Goal: Task Accomplishment & Management: Use online tool/utility

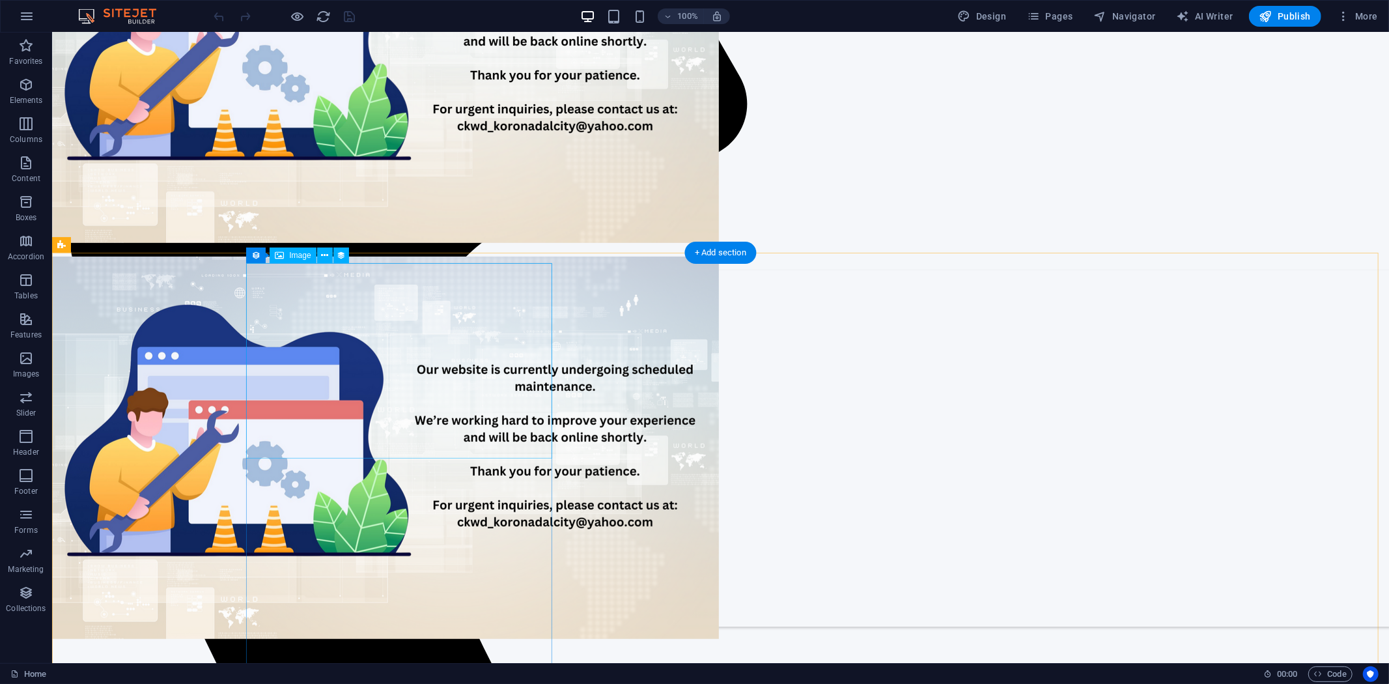
scroll to position [461, 0]
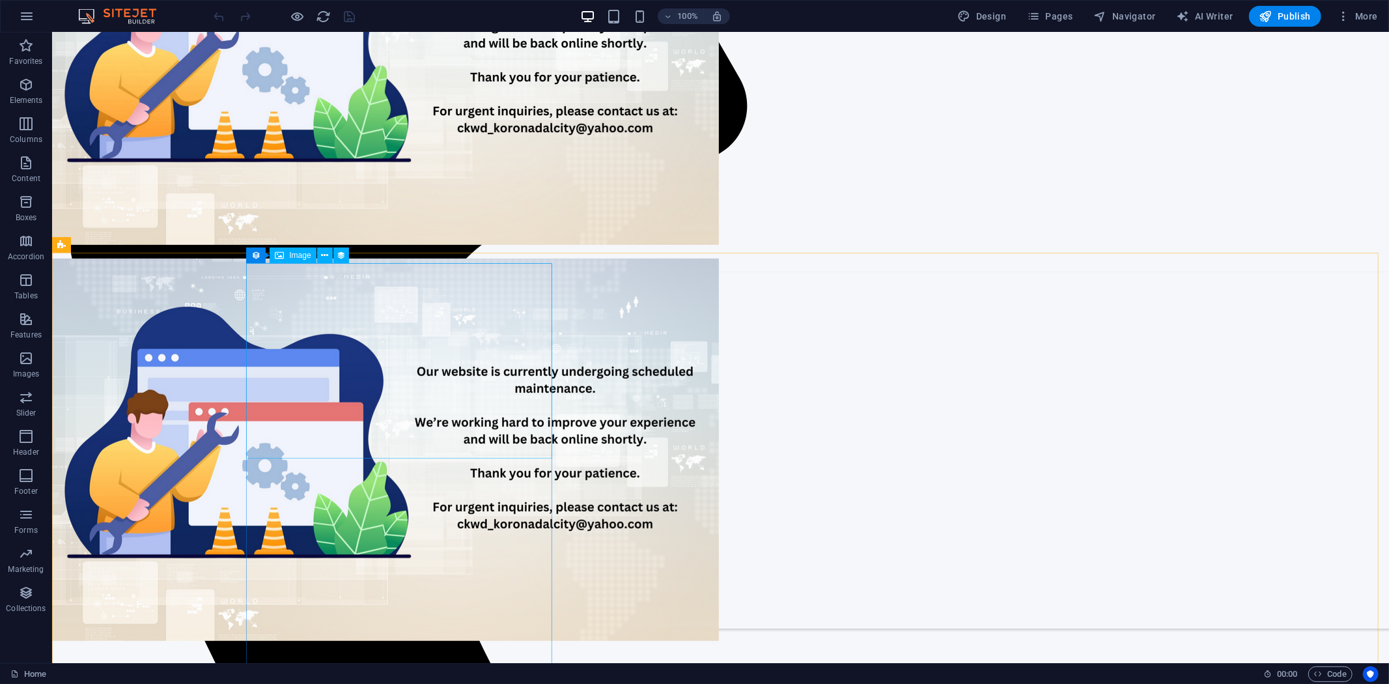
click at [290, 252] on span "Image" at bounding box center [299, 255] width 21 height 8
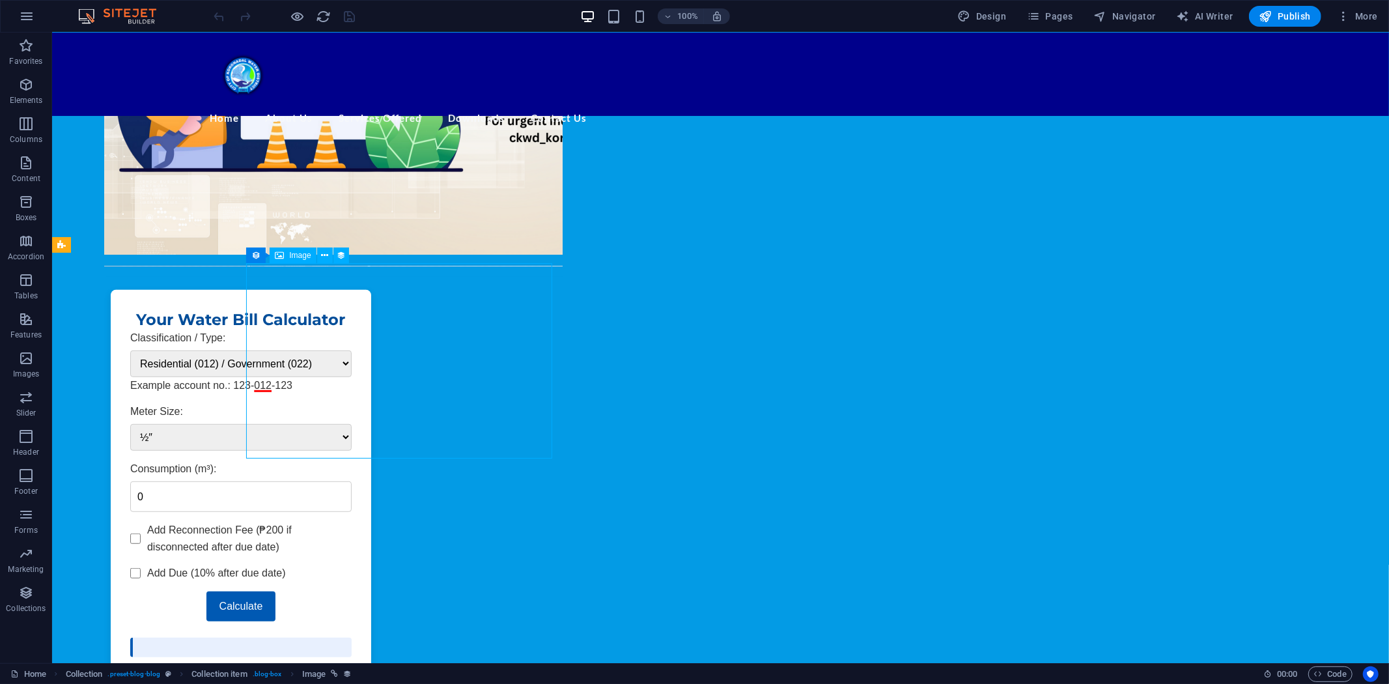
select select "px"
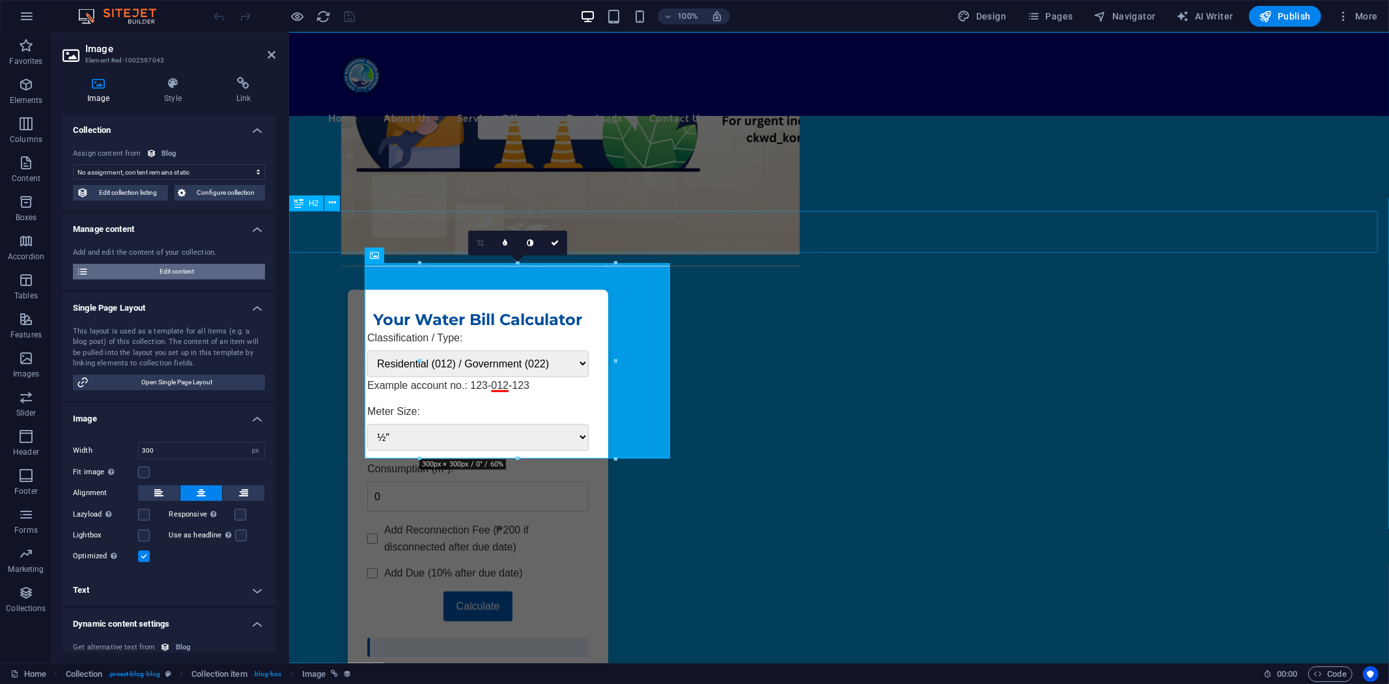
select select "image"
click at [211, 193] on span "Configure collection" at bounding box center [226, 193] width 72 height 16
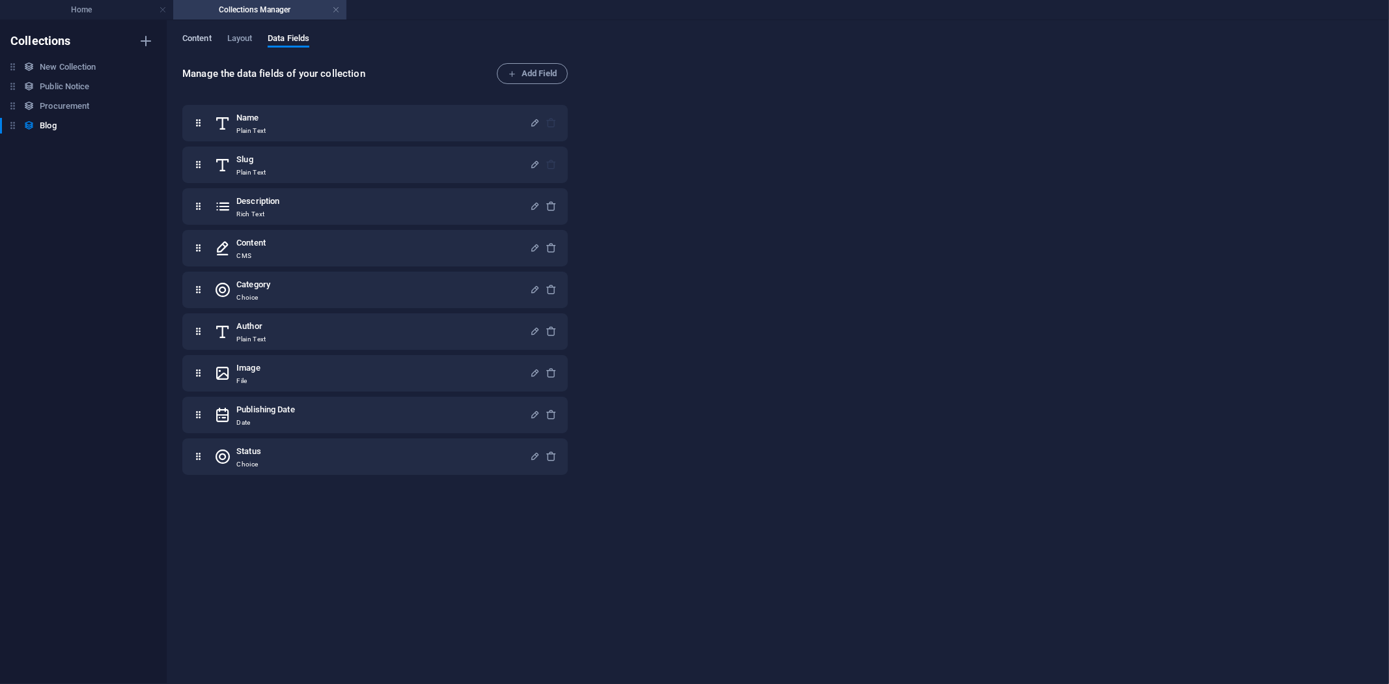
click at [203, 34] on span "Content" at bounding box center [196, 40] width 29 height 18
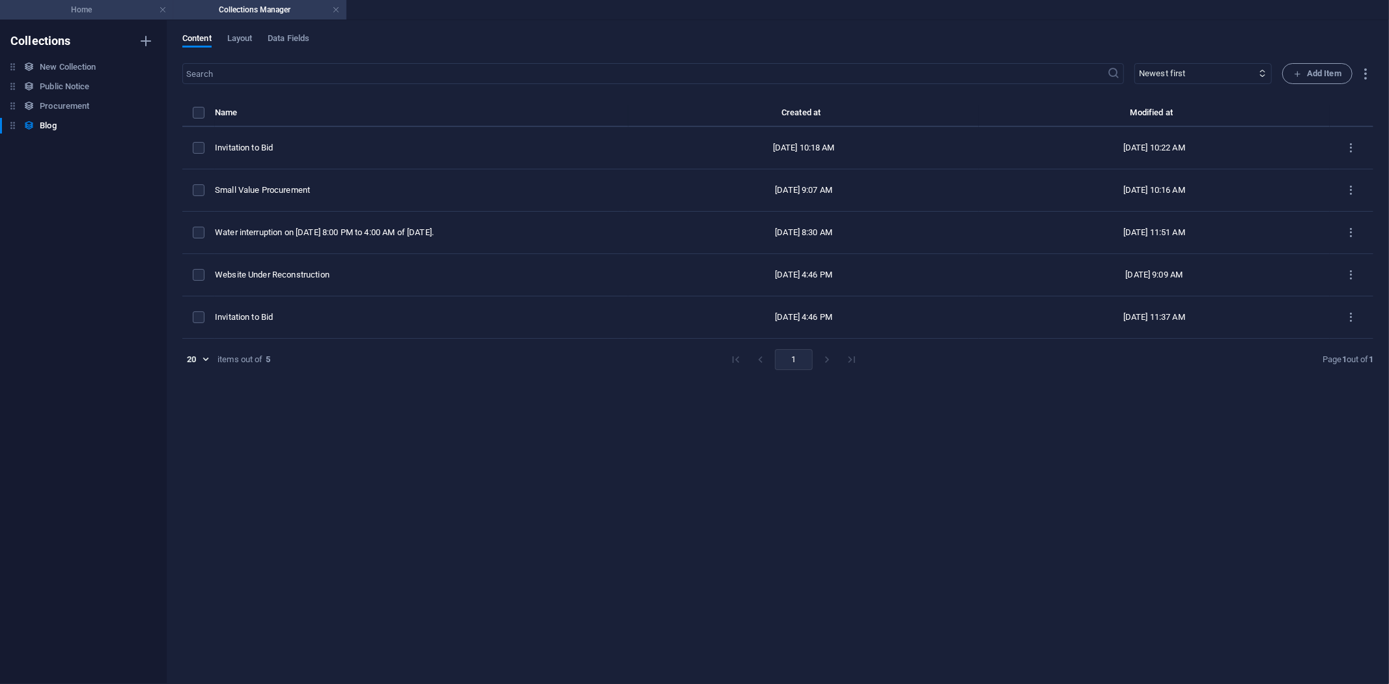
click at [94, 4] on h4 "Home" at bounding box center [86, 10] width 173 height 14
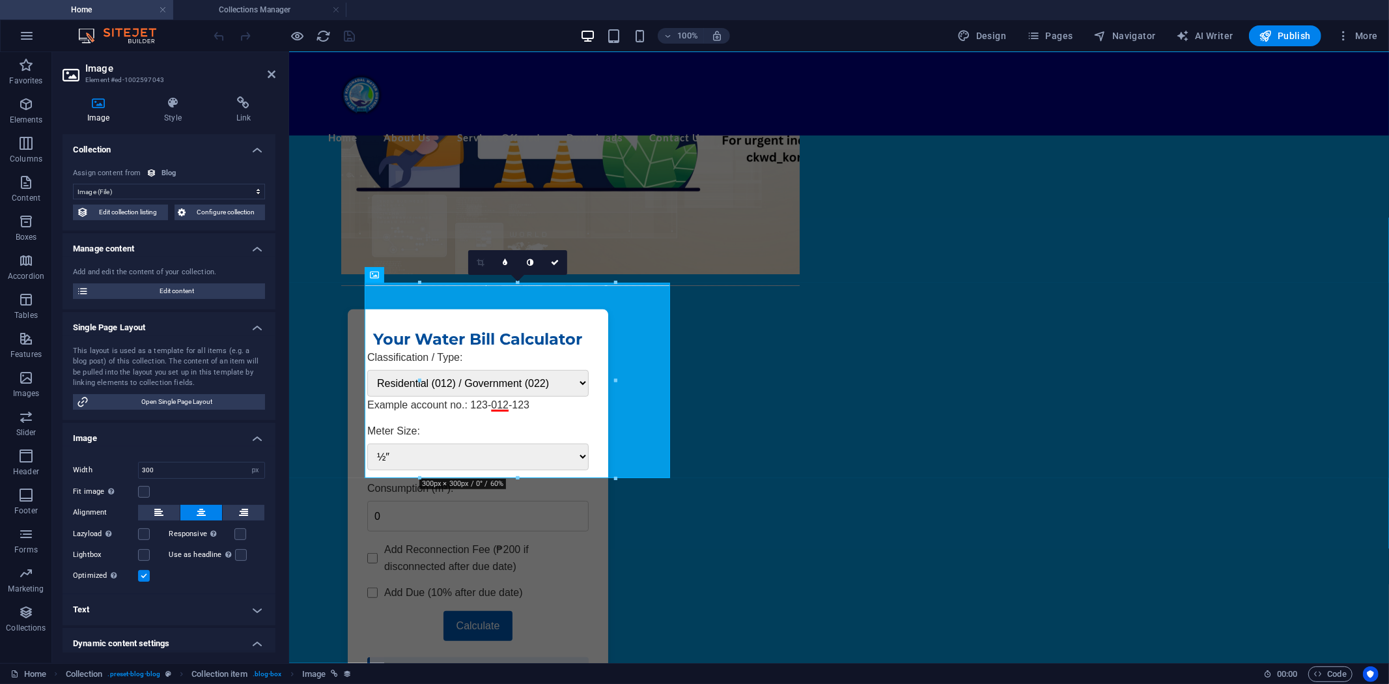
click at [106, 102] on icon at bounding box center [99, 102] width 72 height 13
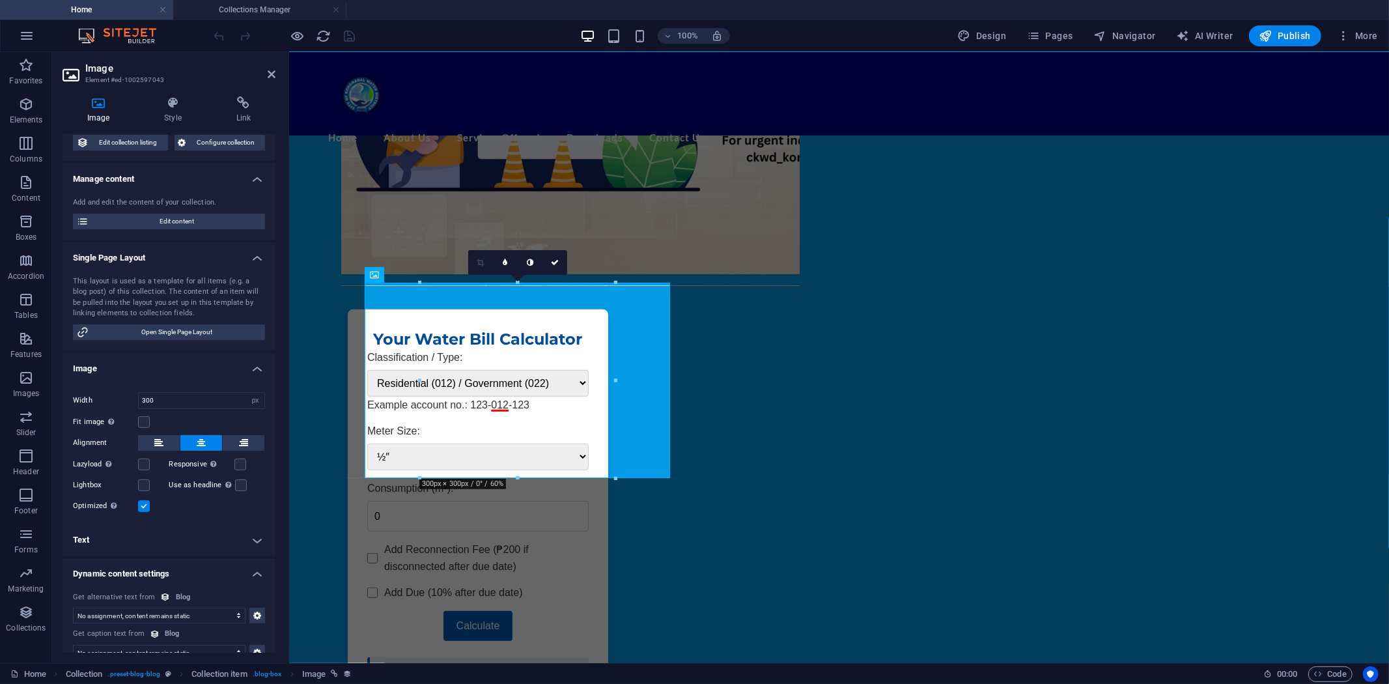
scroll to position [72, 0]
click at [180, 330] on span "Open Single Page Layout" at bounding box center [176, 330] width 169 height 16
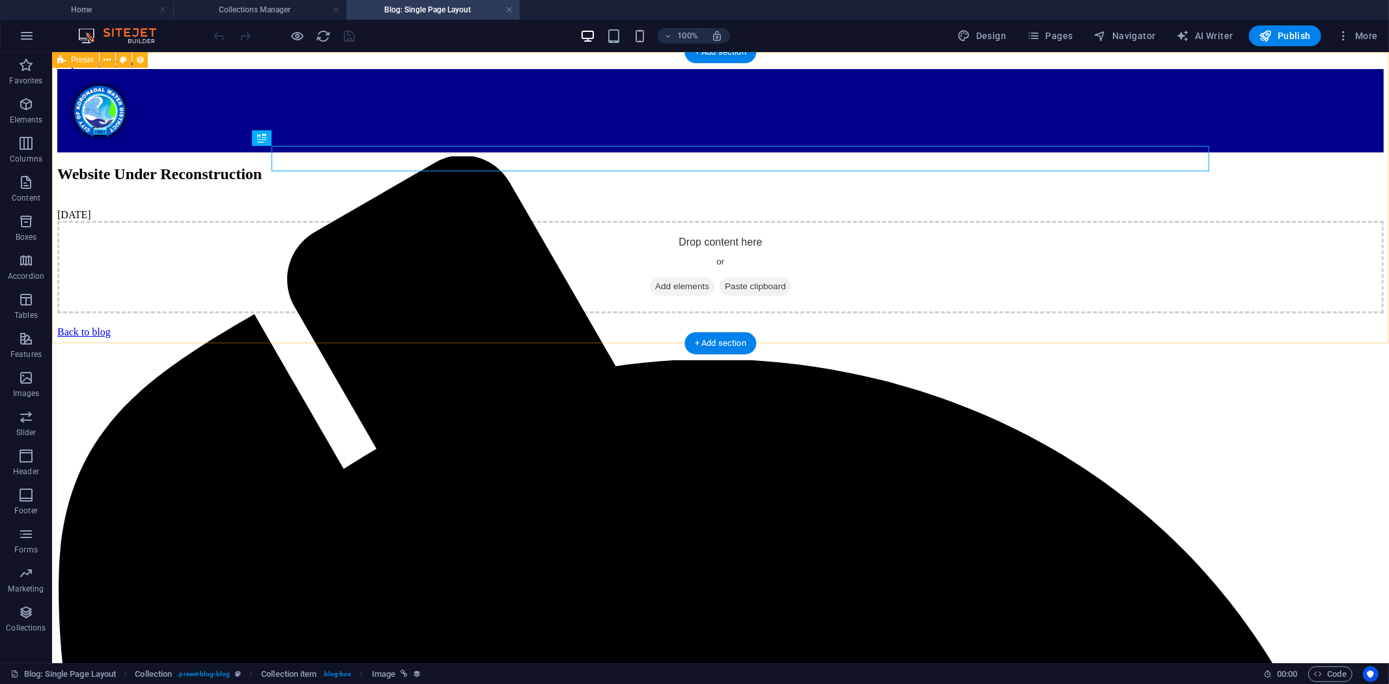
scroll to position [0, 0]
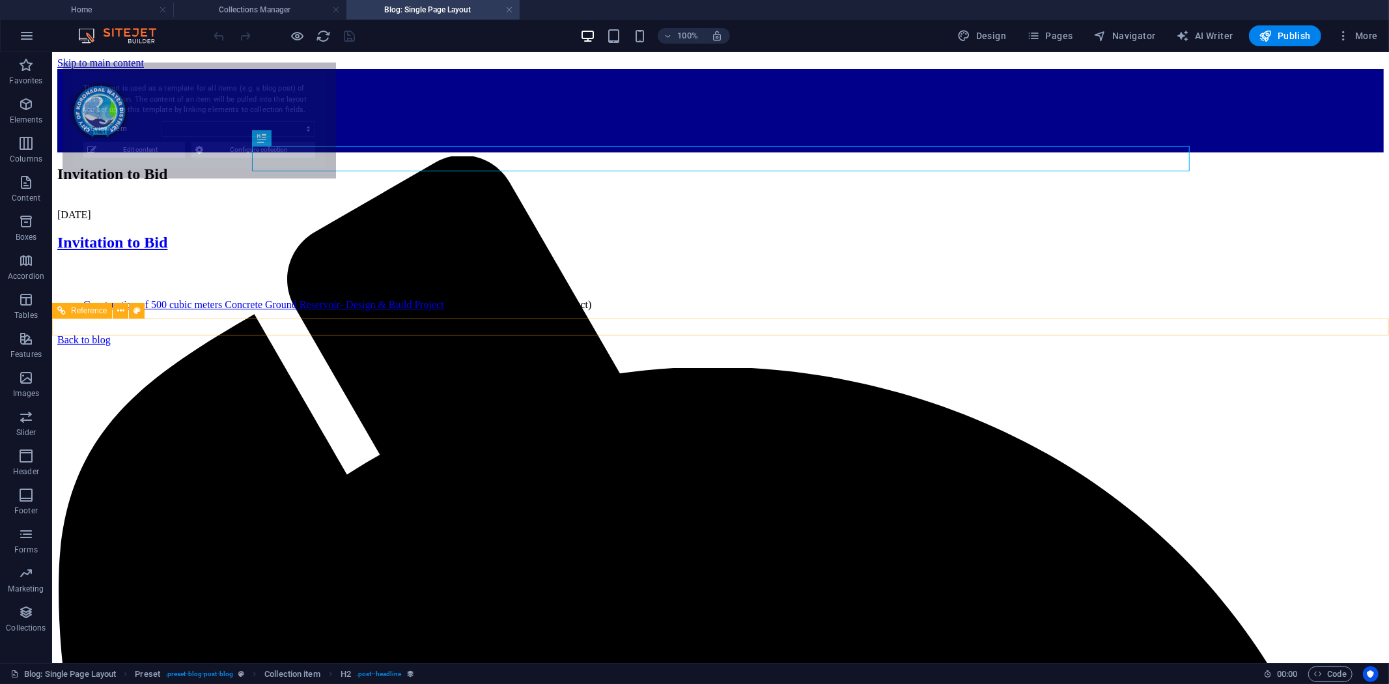
select select "68dde1035b79f19ee30c5bda"
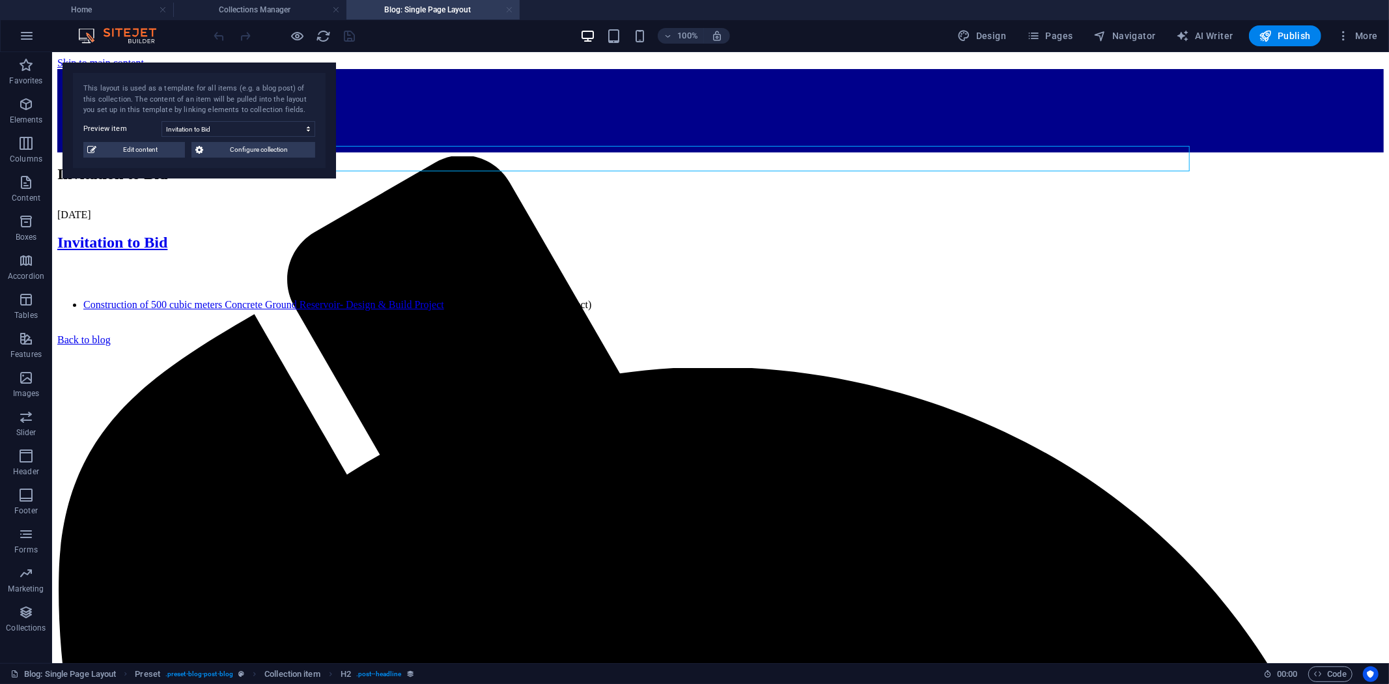
click at [507, 8] on link at bounding box center [509, 10] width 8 height 12
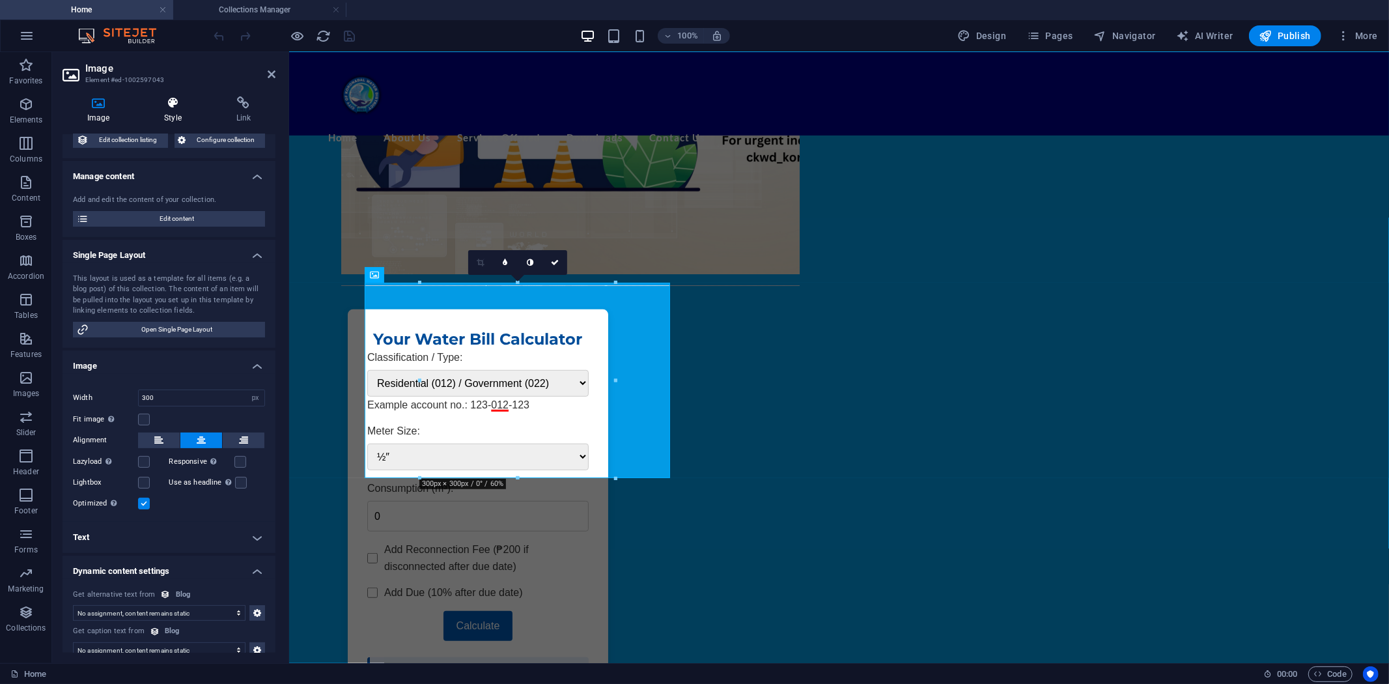
click at [172, 106] on icon at bounding box center [172, 102] width 66 height 13
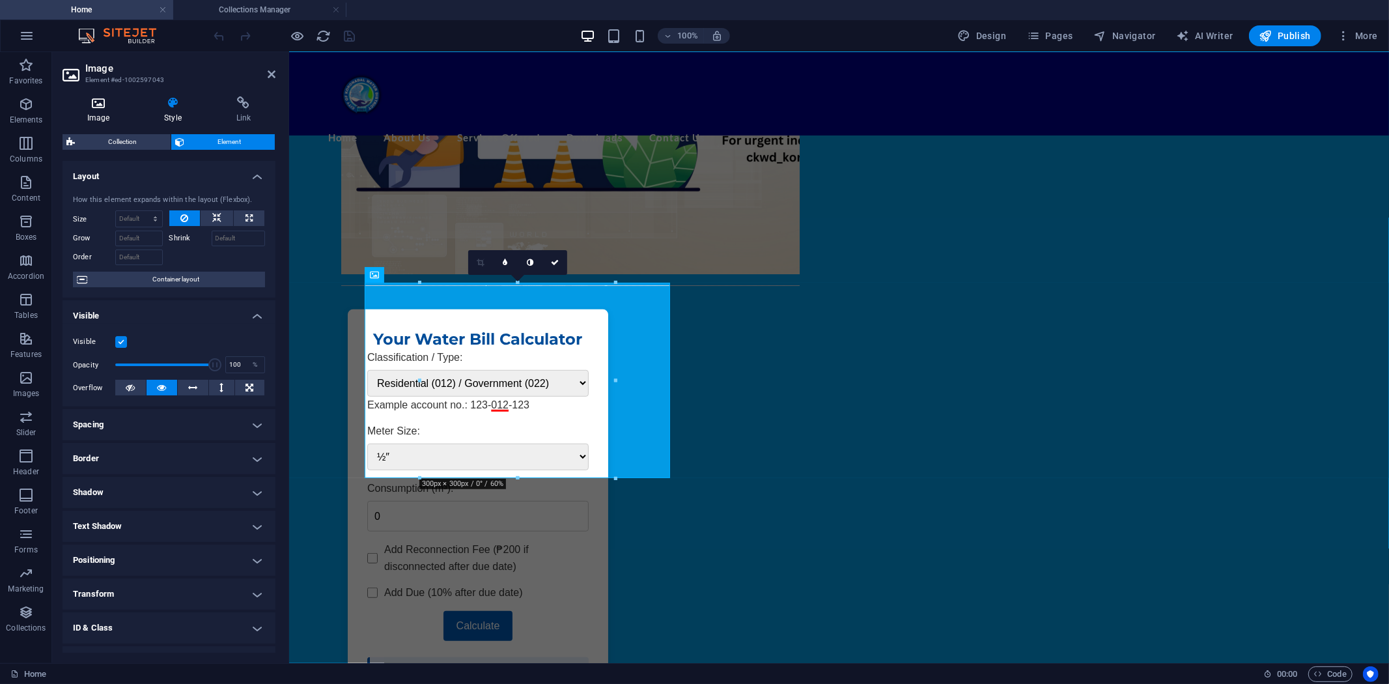
click at [106, 102] on icon at bounding box center [99, 102] width 72 height 13
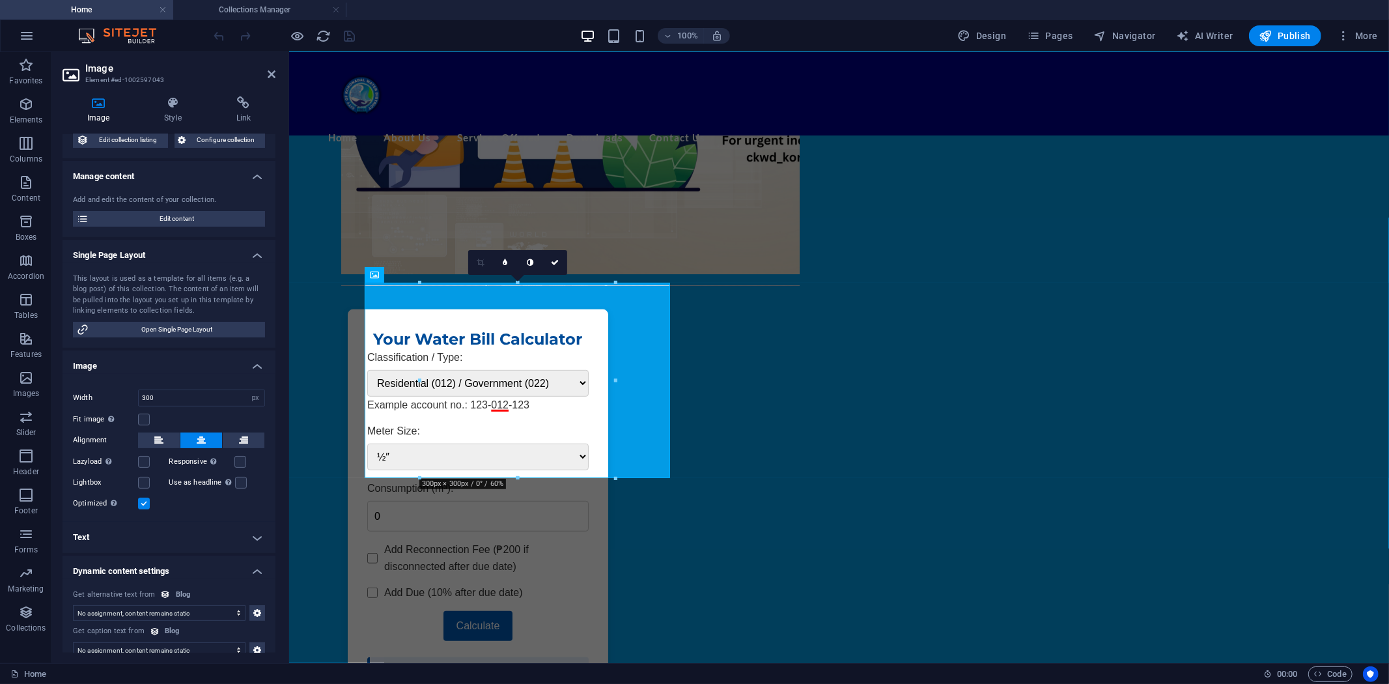
scroll to position [87, 0]
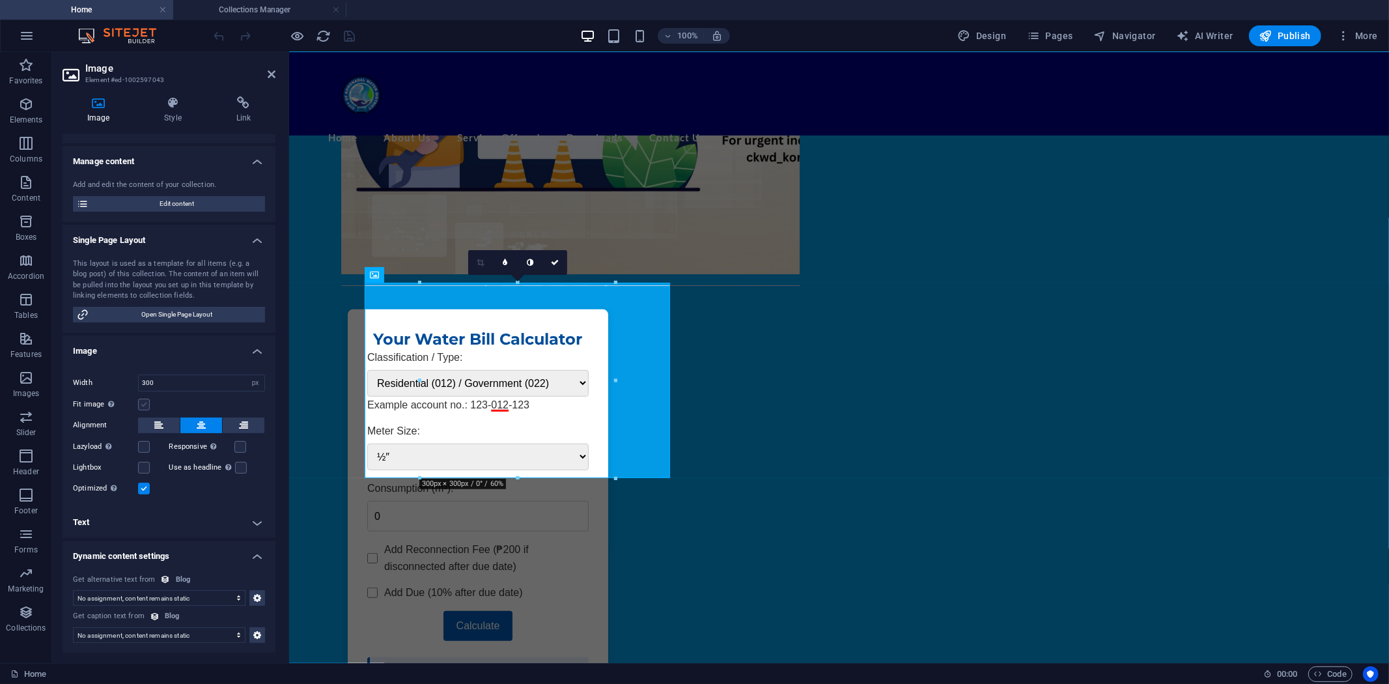
click at [143, 401] on label at bounding box center [144, 405] width 12 height 12
click at [0, 0] on input "Fit image Automatically fit image to a fixed width and height" at bounding box center [0, 0] width 0 height 0
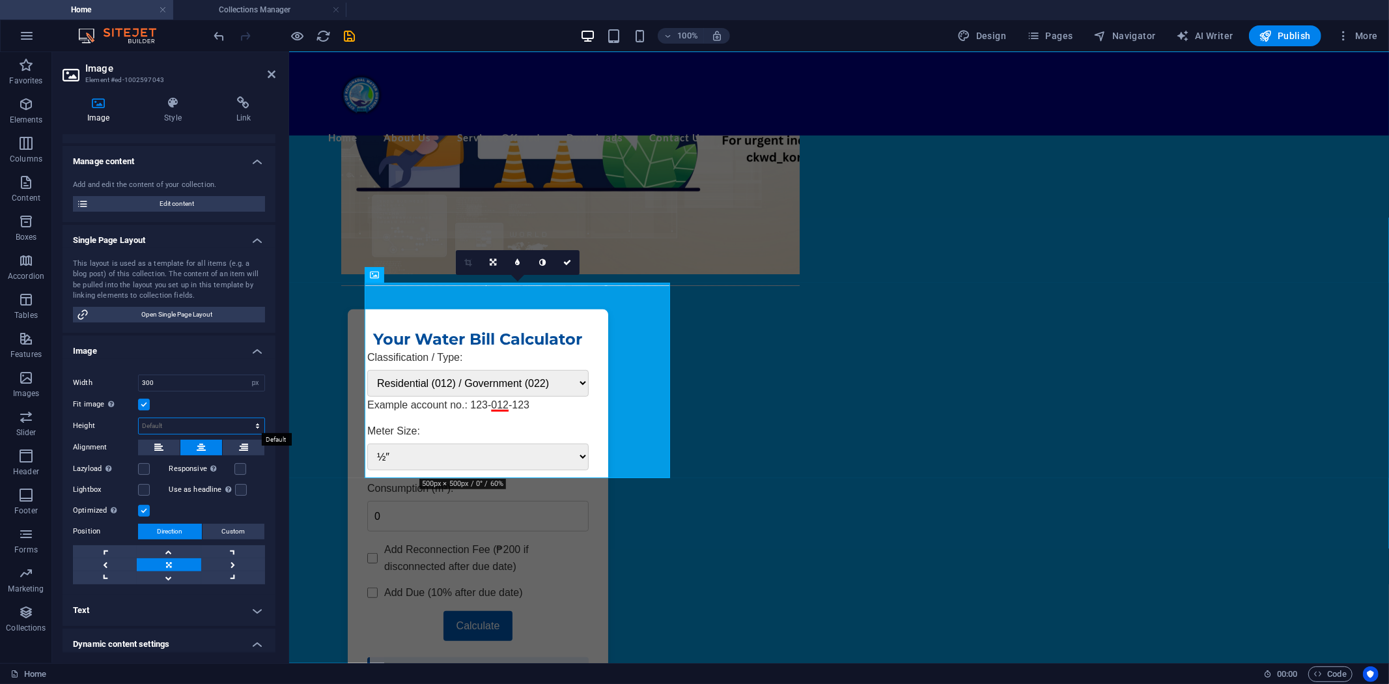
click at [257, 425] on select "Default auto px" at bounding box center [202, 426] width 126 height 16
select select "px"
click at [244, 418] on select "Default auto px" at bounding box center [202, 426] width 126 height 16
type input "150"
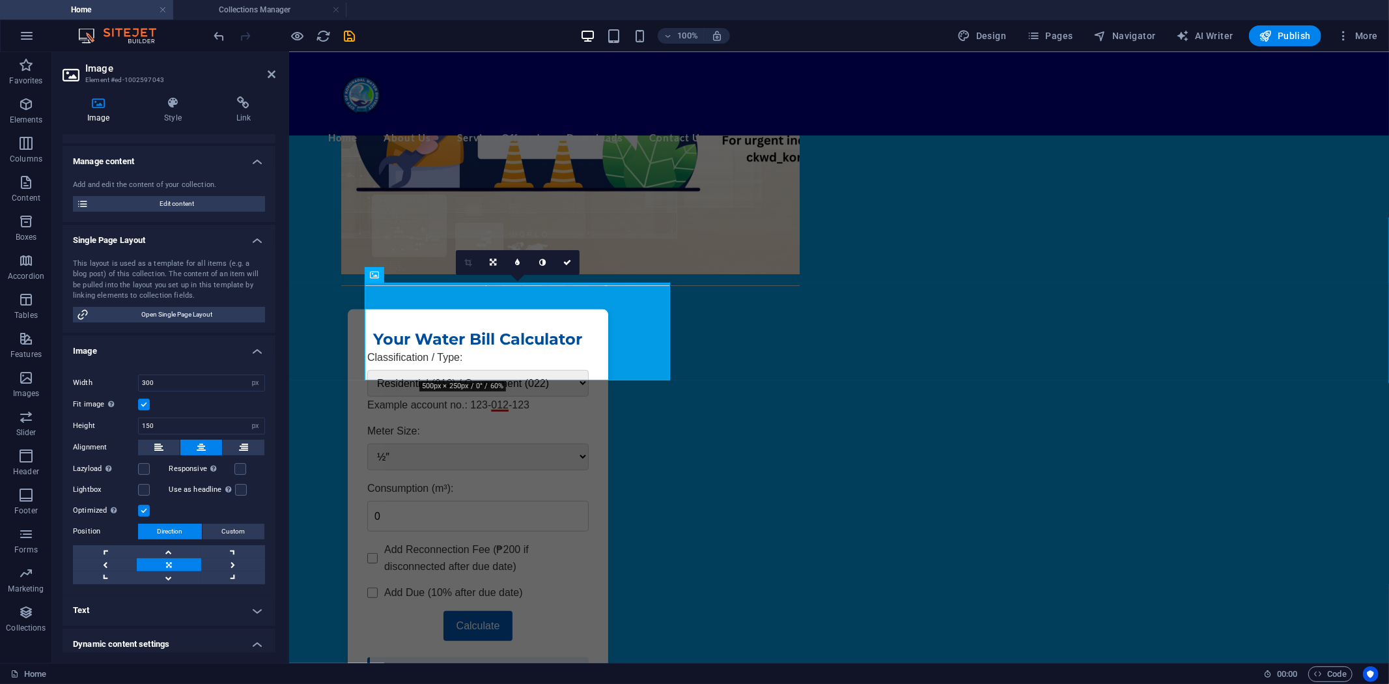
click at [141, 399] on label at bounding box center [144, 405] width 12 height 12
click at [0, 0] on input "Fit image Automatically fit image to a fixed width and height" at bounding box center [0, 0] width 0 height 0
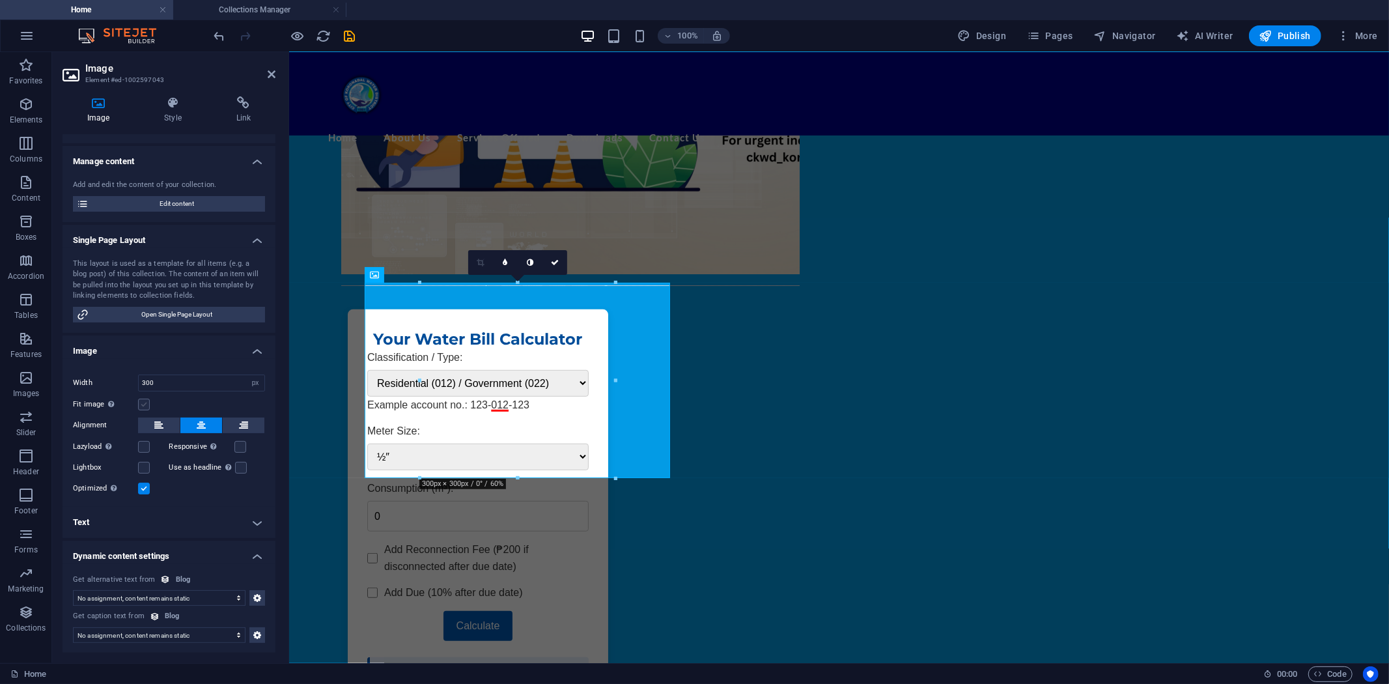
click at [145, 402] on label at bounding box center [144, 405] width 12 height 12
click at [0, 0] on input "Fit image Automatically fit image to a fixed width and height" at bounding box center [0, 0] width 0 height 0
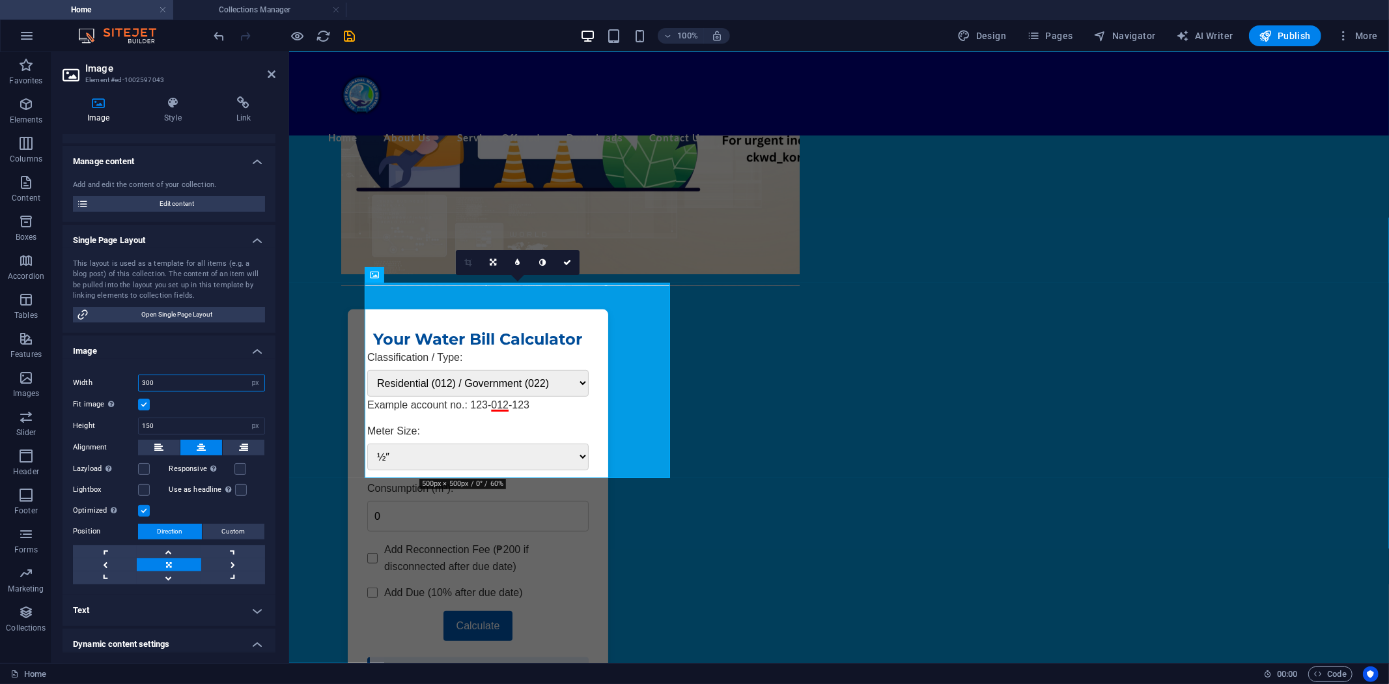
drag, startPoint x: 173, startPoint y: 382, endPoint x: 108, endPoint y: 382, distance: 64.5
click at [108, 382] on div "Width 300 Default auto px rem % em vh vw" at bounding box center [169, 383] width 192 height 17
type input "150"
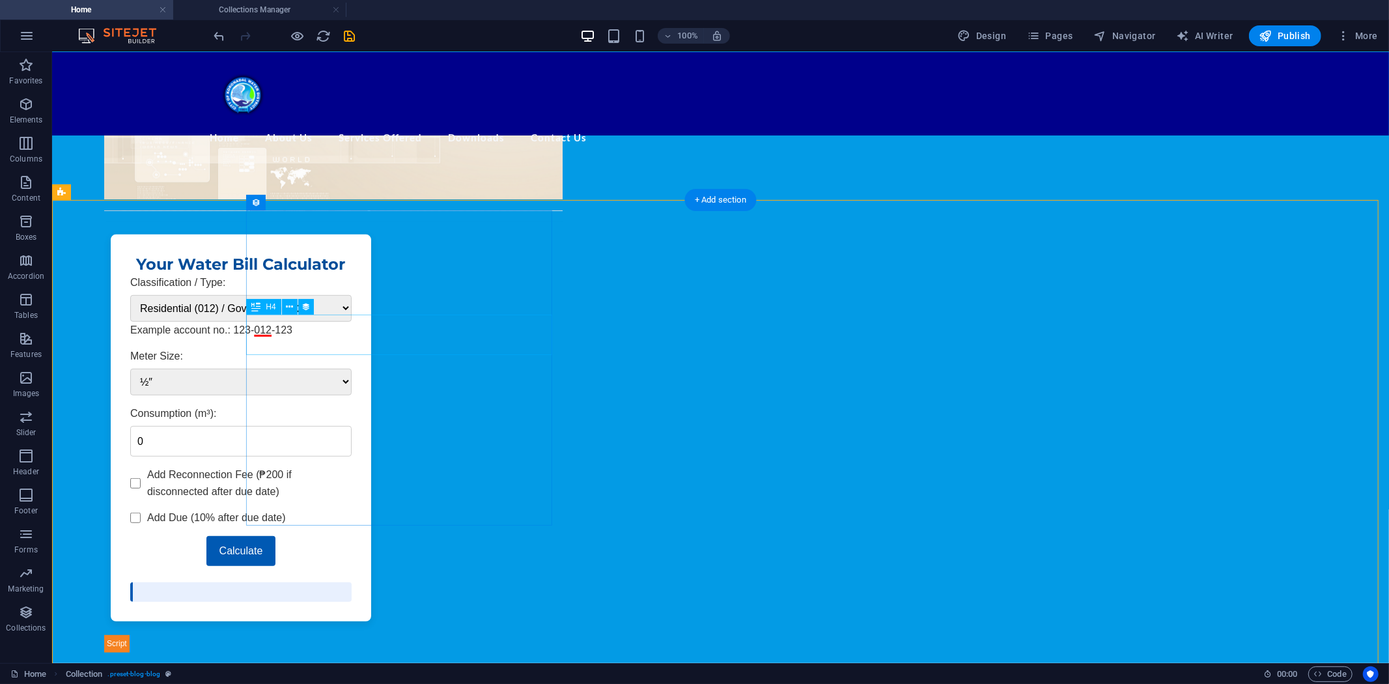
scroll to position [534, 0]
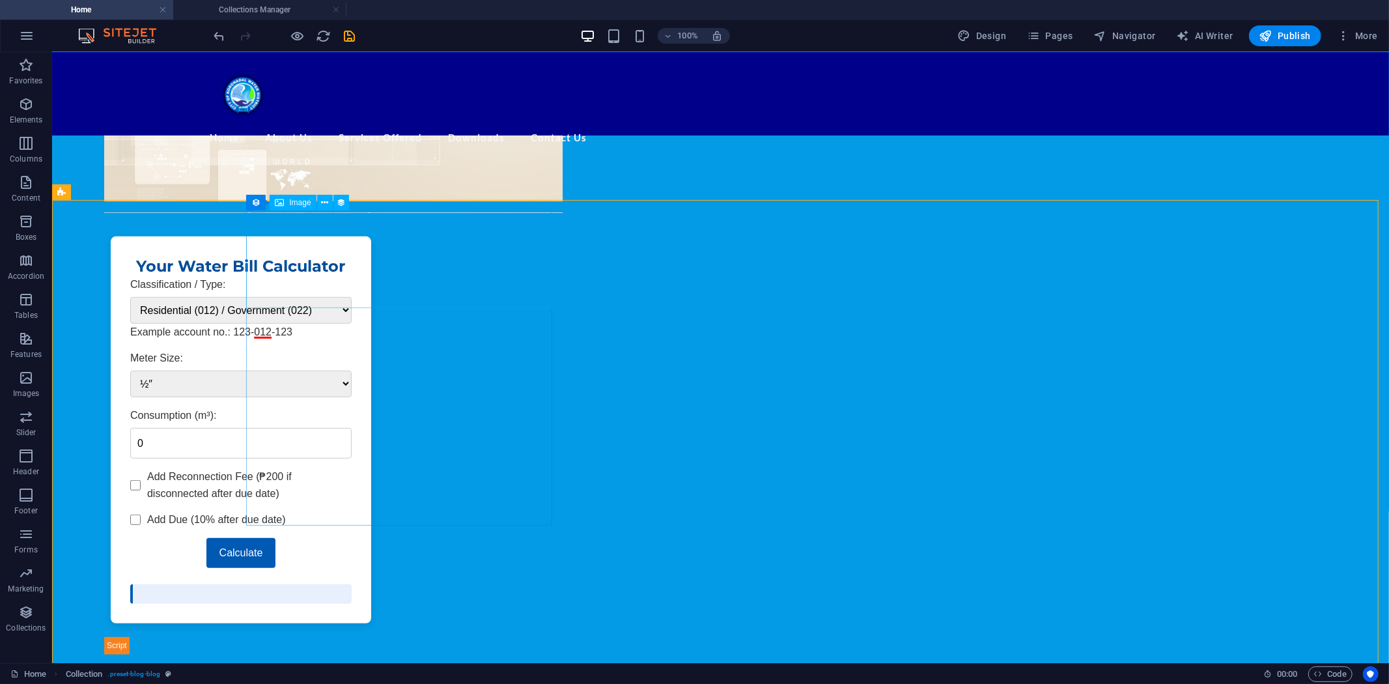
click at [296, 205] on span "Image" at bounding box center [299, 203] width 21 height 8
select select "image"
select select "px"
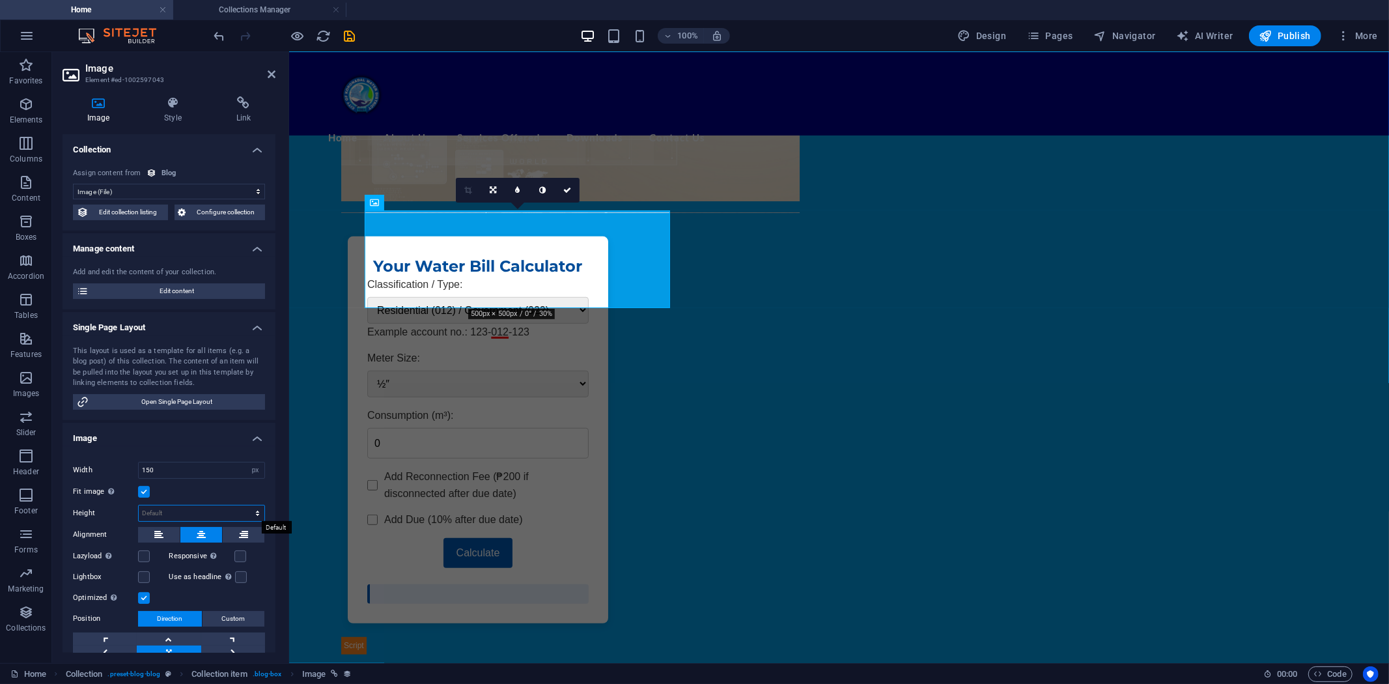
click at [173, 510] on select "Default auto px" at bounding box center [202, 513] width 126 height 16
select select "px"
click at [244, 505] on select "Default auto px" at bounding box center [202, 513] width 126 height 16
type input "150"
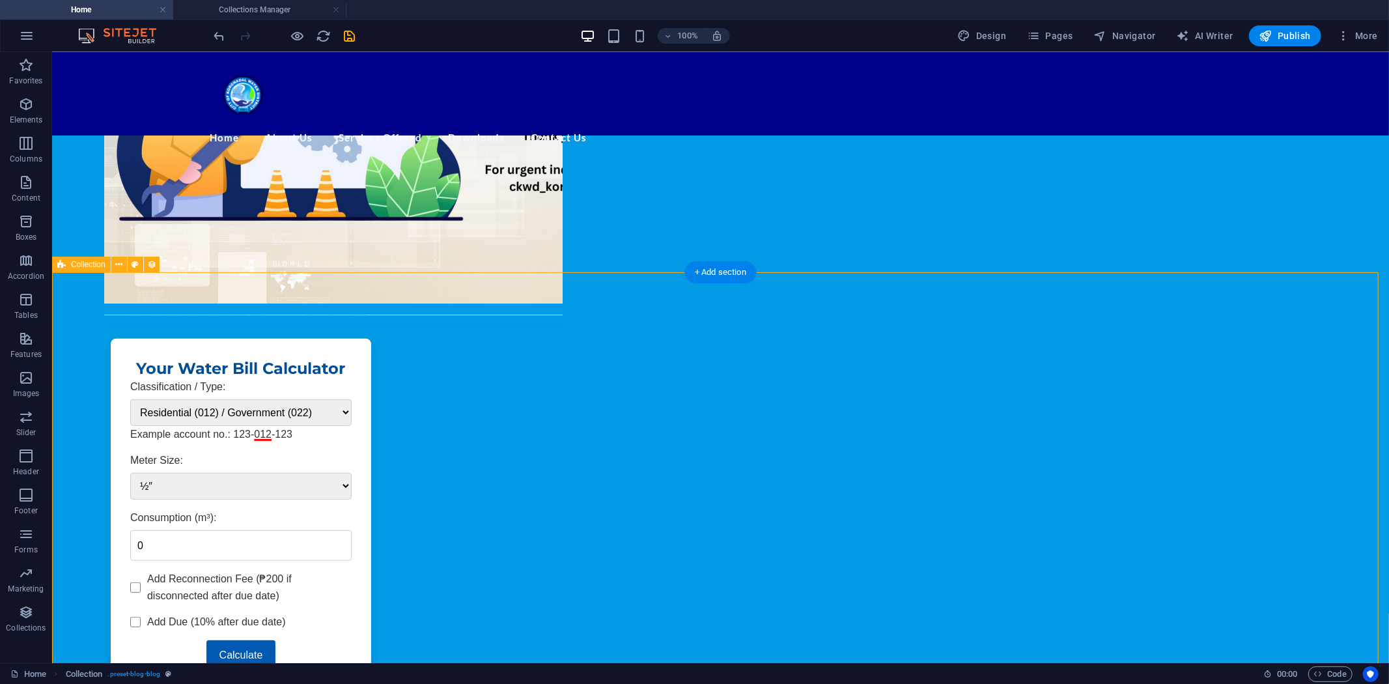
scroll to position [461, 0]
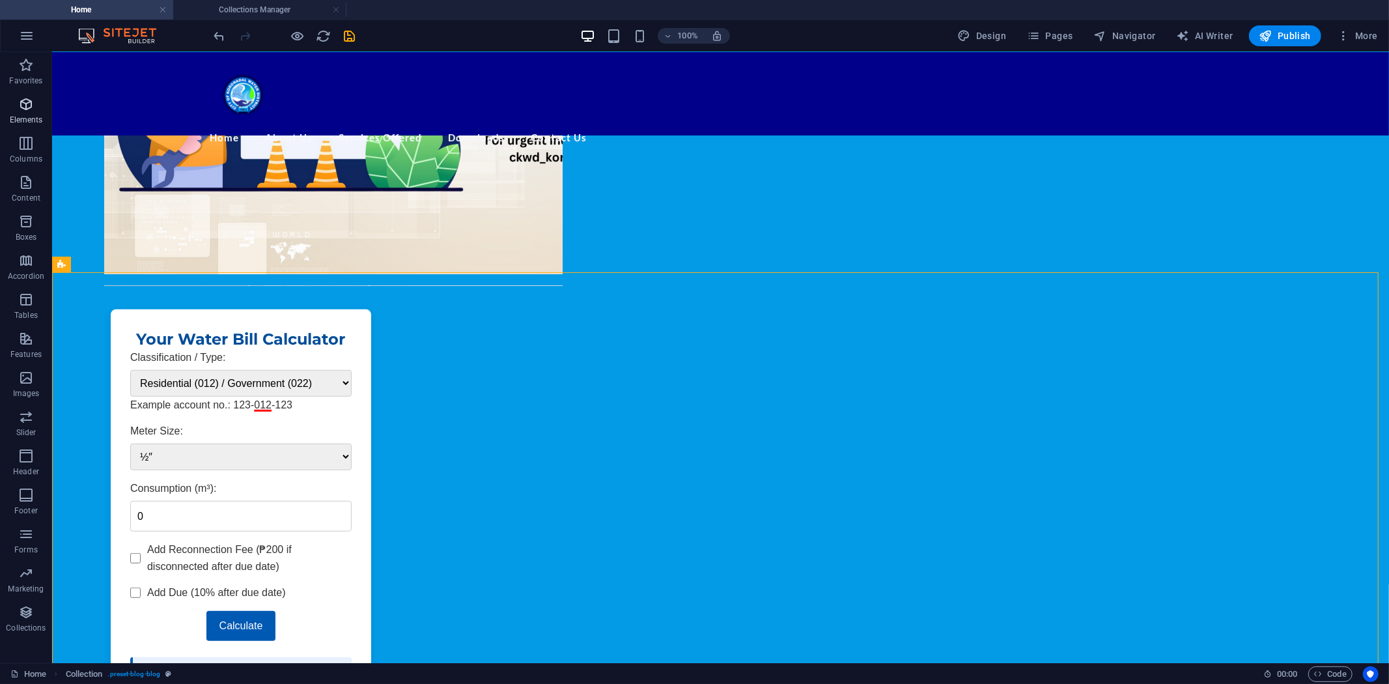
click at [24, 99] on icon "button" at bounding box center [26, 104] width 16 height 16
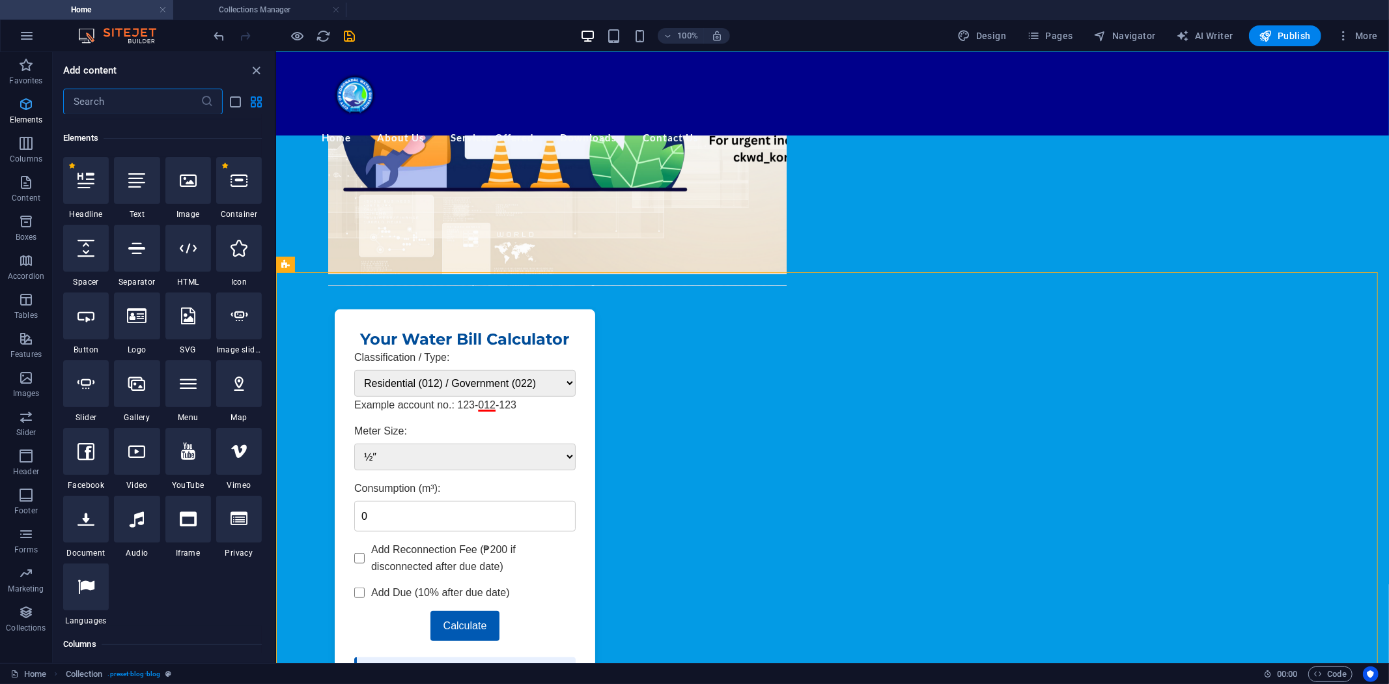
scroll to position [139, 0]
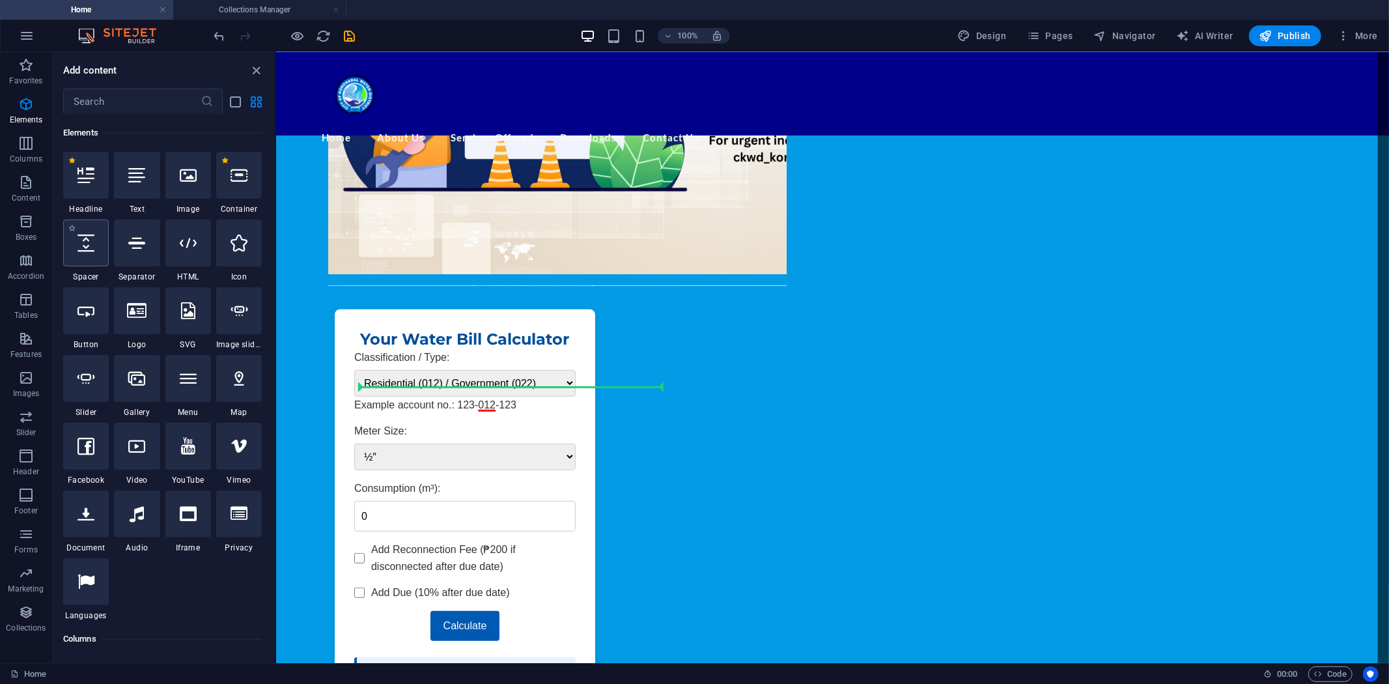
select select "px"
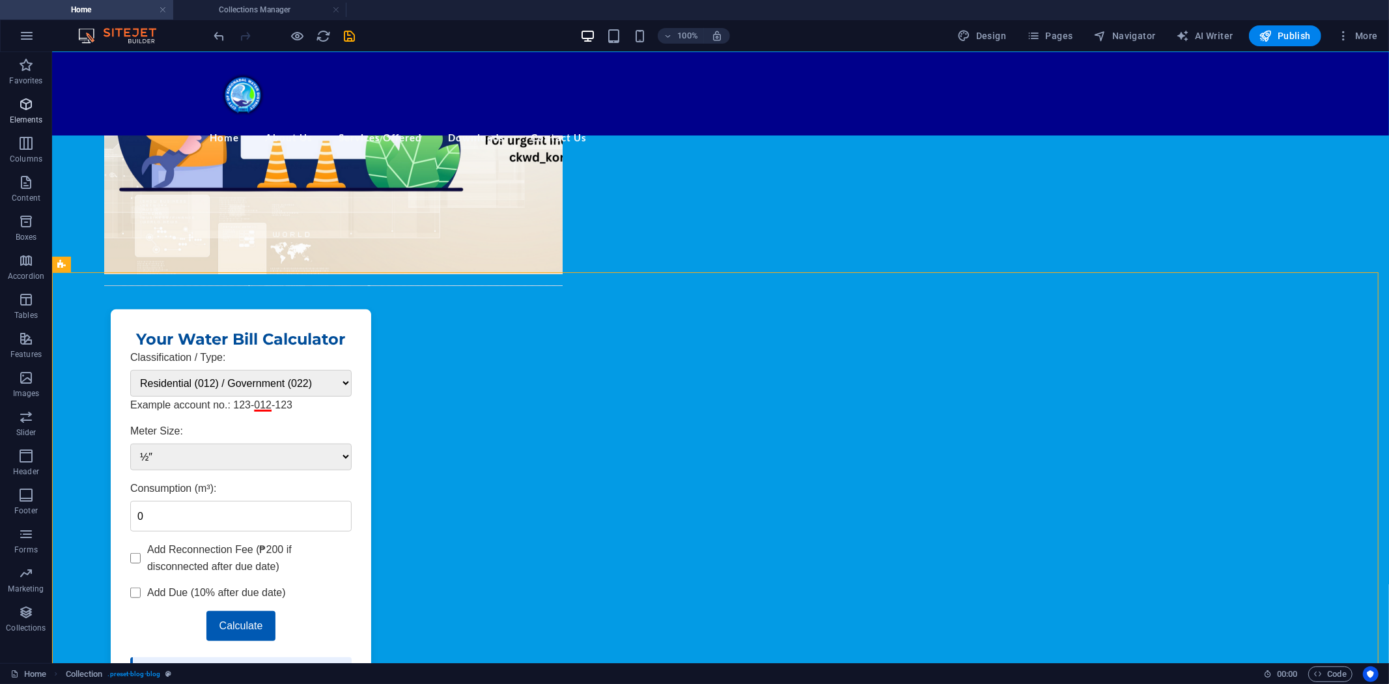
click at [29, 106] on icon "button" at bounding box center [26, 104] width 16 height 16
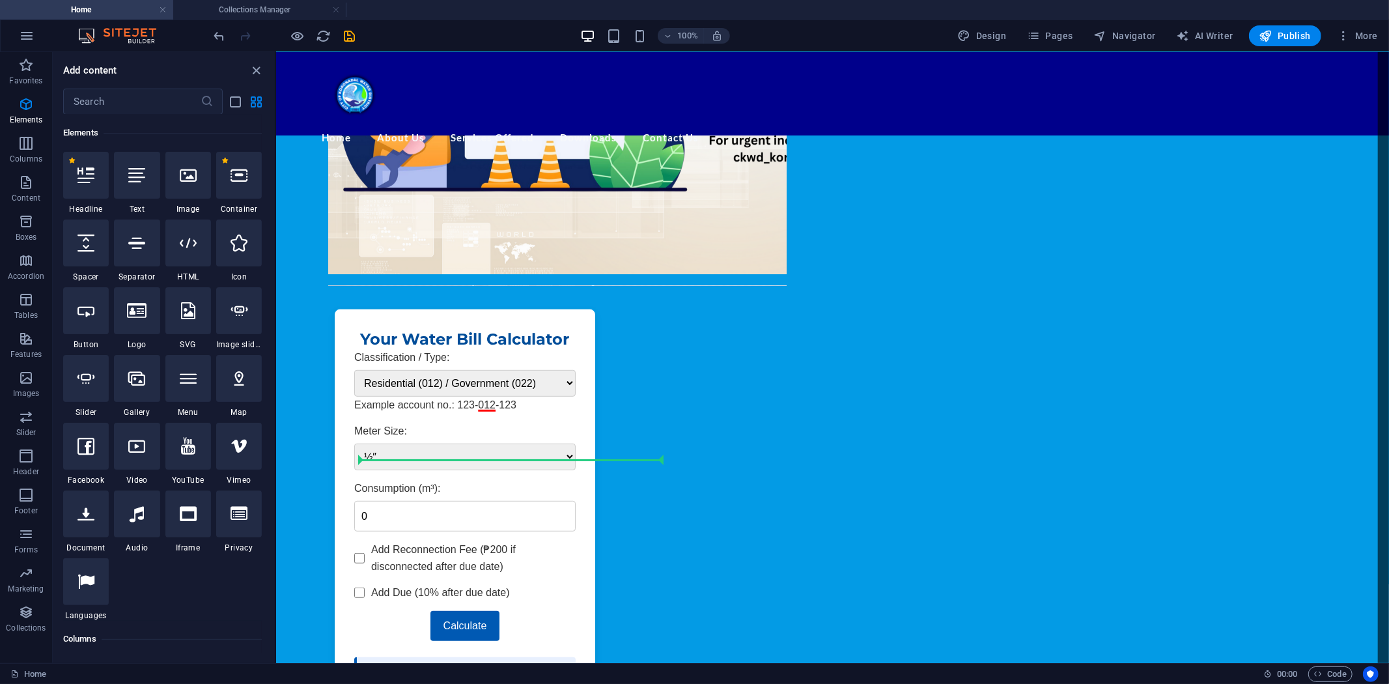
select select "px"
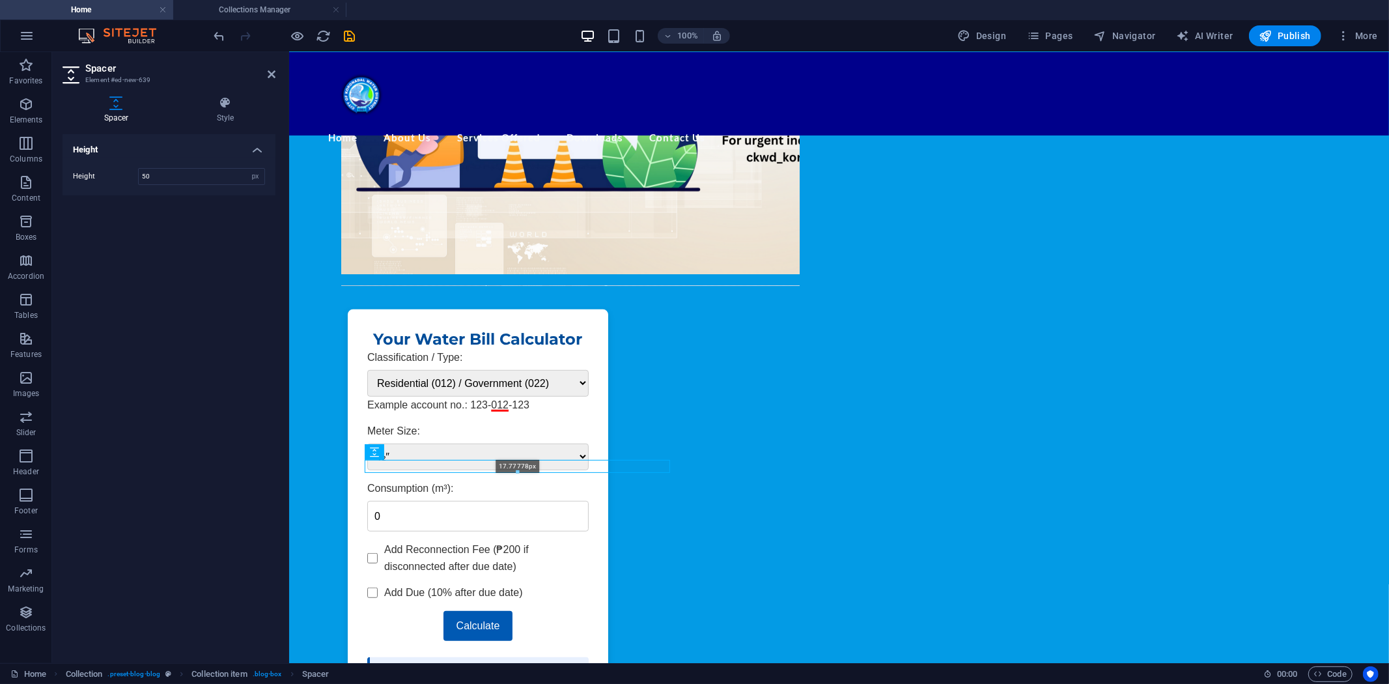
drag, startPoint x: 517, startPoint y: 491, endPoint x: 91, endPoint y: 378, distance: 441.3
click at [519, 466] on div "17.77778px" at bounding box center [518, 466] width 306 height 13
type input "17"
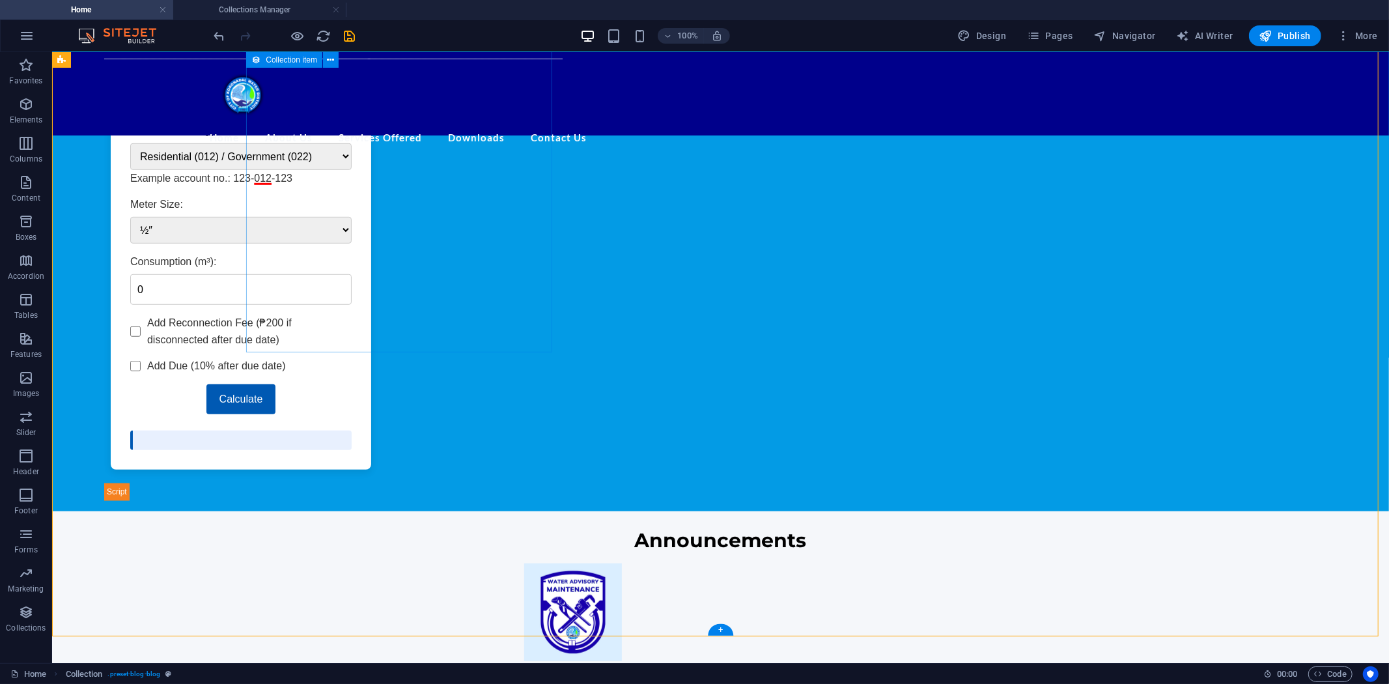
scroll to position [534, 0]
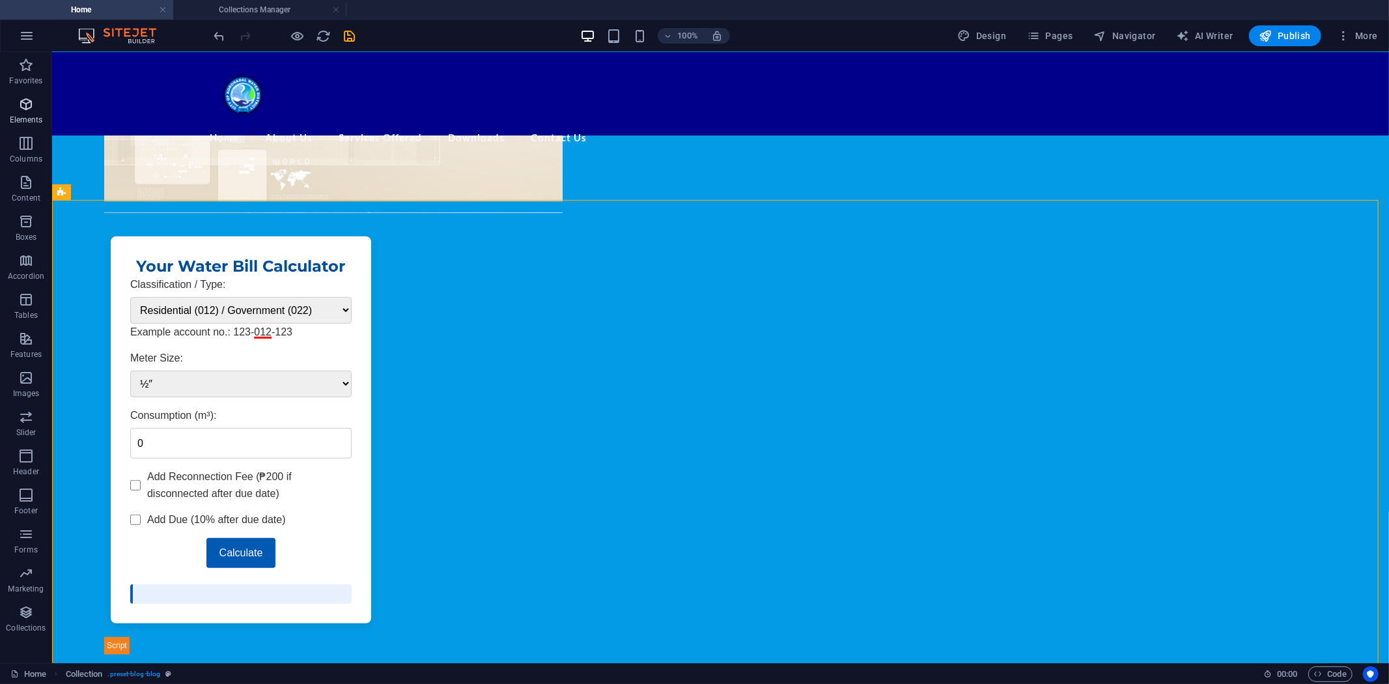
click at [29, 105] on icon "button" at bounding box center [26, 104] width 16 height 16
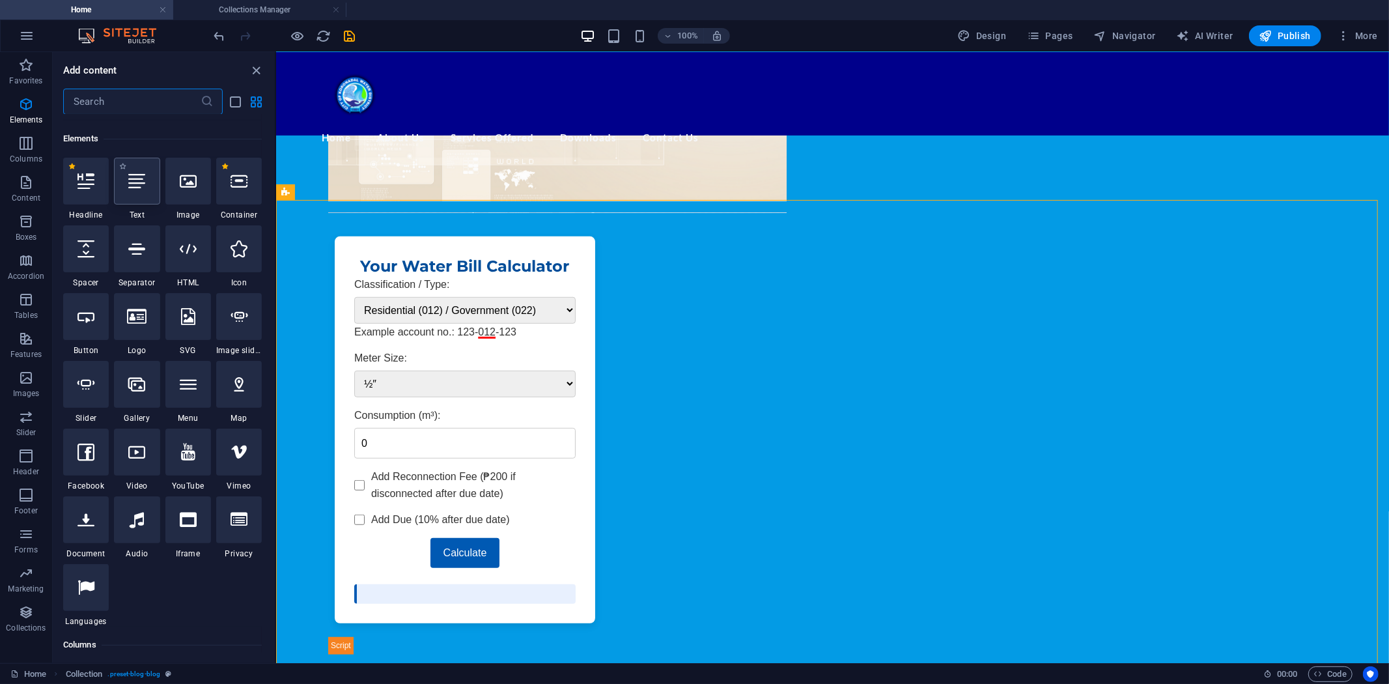
scroll to position [139, 0]
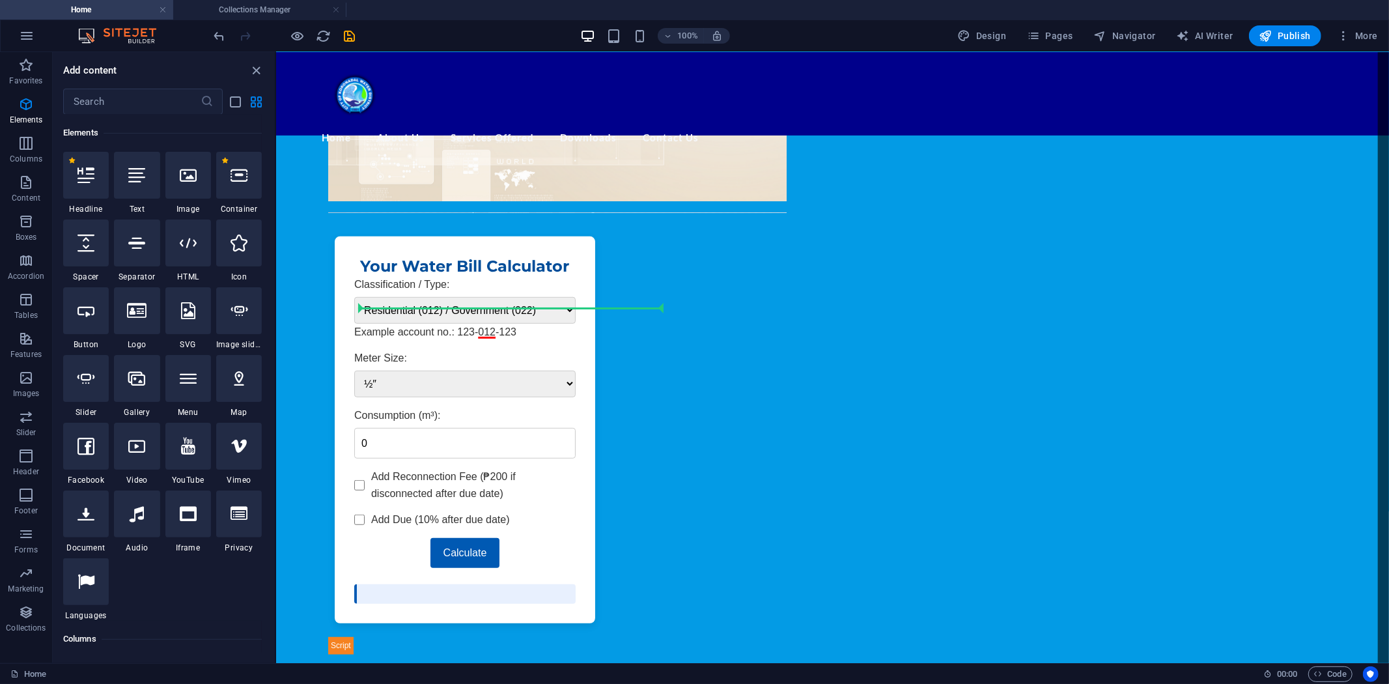
select select "px"
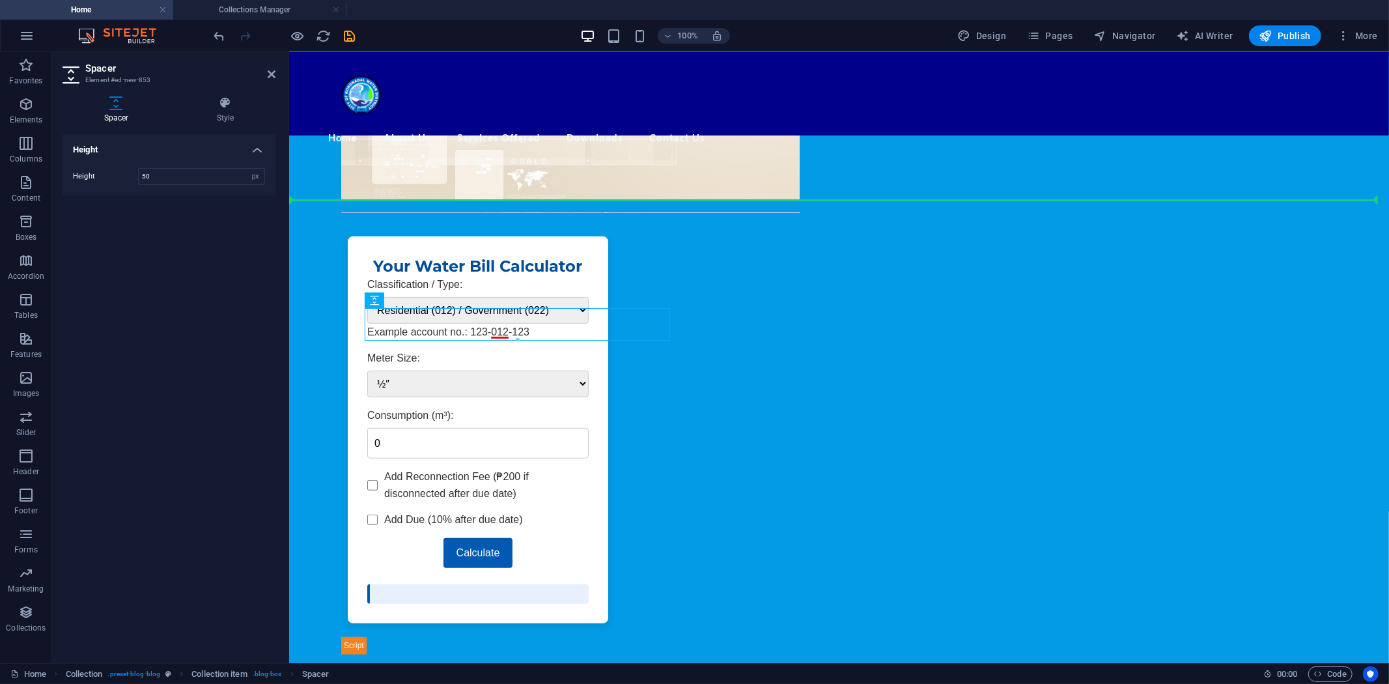
drag, startPoint x: 499, startPoint y: 322, endPoint x: 497, endPoint y: 199, distance: 123.8
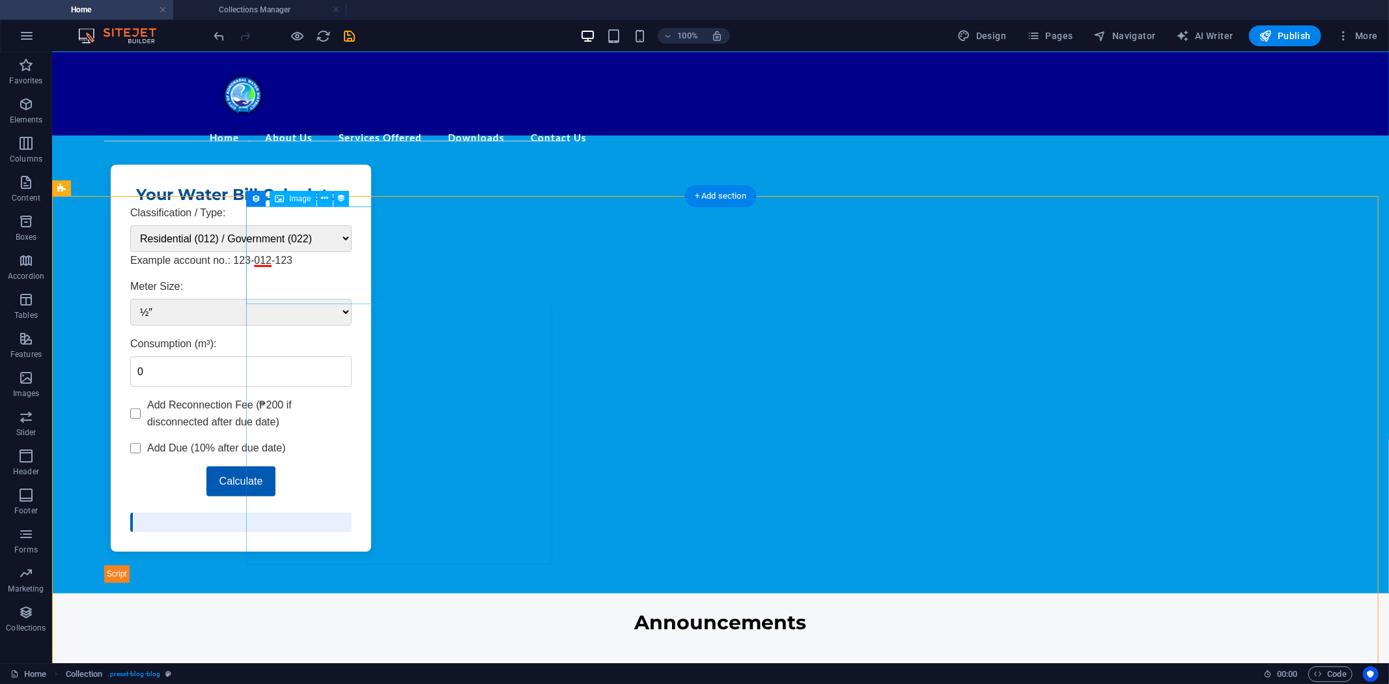
scroll to position [606, 0]
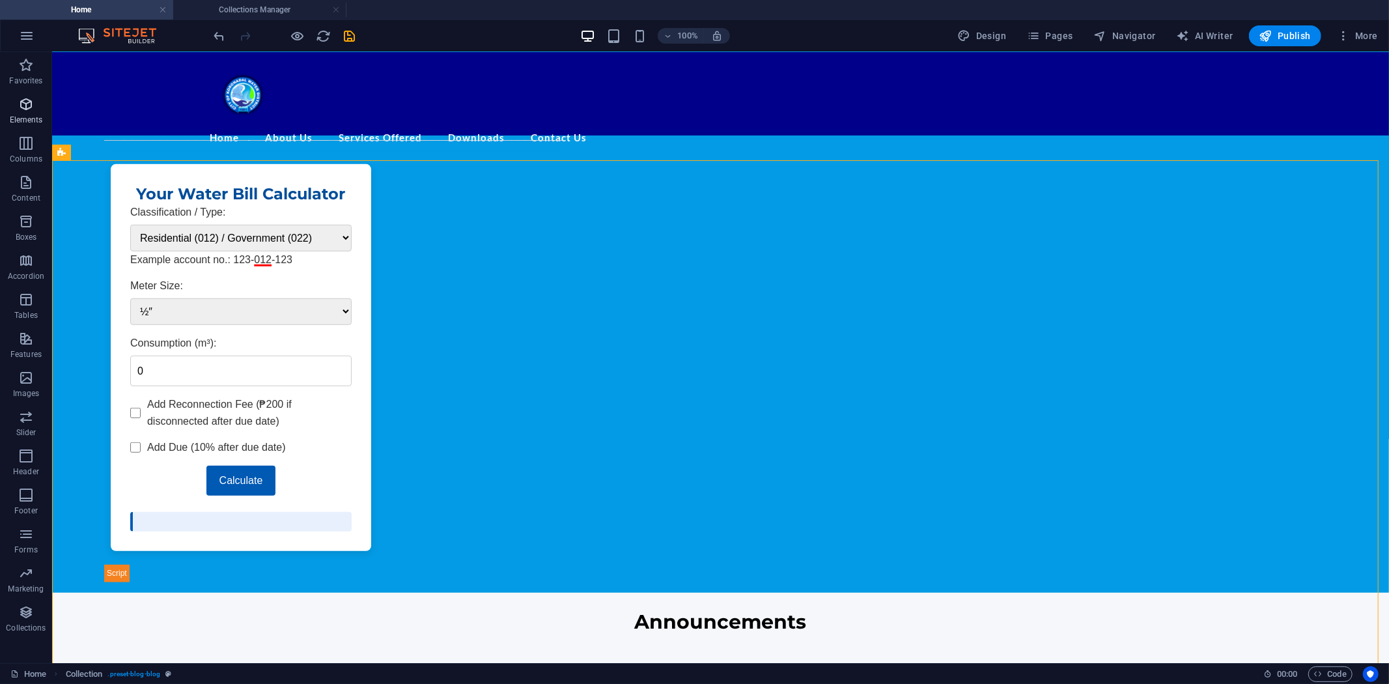
click at [25, 107] on icon "button" at bounding box center [26, 104] width 16 height 16
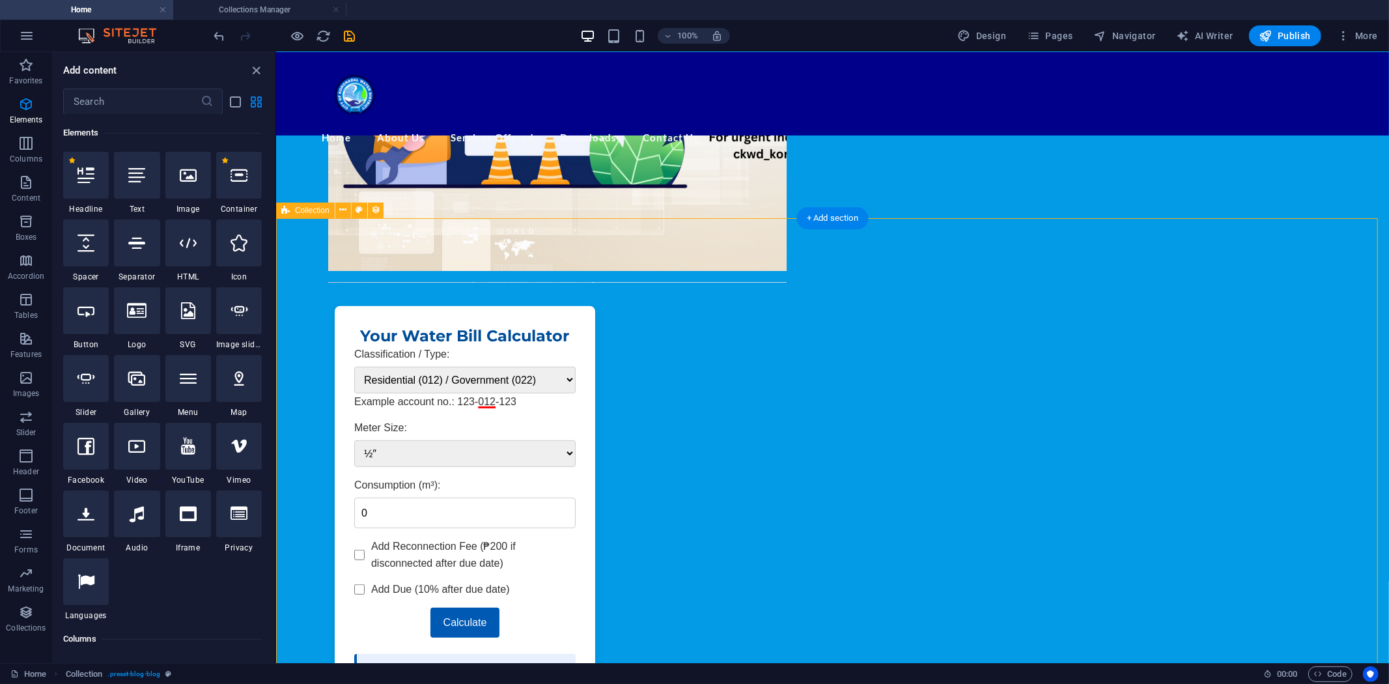
scroll to position [461, 0]
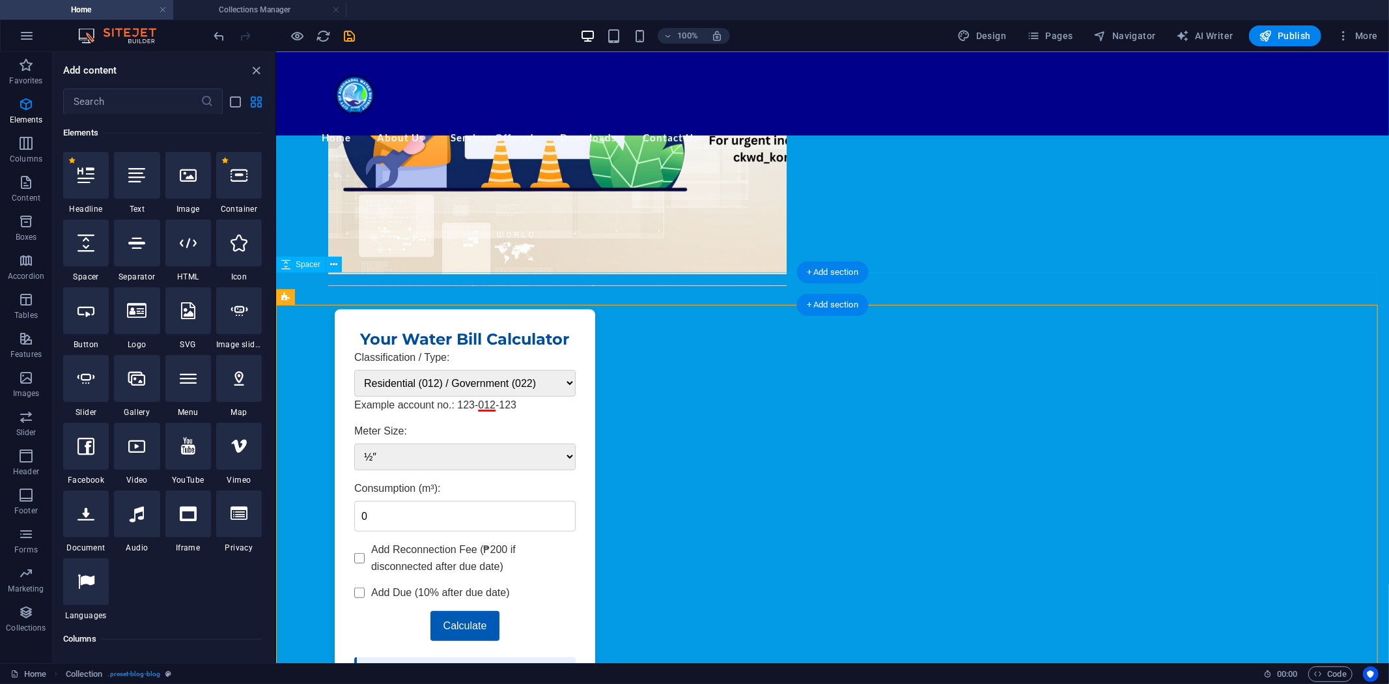
select select "px"
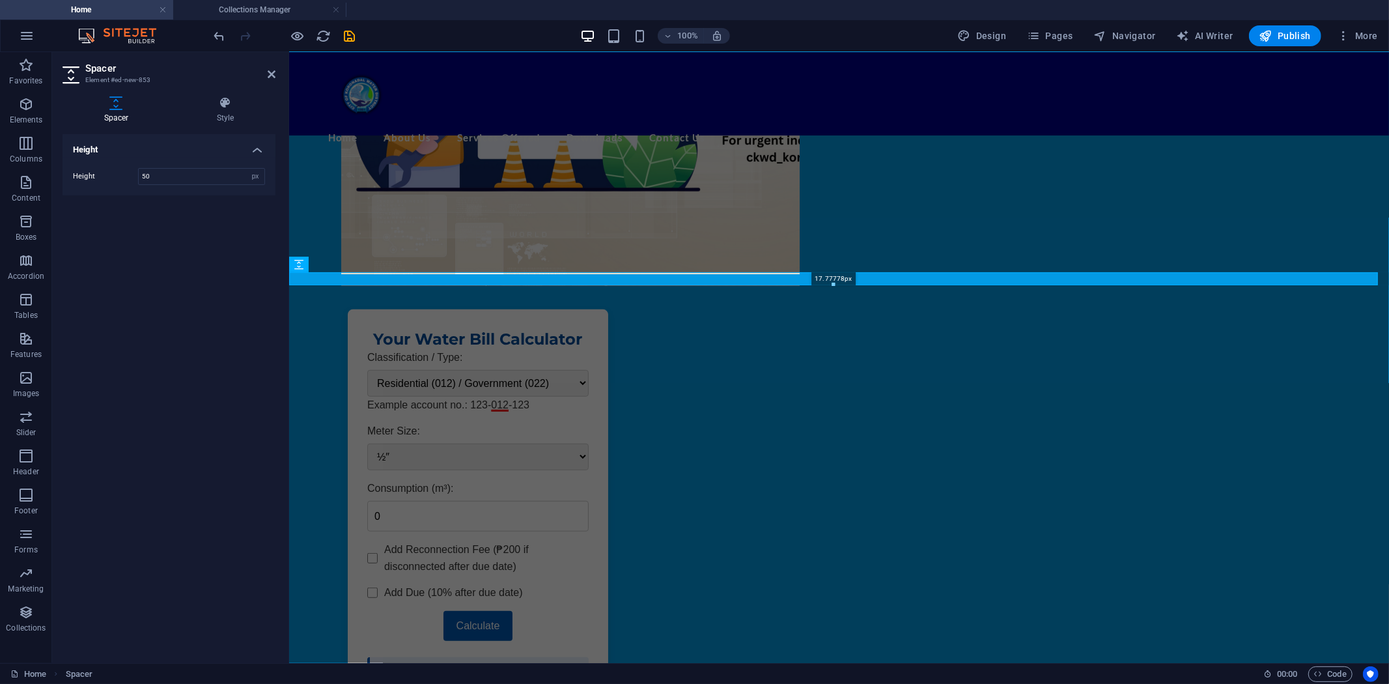
drag, startPoint x: 834, startPoint y: 304, endPoint x: 834, endPoint y: 287, distance: 16.9
click at [834, 287] on div at bounding box center [834, 285] width 1088 height 5
type input "17"
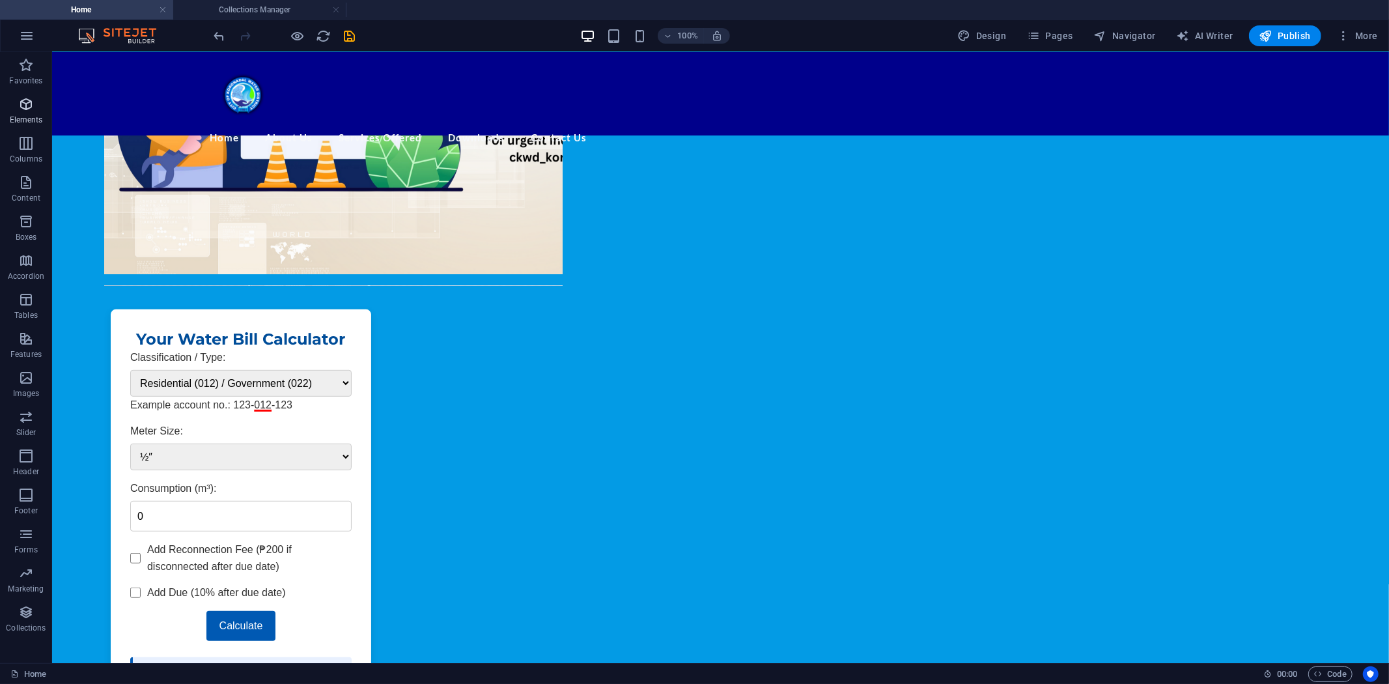
click at [26, 103] on icon "button" at bounding box center [26, 104] width 16 height 16
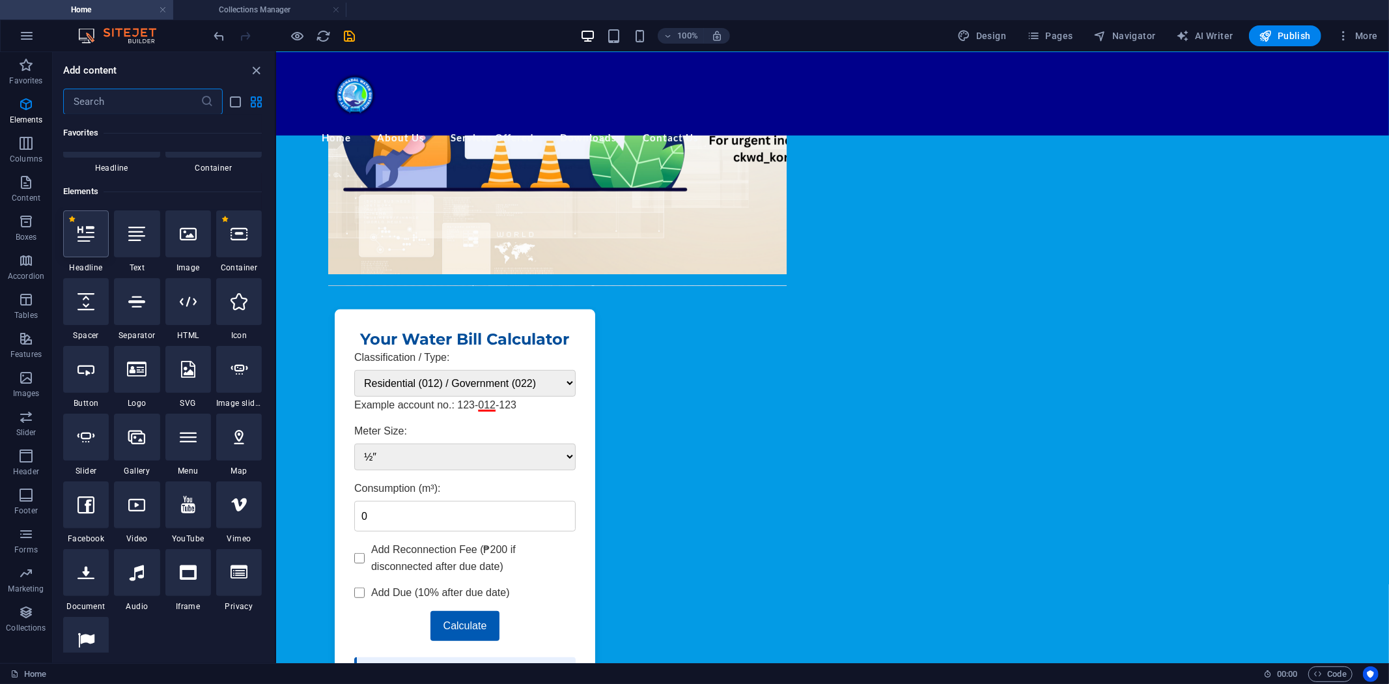
scroll to position [139, 0]
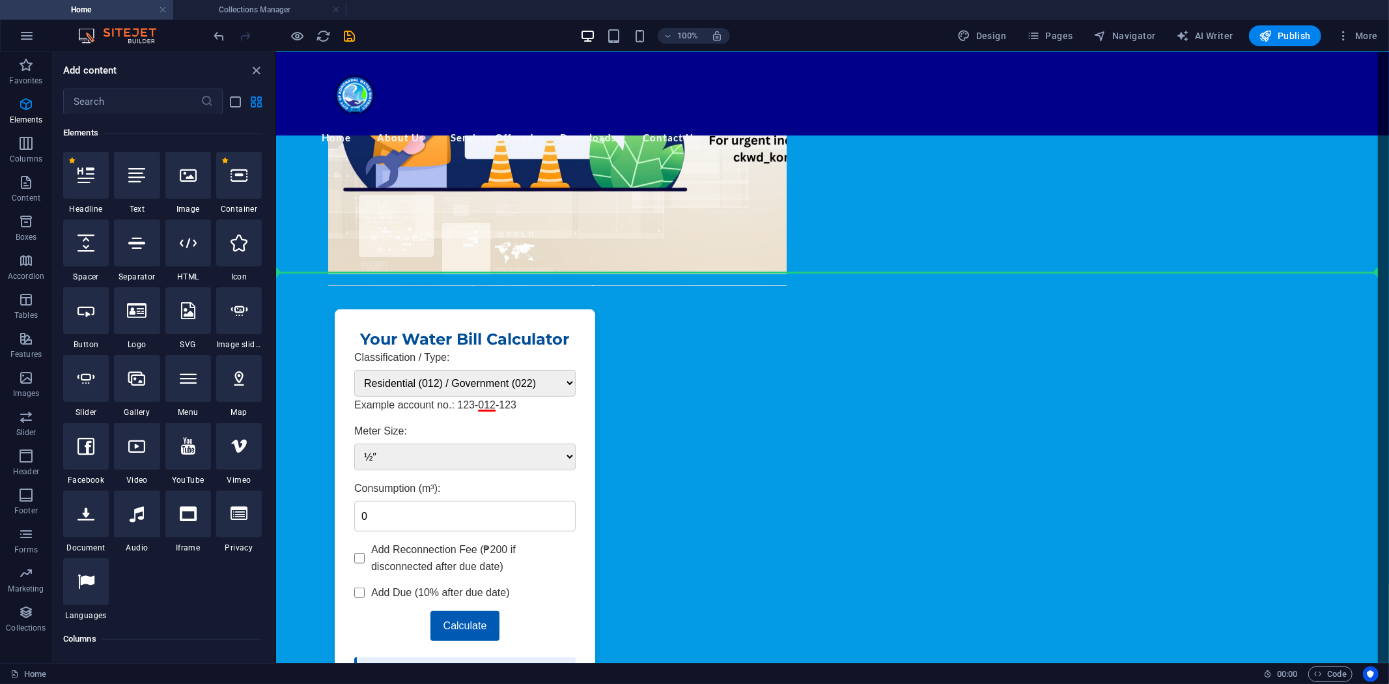
select select "%"
select select "px"
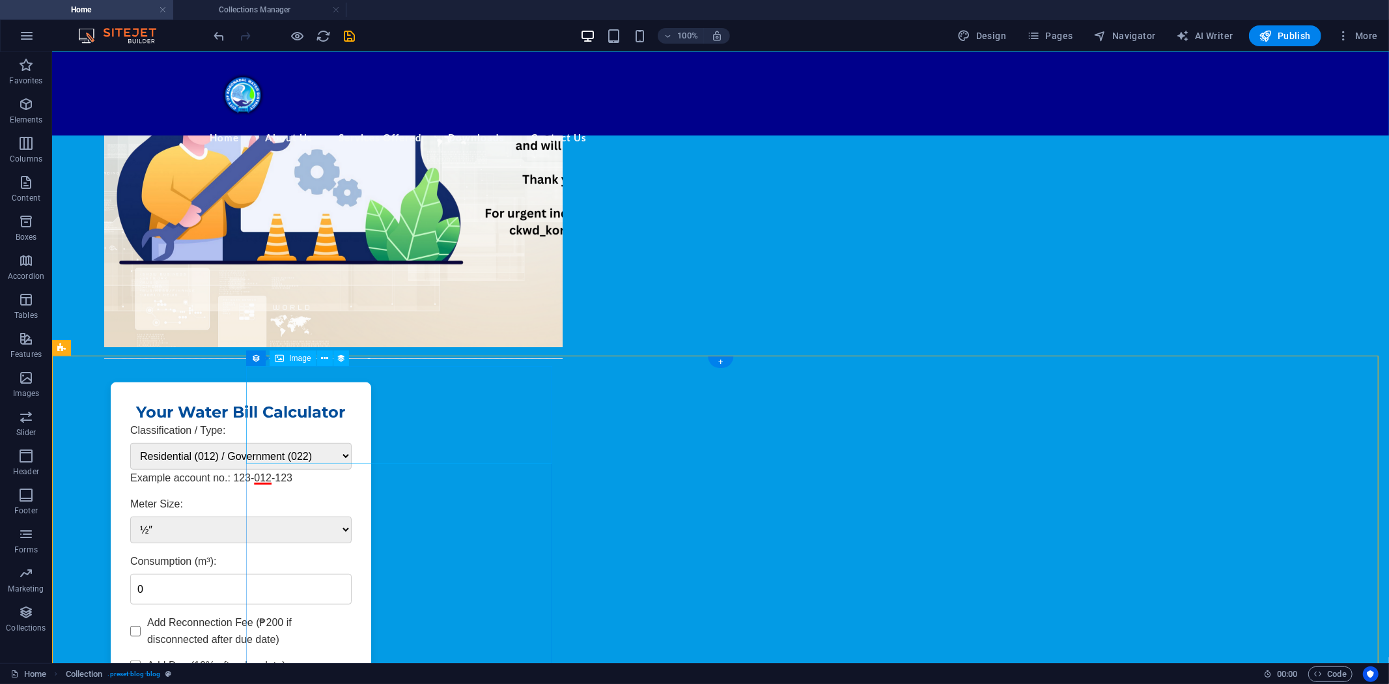
scroll to position [389, 0]
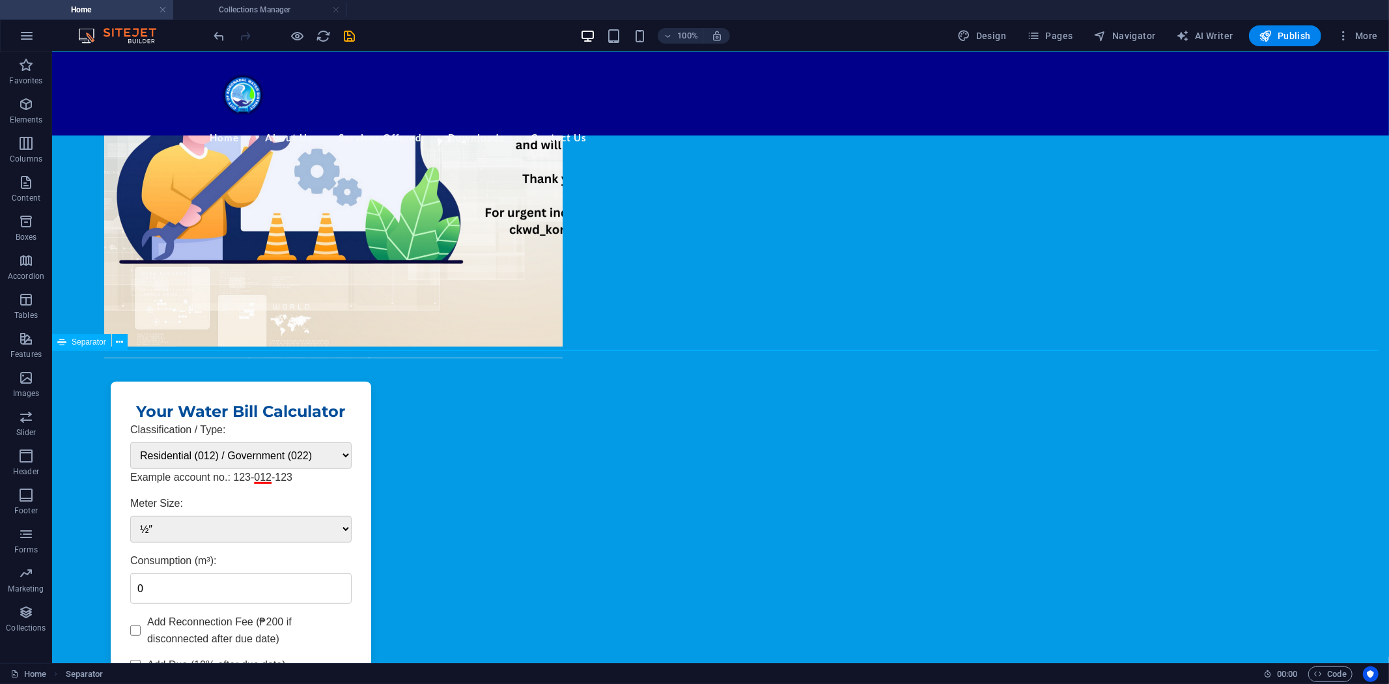
select select "%"
select select "px"
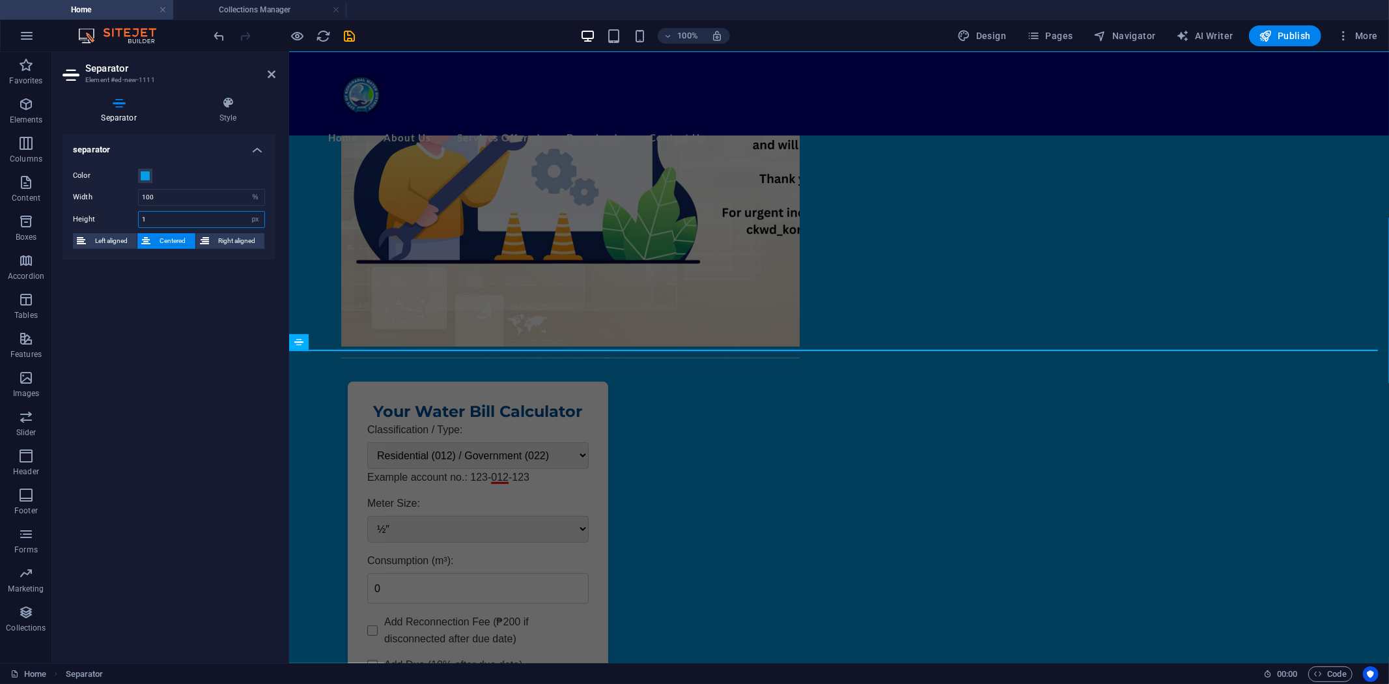
drag, startPoint x: 154, startPoint y: 220, endPoint x: 116, endPoint y: 221, distance: 38.5
click at [116, 221] on div "Height 1 px rem vh vw" at bounding box center [169, 219] width 192 height 17
drag, startPoint x: 163, startPoint y: 223, endPoint x: 124, endPoint y: 224, distance: 39.1
click at [124, 224] on div "Height 2 px rem vh vw" at bounding box center [169, 219] width 192 height 17
type input "5"
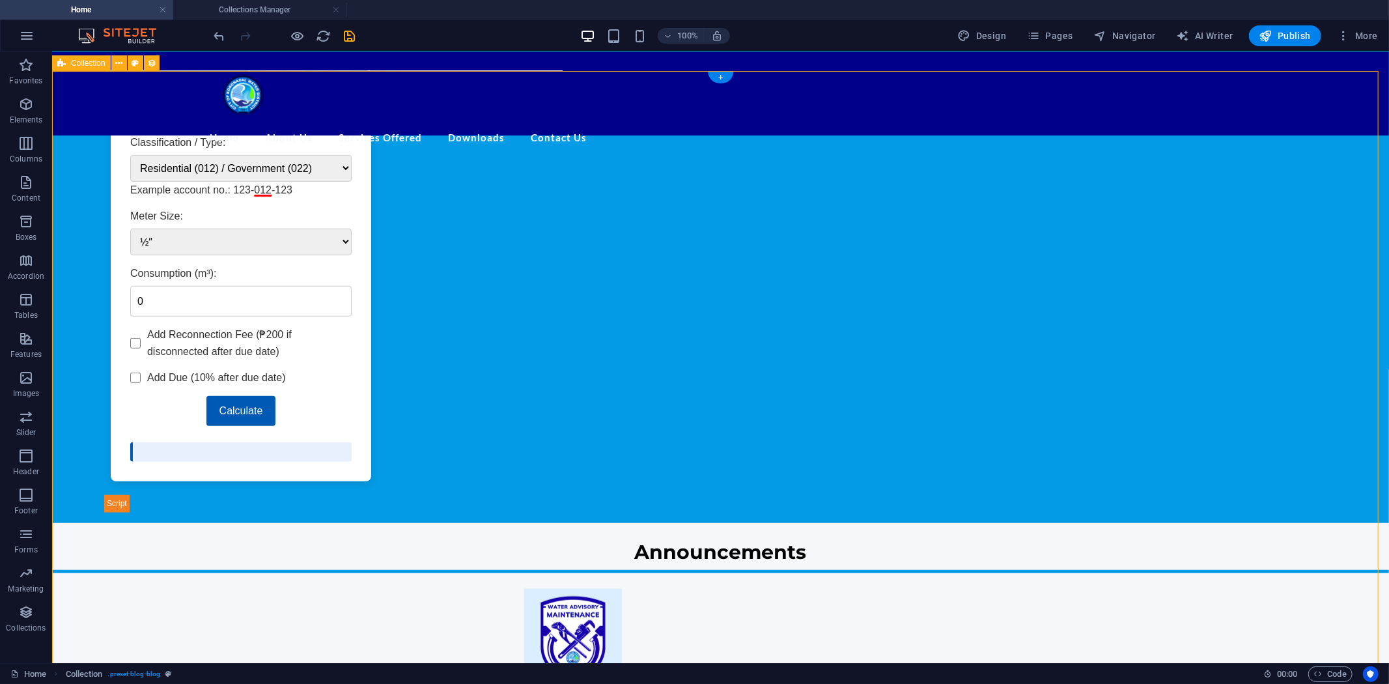
scroll to position [679, 0]
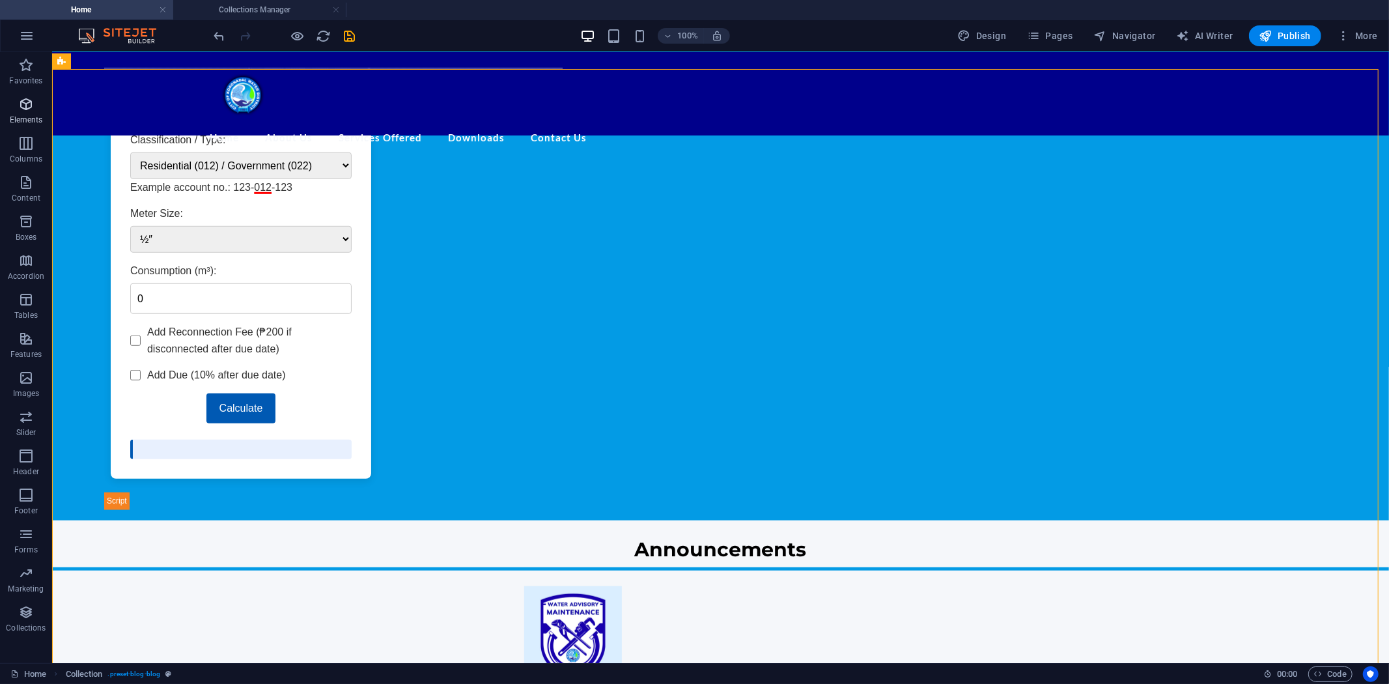
click at [33, 107] on icon "button" at bounding box center [26, 104] width 16 height 16
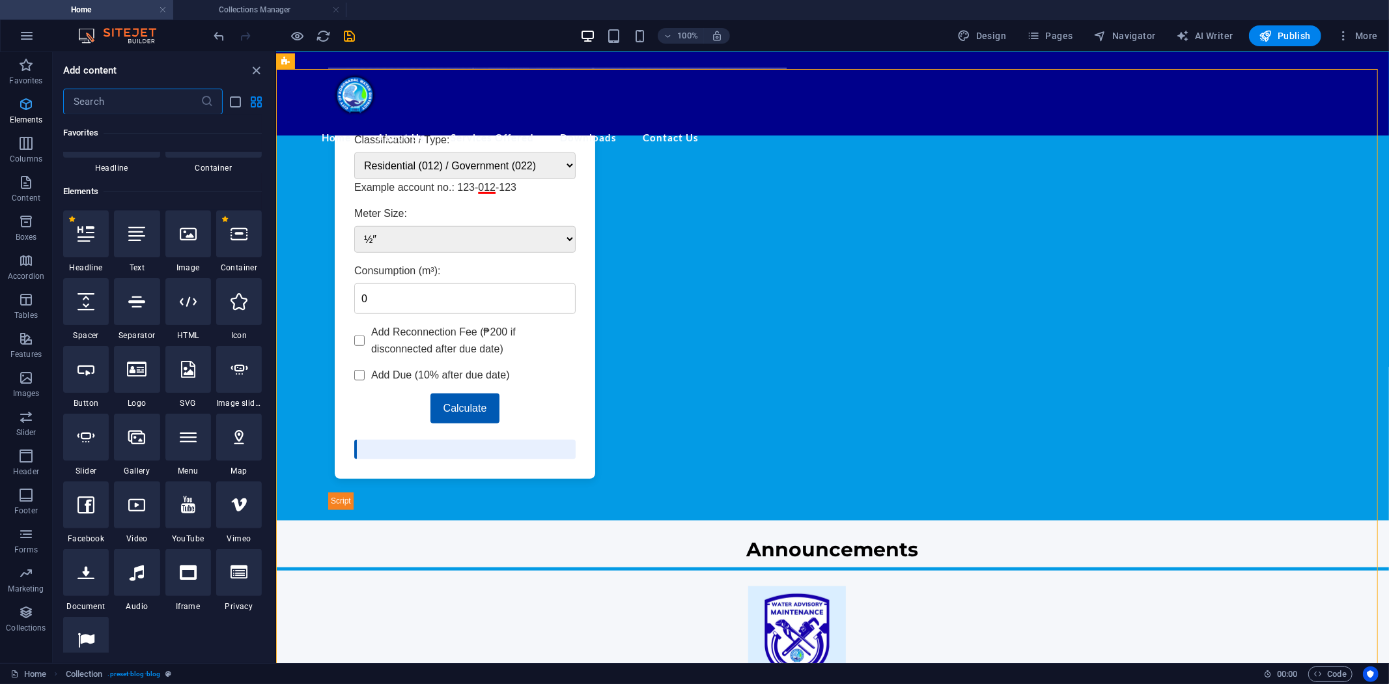
scroll to position [139, 0]
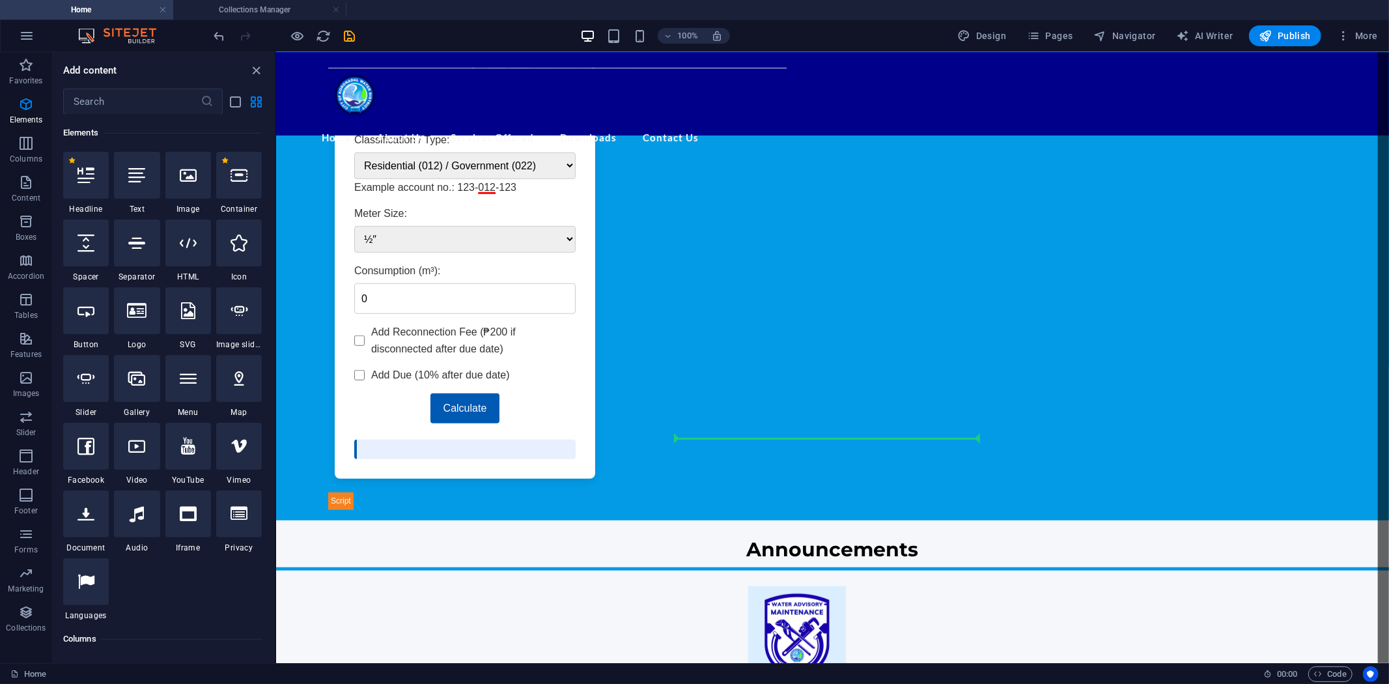
select select "px"
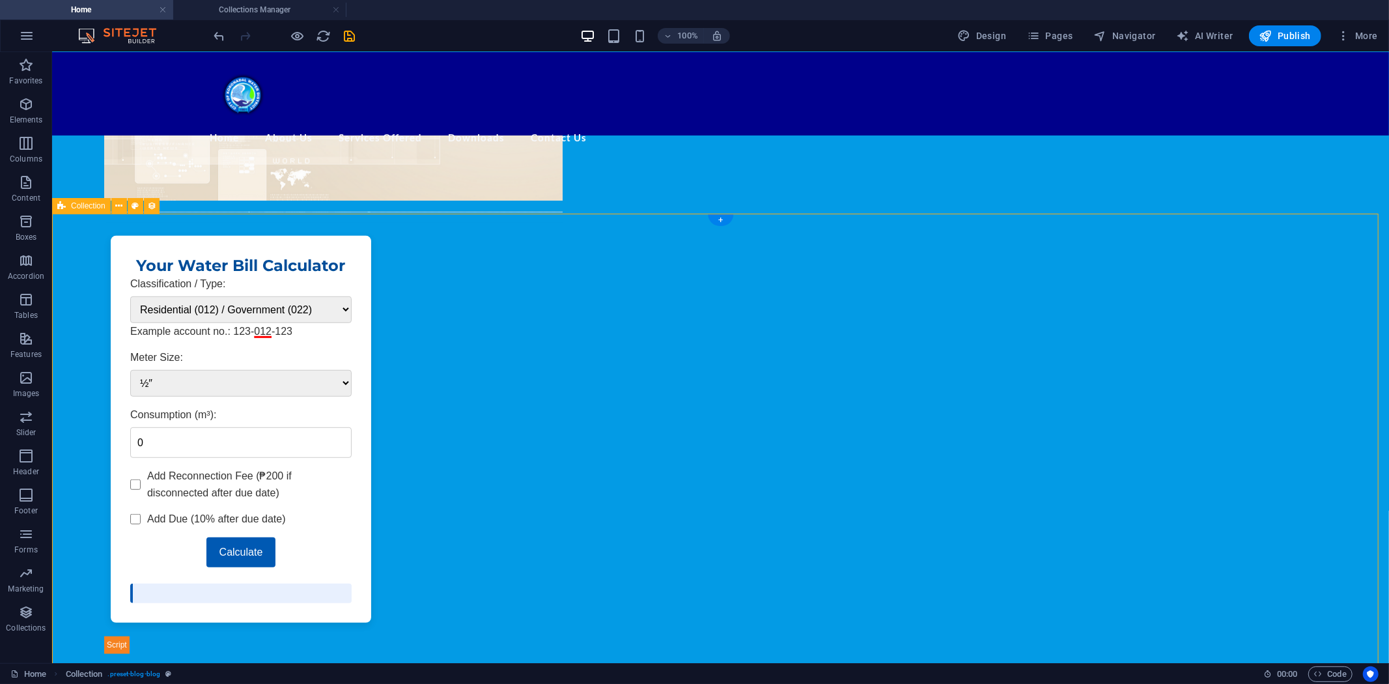
scroll to position [534, 0]
click at [289, 218] on span "Image" at bounding box center [299, 216] width 21 height 8
click at [270, 216] on span "Collection item" at bounding box center [291, 216] width 51 height 8
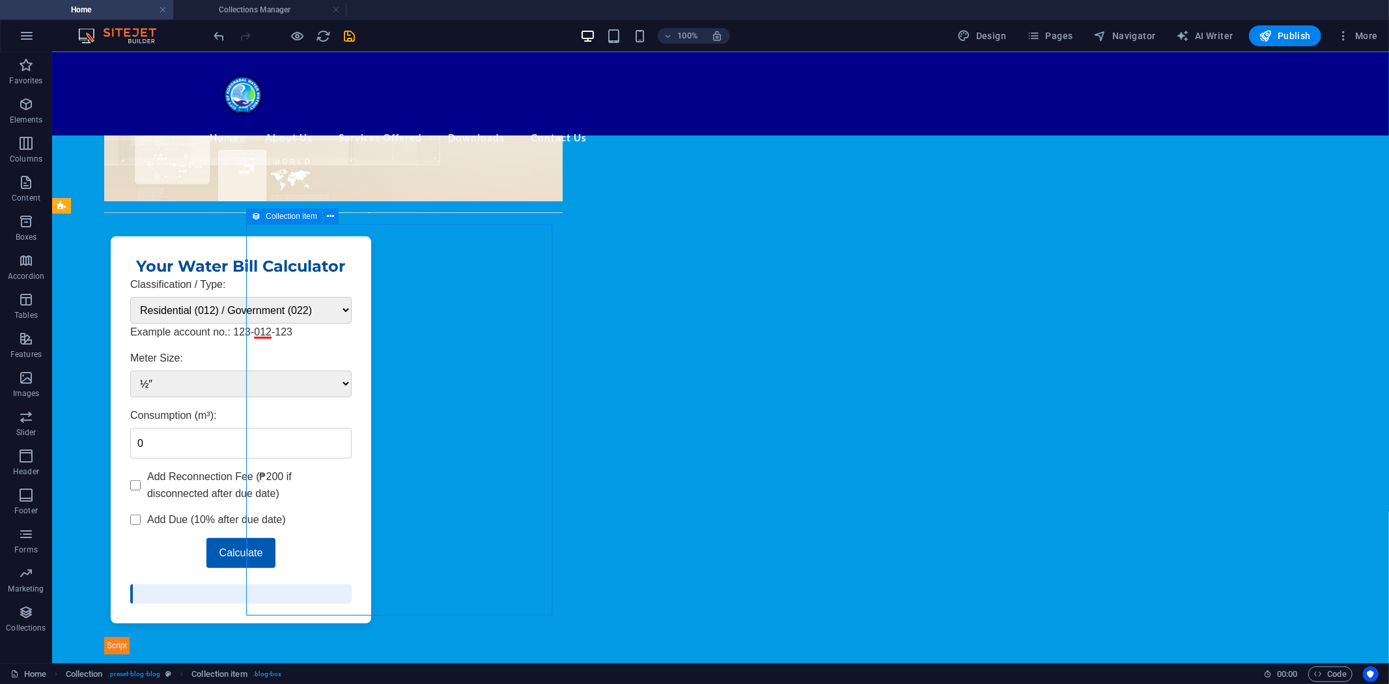
click at [270, 216] on span "Collection item" at bounding box center [291, 216] width 51 height 8
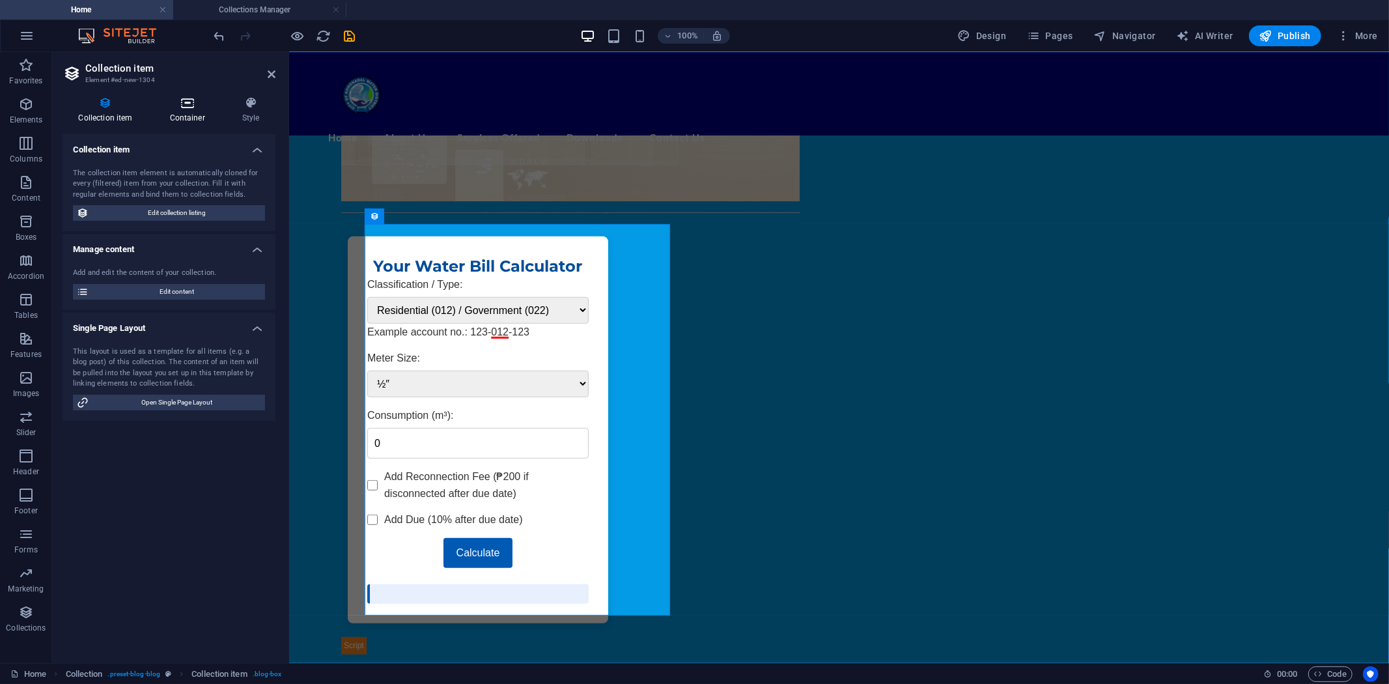
click at [193, 106] on icon at bounding box center [187, 102] width 67 height 13
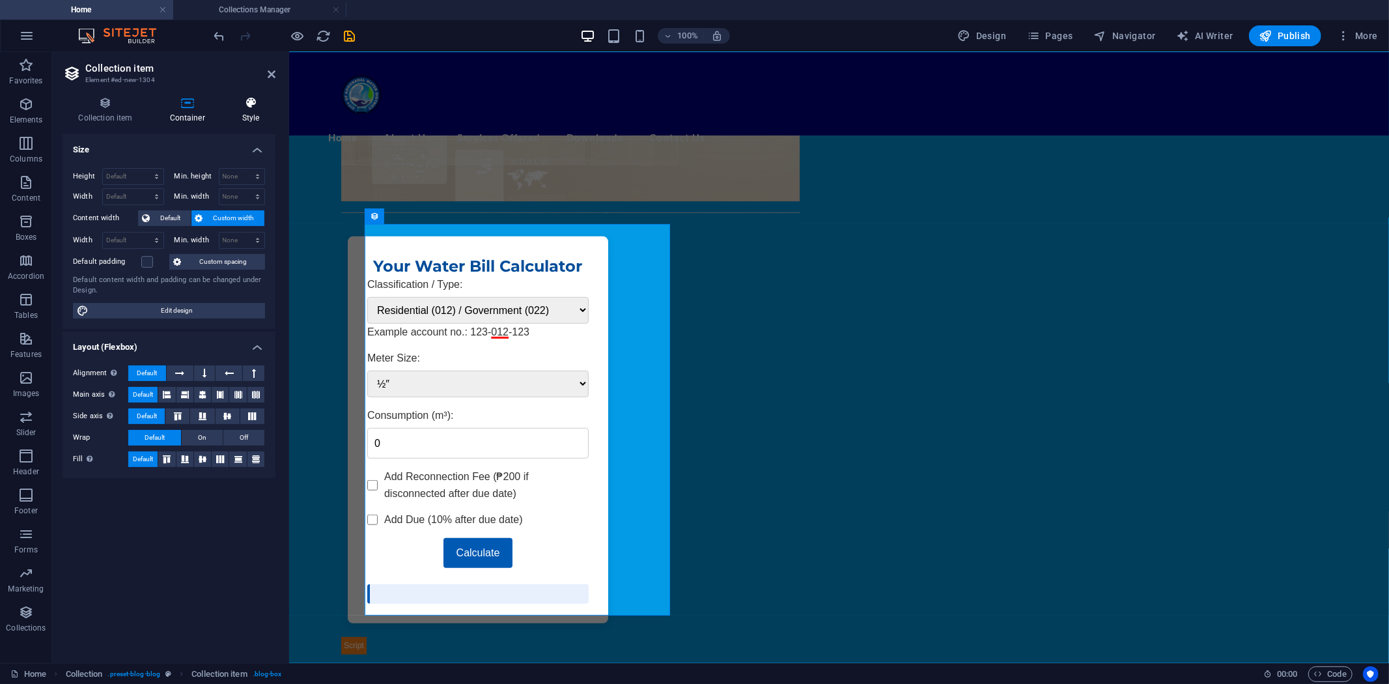
click at [248, 103] on icon at bounding box center [251, 102] width 50 height 13
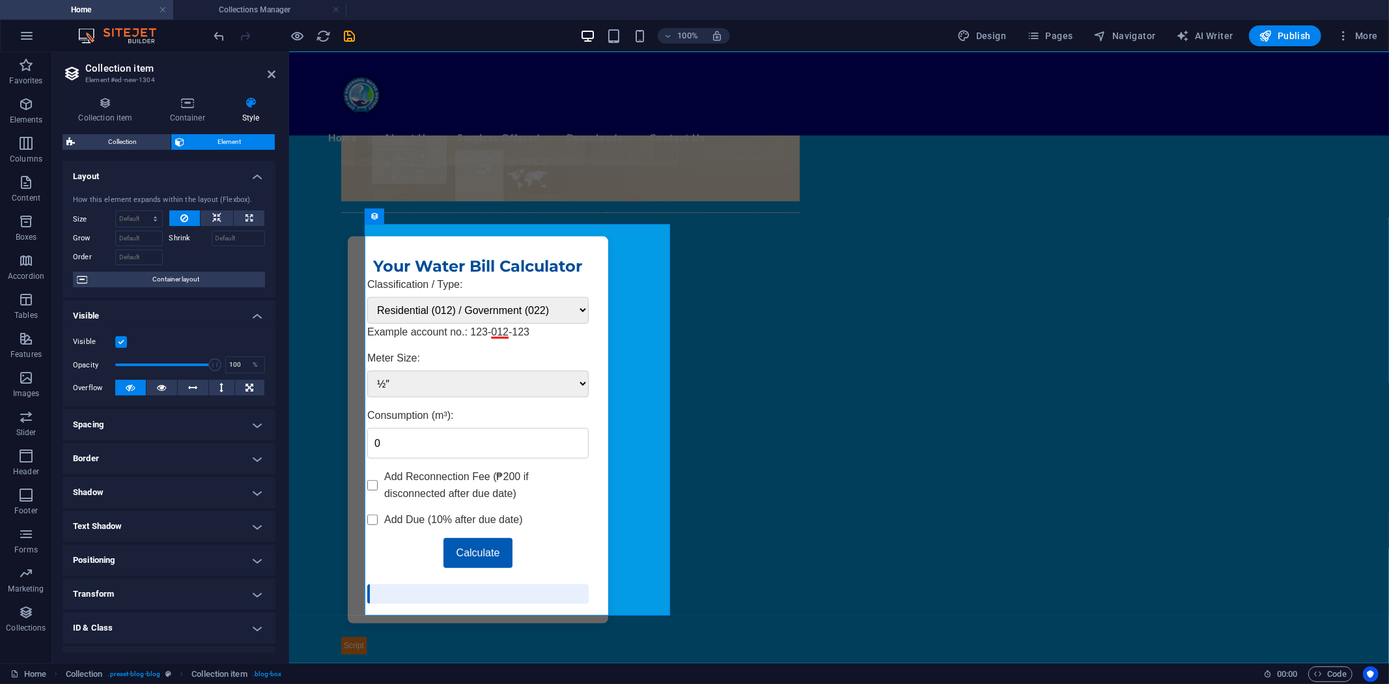
click at [257, 459] on h4 "Border" at bounding box center [169, 458] width 213 height 31
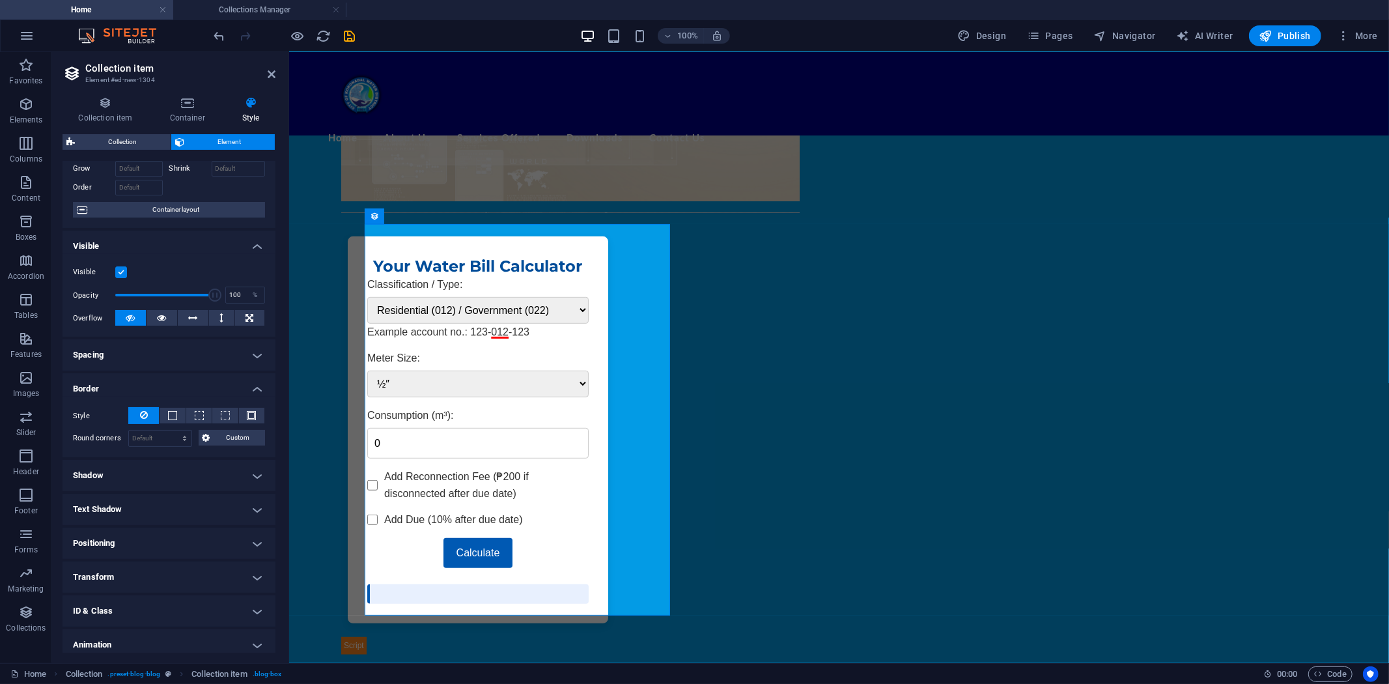
scroll to position [72, 0]
click at [168, 408] on span at bounding box center [172, 412] width 9 height 9
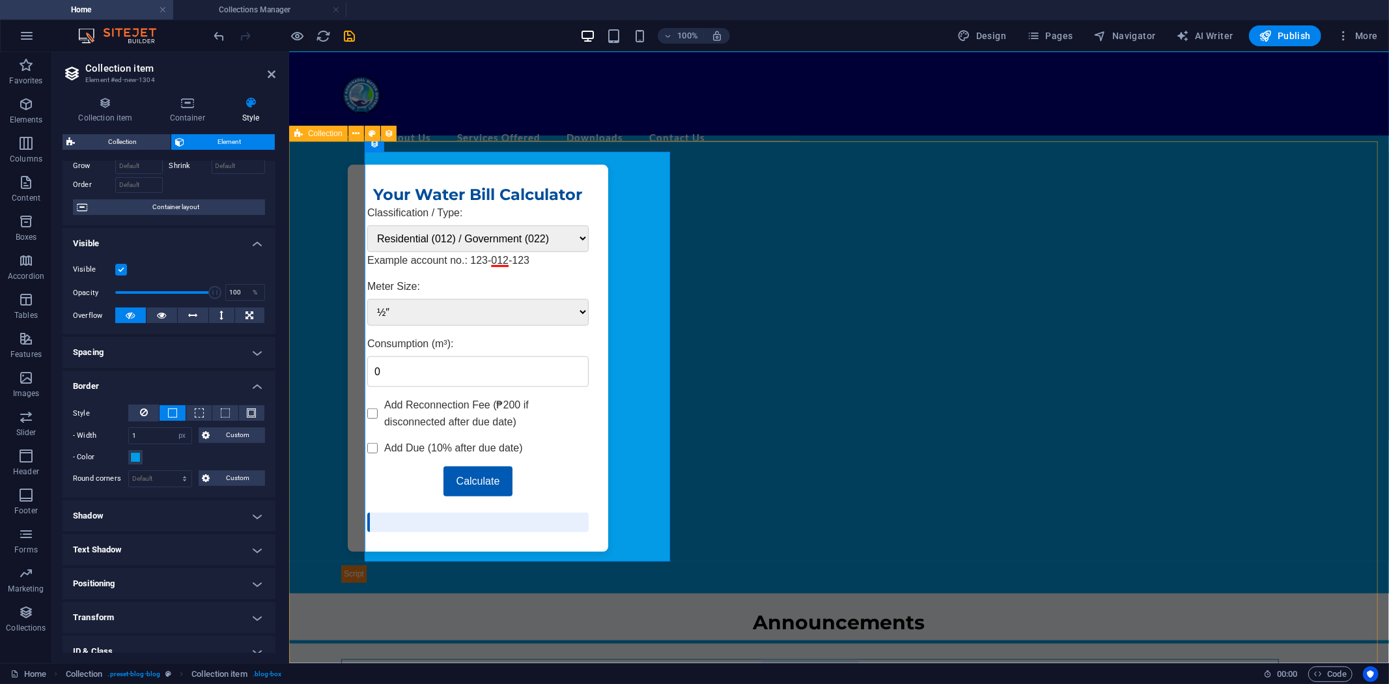
scroll to position [606, 0]
click at [173, 477] on select "Default px rem % vh vw Custom" at bounding box center [160, 479] width 63 height 16
select select "px"
click at [172, 471] on select "Default px rem % vh vw Custom" at bounding box center [160, 479] width 63 height 16
drag, startPoint x: 149, startPoint y: 476, endPoint x: 72, endPoint y: 454, distance: 79.4
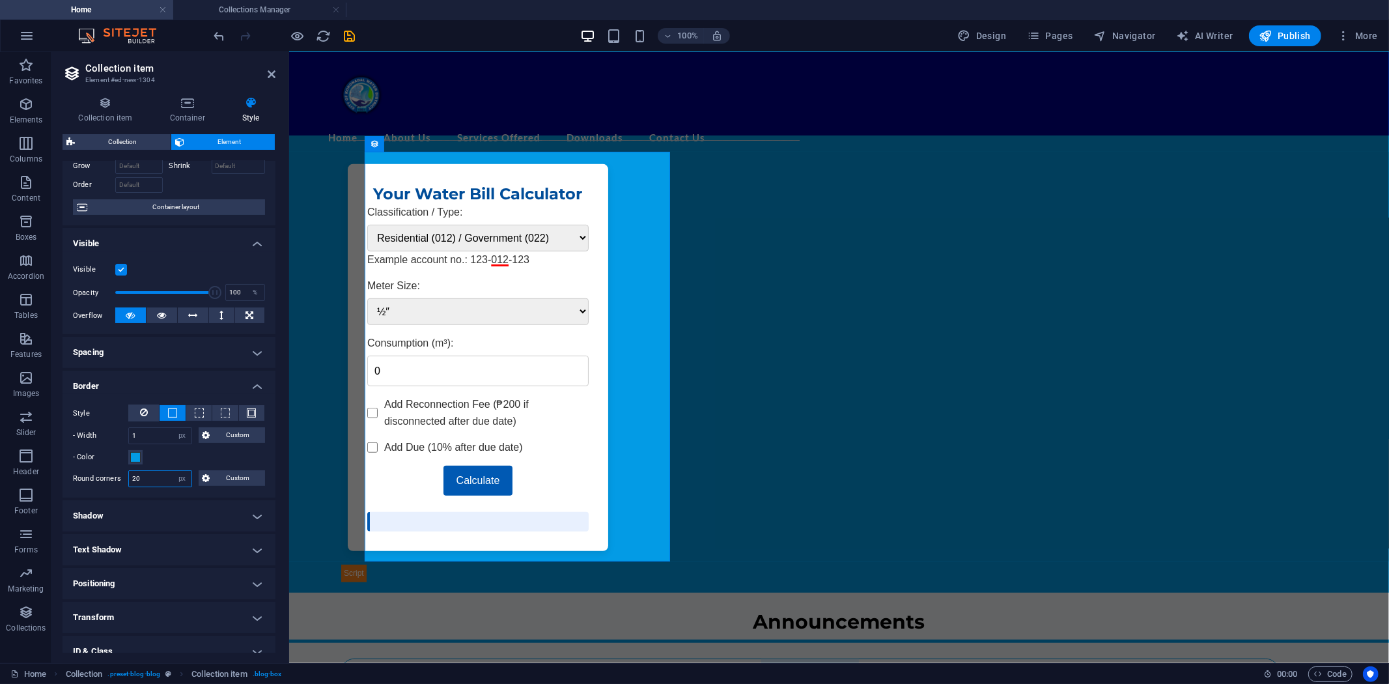
click at [77, 460] on div "Style - Width 1 auto px rem % vh vw Custom Custom 1 auto px rem % vh vw 1 auto …" at bounding box center [169, 446] width 213 height 104
type input "10"
click at [248, 350] on h4 "Spacing" at bounding box center [169, 352] width 213 height 31
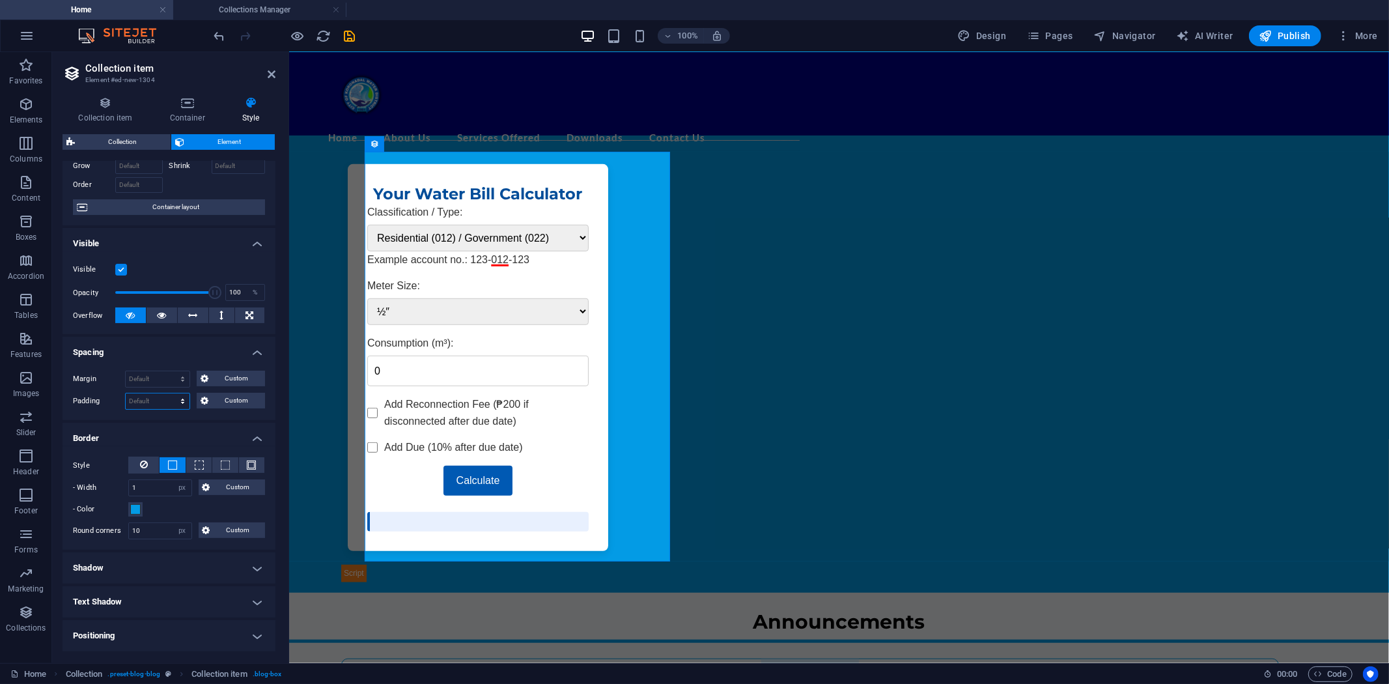
click at [150, 399] on select "Default px rem % vh vw Custom" at bounding box center [158, 401] width 64 height 16
select select "px"
click at [170, 393] on select "Default px rem % vh vw Custom" at bounding box center [158, 401] width 64 height 16
type input "10"
click at [150, 377] on select "Default auto px % rem vw vh Custom" at bounding box center [158, 379] width 64 height 16
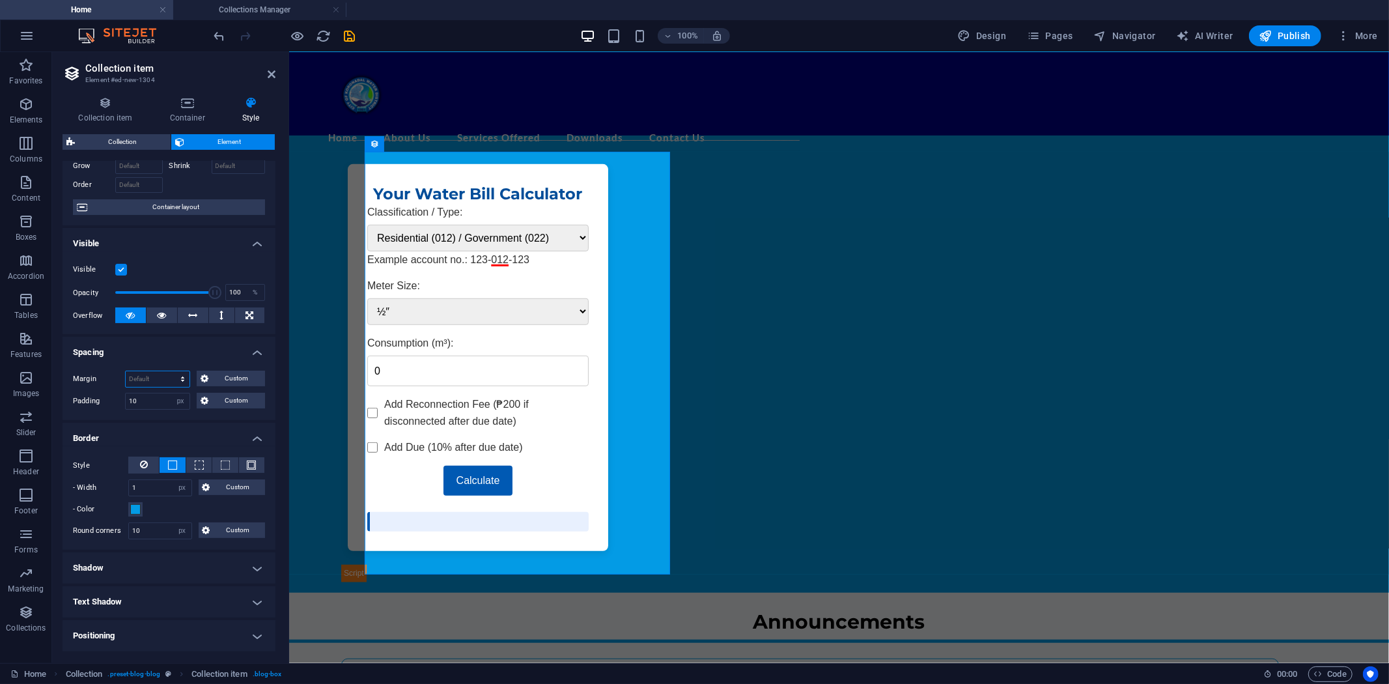
select select "px"
click at [170, 371] on select "Default auto px % rem vw vh Custom" at bounding box center [158, 379] width 64 height 16
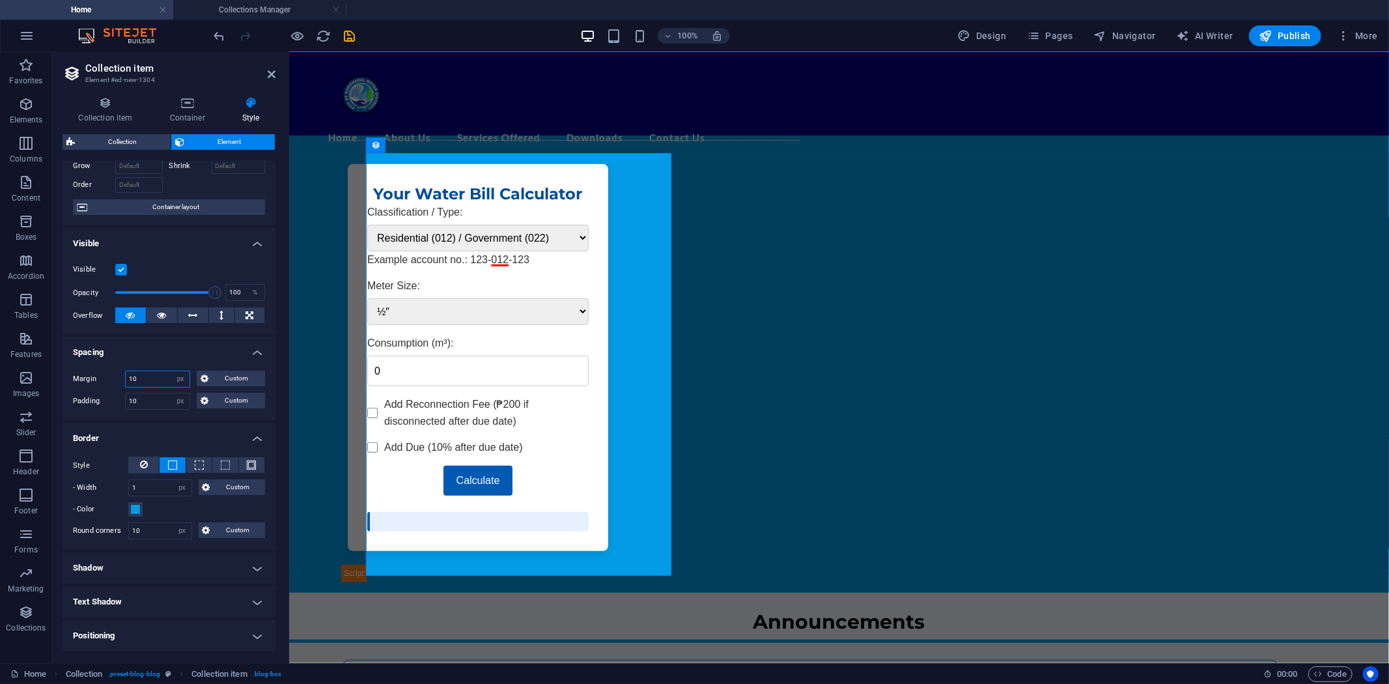
drag, startPoint x: 145, startPoint y: 379, endPoint x: 116, endPoint y: 380, distance: 29.3
click at [119, 380] on div "Margin 10 Default auto px % rem vw vh Custom Custom" at bounding box center [169, 379] width 192 height 17
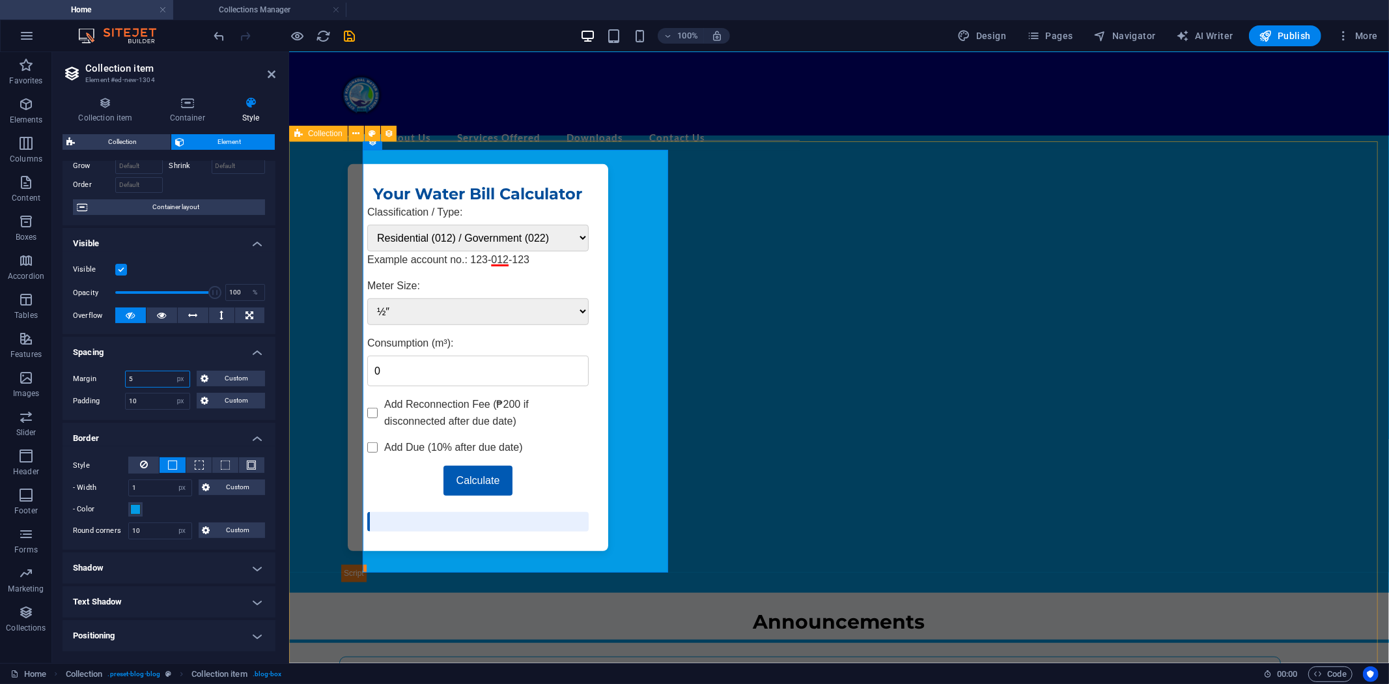
type input "5"
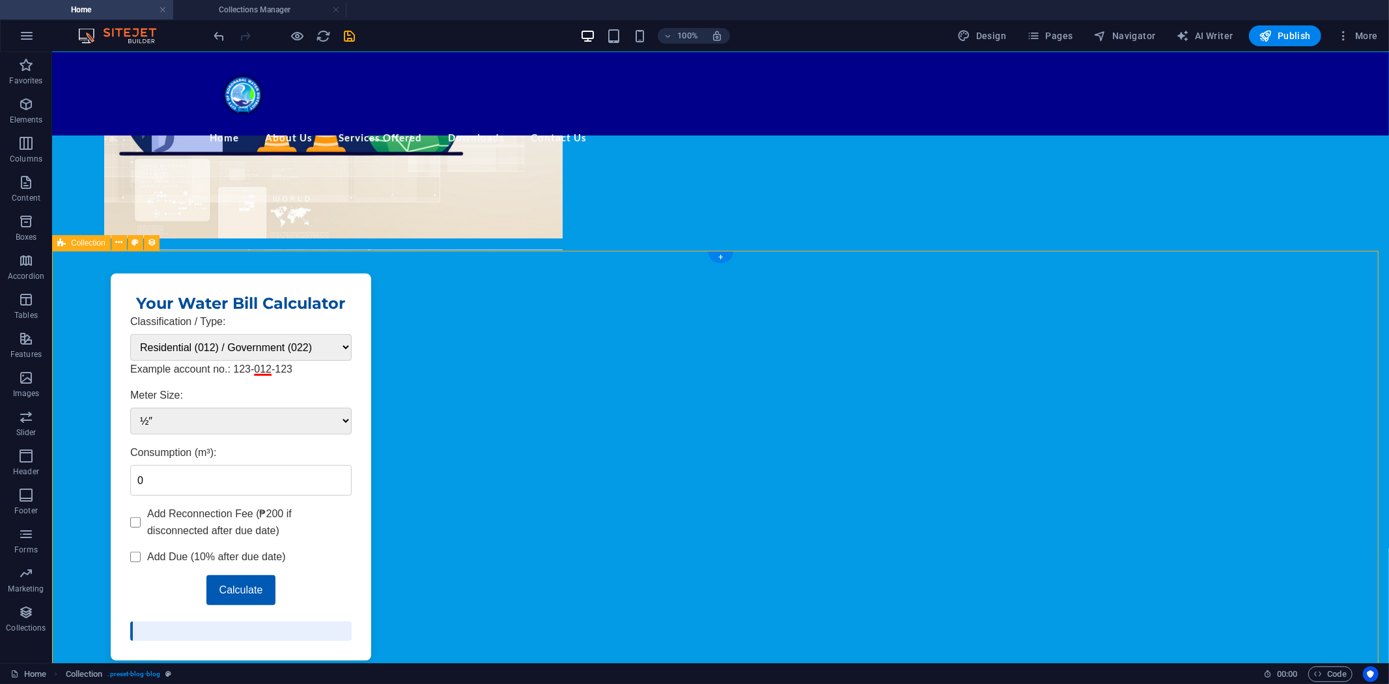
scroll to position [461, 0]
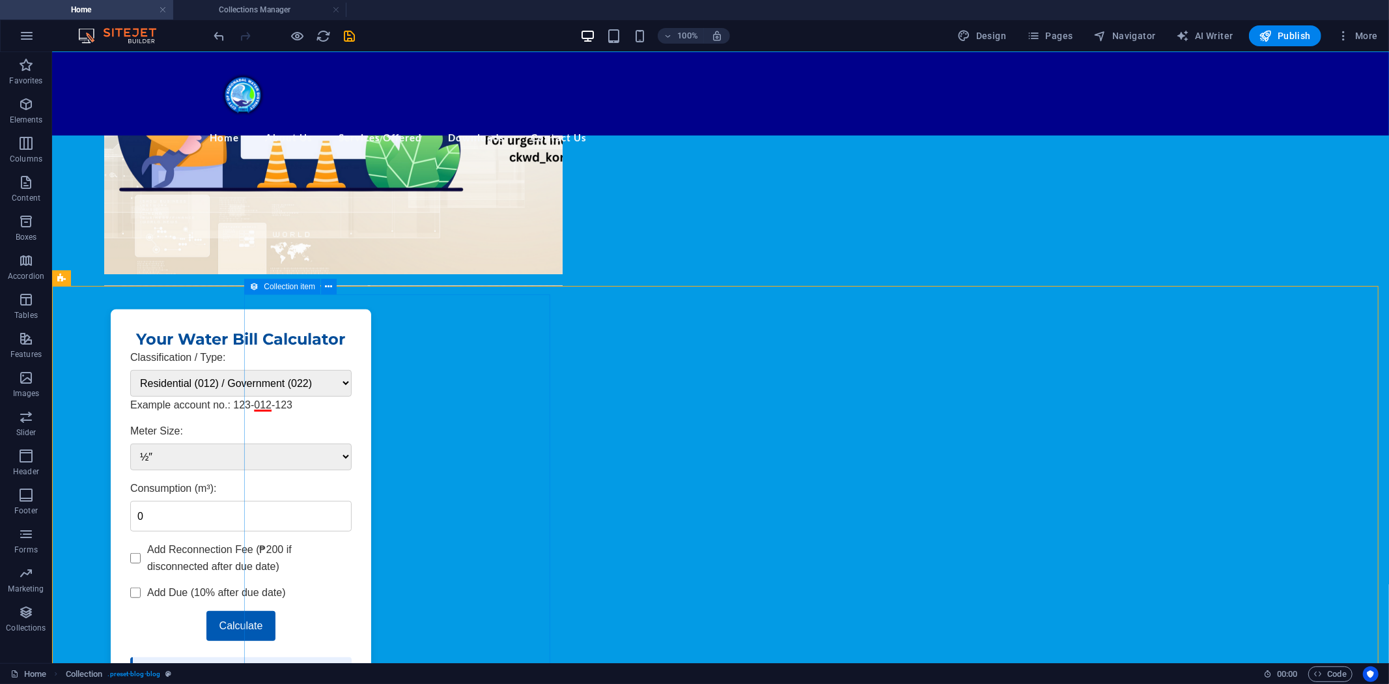
click at [256, 287] on icon at bounding box center [253, 287] width 9 height 16
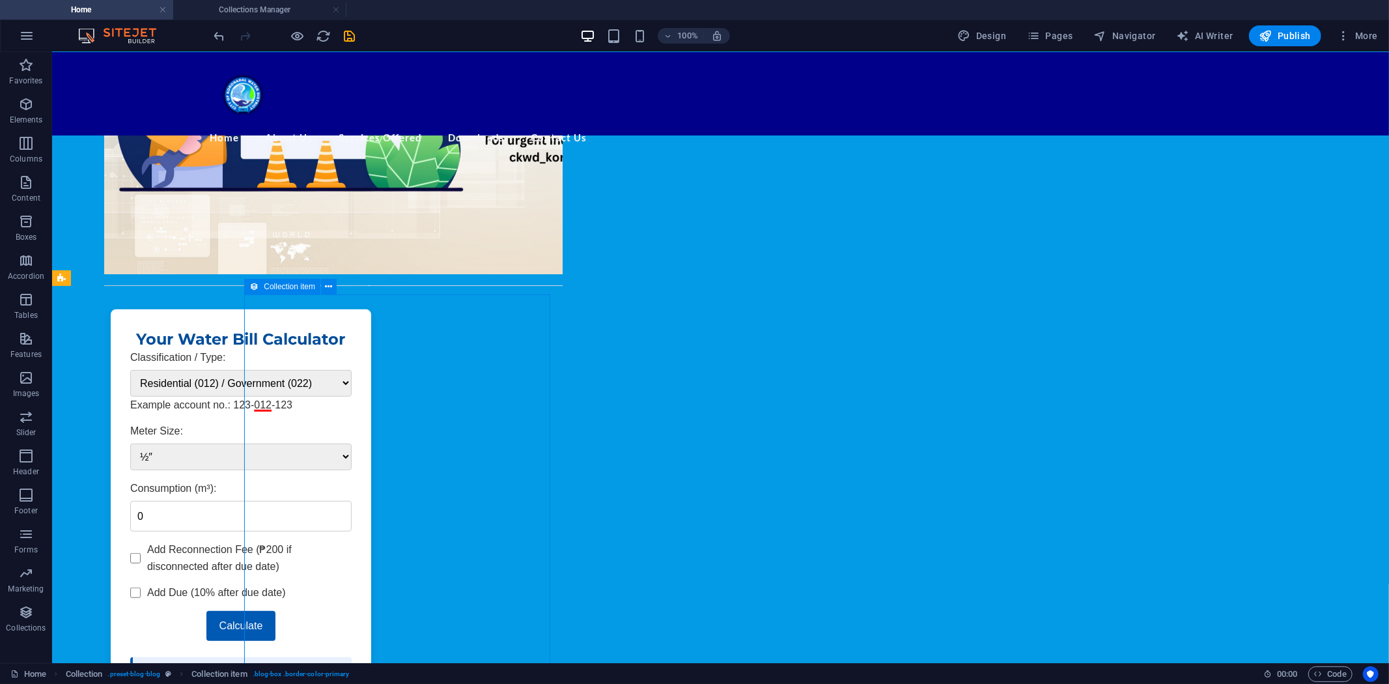
click at [256, 287] on icon at bounding box center [253, 287] width 9 height 16
select select "px"
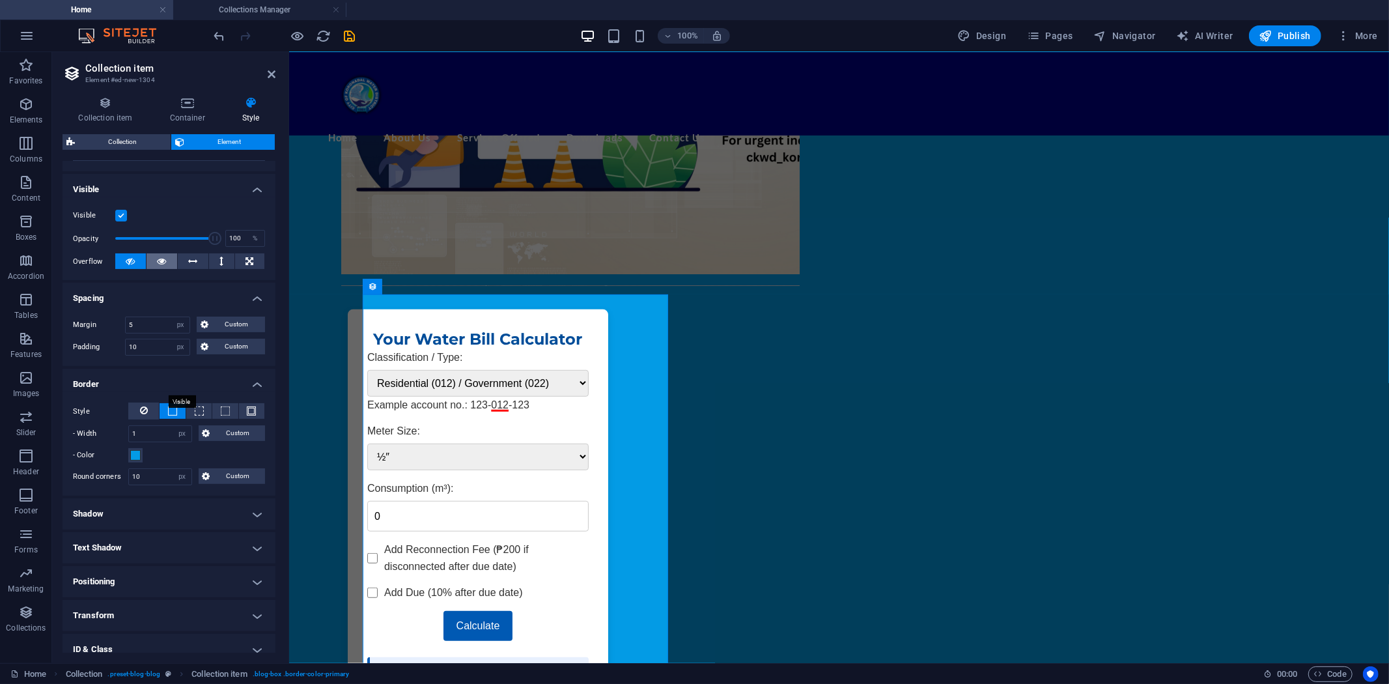
scroll to position [206, 0]
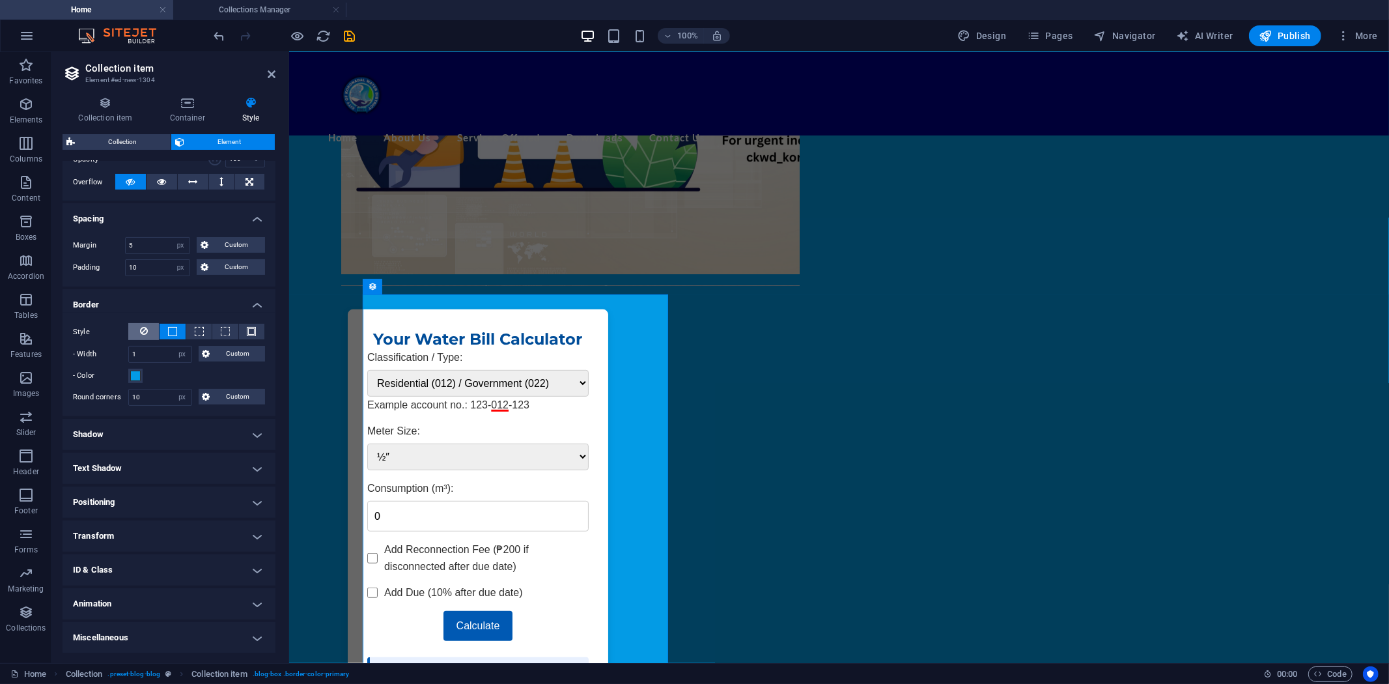
click at [147, 327] on button at bounding box center [143, 331] width 31 height 17
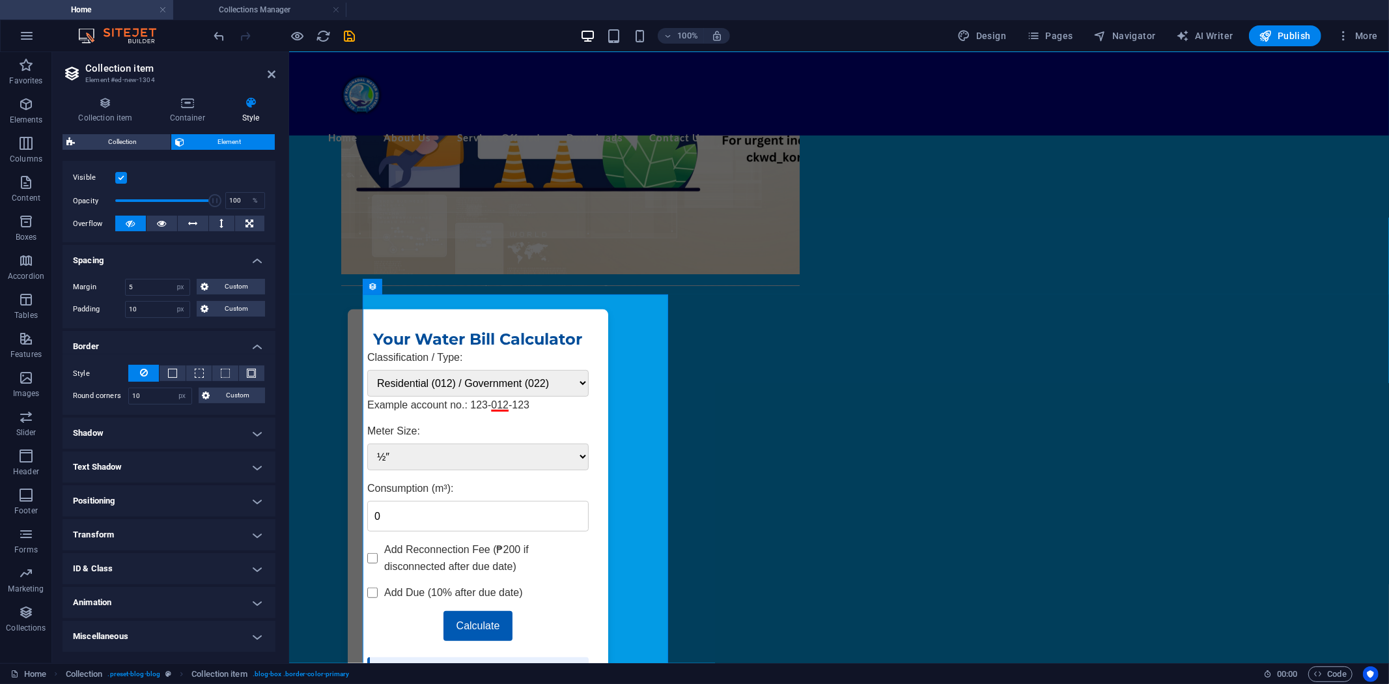
scroll to position [163, 0]
drag, startPoint x: 140, startPoint y: 395, endPoint x: 107, endPoint y: 395, distance: 32.6
click at [108, 395] on div "Round corners 10 Default px rem % vh vw Custom Custom" at bounding box center [169, 397] width 192 height 17
click at [194, 427] on h4 "Shadow" at bounding box center [169, 434] width 213 height 31
click at [203, 461] on button "Outside" at bounding box center [192, 461] width 51 height 16
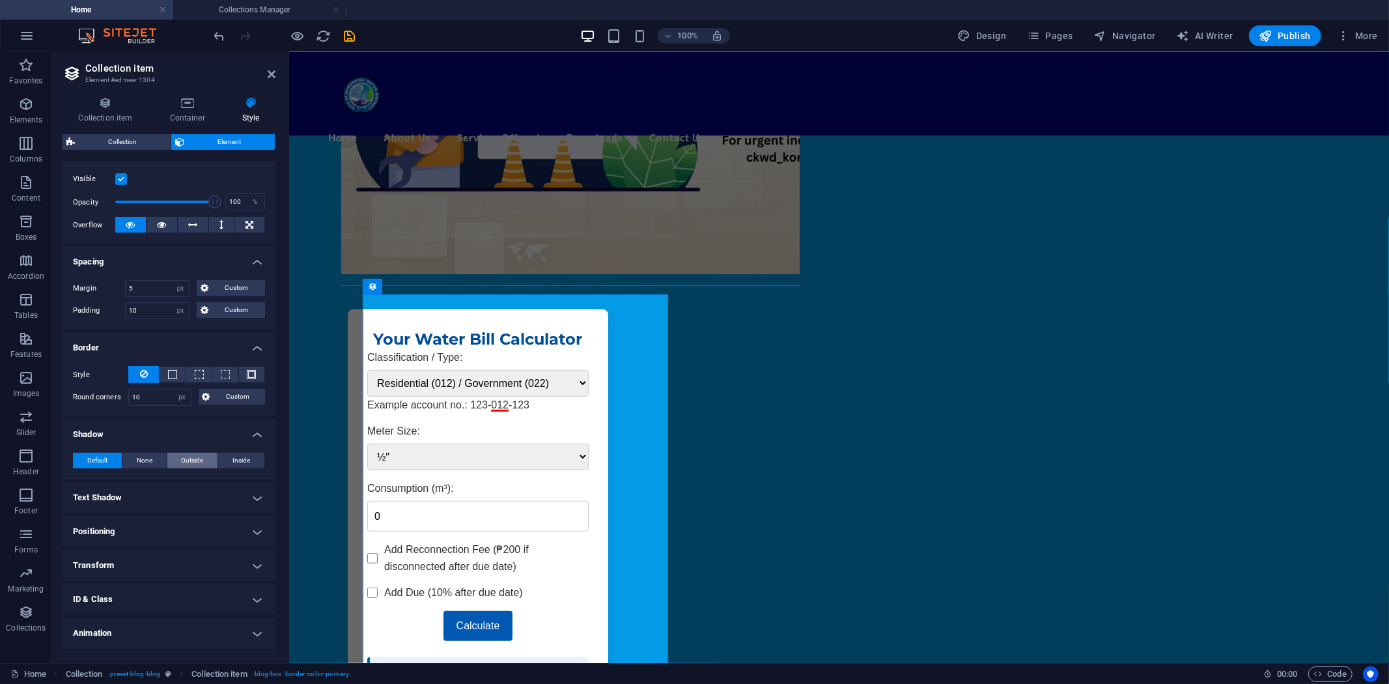
type input "2"
type input "4"
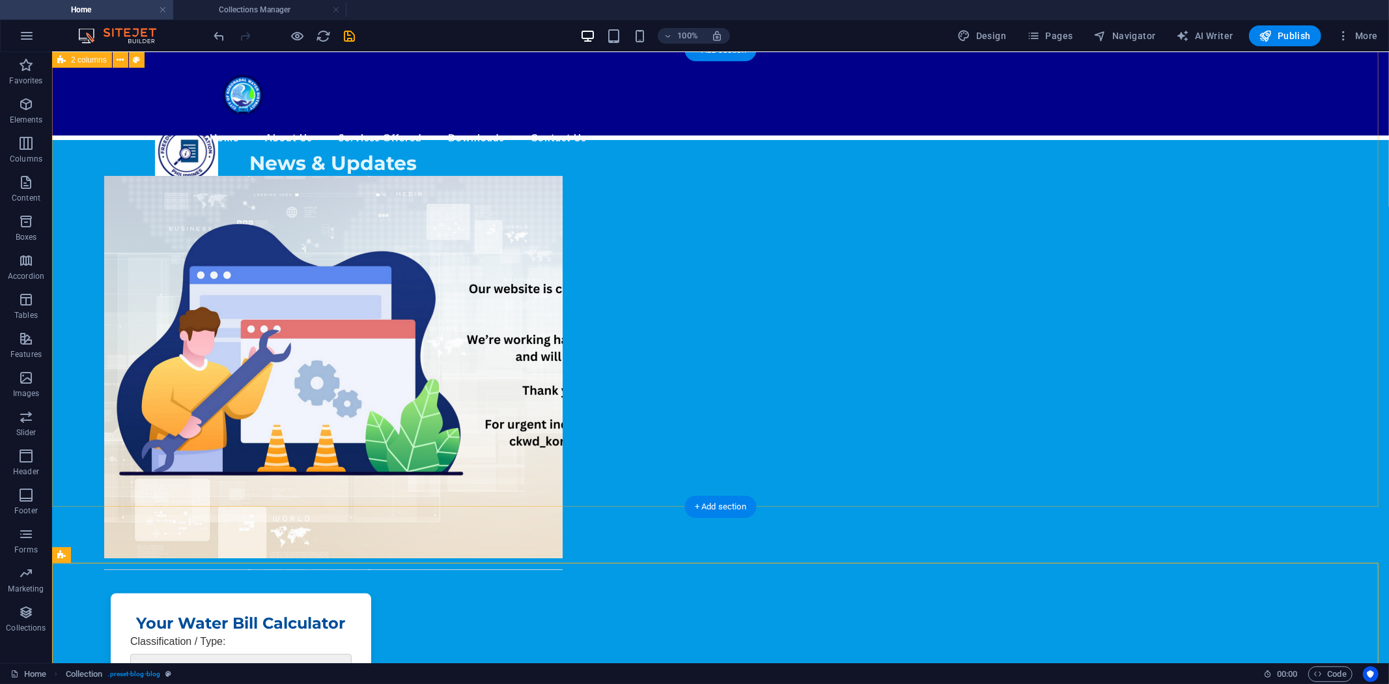
scroll to position [172, 0]
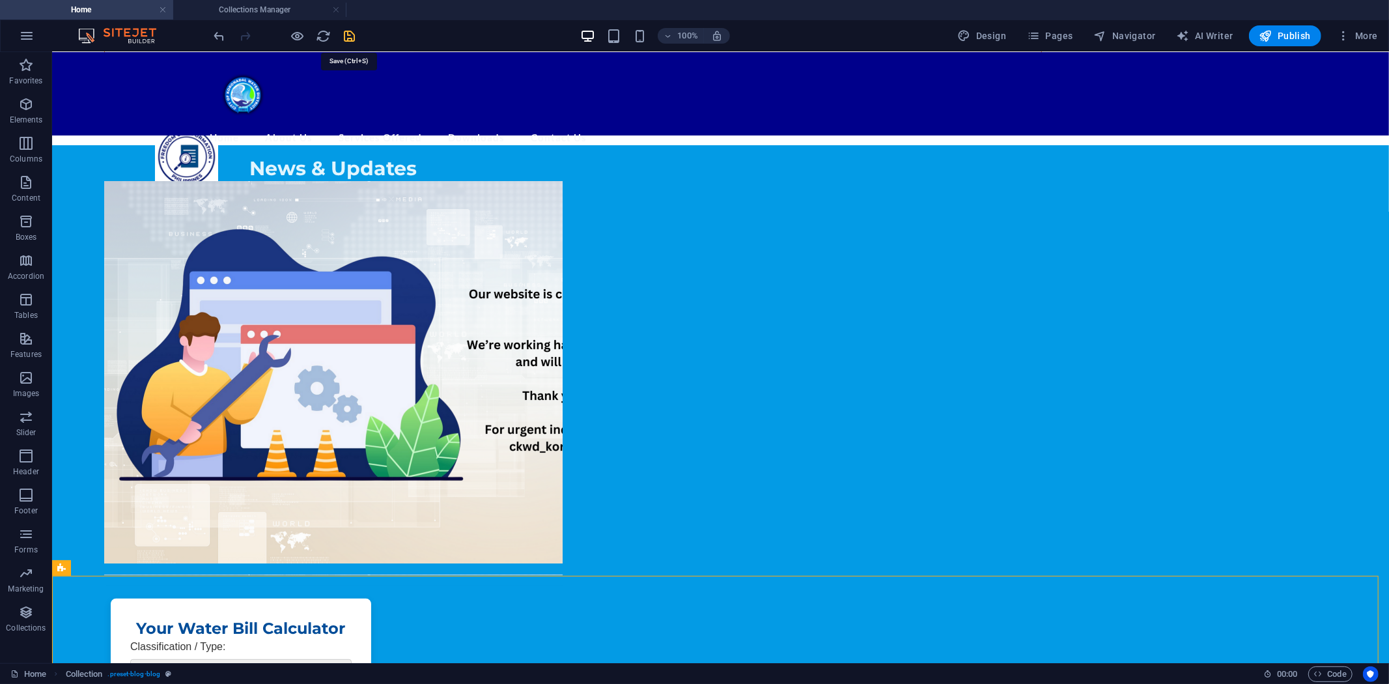
click at [350, 31] on icon "save" at bounding box center [350, 36] width 15 height 15
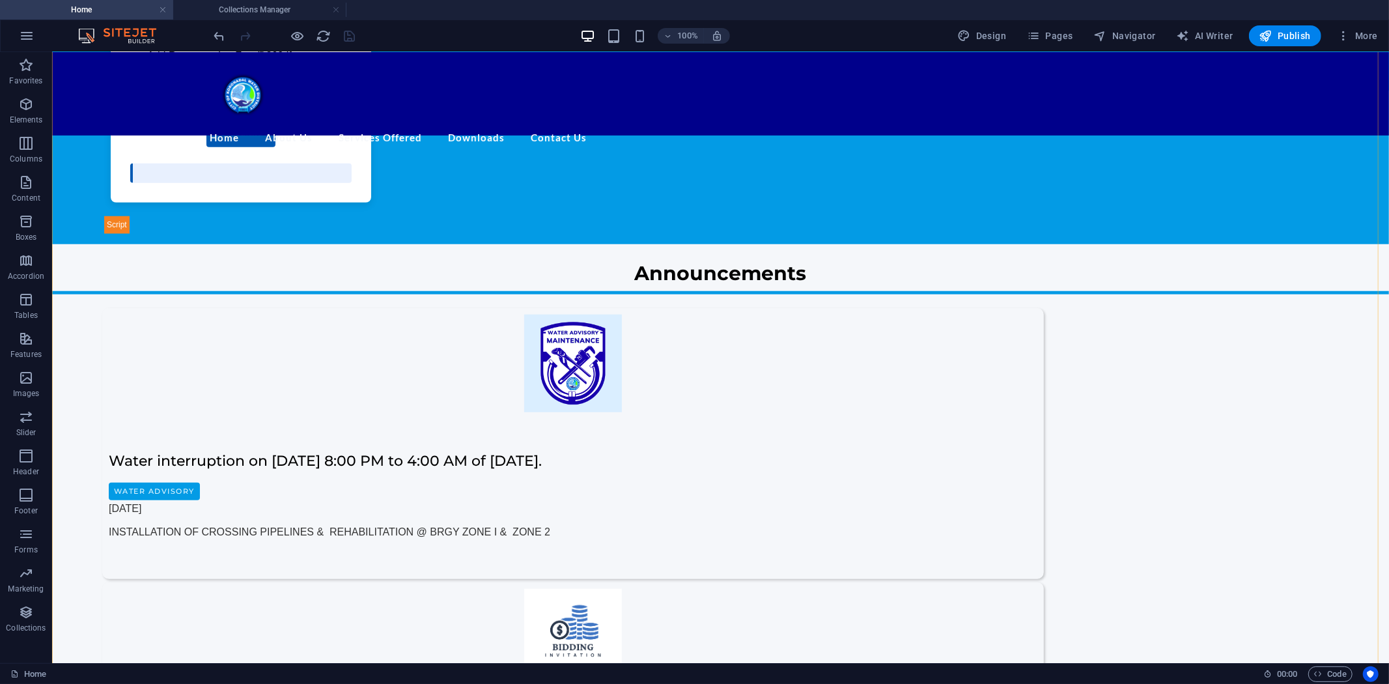
scroll to position [968, 0]
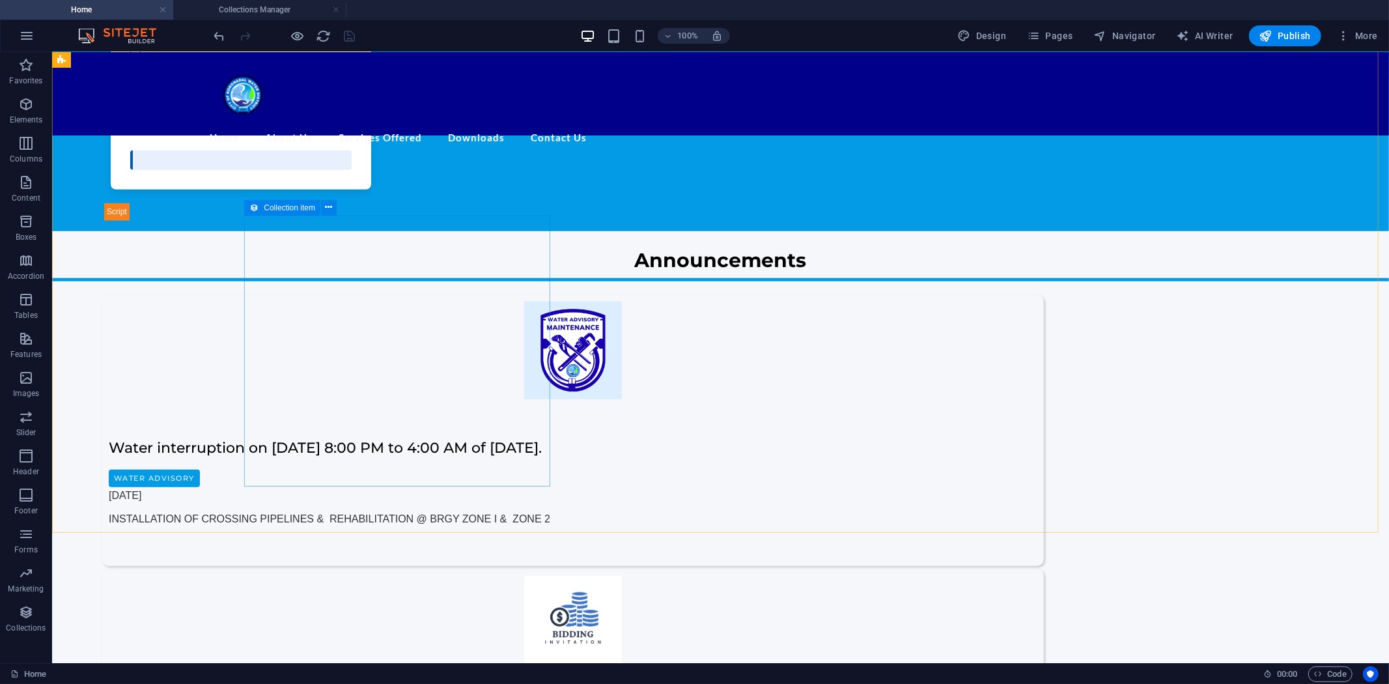
click at [256, 212] on icon at bounding box center [253, 208] width 9 height 16
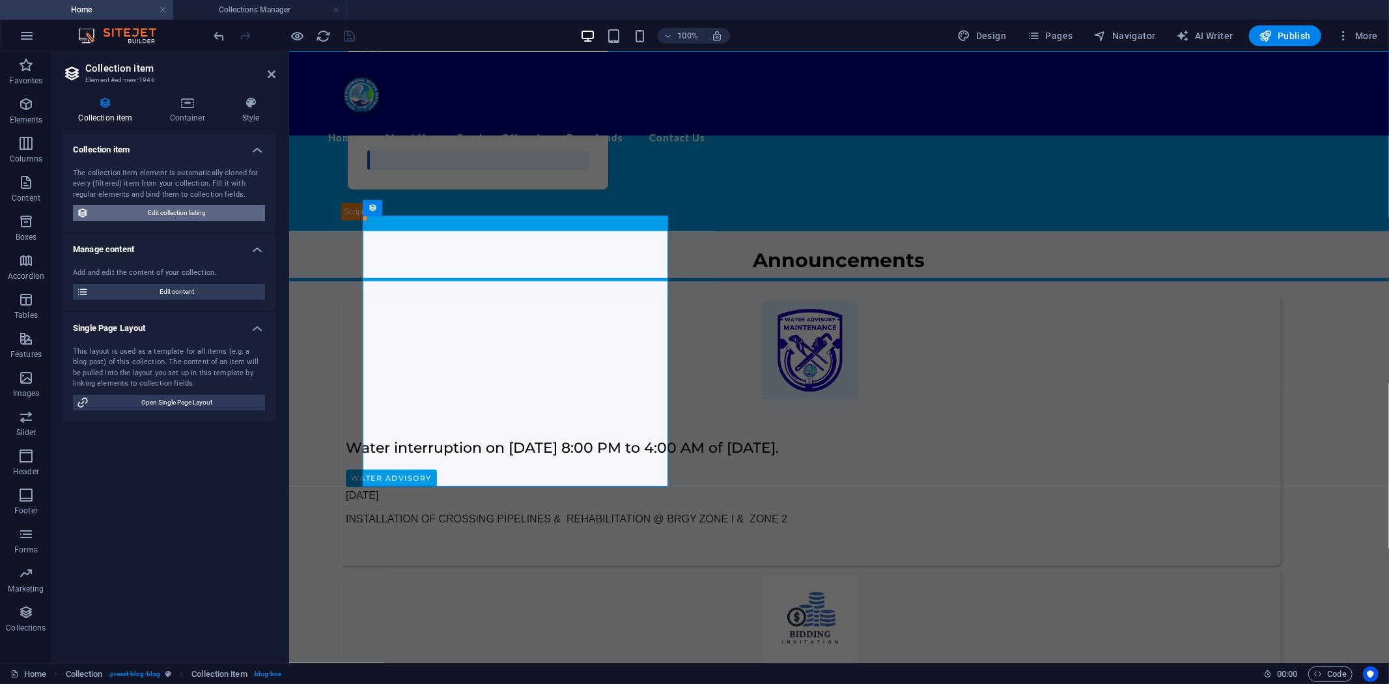
click at [176, 210] on span "Edit collection listing" at bounding box center [176, 213] width 169 height 16
select select "columns.publishing_date_DESC"
select select "columns.status"
select select "columns.publishing_date"
select select "past"
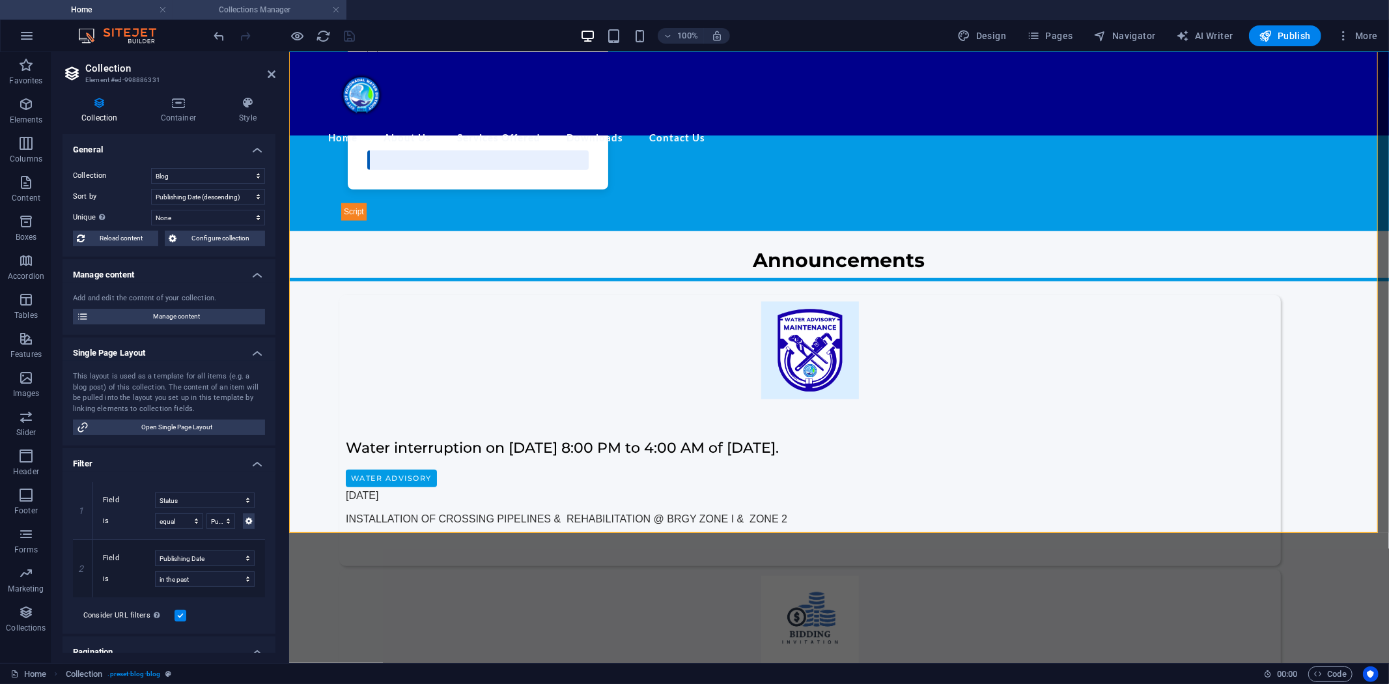
click at [259, 8] on h4 "Collections Manager" at bounding box center [259, 10] width 173 height 14
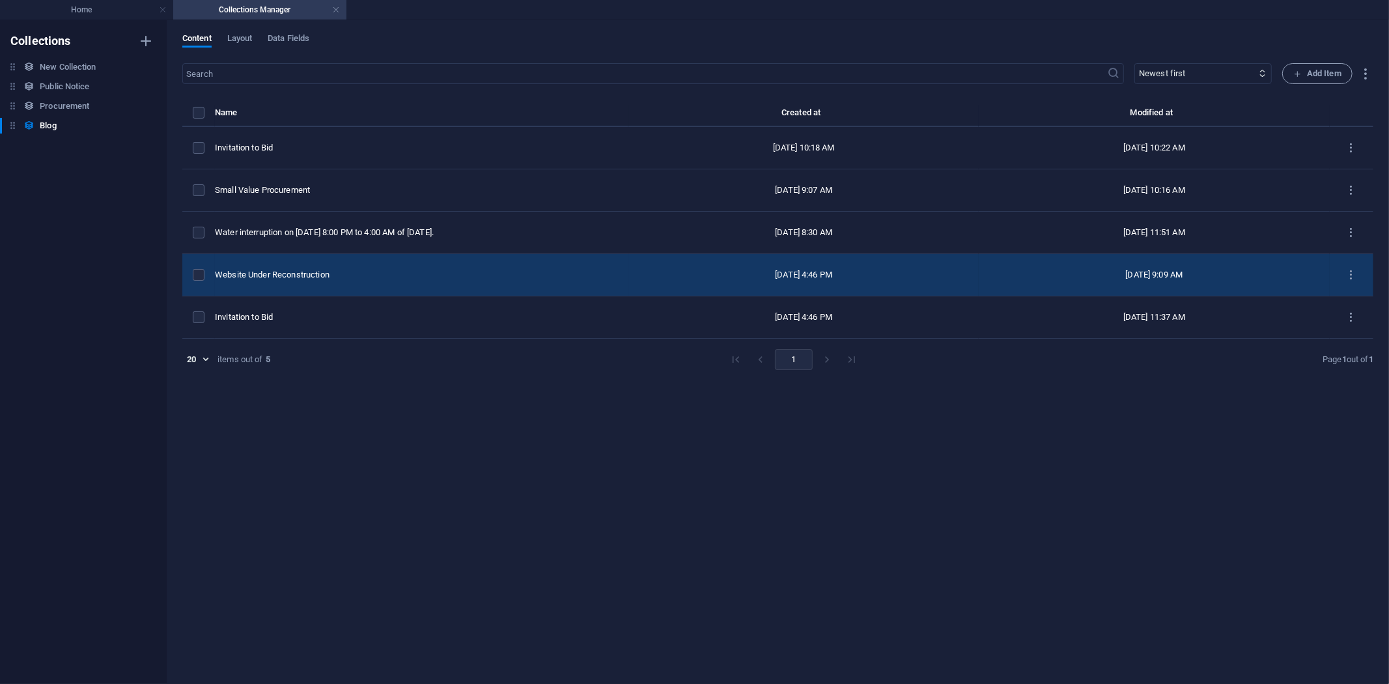
click at [313, 270] on div "Website Under Reconstruction" at bounding box center [416, 275] width 403 height 12
select select "Public Notice"
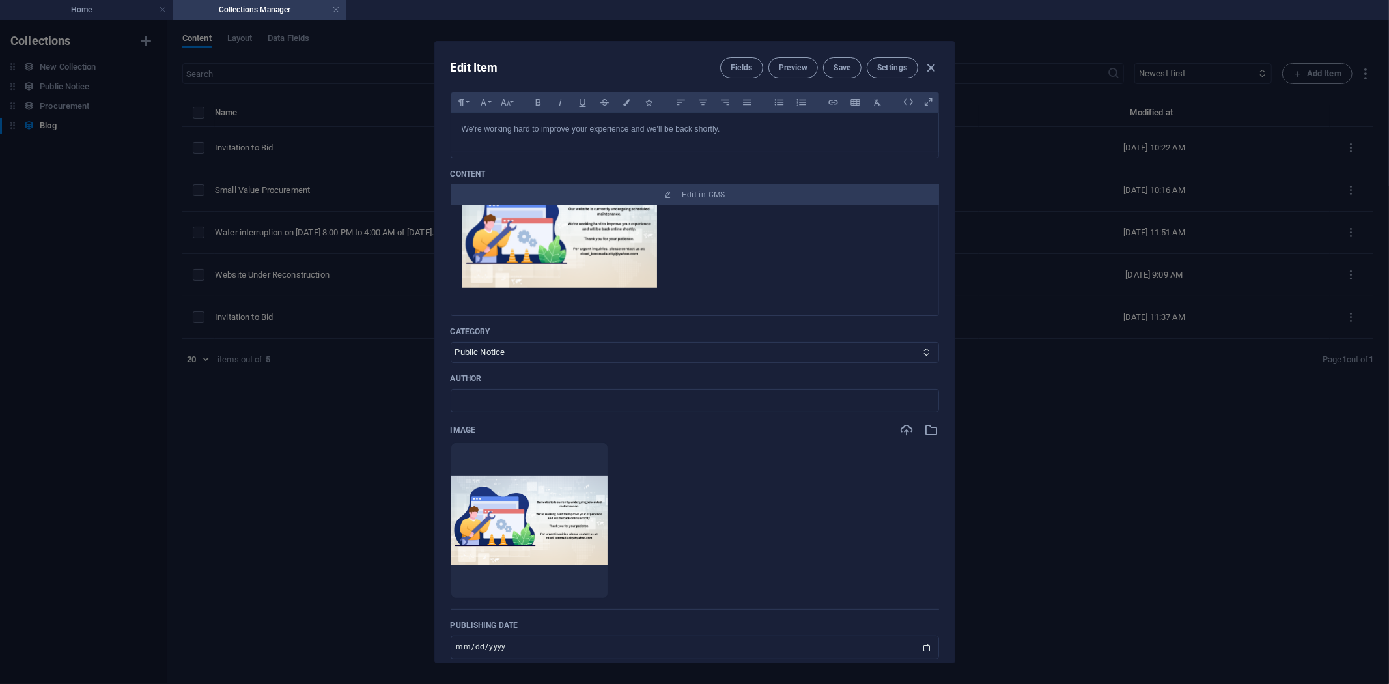
scroll to position [145, 0]
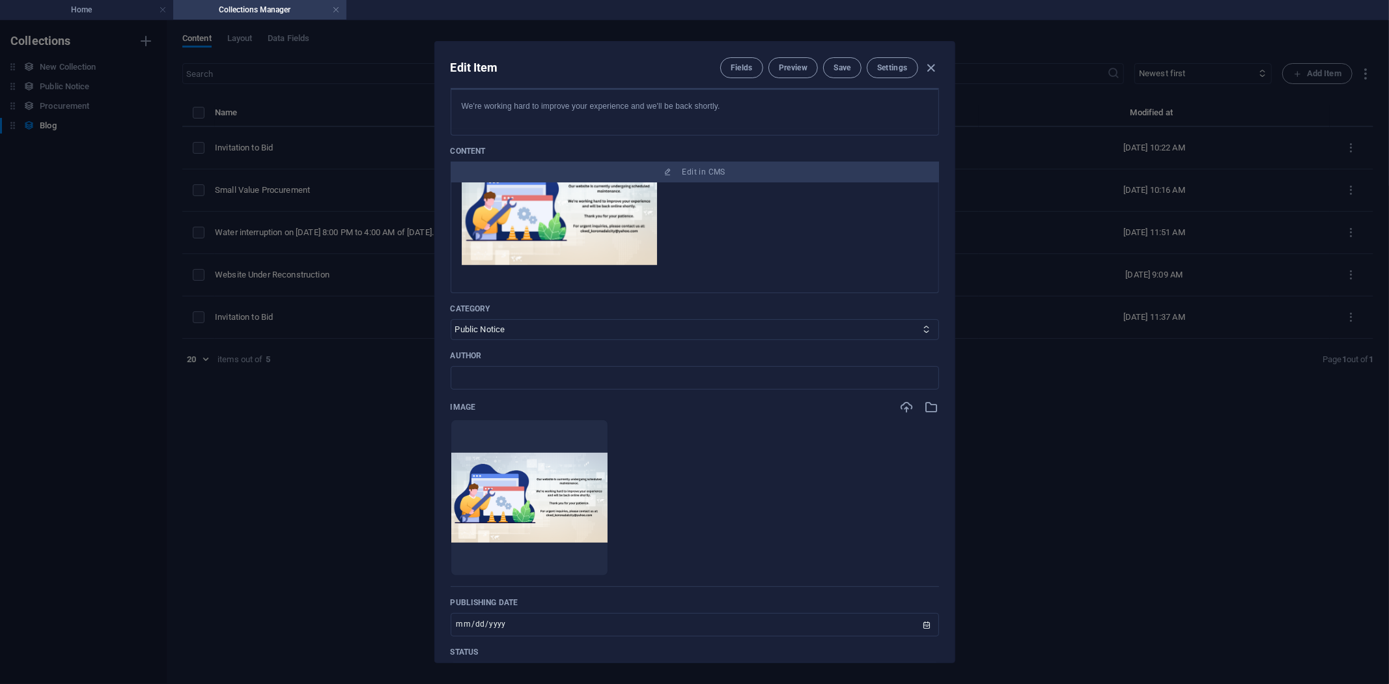
click at [920, 405] on div at bounding box center [919, 407] width 39 height 14
click at [934, 404] on icon "button" at bounding box center [932, 407] width 14 height 14
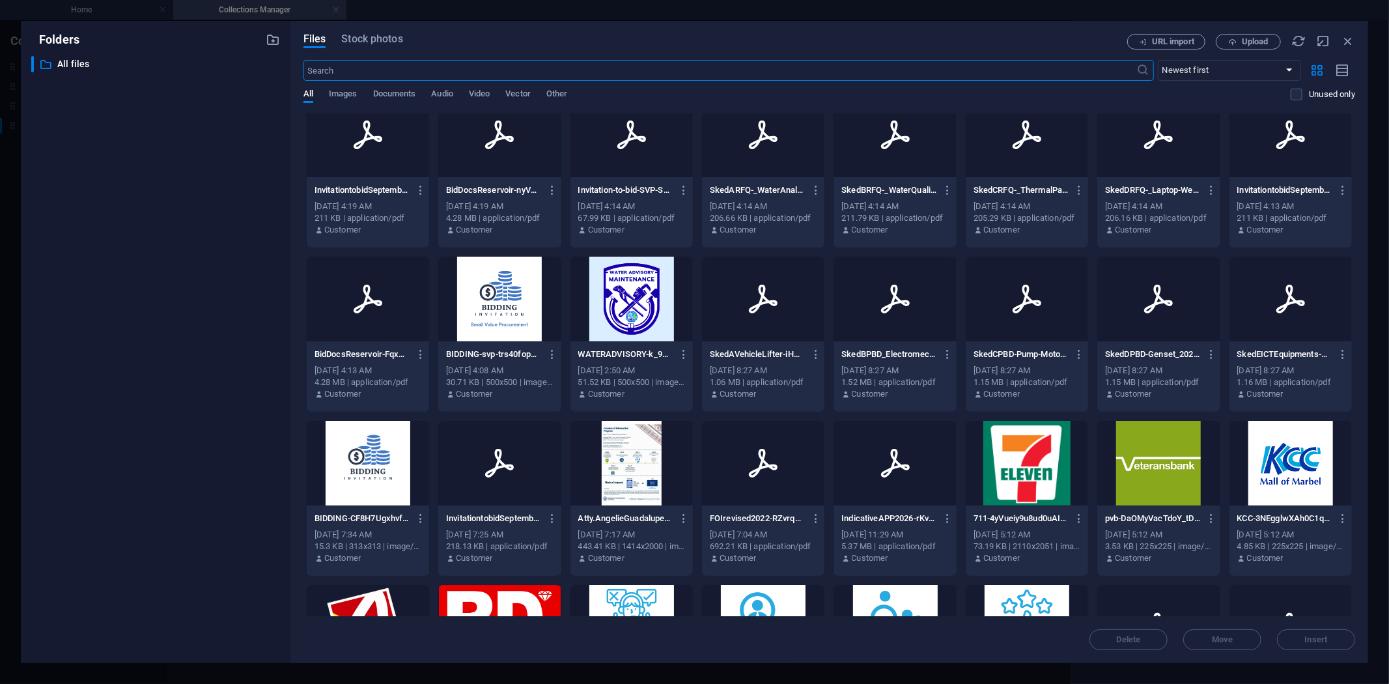
scroll to position [0, 0]
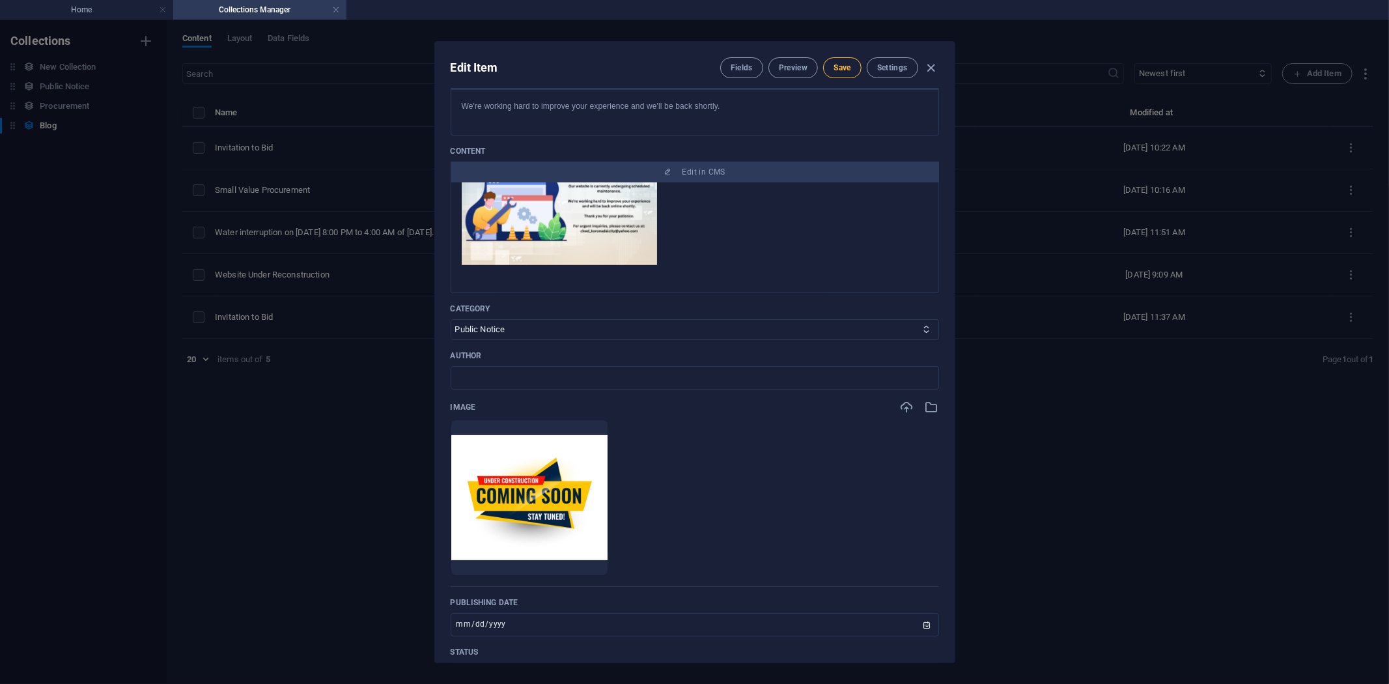
click at [840, 63] on span "Save" at bounding box center [842, 68] width 17 height 10
click at [932, 63] on icon "button" at bounding box center [931, 68] width 15 height 15
type input "[DATE]"
type input "website-under-reconstruction"
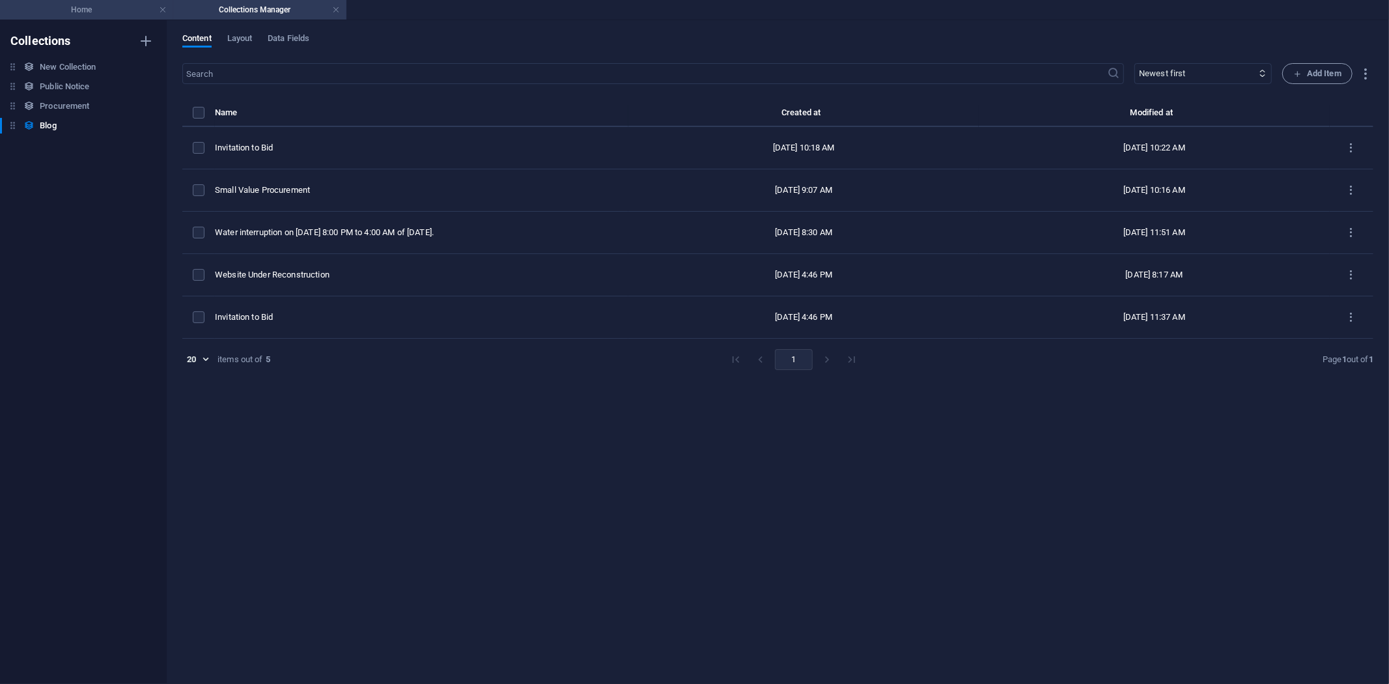
click at [85, 7] on h4 "Home" at bounding box center [86, 10] width 173 height 14
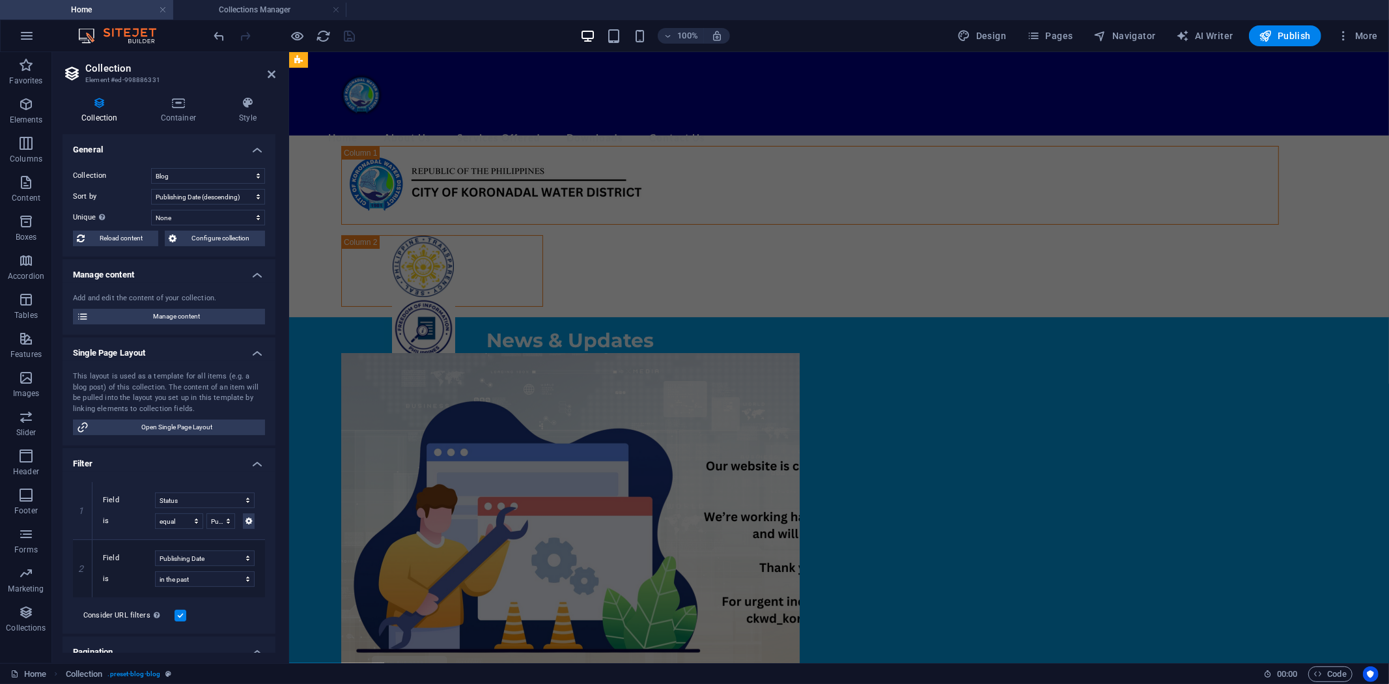
scroll to position [968, 0]
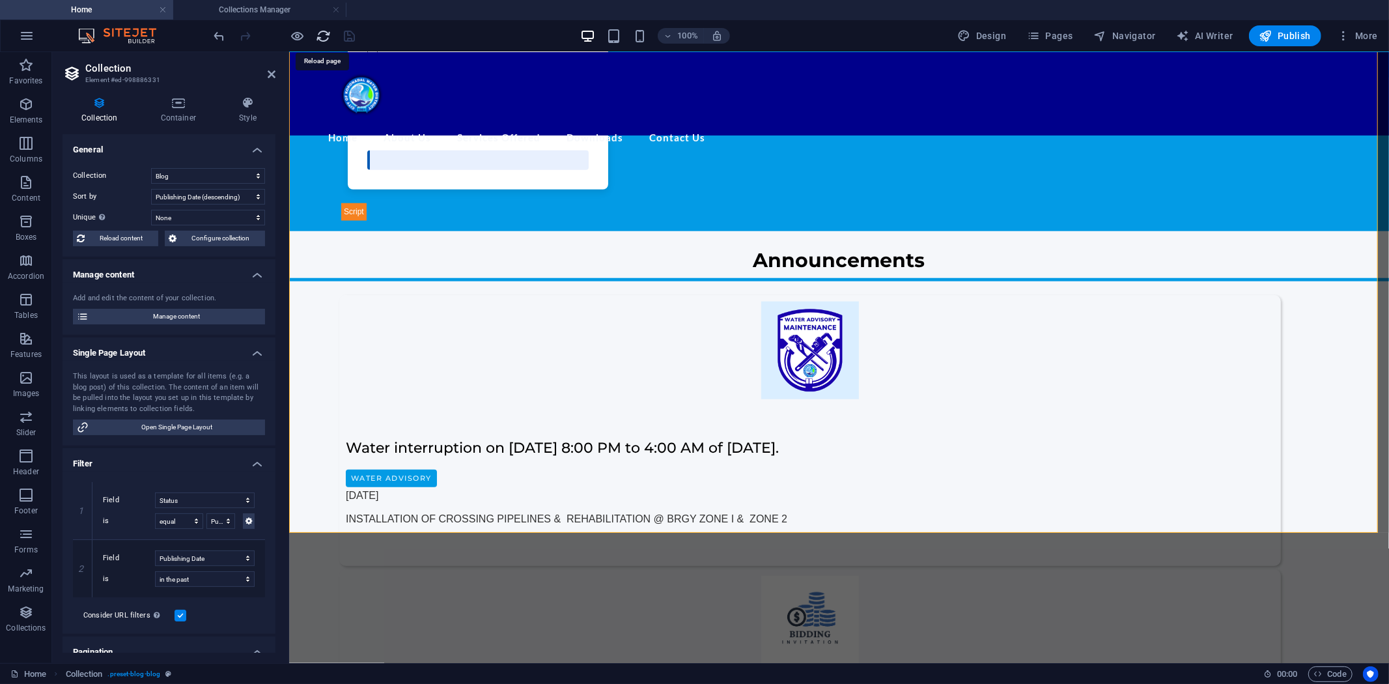
click at [320, 34] on icon "reload" at bounding box center [324, 36] width 15 height 15
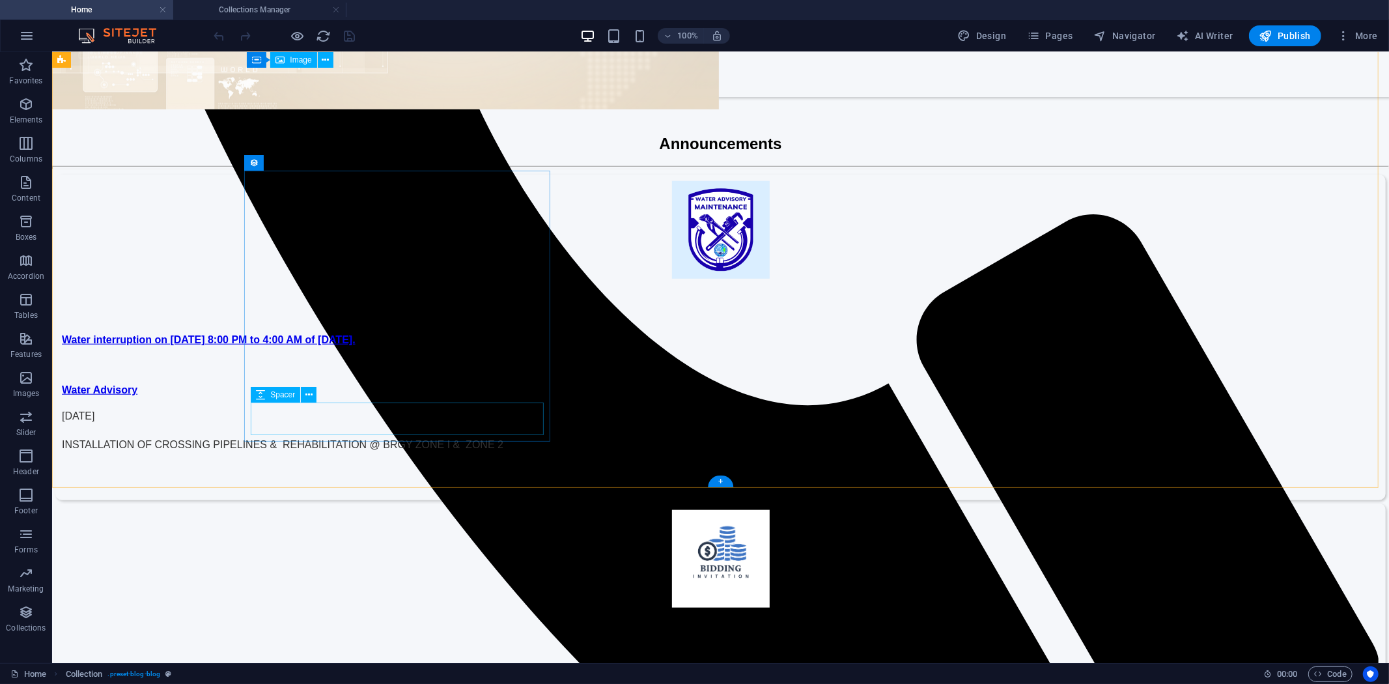
scroll to position [1013, 0]
click at [720, 483] on div "+" at bounding box center [720, 482] width 25 height 12
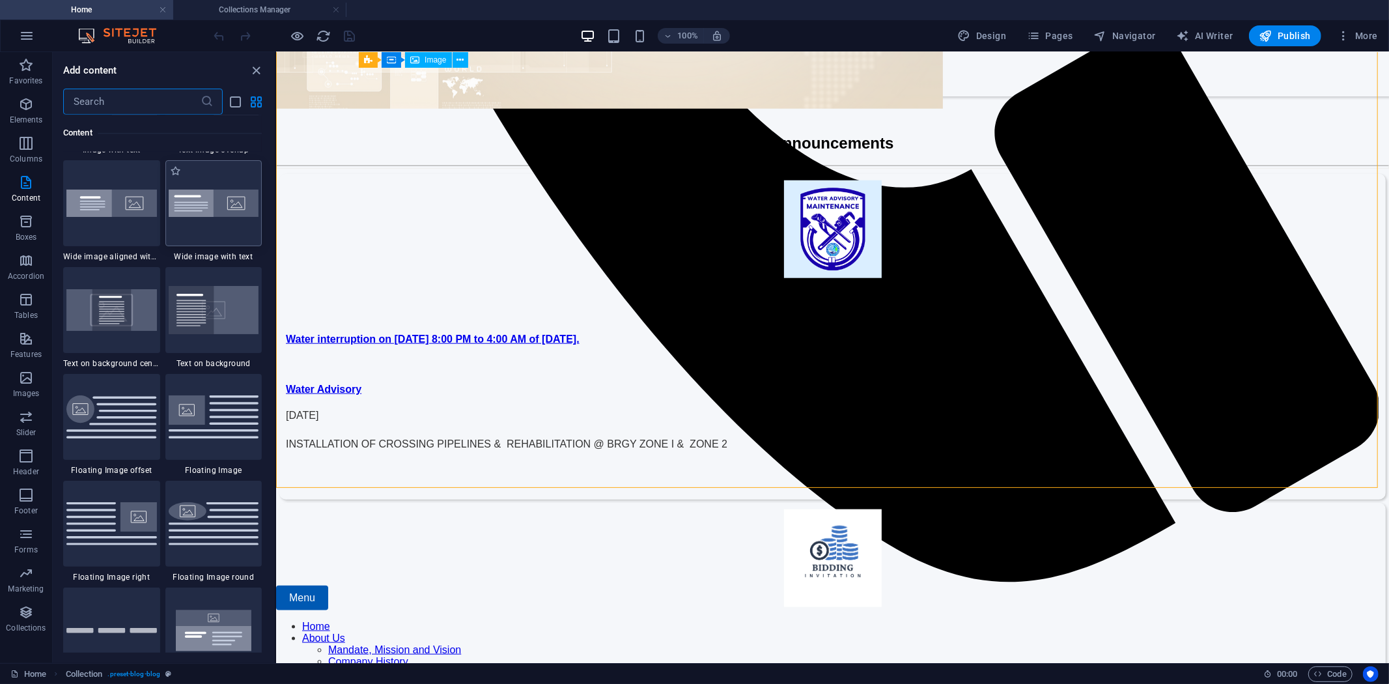
scroll to position [2350, 0]
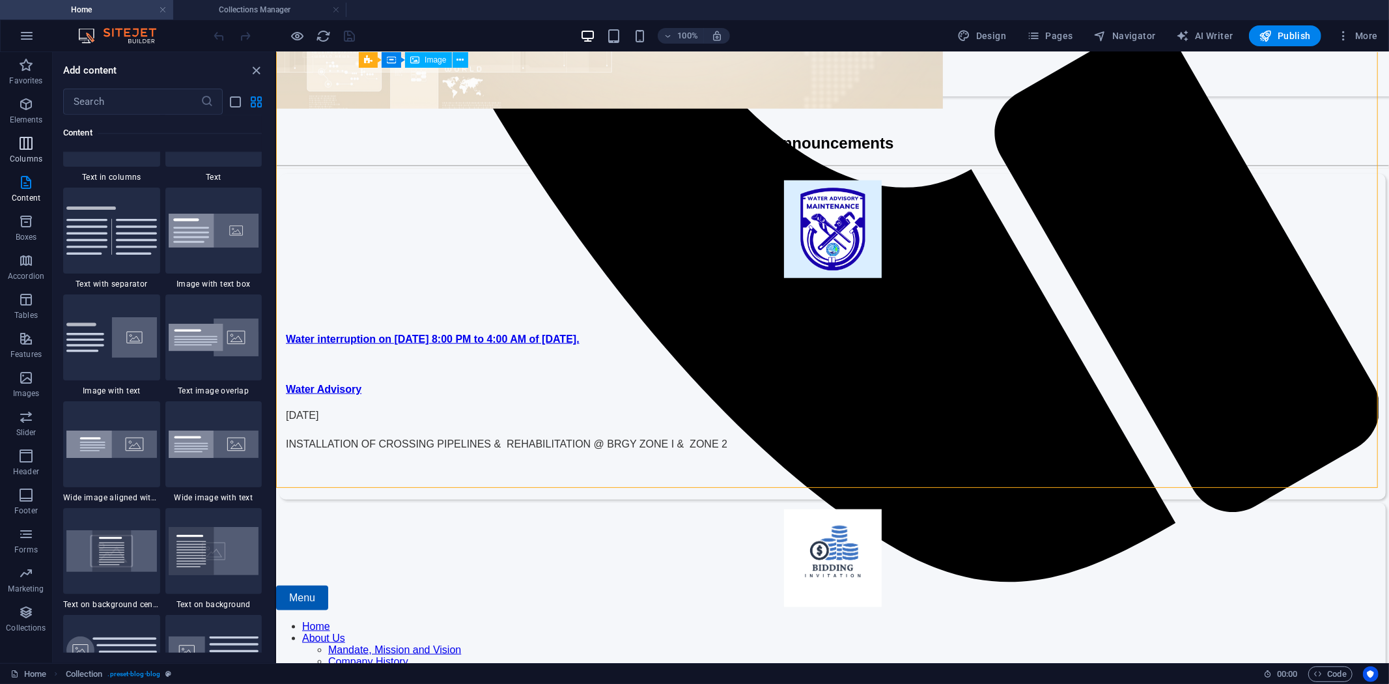
click at [21, 135] on icon "button" at bounding box center [26, 143] width 16 height 16
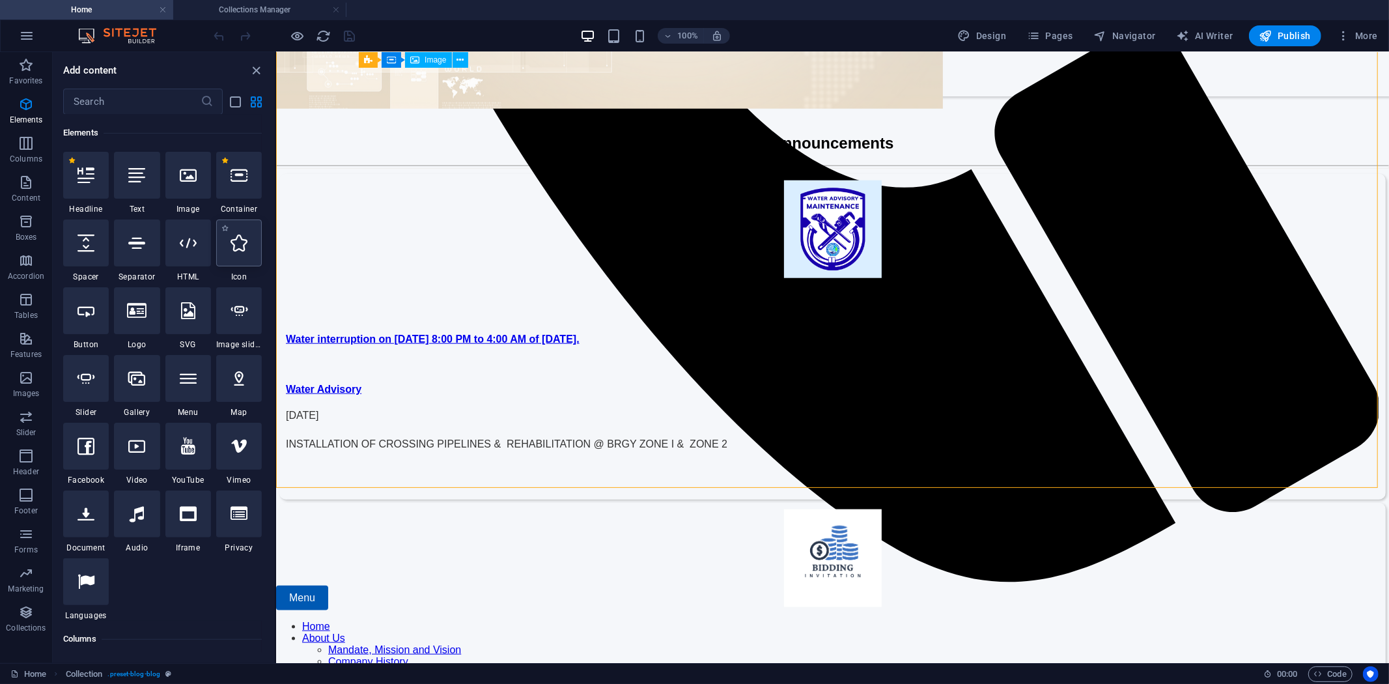
scroll to position [145, 0]
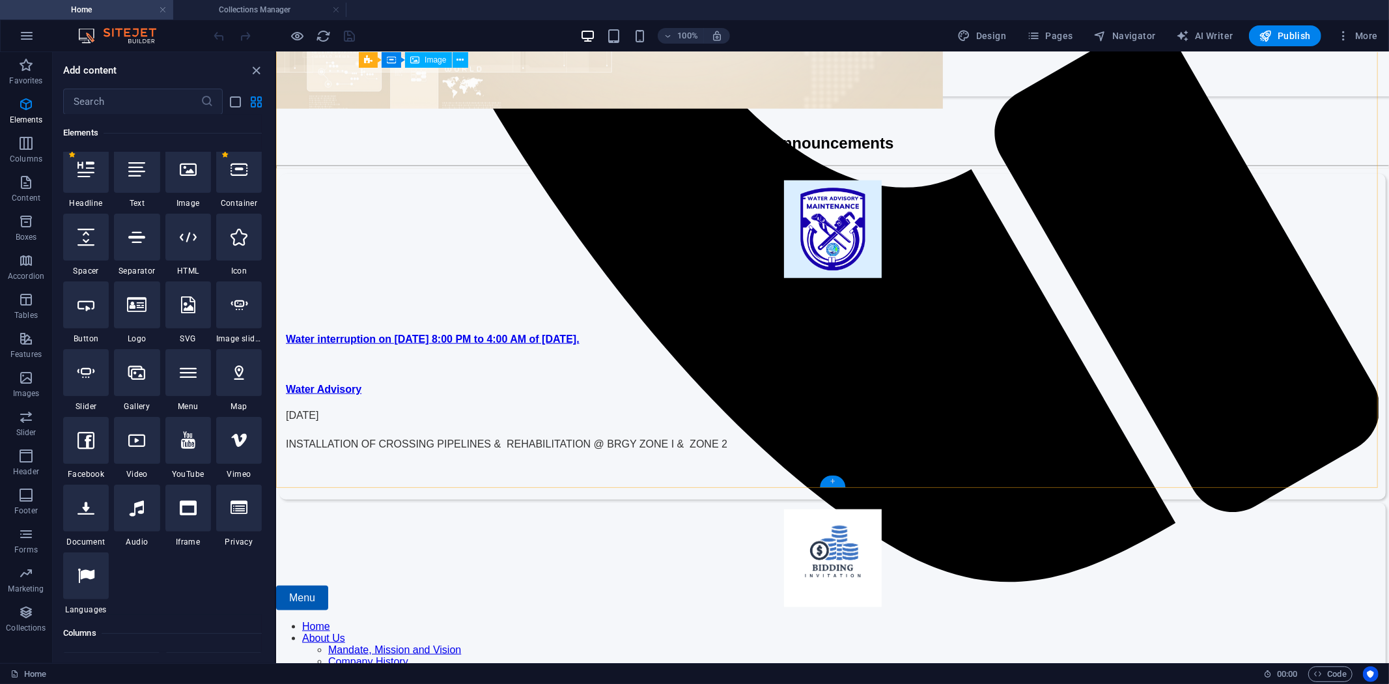
click at [834, 479] on div "+" at bounding box center [832, 482] width 25 height 12
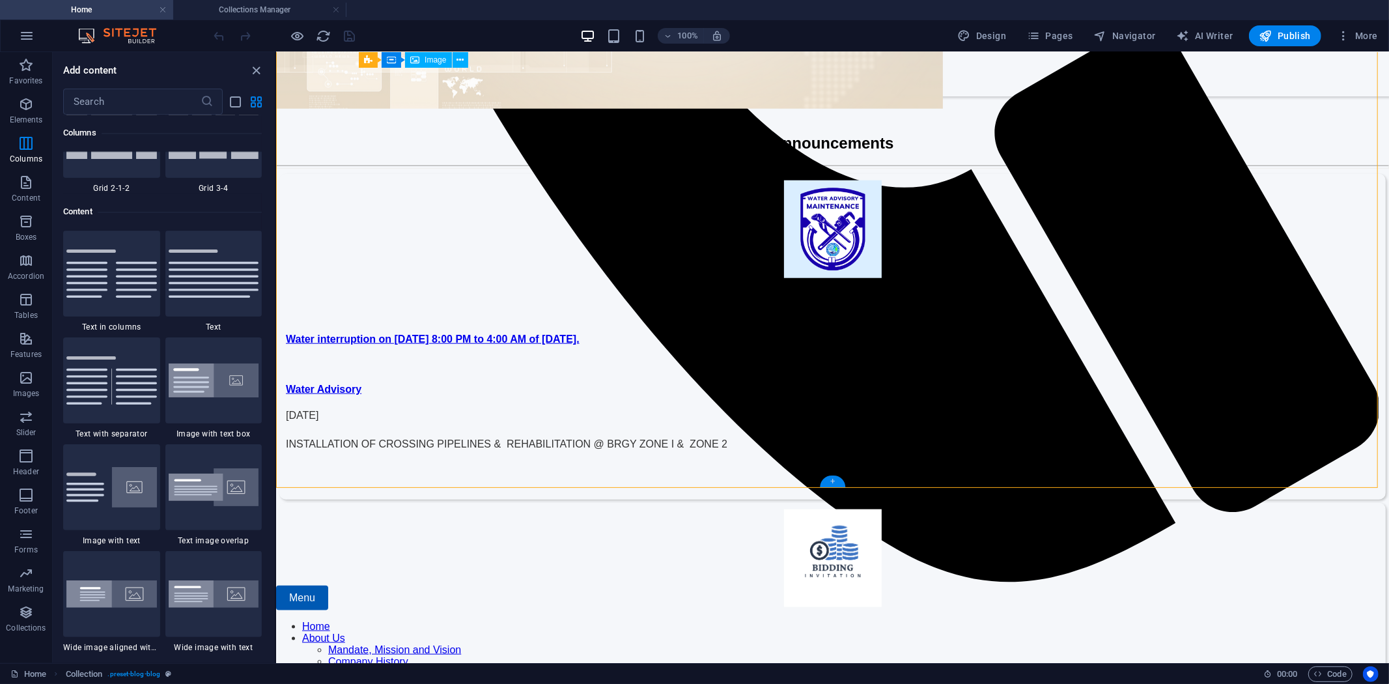
scroll to position [2278, 0]
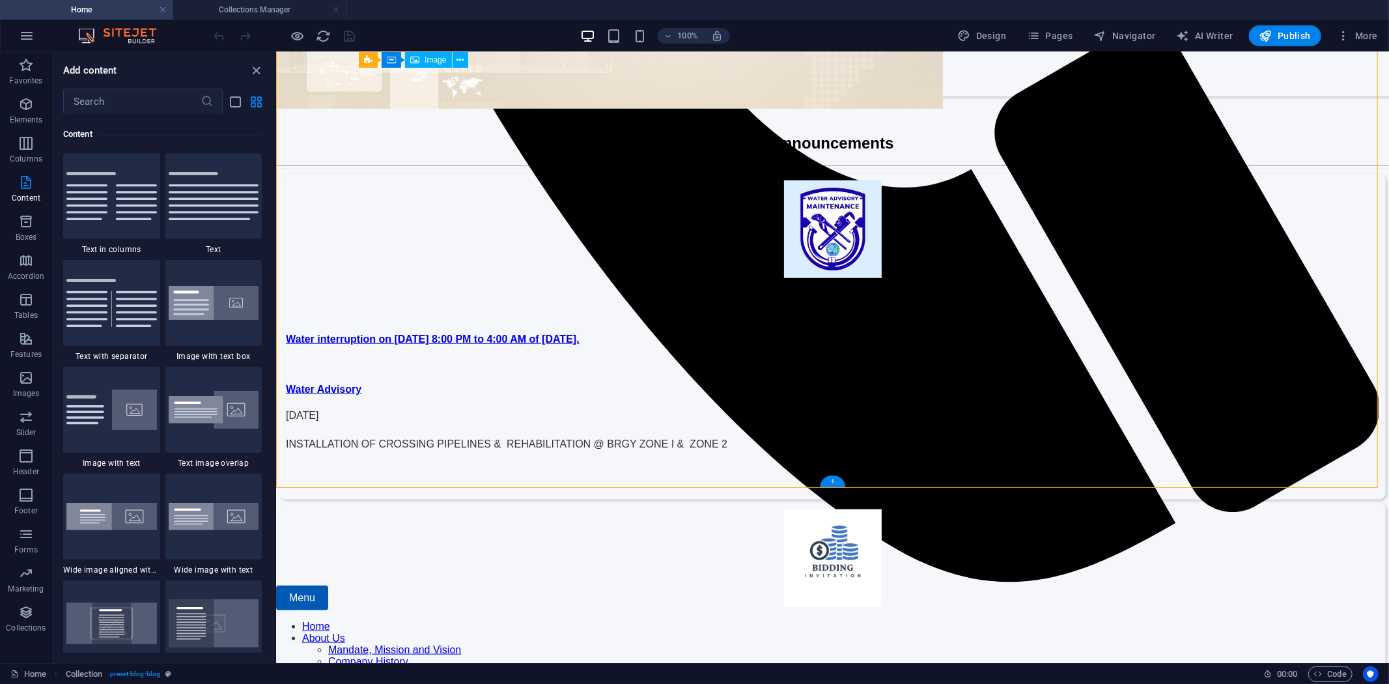
click at [832, 483] on div "+" at bounding box center [832, 482] width 25 height 12
click at [29, 111] on icon "button" at bounding box center [26, 104] width 16 height 16
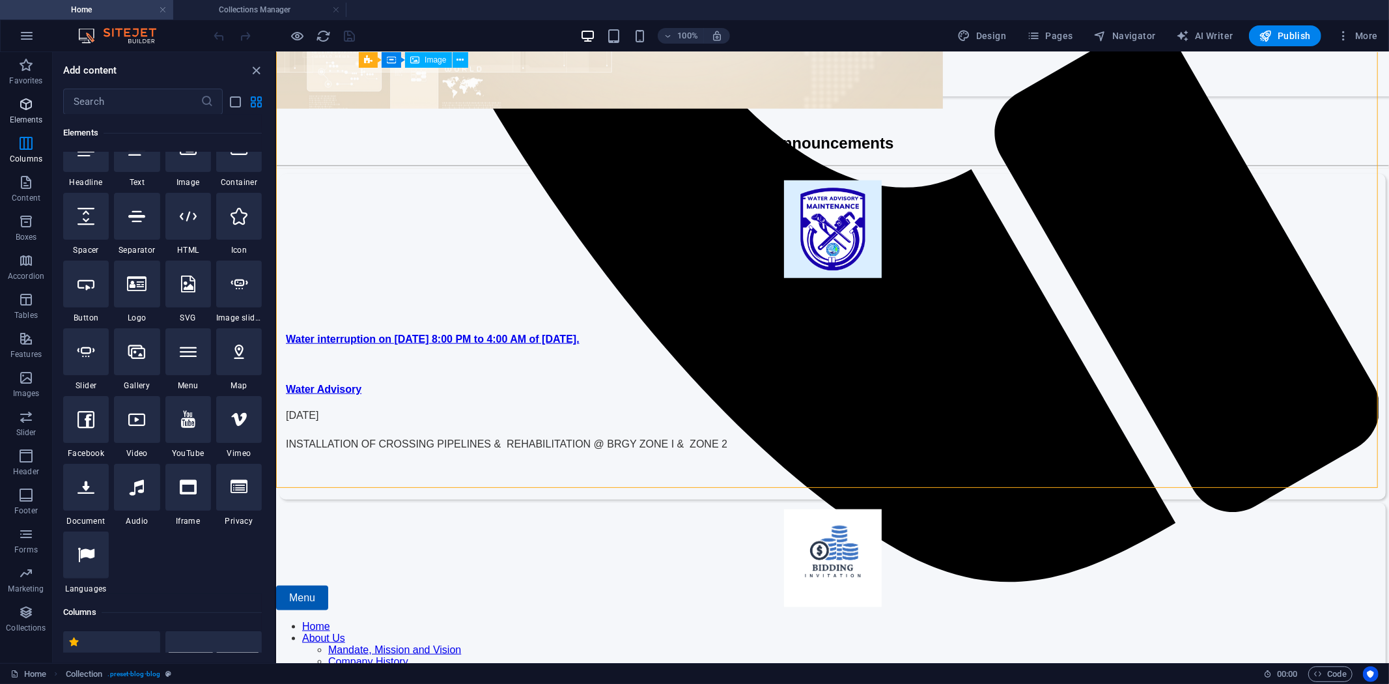
scroll to position [139, 0]
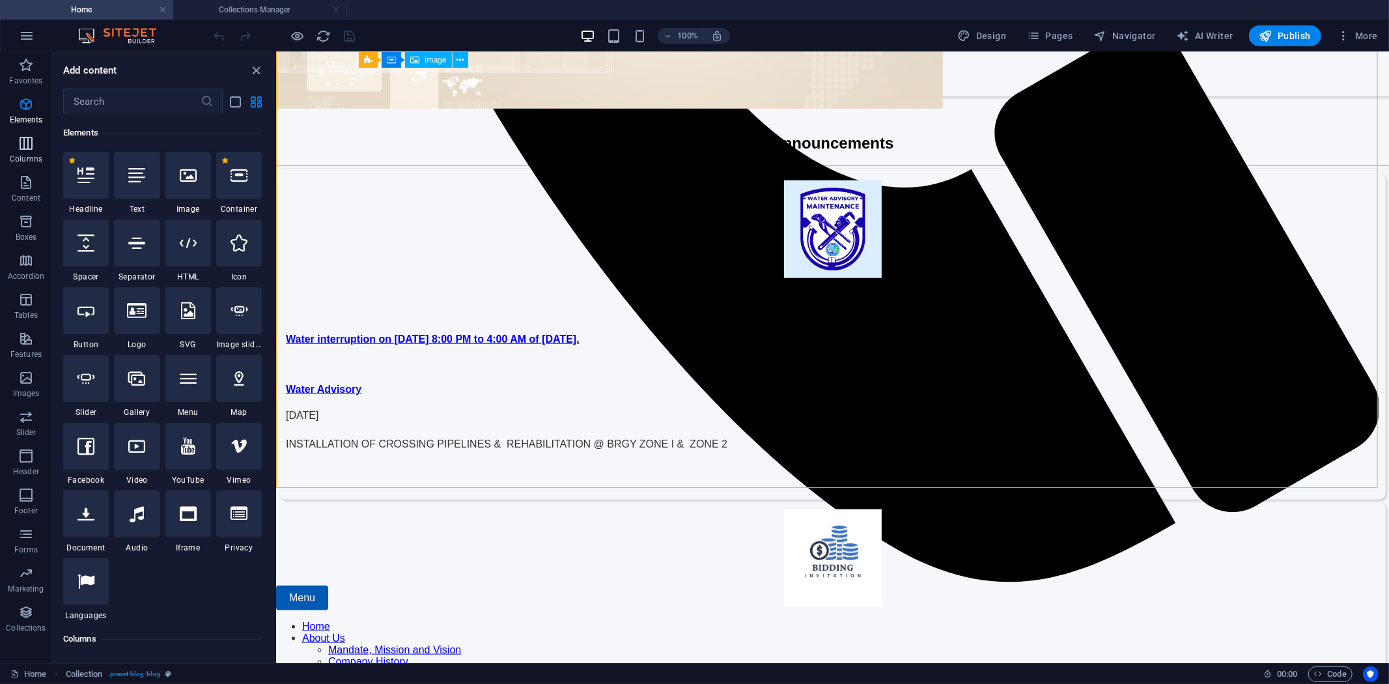
click at [27, 137] on icon "button" at bounding box center [26, 143] width 16 height 16
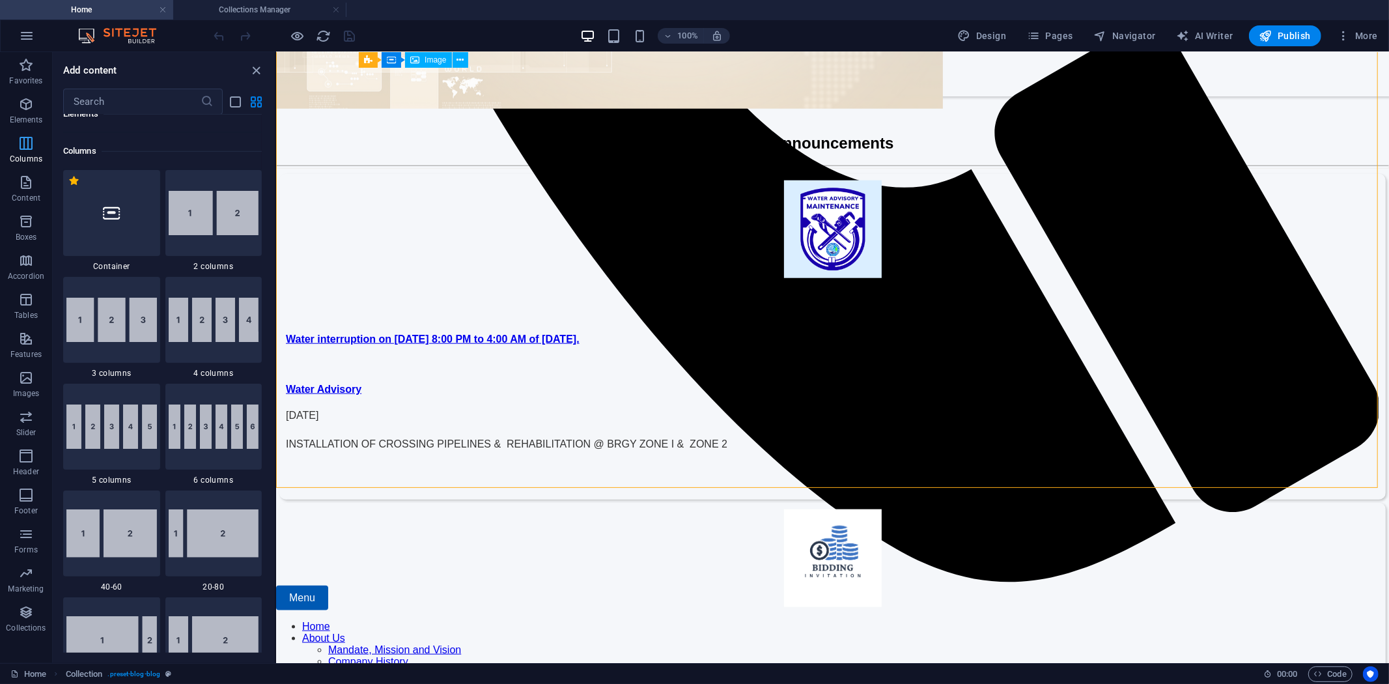
scroll to position [645, 0]
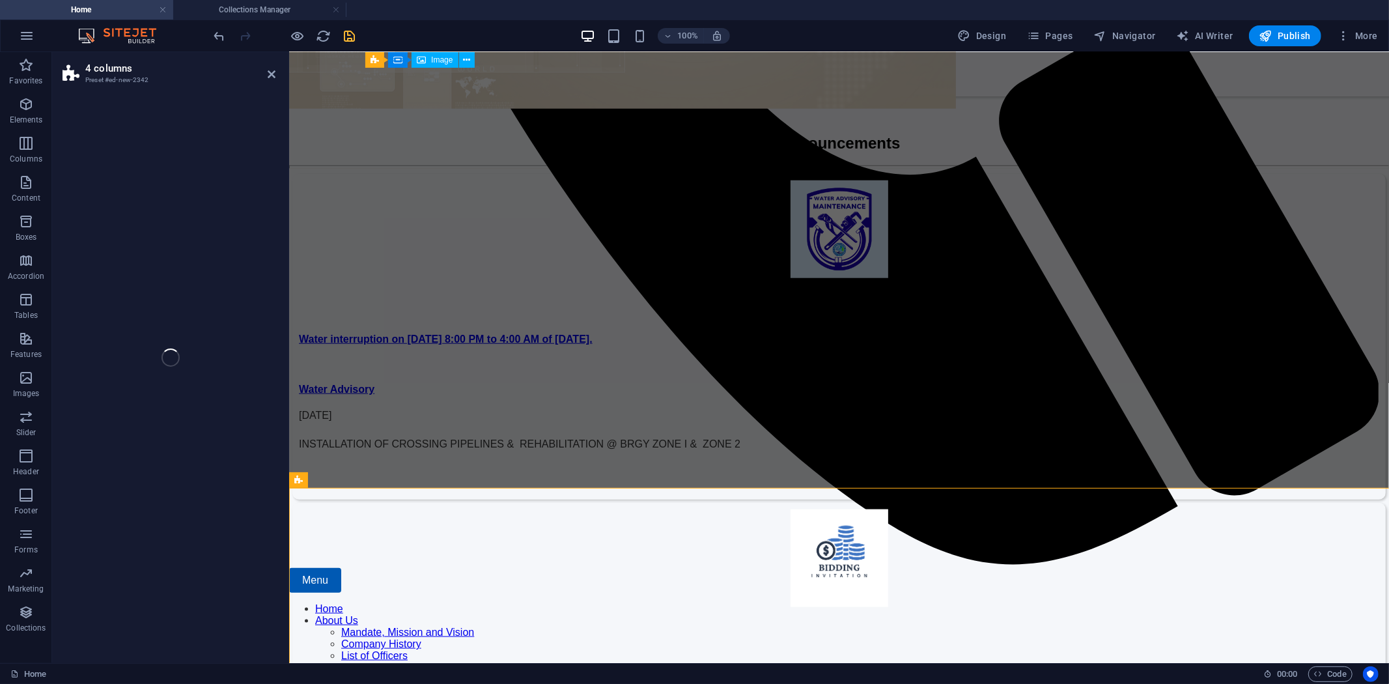
select select "rem"
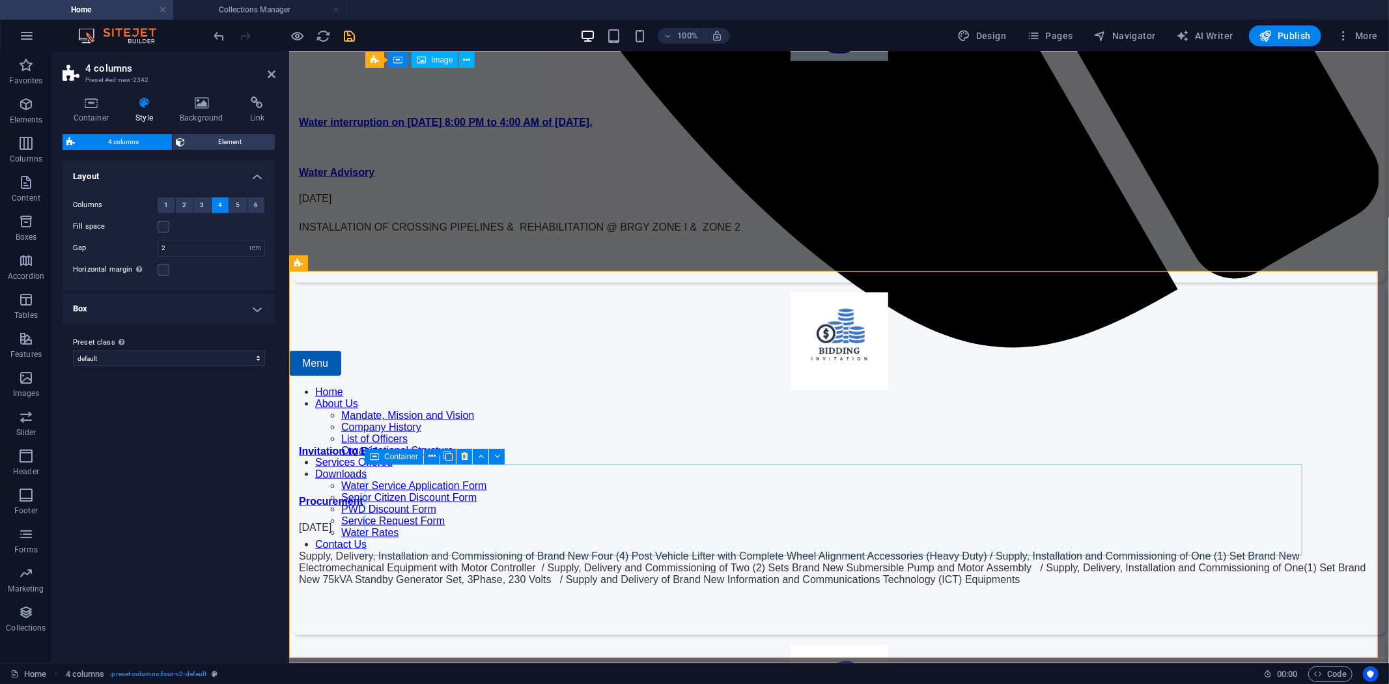
scroll to position [1147, 0]
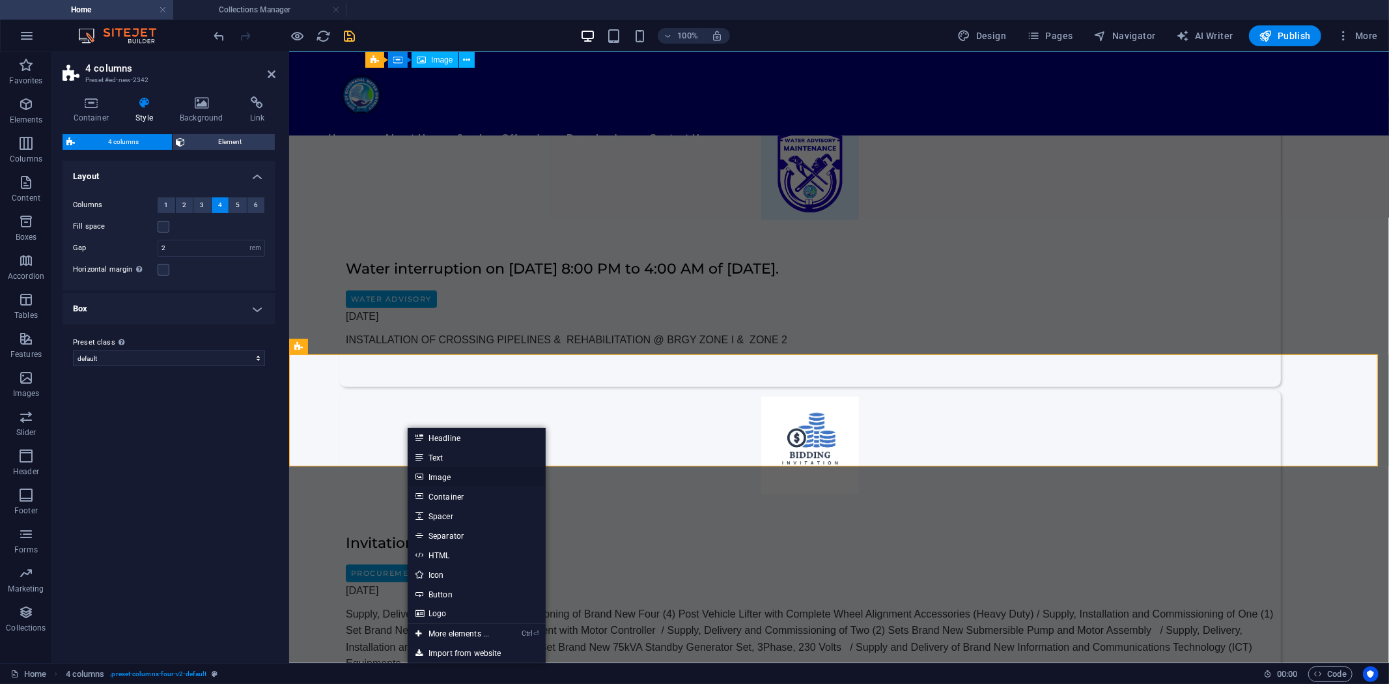
click at [427, 474] on link "Image" at bounding box center [477, 477] width 138 height 20
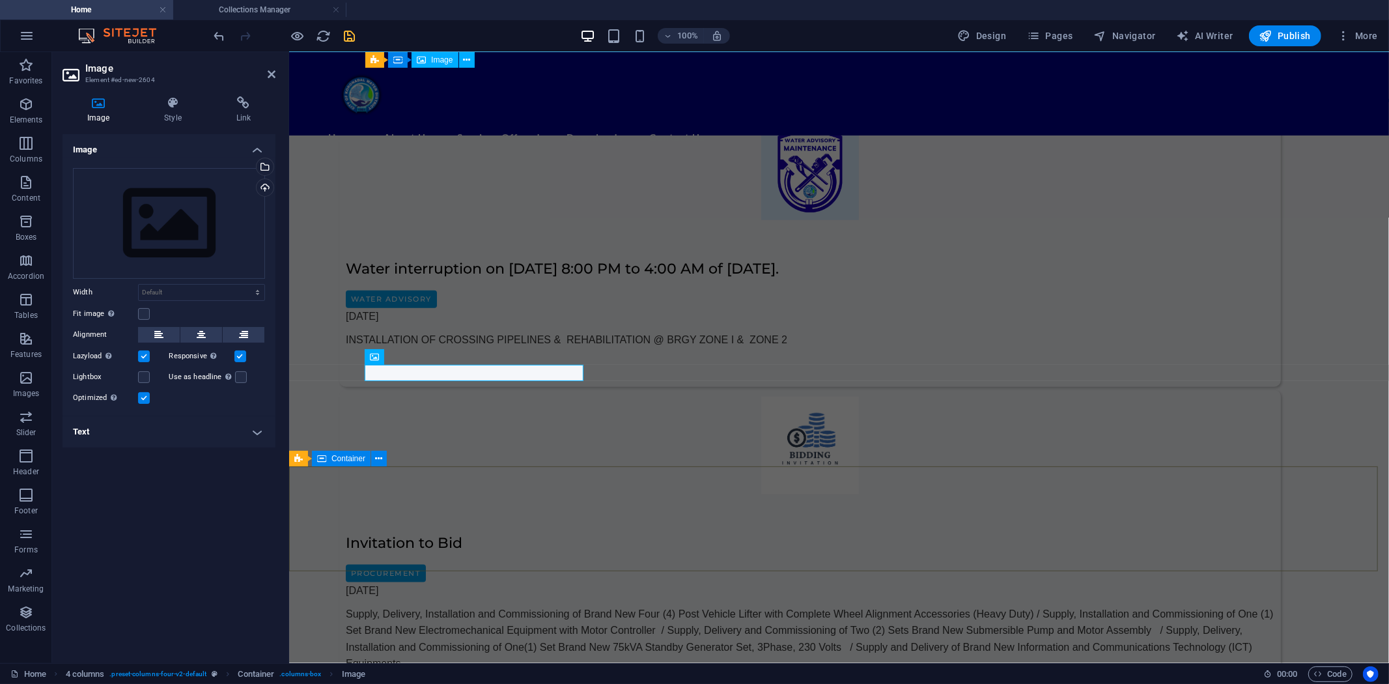
scroll to position [1179, 0]
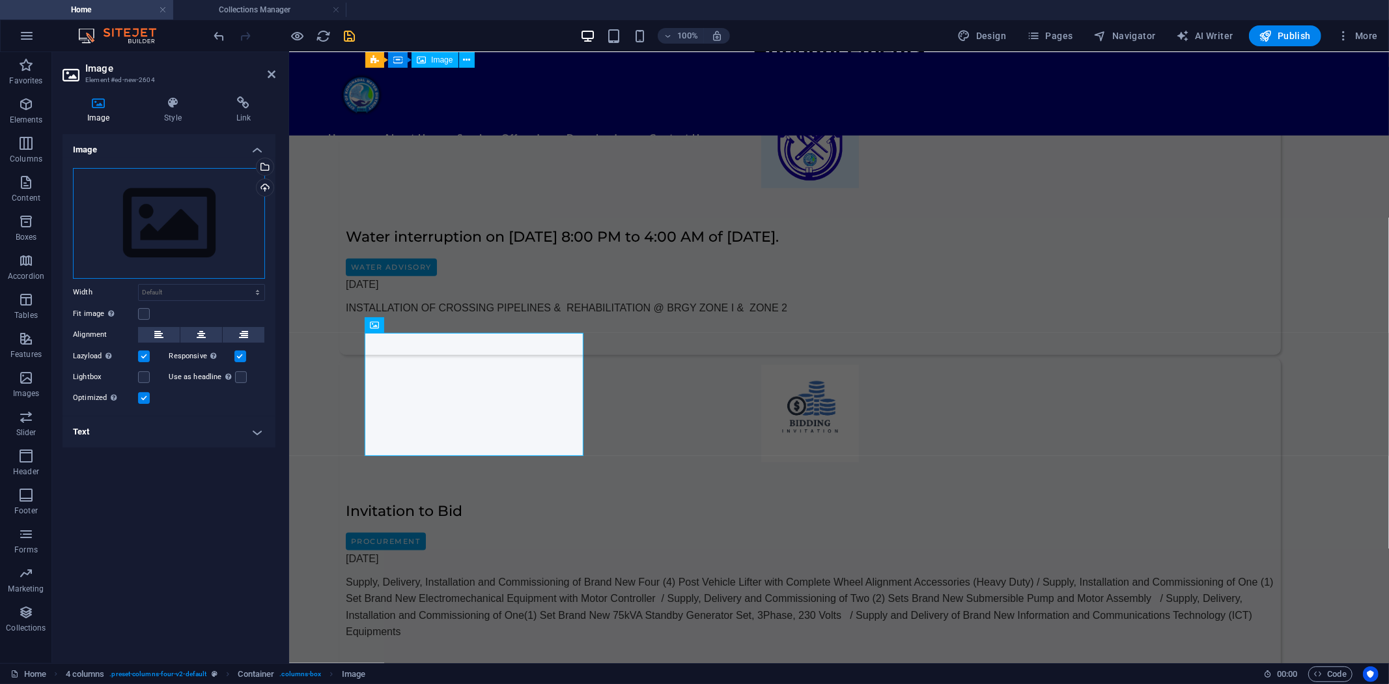
click at [180, 222] on div "Drag files here, click to choose files or select files from Files or our free s…" at bounding box center [169, 223] width 192 height 111
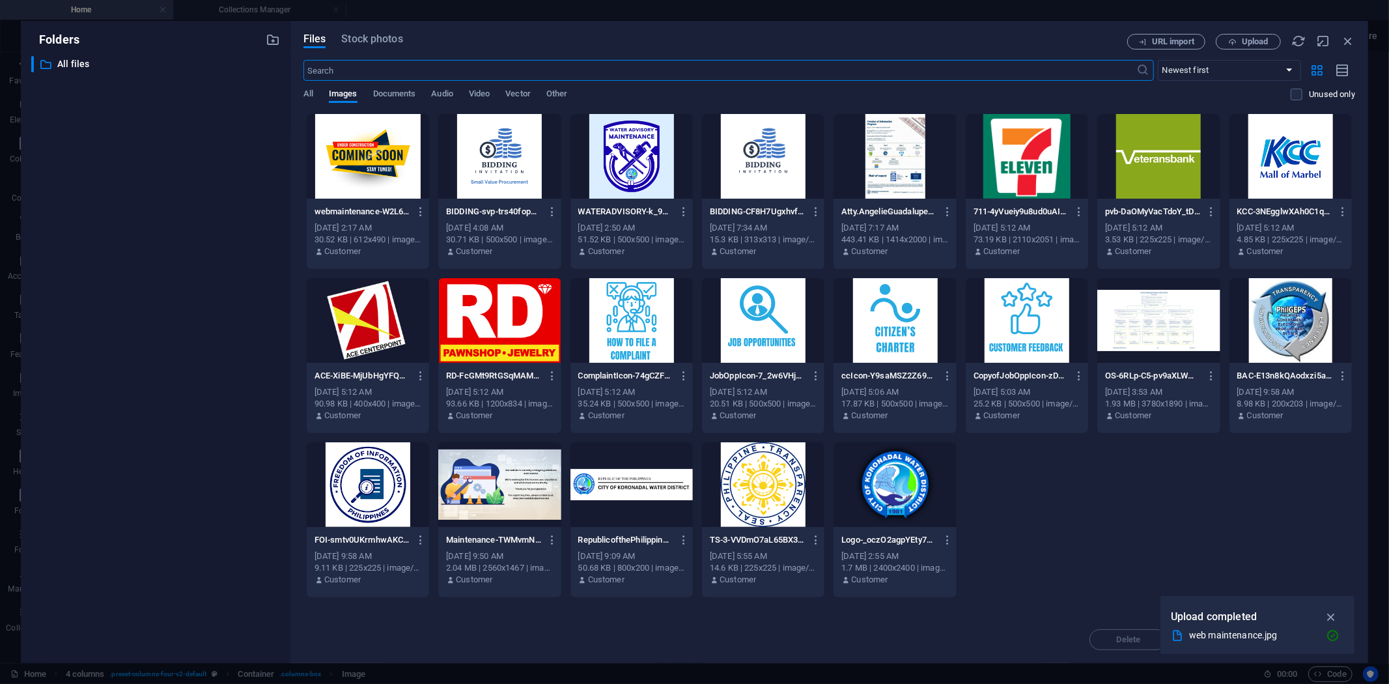
click at [896, 302] on div at bounding box center [895, 320] width 122 height 85
click at [1332, 633] on icon "button" at bounding box center [1333, 635] width 14 height 13
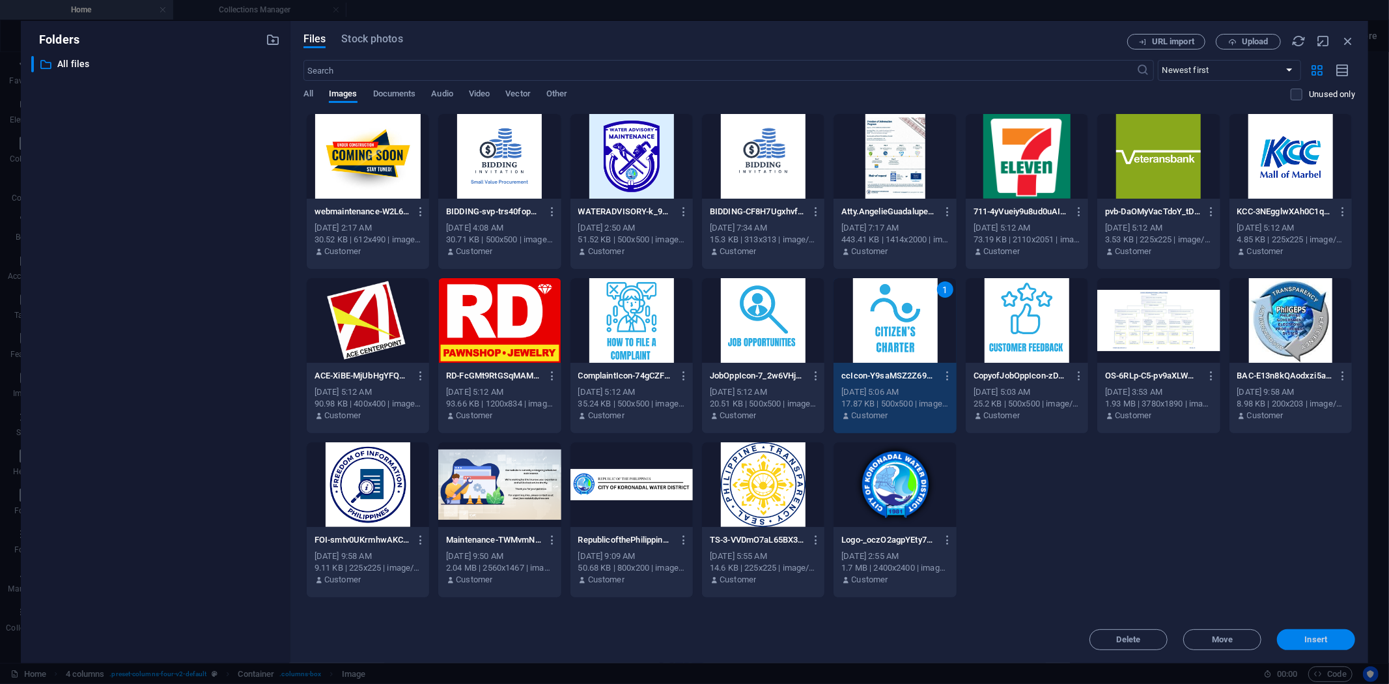
click at [1311, 640] on span "Insert" at bounding box center [1316, 640] width 23 height 8
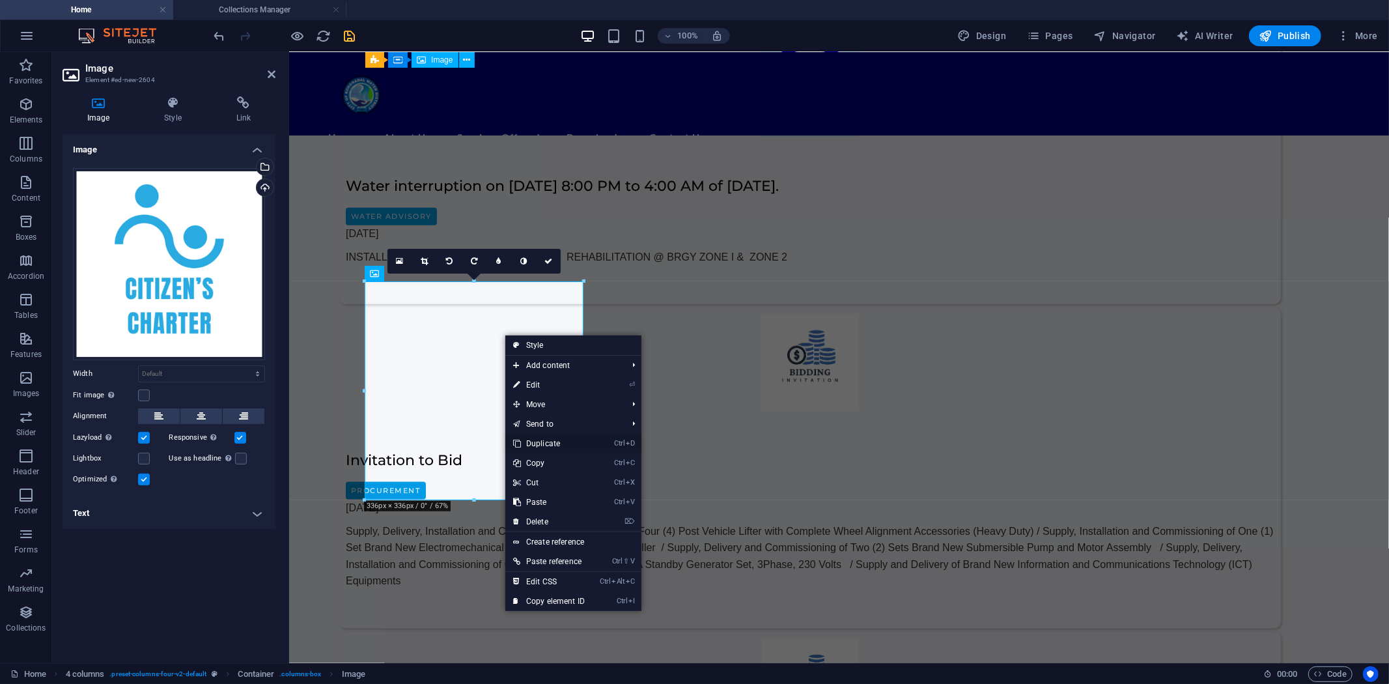
click at [563, 440] on link "Ctrl D Duplicate" at bounding box center [548, 444] width 87 height 20
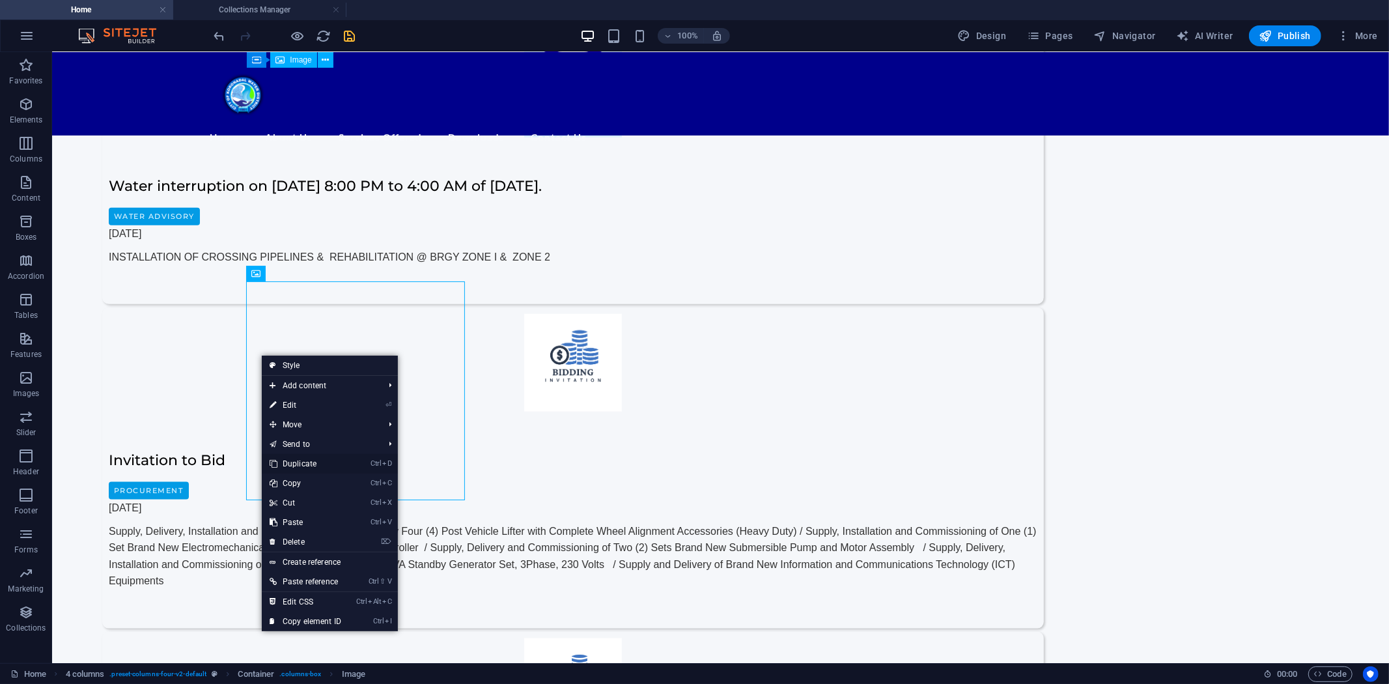
drag, startPoint x: 311, startPoint y: 460, endPoint x: 263, endPoint y: 409, distance: 69.6
click at [311, 460] on link "Ctrl D Duplicate" at bounding box center [305, 464] width 87 height 20
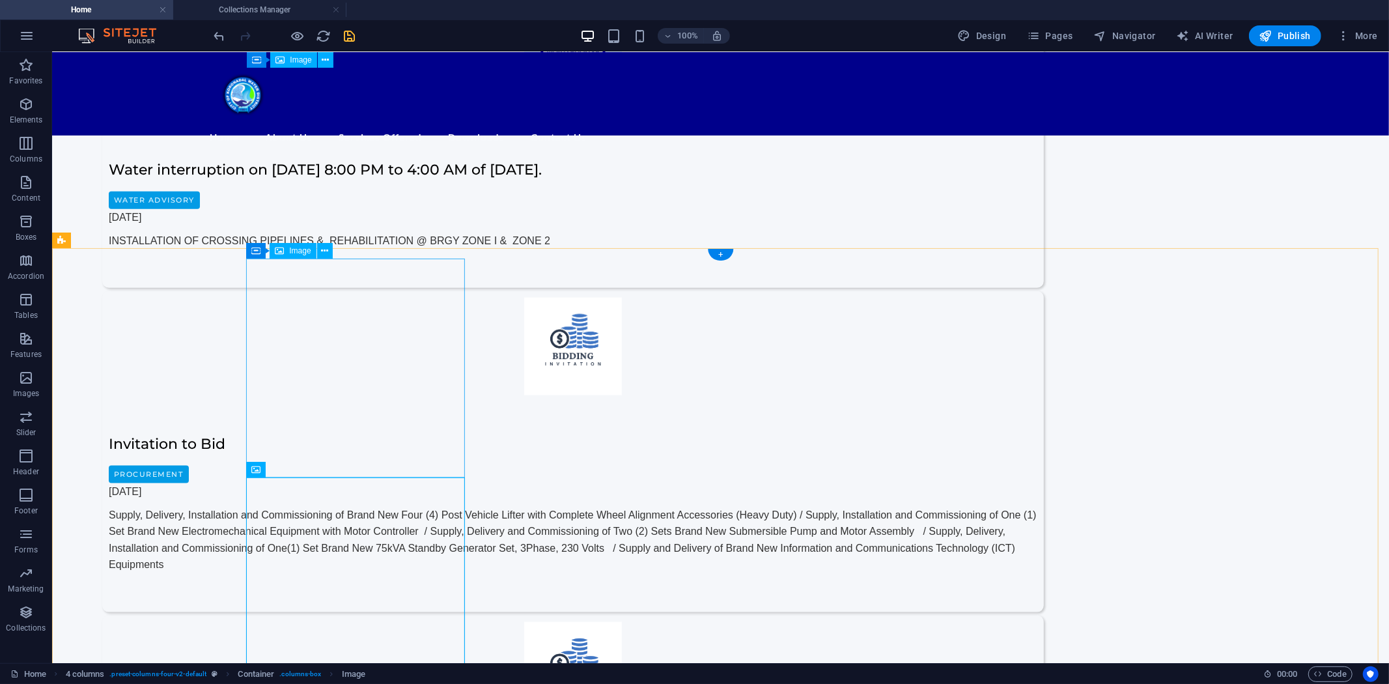
scroll to position [1375, 0]
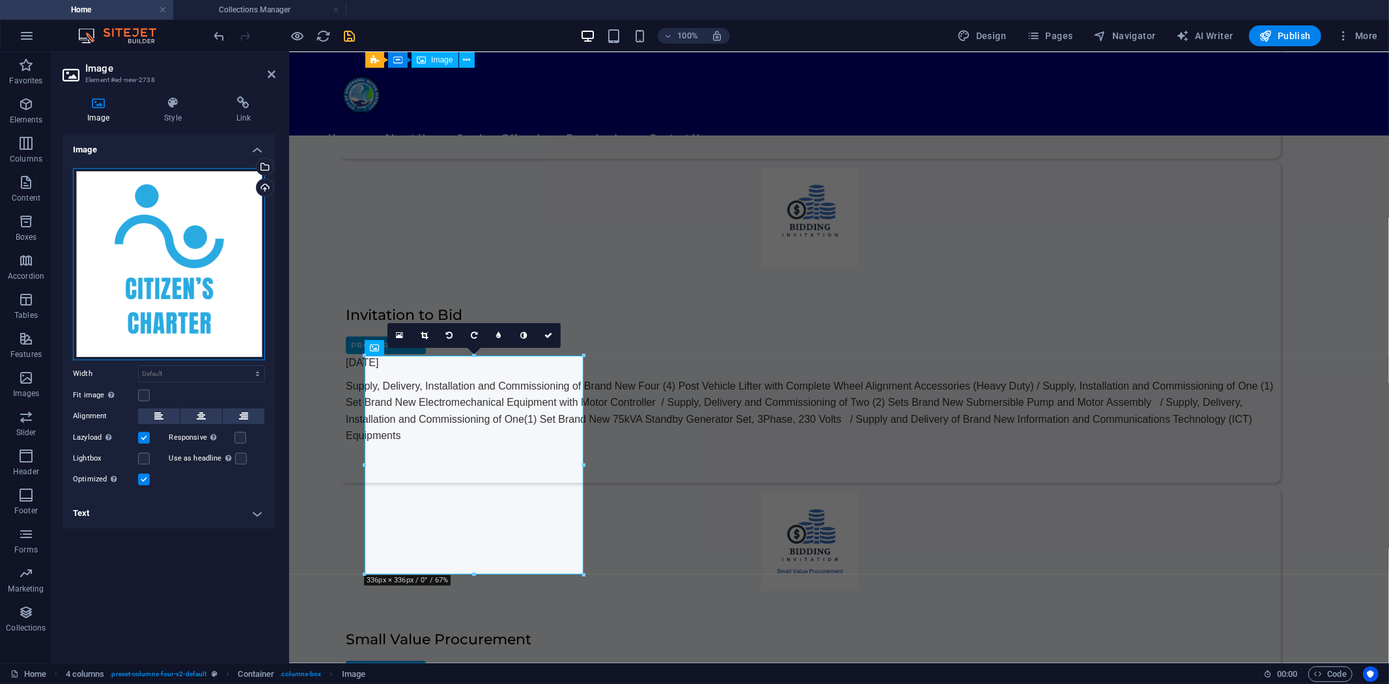
click at [159, 277] on div "Drag files here, click to choose files or select files from Files or our free s…" at bounding box center [169, 264] width 192 height 192
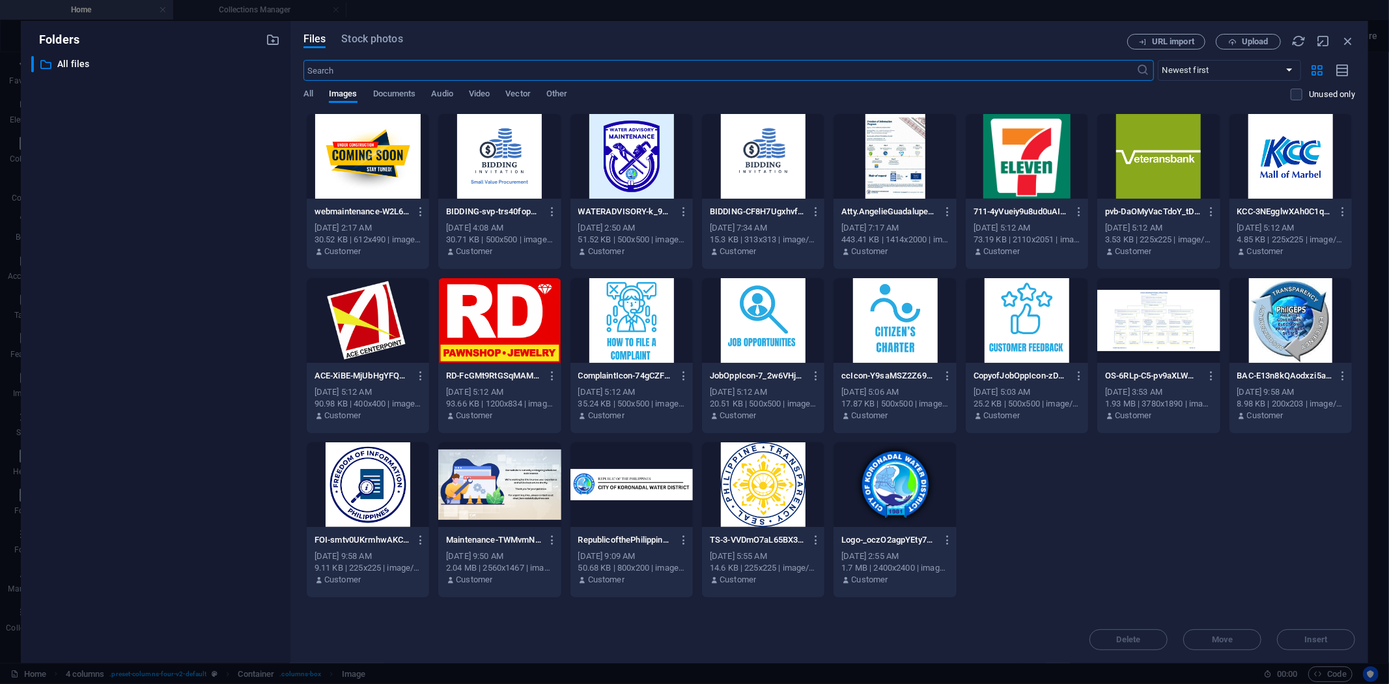
scroll to position [1462, 0]
click at [1027, 315] on div at bounding box center [1027, 320] width 122 height 85
drag, startPoint x: 1323, startPoint y: 639, endPoint x: 887, endPoint y: 556, distance: 443.7
click at [1323, 639] on span "Insert" at bounding box center [1316, 640] width 23 height 8
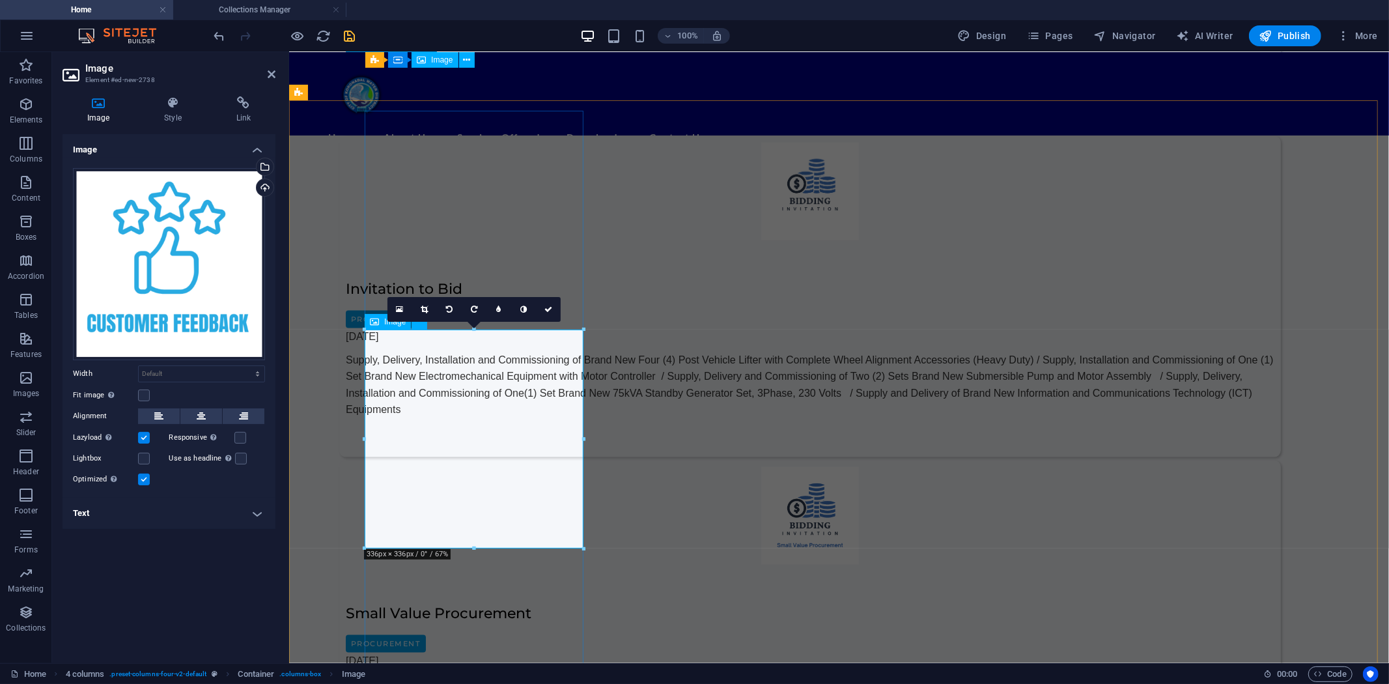
scroll to position [1592, 0]
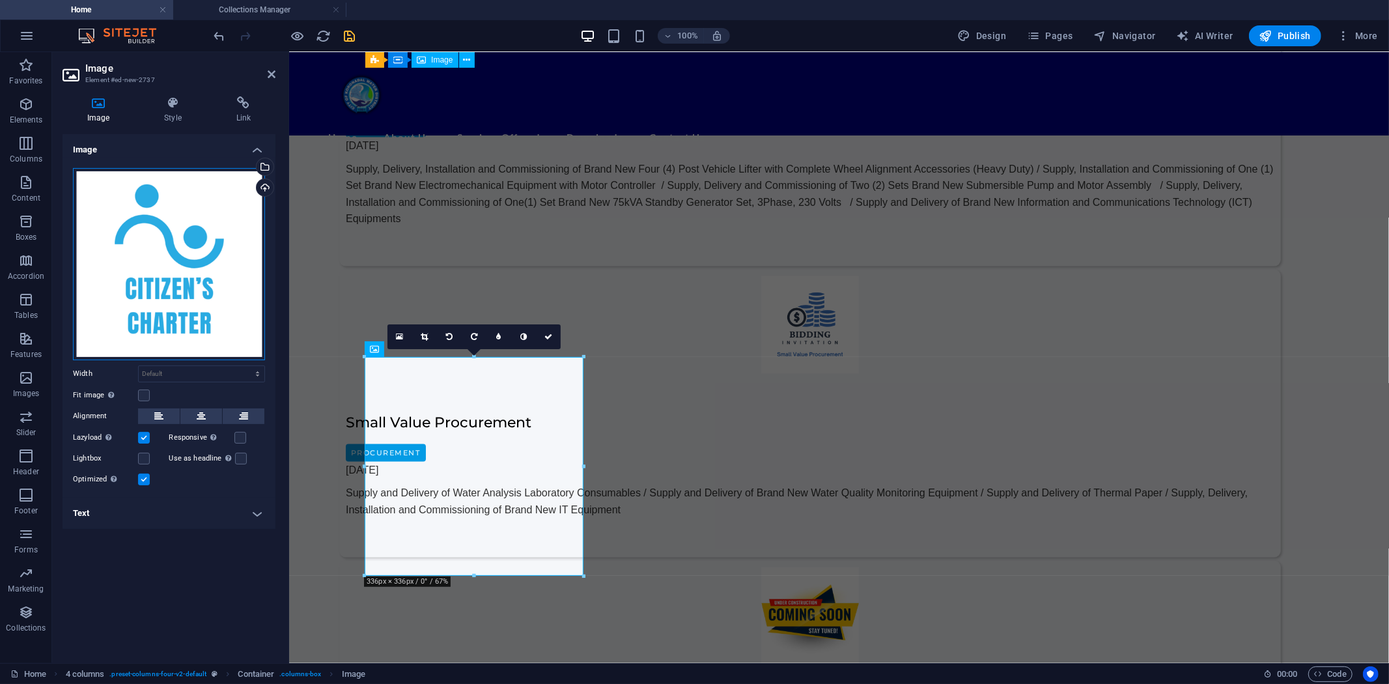
click at [164, 293] on div "Drag files here, click to choose files or select files from Files or our free s…" at bounding box center [169, 264] width 192 height 192
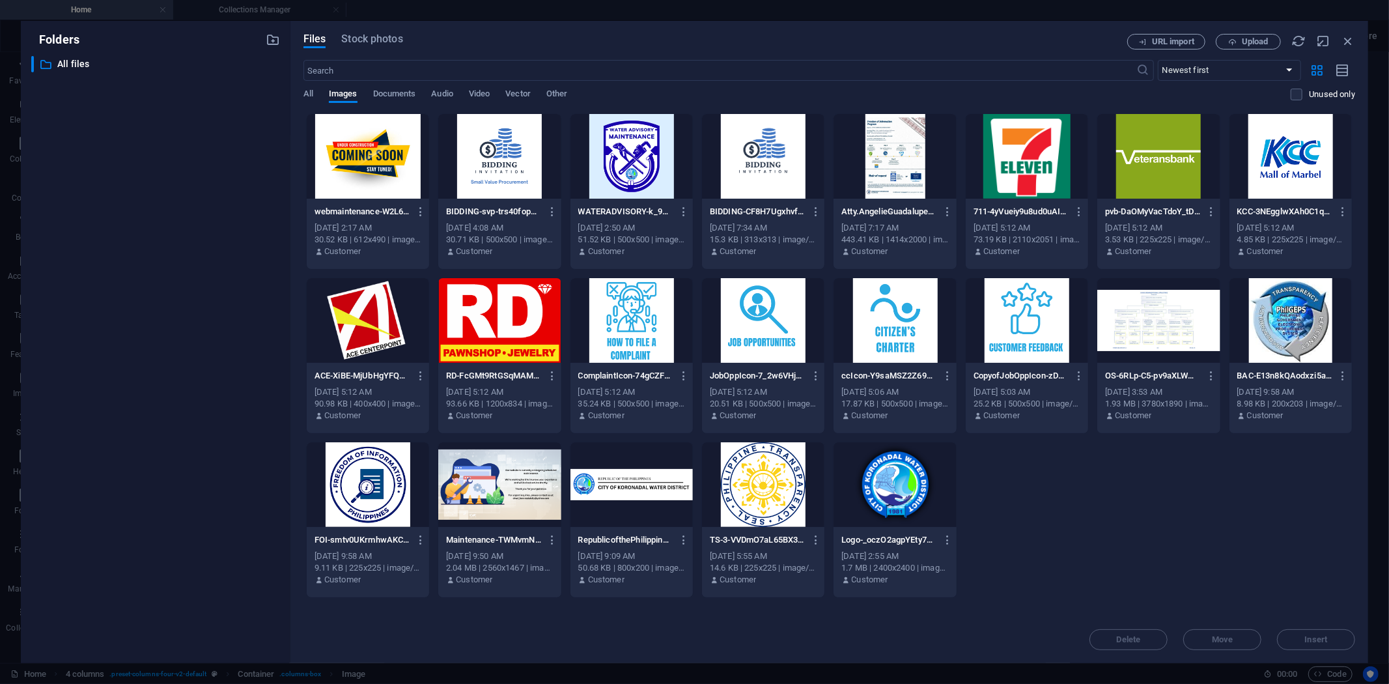
click at [757, 320] on div at bounding box center [763, 320] width 122 height 85
drag, startPoint x: 1327, startPoint y: 642, endPoint x: 953, endPoint y: 561, distance: 382.5
click at [1327, 642] on span "Insert" at bounding box center [1316, 640] width 23 height 8
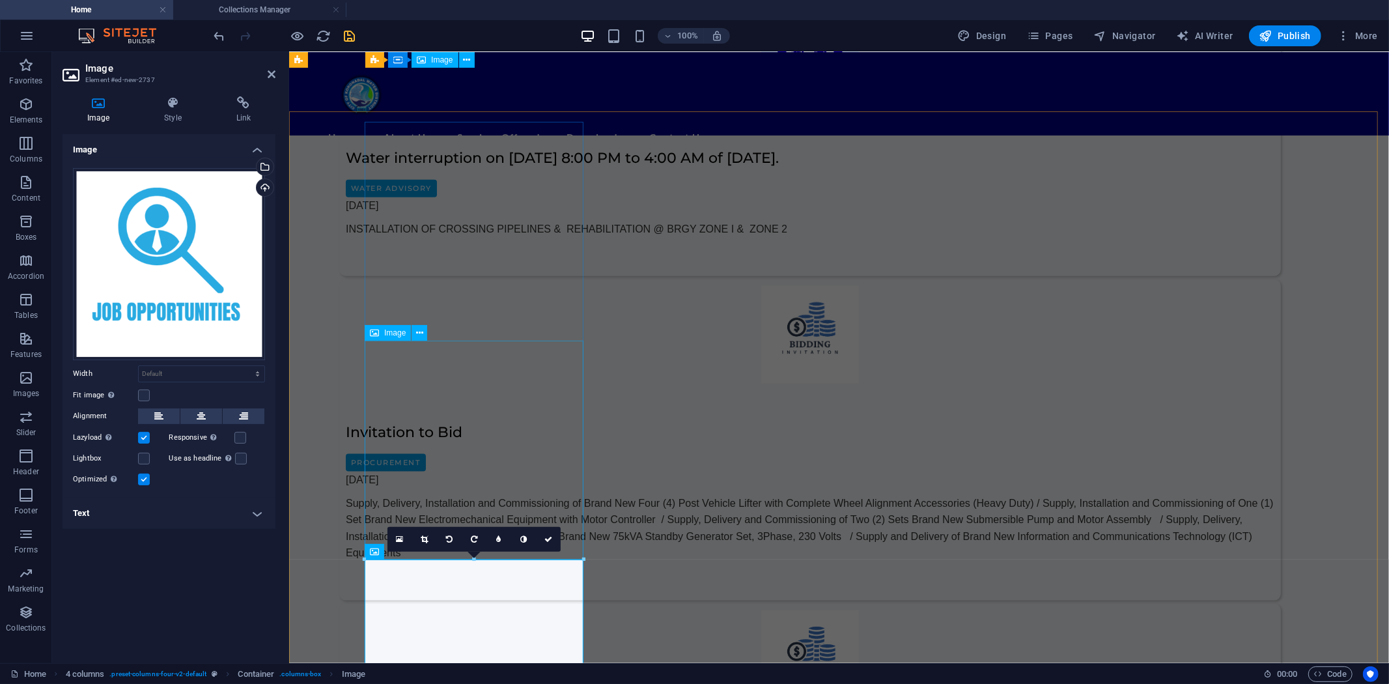
scroll to position [1230, 0]
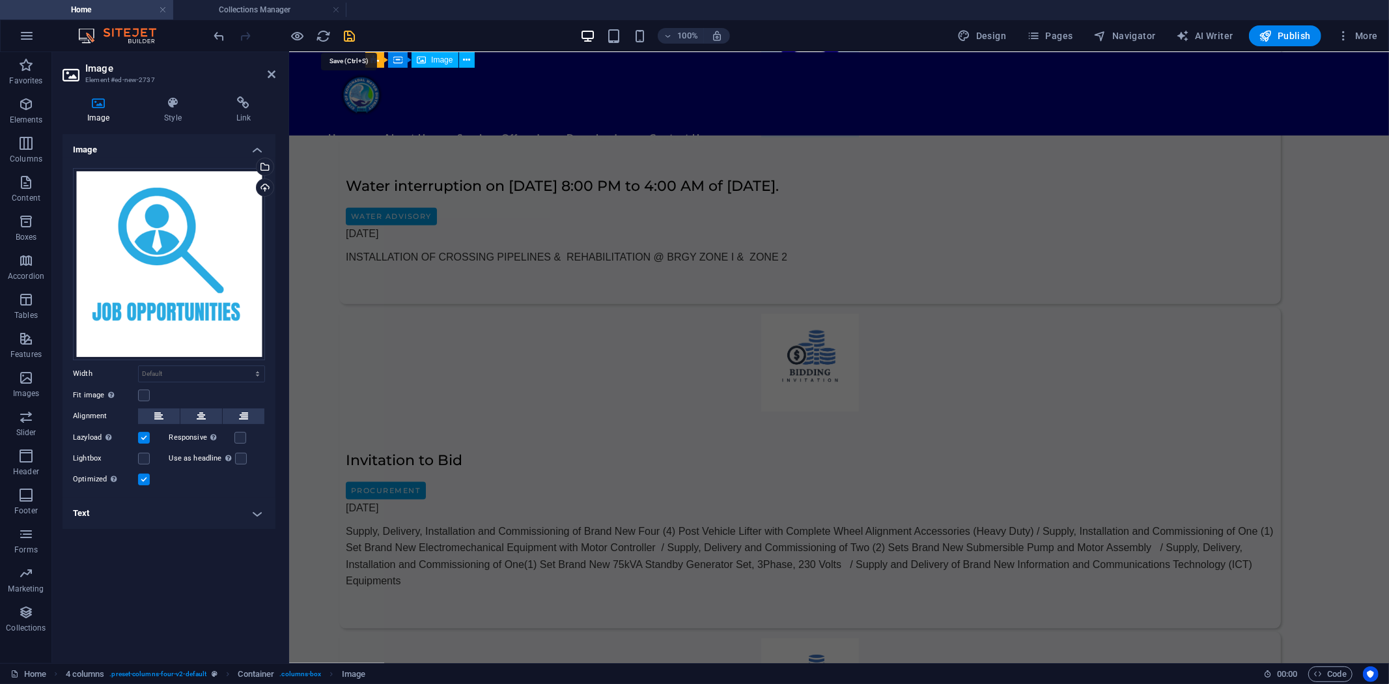
click at [350, 36] on icon "save" at bounding box center [350, 36] width 15 height 15
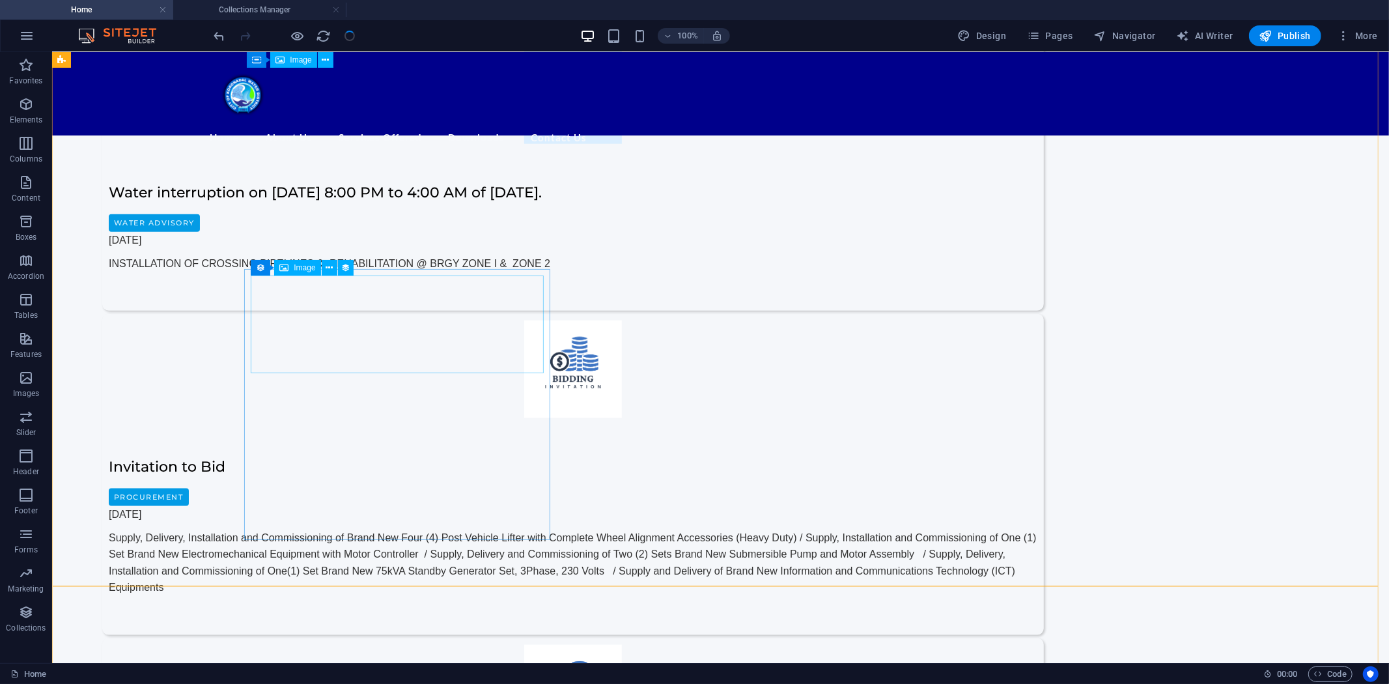
scroll to position [1339, 0]
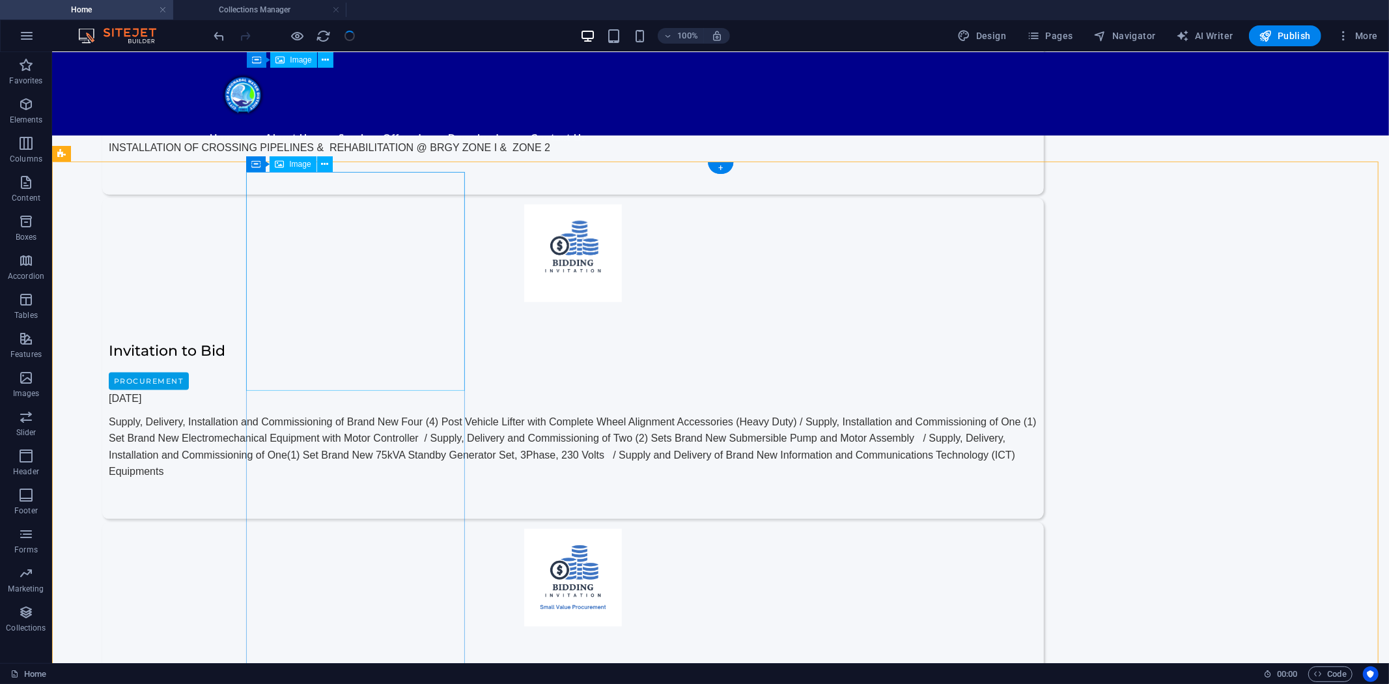
click at [290, 162] on span "Image" at bounding box center [299, 164] width 21 height 8
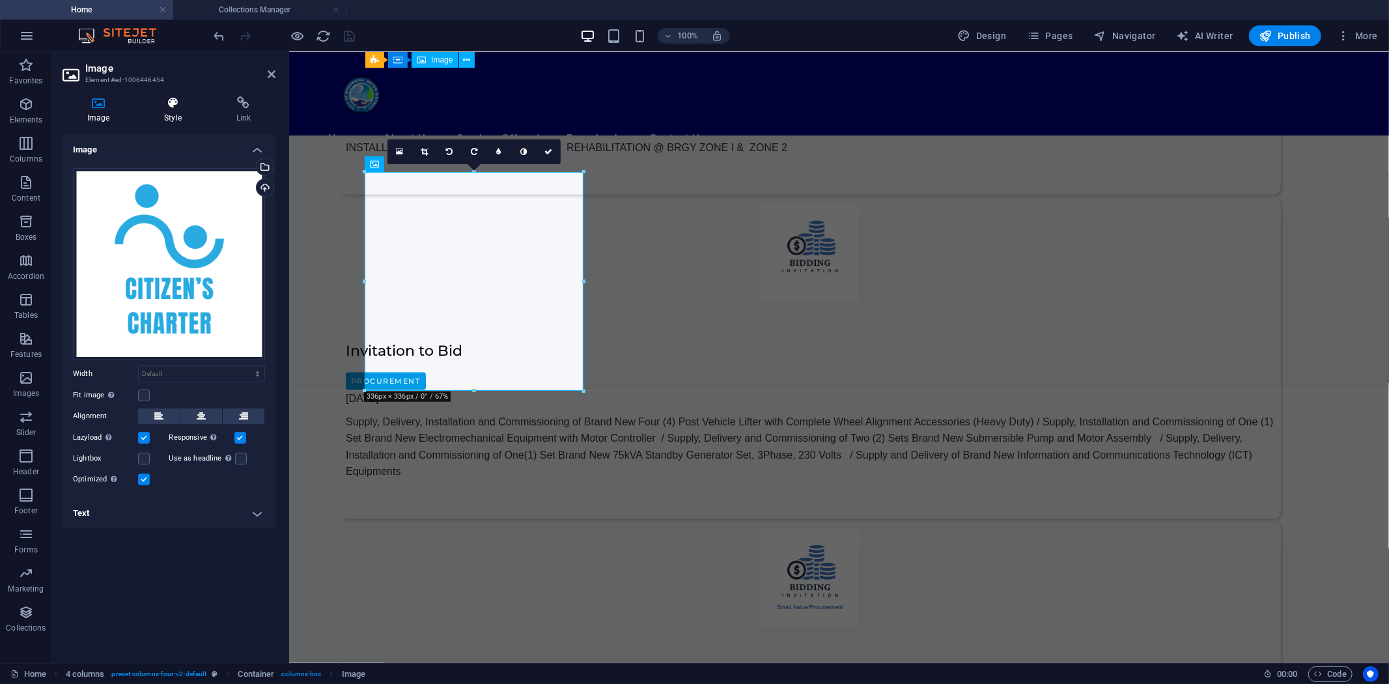
click at [171, 107] on icon at bounding box center [172, 102] width 66 height 13
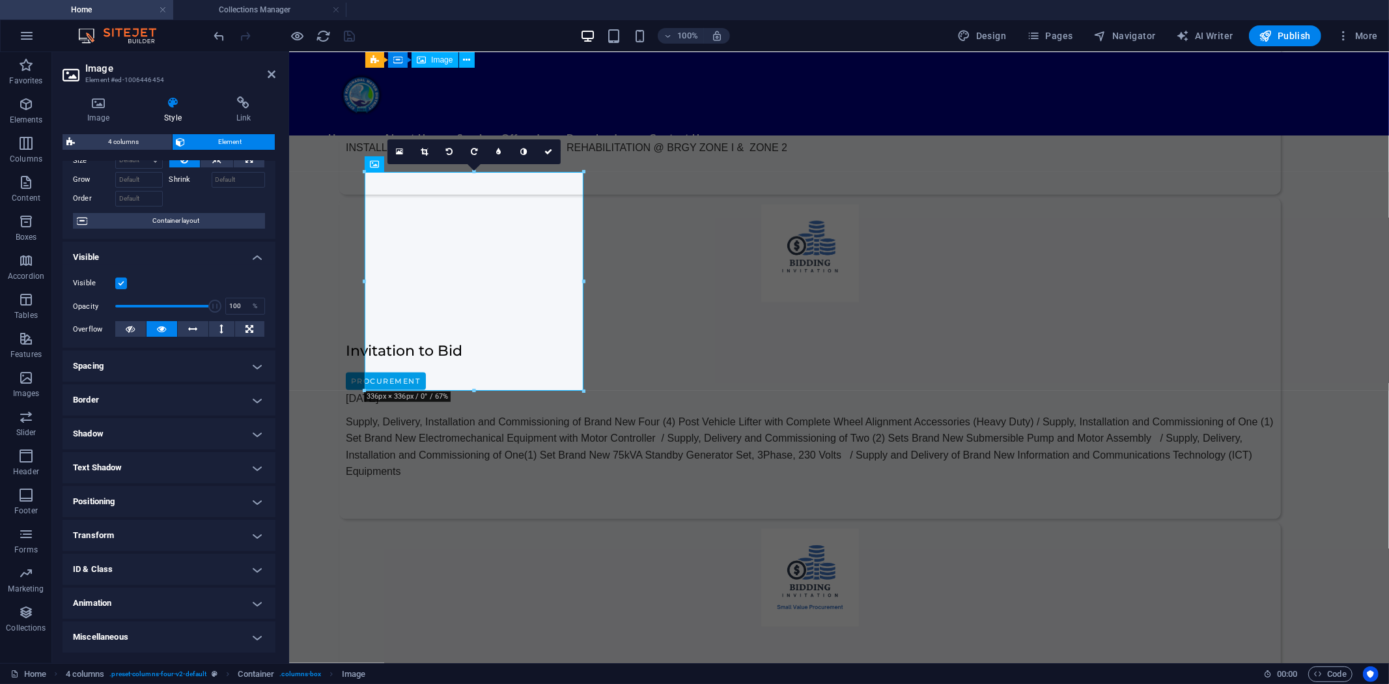
scroll to position [0, 0]
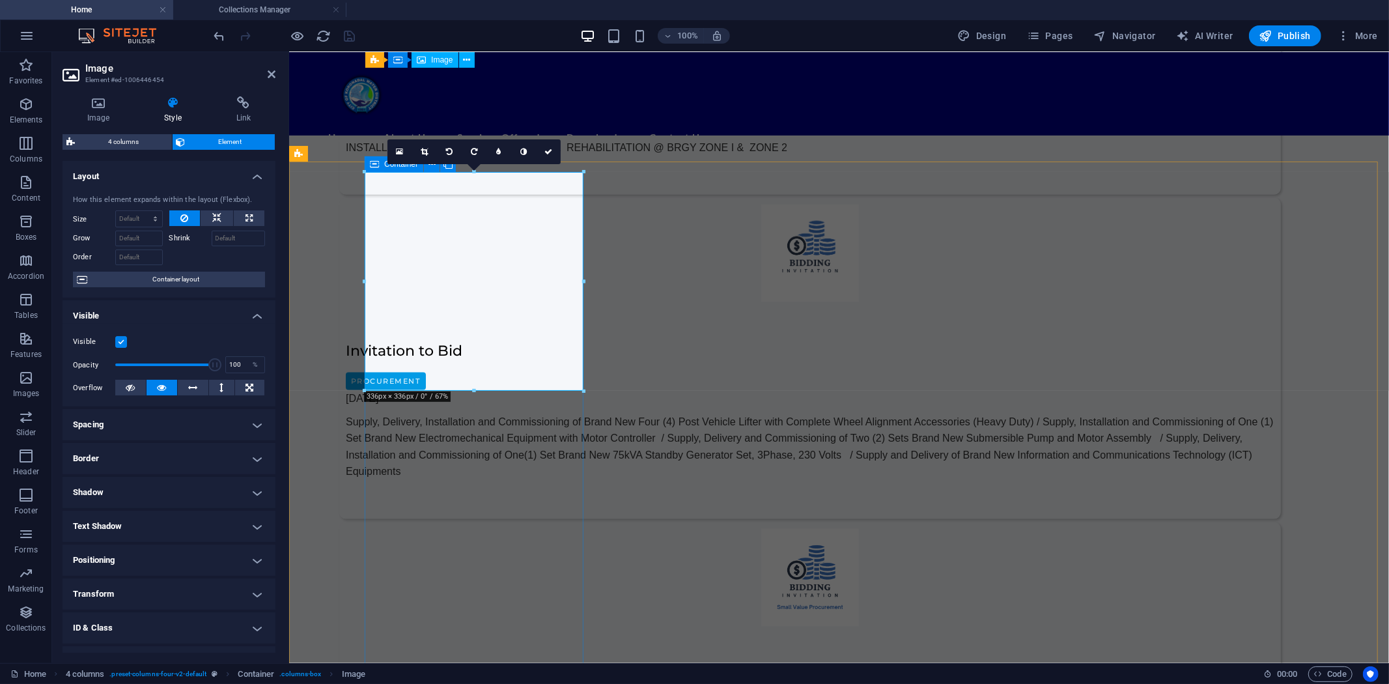
click at [373, 165] on icon at bounding box center [374, 164] width 9 height 16
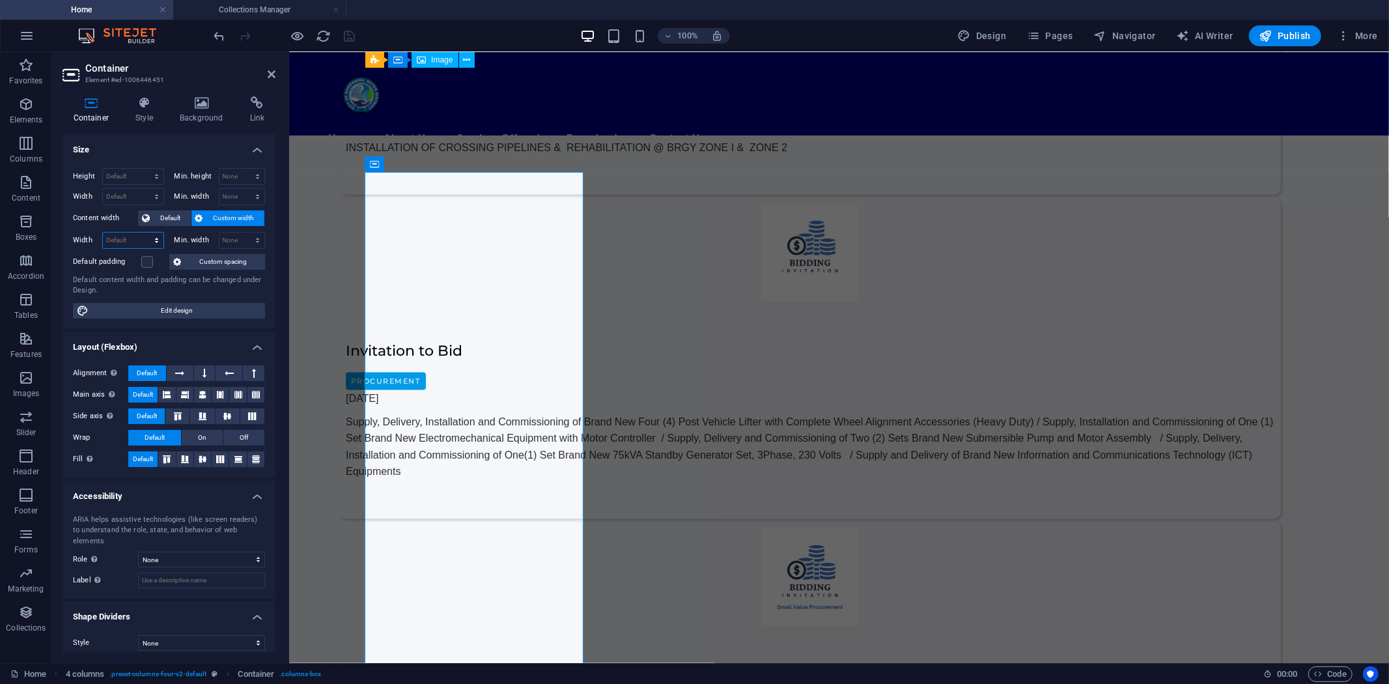
click at [121, 238] on select "Default px rem % em vh vw" at bounding box center [133, 241] width 61 height 16
select select "px"
click at [145, 233] on select "Default px rem % em vh vw" at bounding box center [133, 241] width 61 height 16
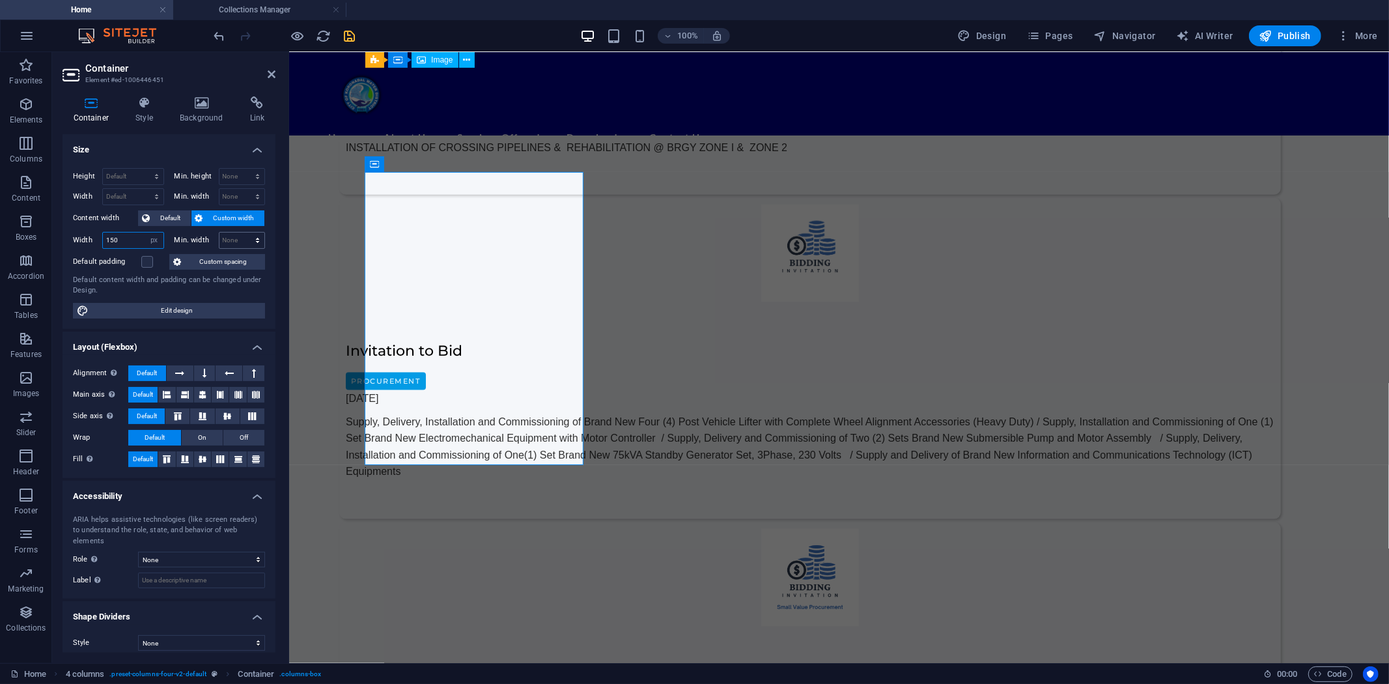
type input "150"
click at [233, 242] on select "None px rem % vh vw" at bounding box center [243, 241] width 46 height 16
select select "px"
click at [246, 233] on select "None px rem % vh vw" at bounding box center [243, 241] width 46 height 16
type input "150"
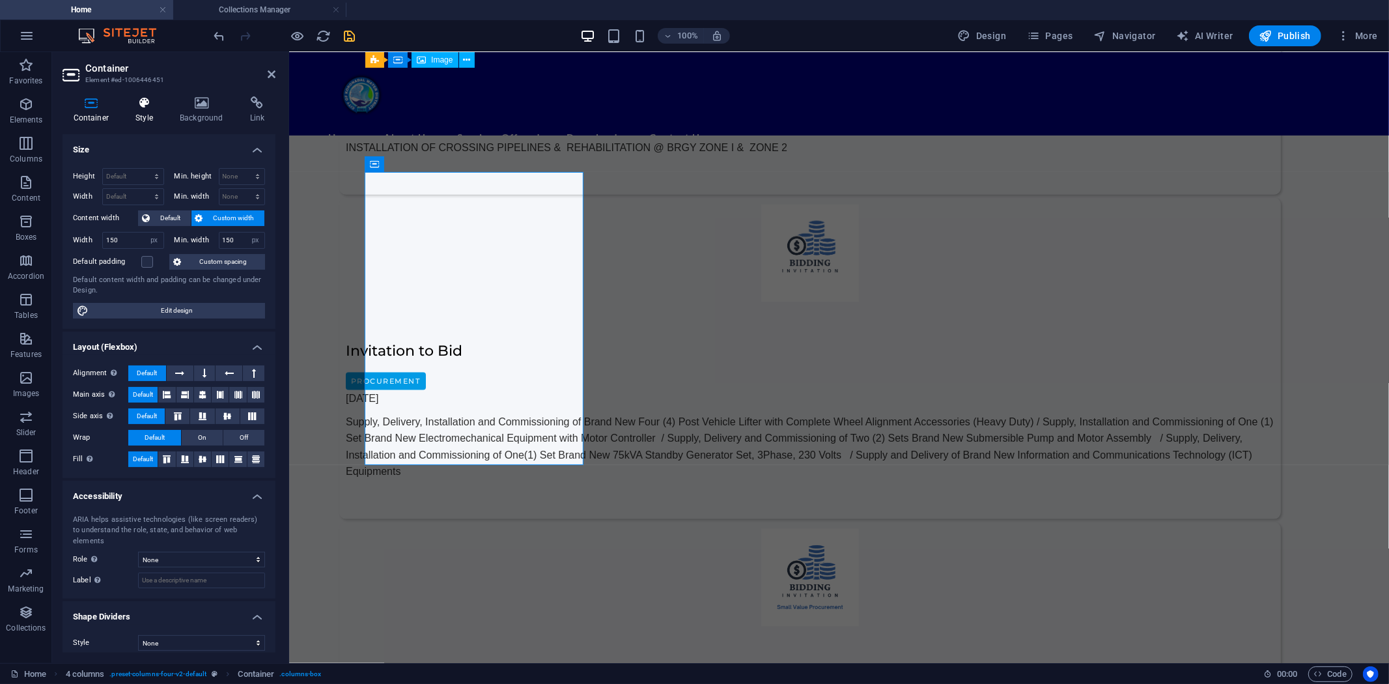
click at [145, 106] on icon at bounding box center [144, 102] width 39 height 13
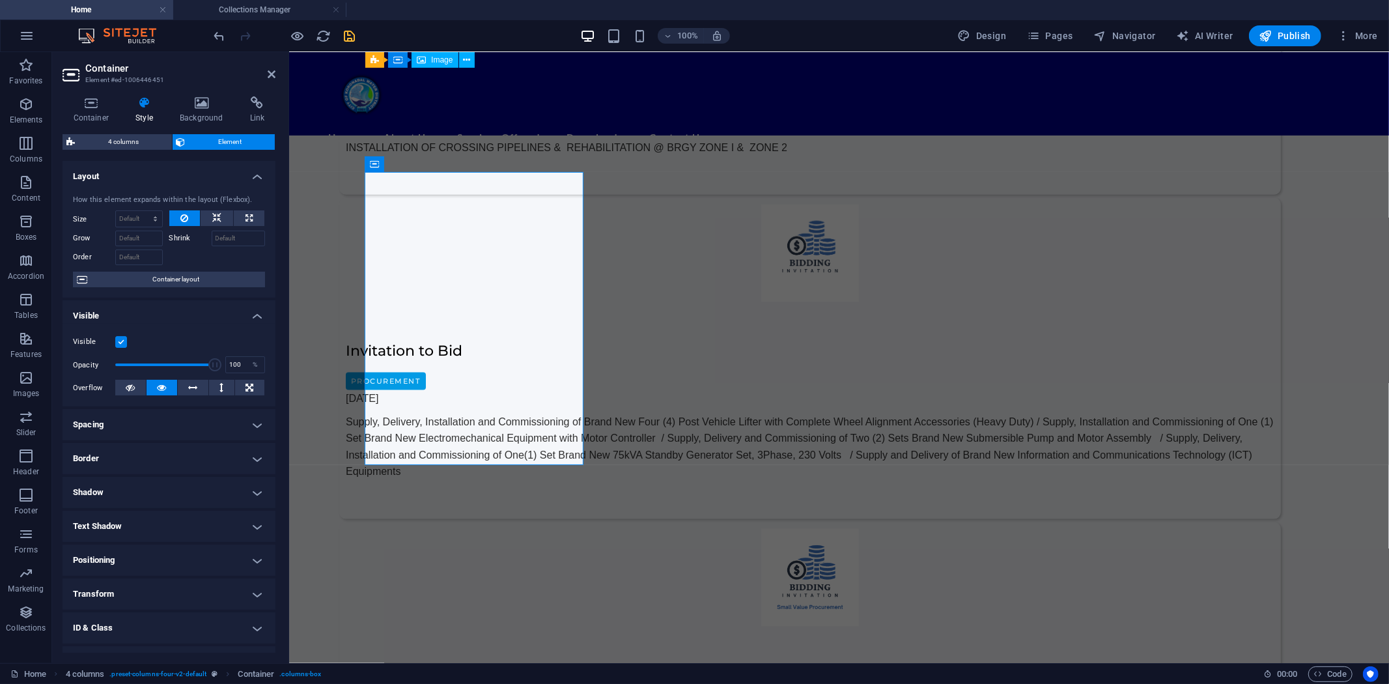
click at [214, 425] on h4 "Spacing" at bounding box center [169, 424] width 213 height 31
click at [154, 470] on select "Default px rem % vh vw Custom" at bounding box center [158, 474] width 64 height 16
select select "px"
click at [170, 466] on select "Default px rem % vh vw Custom" at bounding box center [158, 474] width 64 height 16
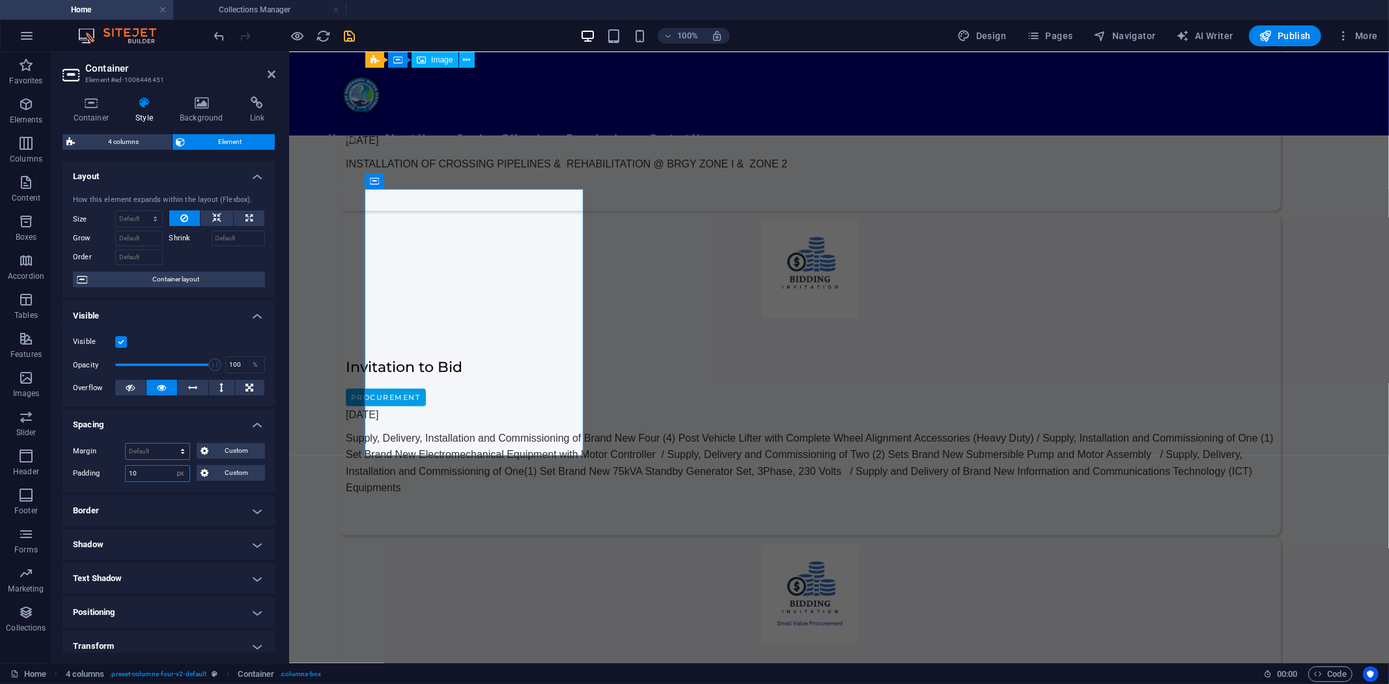
type input "10"
click at [149, 451] on select "Default auto px % rem vw vh Custom" at bounding box center [158, 452] width 64 height 16
select select "px"
click at [170, 444] on select "Default auto px % rem vw vh Custom" at bounding box center [158, 452] width 64 height 16
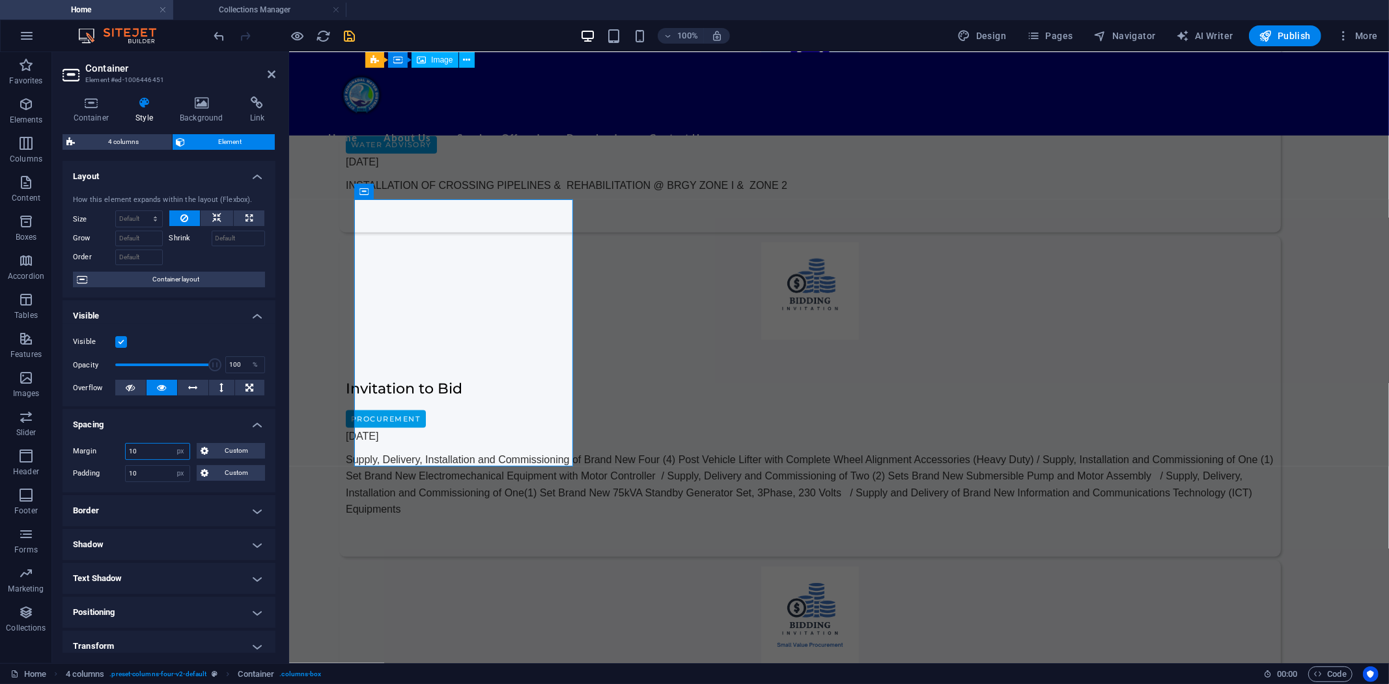
scroll to position [1315, 0]
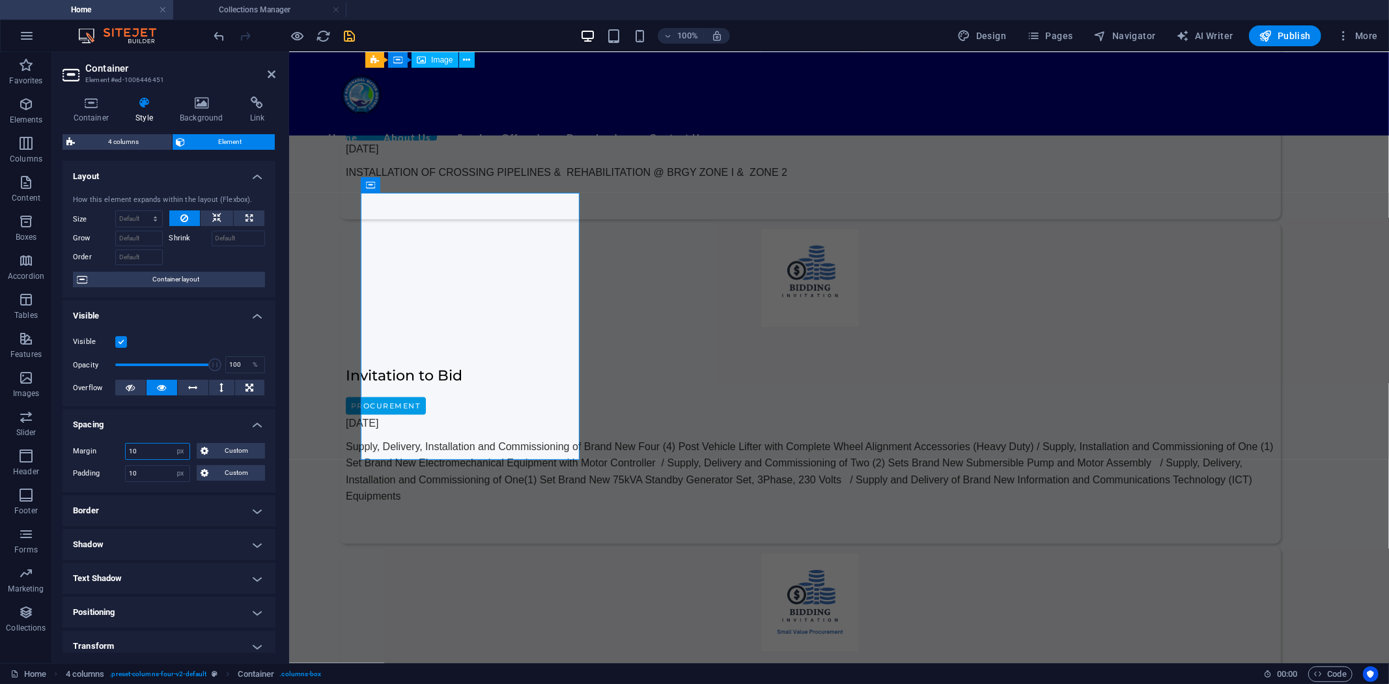
type input "10"
click at [263, 543] on h4 "Shadow" at bounding box center [169, 544] width 213 height 31
click at [198, 569] on span "Outside" at bounding box center [192, 571] width 22 height 16
type input "2"
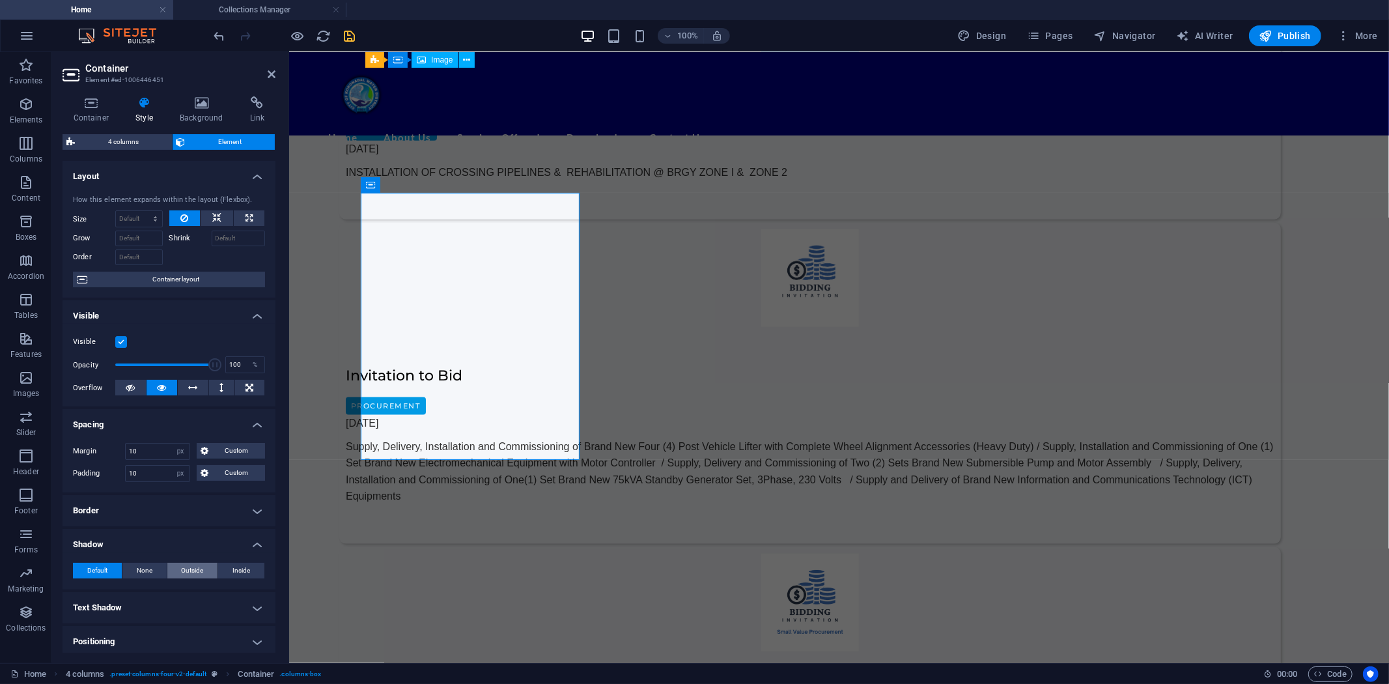
type input "4"
click at [203, 511] on h4 "Border" at bounding box center [169, 510] width 213 height 31
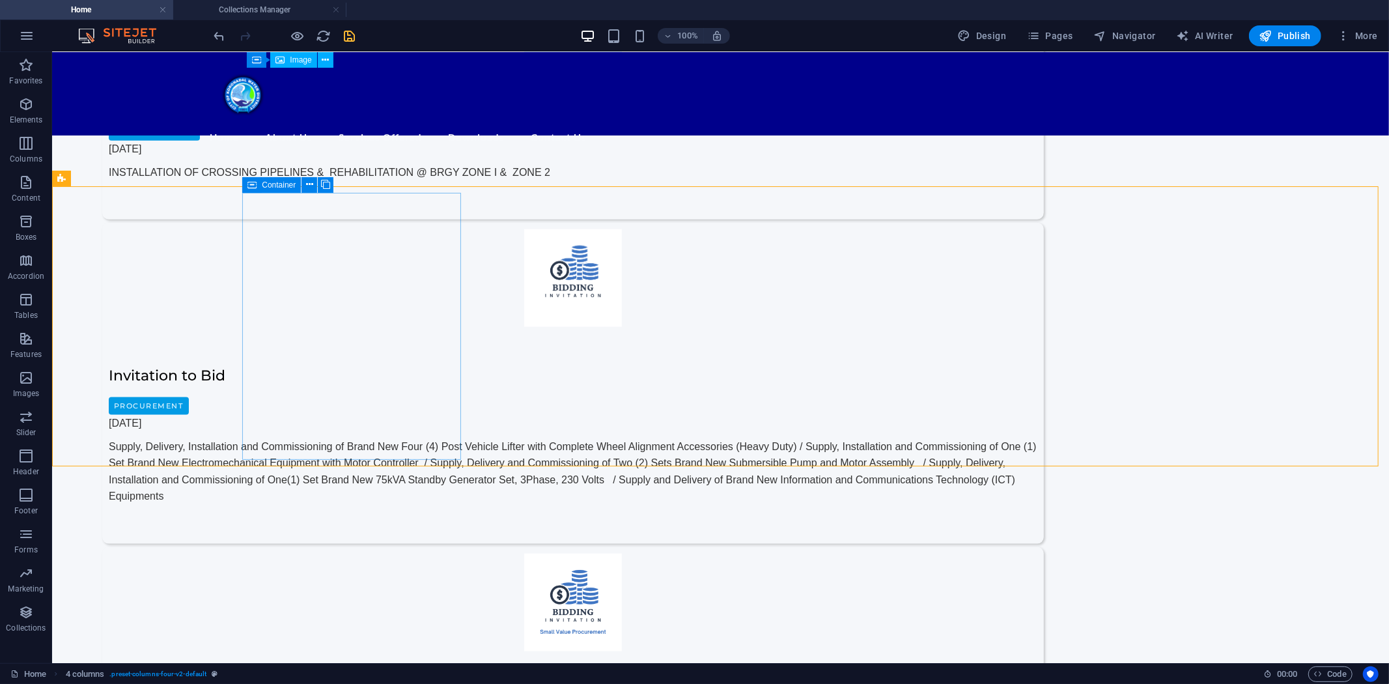
click at [266, 184] on span "Container" at bounding box center [279, 185] width 34 height 8
select select "px"
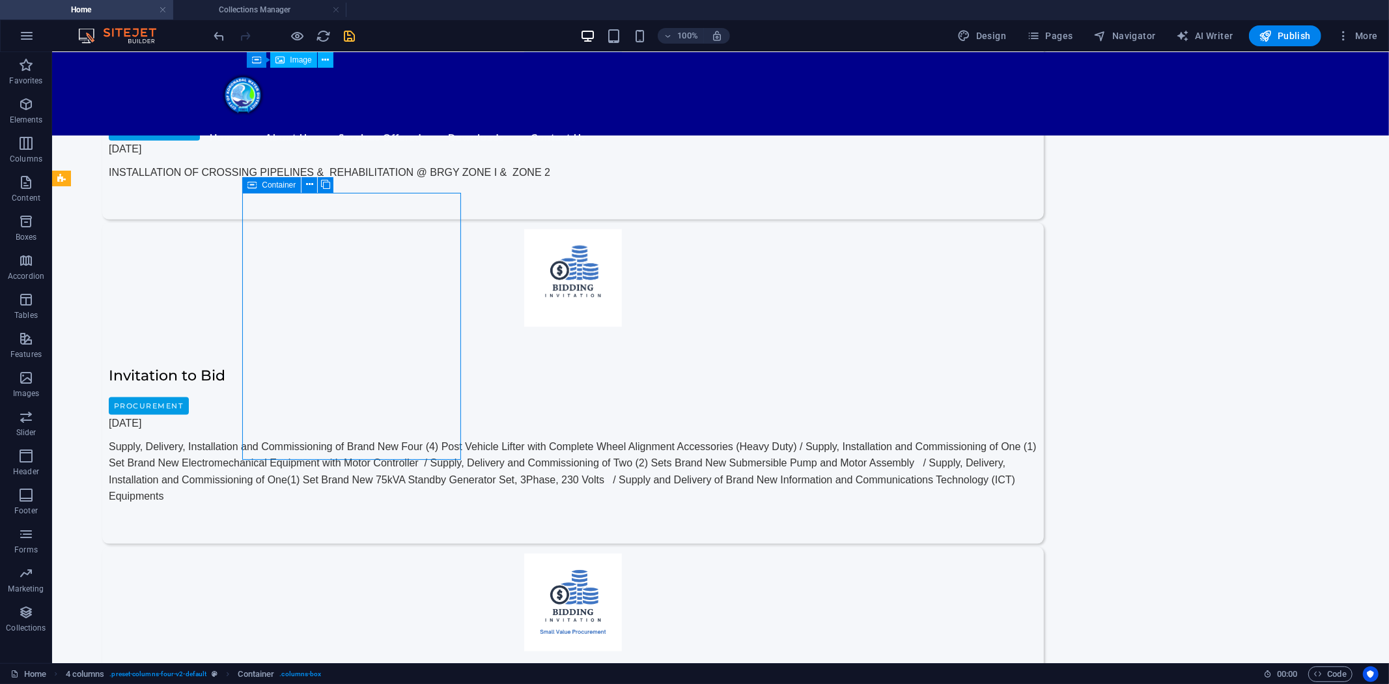
select select "px"
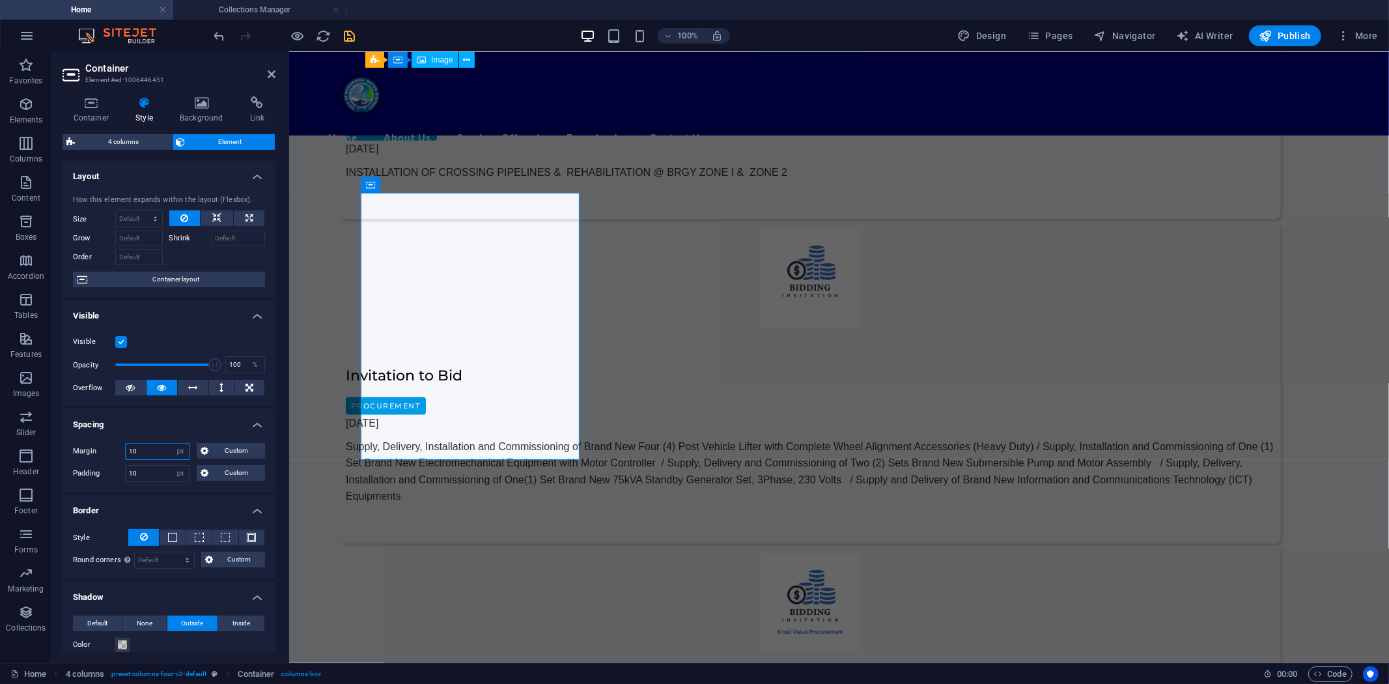
drag, startPoint x: 114, startPoint y: 451, endPoint x: 86, endPoint y: 451, distance: 28.0
click at [86, 451] on div "Margin 10 Default auto px % rem vw vh Custom Custom" at bounding box center [169, 451] width 192 height 17
click at [178, 449] on select "Default auto px % rem vw vh Custom" at bounding box center [180, 452] width 18 height 16
select select "default"
click at [171, 444] on select "Default auto px % rem vw vh Custom" at bounding box center [180, 452] width 18 height 16
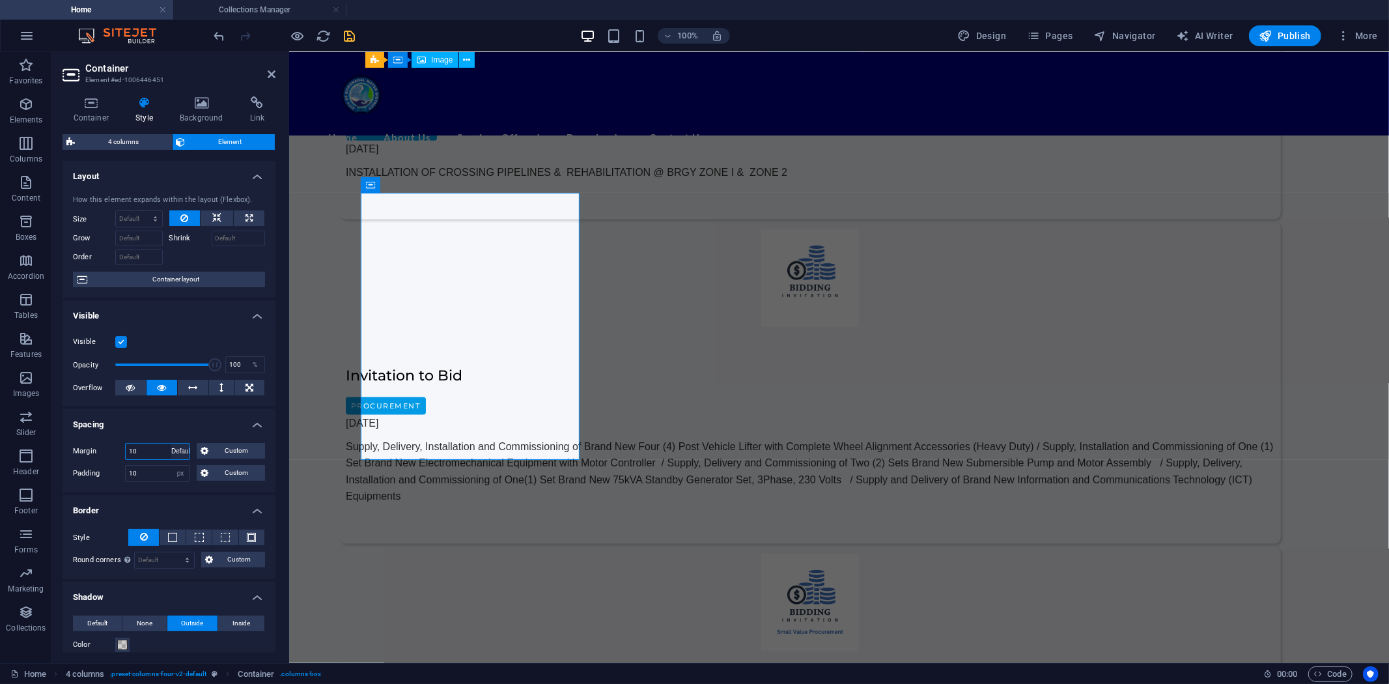
select select "DISABLED_OPTION_VALUE"
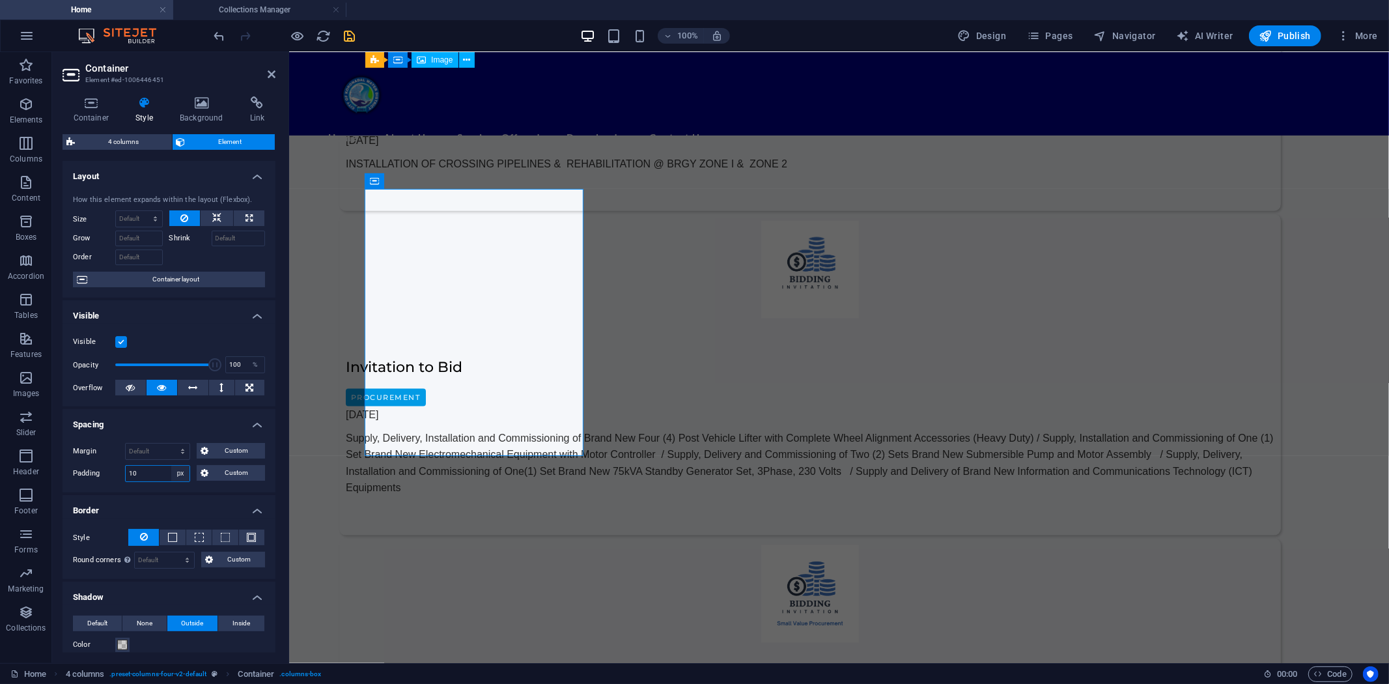
click at [177, 472] on select "Default px rem % vh vw Custom" at bounding box center [180, 474] width 18 height 16
select select "default"
click at [171, 466] on select "Default px rem % vh vw Custom" at bounding box center [180, 474] width 18 height 16
select select "DISABLED_OPTION_VALUE"
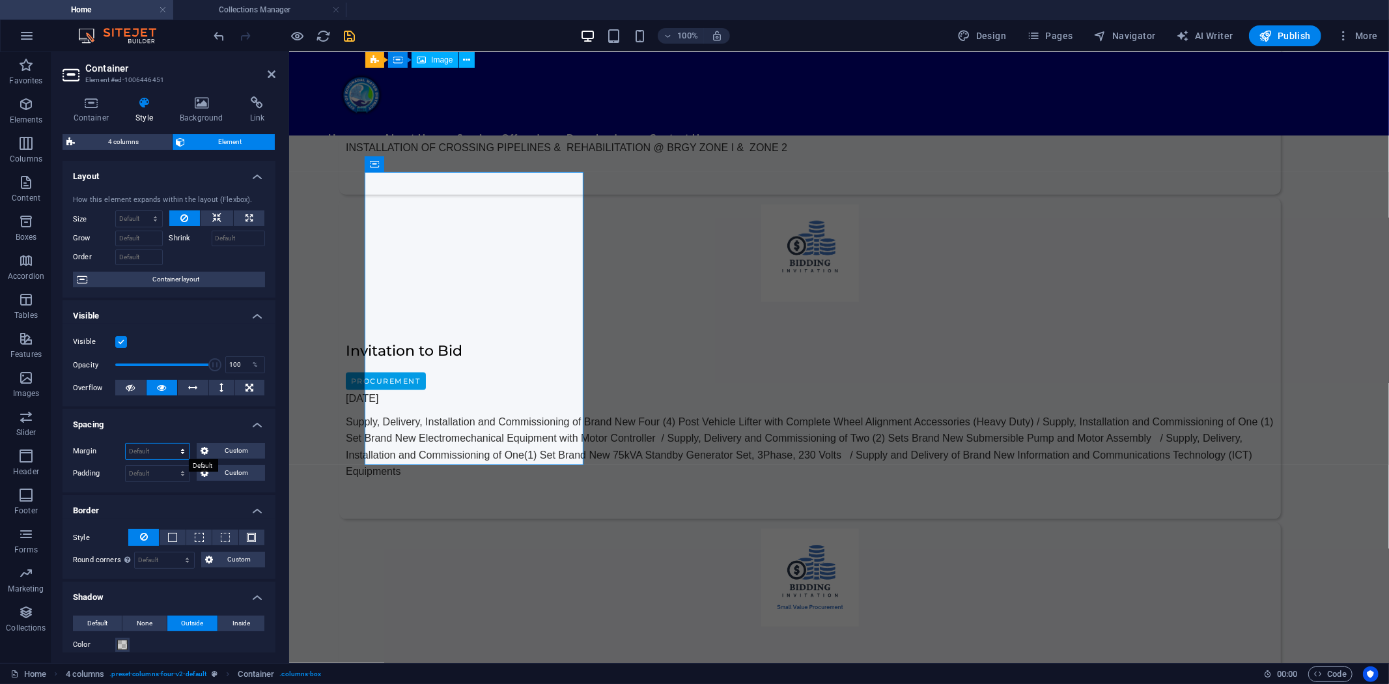
click at [183, 453] on select "Default auto px % rem vw vh Custom" at bounding box center [158, 452] width 64 height 16
select select "px"
click at [170, 444] on select "Default auto px % rem vw vh Custom" at bounding box center [158, 452] width 64 height 16
type input "0"
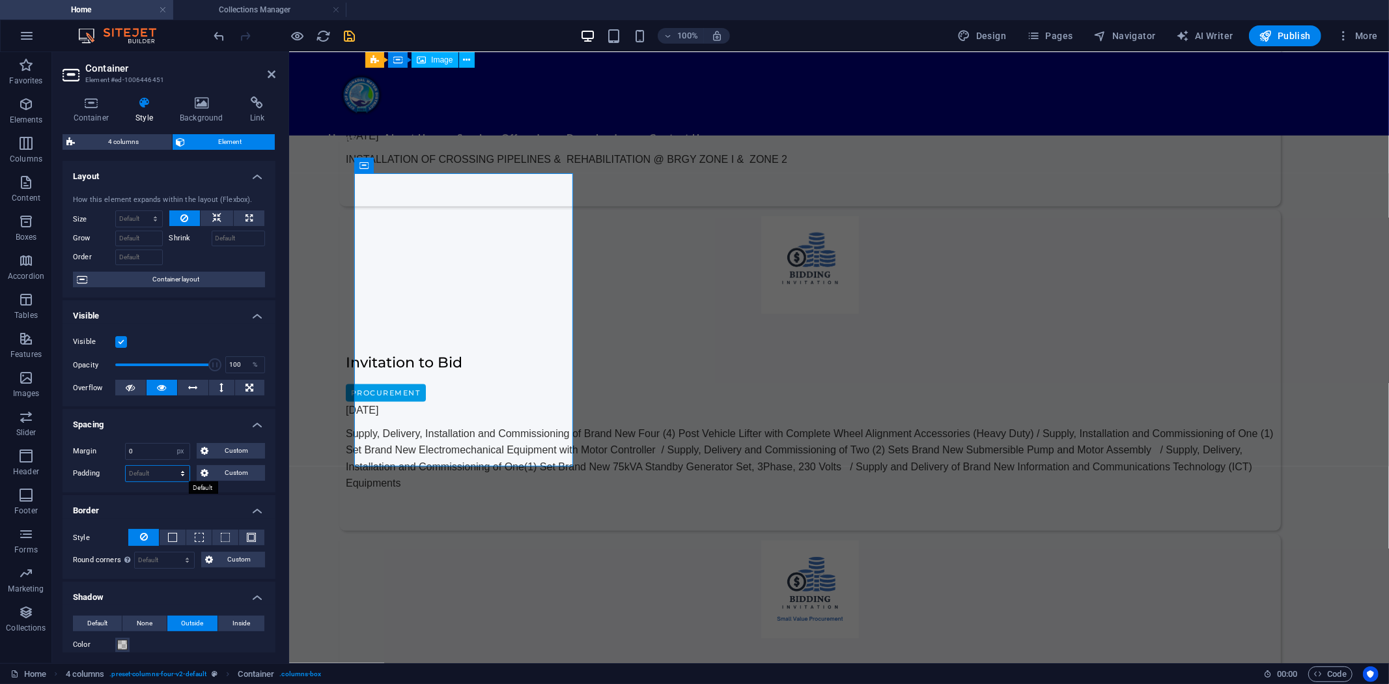
click at [153, 476] on select "Default px rem % vh vw Custom" at bounding box center [158, 474] width 64 height 16
click at [164, 427] on h4 "Spacing" at bounding box center [169, 420] width 213 height 23
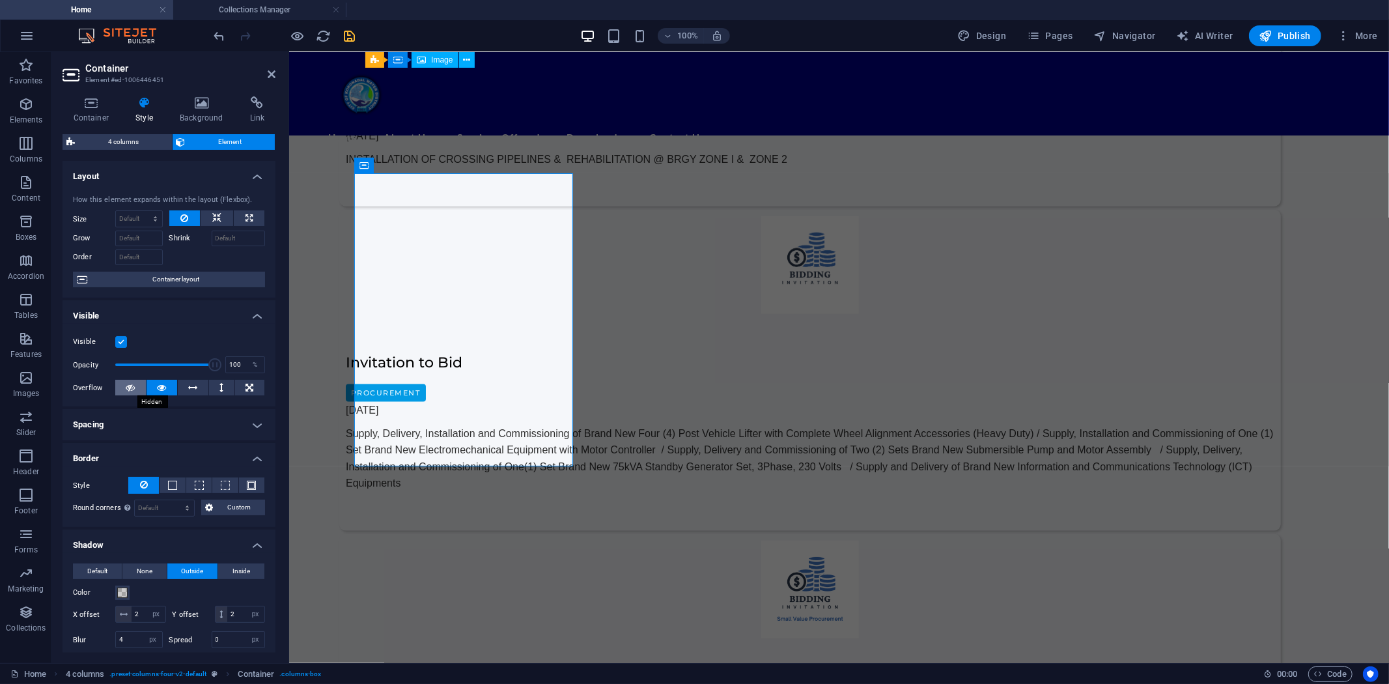
click at [134, 391] on icon at bounding box center [130, 388] width 9 height 16
click at [153, 383] on button at bounding box center [162, 388] width 31 height 16
click at [141, 569] on span "None" at bounding box center [145, 571] width 16 height 16
click at [85, 567] on button "Default" at bounding box center [97, 571] width 49 height 16
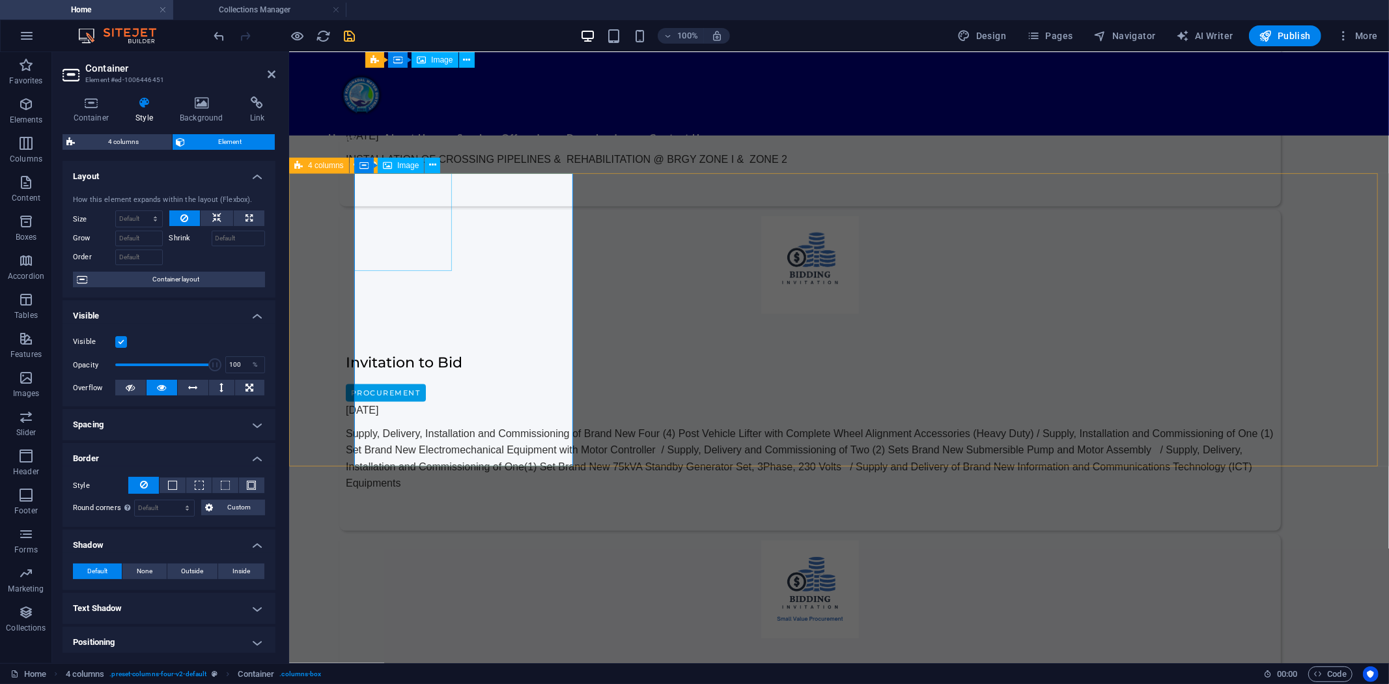
click at [391, 166] on icon at bounding box center [387, 166] width 9 height 16
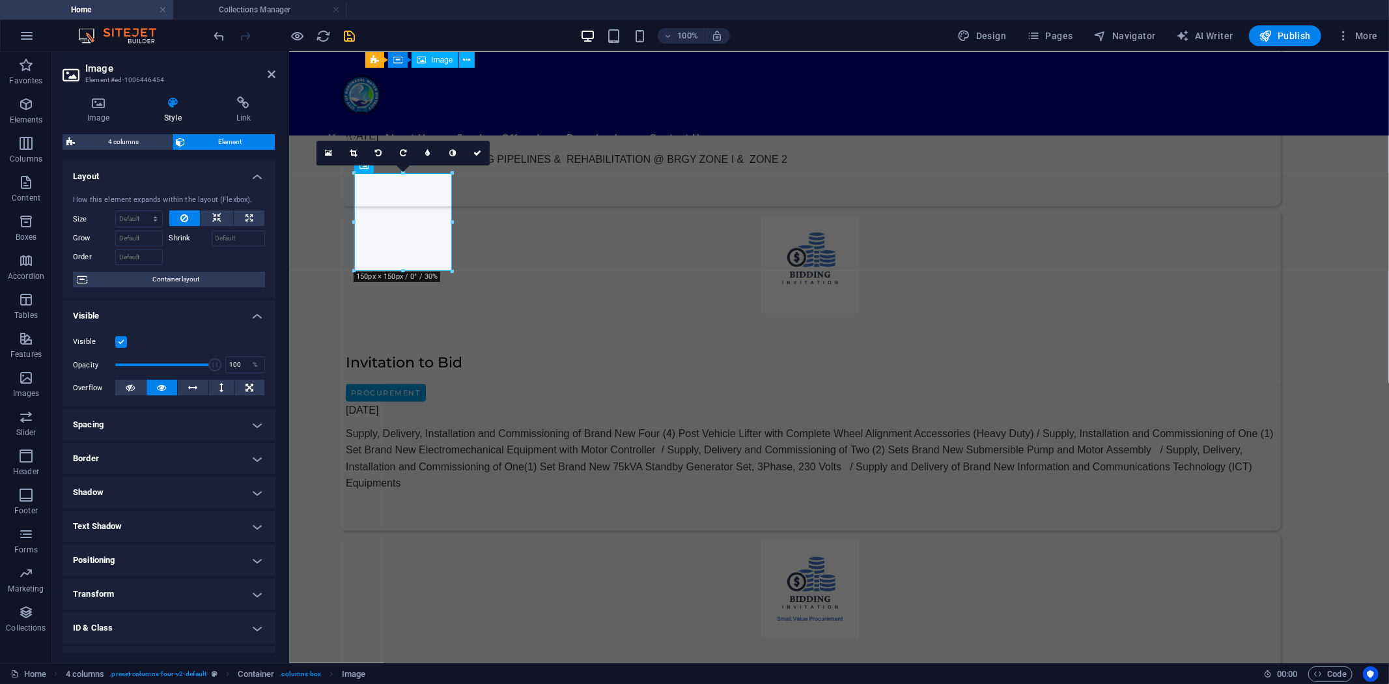
click at [249, 457] on h4 "Border" at bounding box center [169, 458] width 213 height 31
click at [148, 504] on select "Default px rem % vh vw Custom" at bounding box center [160, 508] width 63 height 16
select select "px"
click at [172, 500] on select "Default px rem % vh vw Custom" at bounding box center [160, 508] width 63 height 16
type input "5"
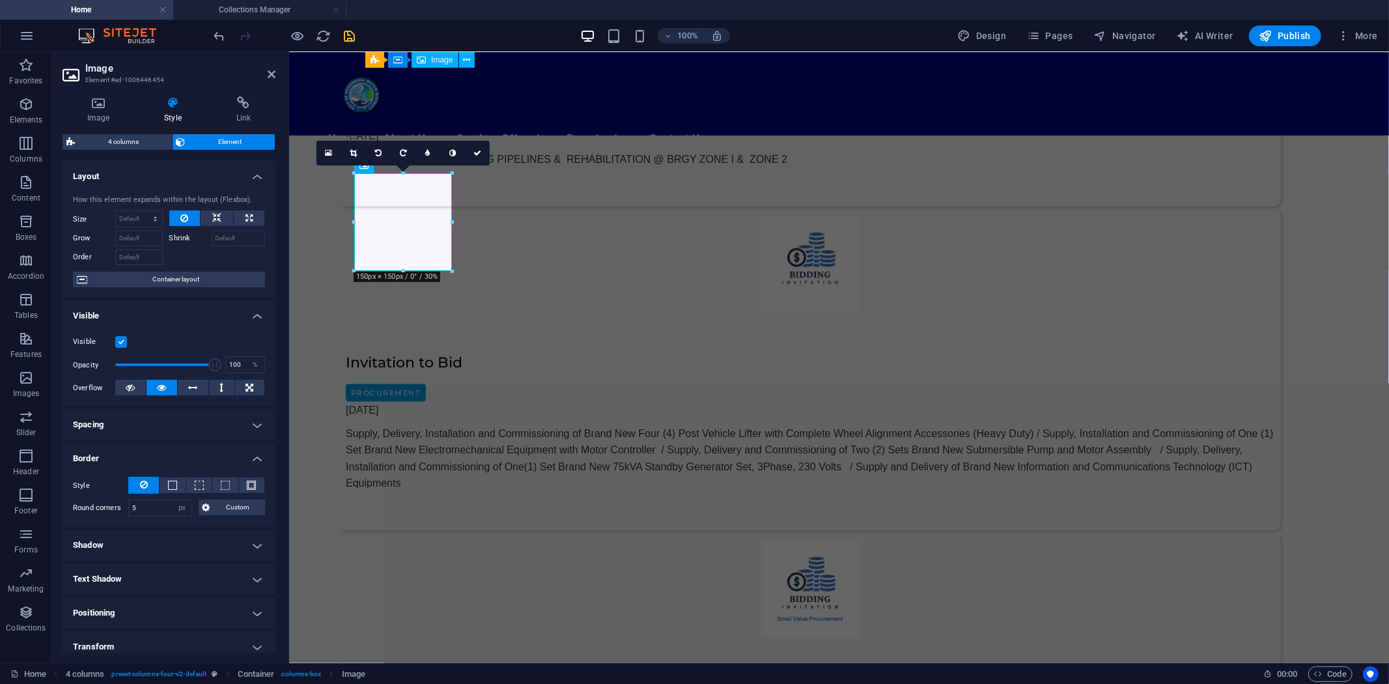
click at [193, 542] on h4 "Shadow" at bounding box center [169, 545] width 213 height 31
click at [190, 569] on span "Outside" at bounding box center [192, 571] width 22 height 16
type input "2"
type input "4"
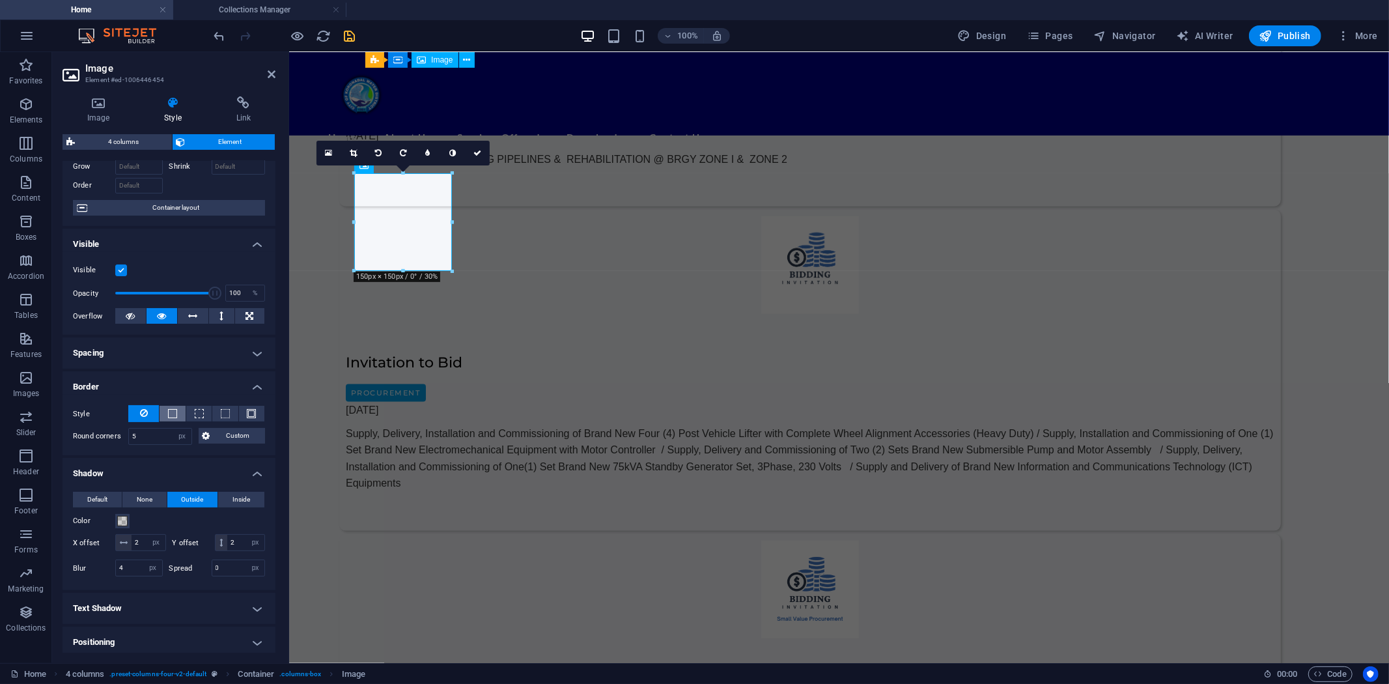
scroll to position [72, 0]
click at [200, 349] on h4 "Spacing" at bounding box center [169, 352] width 213 height 31
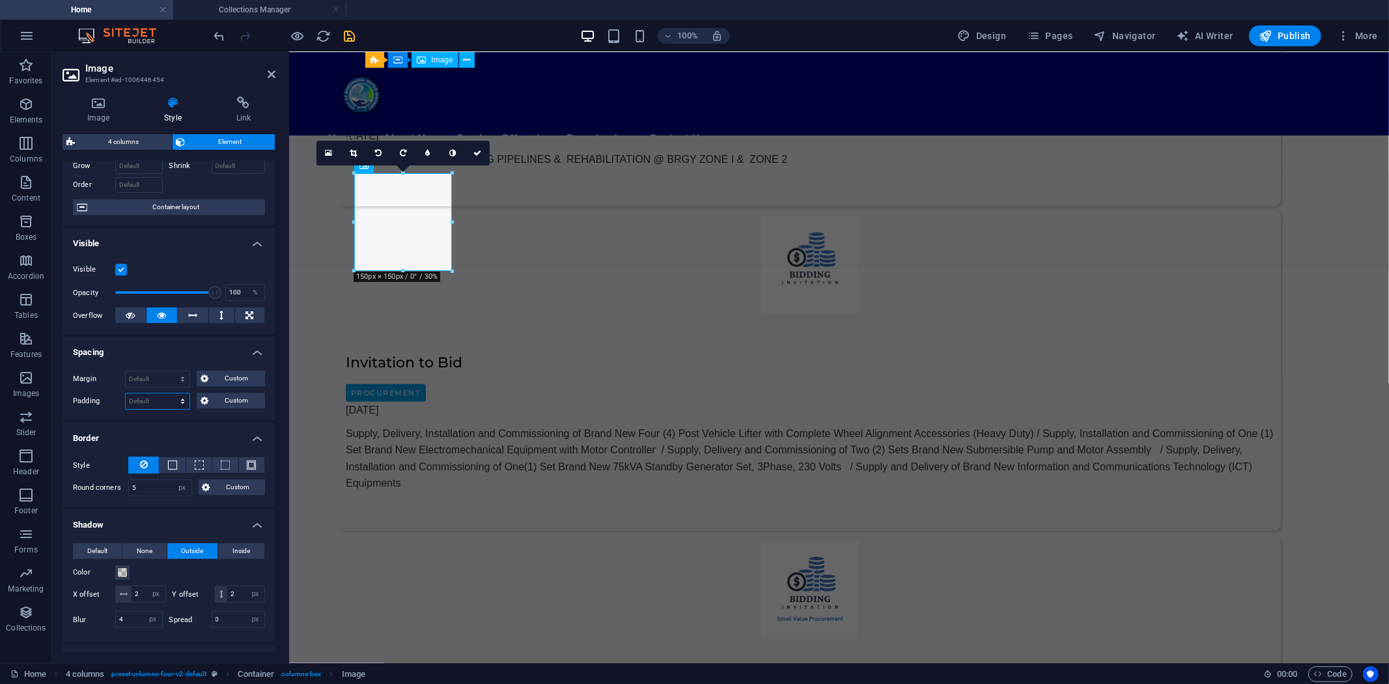
click at [150, 397] on select "Default px rem % vh vw Custom" at bounding box center [158, 401] width 64 height 16
select select "px"
click at [170, 393] on select "Default px rem % vh vw Custom" at bounding box center [158, 401] width 64 height 16
type input "10"
click at [159, 376] on select "Default auto px % rem vw vh Custom" at bounding box center [158, 379] width 64 height 16
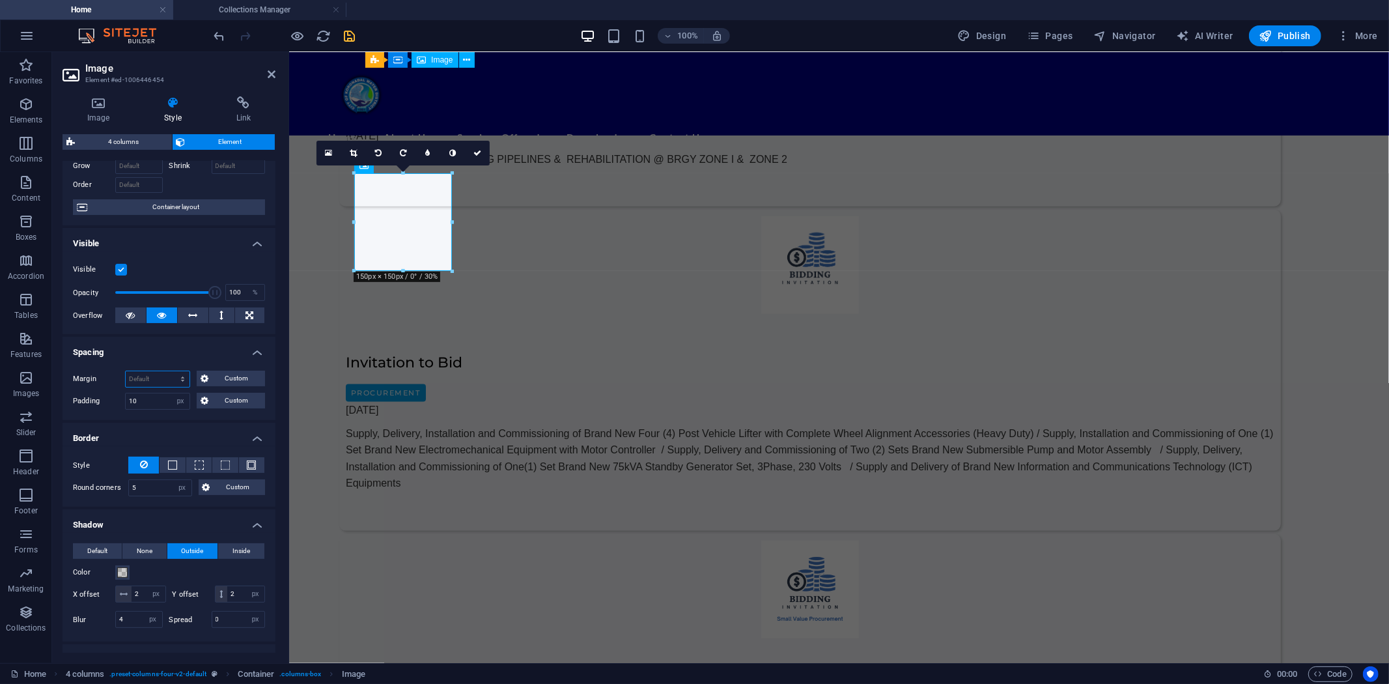
select select "px"
click at [170, 371] on select "Default auto px % rem vw vh Custom" at bounding box center [158, 379] width 64 height 16
type input "5"
click at [150, 397] on input "10" at bounding box center [158, 401] width 64 height 16
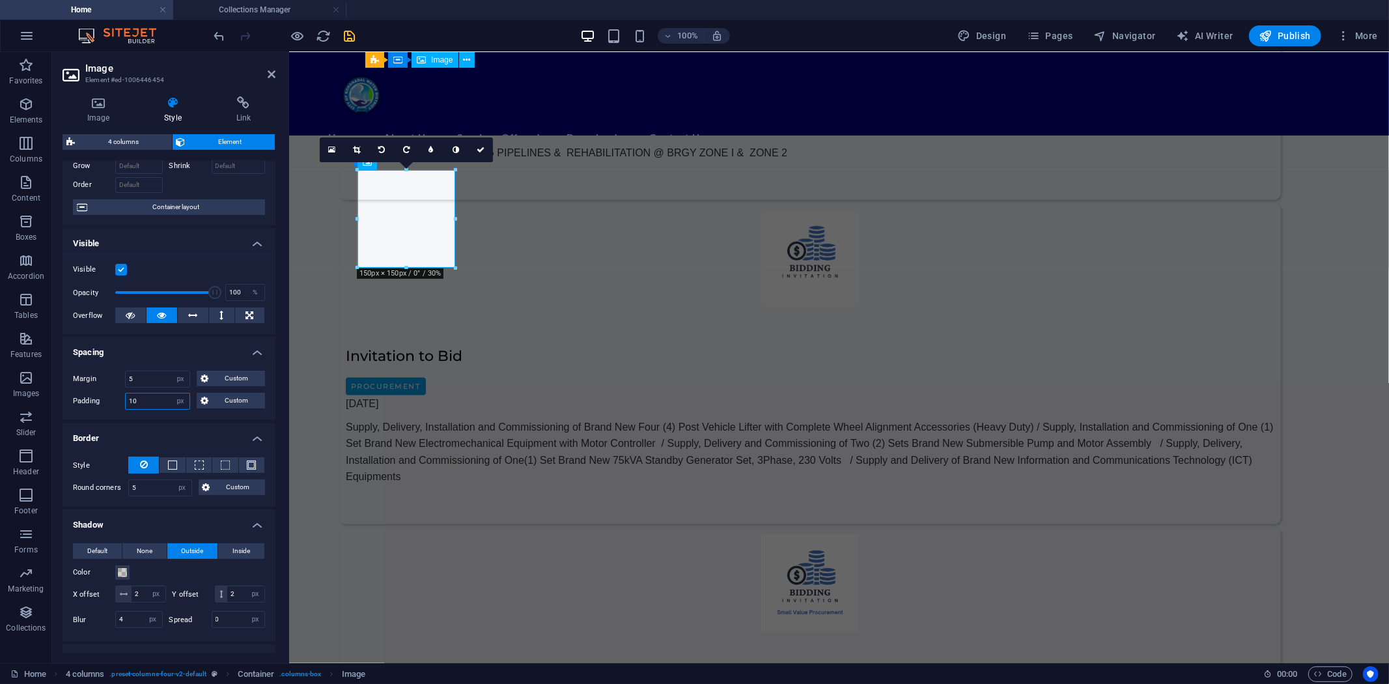
drag, startPoint x: 147, startPoint y: 398, endPoint x: 109, endPoint y: 398, distance: 37.1
click at [109, 398] on div "Padding 10 Default px rem % vh vw Custom Custom" at bounding box center [169, 401] width 192 height 17
type input "5"
click at [200, 417] on div "Margin 5 Default auto px % rem vw vh Custom Custom 5 auto px % rem vw vh 5 auto…" at bounding box center [169, 390] width 213 height 60
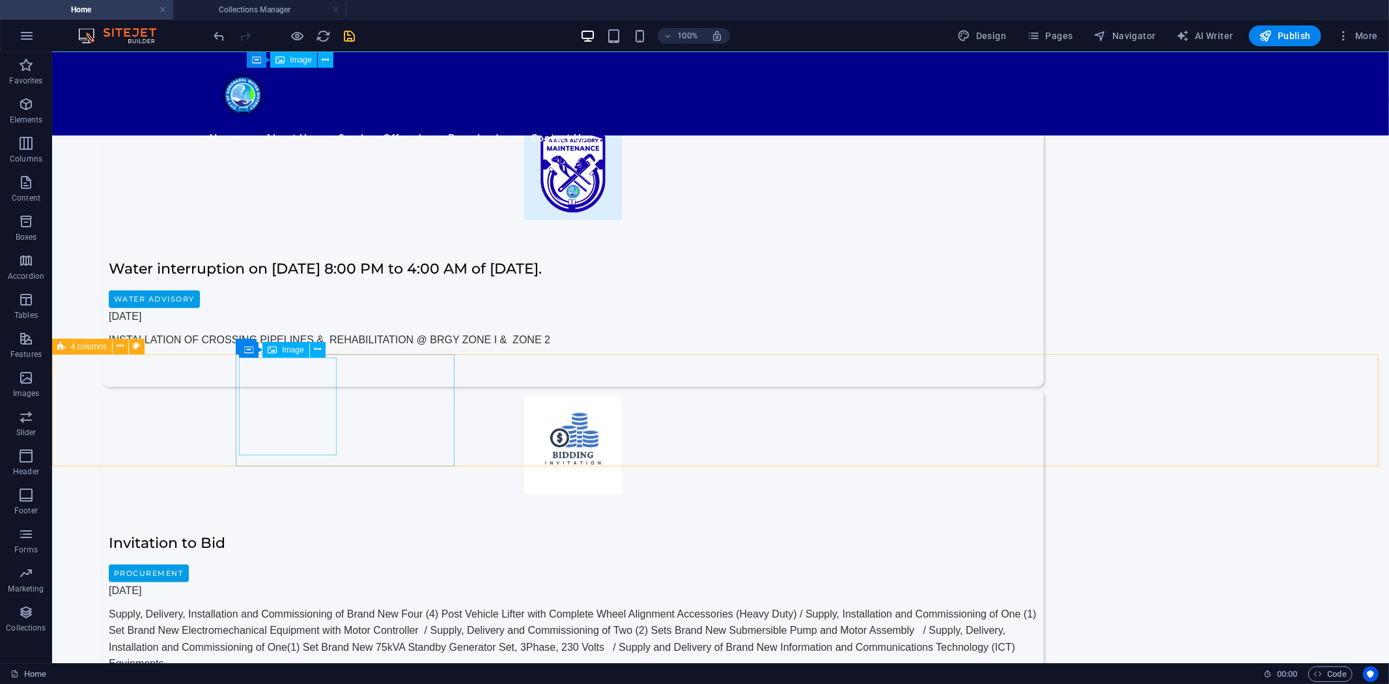
click at [283, 352] on span "Image" at bounding box center [292, 350] width 21 height 8
select select "px"
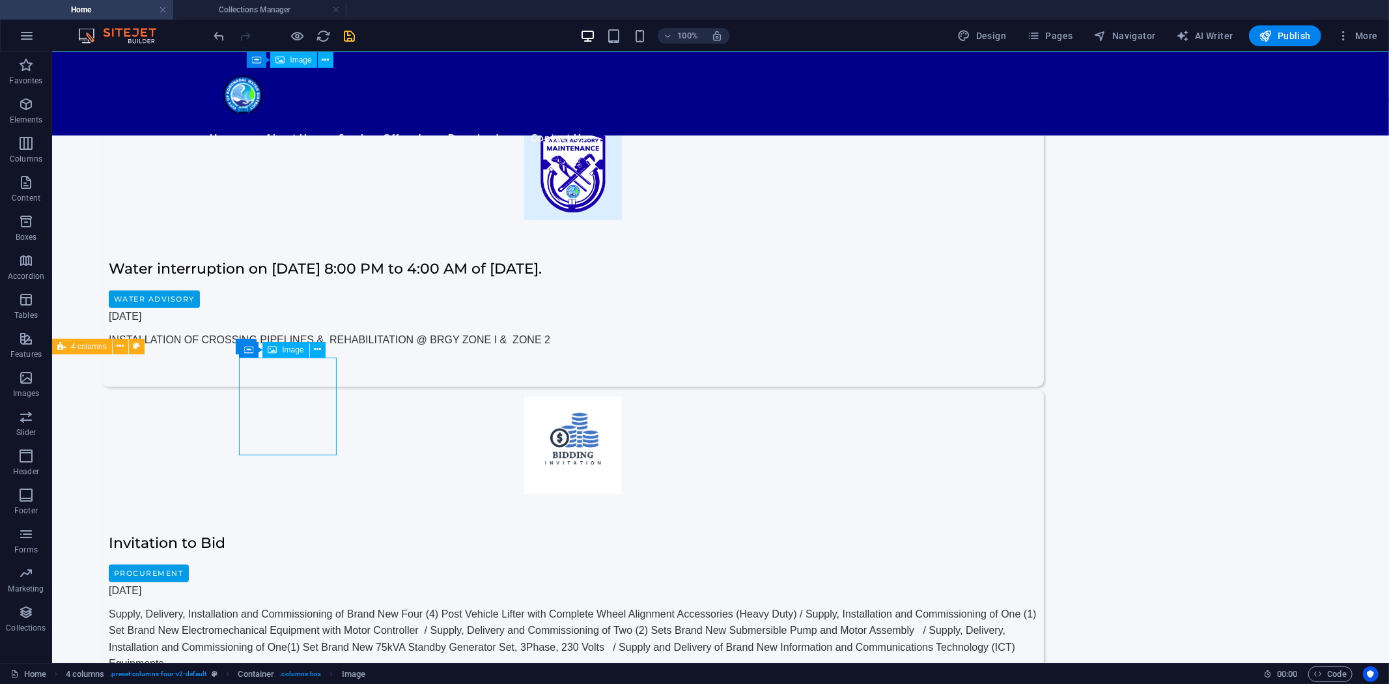
select select "px"
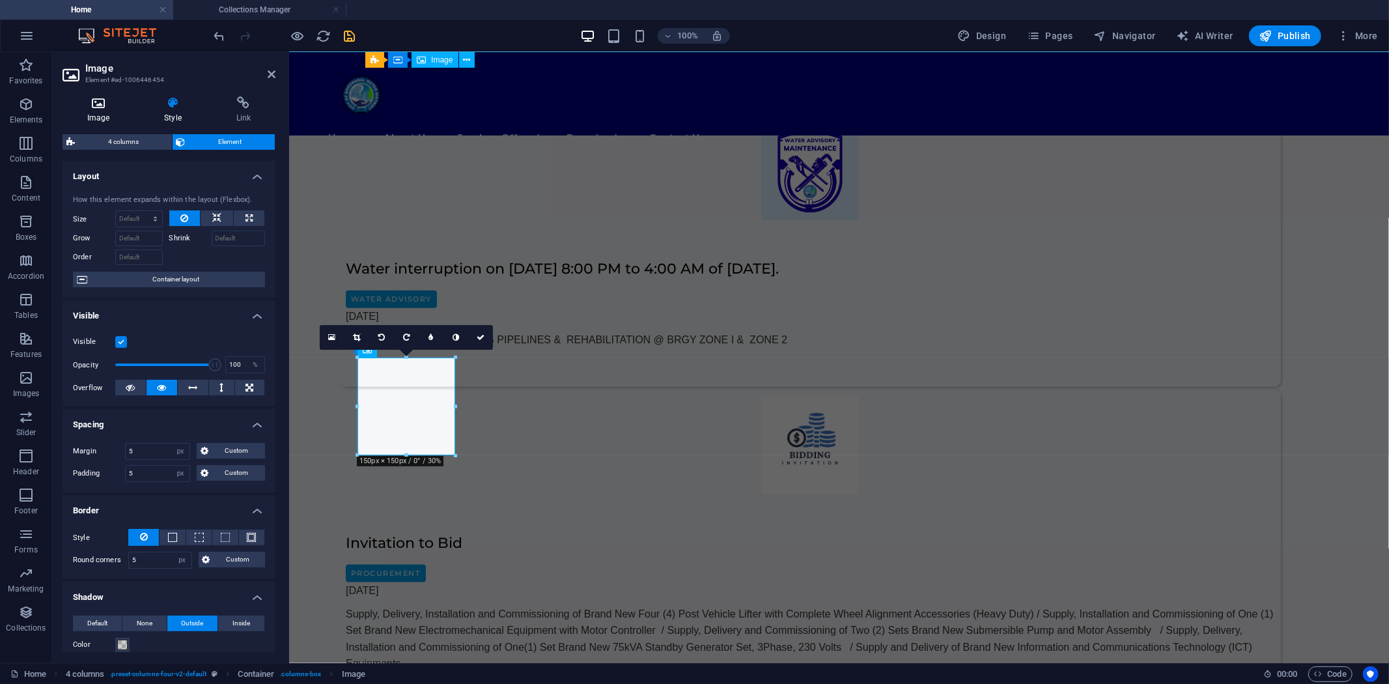
click at [108, 109] on h4 "Image" at bounding box center [101, 109] width 77 height 27
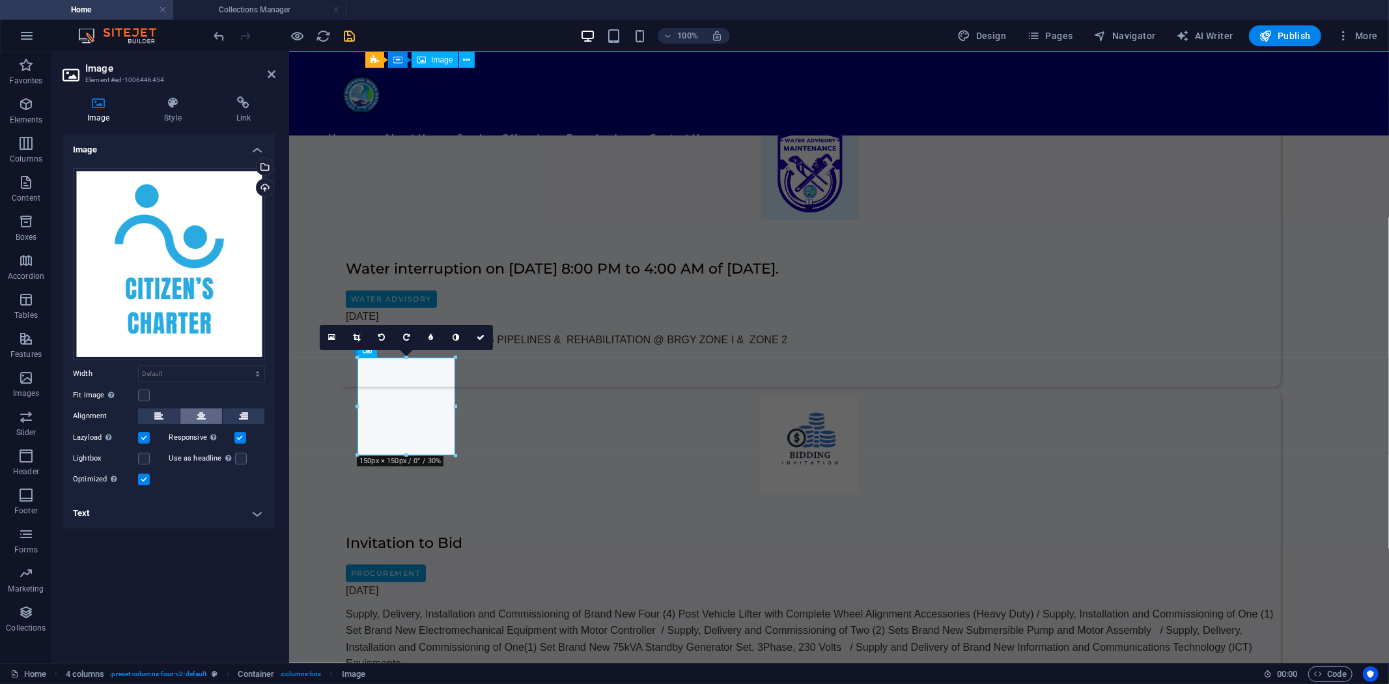
click at [200, 417] on icon at bounding box center [201, 416] width 9 height 16
click at [163, 414] on icon at bounding box center [158, 416] width 9 height 16
click at [201, 412] on icon at bounding box center [201, 416] width 9 height 16
click at [157, 412] on icon at bounding box center [158, 416] width 9 height 16
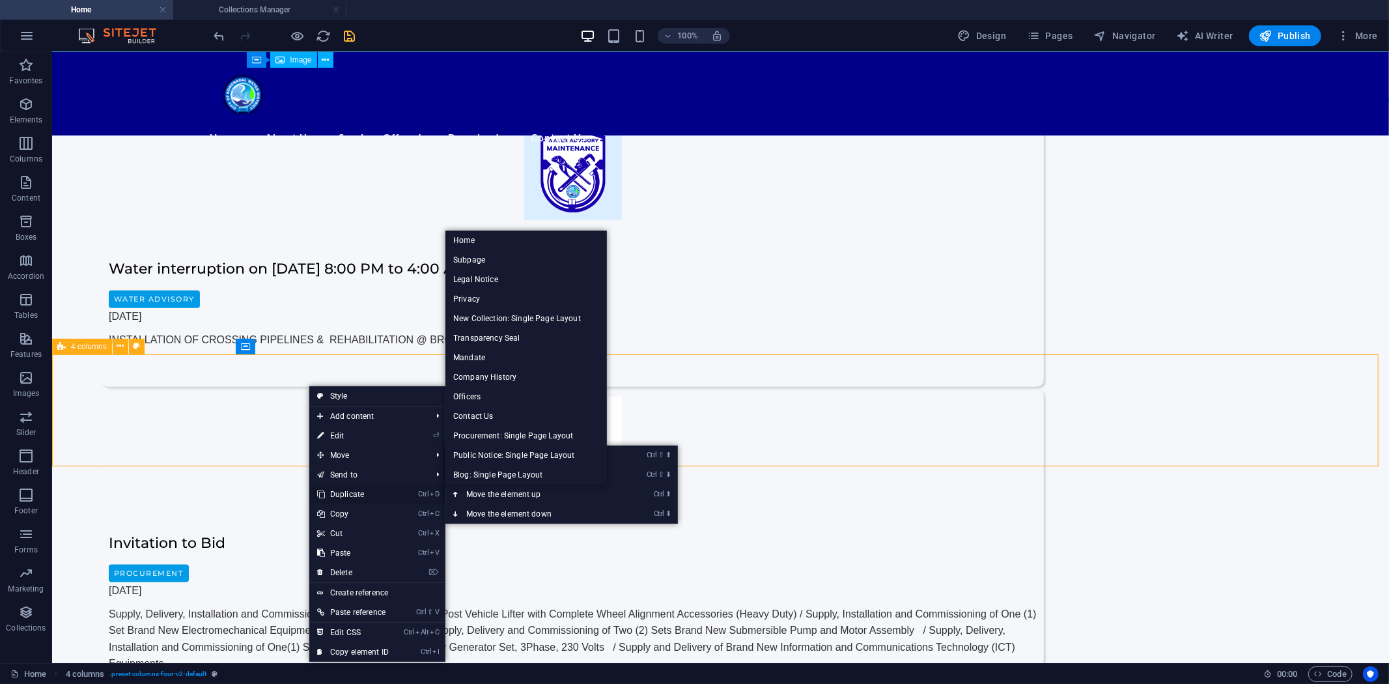
click at [347, 492] on link "Ctrl D Duplicate" at bounding box center [352, 495] width 87 height 20
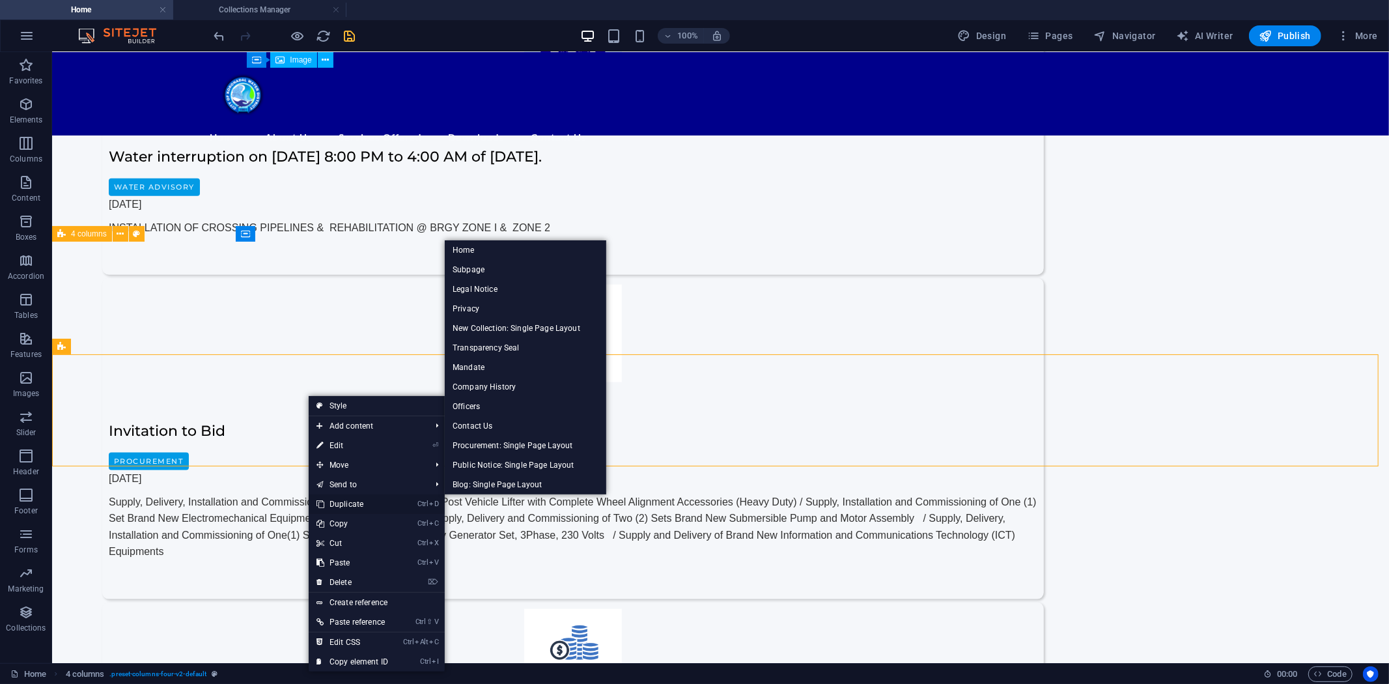
click at [350, 500] on link "Ctrl D Duplicate" at bounding box center [352, 504] width 87 height 20
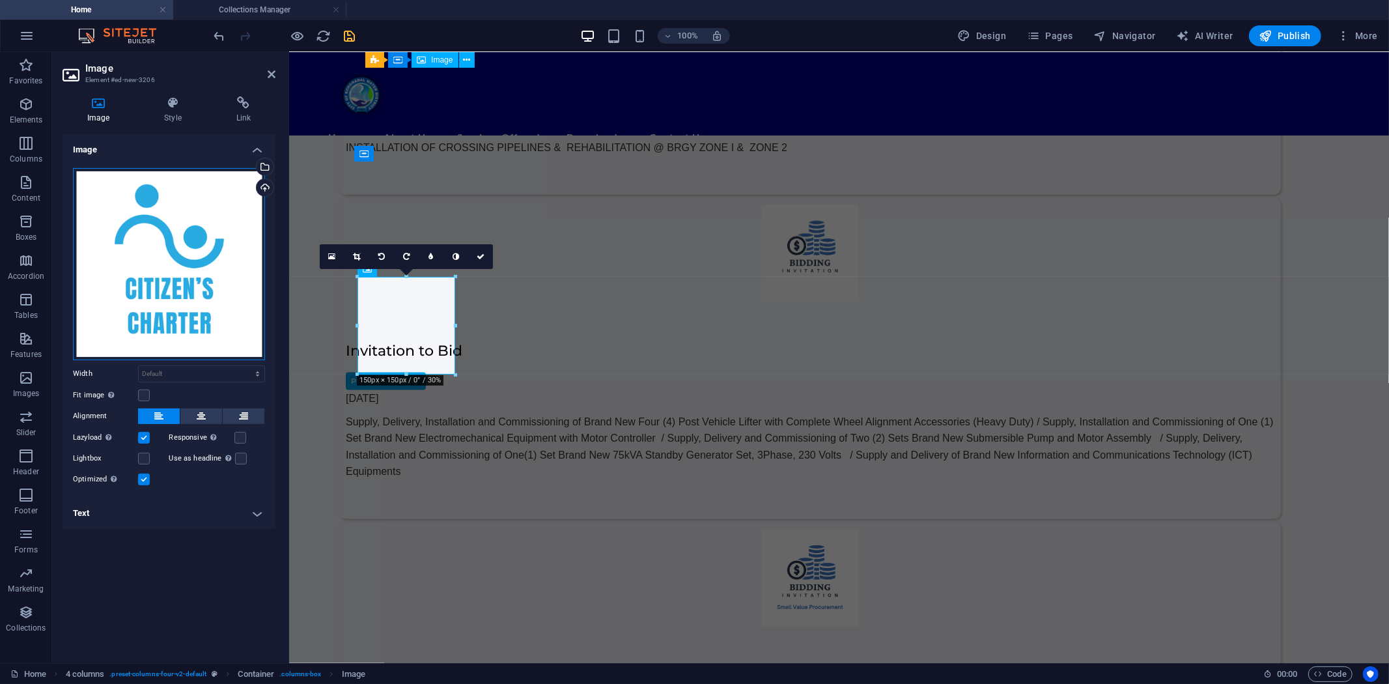
click at [190, 276] on div "Drag files here, click to choose files or select files from Files or our free s…" at bounding box center [169, 264] width 192 height 192
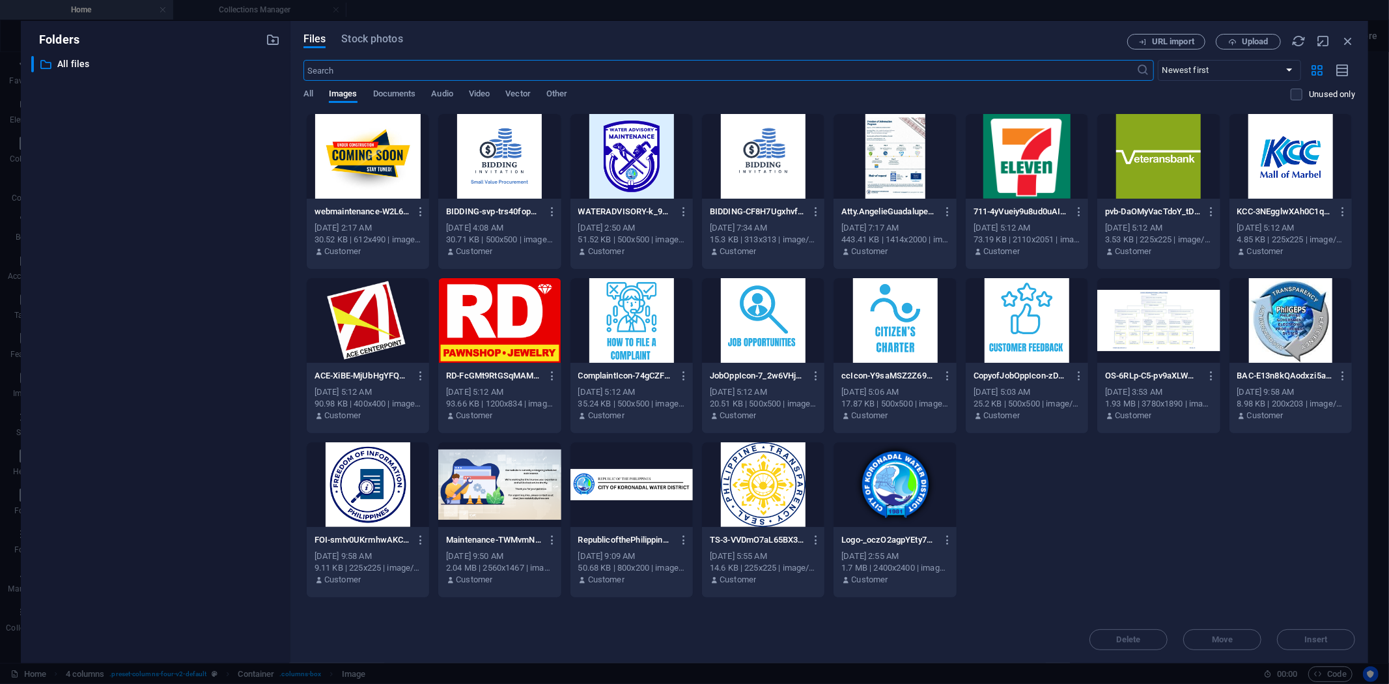
click at [1014, 313] on div at bounding box center [1027, 320] width 122 height 85
drag, startPoint x: 1310, startPoint y: 634, endPoint x: 927, endPoint y: 555, distance: 391.2
click at [1310, 636] on span "Insert" at bounding box center [1316, 640] width 23 height 8
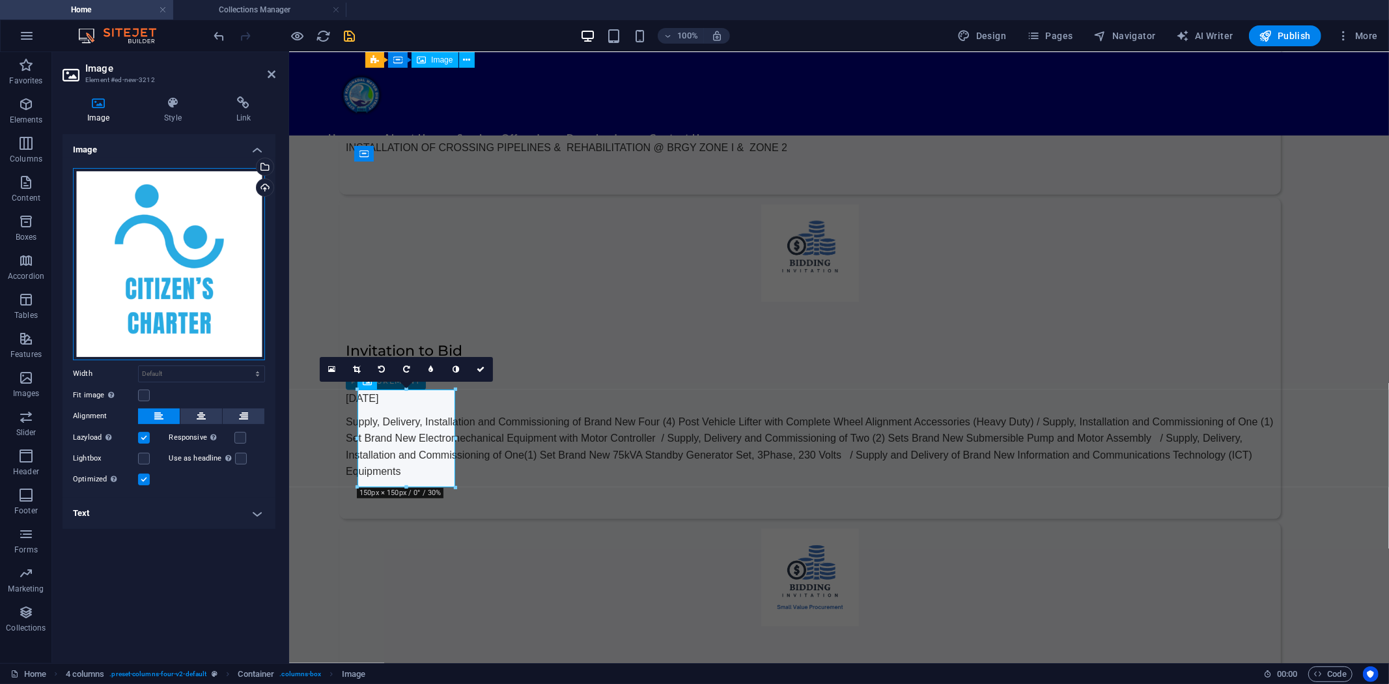
click at [178, 268] on div "Drag files here, click to choose files or select files from Files or our free s…" at bounding box center [169, 264] width 192 height 192
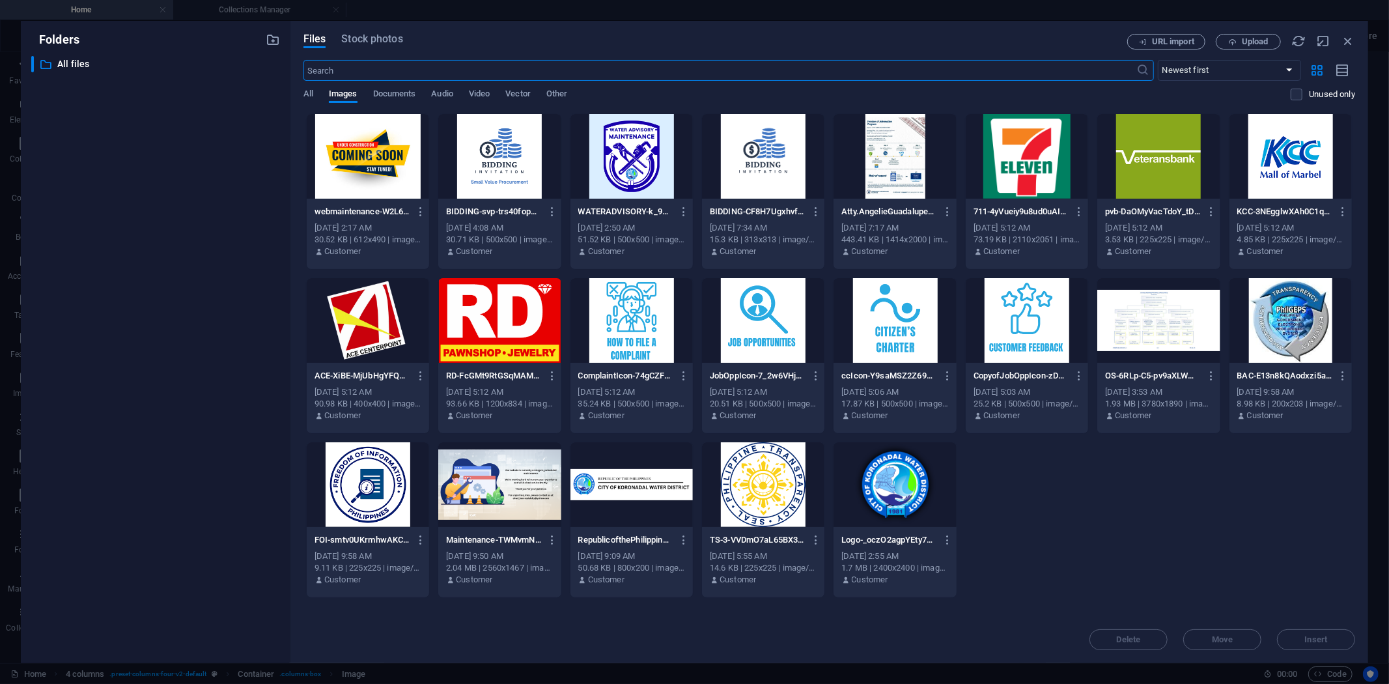
click at [767, 330] on div at bounding box center [763, 320] width 122 height 85
click at [1324, 639] on span "Insert" at bounding box center [1316, 640] width 23 height 8
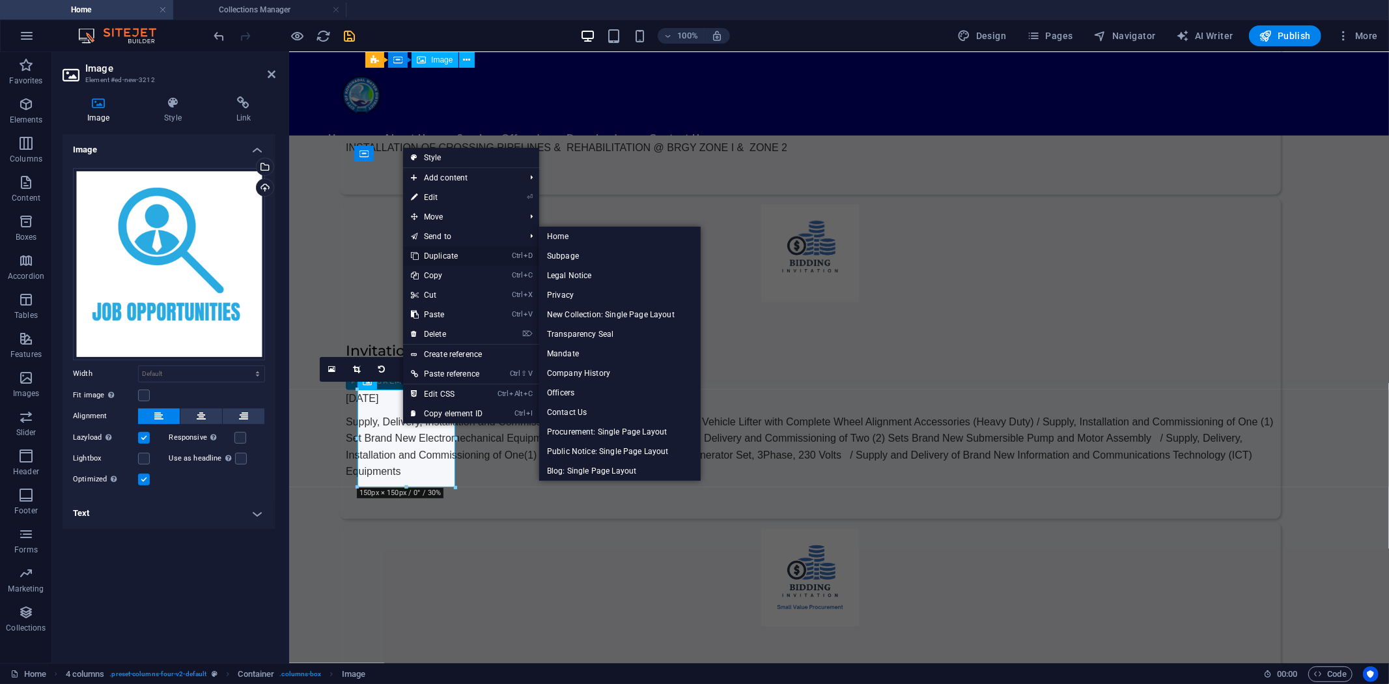
click at [450, 251] on link "Ctrl D Duplicate" at bounding box center [446, 256] width 87 height 20
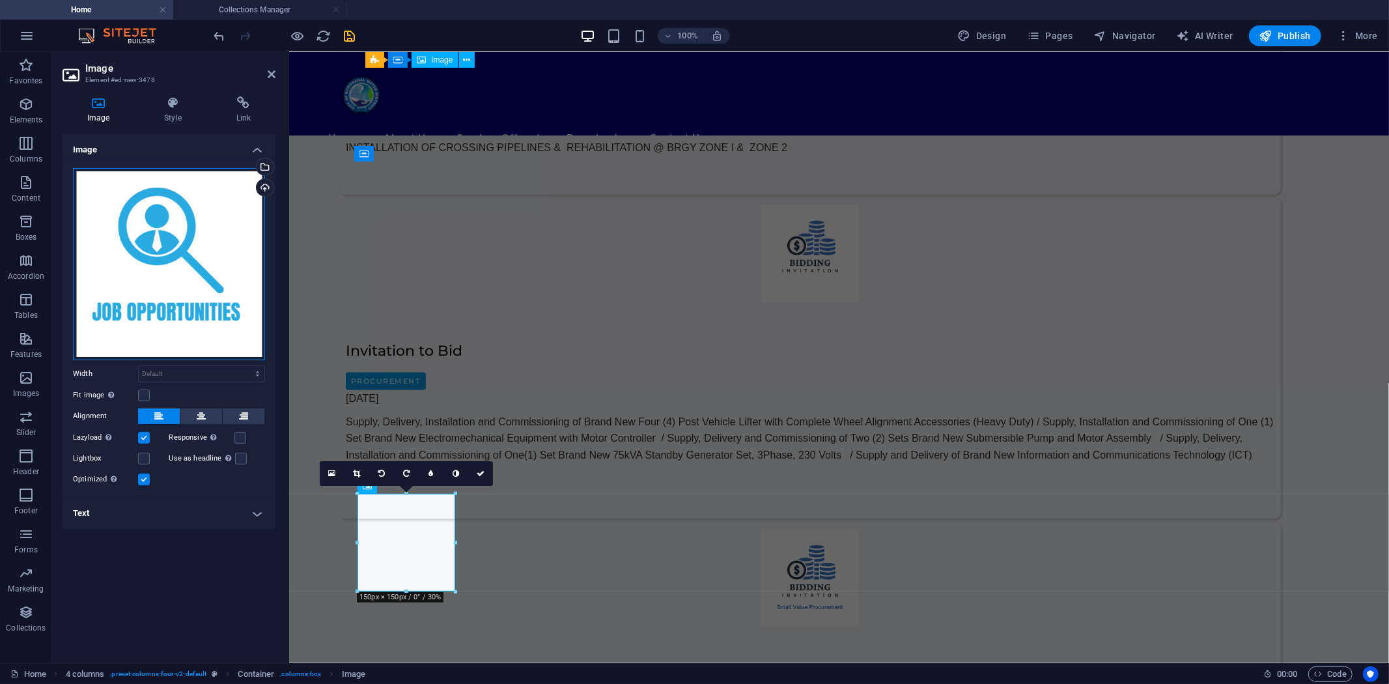
click at [184, 263] on div "Drag files here, click to choose files or select files from Files or our free s…" at bounding box center [169, 264] width 192 height 192
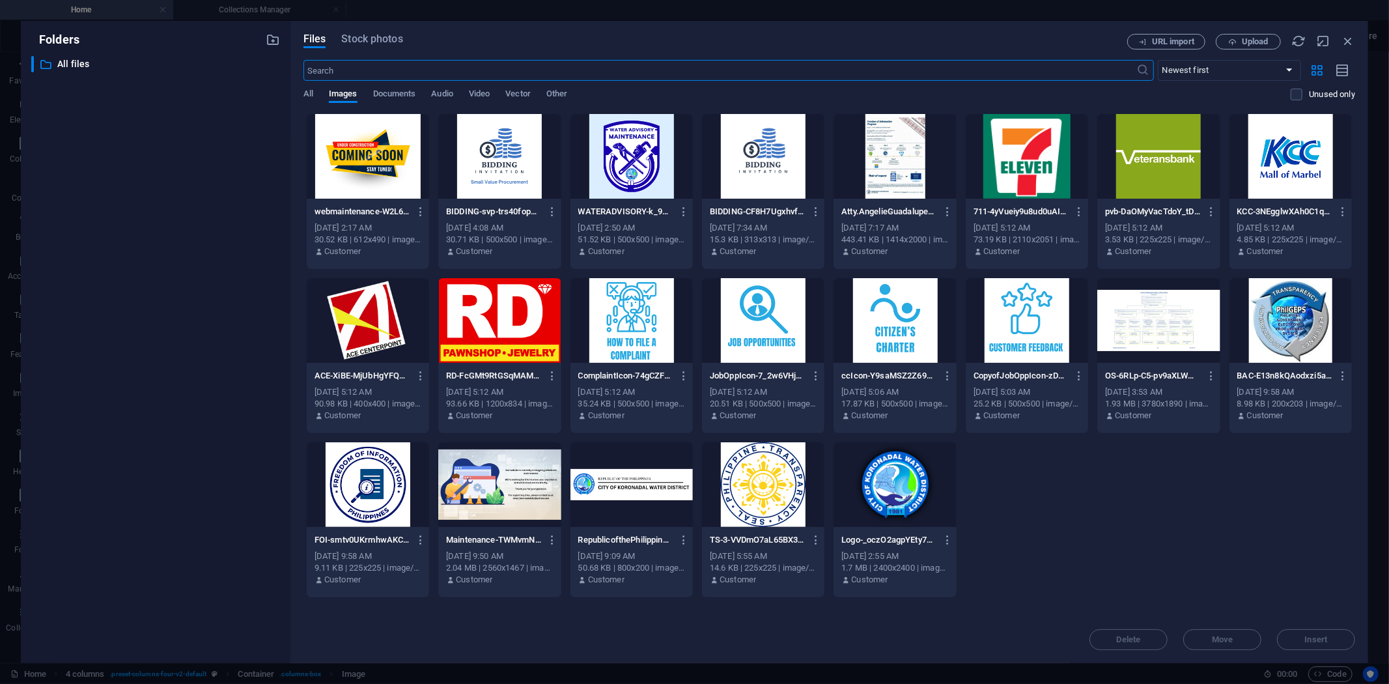
click at [621, 316] on div at bounding box center [632, 320] width 122 height 85
click at [1318, 633] on button "Insert" at bounding box center [1316, 639] width 78 height 21
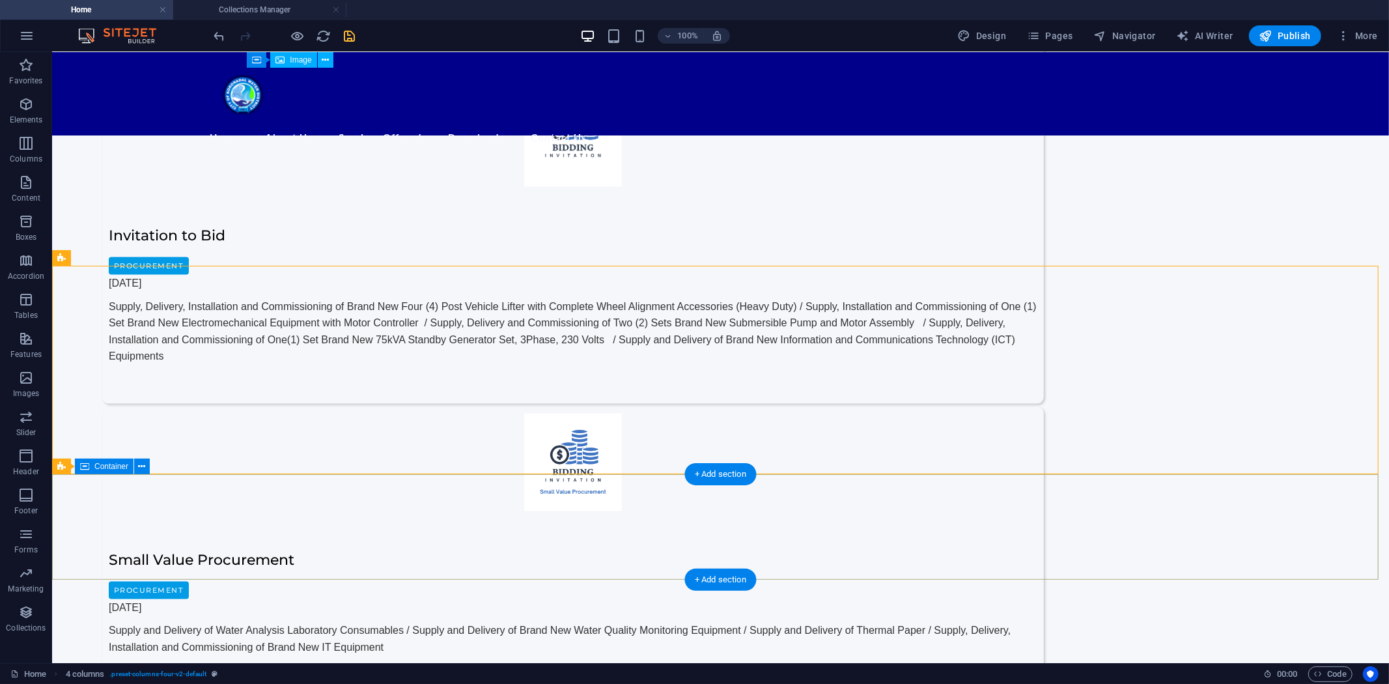
scroll to position [1468, 0]
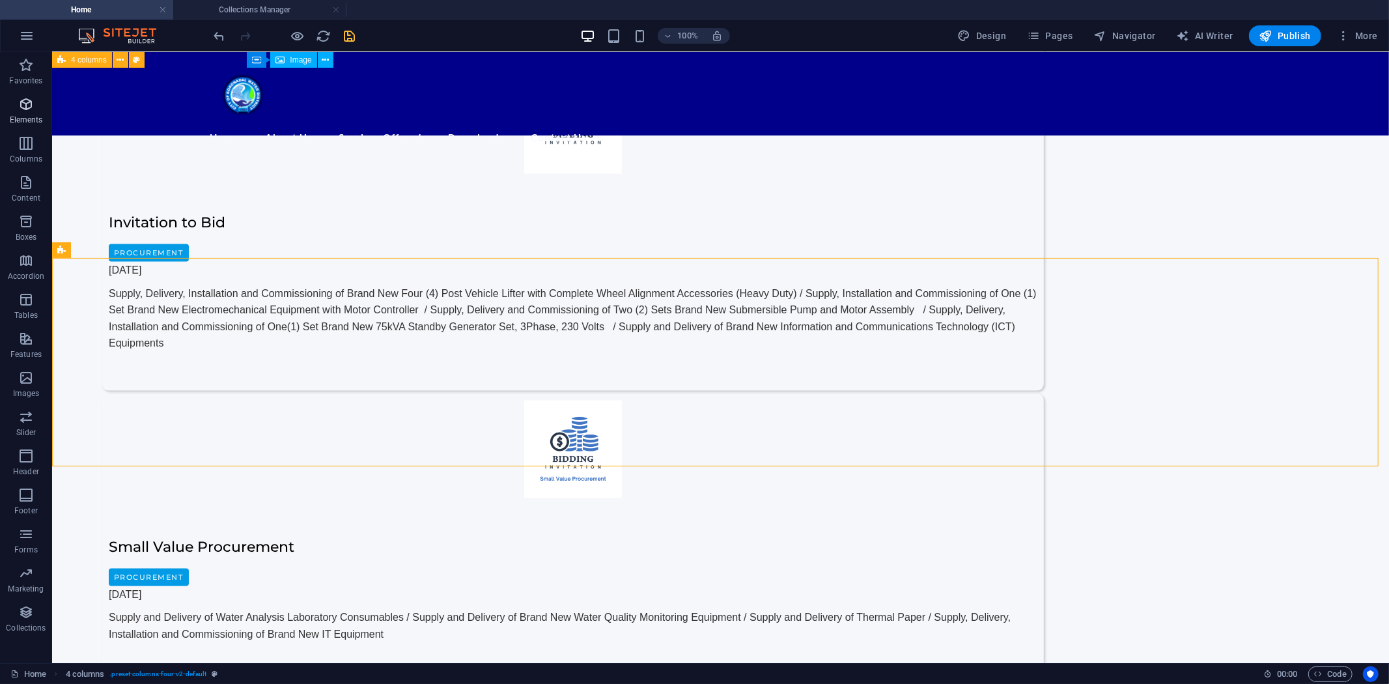
click at [33, 112] on icon "button" at bounding box center [26, 104] width 16 height 16
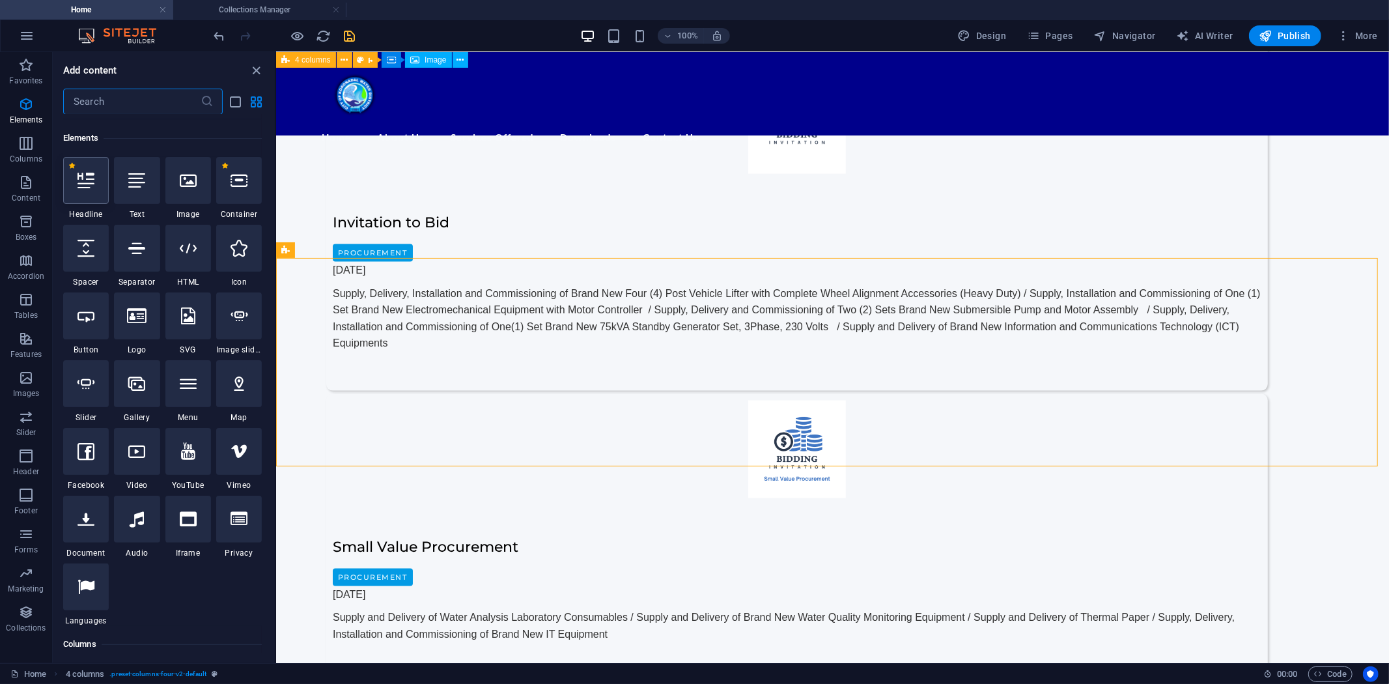
scroll to position [139, 0]
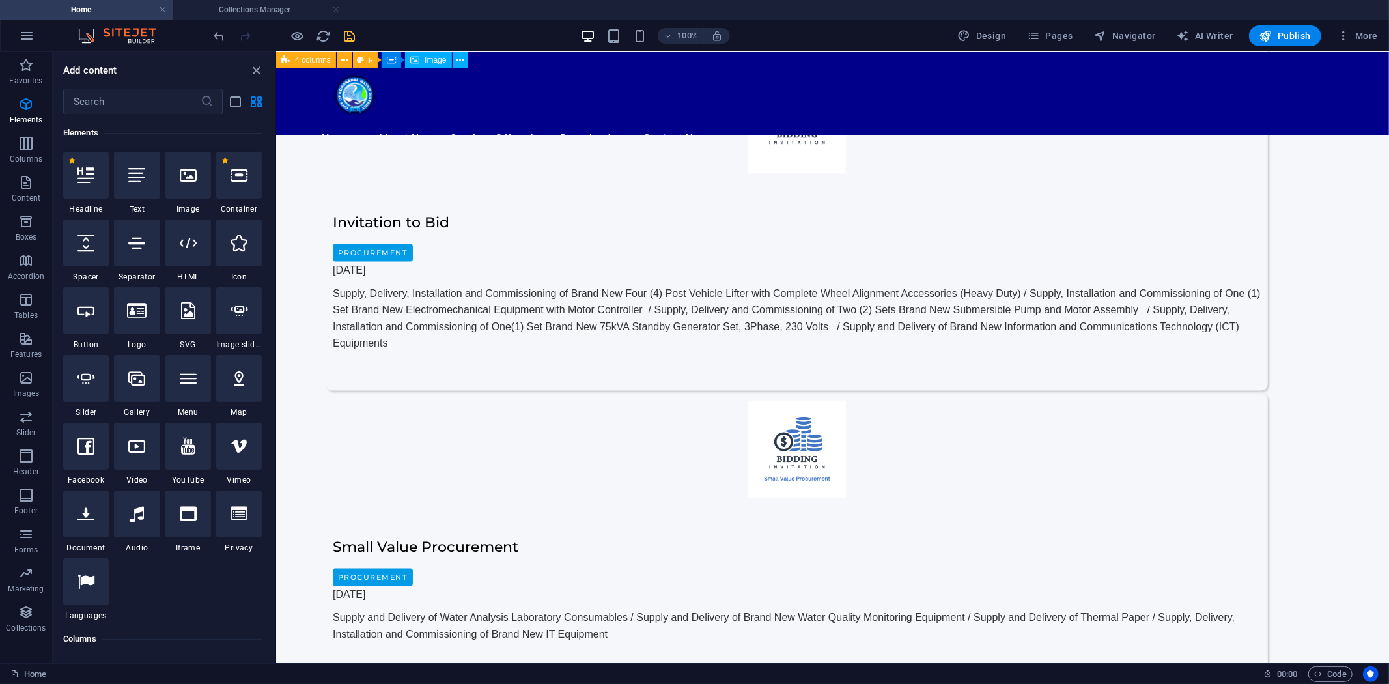
select select "px"
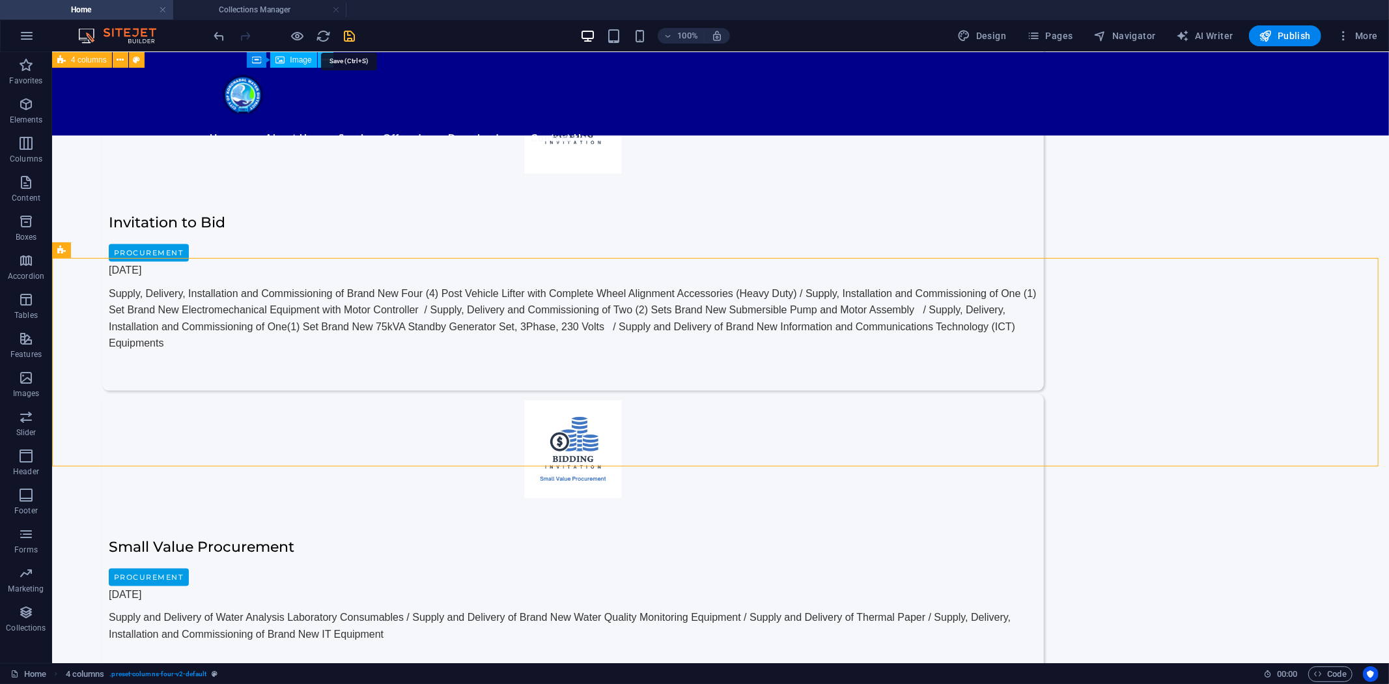
click at [356, 37] on icon "save" at bounding box center [350, 36] width 15 height 15
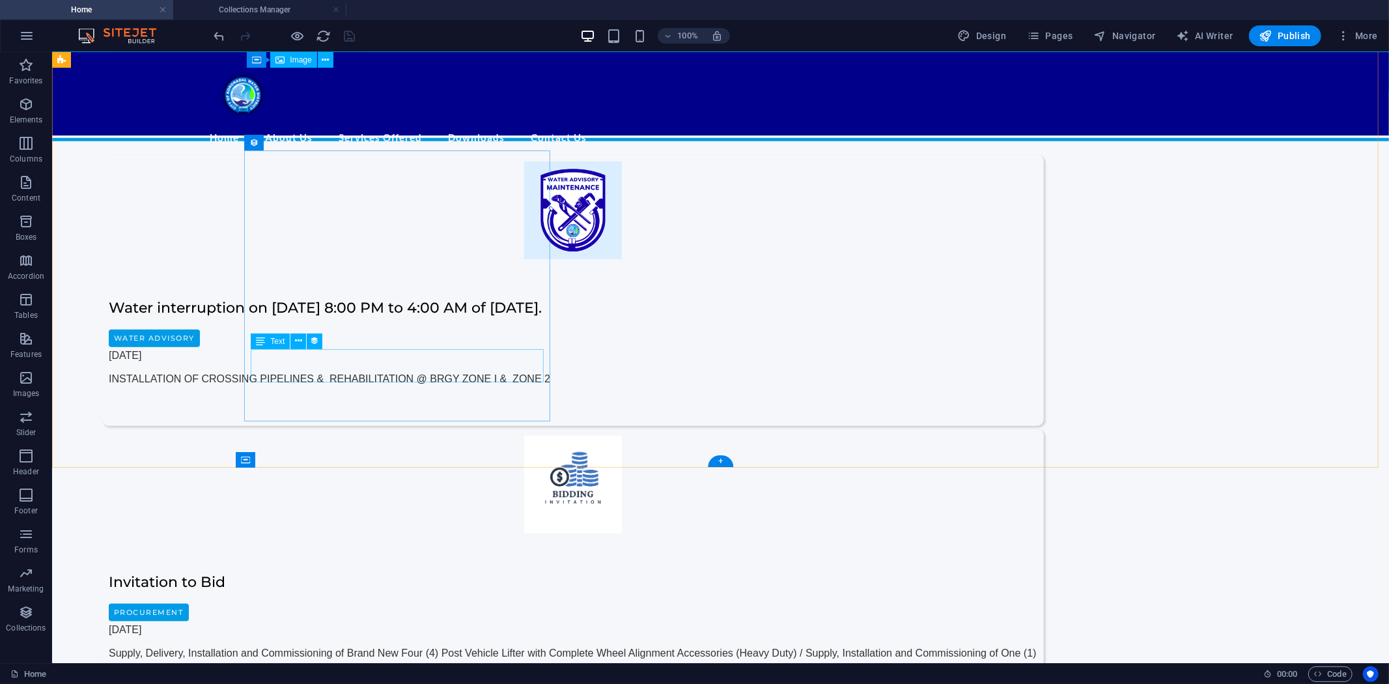
scroll to position [1251, 0]
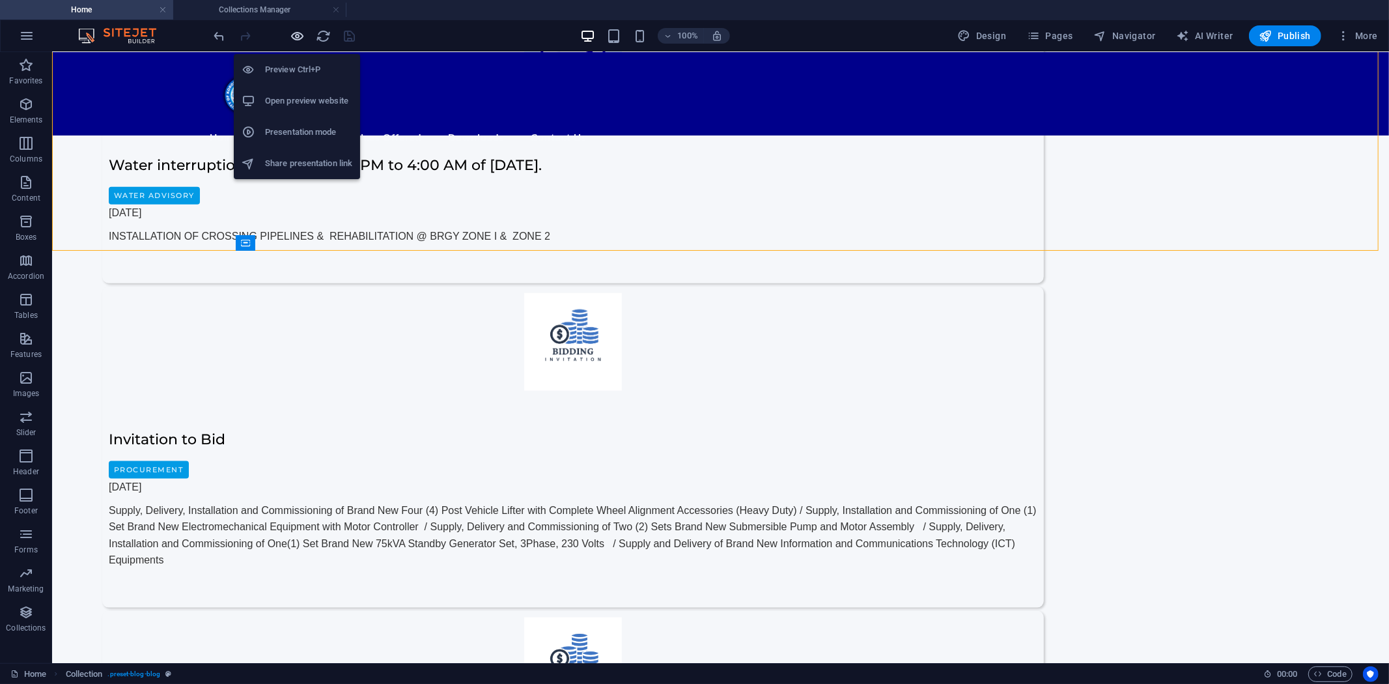
click at [291, 31] on icon "button" at bounding box center [298, 36] width 15 height 15
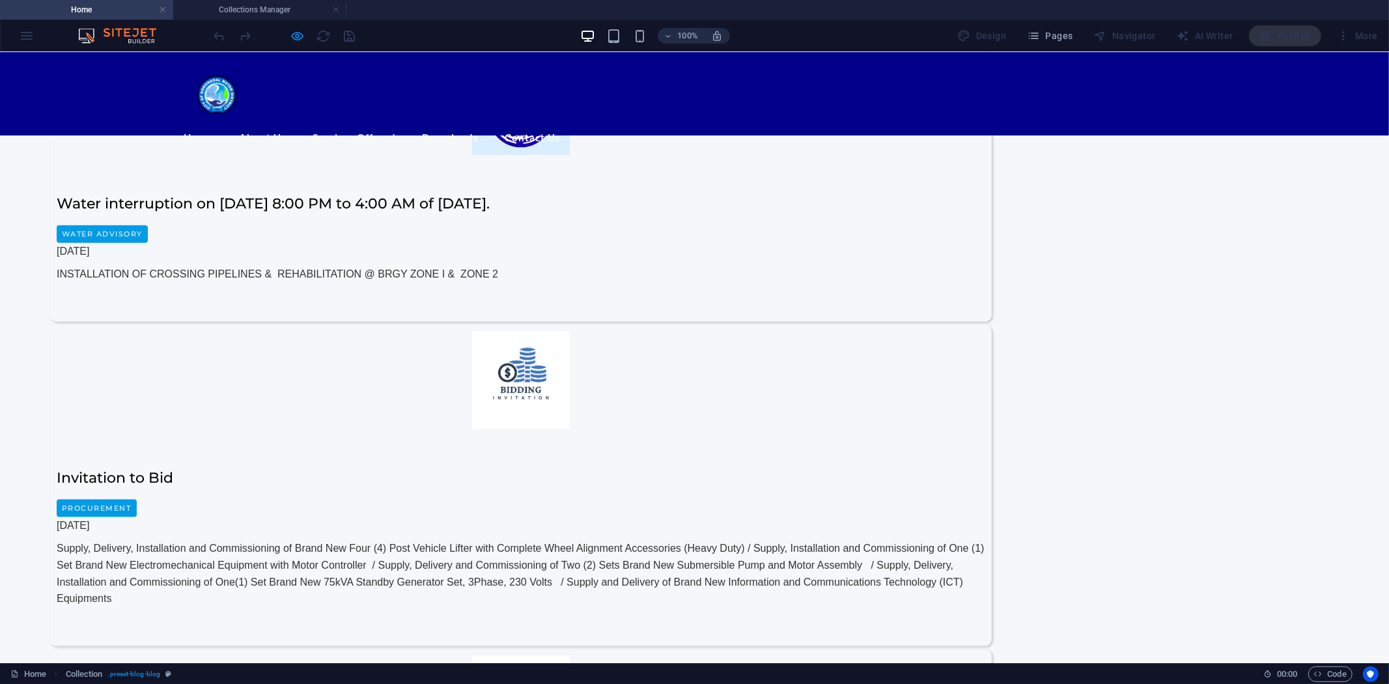
scroll to position [1158, 0]
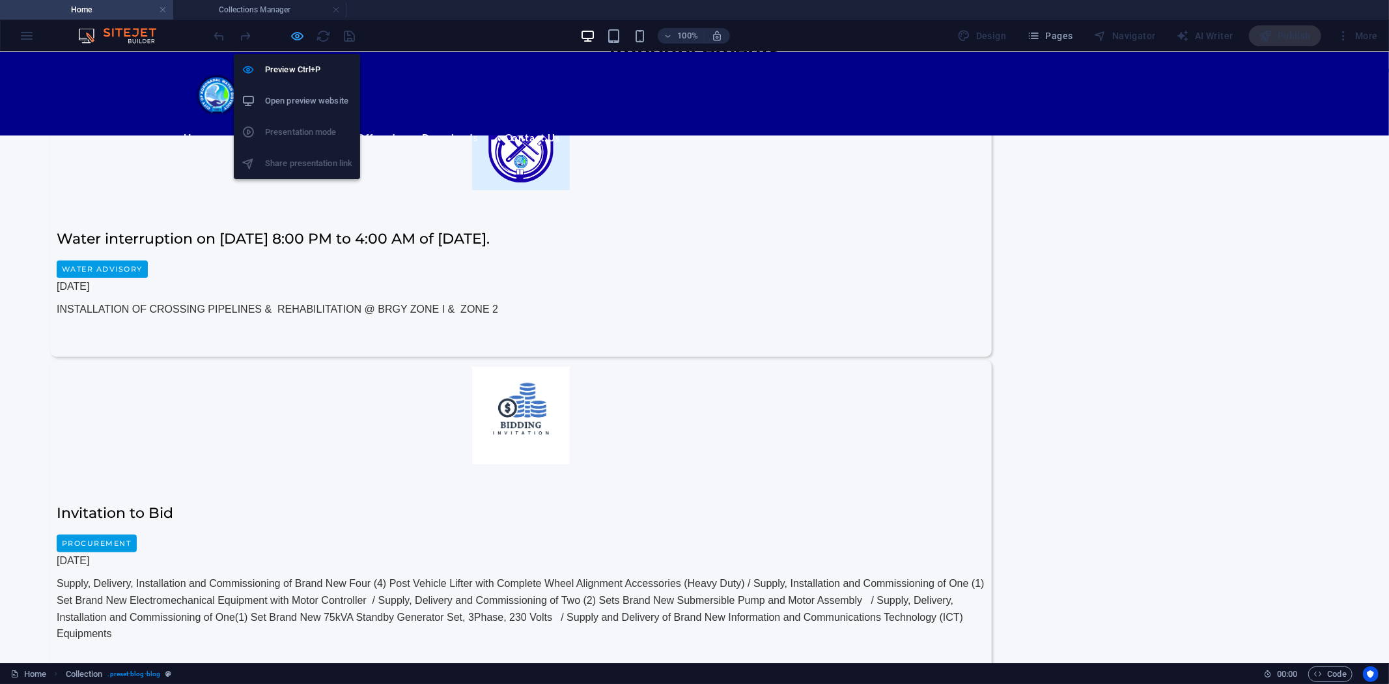
click at [293, 31] on icon "button" at bounding box center [298, 36] width 15 height 15
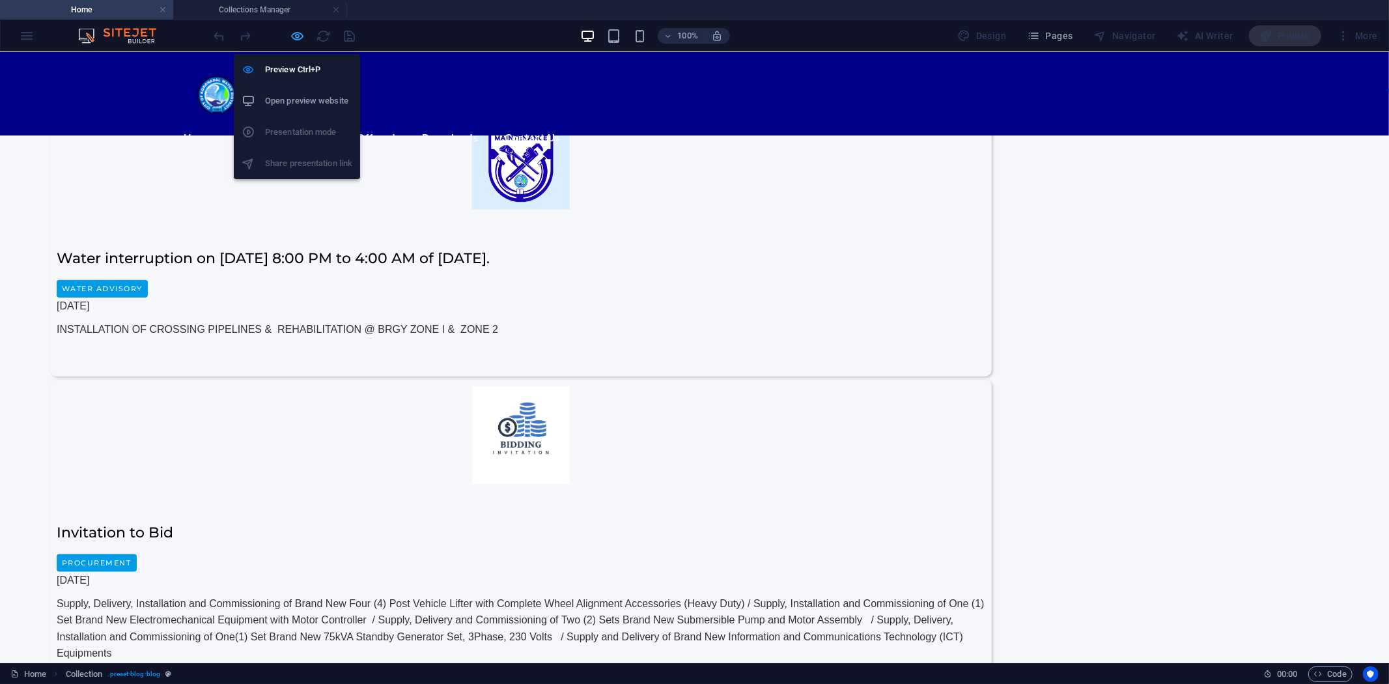
scroll to position [1178, 0]
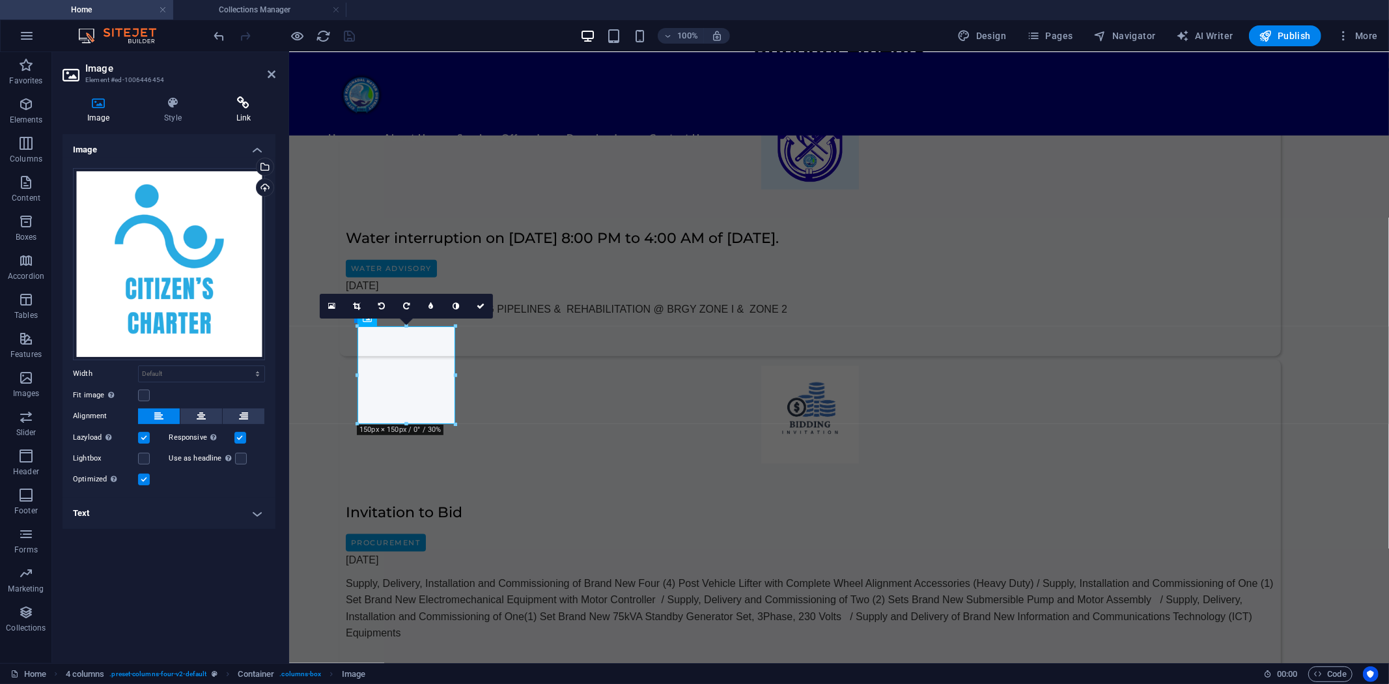
click at [244, 106] on icon at bounding box center [244, 102] width 64 height 13
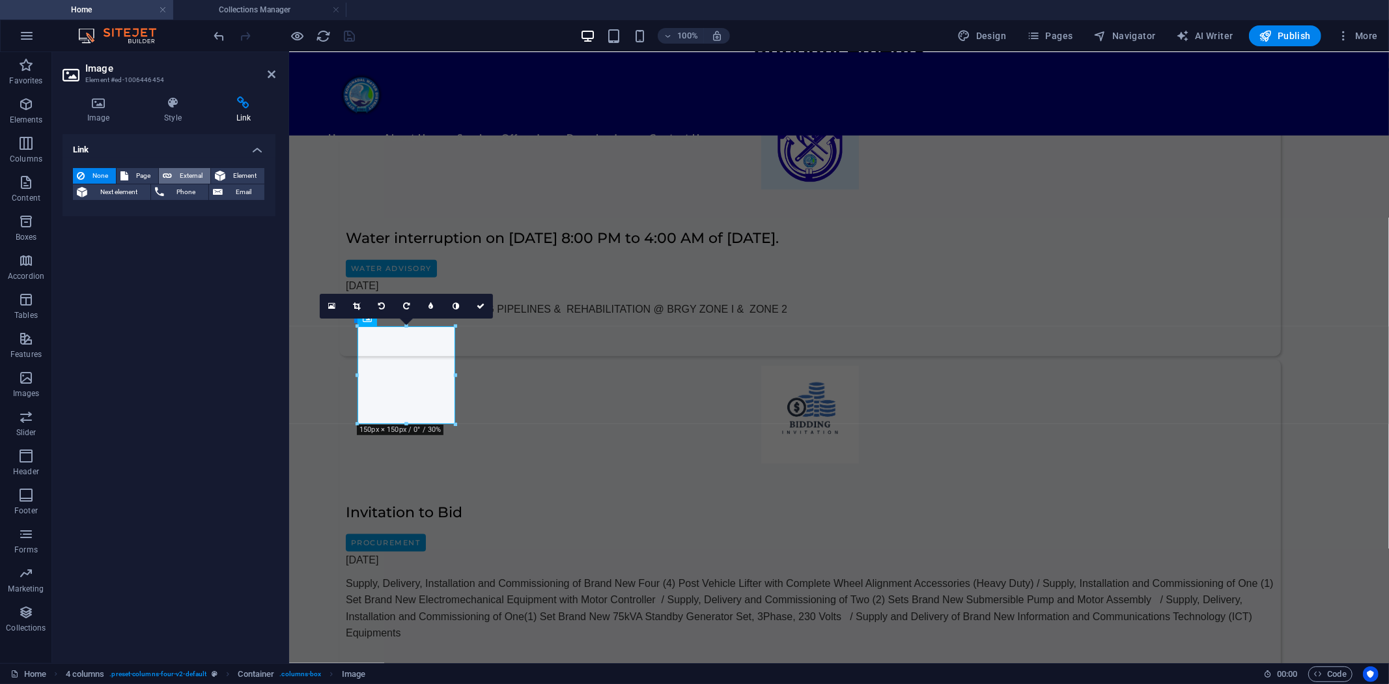
click at [177, 173] on span "External" at bounding box center [191, 176] width 31 height 16
select select "blank"
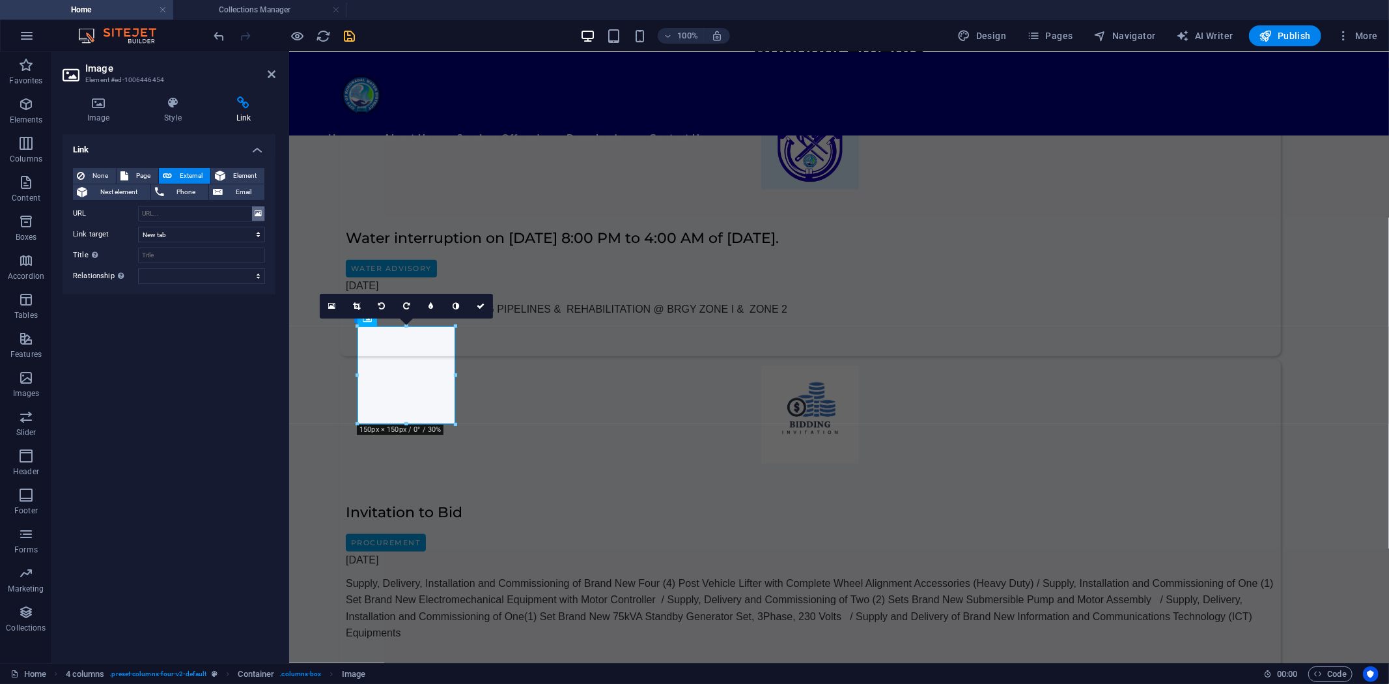
click at [259, 212] on icon at bounding box center [258, 213] width 7 height 14
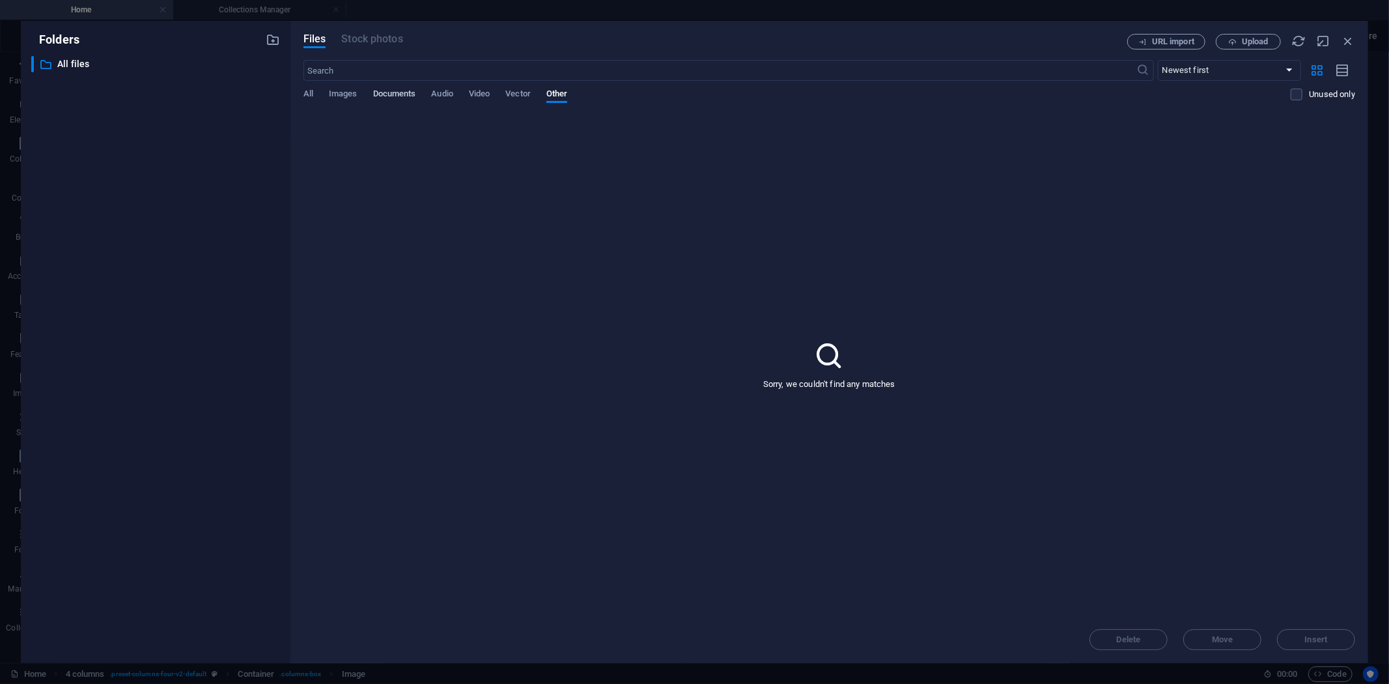
click at [380, 95] on span "Documents" at bounding box center [394, 95] width 43 height 18
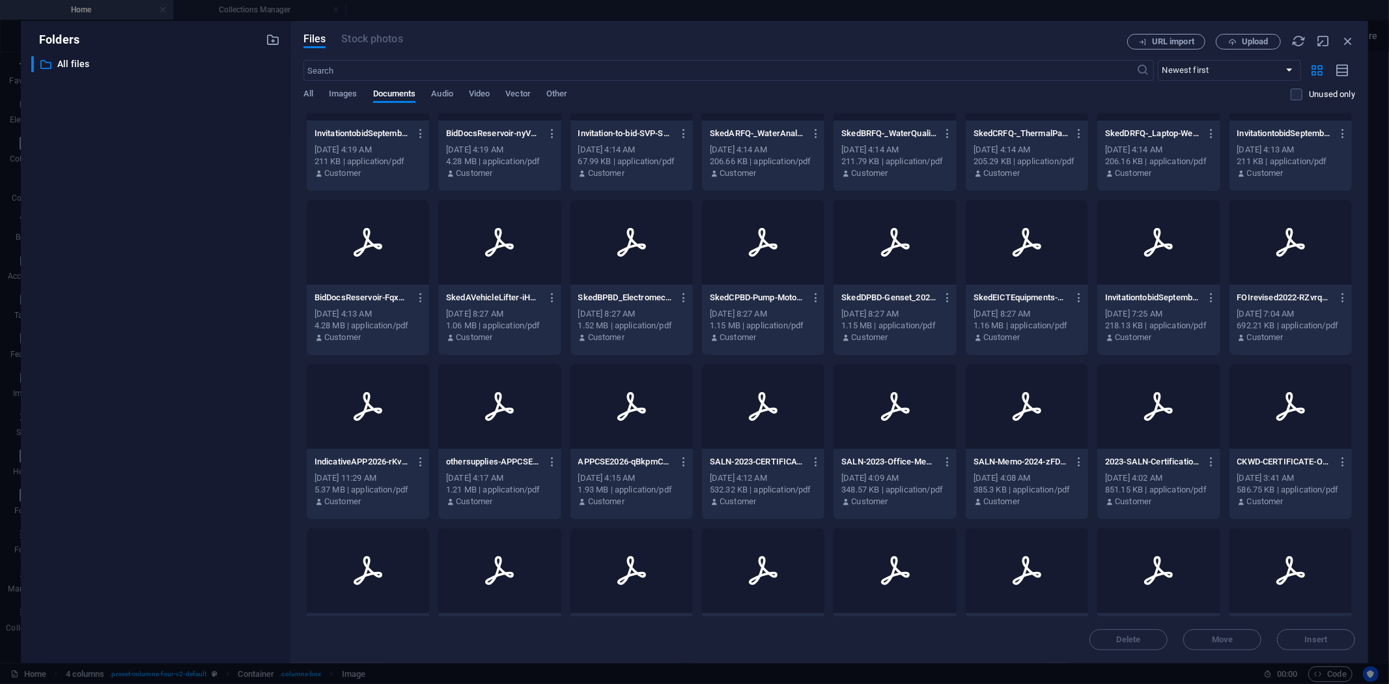
scroll to position [309, 0]
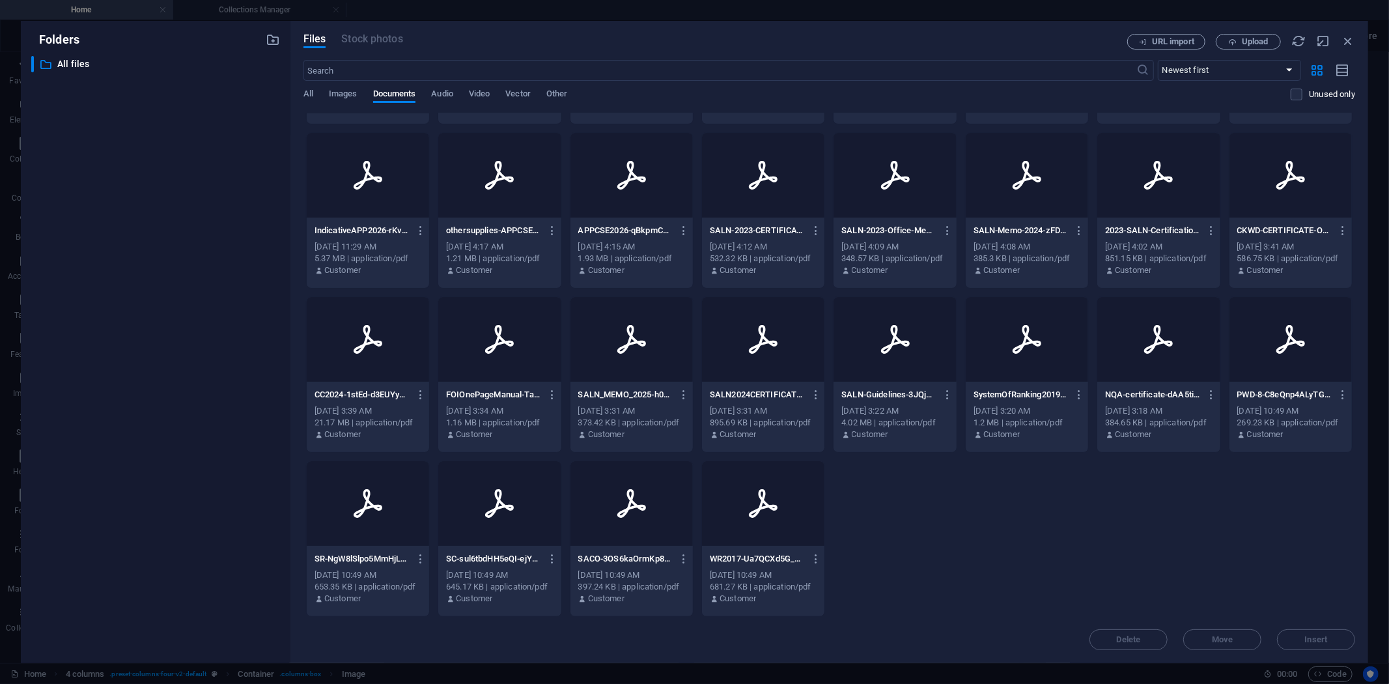
click at [375, 342] on icon at bounding box center [368, 339] width 29 height 29
click at [1310, 636] on span "Insert" at bounding box center [1316, 640] width 23 height 8
type input "[URL][DOMAIN_NAME]"
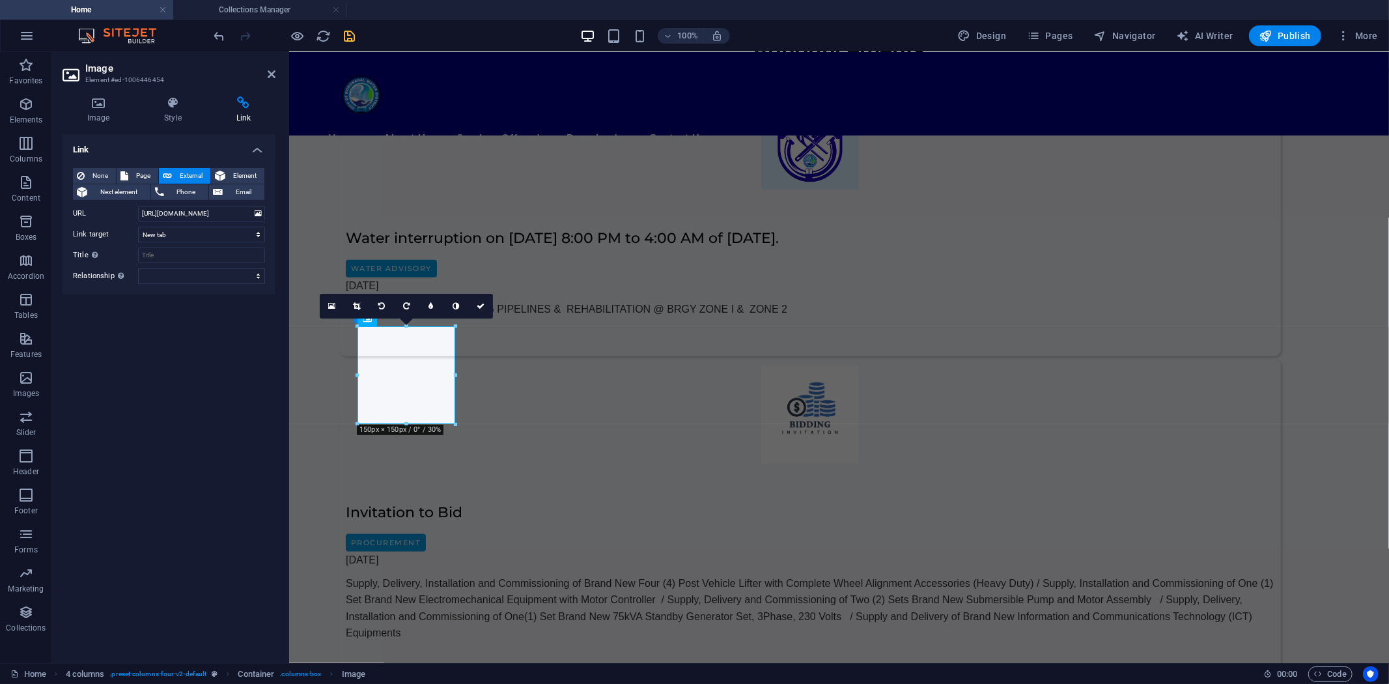
click at [189, 170] on span "External" at bounding box center [191, 176] width 31 height 16
click at [481, 304] on icon at bounding box center [481, 306] width 8 height 8
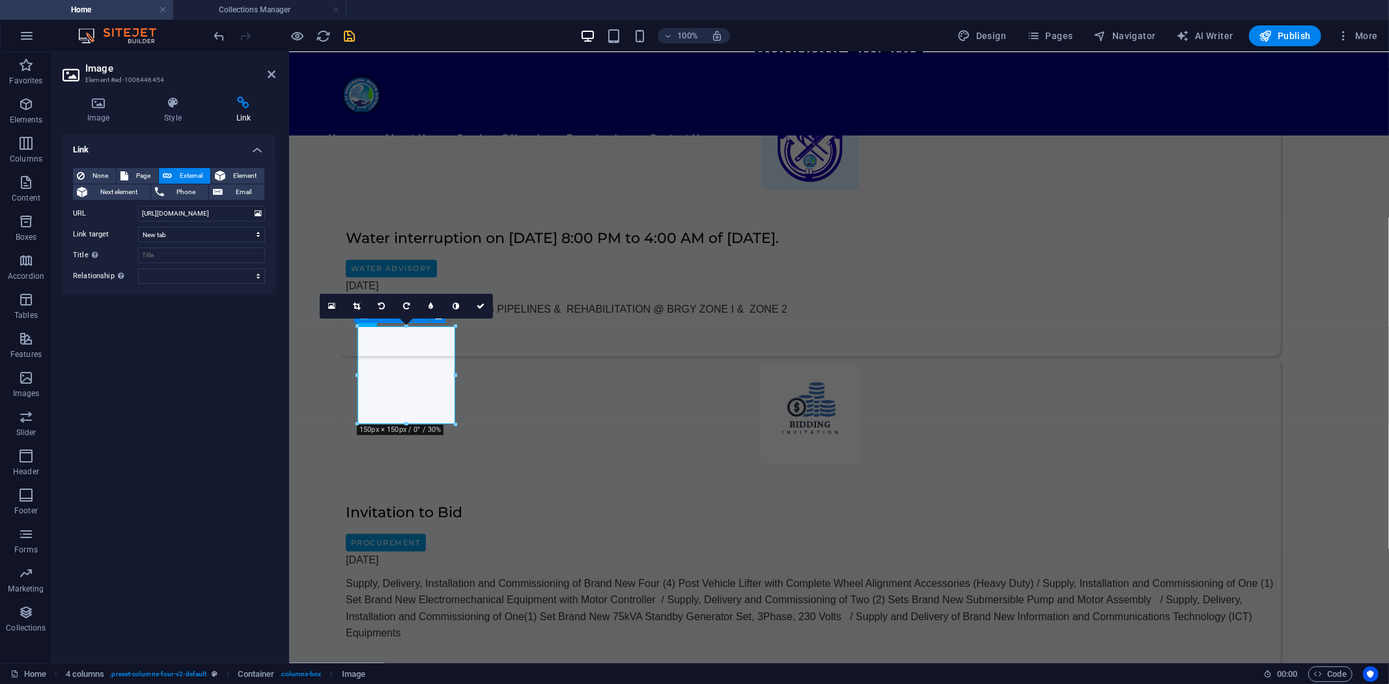
click at [181, 171] on span "External" at bounding box center [191, 176] width 31 height 16
click at [222, 380] on div "Link None Page External Element Next element Phone Email Page Home Subpage Lega…" at bounding box center [169, 393] width 213 height 519
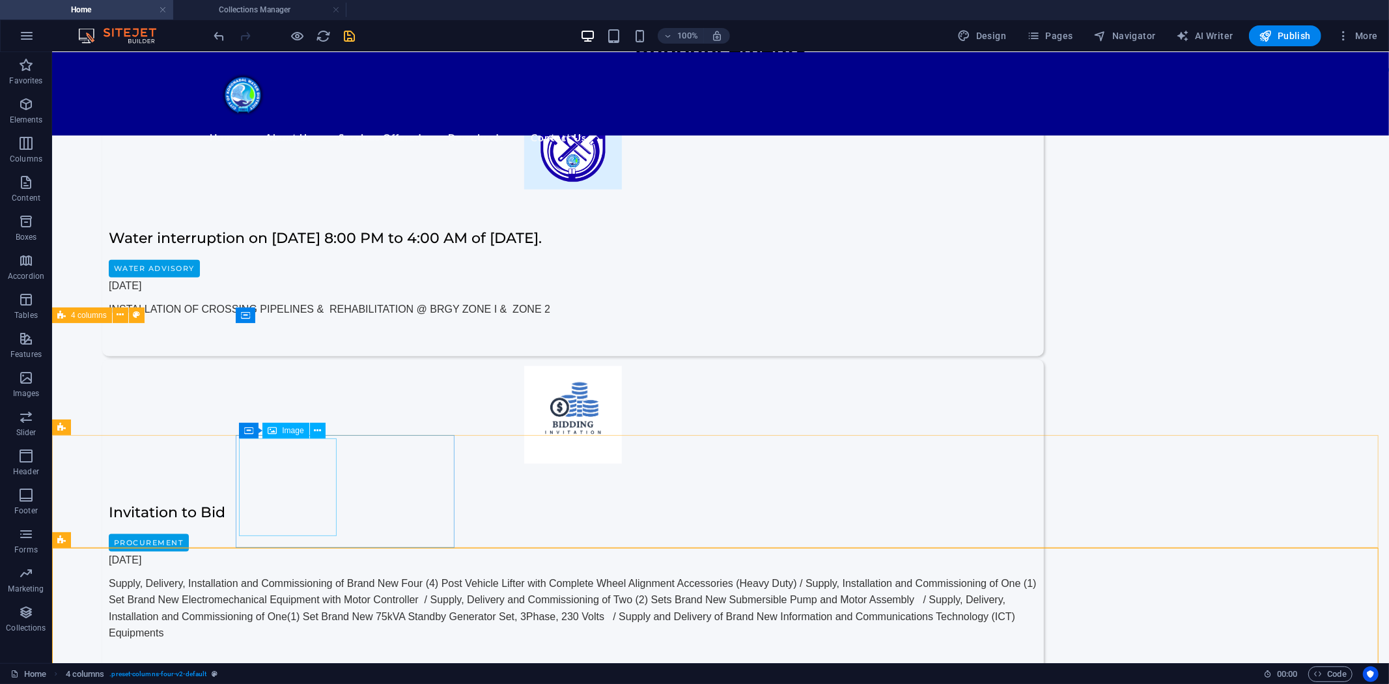
click at [287, 432] on span "Image" at bounding box center [292, 431] width 21 height 8
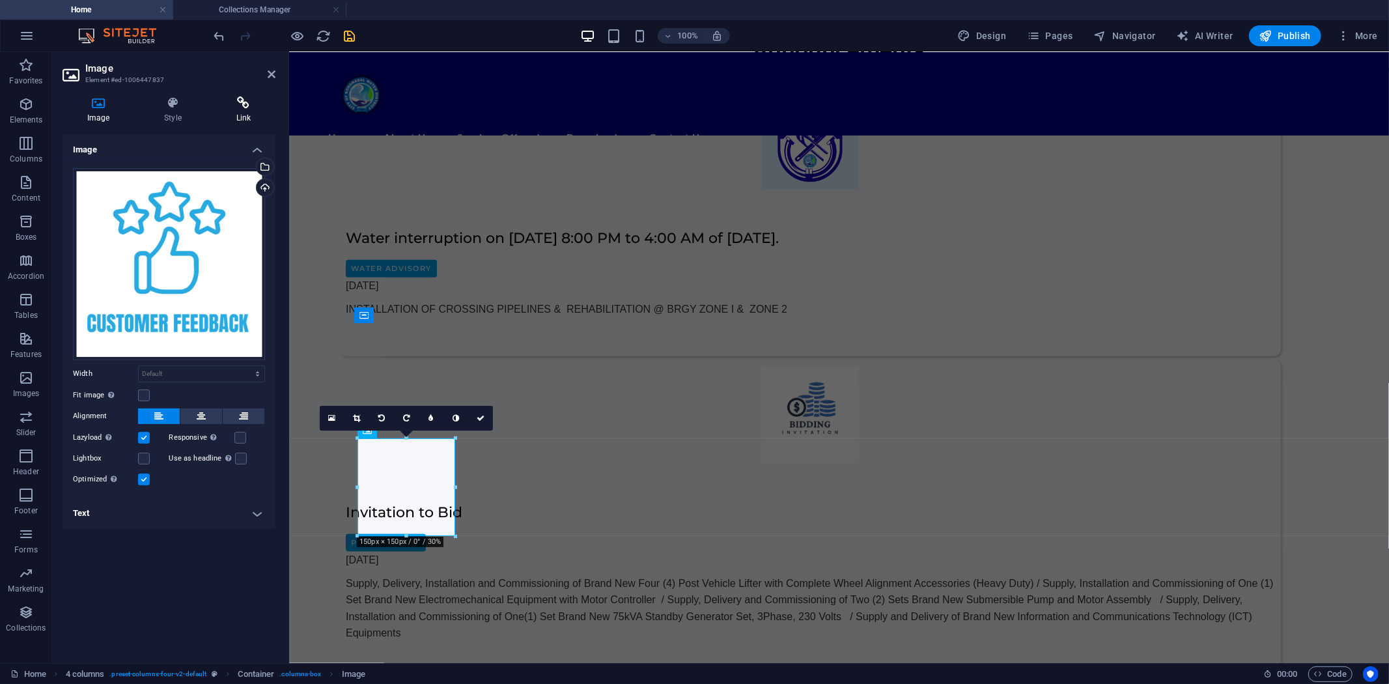
click at [244, 107] on icon at bounding box center [244, 102] width 64 height 13
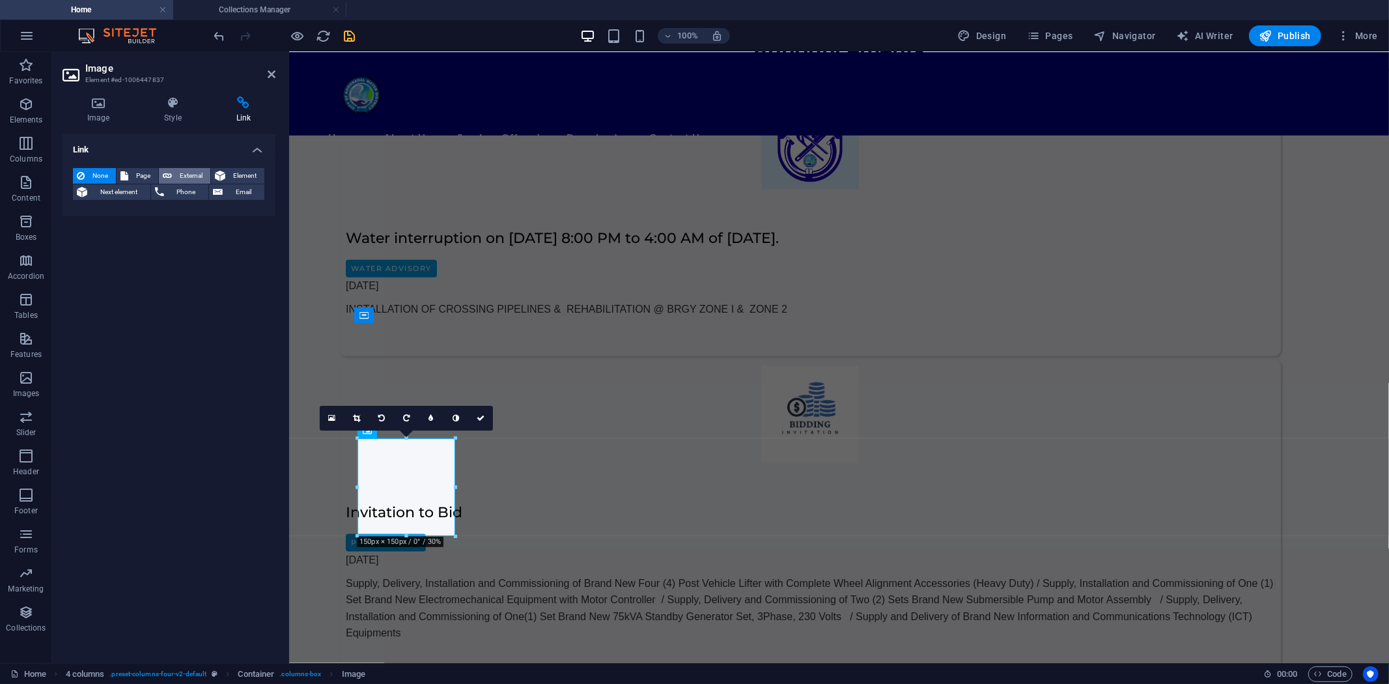
click at [180, 171] on span "External" at bounding box center [191, 176] width 31 height 16
select select "blank"
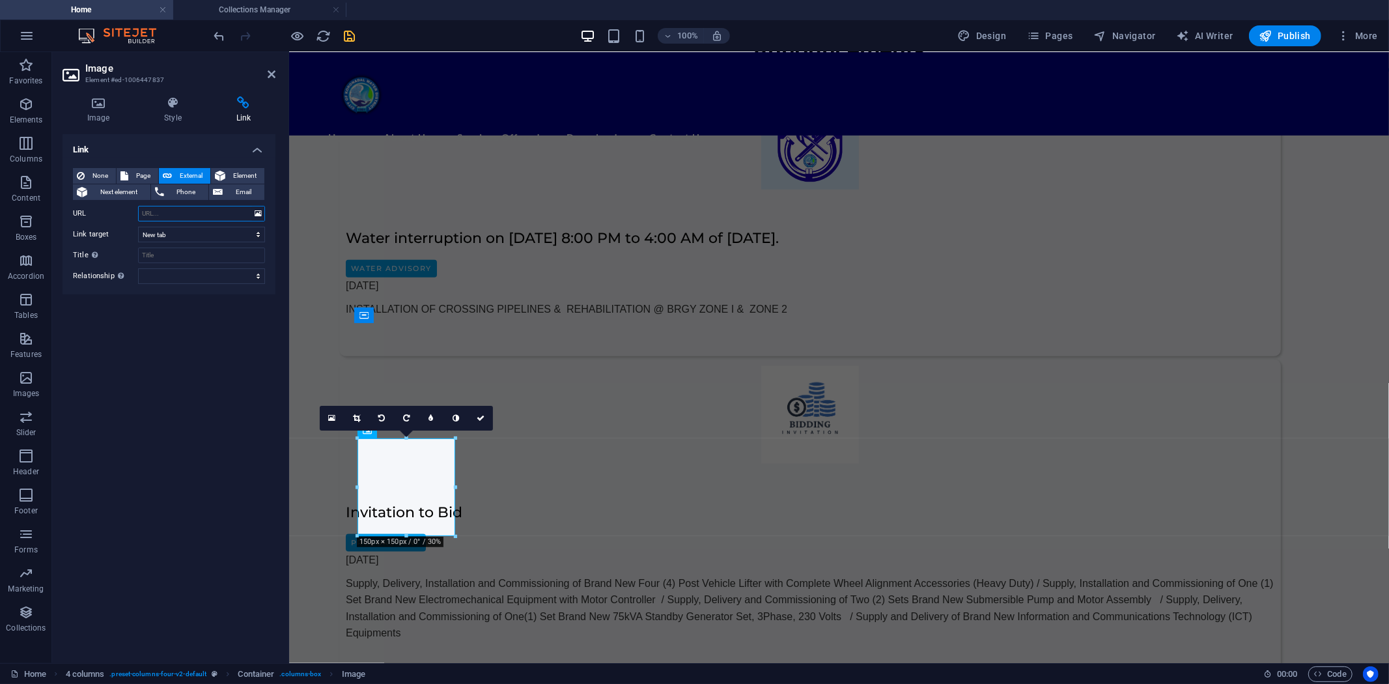
paste input "[URL][DOMAIN_NAME]"
drag, startPoint x: 170, startPoint y: 212, endPoint x: 28, endPoint y: 223, distance: 142.4
click at [28, 223] on section "Favorites Elements Columns Content Boxes Accordion Tables Features Images Slide…" at bounding box center [694, 357] width 1389 height 611
type input "[URL][DOMAIN_NAME]"
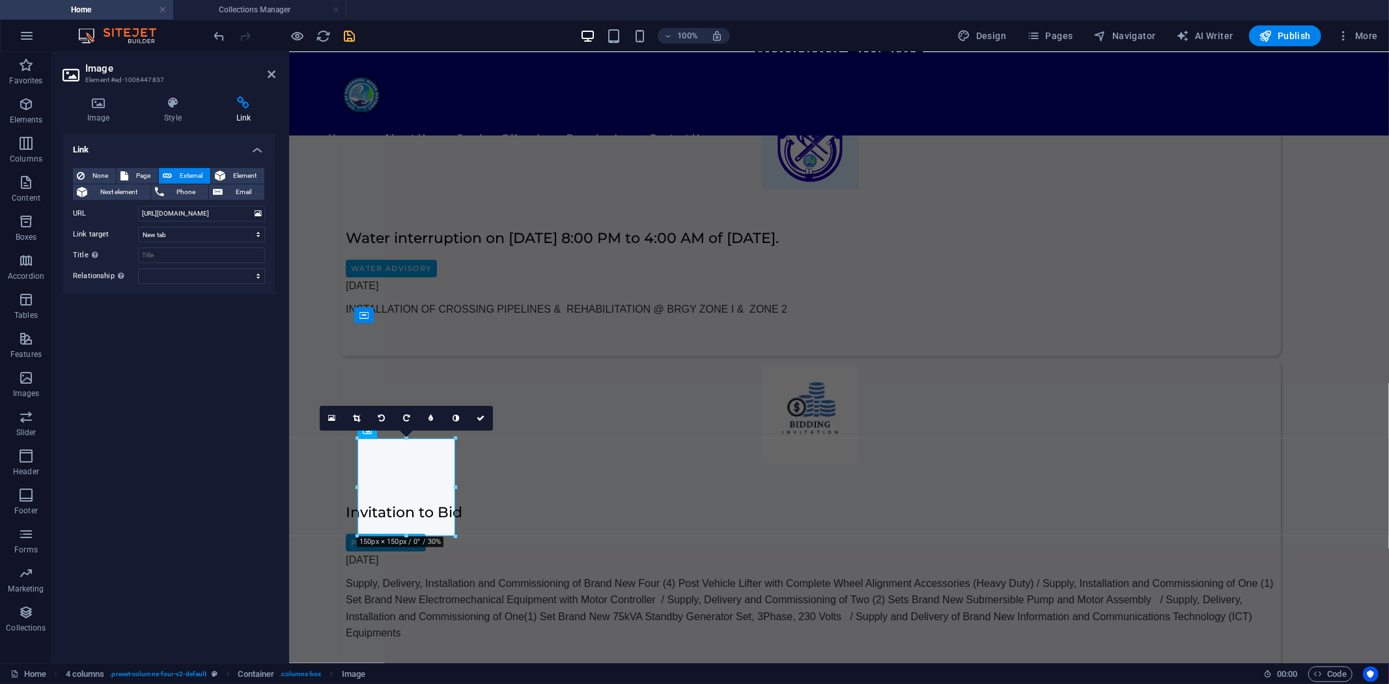
click at [343, 31] on icon "save" at bounding box center [350, 36] width 15 height 15
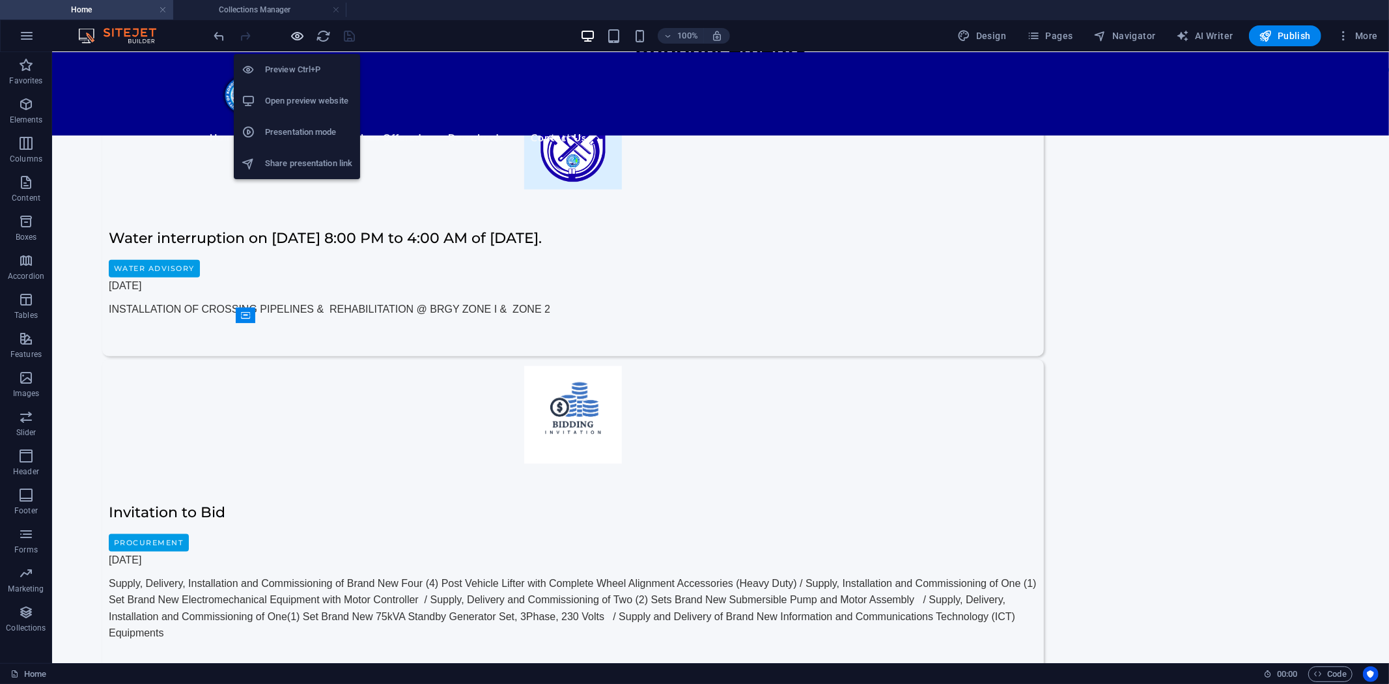
click at [298, 35] on icon "button" at bounding box center [298, 36] width 15 height 15
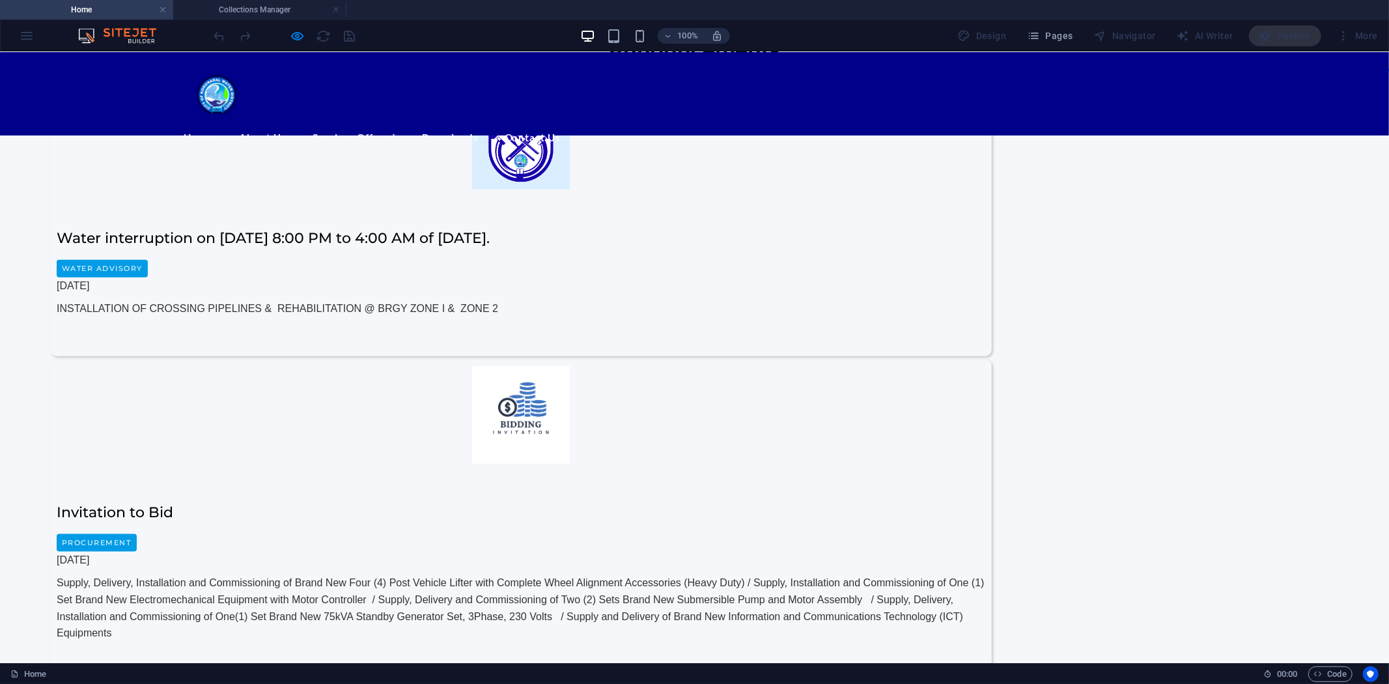
scroll to position [1230, 0]
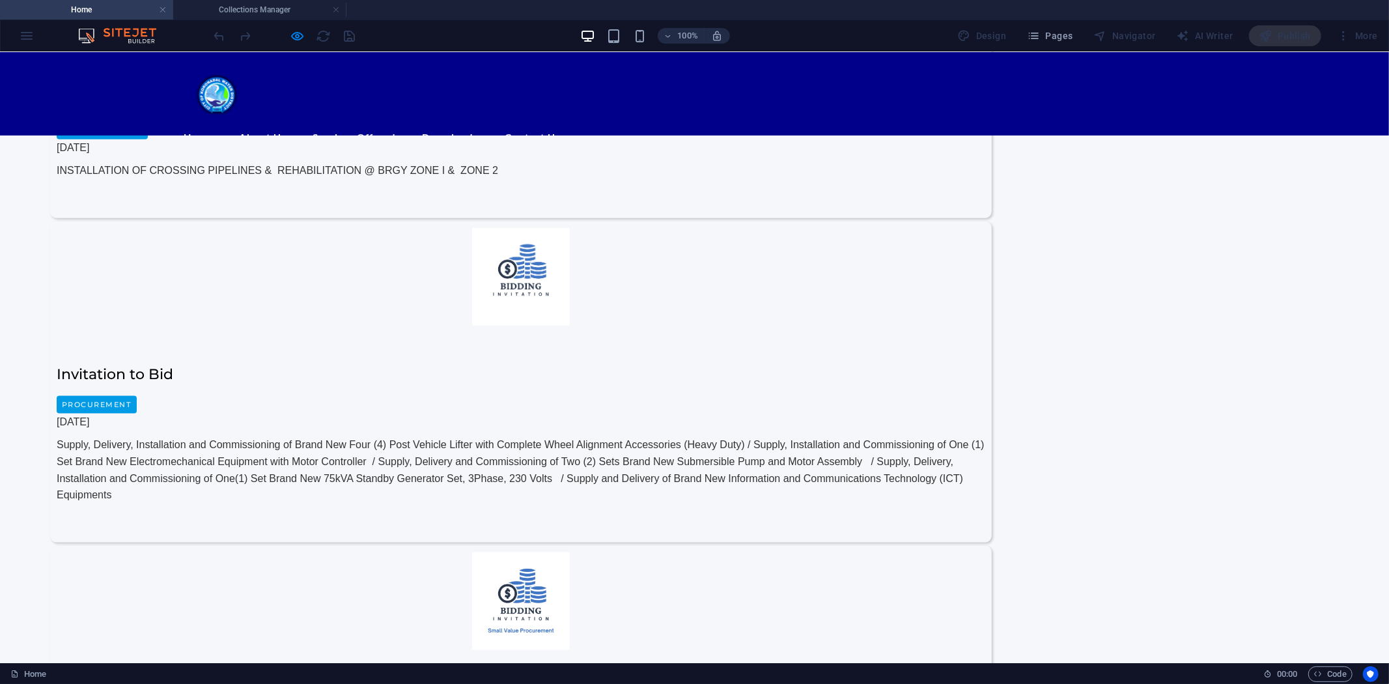
scroll to position [1303, 0]
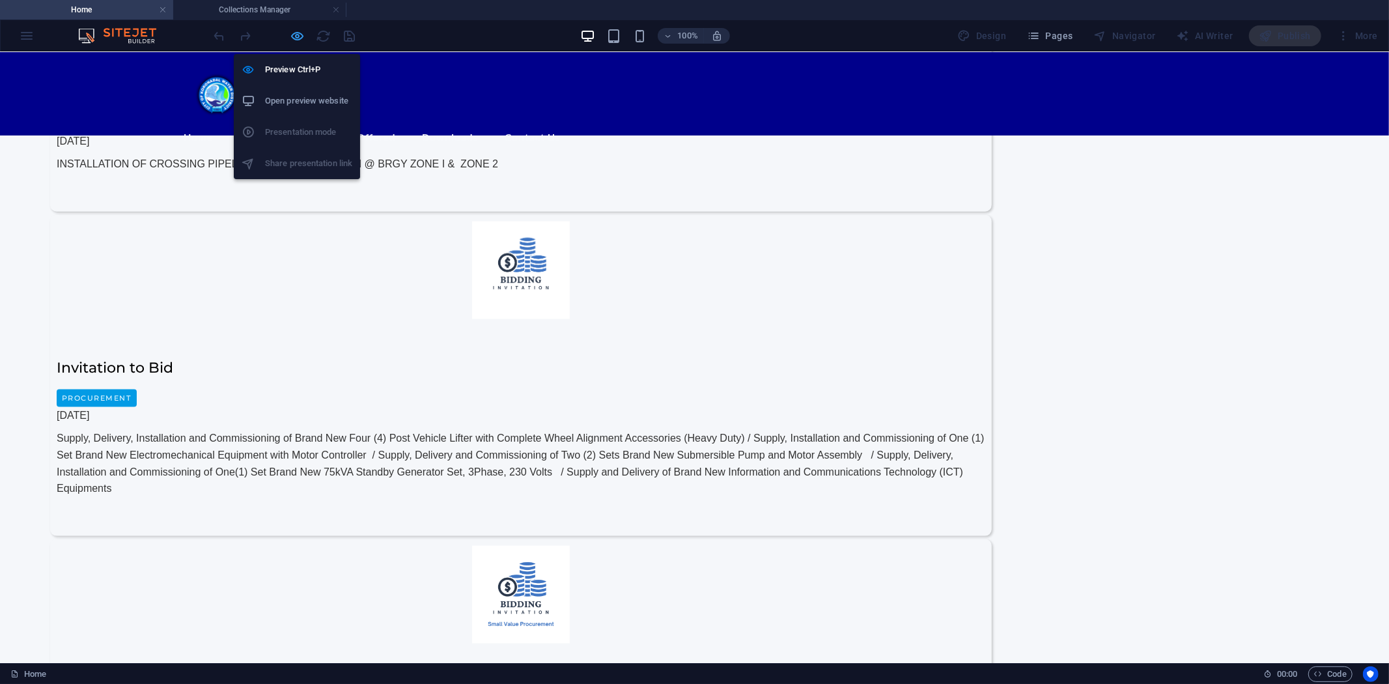
click at [297, 34] on icon "button" at bounding box center [298, 36] width 15 height 15
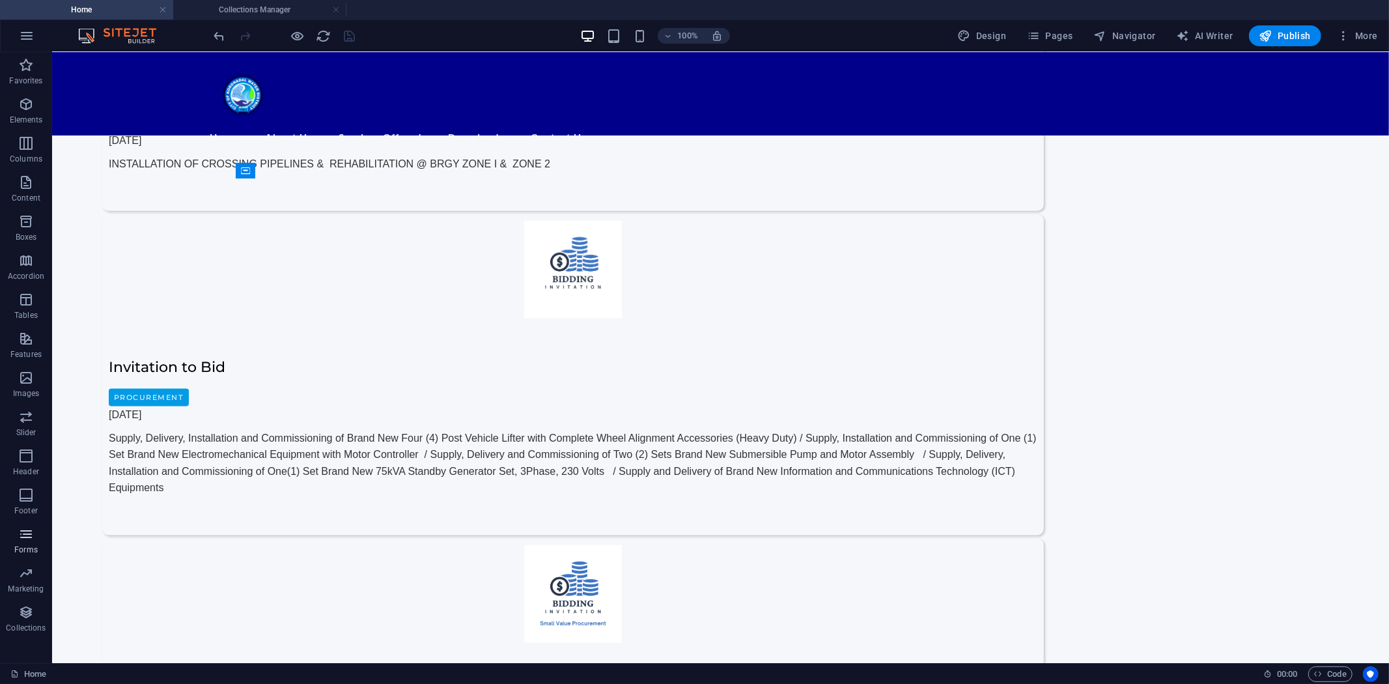
click at [22, 532] on icon "button" at bounding box center [26, 534] width 16 height 16
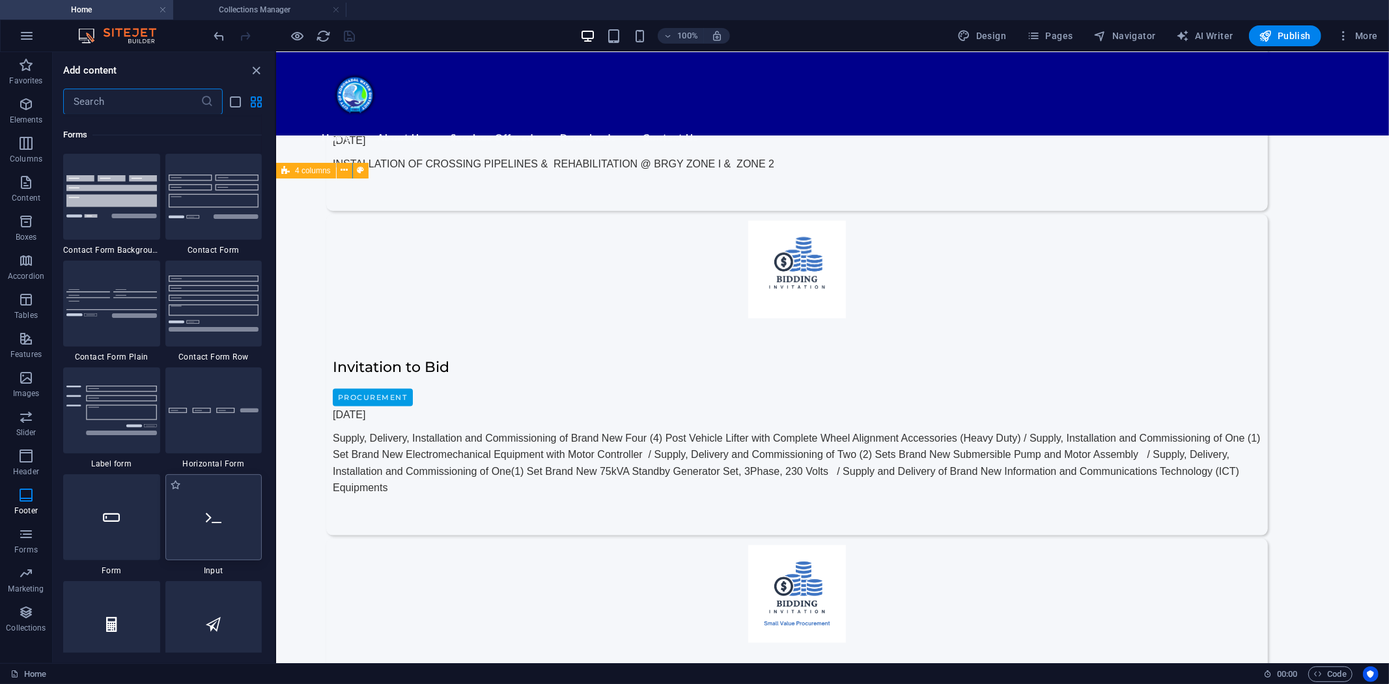
scroll to position [9436, 0]
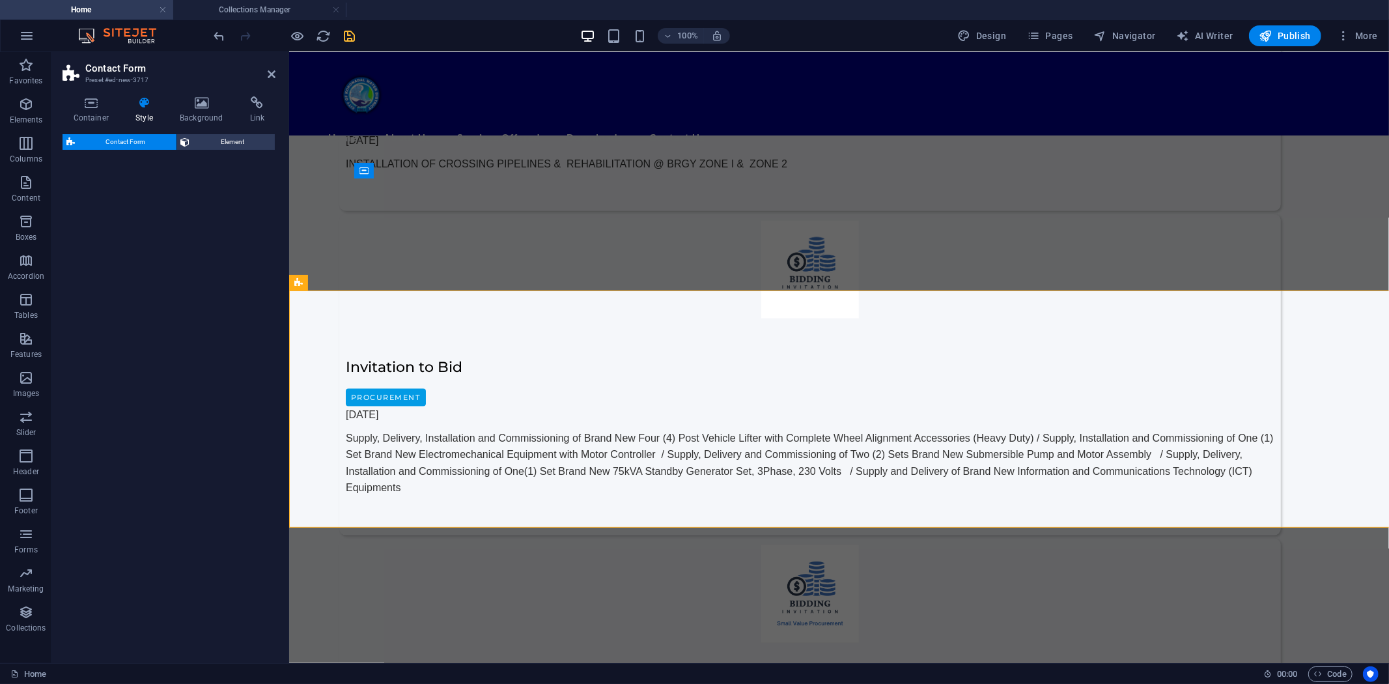
select select "rem"
select select "preset-contact-form-v3-background"
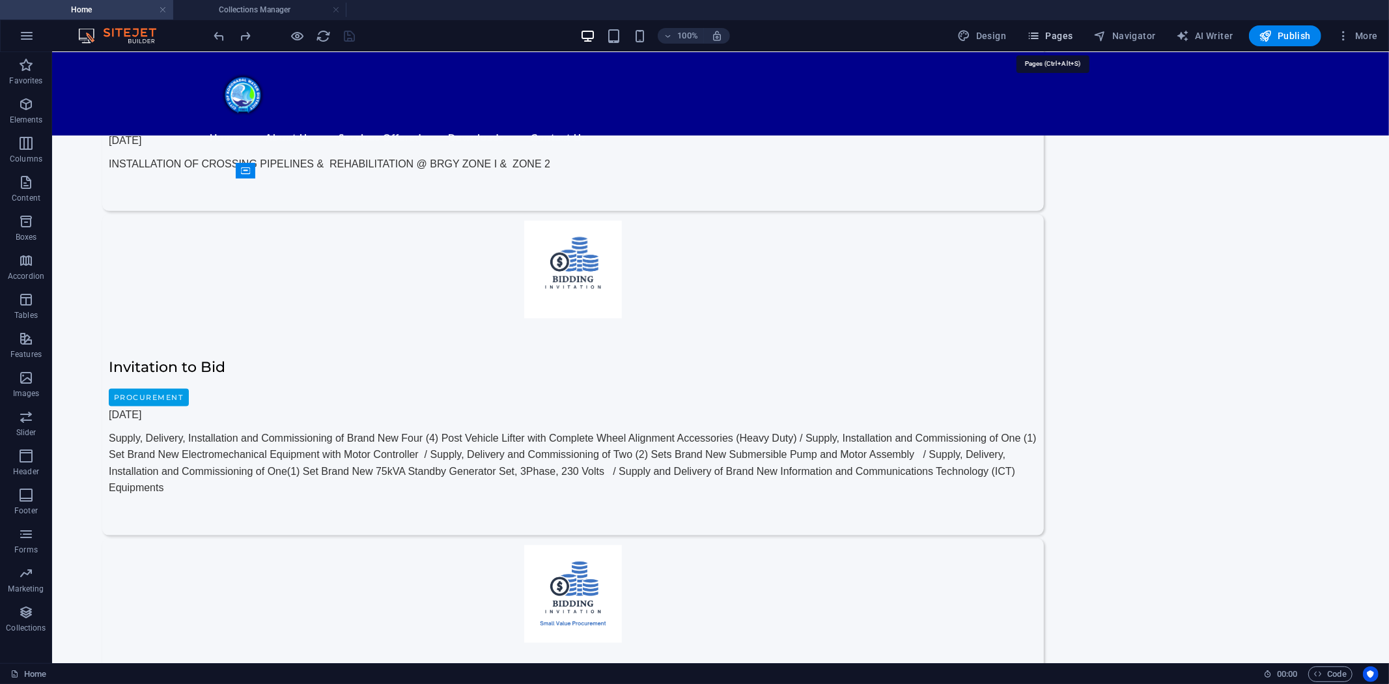
click at [1040, 30] on icon "button" at bounding box center [1033, 35] width 13 height 13
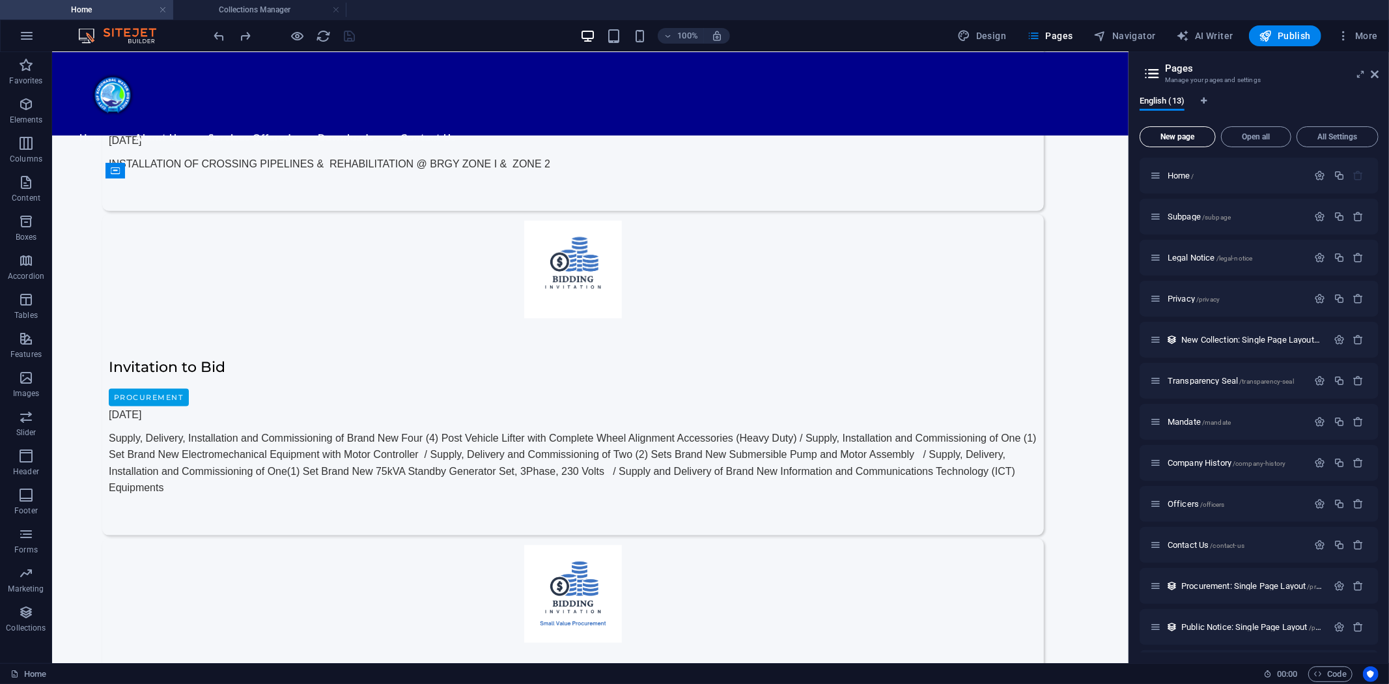
click at [1186, 135] on span "New page" at bounding box center [1178, 137] width 64 height 8
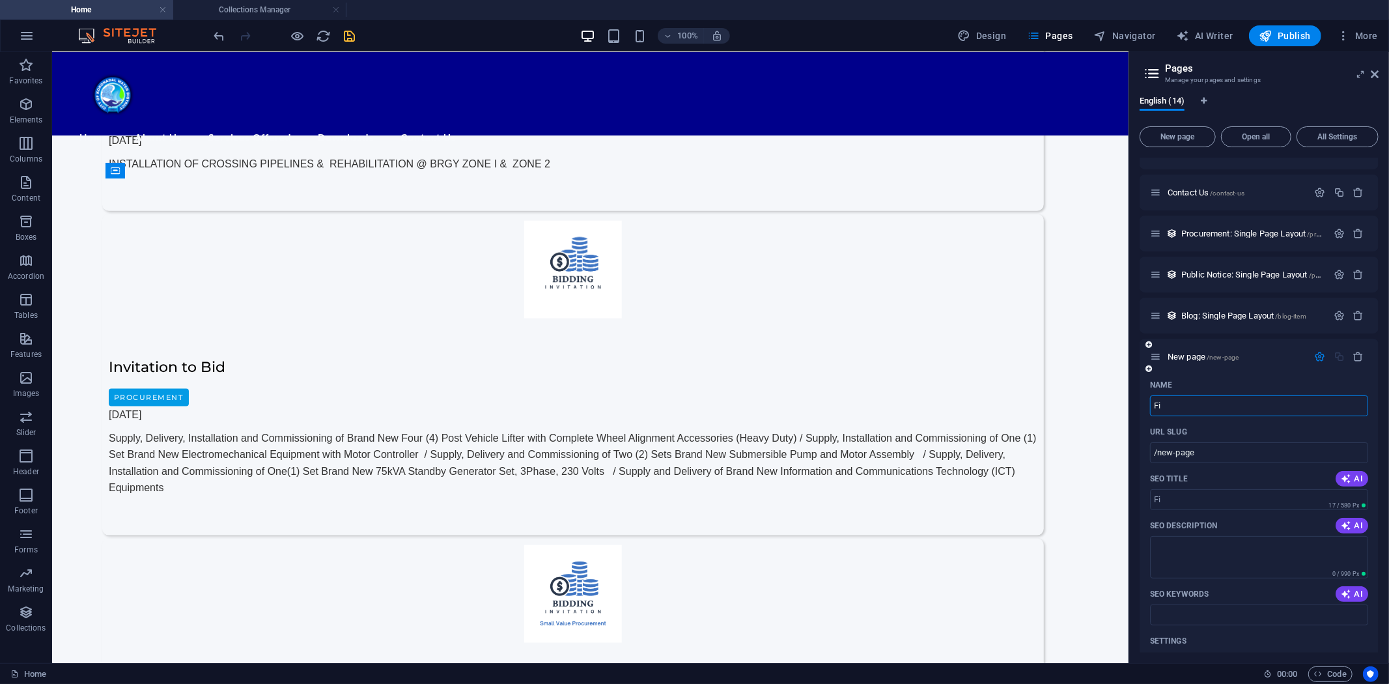
type input "Fi"
type input "/fi"
type input "F"
type input "/"
type input "Fi"
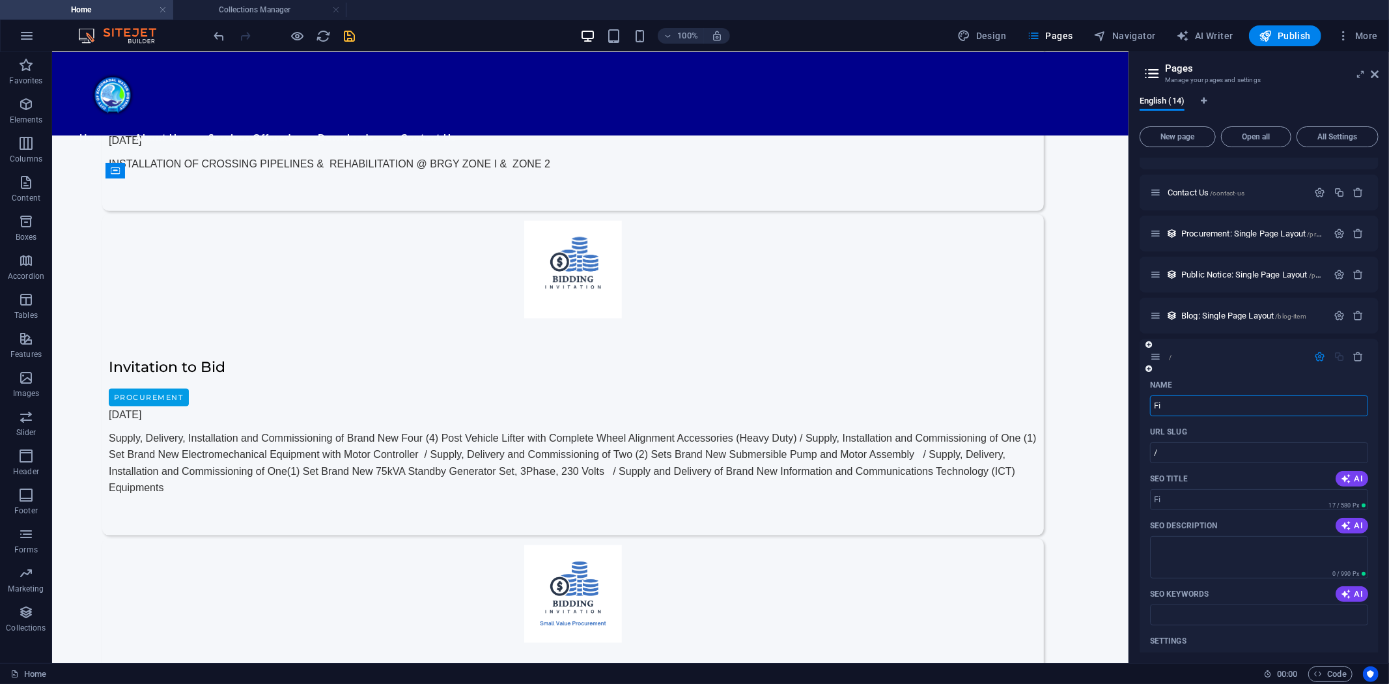
type input "/fi"
type input "Fi"
type input "File"
type input "/file"
type input "File"
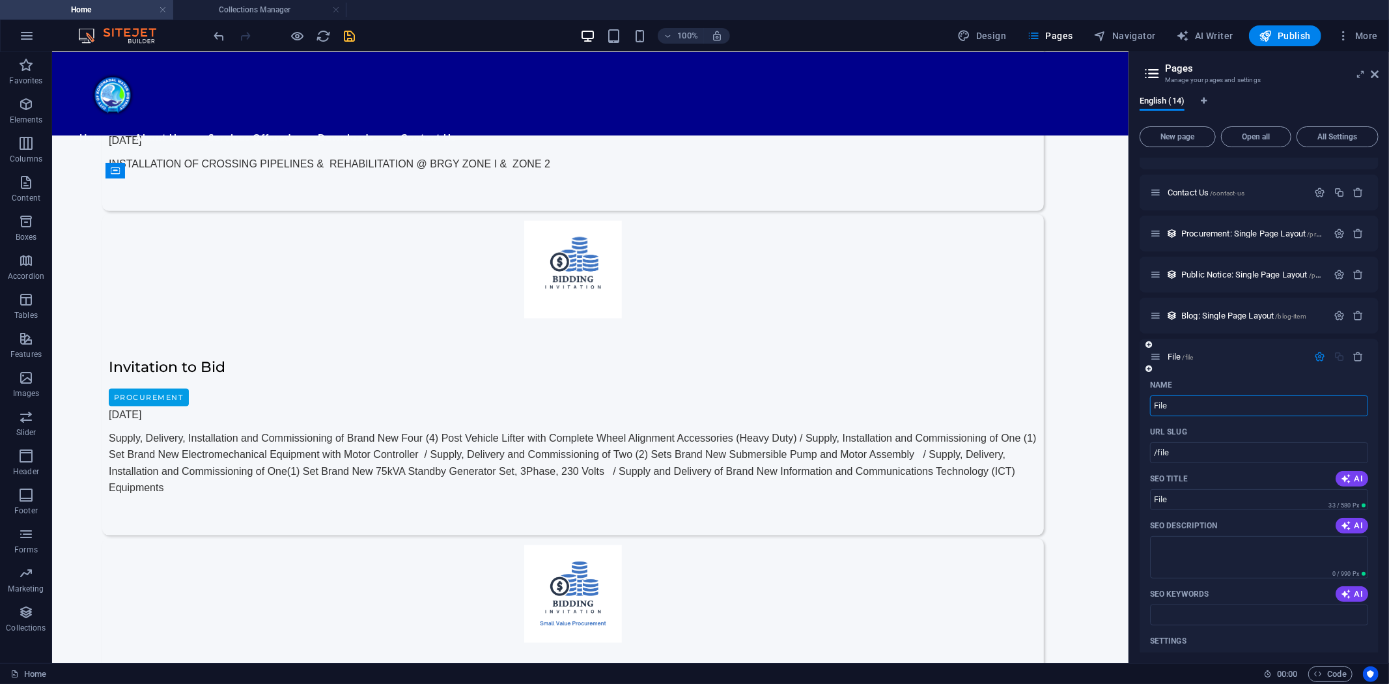
type input "File"
type input "File Complaint"
type input "/file-complaint"
type input "File Complaint"
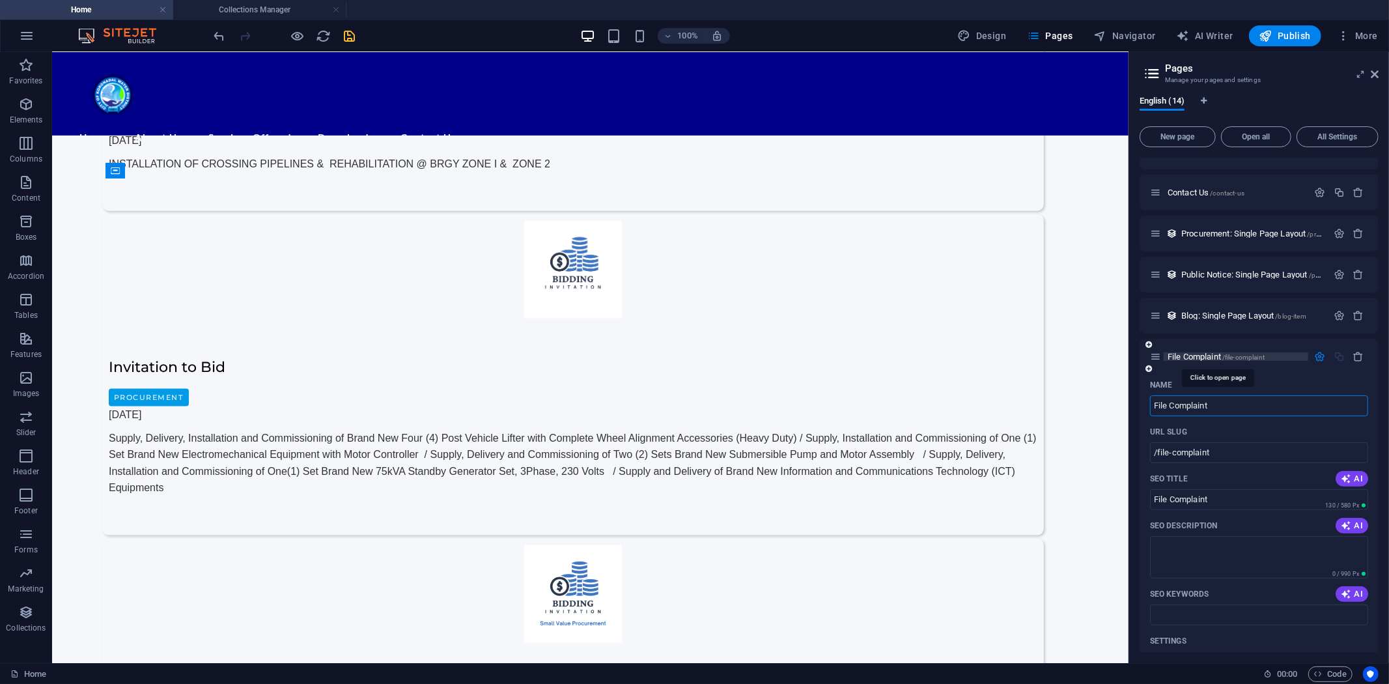
type input "File Complaint"
click at [1189, 354] on span "File Complaint /file-complaint" at bounding box center [1216, 357] width 97 height 10
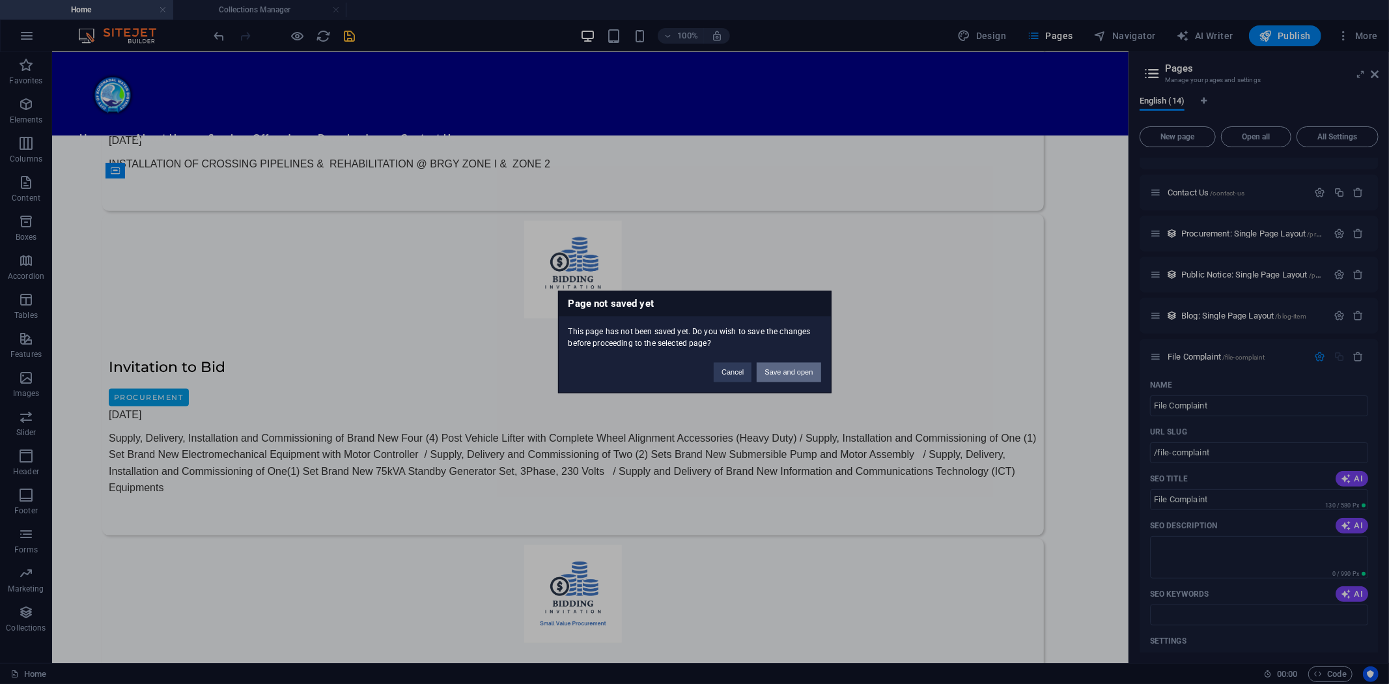
click at [784, 371] on button "Save and open" at bounding box center [789, 373] width 64 height 20
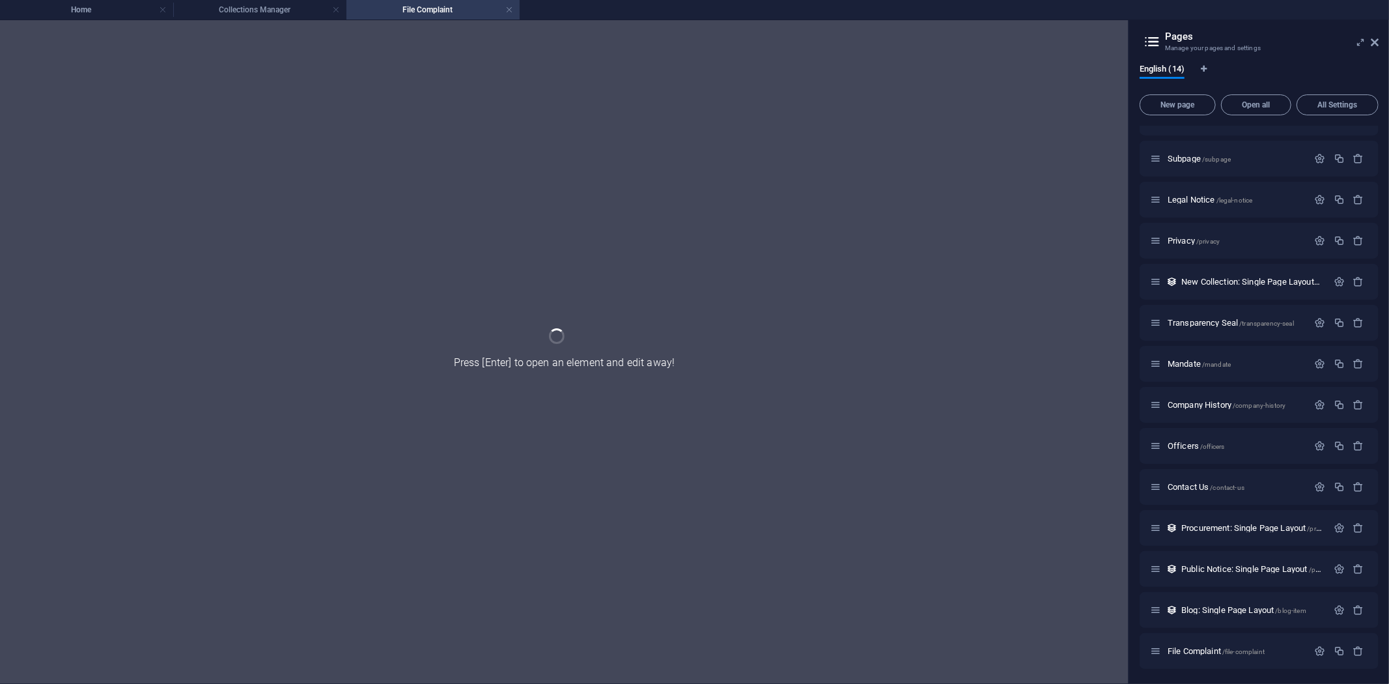
scroll to position [0, 0]
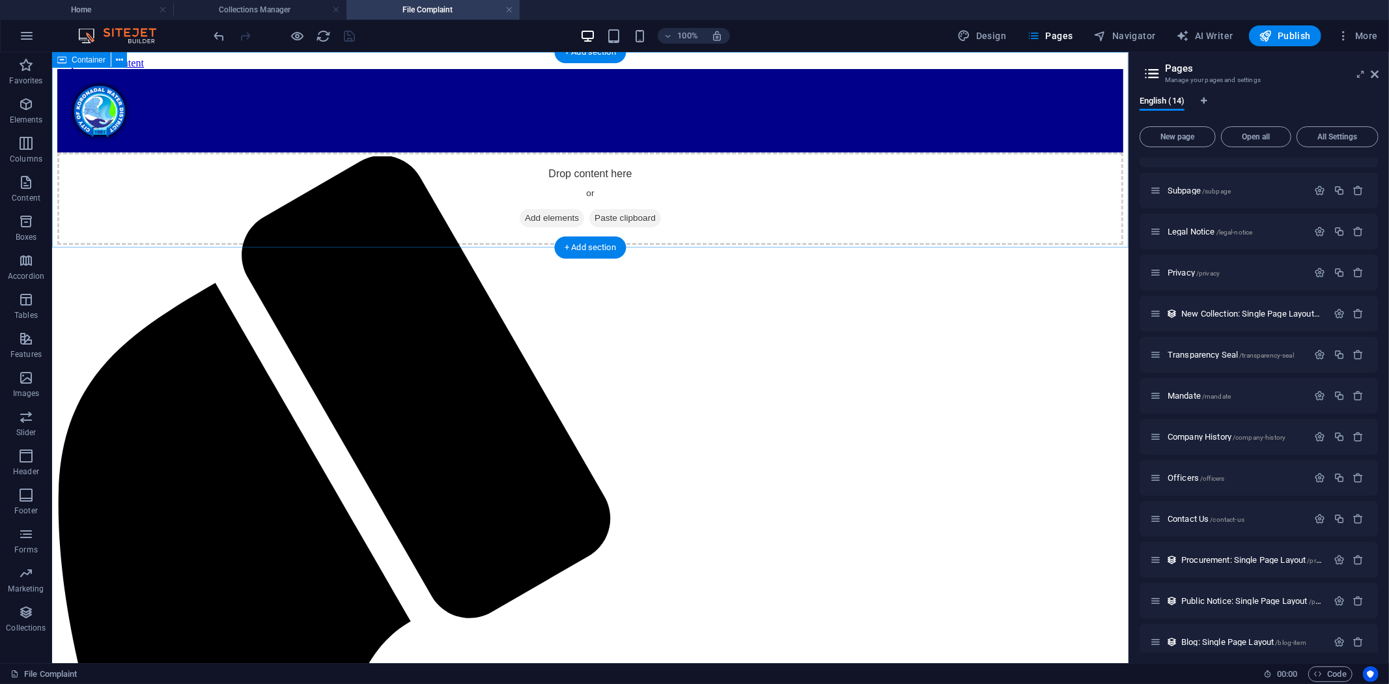
click at [524, 212] on span "Add elements" at bounding box center [551, 217] width 64 height 18
click at [27, 536] on icon "button" at bounding box center [26, 534] width 16 height 16
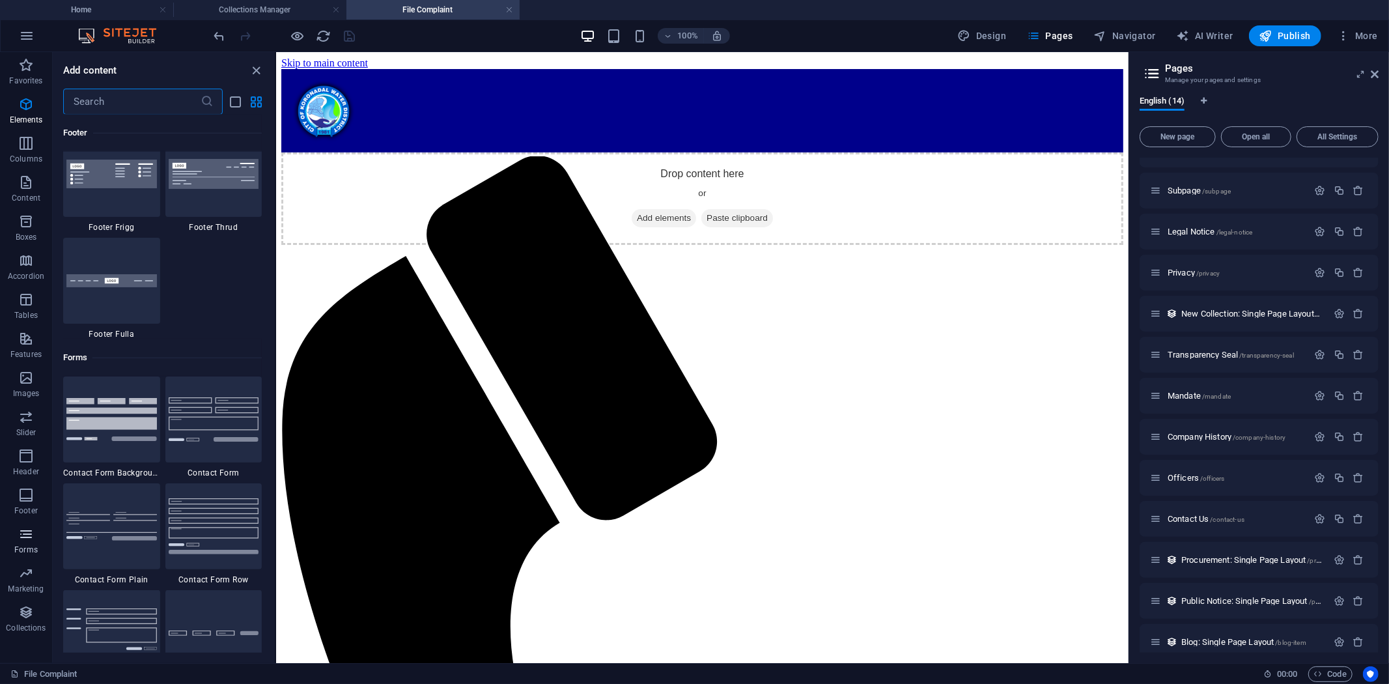
scroll to position [9509, 0]
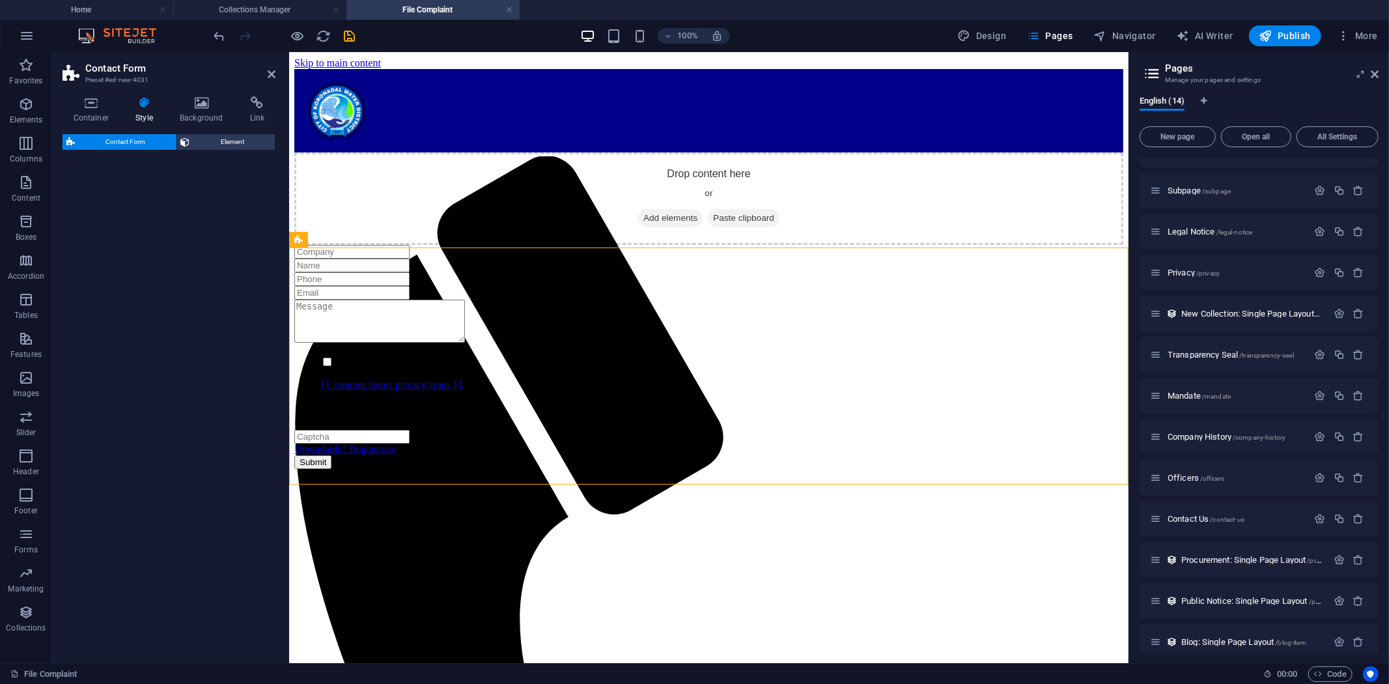
select select "rem"
select select "preset-contact-form-v3-background"
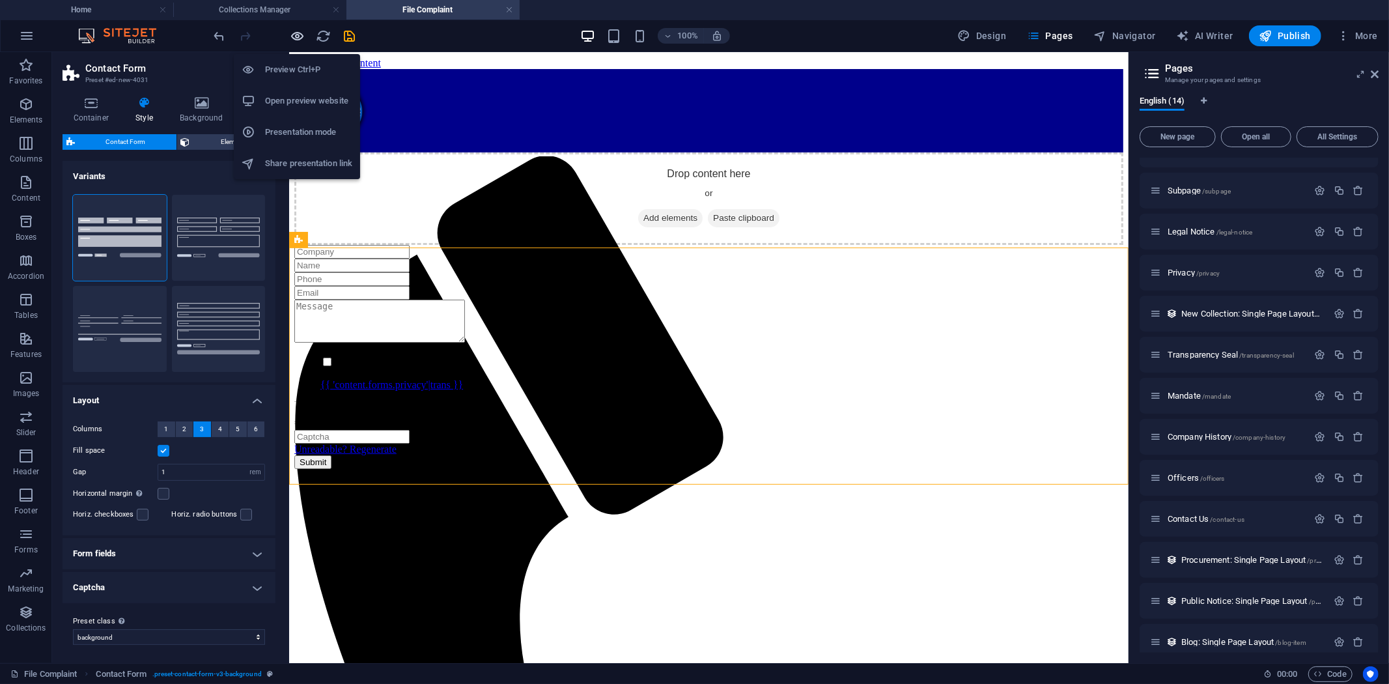
click at [296, 33] on icon "button" at bounding box center [298, 36] width 15 height 15
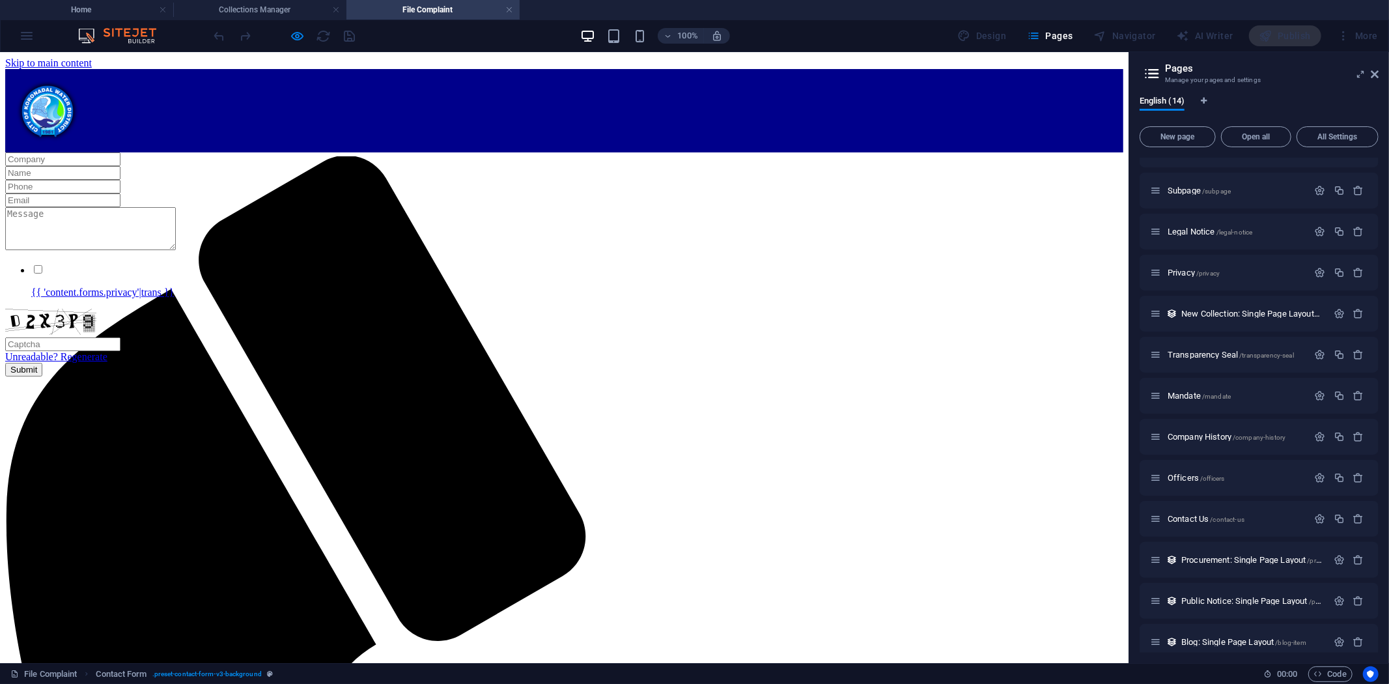
click at [53, 270] on div "{{ 'content.forms.privacy'|trans }} Unreadable? Regenerate Submit" at bounding box center [564, 264] width 1118 height 224
click at [1373, 72] on icon at bounding box center [1375, 74] width 8 height 10
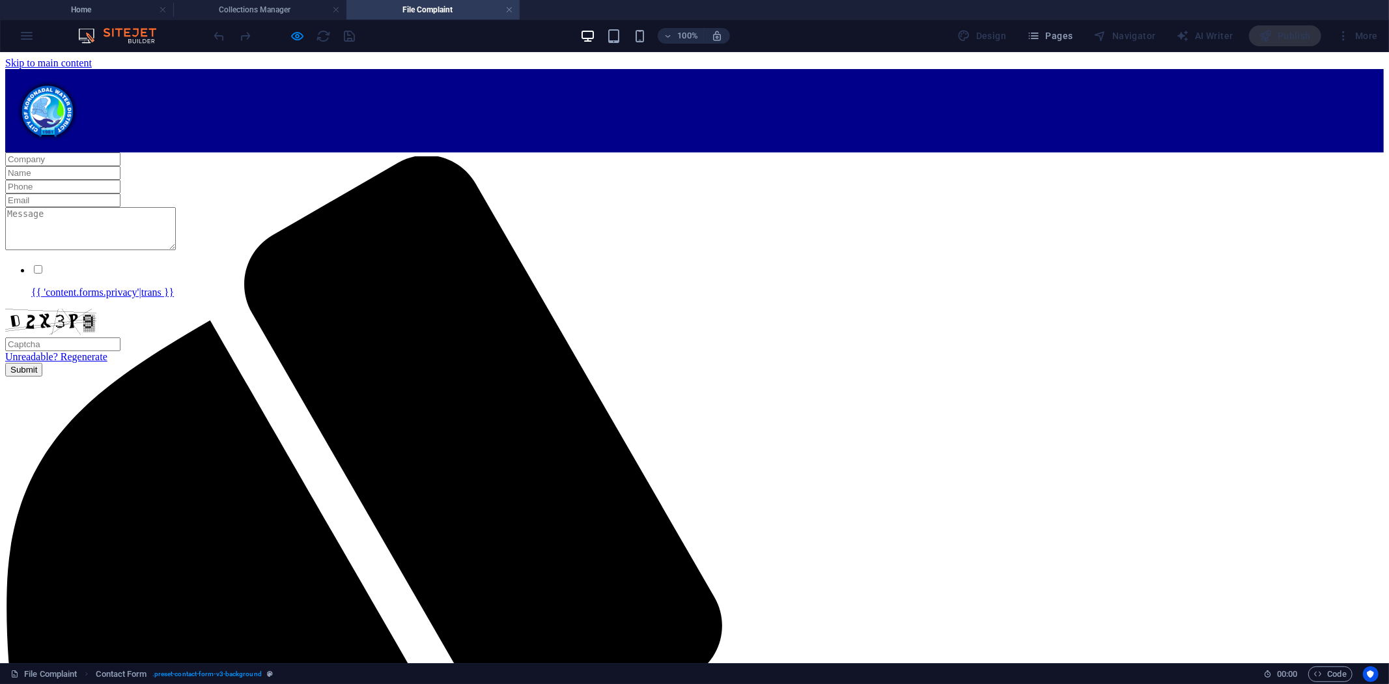
click at [42, 273] on input "{{ 'content.forms.privacy'|trans }}" at bounding box center [38, 268] width 8 height 8
checkbox input "false"
click at [174, 297] on link "{{ 'content.forms.privacy'|trans }}" at bounding box center [102, 291] width 143 height 11
click at [121, 350] on input "text" at bounding box center [62, 344] width 115 height 14
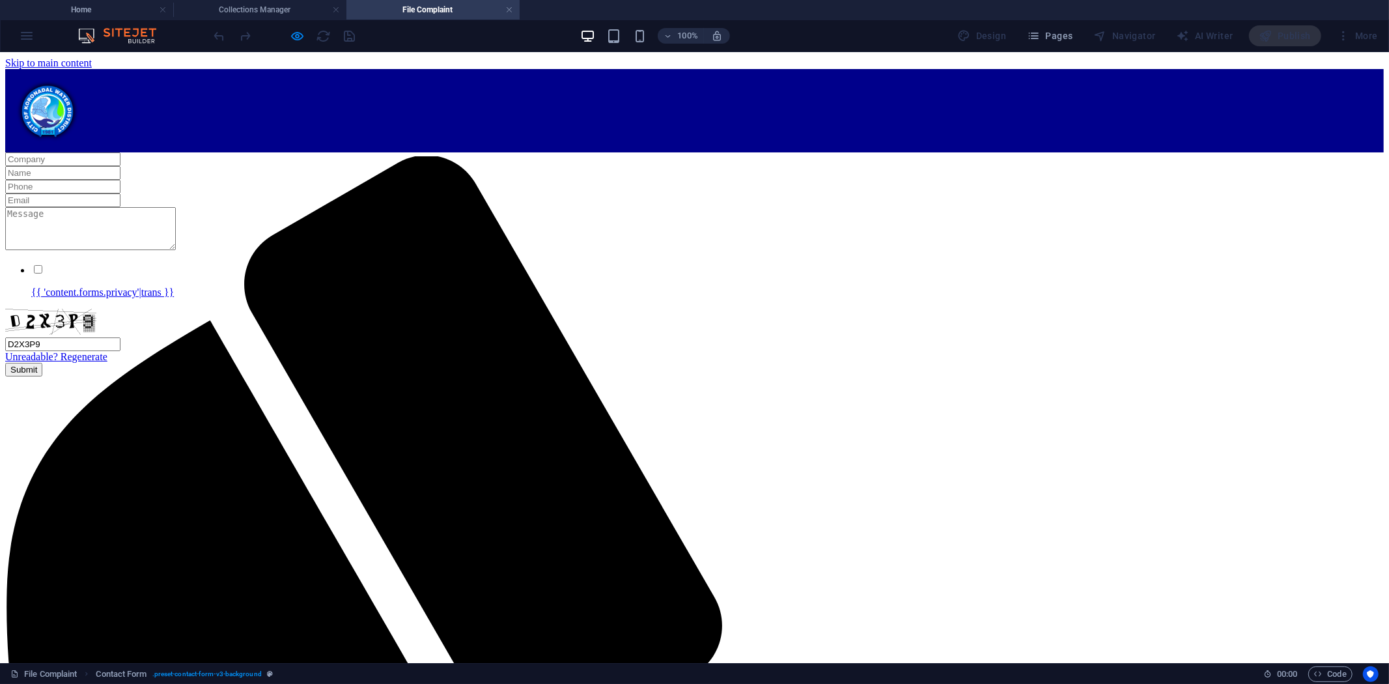
type input "D2X3P9"
click at [42, 369] on button "Submit" at bounding box center [23, 369] width 37 height 14
click at [42, 273] on input "{{ 'content.forms.privacy'|trans }}" at bounding box center [38, 268] width 8 height 8
checkbox input "true"
click at [42, 371] on button "Submit" at bounding box center [23, 369] width 37 height 14
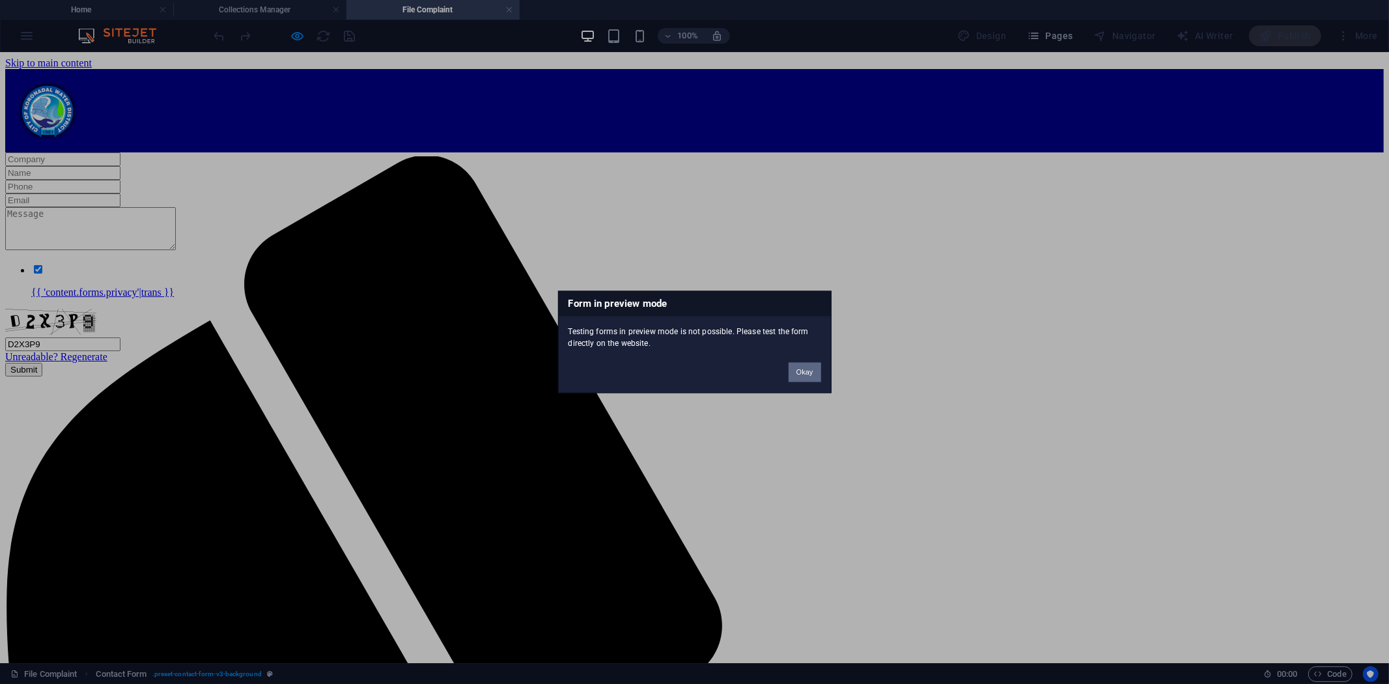
drag, startPoint x: 801, startPoint y: 368, endPoint x: 799, endPoint y: 316, distance: 52.1
click at [801, 368] on button "Okay" at bounding box center [805, 373] width 33 height 20
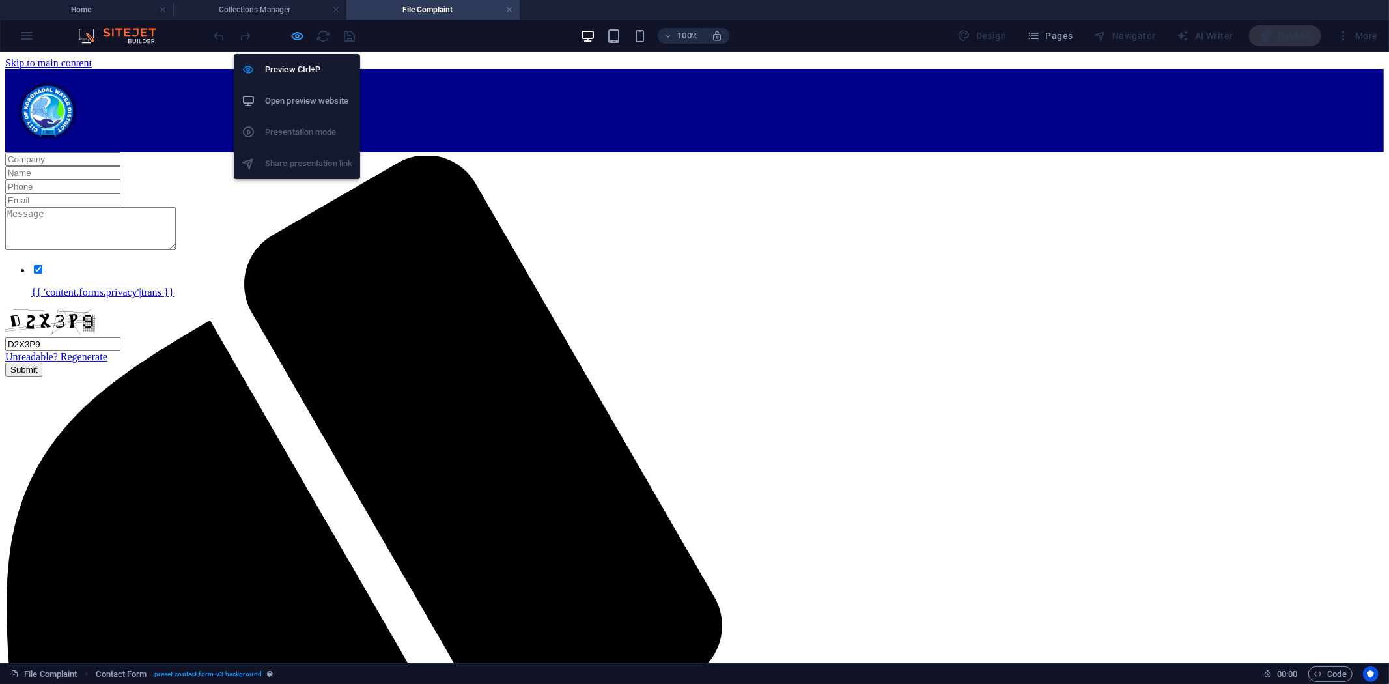
click at [295, 31] on icon "button" at bounding box center [298, 36] width 15 height 15
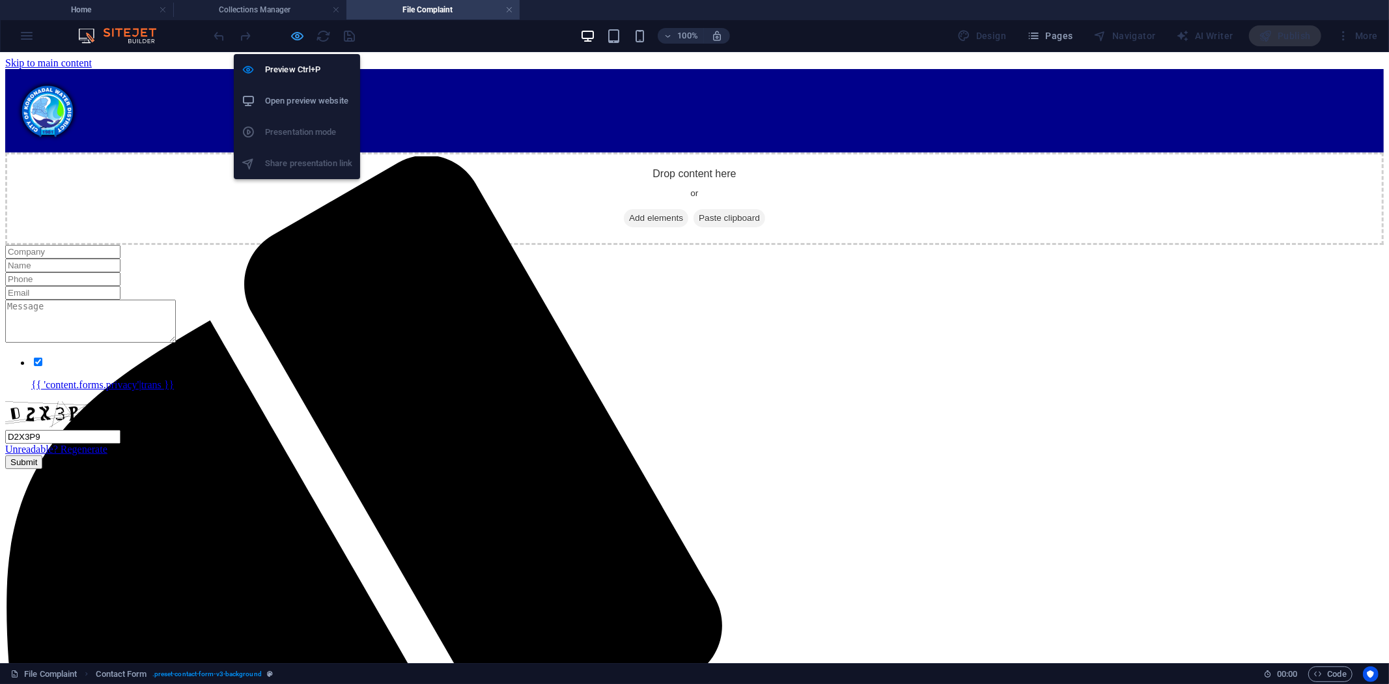
select select "rem"
select select "preset-contact-form-v3-background"
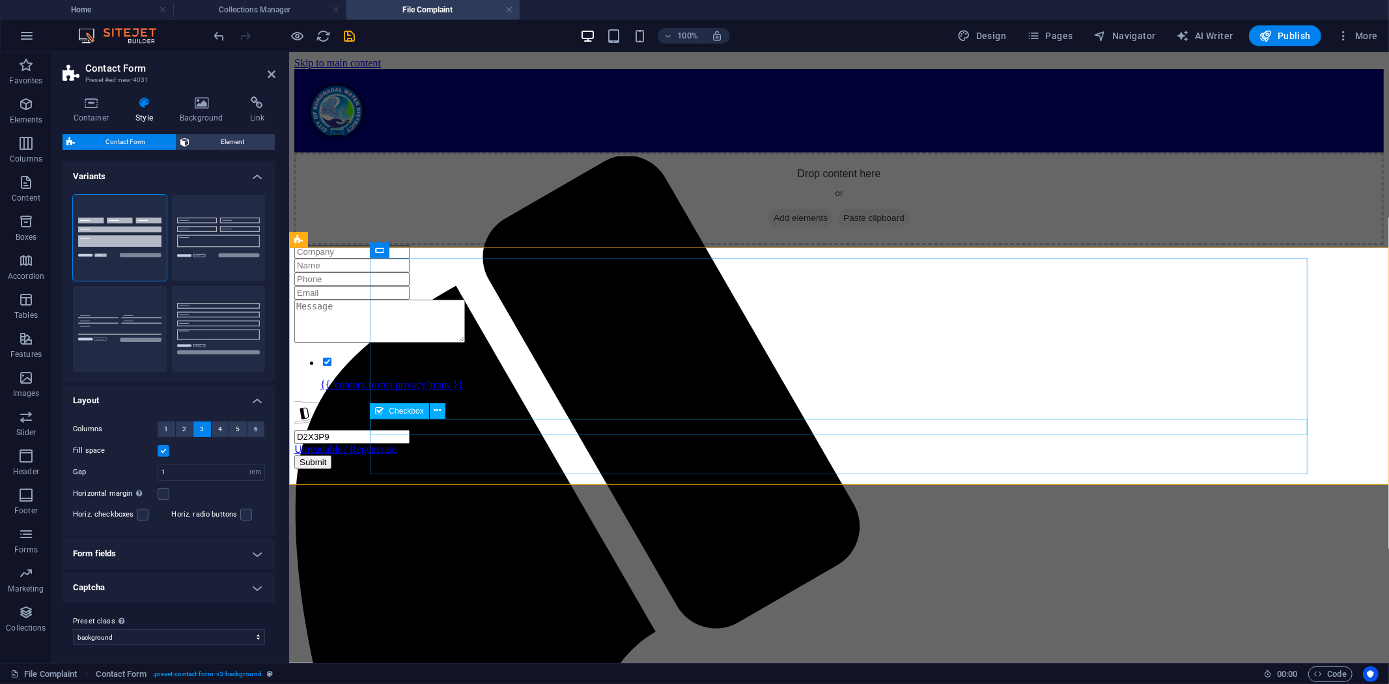
click at [406, 407] on span "Checkbox" at bounding box center [406, 411] width 35 height 8
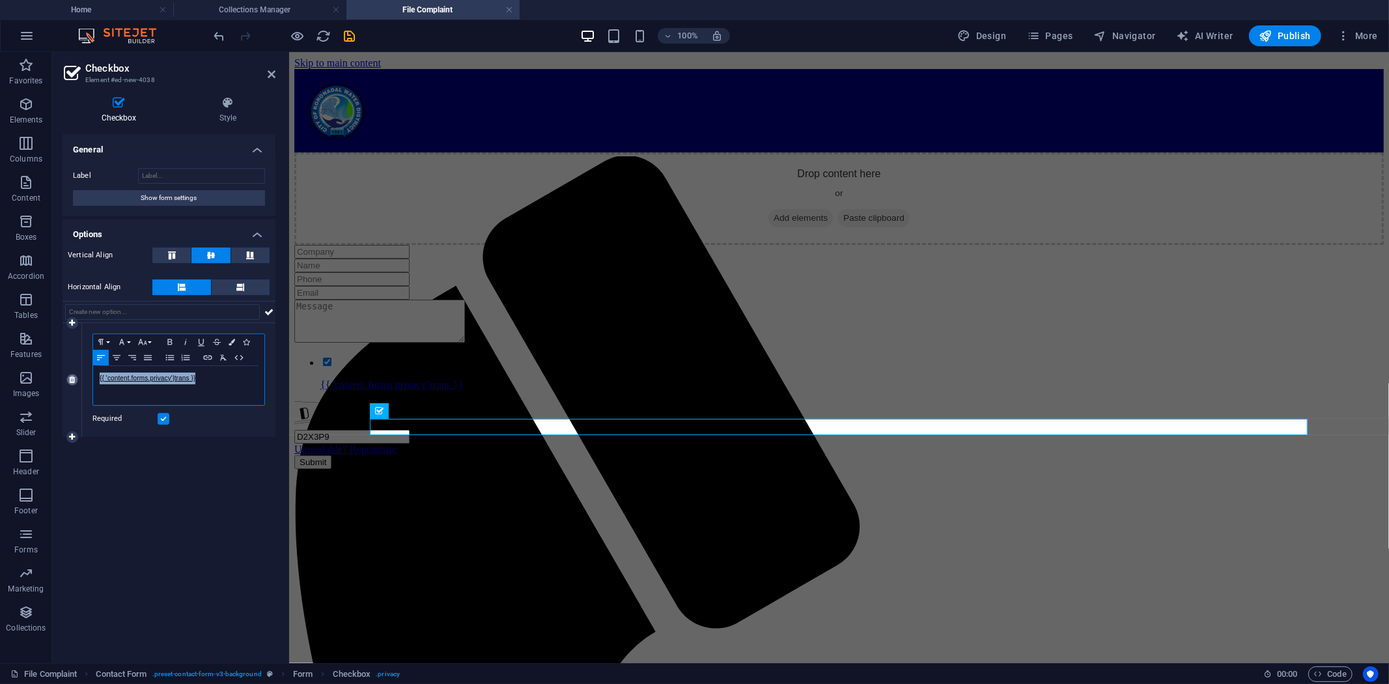
drag, startPoint x: 217, startPoint y: 378, endPoint x: 72, endPoint y: 377, distance: 145.3
click at [72, 377] on div "1 Paragraph Format Normal Heading 1 Heading 2 Heading 3 Heading 4 Heading 5 Hea…" at bounding box center [169, 380] width 213 height 114
click at [513, 463] on html "Skip to main content Menu Home About Us Mandate, Mission and Vision Company His…" at bounding box center [839, 257] width 1100 height 412
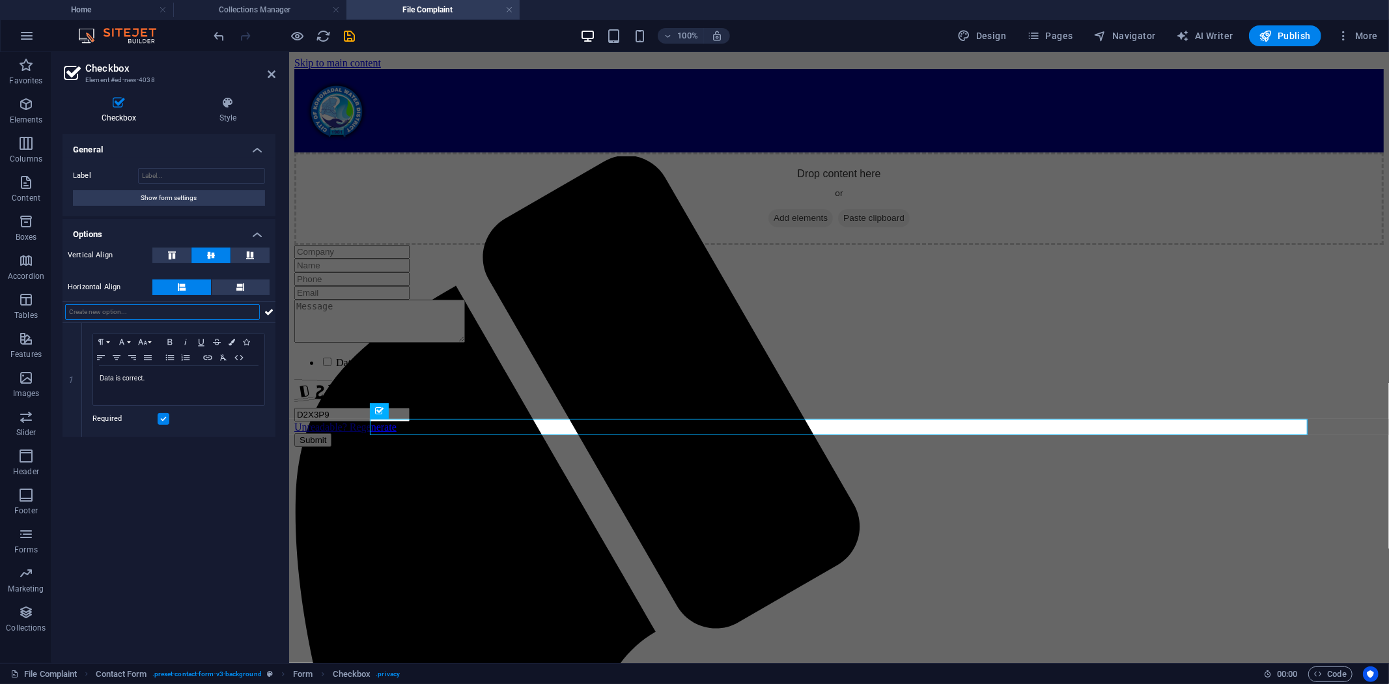
click at [177, 311] on input "text" at bounding box center [162, 312] width 195 height 16
type input "sdfsaf"
click at [243, 390] on div "Data is correct." at bounding box center [178, 385] width 171 height 39
drag, startPoint x: 113, startPoint y: 314, endPoint x: 60, endPoint y: 334, distance: 57.1
click at [44, 311] on section "Favorites Elements Columns Content Boxes Accordion Tables Features Images Slide…" at bounding box center [694, 357] width 1389 height 611
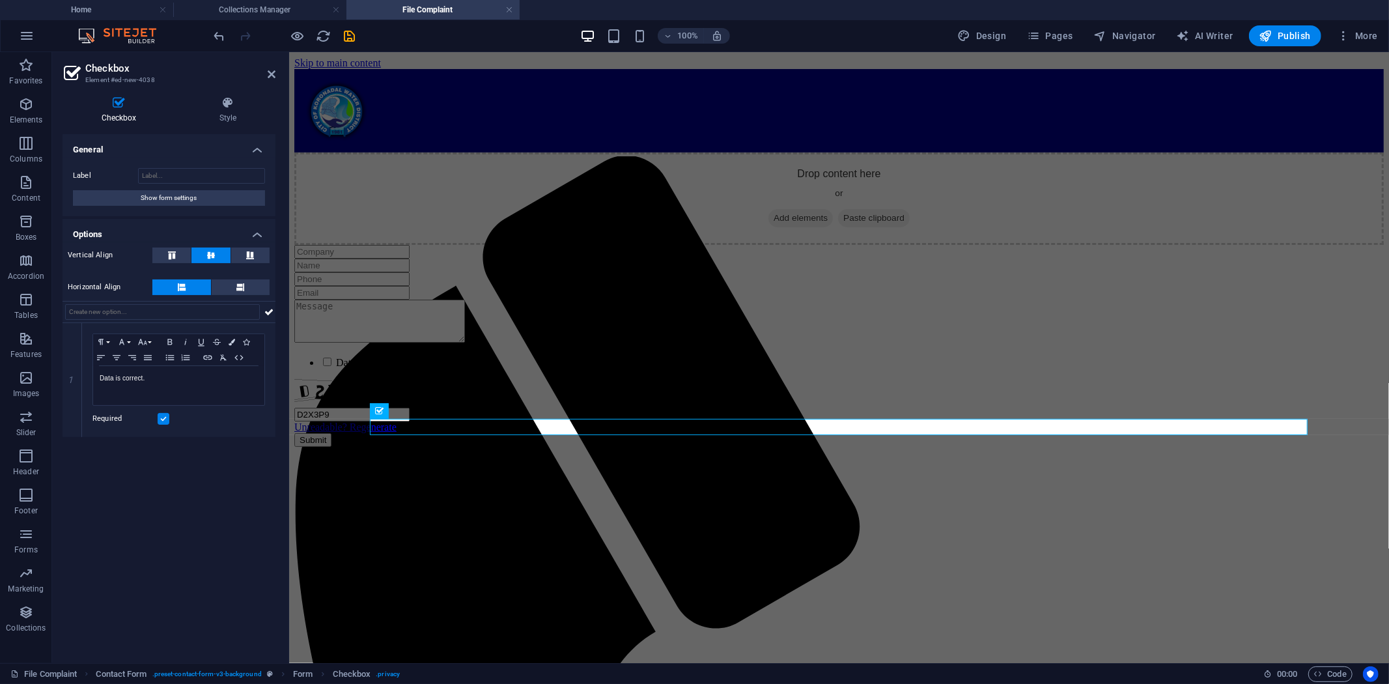
click at [543, 463] on html "Skip to main content Menu Home About Us Mandate, Mission and Vision Company His…" at bounding box center [839, 257] width 1100 height 412
click at [397, 463] on html "Skip to main content Menu Home About Us Mandate, Mission and Vision Company His…" at bounding box center [839, 257] width 1100 height 412
click at [300, 31] on icon "button" at bounding box center [298, 36] width 15 height 15
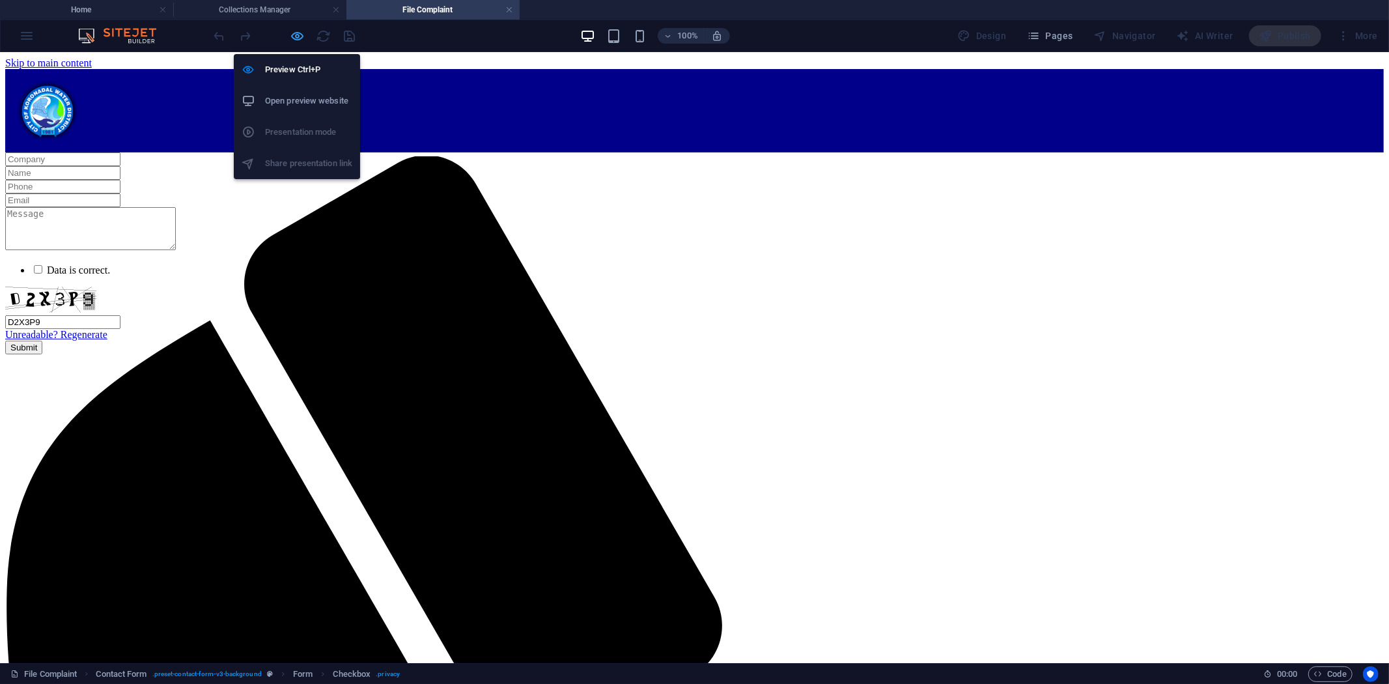
click at [304, 34] on icon "button" at bounding box center [298, 36] width 15 height 15
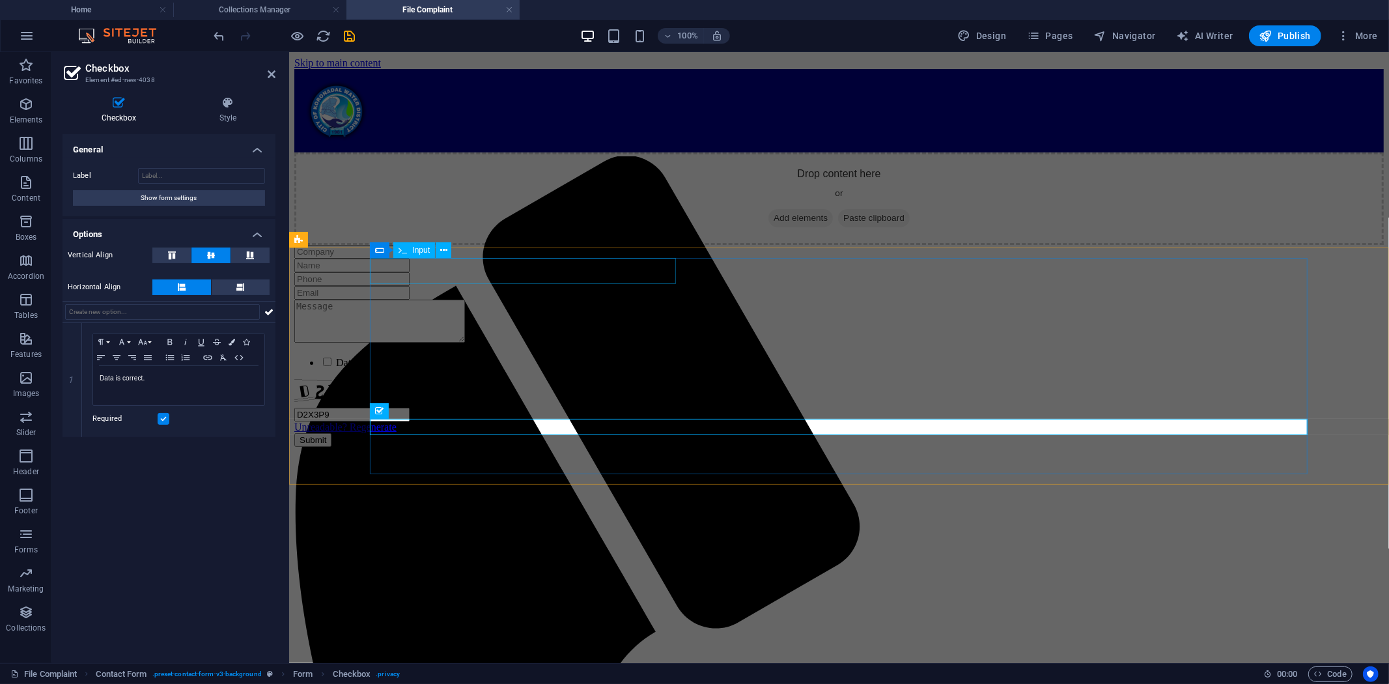
click at [414, 252] on span "Input" at bounding box center [421, 250] width 18 height 8
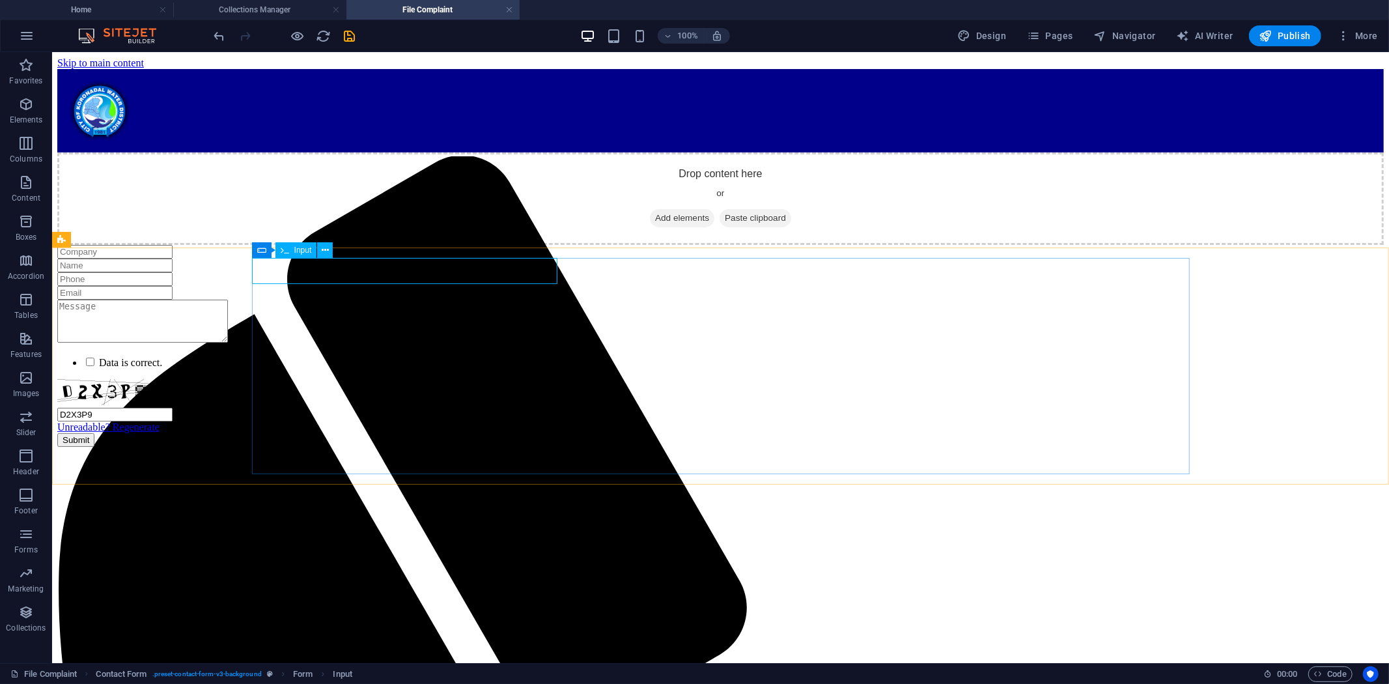
click at [287, 249] on icon at bounding box center [285, 250] width 8 height 16
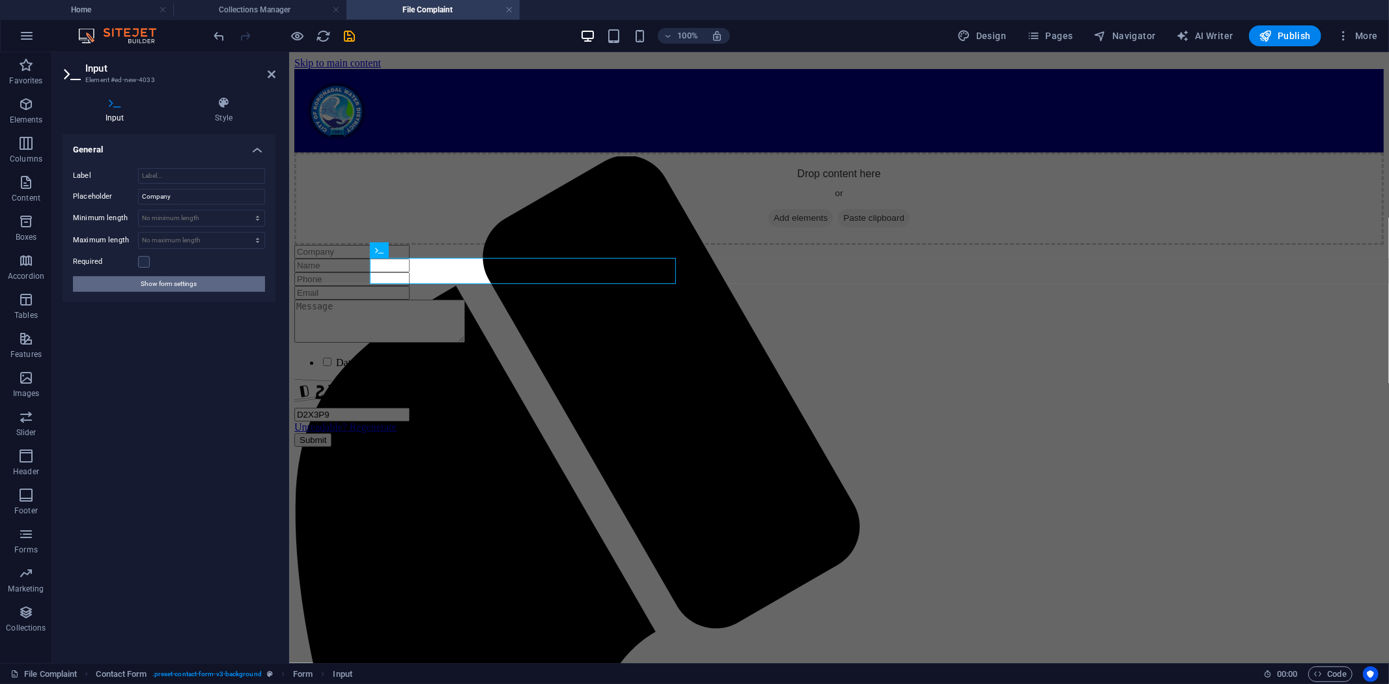
click at [202, 285] on button "Show form settings" at bounding box center [169, 284] width 192 height 16
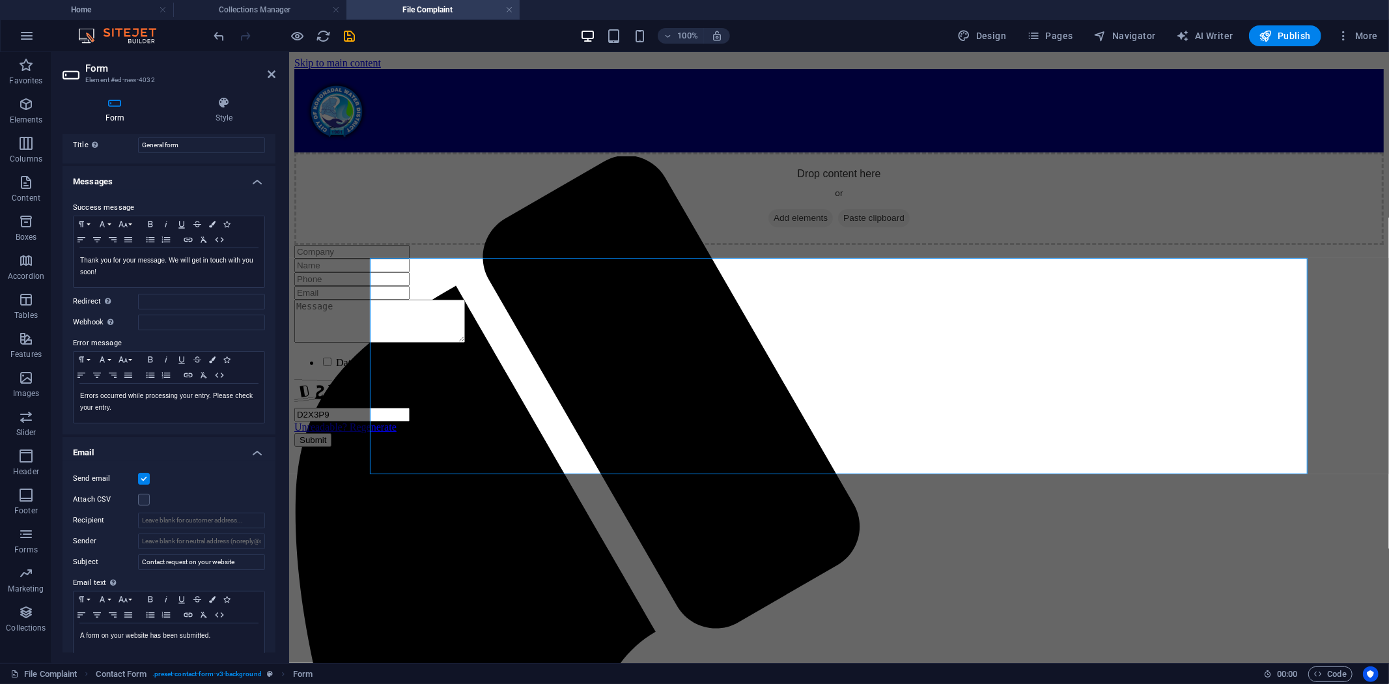
scroll to position [0, 0]
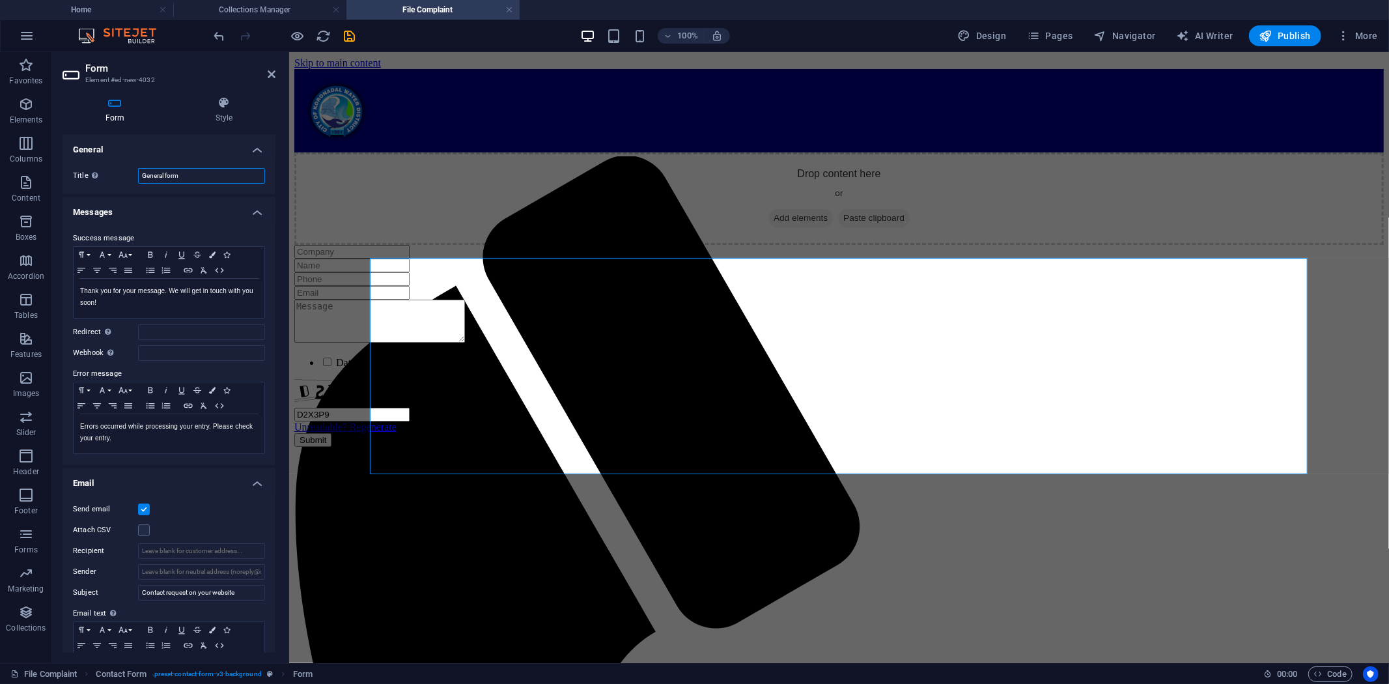
drag, startPoint x: 186, startPoint y: 174, endPoint x: 86, endPoint y: 177, distance: 100.4
click at [86, 174] on div "Title Define a name for the form. General form" at bounding box center [169, 176] width 192 height 16
type input "Complaint Form"
click at [316, 270] on div "Data is correct. D2X3P9 Unreadable? Regenerate Submit" at bounding box center [839, 345] width 1090 height 202
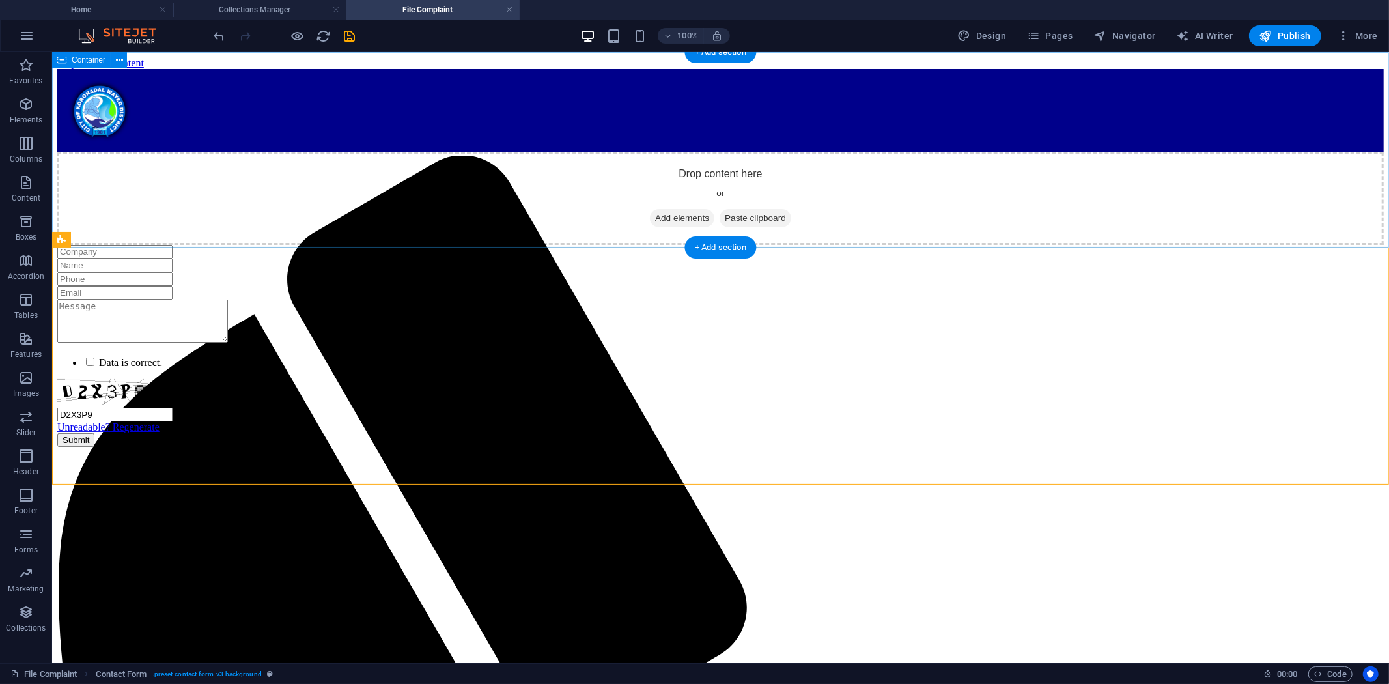
click at [666, 210] on span "Add elements" at bounding box center [681, 217] width 64 height 18
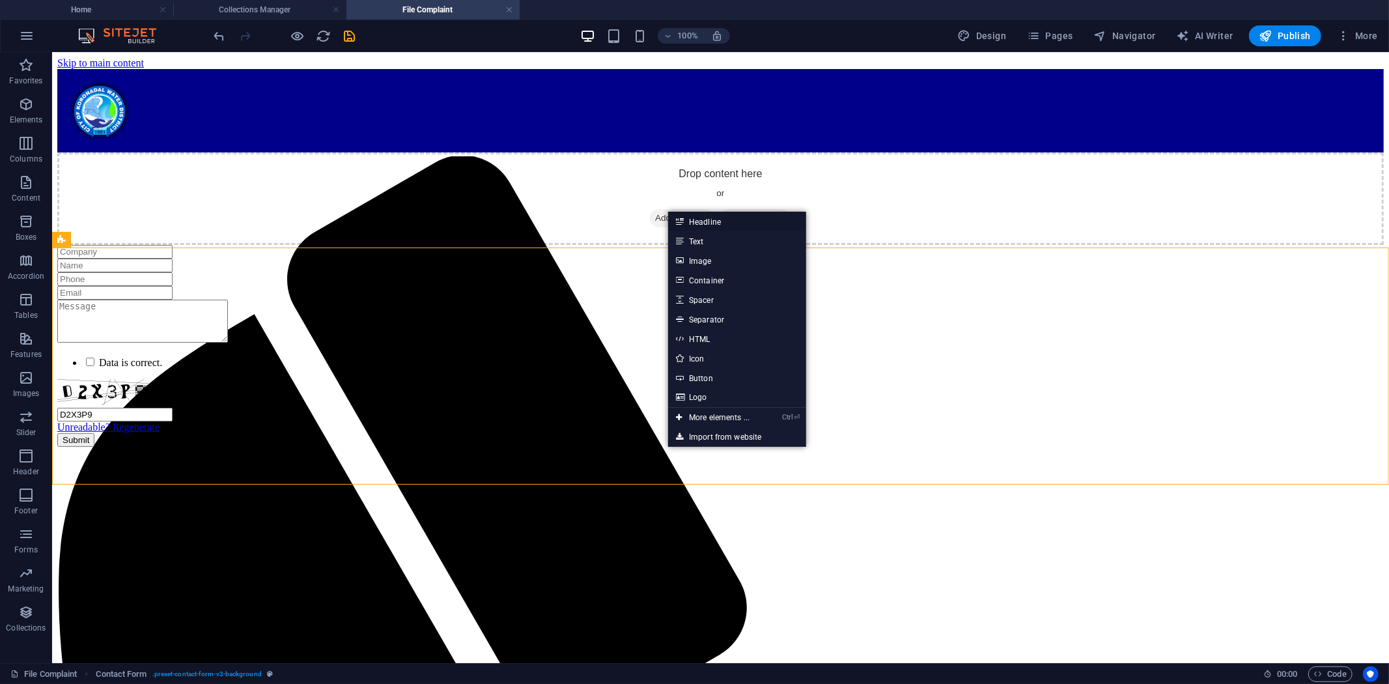
click at [690, 221] on link "Headline" at bounding box center [737, 222] width 138 height 20
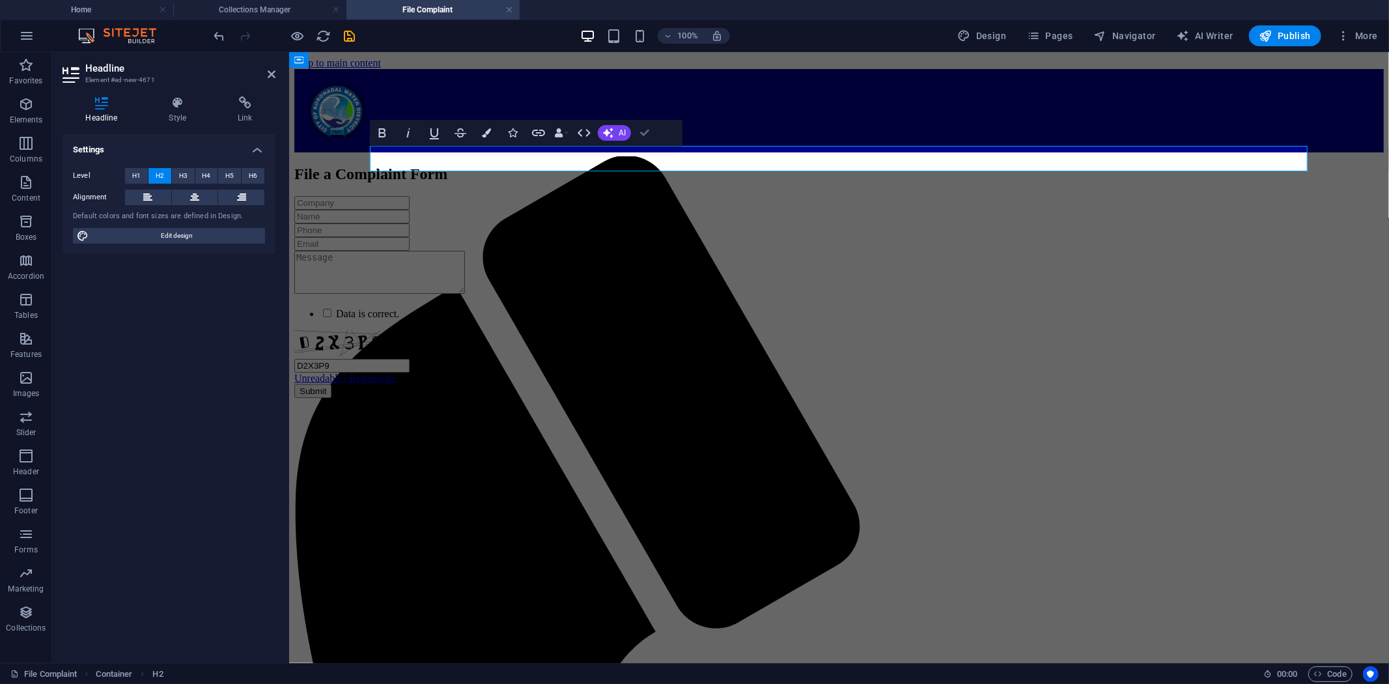
drag, startPoint x: 646, startPoint y: 128, endPoint x: 543, endPoint y: 116, distance: 103.6
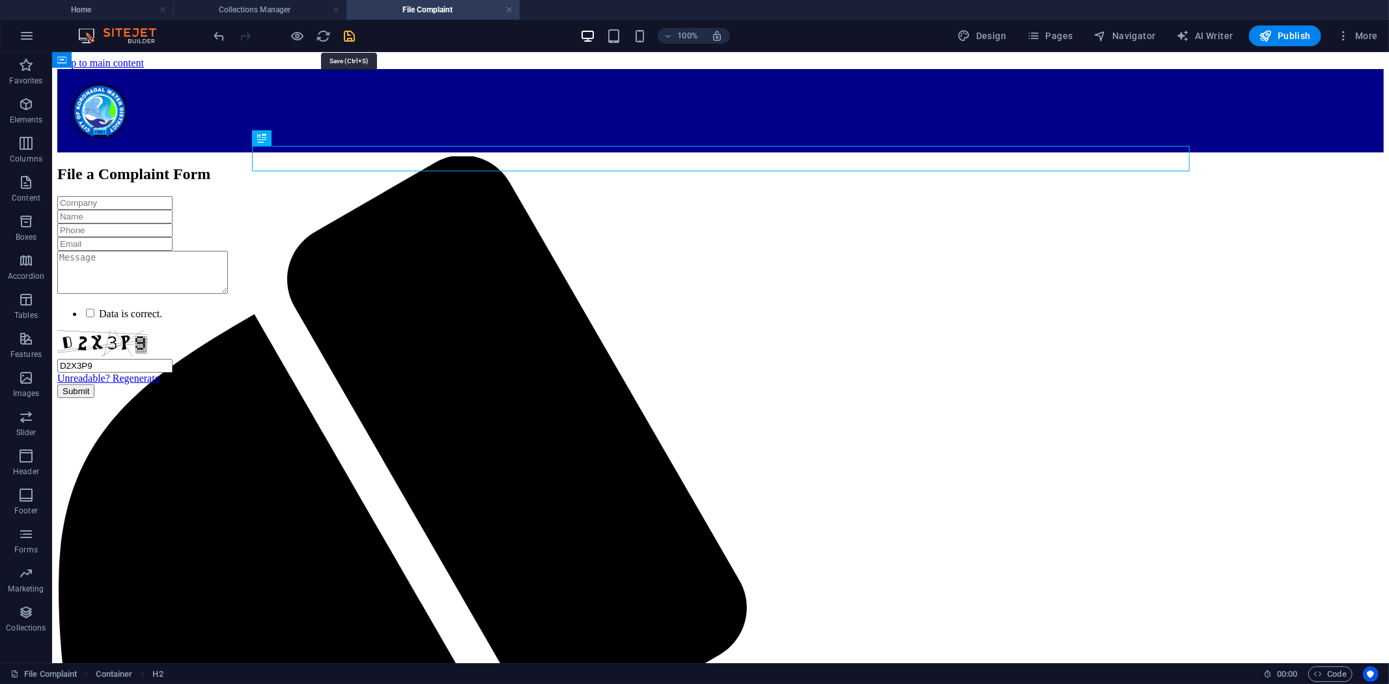
click at [347, 34] on icon "save" at bounding box center [350, 36] width 15 height 15
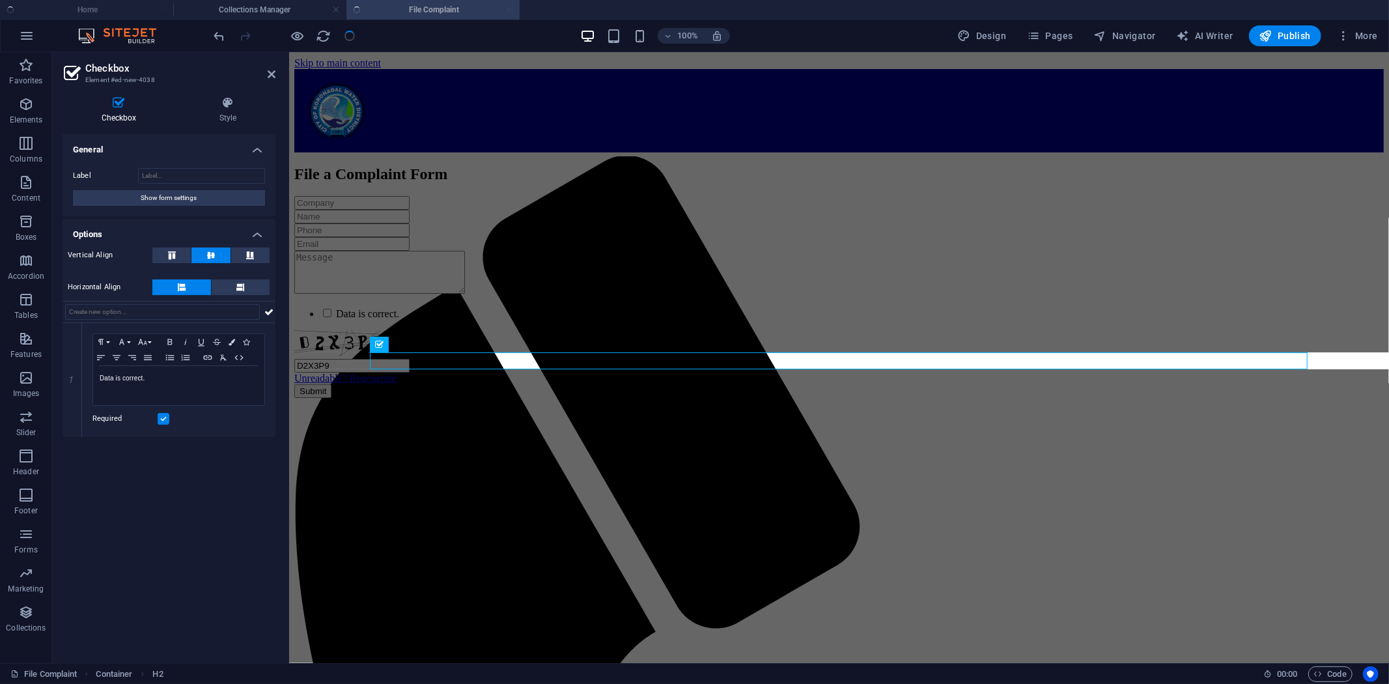
checkbox input "false"
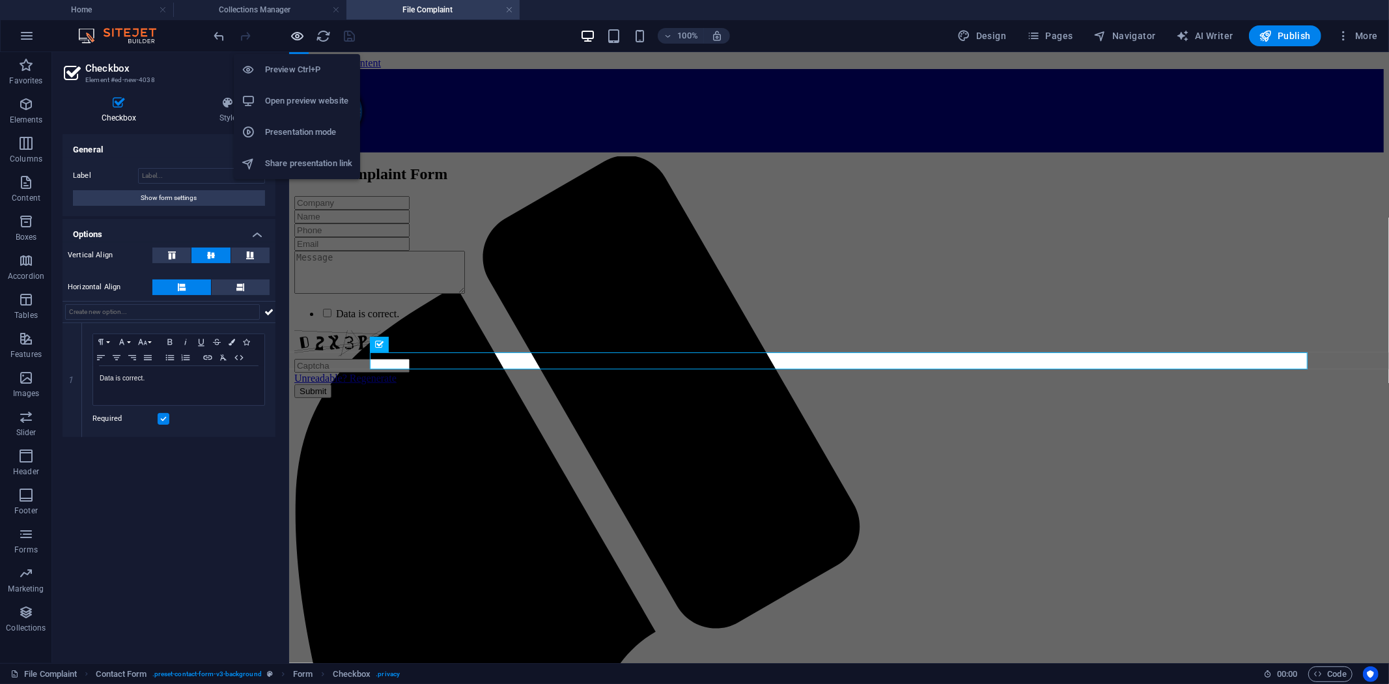
click at [298, 35] on icon "button" at bounding box center [298, 36] width 15 height 15
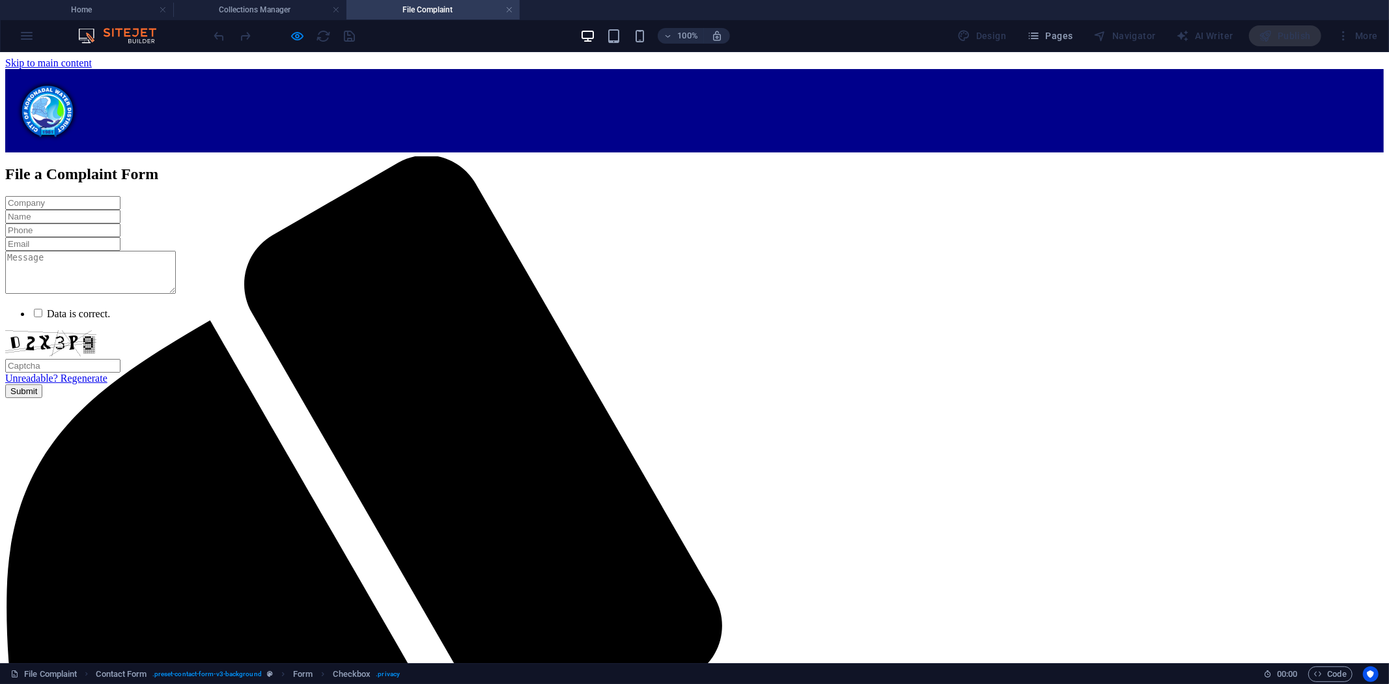
click at [121, 202] on input "text" at bounding box center [62, 202] width 115 height 14
click at [121, 209] on input "text" at bounding box center [62, 216] width 115 height 14
click at [121, 223] on input "text" at bounding box center [62, 230] width 115 height 14
click at [121, 239] on input "email" at bounding box center [62, 243] width 115 height 14
click at [176, 293] on textarea at bounding box center [90, 271] width 171 height 43
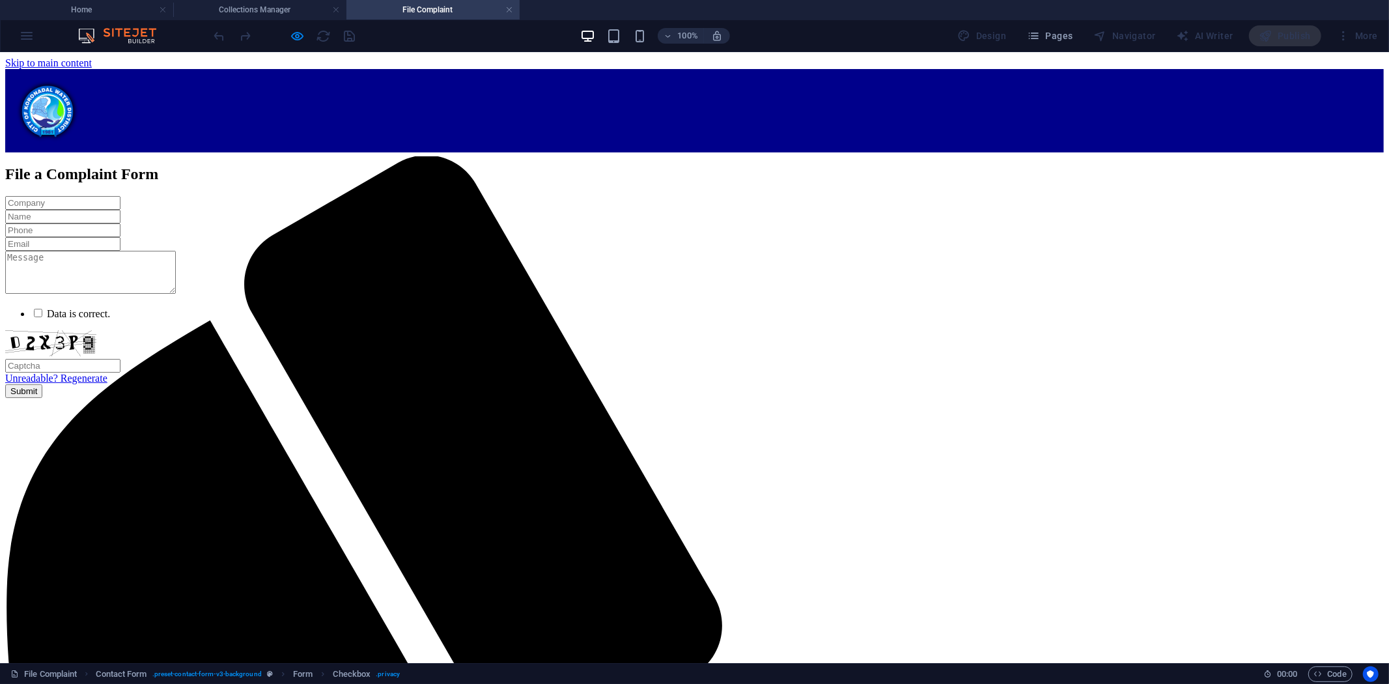
click at [121, 209] on input "text" at bounding box center [62, 202] width 115 height 14
type input "sd"
drag, startPoint x: 290, startPoint y: 205, endPoint x: 162, endPoint y: 212, distance: 128.5
click at [162, 212] on div "sd Data is correct. Unreadable? Regenerate Submit" at bounding box center [694, 296] width 1379 height 202
click at [200, 277] on div "Data is correct. Unreadable? Regenerate Submit" at bounding box center [694, 296] width 1379 height 202
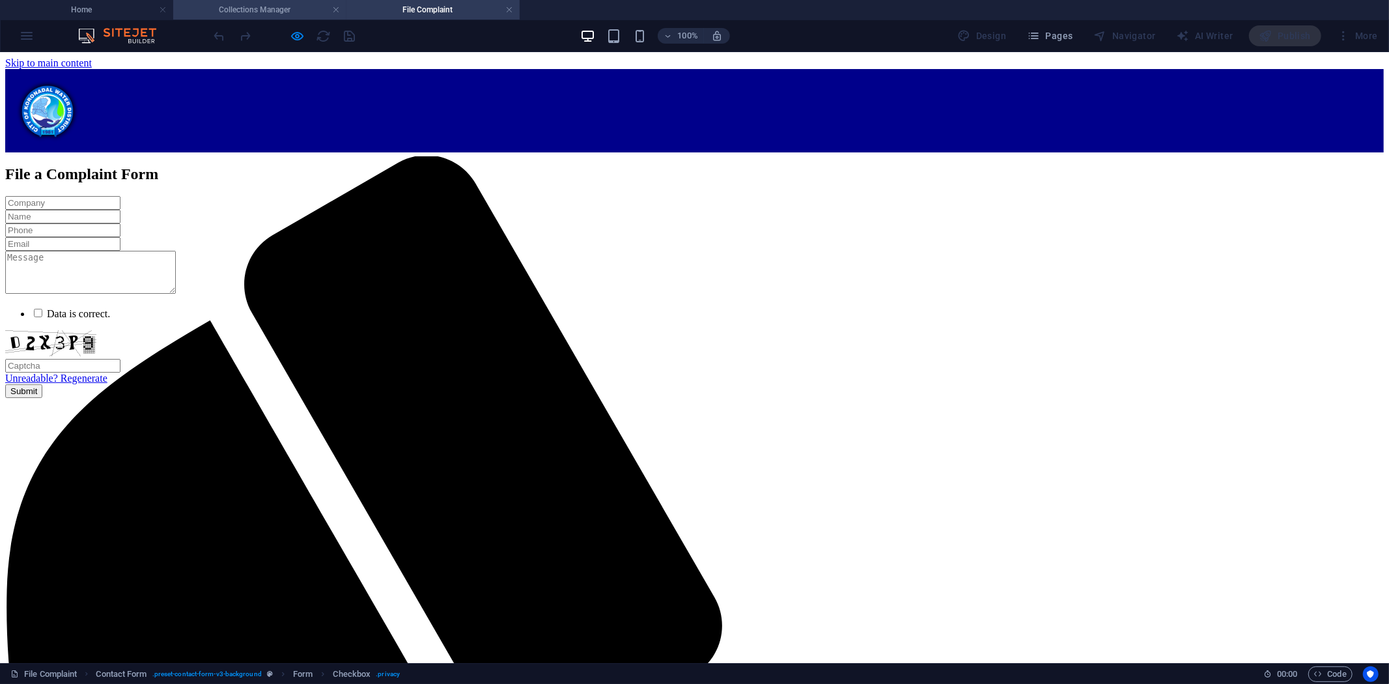
click at [240, 7] on h4 "Collections Manager" at bounding box center [259, 10] width 173 height 14
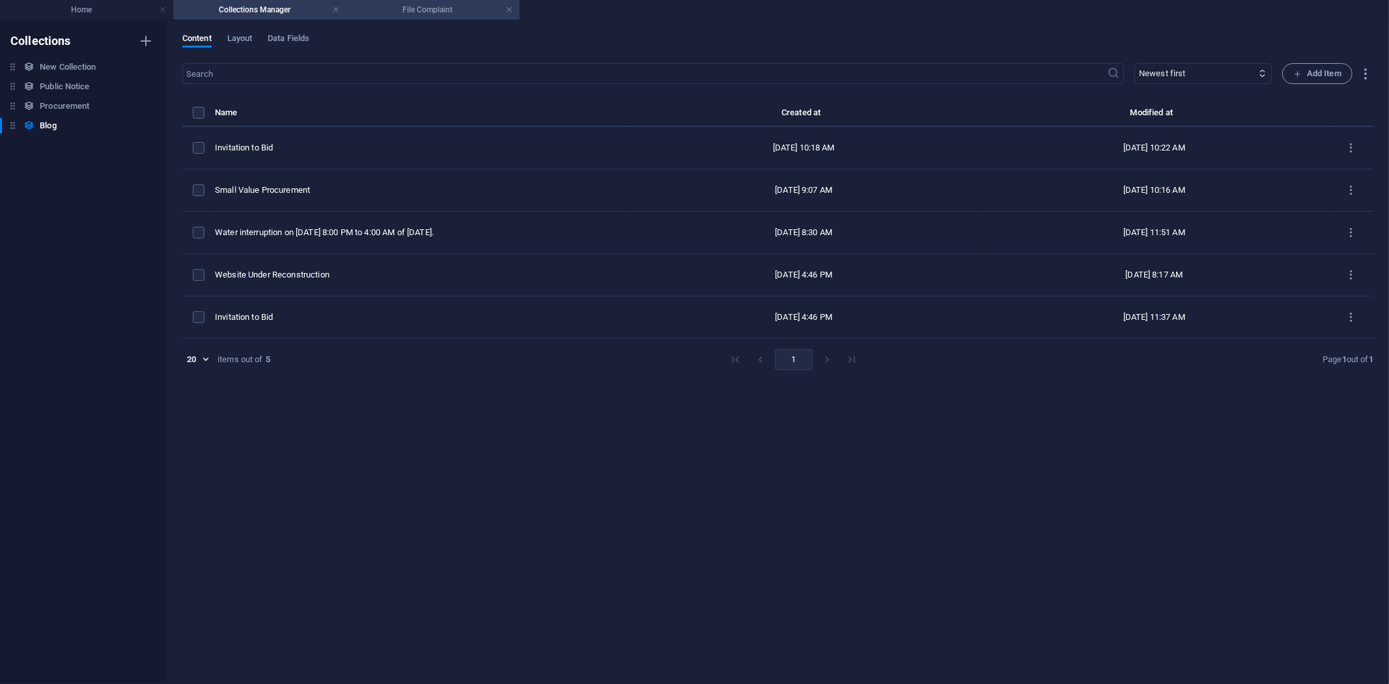
click at [411, 7] on h4 "File Complaint" at bounding box center [433, 10] width 173 height 14
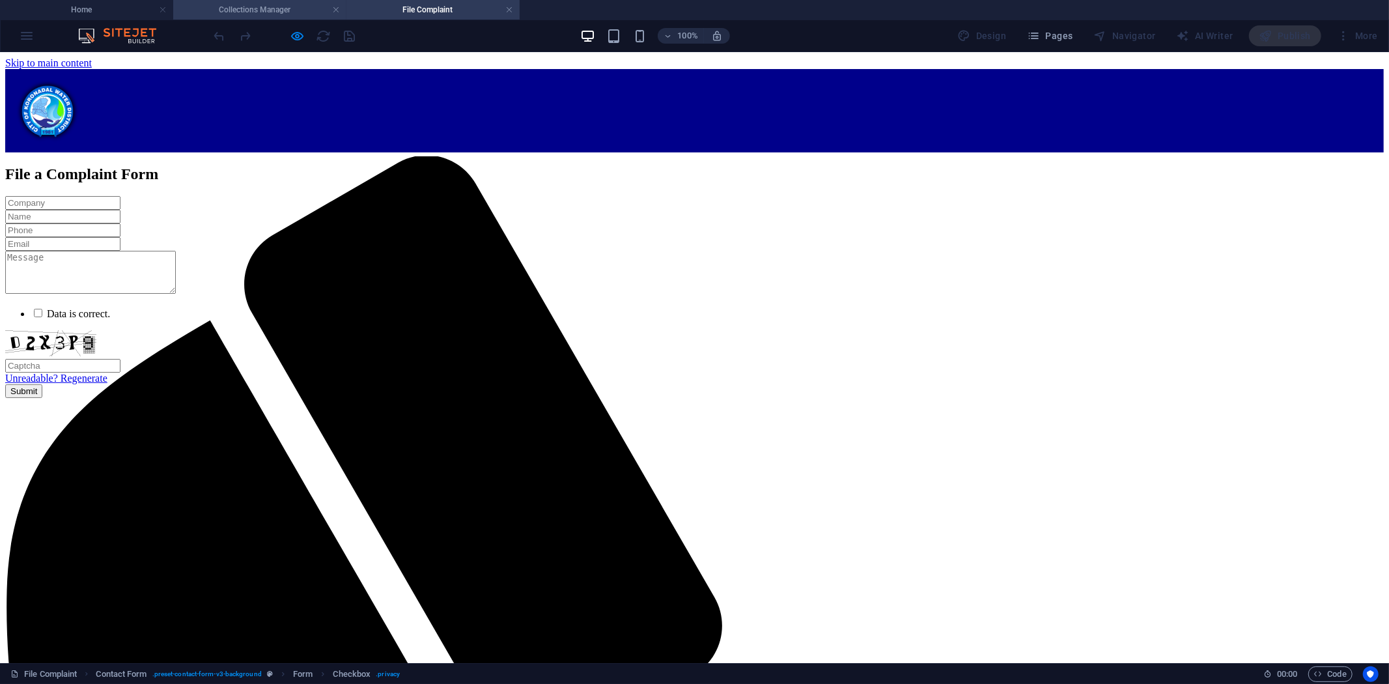
click at [231, 8] on h4 "Collections Manager" at bounding box center [259, 10] width 173 height 14
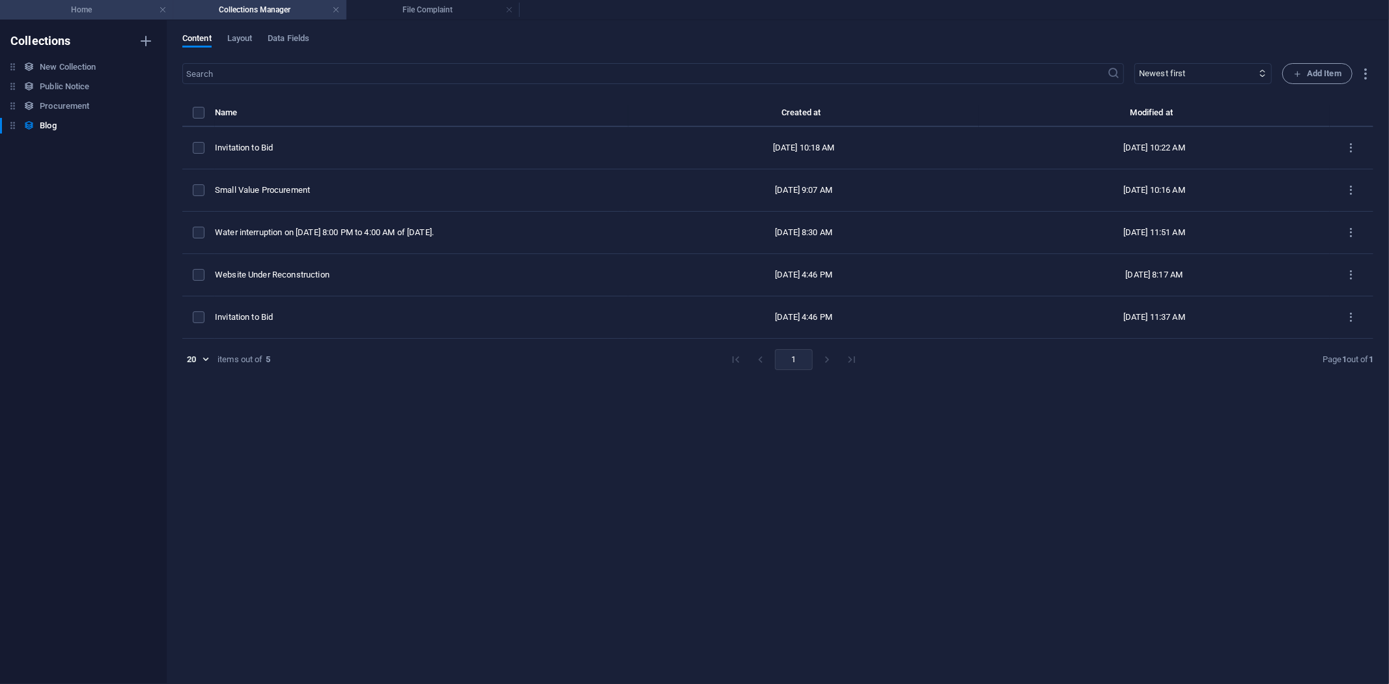
click at [85, 7] on h4 "Home" at bounding box center [86, 10] width 173 height 14
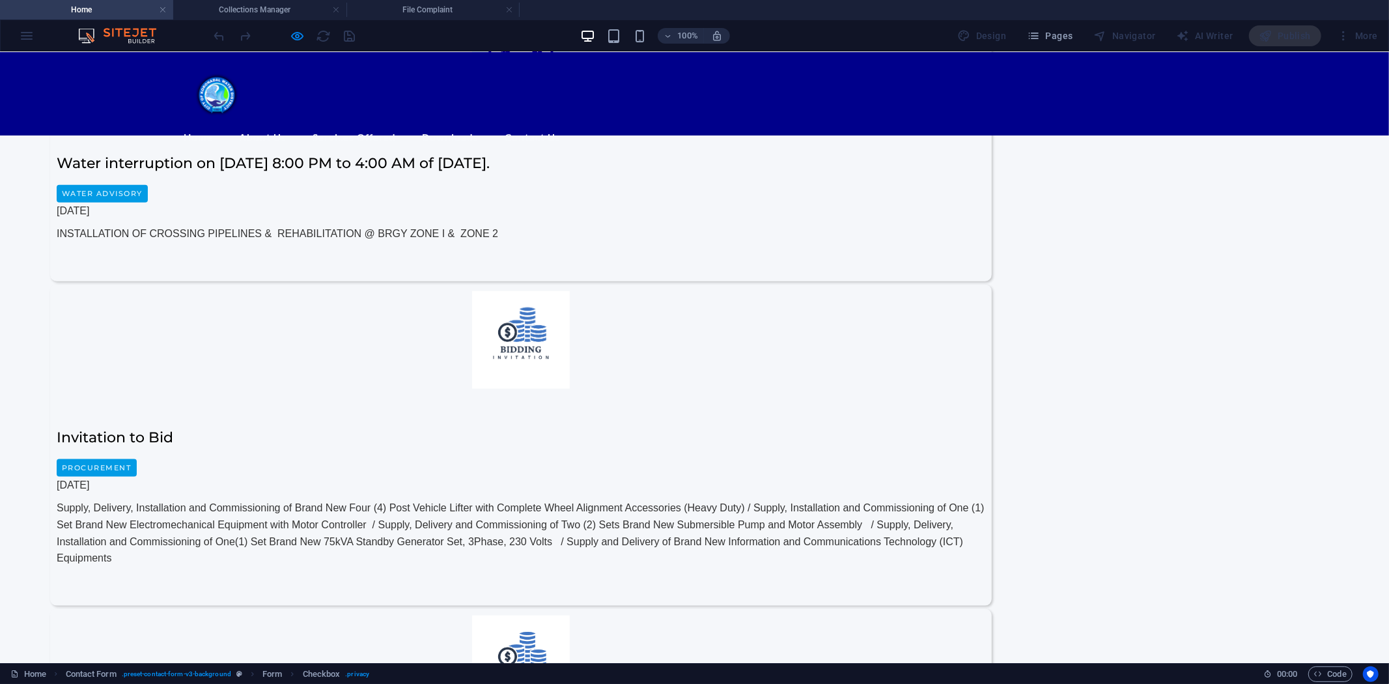
scroll to position [1251, 0]
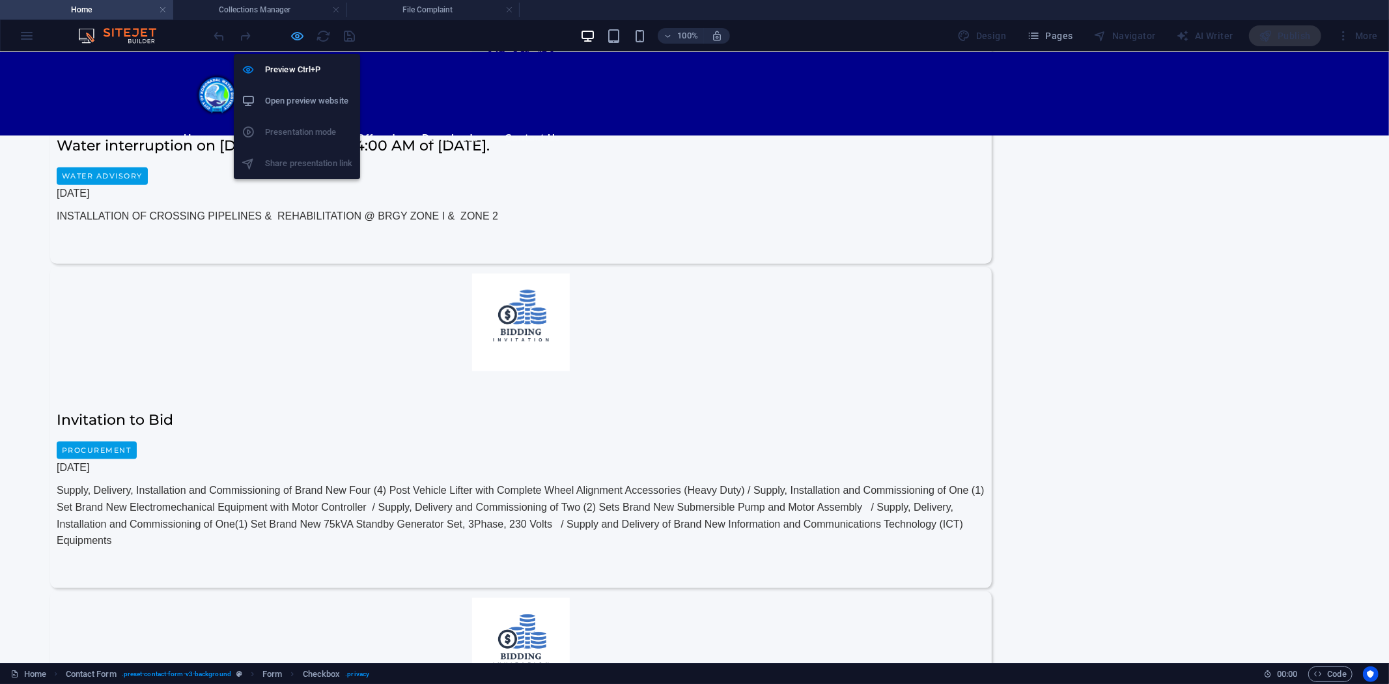
click at [294, 31] on icon "button" at bounding box center [298, 36] width 15 height 15
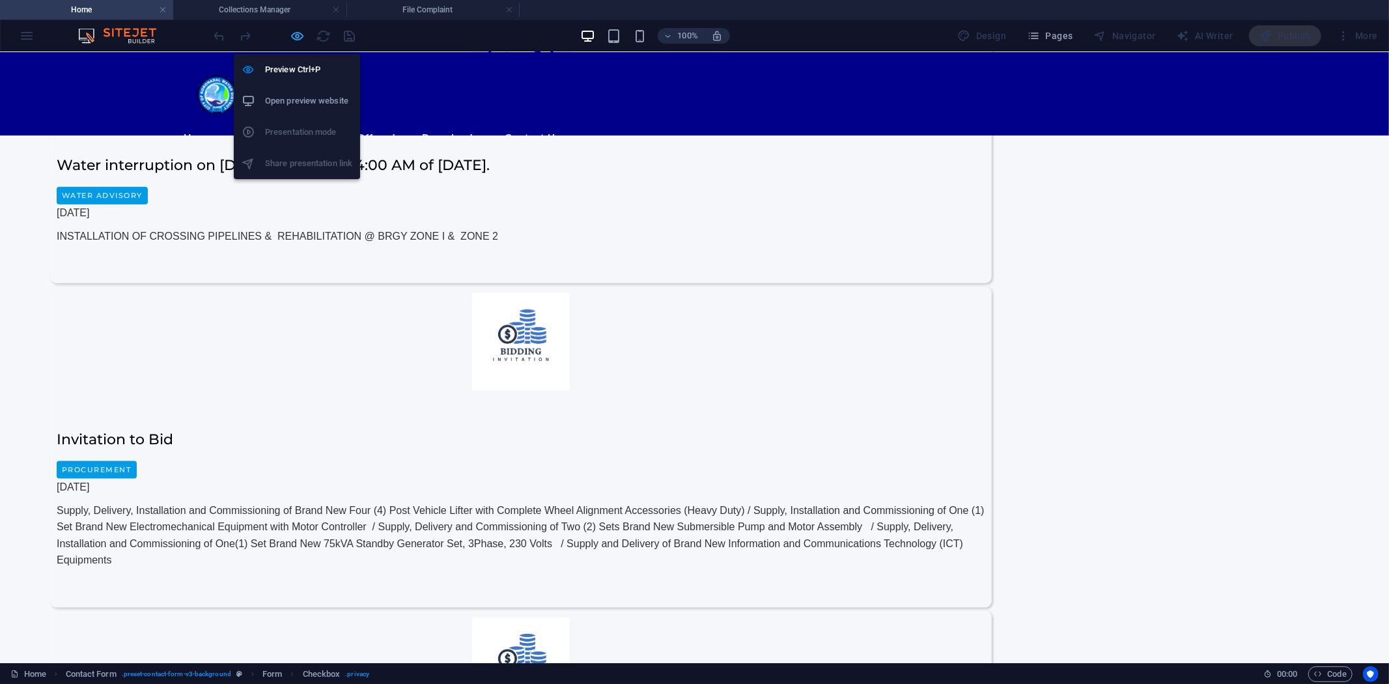
scroll to position [1271, 0]
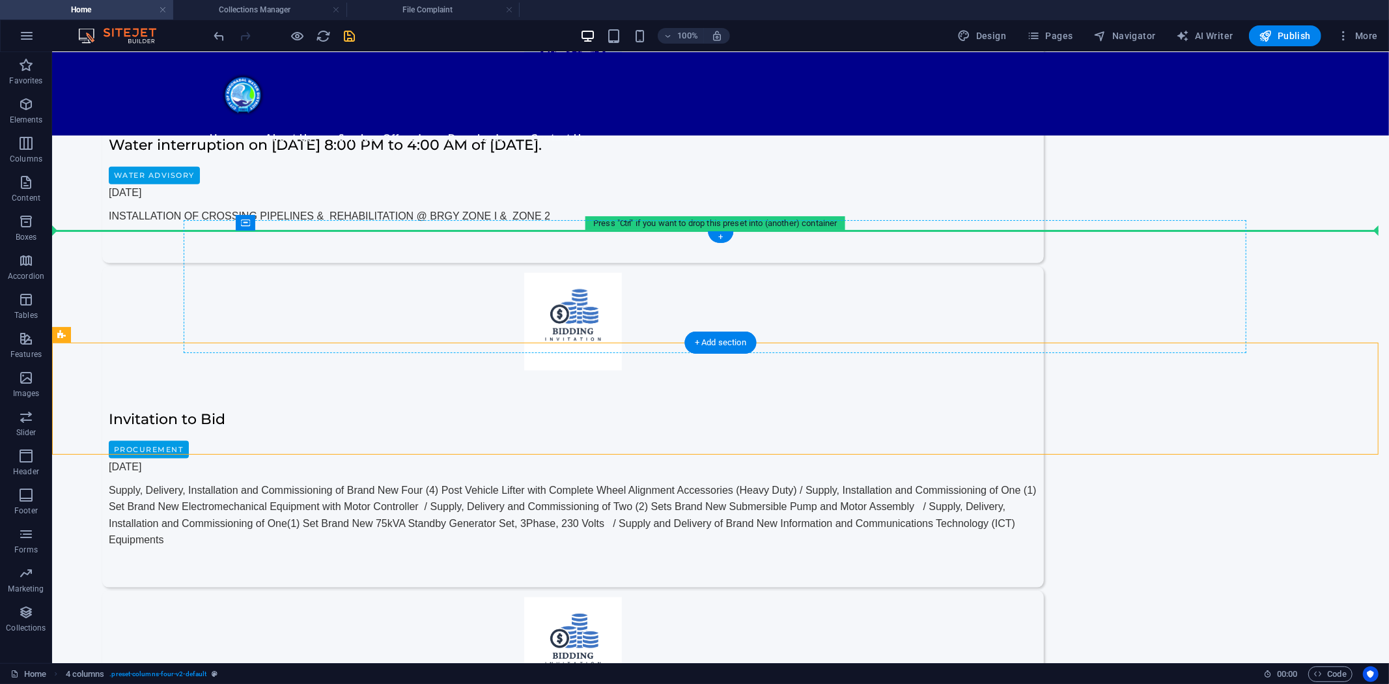
drag, startPoint x: 309, startPoint y: 387, endPoint x: 338, endPoint y: 255, distance: 135.4
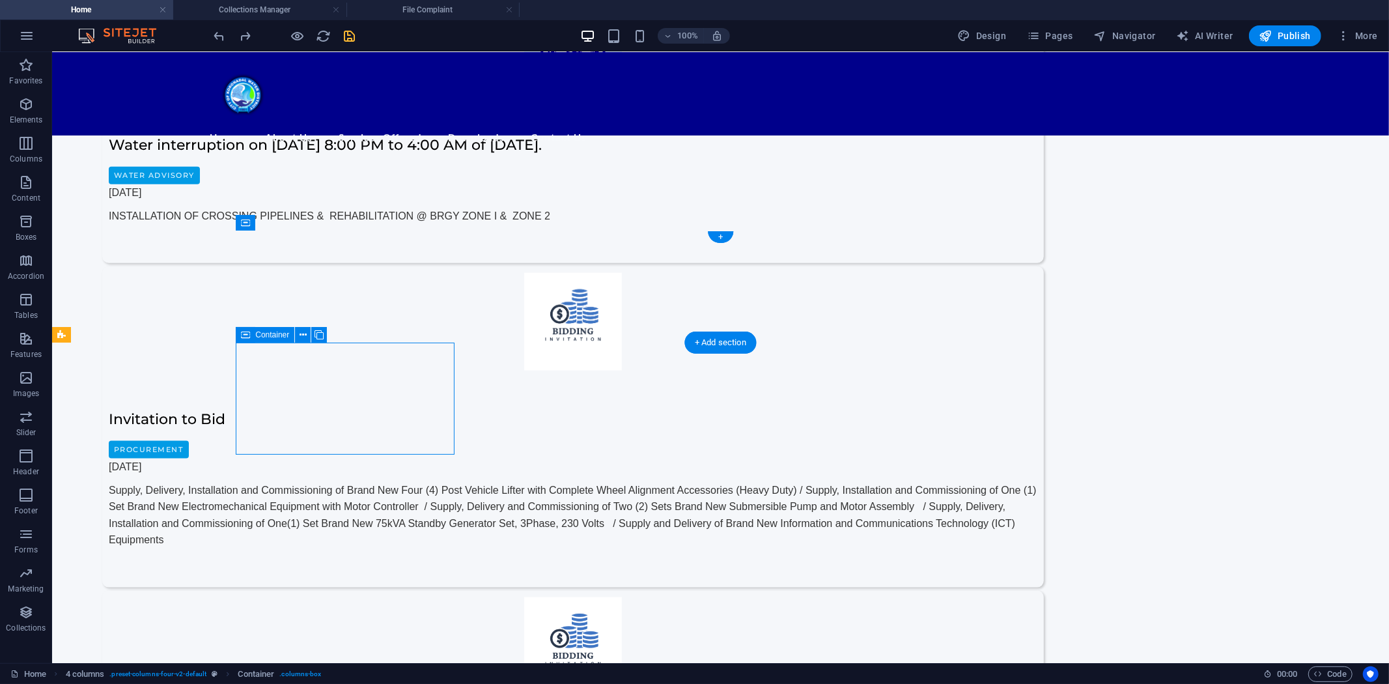
drag, startPoint x: 302, startPoint y: 385, endPoint x: 527, endPoint y: 287, distance: 245.1
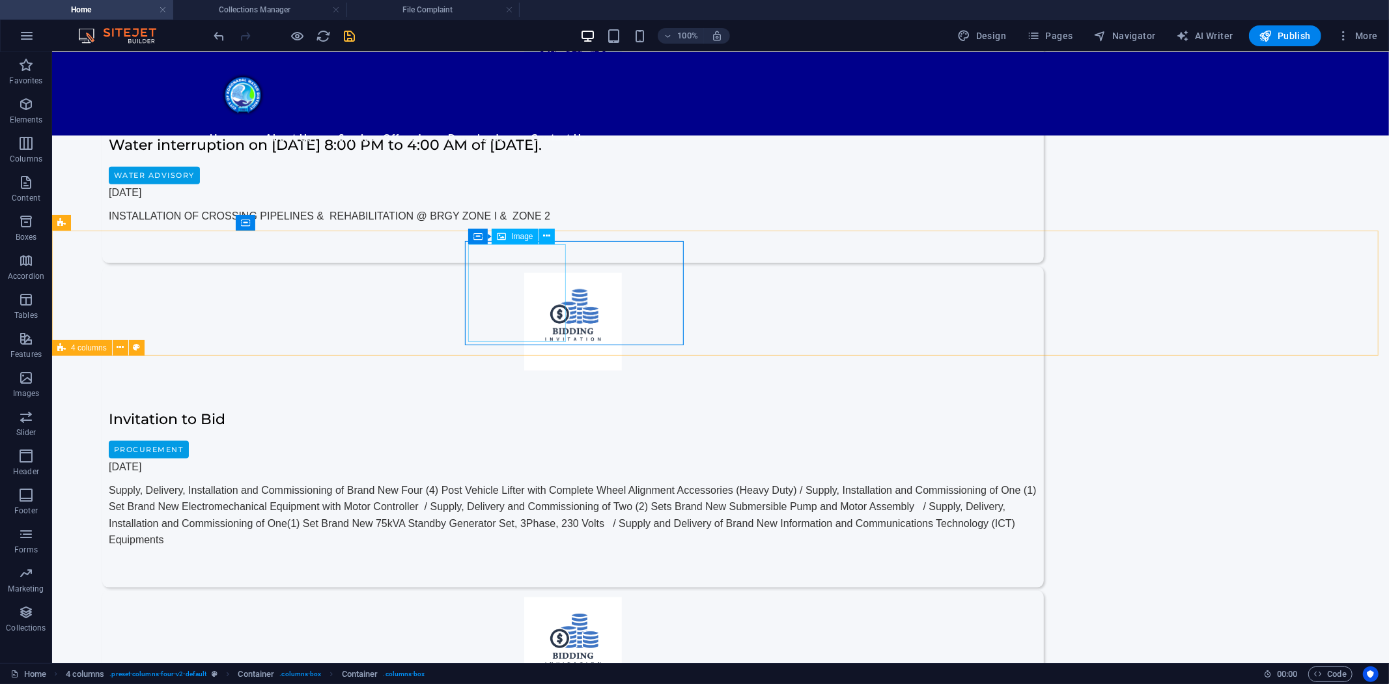
click at [505, 233] on icon at bounding box center [501, 237] width 9 height 16
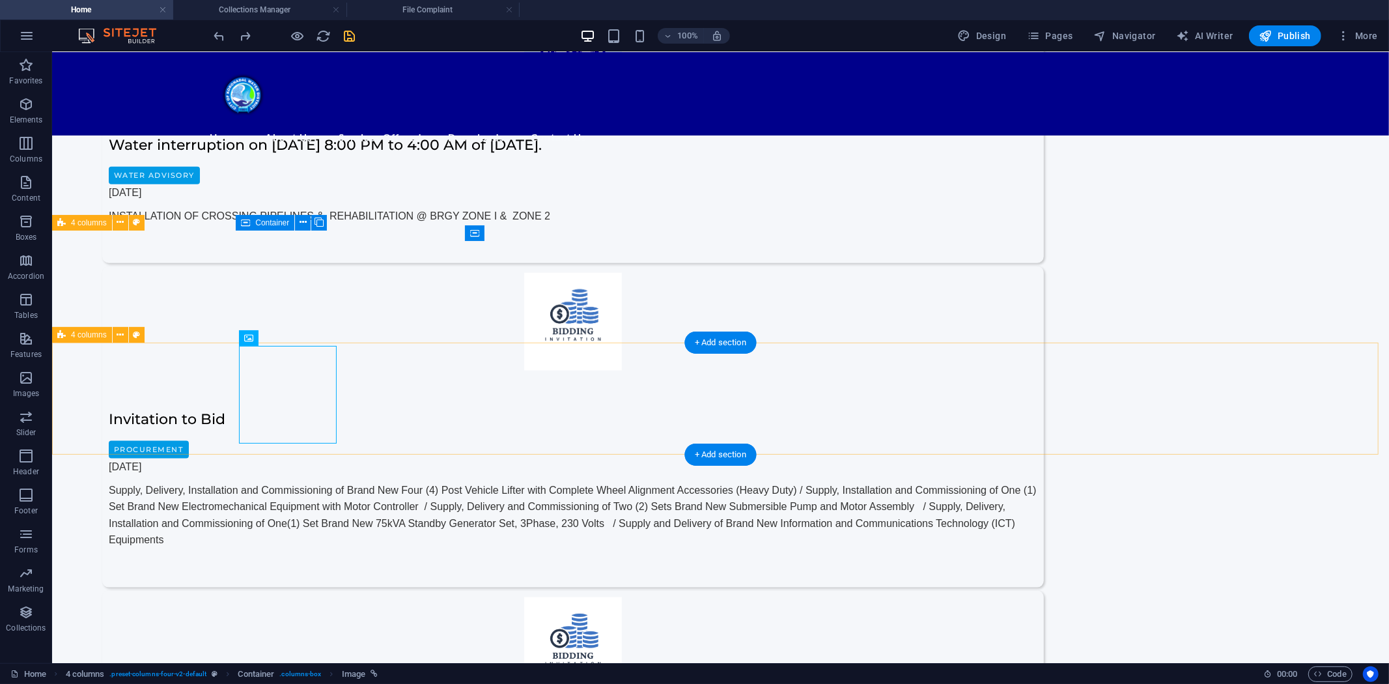
drag, startPoint x: 330, startPoint y: 391, endPoint x: 335, endPoint y: 307, distance: 84.2
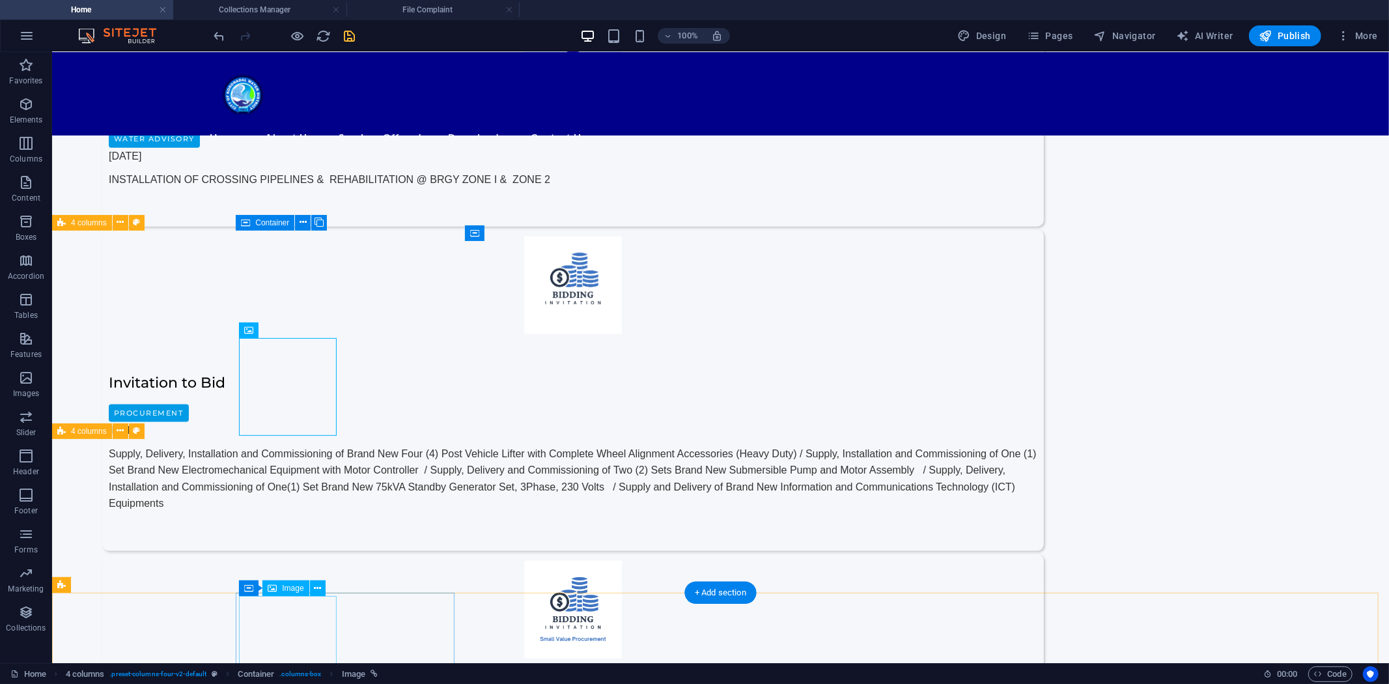
scroll to position [1343, 0]
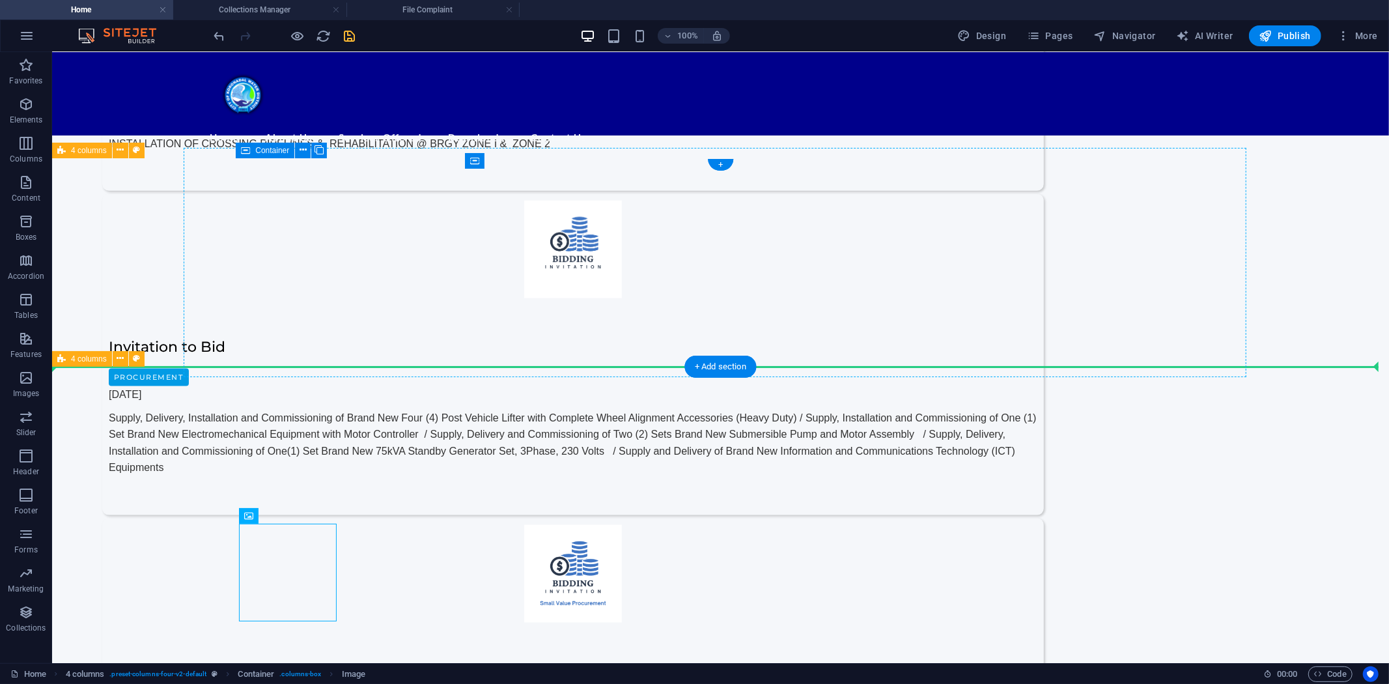
drag, startPoint x: 338, startPoint y: 569, endPoint x: 300, endPoint y: 362, distance: 210.0
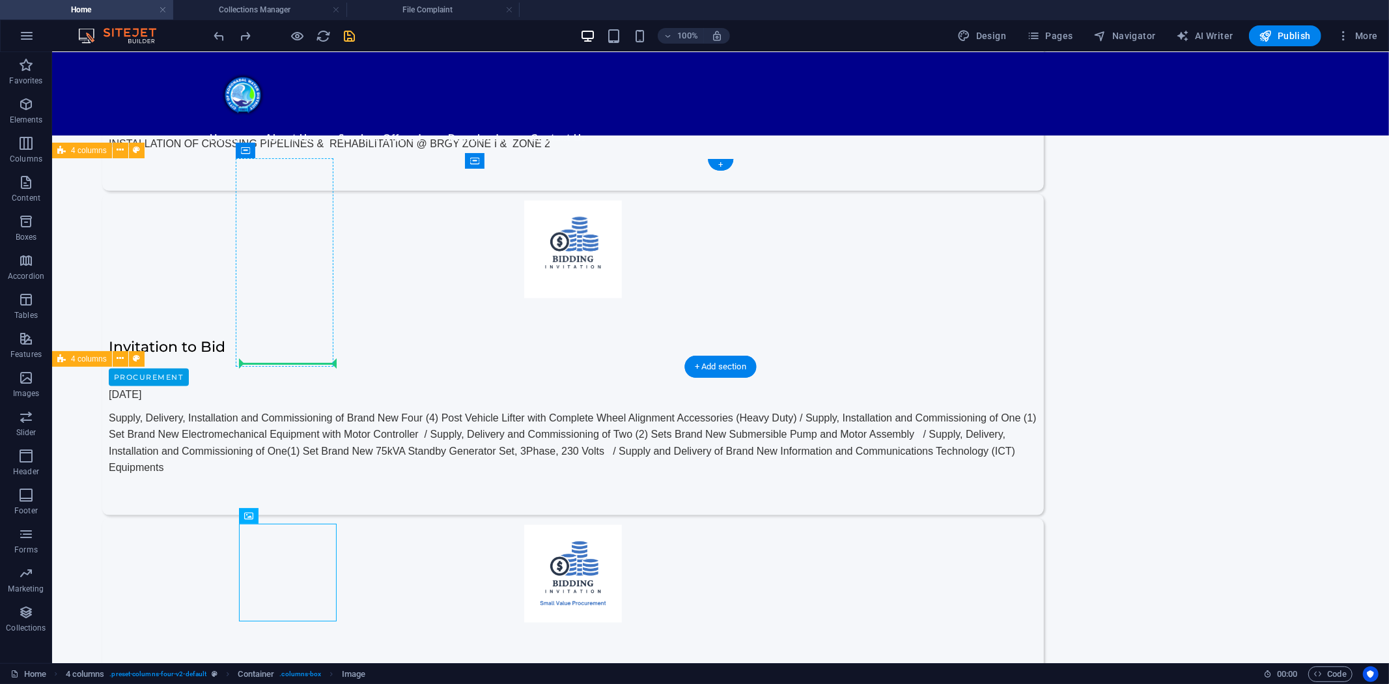
drag, startPoint x: 340, startPoint y: 568, endPoint x: 323, endPoint y: 324, distance: 244.9
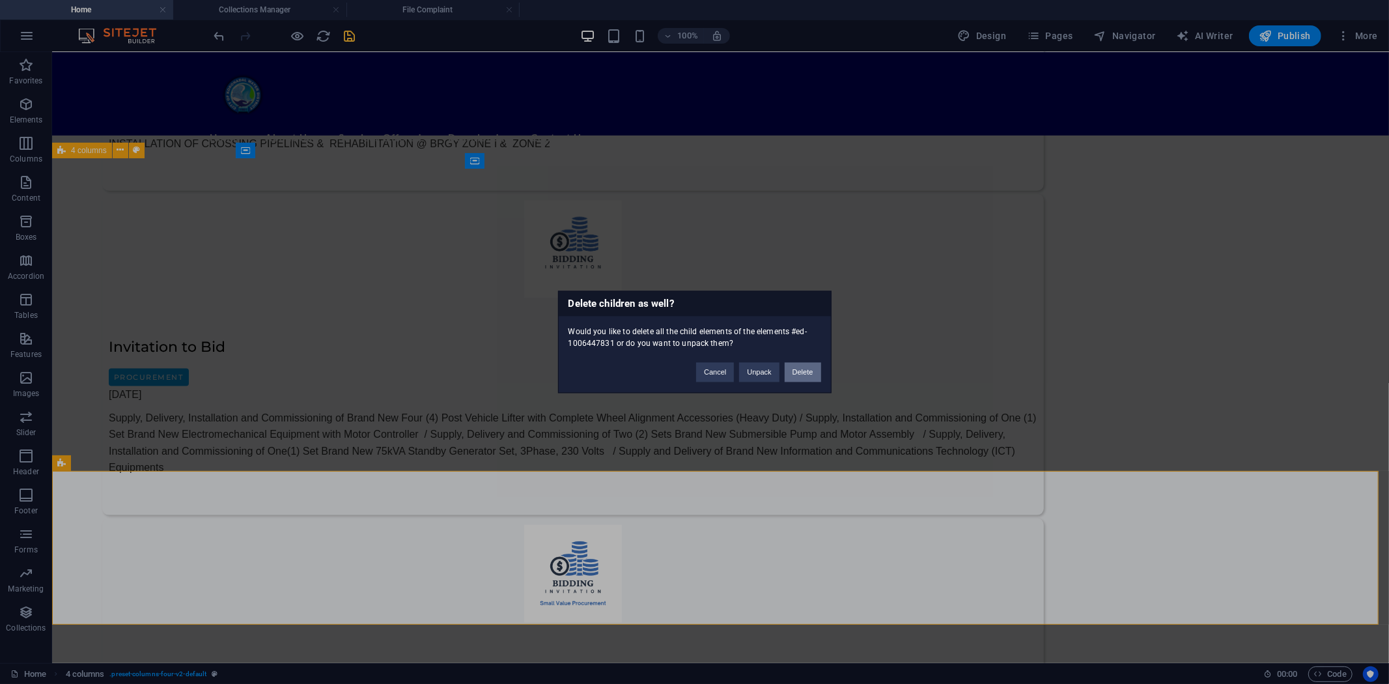
click at [804, 371] on button "Delete" at bounding box center [803, 373] width 36 height 20
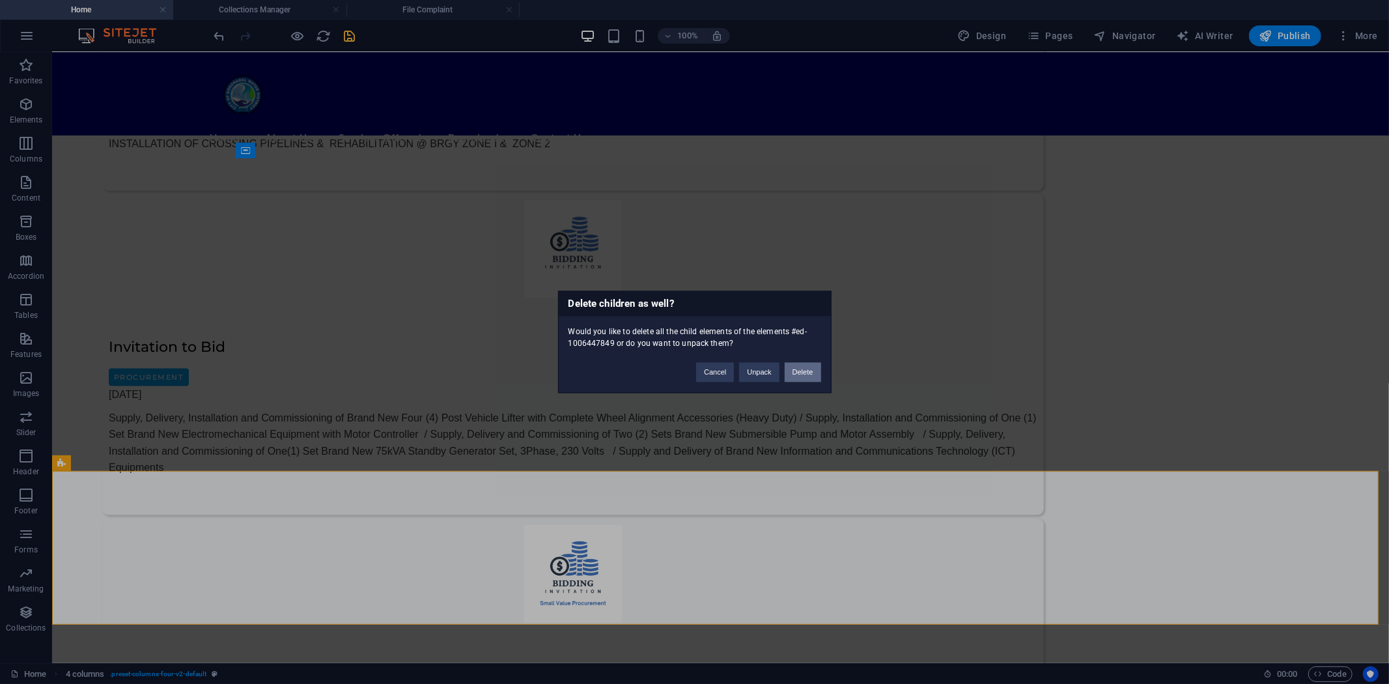
drag, startPoint x: 803, startPoint y: 375, endPoint x: 670, endPoint y: 309, distance: 148.9
click at [803, 375] on button "Delete" at bounding box center [803, 373] width 36 height 20
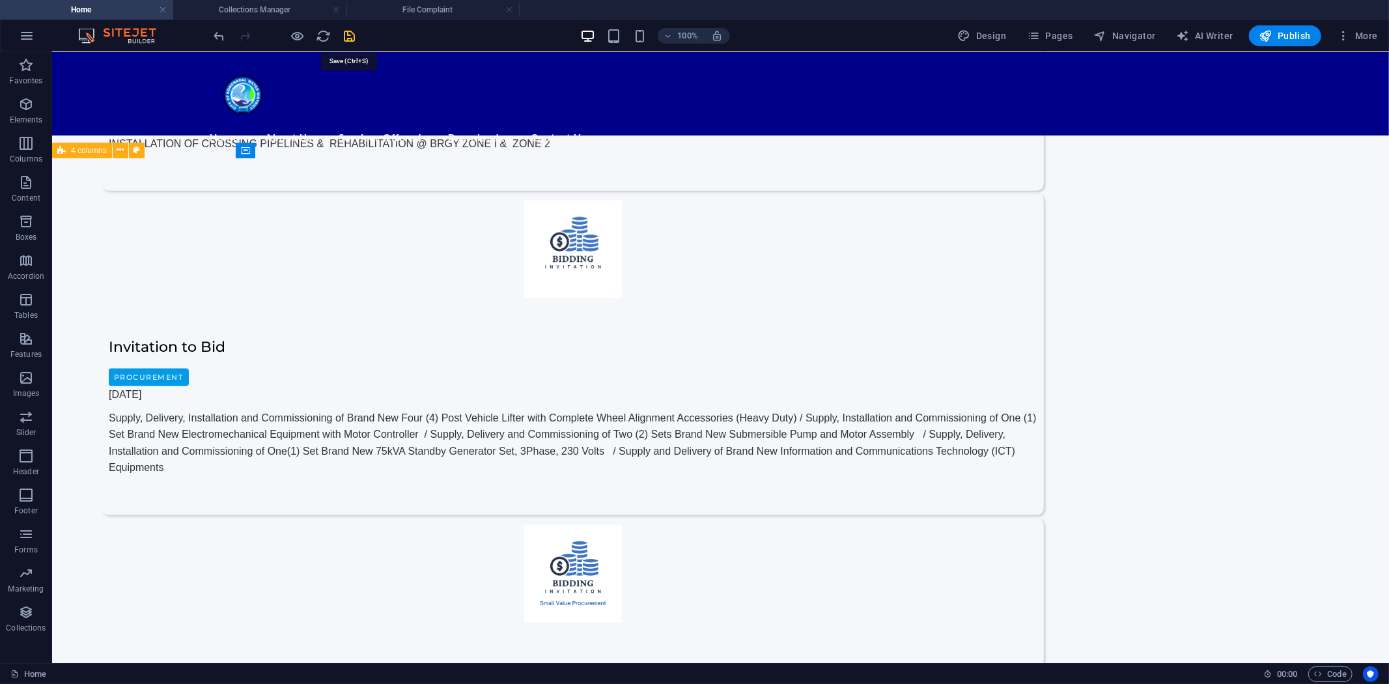
click at [349, 34] on icon "save" at bounding box center [350, 36] width 15 height 15
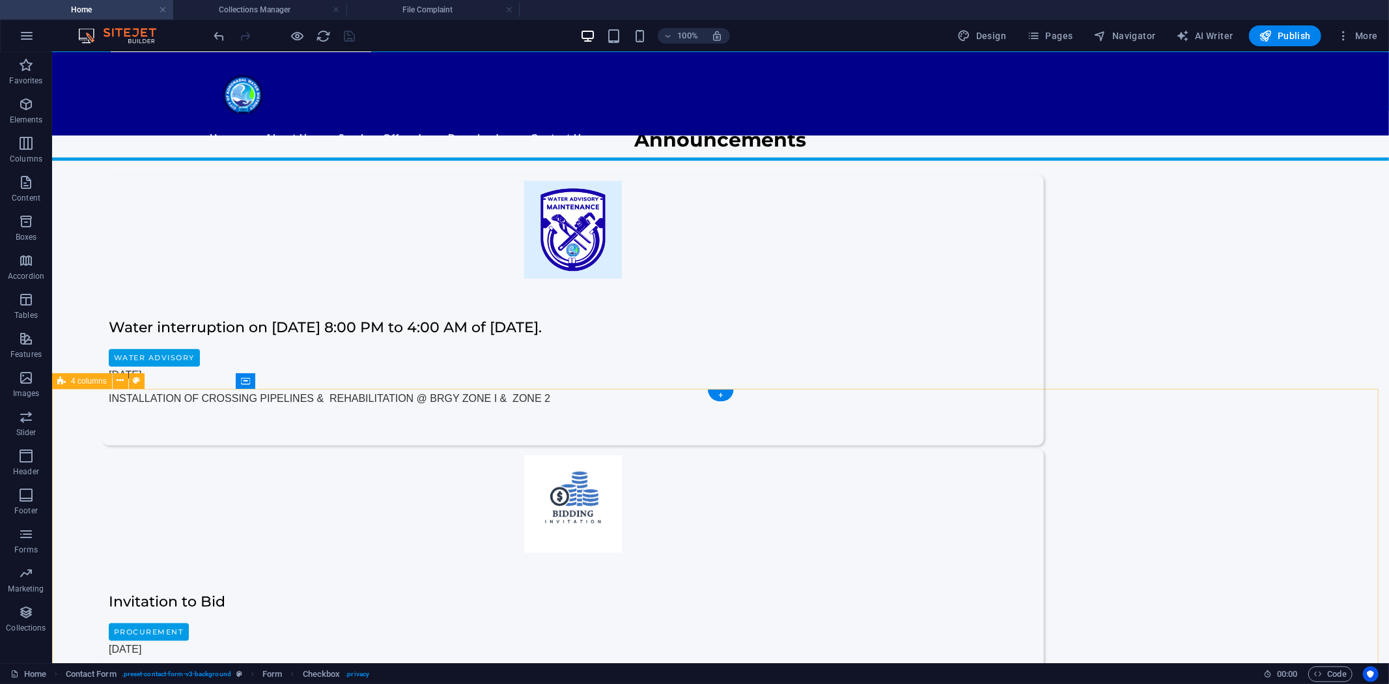
scroll to position [1271, 0]
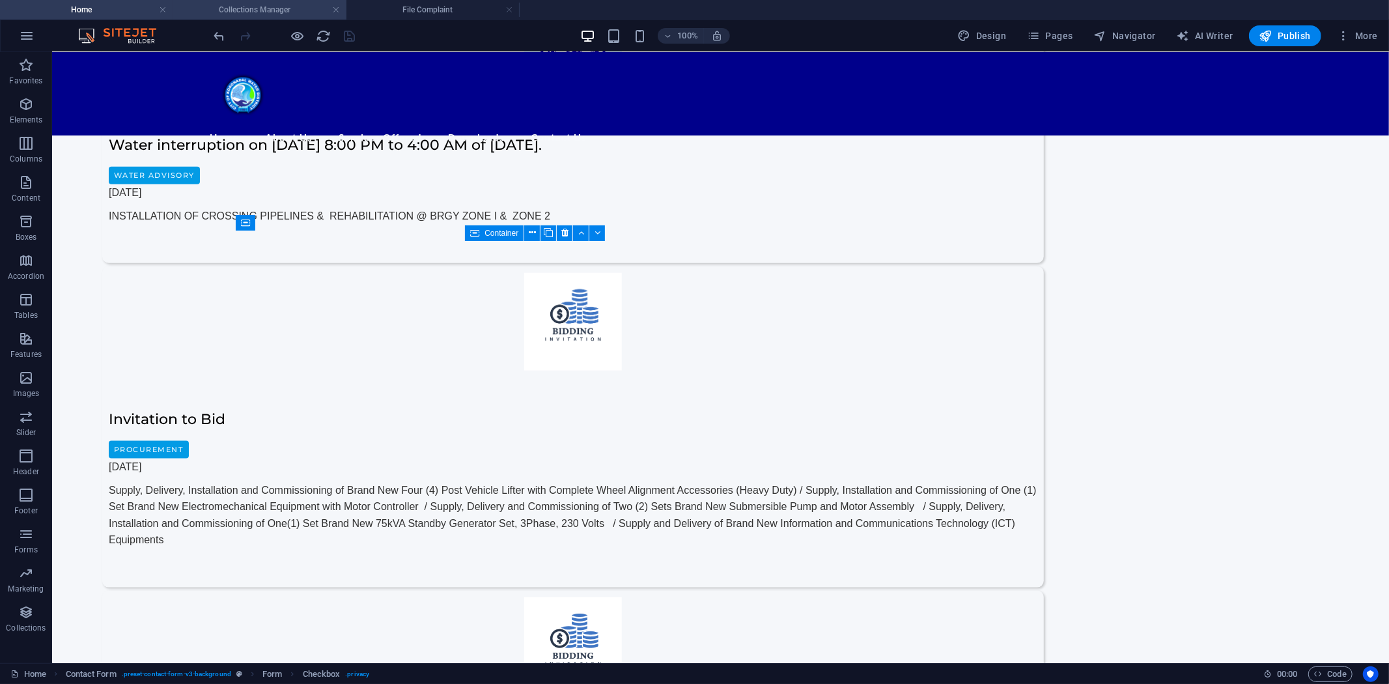
click at [274, 9] on h4 "Collections Manager" at bounding box center [259, 10] width 173 height 14
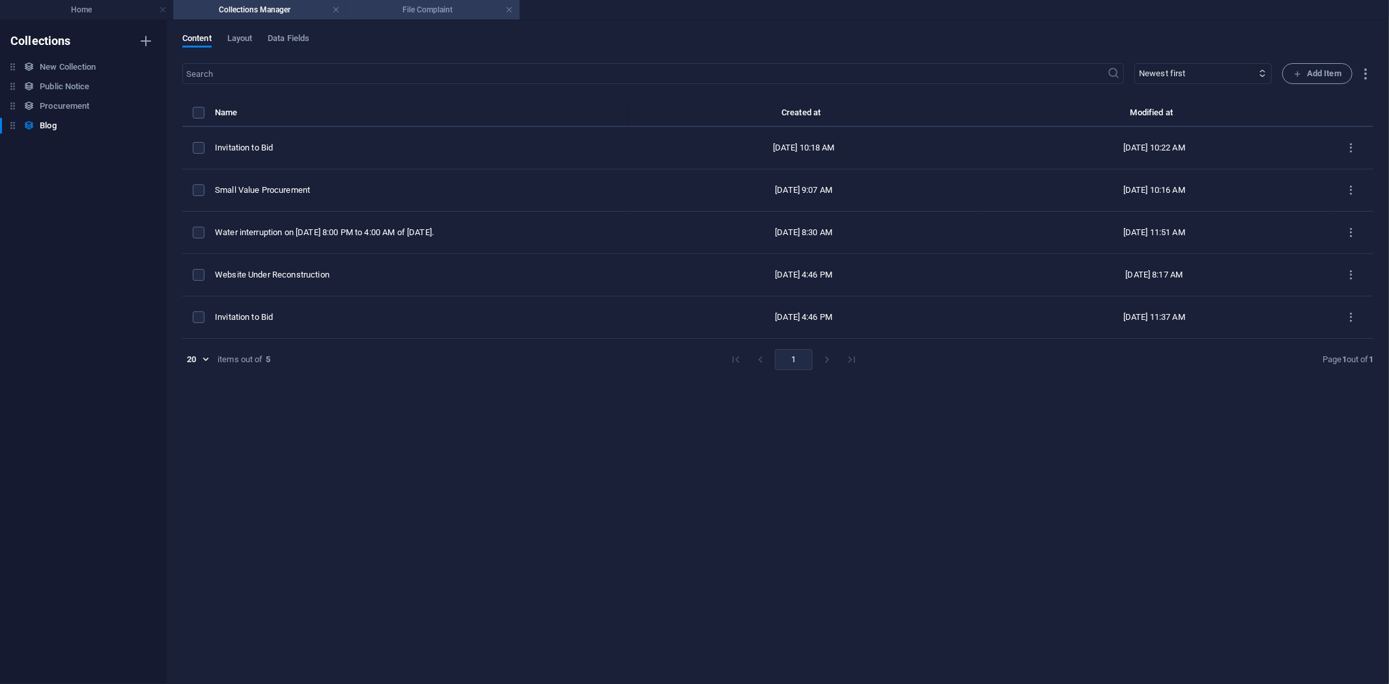
click at [444, 8] on h4 "File Complaint" at bounding box center [433, 10] width 173 height 14
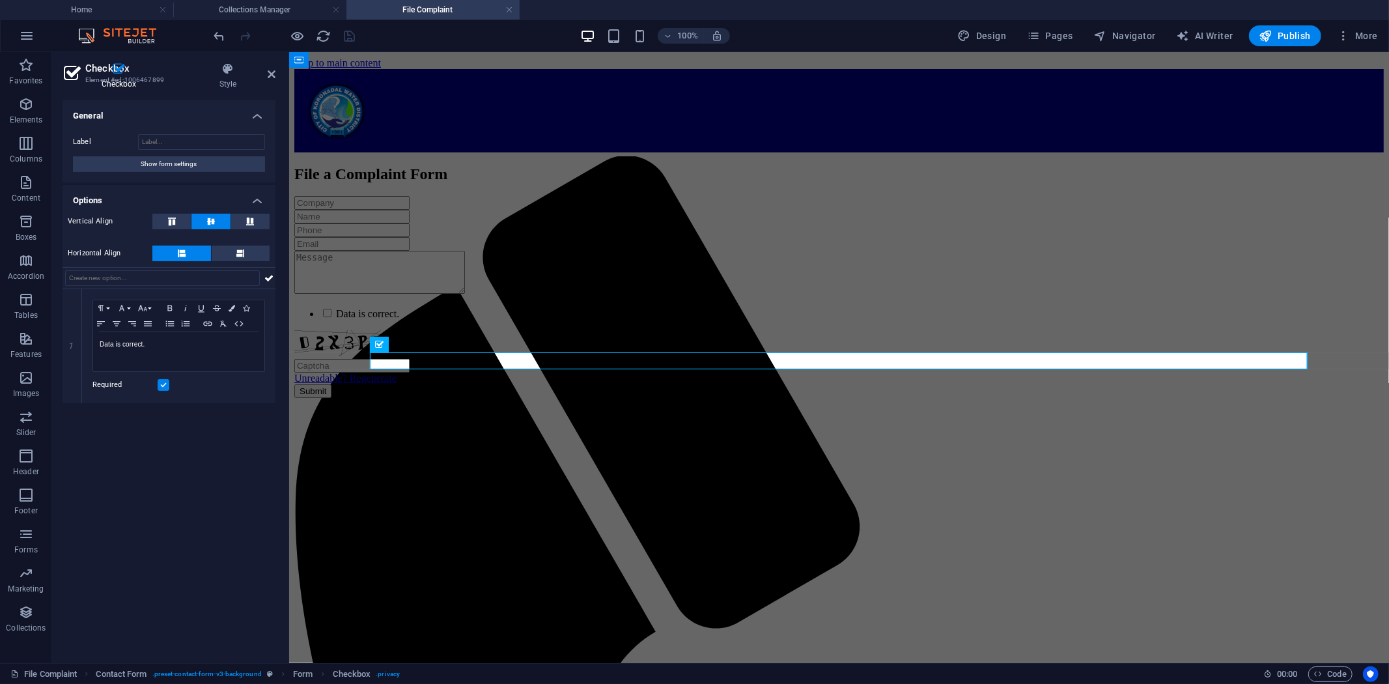
click at [564, 414] on html "Skip to main content Menu Home About Us Mandate, Mission and Vision Company His…" at bounding box center [839, 232] width 1100 height 363
click at [392, 414] on html "Skip to main content Menu Home About Us Mandate, Mission and Vision Company His…" at bounding box center [839, 232] width 1100 height 363
click at [476, 278] on div at bounding box center [839, 273] width 1090 height 46
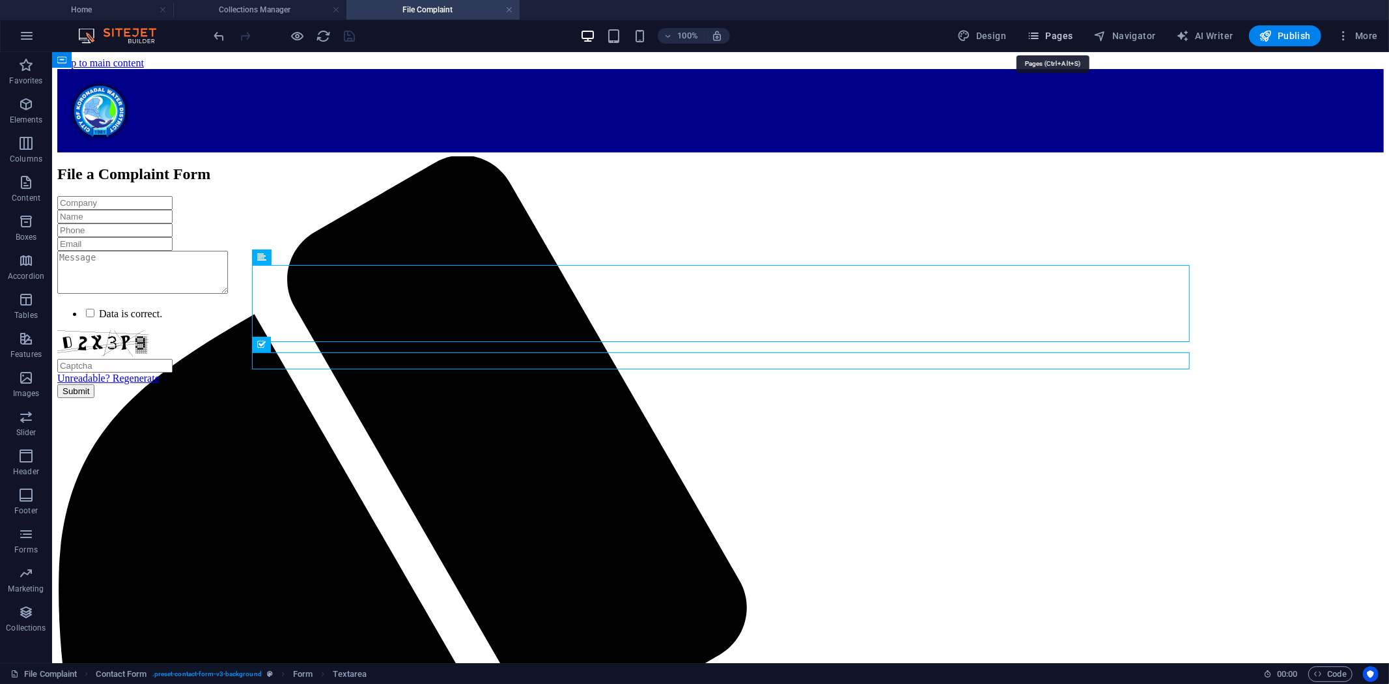
click at [1052, 30] on span "Pages" at bounding box center [1050, 35] width 46 height 13
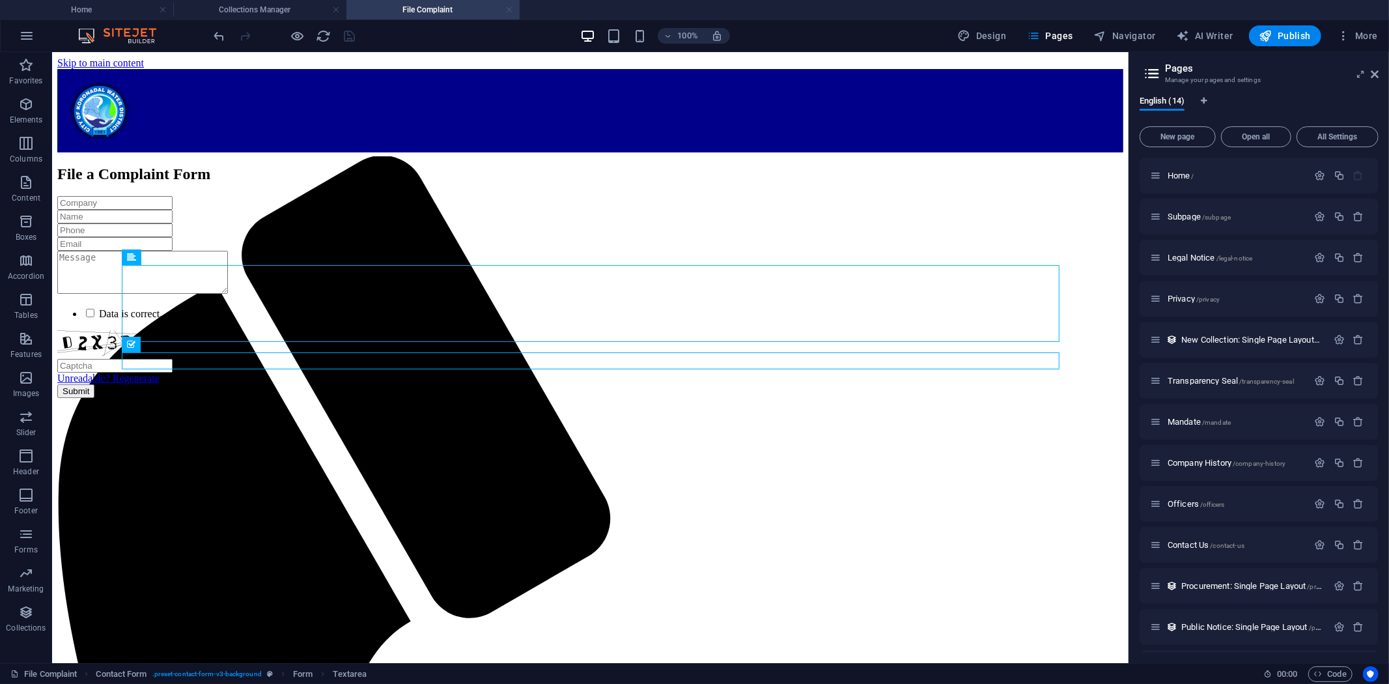
click at [509, 8] on link at bounding box center [509, 10] width 8 height 12
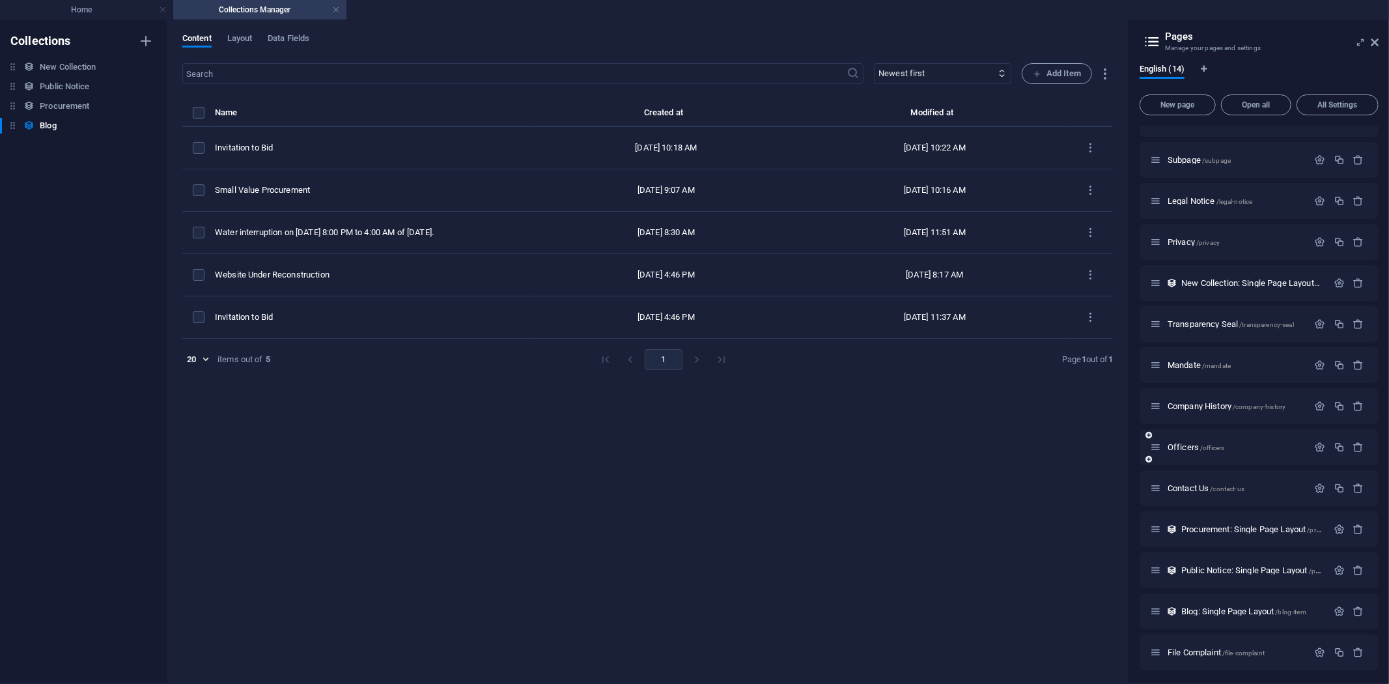
scroll to position [26, 0]
click at [1356, 648] on icon "button" at bounding box center [1359, 651] width 11 height 11
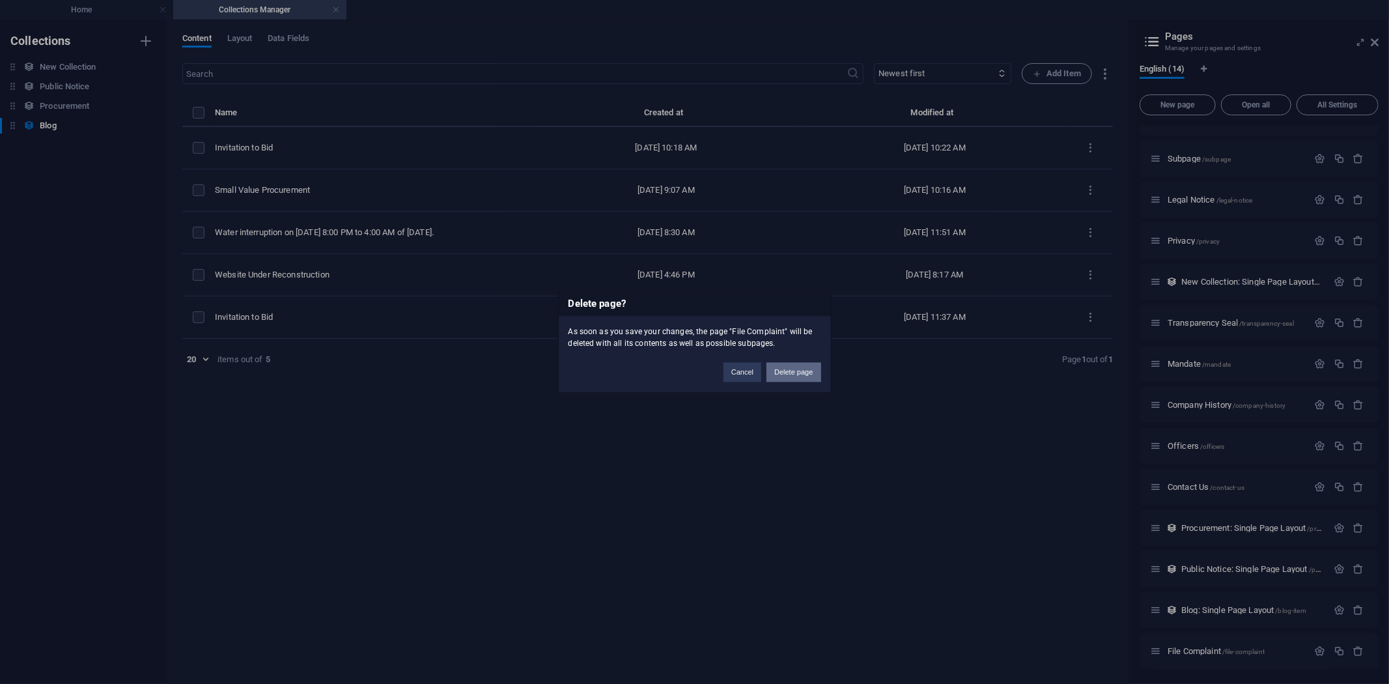
click at [784, 367] on button "Delete page" at bounding box center [794, 373] width 54 height 20
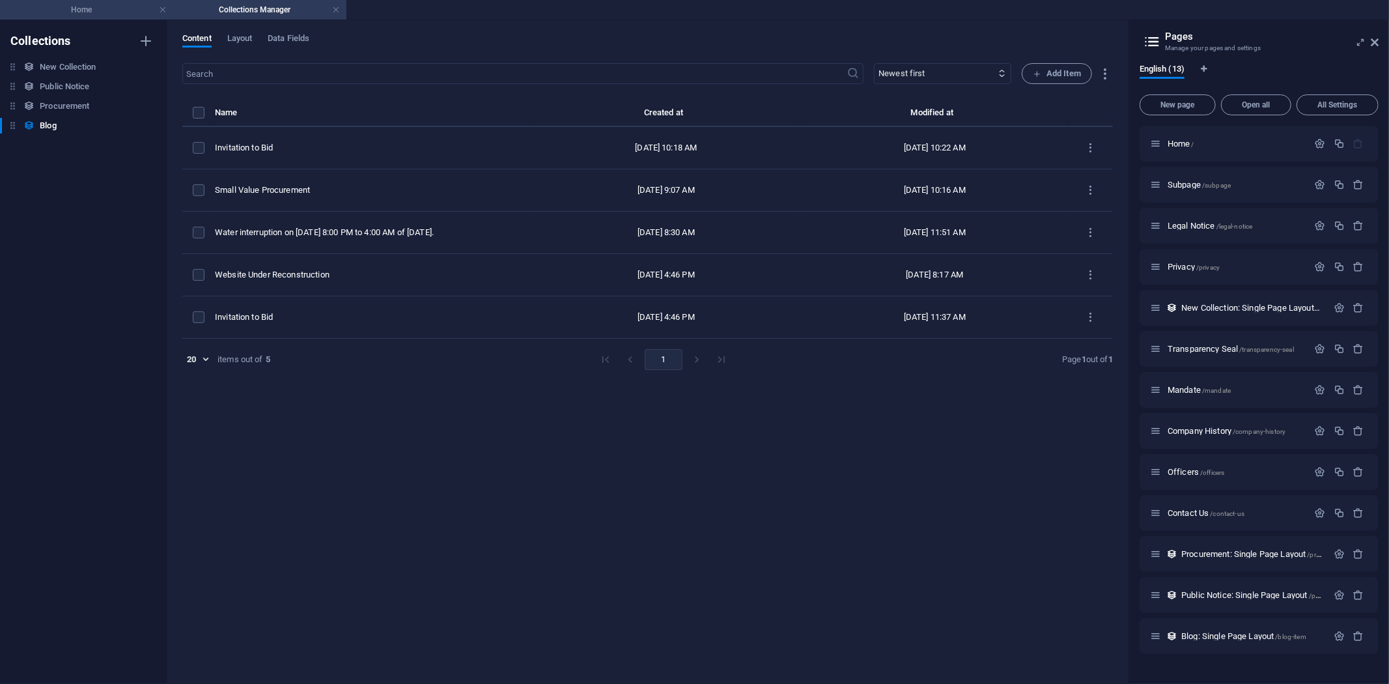
click at [72, 8] on h4 "Home" at bounding box center [86, 10] width 173 height 14
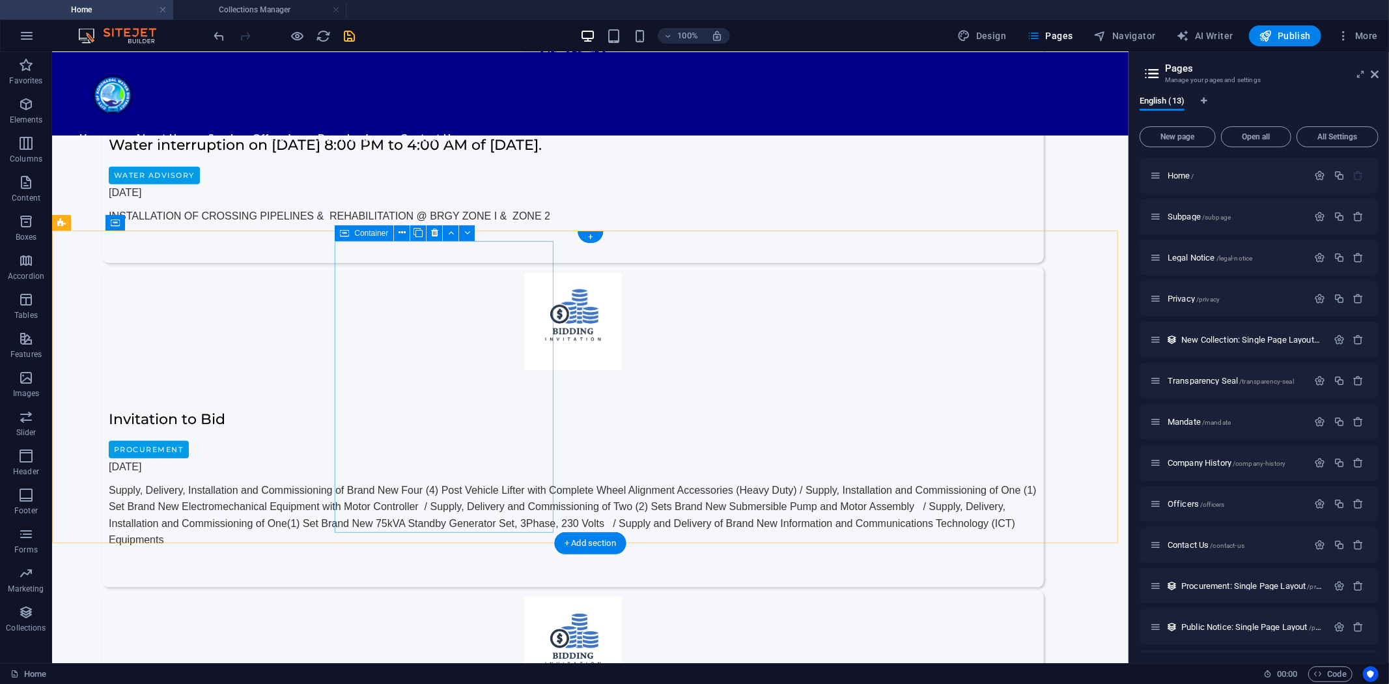
click at [1378, 70] on icon at bounding box center [1375, 74] width 8 height 10
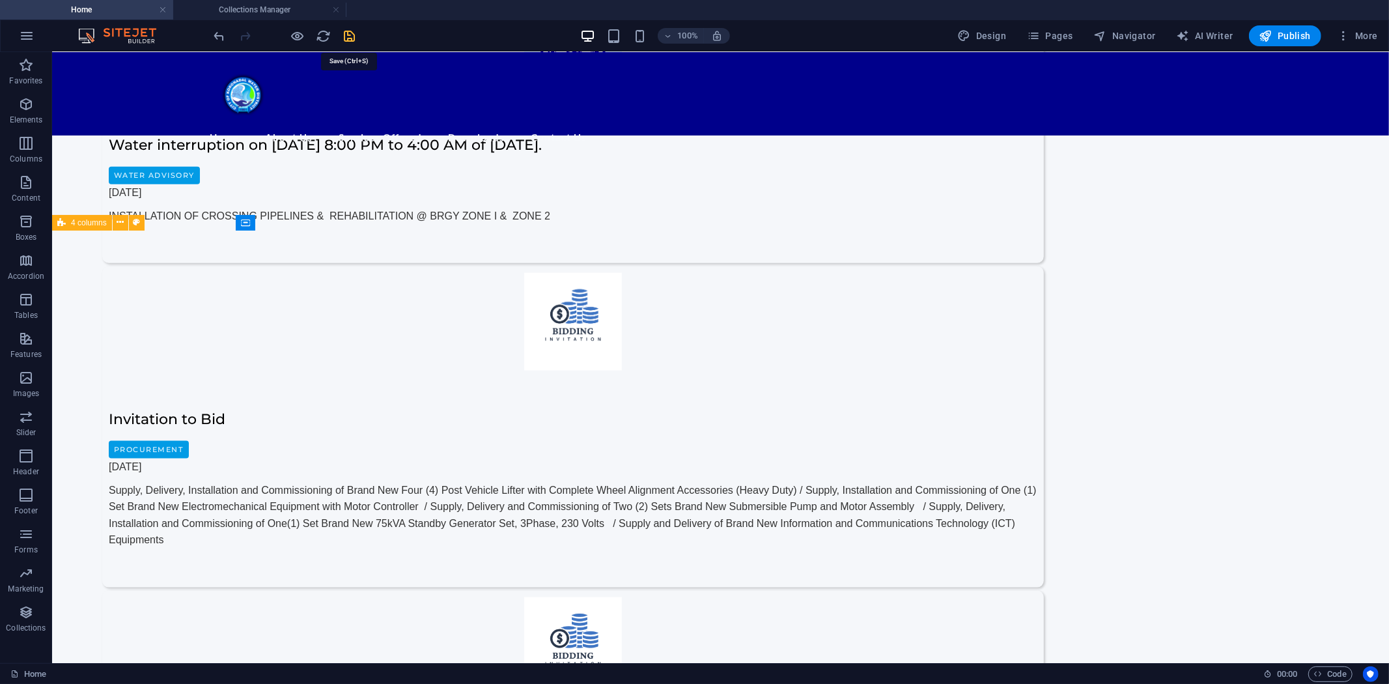
click at [347, 34] on icon "save" at bounding box center [350, 36] width 15 height 15
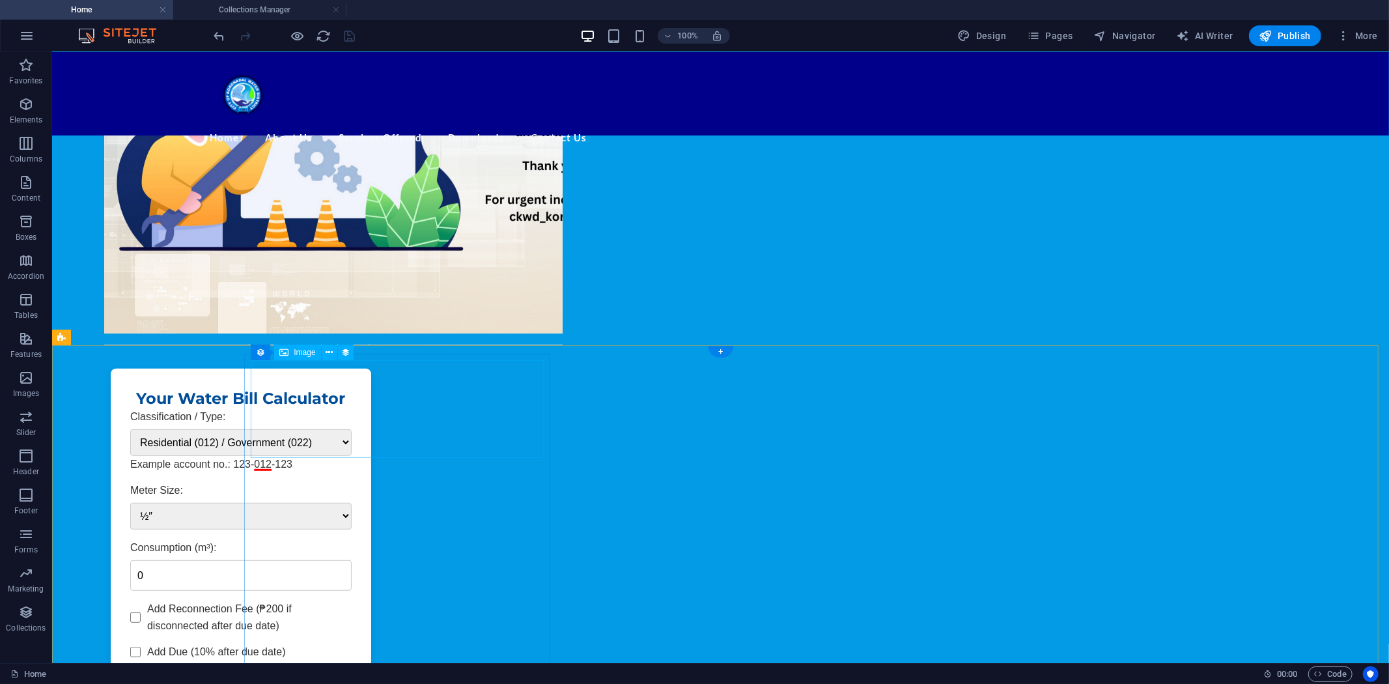
scroll to position [474, 0]
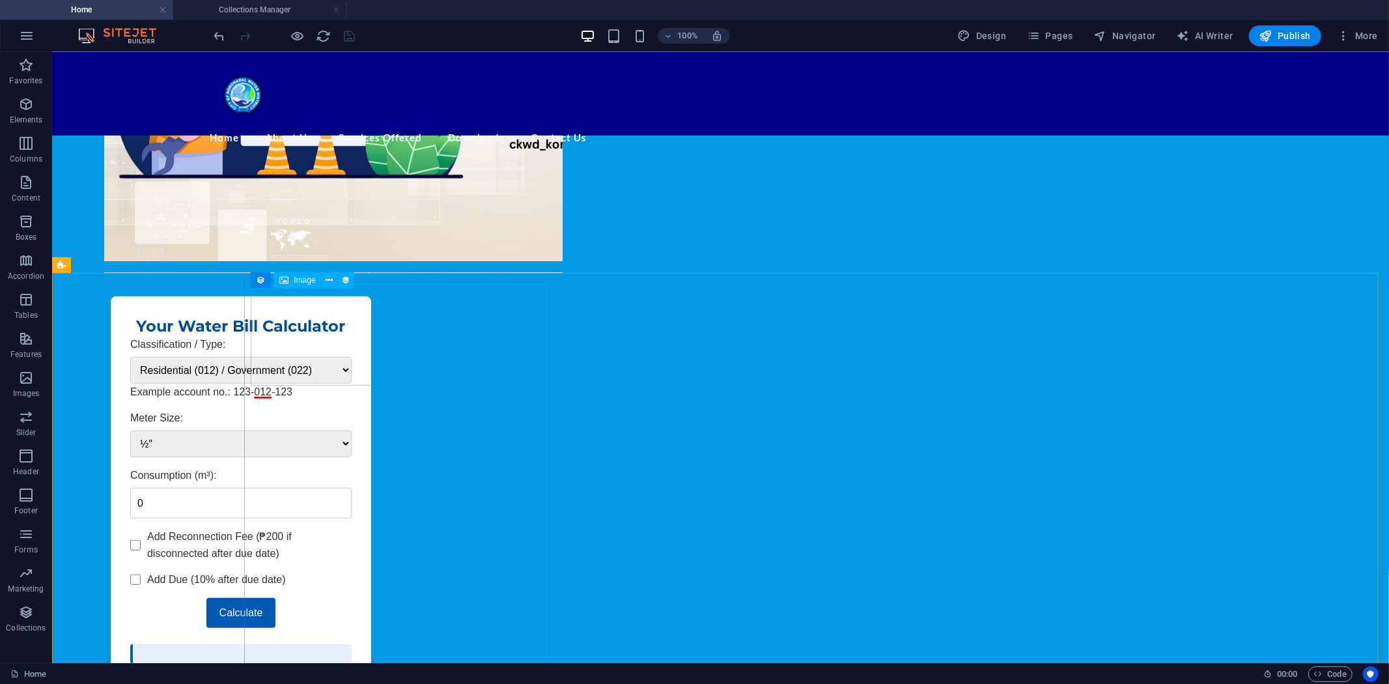
click at [295, 278] on span "Image" at bounding box center [304, 280] width 21 height 8
click at [350, 33] on icon "save" at bounding box center [350, 36] width 15 height 15
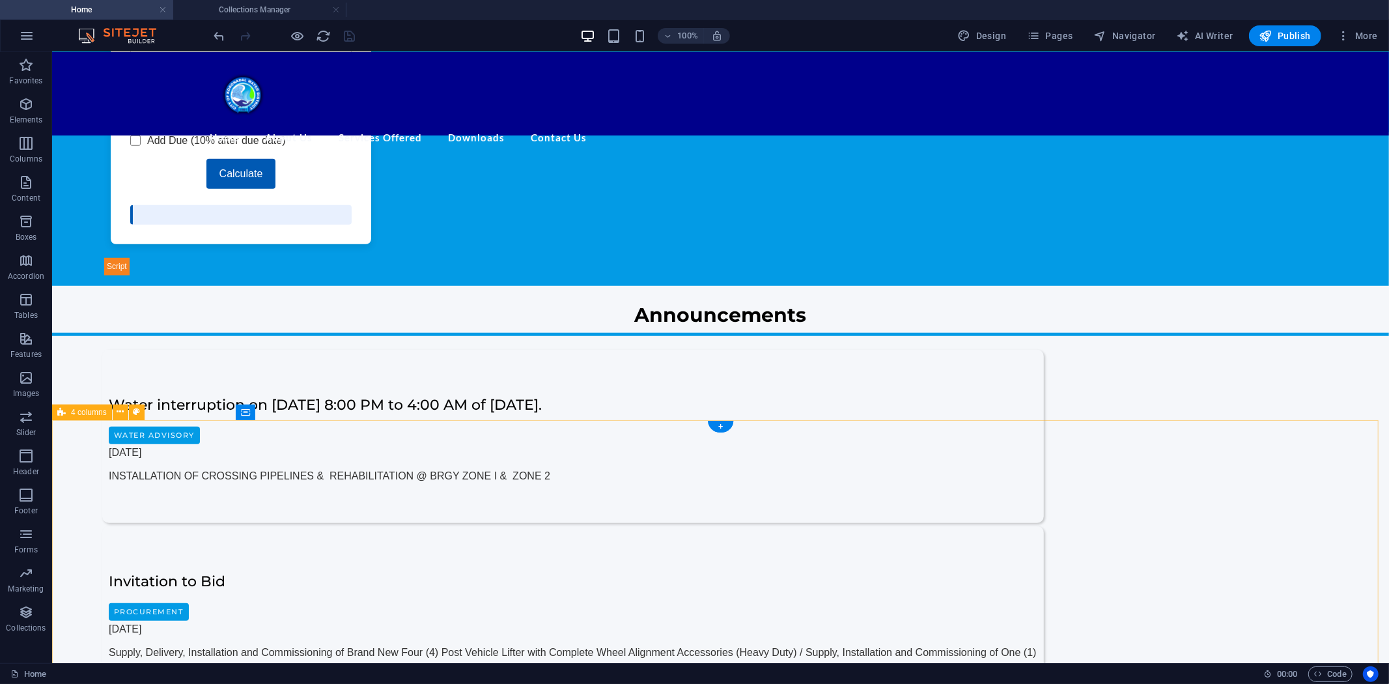
scroll to position [1013, 0]
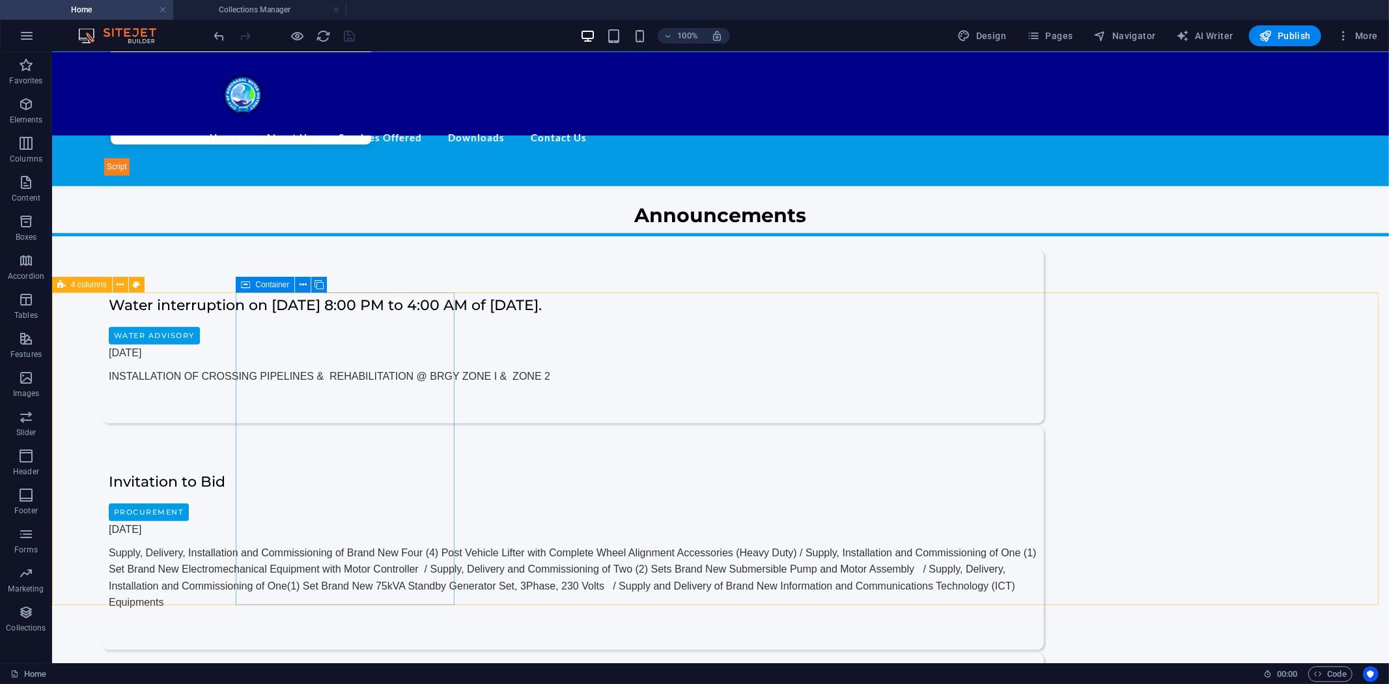
click at [264, 285] on span "Container" at bounding box center [272, 285] width 34 height 8
click at [251, 285] on div "Container" at bounding box center [265, 285] width 59 height 16
select select "px"
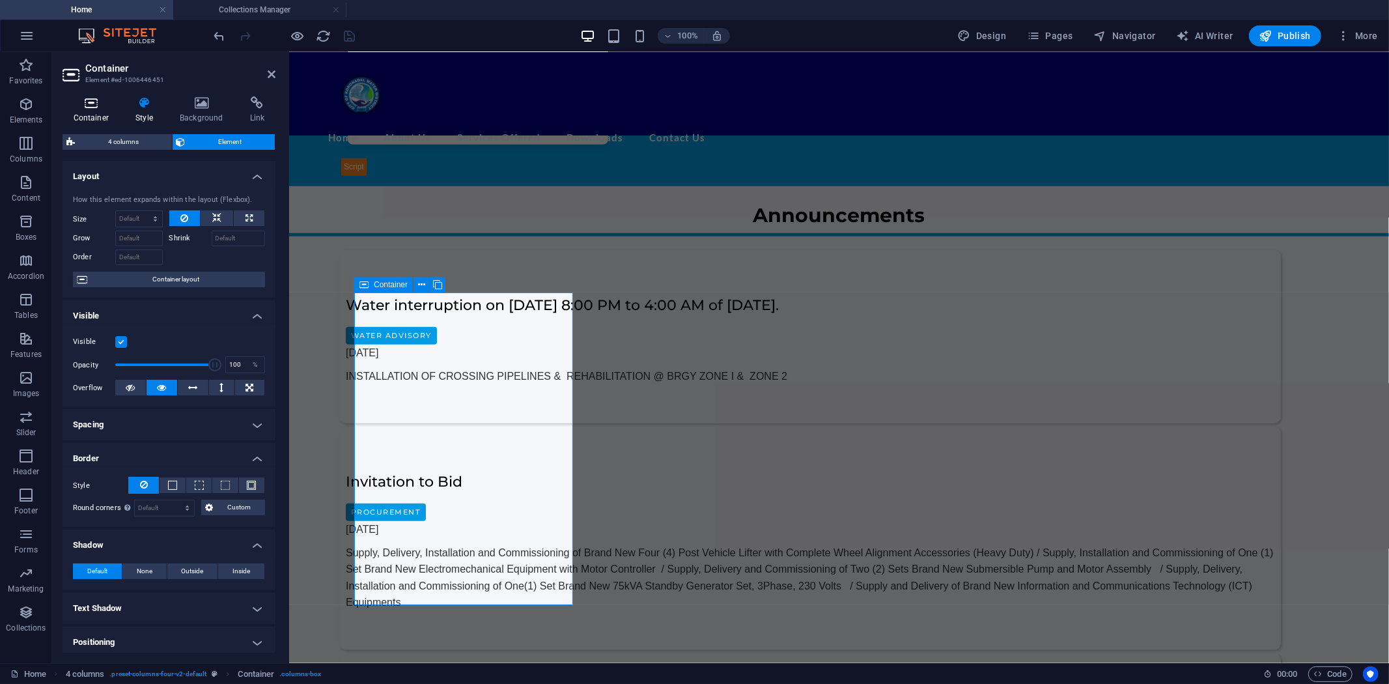
click at [98, 105] on icon at bounding box center [91, 102] width 57 height 13
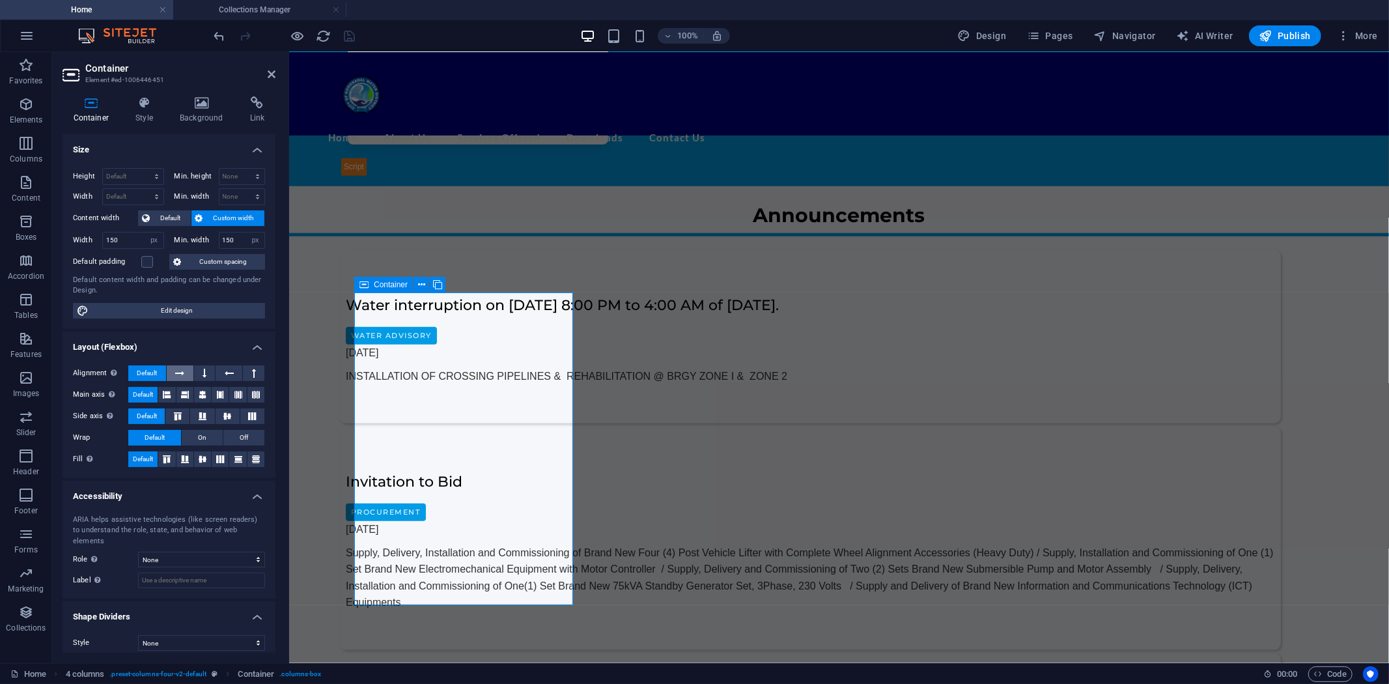
click at [181, 375] on icon at bounding box center [179, 373] width 9 height 16
click at [152, 373] on span "Default" at bounding box center [147, 373] width 20 height 16
click at [205, 373] on icon at bounding box center [205, 373] width 4 height 16
click at [252, 373] on icon at bounding box center [254, 373] width 4 height 16
click at [227, 375] on icon at bounding box center [229, 373] width 9 height 16
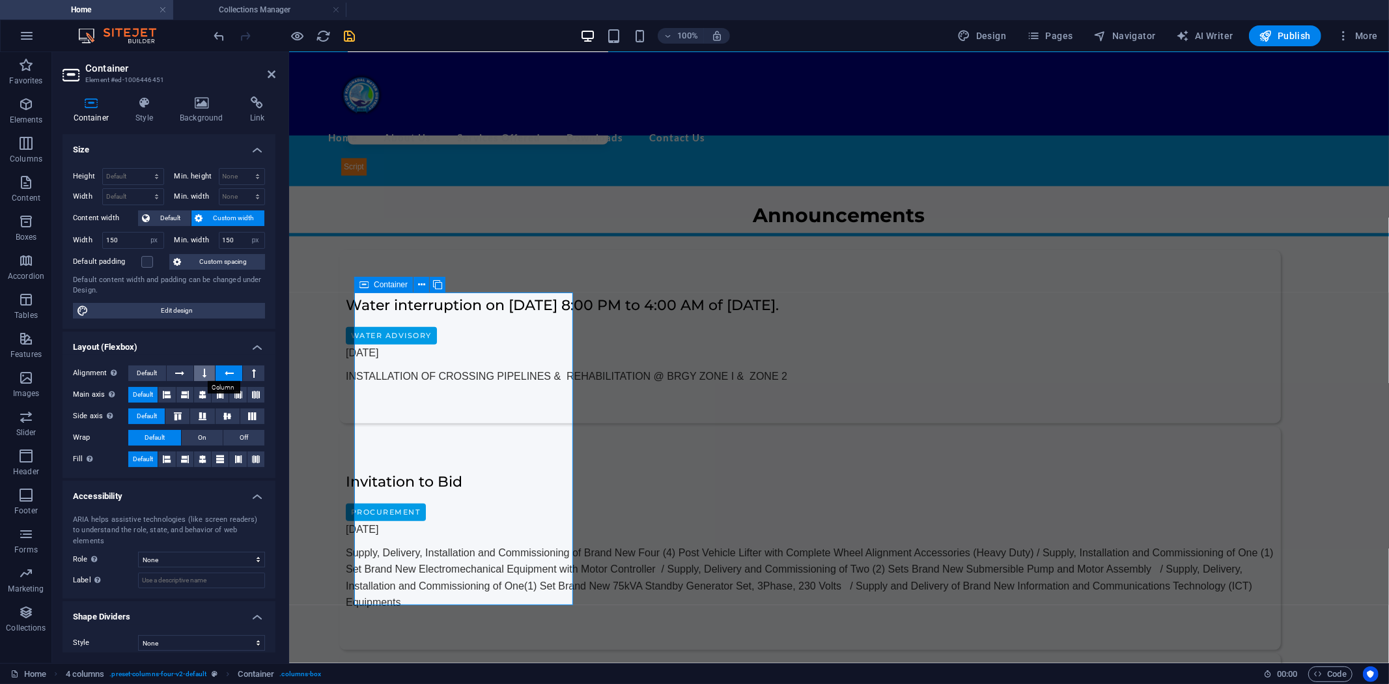
click at [204, 373] on icon at bounding box center [205, 373] width 4 height 16
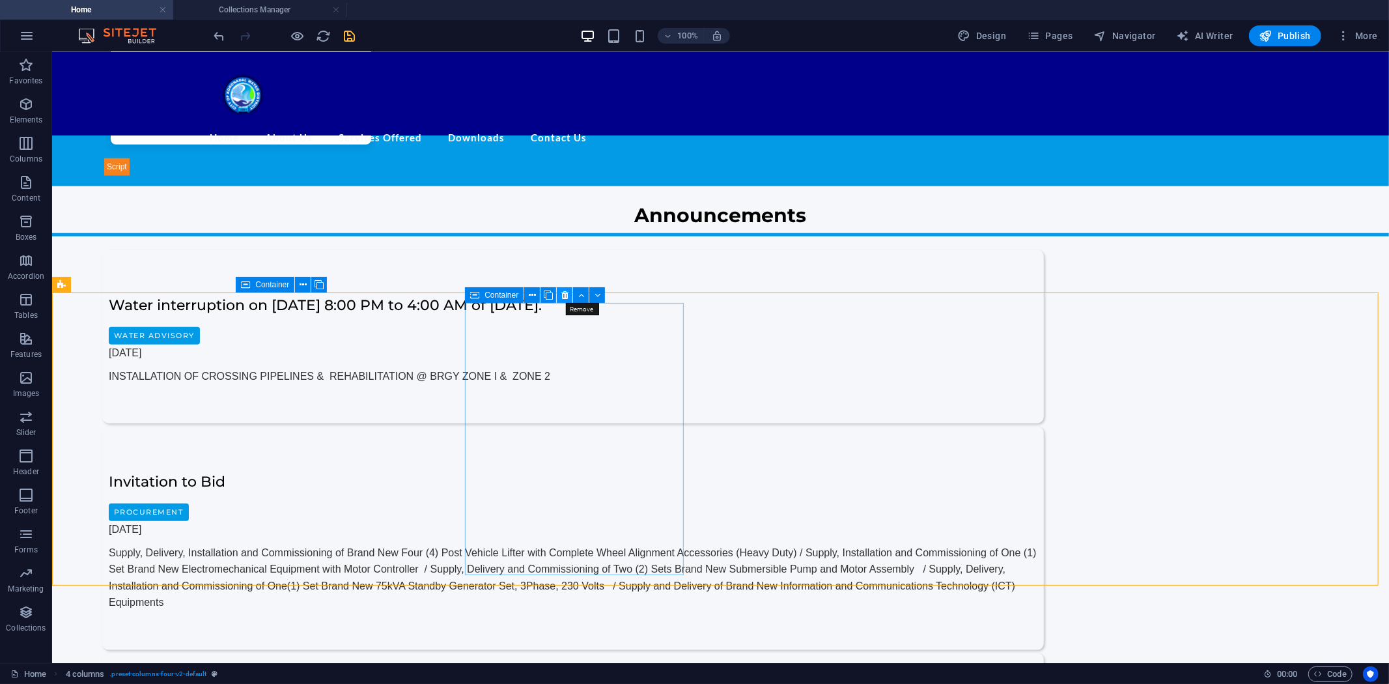
click at [563, 293] on icon at bounding box center [565, 296] width 7 height 14
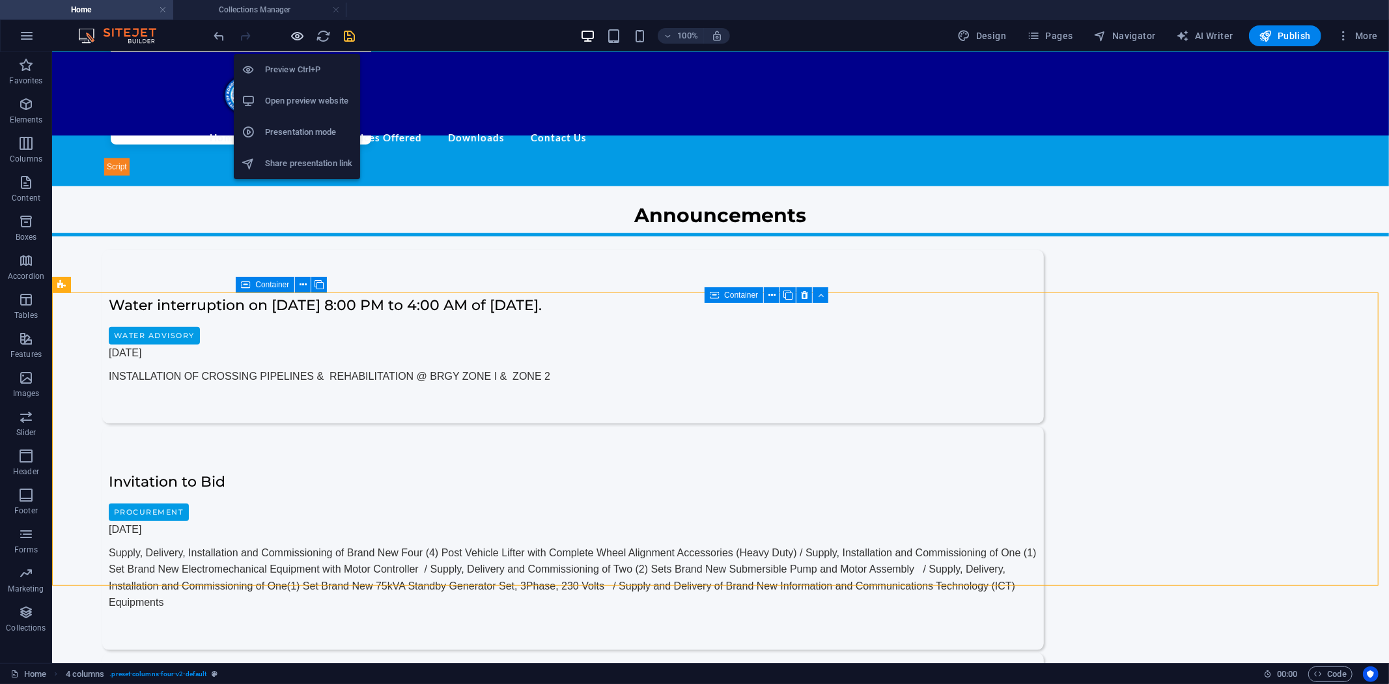
click at [300, 31] on icon "button" at bounding box center [298, 36] width 15 height 15
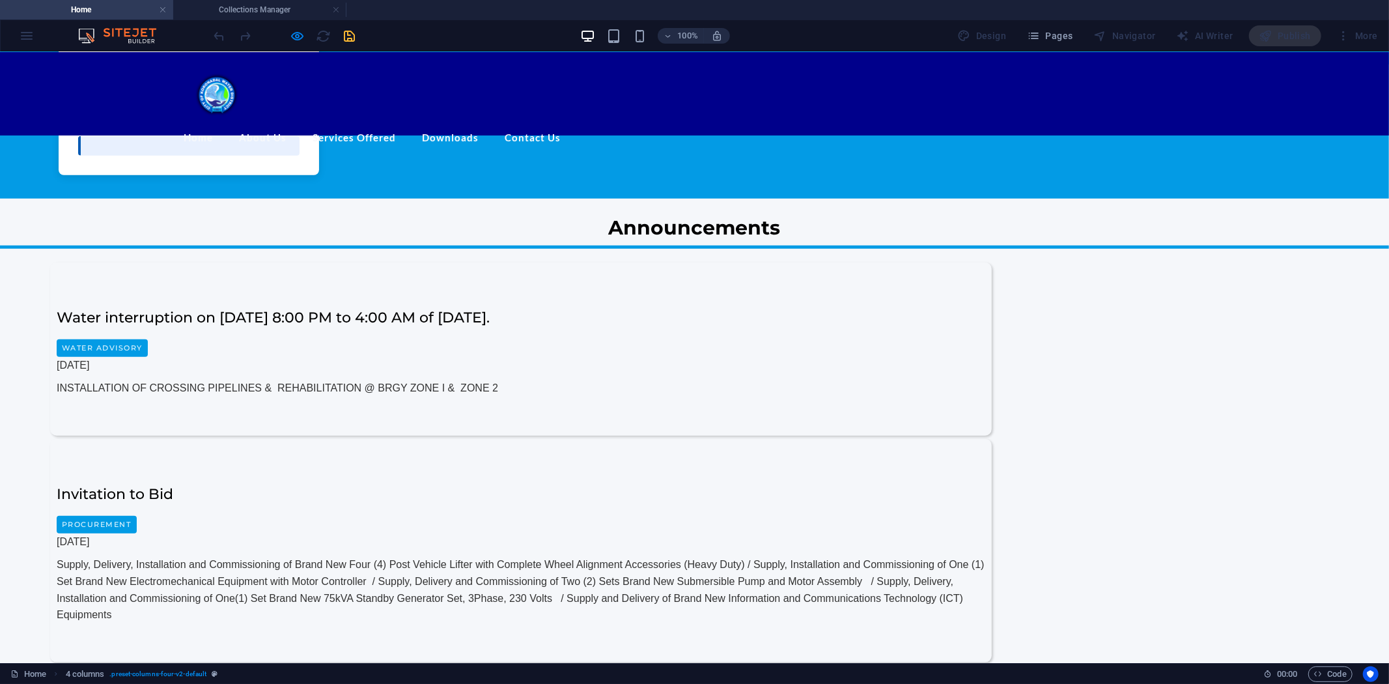
scroll to position [993, 0]
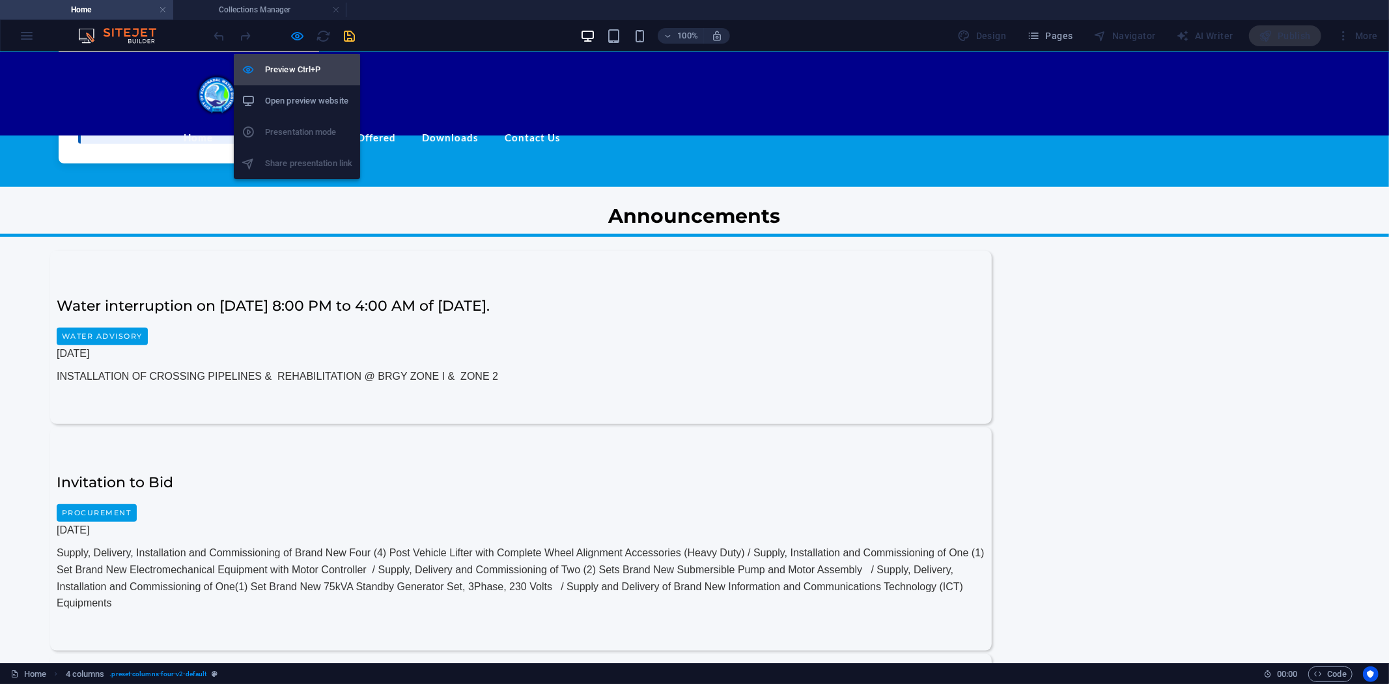
click at [291, 64] on h6 "Preview Ctrl+P" at bounding box center [308, 70] width 87 height 16
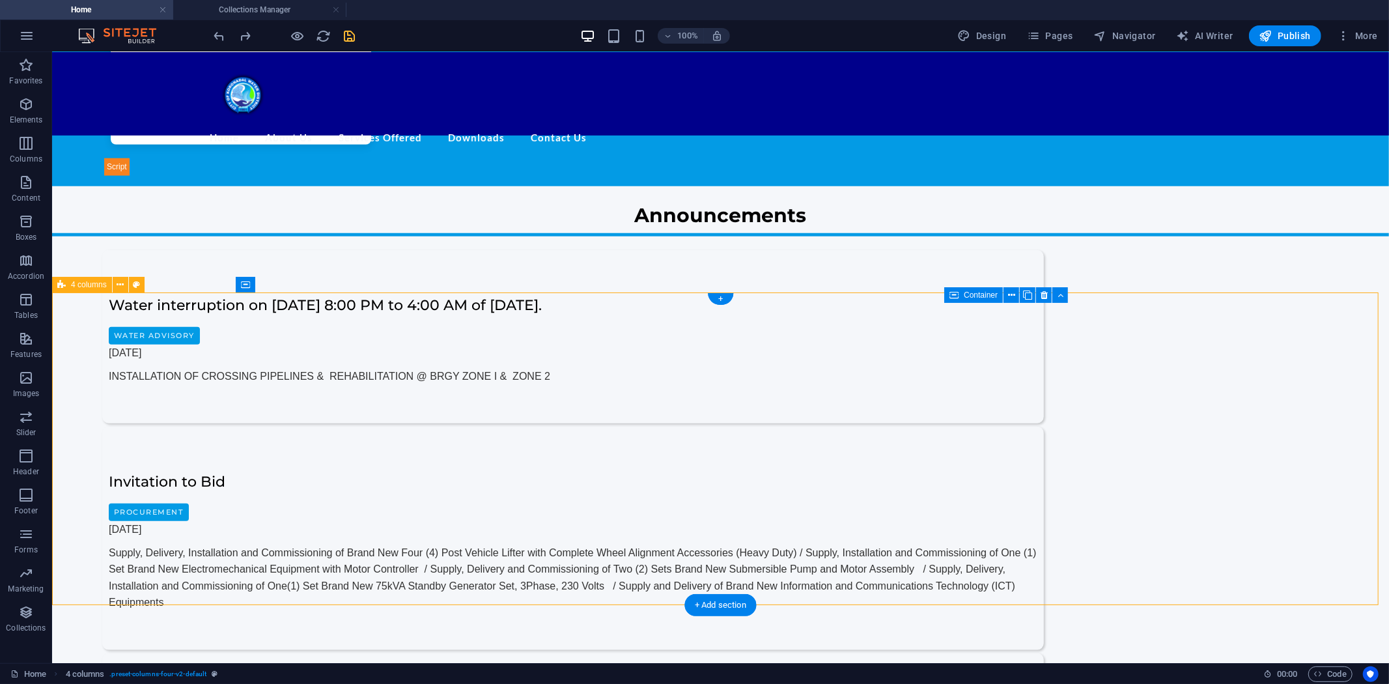
click at [352, 33] on icon "save" at bounding box center [350, 36] width 15 height 15
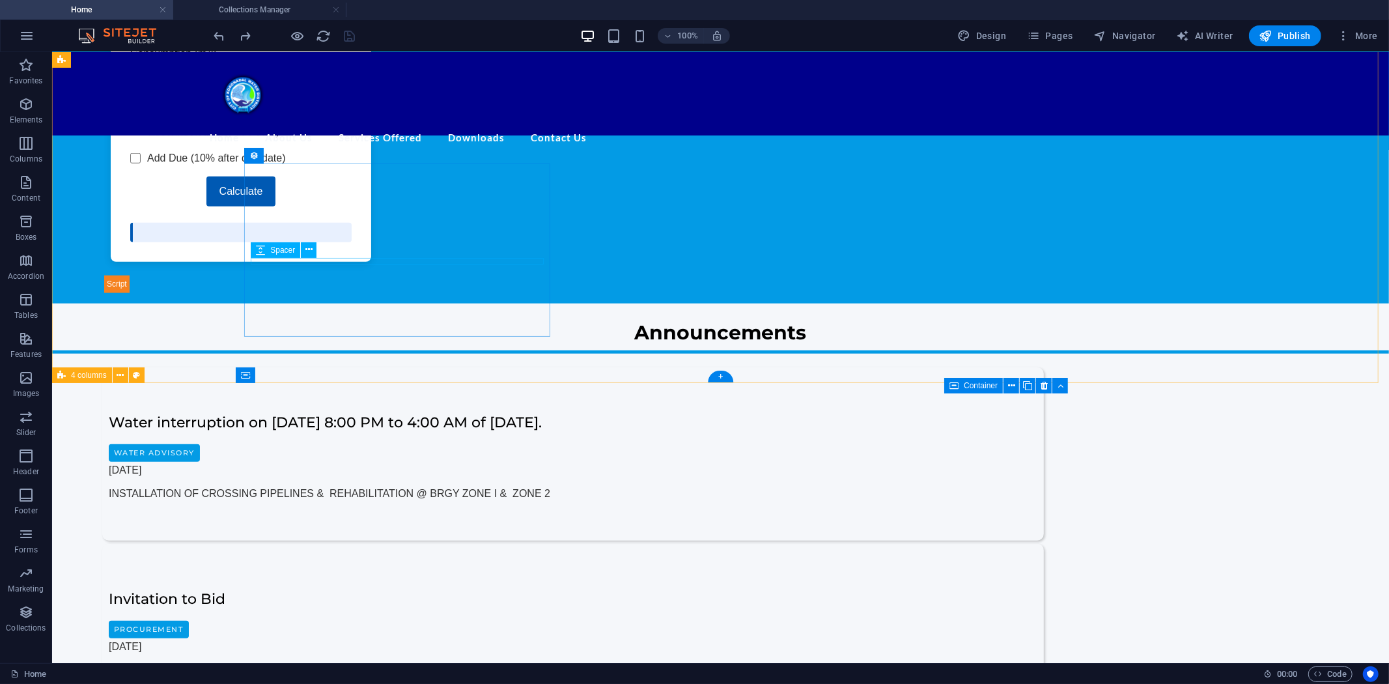
scroll to position [895, 0]
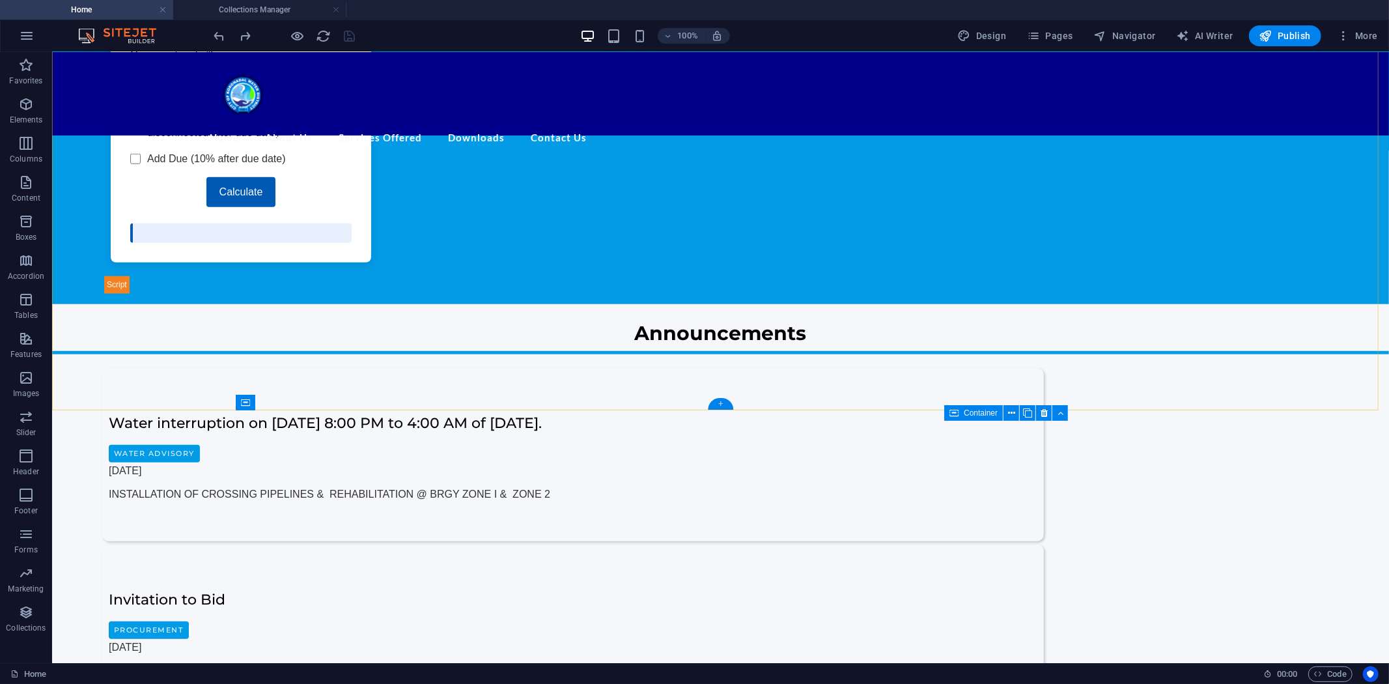
click at [721, 404] on div "+" at bounding box center [720, 404] width 25 height 12
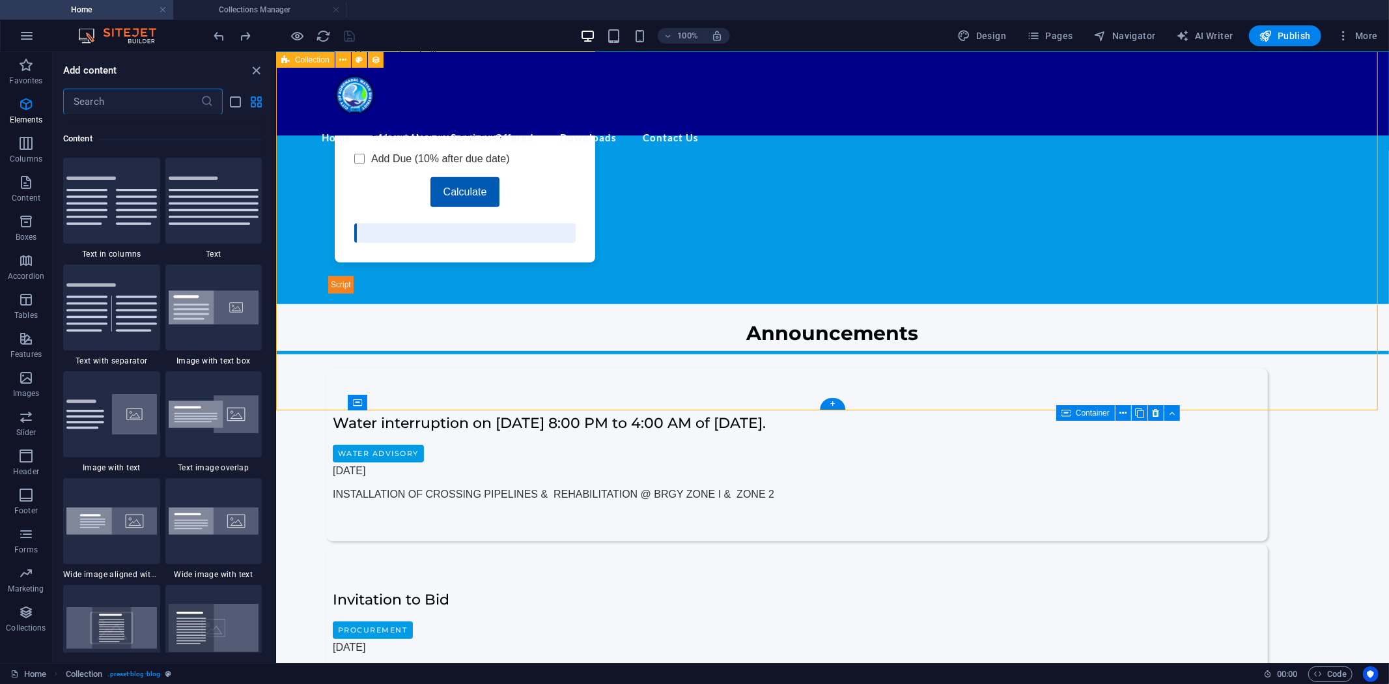
scroll to position [2278, 0]
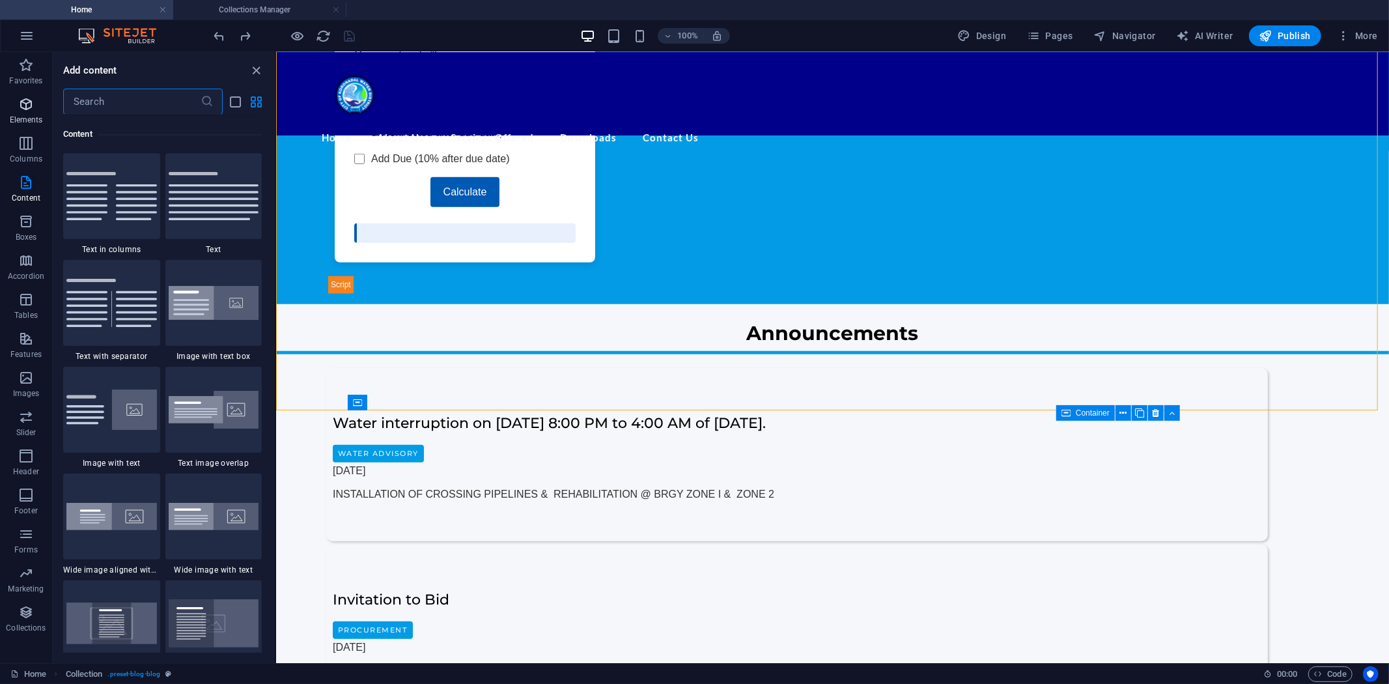
click at [28, 107] on icon "button" at bounding box center [26, 104] width 16 height 16
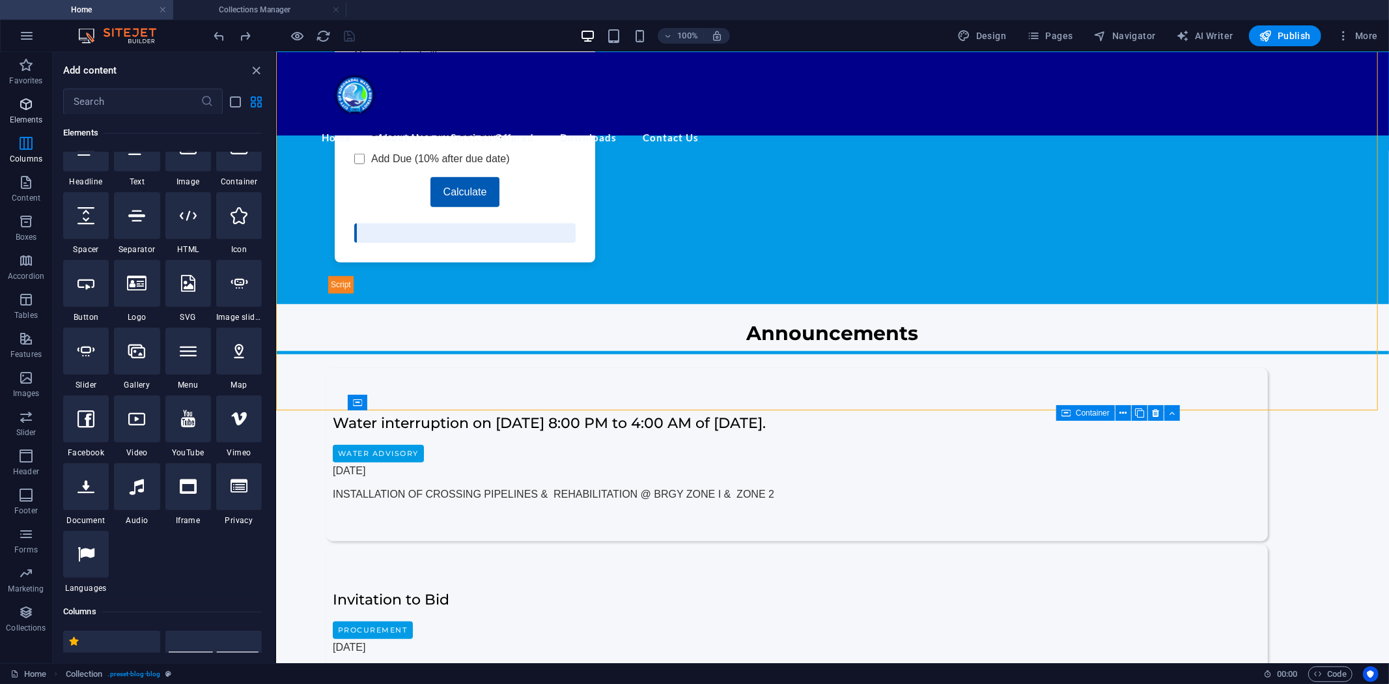
scroll to position [139, 0]
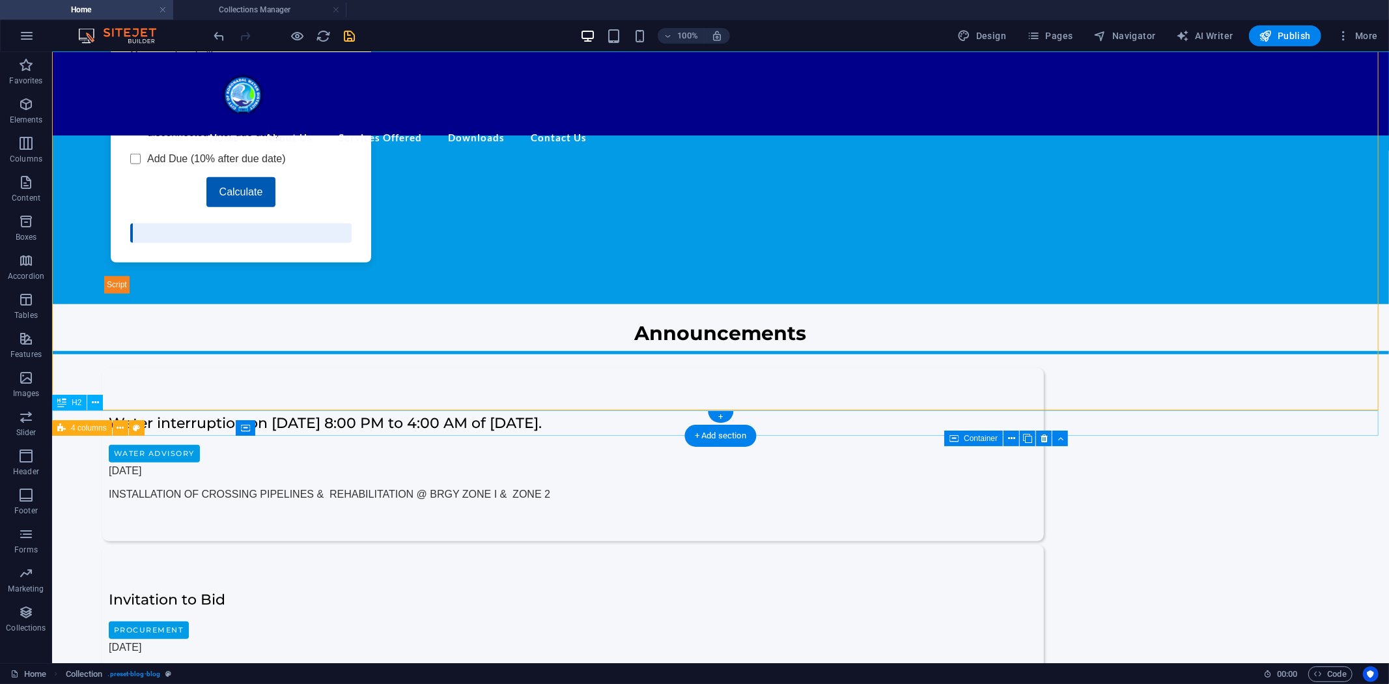
click at [60, 403] on icon at bounding box center [61, 403] width 9 height 16
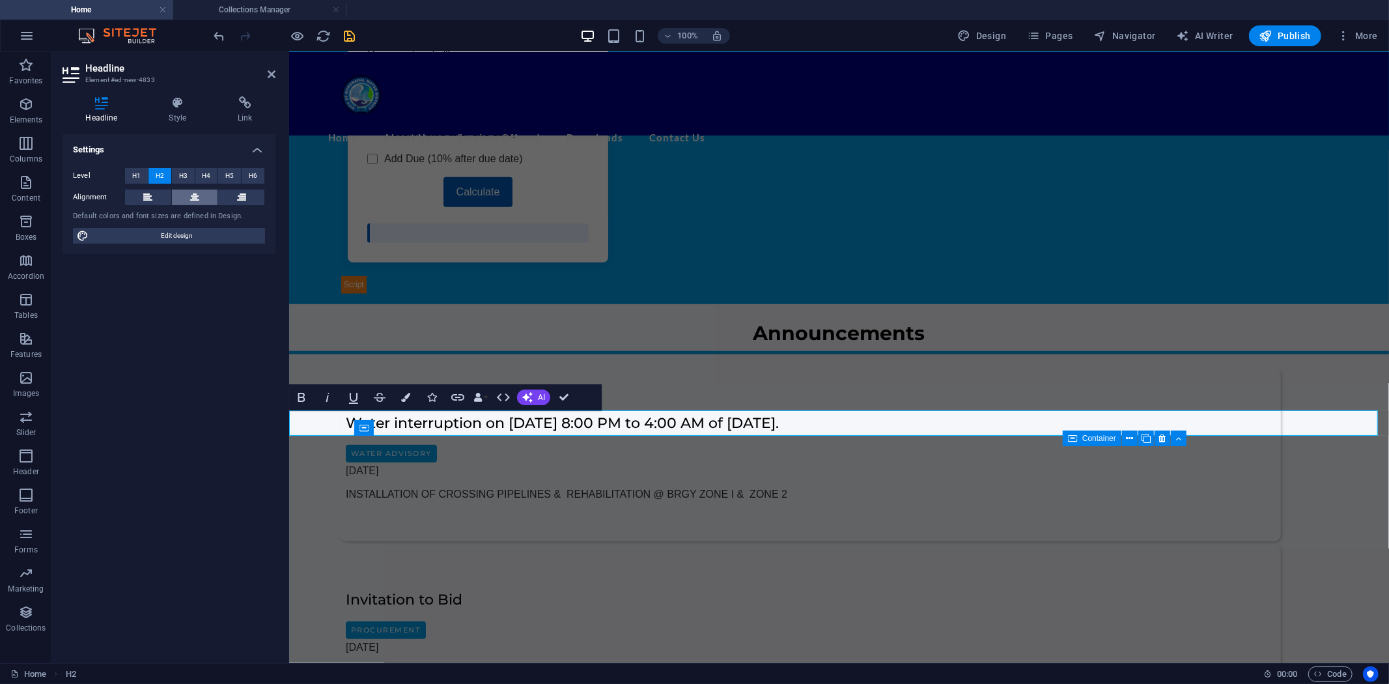
click at [186, 199] on button at bounding box center [195, 198] width 46 height 16
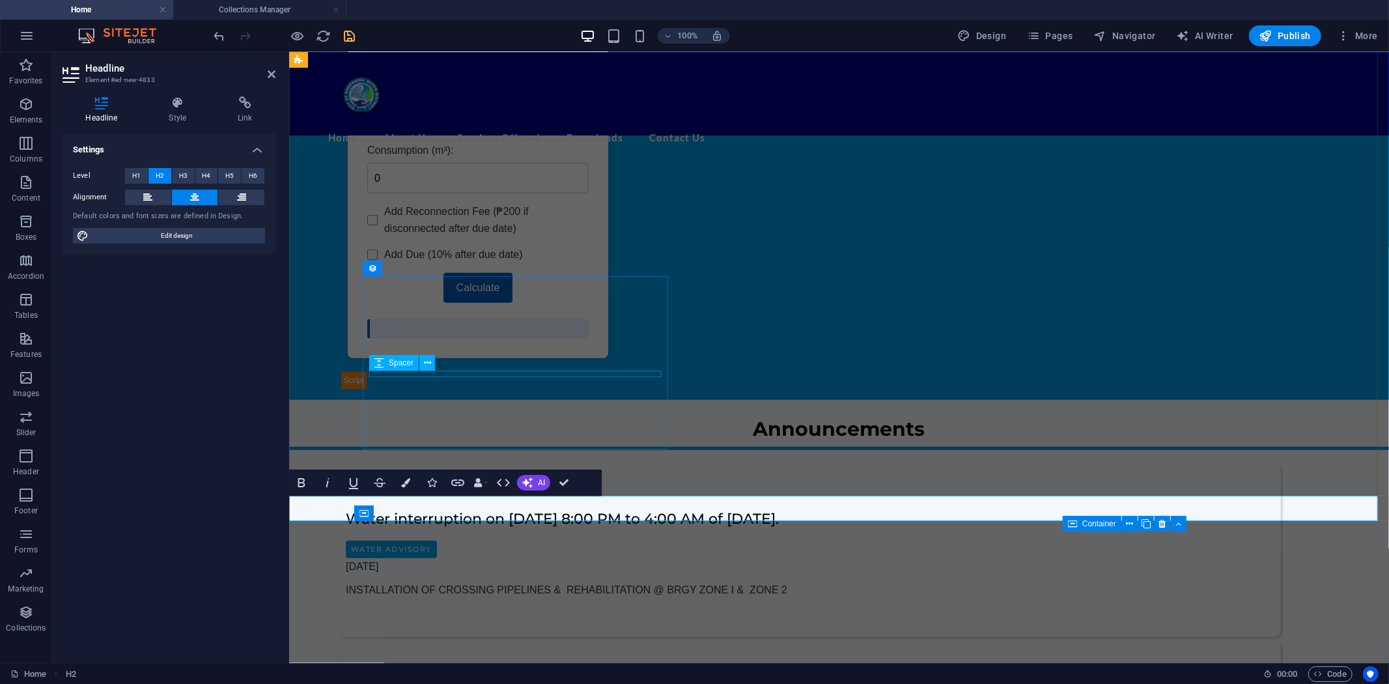
scroll to position [823, 0]
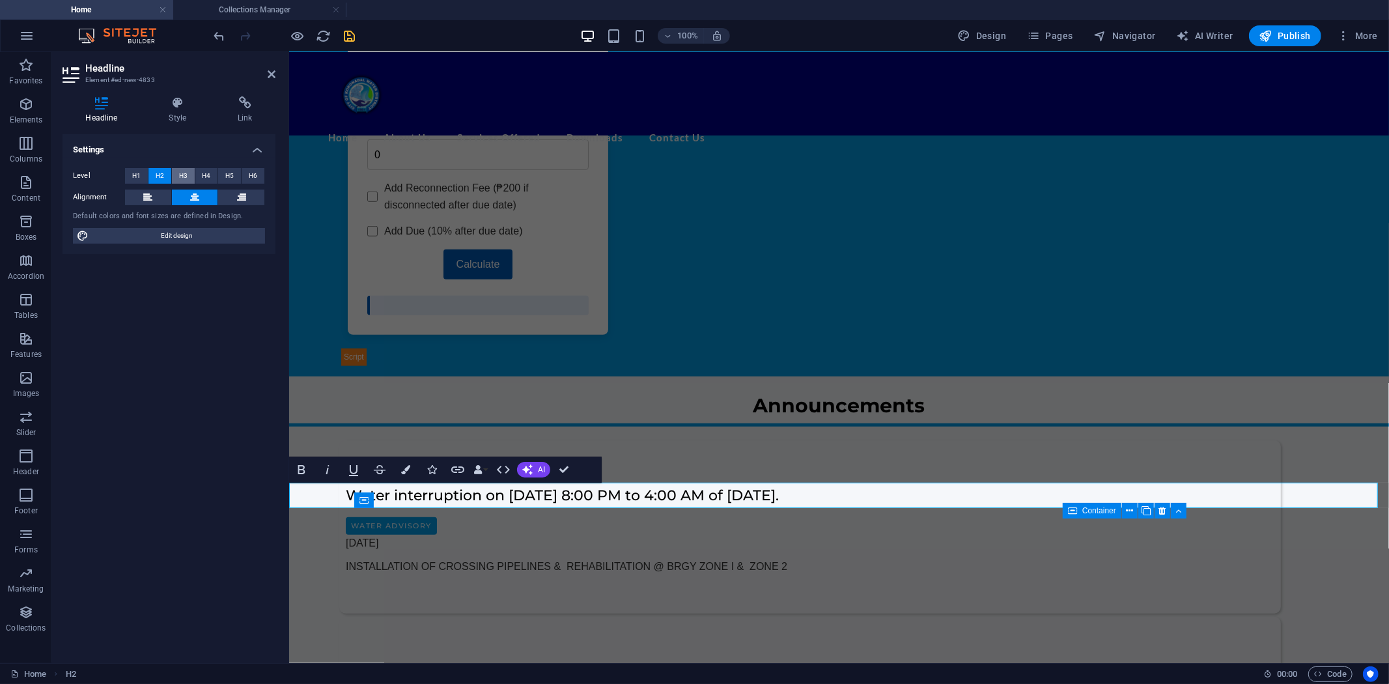
click at [179, 171] on span "H3" at bounding box center [183, 176] width 8 height 16
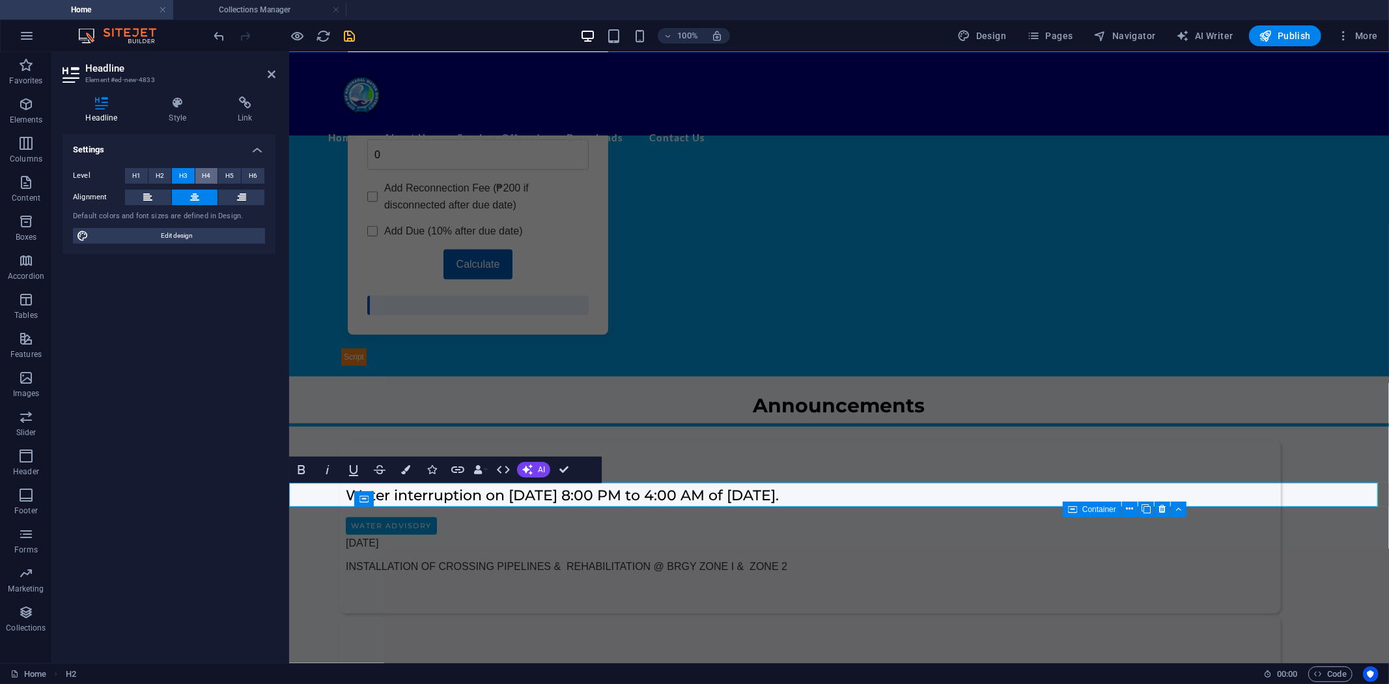
click at [202, 171] on span "H4" at bounding box center [206, 176] width 8 height 16
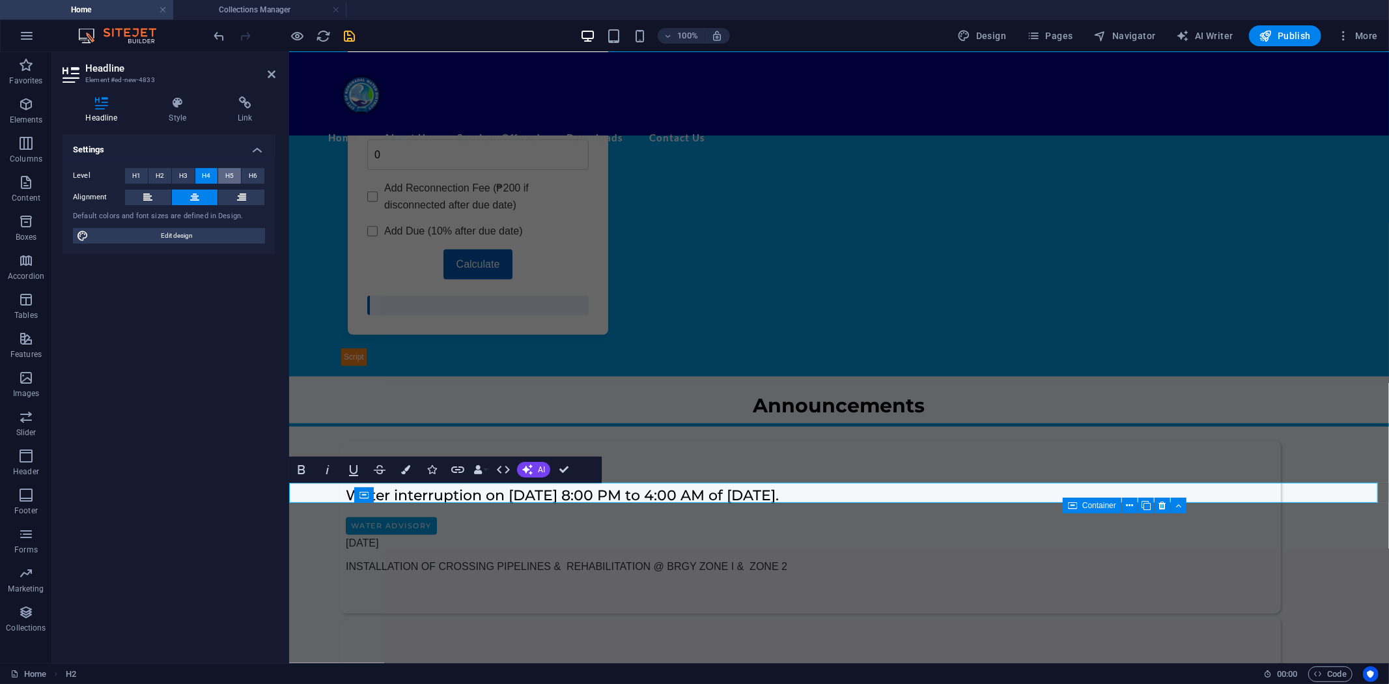
click at [233, 173] on span "H5" at bounding box center [229, 176] width 8 height 16
click at [255, 175] on span "H6" at bounding box center [253, 176] width 8 height 16
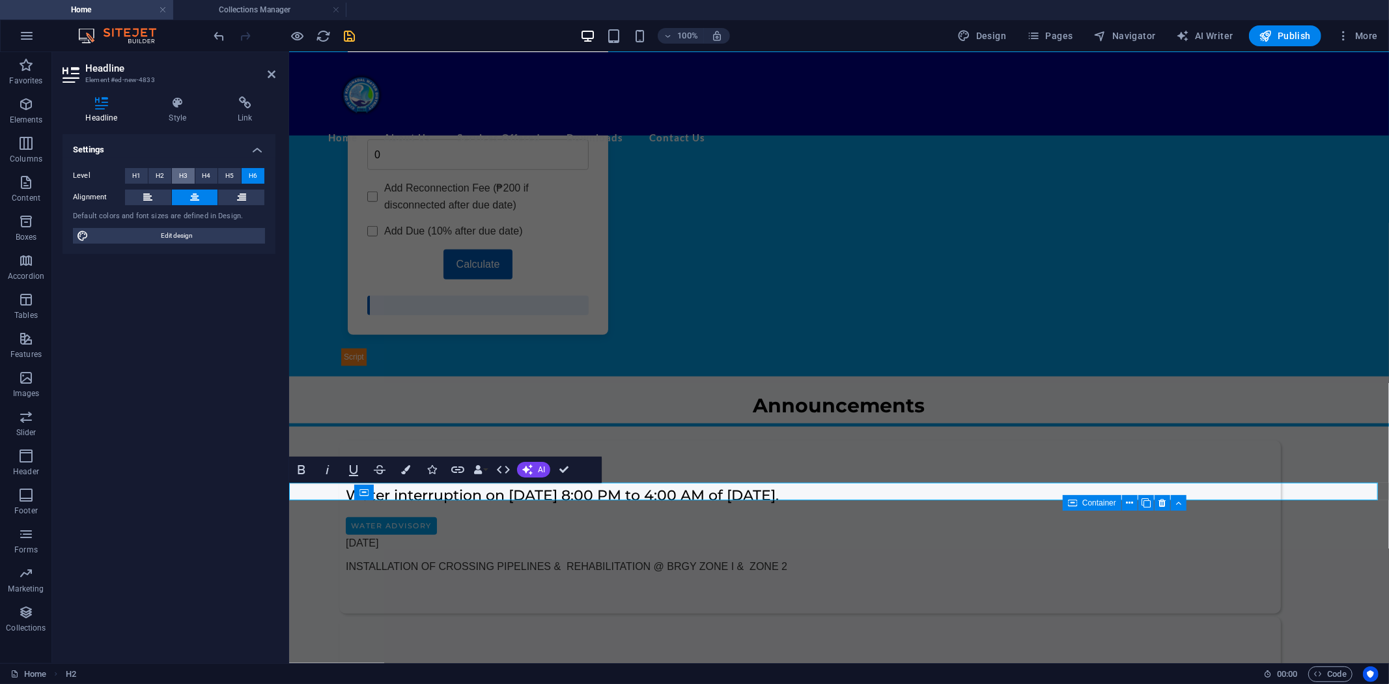
click at [175, 174] on button "H3" at bounding box center [183, 176] width 23 height 16
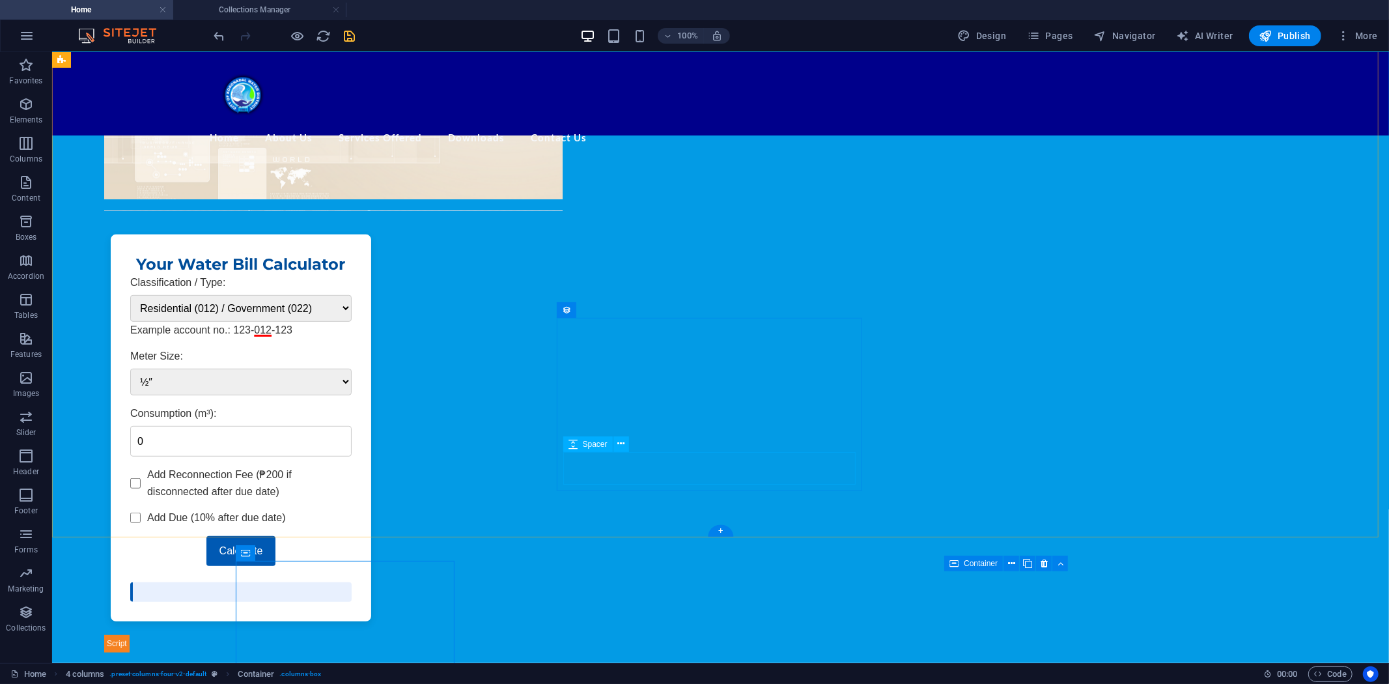
scroll to position [533, 0]
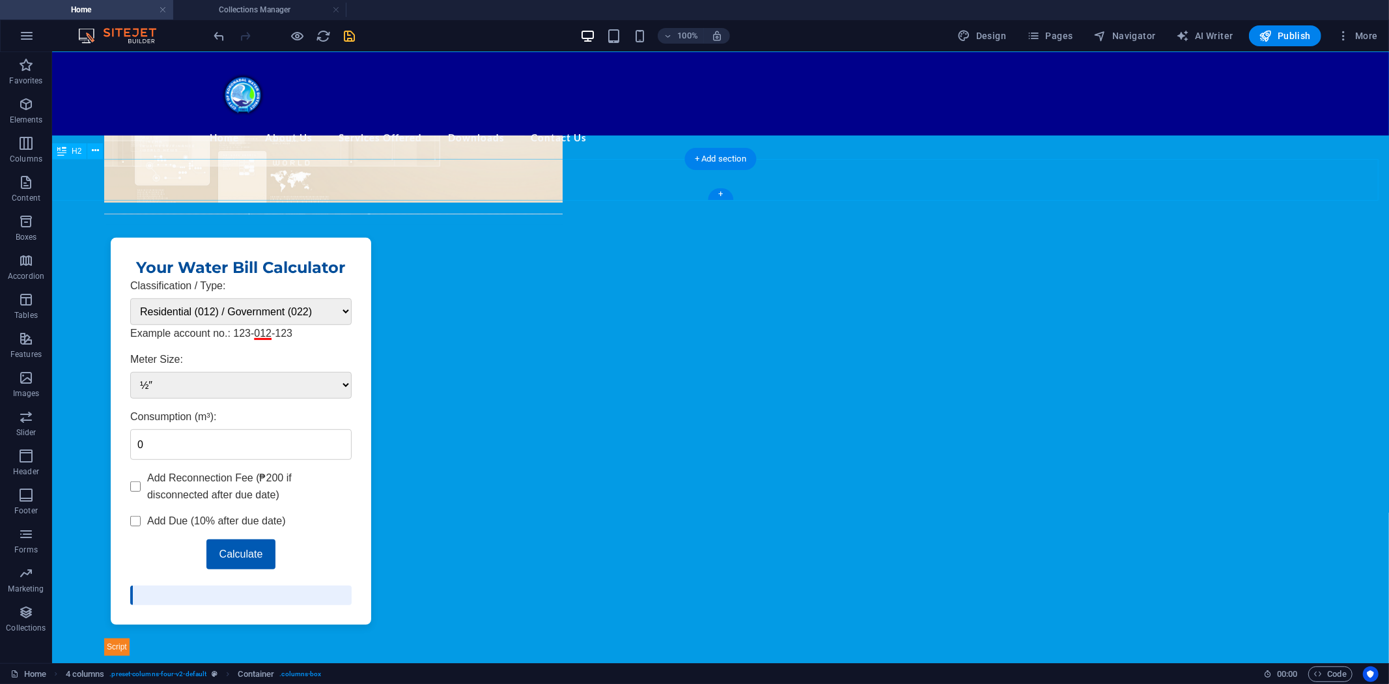
click at [677, 666] on div "​ Announcements" at bounding box center [719, 687] width 1337 height 42
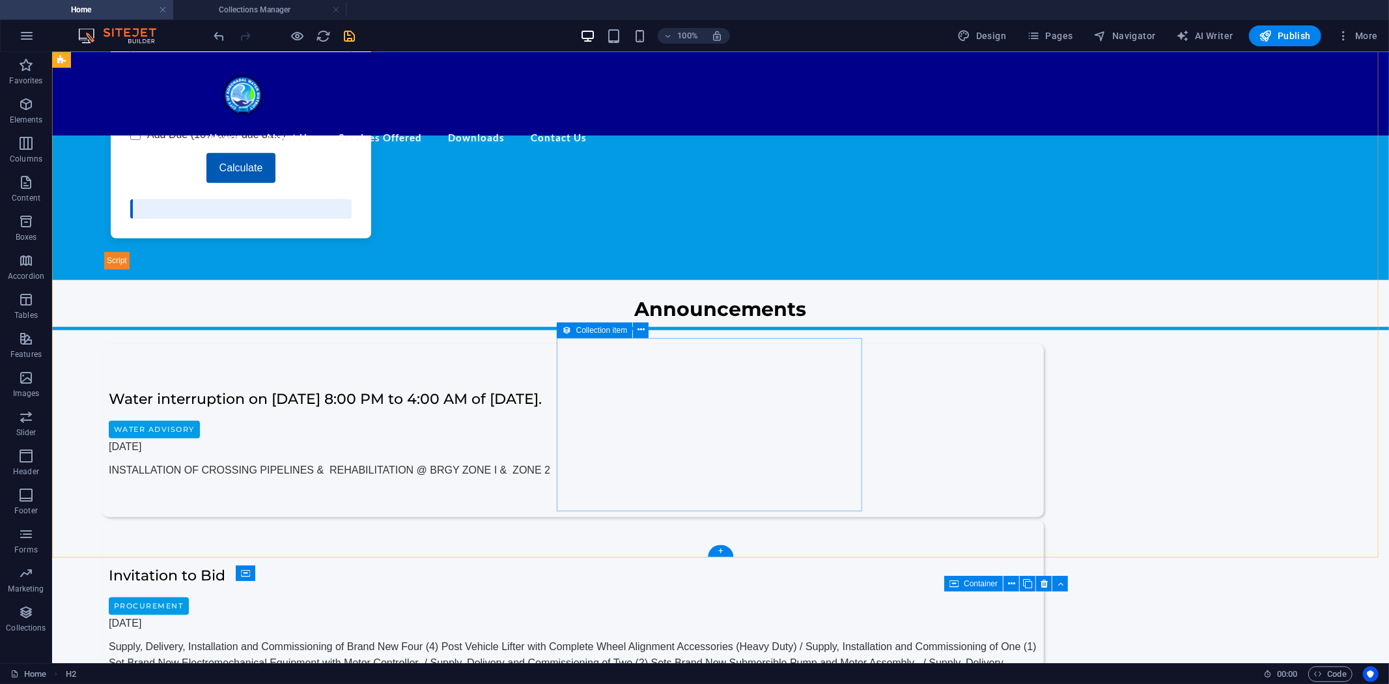
scroll to position [967, 0]
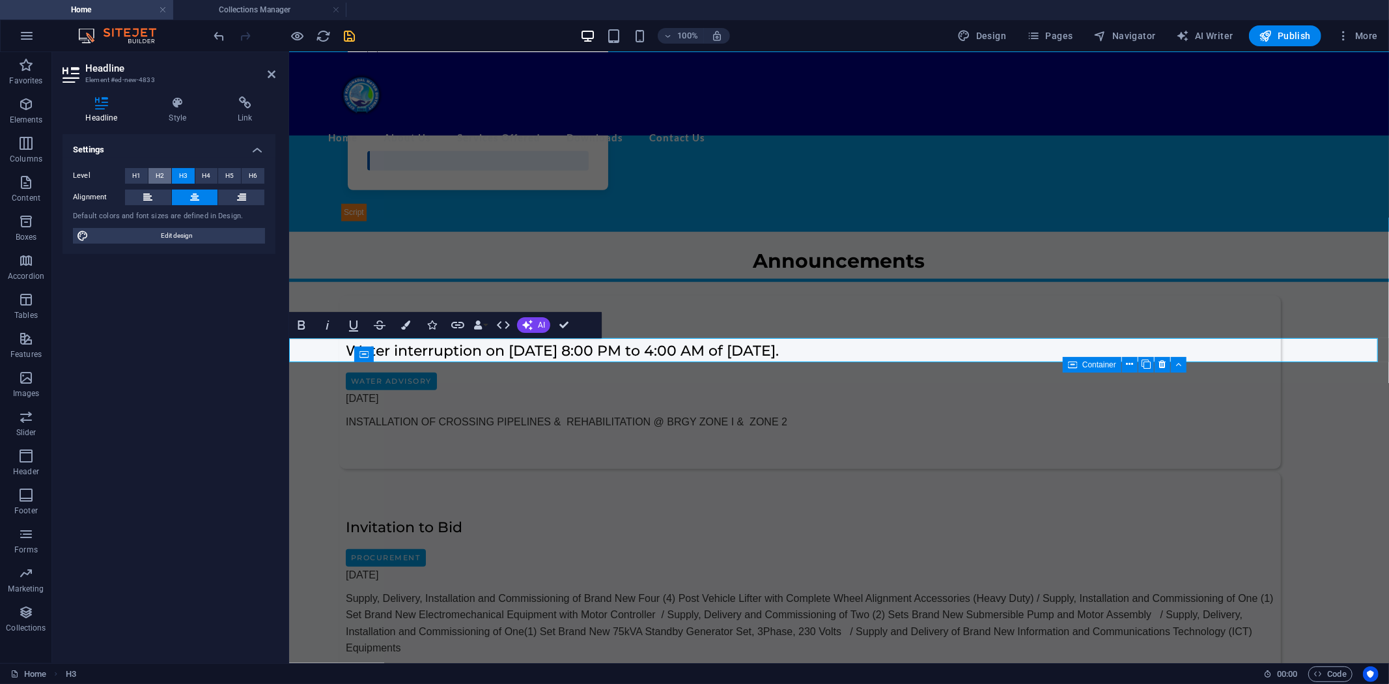
click at [158, 171] on span "H2" at bounding box center [160, 176] width 8 height 16
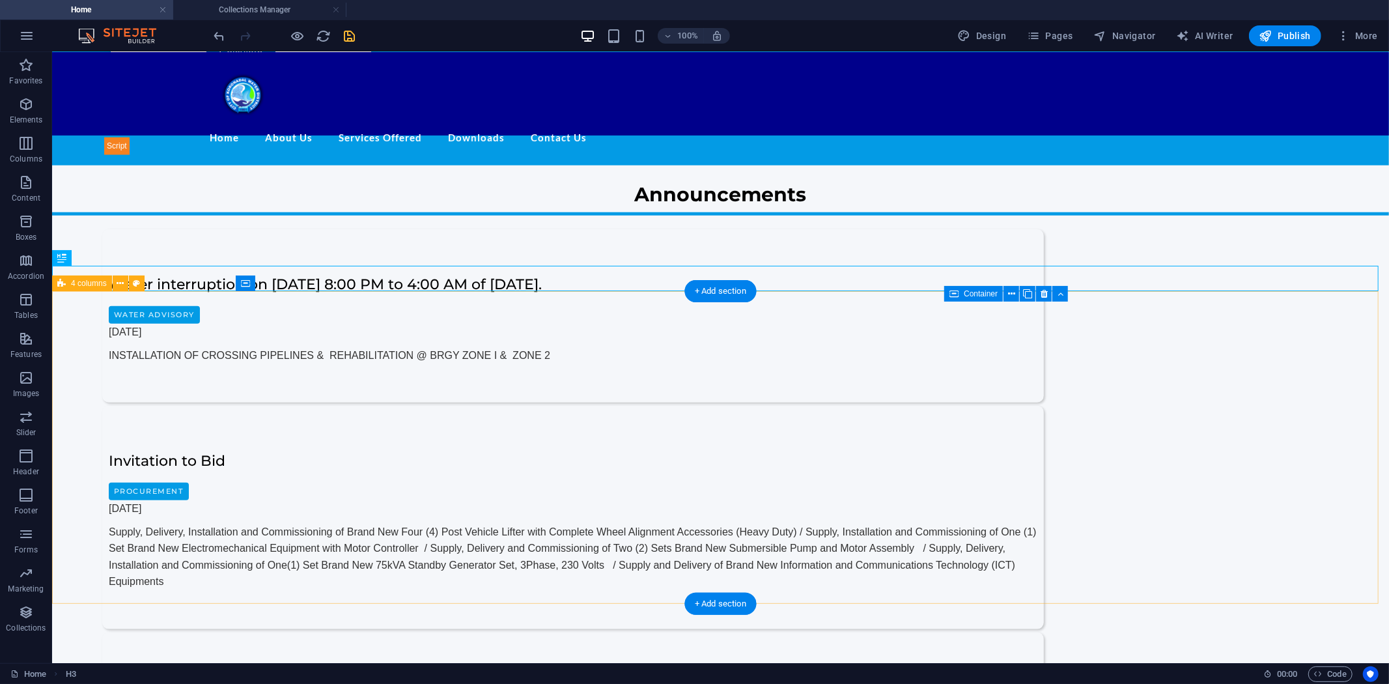
scroll to position [1040, 0]
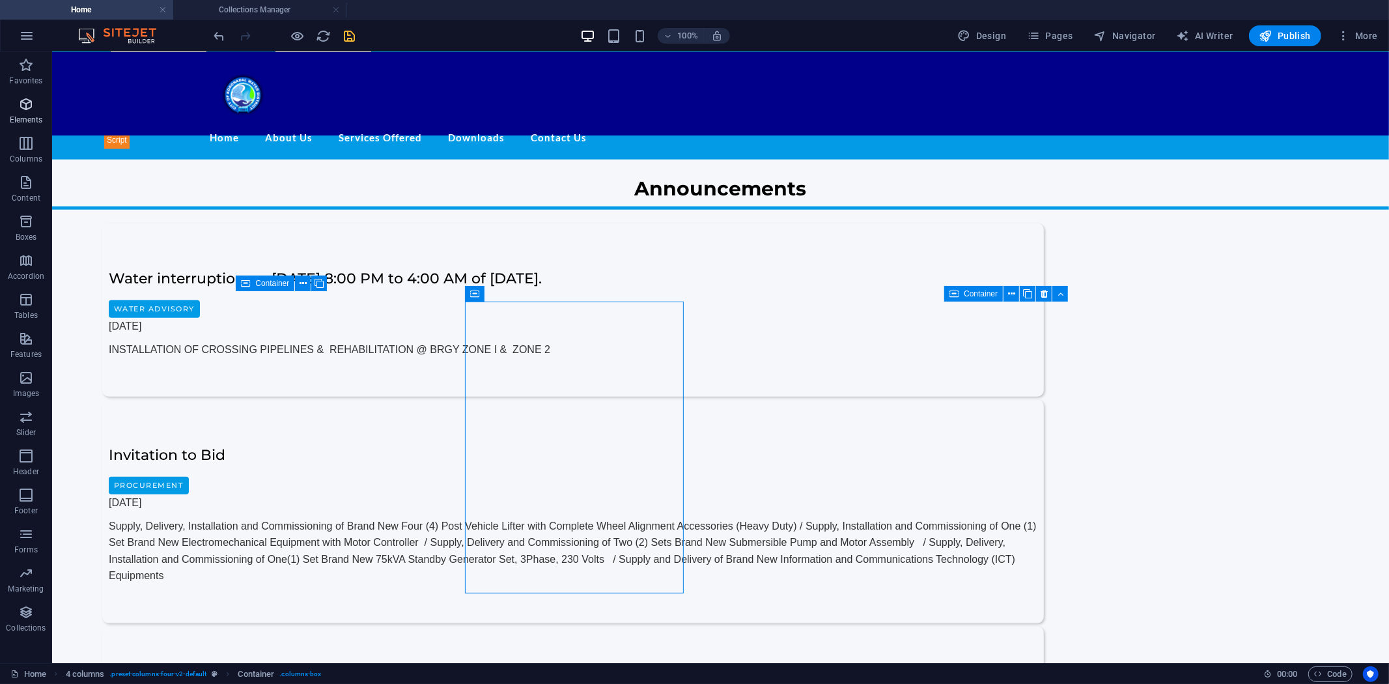
click at [33, 98] on icon "button" at bounding box center [26, 104] width 16 height 16
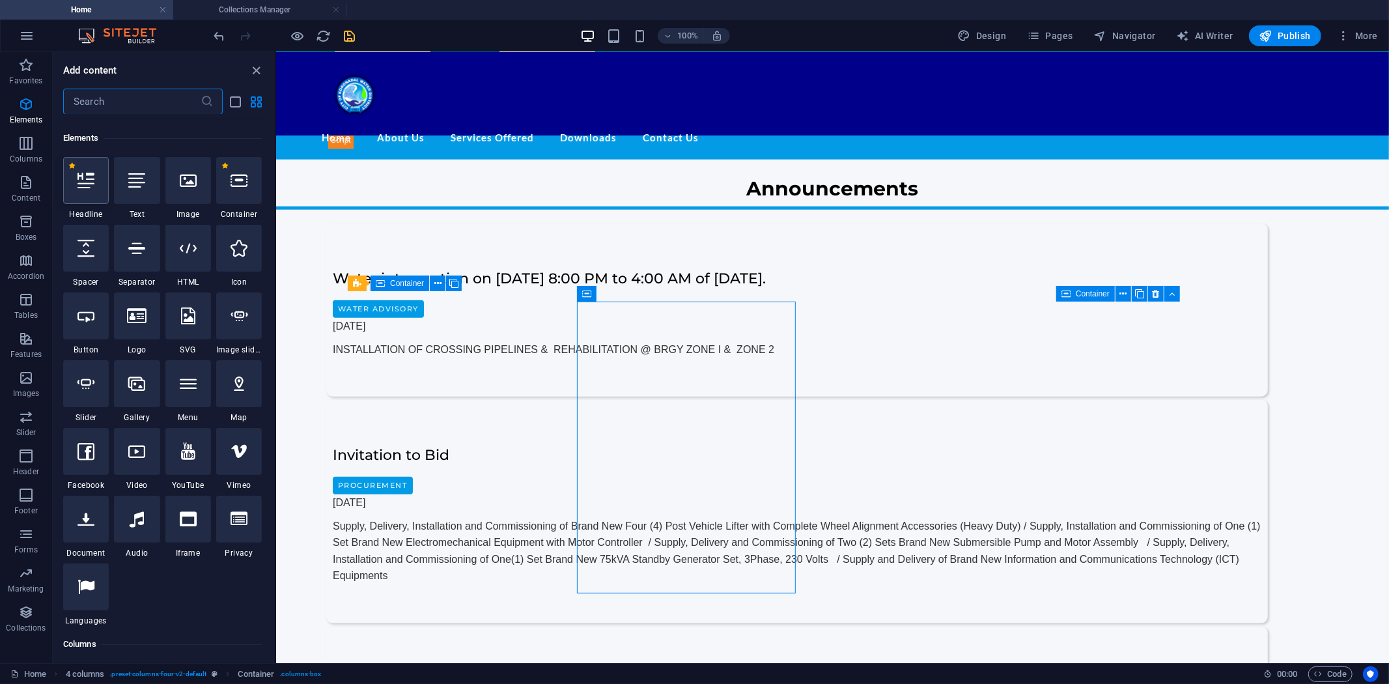
scroll to position [139, 0]
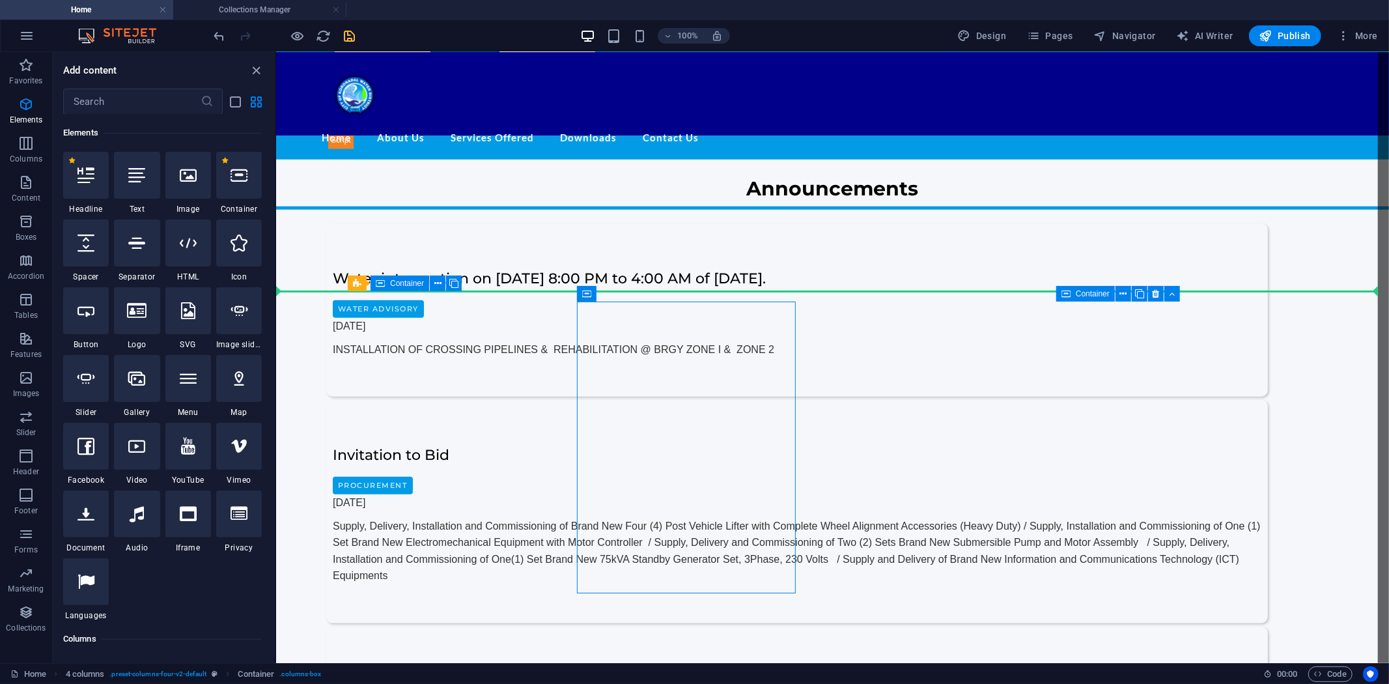
select select "px"
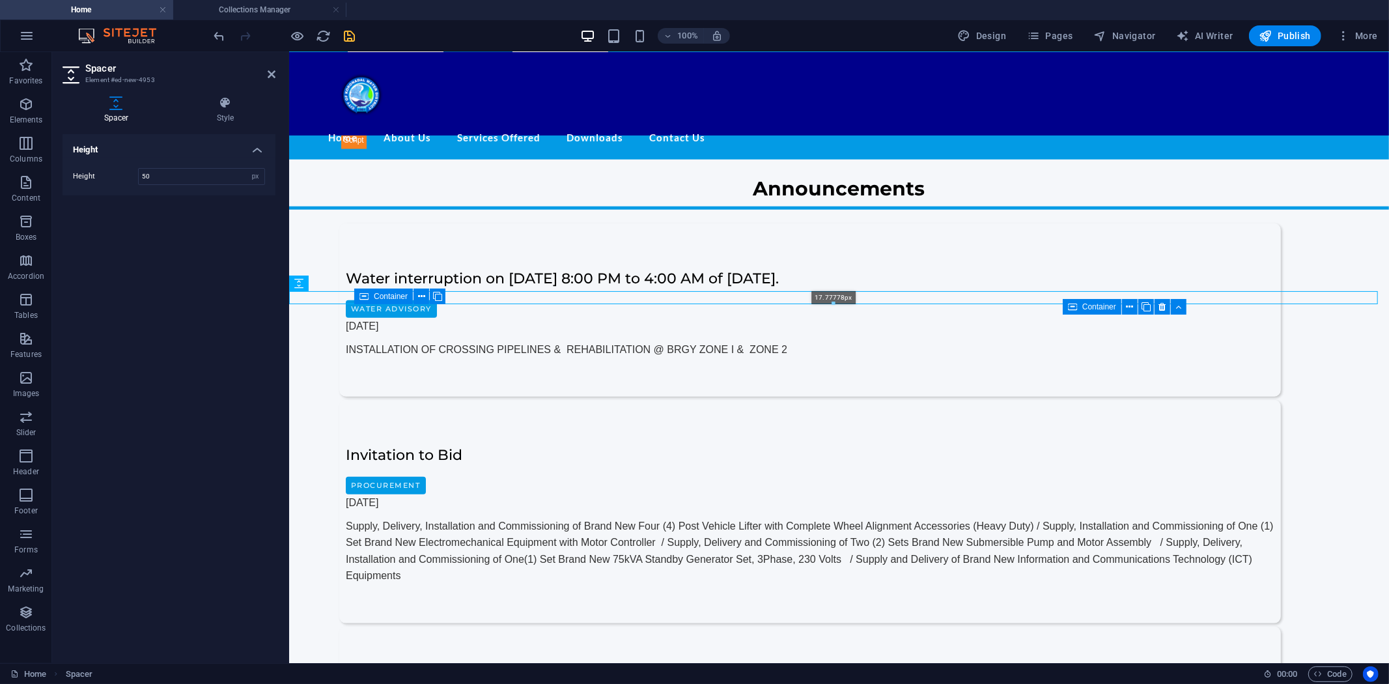
drag, startPoint x: 834, startPoint y: 323, endPoint x: 521, endPoint y: 263, distance: 319.1
click at [837, 304] on div at bounding box center [834, 304] width 1088 height 5
type input "17"
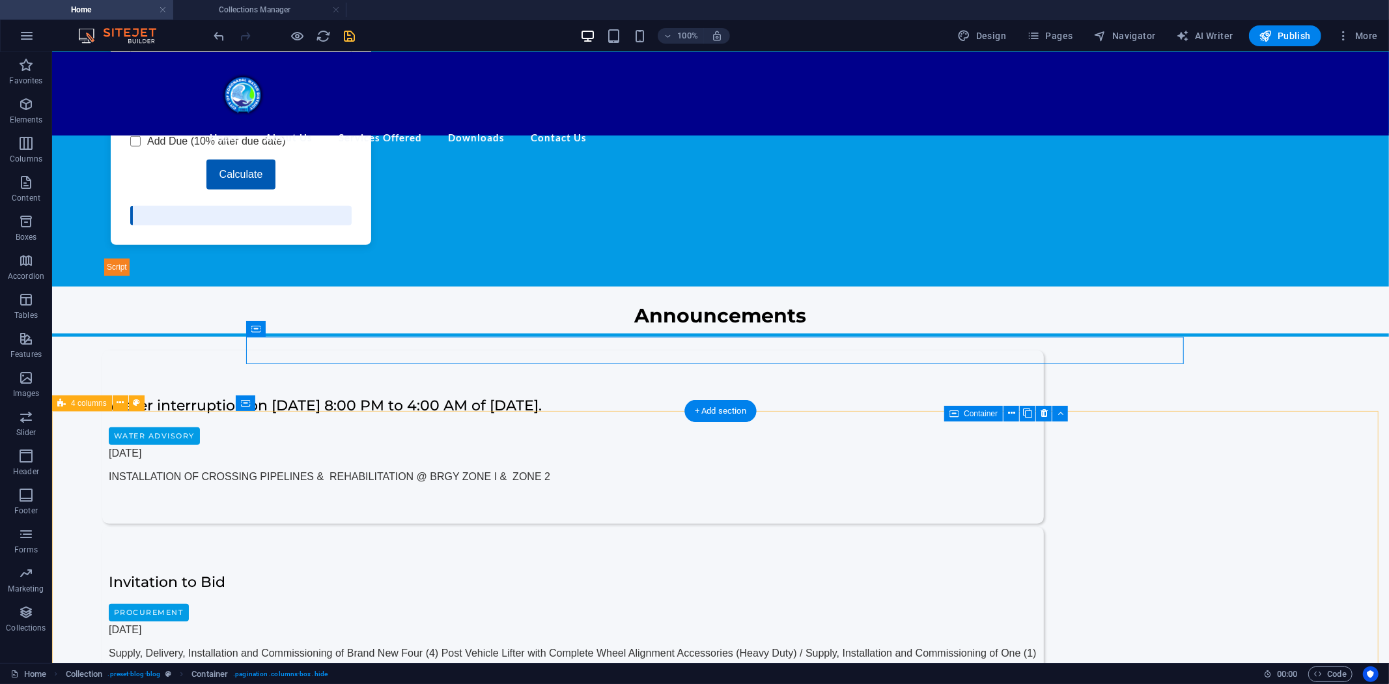
scroll to position [967, 0]
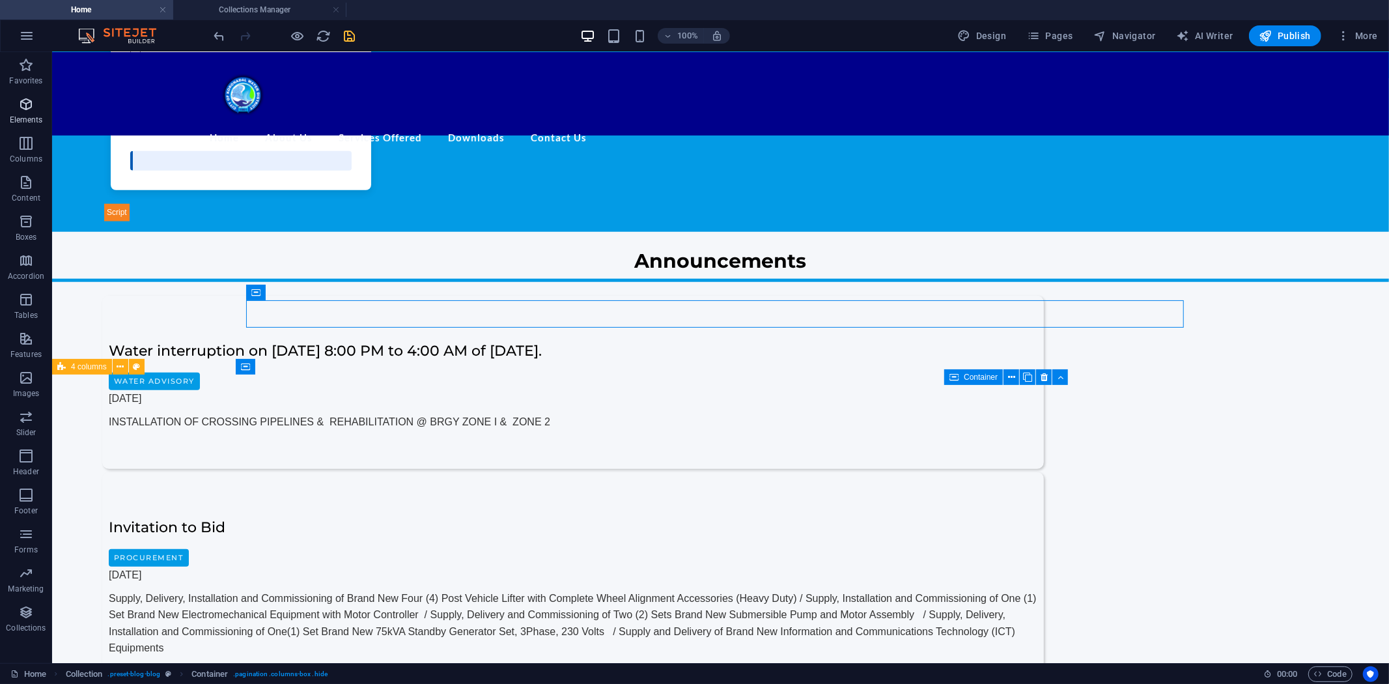
click at [26, 111] on icon "button" at bounding box center [26, 104] width 16 height 16
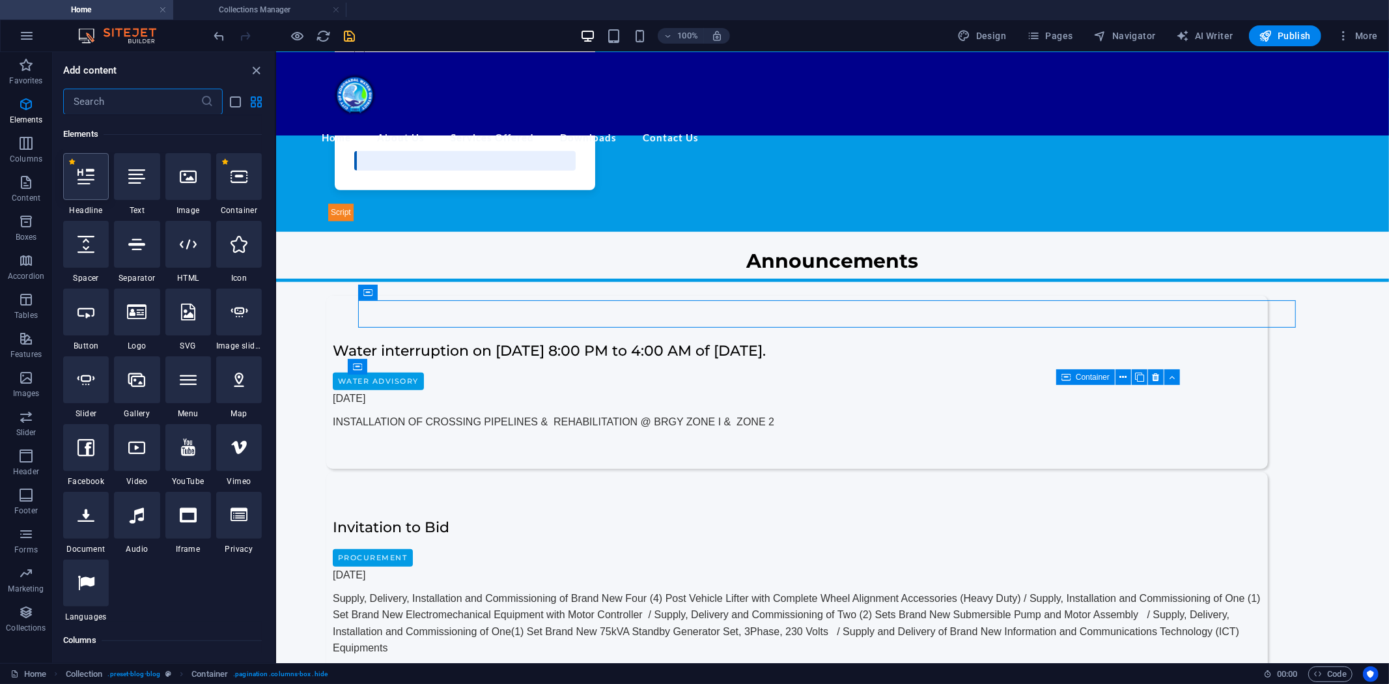
scroll to position [139, 0]
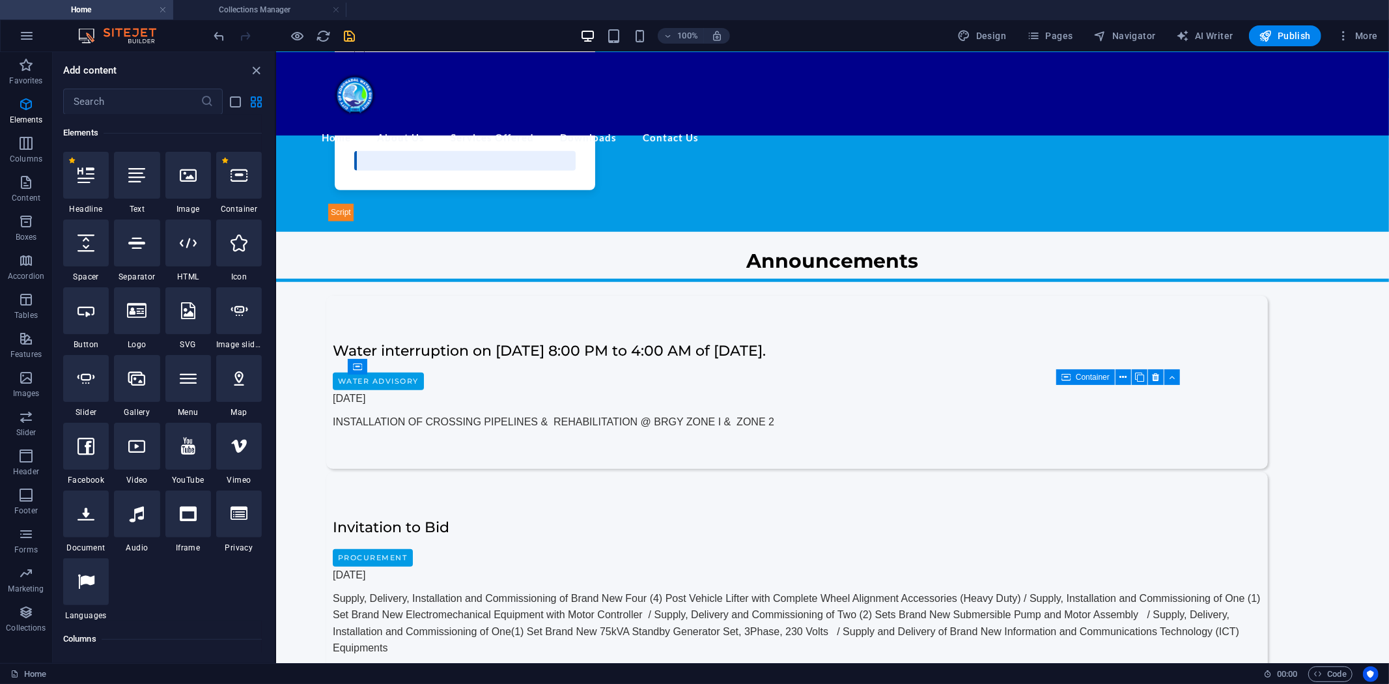
select select "%"
select select "px"
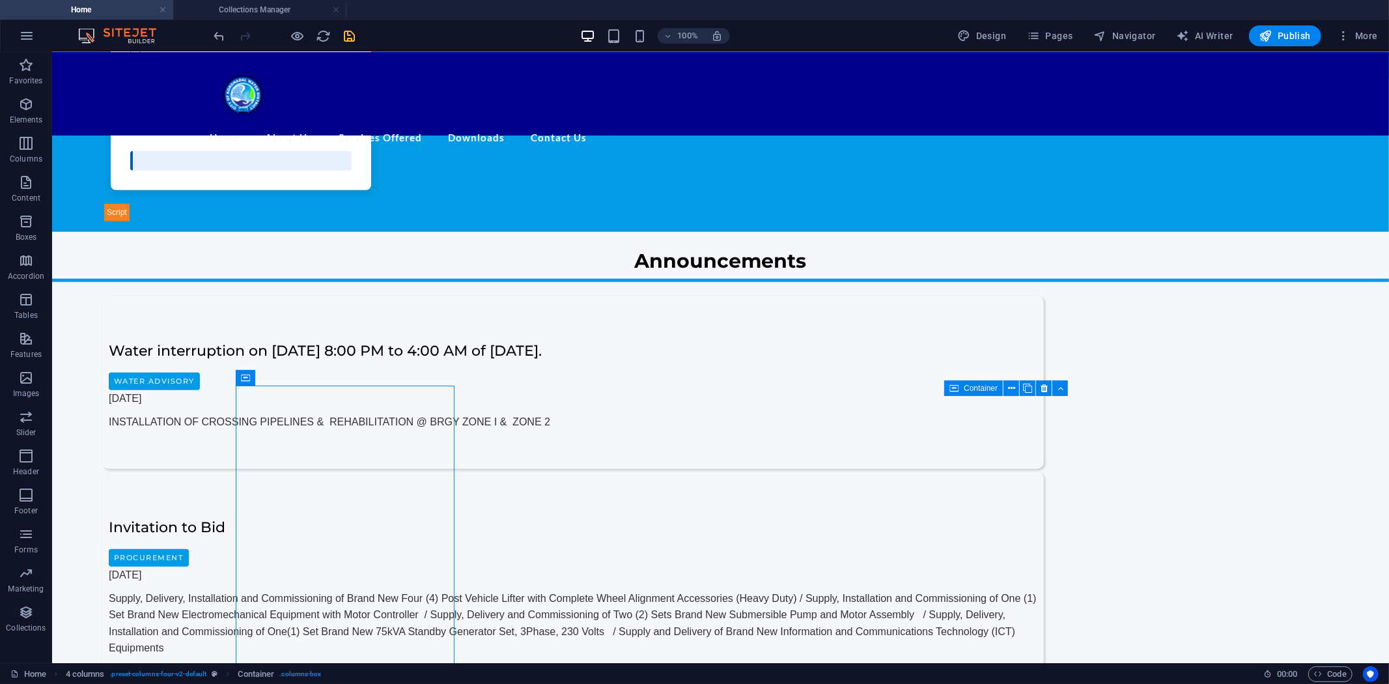
select select "%"
select select "px"
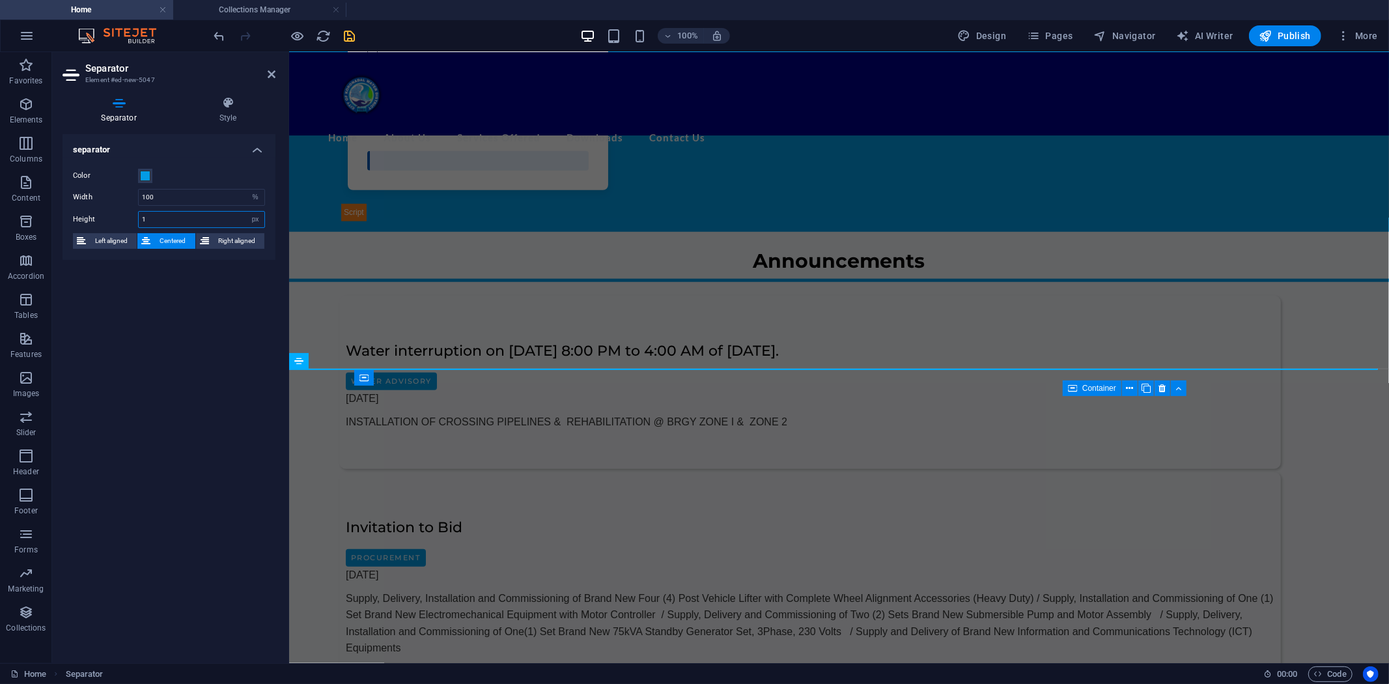
drag, startPoint x: 160, startPoint y: 220, endPoint x: 109, endPoint y: 219, distance: 50.2
click at [109, 219] on div "Height 1 px rem vh vw" at bounding box center [169, 219] width 192 height 17
type input "5"
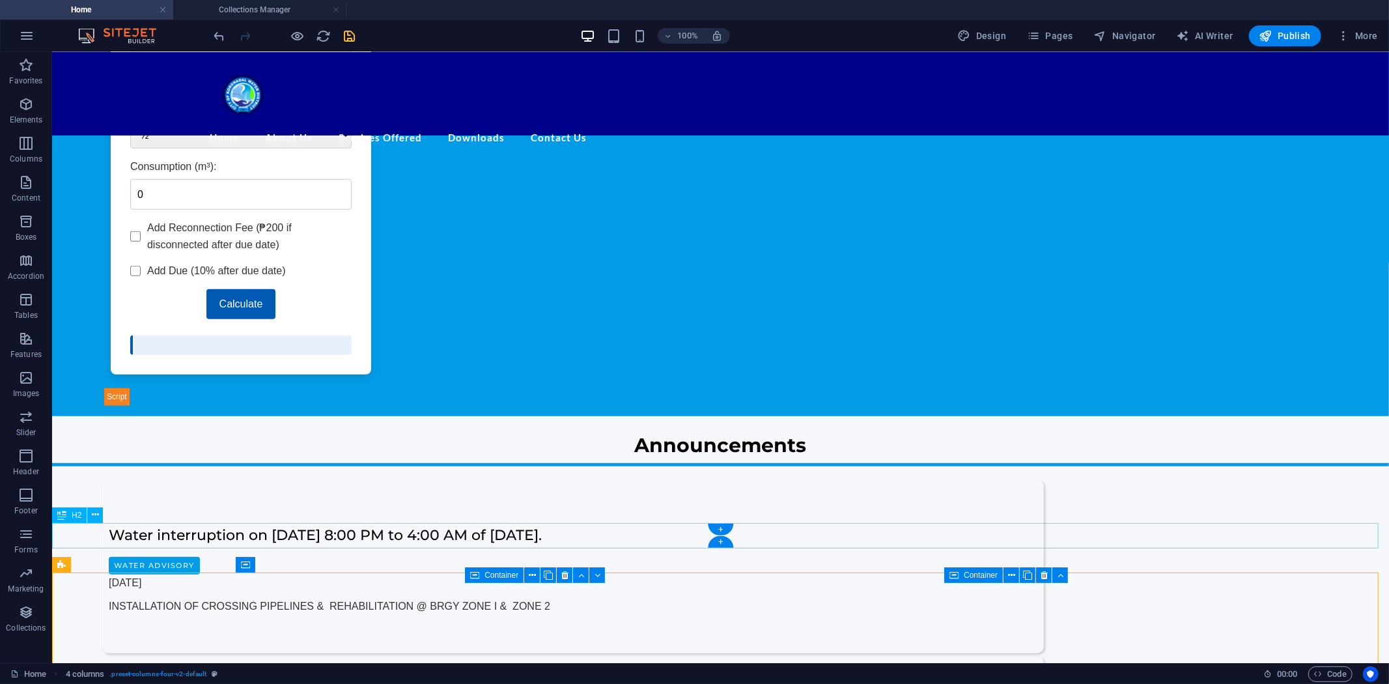
scroll to position [895, 0]
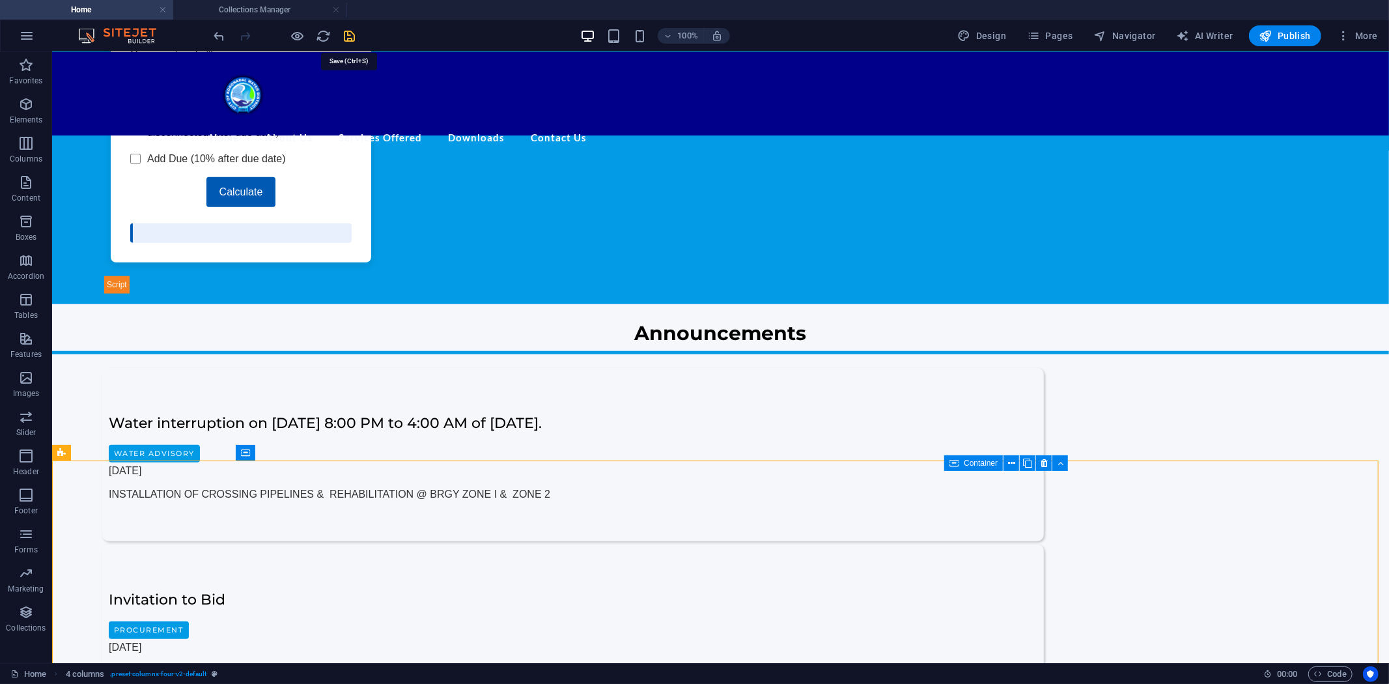
click at [349, 31] on icon "save" at bounding box center [350, 36] width 15 height 15
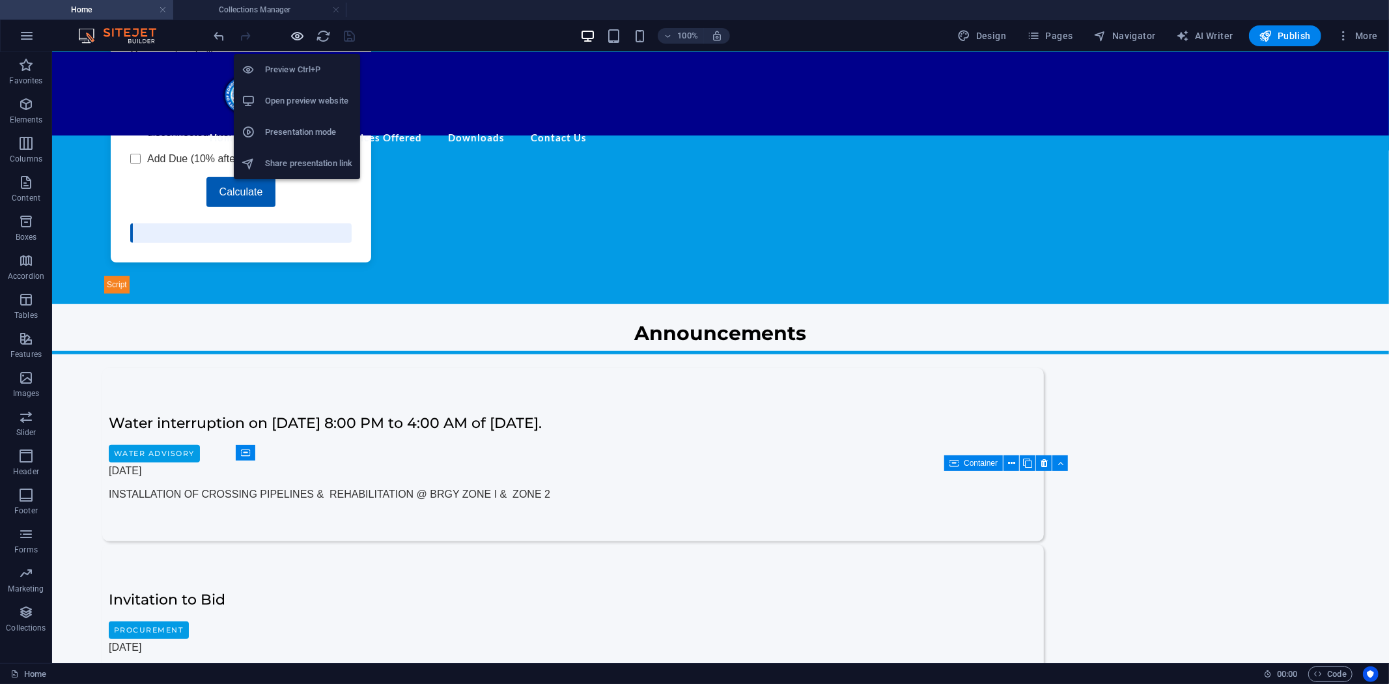
click at [298, 35] on icon "button" at bounding box center [298, 36] width 15 height 15
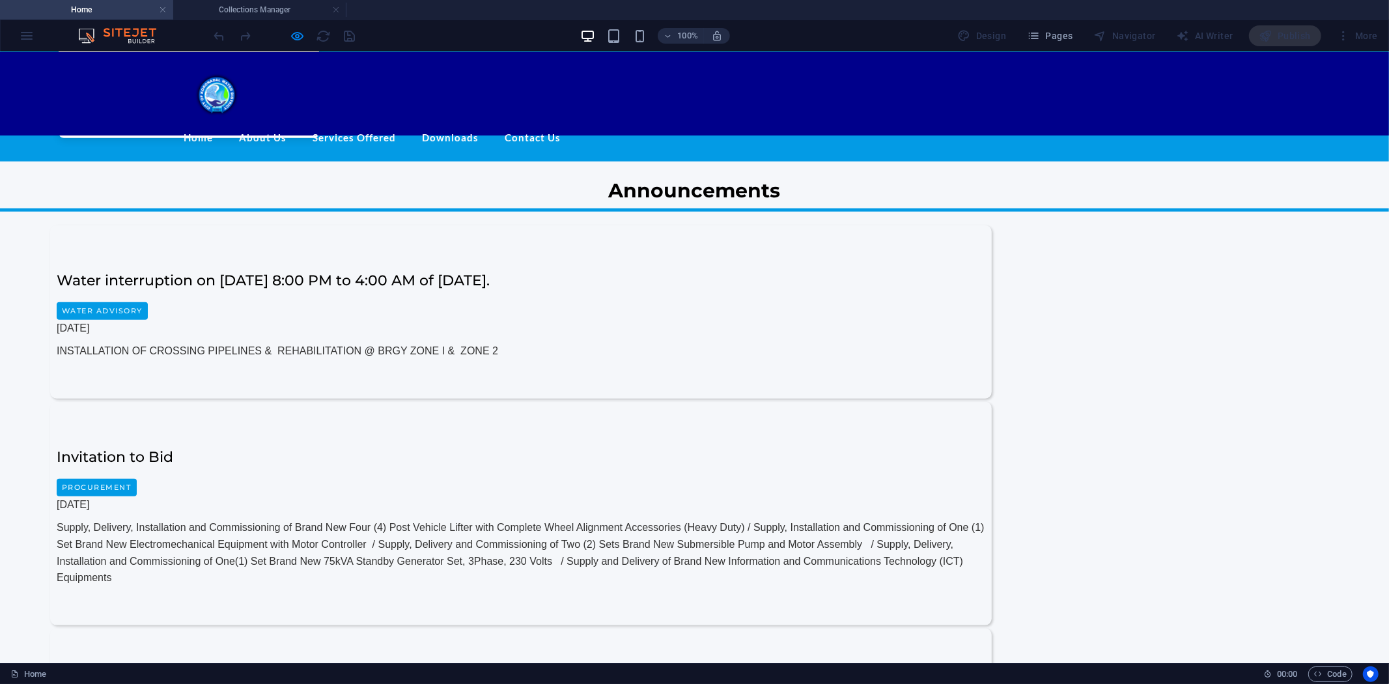
scroll to position [1019, 0]
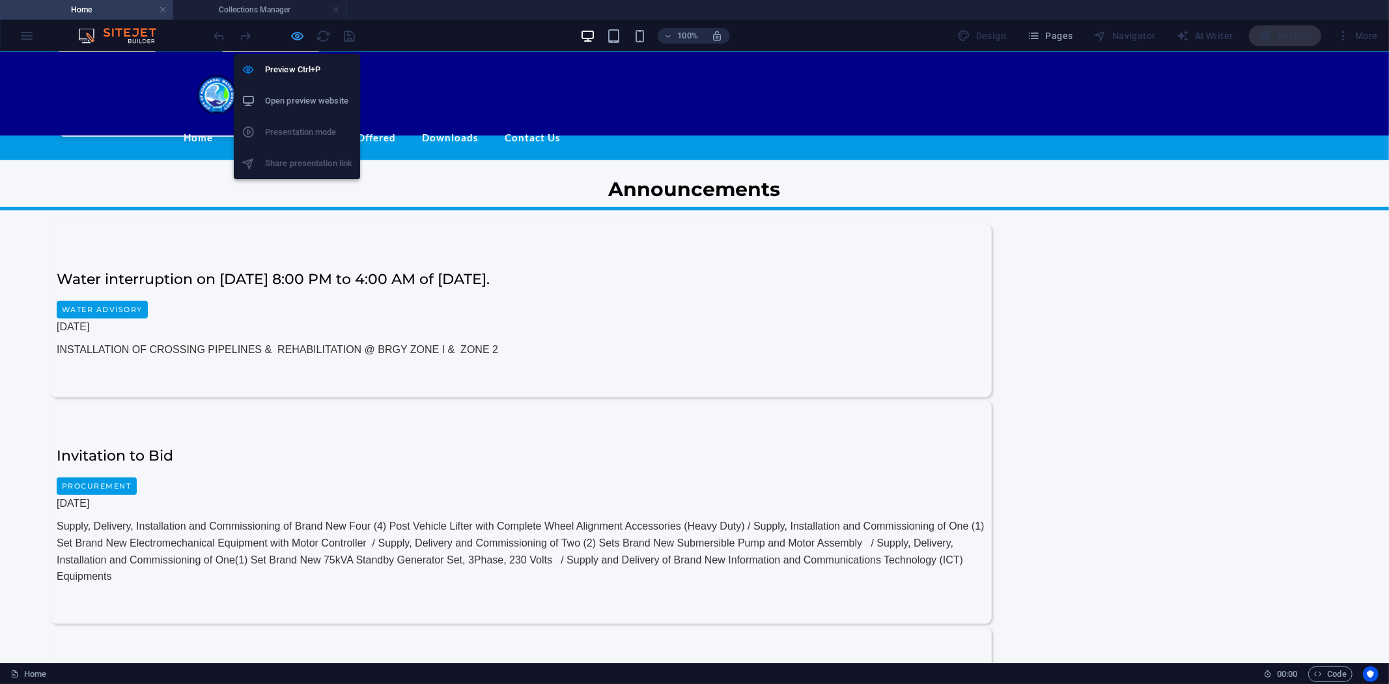
click at [300, 35] on icon "button" at bounding box center [298, 36] width 15 height 15
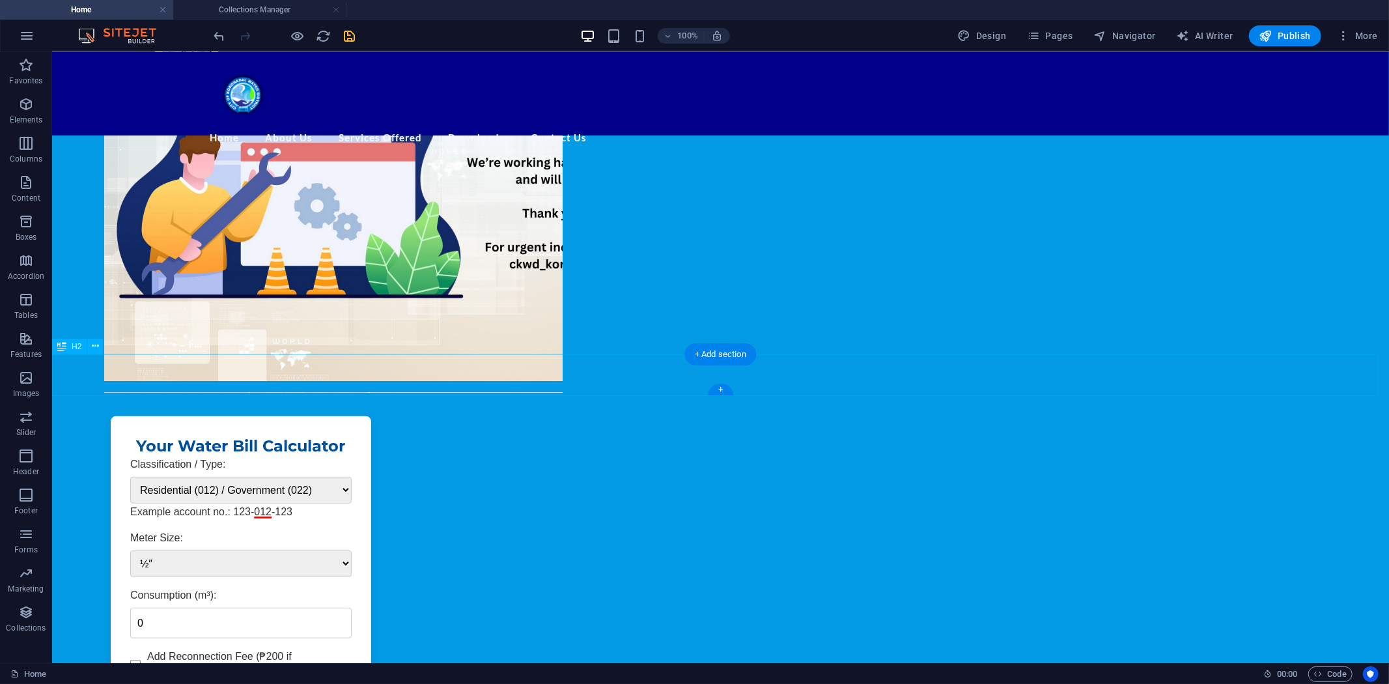
scroll to position [316, 0]
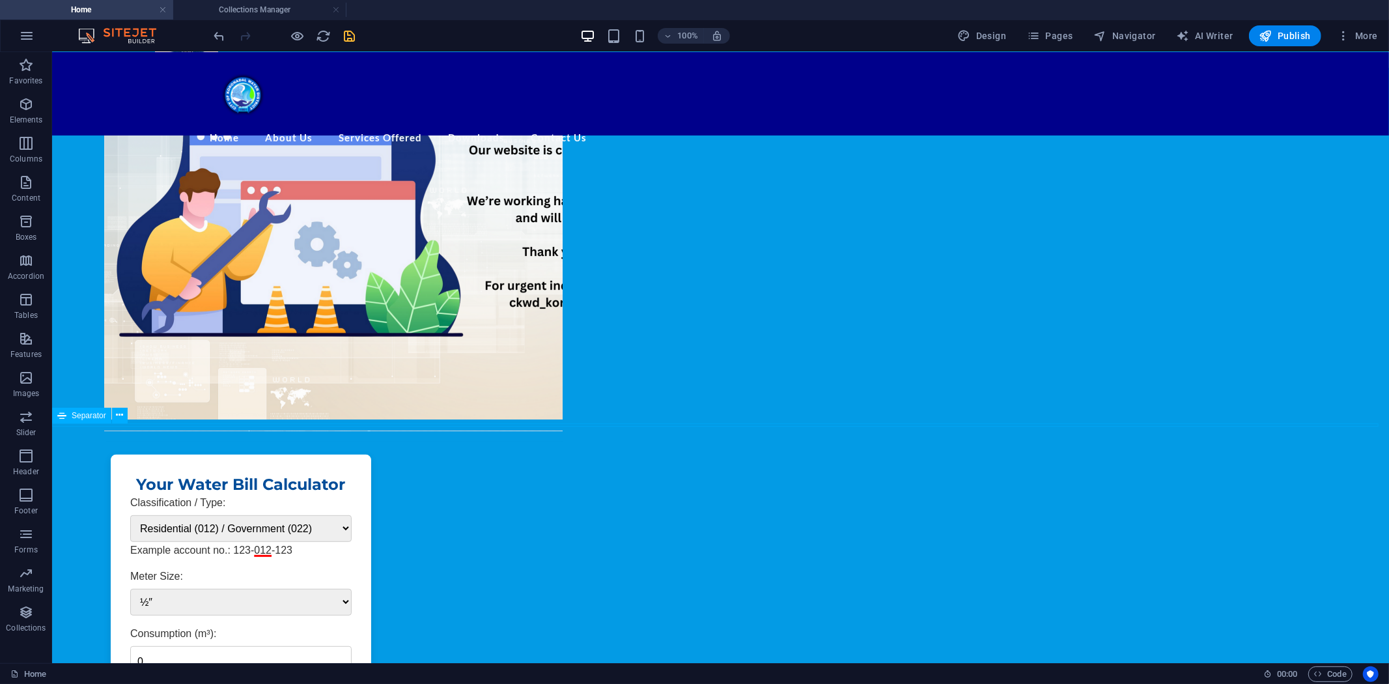
click at [82, 411] on span "Collection" at bounding box center [88, 410] width 35 height 8
click at [82, 410] on span "Collection" at bounding box center [88, 410] width 35 height 8
select select "columns.publishing_date_DESC"
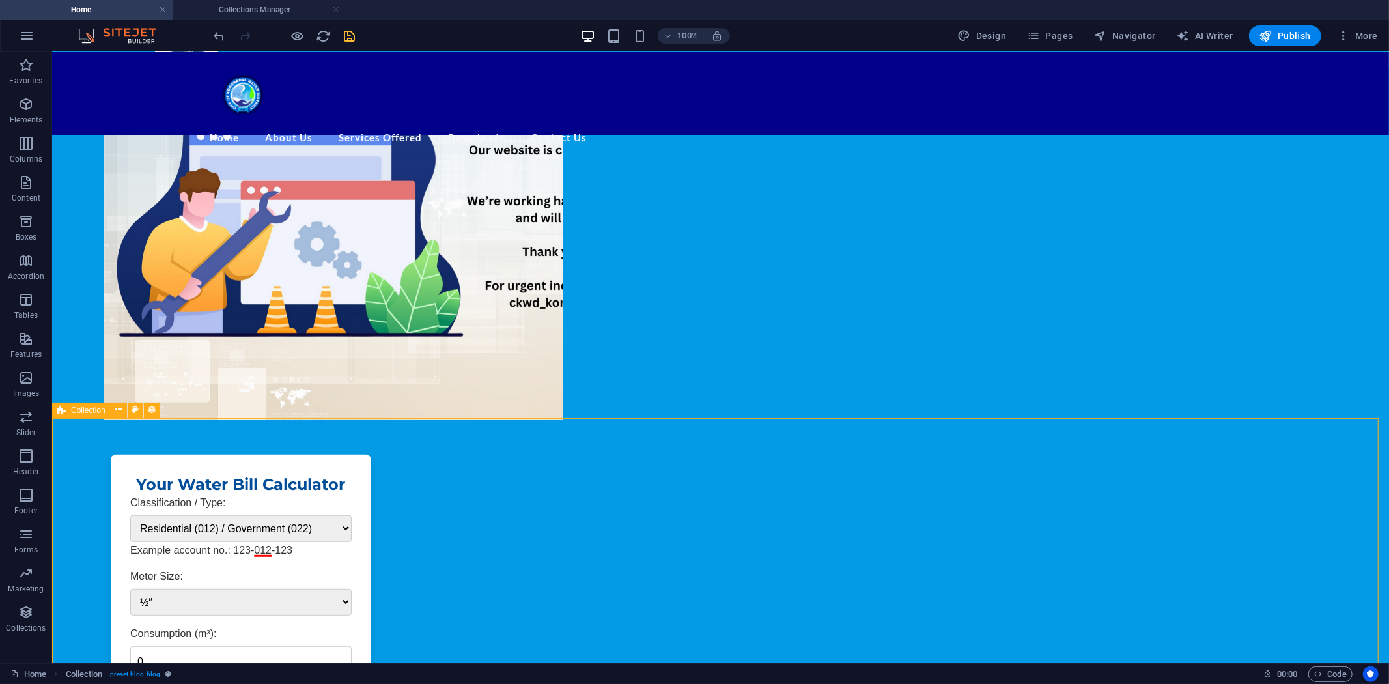
select select "columns.status"
select select "columns.publishing_date"
select select "past"
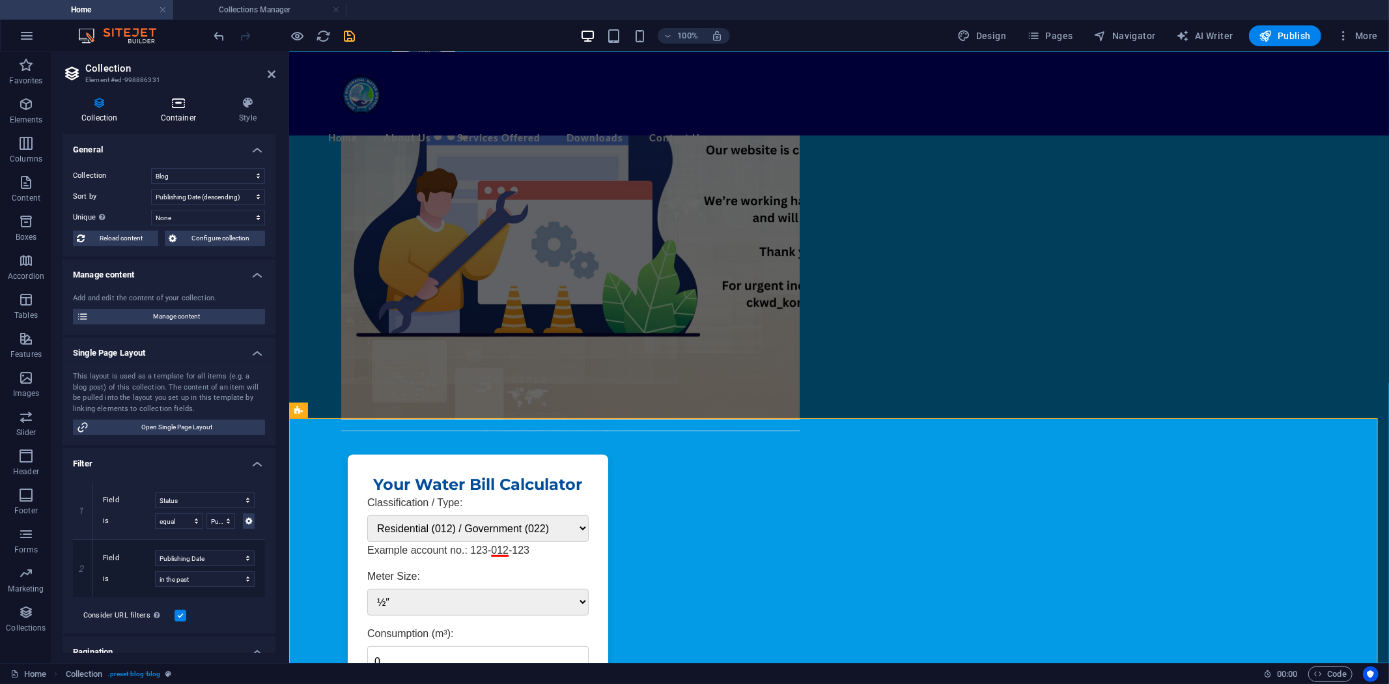
click at [180, 96] on icon at bounding box center [178, 102] width 73 height 13
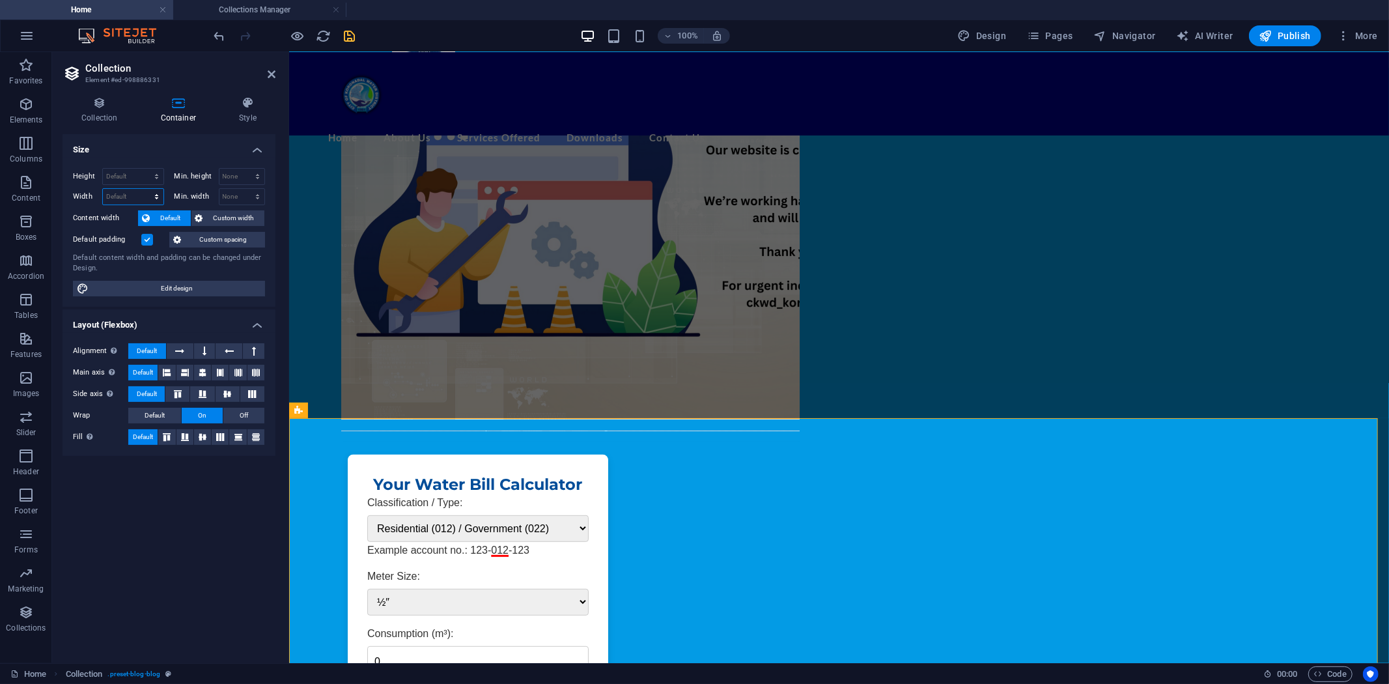
click at [121, 192] on select "Default px rem % em vh vw" at bounding box center [133, 197] width 61 height 16
select select "px"
click at [145, 189] on select "Default px rem % em vh vw" at bounding box center [133, 197] width 61 height 16
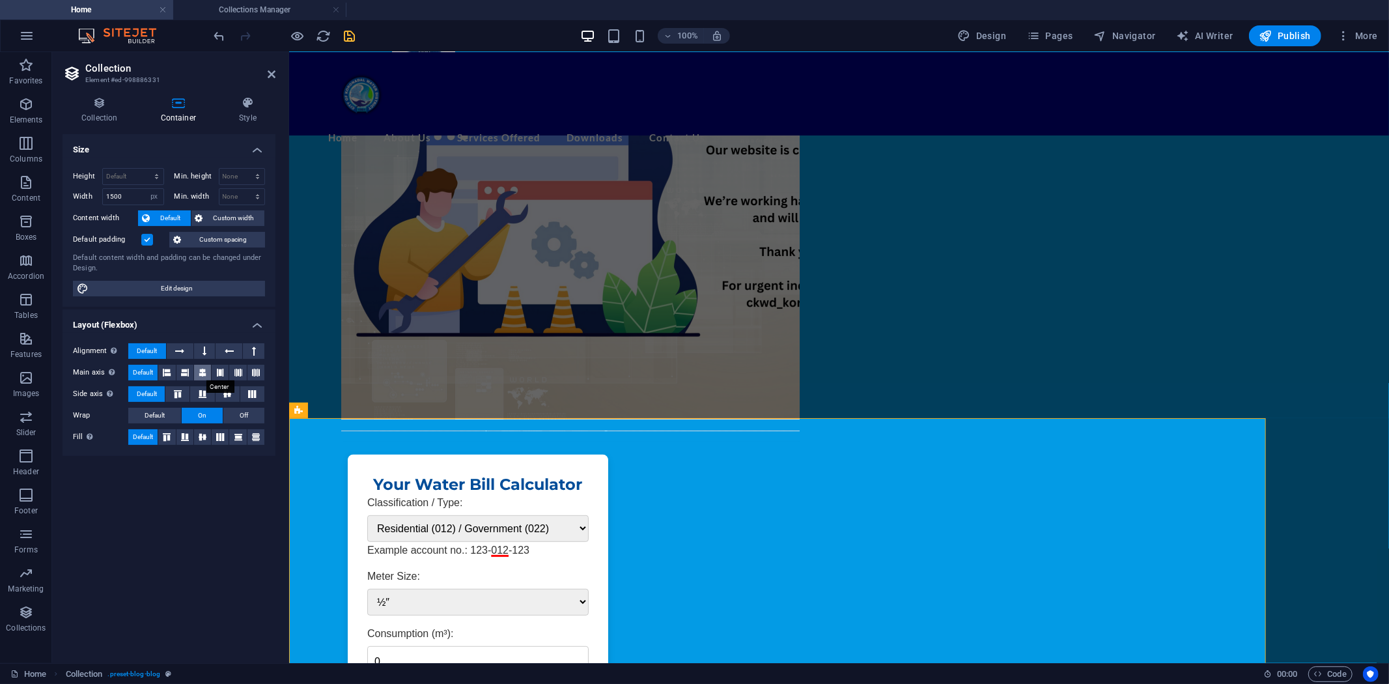
click at [199, 366] on icon at bounding box center [203, 373] width 8 height 16
click at [231, 395] on icon at bounding box center [228, 394] width 16 height 8
click at [174, 395] on icon at bounding box center [178, 394] width 16 height 8
click at [210, 394] on icon at bounding box center [203, 394] width 16 height 8
click at [178, 393] on icon at bounding box center [178, 394] width 16 height 8
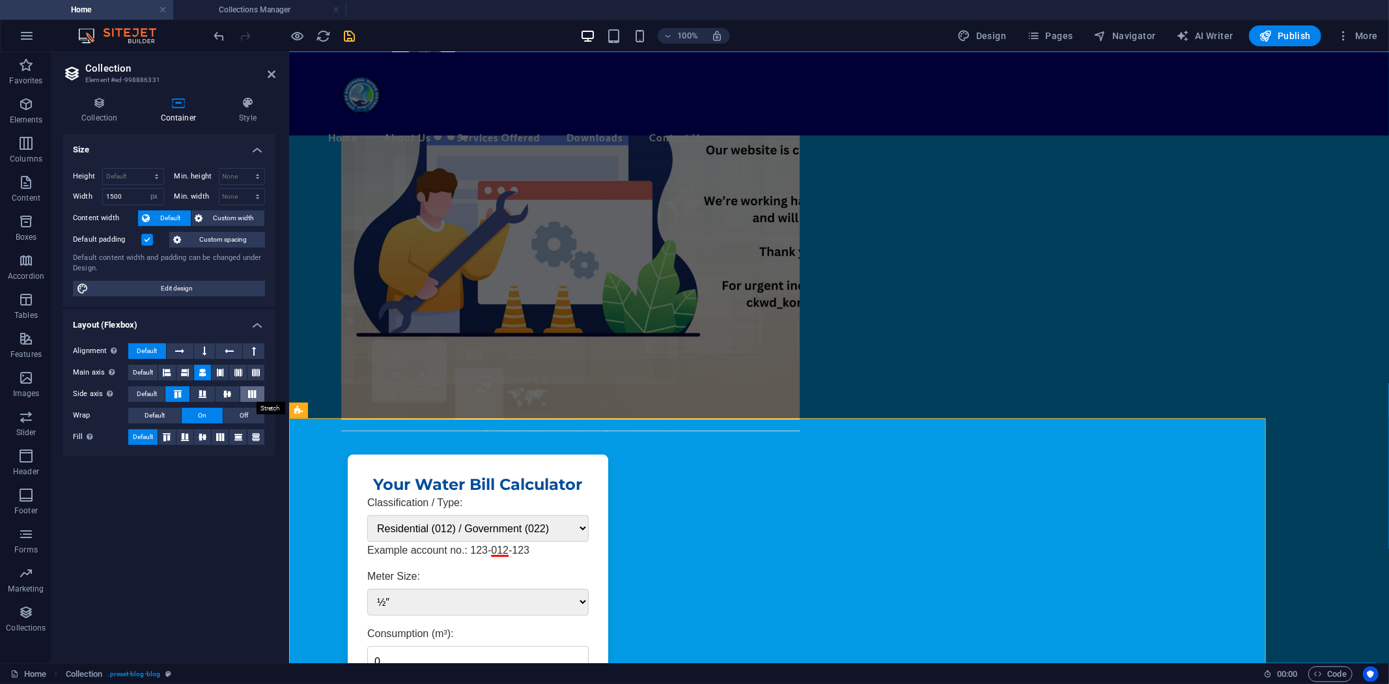
click at [251, 393] on icon at bounding box center [252, 394] width 16 height 8
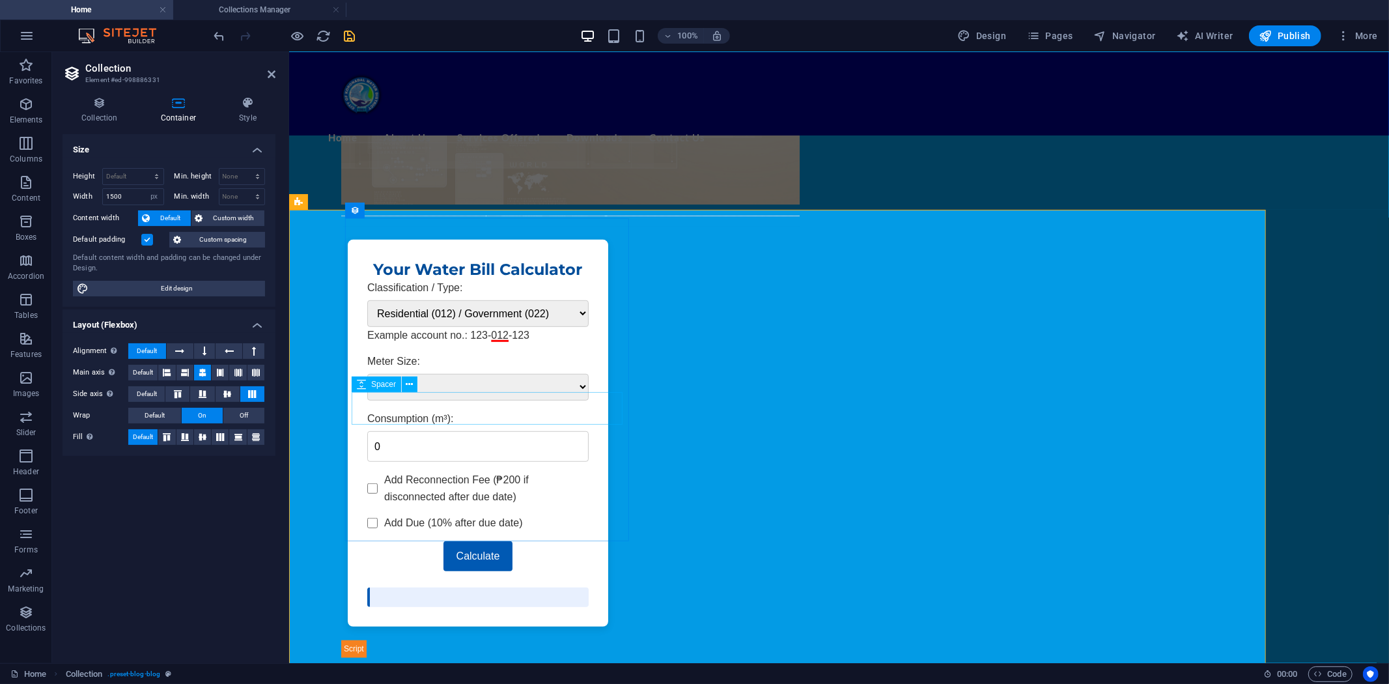
scroll to position [461, 0]
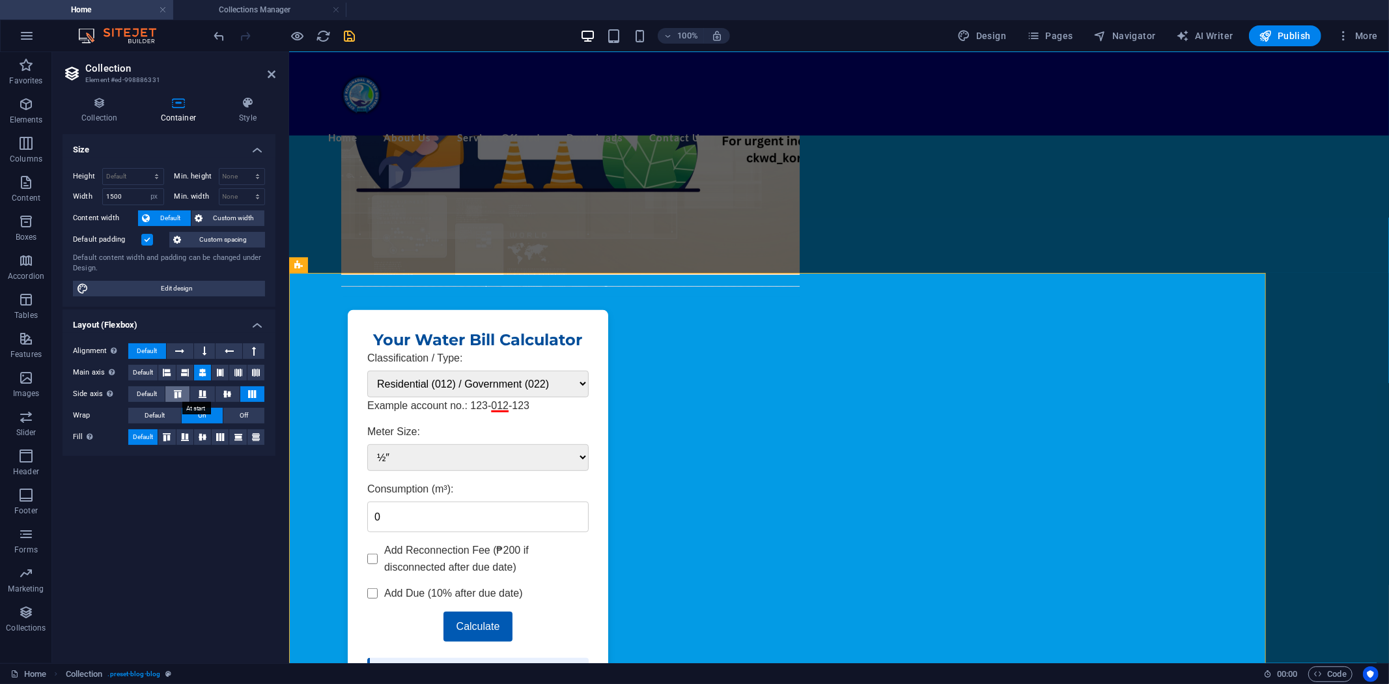
click at [176, 393] on icon at bounding box center [178, 394] width 16 height 8
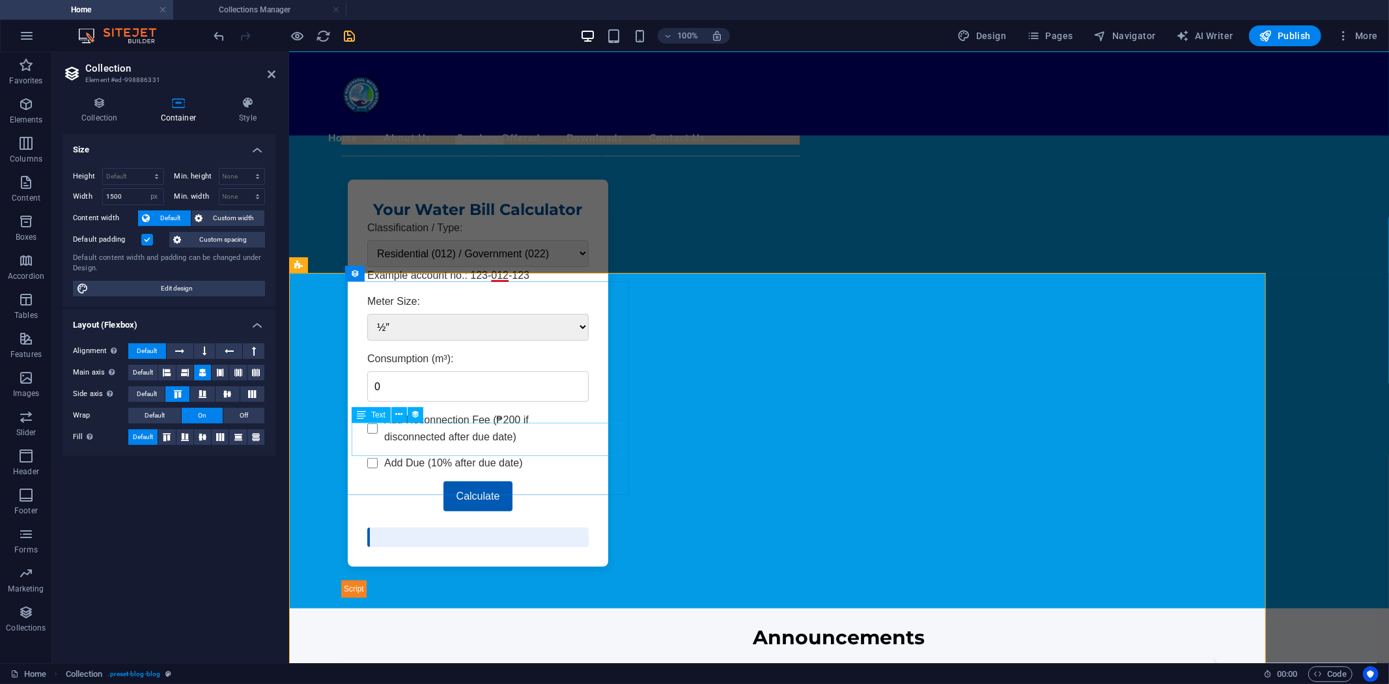
scroll to position [606, 0]
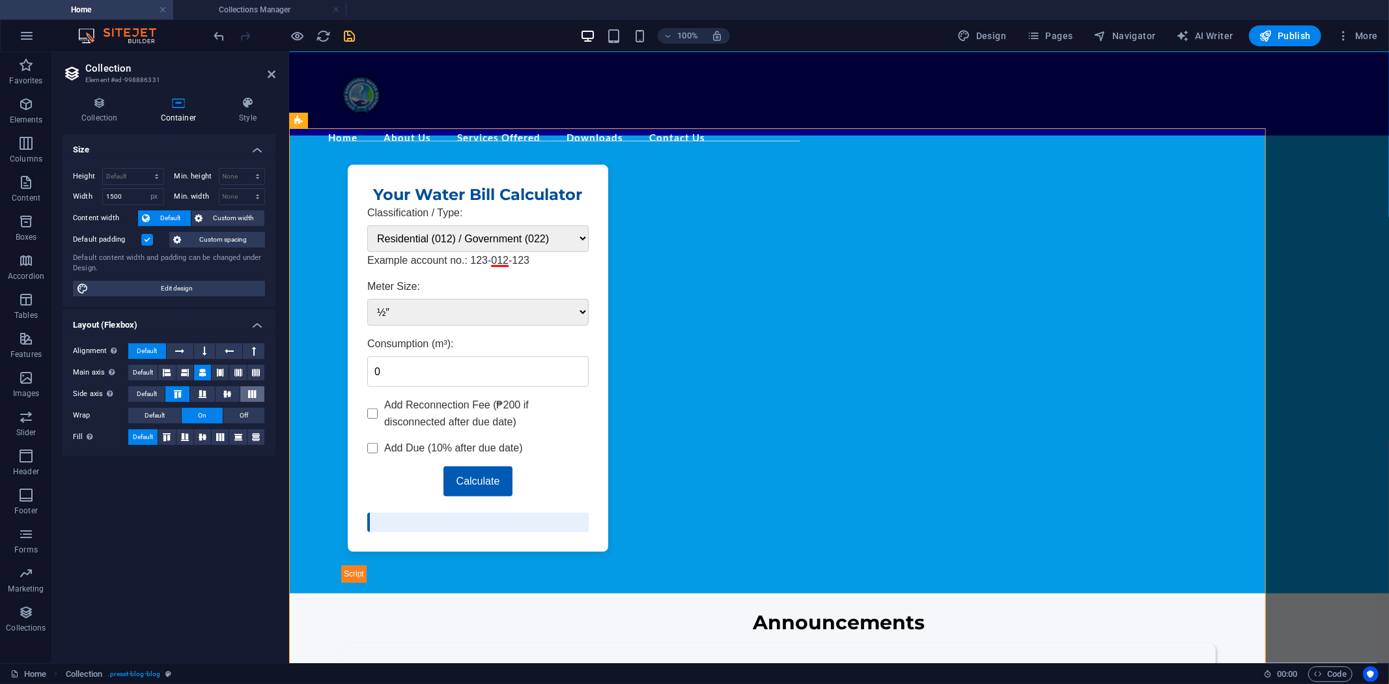
drag, startPoint x: 256, startPoint y: 373, endPoint x: 255, endPoint y: 386, distance: 13.1
click at [255, 386] on div "Alignment Determines the flex direction. Default Main axis Determine how elemen…" at bounding box center [169, 394] width 213 height 123
click at [255, 393] on icon at bounding box center [252, 394] width 16 height 8
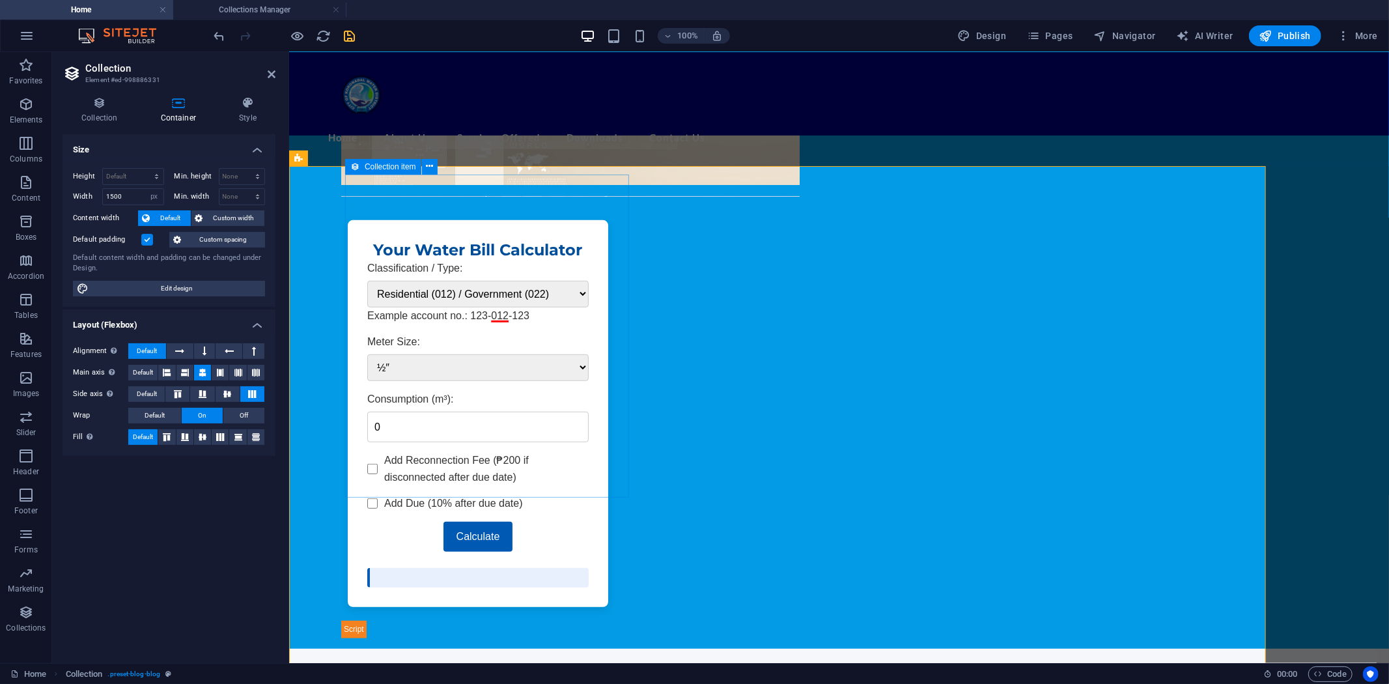
scroll to position [533, 0]
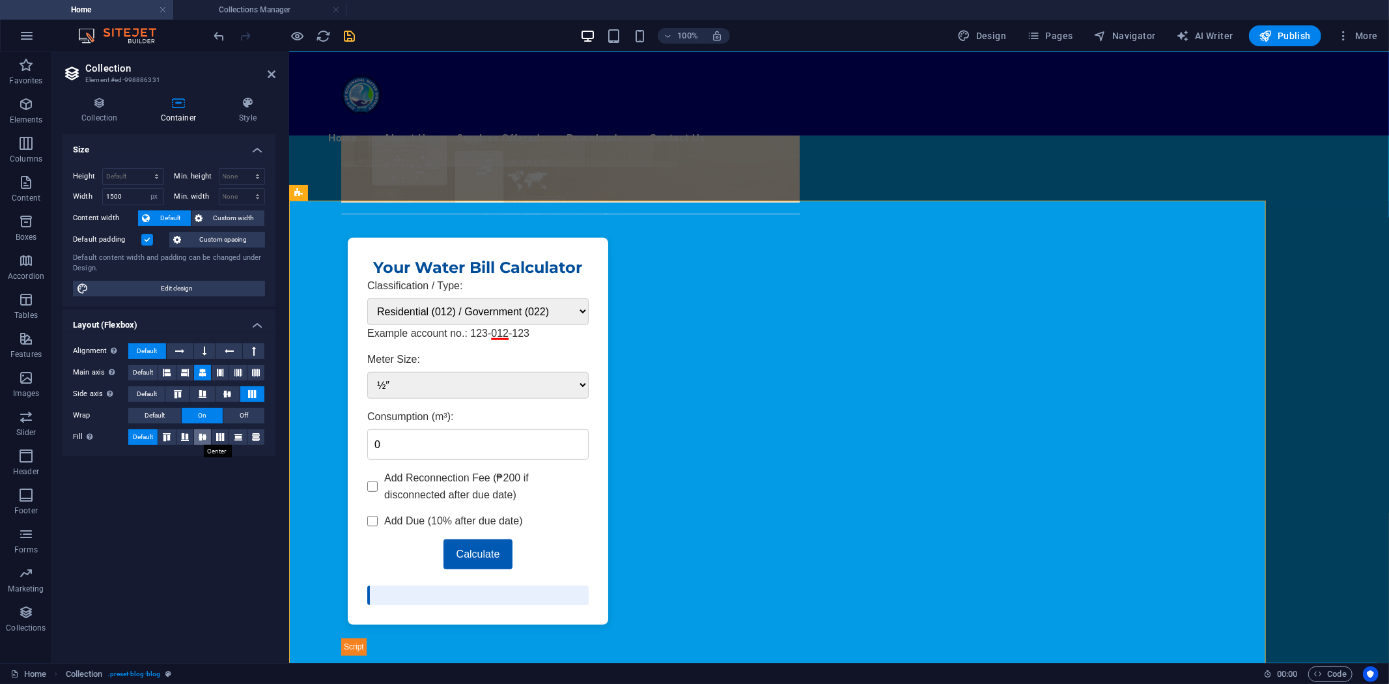
click at [206, 436] on icon at bounding box center [203, 437] width 16 height 8
click at [170, 438] on icon at bounding box center [167, 437] width 16 height 8
click at [147, 436] on span "Default" at bounding box center [143, 437] width 20 height 16
click at [166, 371] on icon at bounding box center [167, 373] width 8 height 16
drag, startPoint x: 131, startPoint y: 194, endPoint x: 86, endPoint y: 199, distance: 45.2
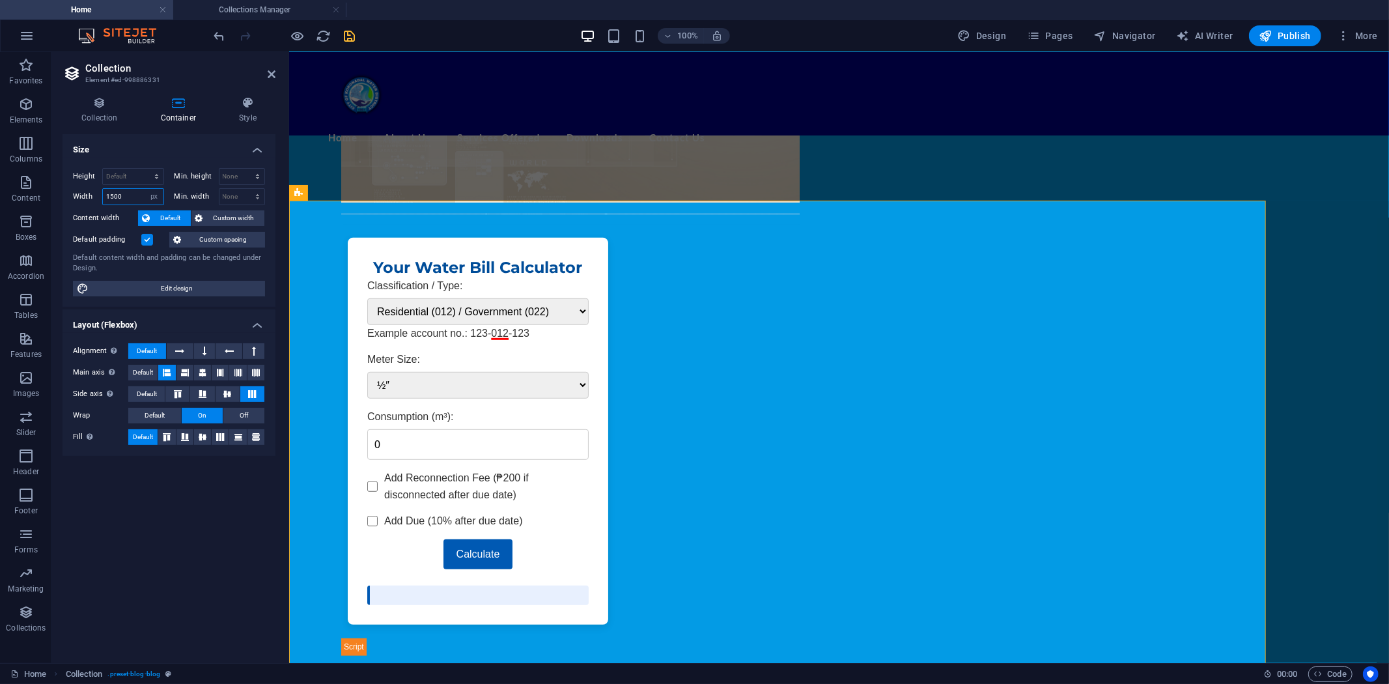
click at [86, 199] on div "Width 1500 Default px rem % em vh vw" at bounding box center [118, 196] width 91 height 17
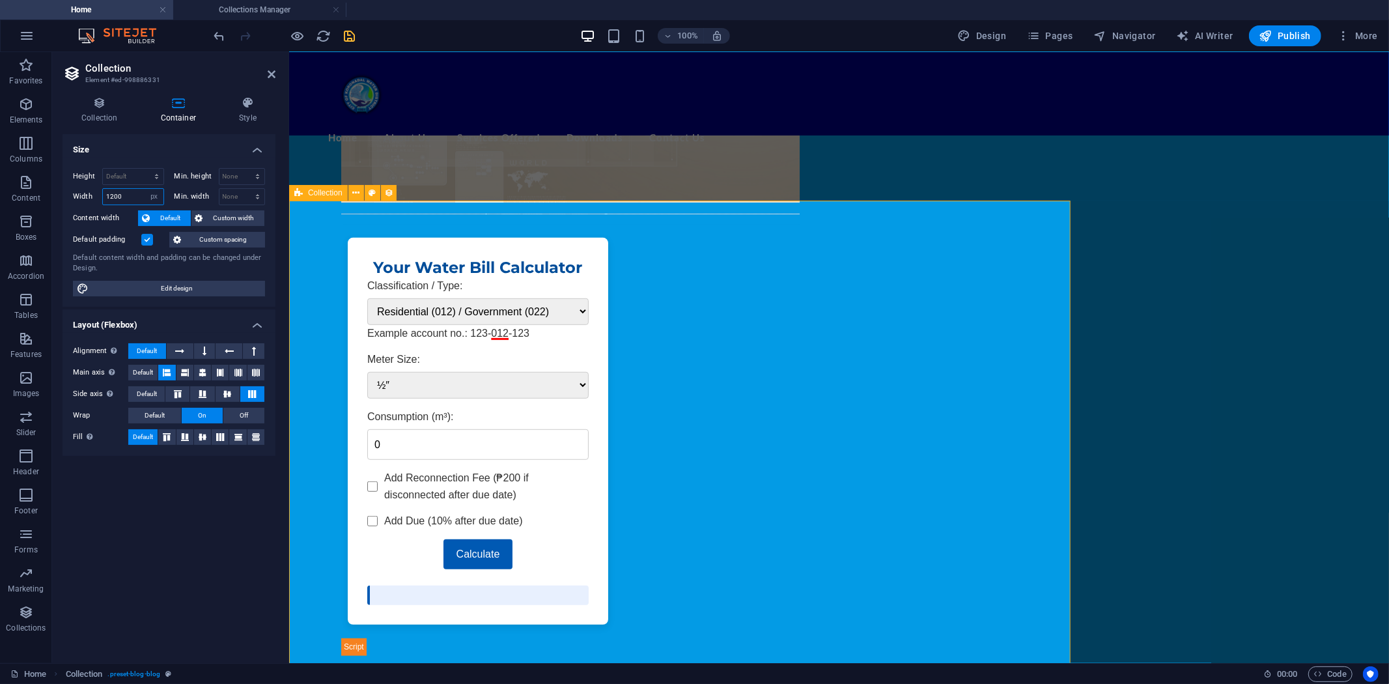
type input "1200"
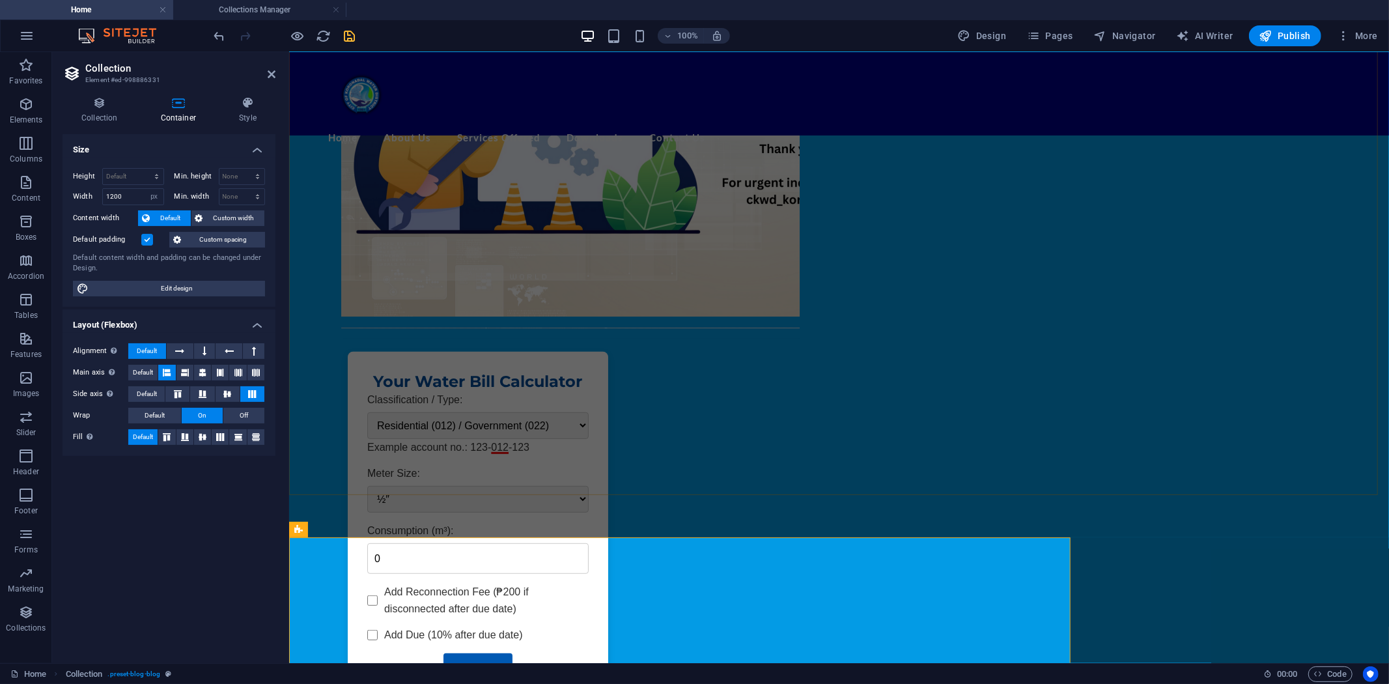
scroll to position [461, 0]
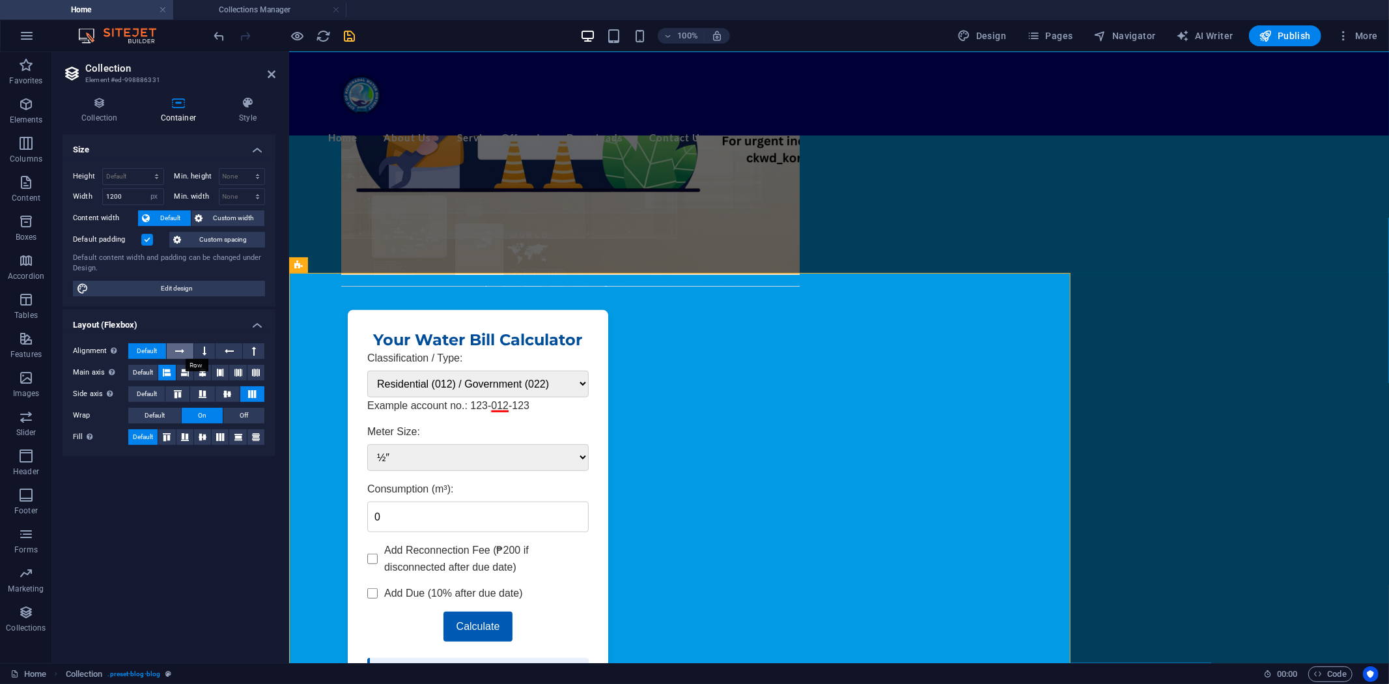
click at [178, 349] on icon at bounding box center [179, 351] width 9 height 16
click at [153, 349] on span "Default" at bounding box center [147, 351] width 20 height 16
drag, startPoint x: 128, startPoint y: 197, endPoint x: 64, endPoint y: 218, distance: 67.6
click at [63, 201] on div "Height Default px rem % vh vw Min. height None px rem % vh vw Width 1200 Defaul…" at bounding box center [169, 232] width 213 height 149
click at [153, 196] on select "Default px rem % em vh vw" at bounding box center [154, 197] width 18 height 16
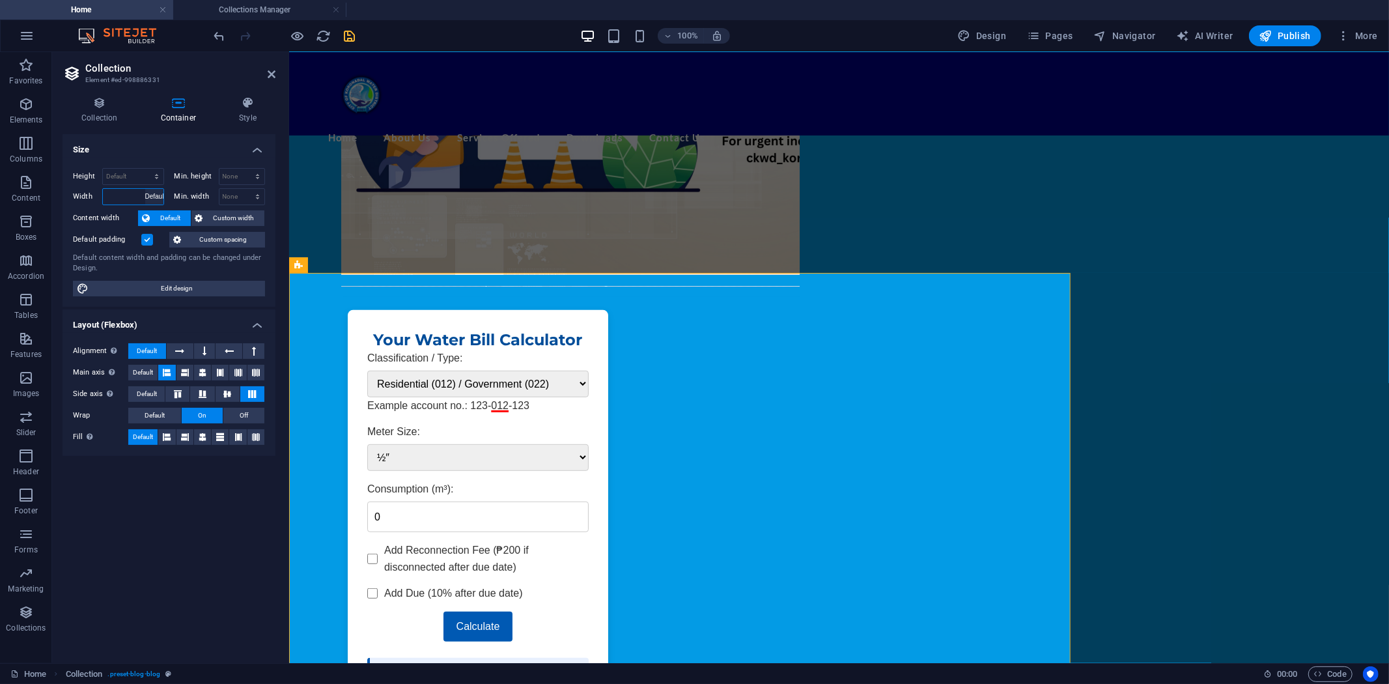
click at [145, 189] on select "Default px rem % em vh vw" at bounding box center [154, 197] width 18 height 16
select select "DISABLED_OPTION_VALUE"
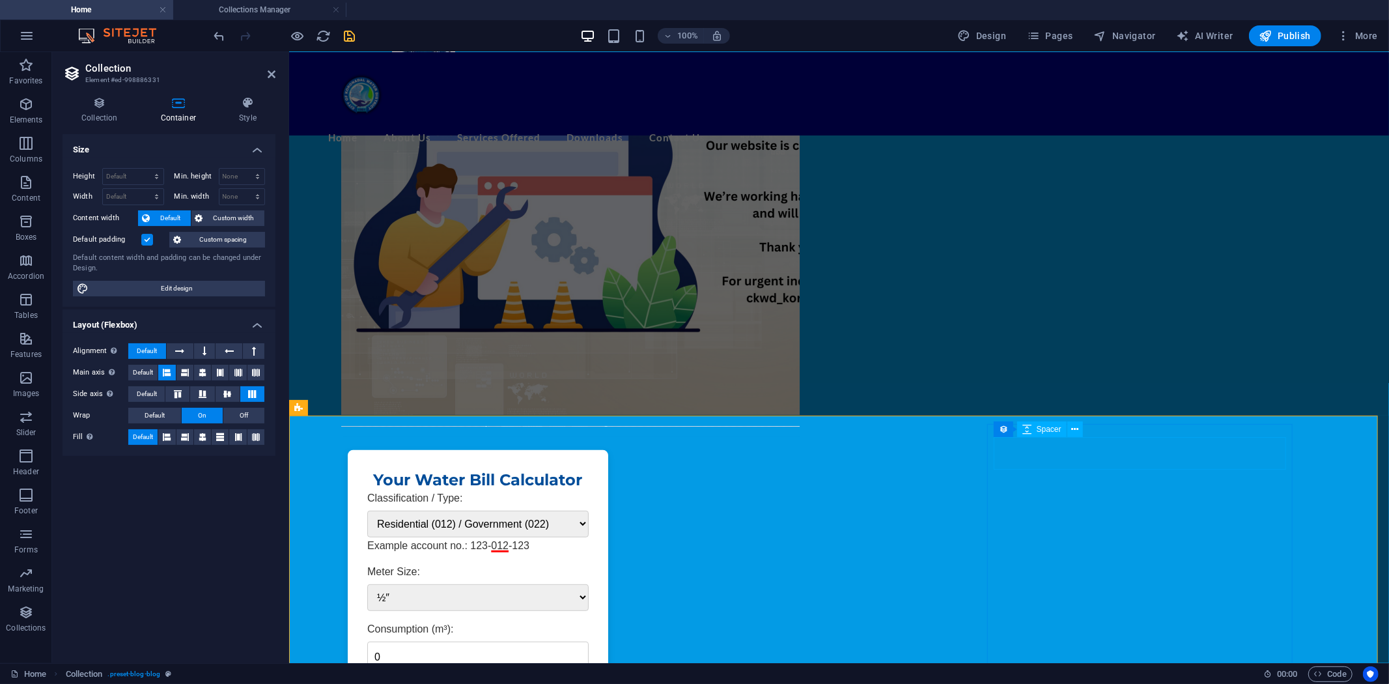
scroll to position [316, 0]
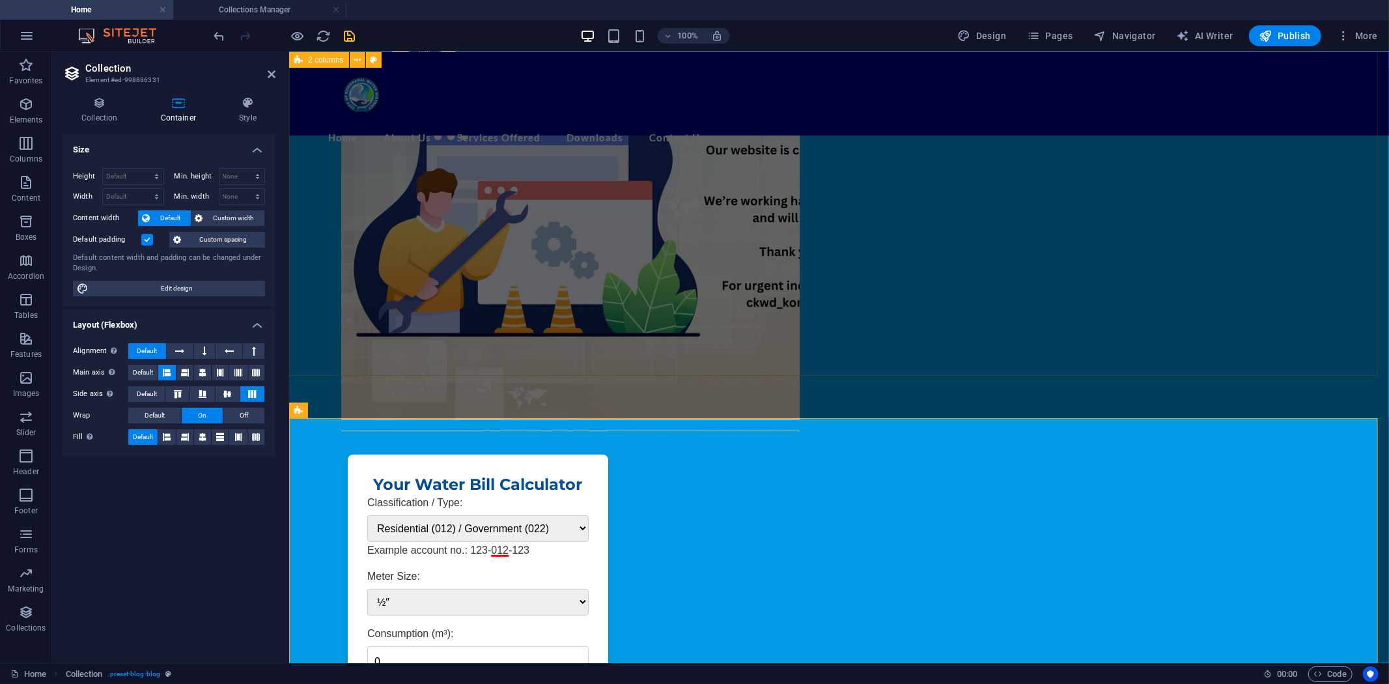
click at [399, 339] on div "News & Updates Water Bill Calculator Your Water Bill Calculator Classification …" at bounding box center [839, 442] width 1100 height 882
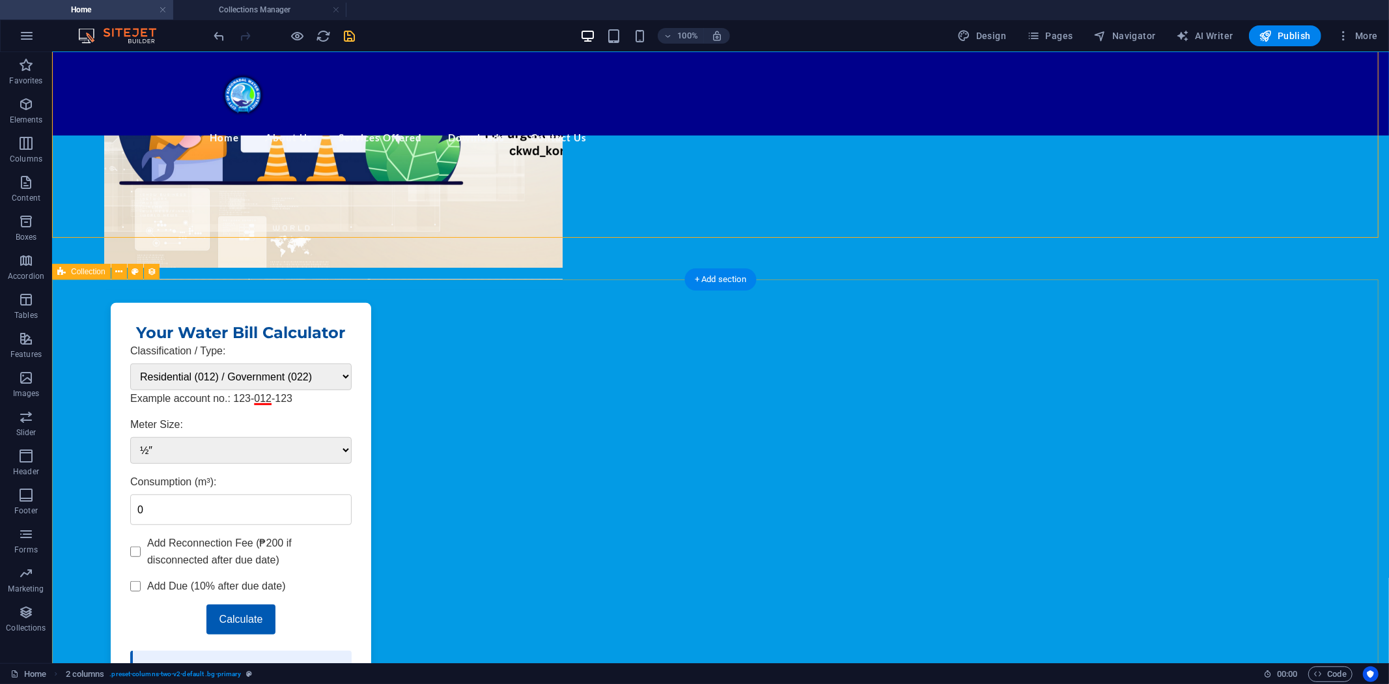
scroll to position [388, 0]
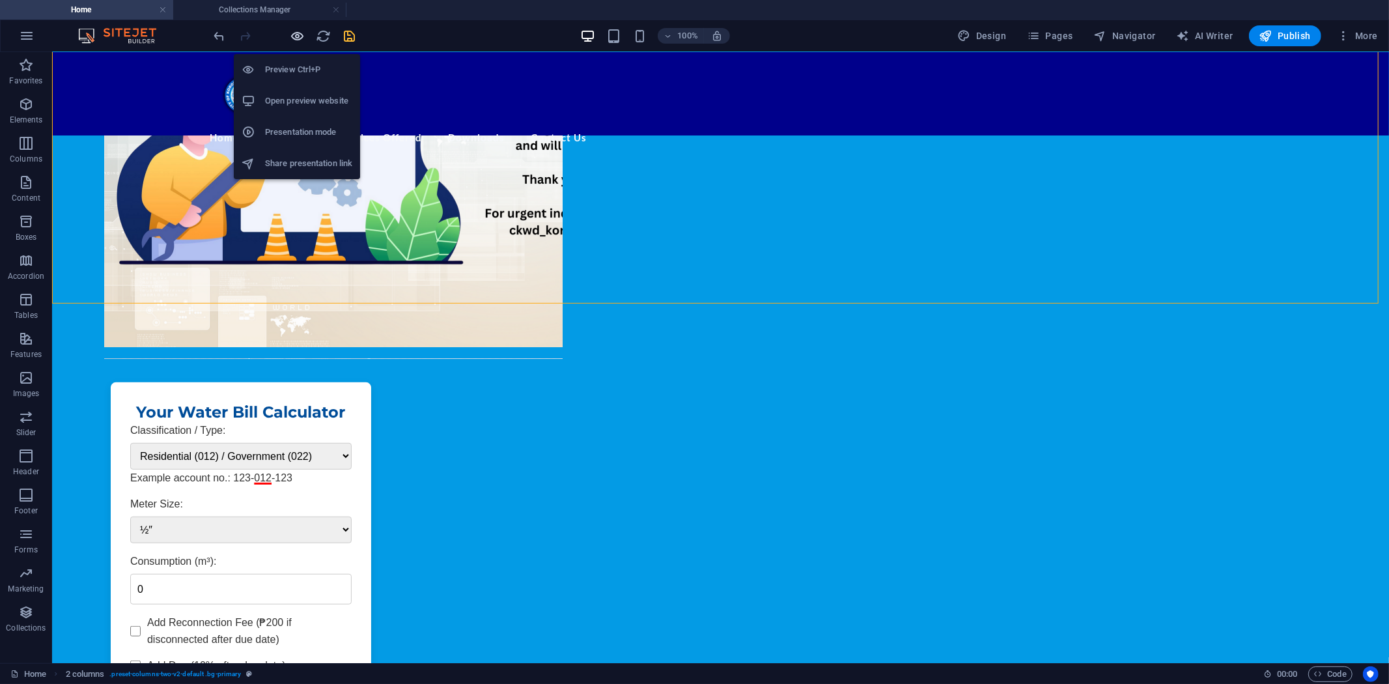
click at [300, 33] on icon "button" at bounding box center [298, 36] width 15 height 15
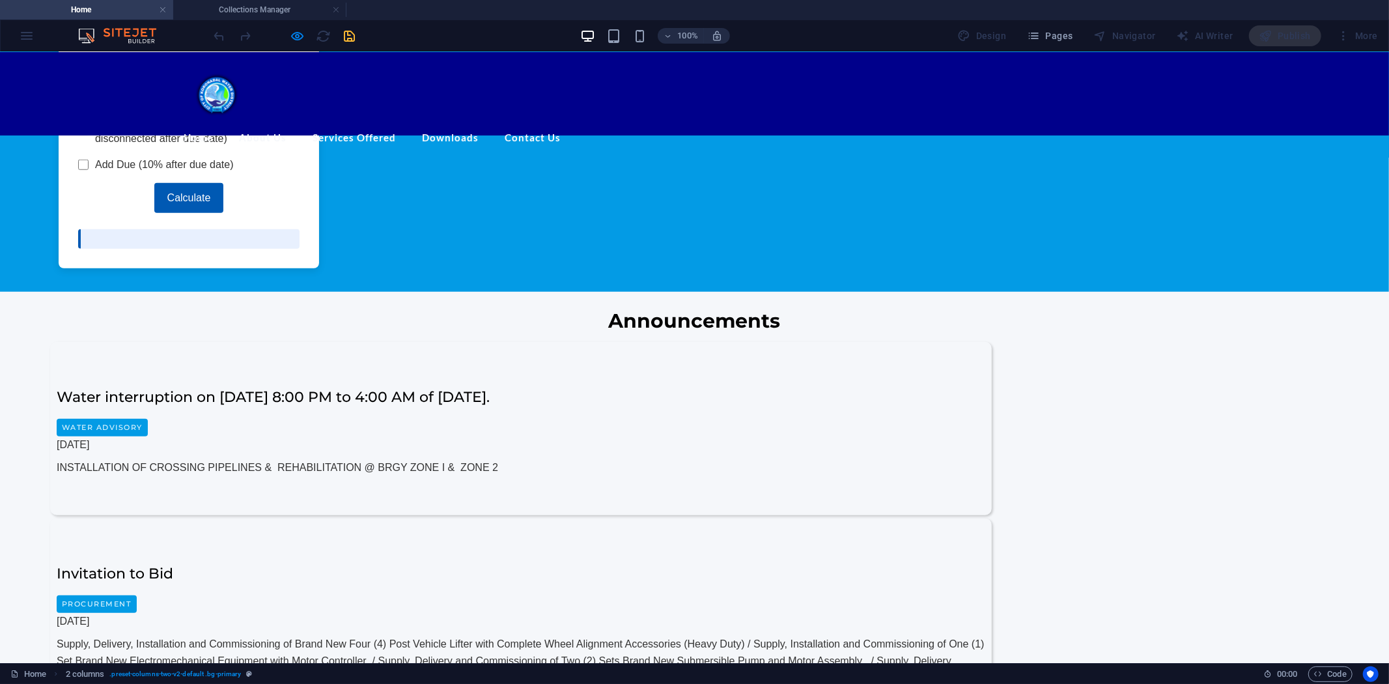
scroll to position [894, 0]
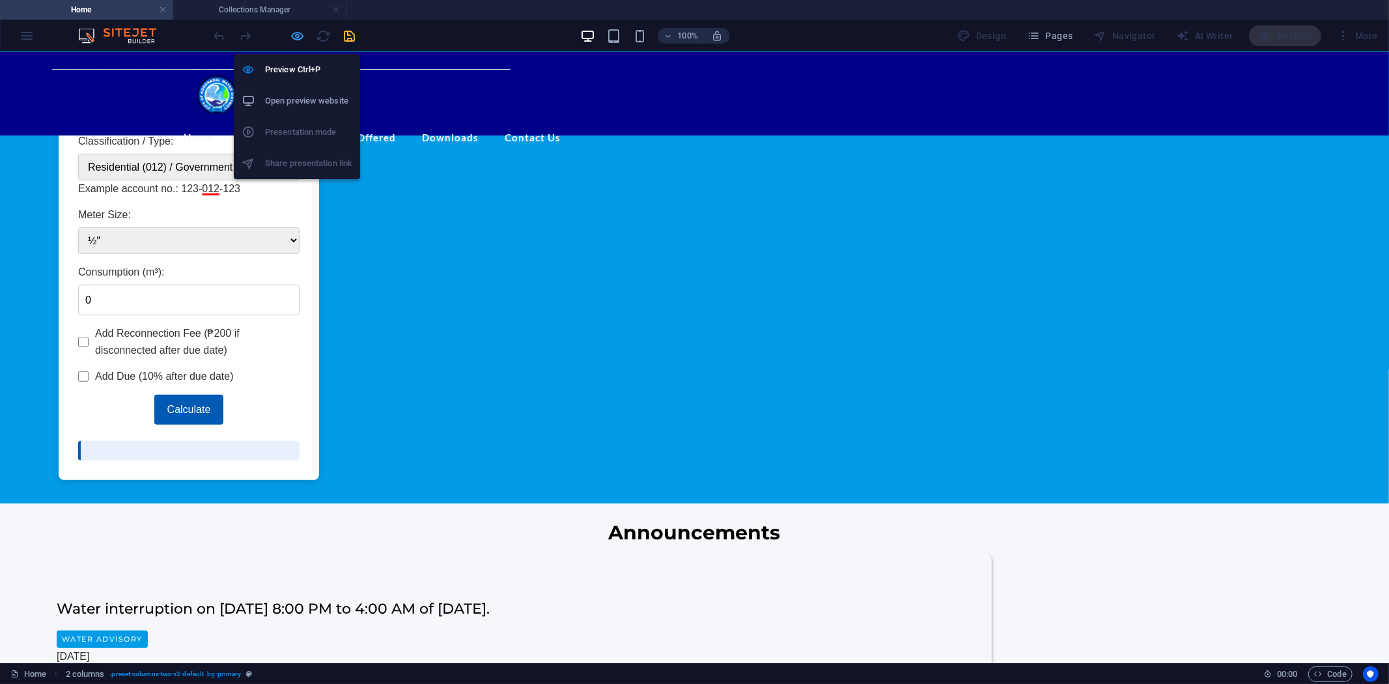
click at [298, 33] on icon "button" at bounding box center [298, 36] width 15 height 15
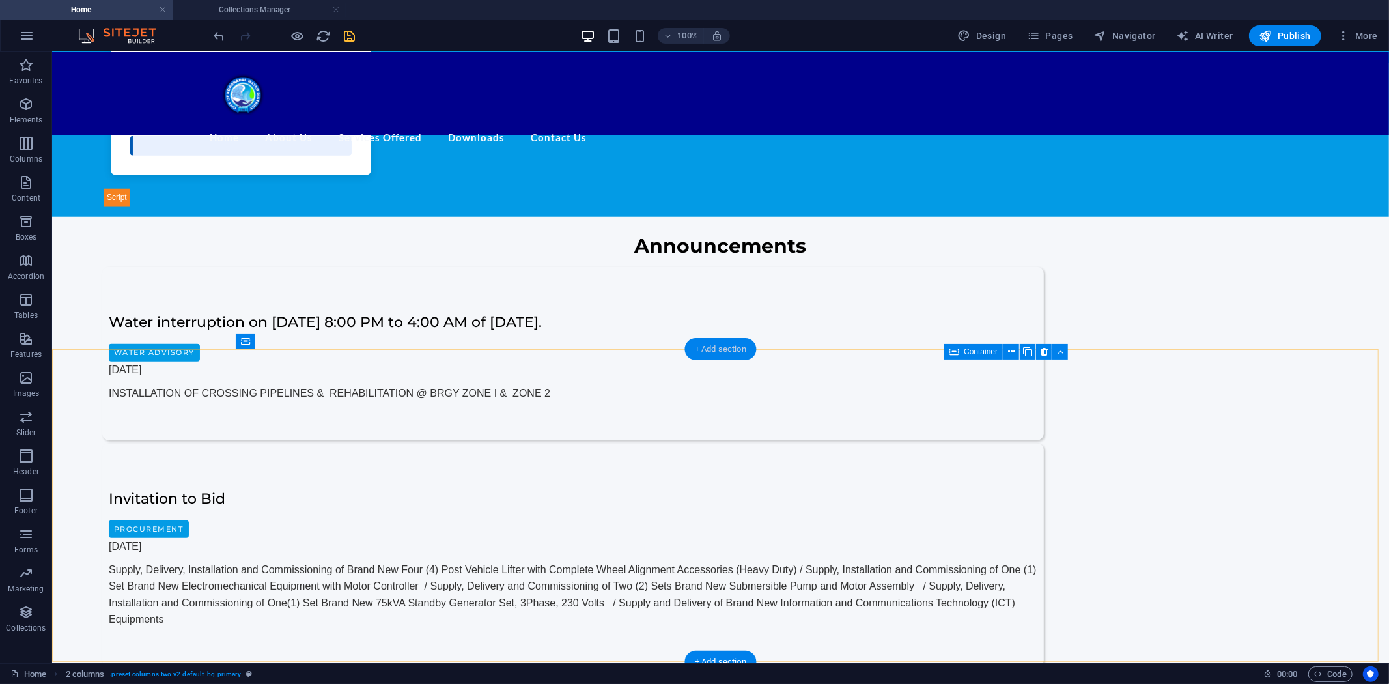
scroll to position [975, 0]
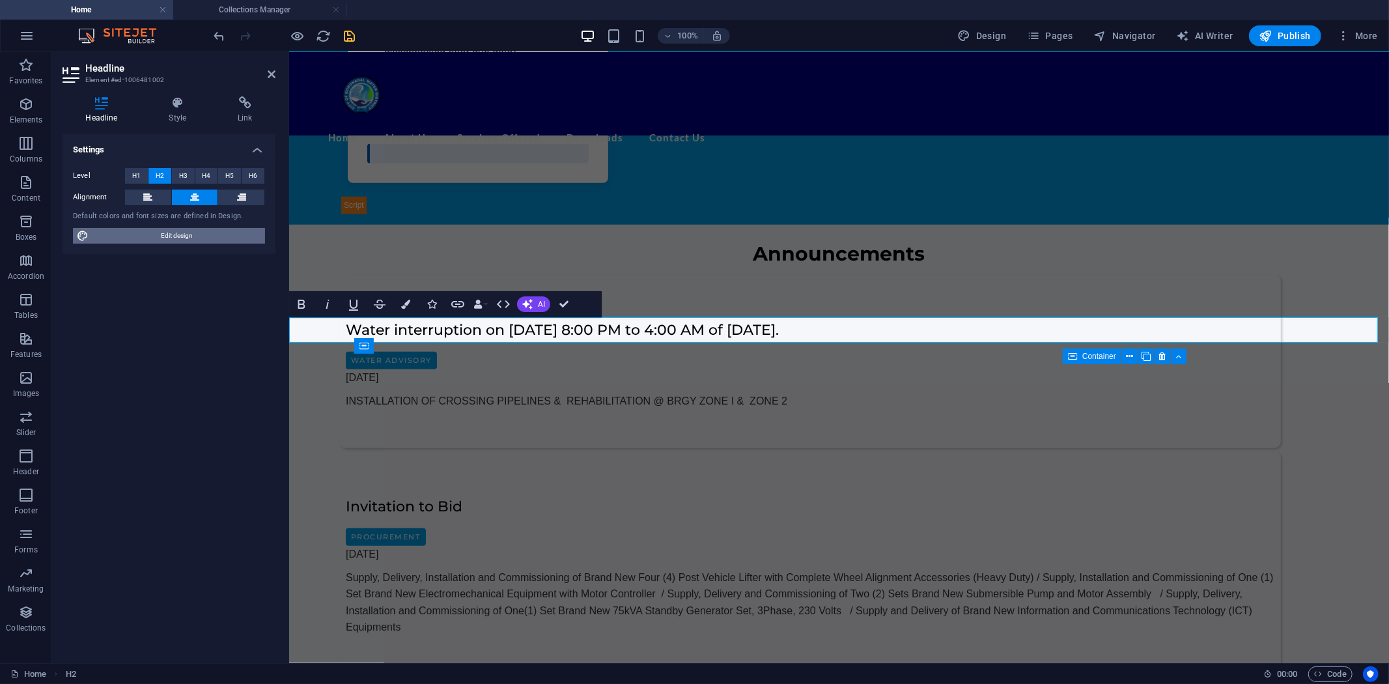
drag, startPoint x: 173, startPoint y: 237, endPoint x: 426, endPoint y: 239, distance: 253.4
click at [173, 237] on span "Edit design" at bounding box center [176, 236] width 169 height 16
select select "px"
select select "400"
select select "px"
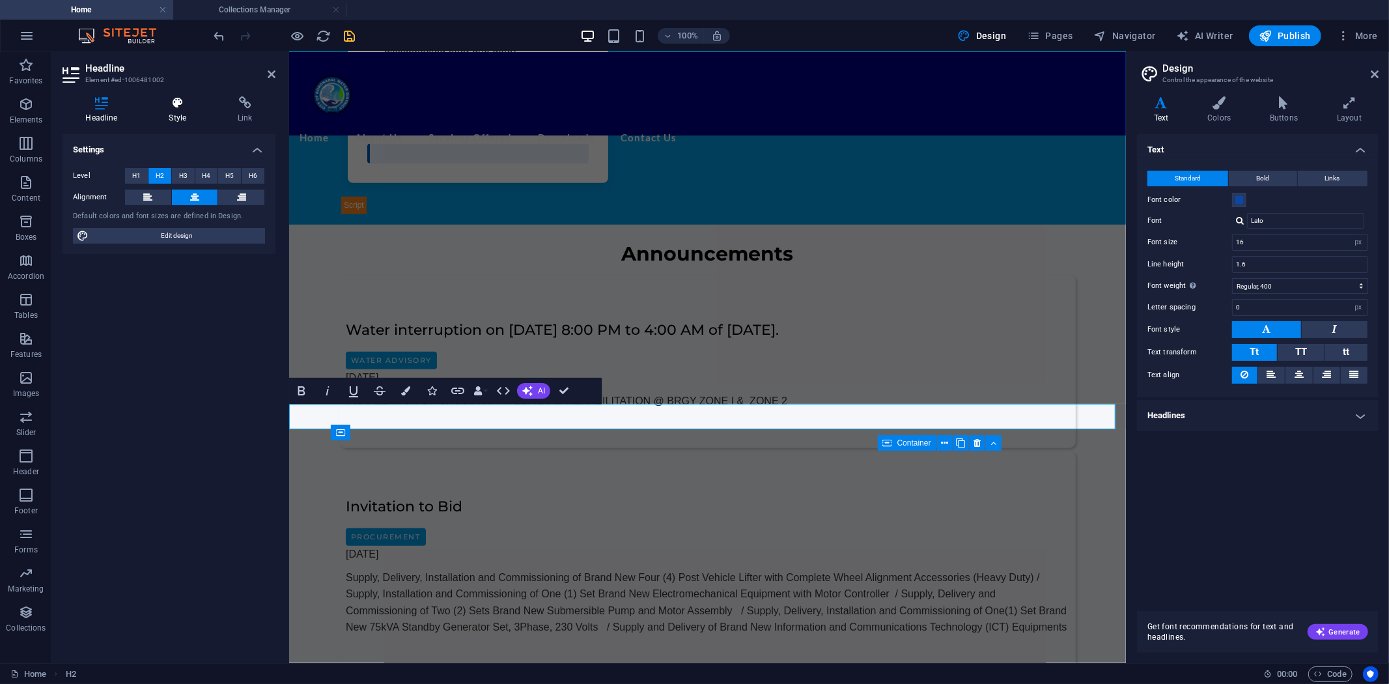
click at [178, 105] on icon at bounding box center [178, 102] width 64 height 13
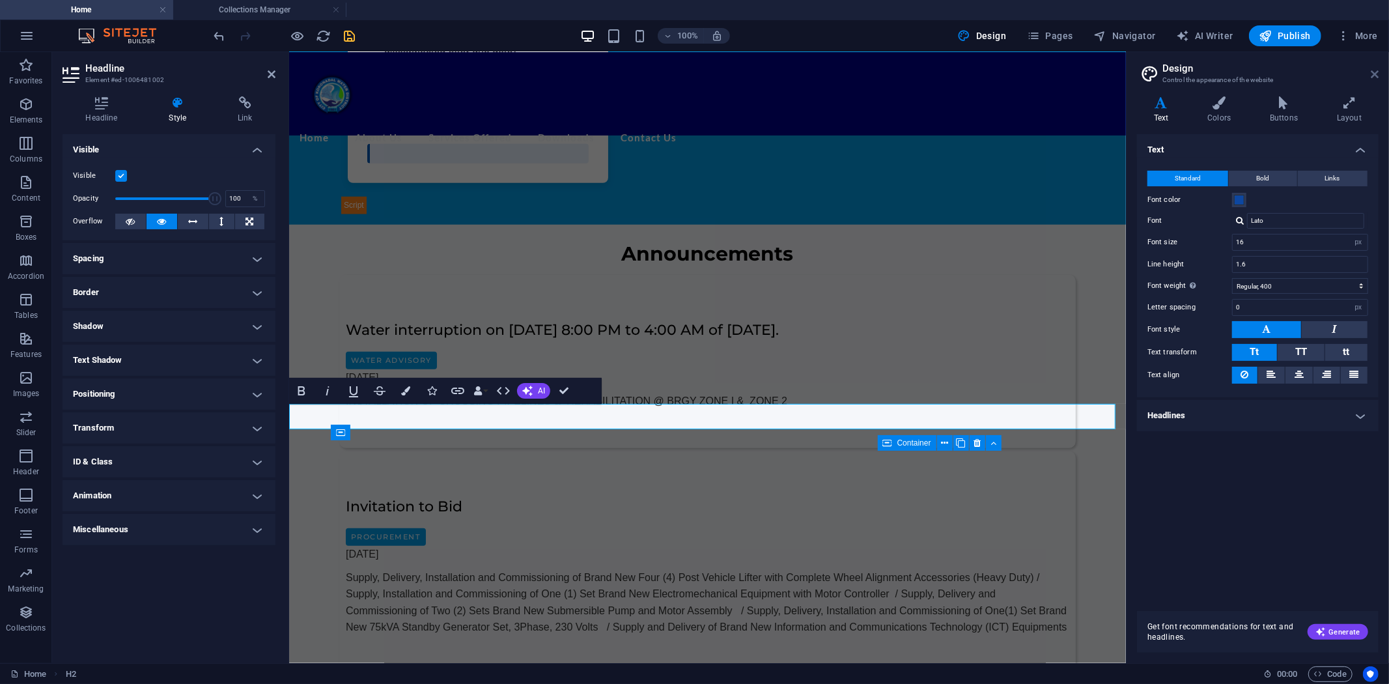
drag, startPoint x: 1376, startPoint y: 72, endPoint x: 1004, endPoint y: 43, distance: 373.8
click at [1376, 72] on icon at bounding box center [1375, 74] width 8 height 10
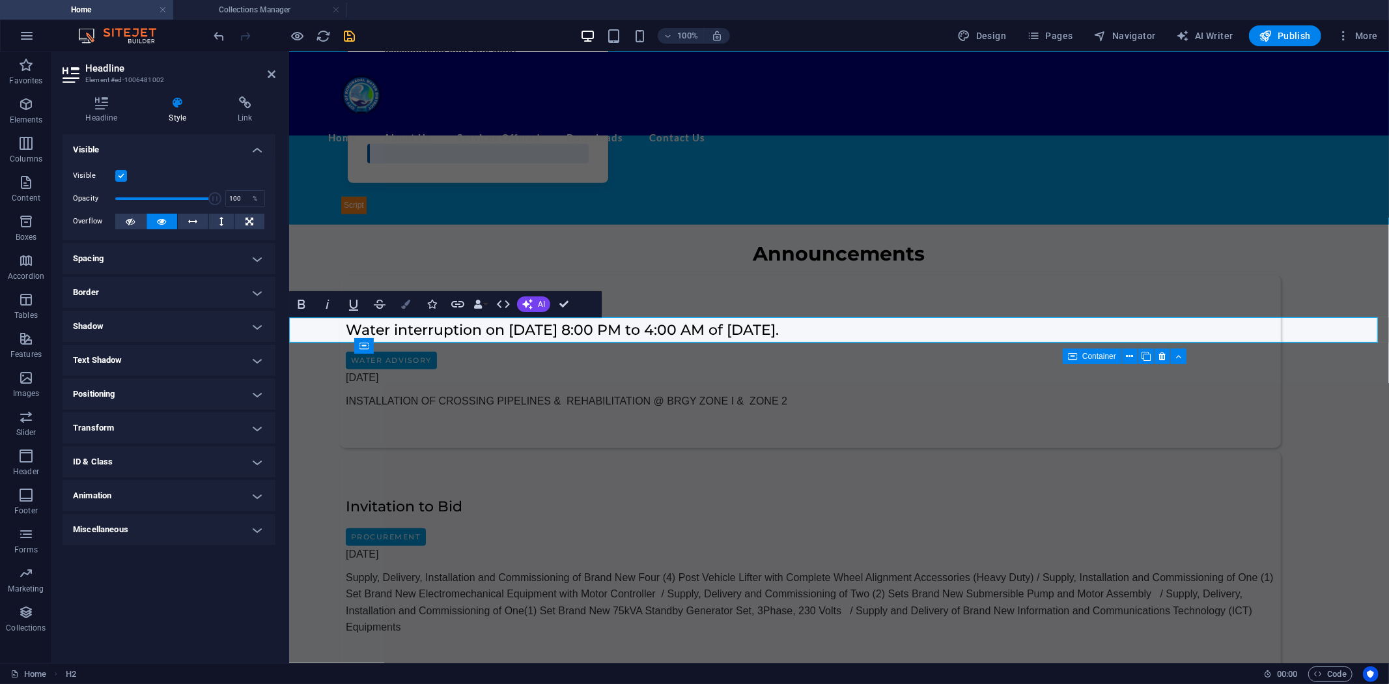
click at [409, 303] on icon "button" at bounding box center [405, 304] width 9 height 9
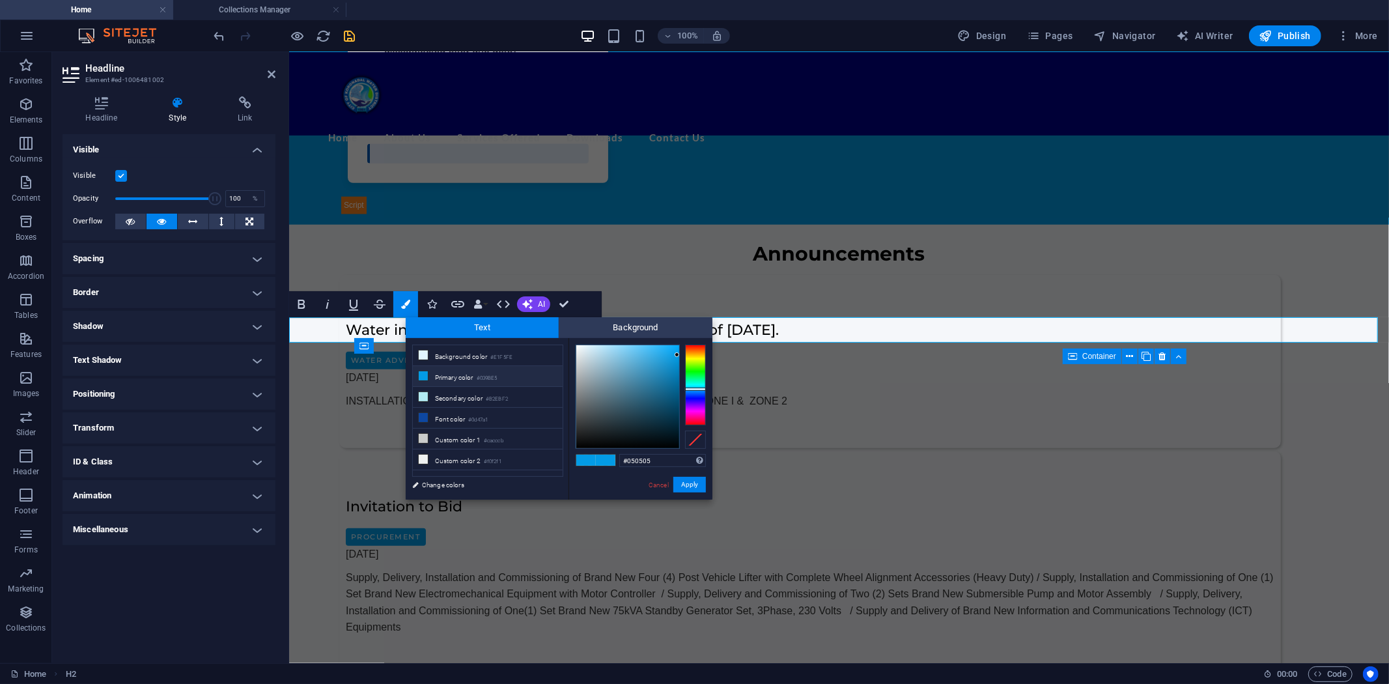
click at [577, 446] on div at bounding box center [627, 396] width 103 height 103
click at [689, 481] on button "Apply" at bounding box center [690, 485] width 33 height 16
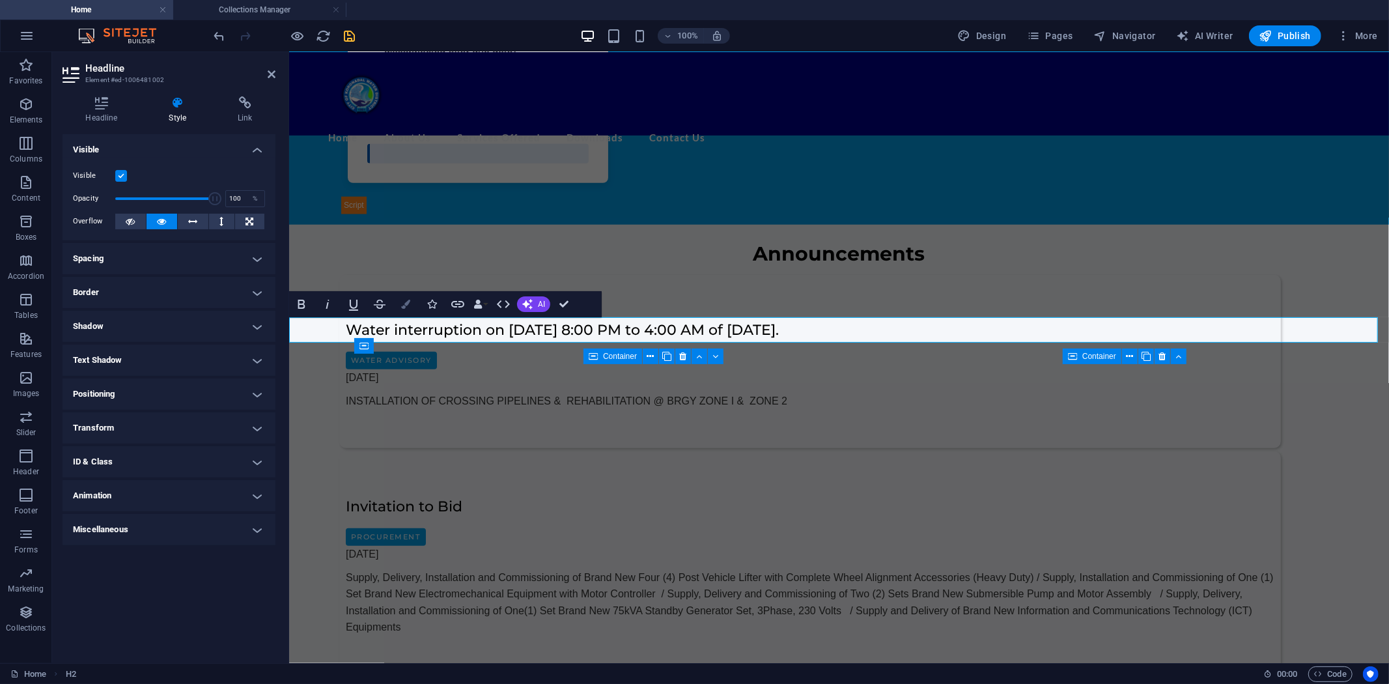
click at [403, 304] on icon "button" at bounding box center [405, 304] width 9 height 9
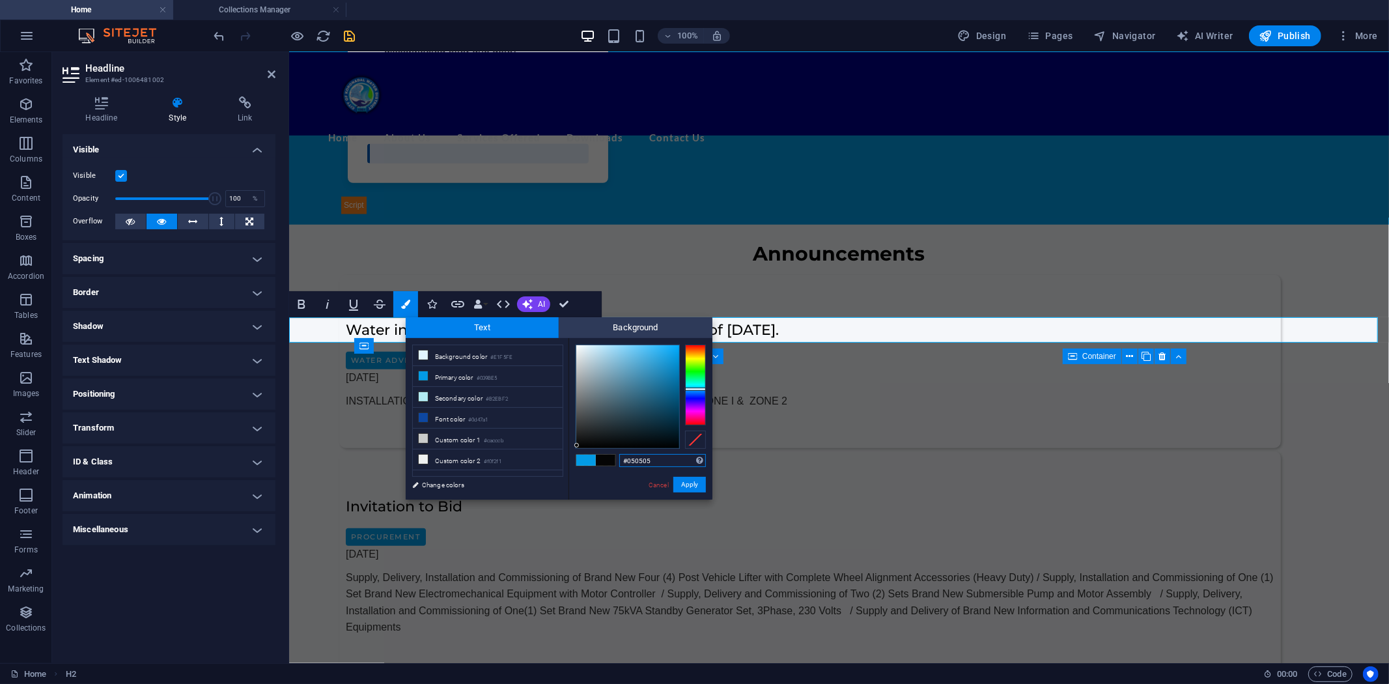
drag, startPoint x: 627, startPoint y: 460, endPoint x: 677, endPoint y: 459, distance: 50.8
click at [677, 459] on input "#050505" at bounding box center [662, 460] width 87 height 13
type input "#000000"
click at [687, 485] on button "Apply" at bounding box center [690, 485] width 33 height 16
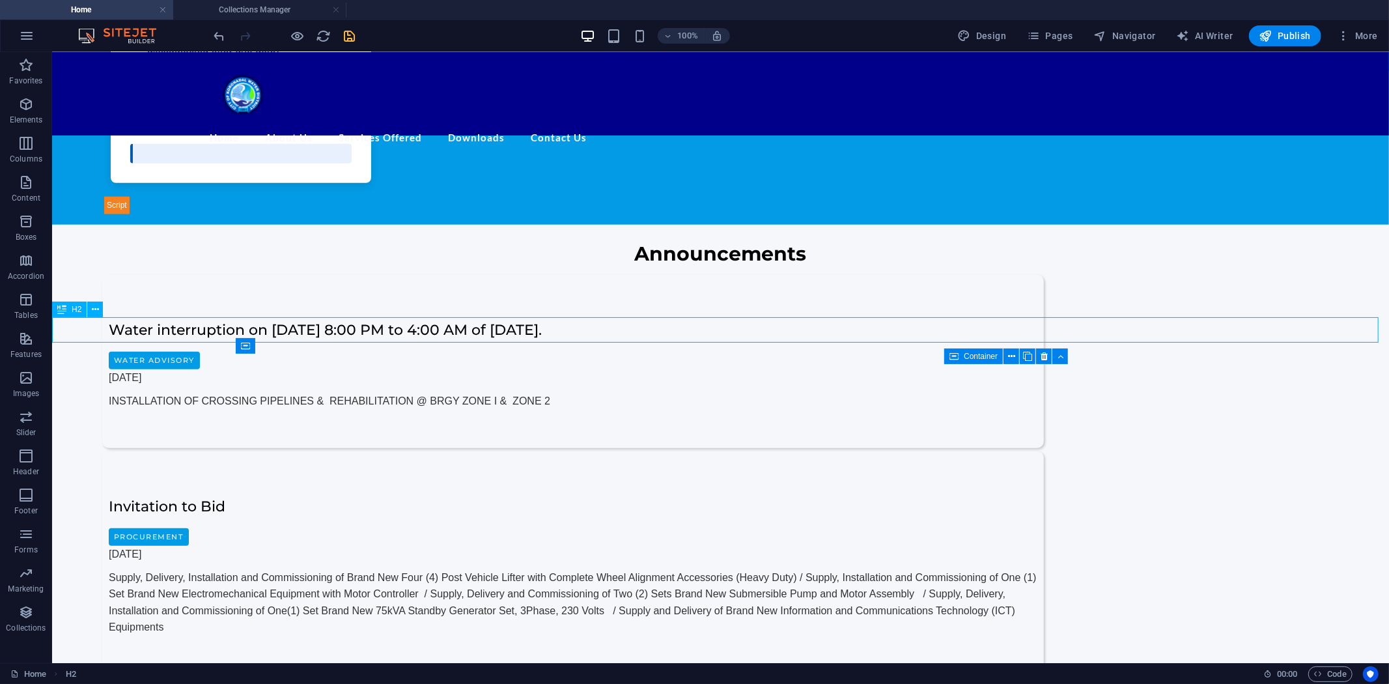
click at [64, 310] on icon at bounding box center [61, 310] width 9 height 16
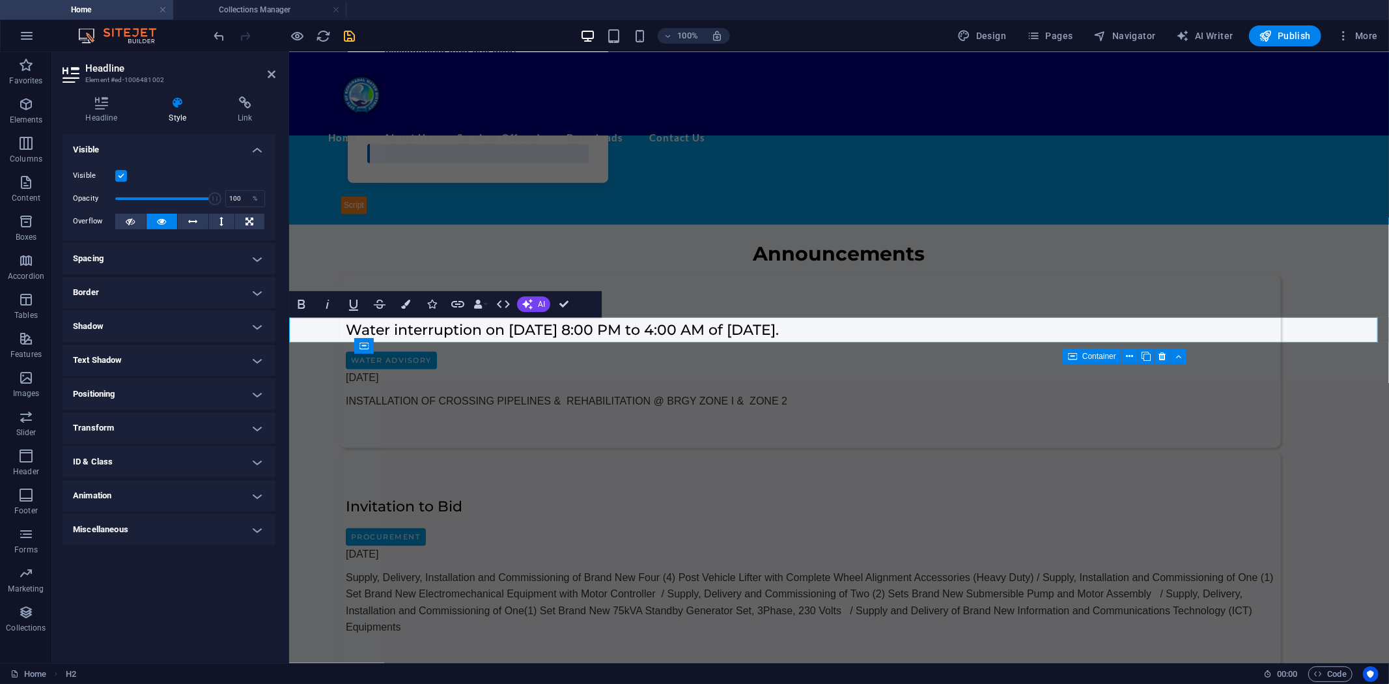
click at [154, 318] on h4 "Shadow" at bounding box center [169, 326] width 213 height 31
click at [196, 352] on span "Outside" at bounding box center [192, 353] width 22 height 16
type input "2"
type input "4"
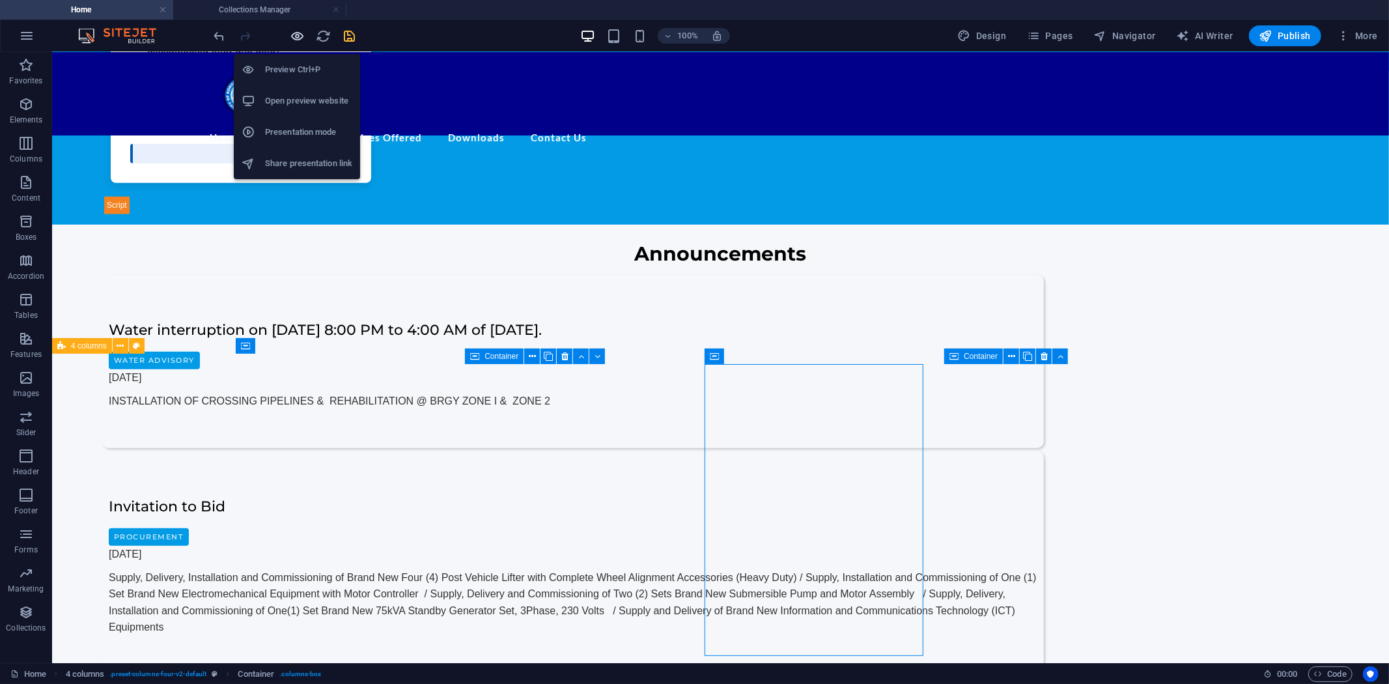
click at [303, 33] on icon "button" at bounding box center [298, 36] width 15 height 15
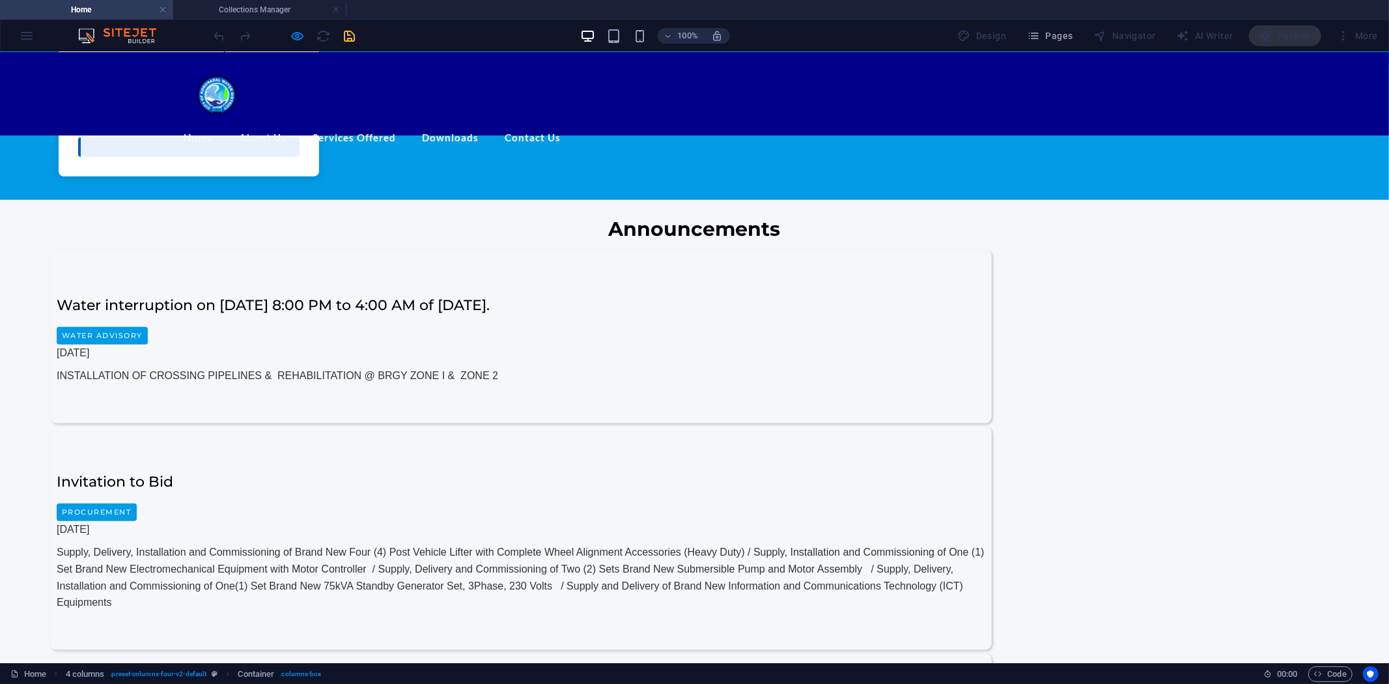
scroll to position [986, 0]
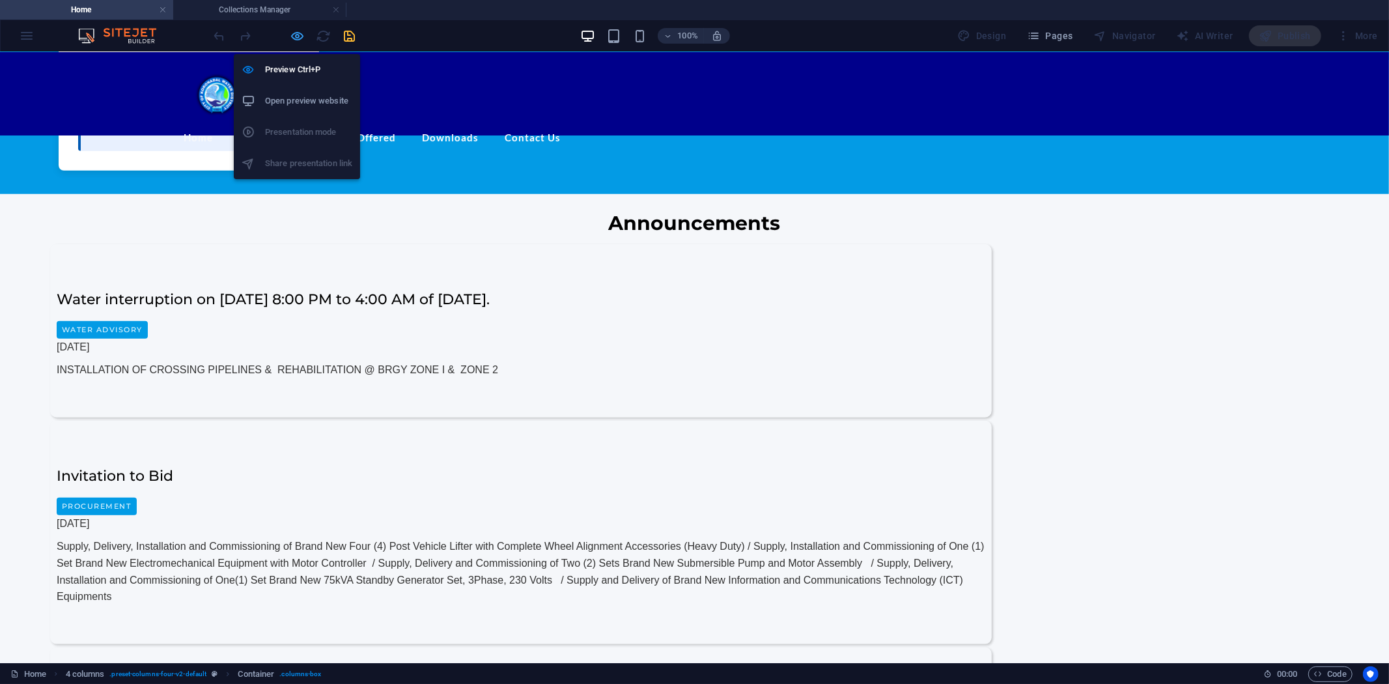
click at [298, 34] on icon "button" at bounding box center [298, 36] width 15 height 15
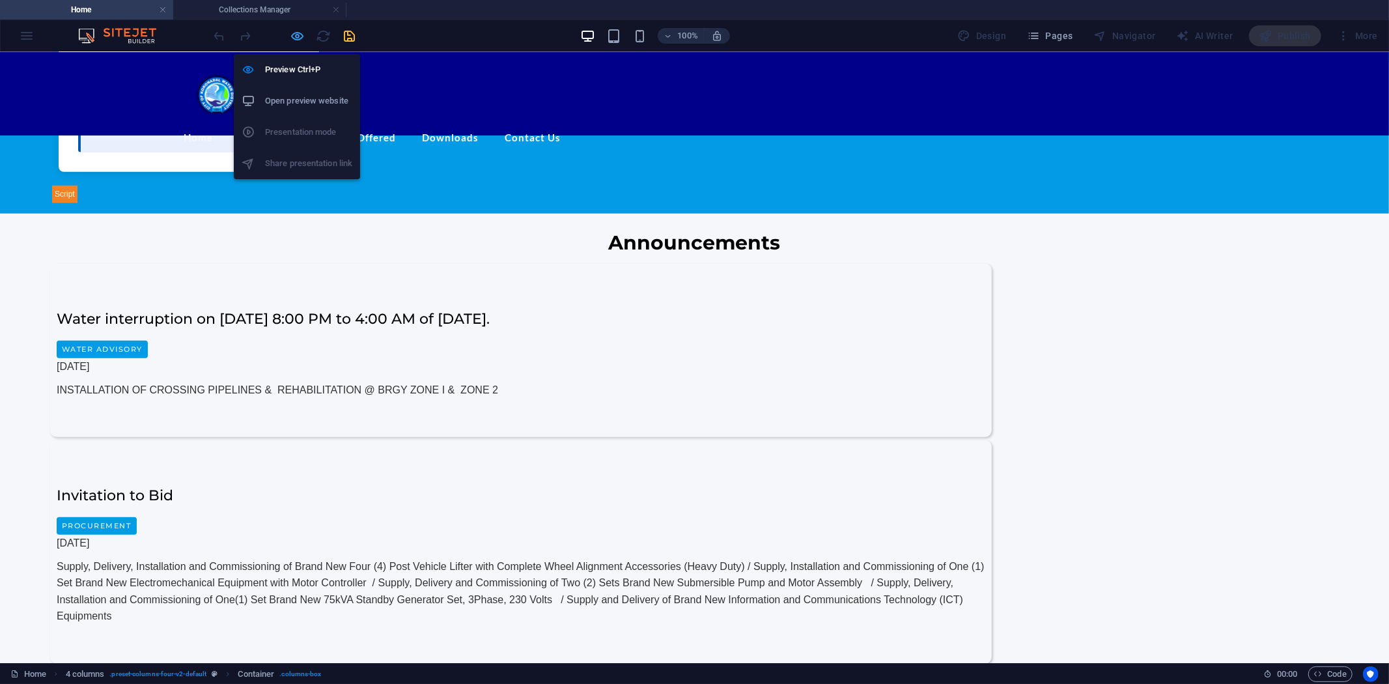
scroll to position [1006, 0]
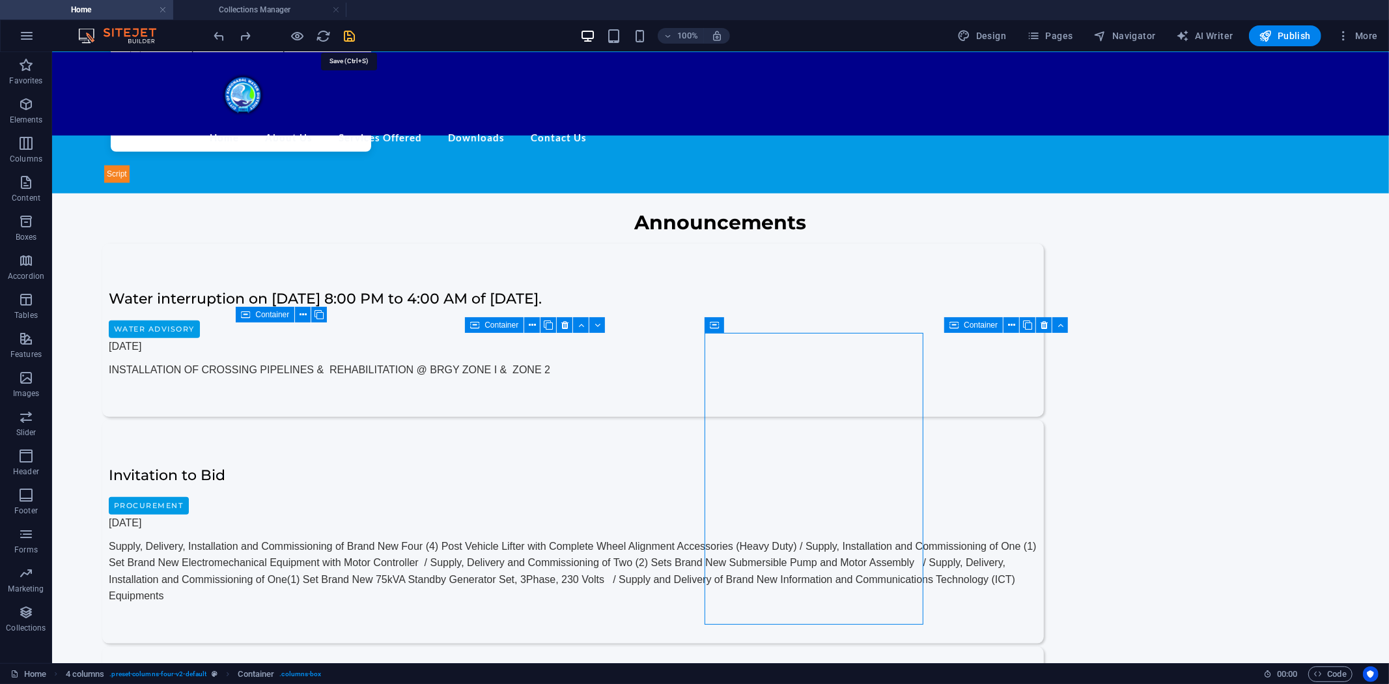
click at [349, 34] on icon "save" at bounding box center [350, 36] width 15 height 15
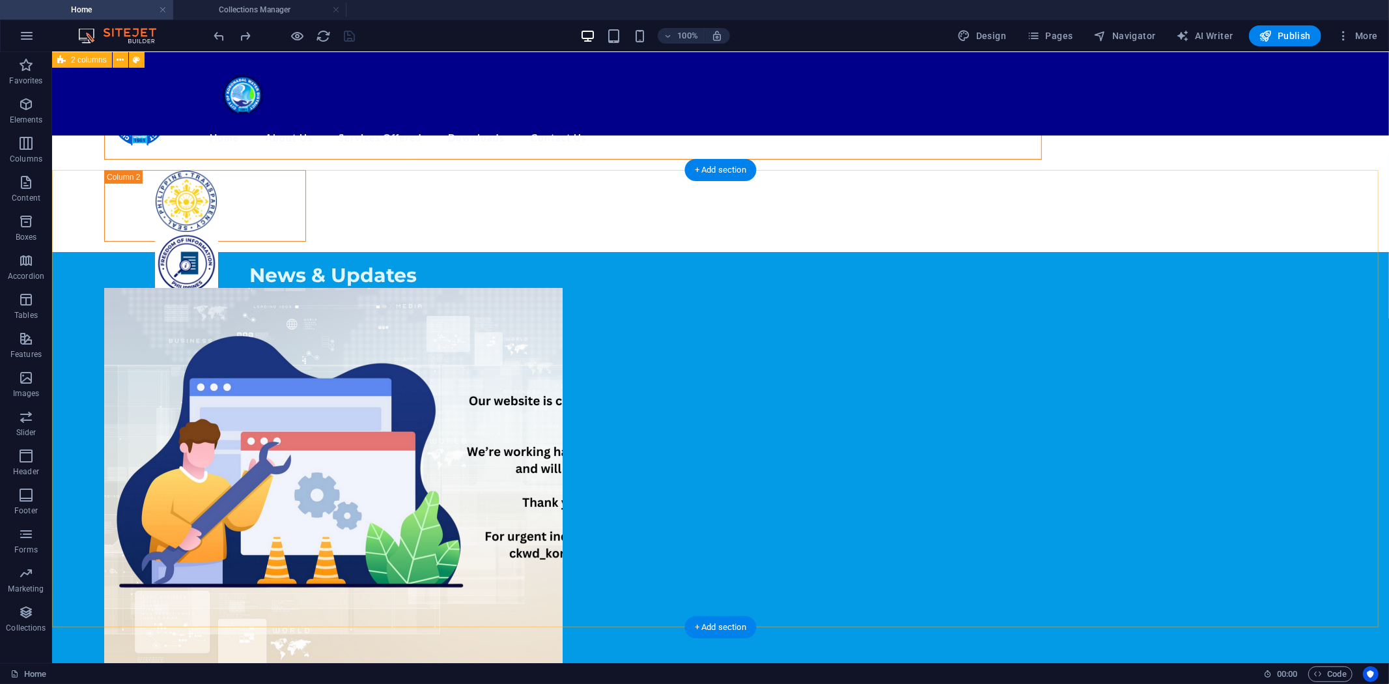
scroll to position [0, 0]
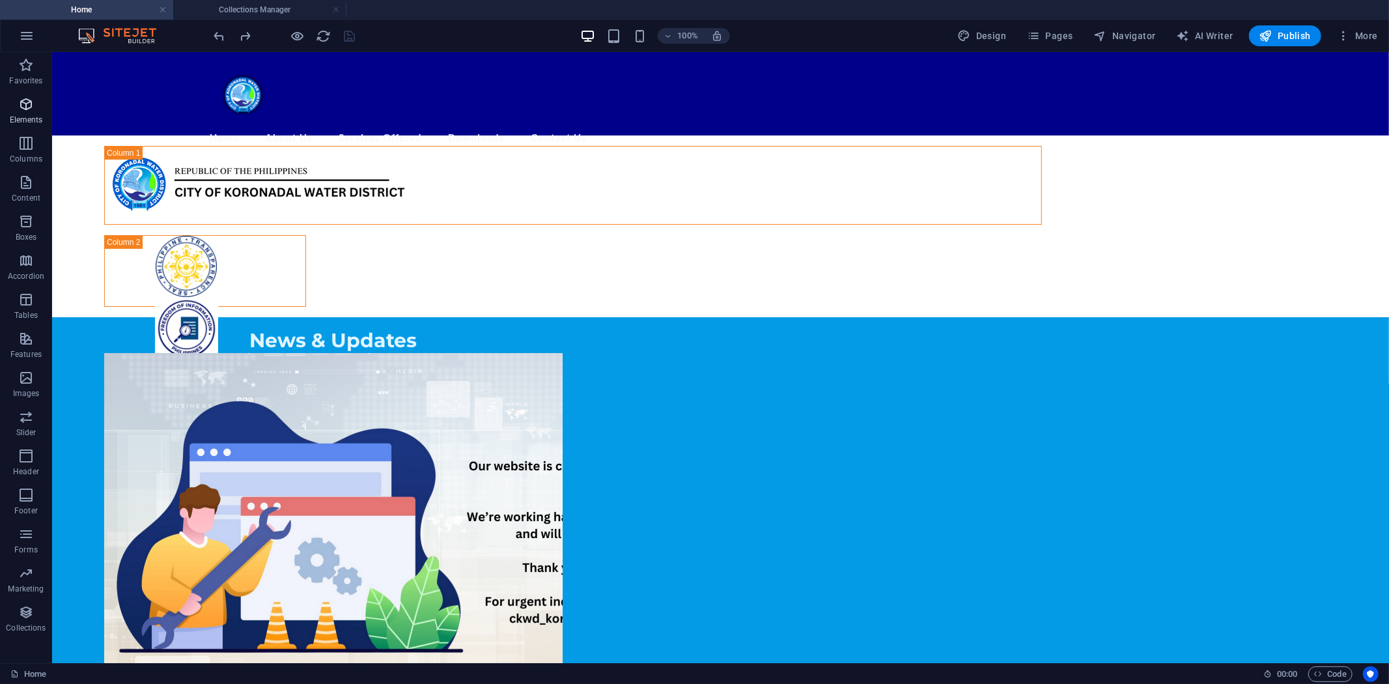
click at [7, 107] on span "Elements" at bounding box center [26, 111] width 52 height 31
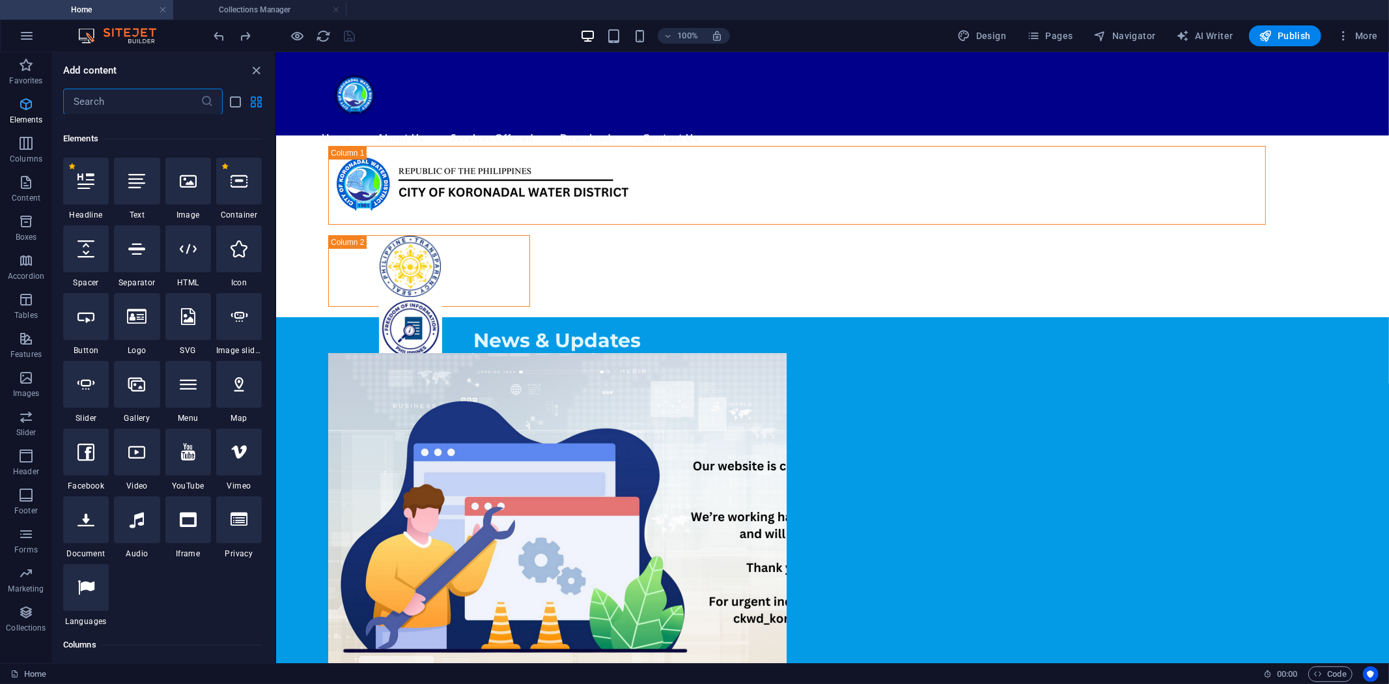
scroll to position [139, 0]
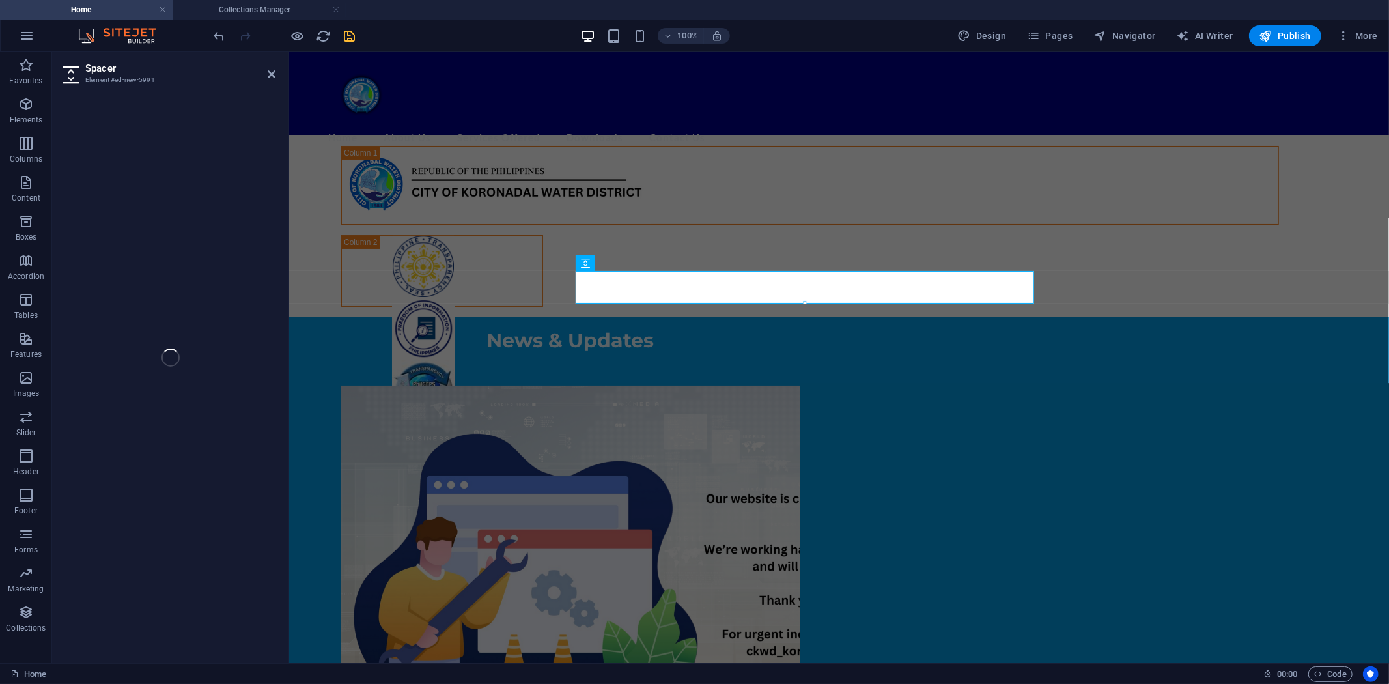
select select "px"
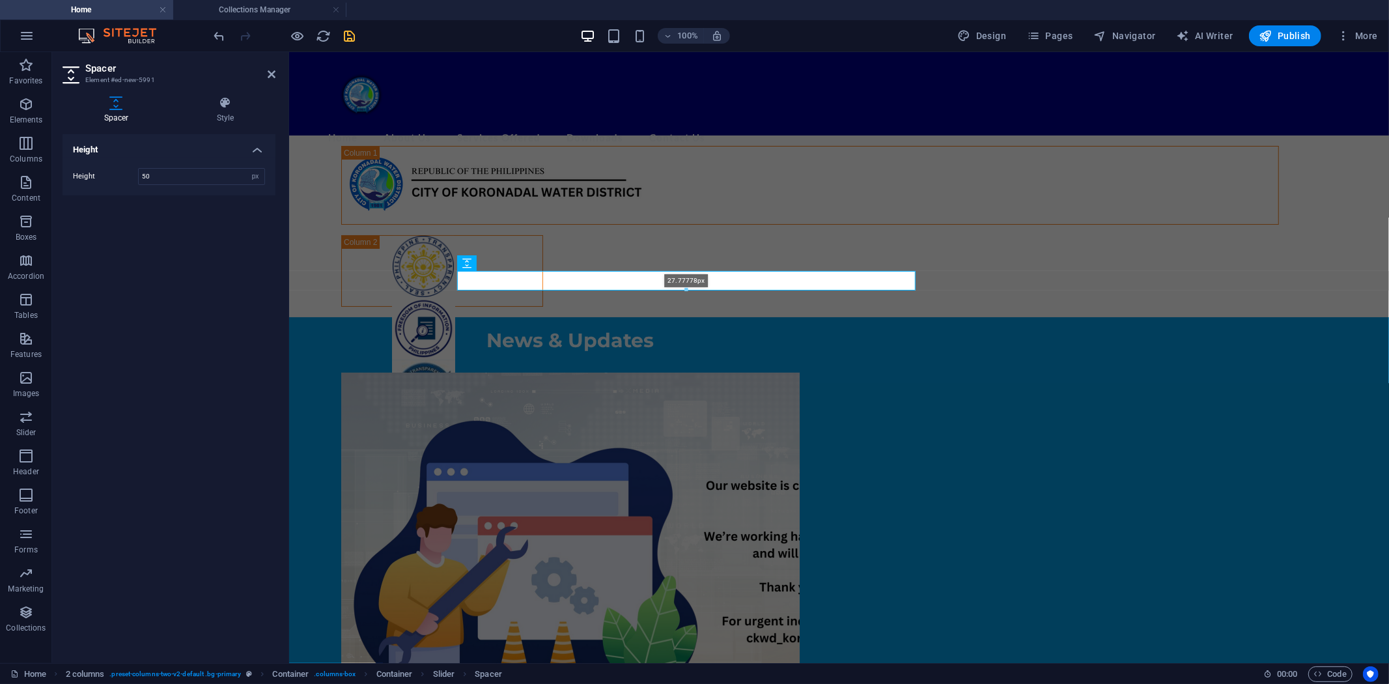
drag, startPoint x: 687, startPoint y: 302, endPoint x: 365, endPoint y: 240, distance: 328.5
click at [688, 291] on div at bounding box center [686, 290] width 457 height 5
type input "27"
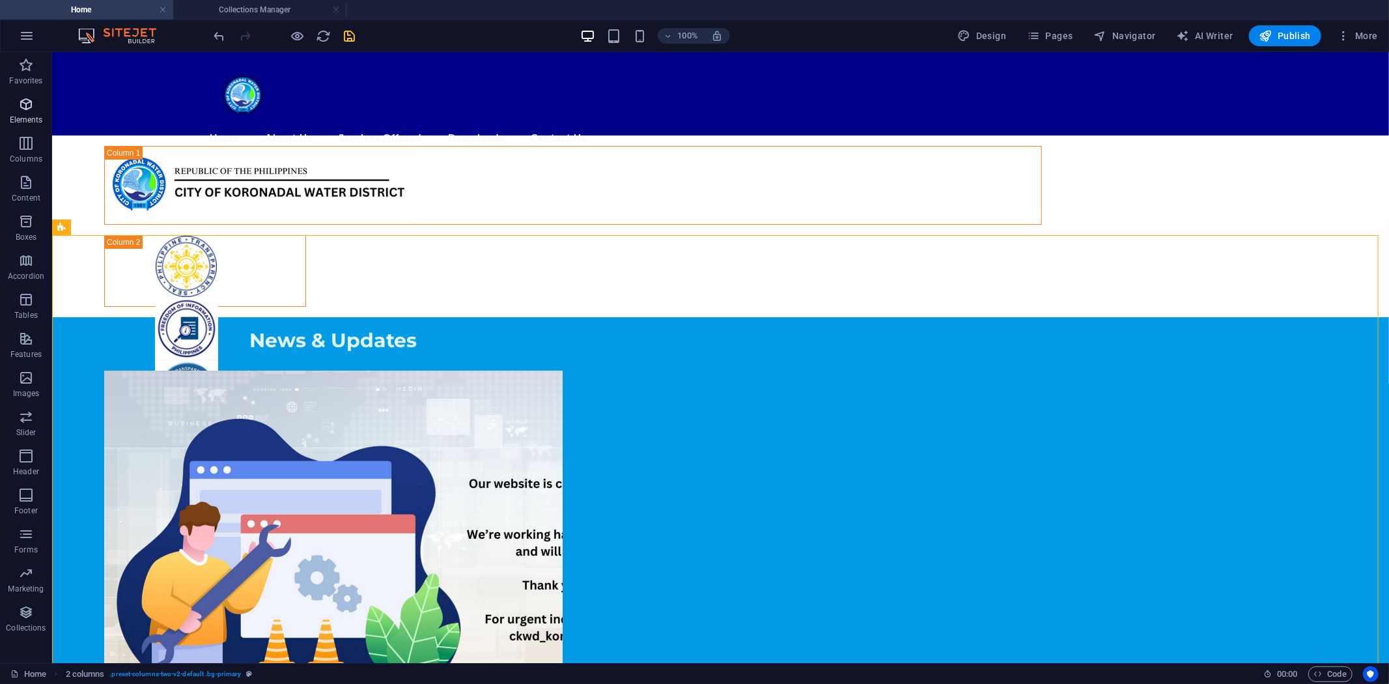
click at [26, 101] on icon "button" at bounding box center [26, 104] width 16 height 16
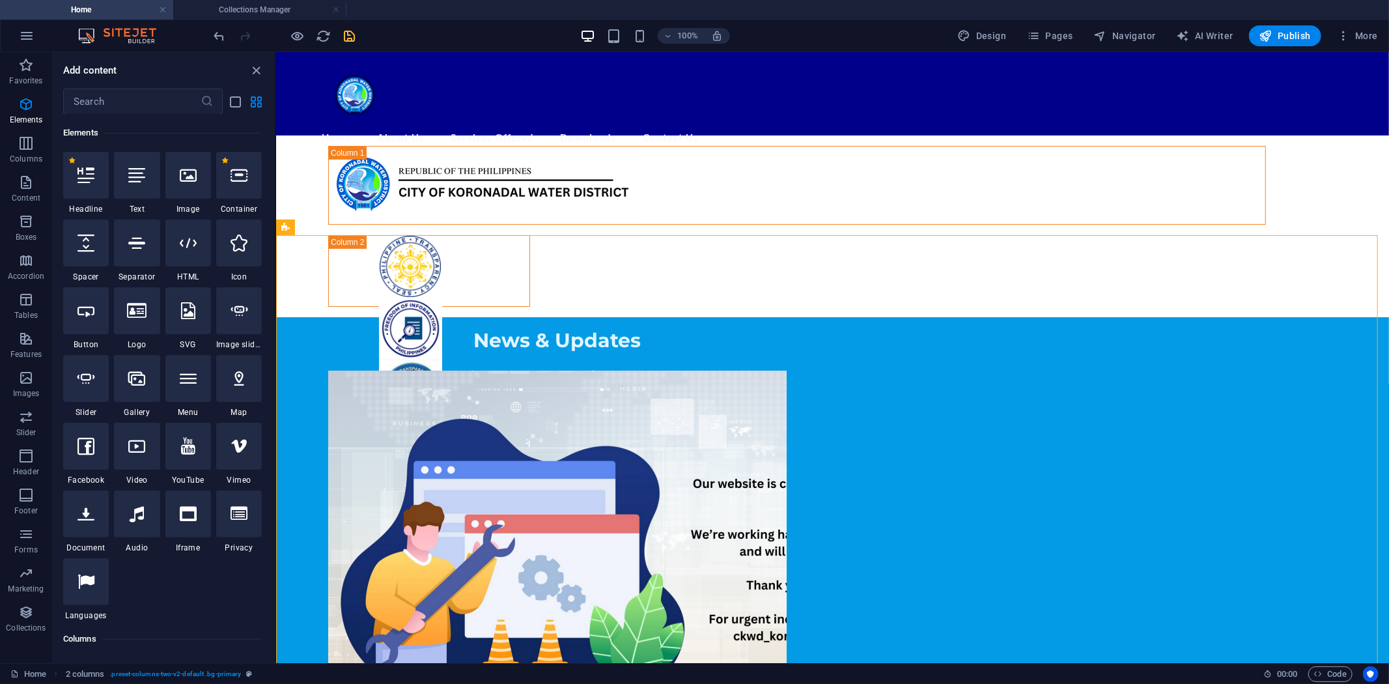
drag, startPoint x: 93, startPoint y: 246, endPoint x: 105, endPoint y: 246, distance: 11.7
click at [93, 246] on icon at bounding box center [86, 243] width 17 height 17
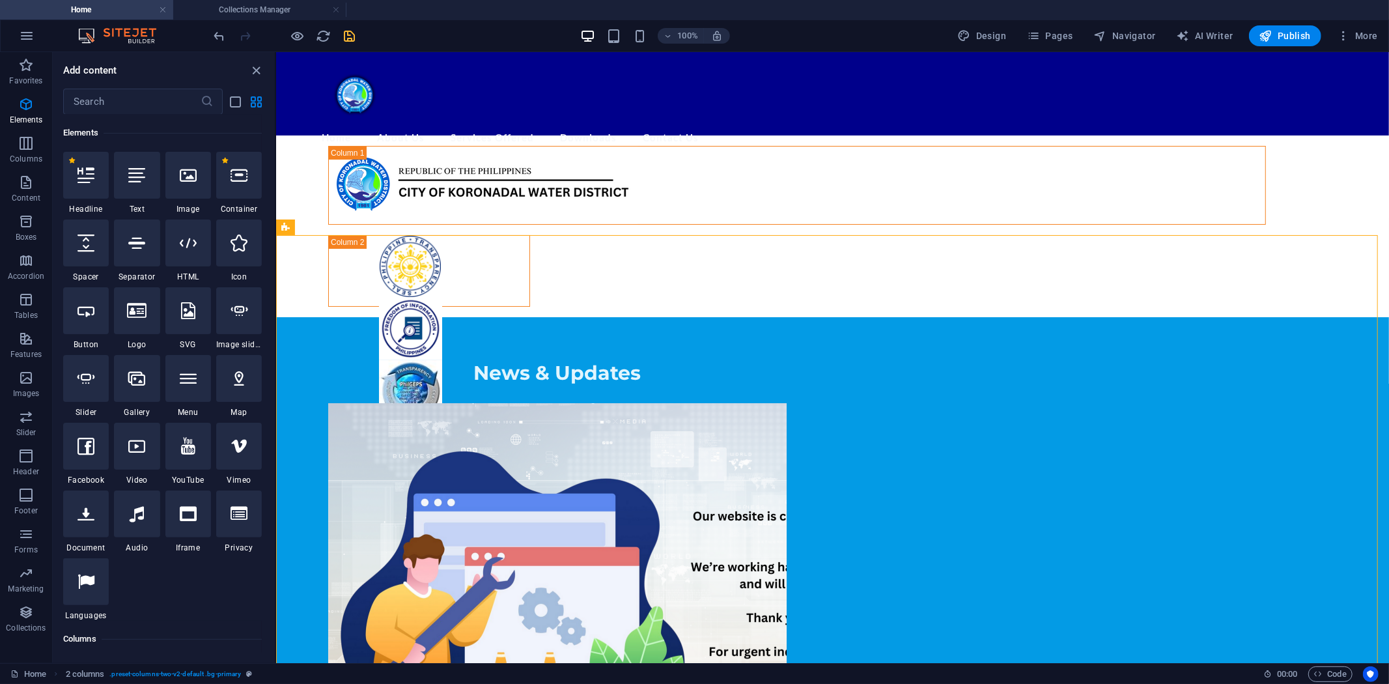
select select "px"
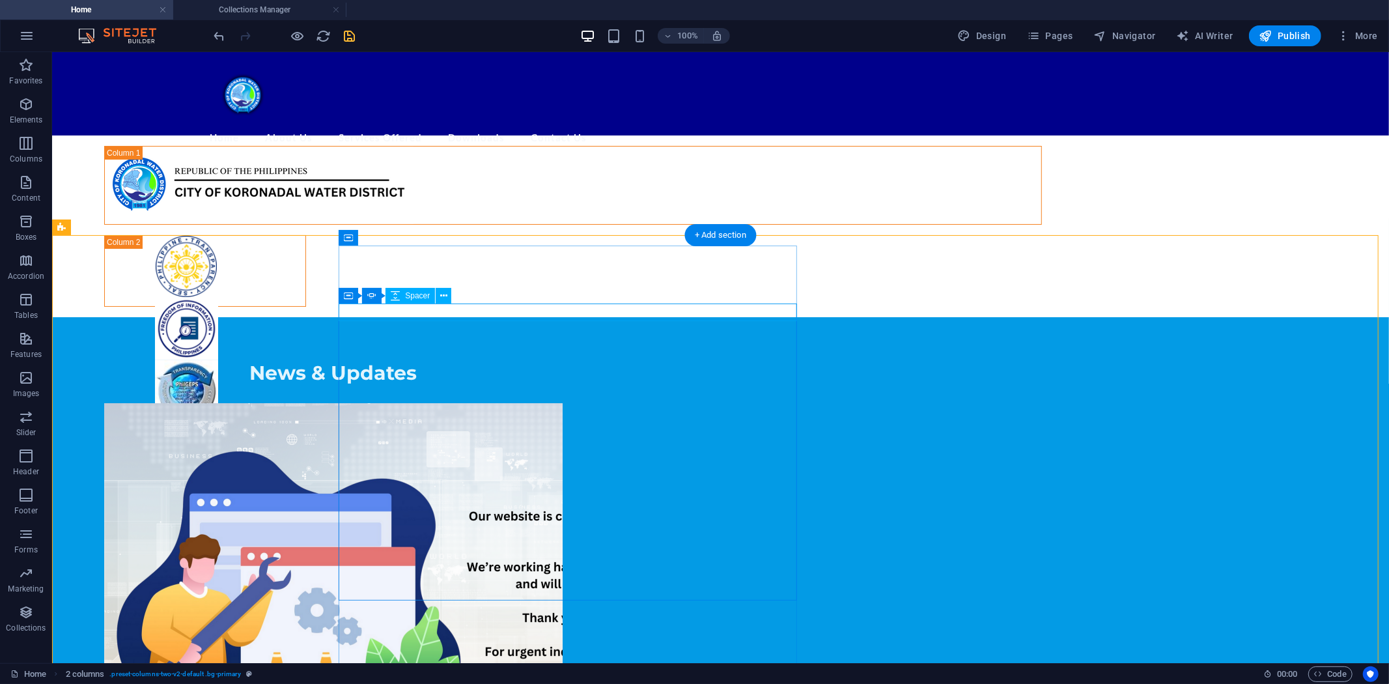
click at [562, 385] on div "1/1" at bounding box center [333, 394] width 459 height 18
click at [562, 360] on div "News & Updates" at bounding box center [333, 372] width 459 height 25
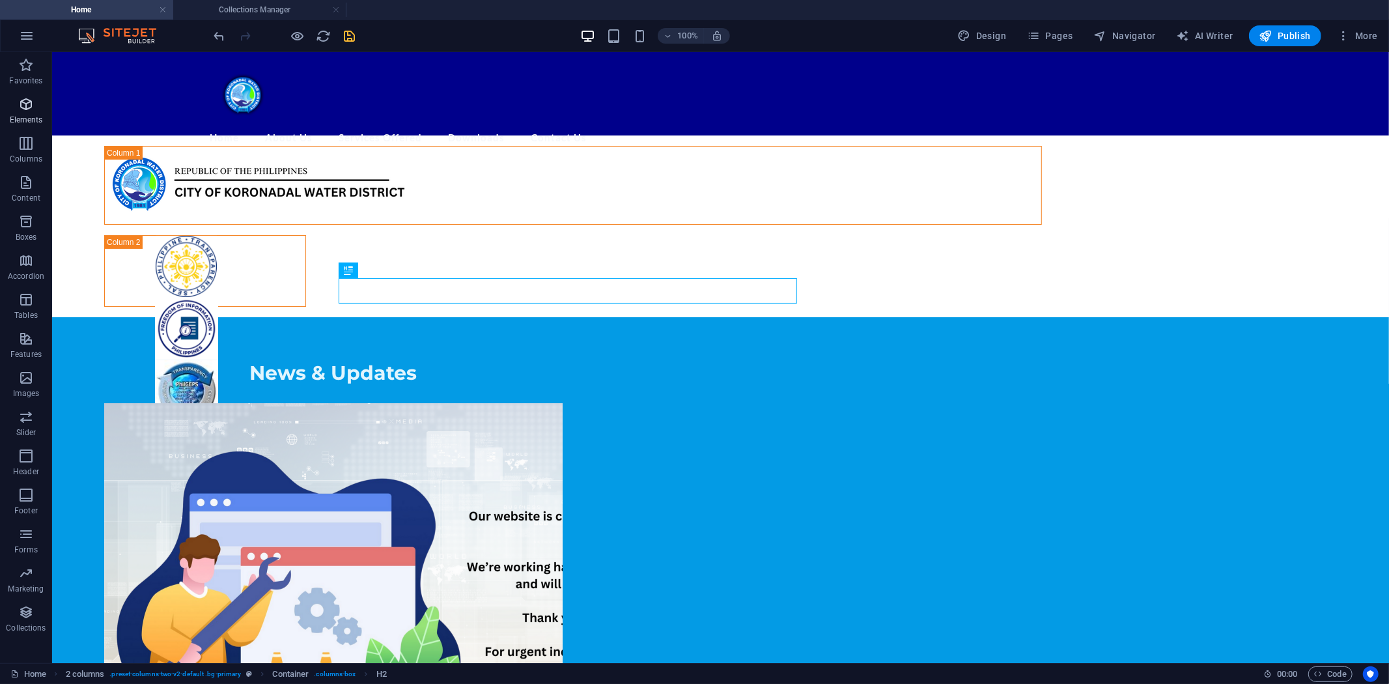
click at [30, 106] on icon "button" at bounding box center [26, 104] width 16 height 16
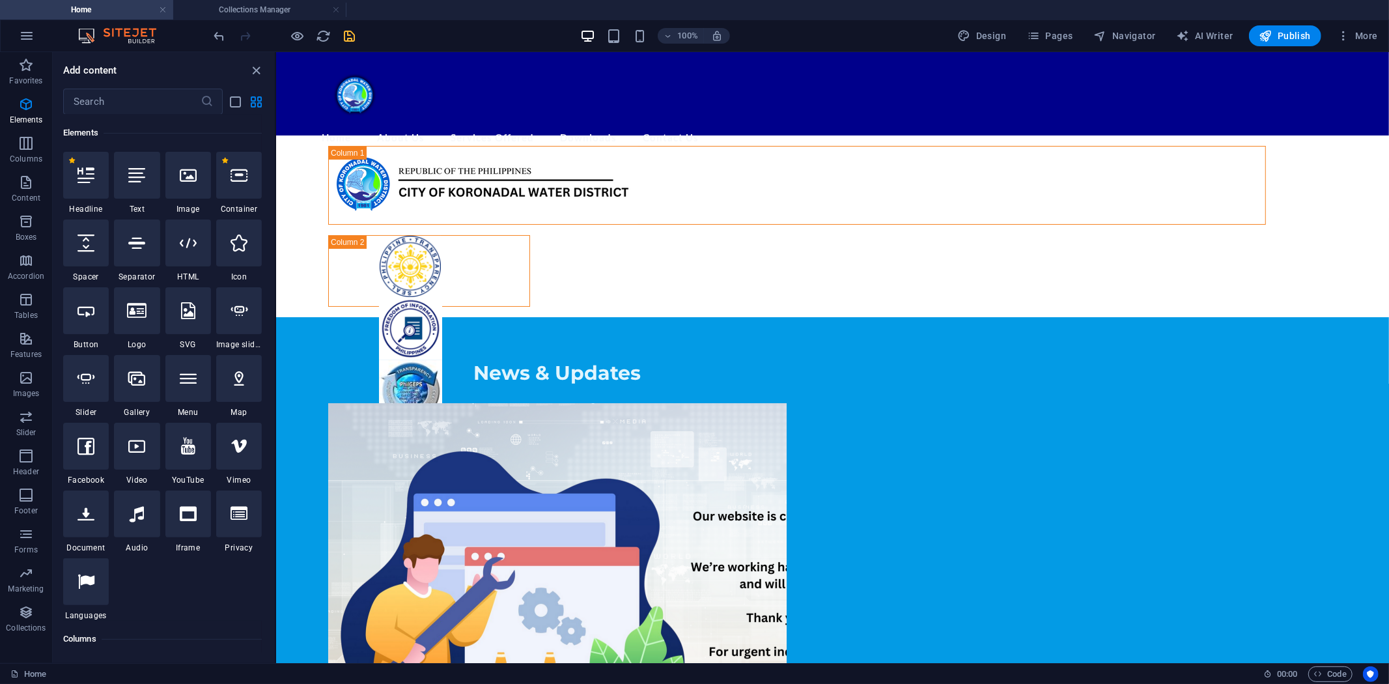
select select "px"
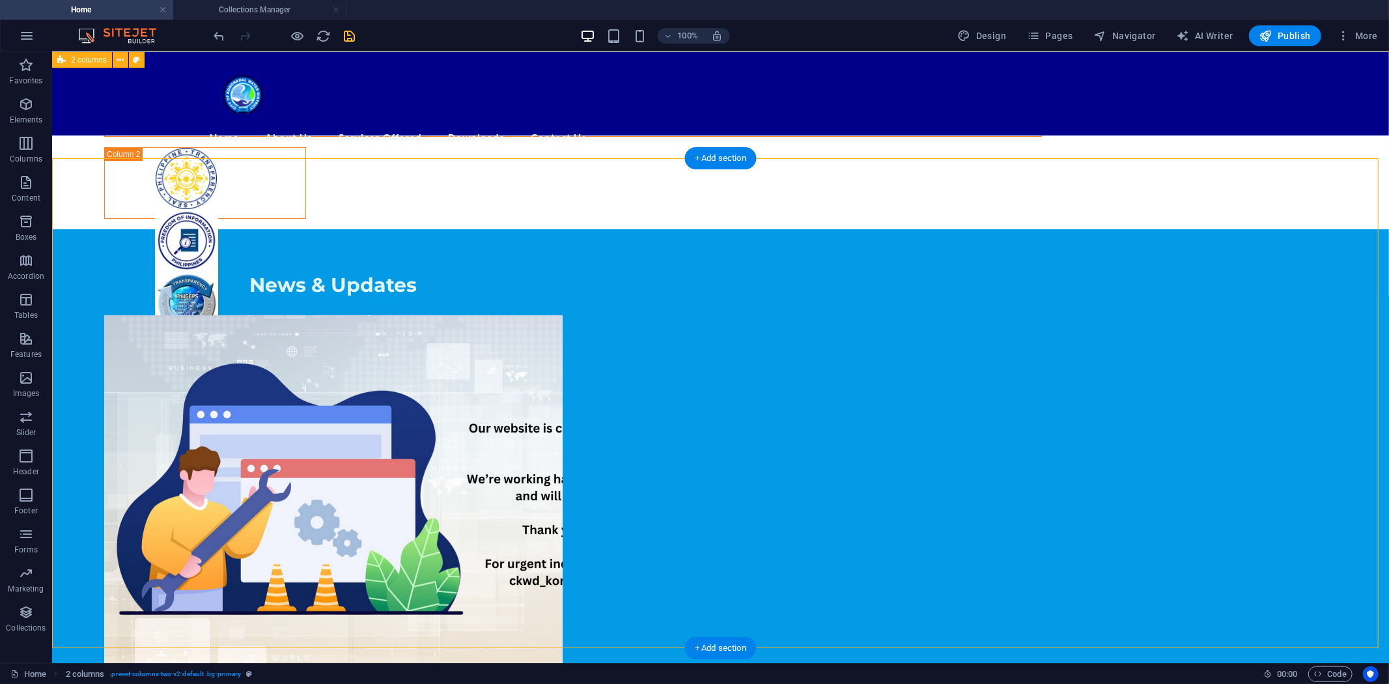
scroll to position [0, 0]
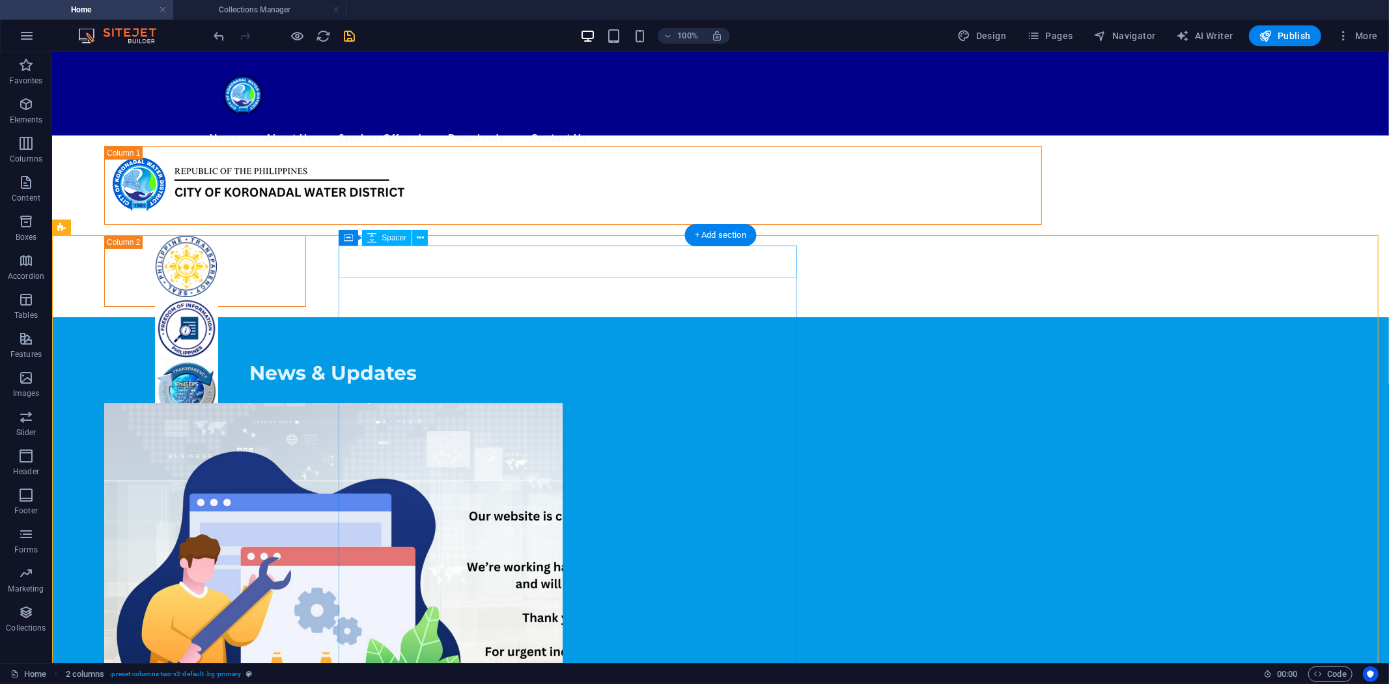
click at [551, 327] on div at bounding box center [333, 343] width 459 height 33
click at [560, 327] on div at bounding box center [333, 343] width 459 height 33
select select "px"
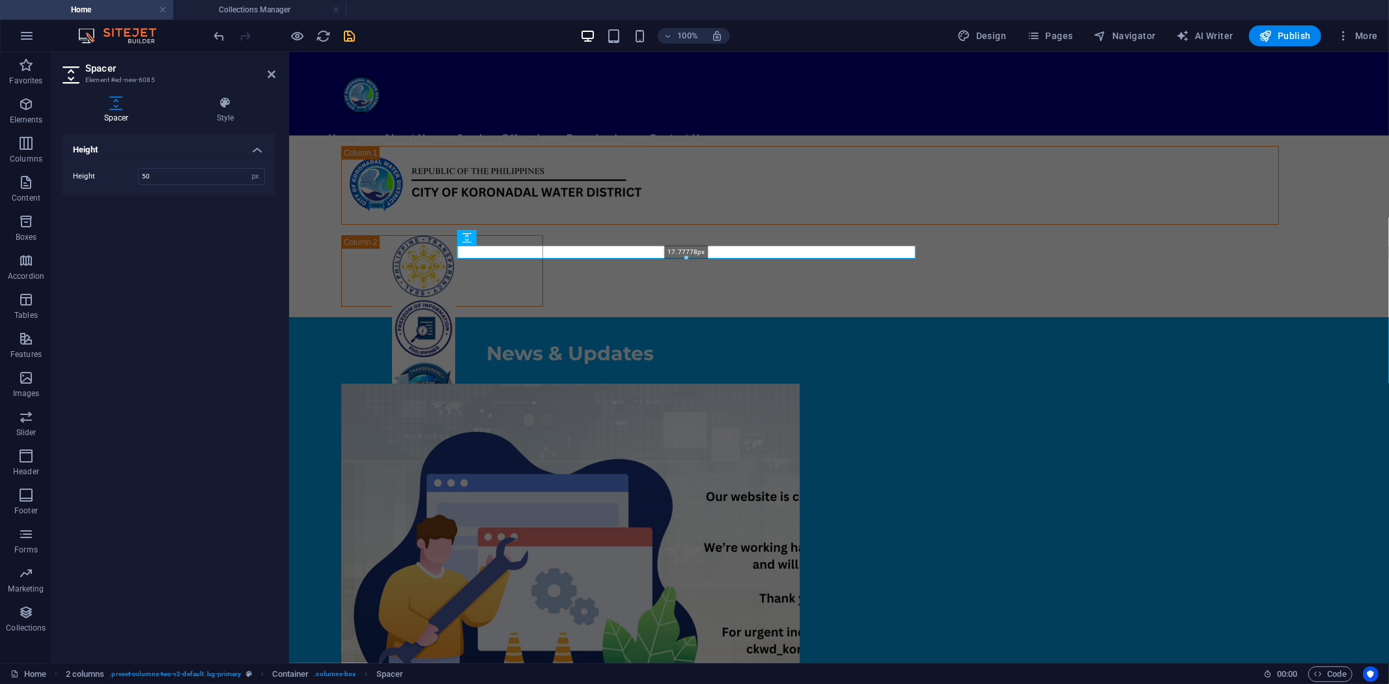
drag, startPoint x: 687, startPoint y: 279, endPoint x: 321, endPoint y: 215, distance: 371.0
click at [694, 249] on div "17.77778px" at bounding box center [686, 252] width 459 height 13
type input "17"
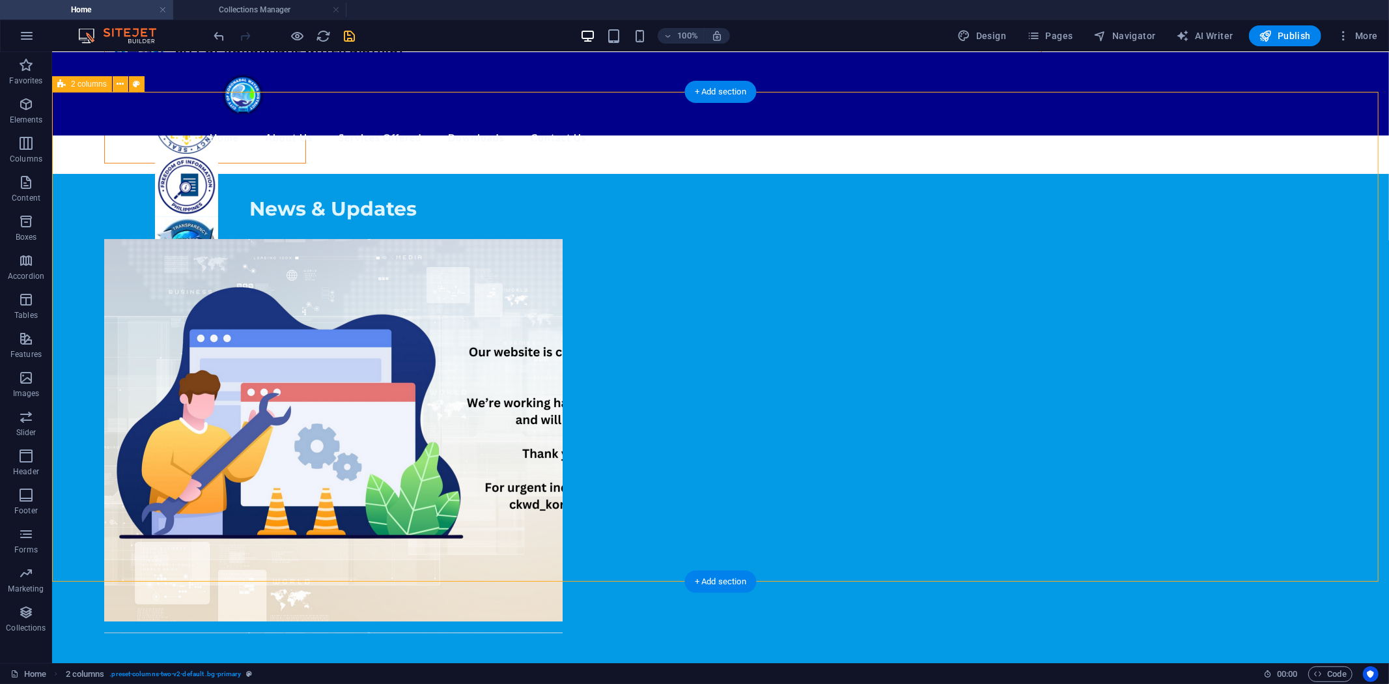
scroll to position [72, 0]
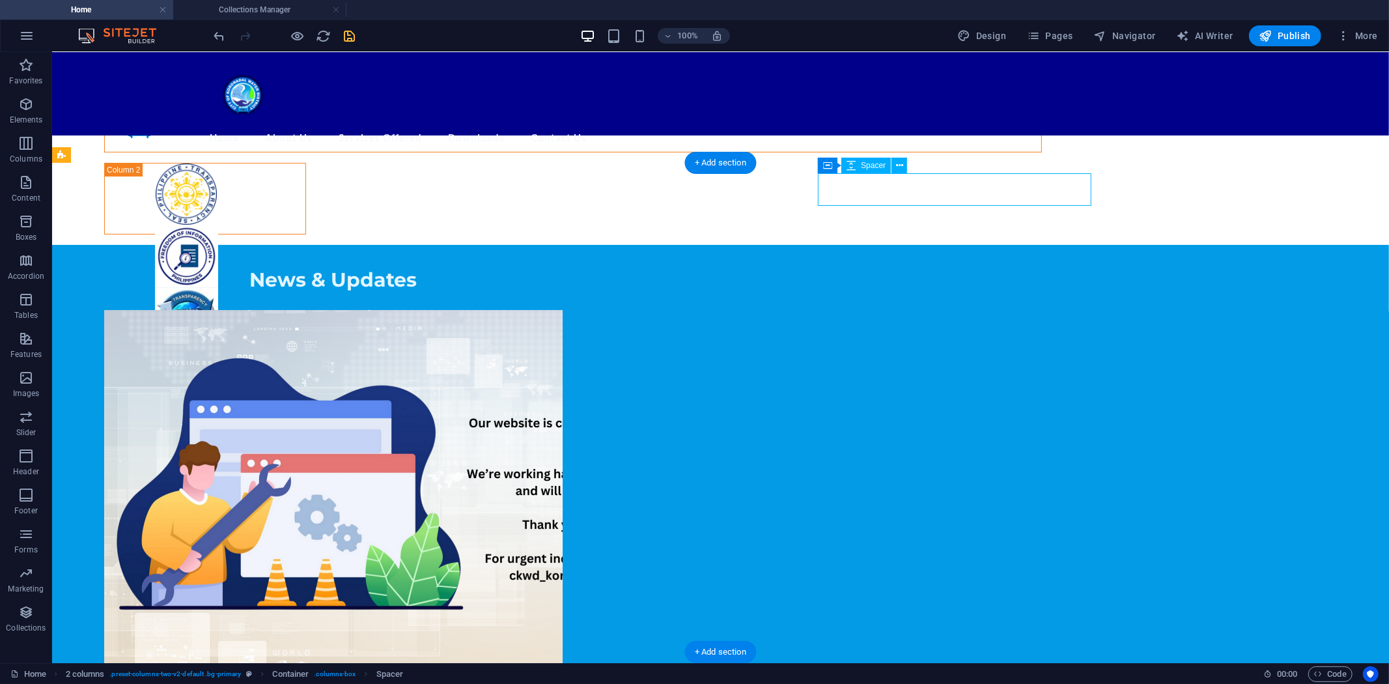
select select "px"
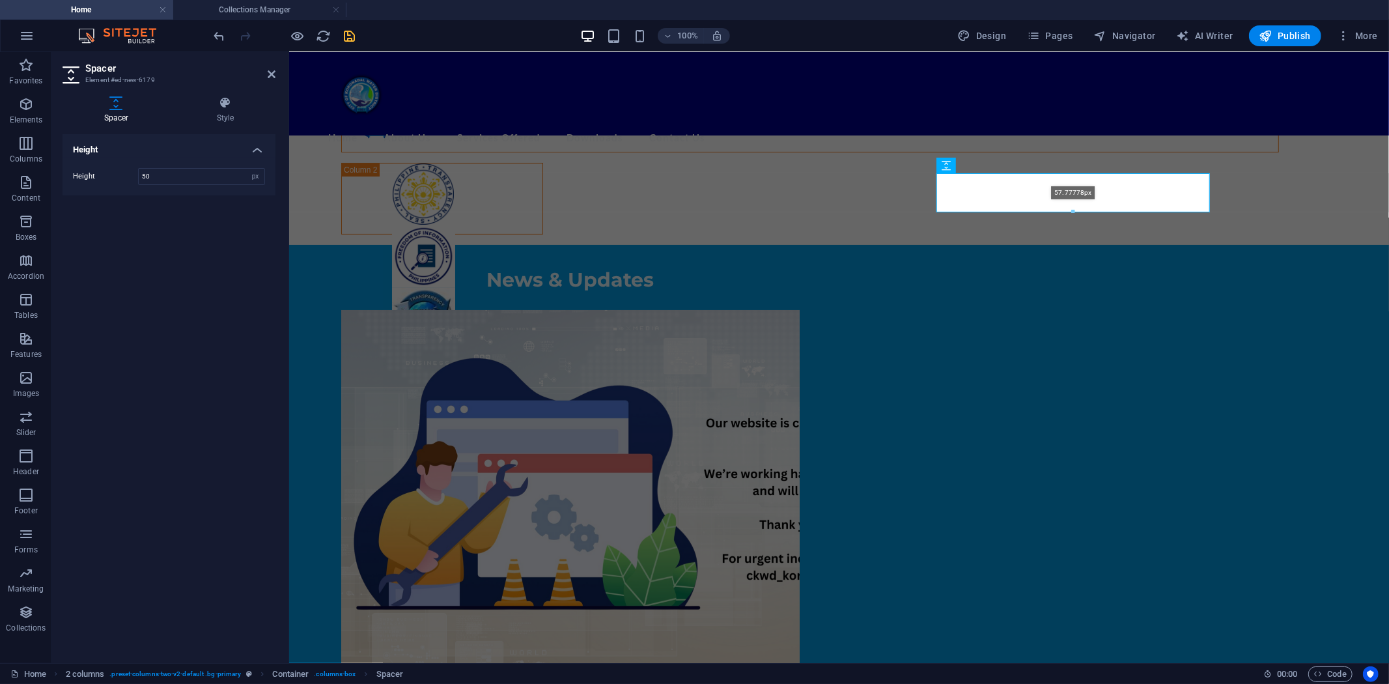
drag, startPoint x: 1075, startPoint y: 205, endPoint x: 1077, endPoint y: 213, distance: 8.7
click at [1077, 213] on div at bounding box center [1073, 212] width 272 height 5
click at [1075, 213] on div "65.55557999999999px" at bounding box center [1074, 195] width 274 height 44
type input "65"
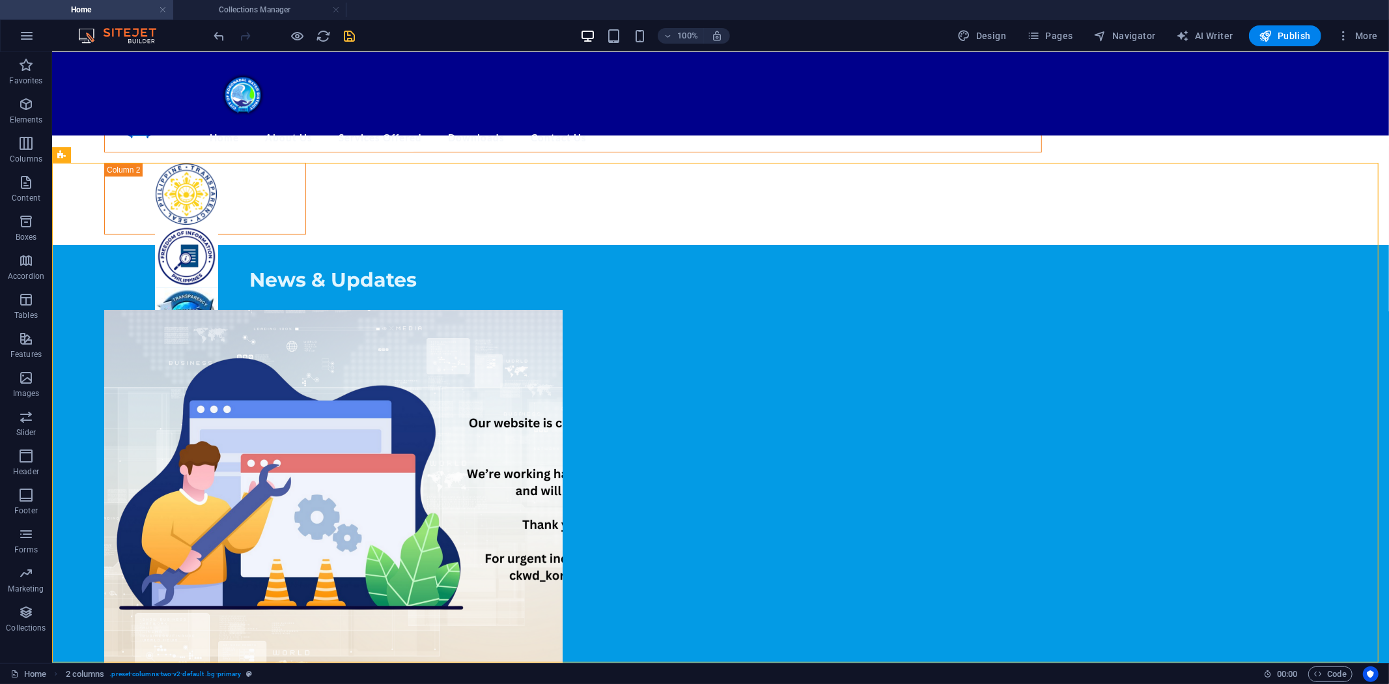
click at [343, 29] on icon "save" at bounding box center [350, 36] width 15 height 15
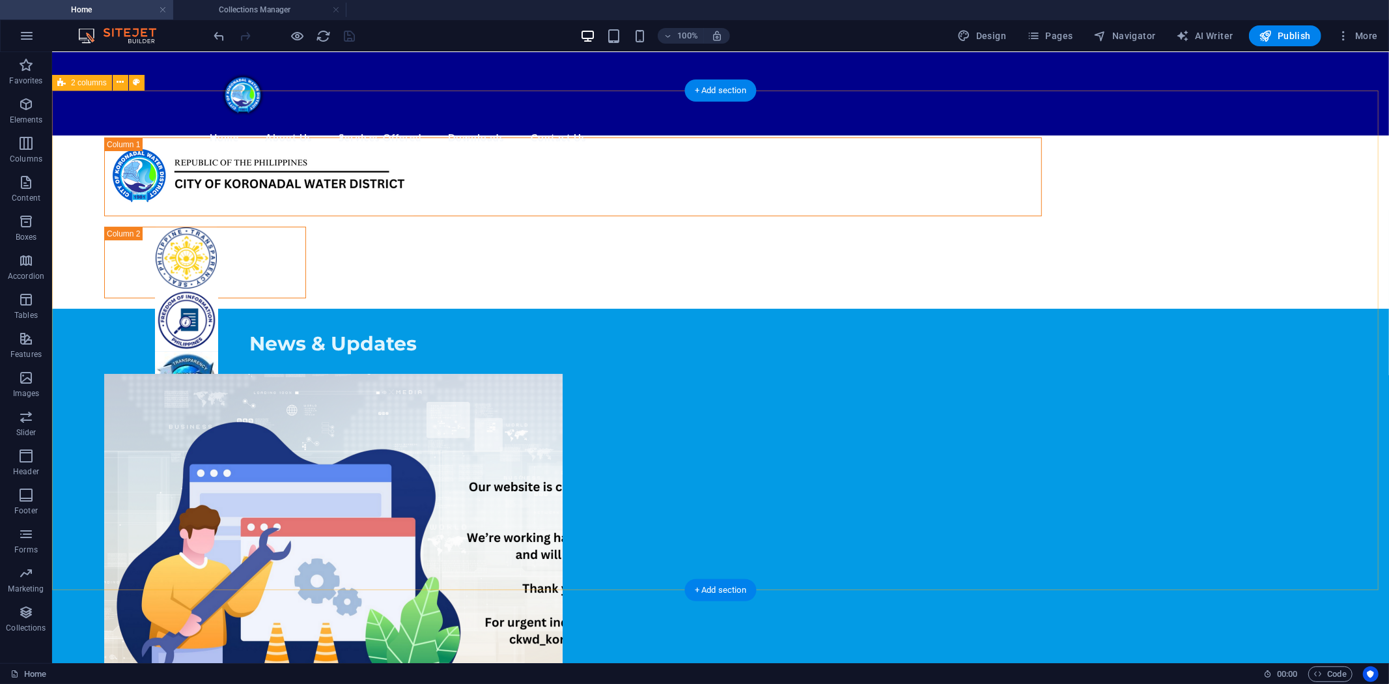
scroll to position [0, 0]
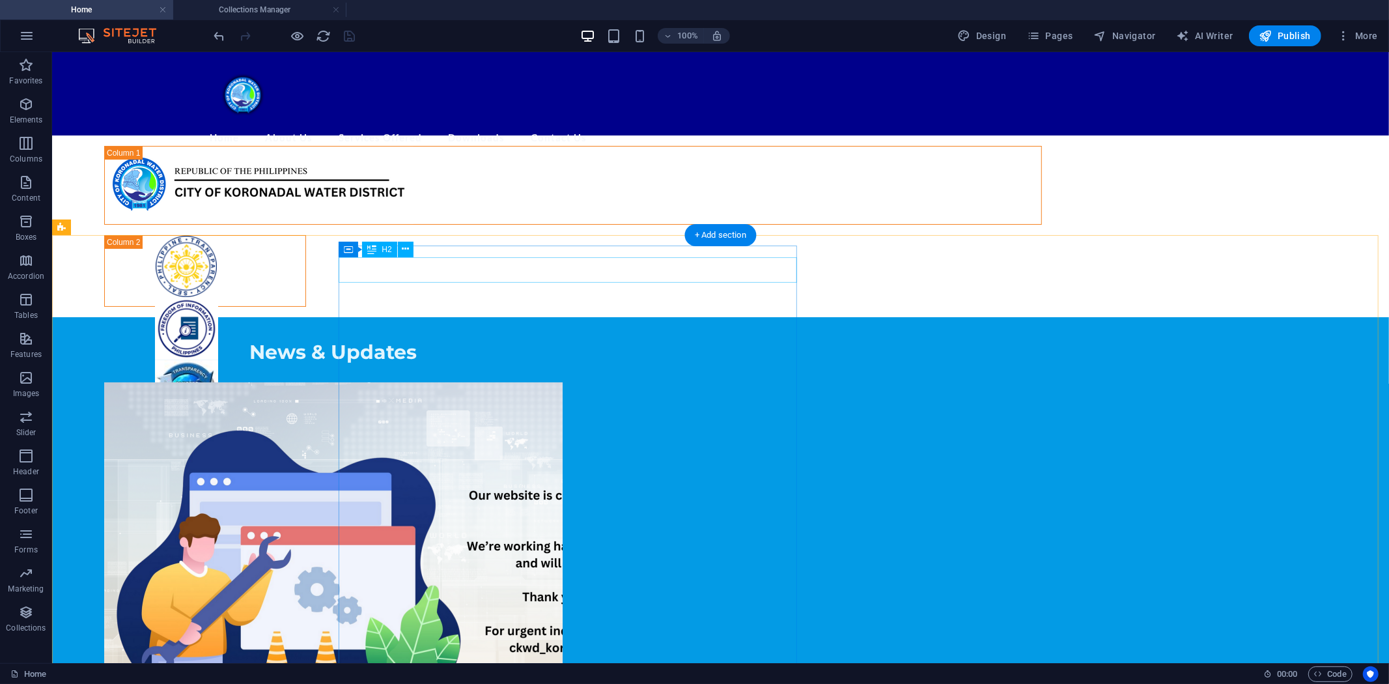
click at [562, 339] on div "News & Updates" at bounding box center [333, 351] width 459 height 25
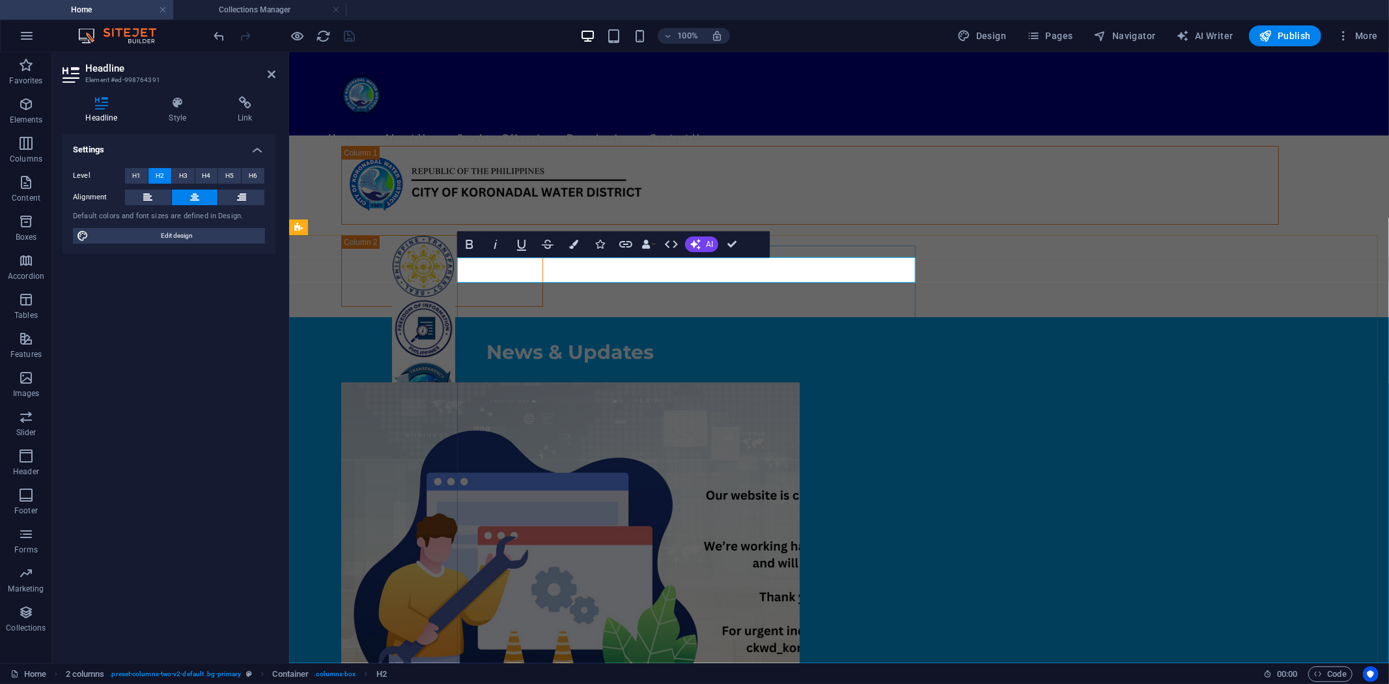
click at [654, 339] on span "News & Updates" at bounding box center [570, 351] width 167 height 24
click at [575, 243] on icon "button" at bounding box center [573, 244] width 9 height 9
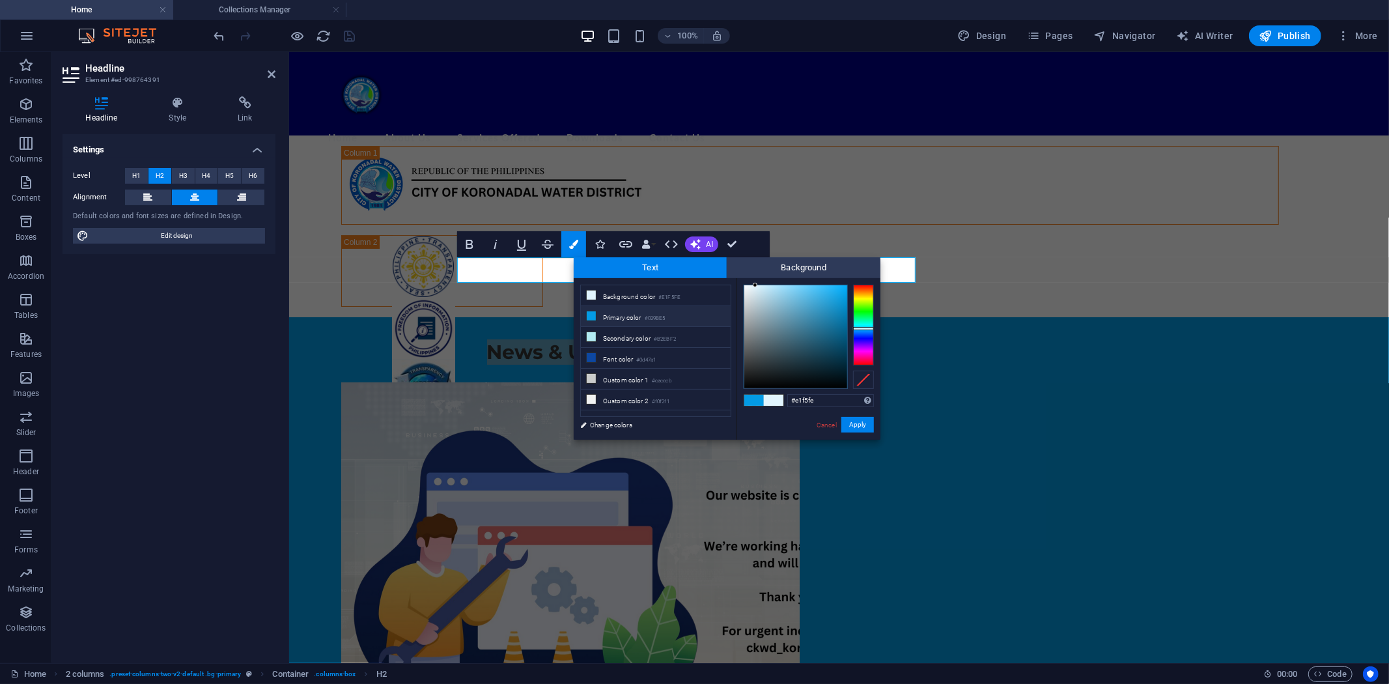
drag, startPoint x: 773, startPoint y: 399, endPoint x: 749, endPoint y: 414, distance: 28.7
click at [739, 401] on div "#e1f5fe Supported formats #0852ed rgb(8, 82, 237) rgba(8, 82, 237, 90%) hsv(221…" at bounding box center [809, 453] width 144 height 350
click at [861, 363] on div at bounding box center [863, 325] width 21 height 81
drag, startPoint x: 841, startPoint y: 287, endPoint x: 824, endPoint y: 287, distance: 16.9
click at [824, 287] on div at bounding box center [796, 336] width 103 height 103
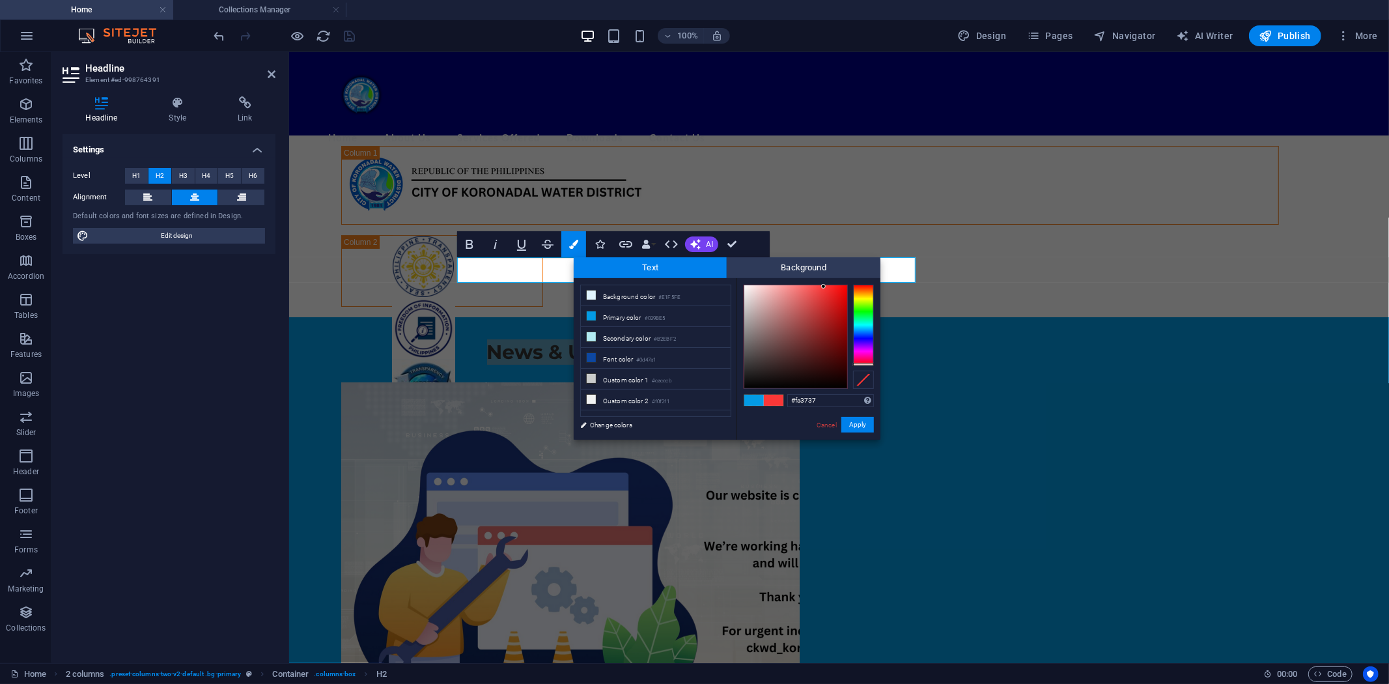
click at [866, 366] on div at bounding box center [809, 337] width 130 height 104
click at [864, 365] on div at bounding box center [809, 337] width 130 height 104
click at [865, 365] on div at bounding box center [863, 364] width 21 height 3
type input "#f71717"
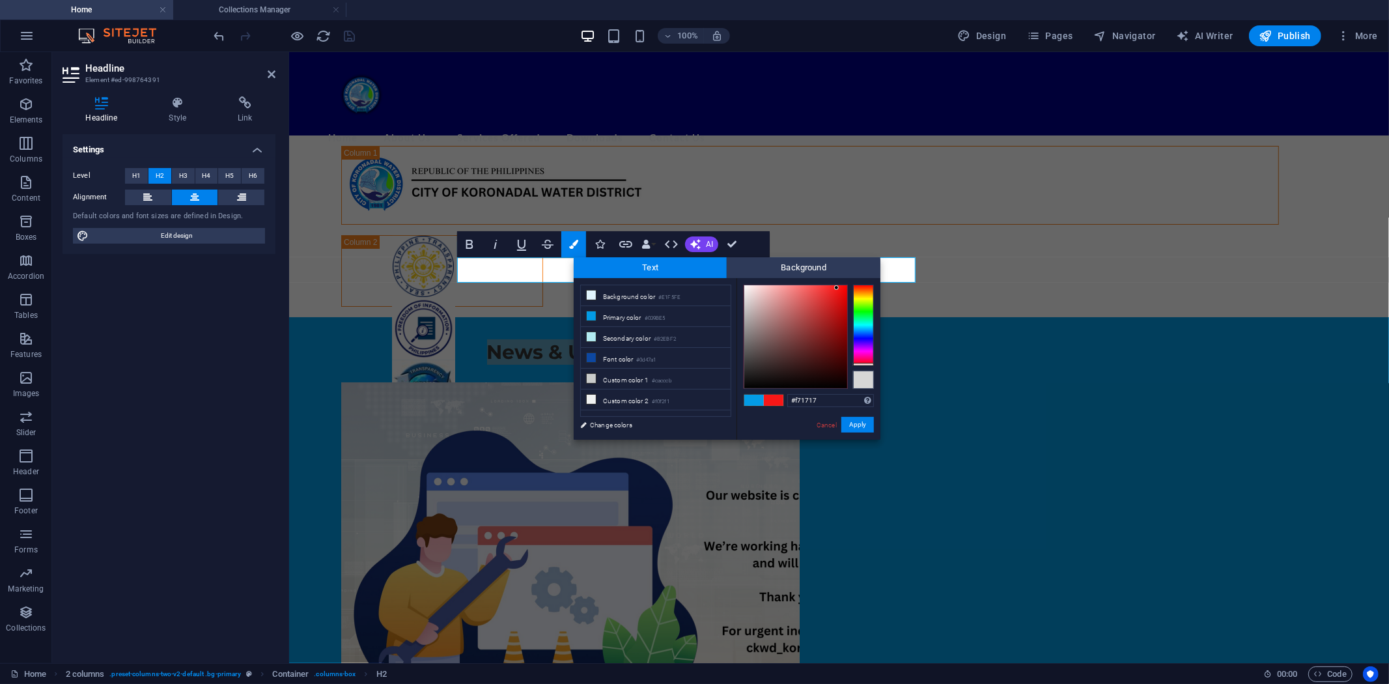
drag, startPoint x: 822, startPoint y: 287, endPoint x: 837, endPoint y: 288, distance: 15.0
click at [837, 288] on div at bounding box center [836, 287] width 5 height 5
click at [859, 425] on button "Apply" at bounding box center [858, 425] width 33 height 16
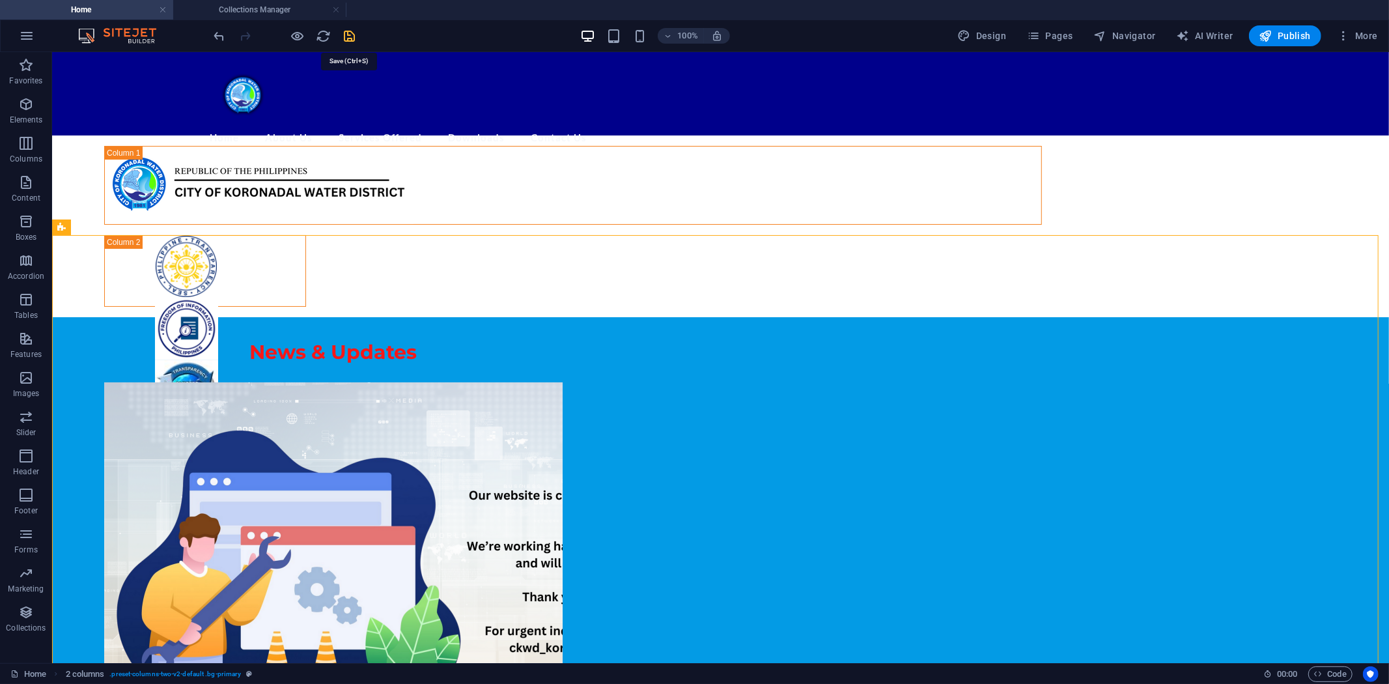
click at [350, 33] on icon "save" at bounding box center [350, 36] width 15 height 15
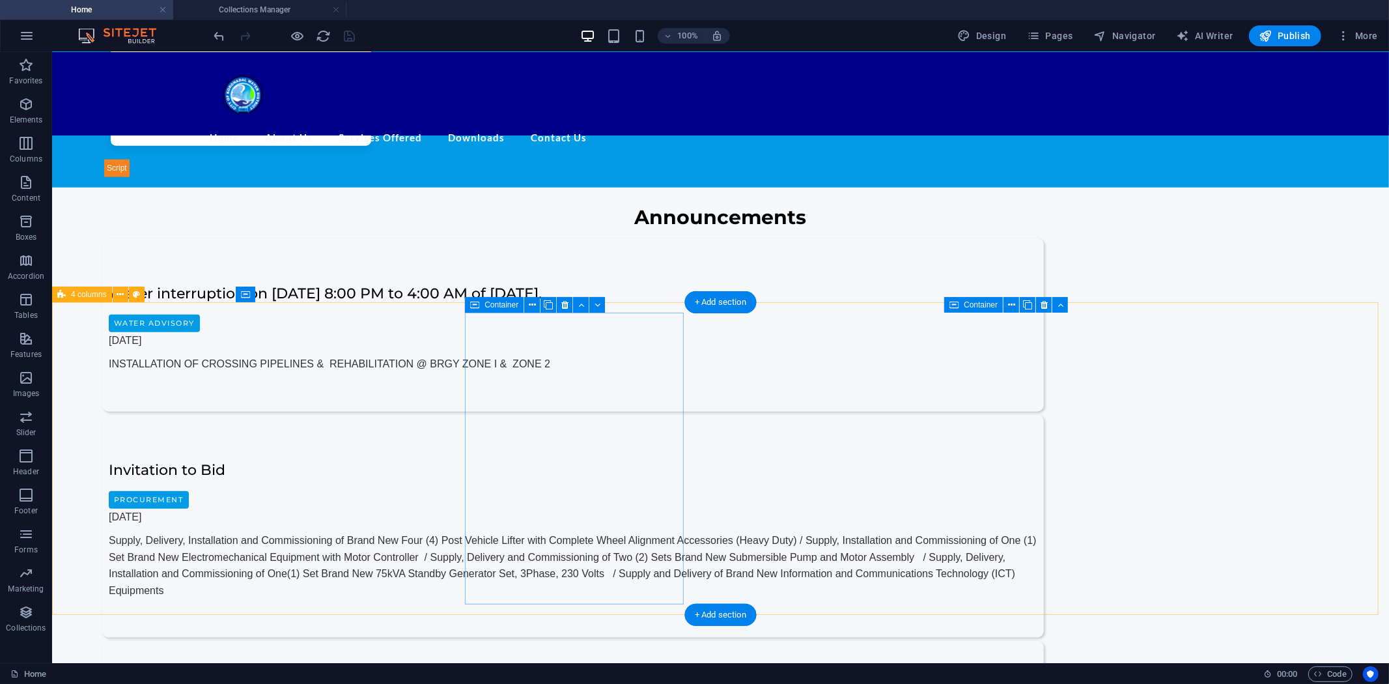
scroll to position [1085, 0]
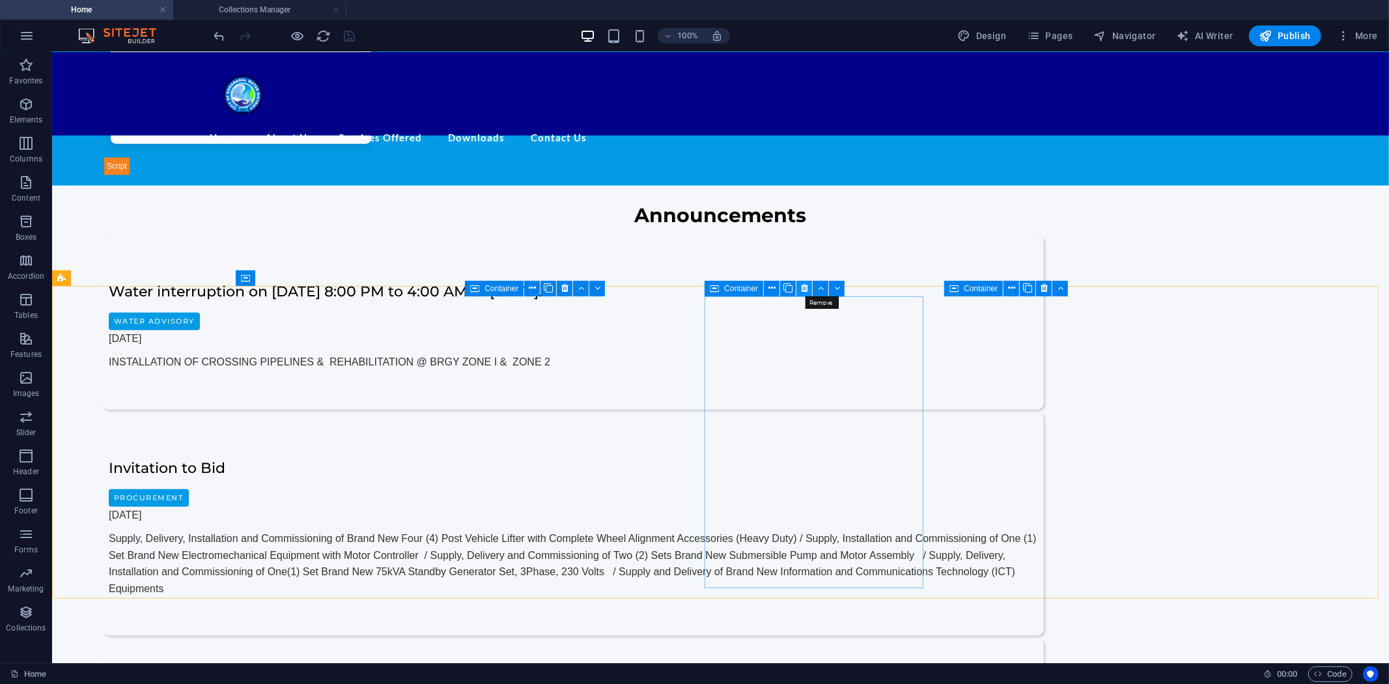
click at [806, 287] on icon at bounding box center [804, 288] width 7 height 14
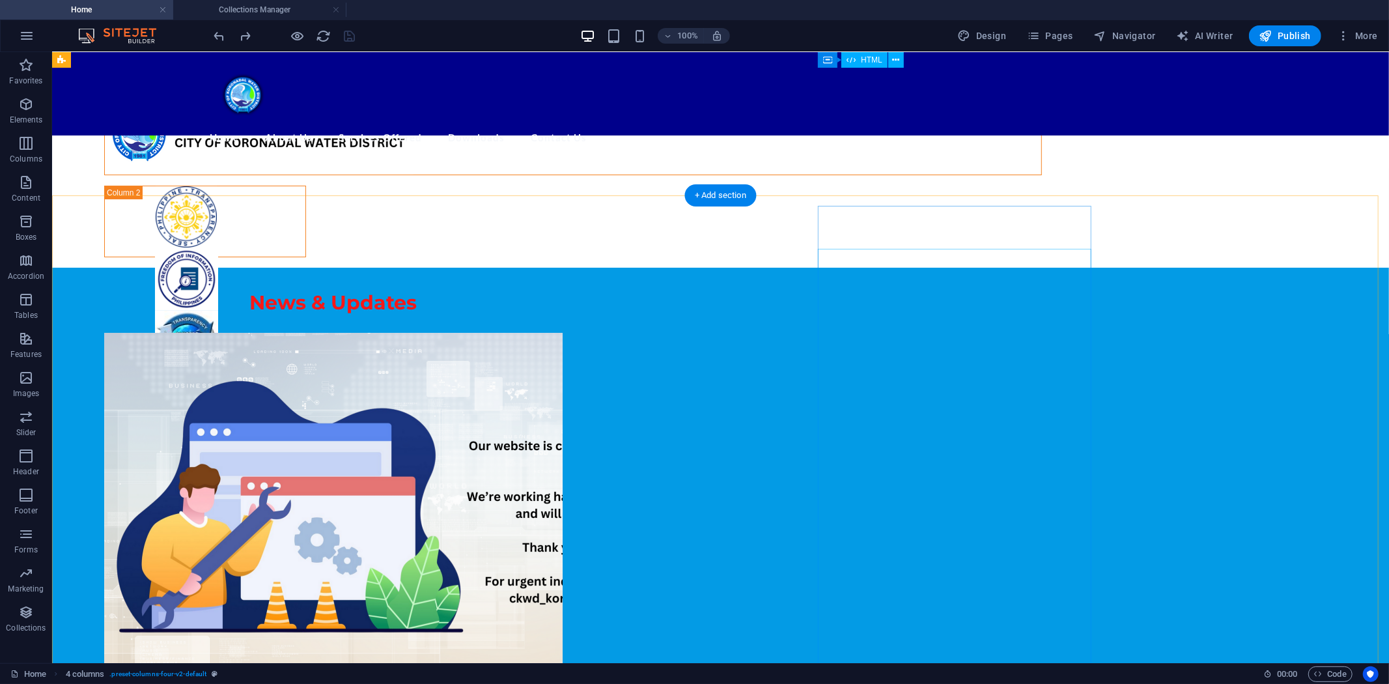
scroll to position [0, 0]
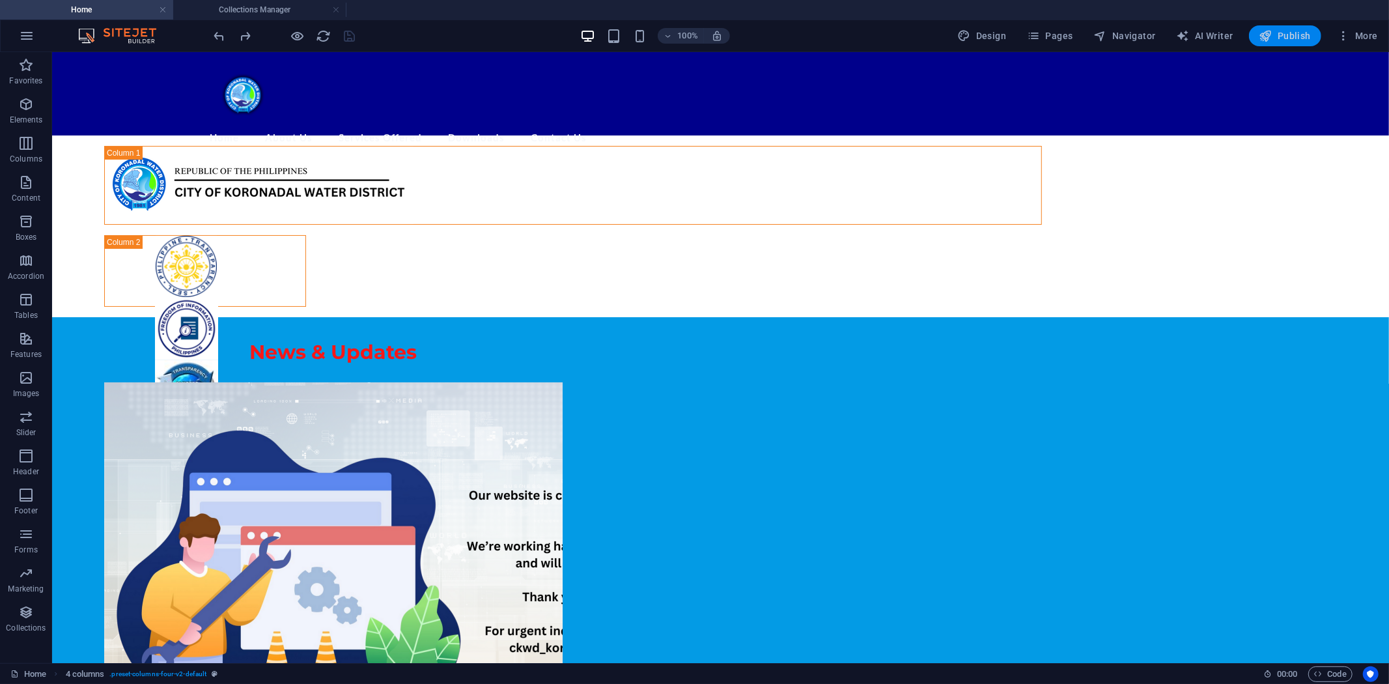
click at [1293, 29] on span "Publish" at bounding box center [1285, 35] width 51 height 13
click at [348, 34] on div at bounding box center [285, 35] width 146 height 21
click at [266, 14] on h4 "Collections Manager" at bounding box center [259, 10] width 173 height 14
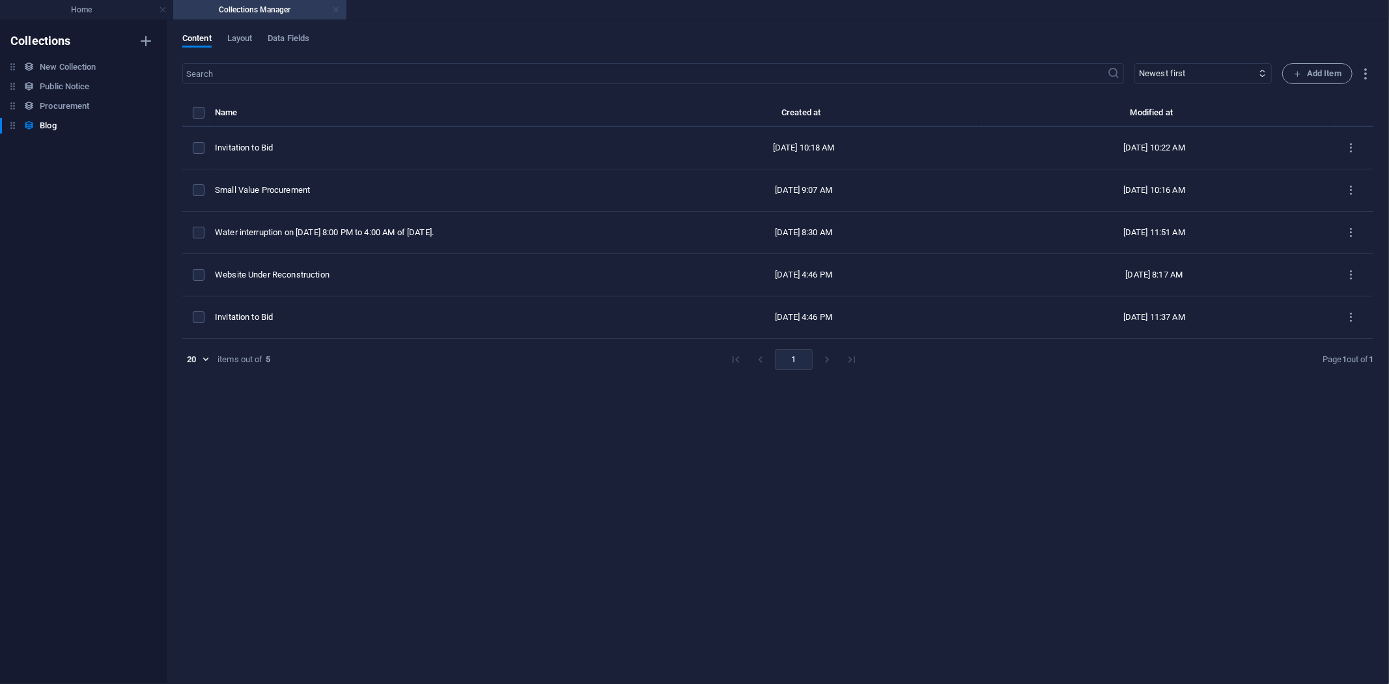
click at [337, 9] on link at bounding box center [336, 10] width 8 height 12
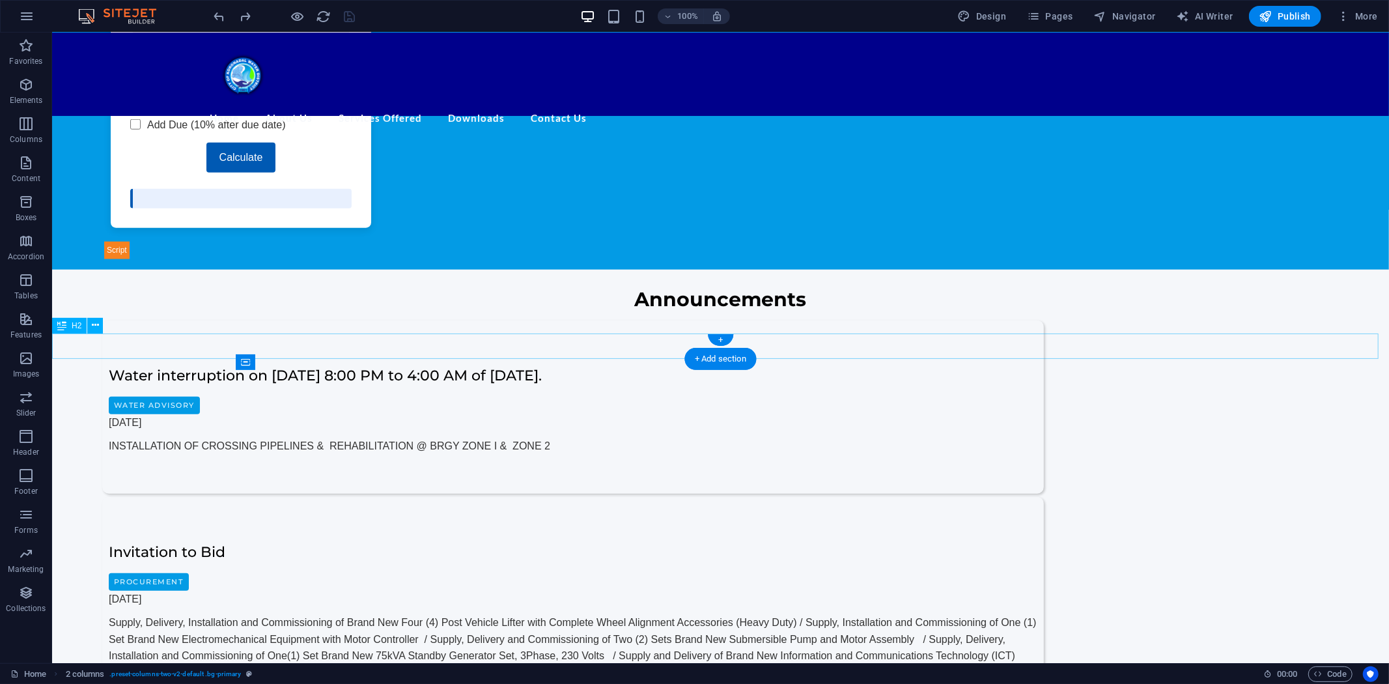
scroll to position [1230, 0]
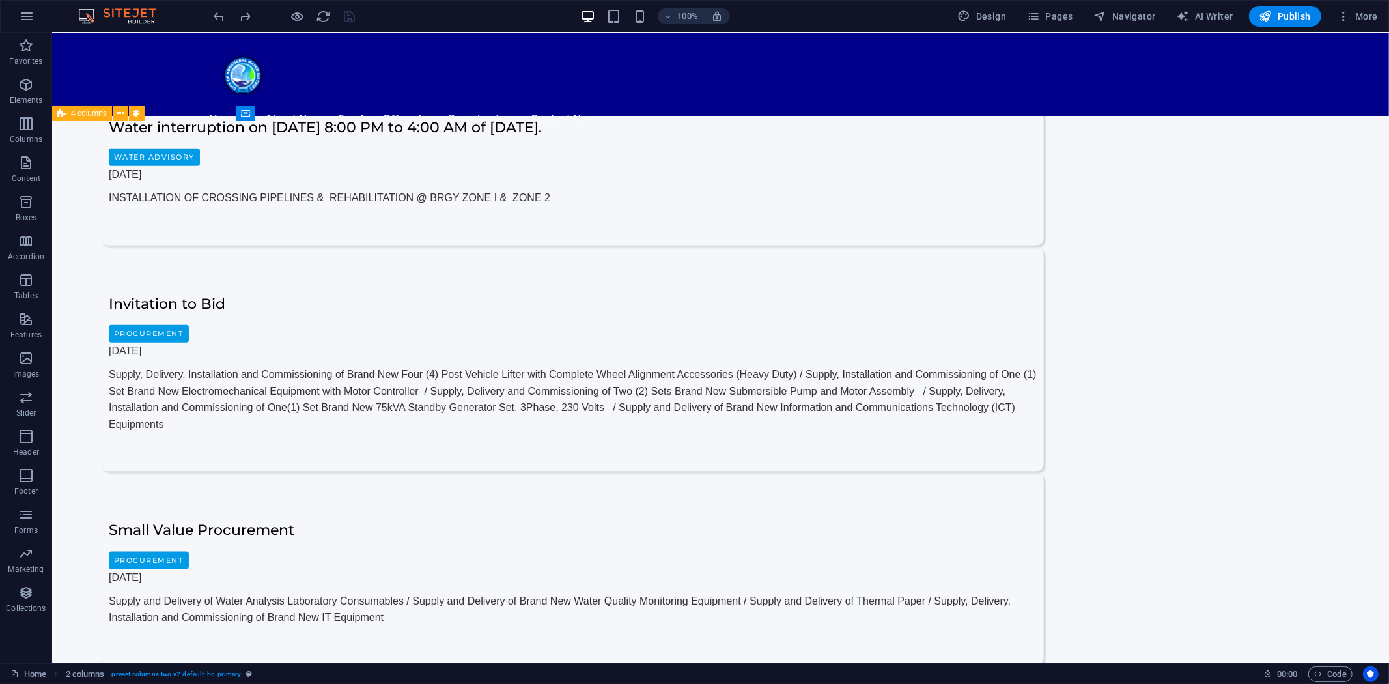
click at [349, 16] on div at bounding box center [285, 16] width 146 height 21
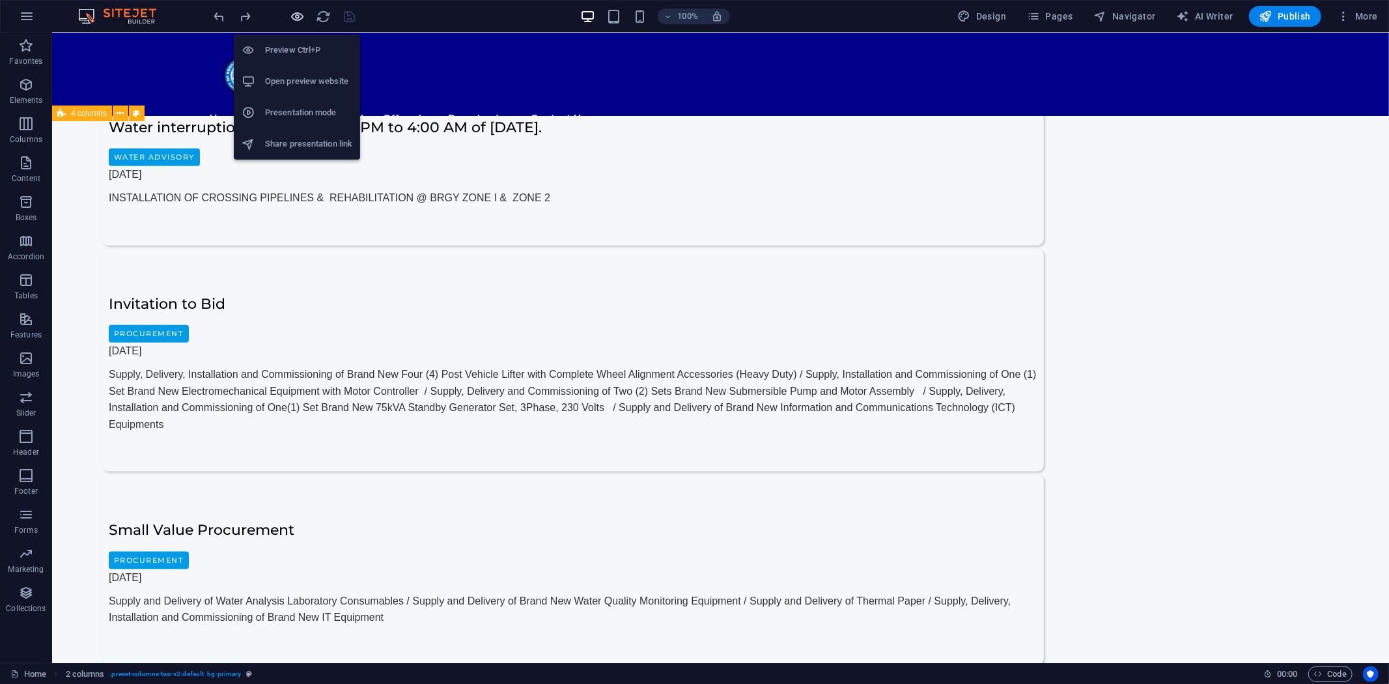
click at [300, 15] on icon "button" at bounding box center [298, 16] width 15 height 15
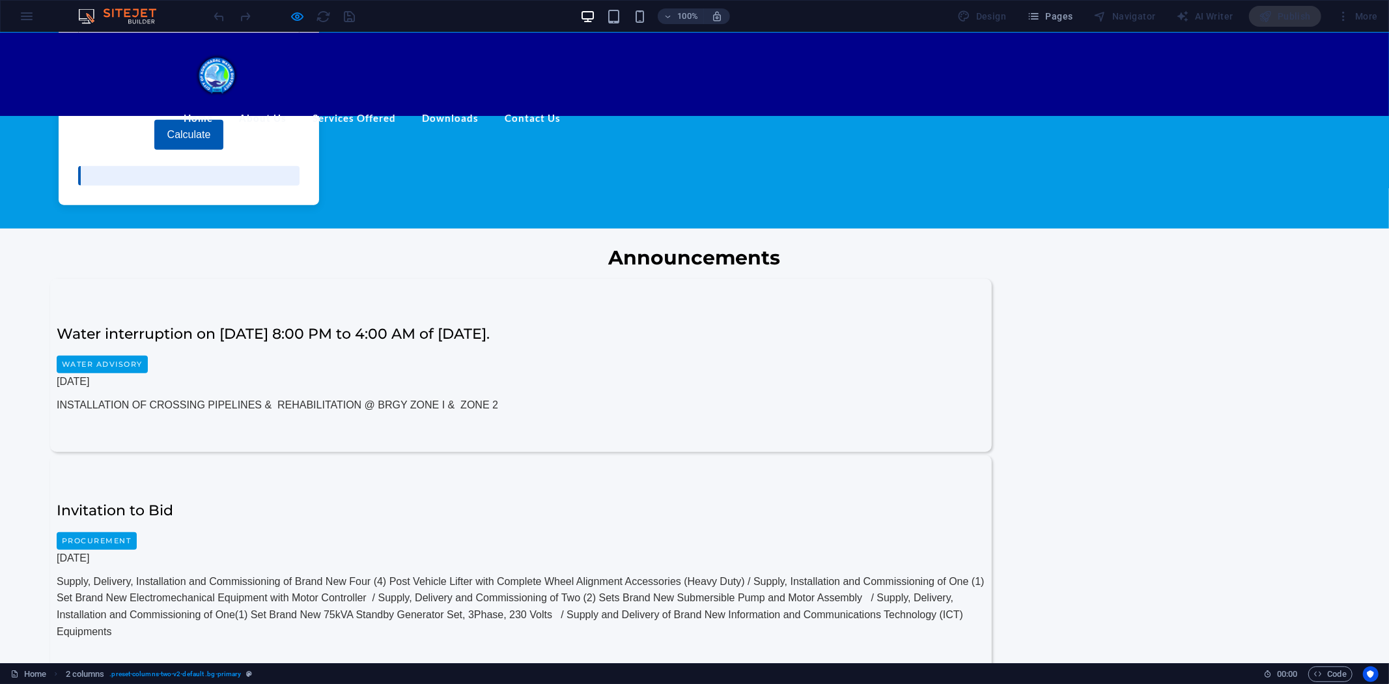
scroll to position [1013, 0]
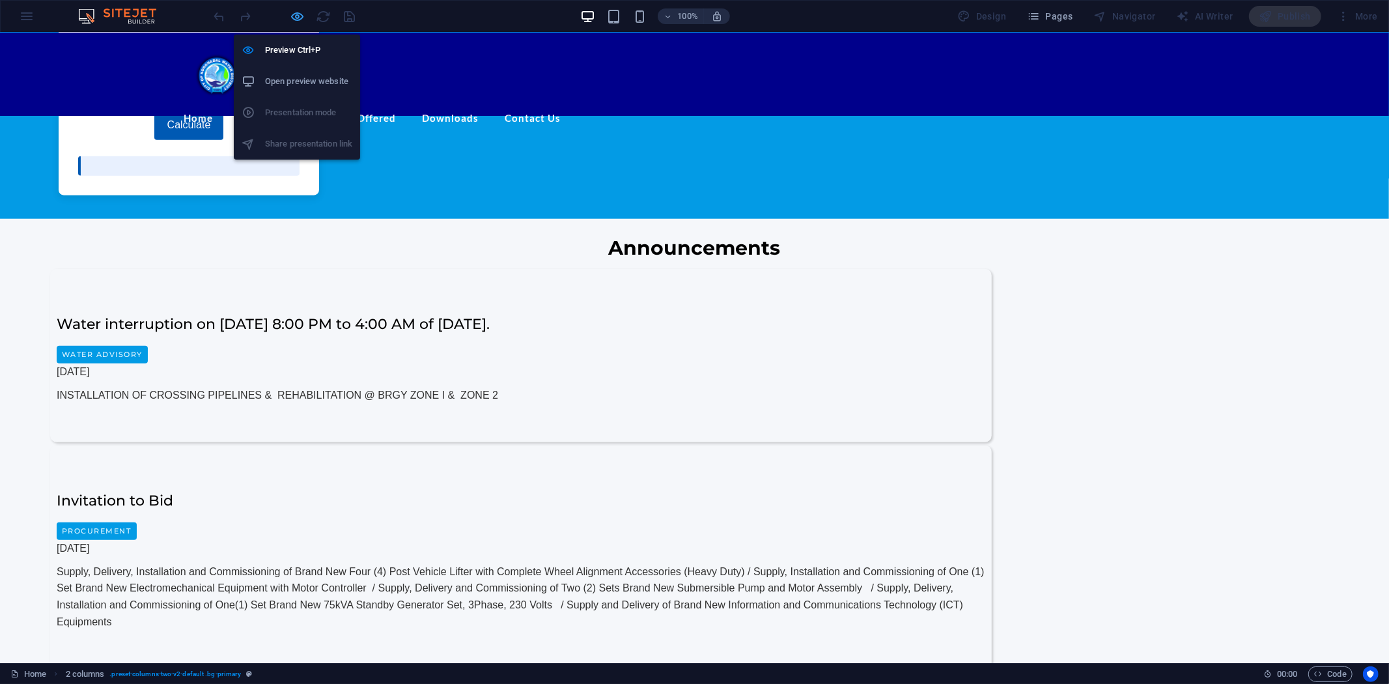
click at [297, 11] on icon "button" at bounding box center [298, 16] width 15 height 15
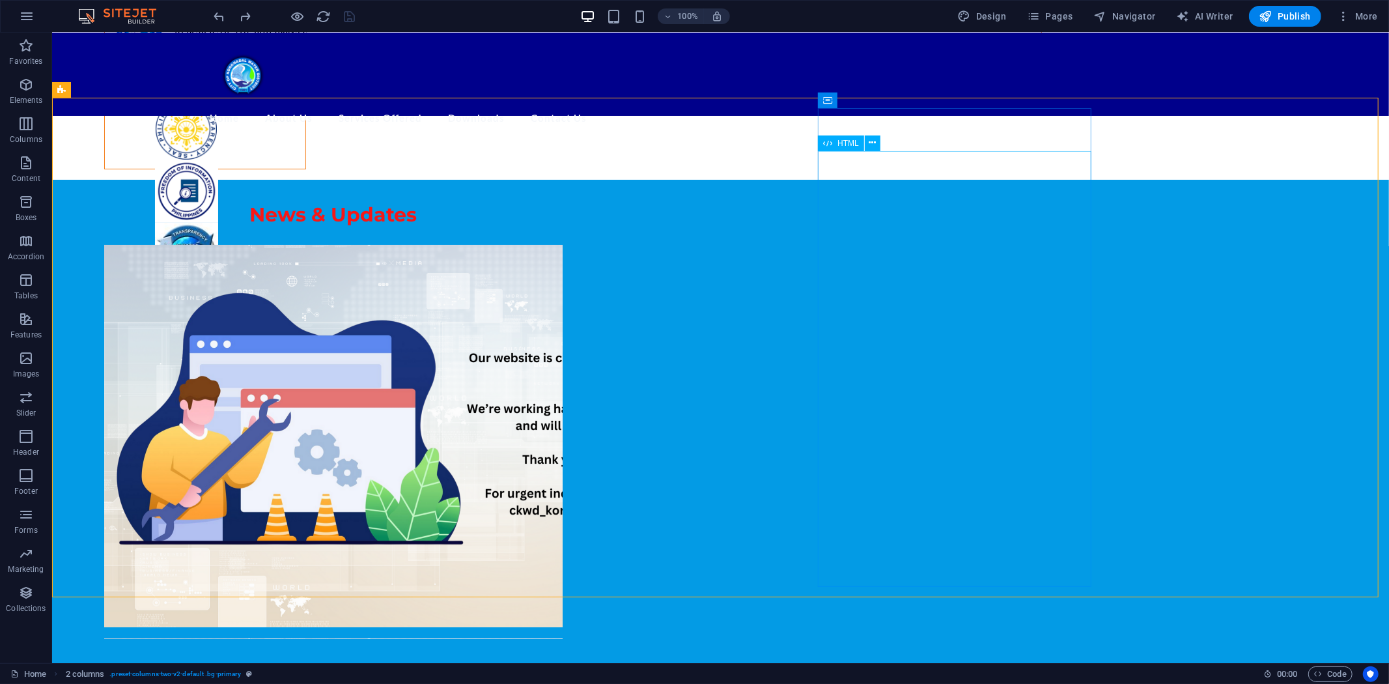
click at [849, 143] on span "HTML" at bounding box center [848, 143] width 21 height 8
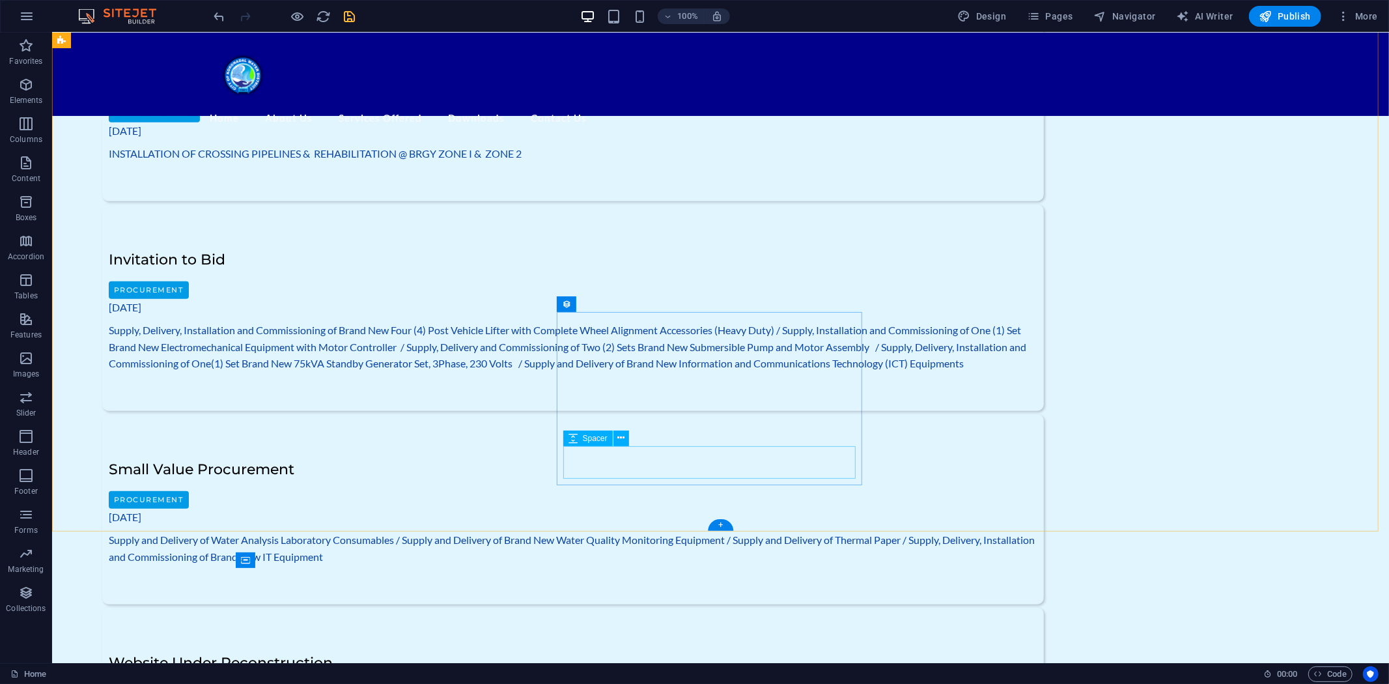
scroll to position [914, 0]
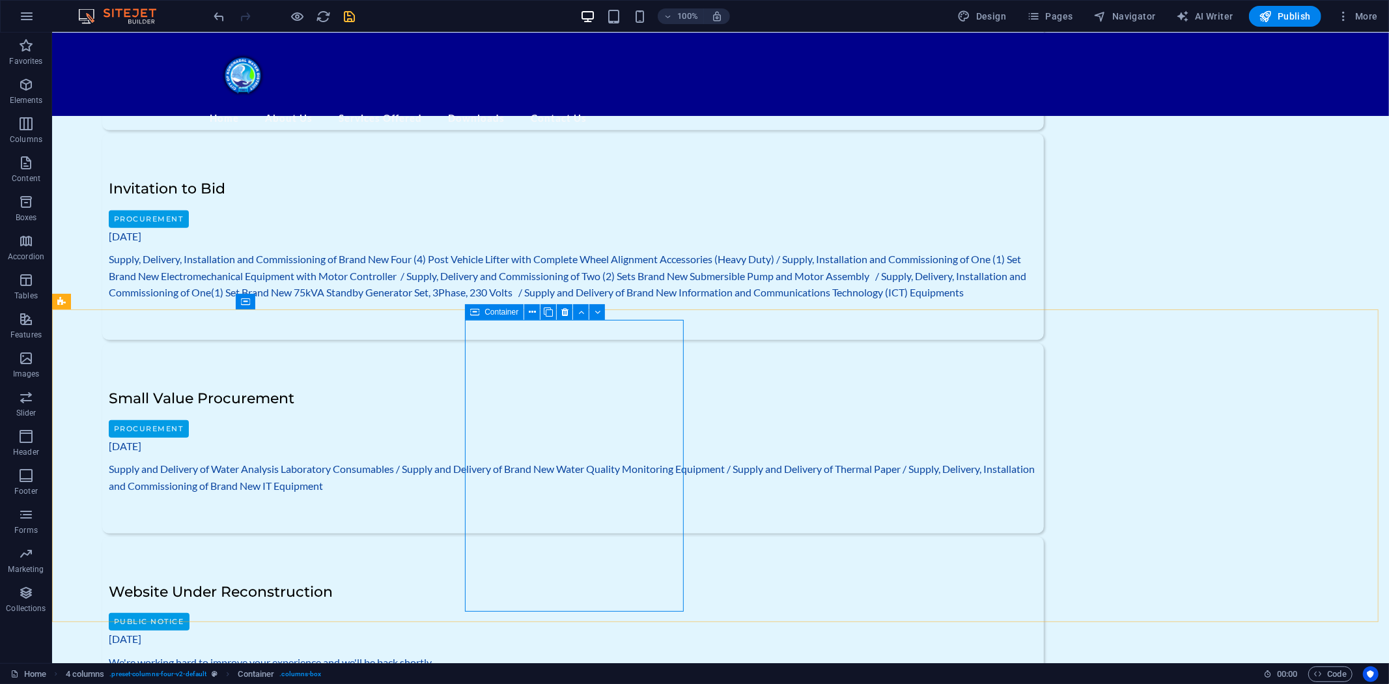
click at [498, 313] on span "Container" at bounding box center [502, 312] width 34 height 8
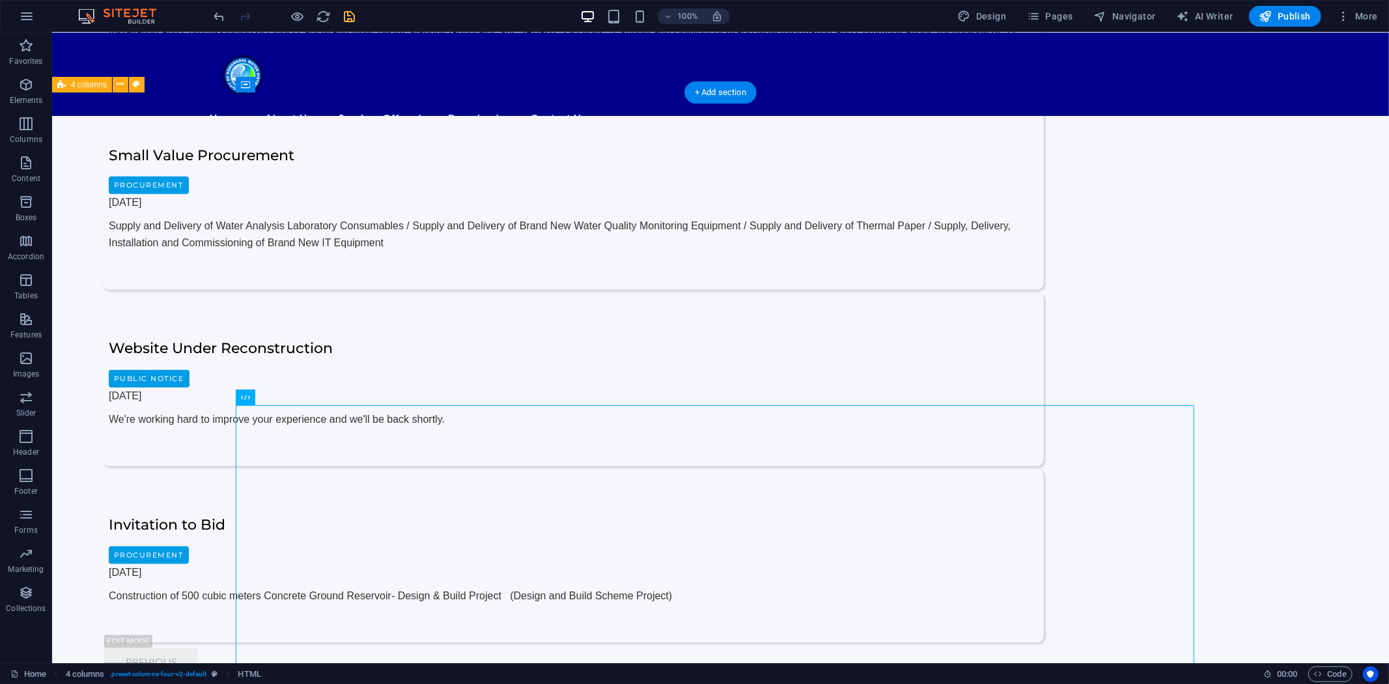
scroll to position [1174, 0]
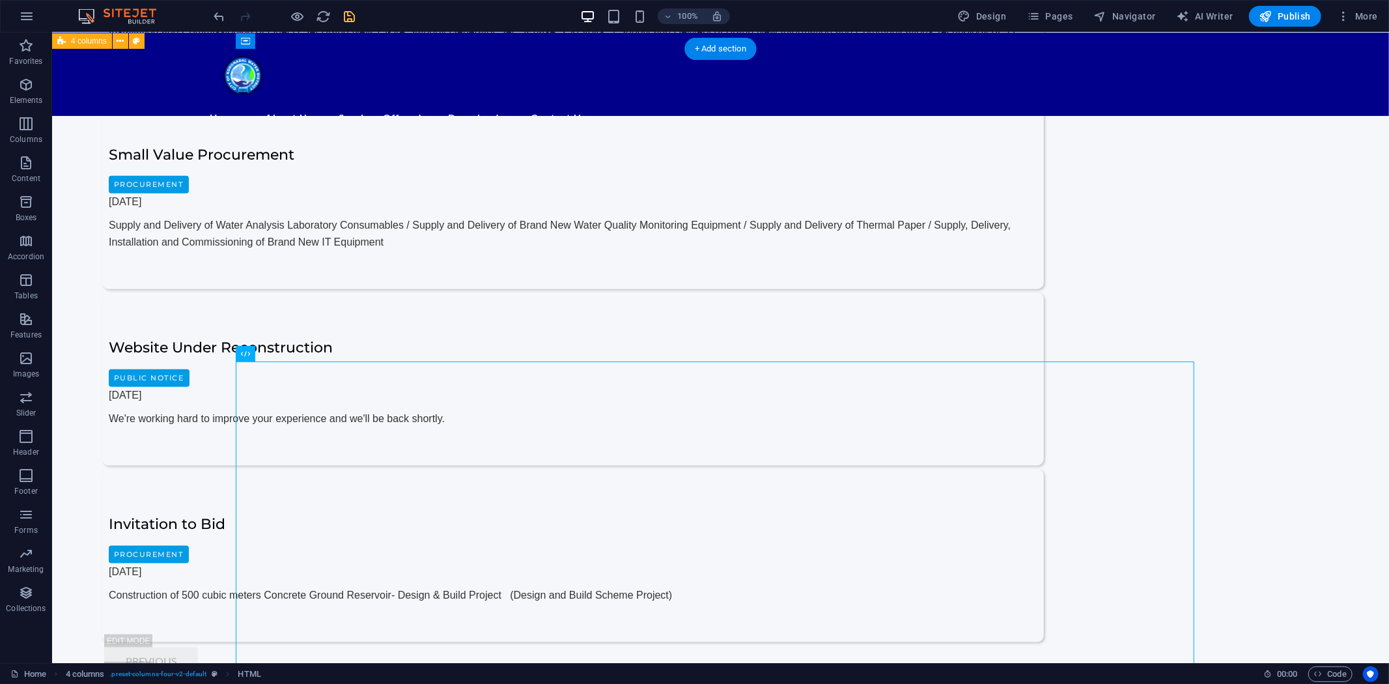
drag, startPoint x: 309, startPoint y: 432, endPoint x: 315, endPoint y: 503, distance: 71.2
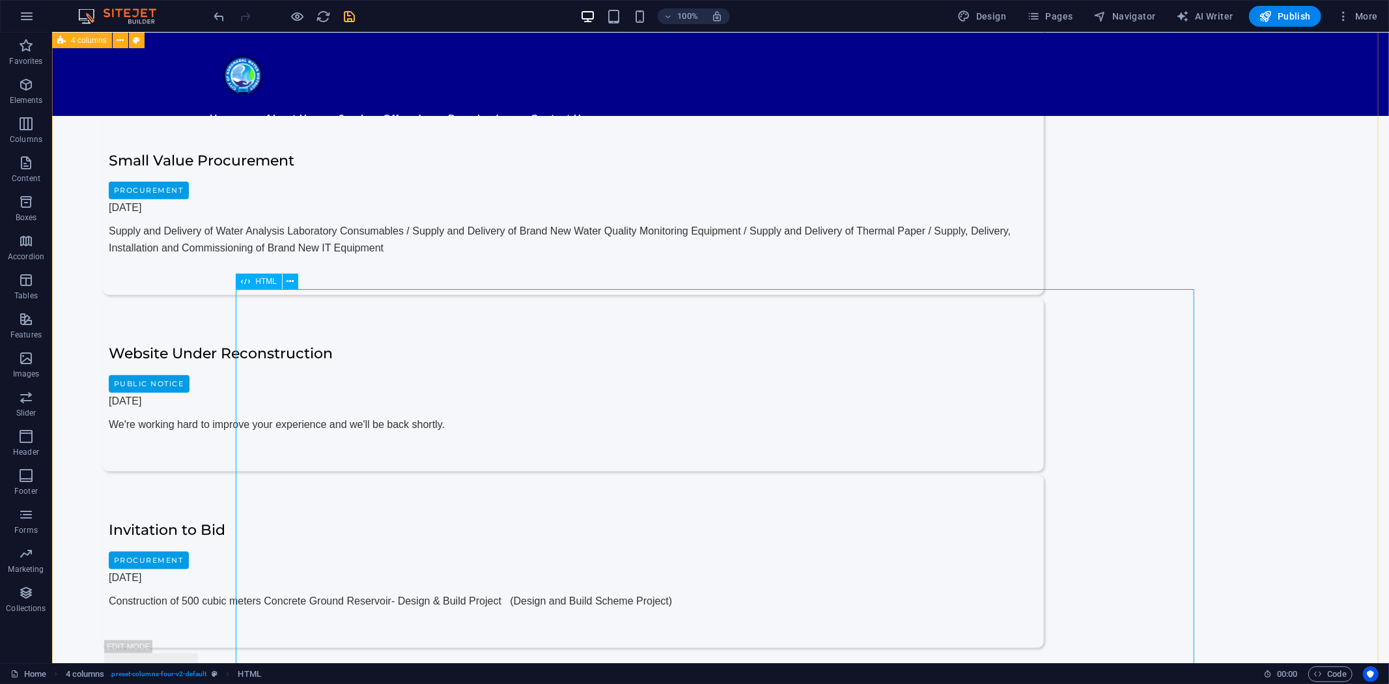
scroll to position [958, 0]
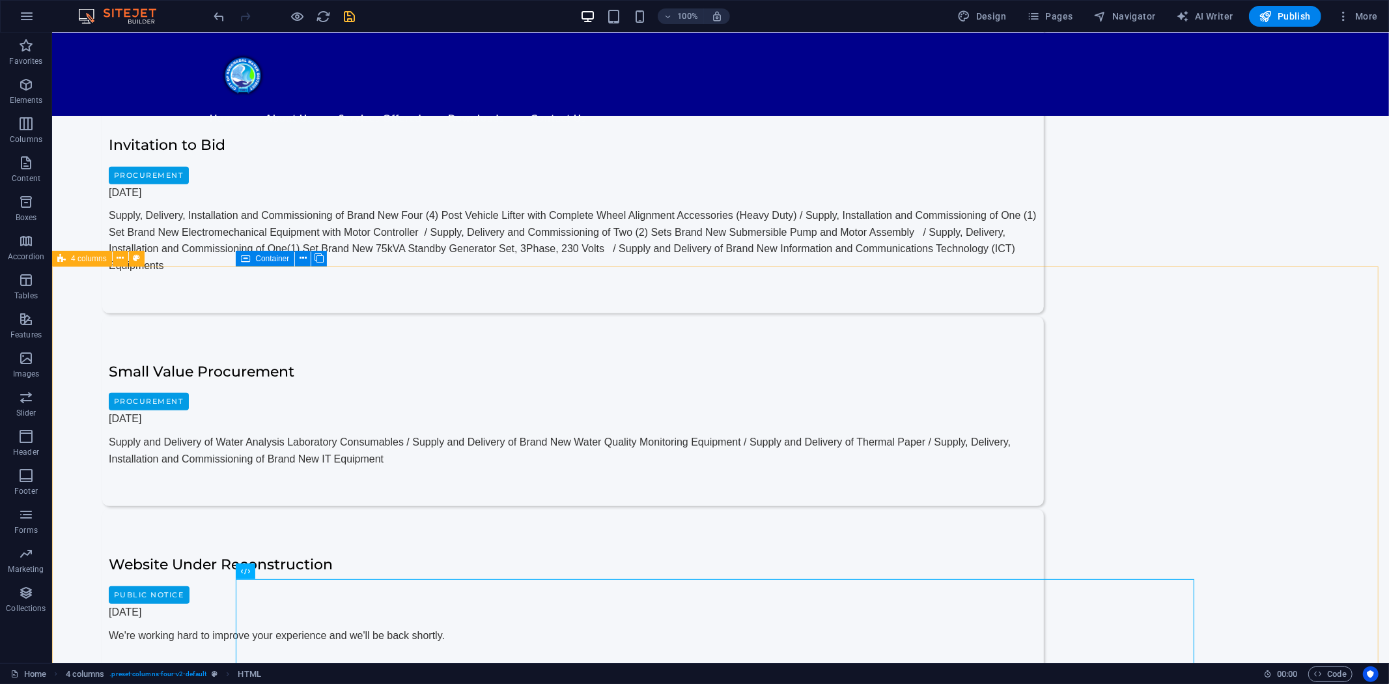
click at [83, 261] on span "4 columns" at bounding box center [89, 259] width 36 height 8
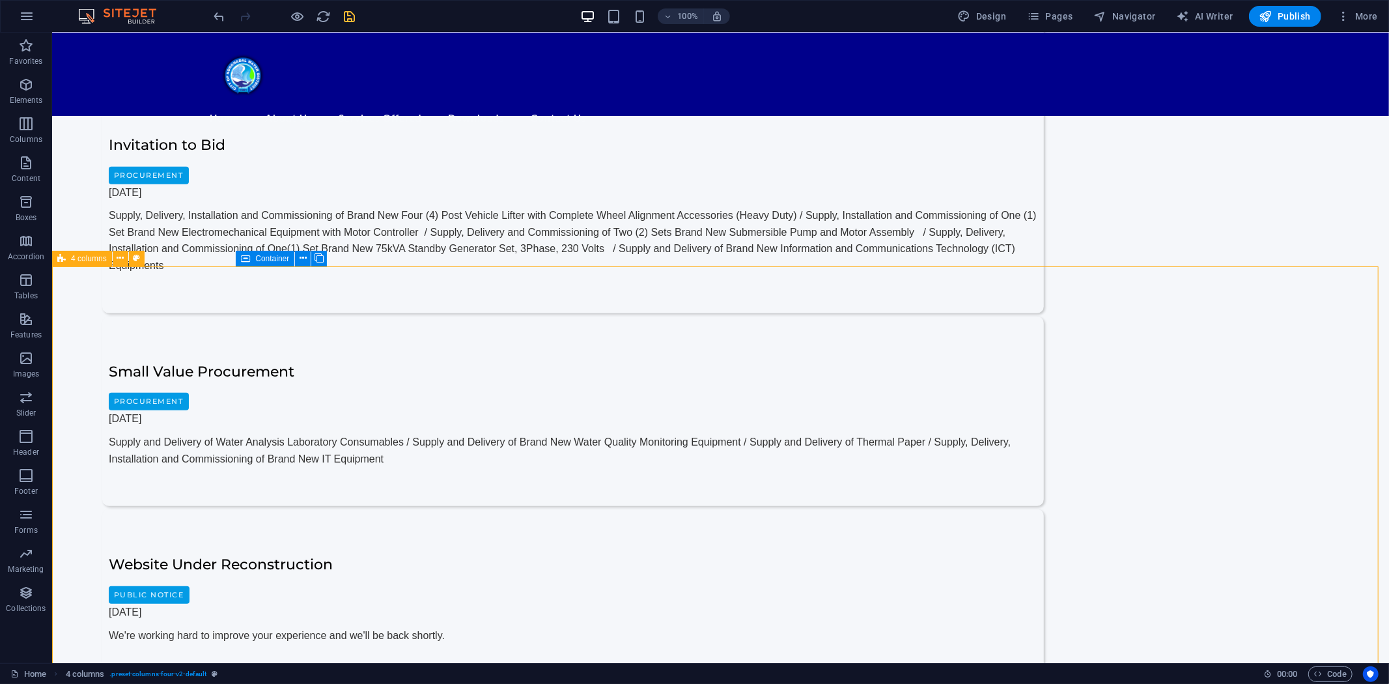
click at [83, 261] on span "4 columns" at bounding box center [89, 259] width 36 height 8
select select "rem"
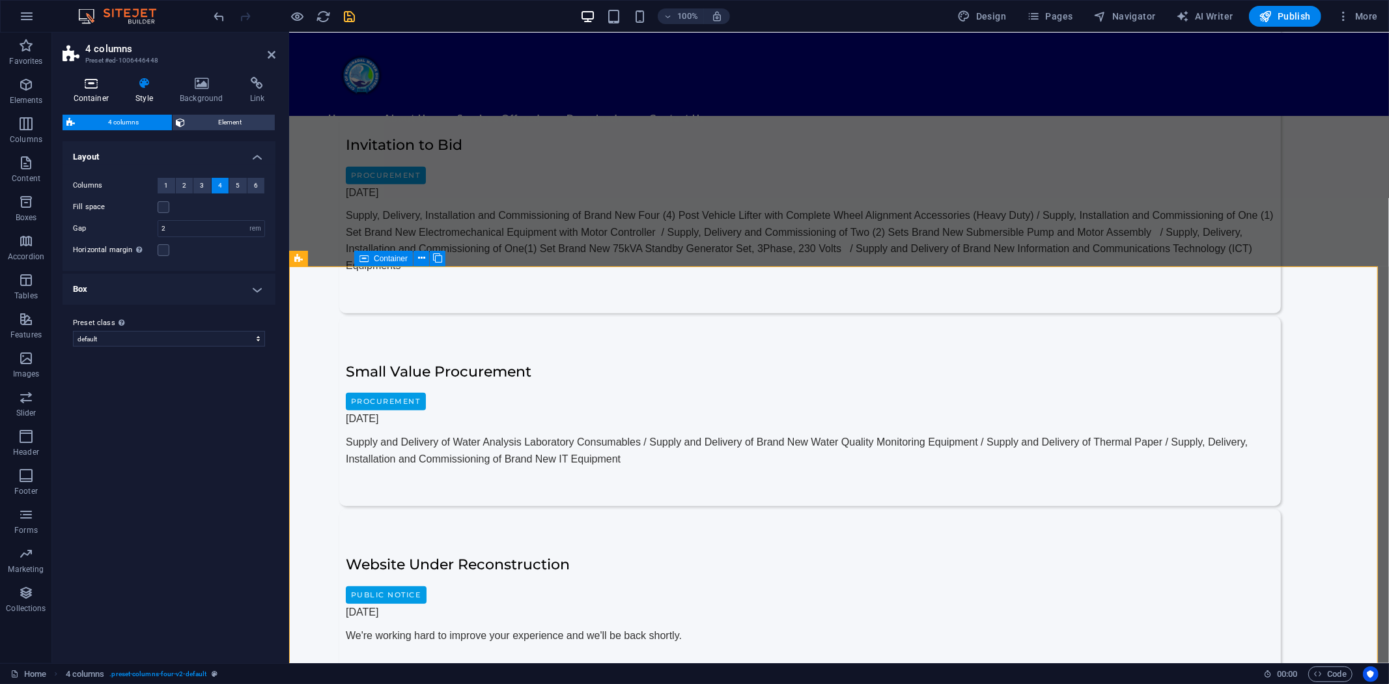
click at [80, 89] on icon at bounding box center [91, 83] width 57 height 13
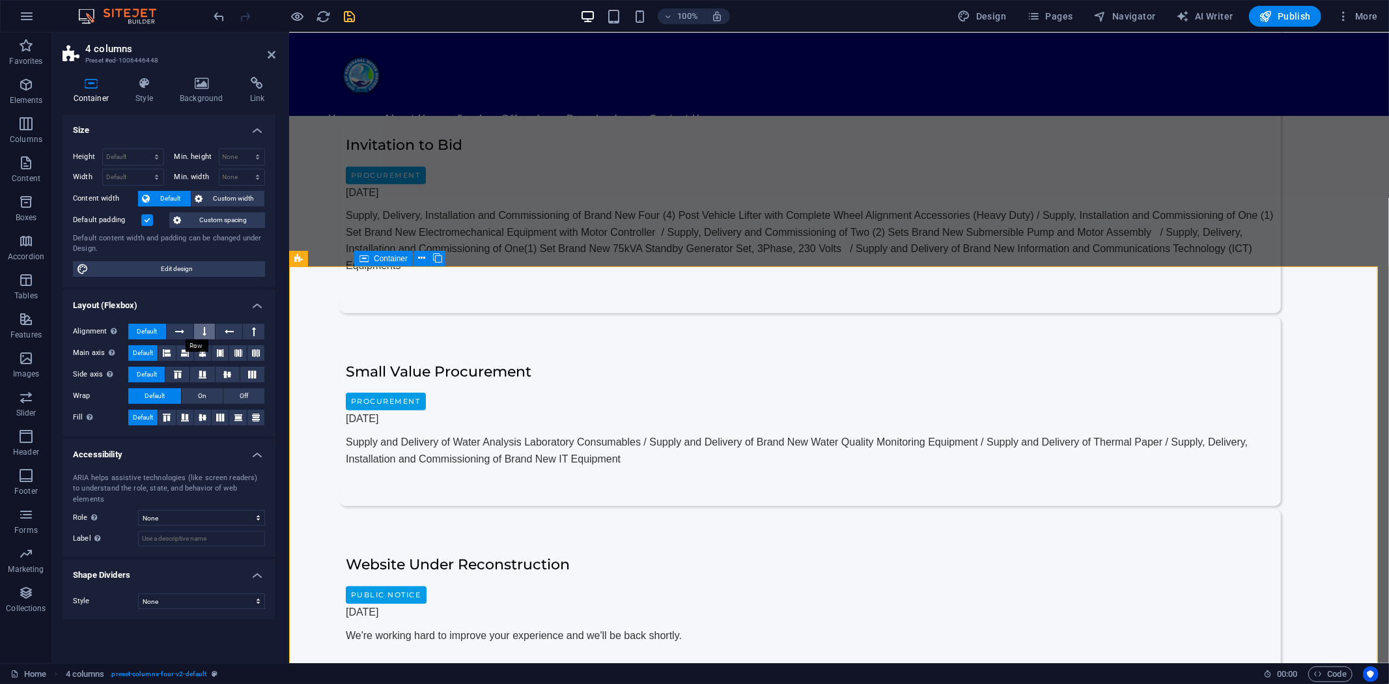
click at [197, 331] on button at bounding box center [204, 332] width 21 height 16
click at [182, 330] on icon at bounding box center [179, 332] width 9 height 16
click at [152, 328] on span "Default" at bounding box center [147, 332] width 20 height 16
click at [229, 329] on icon at bounding box center [229, 332] width 9 height 16
click at [253, 330] on icon at bounding box center [254, 332] width 4 height 16
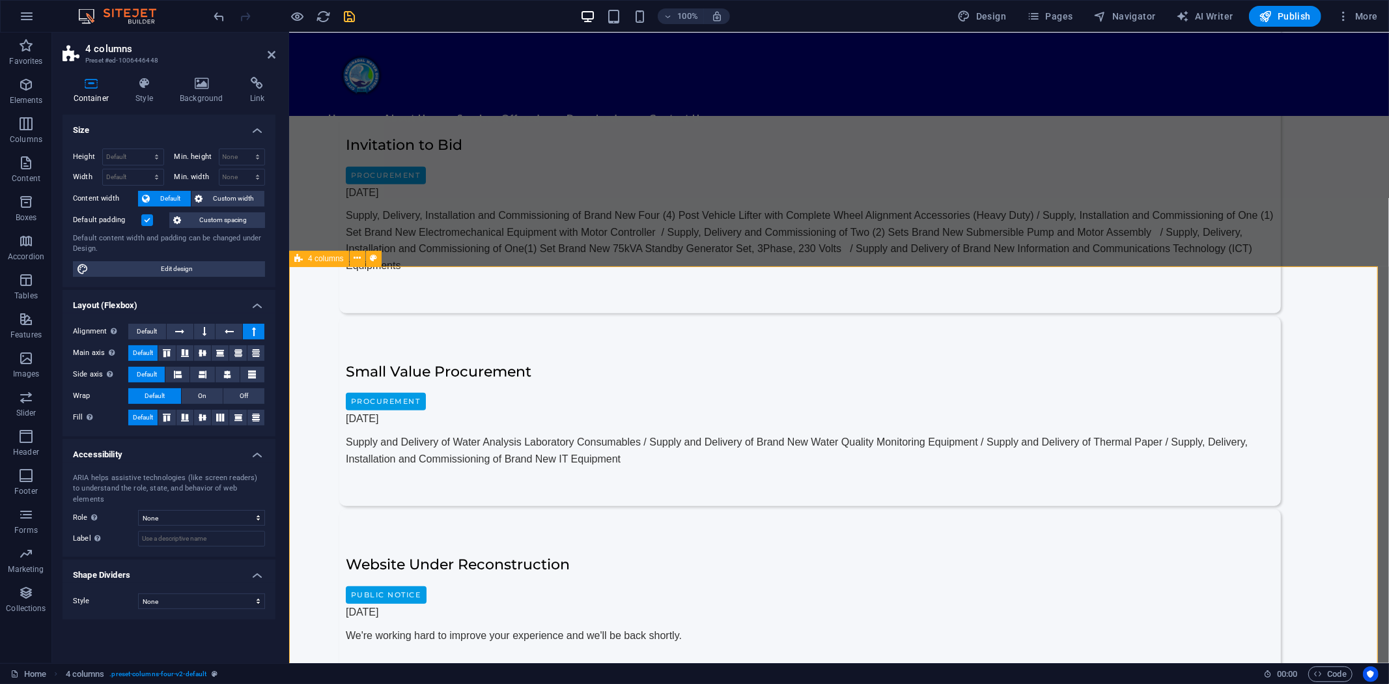
click at [150, 330] on span "Default" at bounding box center [147, 332] width 20 height 16
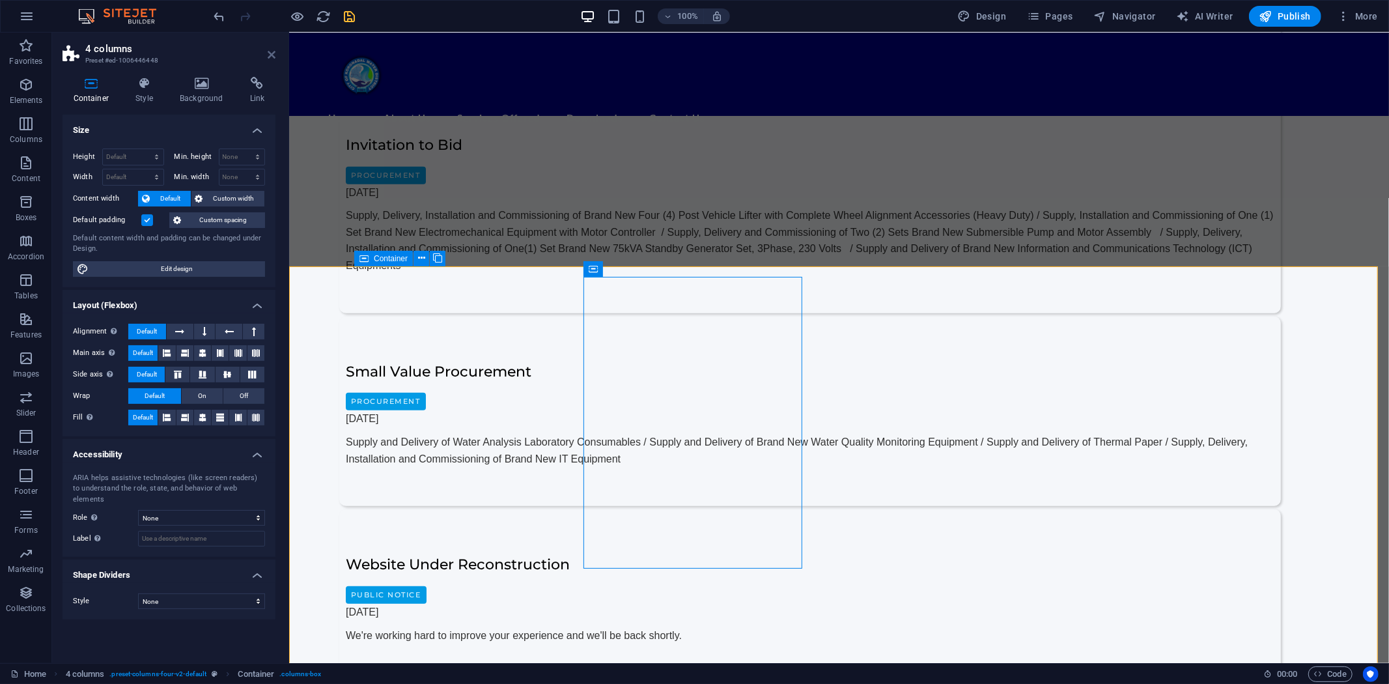
drag, startPoint x: 224, startPoint y: 24, endPoint x: 272, endPoint y: 50, distance: 53.9
click at [272, 50] on icon at bounding box center [272, 55] width 8 height 10
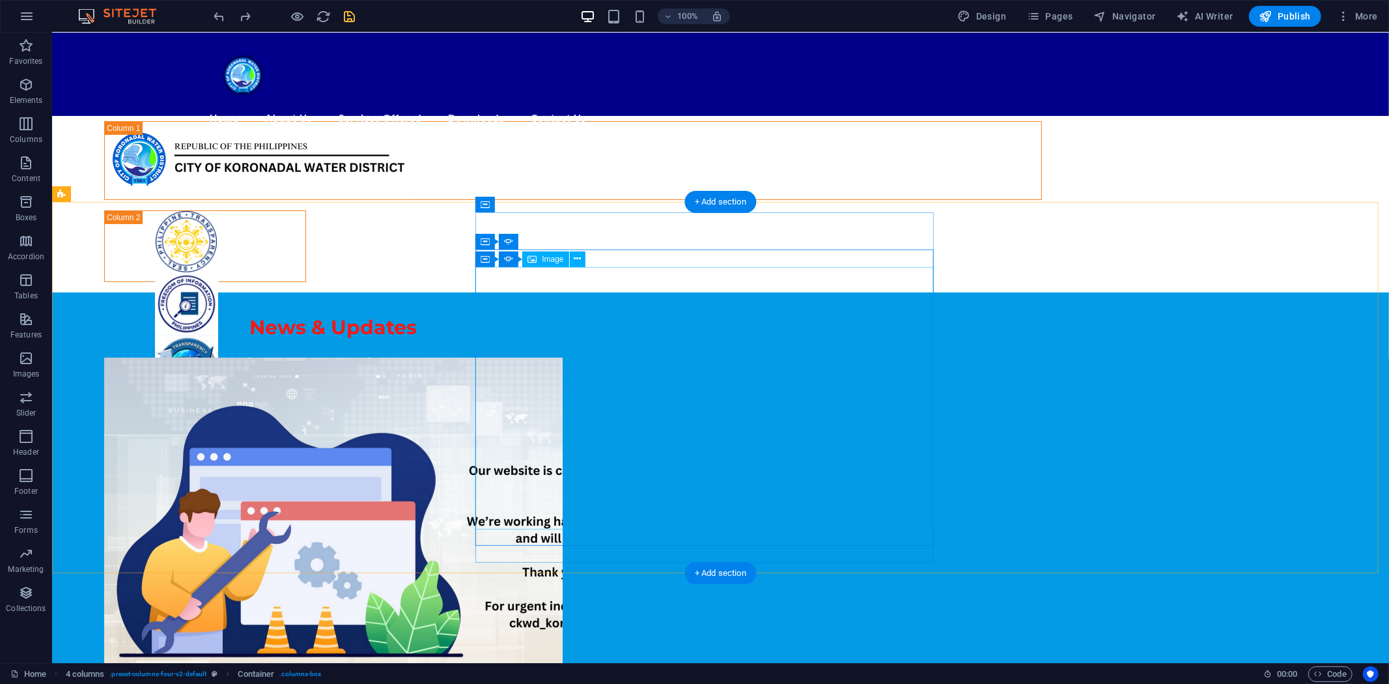
scroll to position [0, 0]
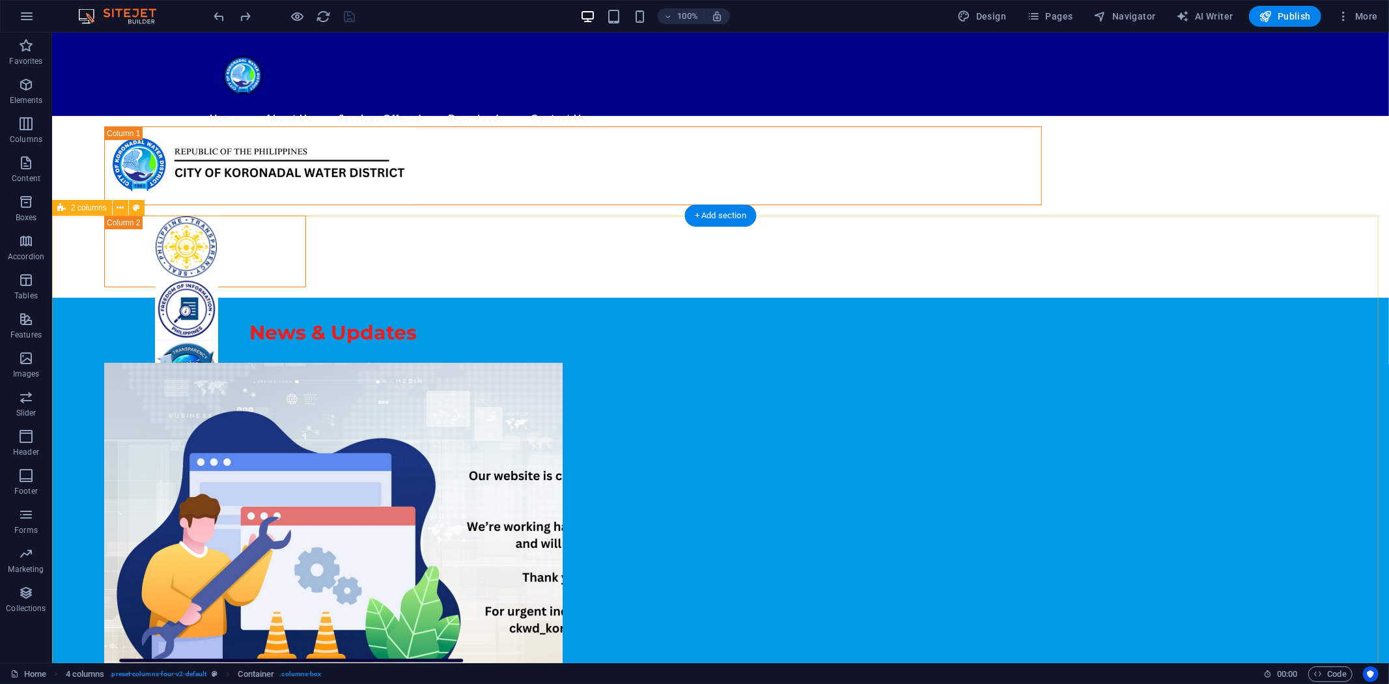
click at [352, 12] on div at bounding box center [285, 16] width 146 height 21
click at [322, 12] on icon "reload" at bounding box center [324, 16] width 15 height 15
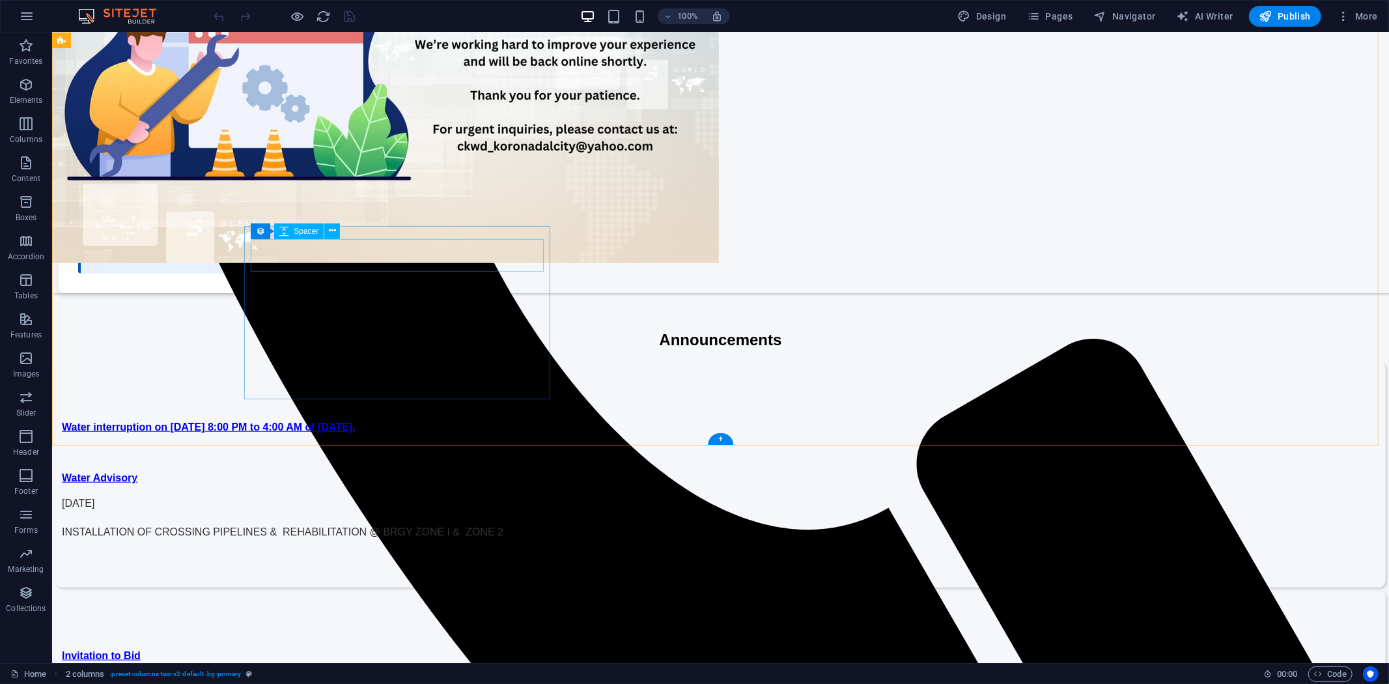
scroll to position [1156, 0]
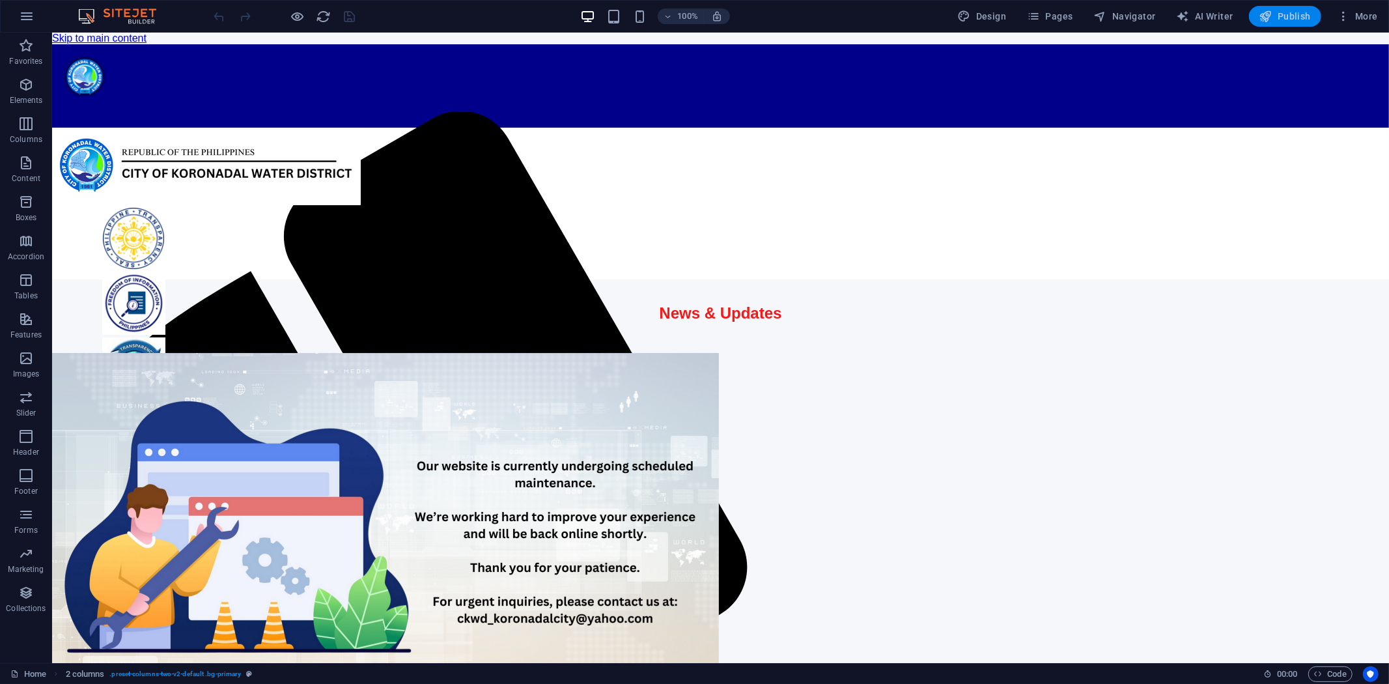
click at [1280, 14] on span "Publish" at bounding box center [1285, 16] width 51 height 13
click at [350, 16] on div at bounding box center [285, 16] width 146 height 21
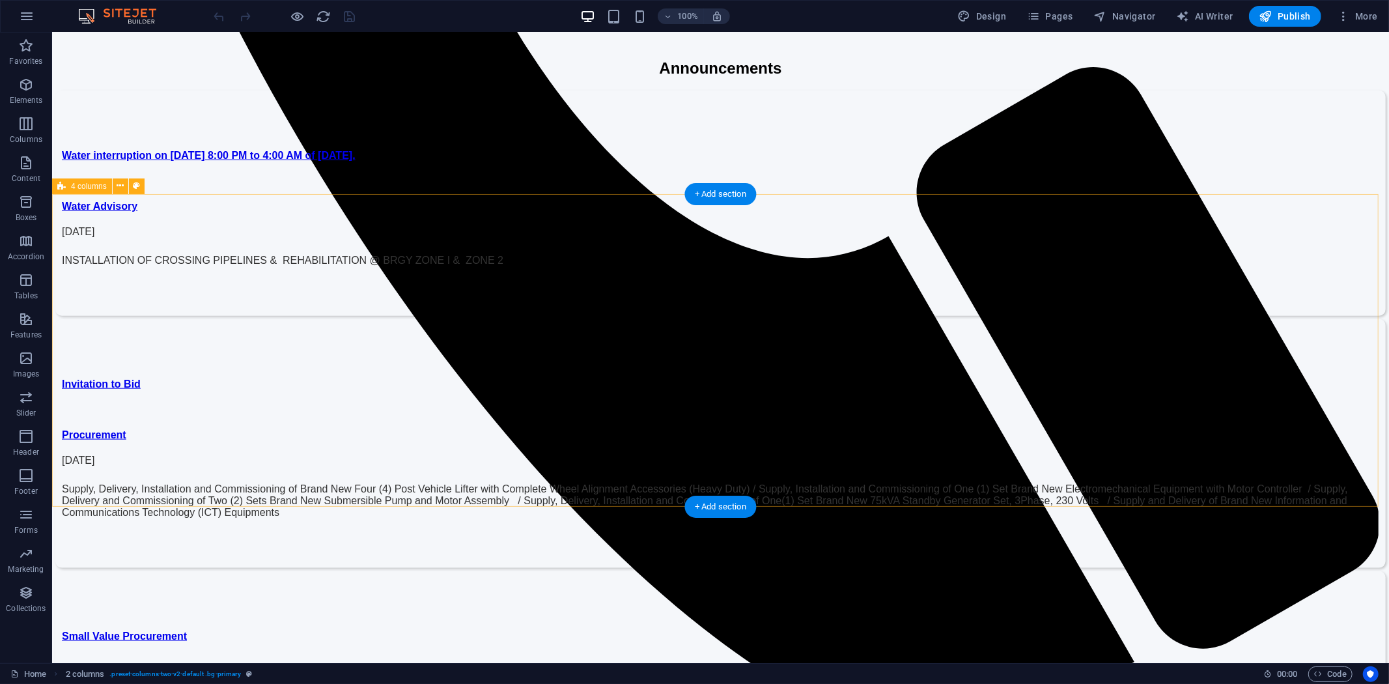
scroll to position [1158, 0]
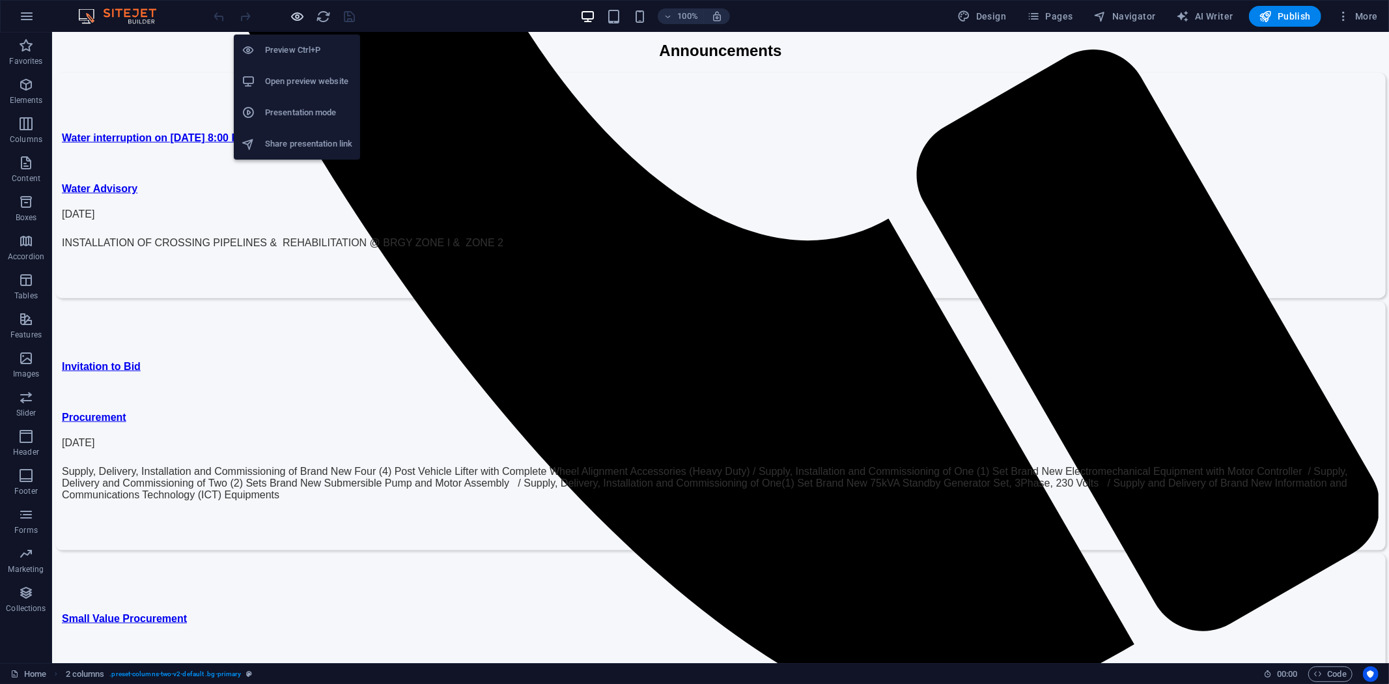
click at [296, 10] on icon "button" at bounding box center [298, 16] width 15 height 15
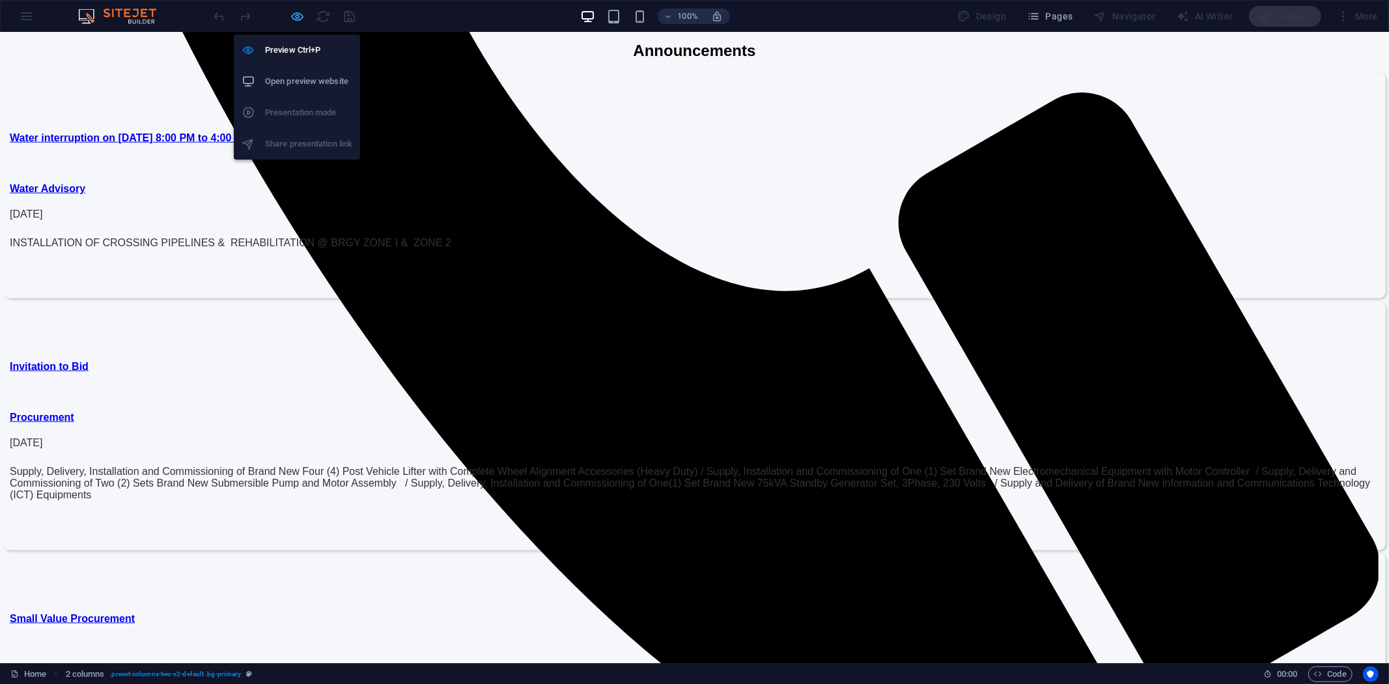
scroll to position [1081, 0]
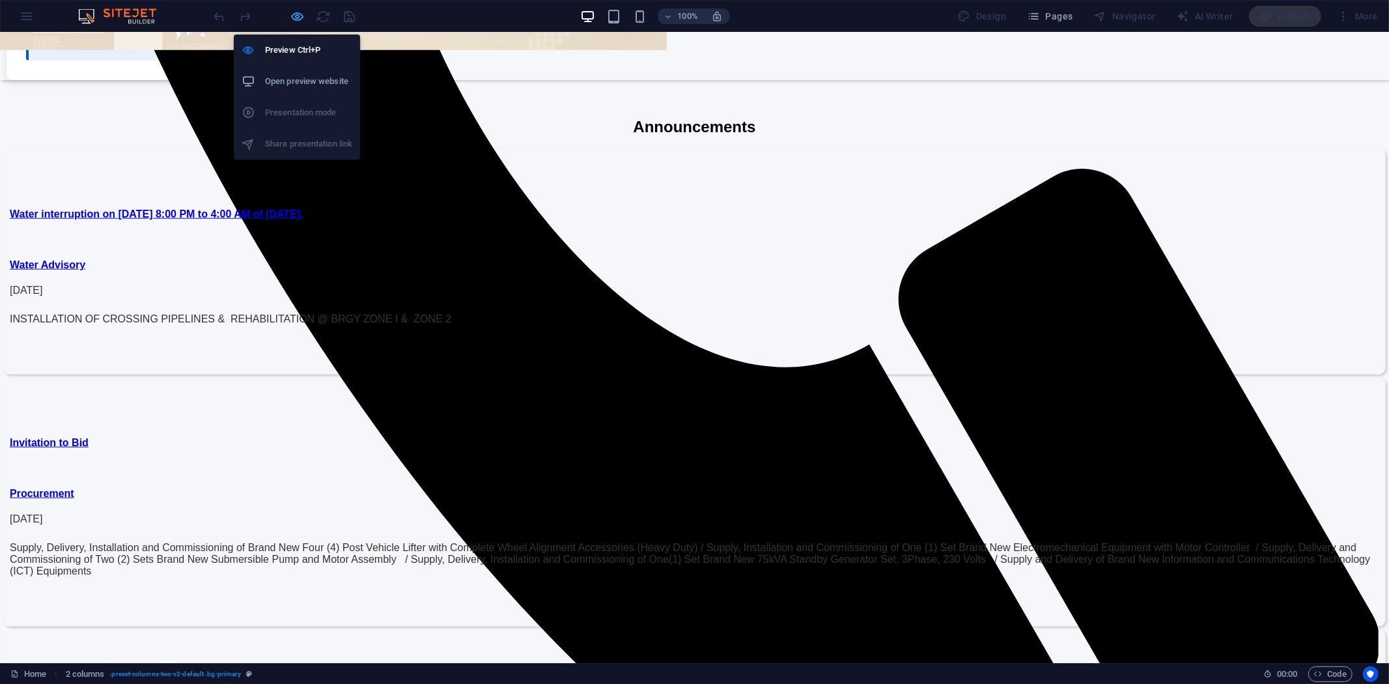
click at [300, 17] on icon "button" at bounding box center [298, 16] width 15 height 15
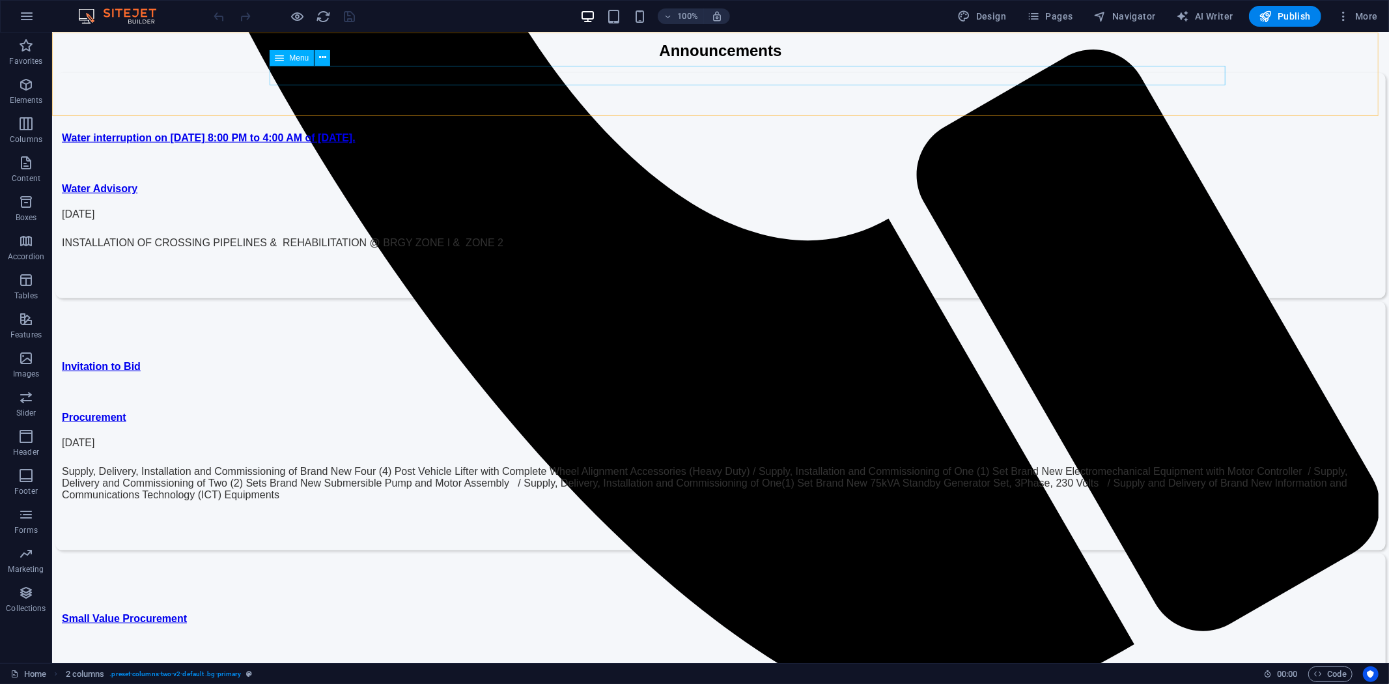
click at [297, 57] on span "Menu" at bounding box center [299, 58] width 20 height 8
select select
select select "overlay"
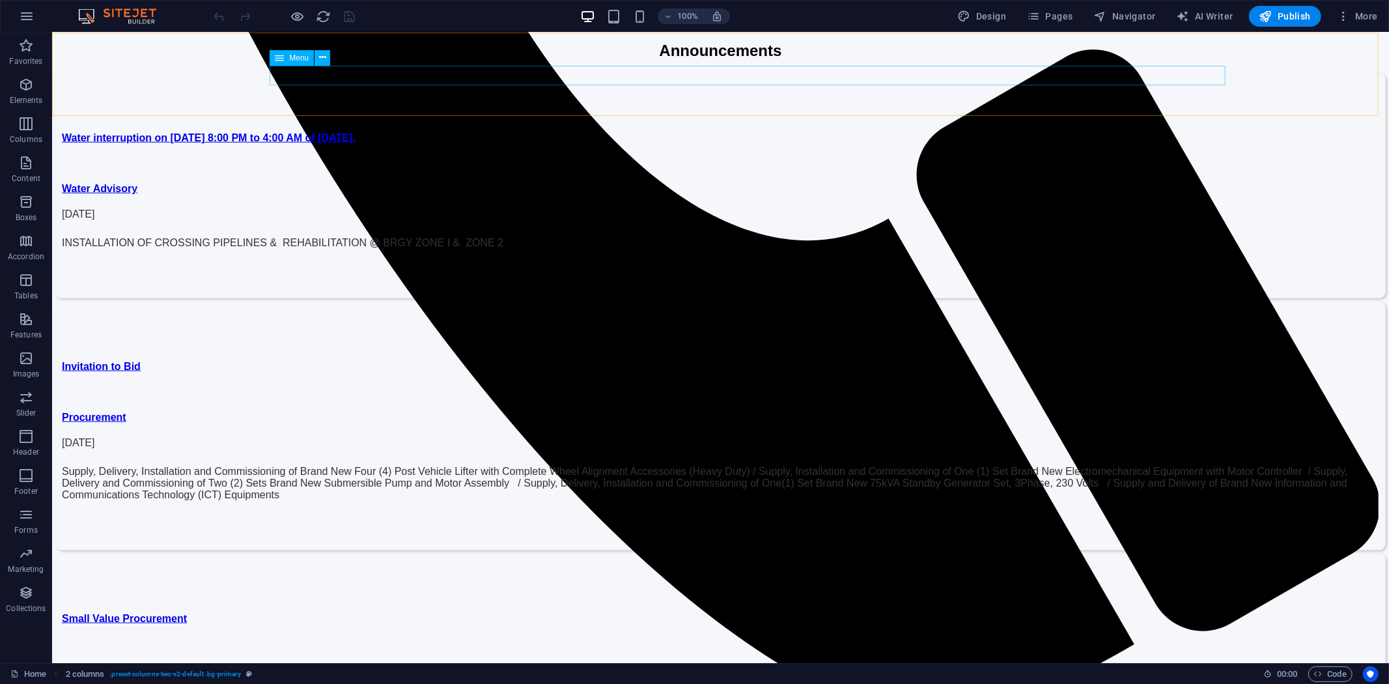
select select "overlay"
select select "8"
select select
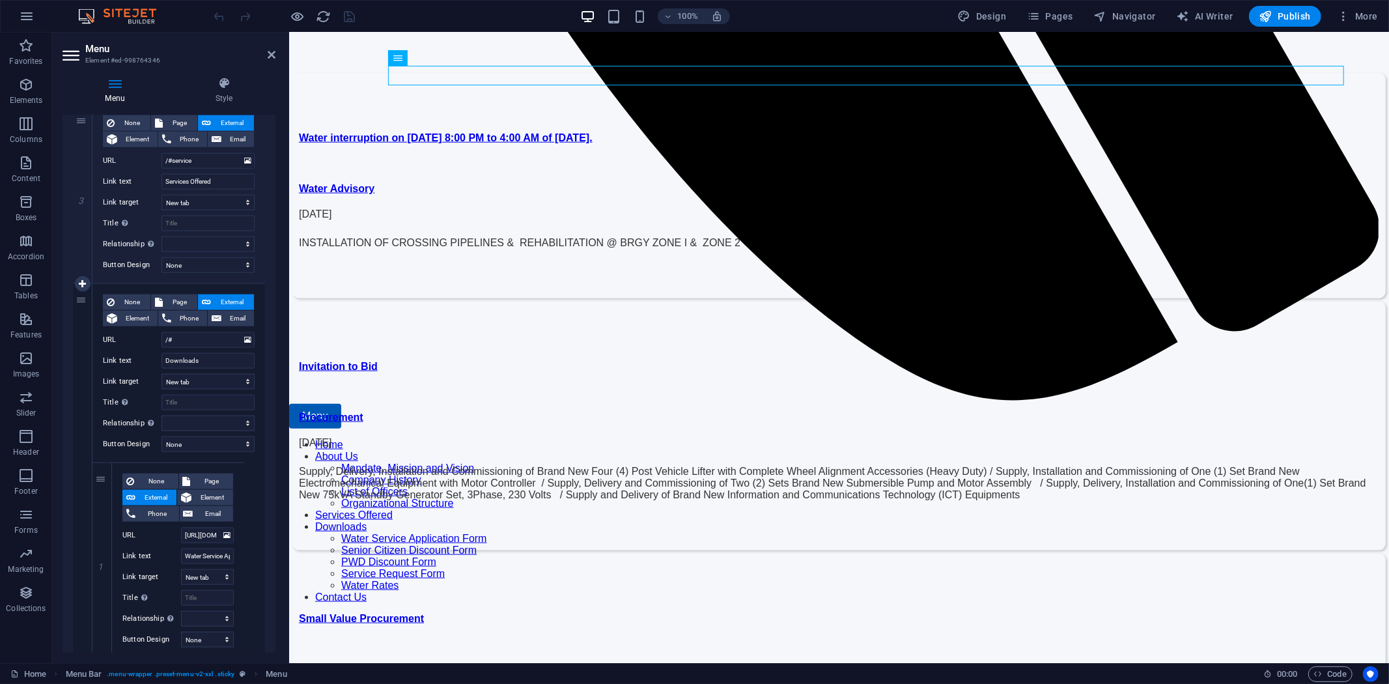
scroll to position [1230, 0]
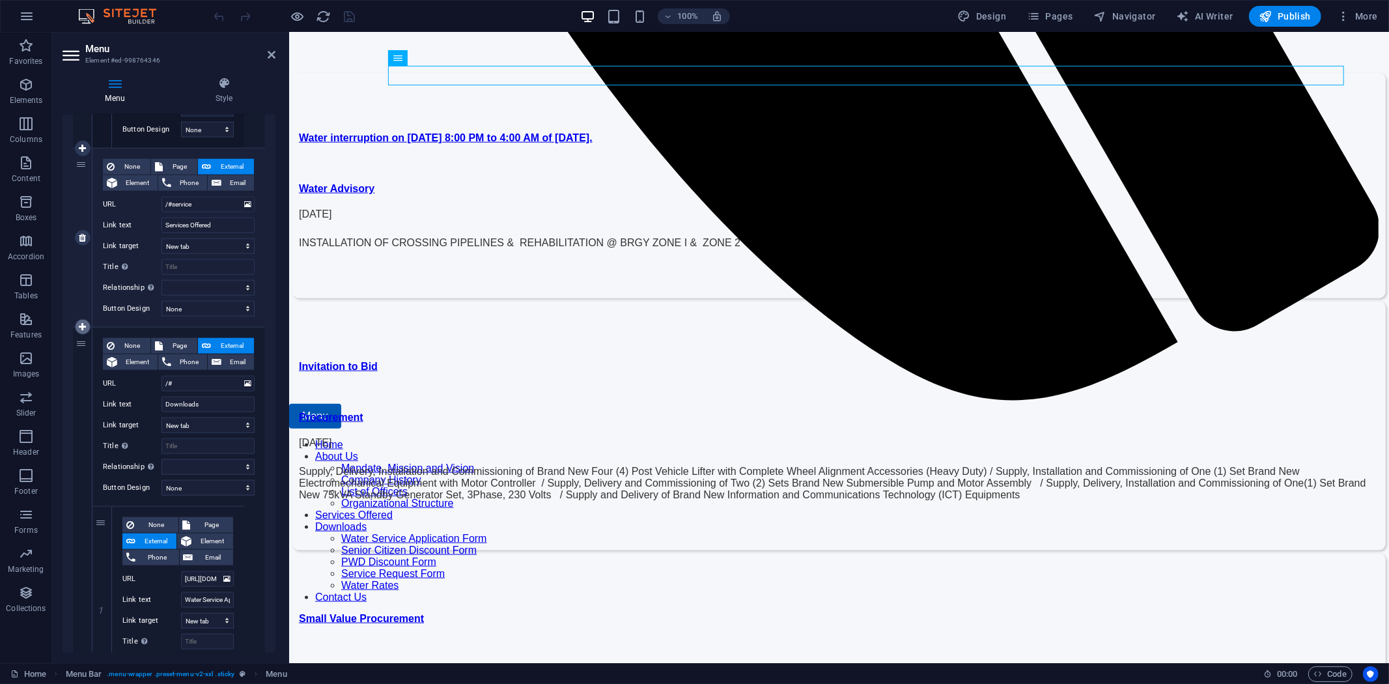
click at [85, 324] on icon at bounding box center [82, 326] width 7 height 9
select select
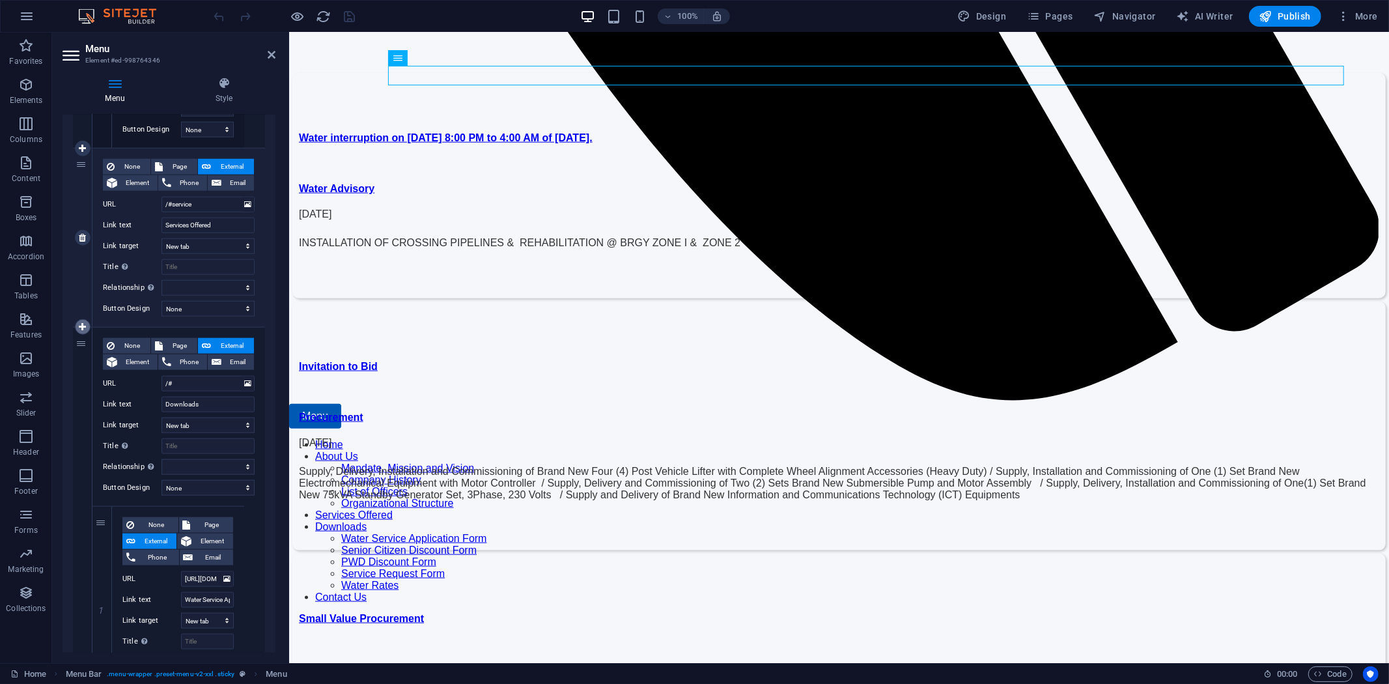
select select
type input "/#"
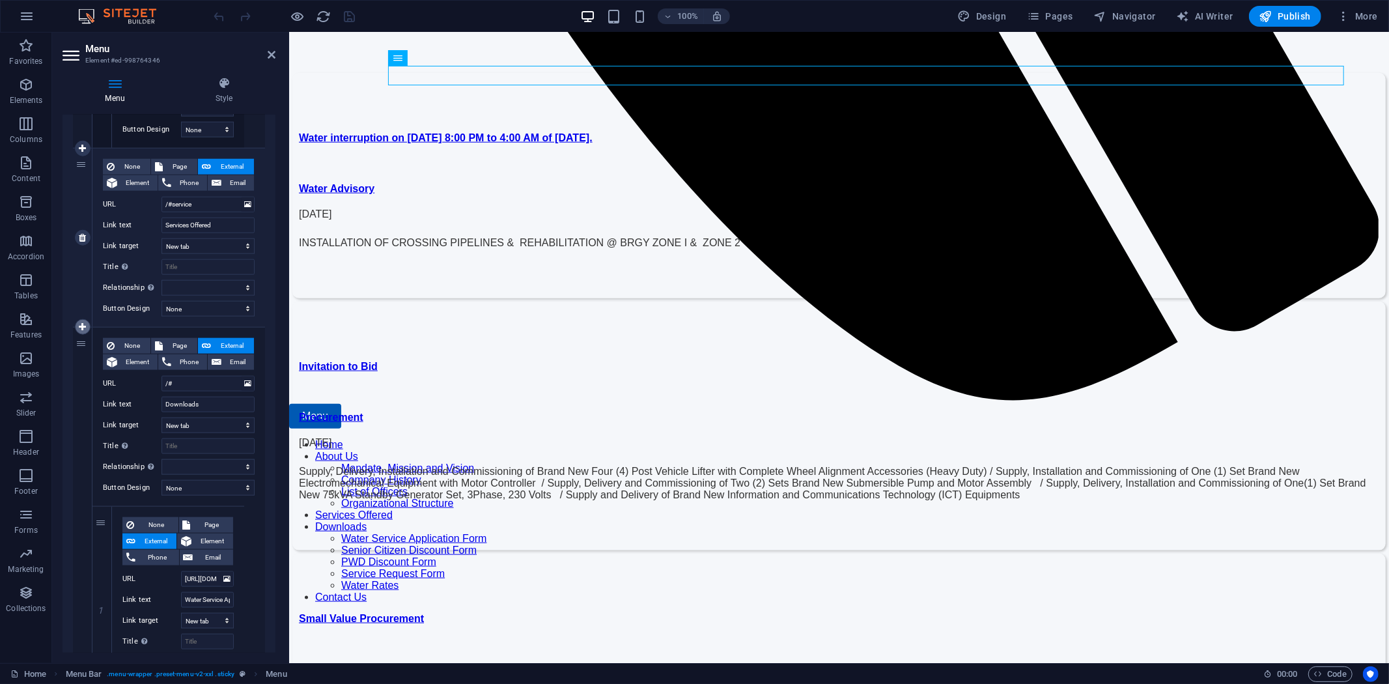
type input "Downloads"
select select "blank"
select select
select select "8"
select select
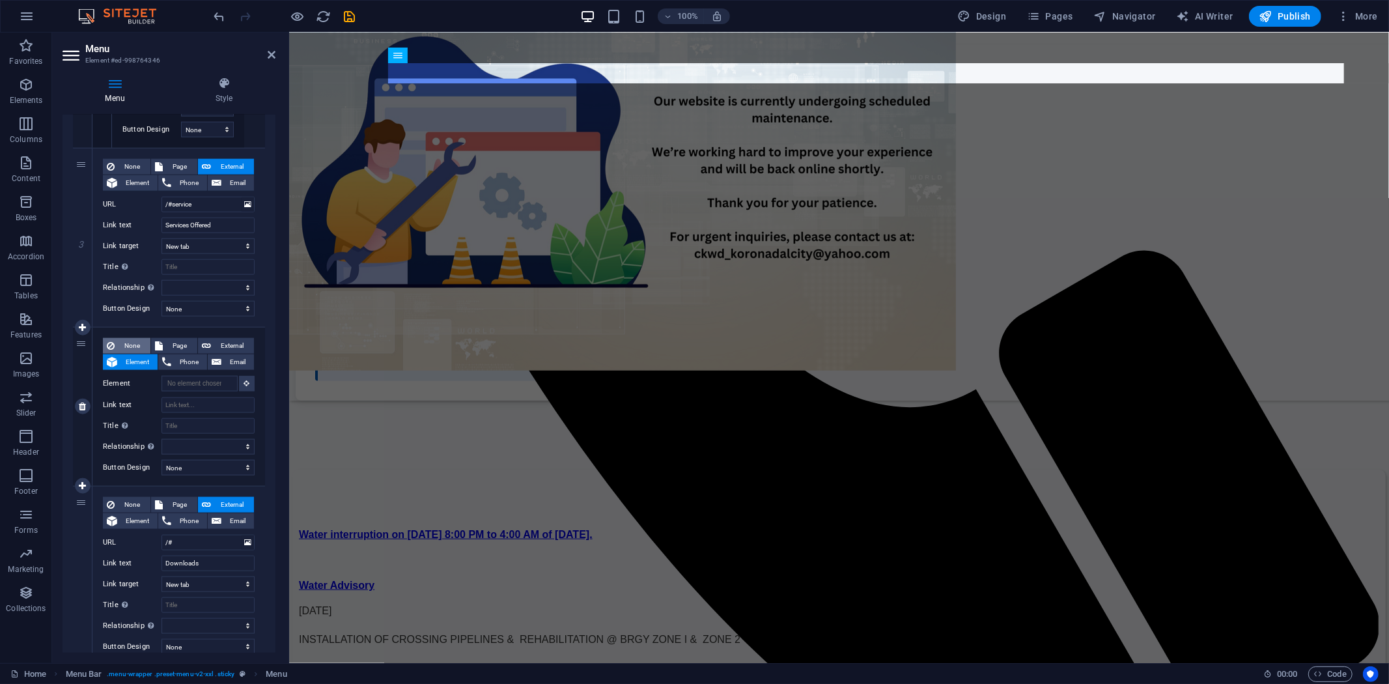
scroll to position [991, 0]
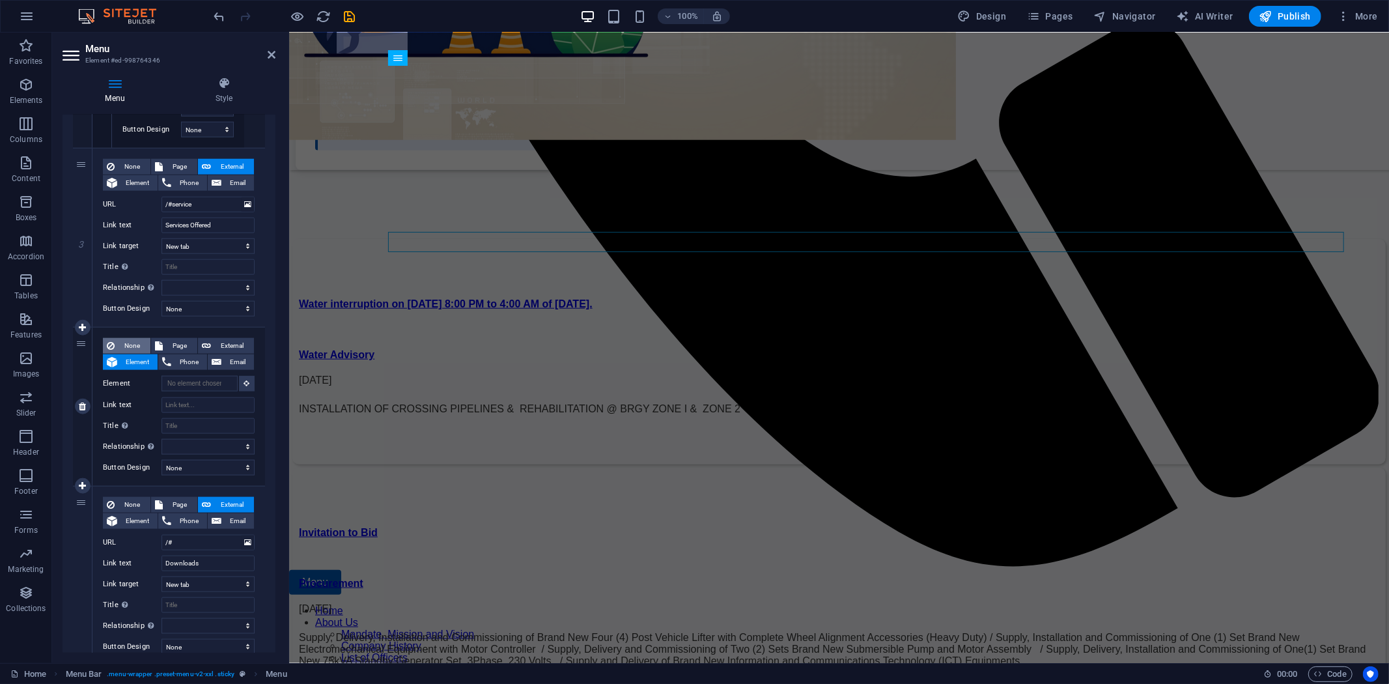
click at [133, 341] on span "None" at bounding box center [133, 346] width 28 height 16
select select
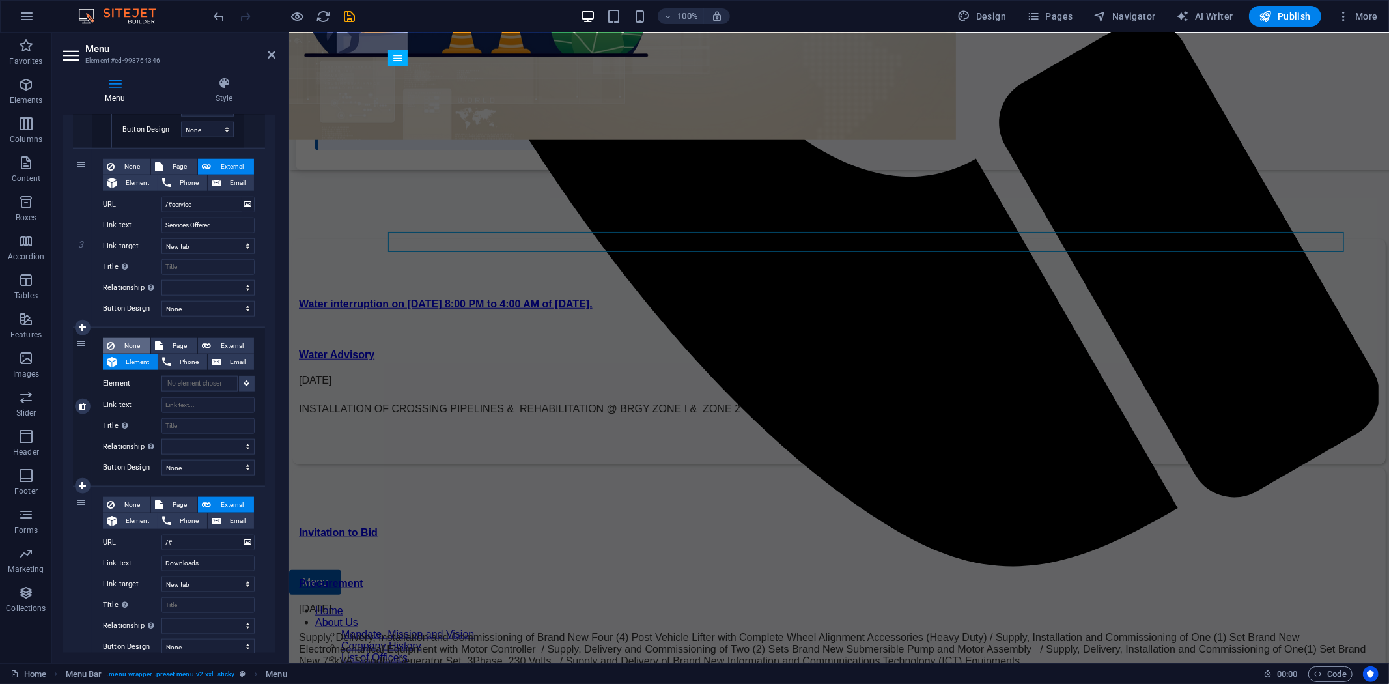
select select
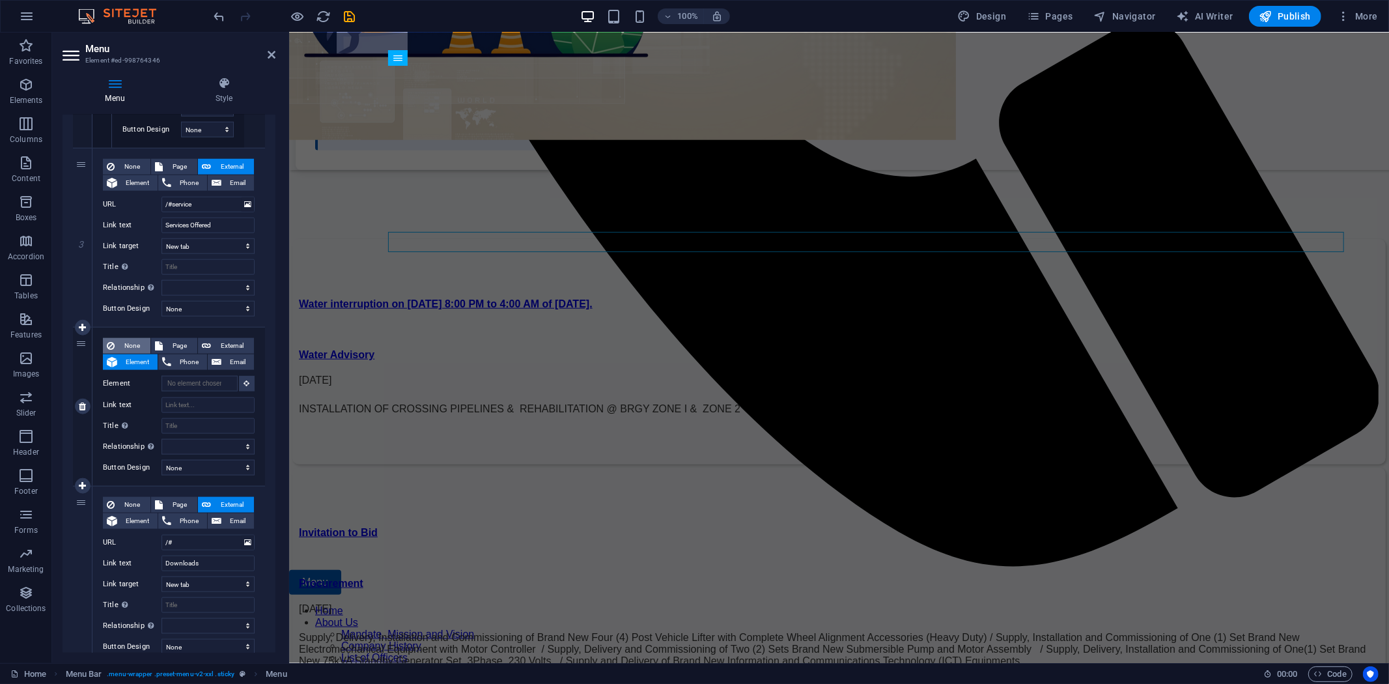
select select
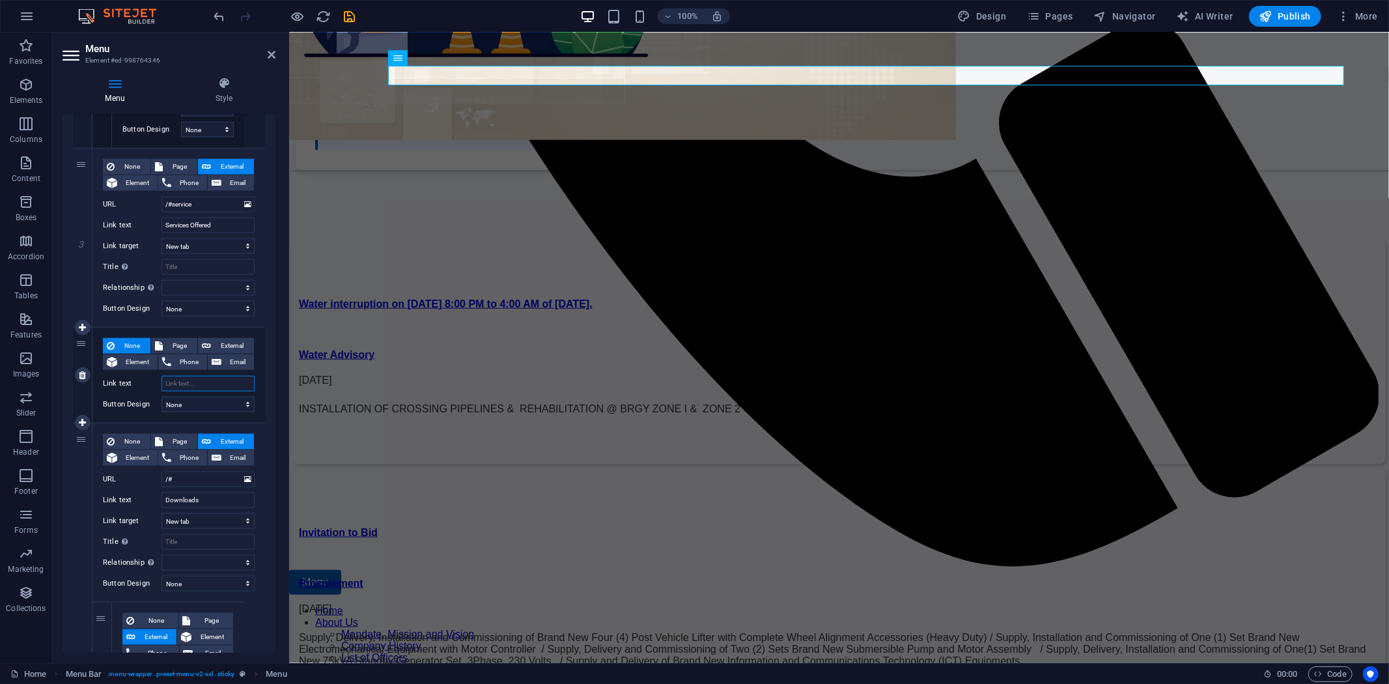
click at [195, 379] on input "Link text" at bounding box center [208, 384] width 93 height 16
type input "A"
select select
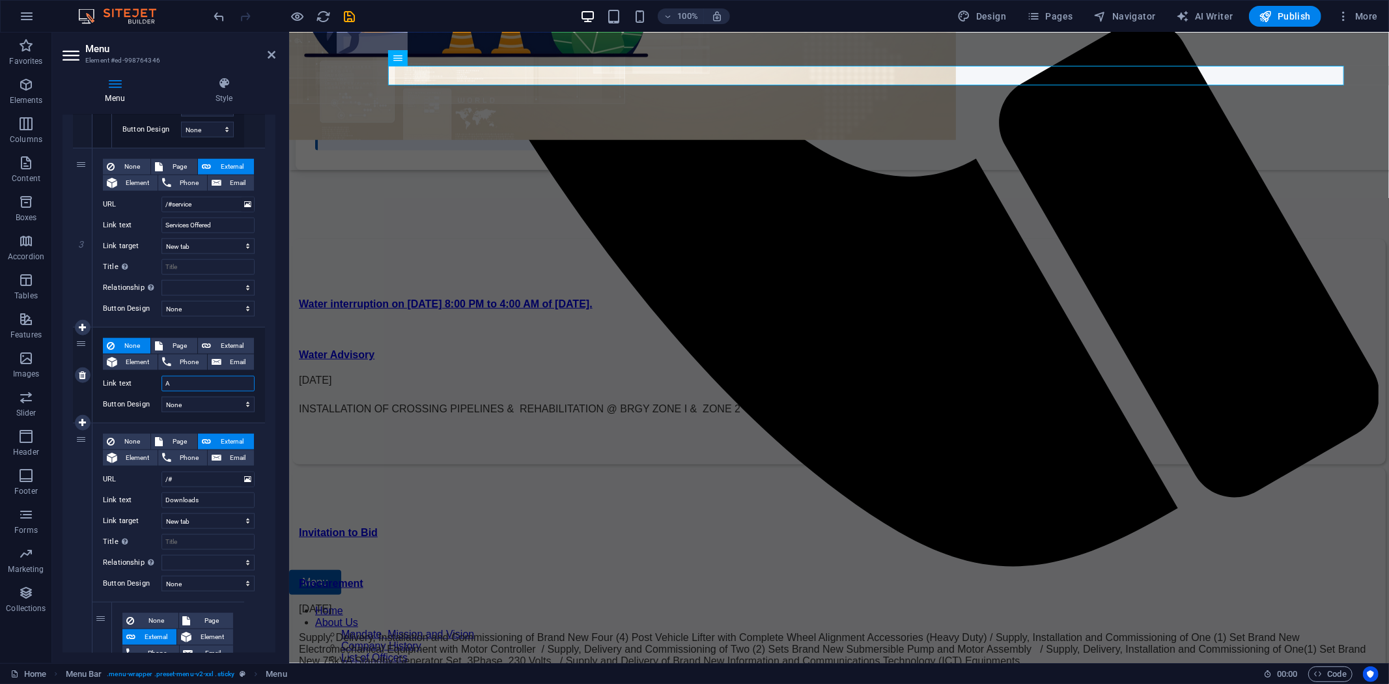
select select
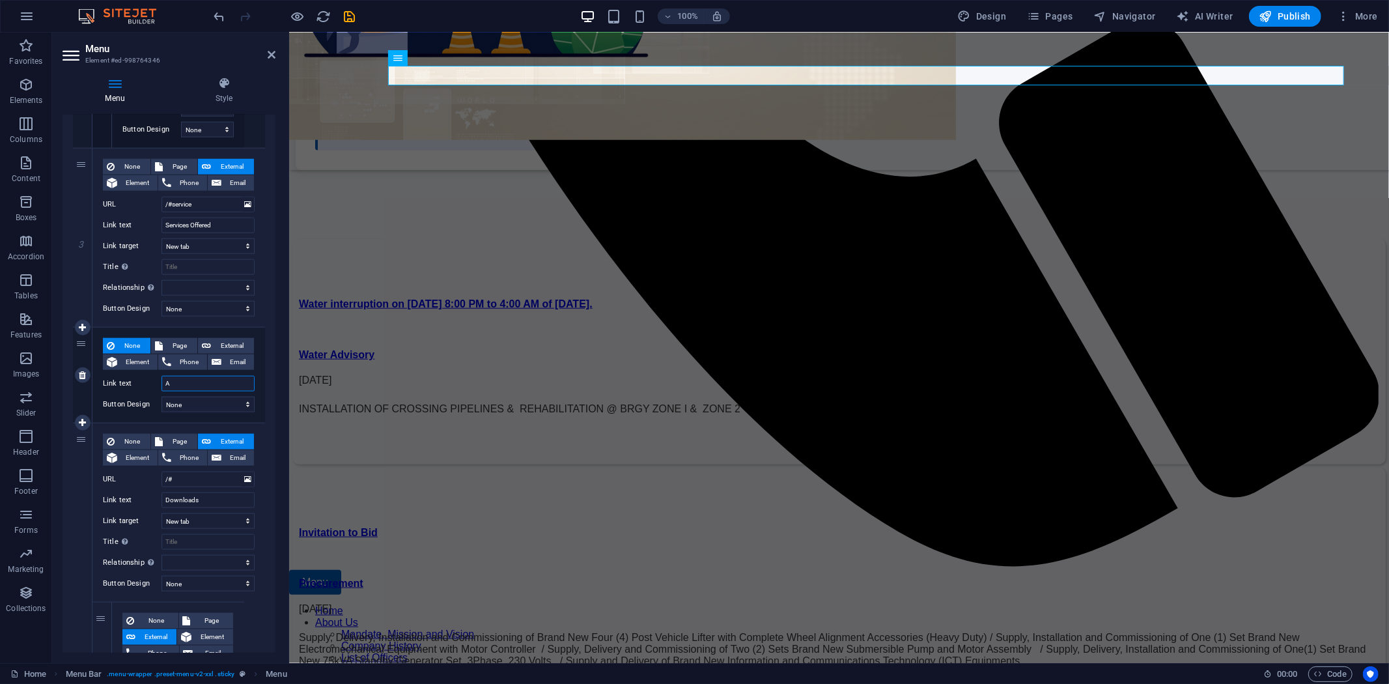
select select
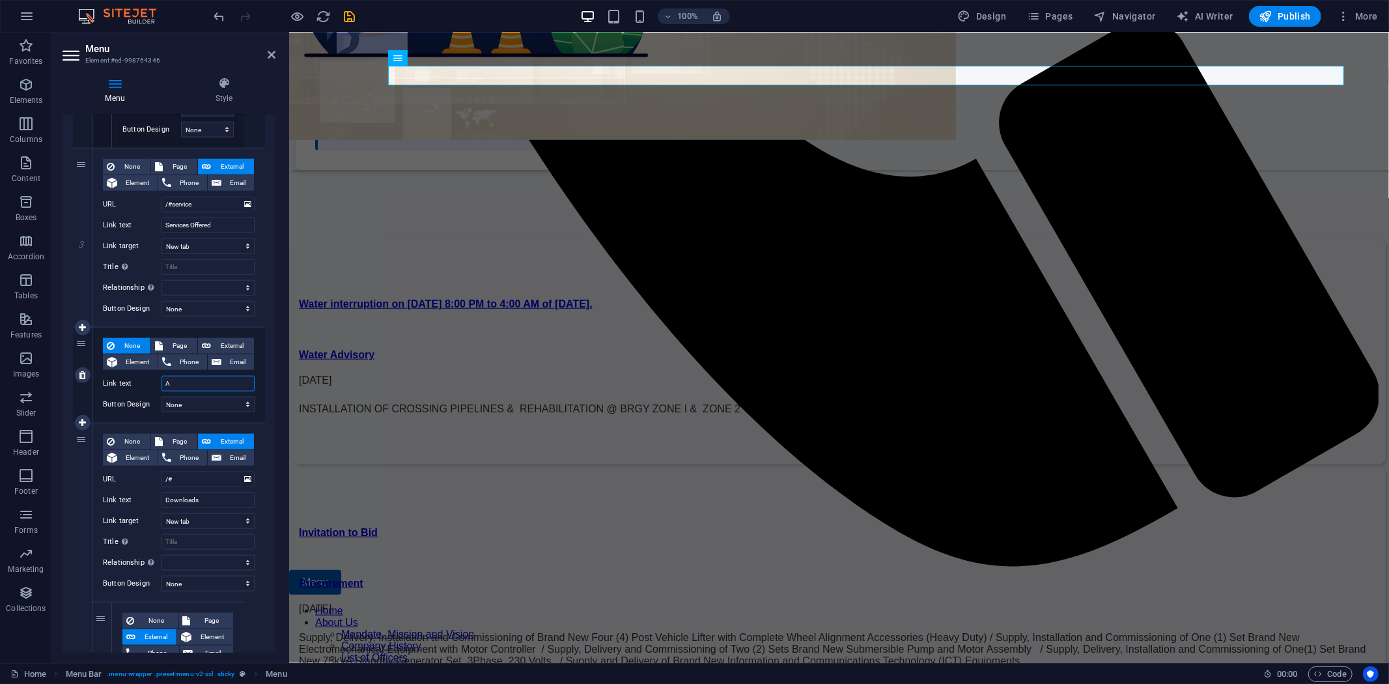
select select
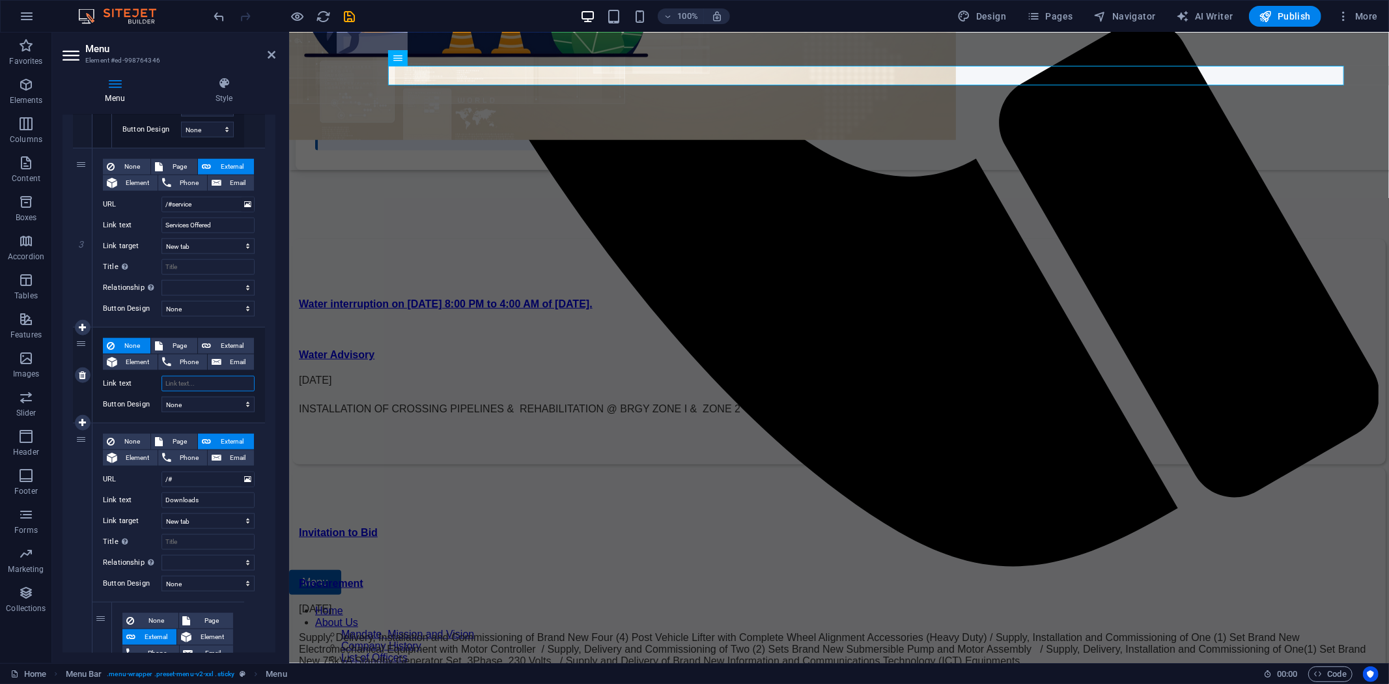
select select
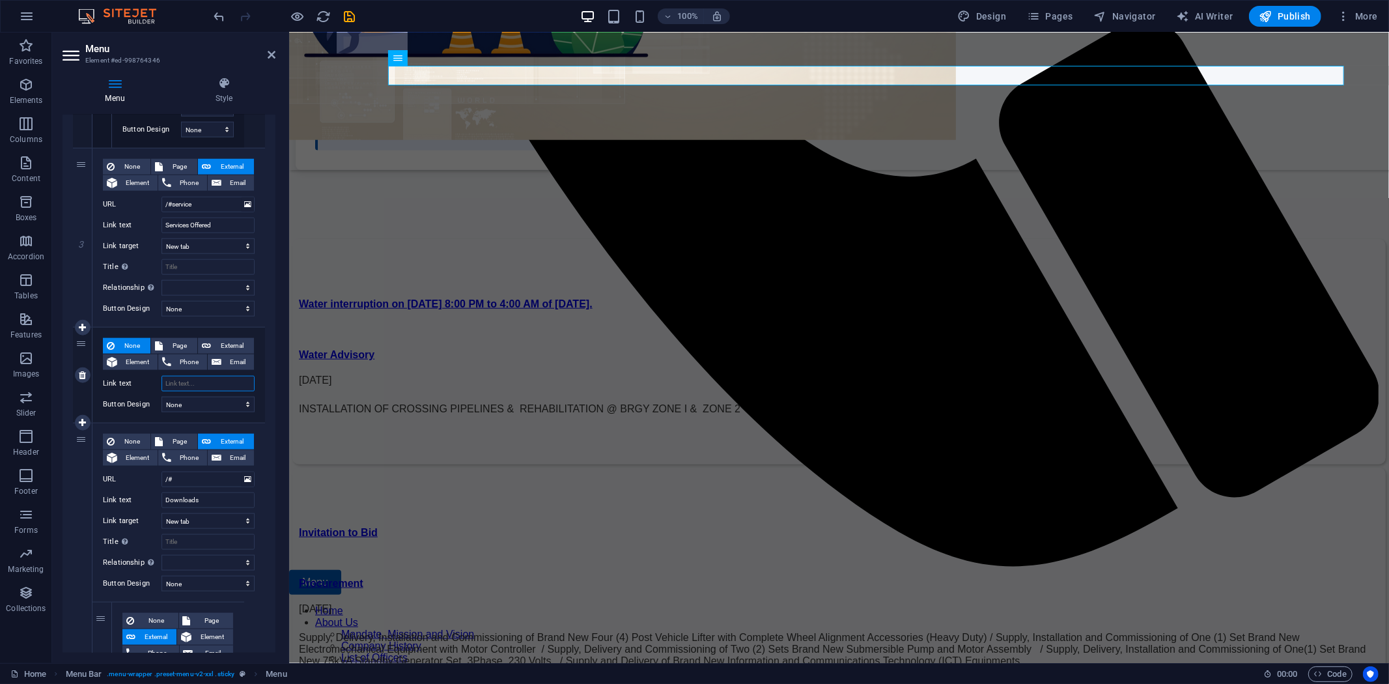
select select
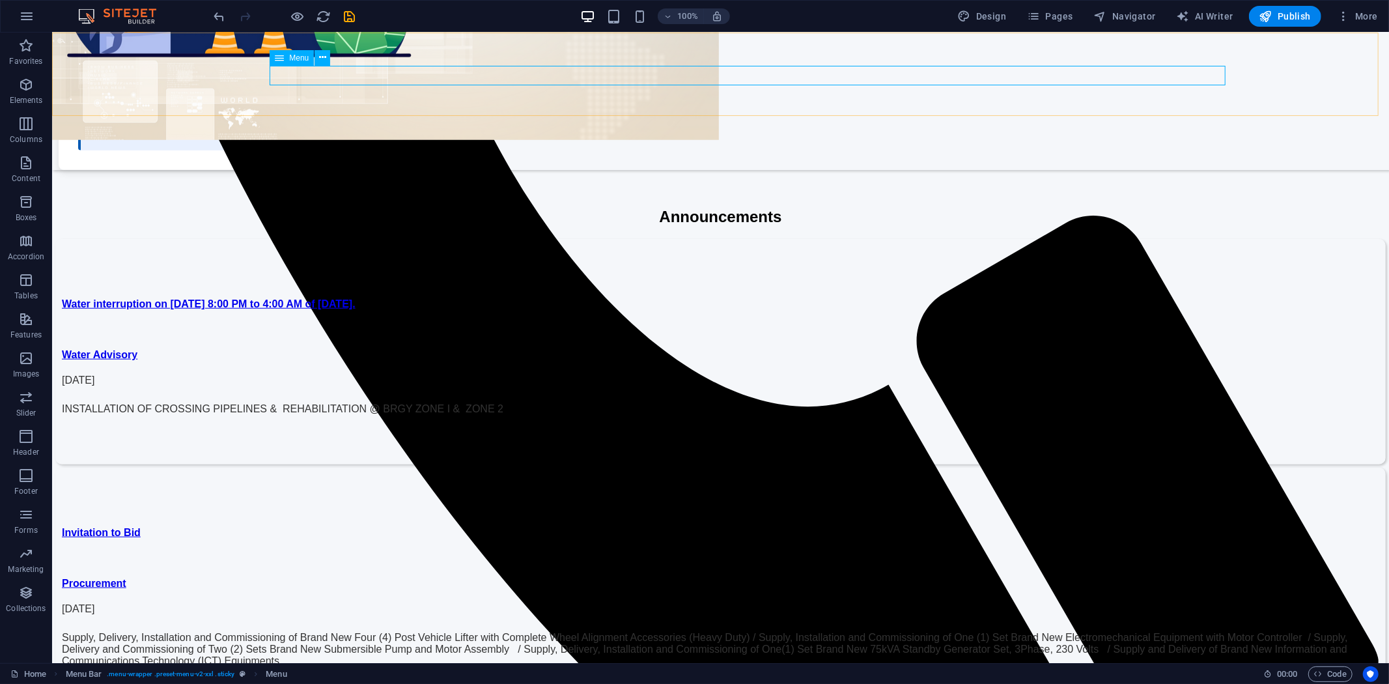
click at [285, 59] on div "Menu" at bounding box center [292, 58] width 44 height 16
select select
select select "overlay"
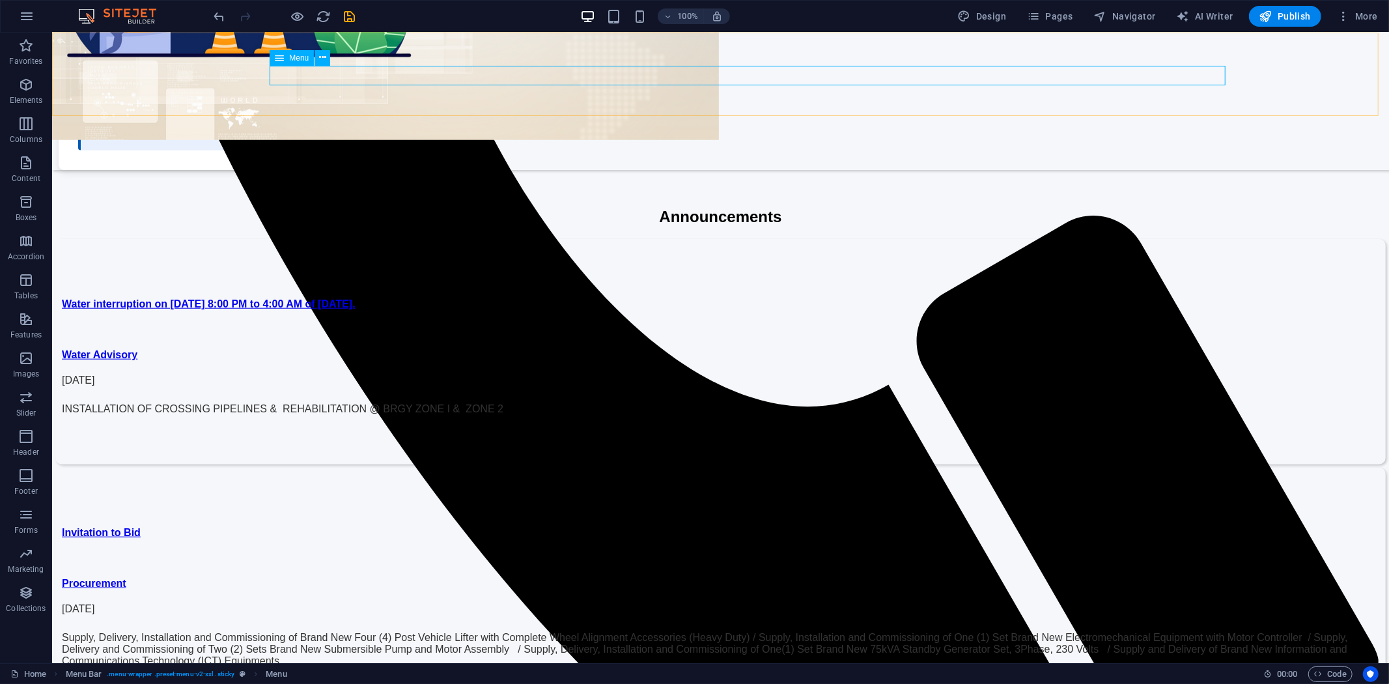
select select "overlay"
select select "8"
select select
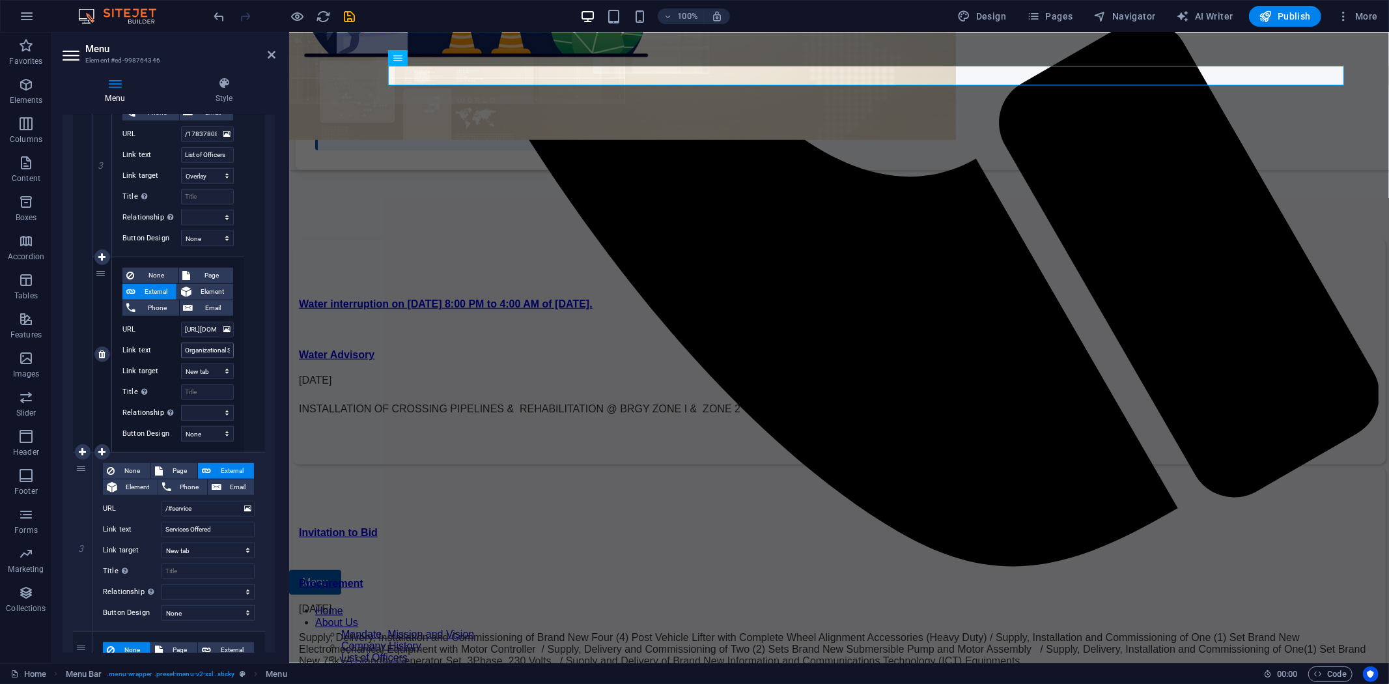
scroll to position [941, 0]
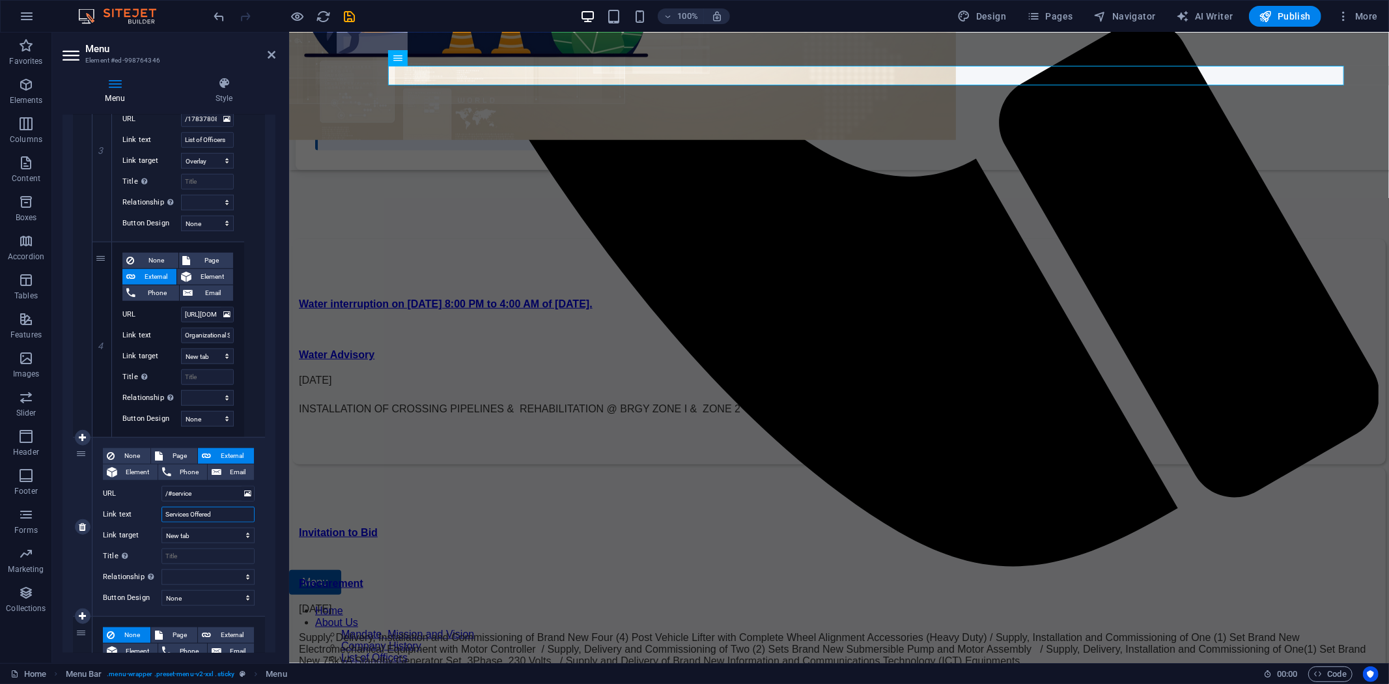
drag, startPoint x: 190, startPoint y: 515, endPoint x: 240, endPoint y: 515, distance: 50.2
click at [240, 515] on input "Services Offered" at bounding box center [208, 515] width 93 height 16
type input "Services"
select select
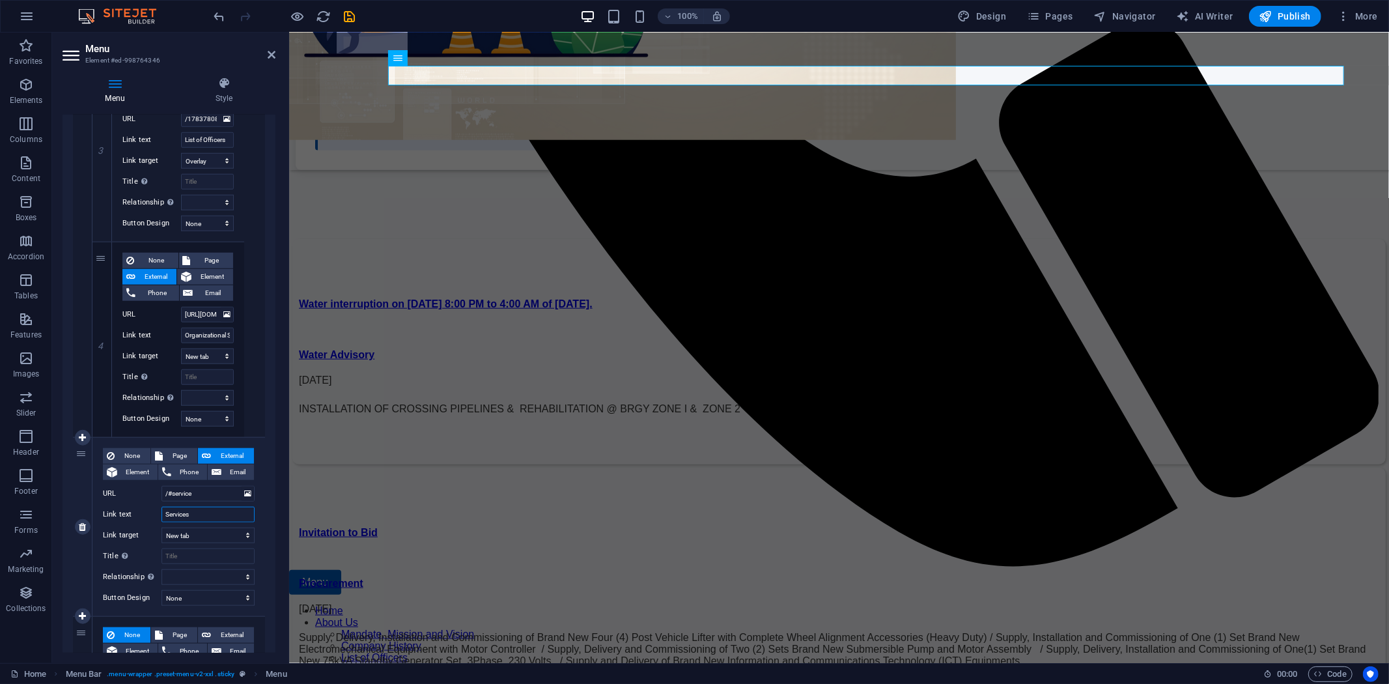
select select
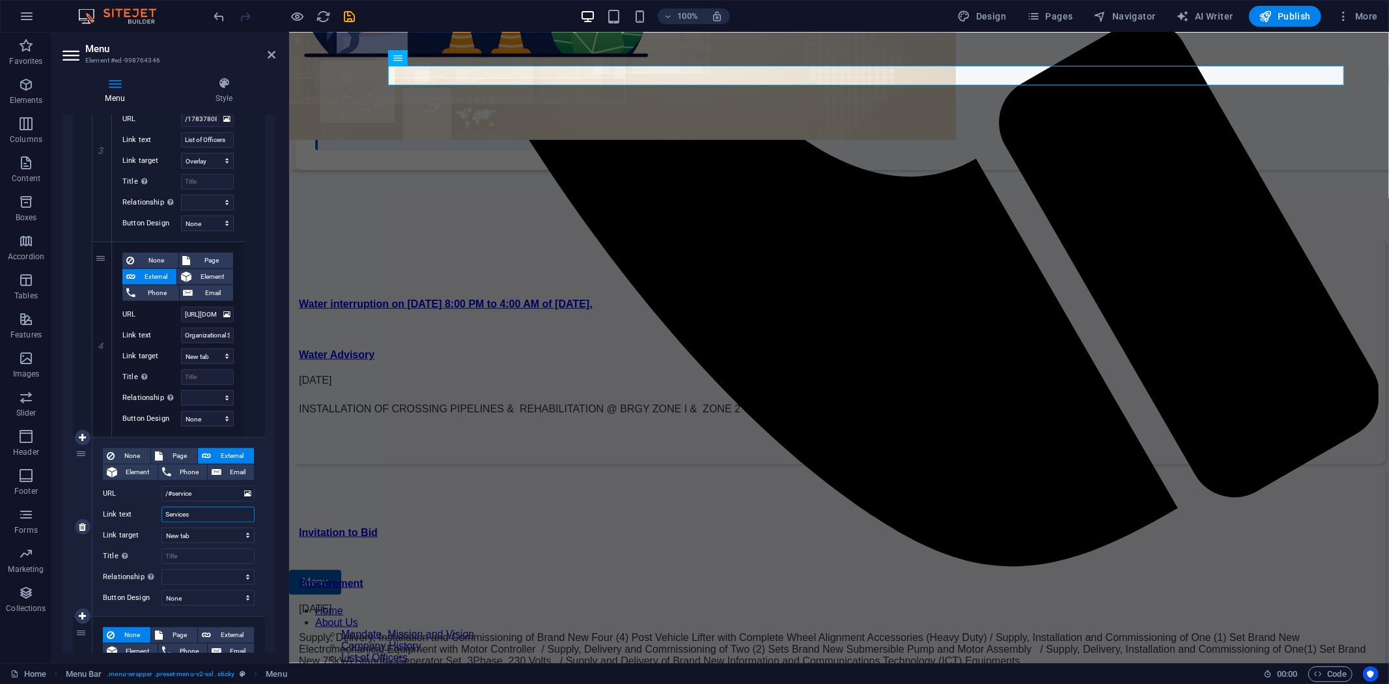
select select
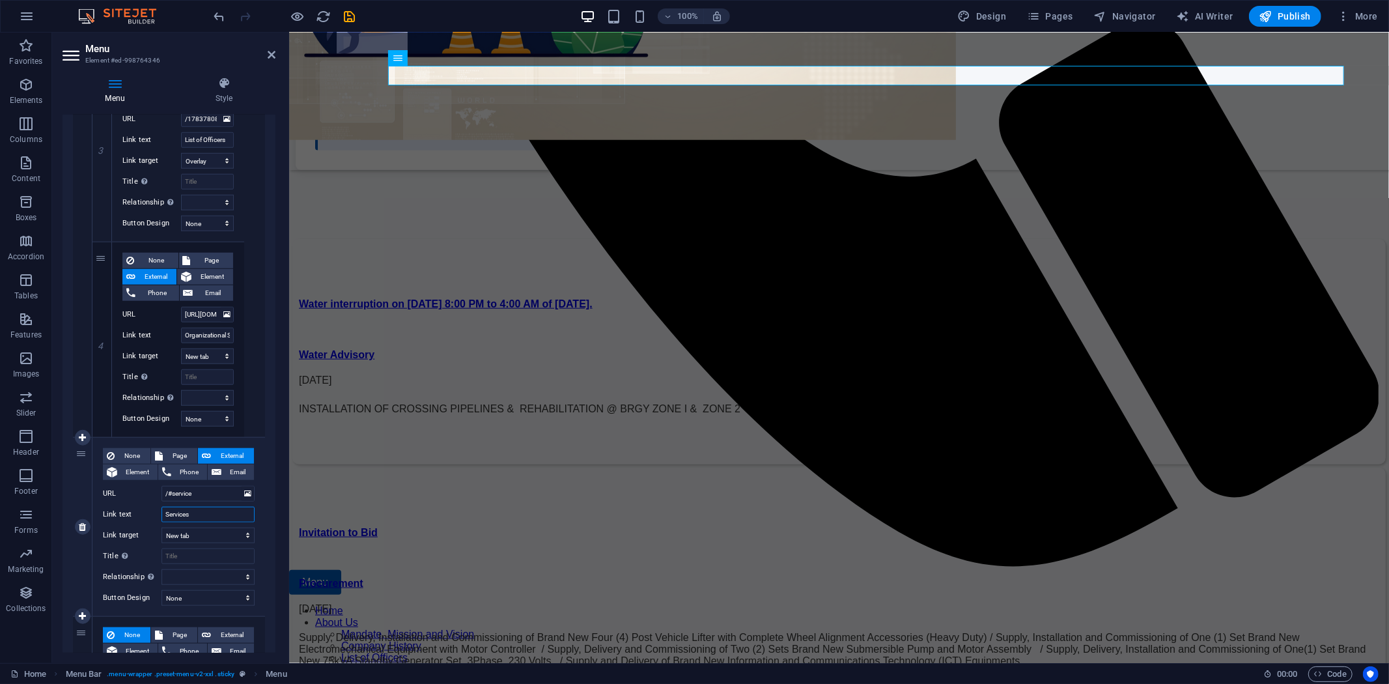
select select
type input "Services"
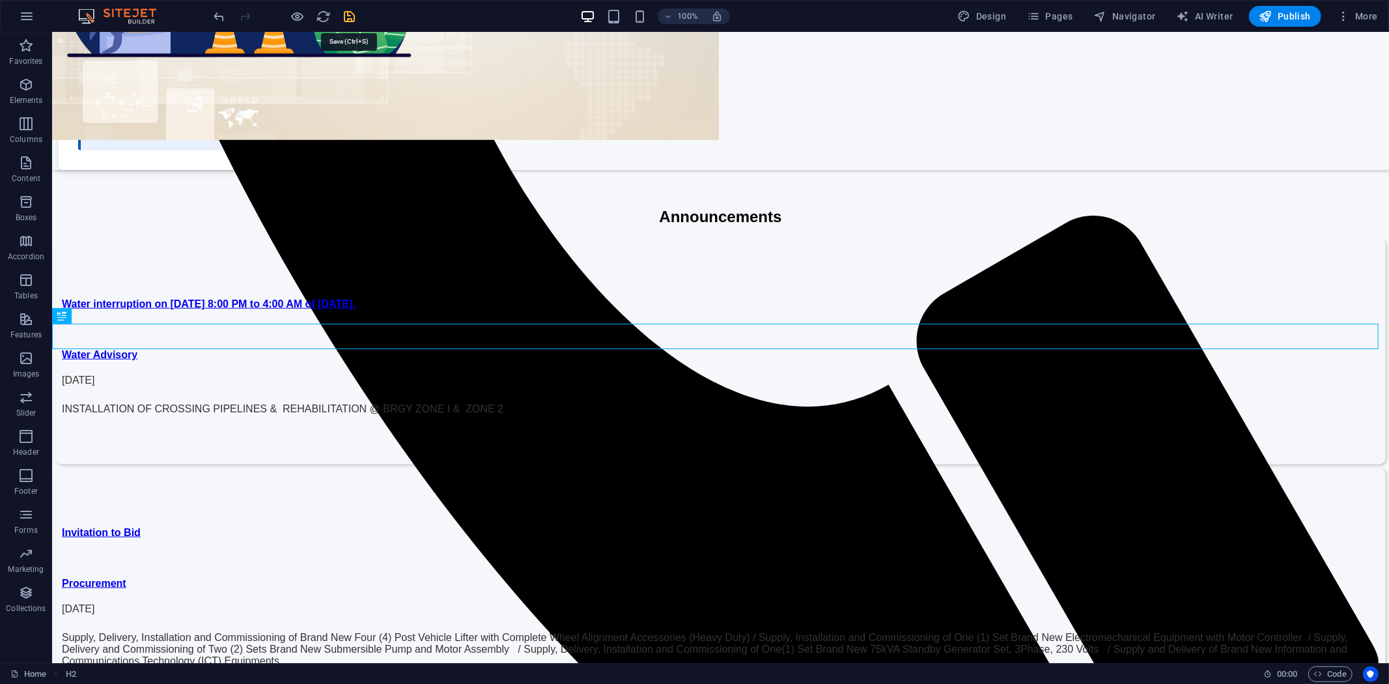
click at [349, 10] on icon "save" at bounding box center [350, 16] width 15 height 15
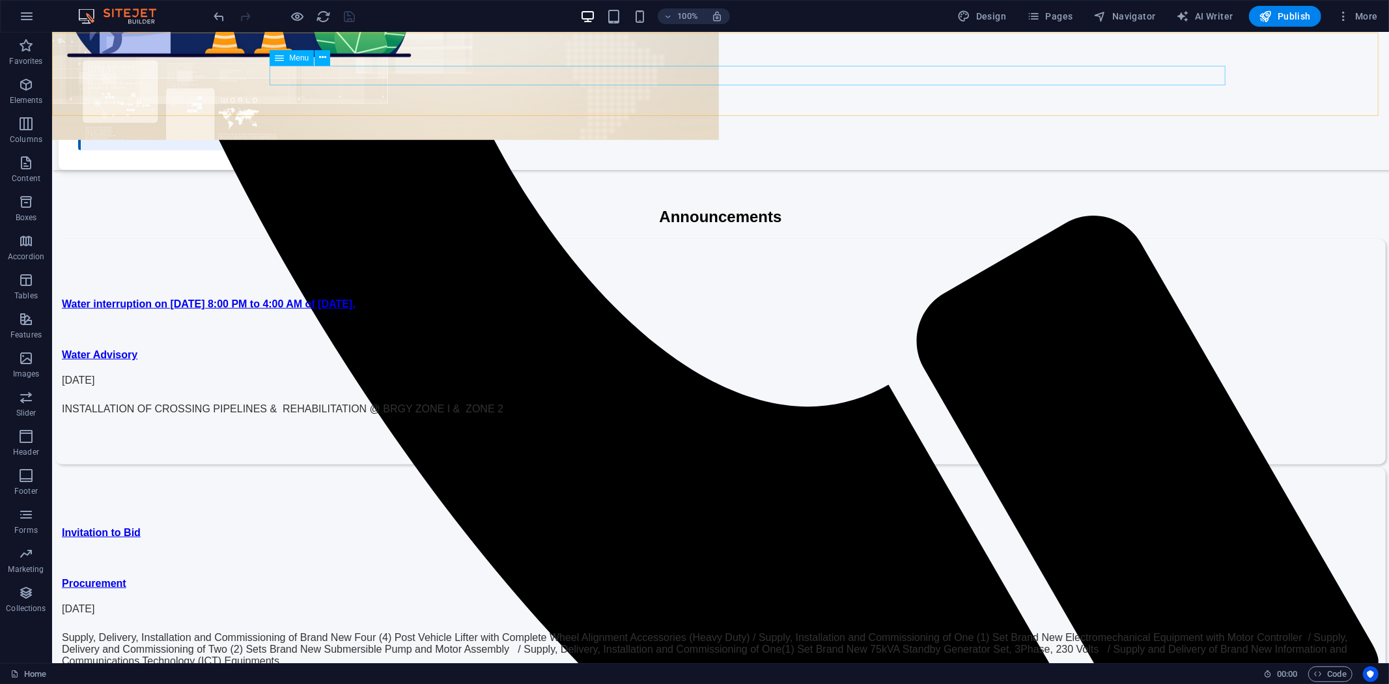
click at [288, 56] on div "Menu" at bounding box center [292, 58] width 44 height 16
select select
select select "overlay"
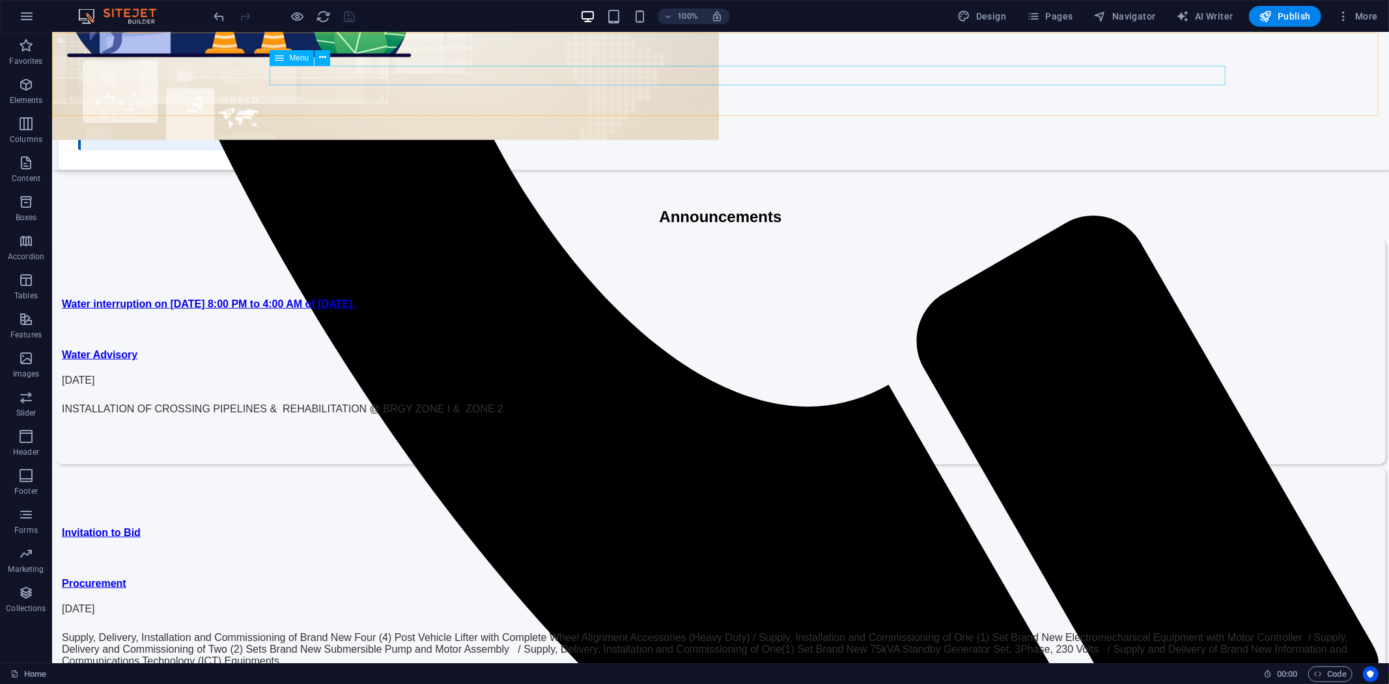
select select "overlay"
select select "8"
select select
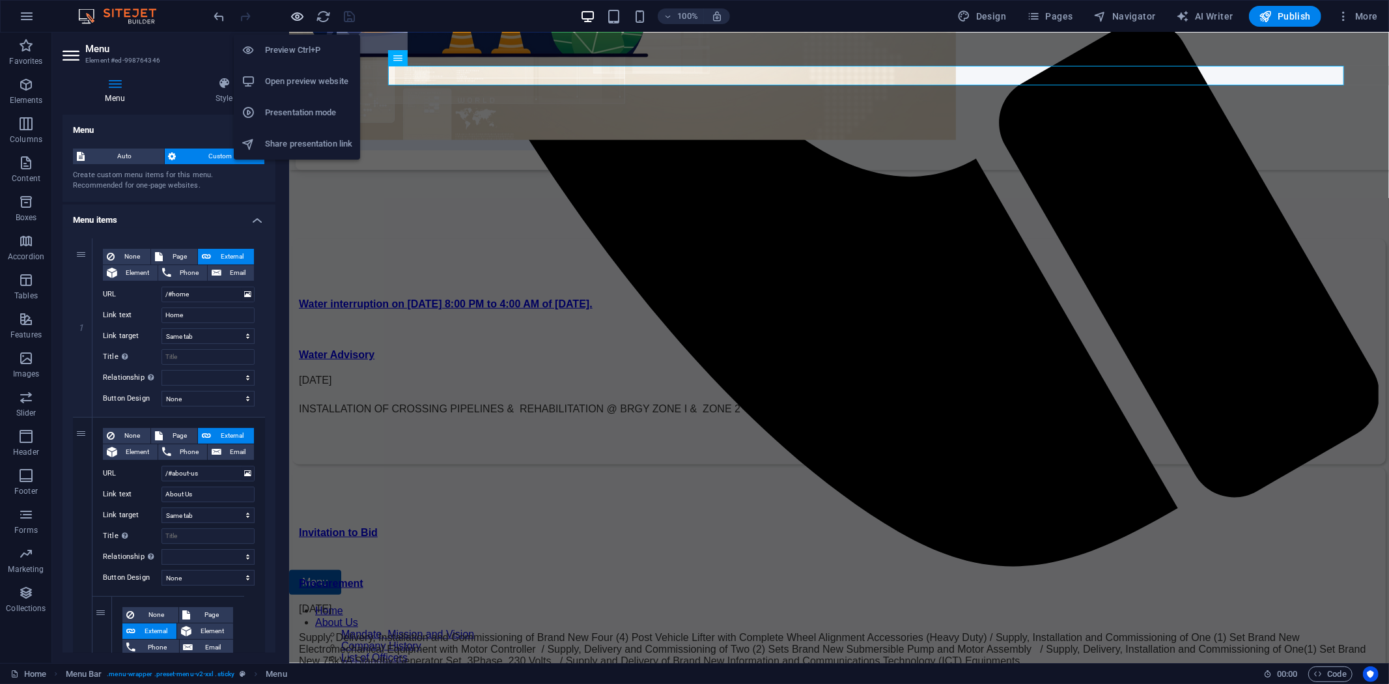
click at [300, 14] on icon "button" at bounding box center [298, 16] width 15 height 15
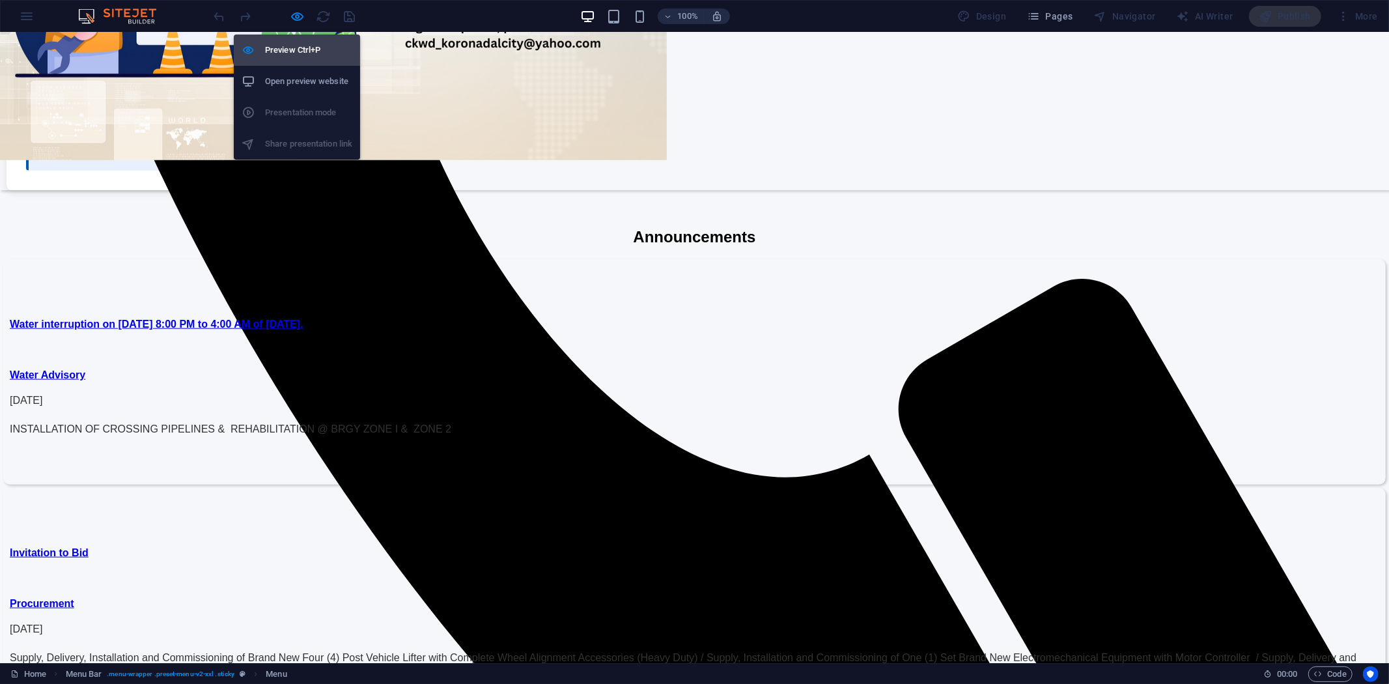
click at [291, 44] on h6 "Preview Ctrl+P" at bounding box center [308, 50] width 87 height 16
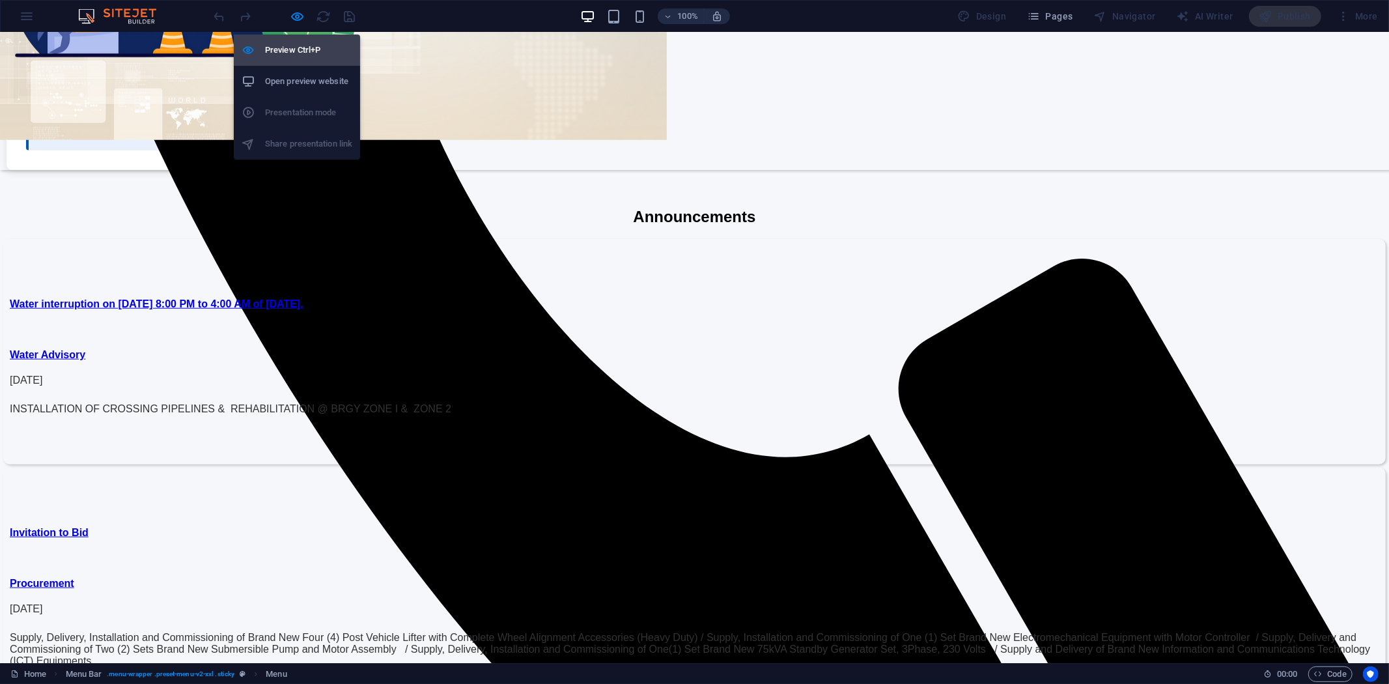
select select
select select "overlay"
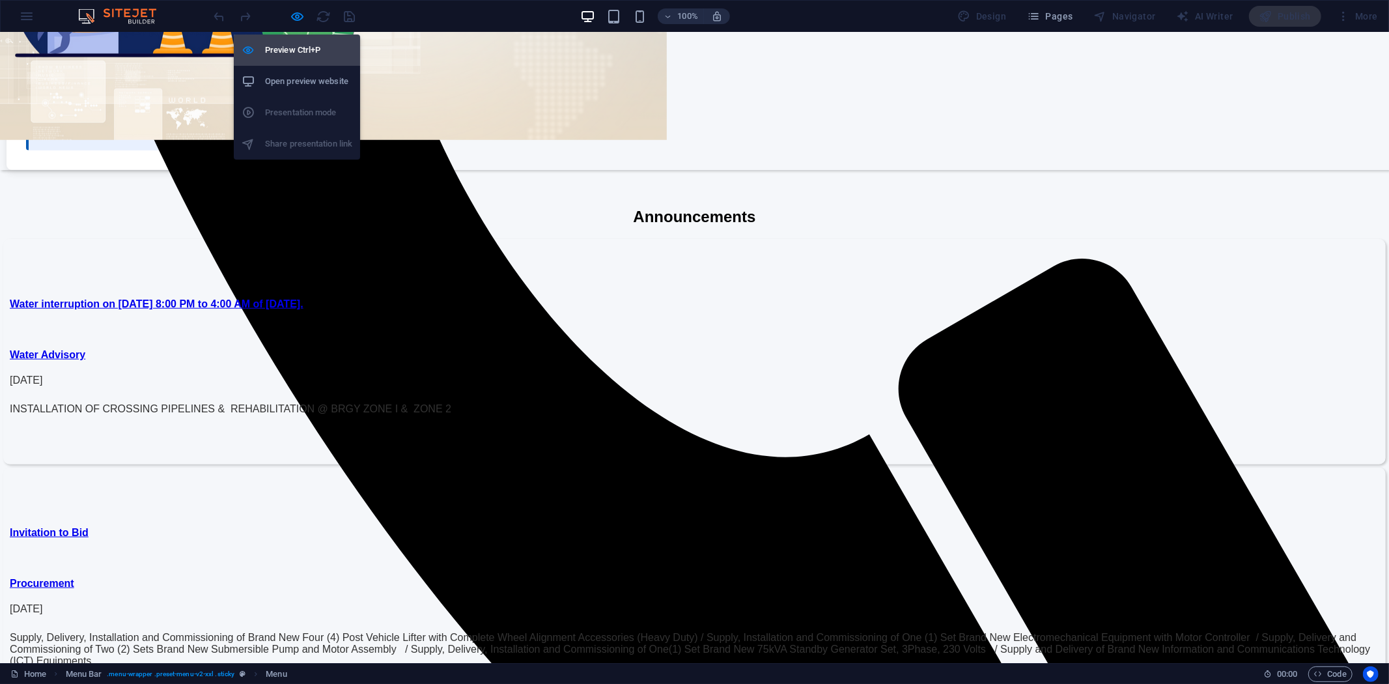
select select "8"
select select
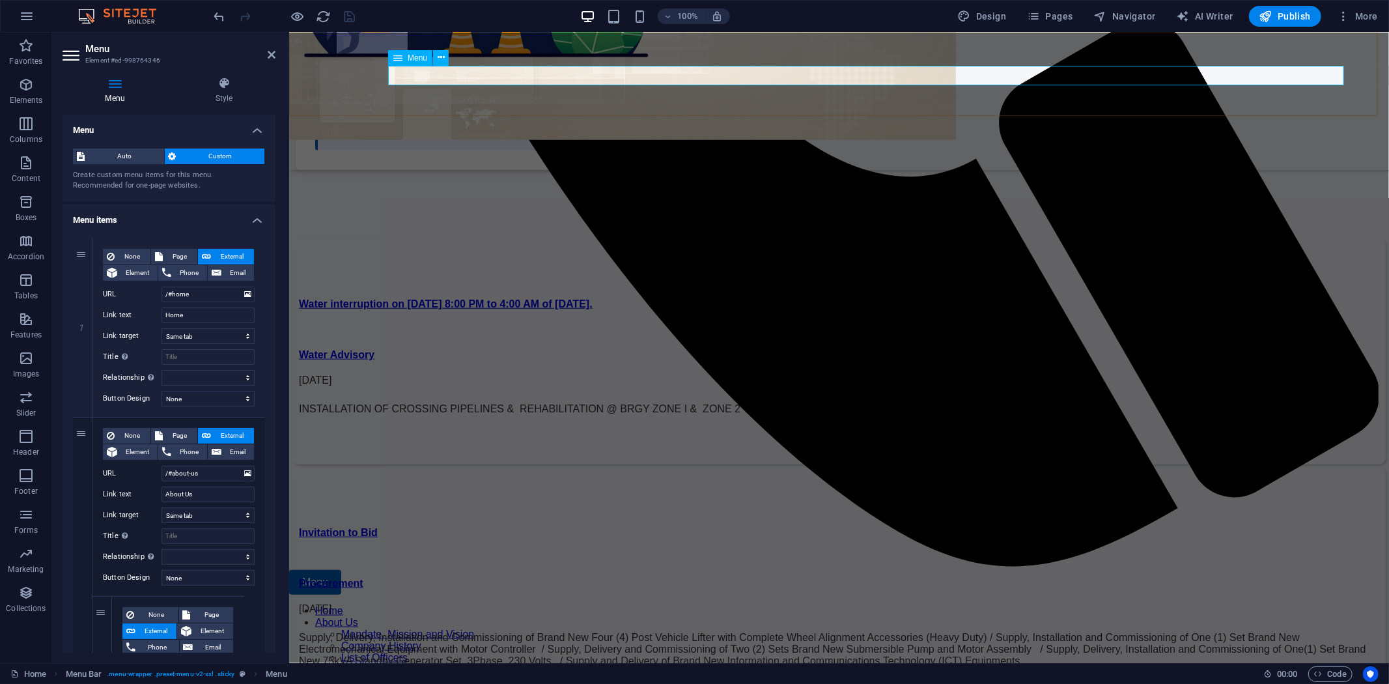
click at [534, 605] on nav "Home About Us Mandate, Mission and Vision Company History List of Officers Orga…" at bounding box center [839, 693] width 1100 height 176
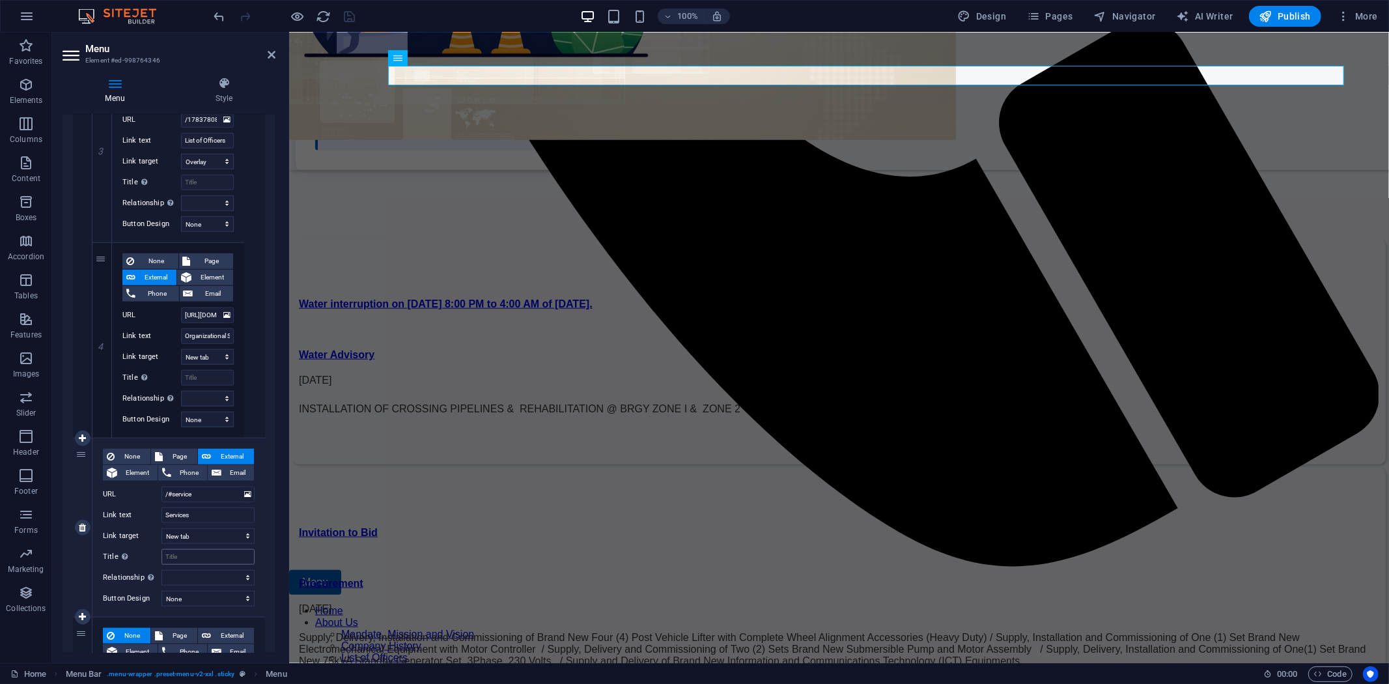
scroll to position [941, 0]
click at [214, 512] on input "Services" at bounding box center [208, 515] width 93 height 16
type input "Services"
select select
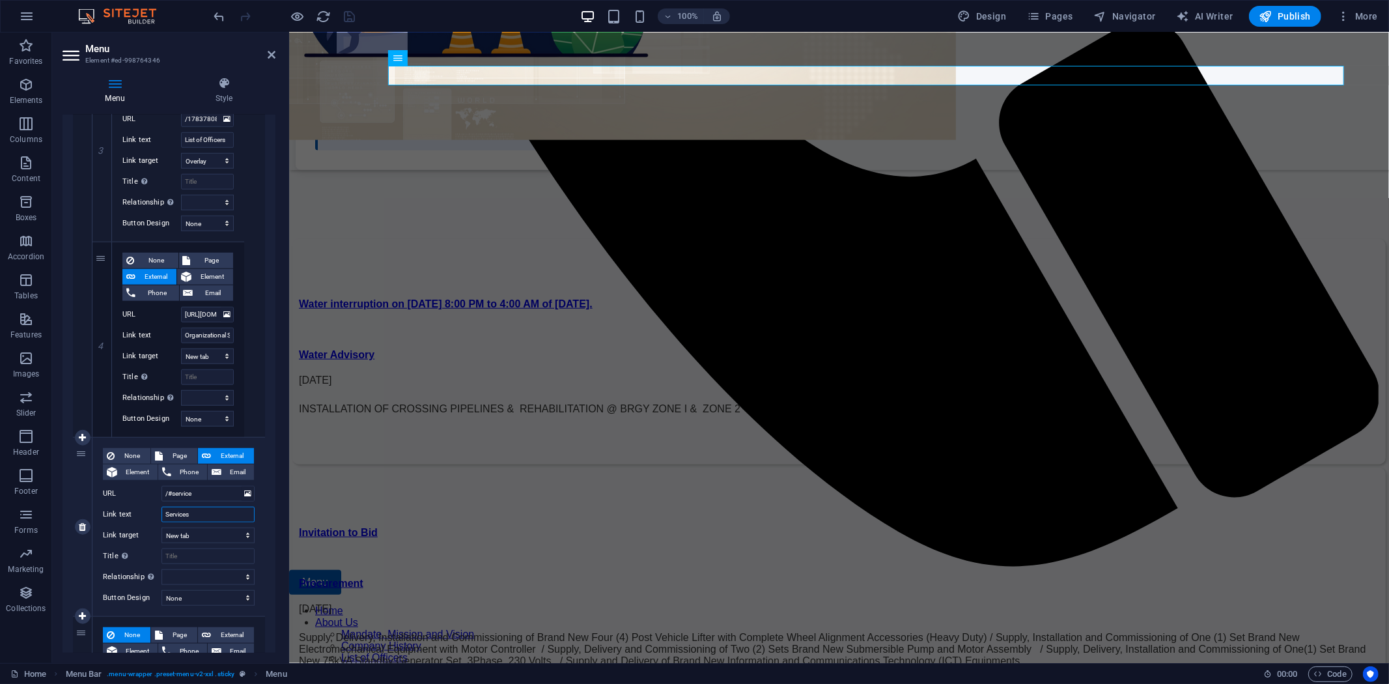
select select
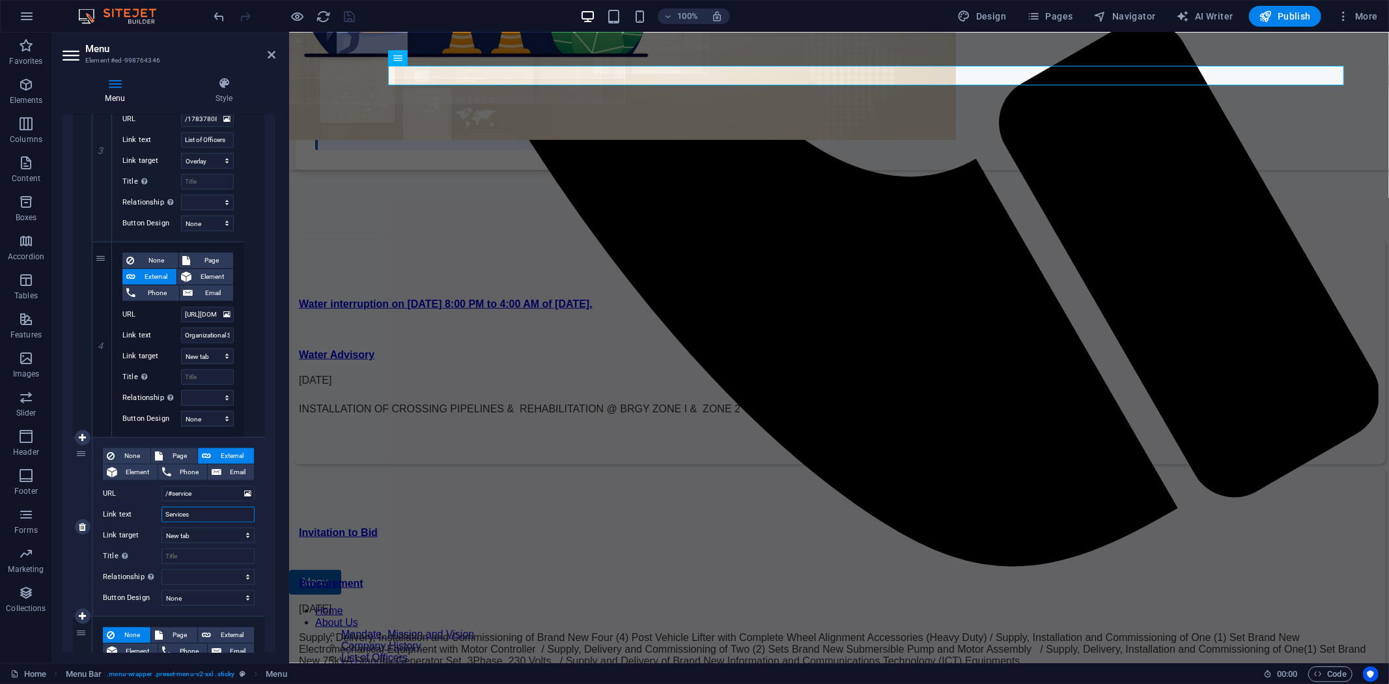
select select
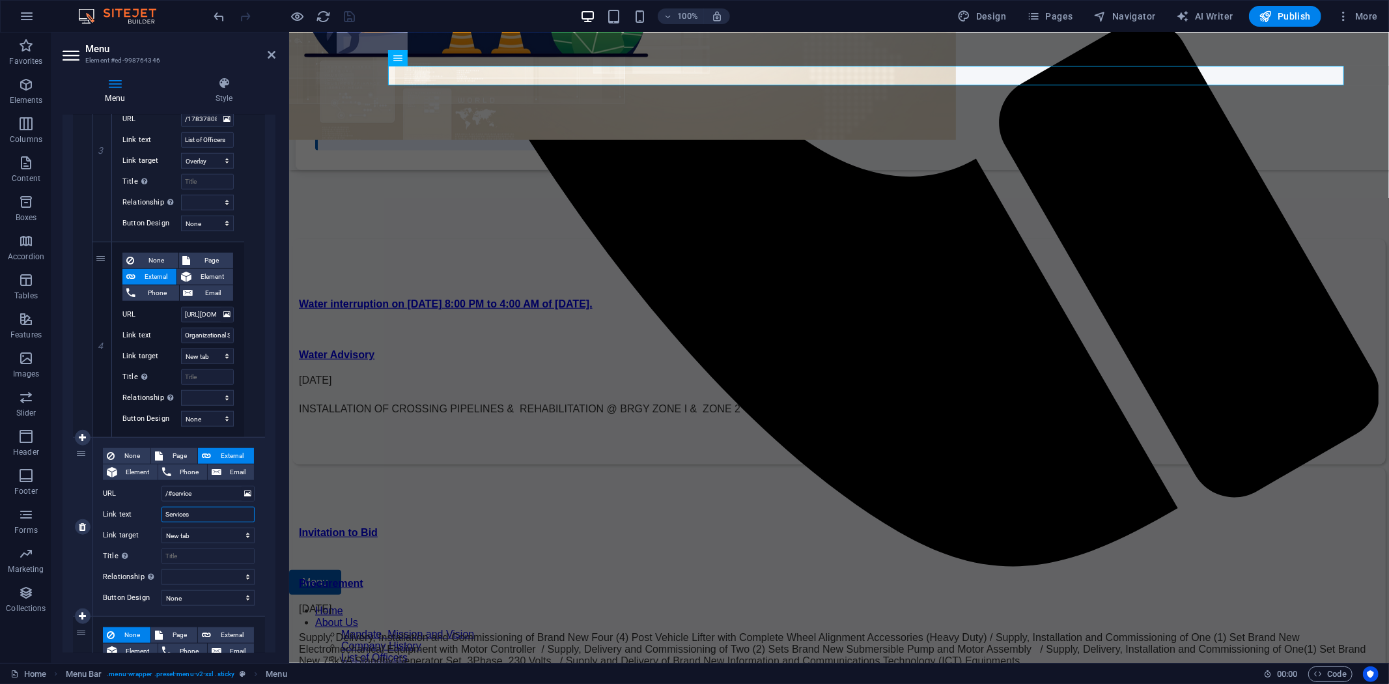
select select
type input "Services Offered"
select select
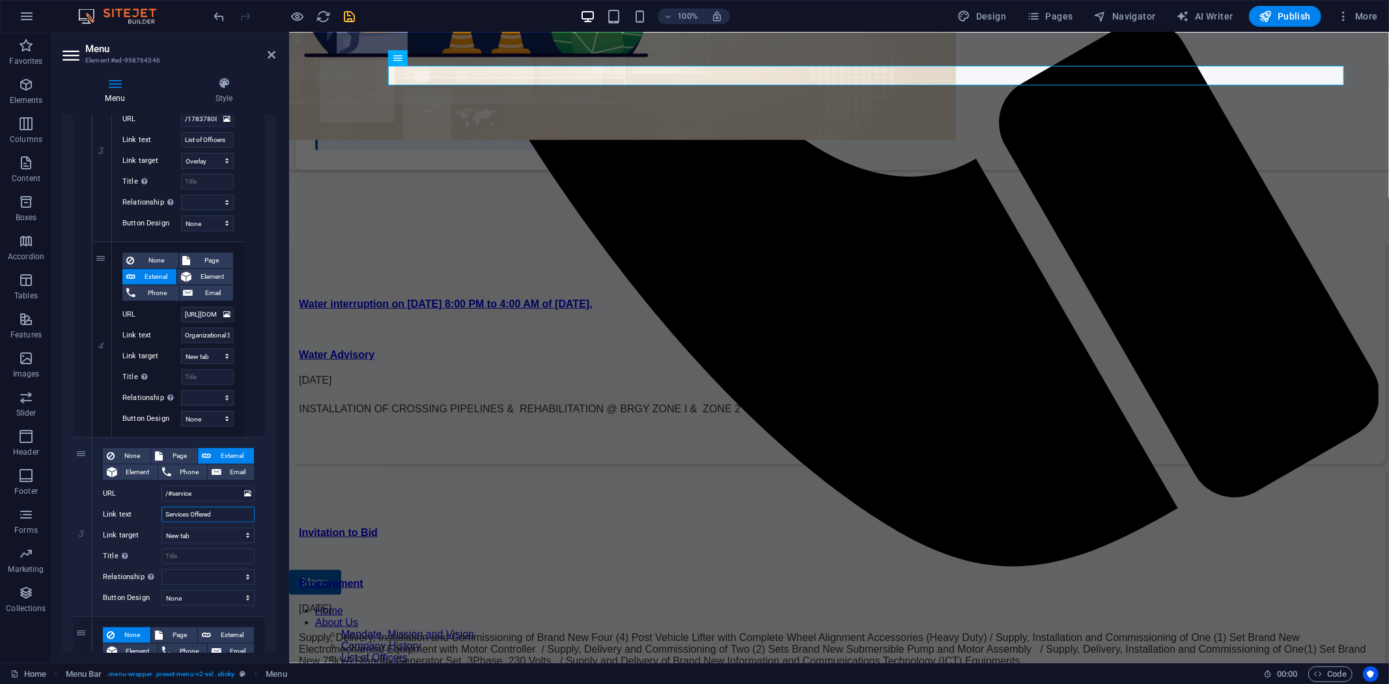
select select
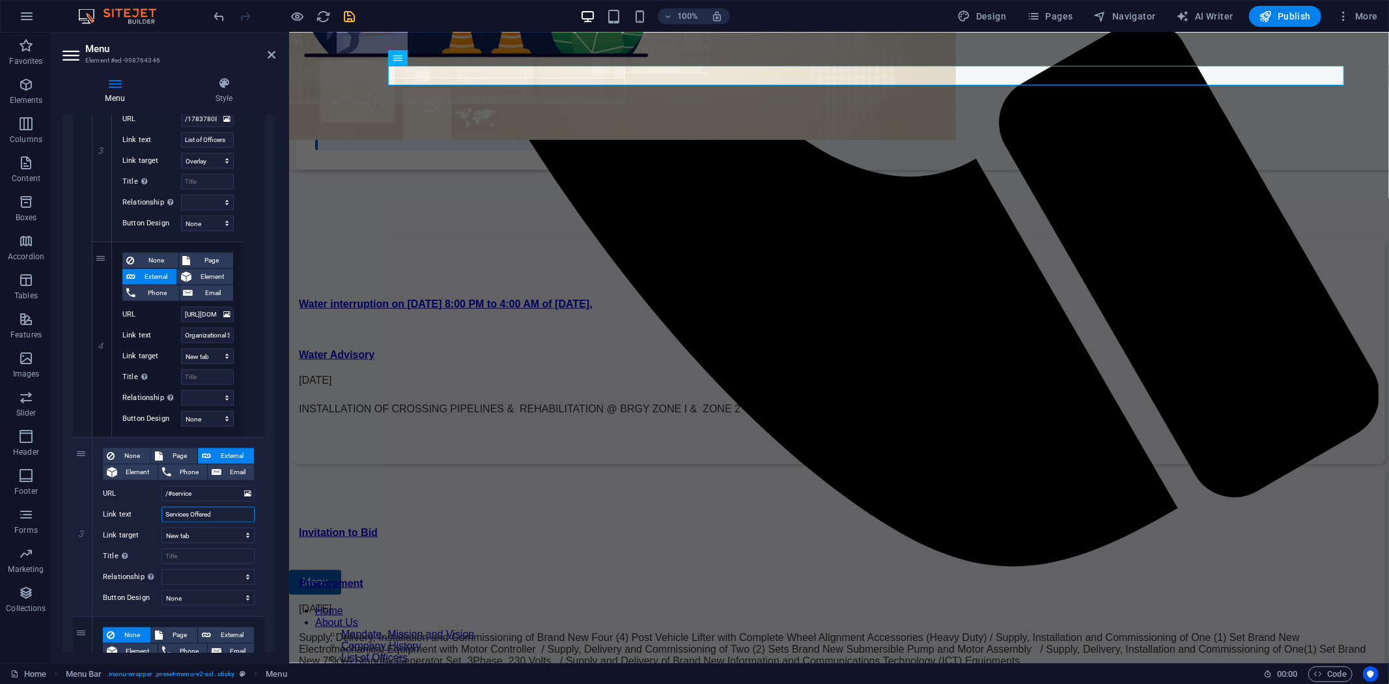
select select
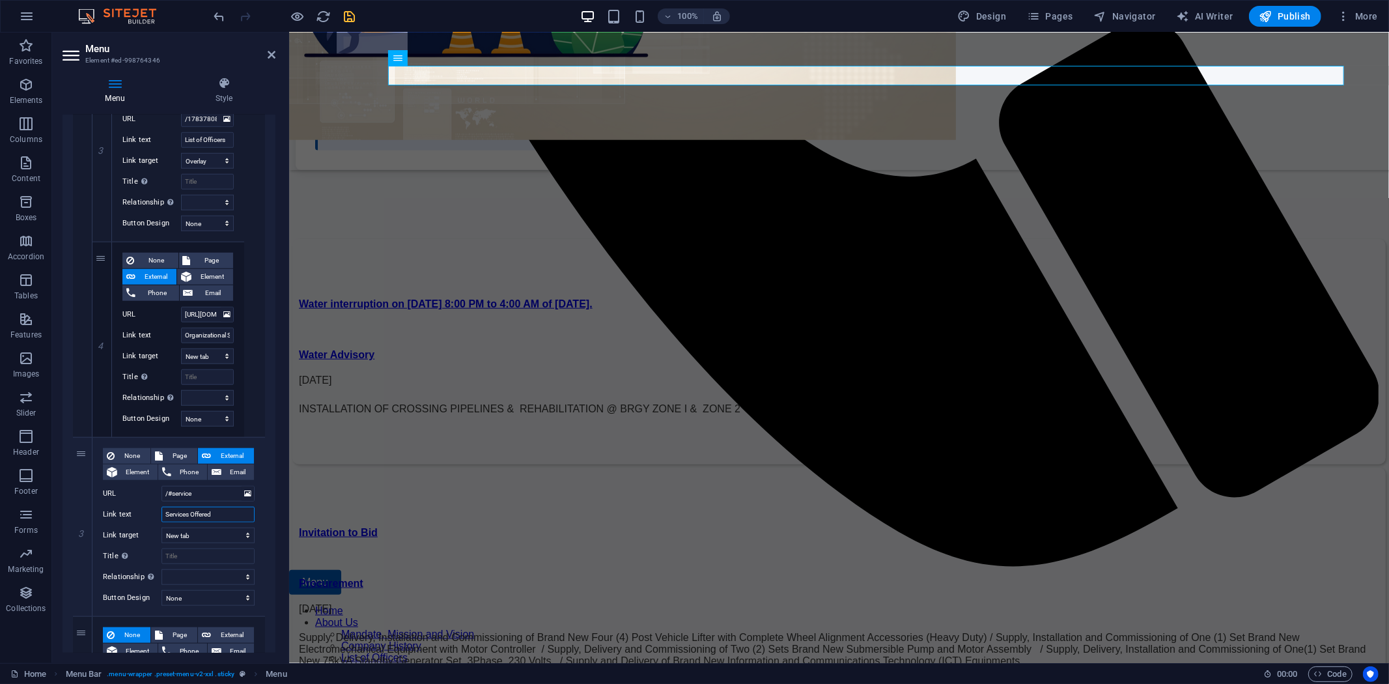
select select
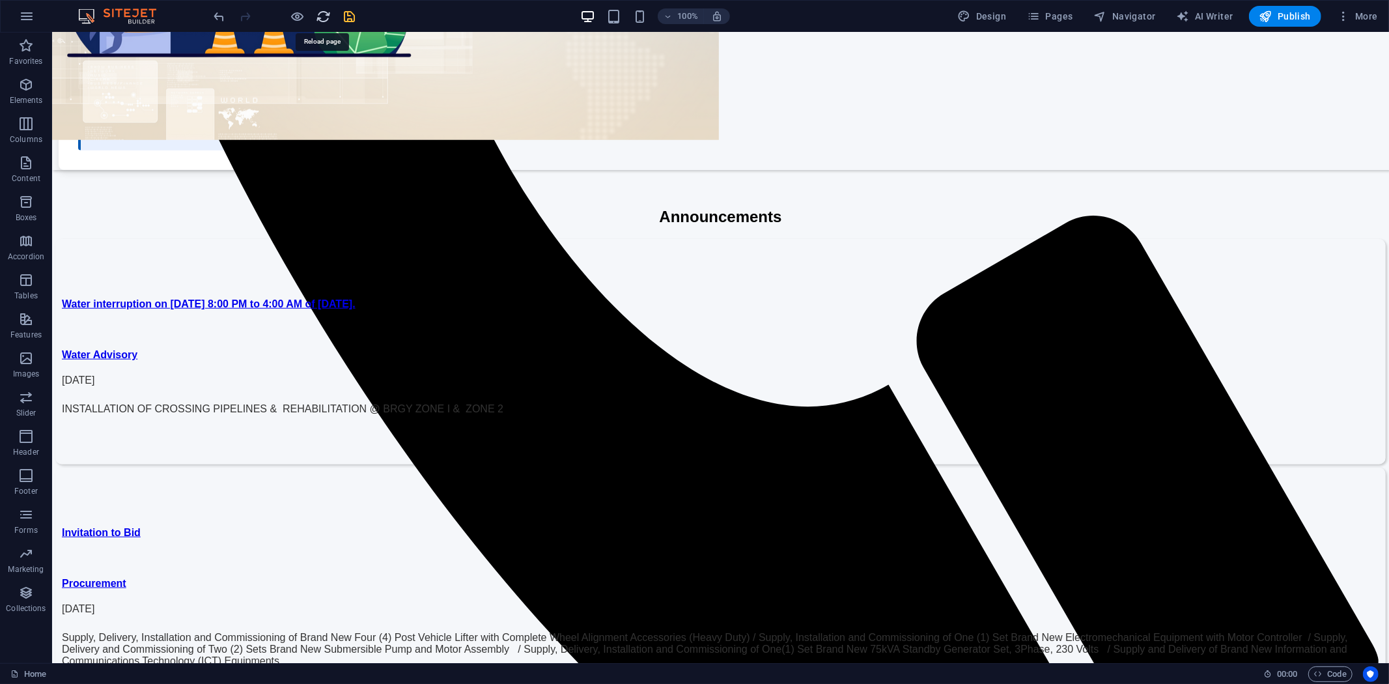
click at [320, 15] on icon "reload" at bounding box center [324, 16] width 15 height 15
click at [292, 56] on span "Menu" at bounding box center [299, 58] width 20 height 8
select select
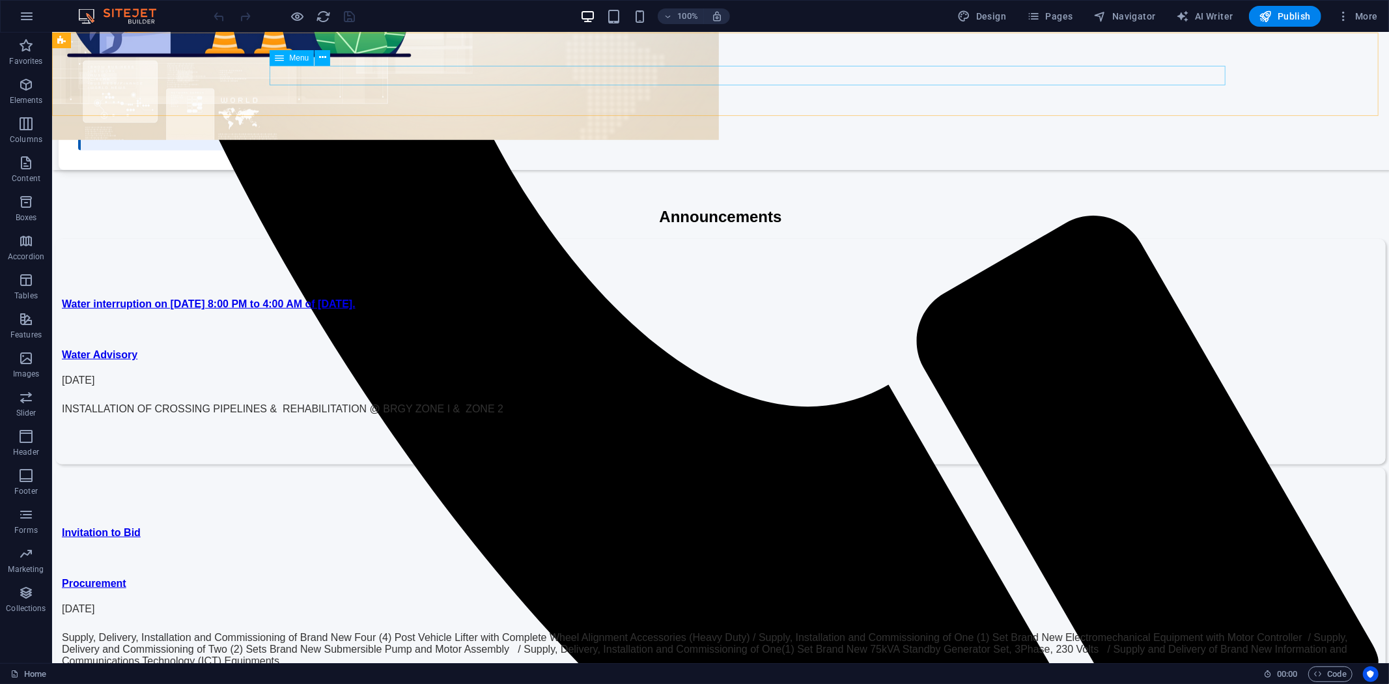
select select "overlay"
select select "8"
select select
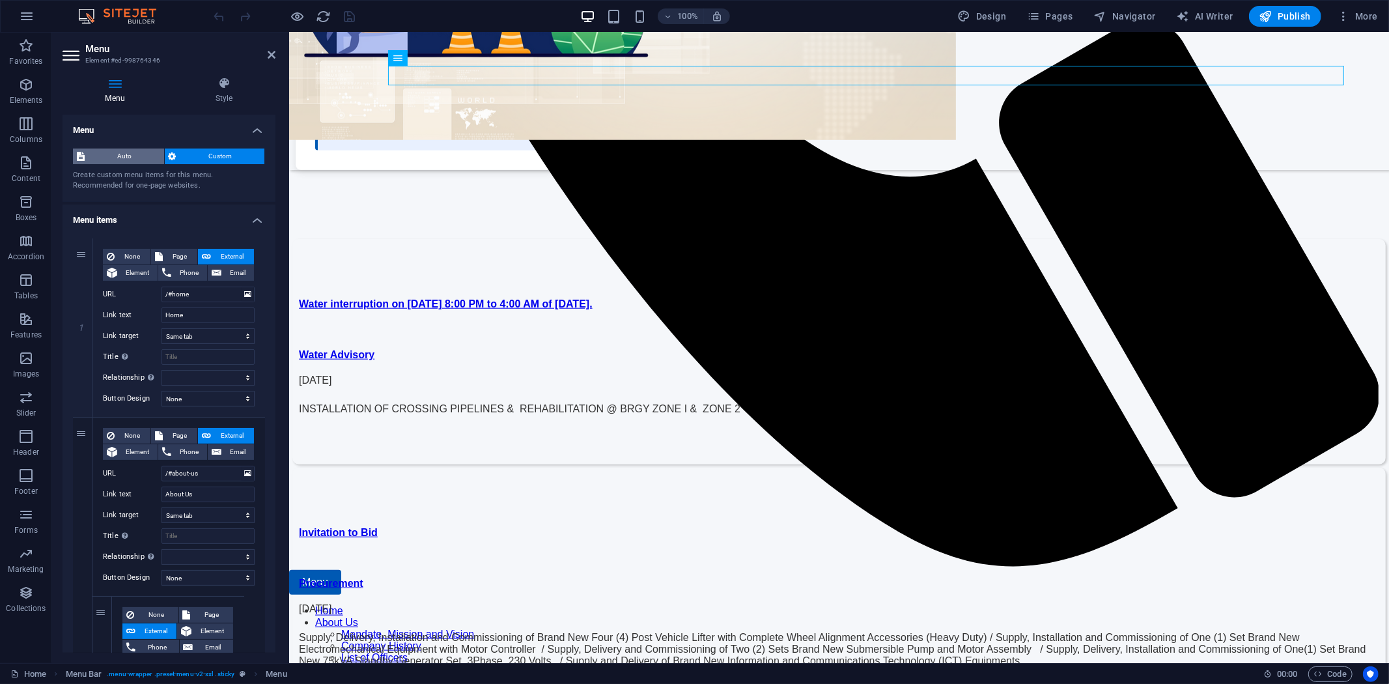
click at [120, 154] on span "Auto" at bounding box center [125, 157] width 72 height 16
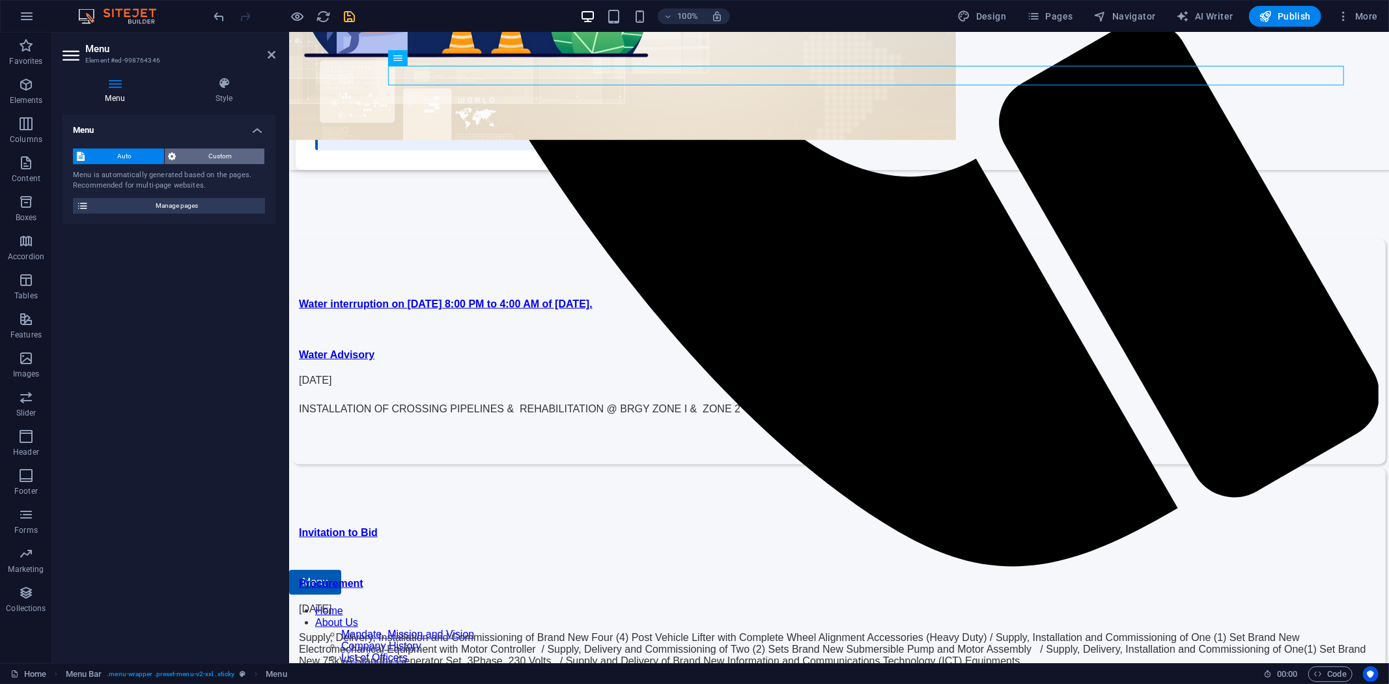
click at [204, 155] on span "Custom" at bounding box center [220, 157] width 81 height 16
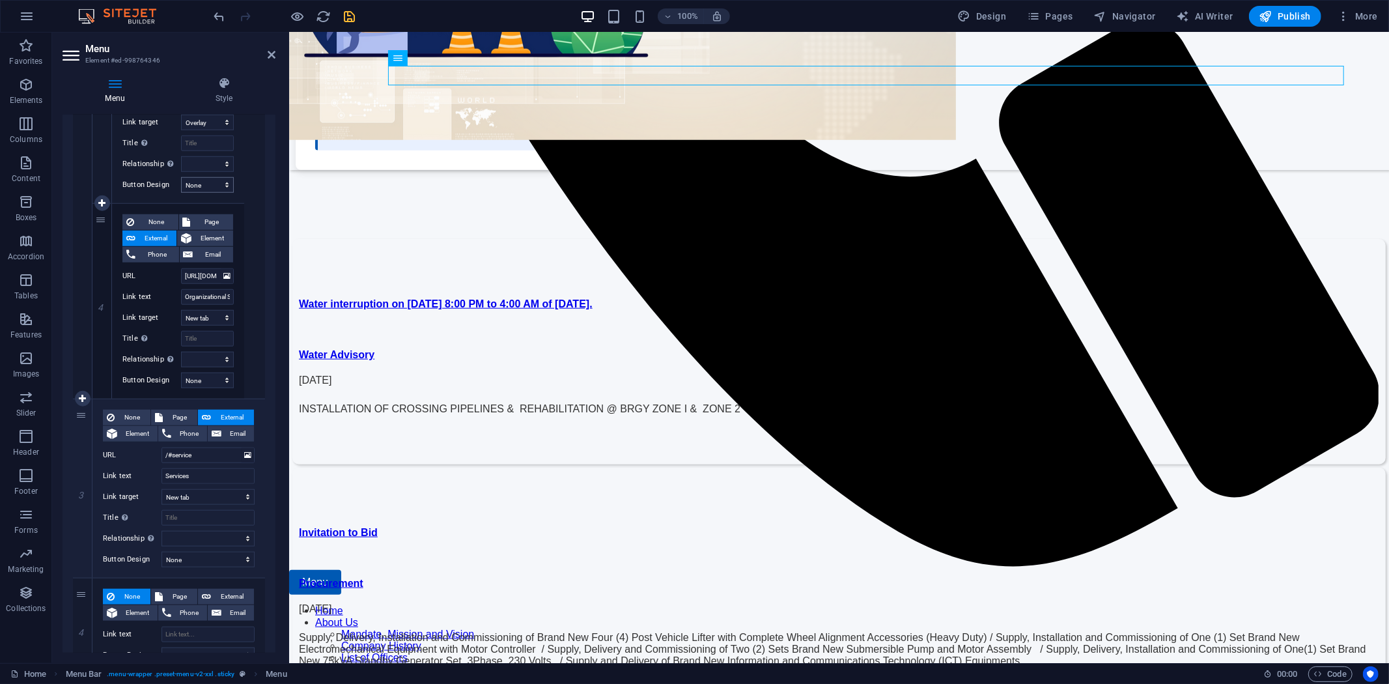
scroll to position [1013, 0]
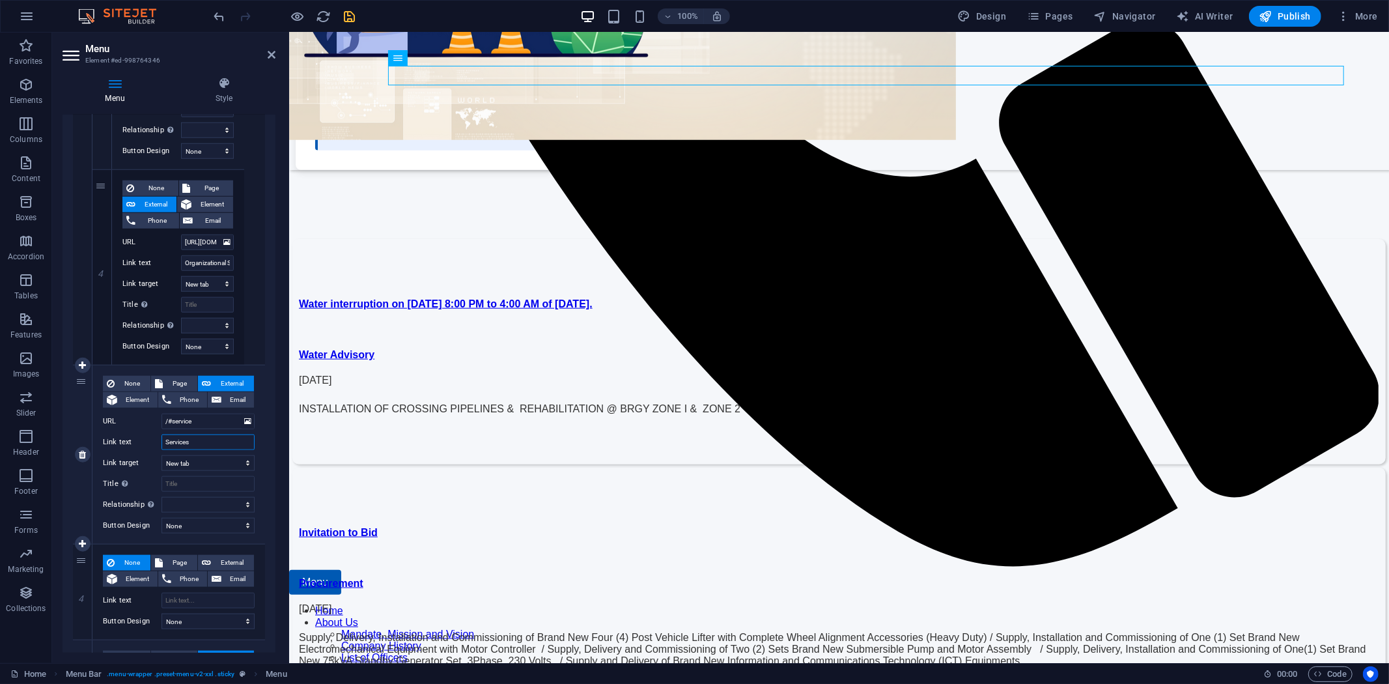
click at [207, 440] on input "Services" at bounding box center [208, 442] width 93 height 16
drag, startPoint x: 203, startPoint y: 441, endPoint x: 229, endPoint y: 442, distance: 26.7
click at [229, 442] on input "Services" at bounding box center [208, 442] width 93 height 16
click at [245, 526] on select "None Default Primary Secondary" at bounding box center [208, 526] width 93 height 16
select select "primary"
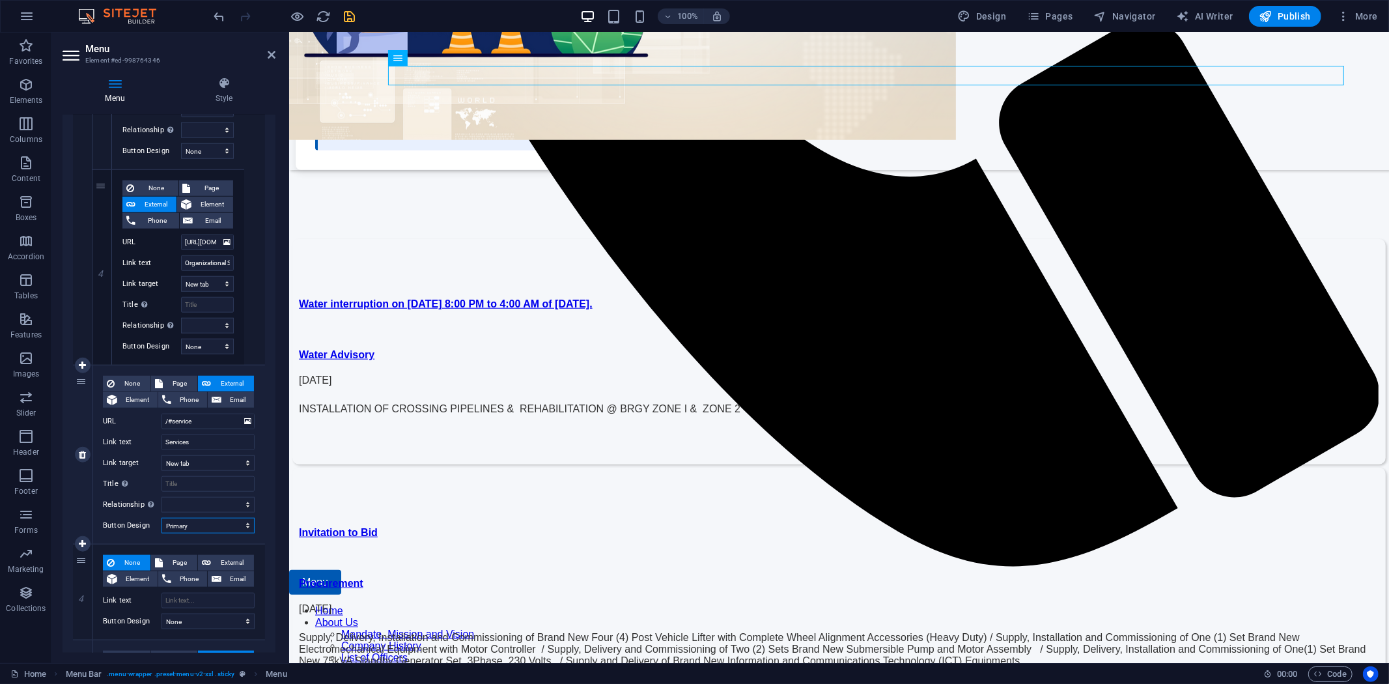
click at [162, 518] on select "None Default Primary Secondary" at bounding box center [208, 526] width 93 height 16
select select
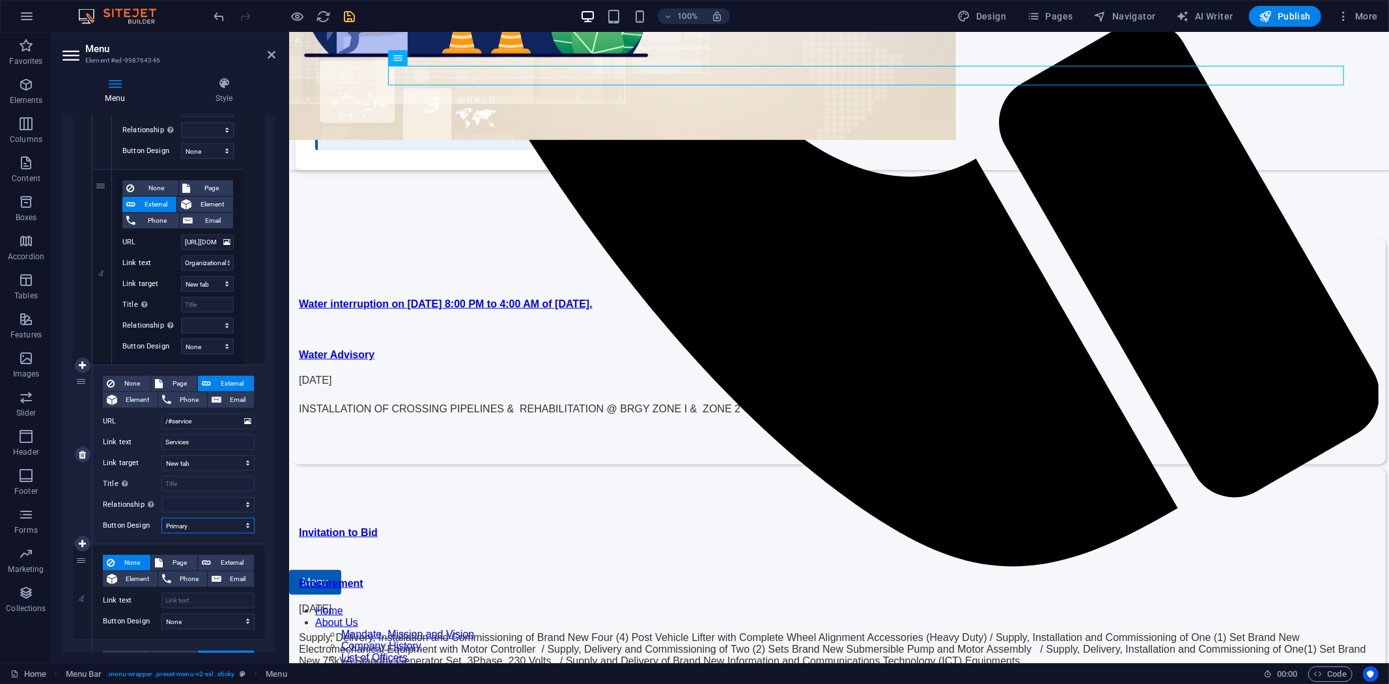
select select
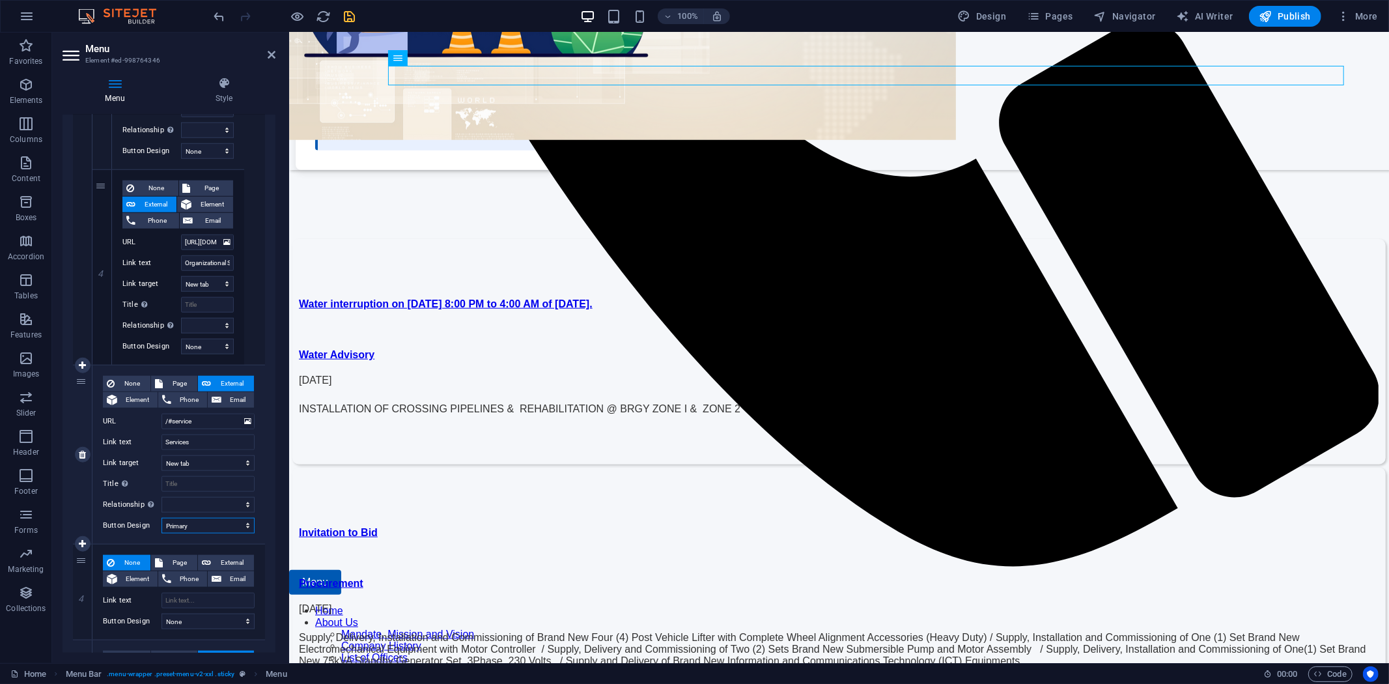
select select
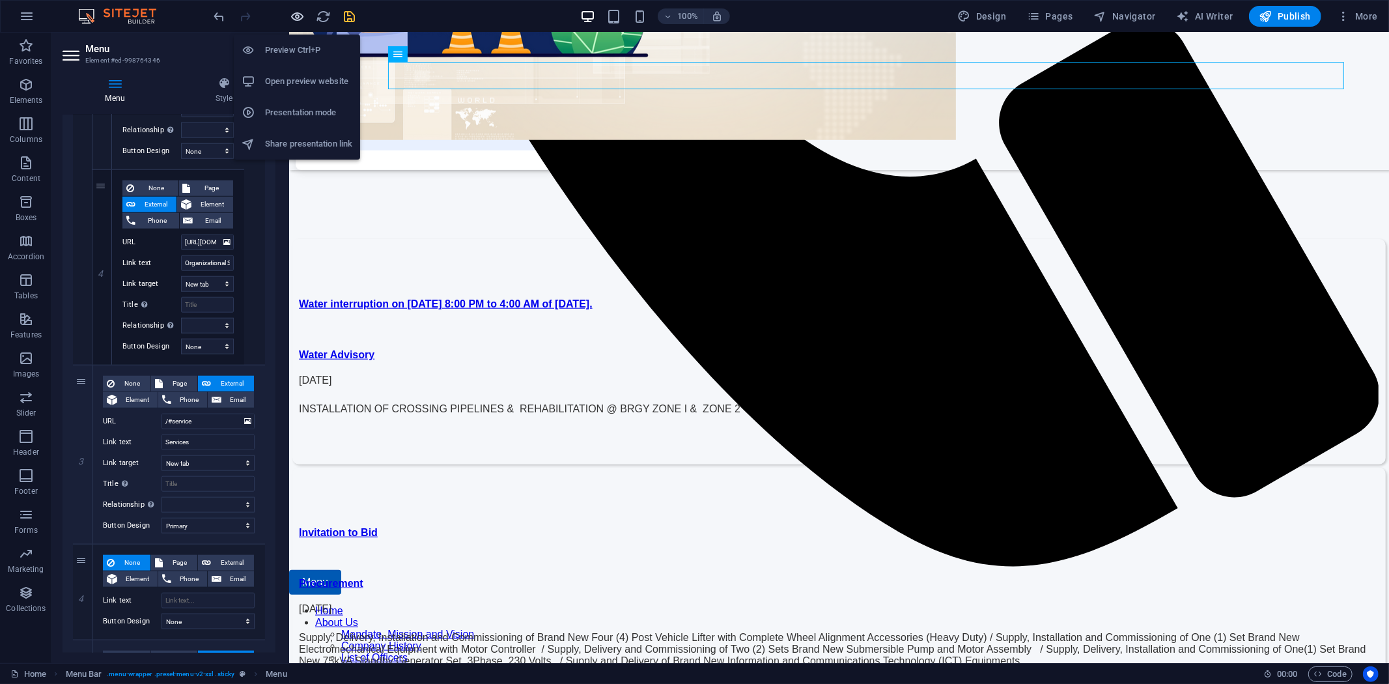
click at [298, 11] on icon "button" at bounding box center [298, 16] width 15 height 15
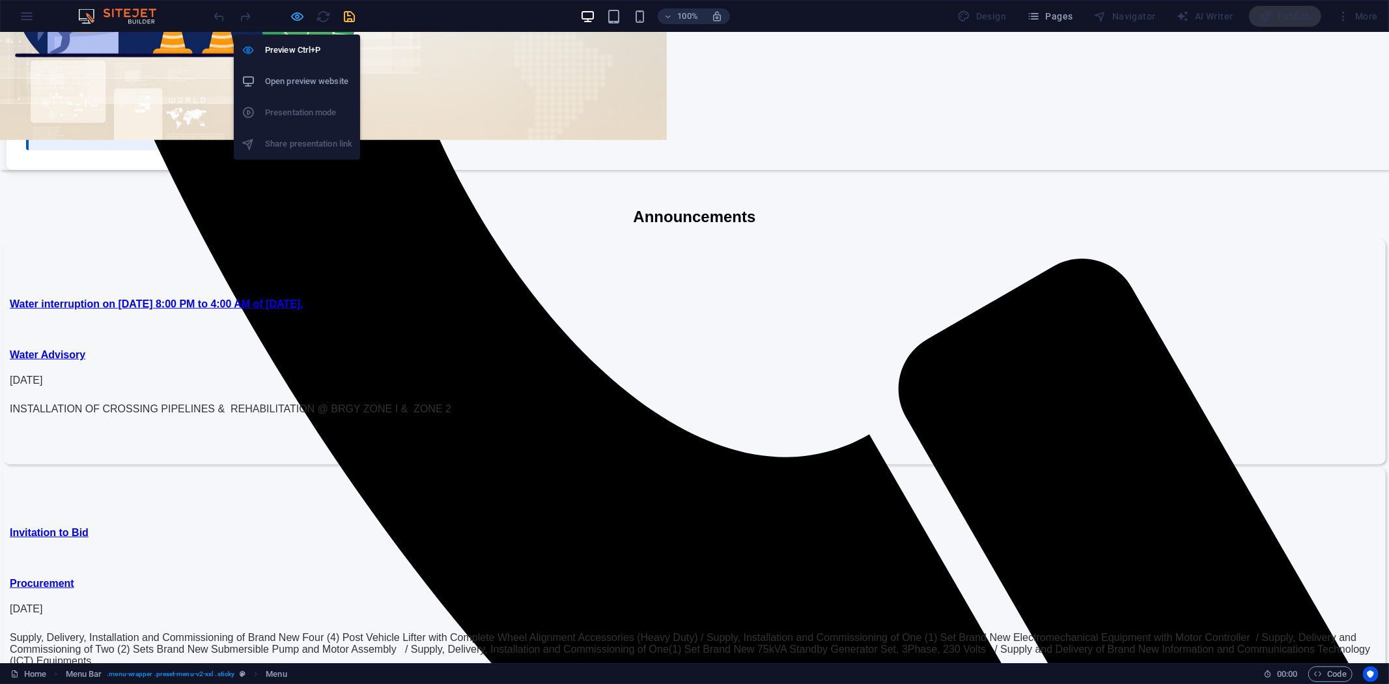
click at [300, 22] on icon "button" at bounding box center [298, 16] width 15 height 15
select select
select select "overlay"
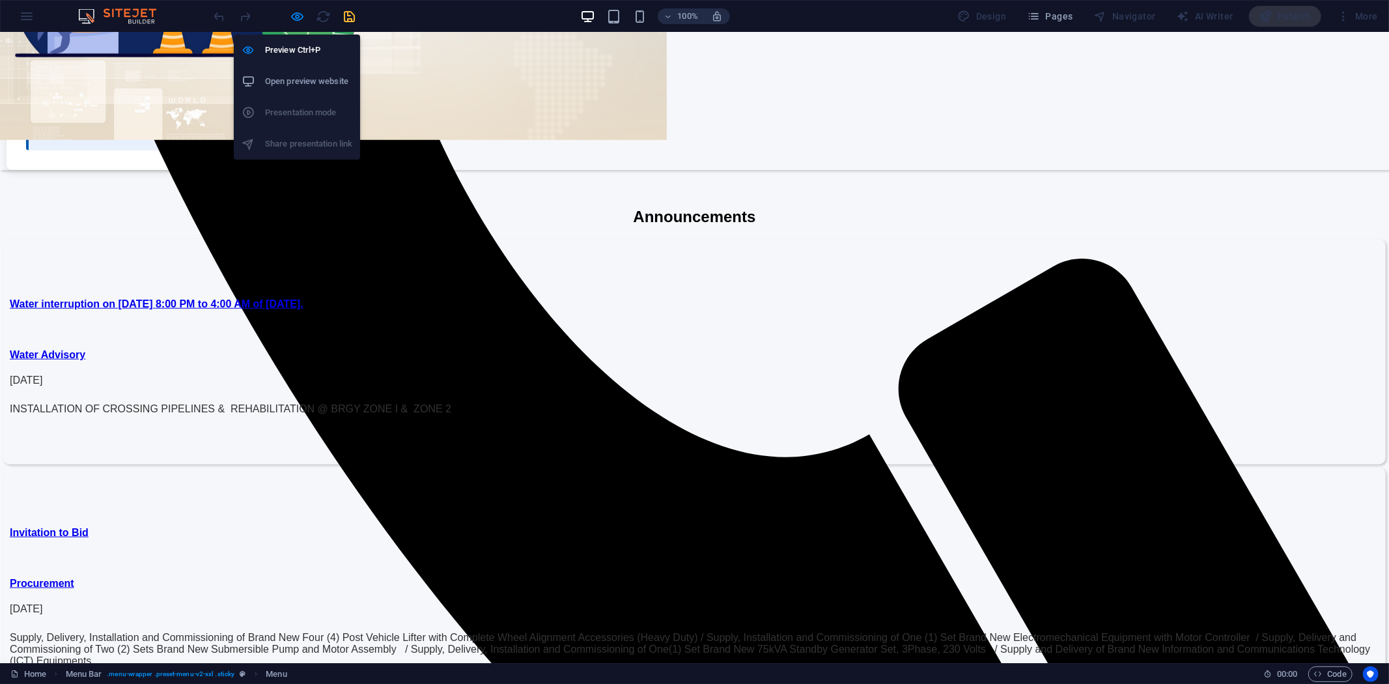
select select "overlay"
select select "primary"
select select "8"
select select
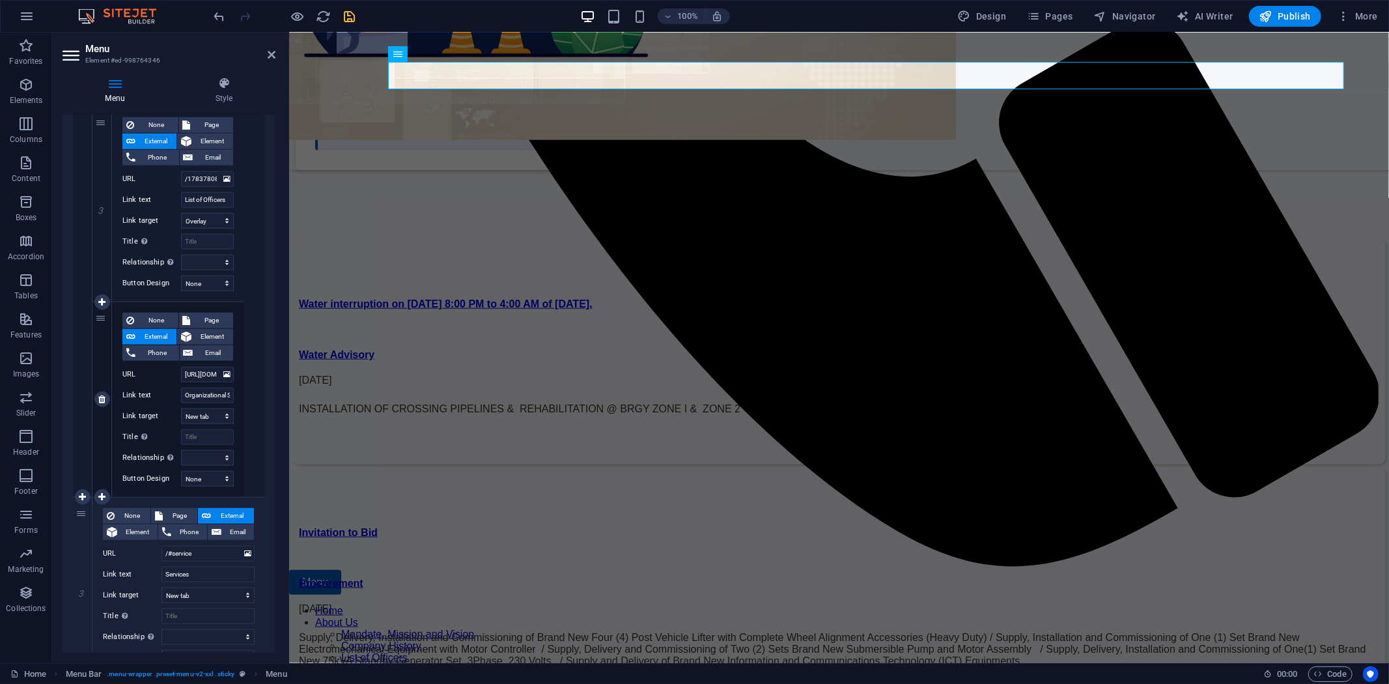
scroll to position [941, 0]
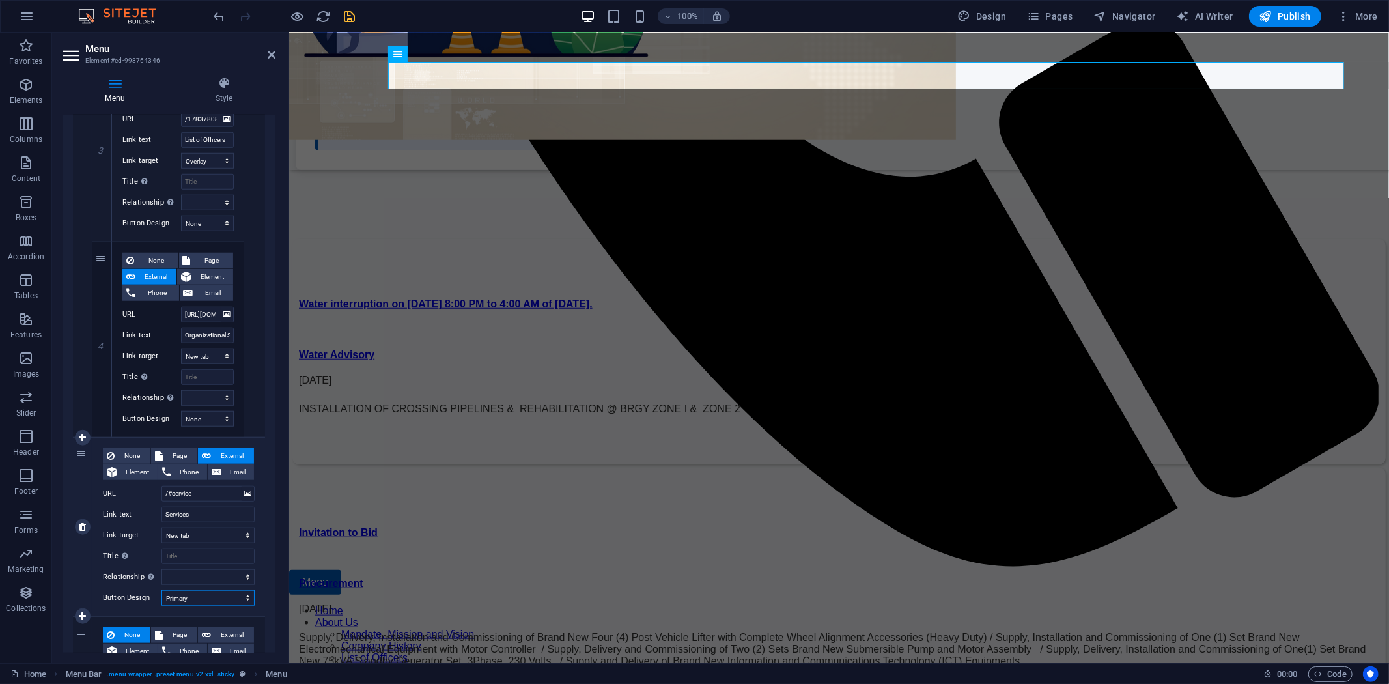
click at [245, 597] on select "None Default Primary Secondary" at bounding box center [208, 598] width 93 height 16
select select "default"
click at [162, 590] on select "None Default Primary Secondary" at bounding box center [208, 598] width 93 height 16
select select
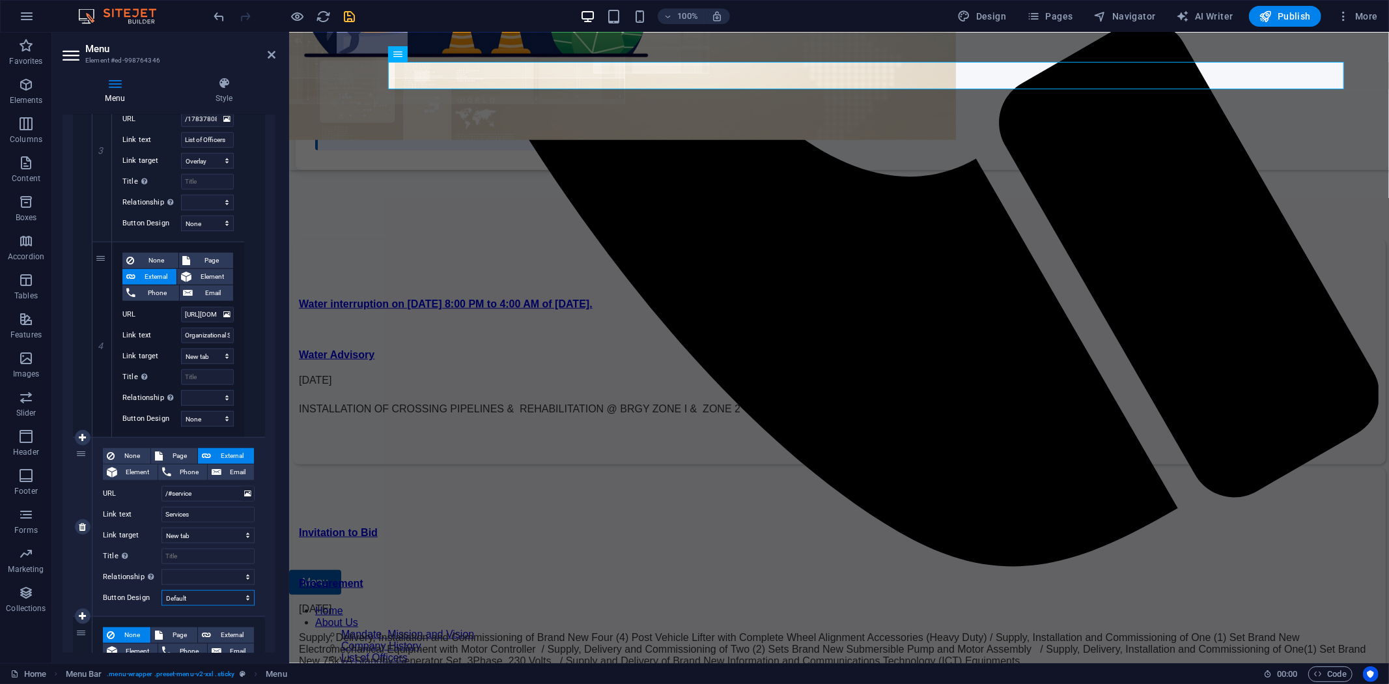
select select
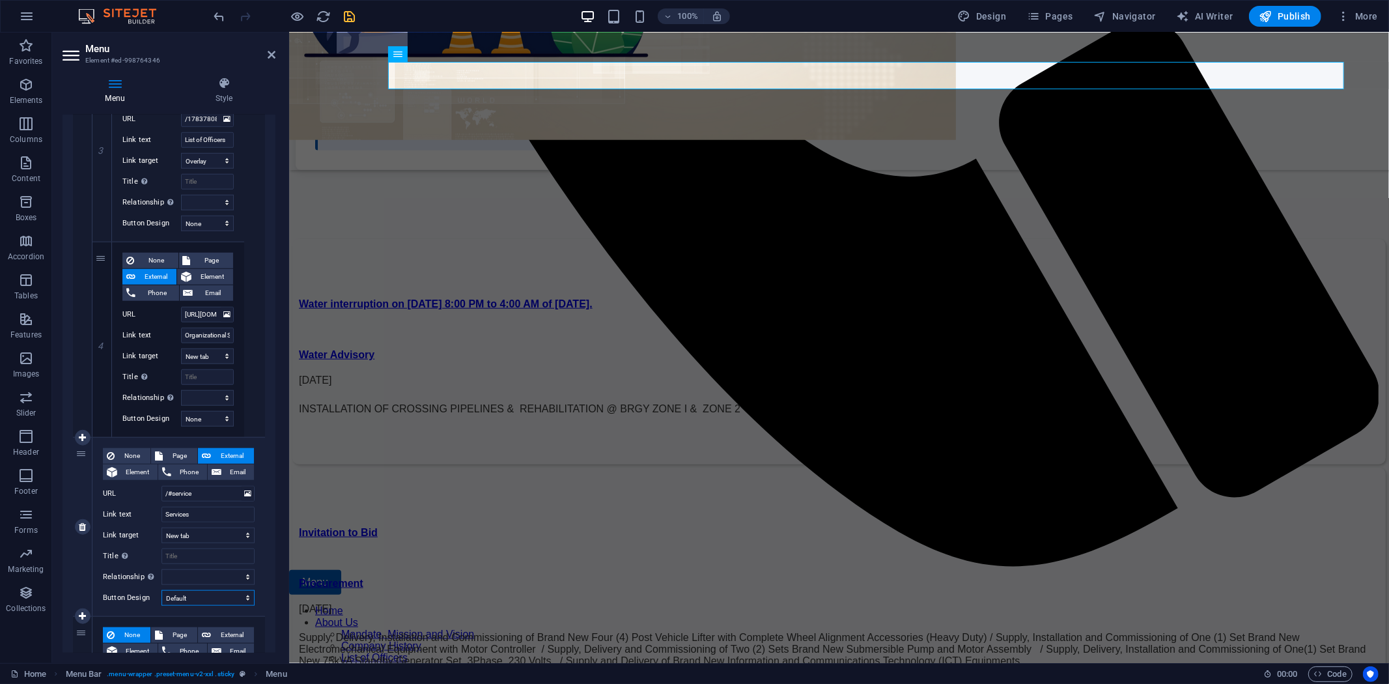
select select
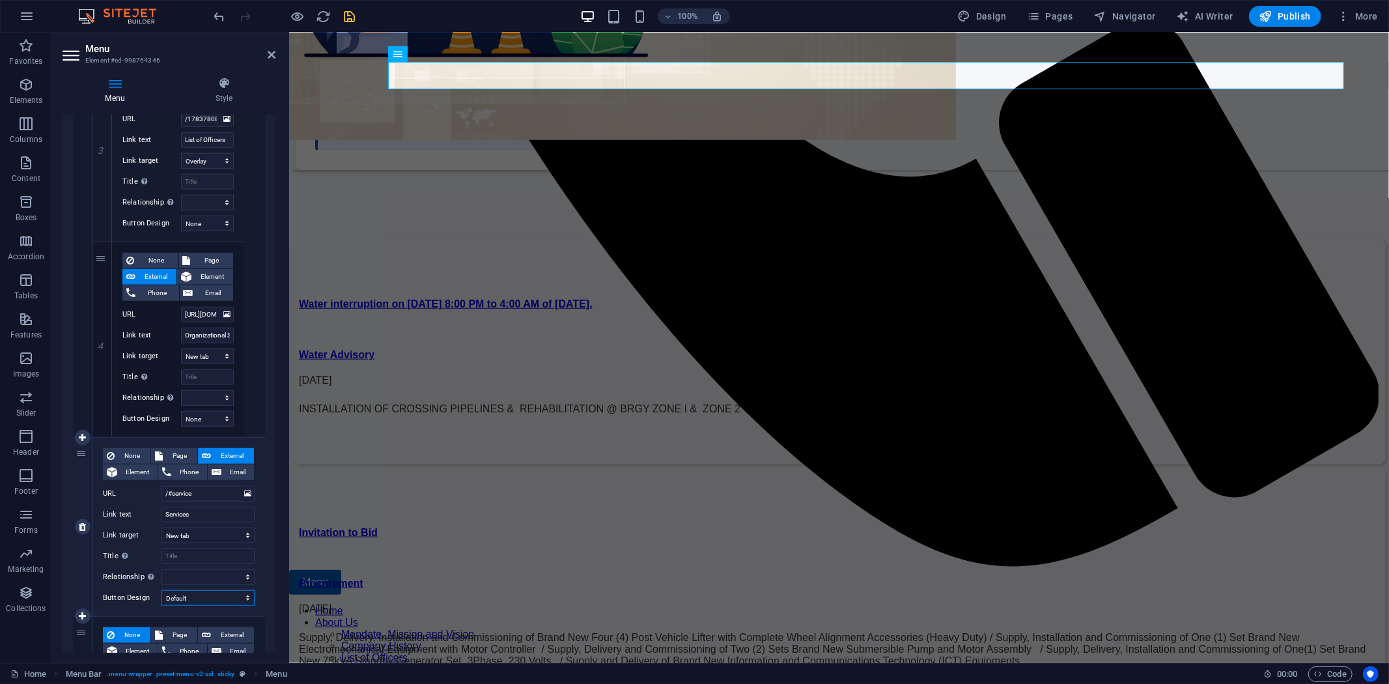
select select
click at [298, 17] on icon "button" at bounding box center [298, 16] width 15 height 15
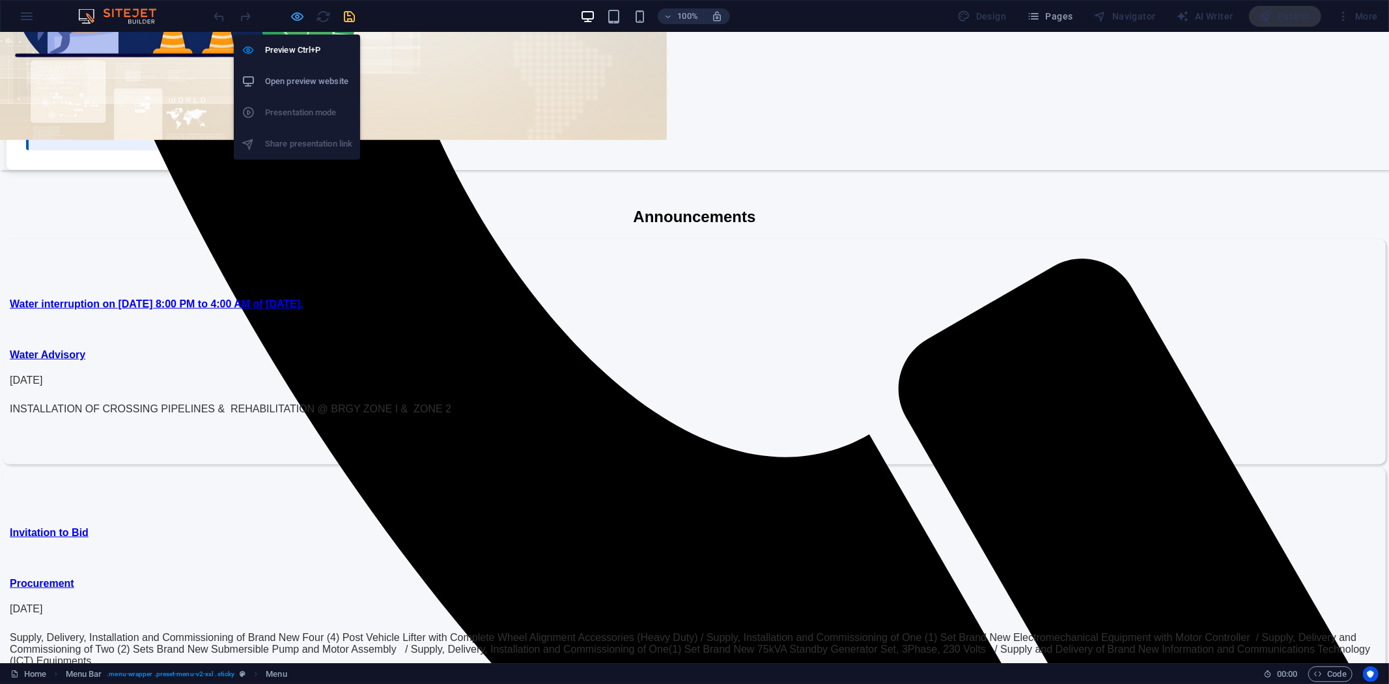
click at [295, 10] on icon "button" at bounding box center [298, 16] width 15 height 15
select select
select select "overlay"
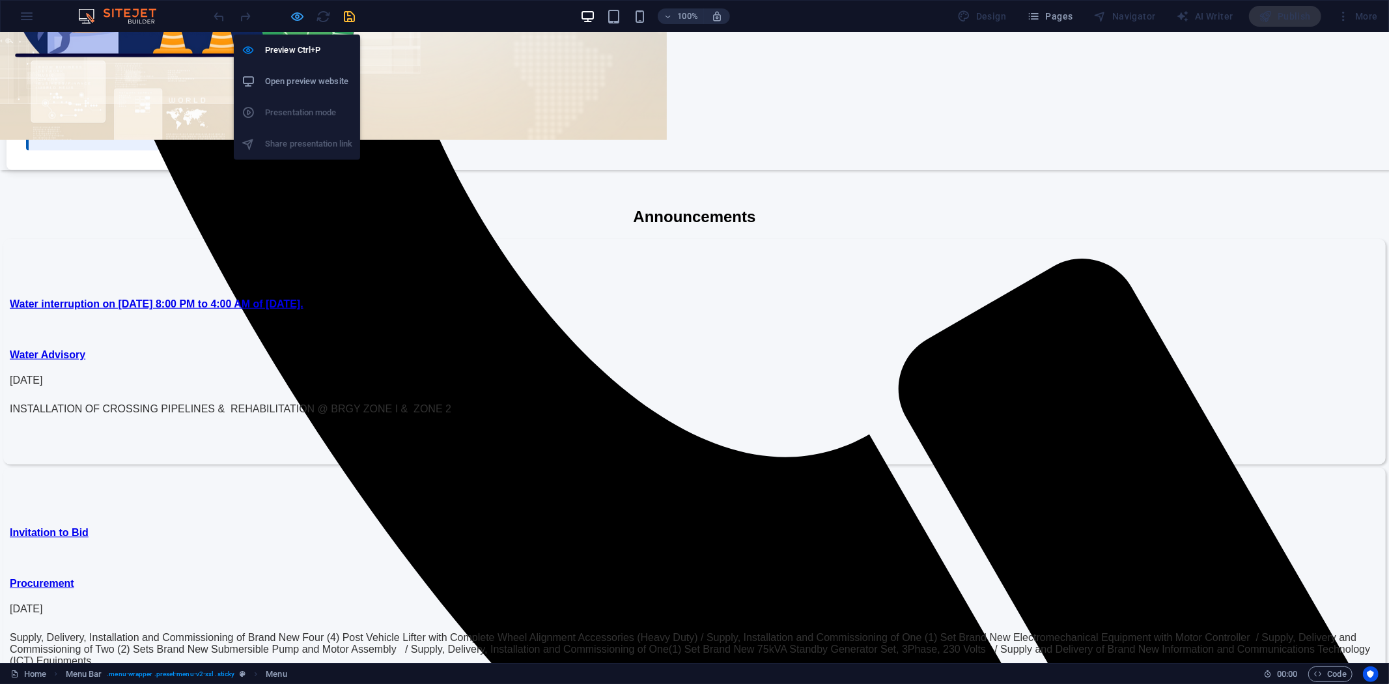
select select "overlay"
select select "default"
select select "8"
select select
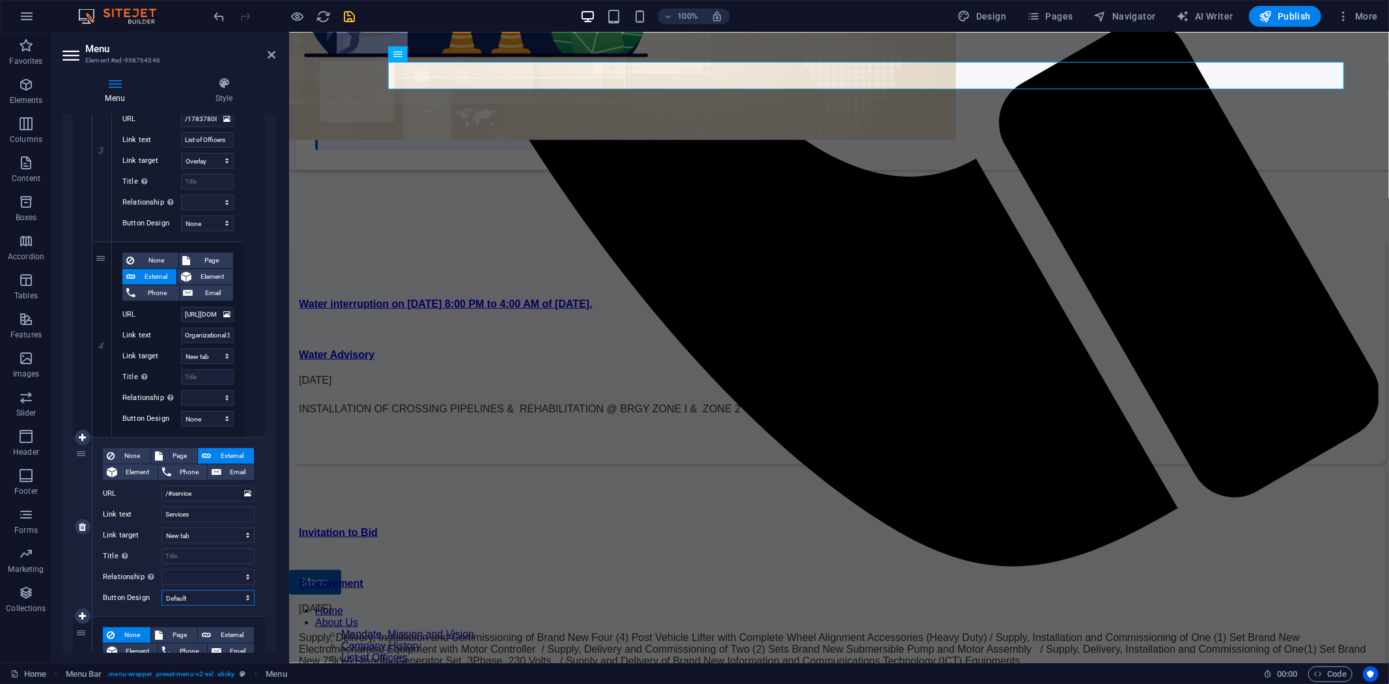
click at [246, 598] on select "None Default Primary Secondary" at bounding box center [208, 598] width 93 height 16
select select
click at [162, 590] on select "None Default Primary Secondary" at bounding box center [208, 598] width 93 height 16
select select
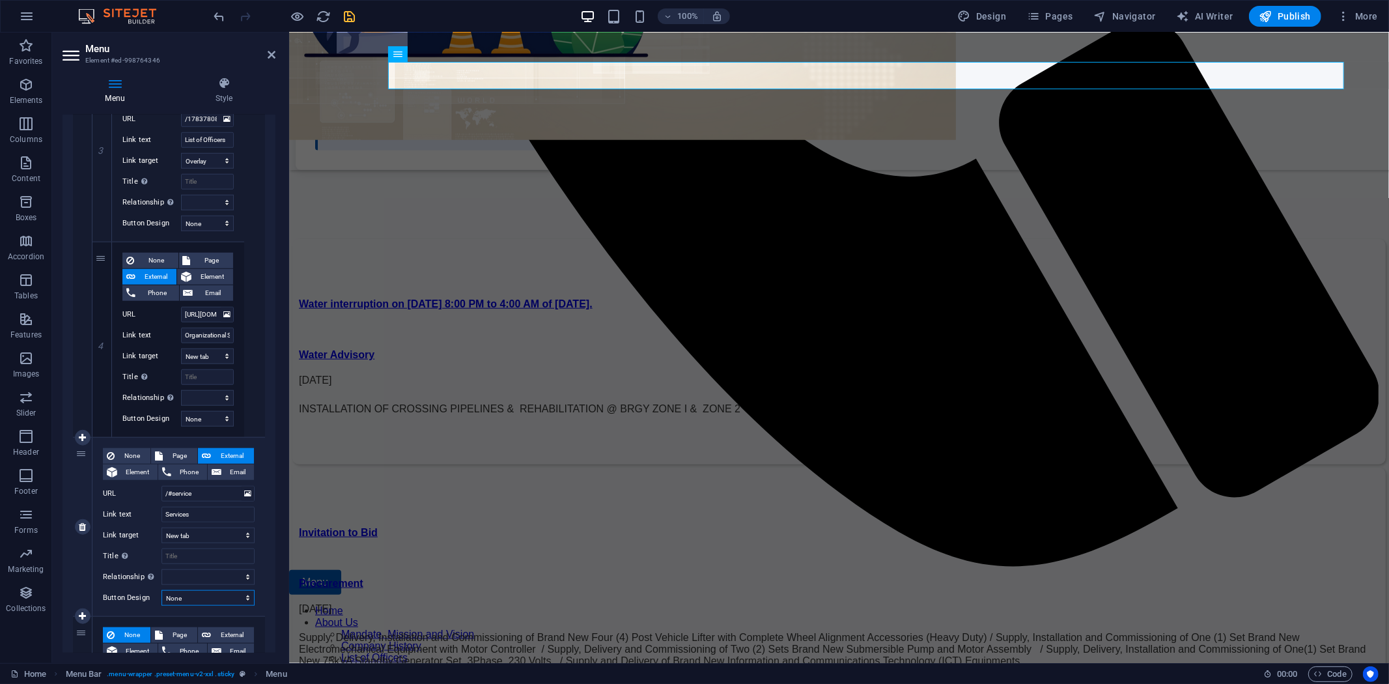
select select
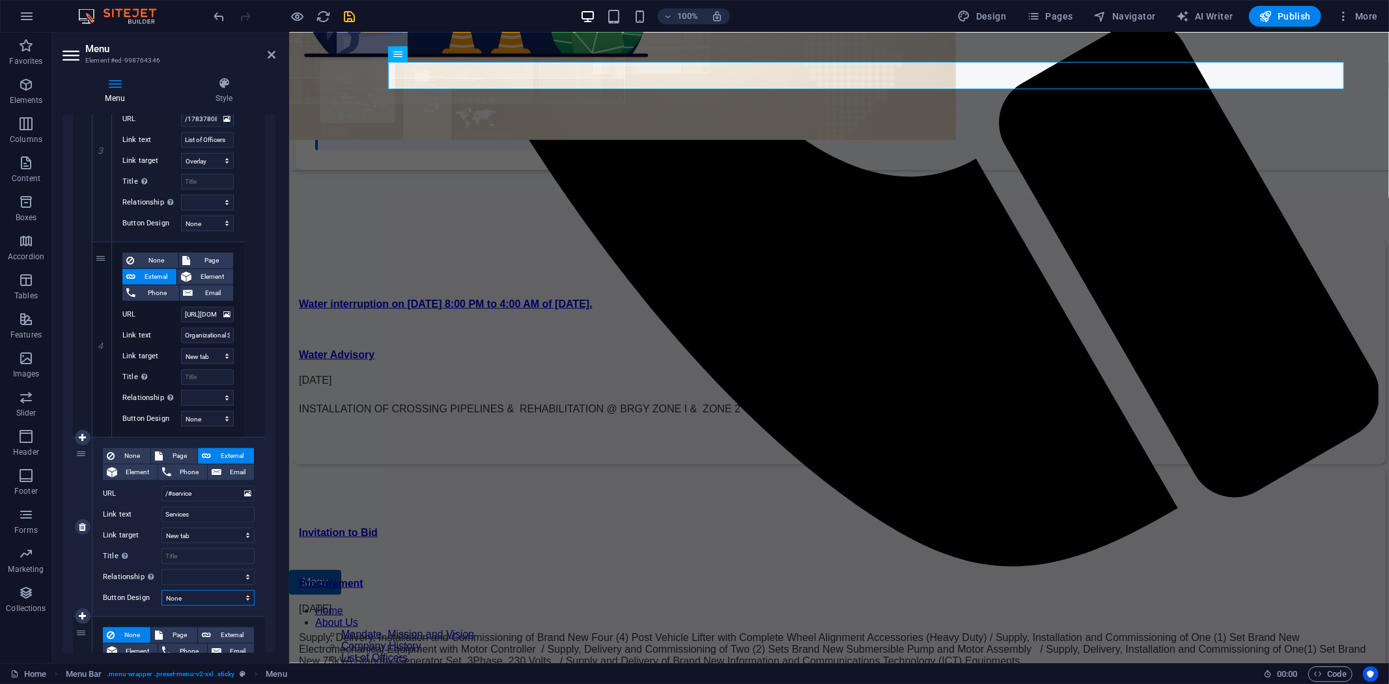
select select
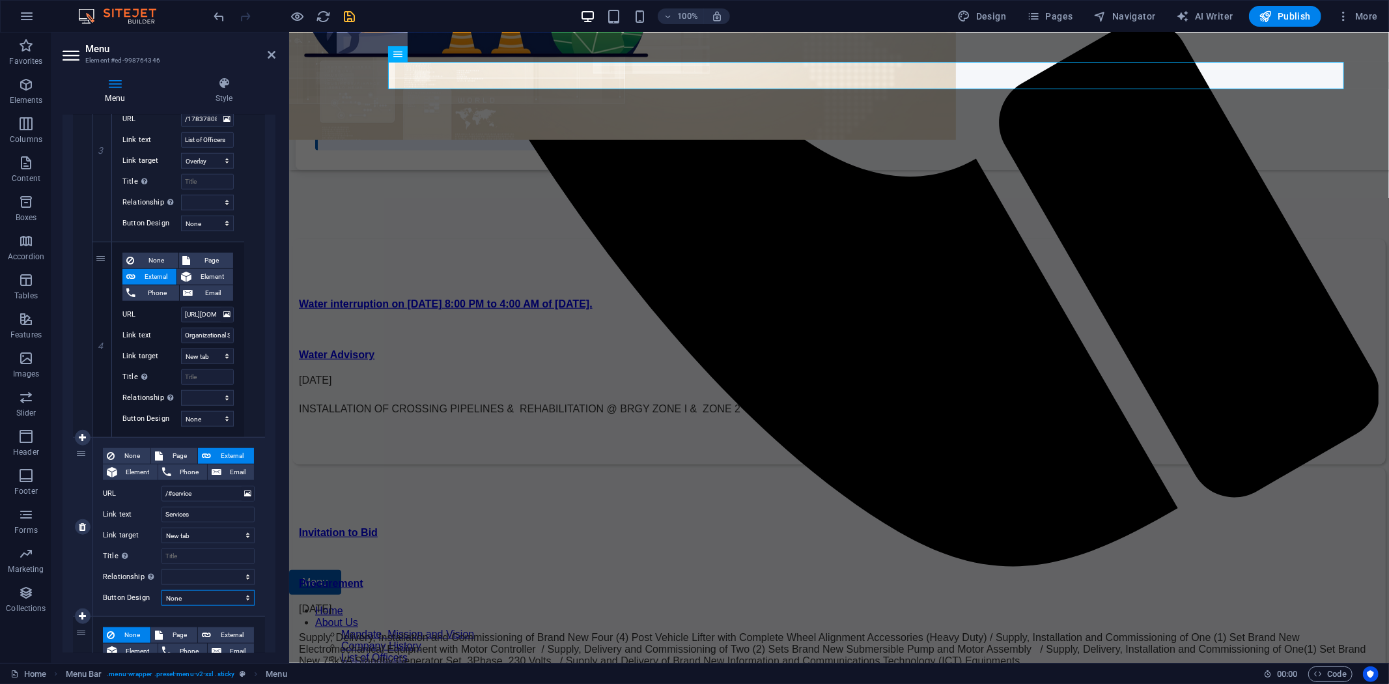
select select
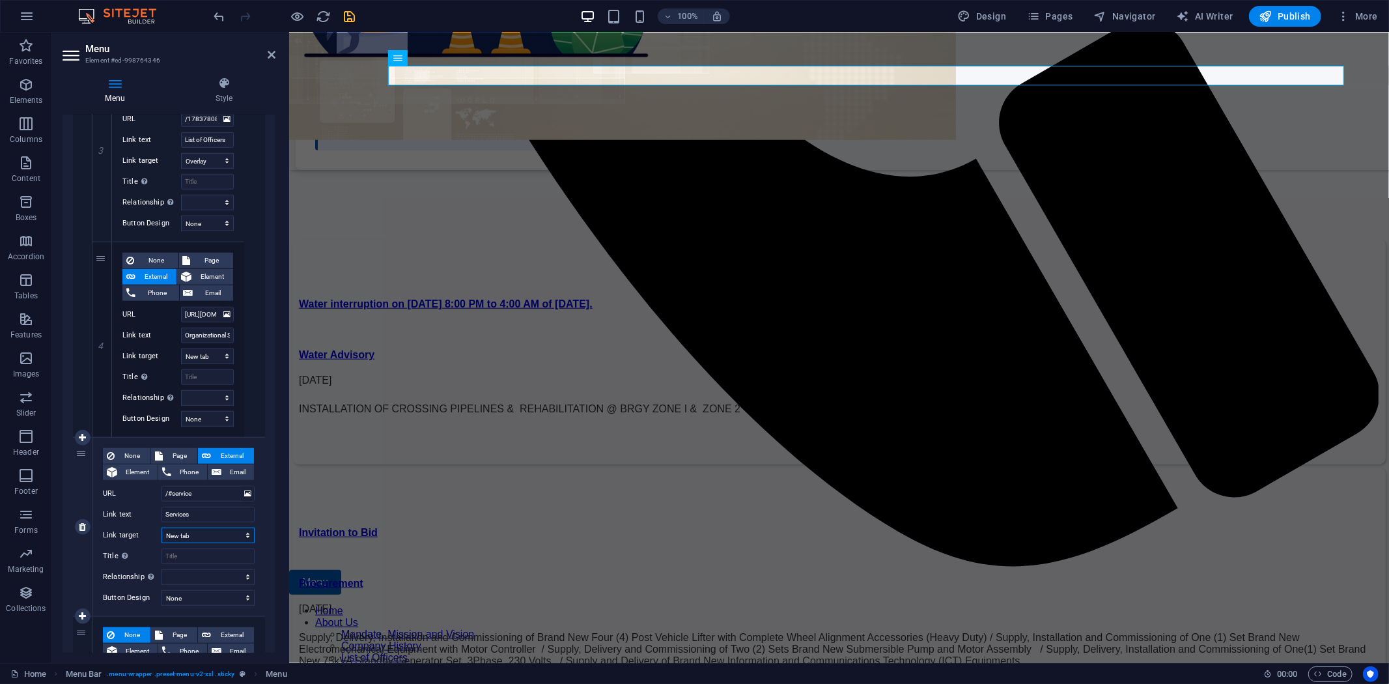
click at [244, 534] on select "New tab Same tab Overlay" at bounding box center [208, 536] width 93 height 16
click at [223, 81] on icon at bounding box center [224, 83] width 103 height 13
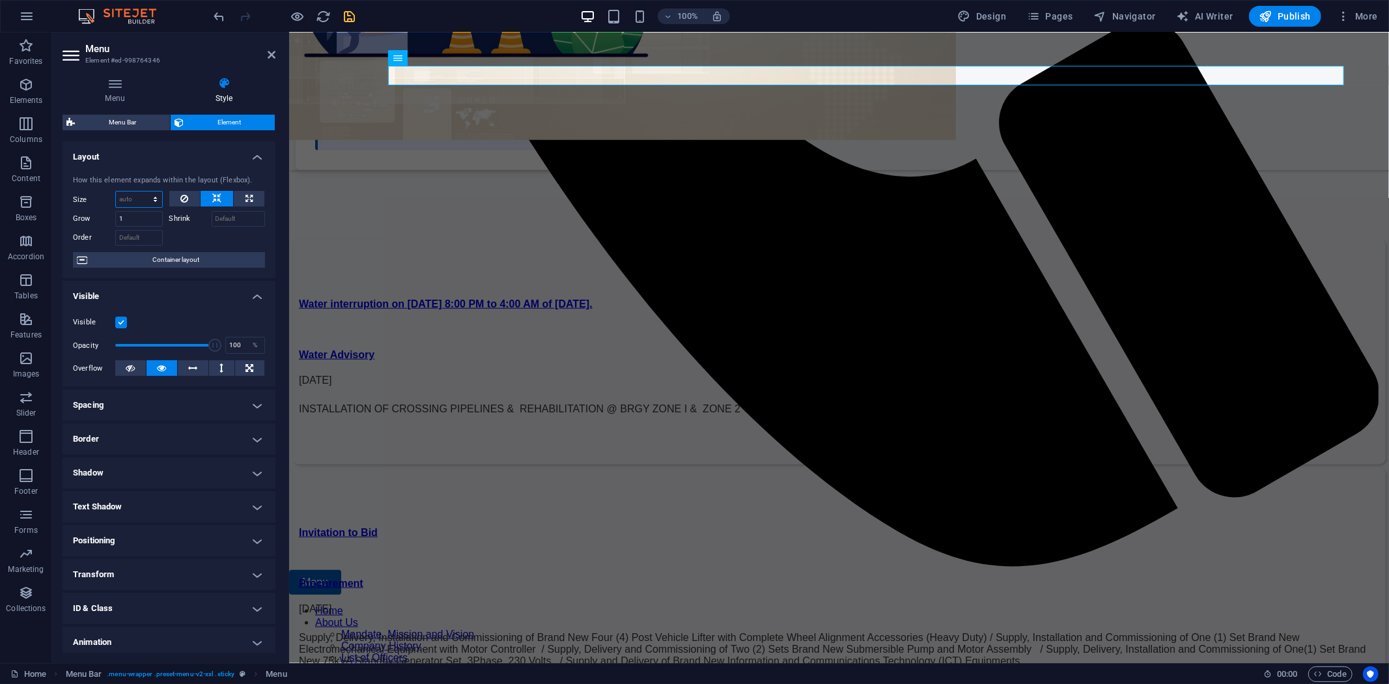
click at [132, 200] on select "Default auto px % 1/1 1/2 1/3 1/4 1/5 1/6 1/7 1/8 1/9 1/10" at bounding box center [139, 200] width 46 height 16
click at [116, 192] on select "Default auto px % 1/1 1/2 1/3 1/4 1/5 1/6 1/7 1/8 1/9 1/10" at bounding box center [139, 200] width 46 height 16
click at [152, 198] on select "Default auto px % 1/1 1/2 1/3 1/4 1/5 1/6 1/7 1/8 1/9 1/10" at bounding box center [139, 200] width 46 height 16
click at [116, 192] on select "Default auto px % 1/1 1/2 1/3 1/4 1/5 1/6 1/7 1/8 1/9 1/10" at bounding box center [139, 200] width 46 height 16
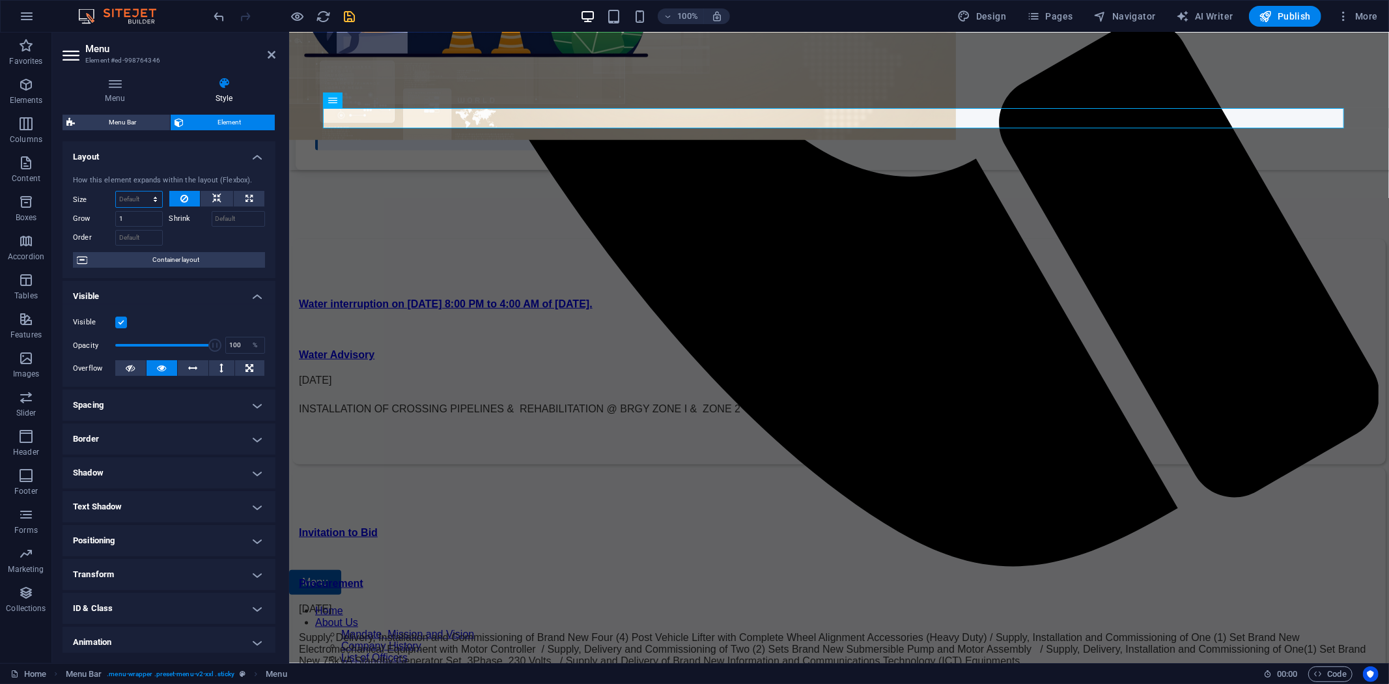
click at [154, 197] on select "Default auto px % 1/1 1/2 1/3 1/4 1/5 1/6 1/7 1/8 1/9 1/10" at bounding box center [139, 200] width 46 height 16
click at [116, 192] on select "Default auto px % 1/1 1/2 1/3 1/4 1/5 1/6 1/7 1/8 1/9 1/10" at bounding box center [139, 200] width 46 height 16
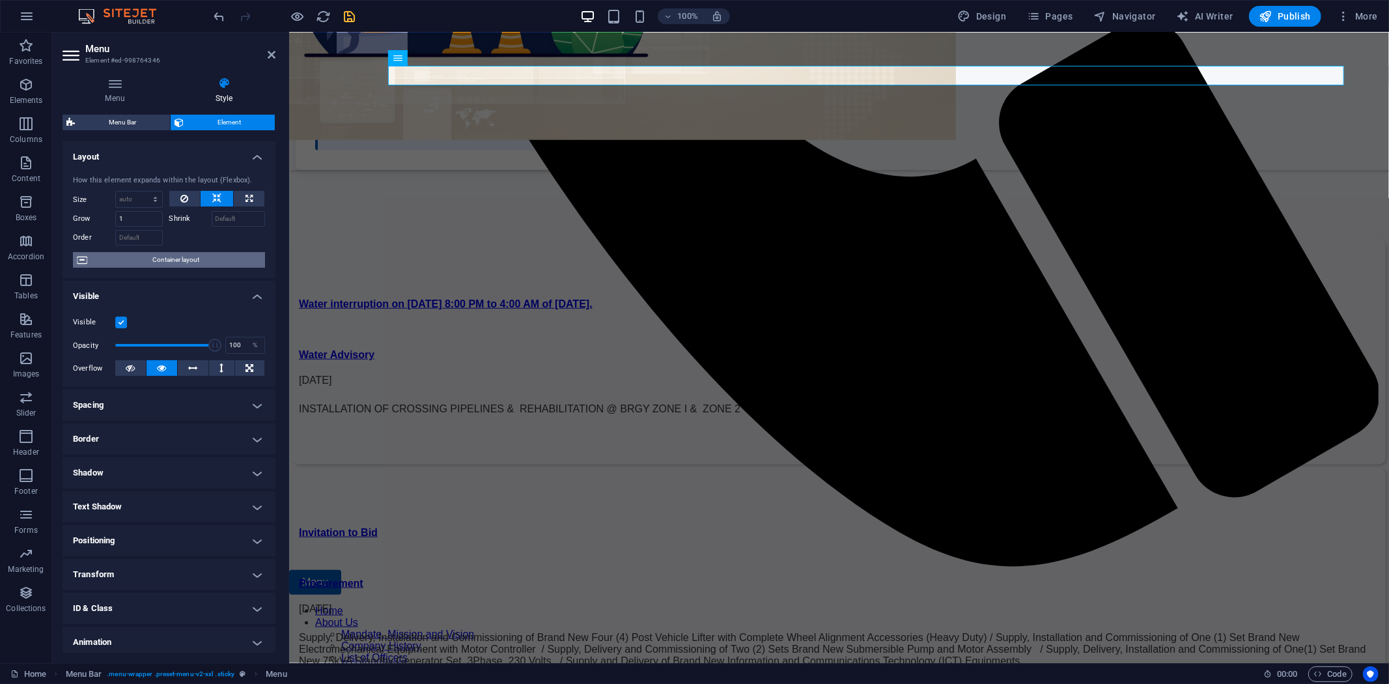
click at [174, 261] on span "Container layout" at bounding box center [176, 260] width 170 height 16
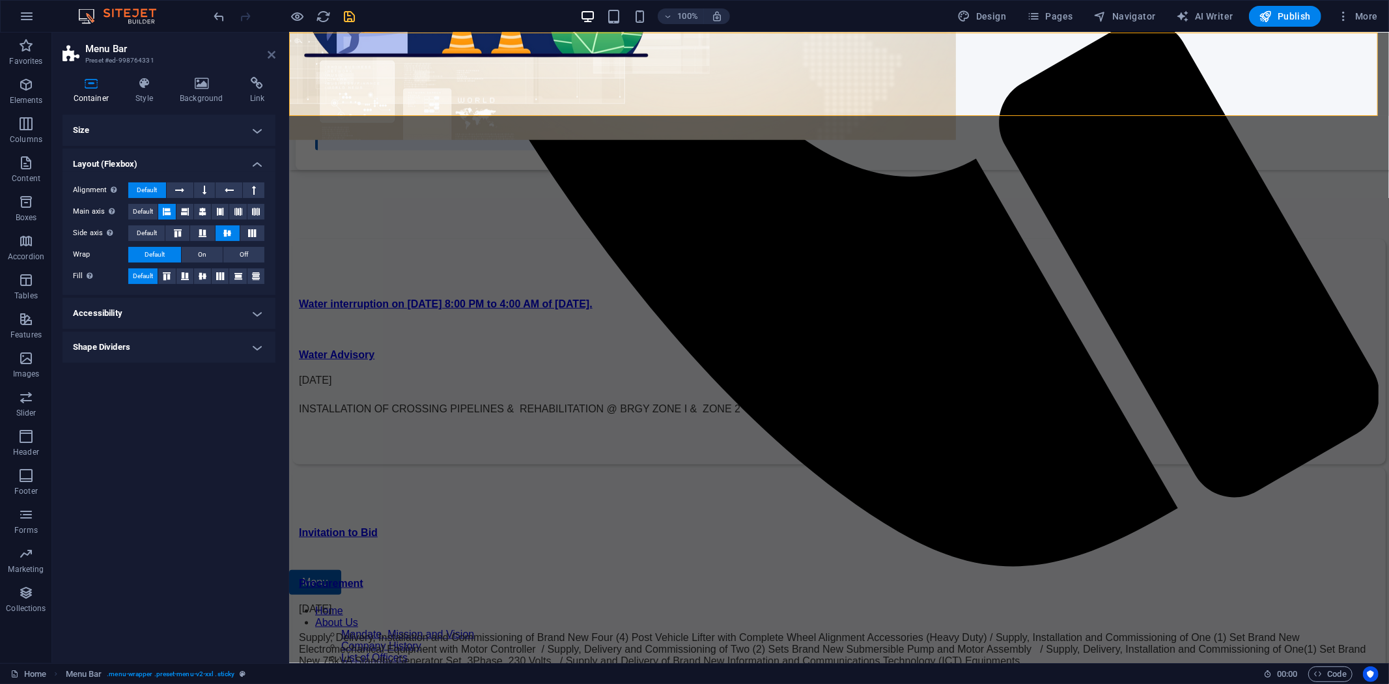
click at [272, 51] on icon at bounding box center [272, 55] width 8 height 10
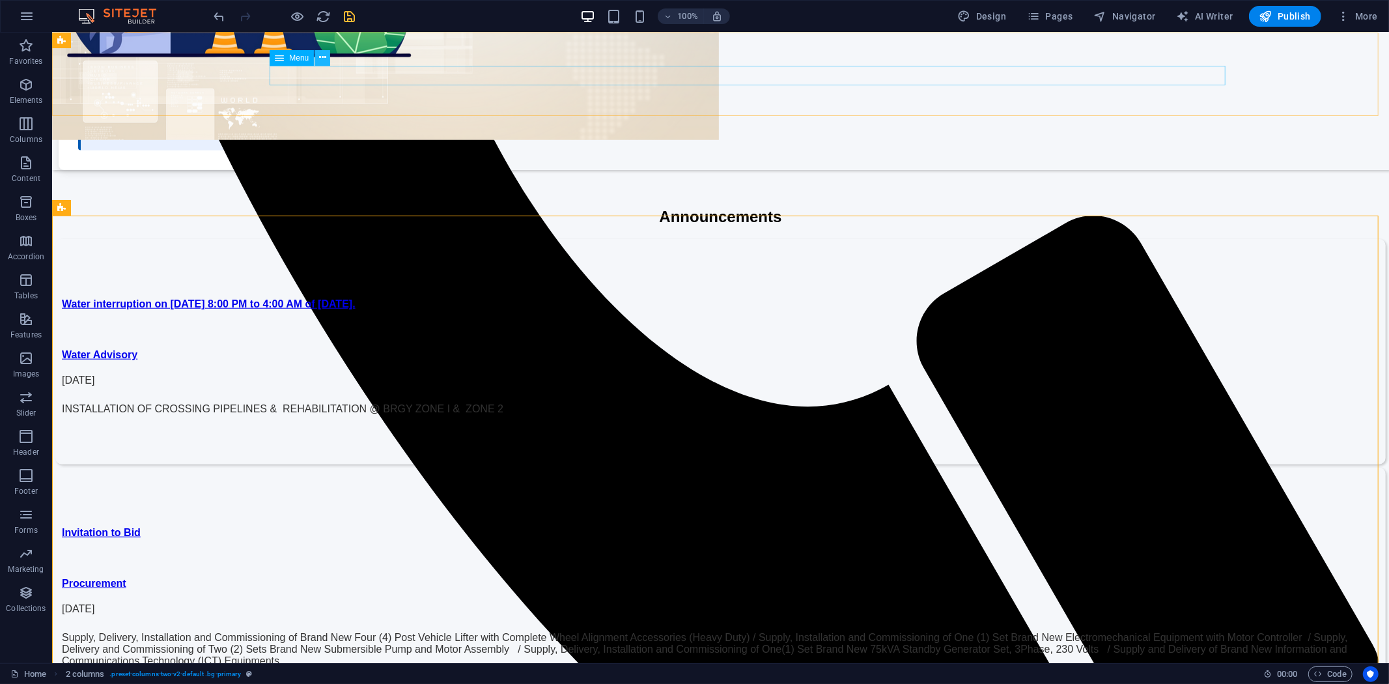
click at [320, 57] on icon at bounding box center [322, 58] width 7 height 14
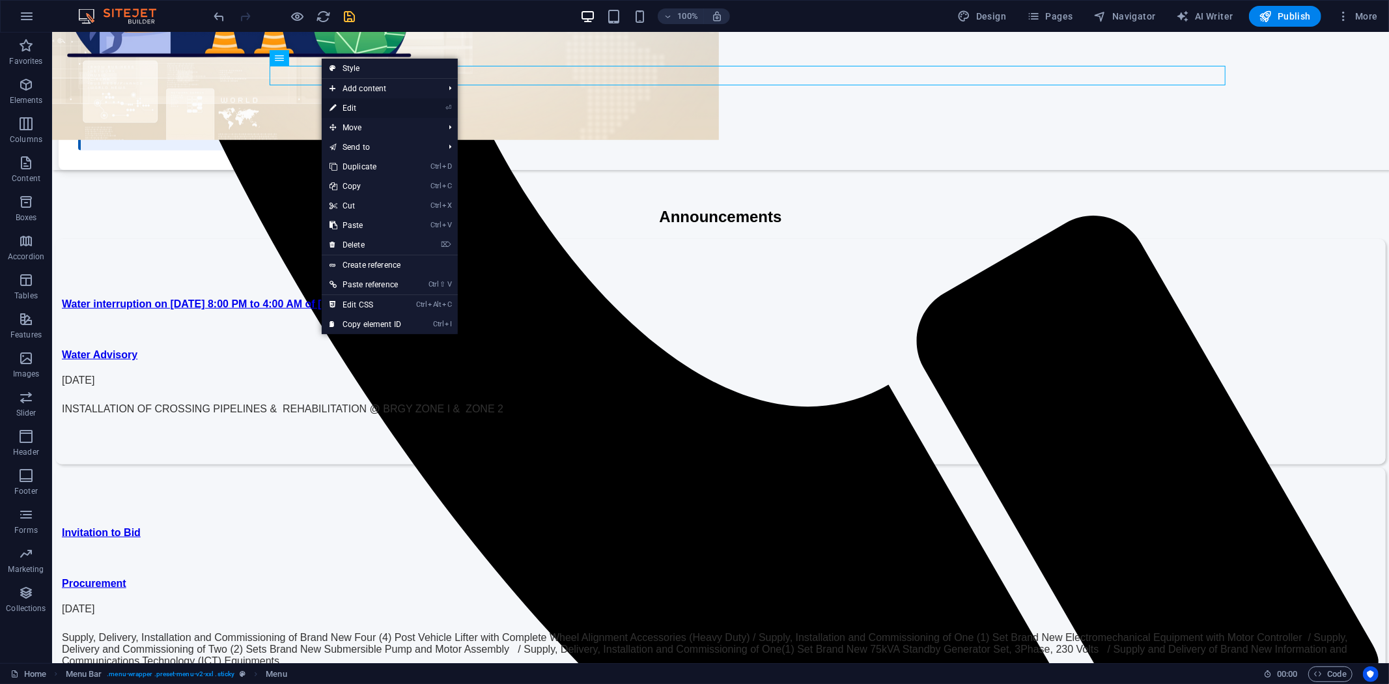
click at [365, 104] on link "⏎ Edit" at bounding box center [365, 108] width 87 height 20
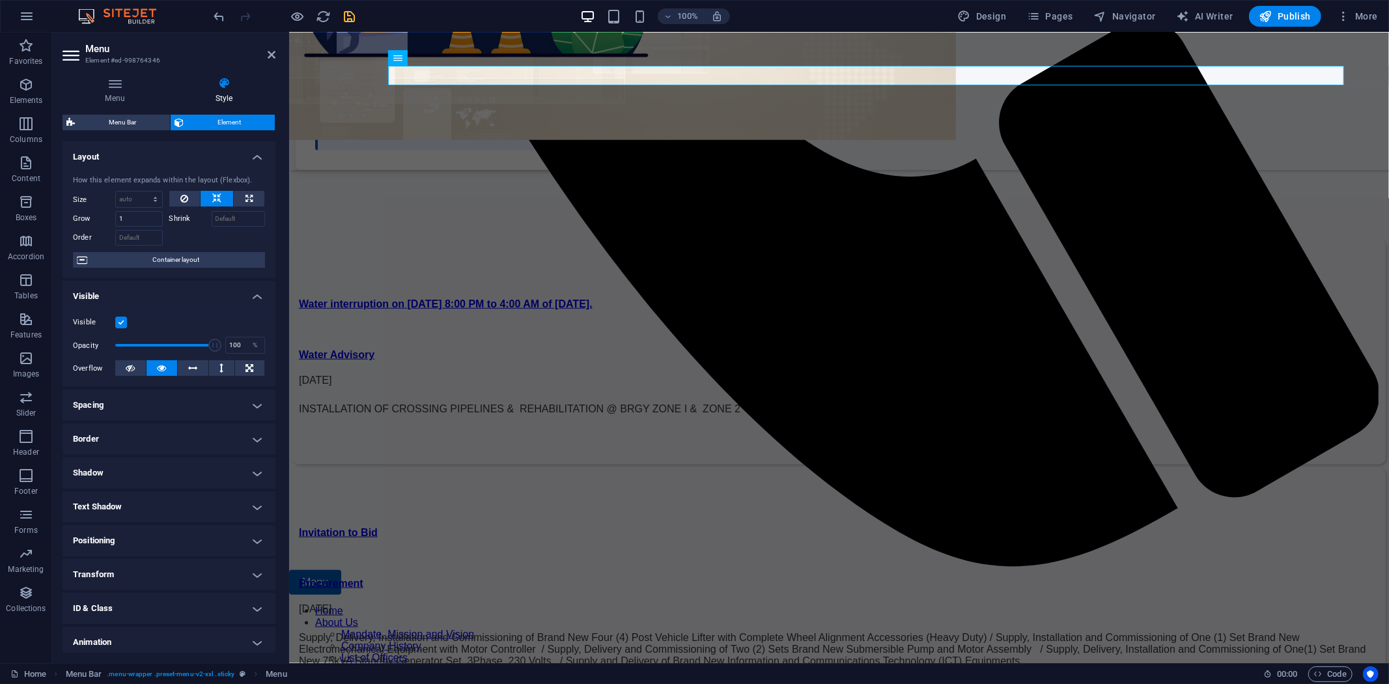
click at [261, 398] on h4 "Spacing" at bounding box center [169, 405] width 213 height 31
click at [180, 447] on select "Default px rem % vh vw Custom" at bounding box center [158, 454] width 64 height 16
click at [170, 446] on select "Default px rem % vh vw Custom" at bounding box center [158, 454] width 64 height 16
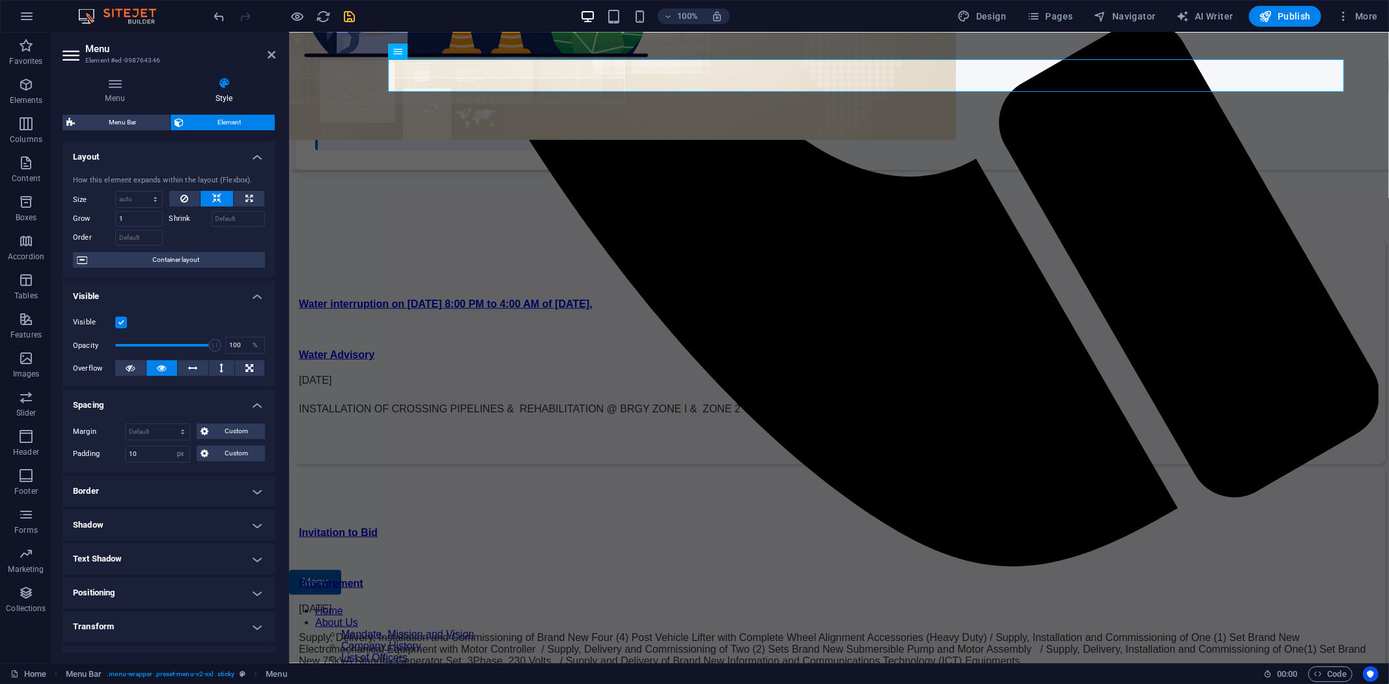
click at [253, 523] on h4 "Shadow" at bounding box center [169, 524] width 213 height 31
click at [184, 550] on span "Outside" at bounding box center [192, 551] width 22 height 16
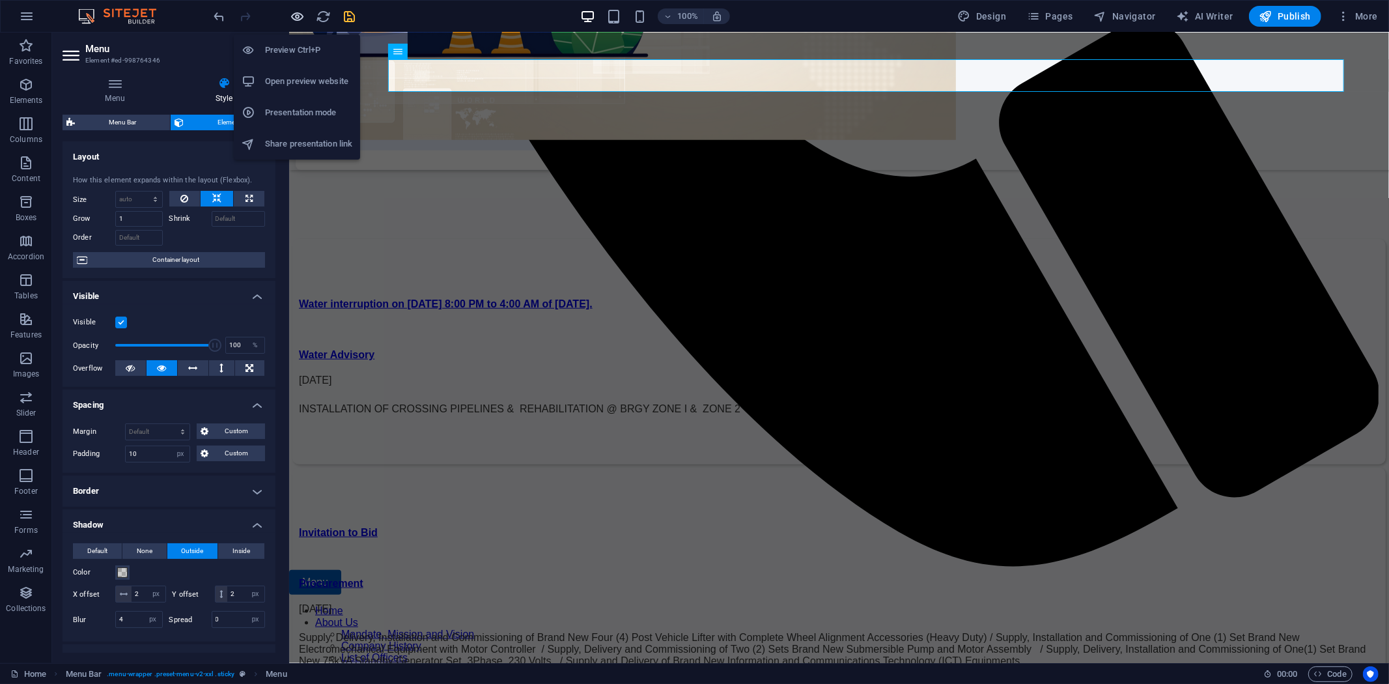
click at [301, 11] on icon "button" at bounding box center [298, 16] width 15 height 15
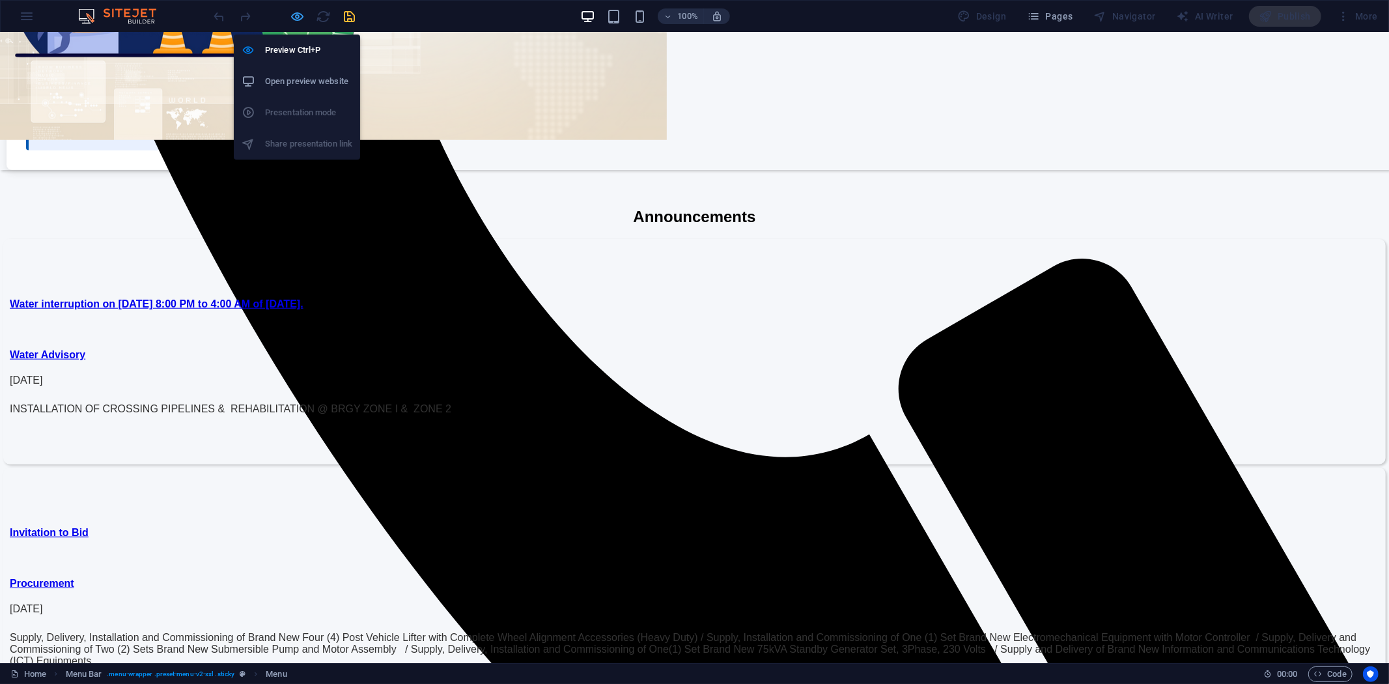
click at [298, 14] on icon "button" at bounding box center [298, 16] width 15 height 15
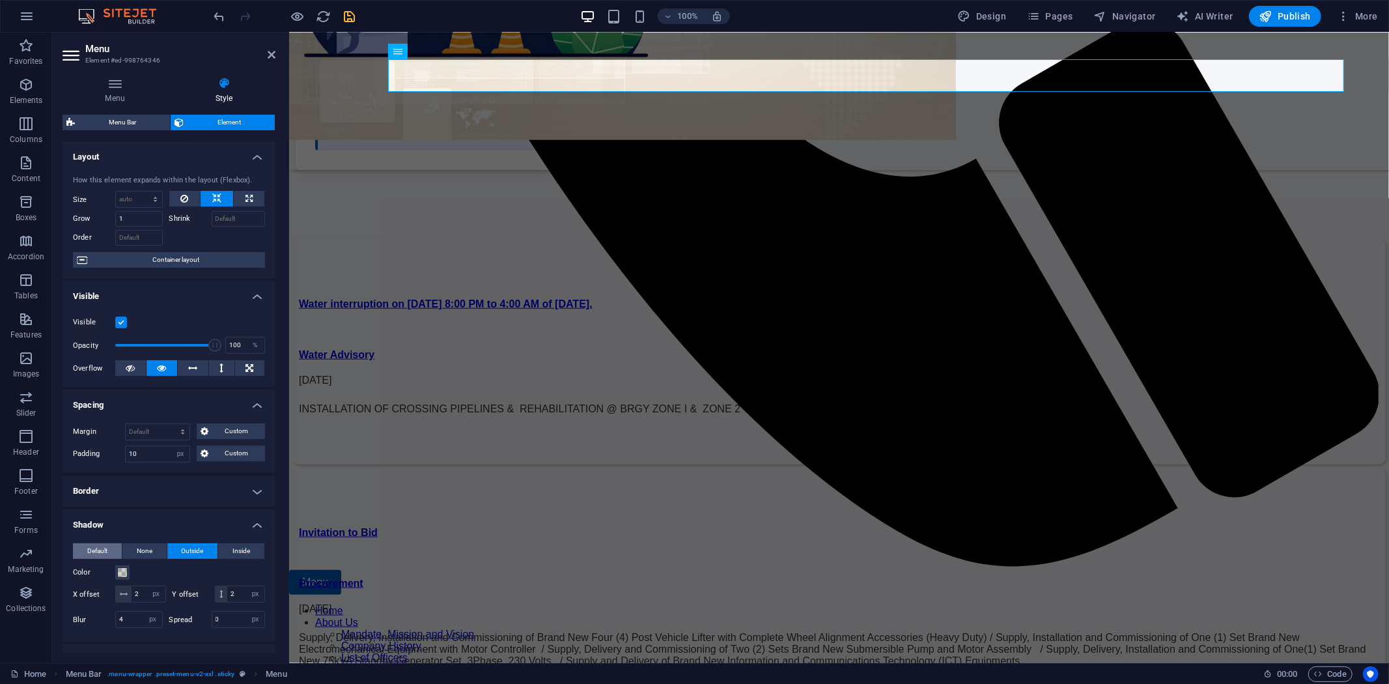
click at [96, 548] on span "Default" at bounding box center [97, 551] width 20 height 16
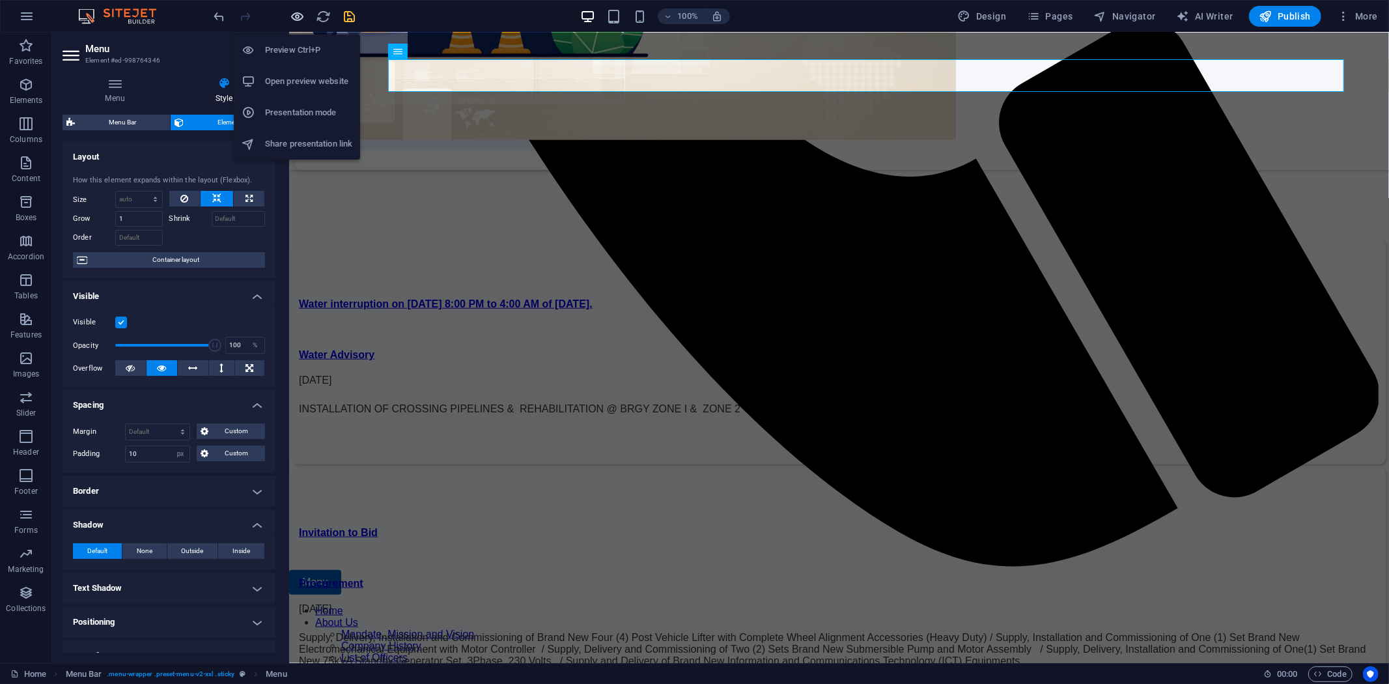
click at [301, 11] on icon "button" at bounding box center [298, 16] width 15 height 15
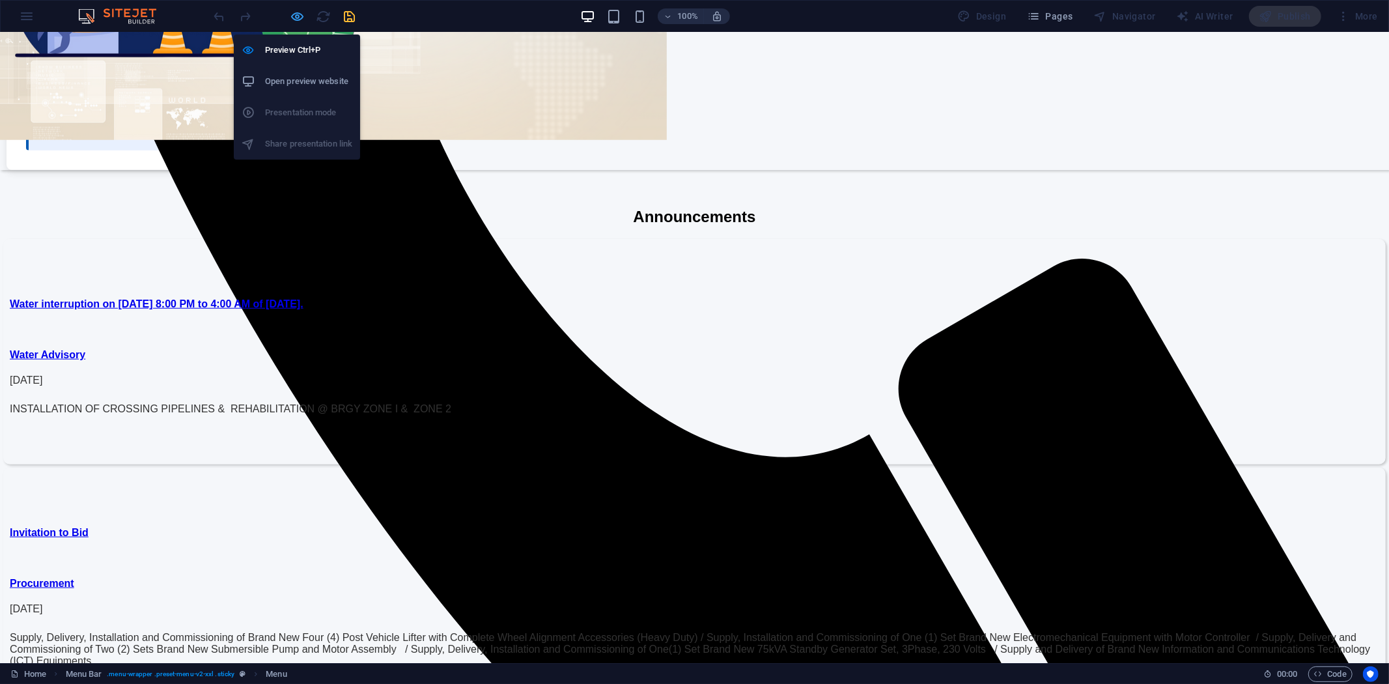
click at [294, 14] on icon "button" at bounding box center [298, 16] width 15 height 15
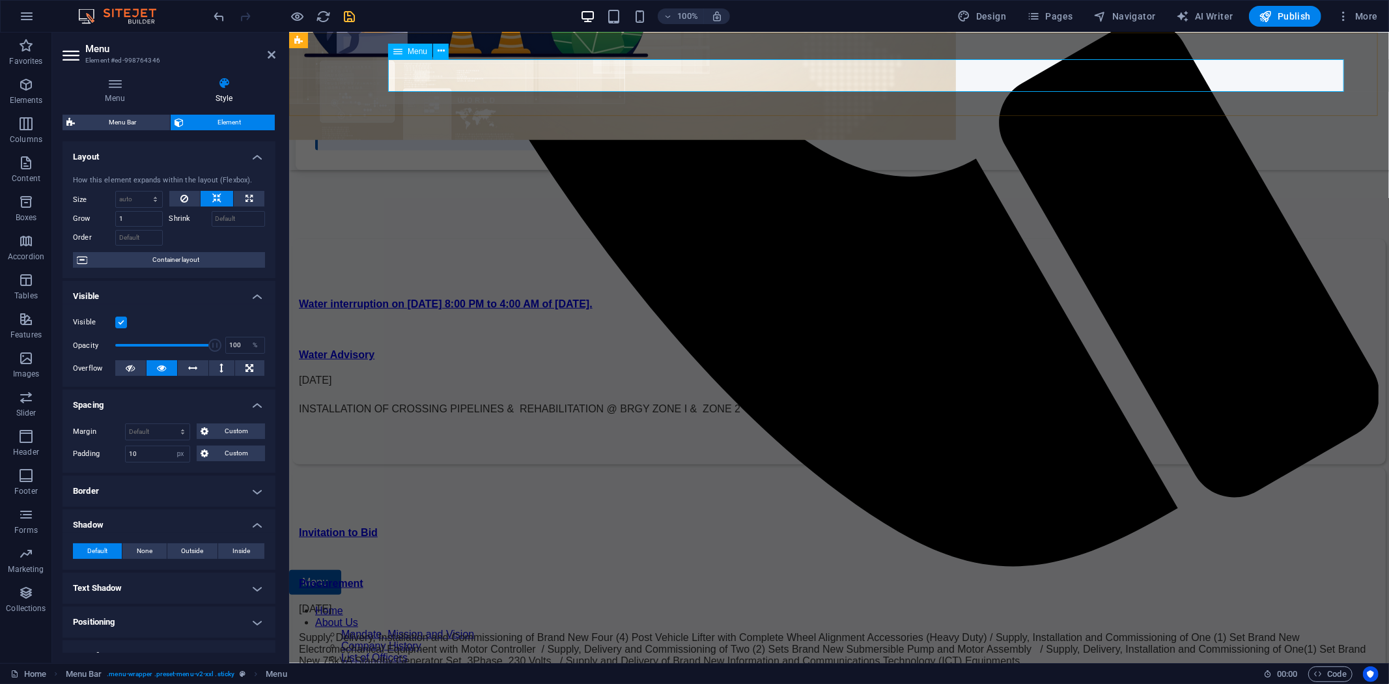
click at [406, 49] on div "Menu" at bounding box center [410, 52] width 44 height 16
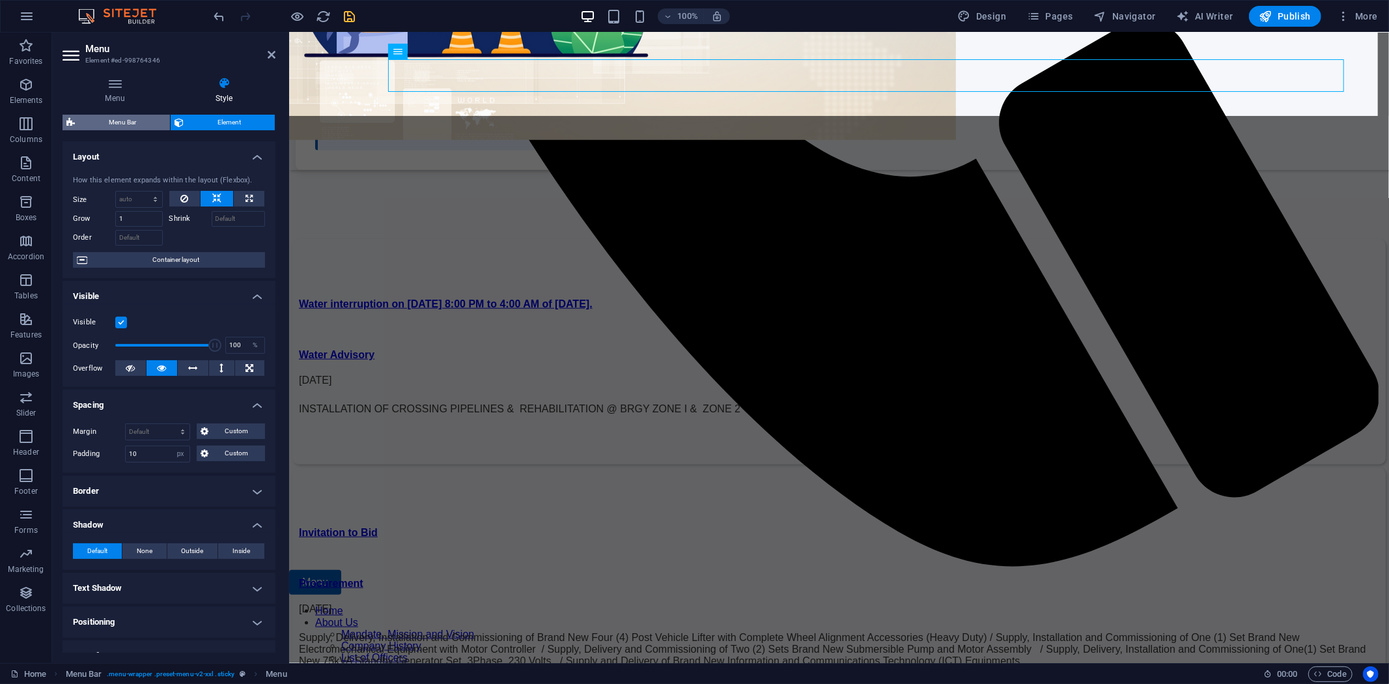
click at [128, 122] on span "Menu Bar" at bounding box center [122, 123] width 87 height 16
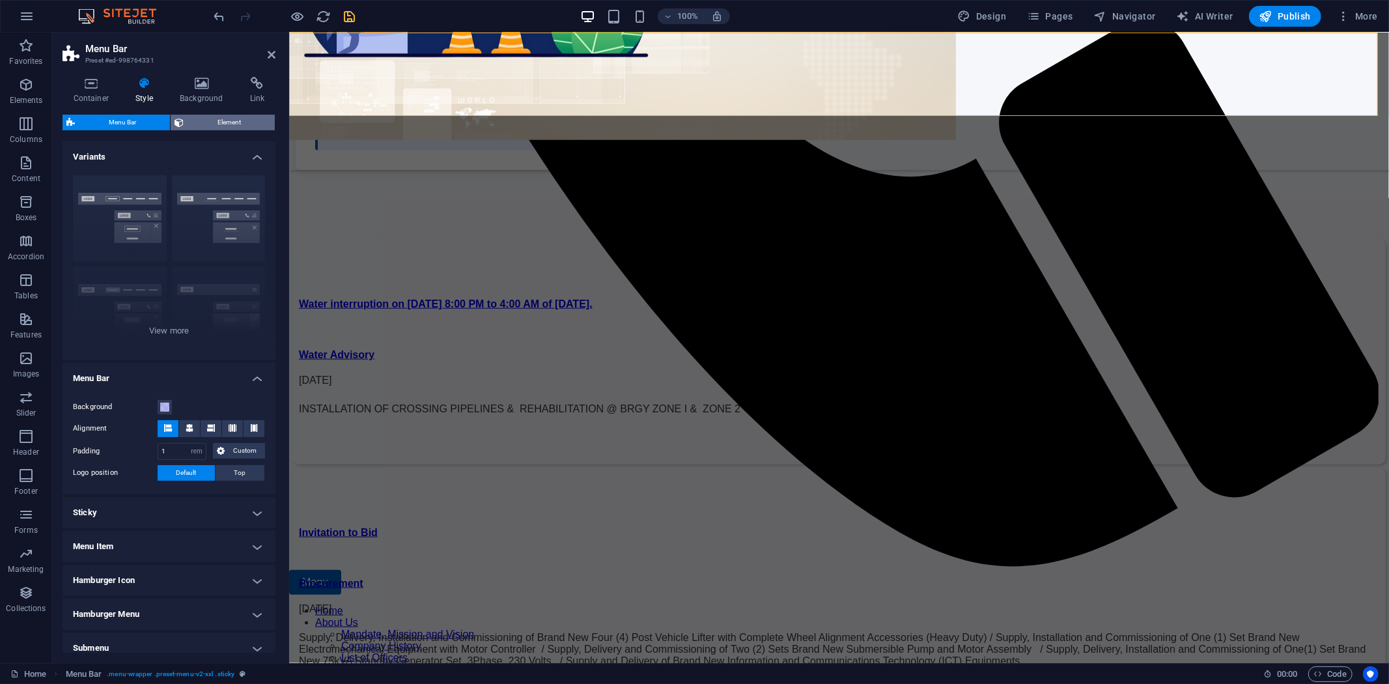
click at [211, 124] on span "Element" at bounding box center [229, 123] width 83 height 16
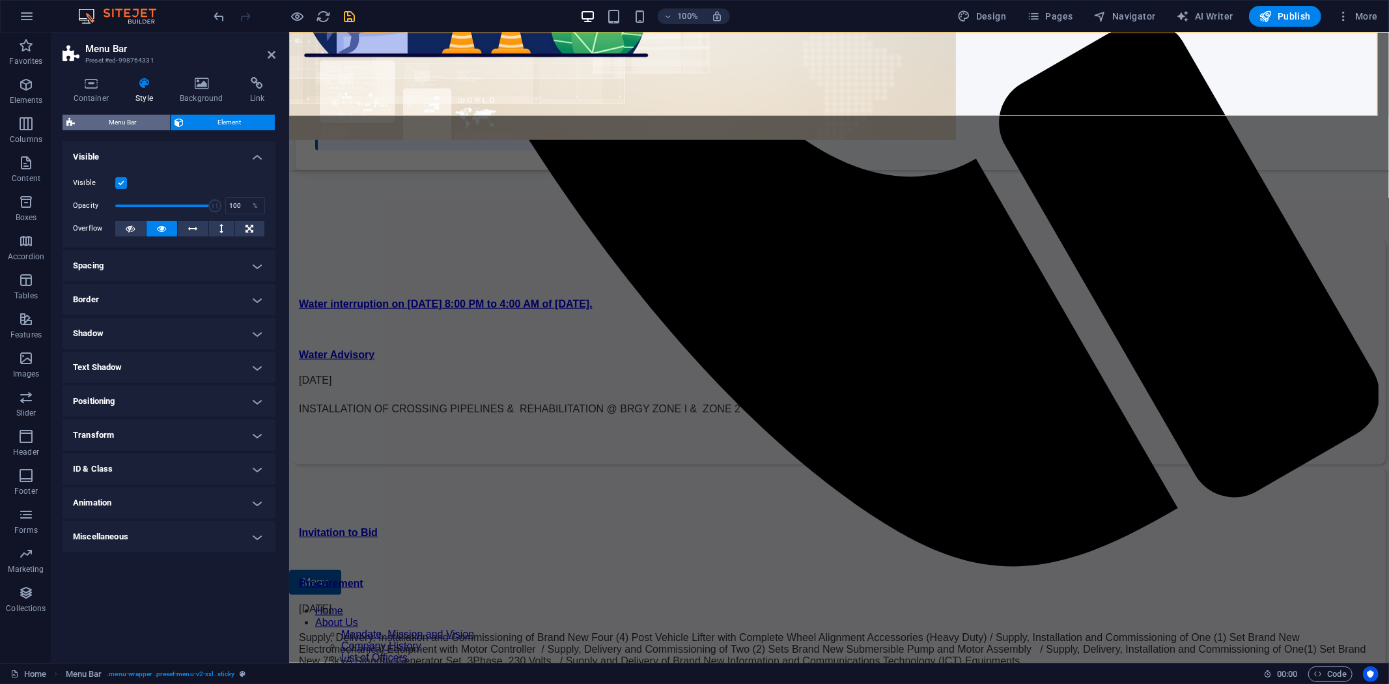
click at [121, 124] on span "Menu Bar" at bounding box center [122, 123] width 87 height 16
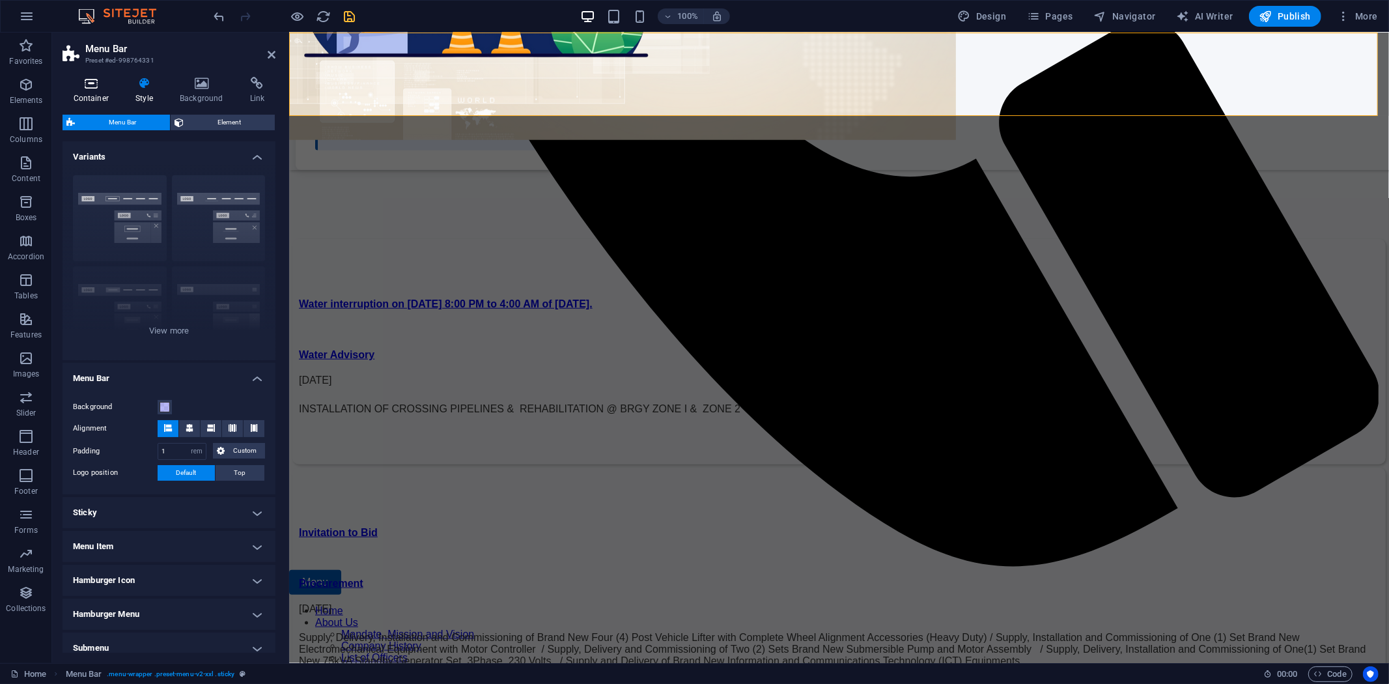
click at [88, 90] on h4 "Container" at bounding box center [94, 90] width 63 height 27
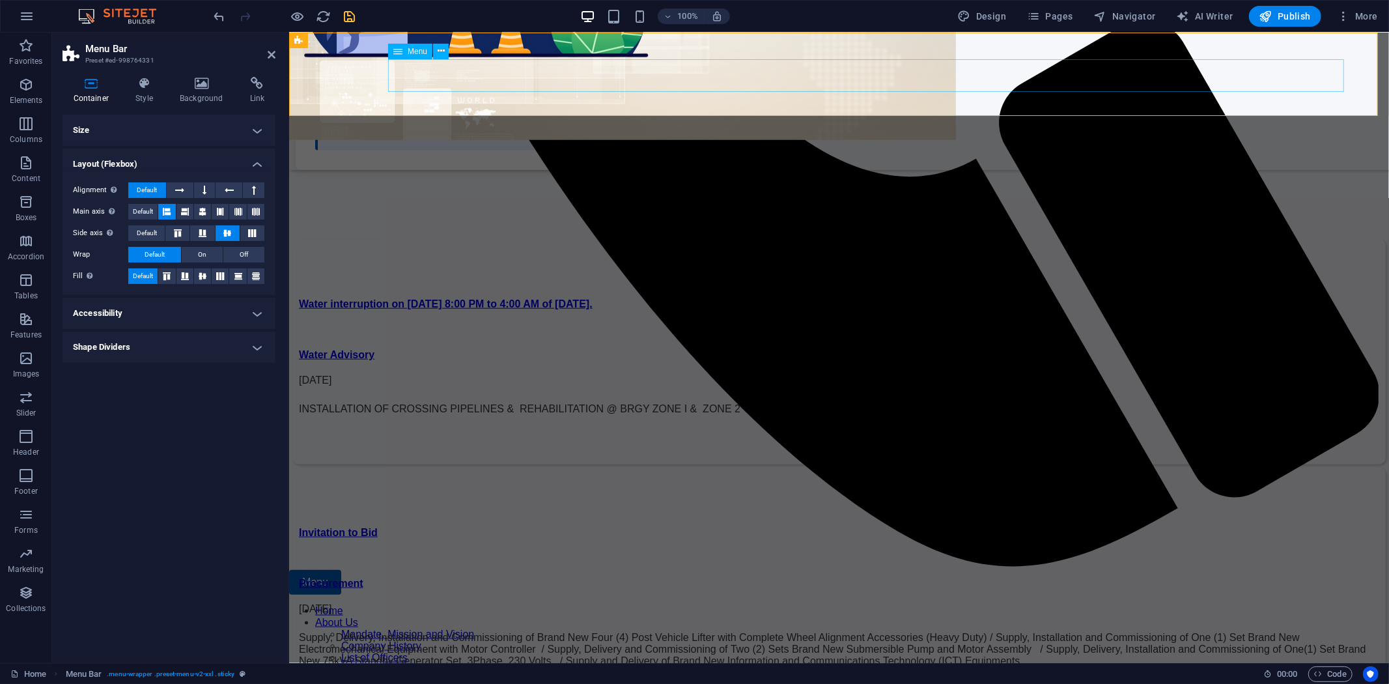
click at [415, 51] on span "Menu" at bounding box center [418, 52] width 20 height 8
click at [414, 51] on span "Menu" at bounding box center [418, 52] width 20 height 8
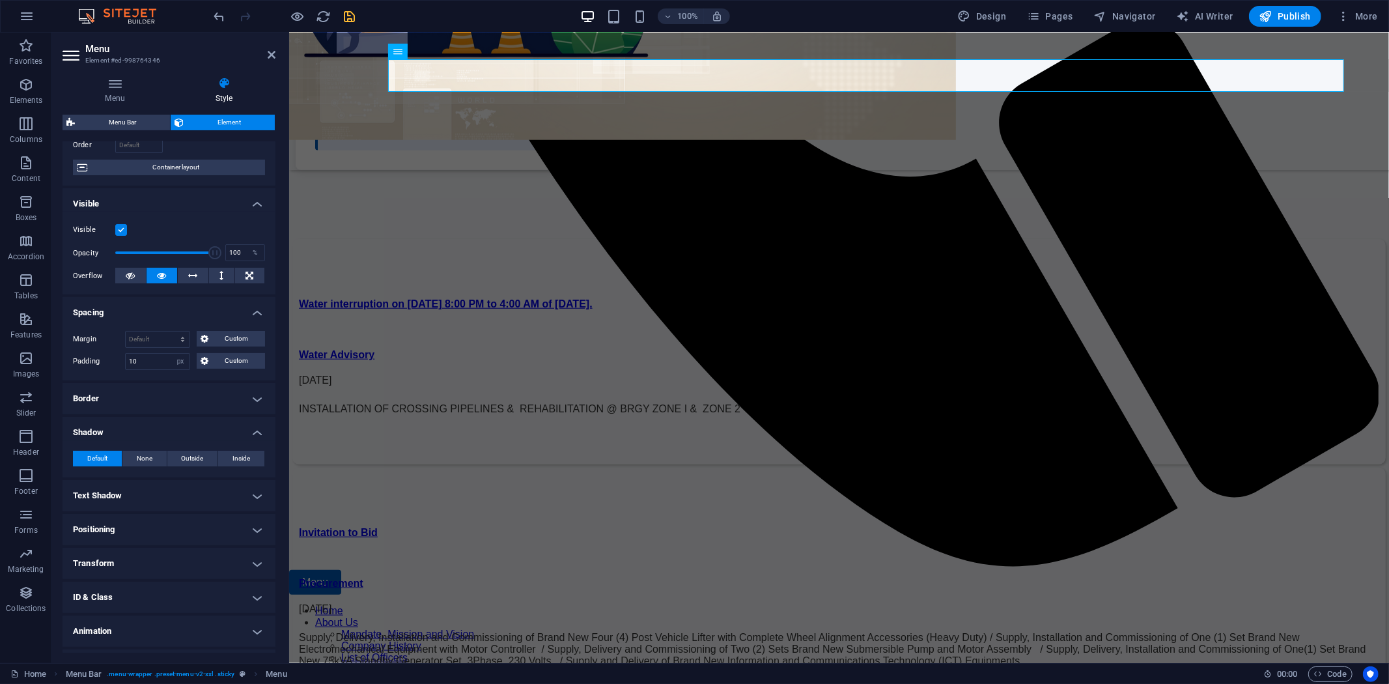
scroll to position [121, 0]
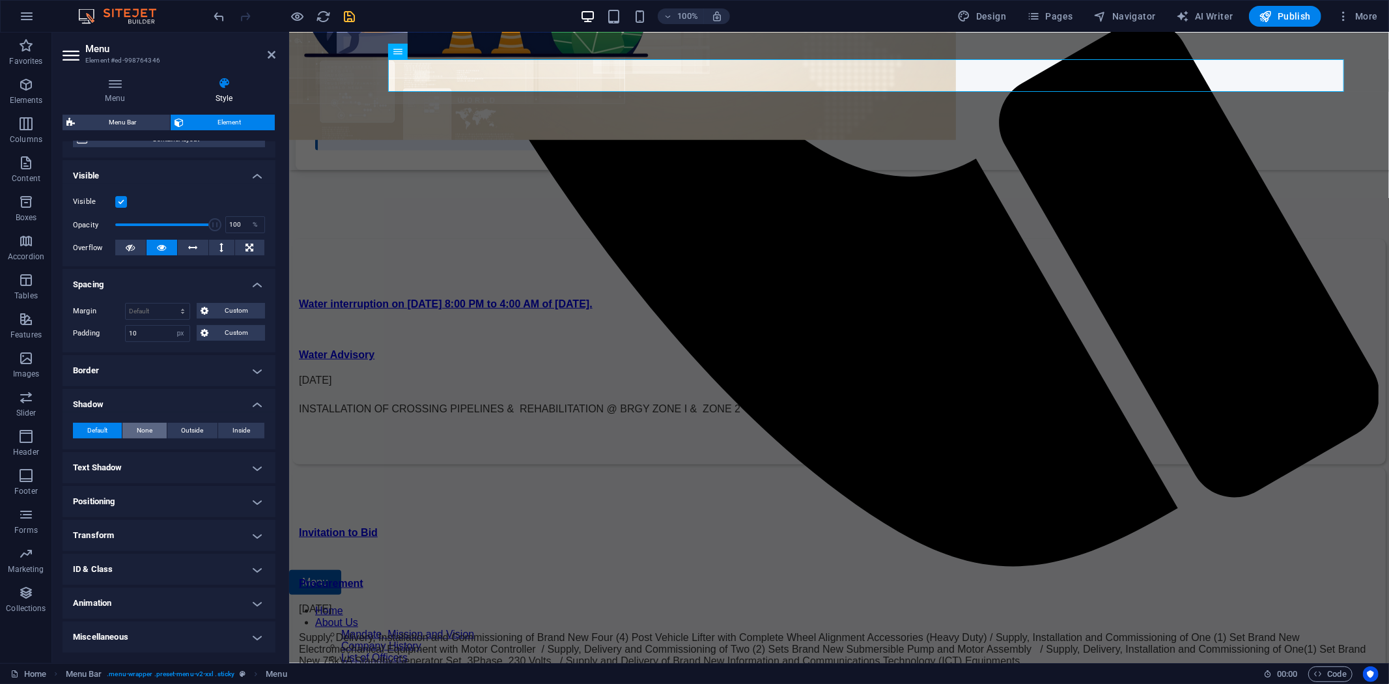
click at [146, 431] on span "None" at bounding box center [145, 431] width 16 height 16
click at [92, 431] on span "Default" at bounding box center [97, 431] width 20 height 16
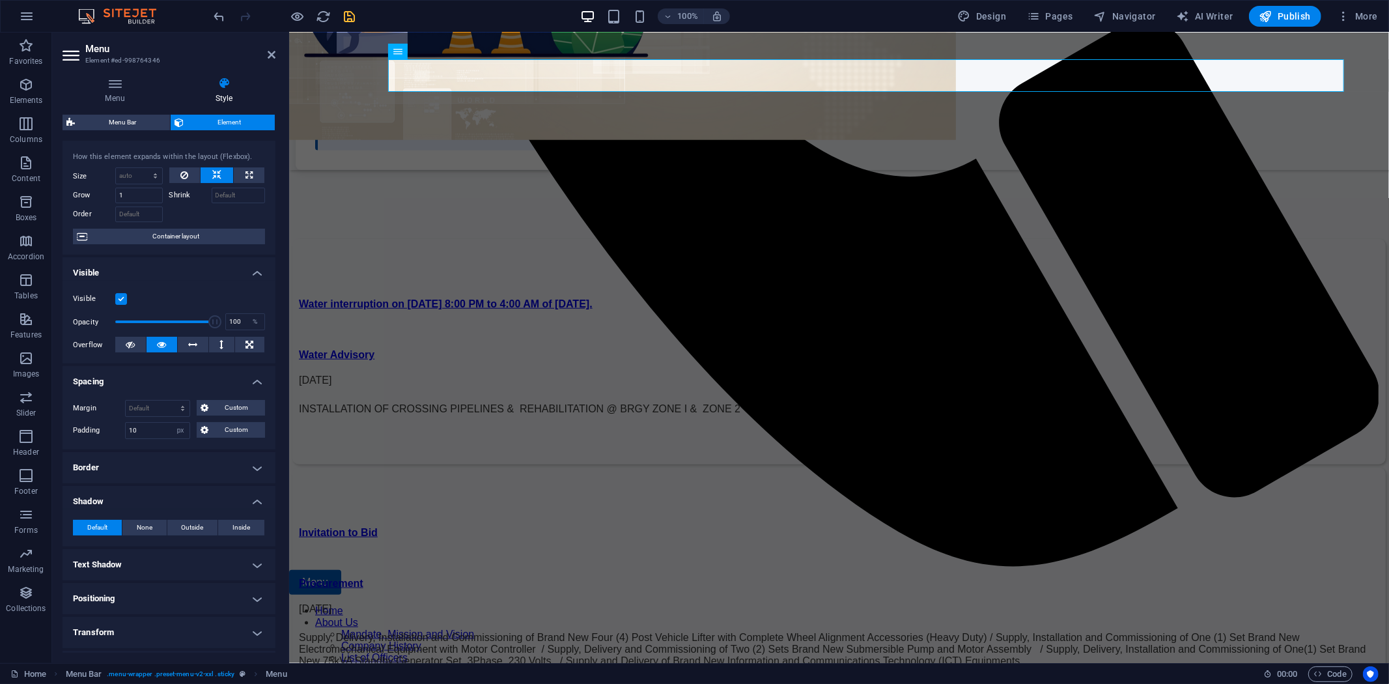
scroll to position [0, 0]
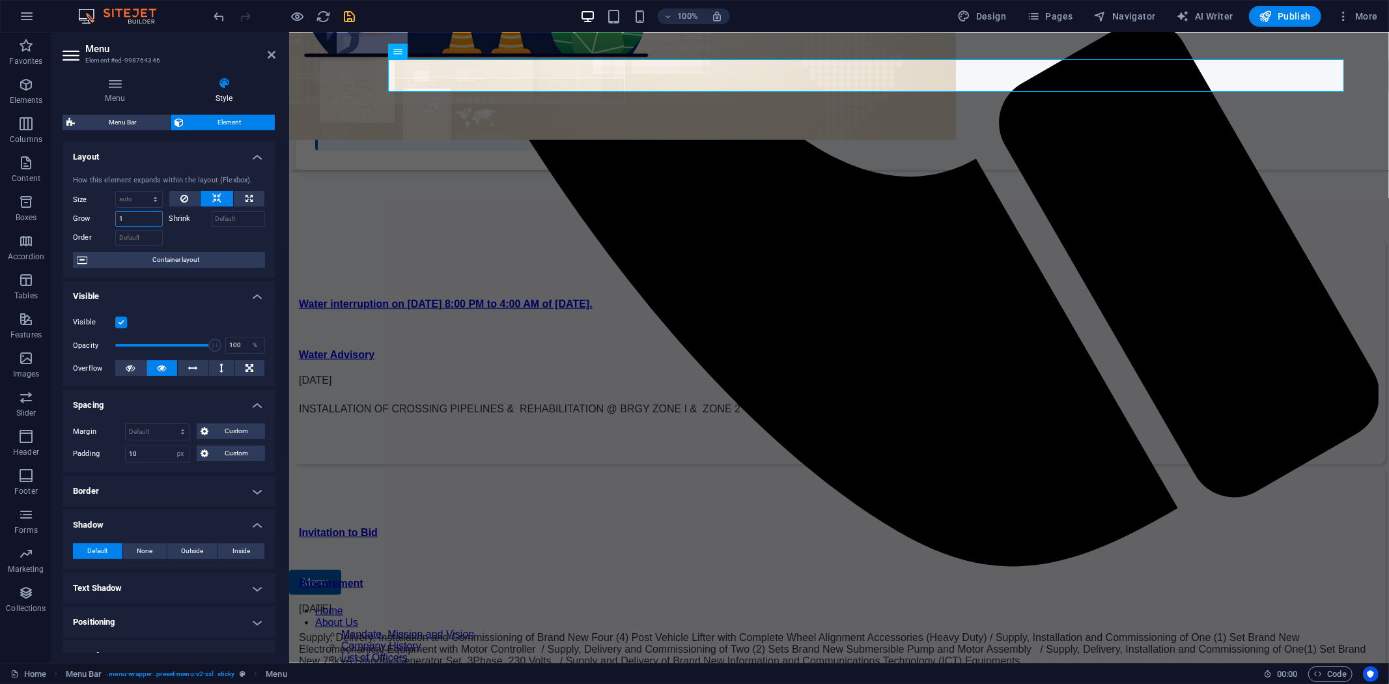
drag, startPoint x: 134, startPoint y: 220, endPoint x: 77, endPoint y: 229, distance: 57.3
click at [76, 226] on div "Grow 1" at bounding box center [118, 219] width 90 height 16
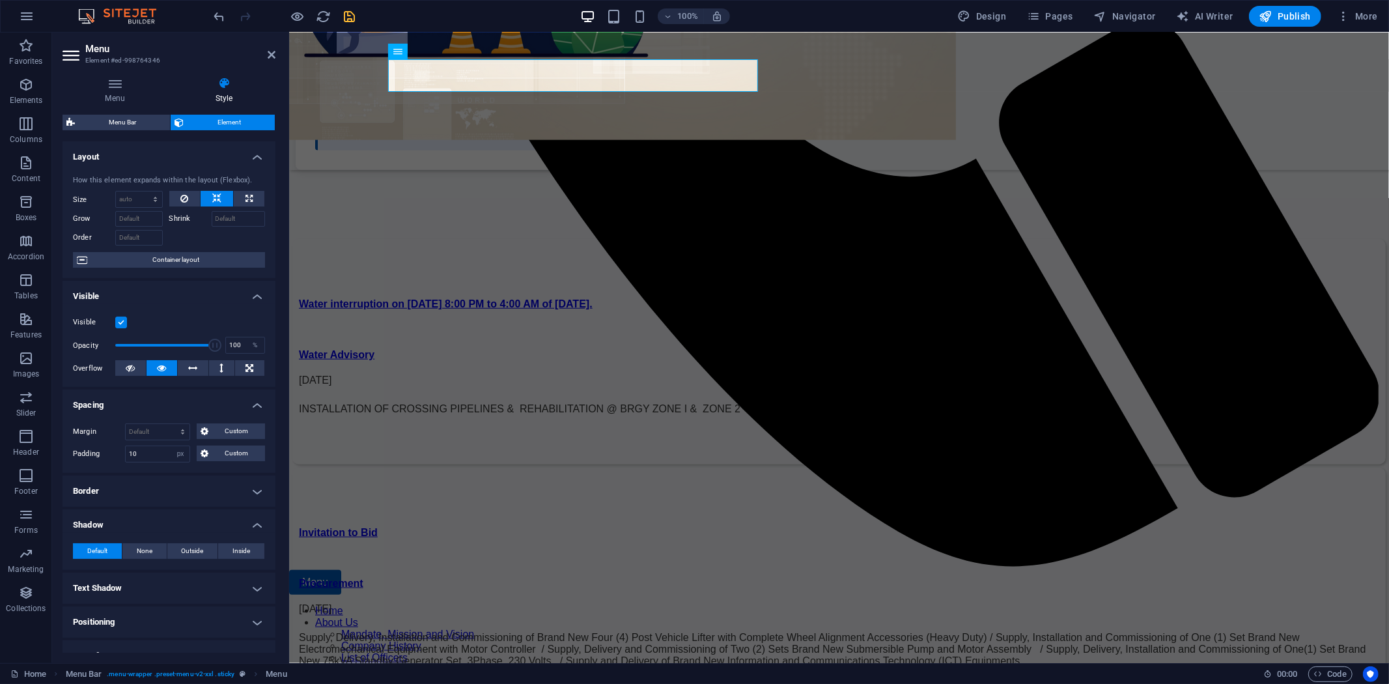
click at [236, 238] on div at bounding box center [217, 236] width 96 height 19
click at [300, 17] on icon "button" at bounding box center [298, 16] width 15 height 15
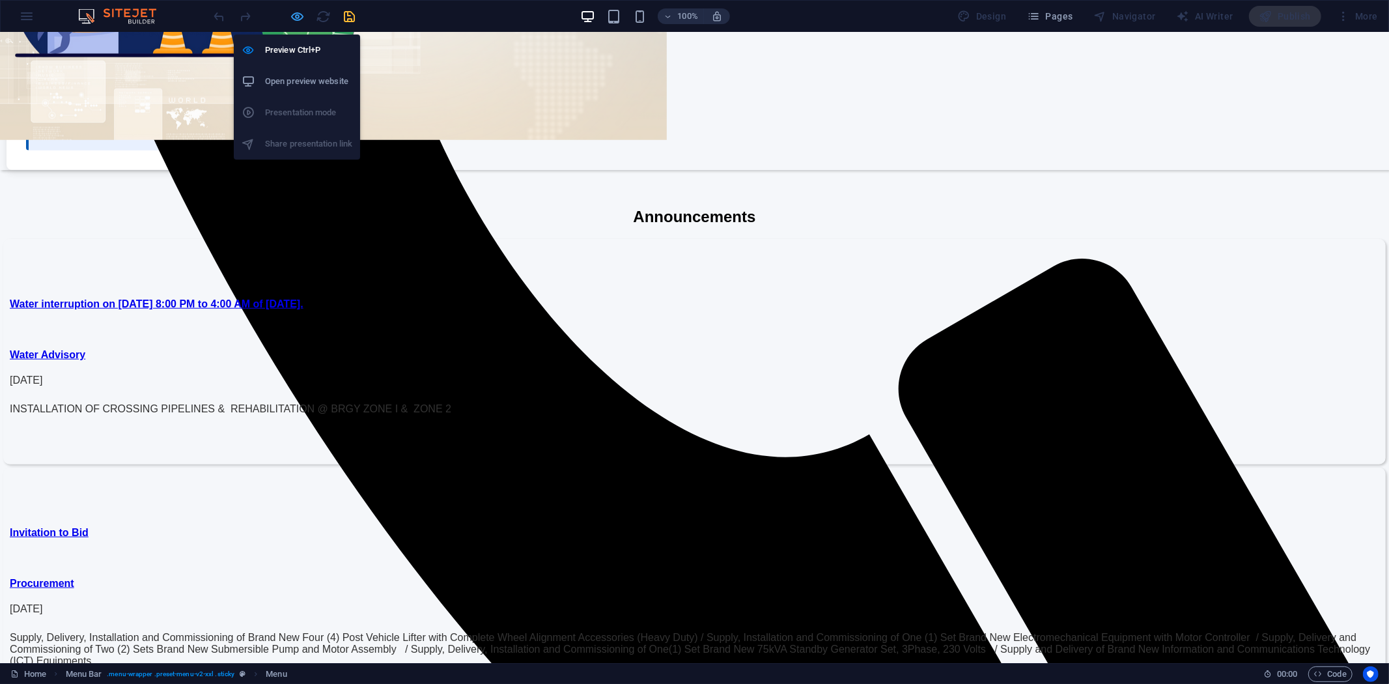
click at [291, 14] on icon "button" at bounding box center [298, 16] width 15 height 15
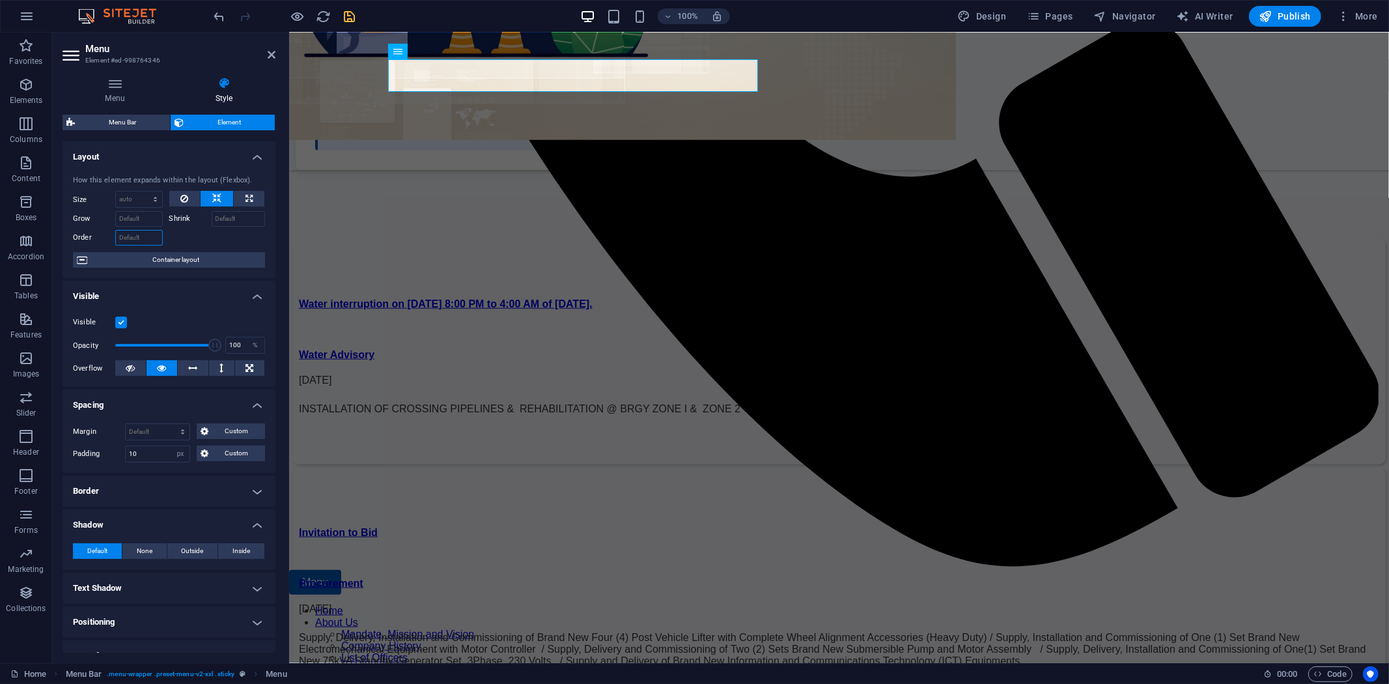
click at [135, 239] on input "Order" at bounding box center [139, 238] width 48 height 16
click at [135, 233] on input "1" at bounding box center [139, 238] width 48 height 16
drag, startPoint x: 131, startPoint y: 236, endPoint x: 102, endPoint y: 238, distance: 28.7
click at [102, 238] on div "Order 1" at bounding box center [118, 238] width 90 height 16
click at [150, 228] on div "Order 2" at bounding box center [121, 236] width 96 height 19
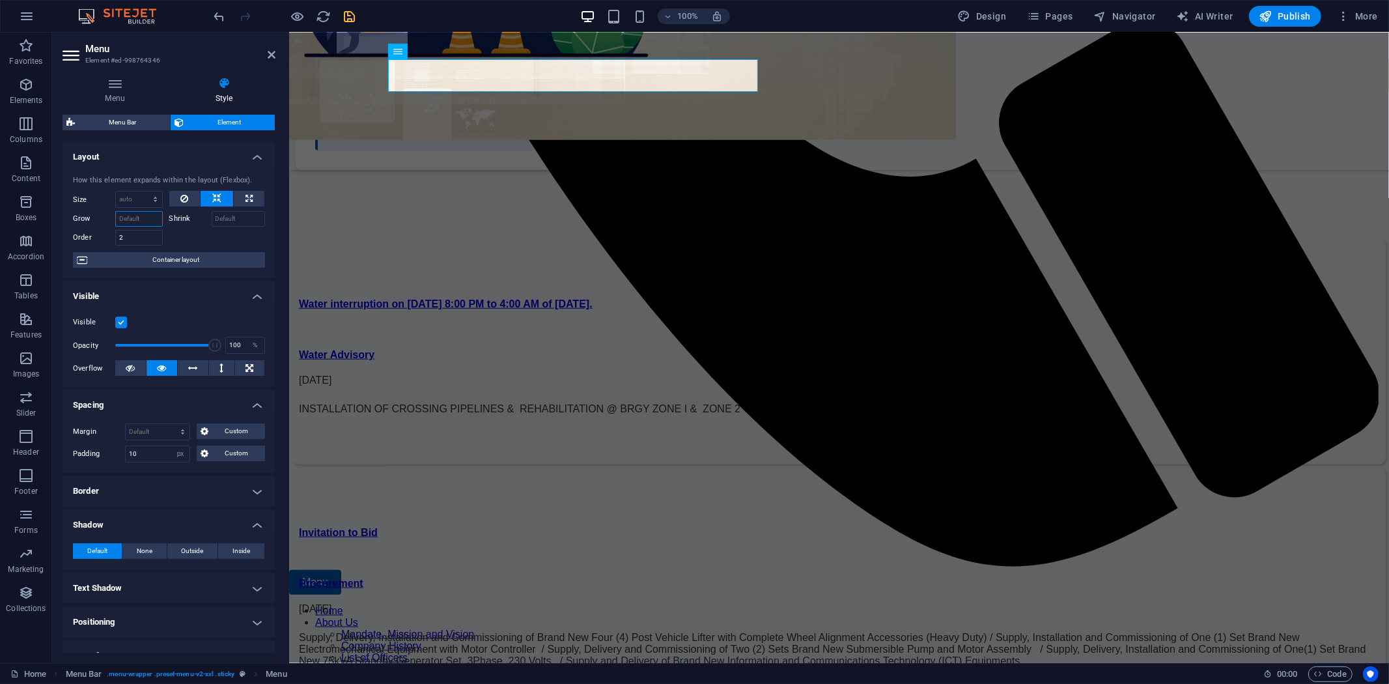
click at [145, 218] on input "Grow" at bounding box center [139, 219] width 48 height 16
drag, startPoint x: 135, startPoint y: 238, endPoint x: 95, endPoint y: 241, distance: 39.8
click at [95, 241] on div "Order 2" at bounding box center [118, 238] width 90 height 16
drag, startPoint x: 134, startPoint y: 242, endPoint x: 66, endPoint y: 235, distance: 68.8
click at [65, 236] on div "How this element expands within the layout (Flexbox). Size Default auto px % 1/…" at bounding box center [169, 222] width 213 height 114
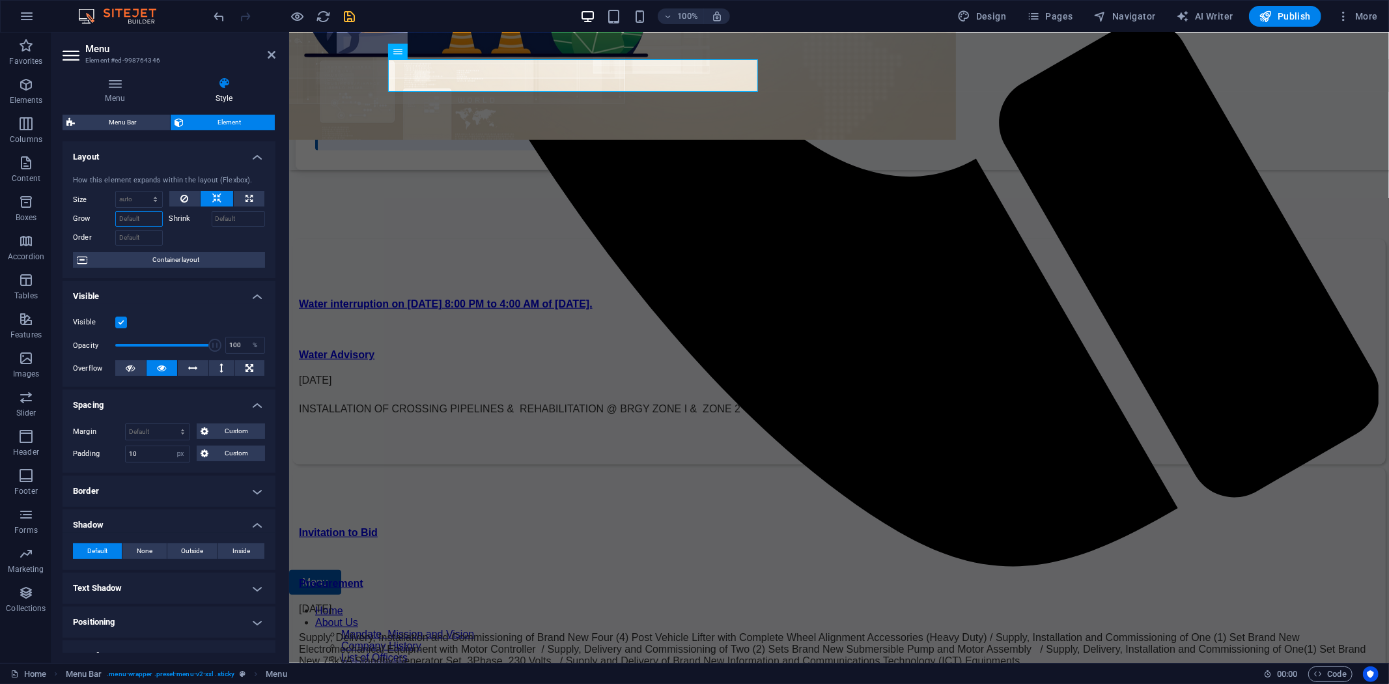
click at [121, 215] on input "Grow" at bounding box center [139, 219] width 48 height 16
click at [203, 236] on div at bounding box center [217, 236] width 96 height 19
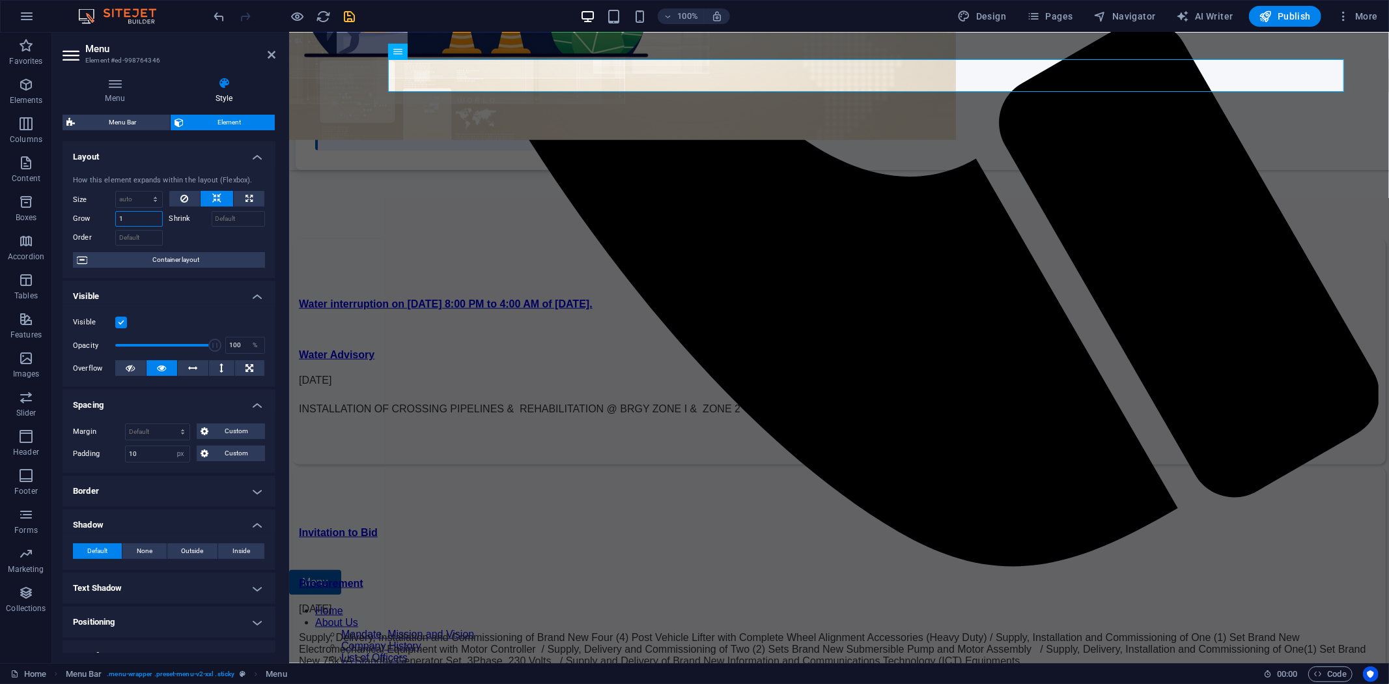
drag, startPoint x: 126, startPoint y: 218, endPoint x: 74, endPoint y: 218, distance: 52.1
click at [76, 218] on div "Grow 1" at bounding box center [118, 219] width 90 height 16
click at [231, 211] on input "Shrink" at bounding box center [239, 219] width 54 height 16
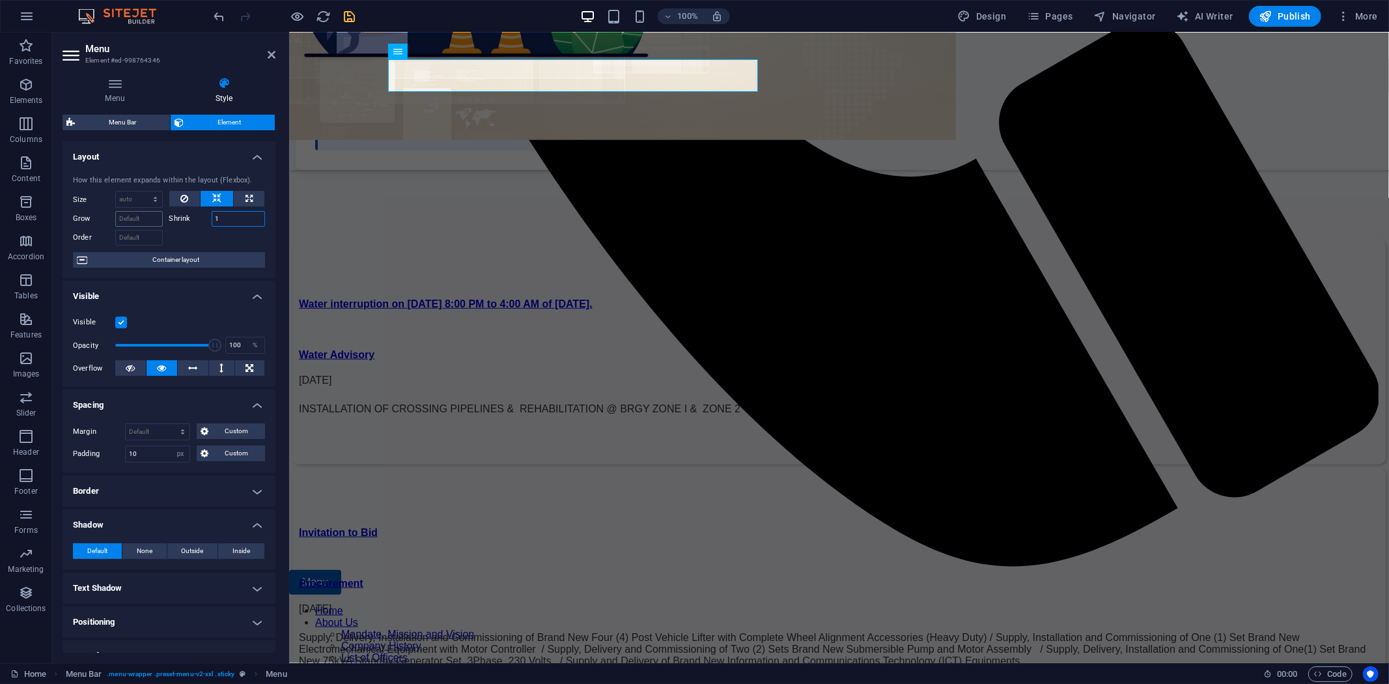
drag, startPoint x: 226, startPoint y: 215, endPoint x: 155, endPoint y: 215, distance: 71.0
click at [155, 215] on div "Grow Shrink 1" at bounding box center [169, 217] width 192 height 19
click at [181, 192] on icon at bounding box center [184, 199] width 8 height 16
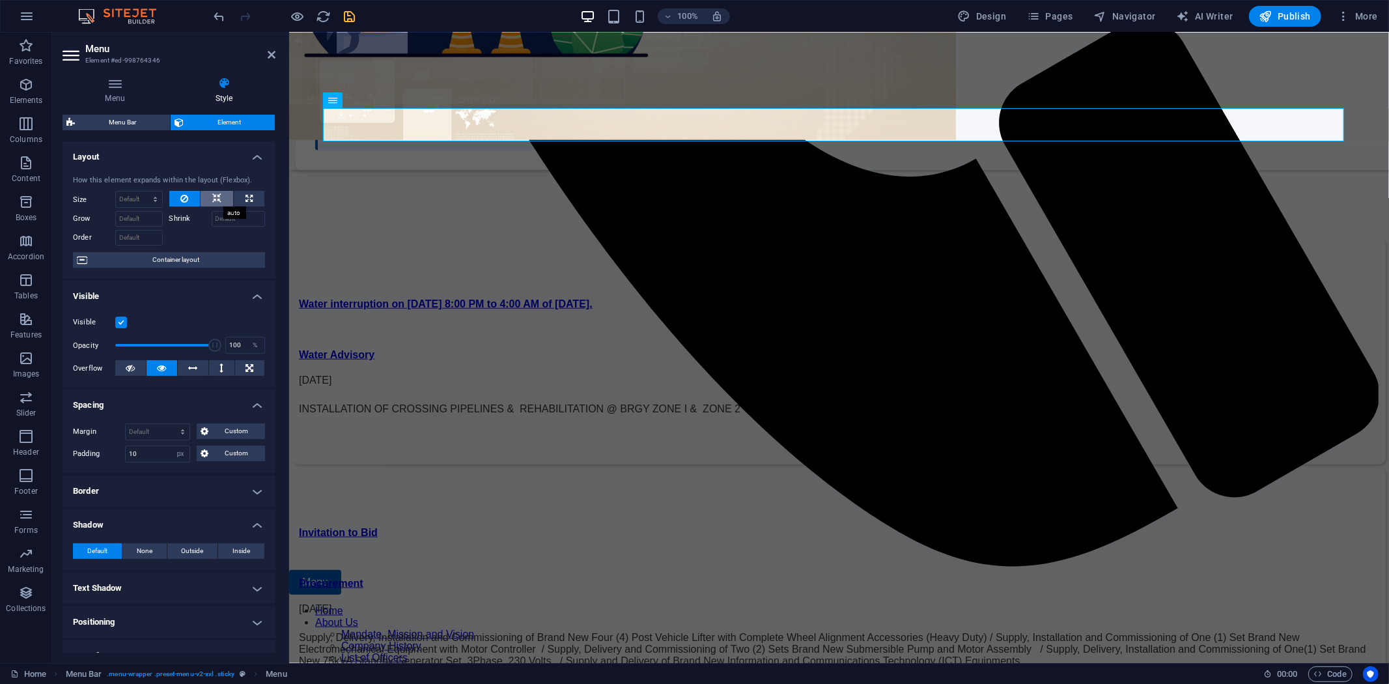
click at [215, 195] on icon at bounding box center [216, 199] width 9 height 16
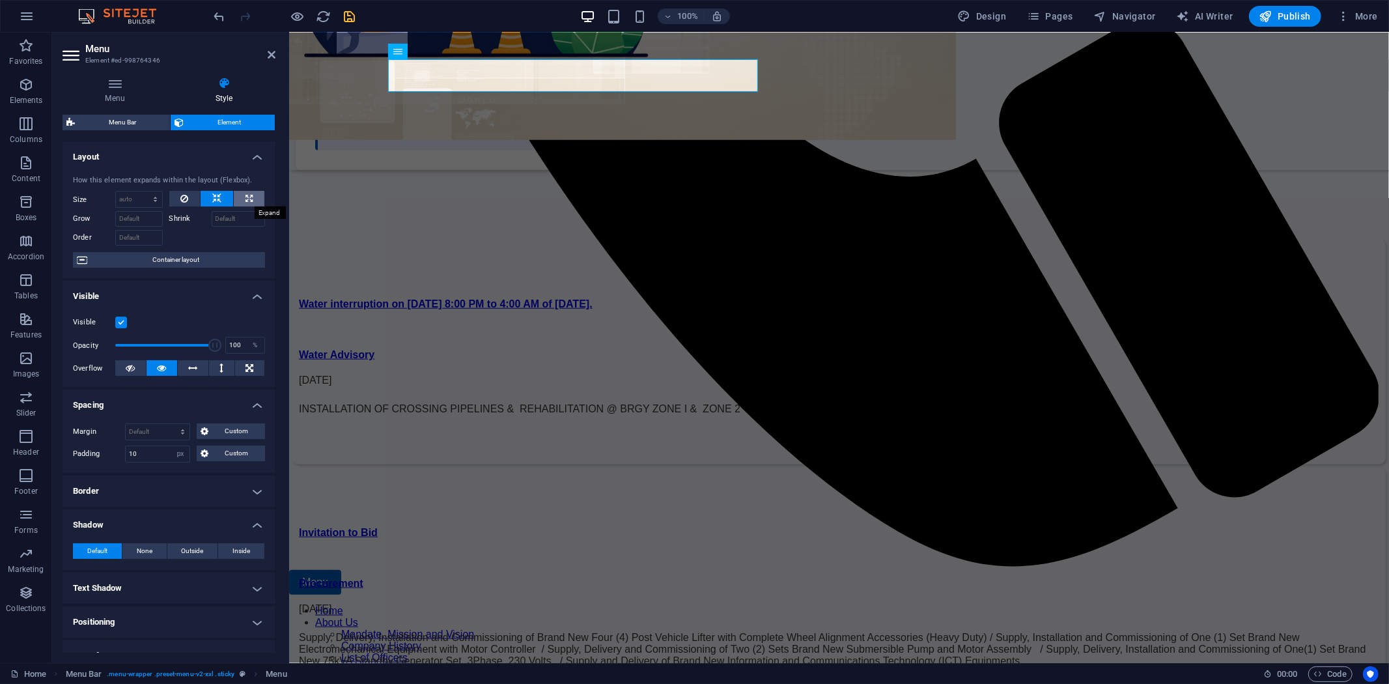
click at [246, 195] on icon at bounding box center [249, 199] width 7 height 16
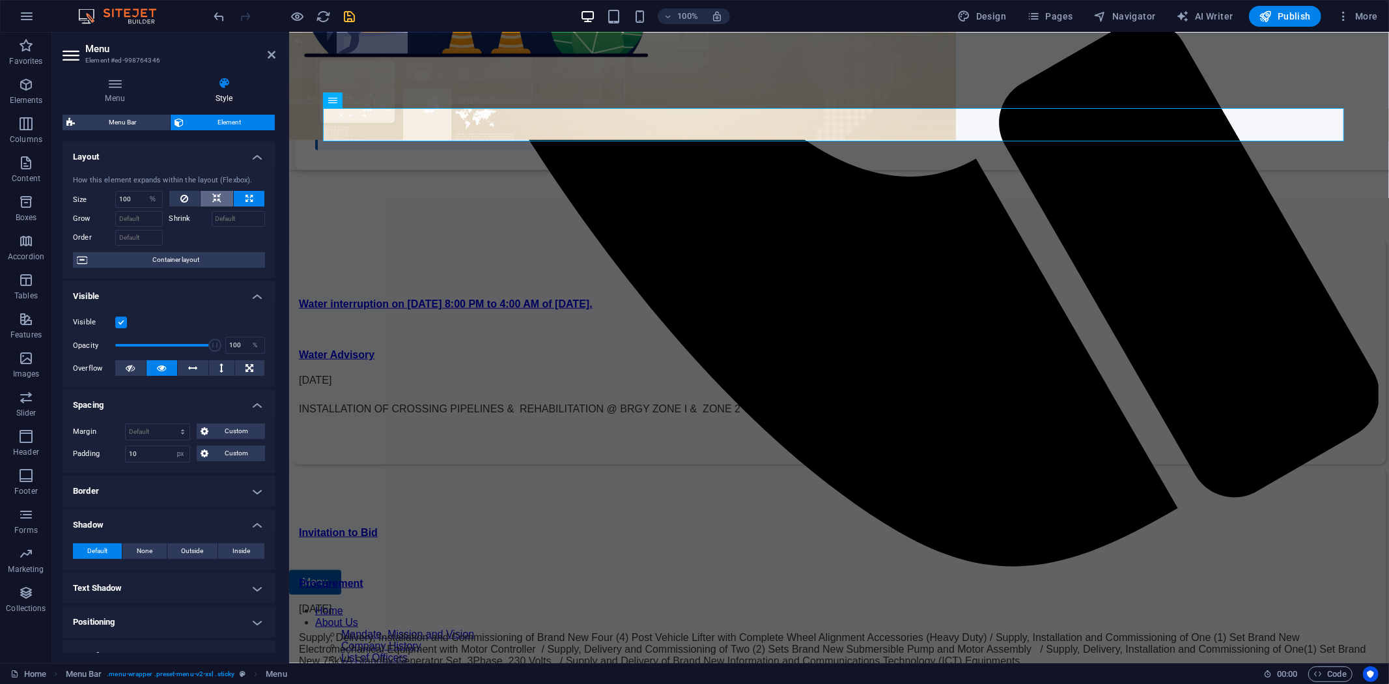
click at [214, 196] on icon at bounding box center [216, 199] width 9 height 16
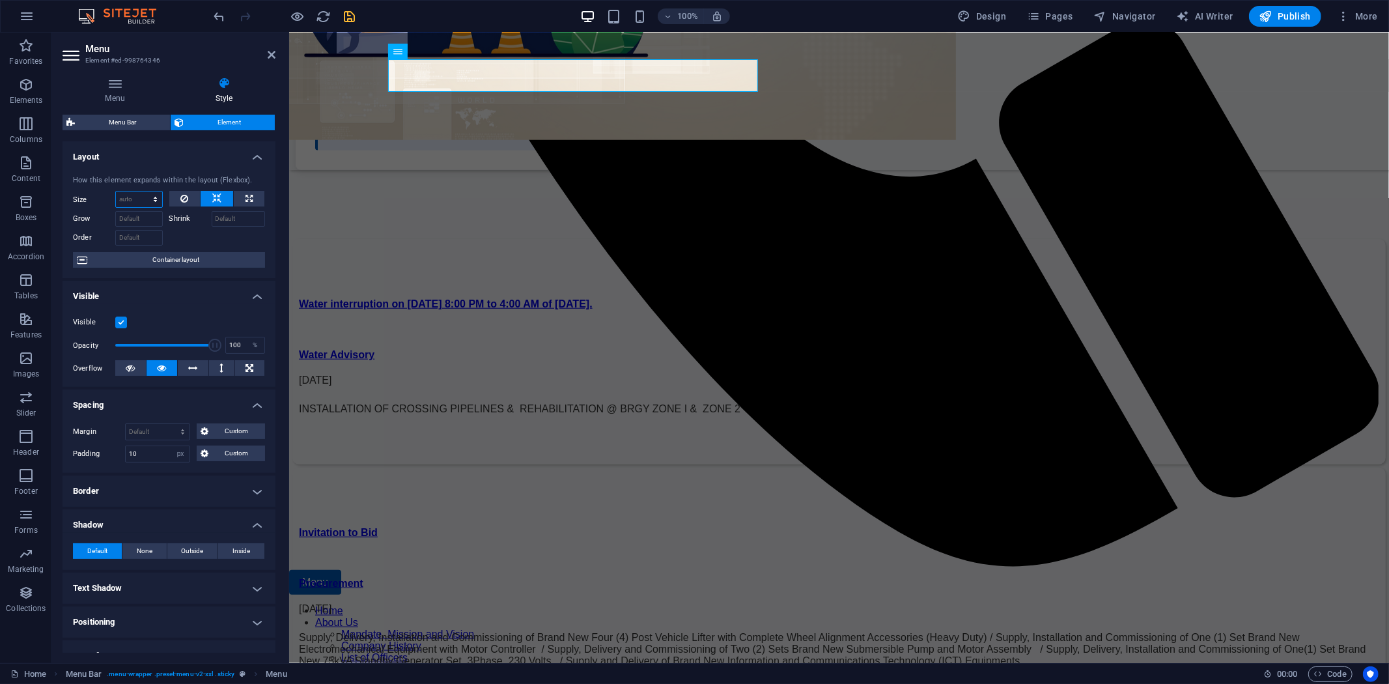
click at [149, 194] on select "Default auto px % 1/1 1/2 1/3 1/4 1/5 1/6 1/7 1/8 1/9 1/10" at bounding box center [139, 200] width 46 height 16
click at [116, 192] on select "Default auto px % 1/1 1/2 1/3 1/4 1/5 1/6 1/7 1/8 1/9 1/10" at bounding box center [139, 200] width 46 height 16
click at [191, 192] on button at bounding box center [184, 199] width 31 height 16
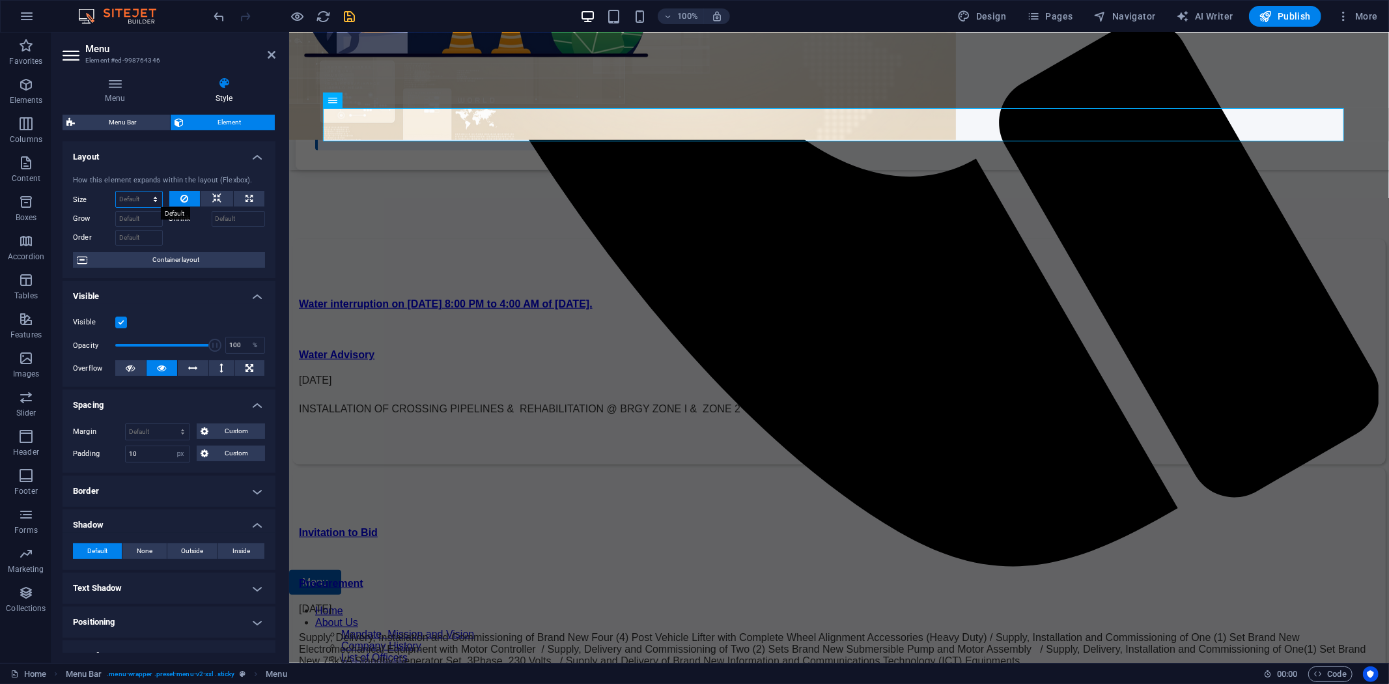
click at [149, 198] on select "Default auto px % 1/1 1/2 1/3 1/4 1/5 1/6 1/7 1/8 1/9 1/10" at bounding box center [139, 200] width 46 height 16
click at [116, 192] on select "Default auto px % 1/1 1/2 1/3 1/4 1/5 1/6 1/7 1/8 1/9 1/10" at bounding box center [139, 200] width 46 height 16
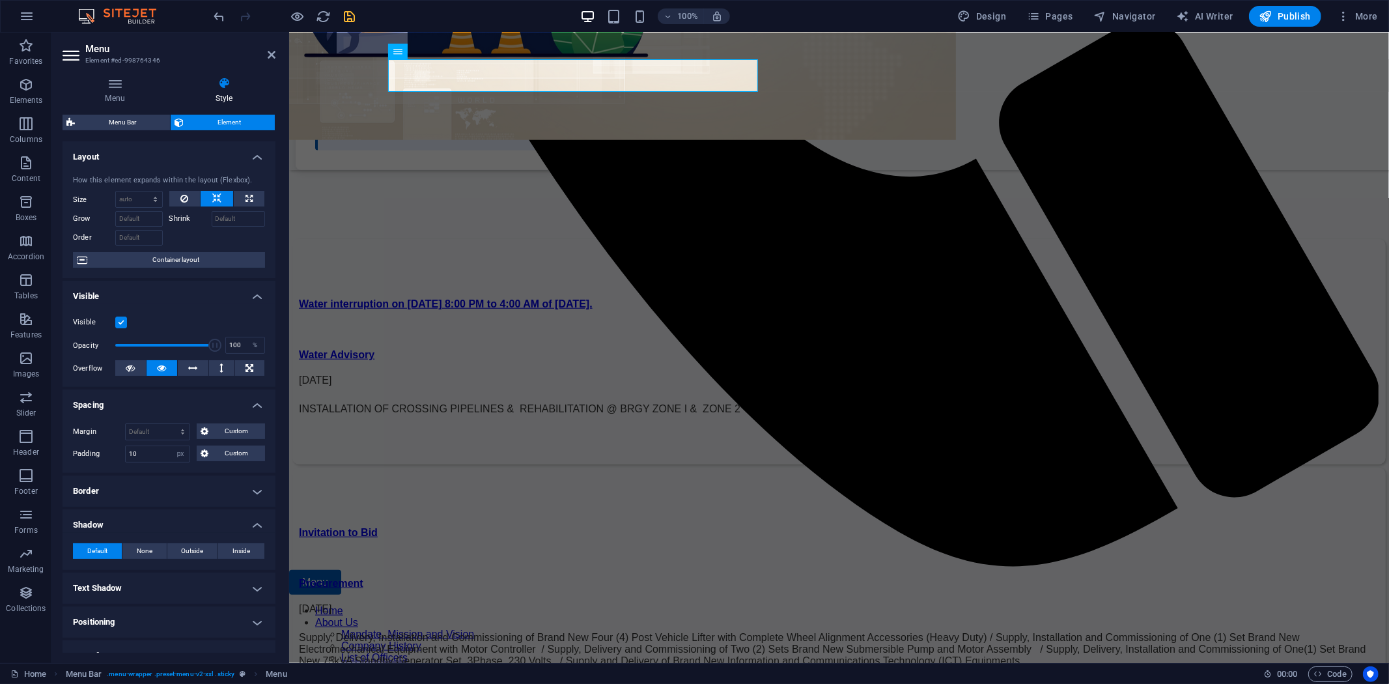
click at [196, 231] on div at bounding box center [217, 236] width 96 height 19
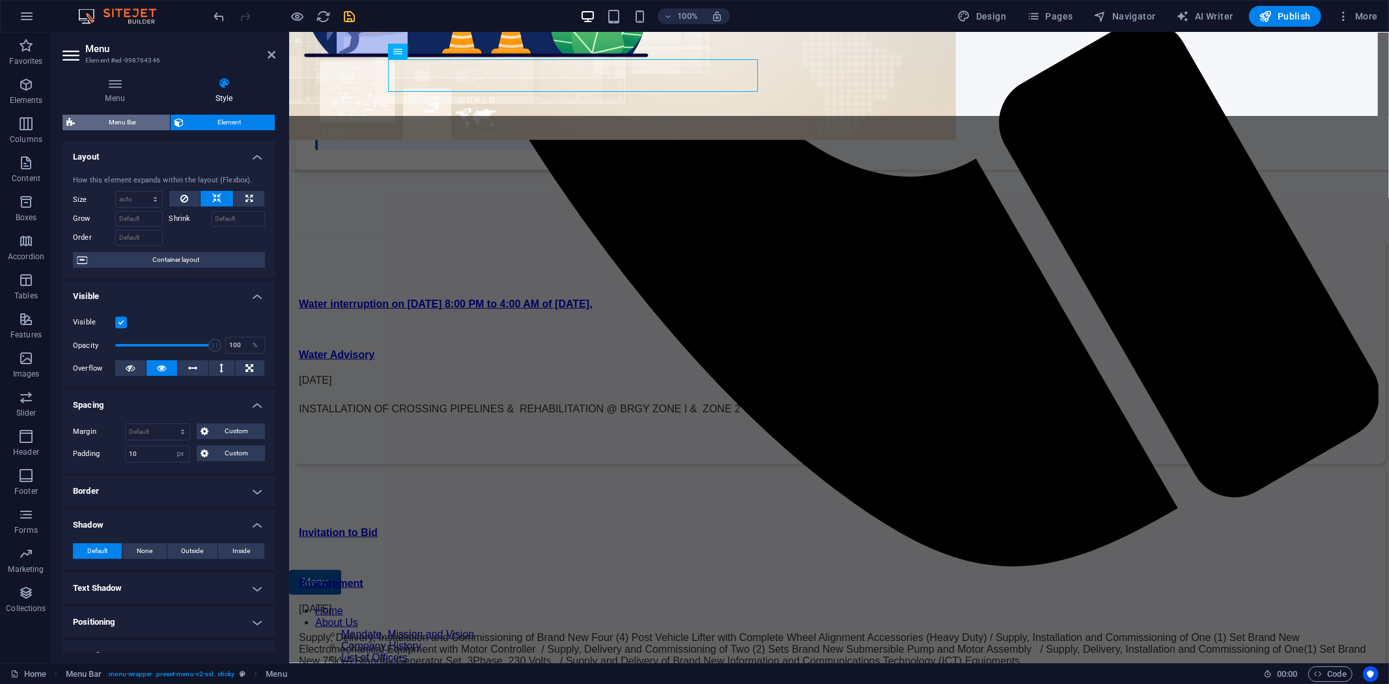
click at [140, 116] on span "Menu Bar" at bounding box center [122, 123] width 87 height 16
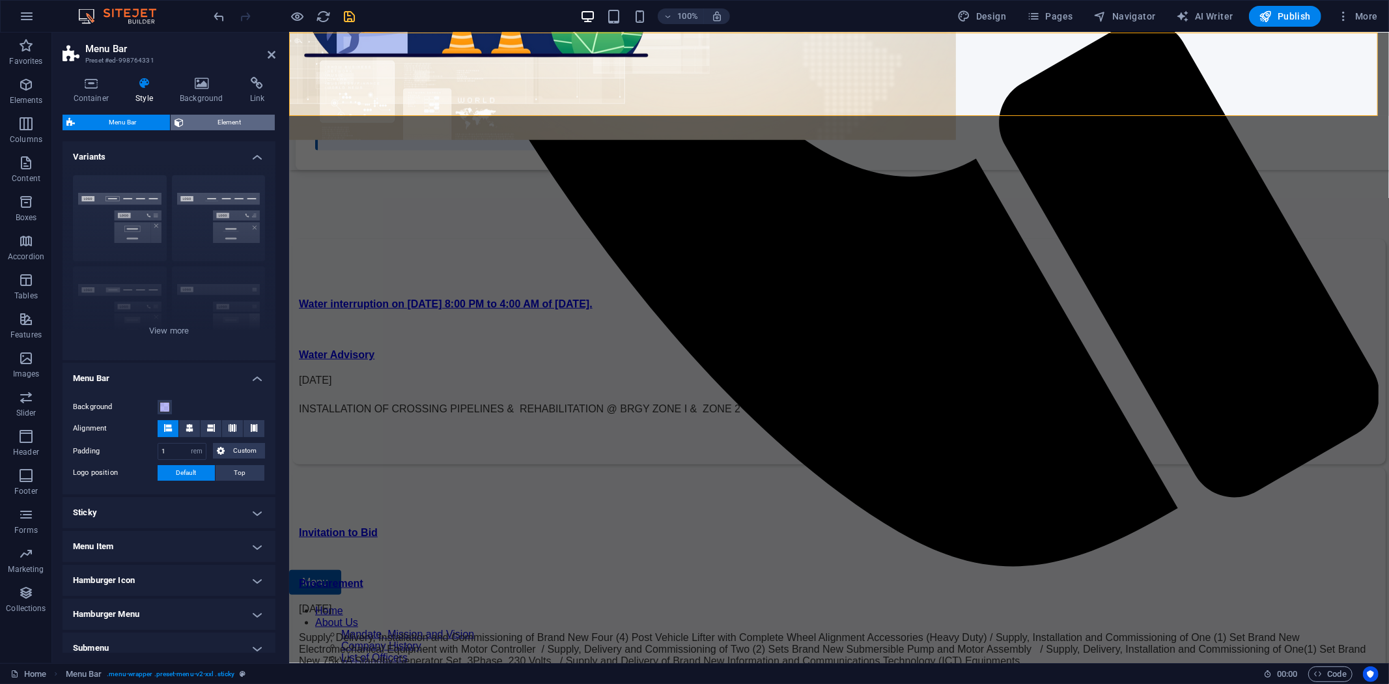
click at [202, 116] on span "Element" at bounding box center [229, 123] width 83 height 16
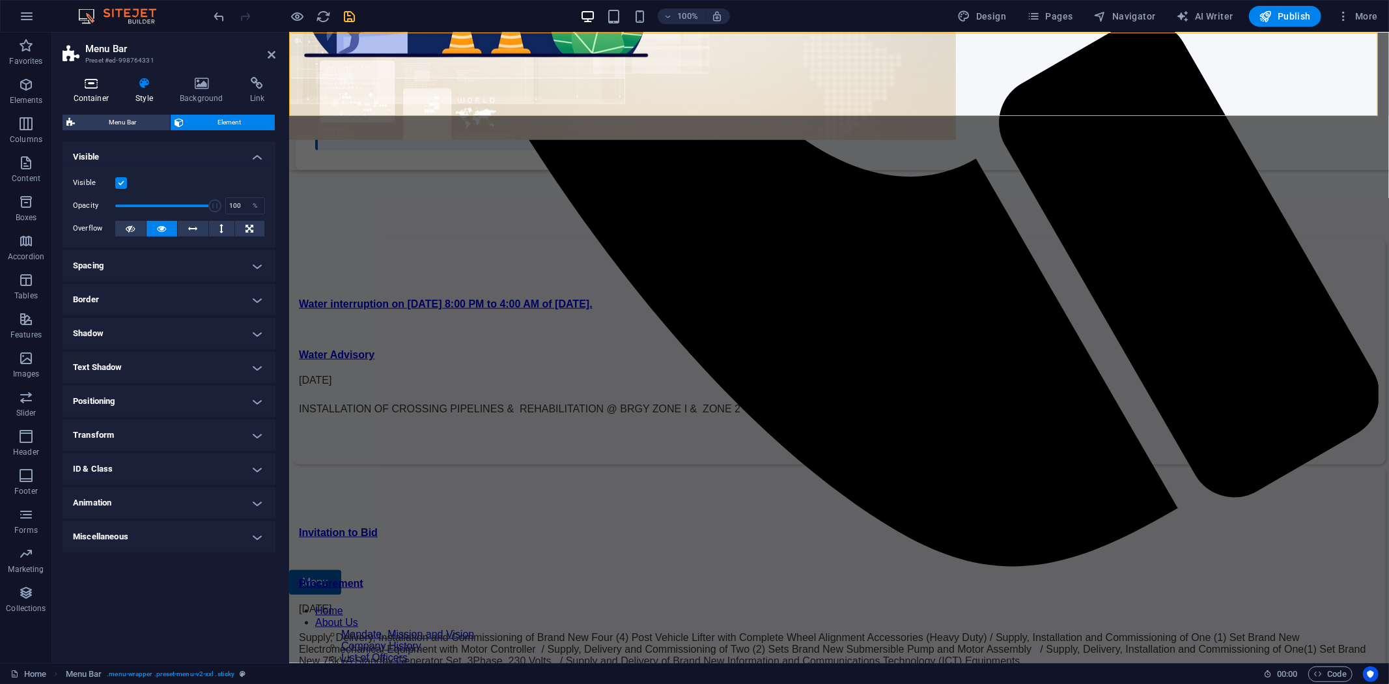
click at [85, 85] on icon at bounding box center [91, 83] width 57 height 13
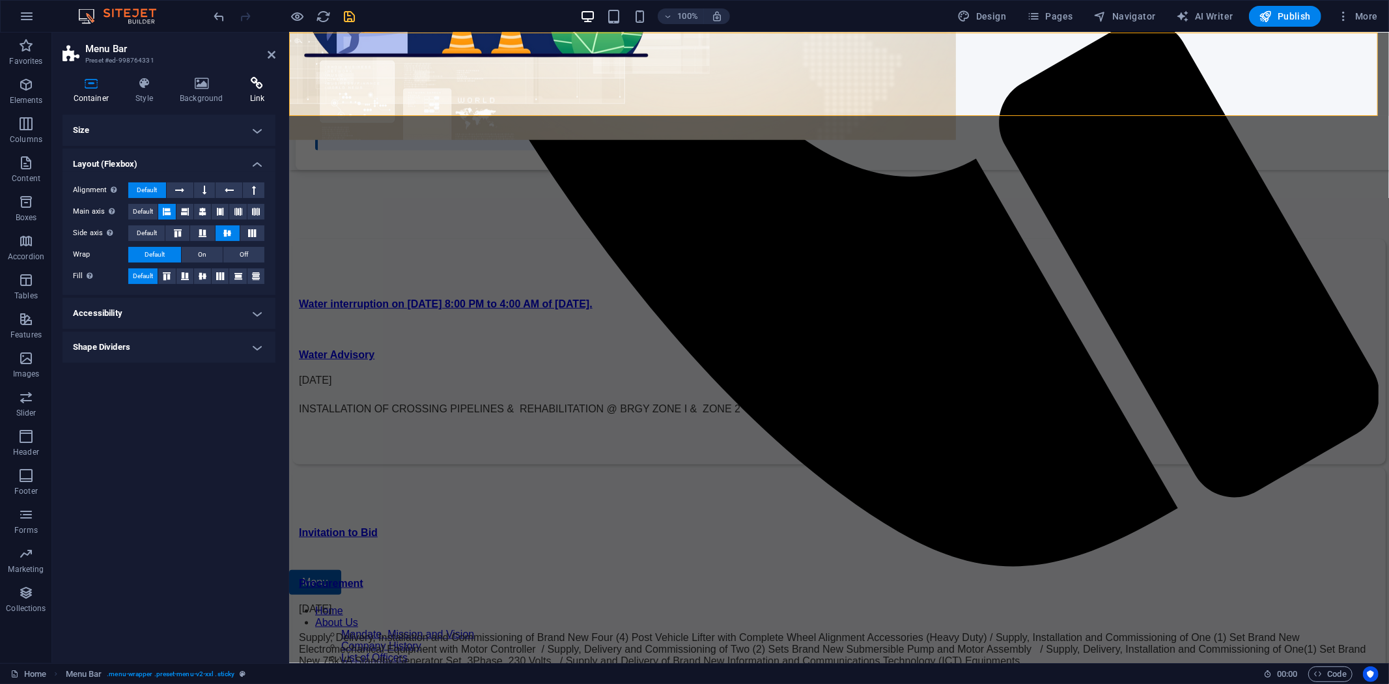
click at [255, 81] on icon at bounding box center [257, 83] width 36 height 13
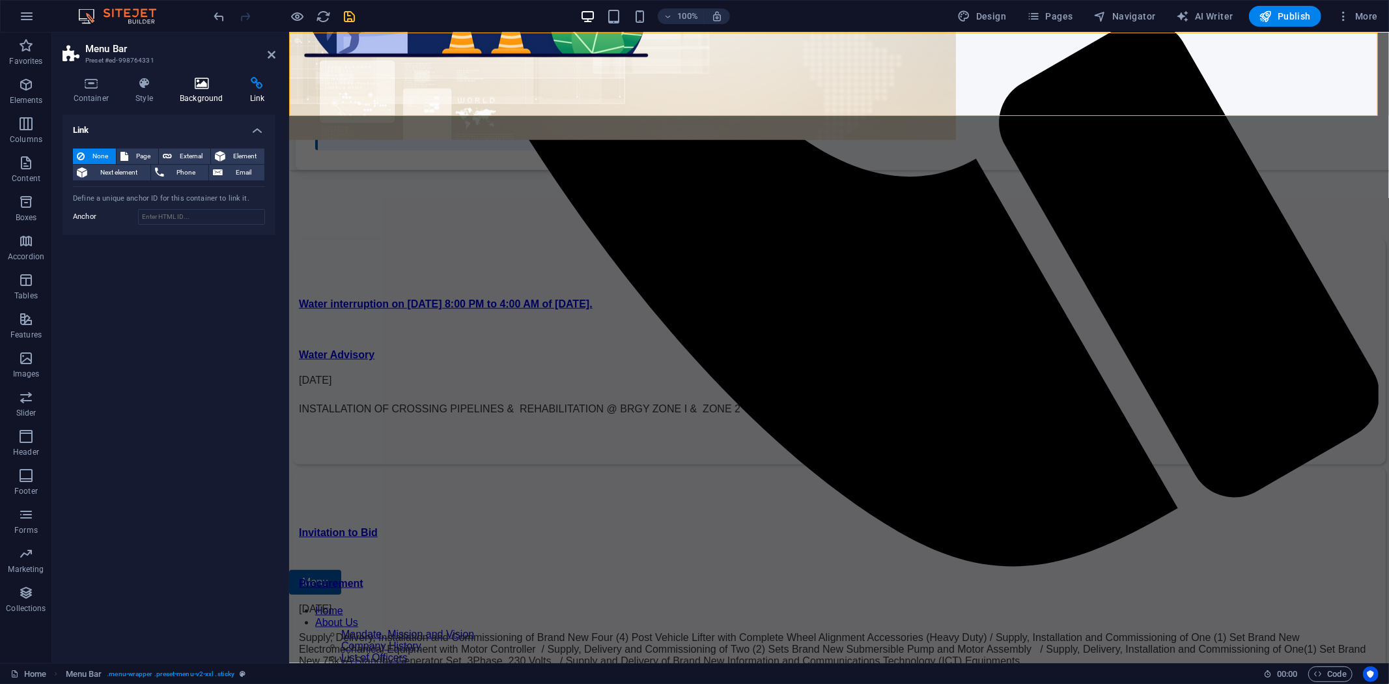
click at [205, 95] on h4 "Background" at bounding box center [204, 90] width 70 height 27
click at [147, 96] on h4 "Style" at bounding box center [147, 90] width 44 height 27
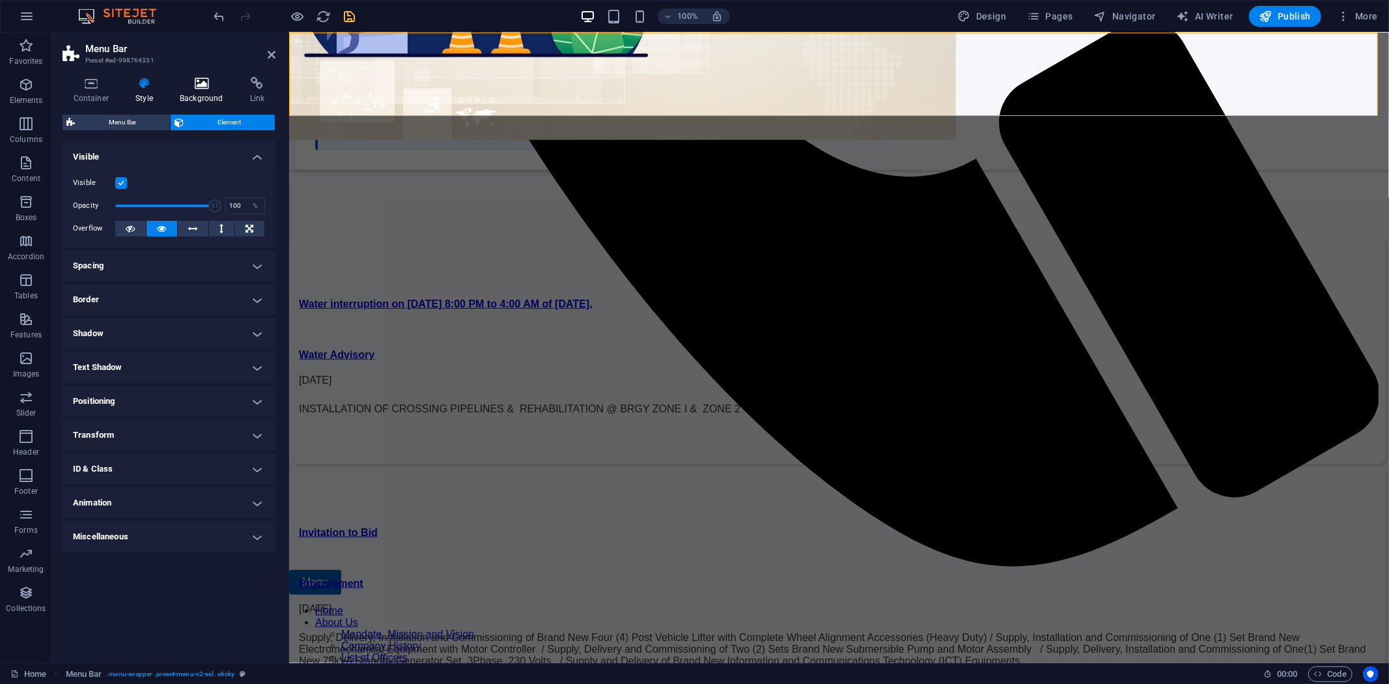
click at [223, 93] on h4 "Background" at bounding box center [204, 90] width 70 height 27
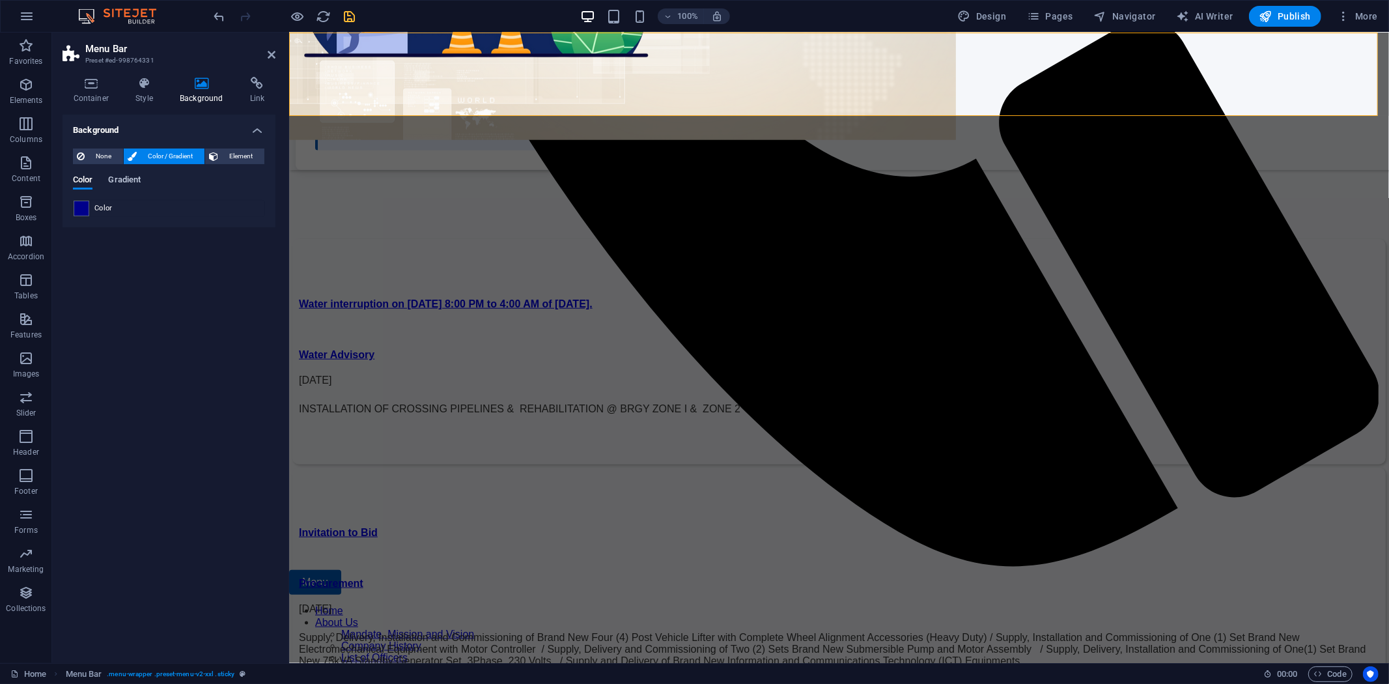
click at [126, 177] on span "Gradient" at bounding box center [124, 181] width 33 height 18
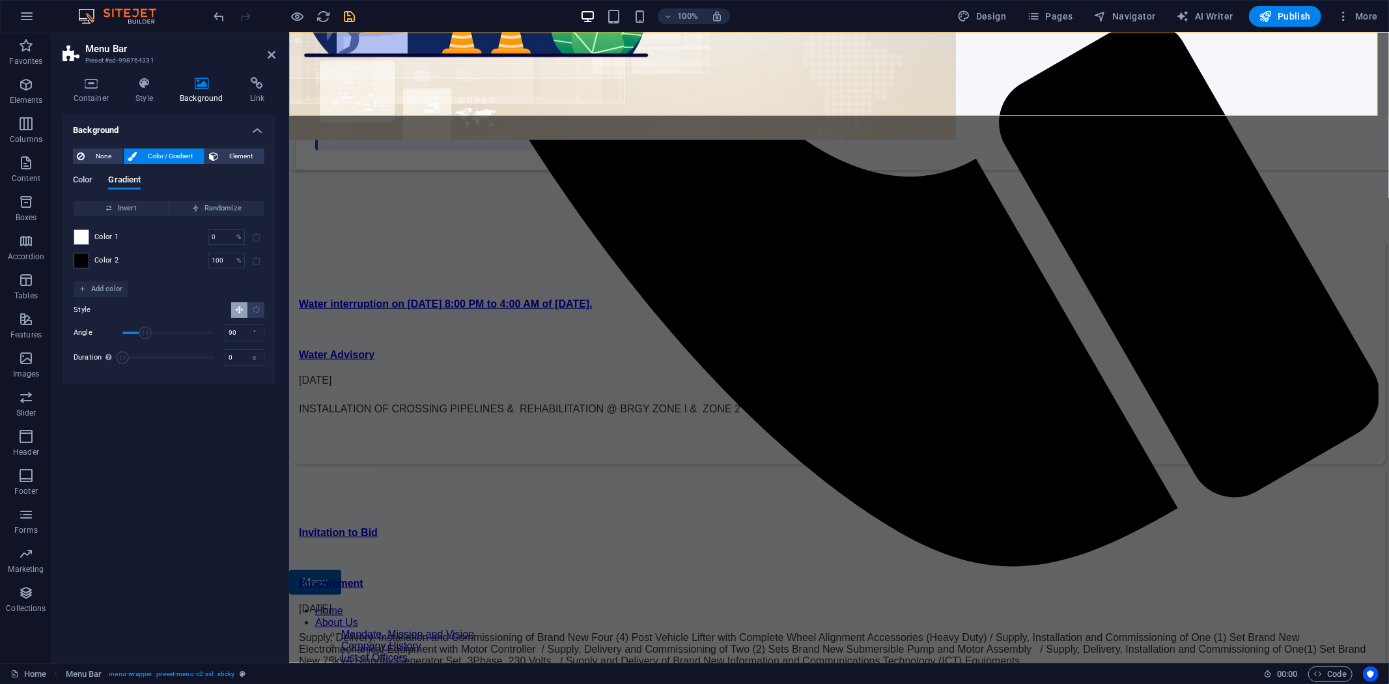
click at [87, 177] on span "Color" at bounding box center [83, 181] width 20 height 18
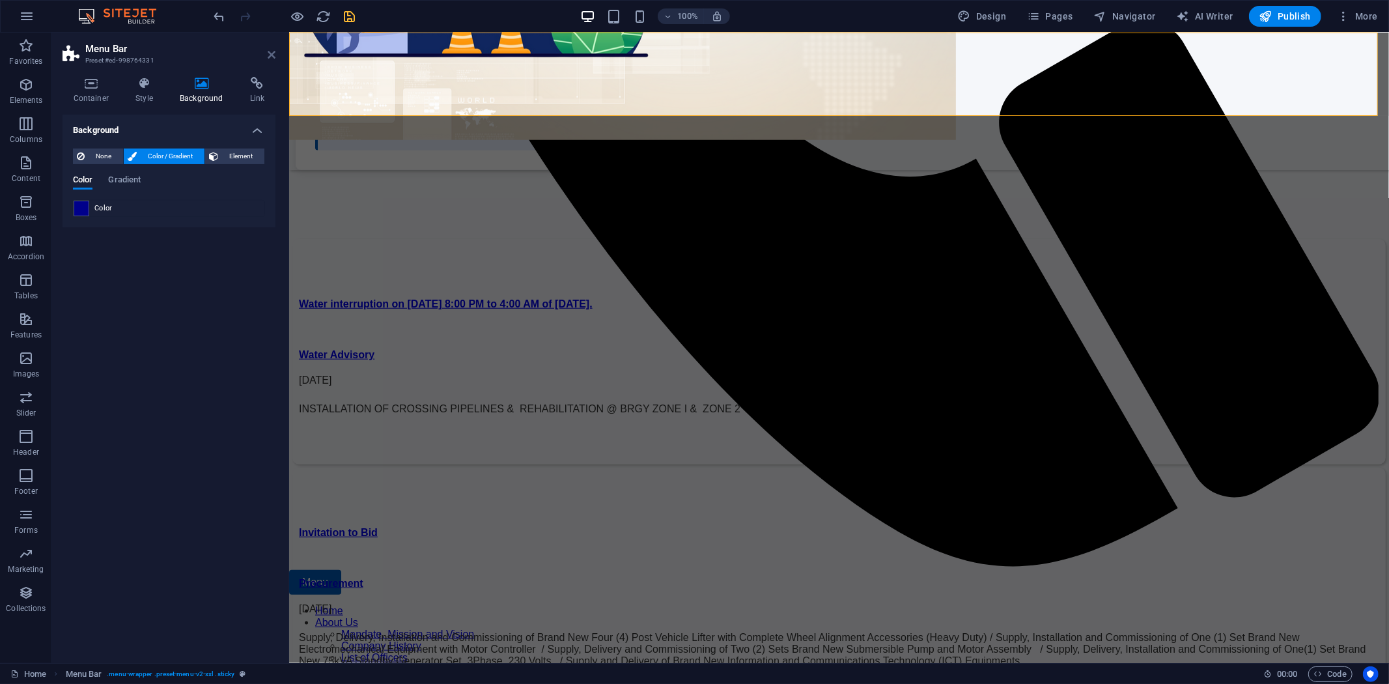
click at [269, 54] on icon at bounding box center [272, 55] width 8 height 10
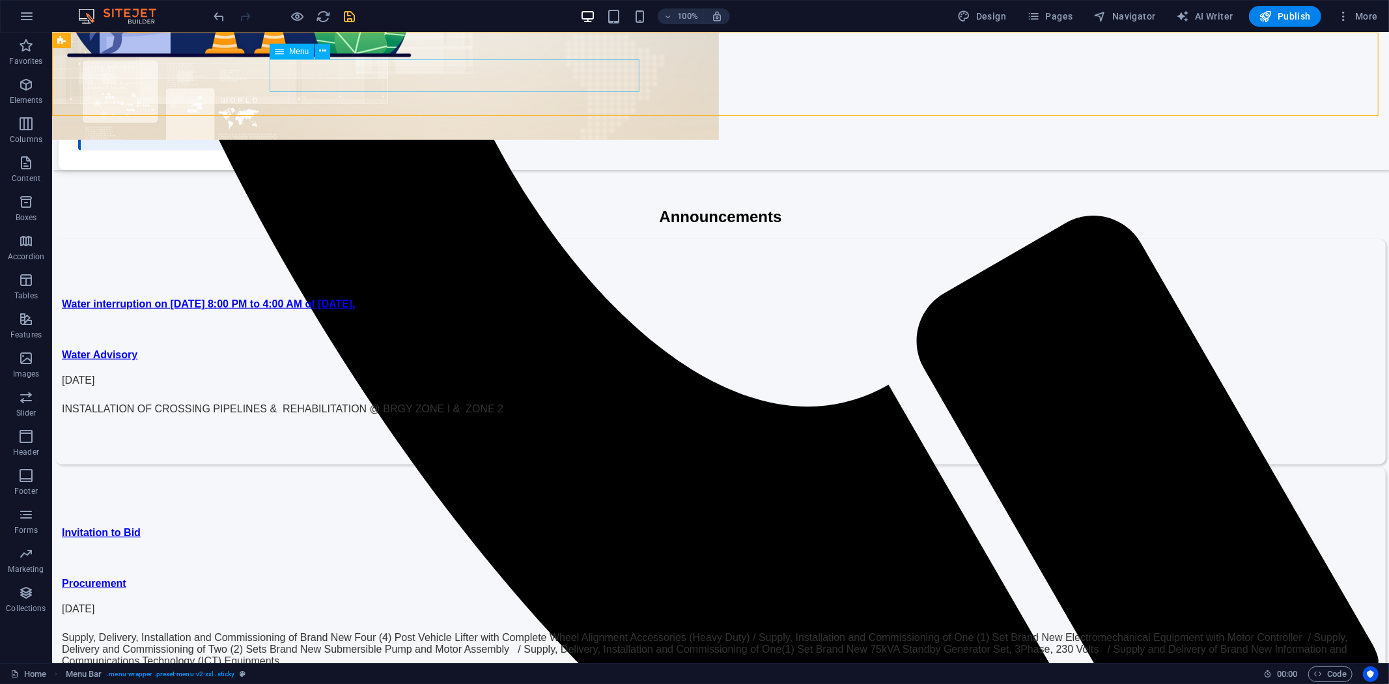
click at [296, 51] on span "Menu" at bounding box center [299, 52] width 20 height 8
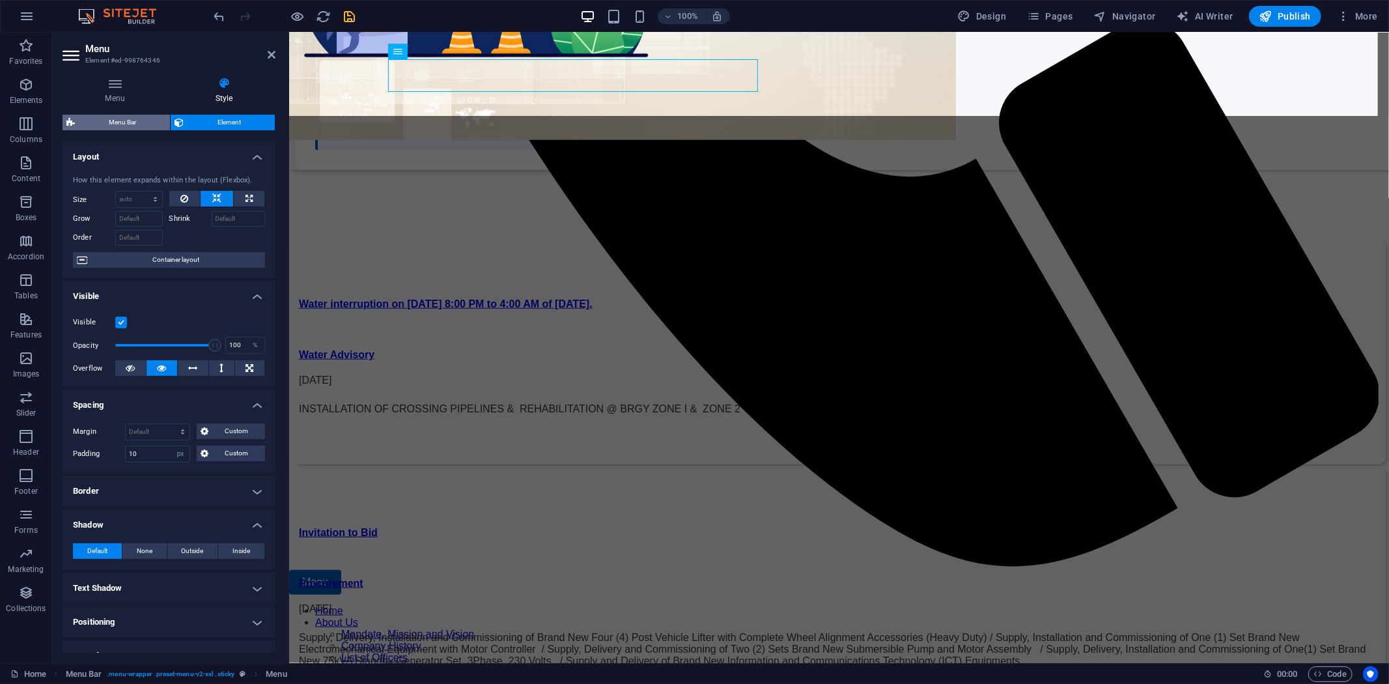
click at [137, 120] on span "Menu Bar" at bounding box center [122, 123] width 87 height 16
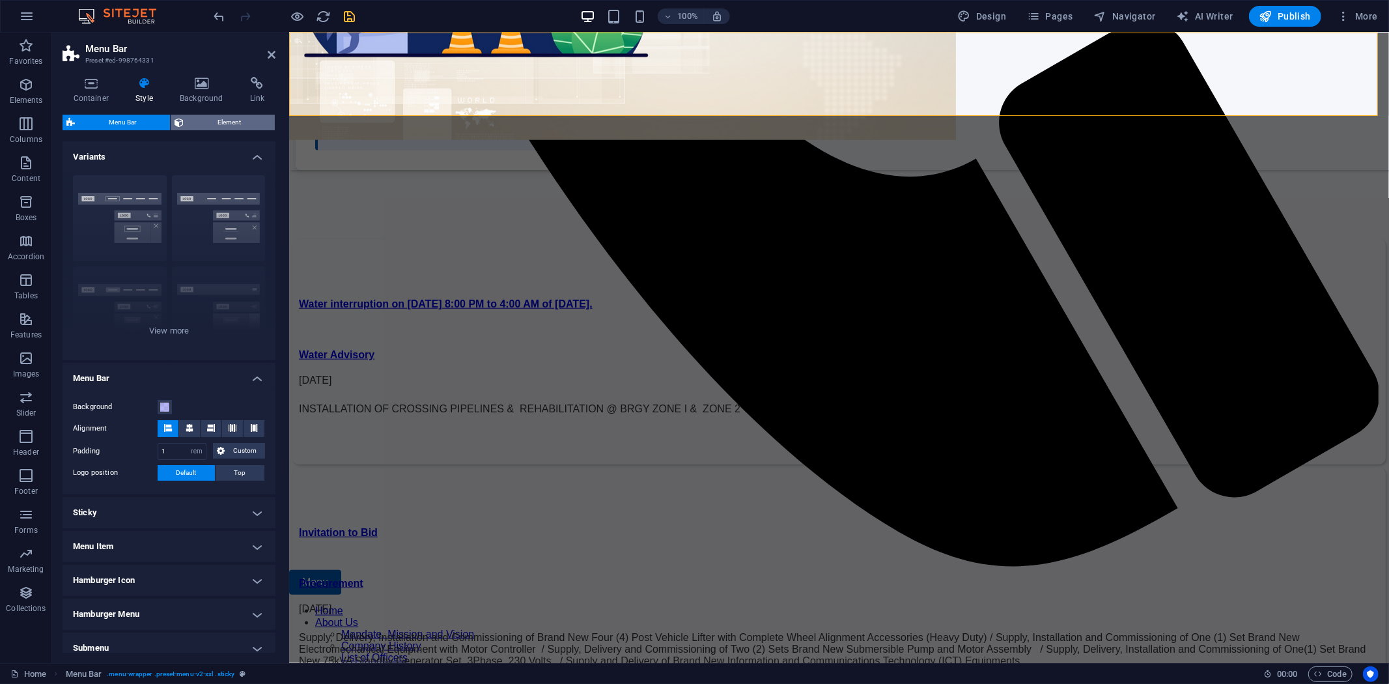
click at [213, 121] on span "Element" at bounding box center [229, 123] width 83 height 16
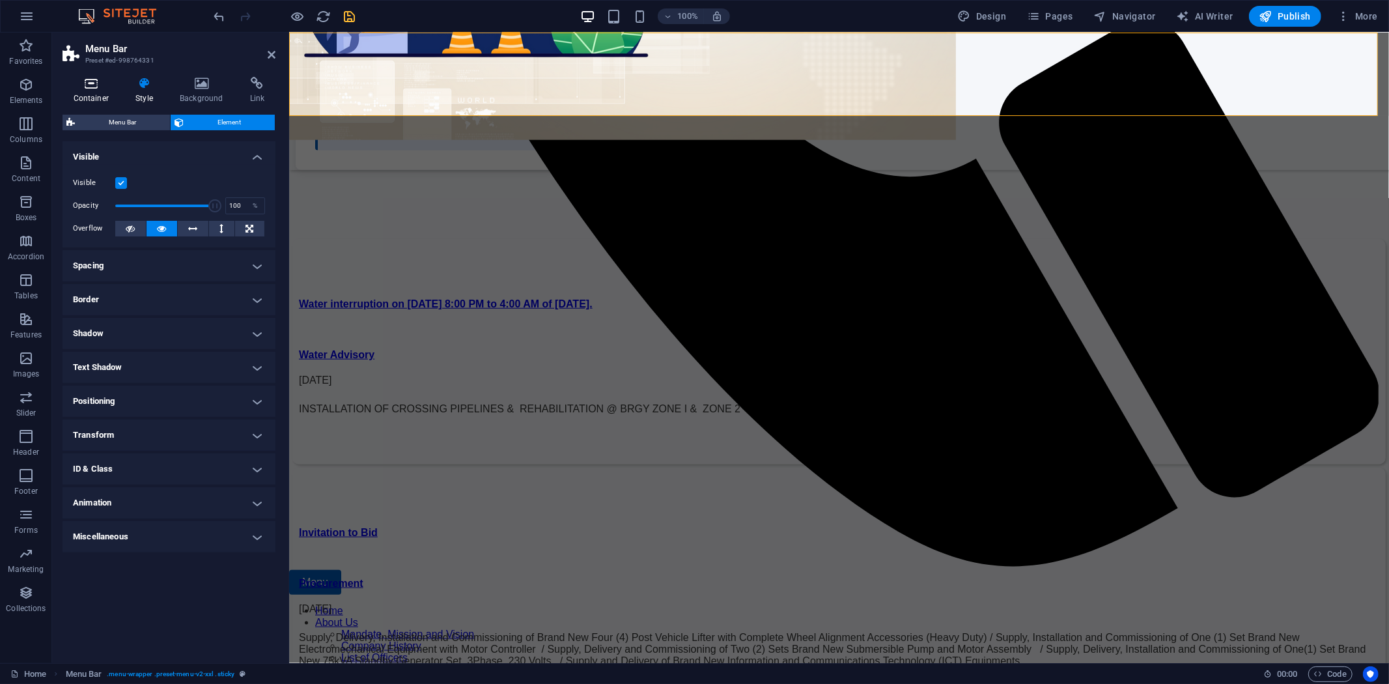
click at [102, 89] on icon at bounding box center [91, 83] width 57 height 13
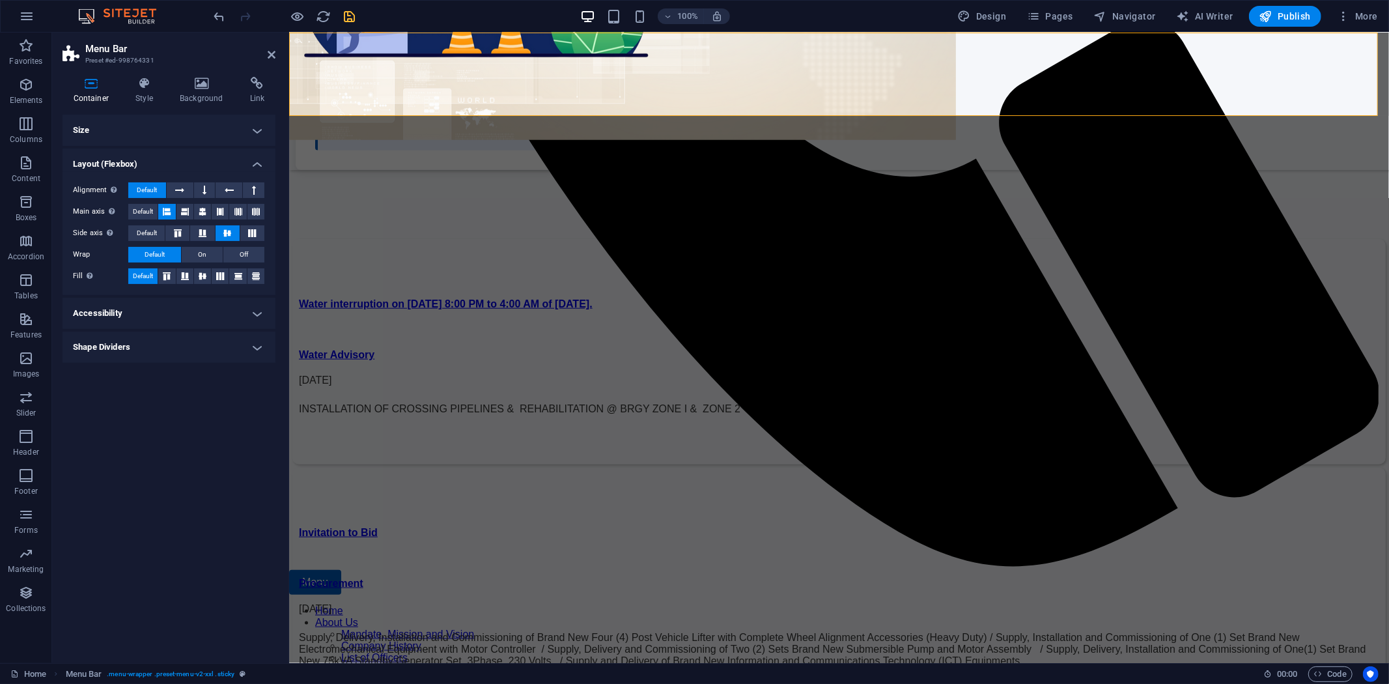
click at [128, 129] on h4 "Size" at bounding box center [169, 130] width 213 height 31
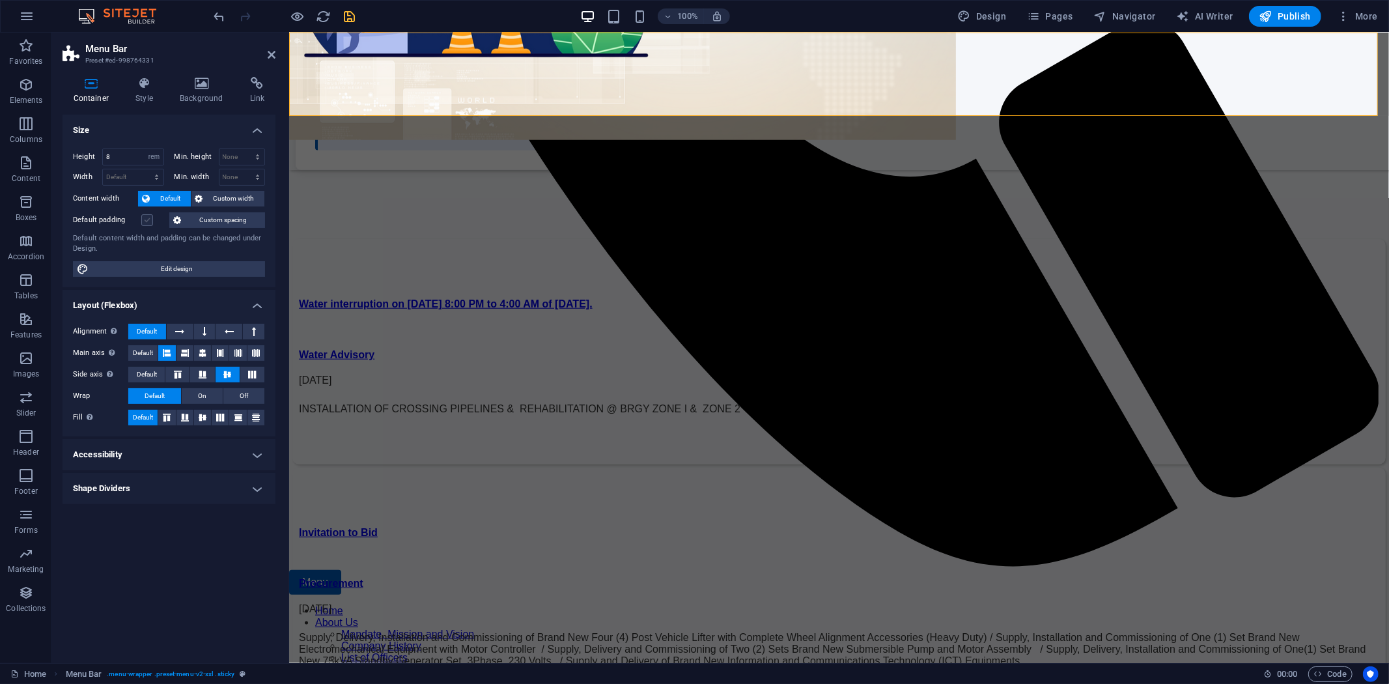
click at [145, 220] on label at bounding box center [147, 220] width 12 height 12
click at [0, 0] on input "Default padding" at bounding box center [0, 0] width 0 height 0
click at [145, 220] on label at bounding box center [147, 220] width 12 height 12
click at [0, 0] on input "Default padding" at bounding box center [0, 0] width 0 height 0
click at [272, 52] on icon at bounding box center [272, 55] width 8 height 10
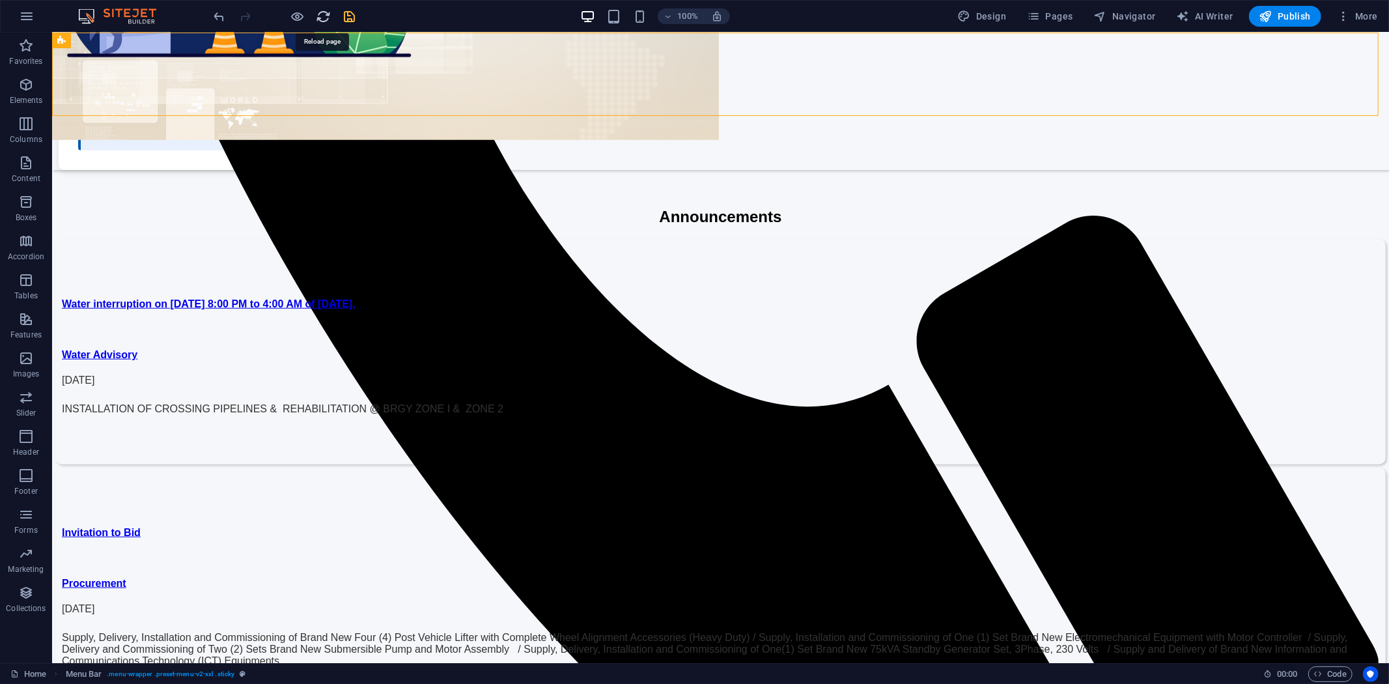
click at [320, 11] on icon "reload" at bounding box center [324, 16] width 15 height 15
click at [1290, 12] on span "Publish" at bounding box center [1285, 16] width 51 height 13
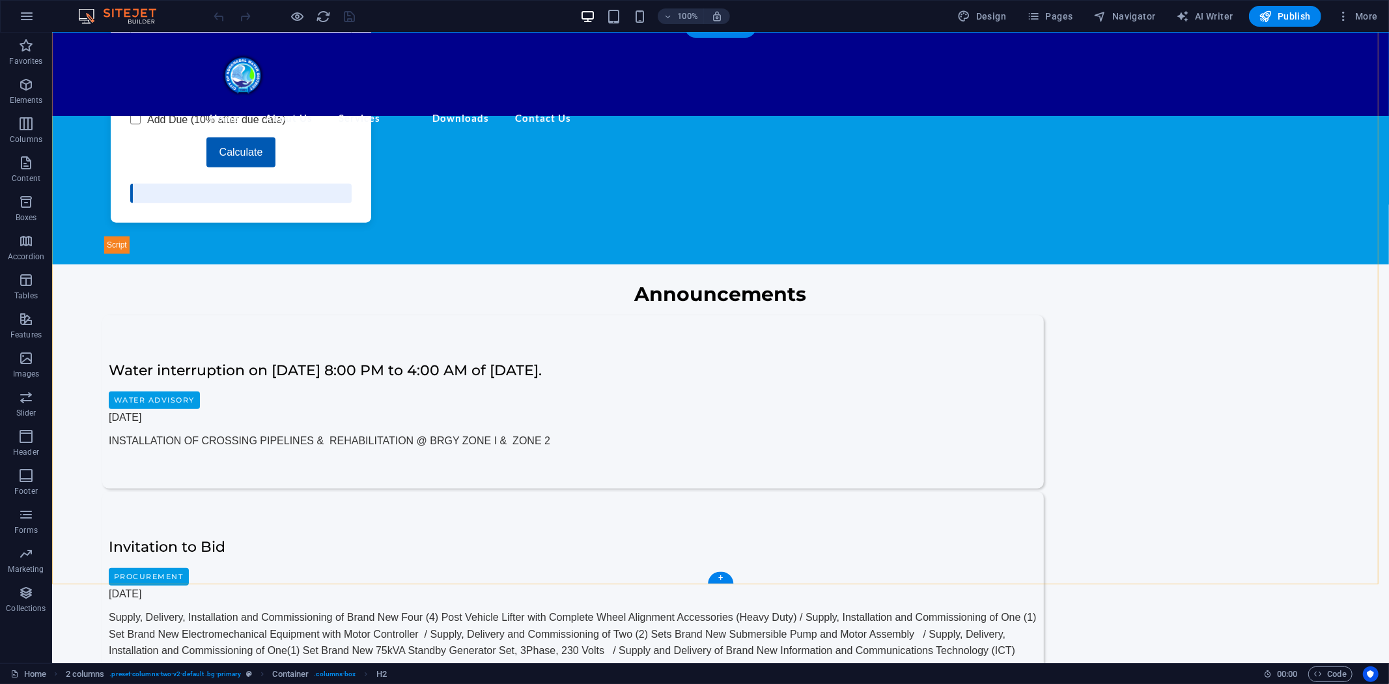
scroll to position [1013, 0]
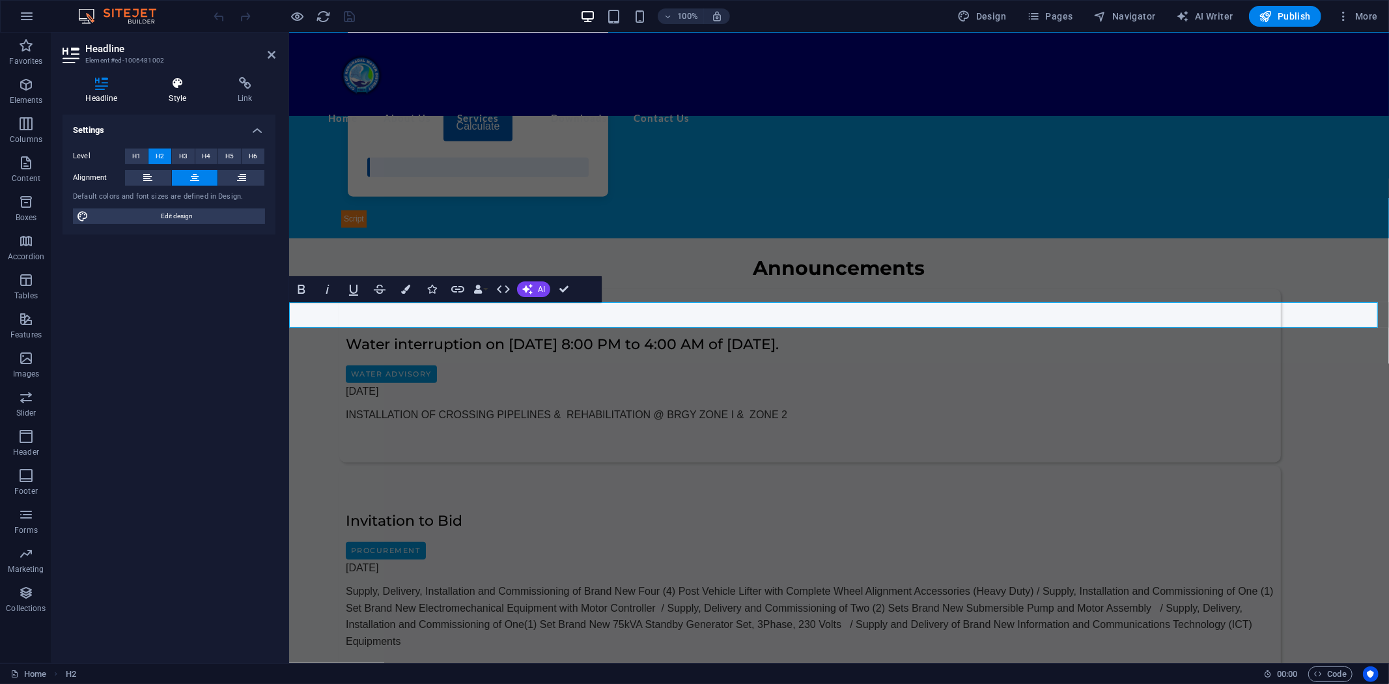
click at [179, 77] on icon at bounding box center [178, 83] width 64 height 13
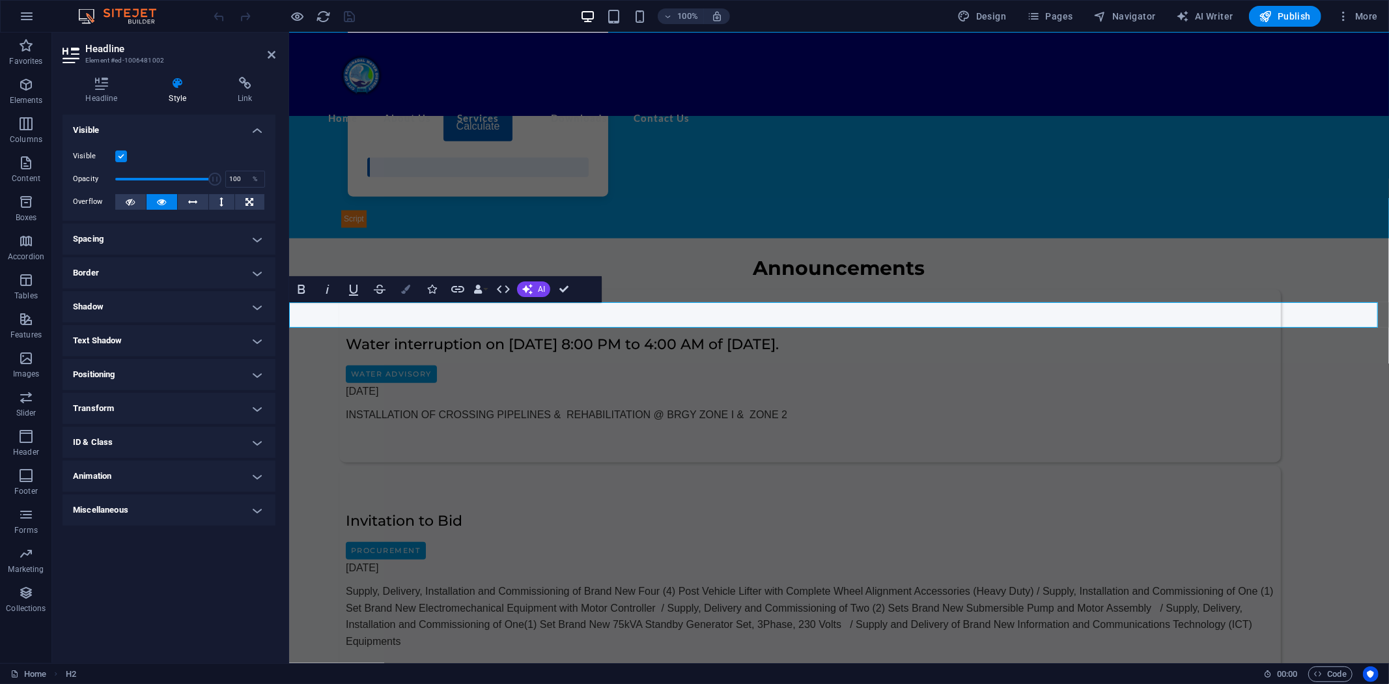
click at [406, 290] on icon "button" at bounding box center [405, 289] width 9 height 9
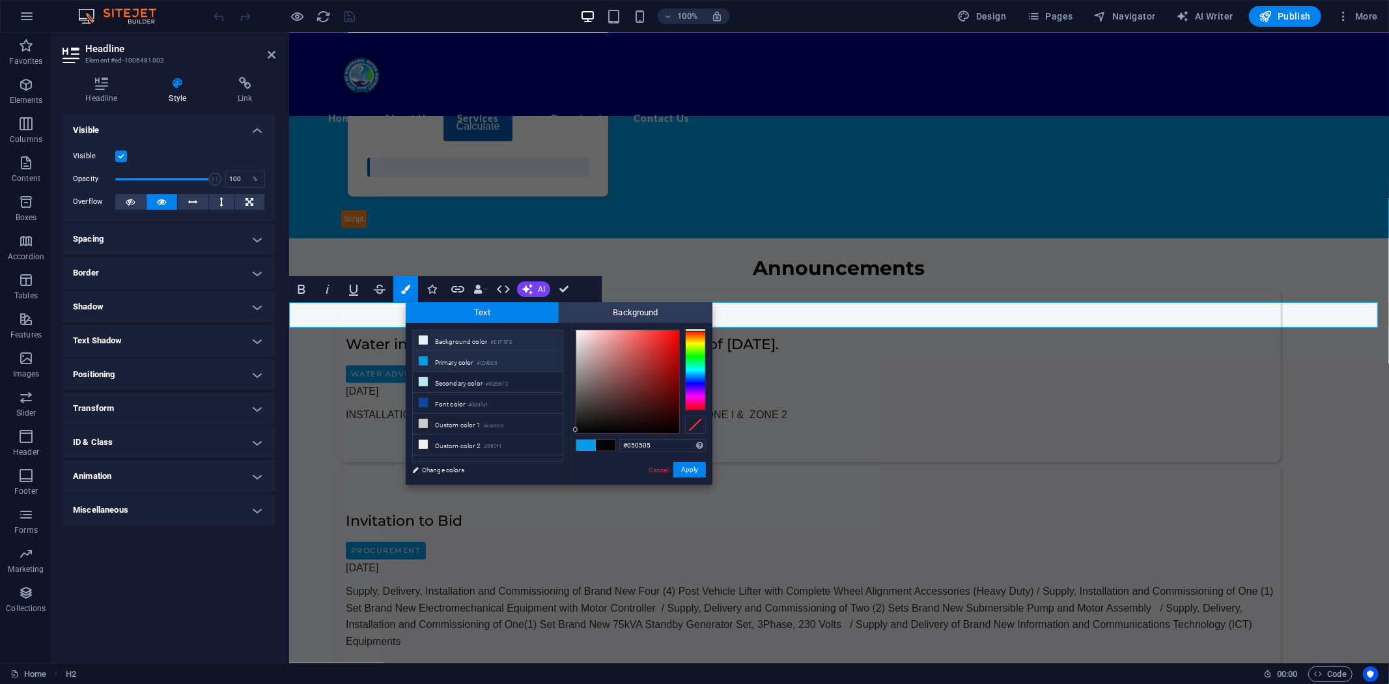
click at [462, 339] on li "Background color #E1F5FE" at bounding box center [488, 340] width 150 height 21
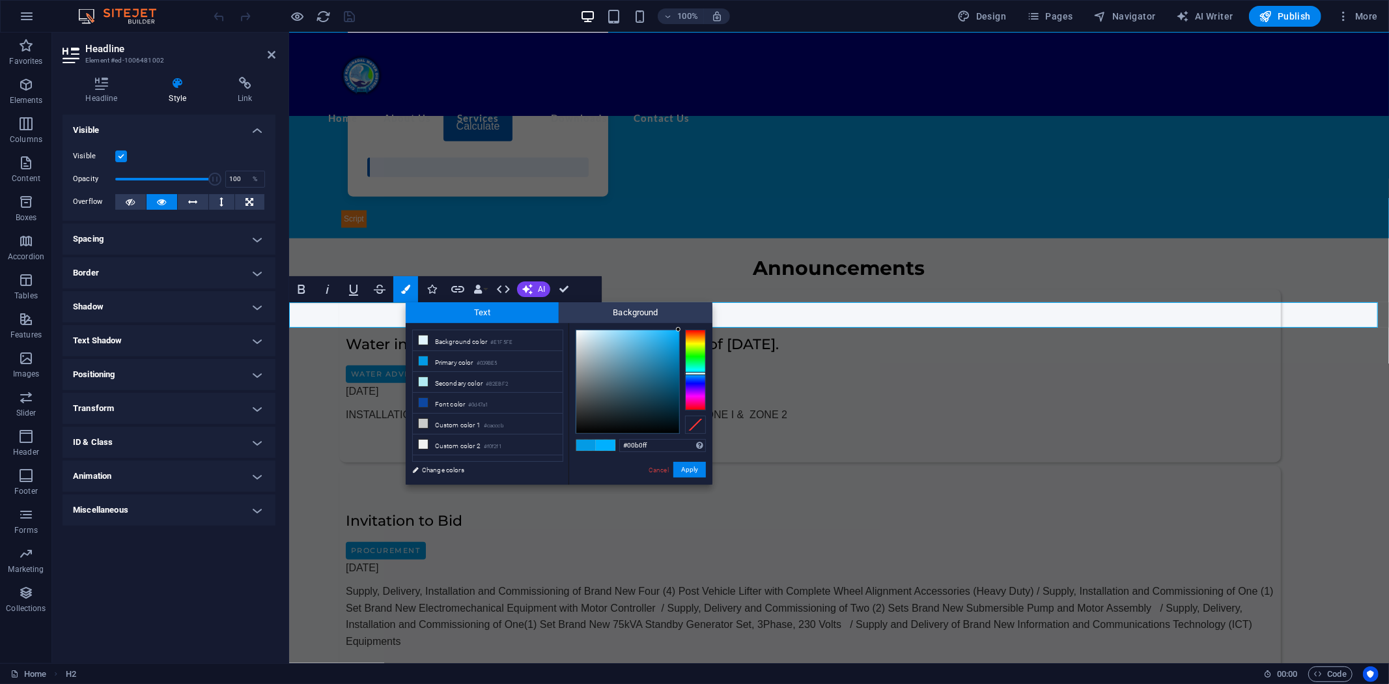
drag, startPoint x: 587, startPoint y: 329, endPoint x: 687, endPoint y: 326, distance: 99.7
click at [687, 326] on div "#00b0ff Supported formats #0852ed rgb(8, 82, 237) rgba(8, 82, 237, 90%) hsv(221…" at bounding box center [641, 498] width 144 height 350
type input "#6d8e9e"
click at [608, 369] on div at bounding box center [607, 368] width 5 height 5
drag, startPoint x: 655, startPoint y: 447, endPoint x: 606, endPoint y: 472, distance: 54.8
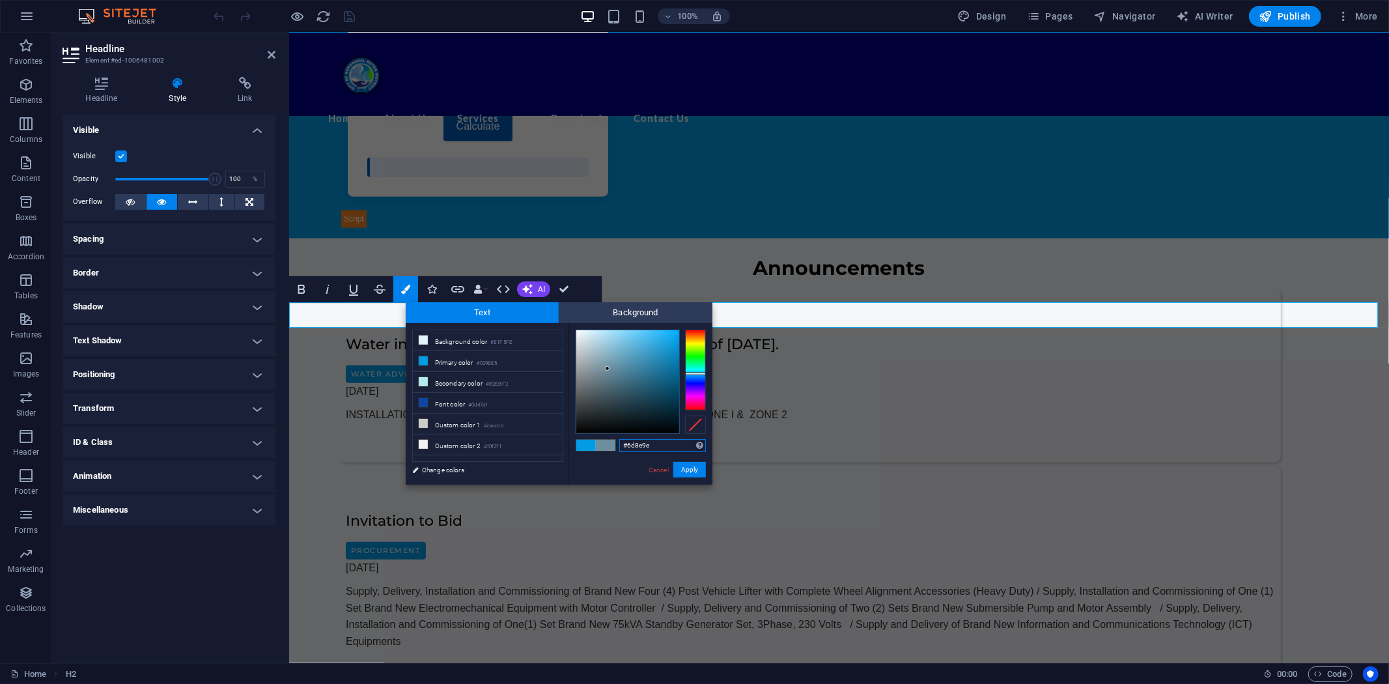
click at [593, 448] on div "#6d8e9e Supported formats #0852ed rgb(8, 82, 237) rgba(8, 82, 237, 90%) hsv(221…" at bounding box center [641, 498] width 144 height 350
click at [693, 468] on button "Apply" at bounding box center [690, 470] width 33 height 16
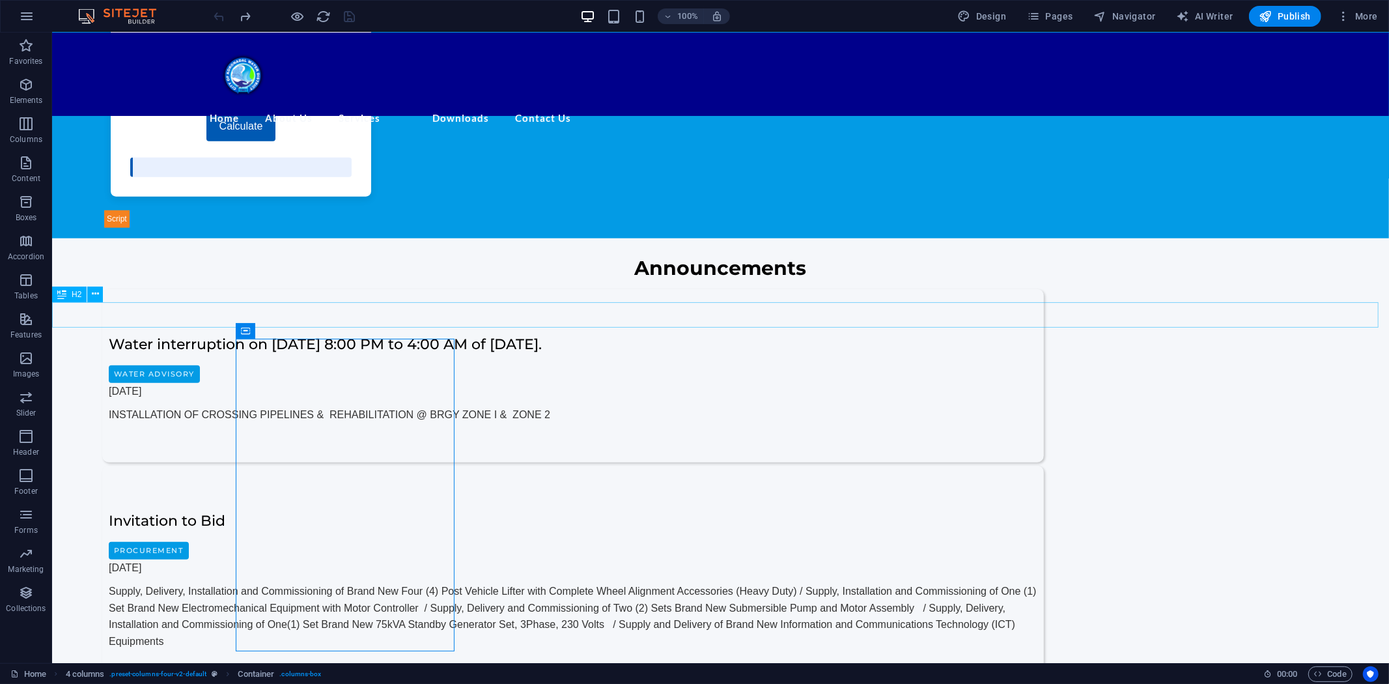
click at [74, 294] on span "H2" at bounding box center [77, 295] width 10 height 8
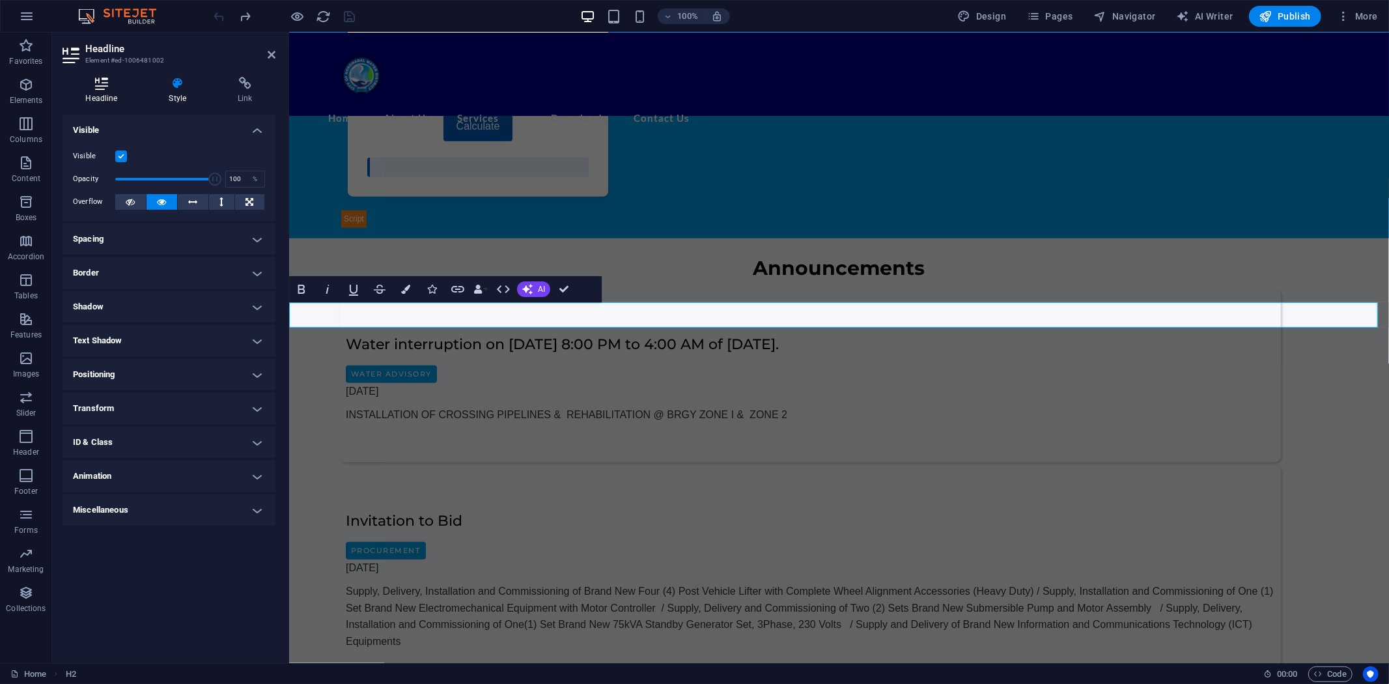
click at [100, 83] on icon at bounding box center [102, 83] width 78 height 13
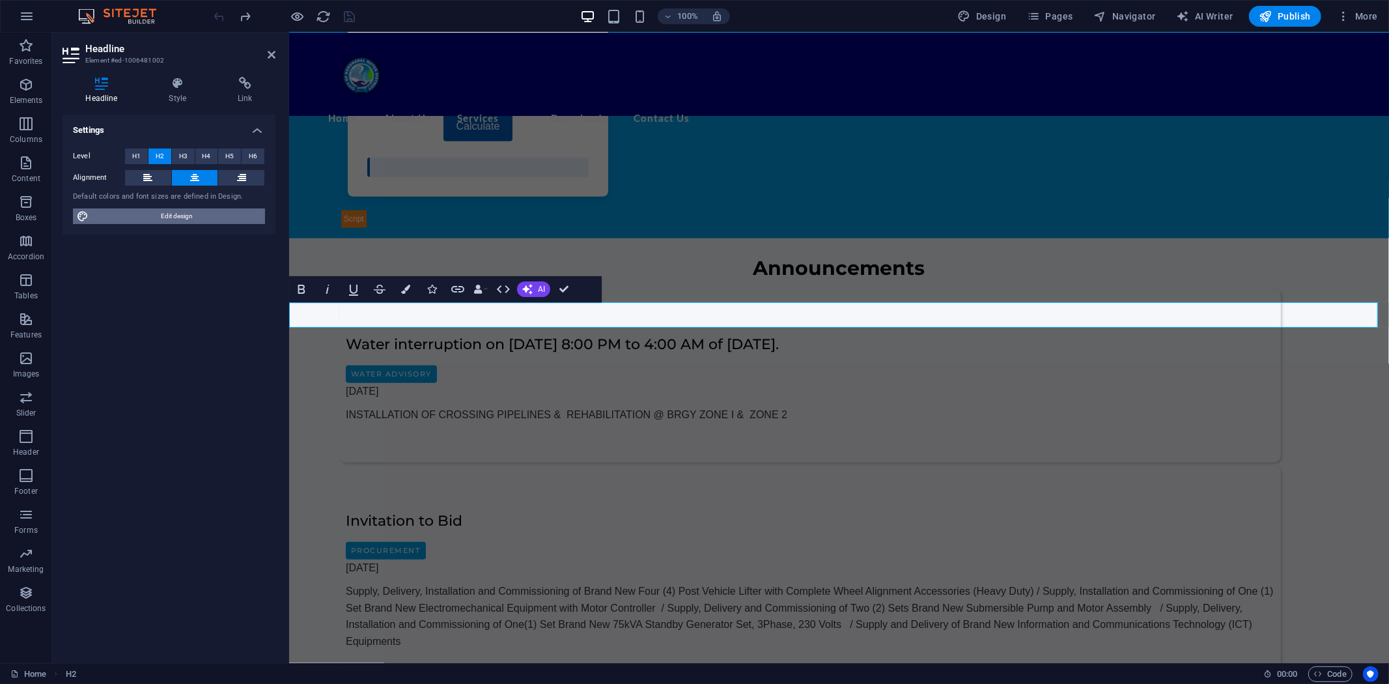
click at [175, 216] on span "Edit design" at bounding box center [176, 216] width 169 height 16
select select "px"
select select "400"
select select "px"
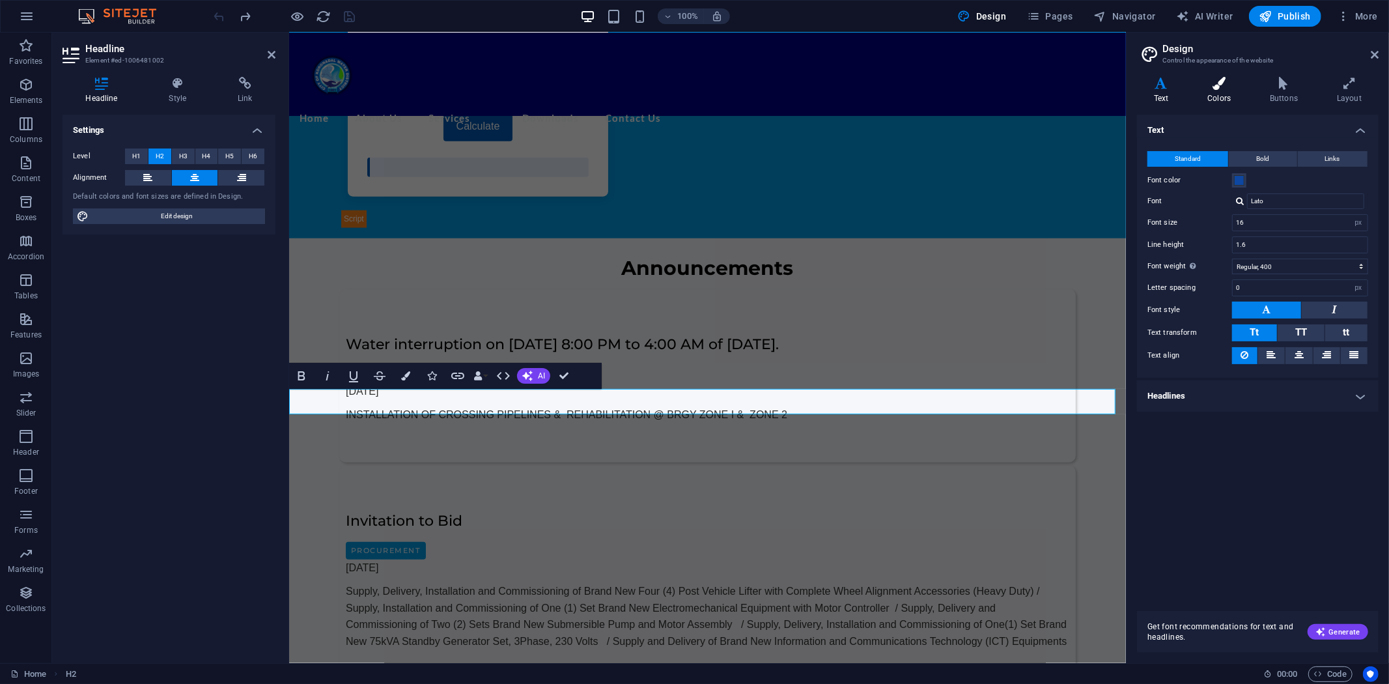
click at [1216, 86] on icon at bounding box center [1219, 83] width 57 height 13
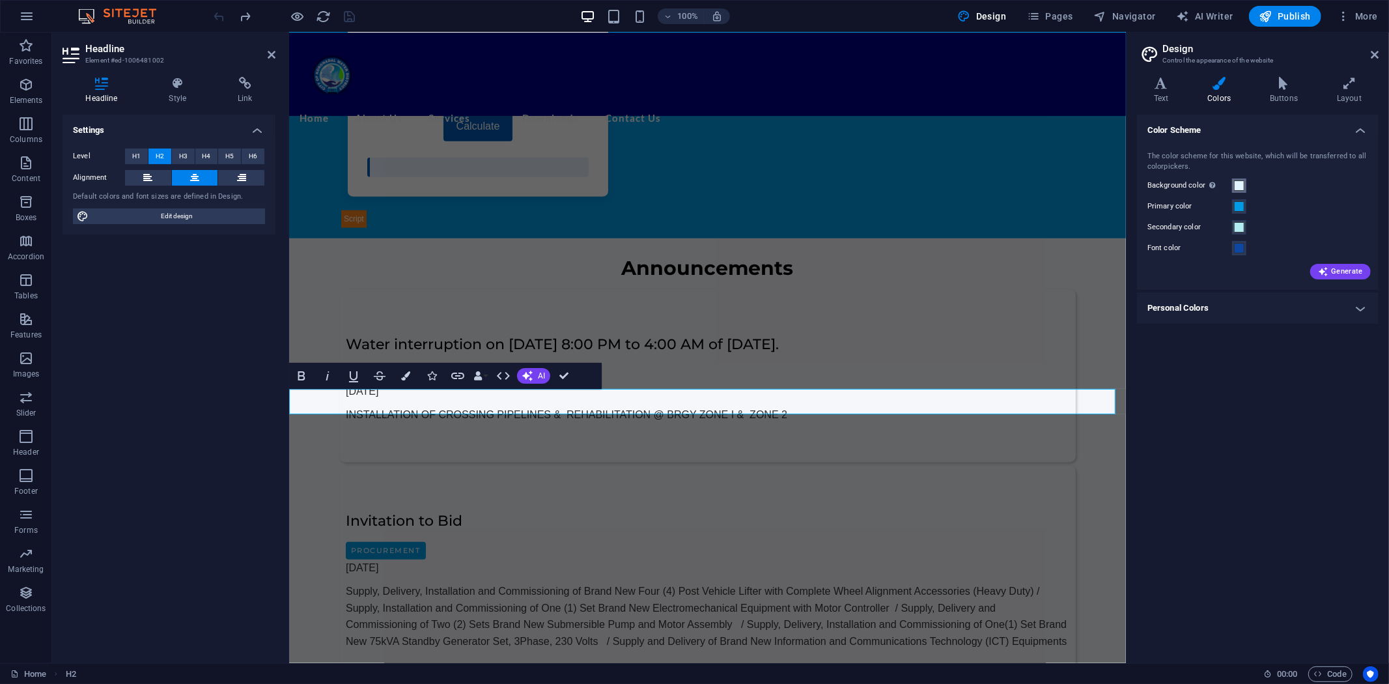
click at [1238, 183] on span at bounding box center [1239, 185] width 10 height 10
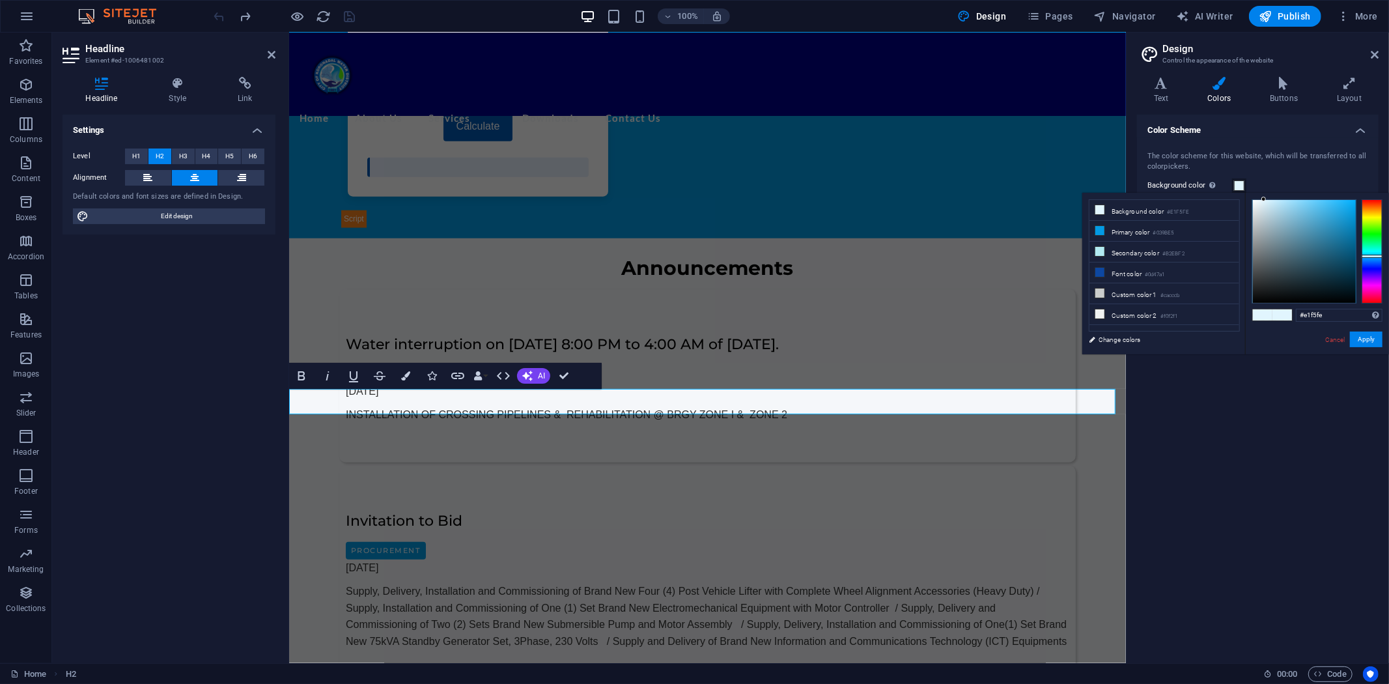
click at [1238, 183] on span at bounding box center [1239, 185] width 10 height 10
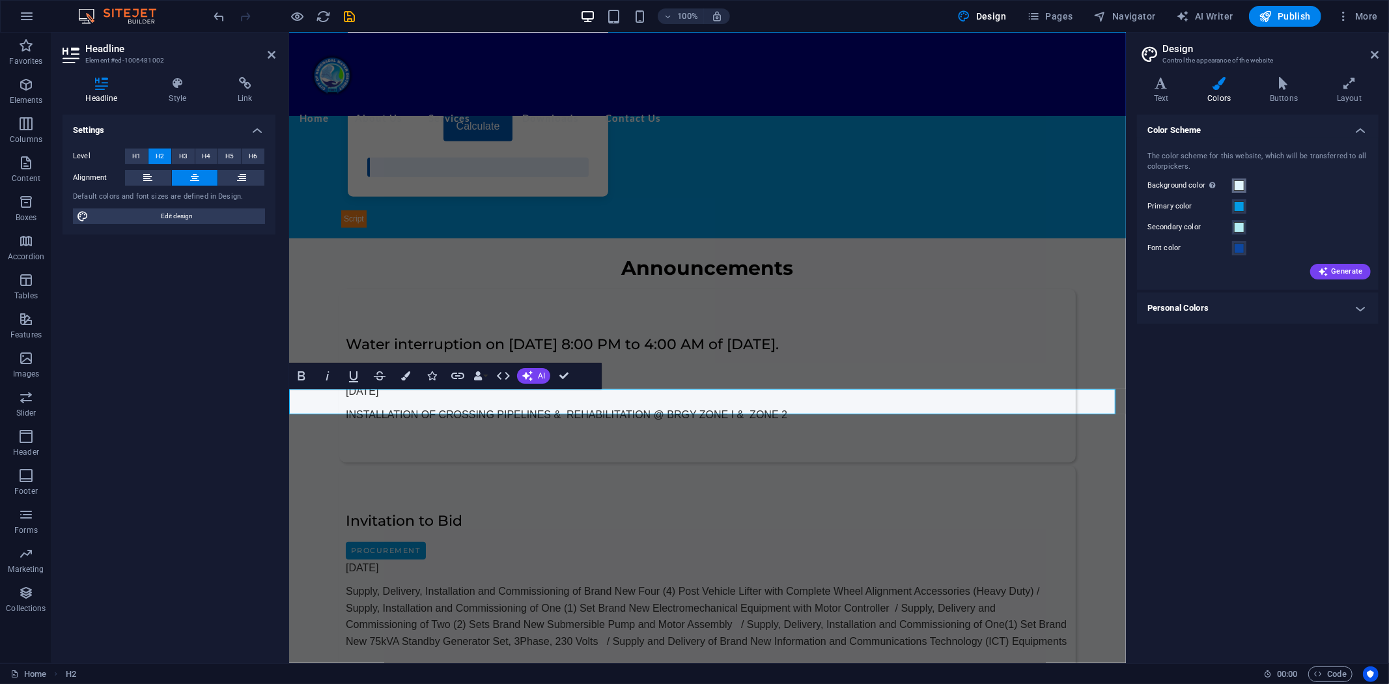
click at [1238, 183] on span at bounding box center [1239, 185] width 10 height 10
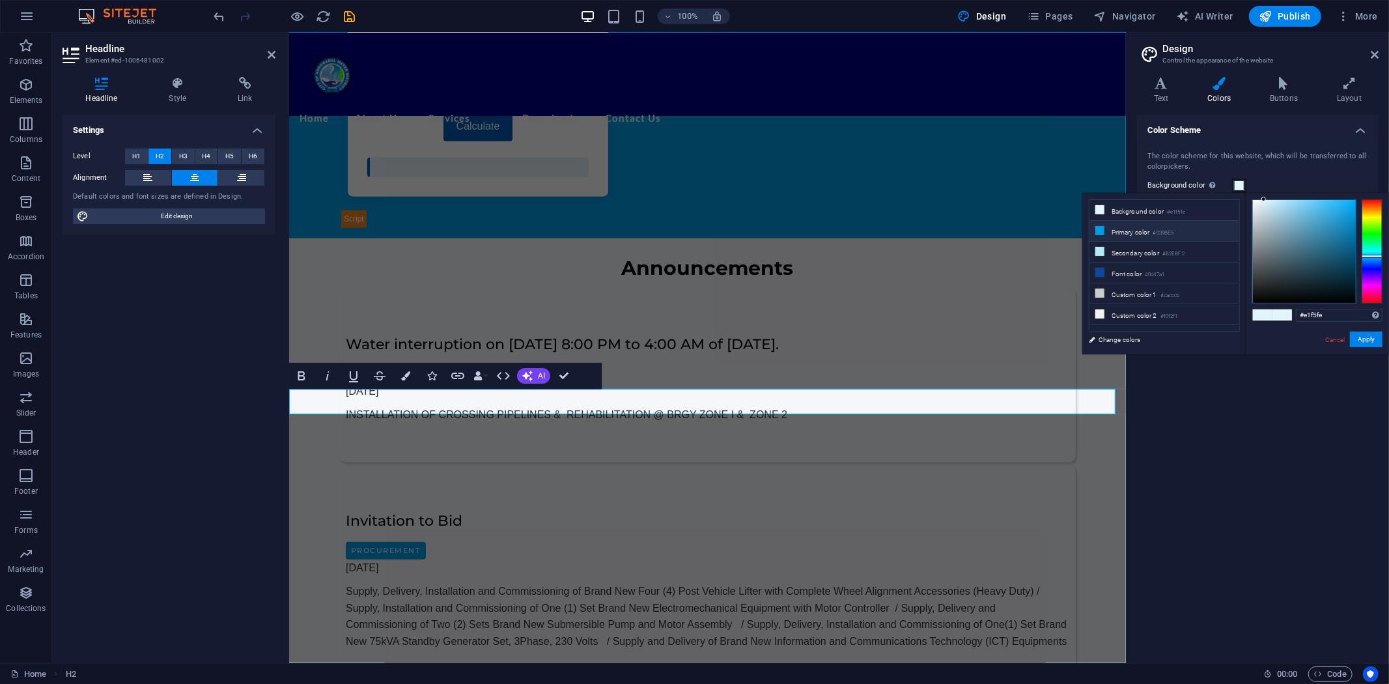
click at [1148, 235] on li "Primary color #039BE5" at bounding box center [1165, 231] width 150 height 21
type input "#039be5"
click at [1371, 341] on button "Apply" at bounding box center [1366, 340] width 33 height 16
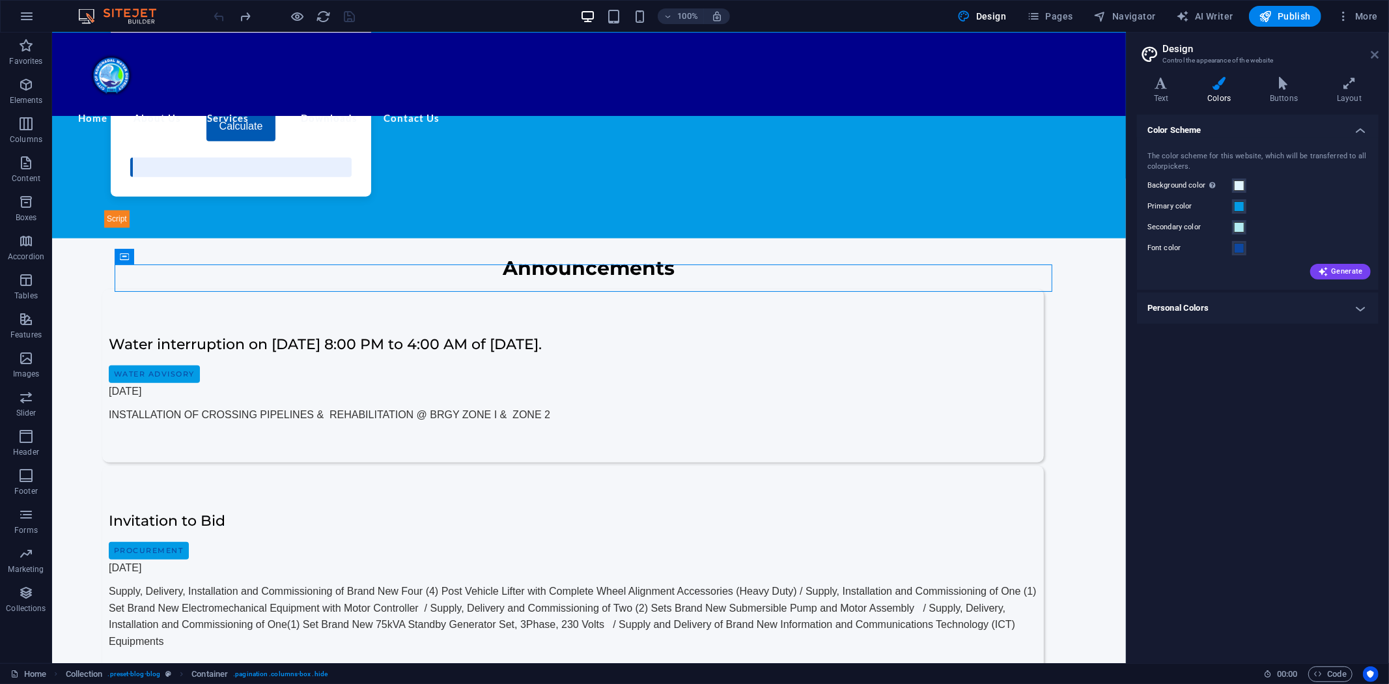
click at [1374, 53] on icon at bounding box center [1375, 55] width 8 height 10
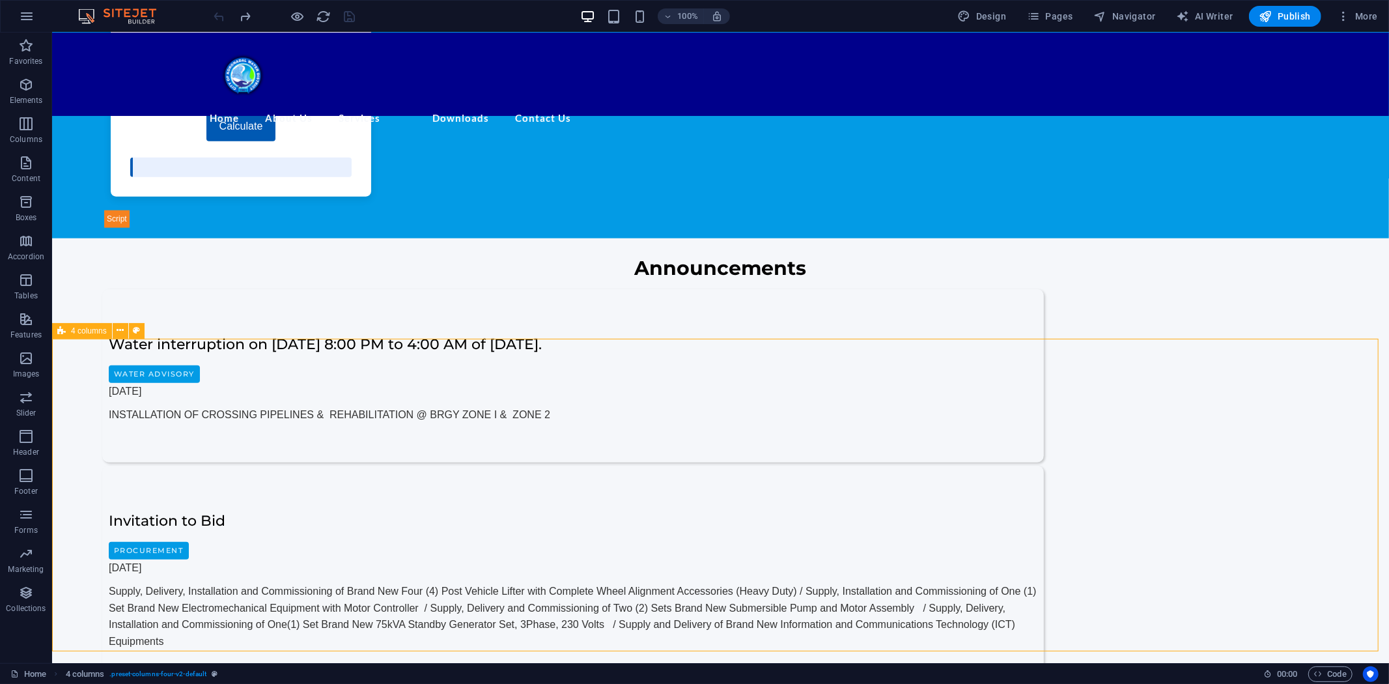
click at [88, 330] on span "4 columns" at bounding box center [89, 331] width 36 height 8
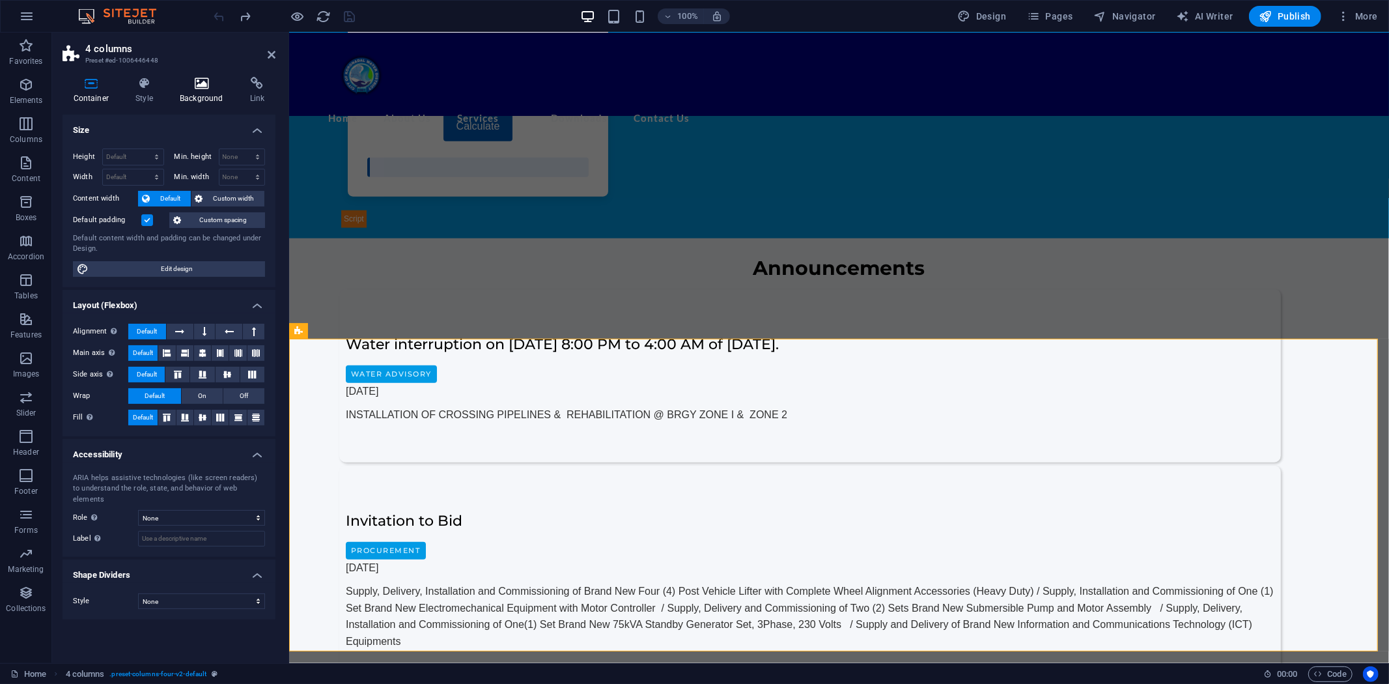
click at [199, 83] on icon at bounding box center [201, 83] width 65 height 13
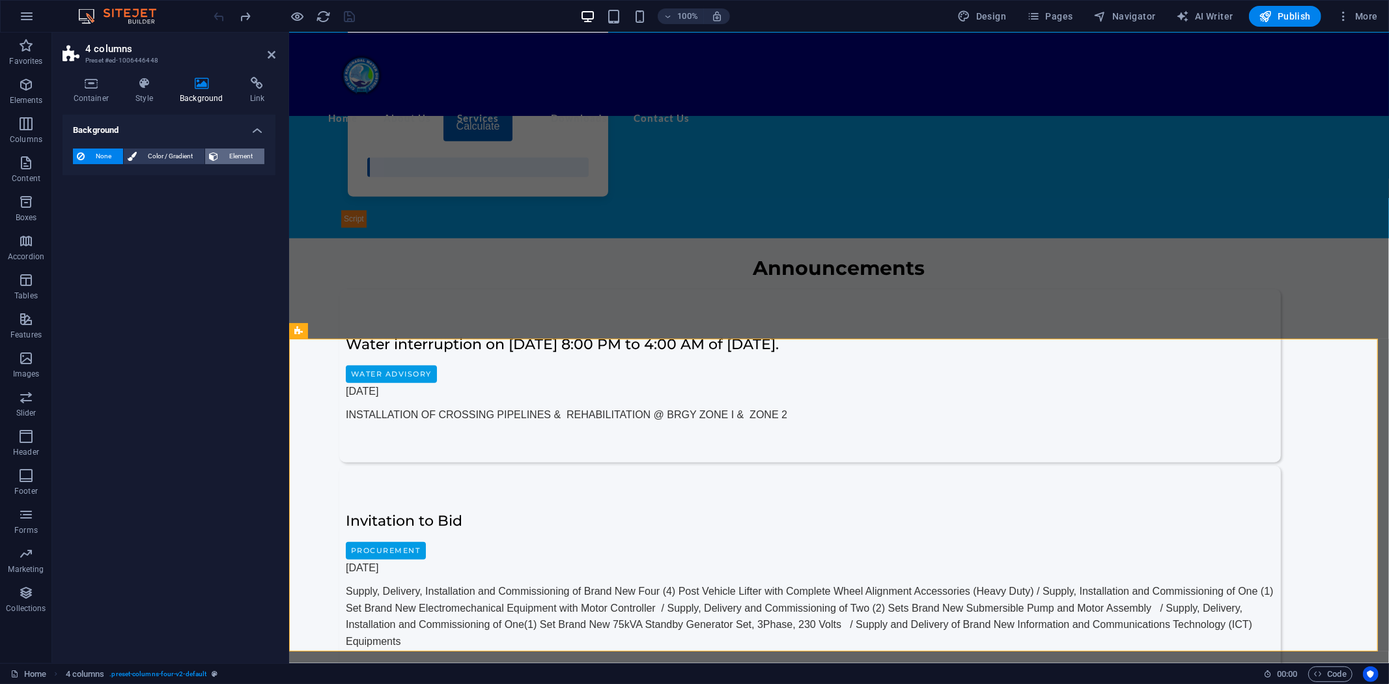
drag, startPoint x: 227, startPoint y: 154, endPoint x: 208, endPoint y: 154, distance: 18.3
click at [228, 154] on span "Element" at bounding box center [241, 157] width 38 height 16
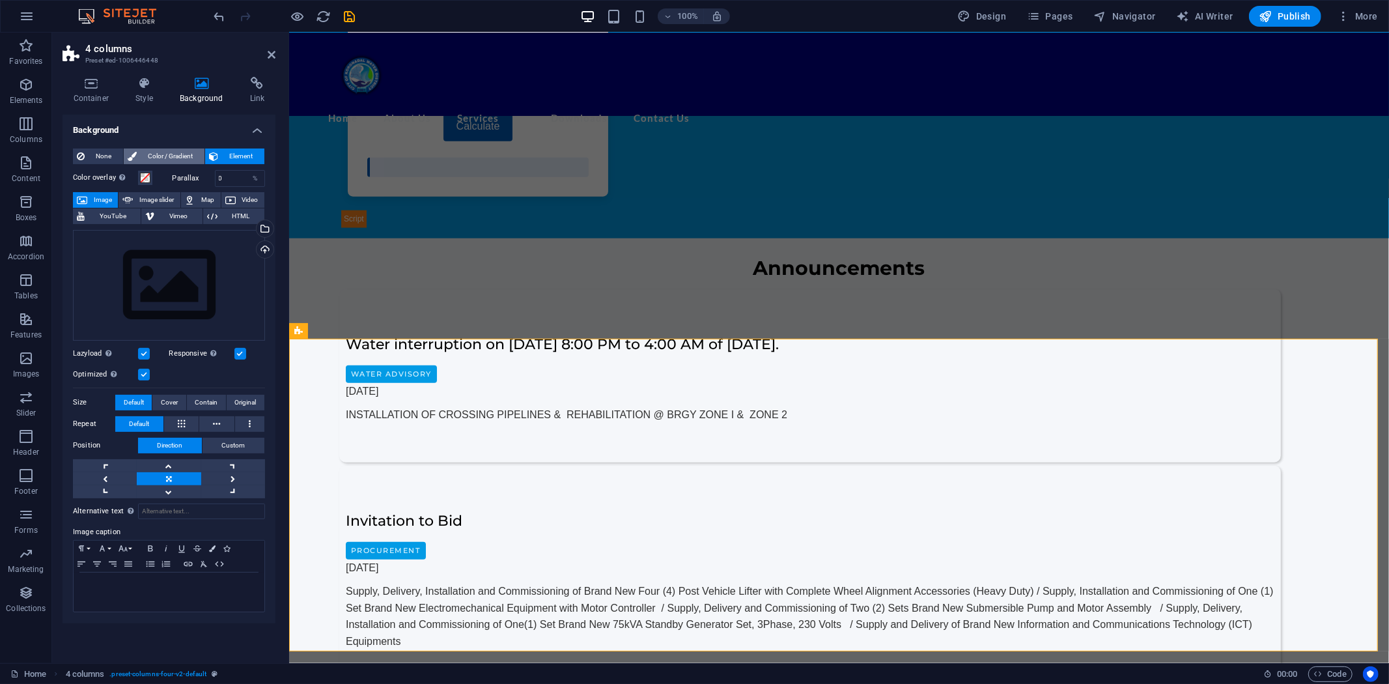
click at [165, 154] on span "Color / Gradient" at bounding box center [171, 157] width 60 height 16
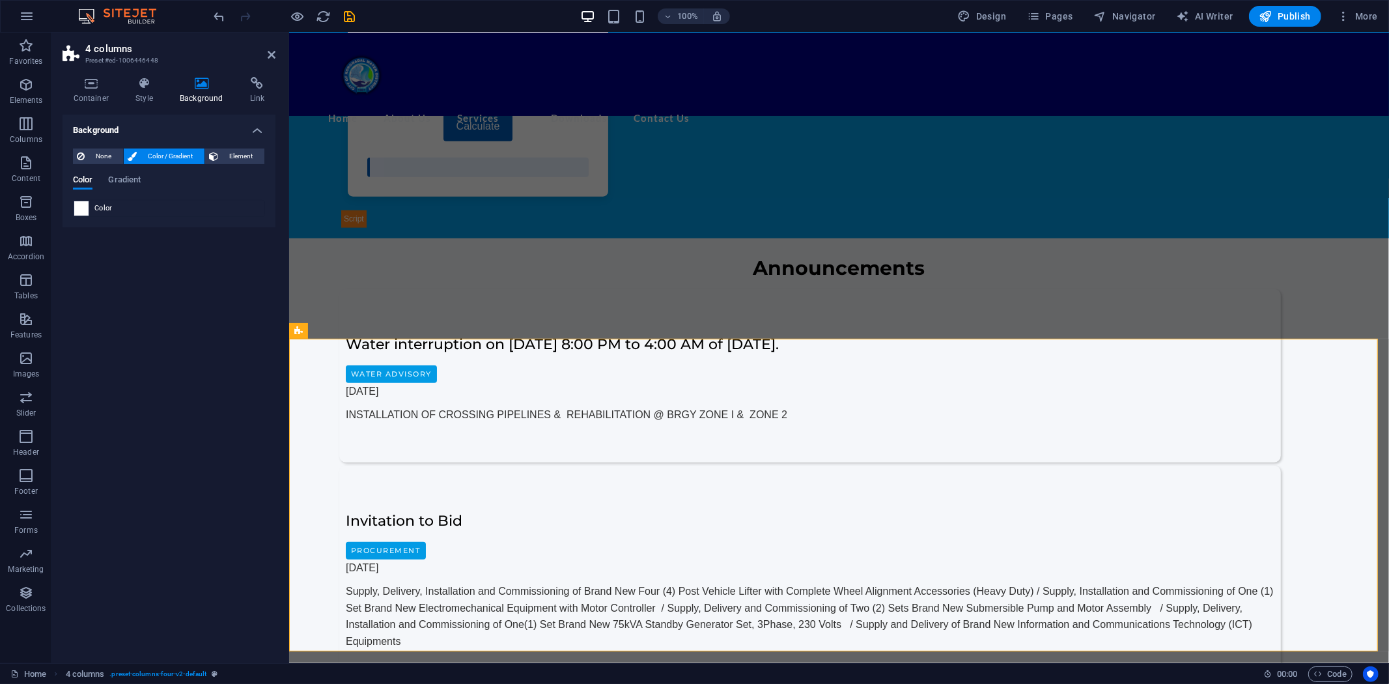
click at [81, 211] on span at bounding box center [81, 208] width 14 height 14
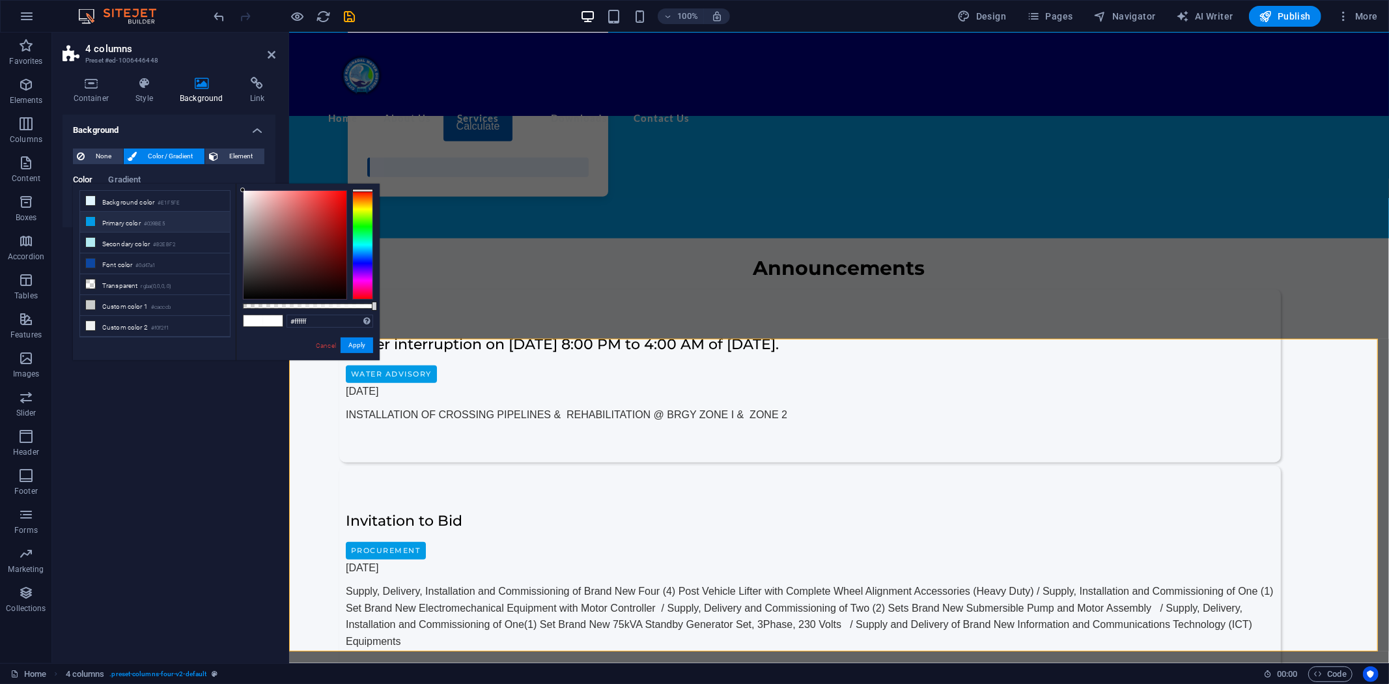
click at [135, 226] on li "Primary color #039BE5" at bounding box center [155, 222] width 150 height 21
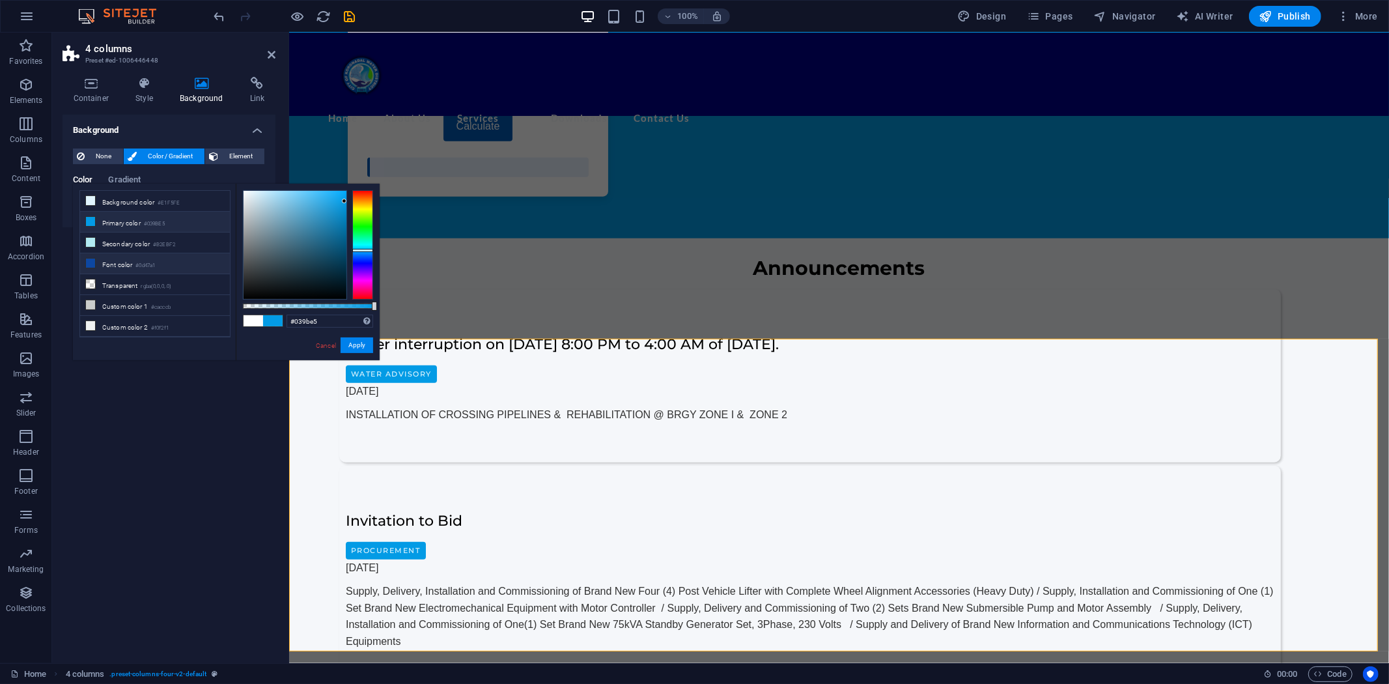
click at [129, 266] on li "Font color #0d47a1" at bounding box center [155, 263] width 150 height 21
click at [128, 290] on li "Transparent rgba(0,0,0,.0)" at bounding box center [155, 284] width 150 height 21
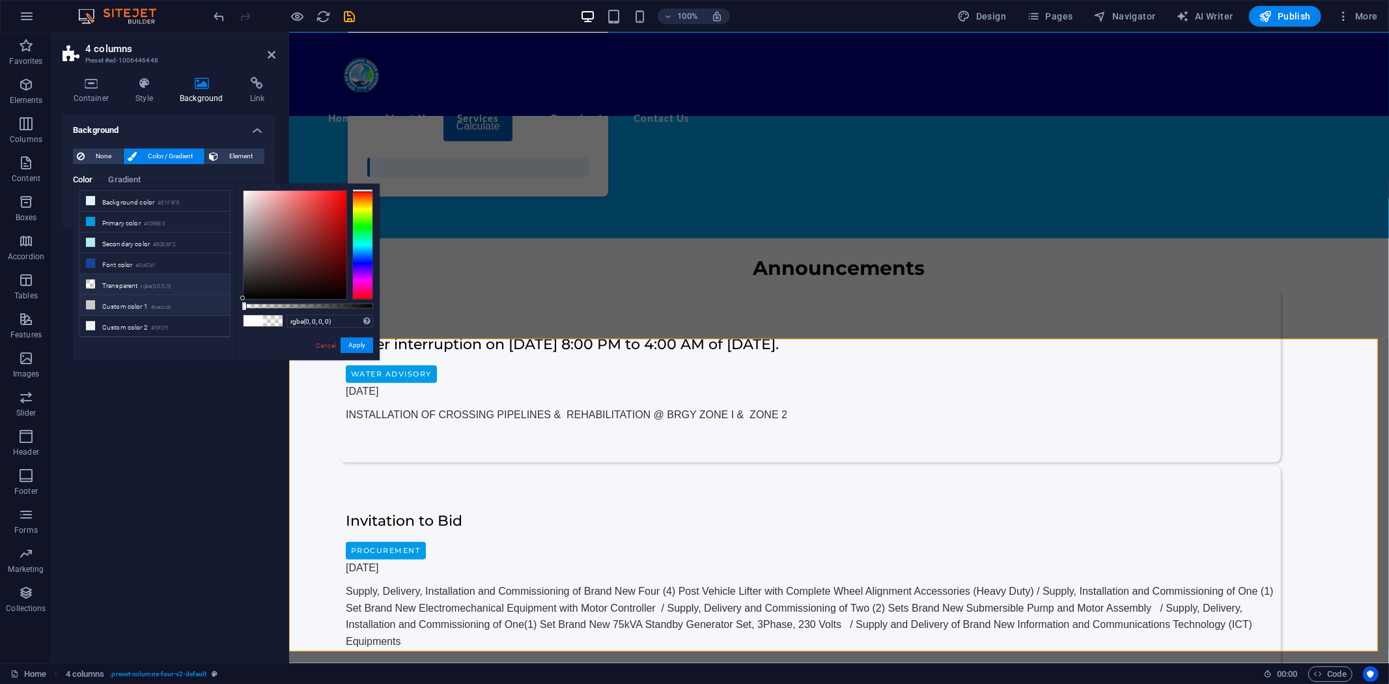
click at [134, 311] on li "Custom color 1 #cacccb" at bounding box center [155, 305] width 150 height 21
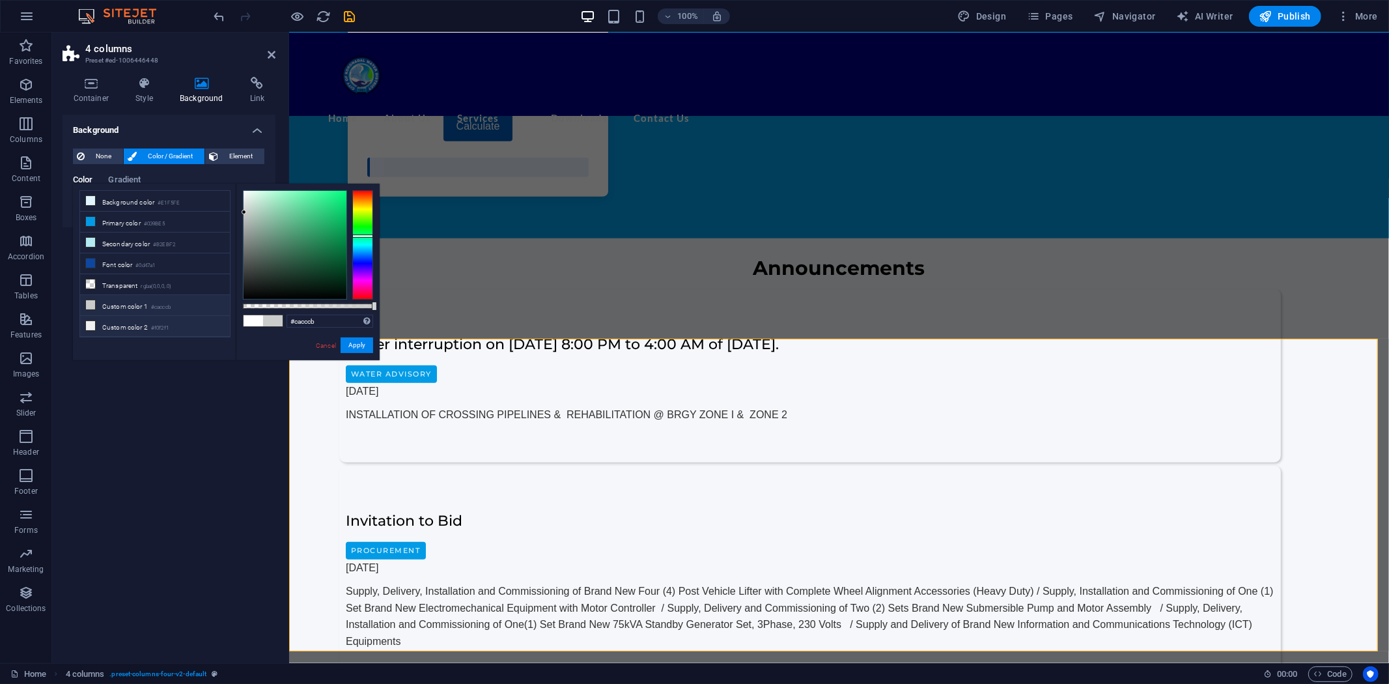
click at [133, 328] on li "Custom color 2 #f0f2f1" at bounding box center [155, 326] width 150 height 21
click at [137, 226] on li "Primary color #039BE5" at bounding box center [155, 222] width 150 height 21
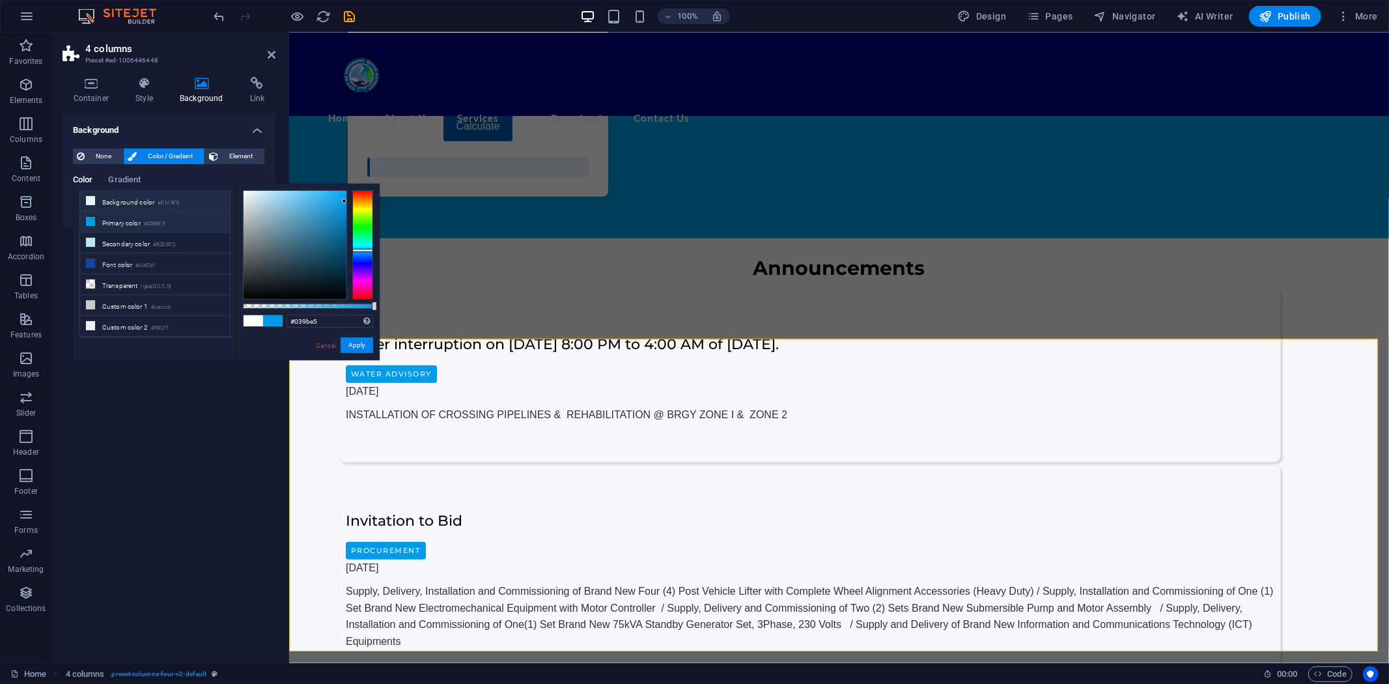
click at [138, 205] on li "Background color #E1F5FE" at bounding box center [155, 201] width 150 height 21
click at [134, 226] on li "Primary color #039BE5" at bounding box center [155, 222] width 150 height 21
type input "#a3dcf8"
drag, startPoint x: 342, startPoint y: 199, endPoint x: 278, endPoint y: 193, distance: 64.1
click at [278, 193] on div at bounding box center [278, 193] width 5 height 5
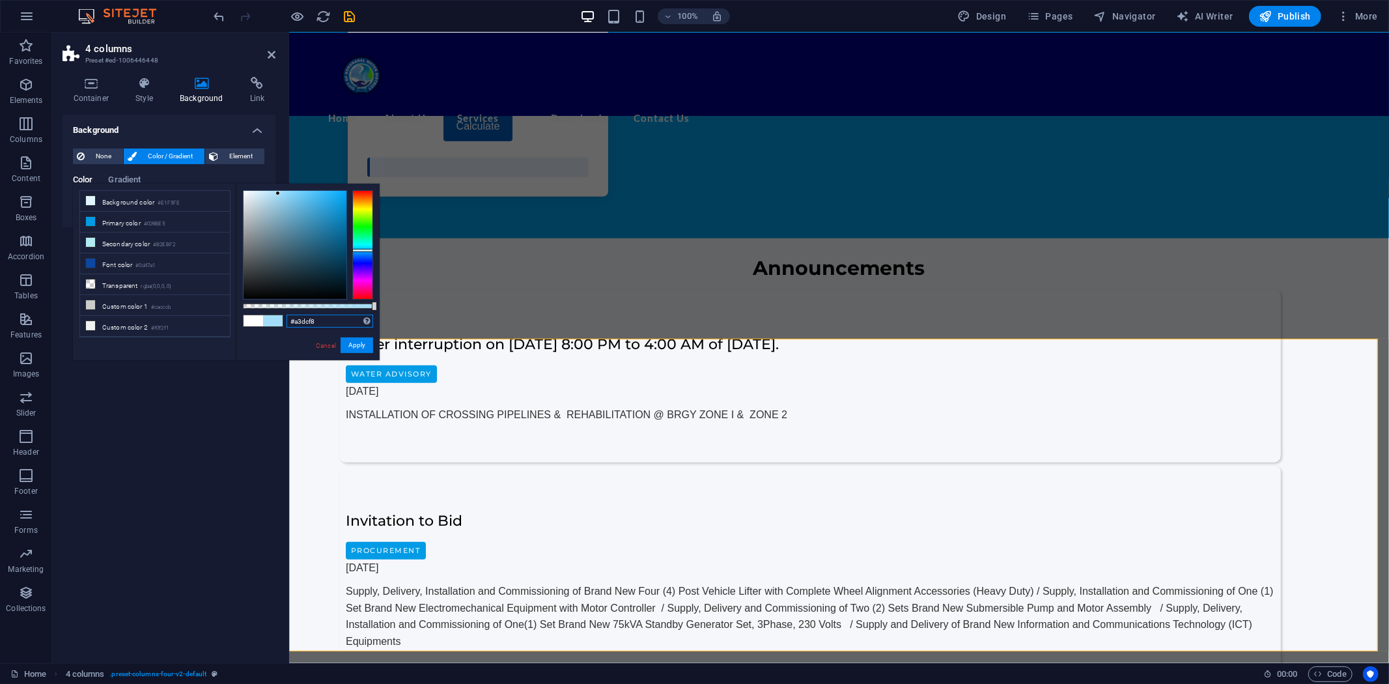
click at [250, 321] on div "#a3dcf8 Supported formats #0852ed rgb(8, 82, 237) rgba(8, 82, 237, 90%) hsv(221…" at bounding box center [308, 366] width 144 height 365
click at [355, 344] on button "Apply" at bounding box center [357, 345] width 33 height 16
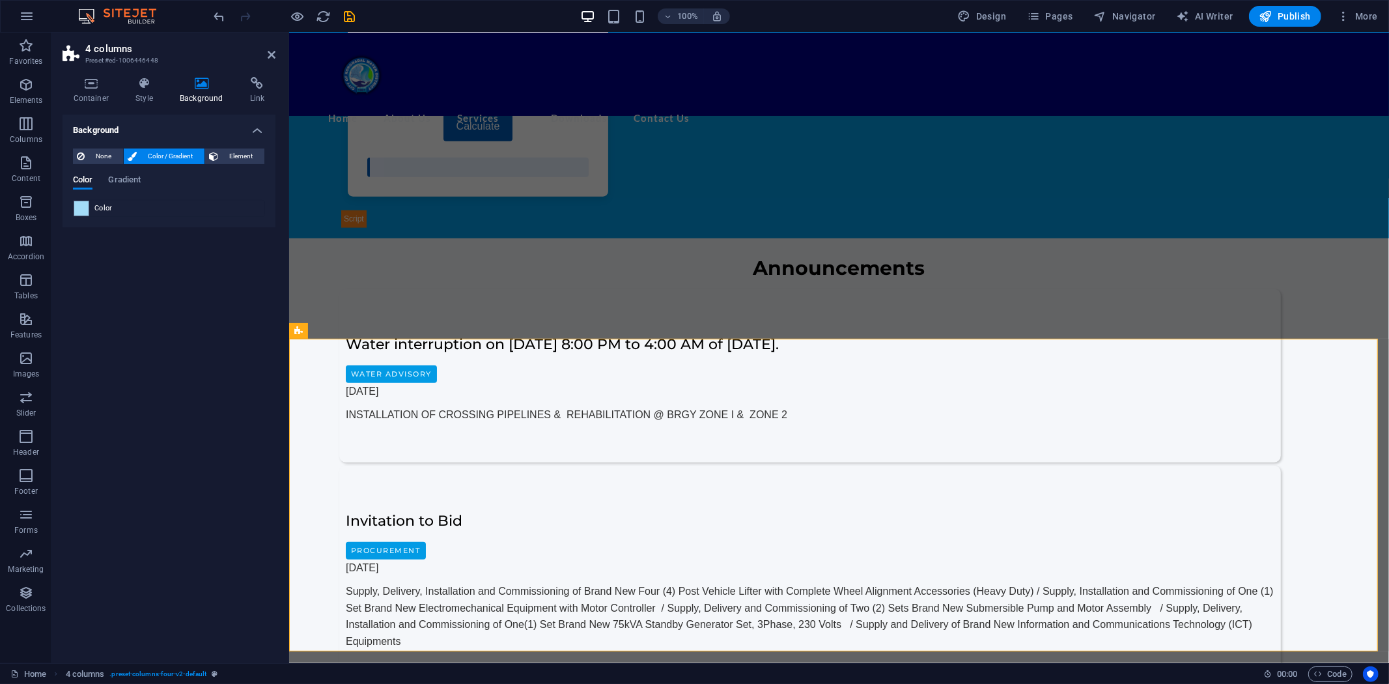
click at [251, 394] on div "Background None Color / Gradient Element Stretch background to full-width Color…" at bounding box center [169, 384] width 213 height 538
click at [298, 15] on icon "button" at bounding box center [298, 16] width 15 height 15
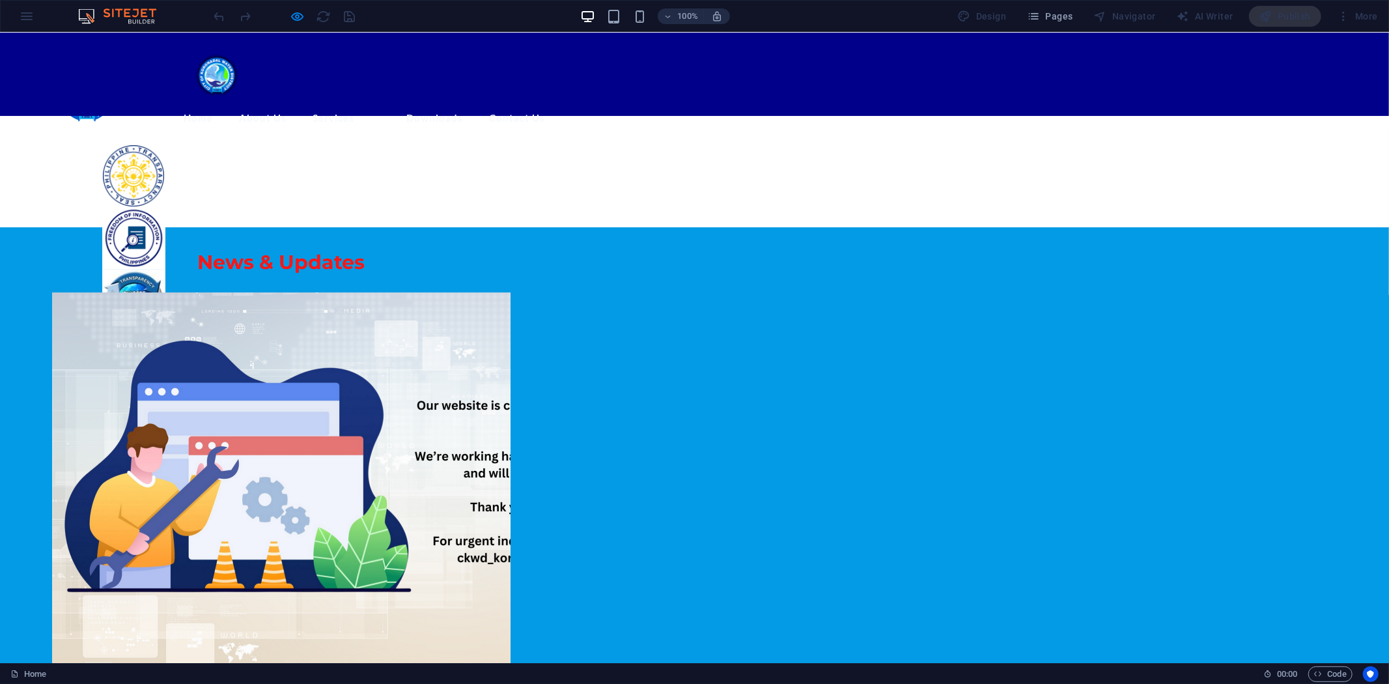
scroll to position [52, 0]
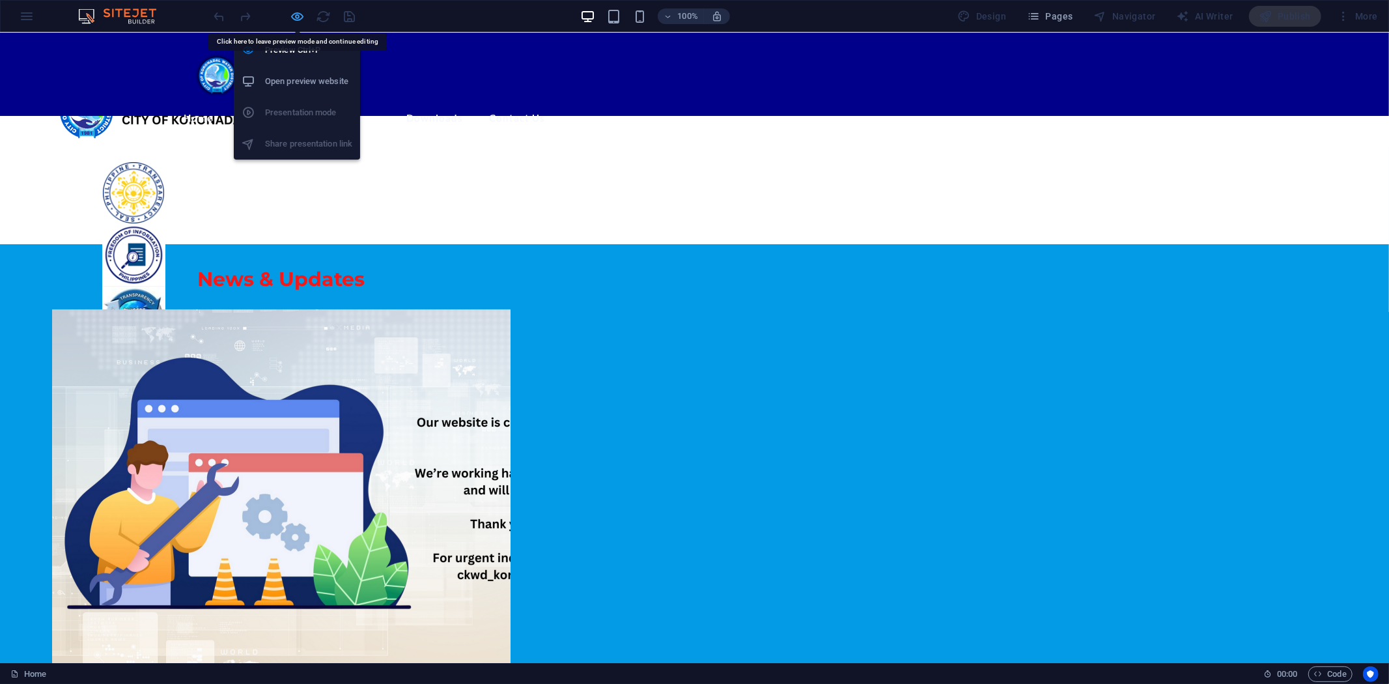
click at [296, 16] on icon "button" at bounding box center [298, 16] width 15 height 15
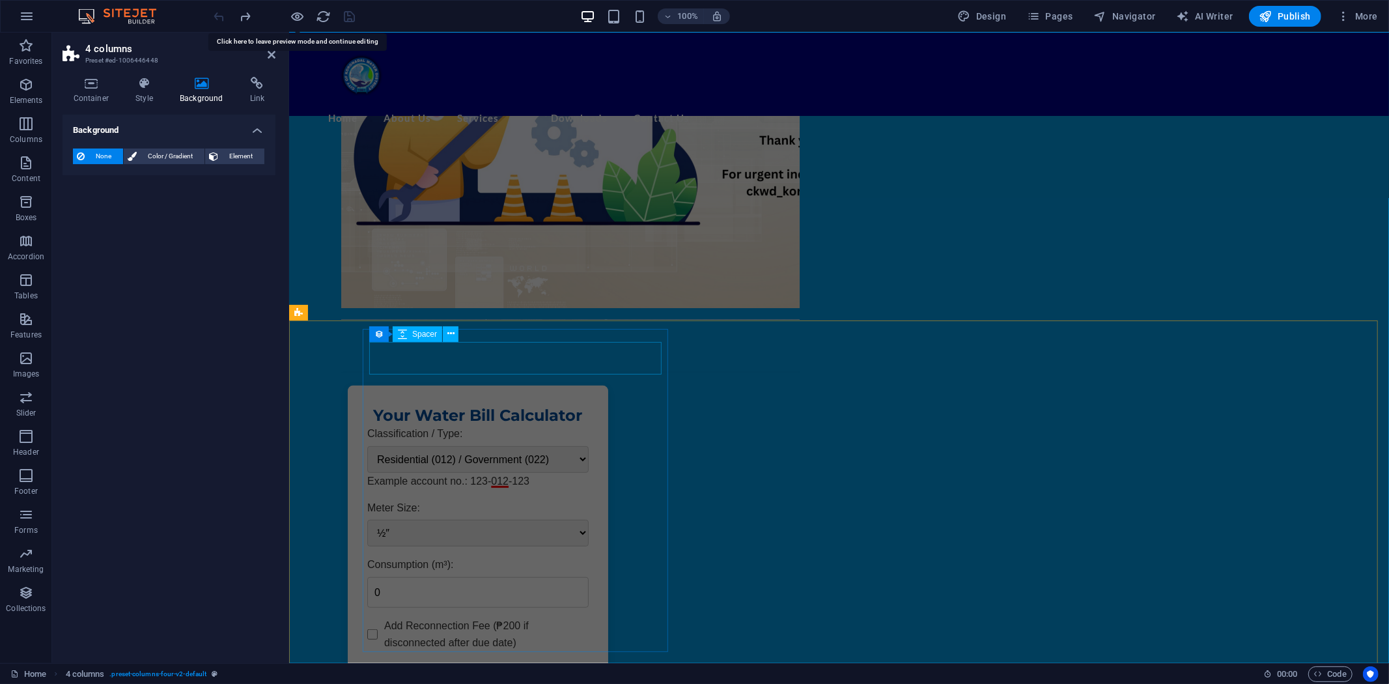
scroll to position [75, 0]
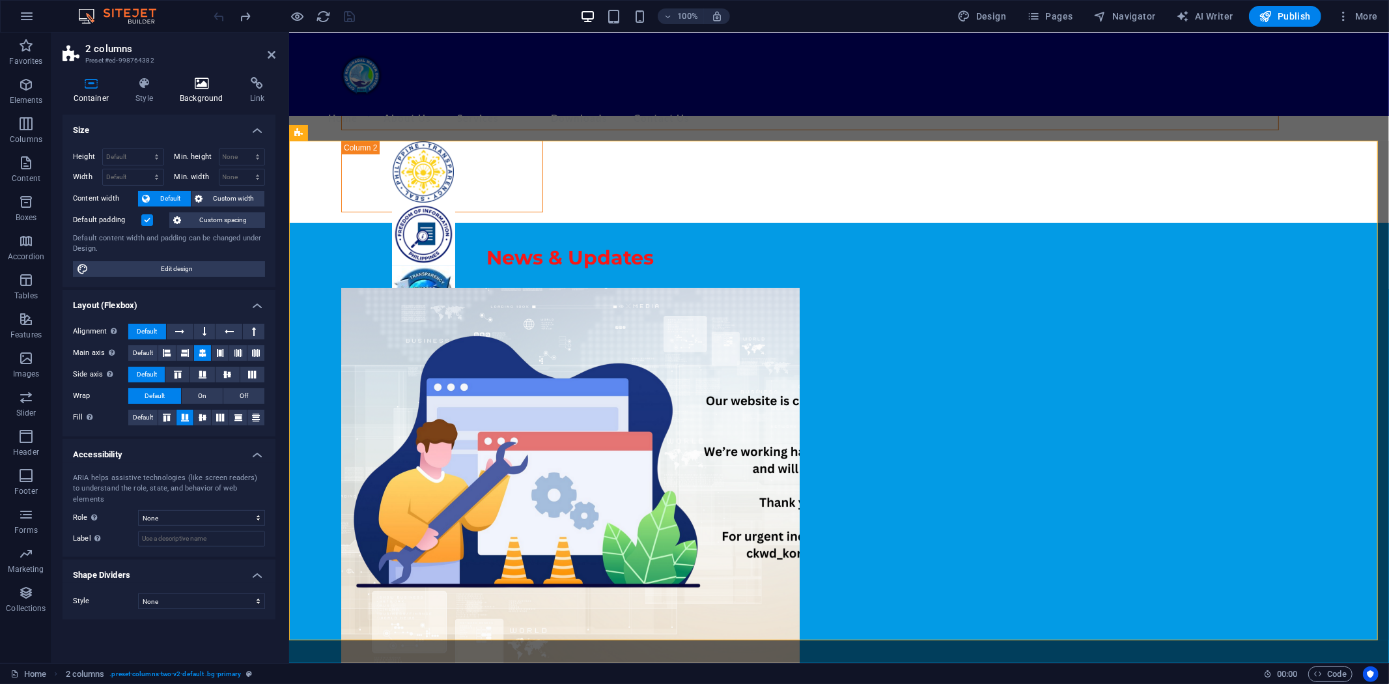
click at [205, 81] on icon at bounding box center [201, 83] width 65 height 13
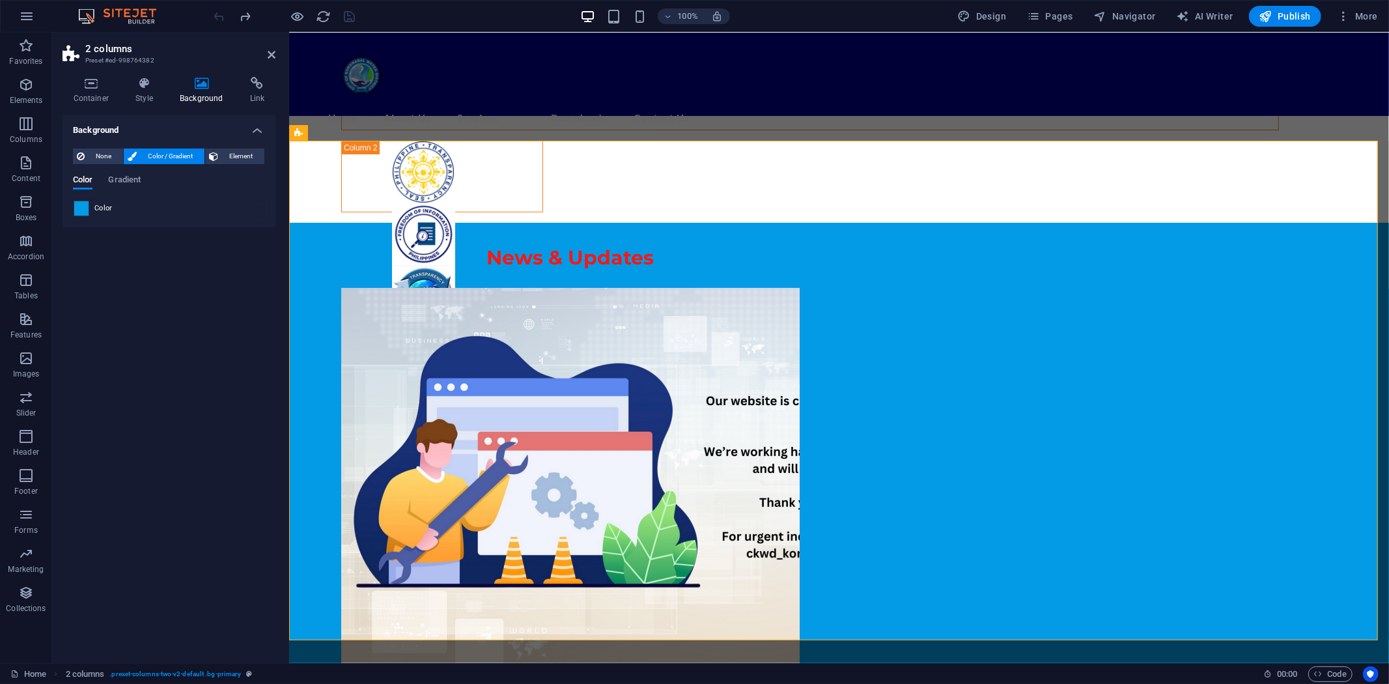
click at [80, 209] on span at bounding box center [81, 208] width 14 height 14
type input "#039be5"
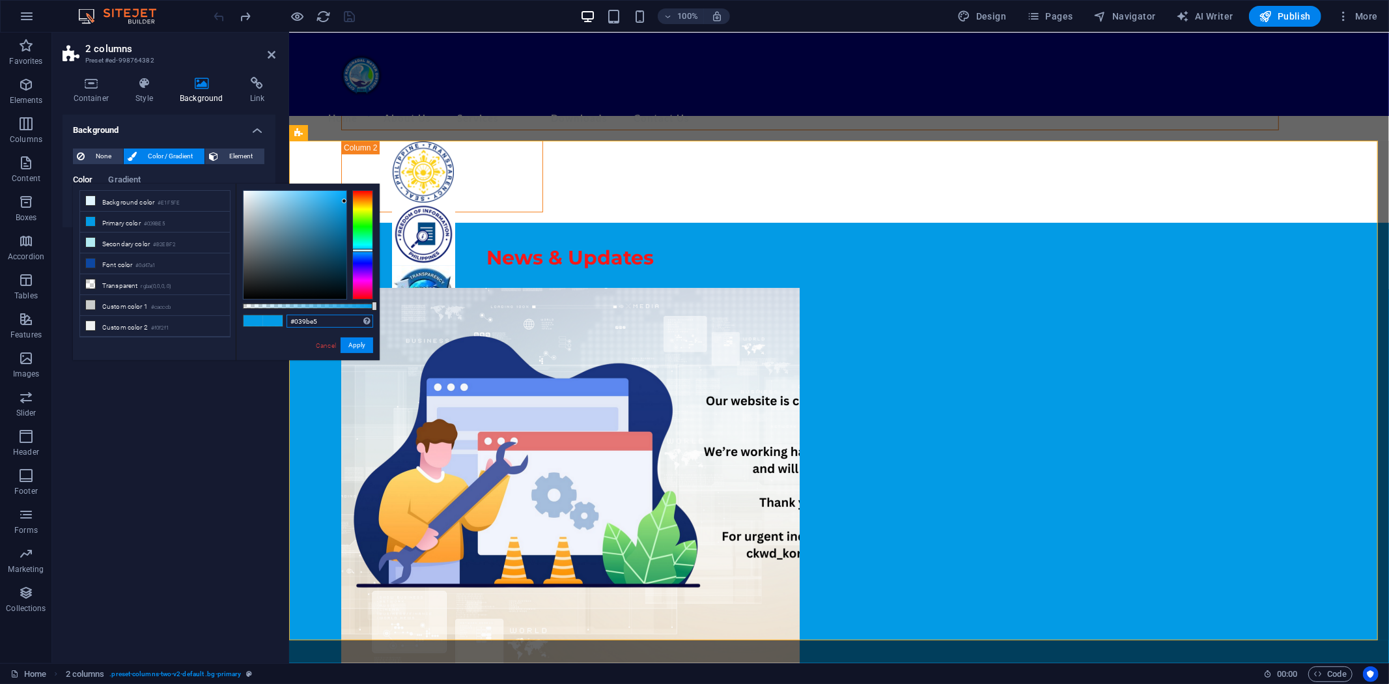
drag, startPoint x: 336, startPoint y: 322, endPoint x: 268, endPoint y: 326, distance: 68.5
click at [268, 326] on div "#039be5 Supported formats #0852ed rgb(8, 82, 237) rgba(8, 82, 237, 90%) hsv(221…" at bounding box center [308, 366] width 144 height 365
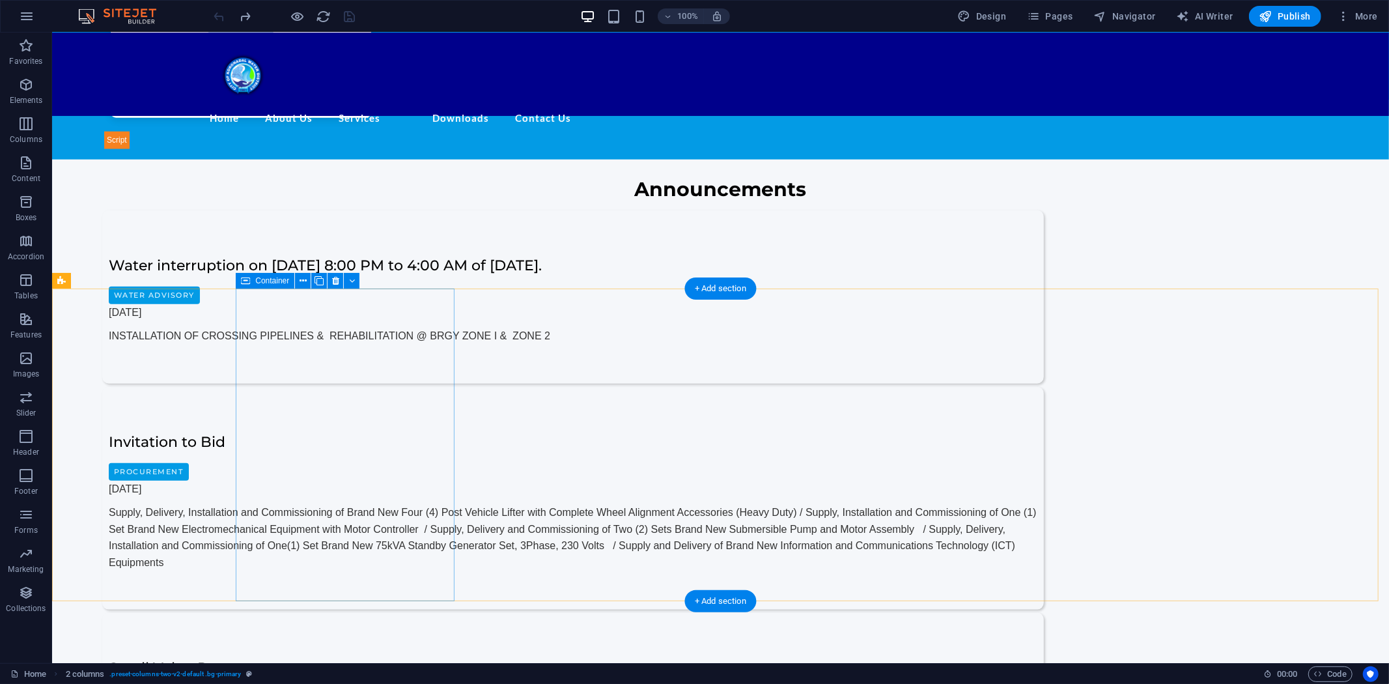
scroll to position [1161, 0]
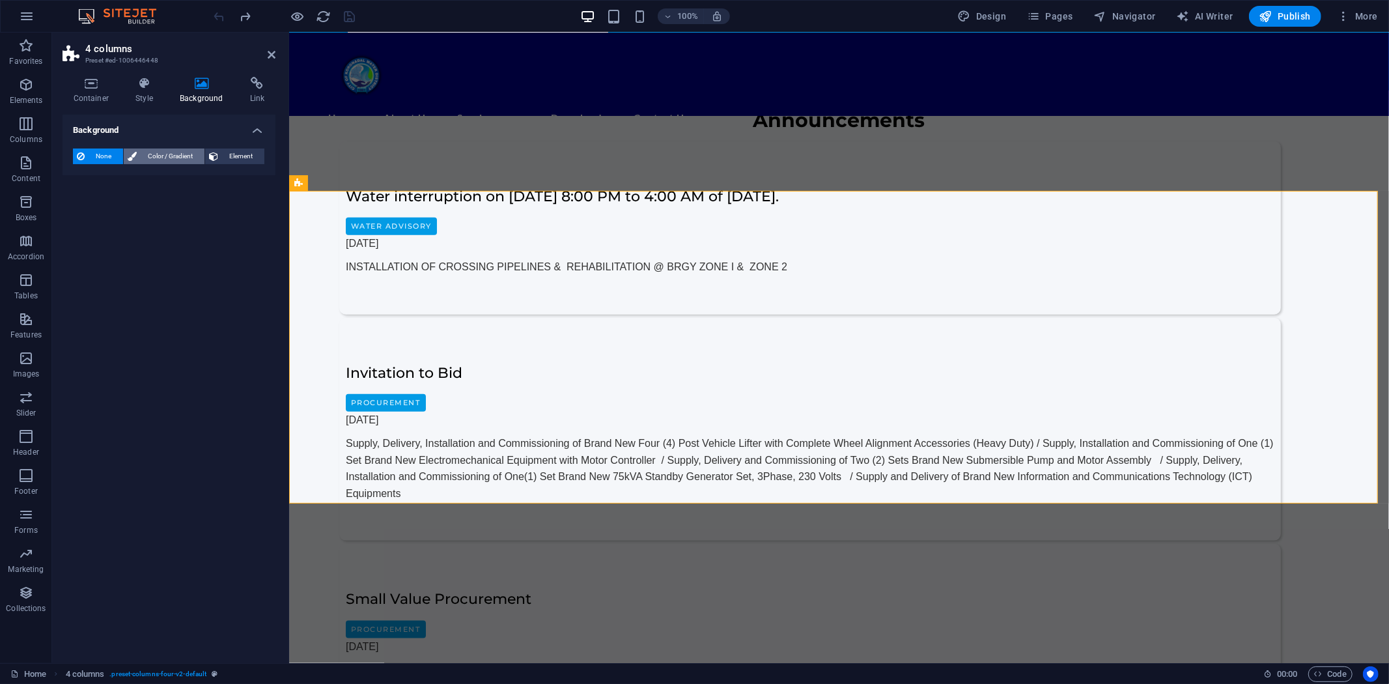
click at [157, 158] on span "Color / Gradient" at bounding box center [171, 157] width 60 height 16
click at [85, 207] on span at bounding box center [81, 208] width 14 height 14
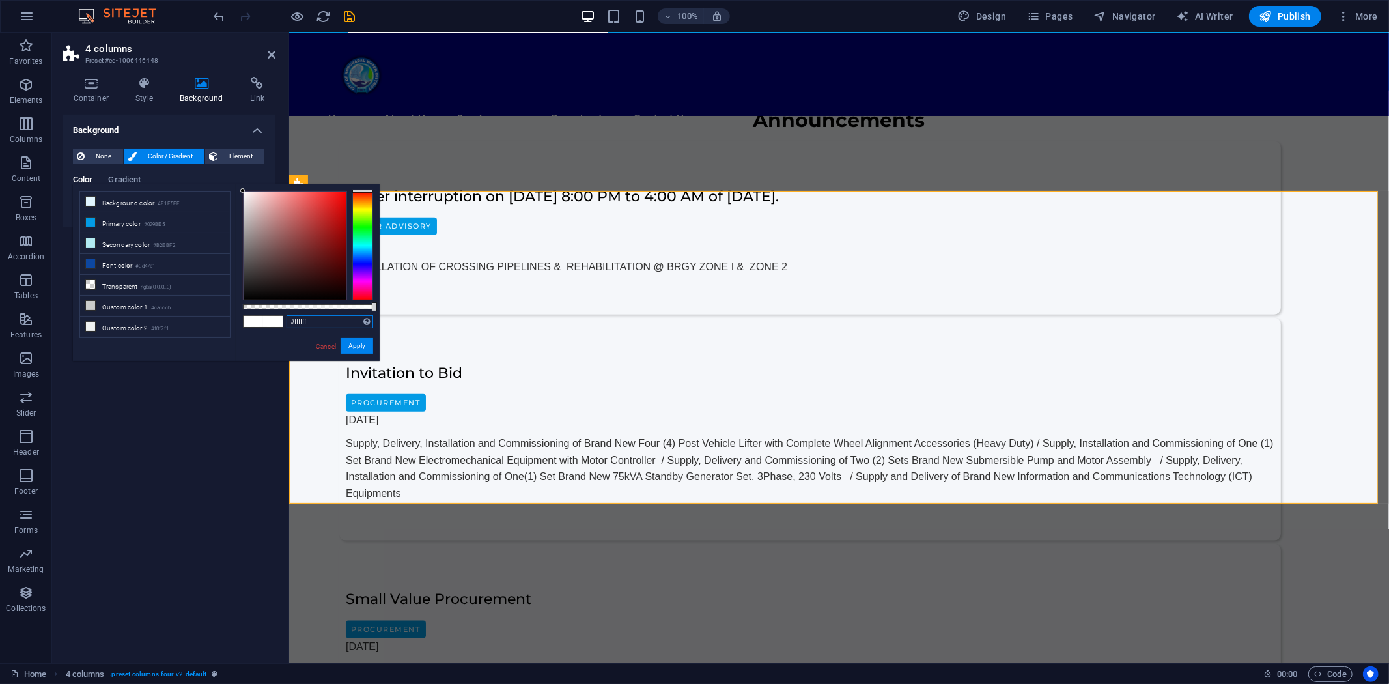
drag, startPoint x: 324, startPoint y: 322, endPoint x: 236, endPoint y: 326, distance: 88.0
click at [240, 326] on div "#ffffff Supported formats #0852ed rgb(8, 82, 237) rgba(8, 82, 237, 90%) hsv(221…" at bounding box center [308, 366] width 144 height 365
paste input "039be5"
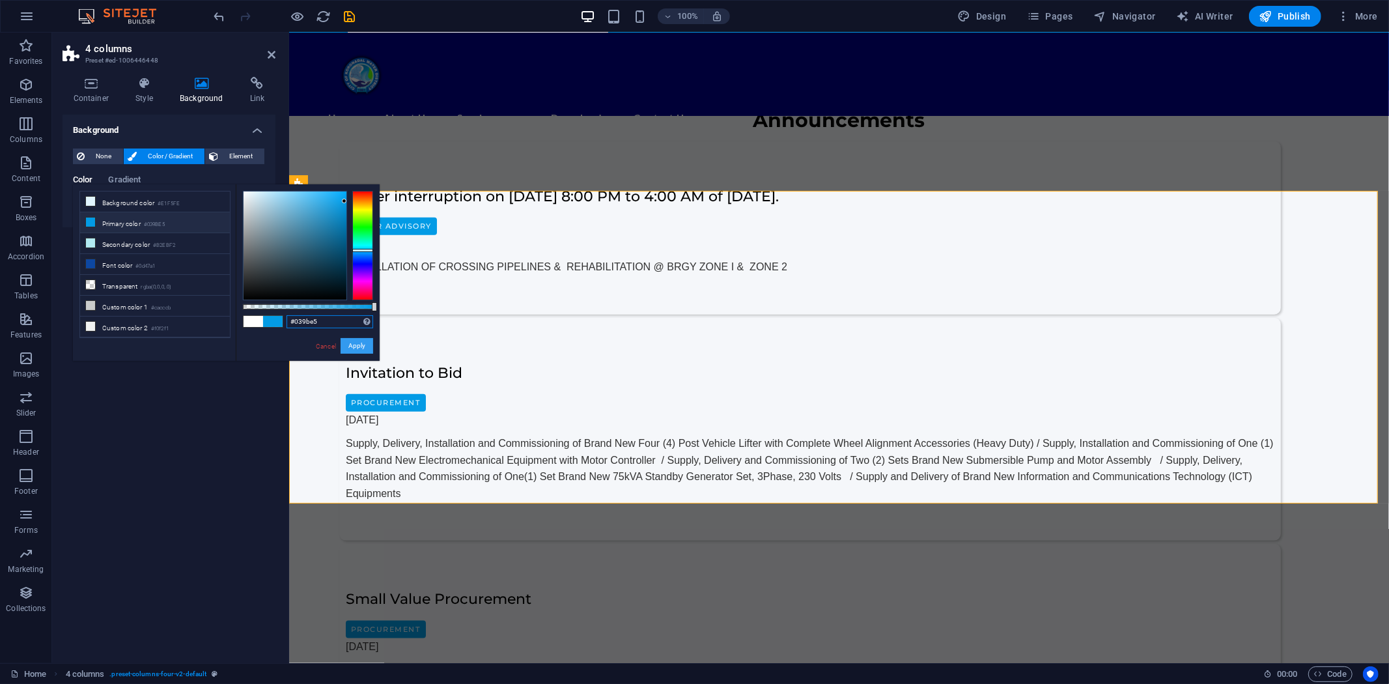
type input "#039be5"
click at [360, 347] on button "Apply" at bounding box center [357, 346] width 33 height 16
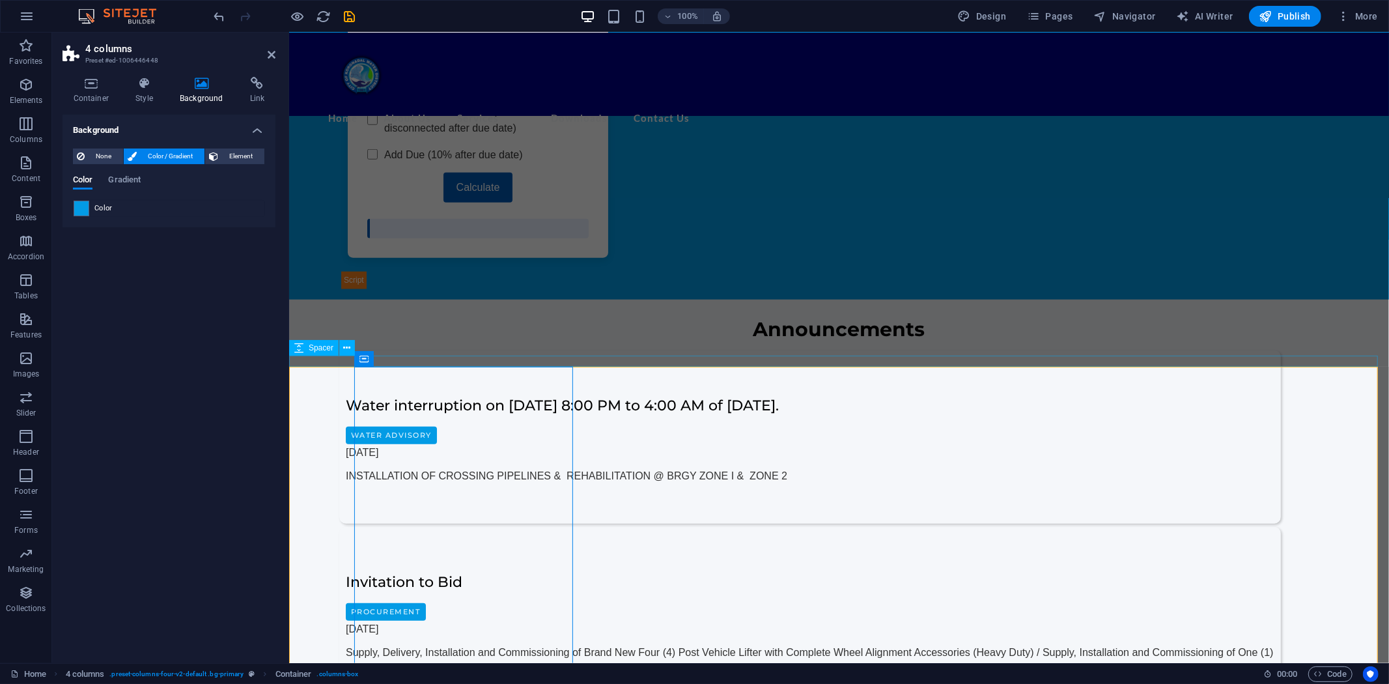
scroll to position [943, 0]
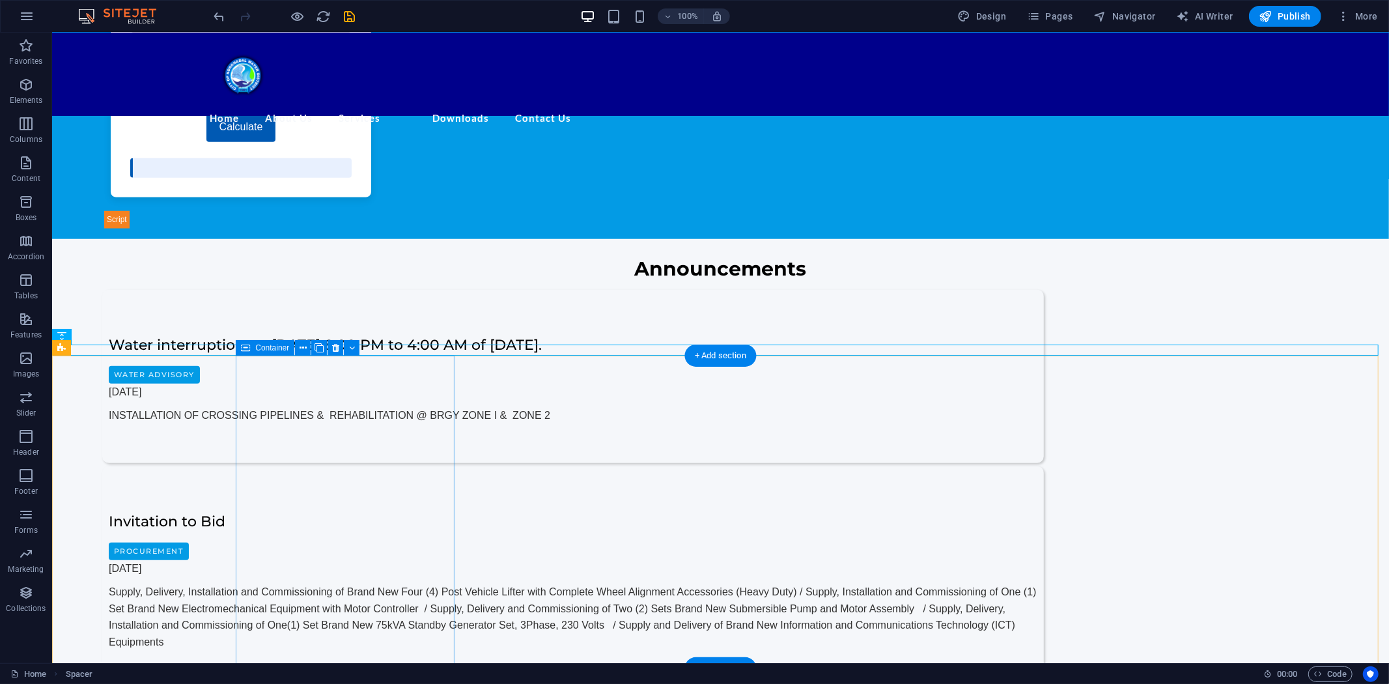
scroll to position [1016, 0]
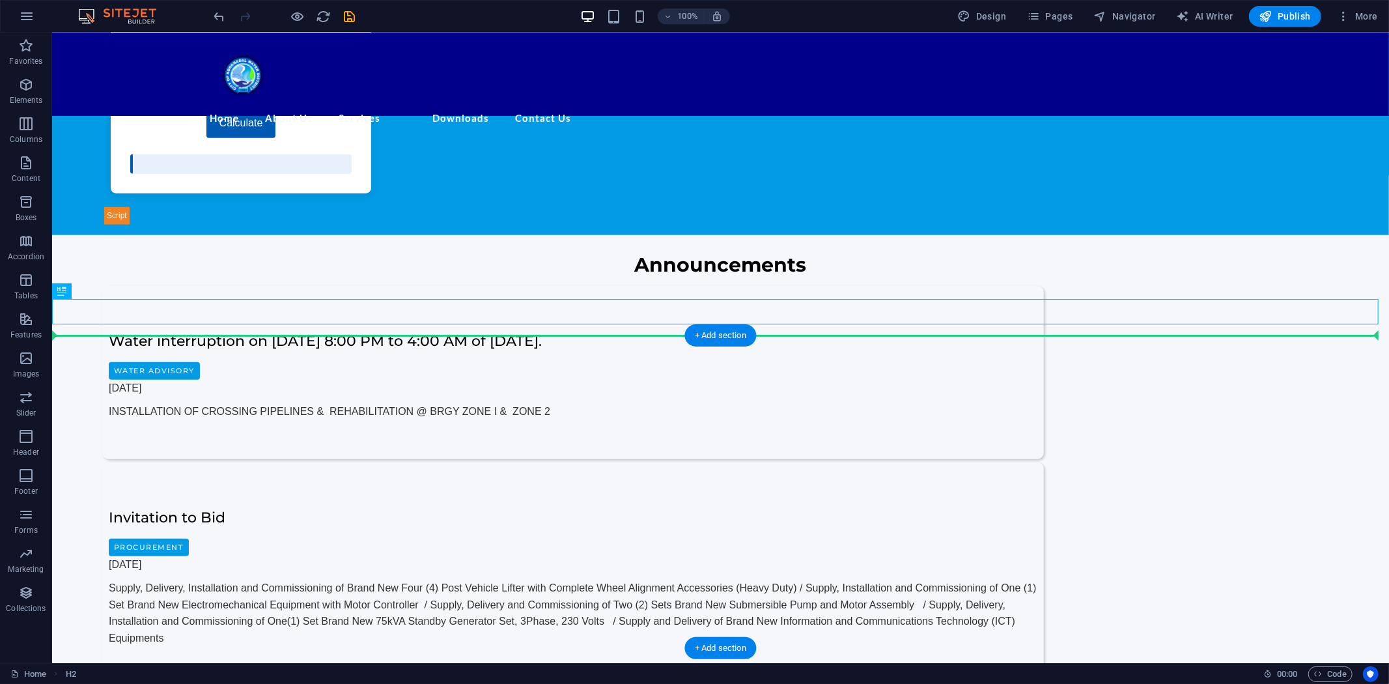
drag, startPoint x: 666, startPoint y: 304, endPoint x: 656, endPoint y: 337, distance: 34.6
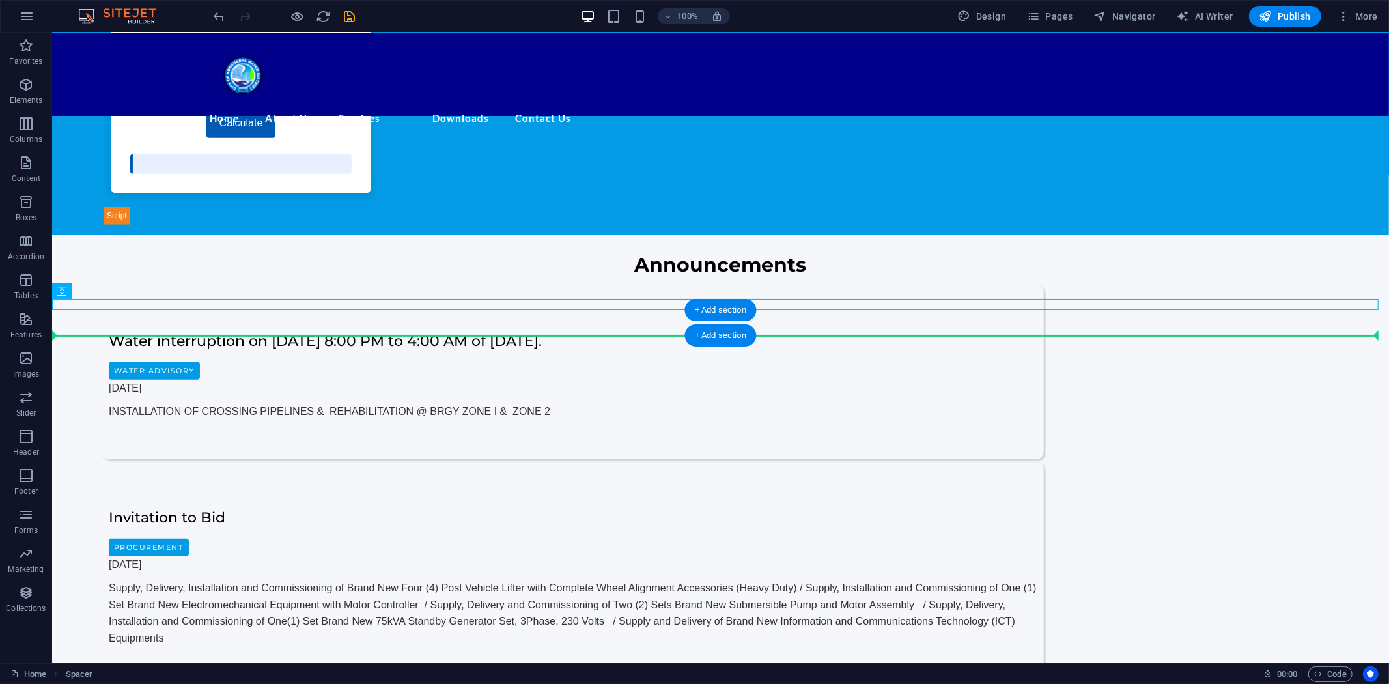
drag, startPoint x: 658, startPoint y: 303, endPoint x: 655, endPoint y: 334, distance: 30.8
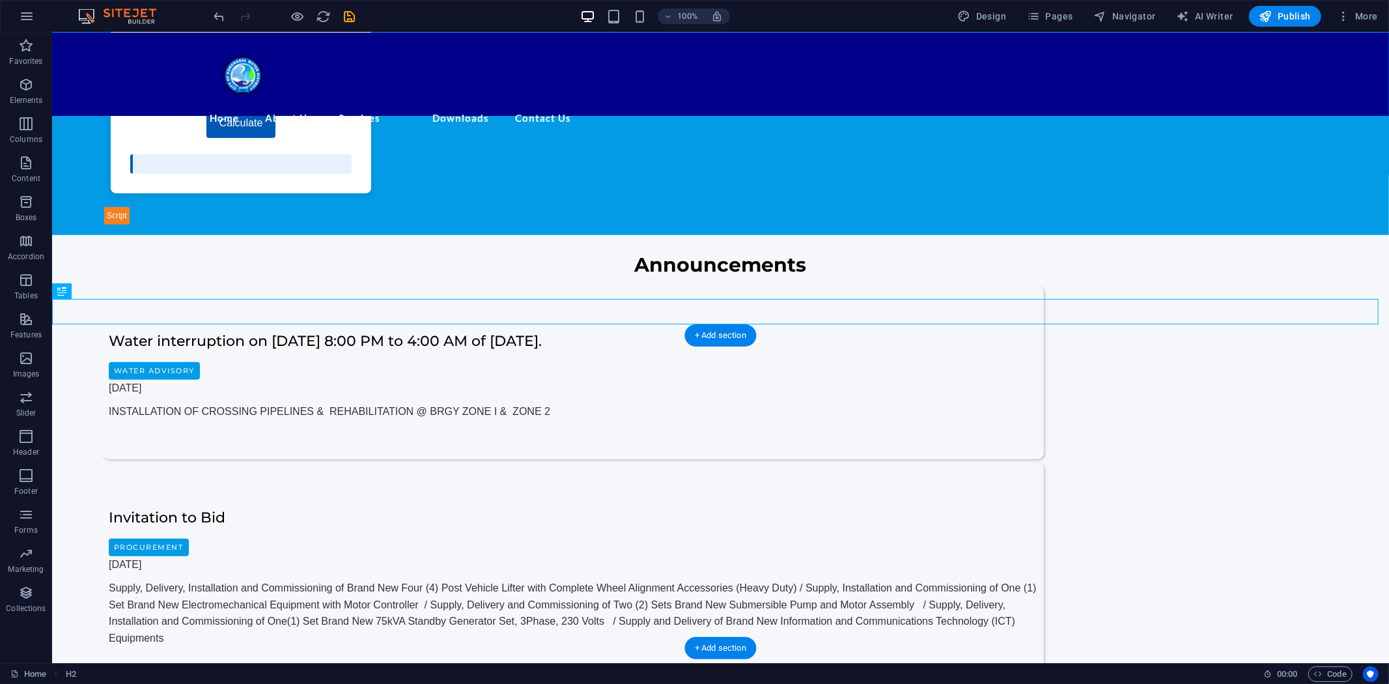
drag, startPoint x: 662, startPoint y: 311, endPoint x: 661, endPoint y: 347, distance: 36.5
drag, startPoint x: 672, startPoint y: 308, endPoint x: 251, endPoint y: 348, distance: 422.7
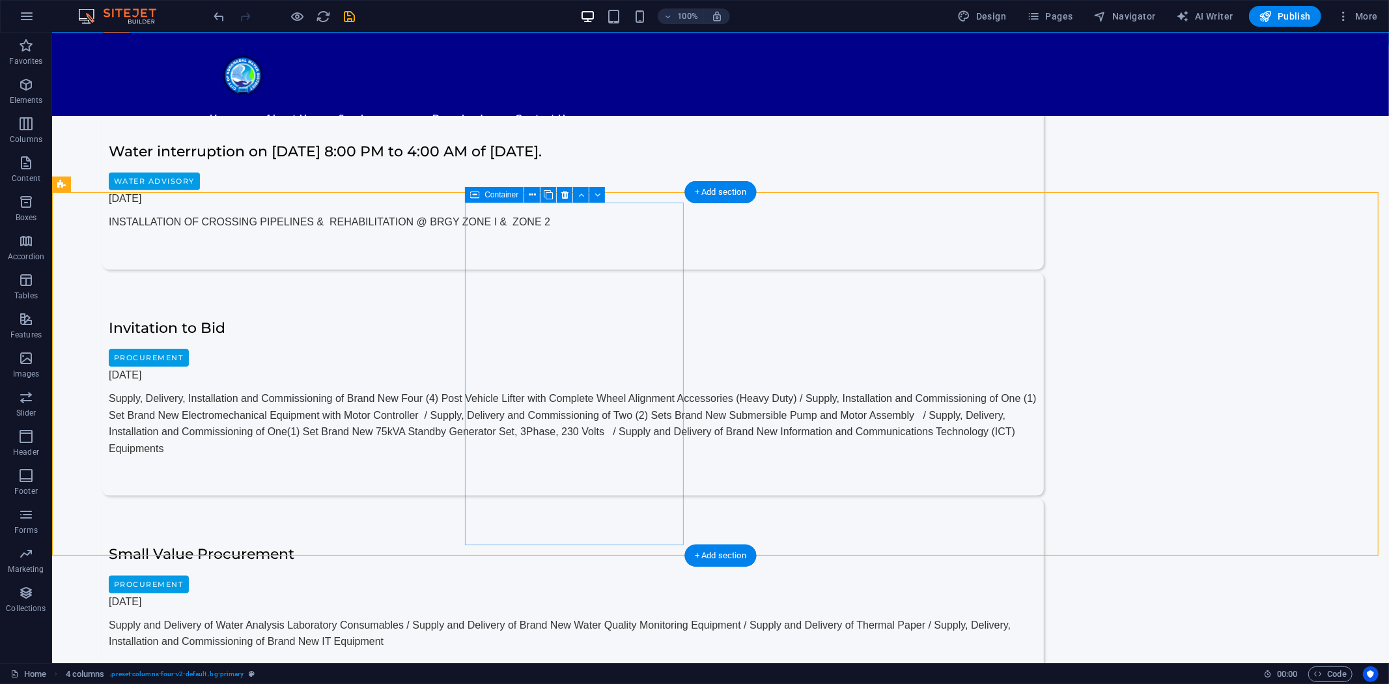
scroll to position [966, 0]
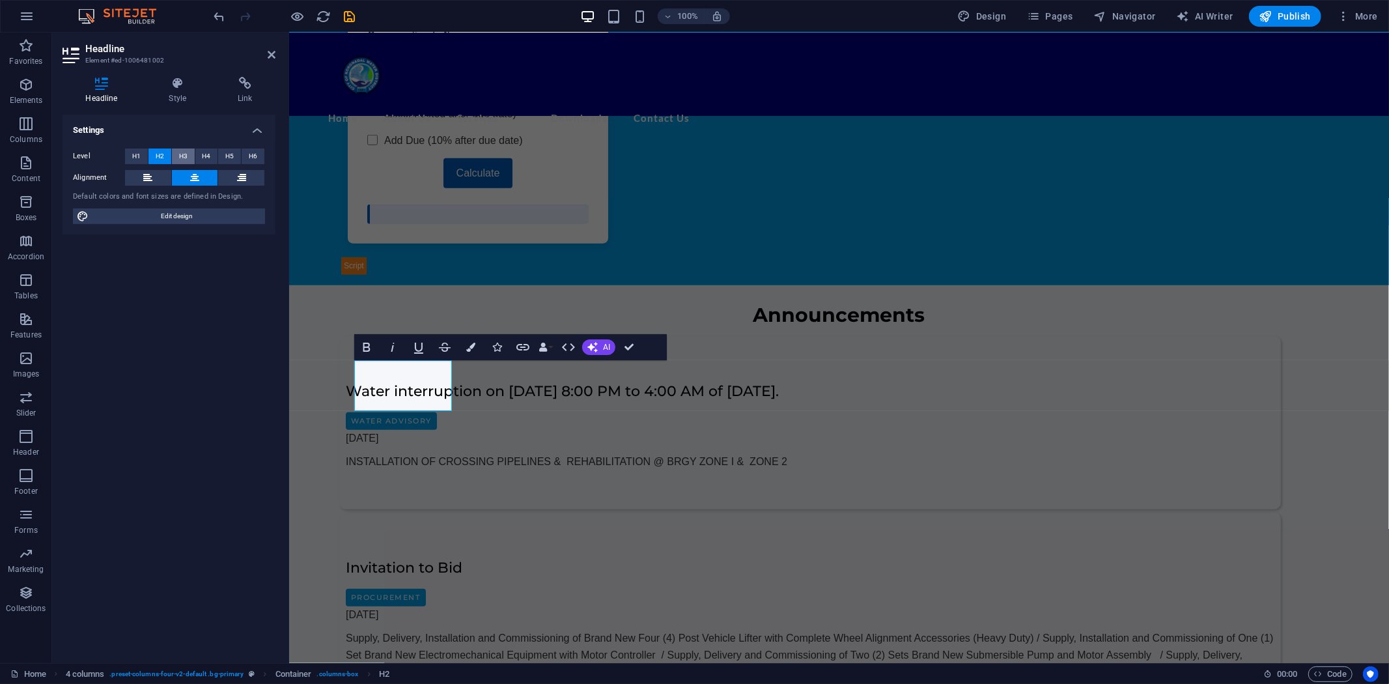
click at [182, 158] on span "H3" at bounding box center [183, 157] width 8 height 16
click at [197, 154] on button "H4" at bounding box center [206, 157] width 23 height 16
click at [223, 157] on button "H5" at bounding box center [229, 157] width 23 height 16
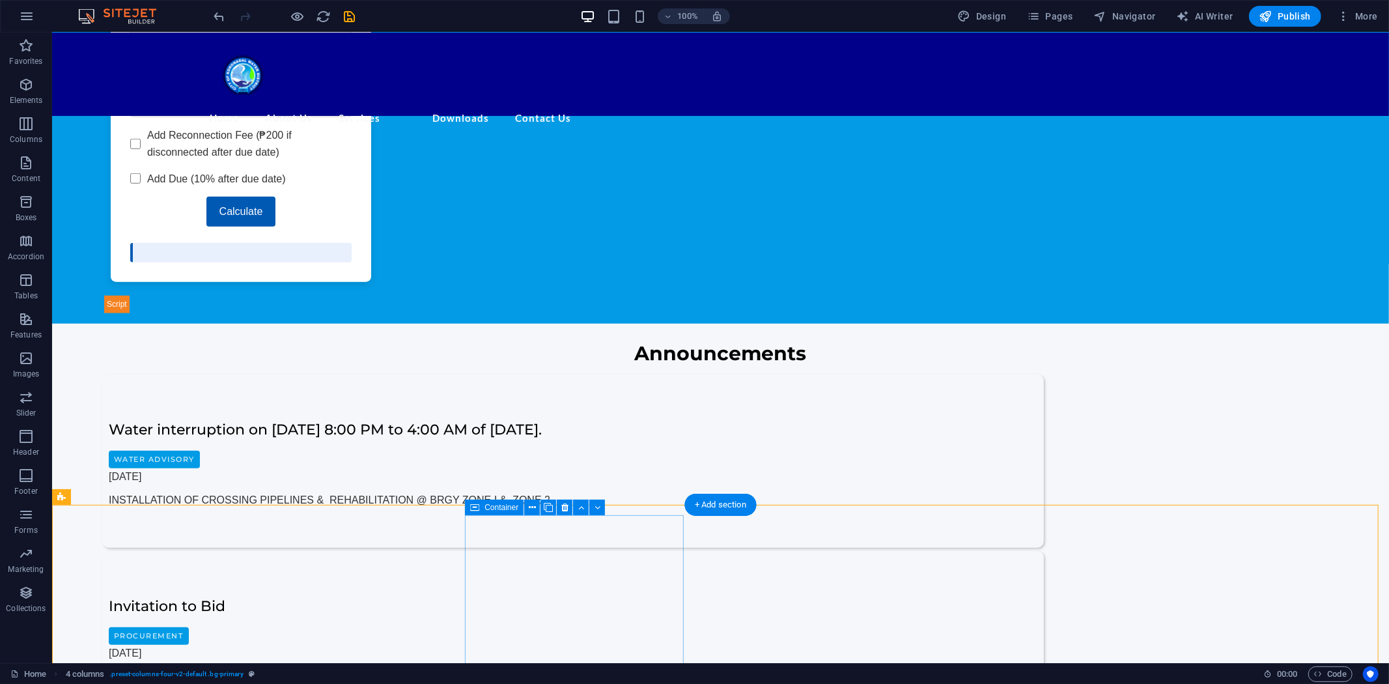
scroll to position [1111, 0]
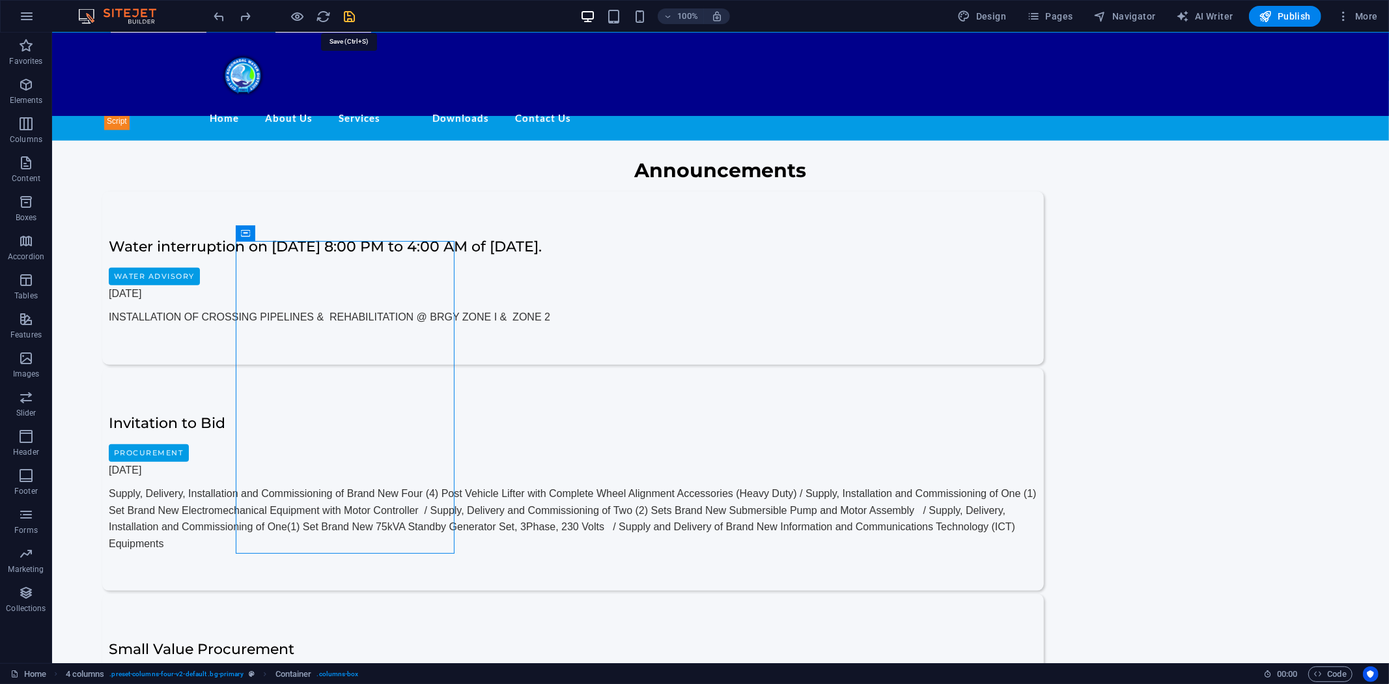
click at [354, 10] on icon "save" at bounding box center [350, 16] width 15 height 15
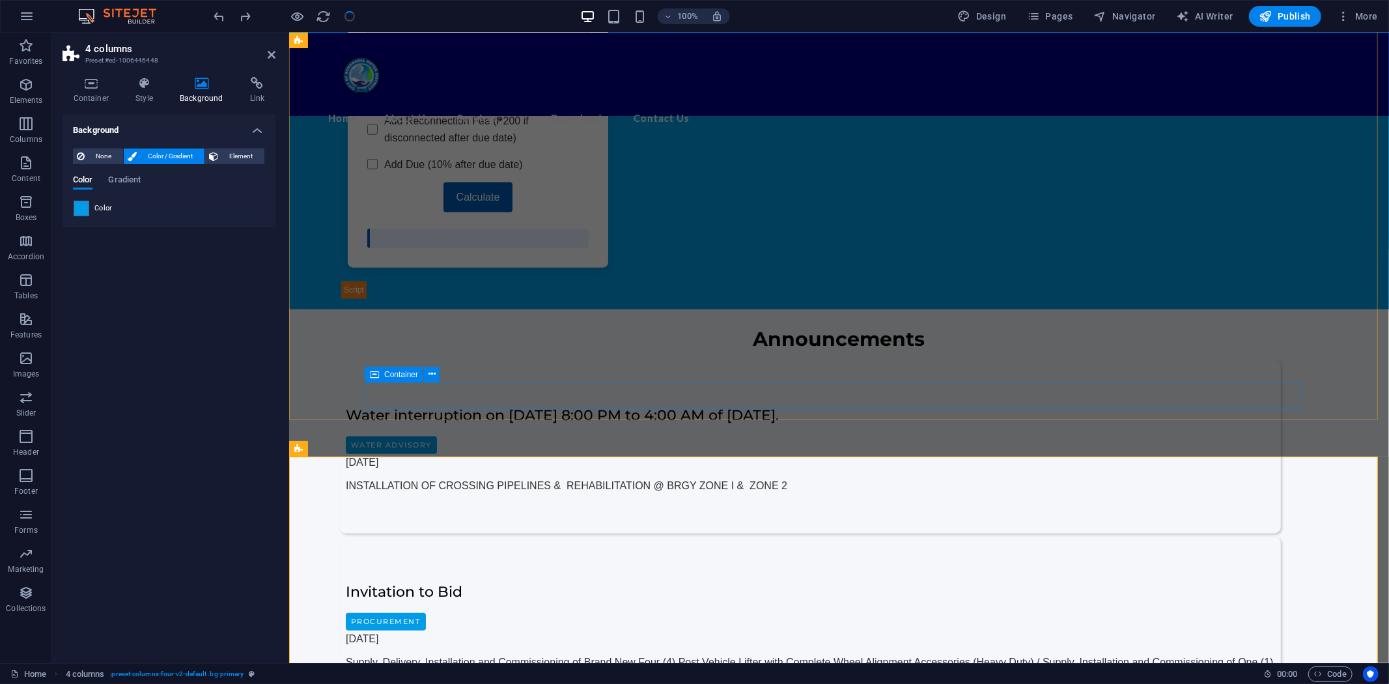
scroll to position [1038, 0]
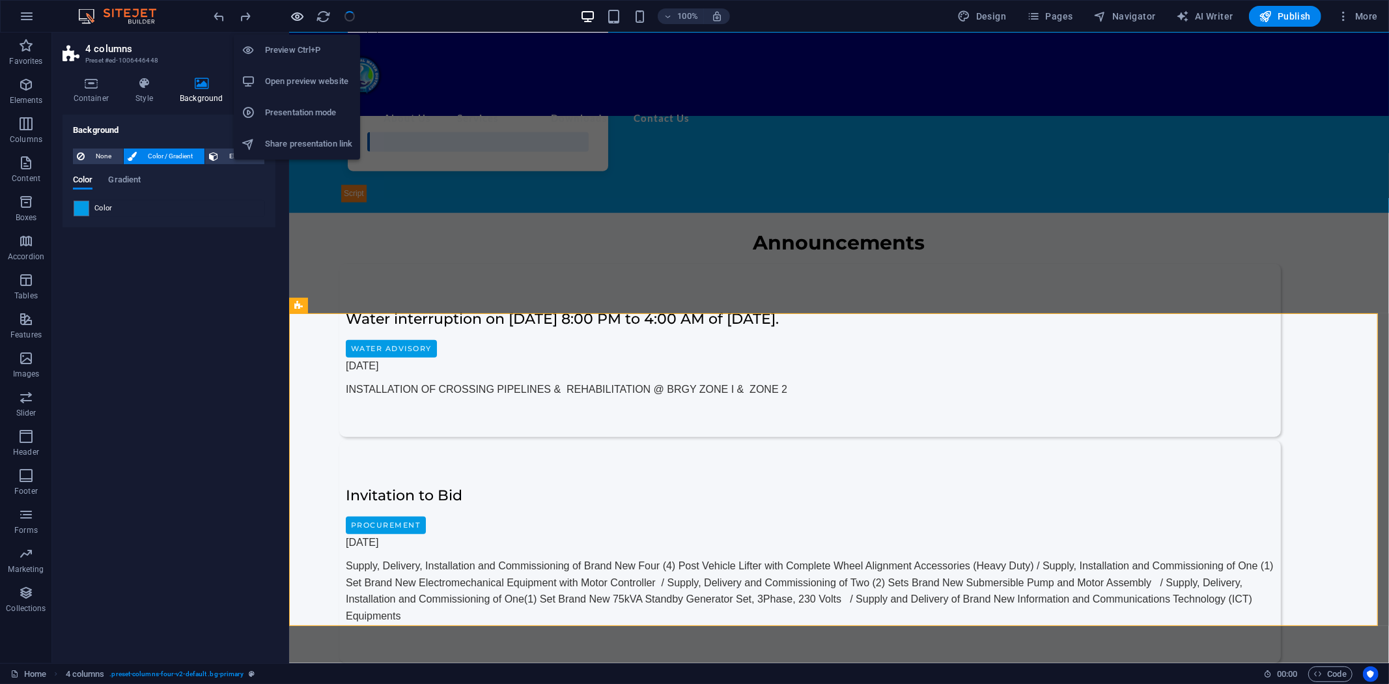
click at [295, 11] on icon "button" at bounding box center [298, 16] width 15 height 15
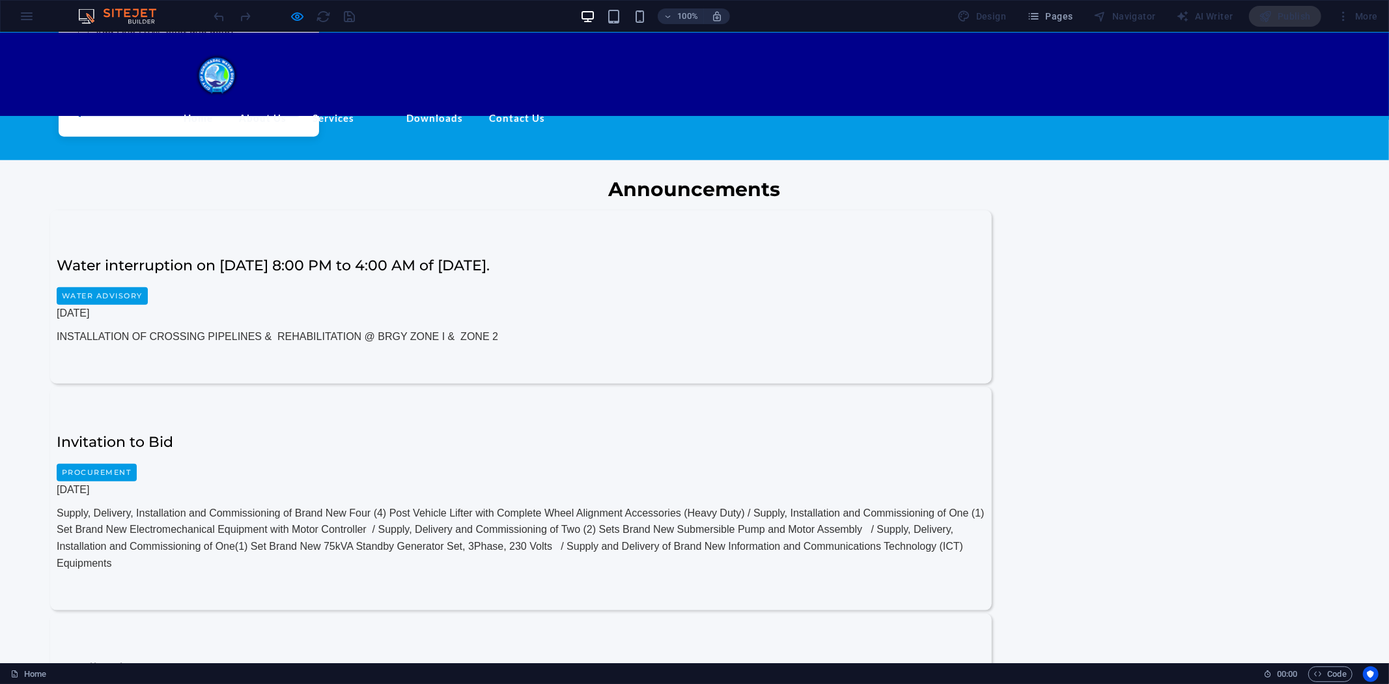
scroll to position [1081, 0]
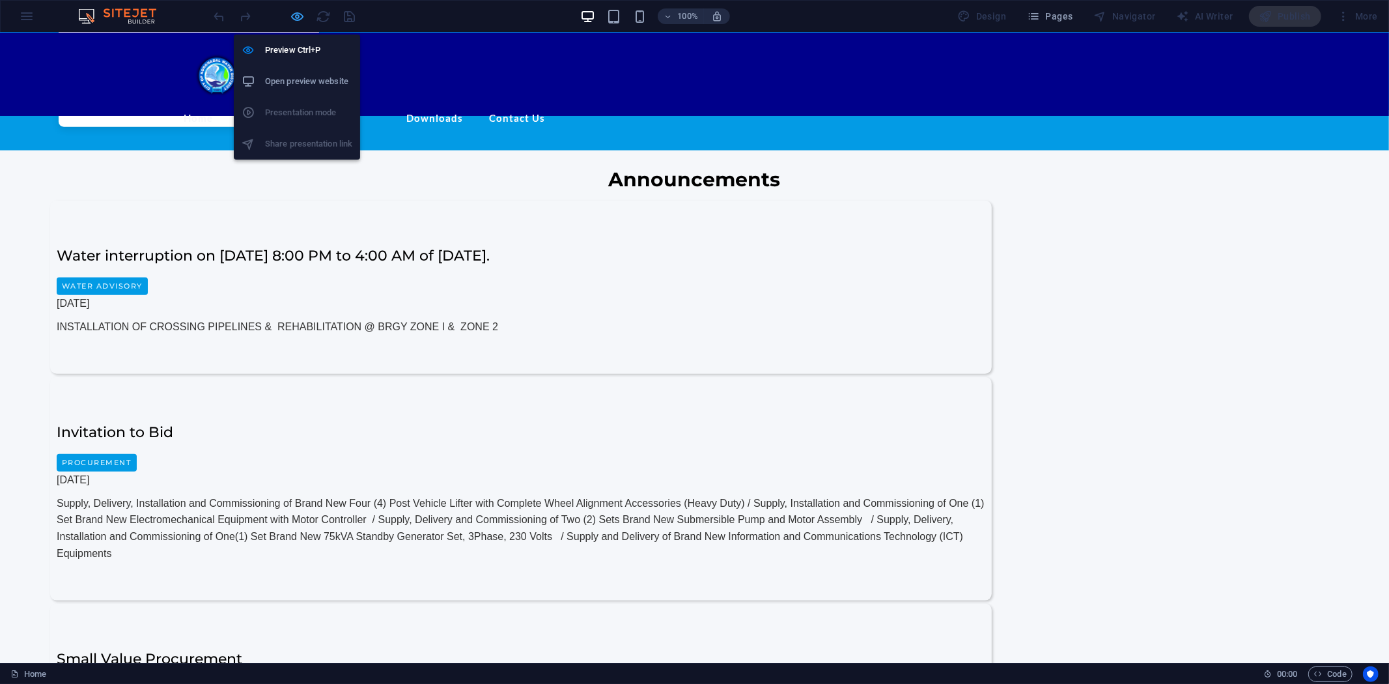
click at [294, 9] on icon "button" at bounding box center [298, 16] width 15 height 15
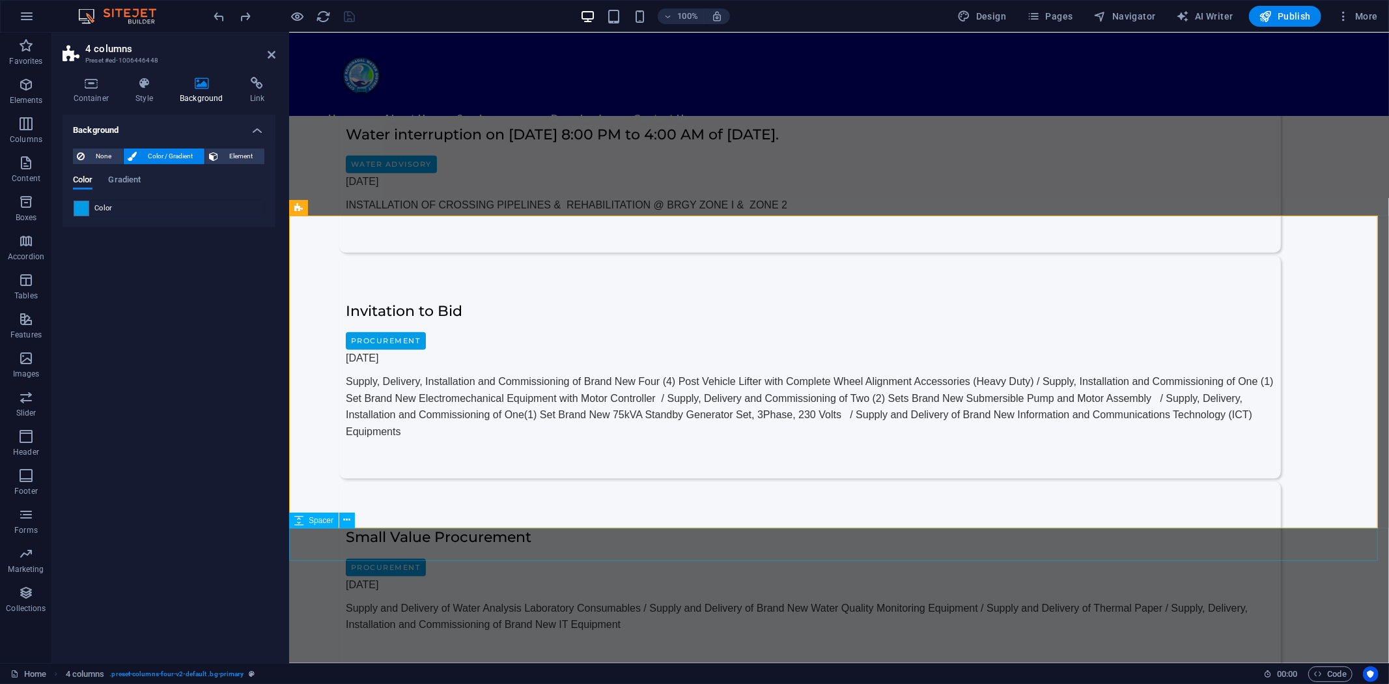
scroll to position [1230, 0]
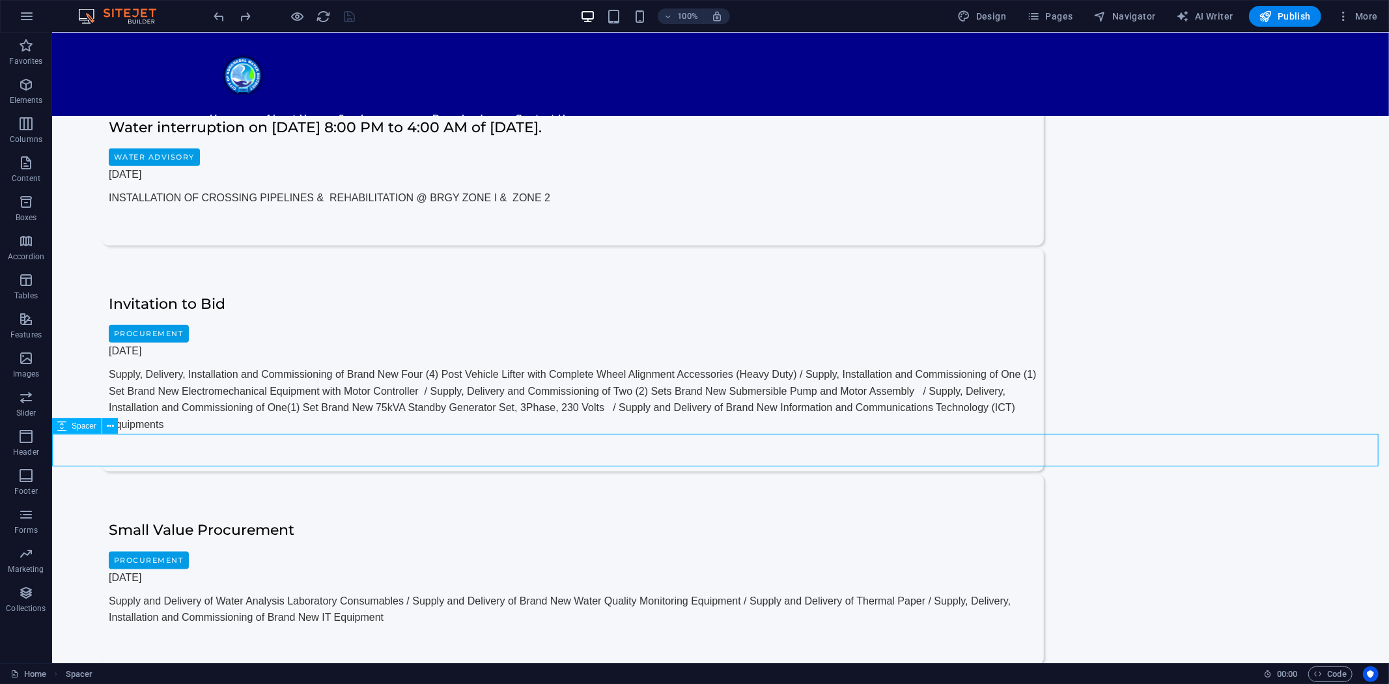
select select "px"
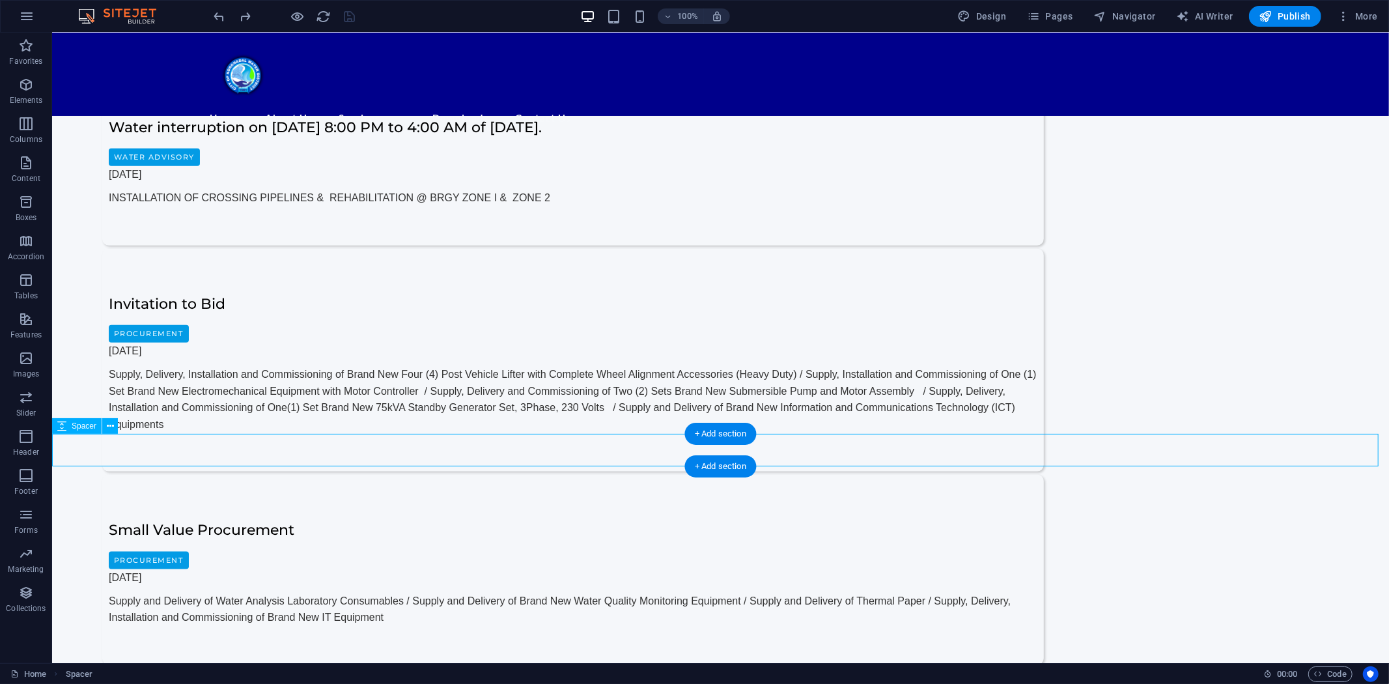
select select "px"
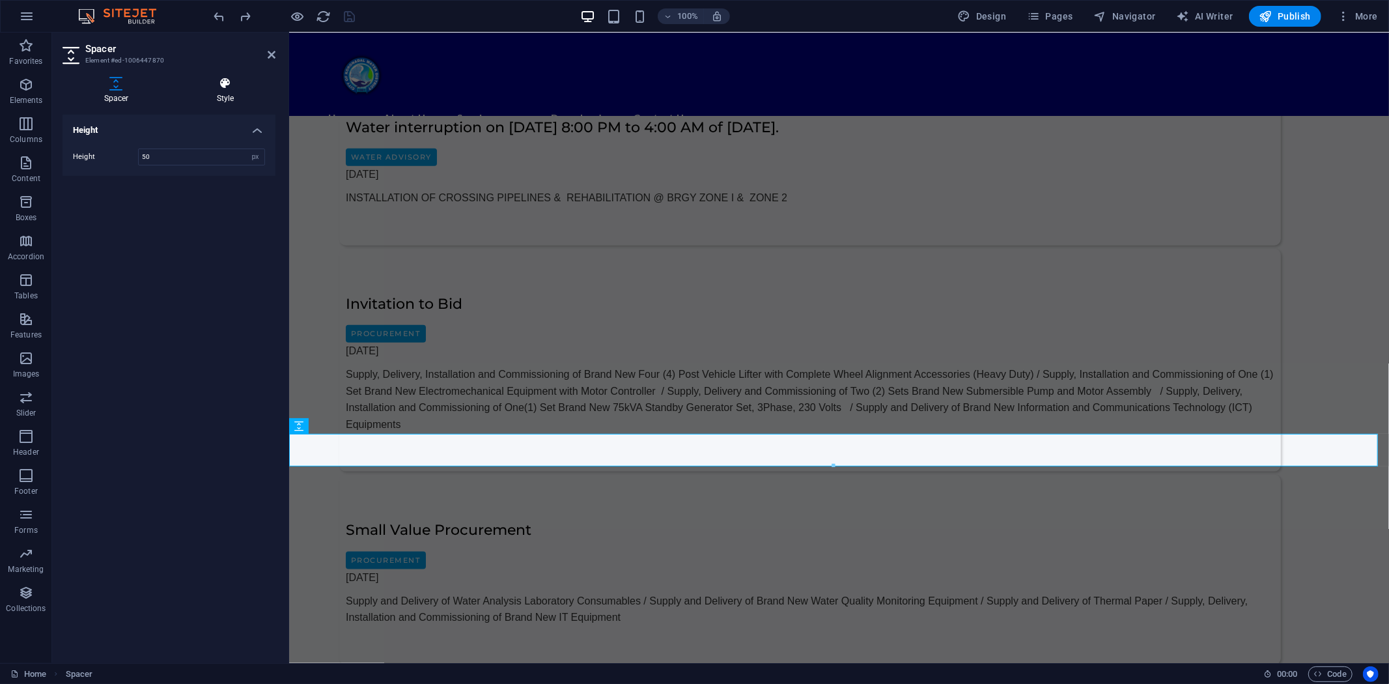
click at [235, 85] on icon at bounding box center [225, 83] width 100 height 13
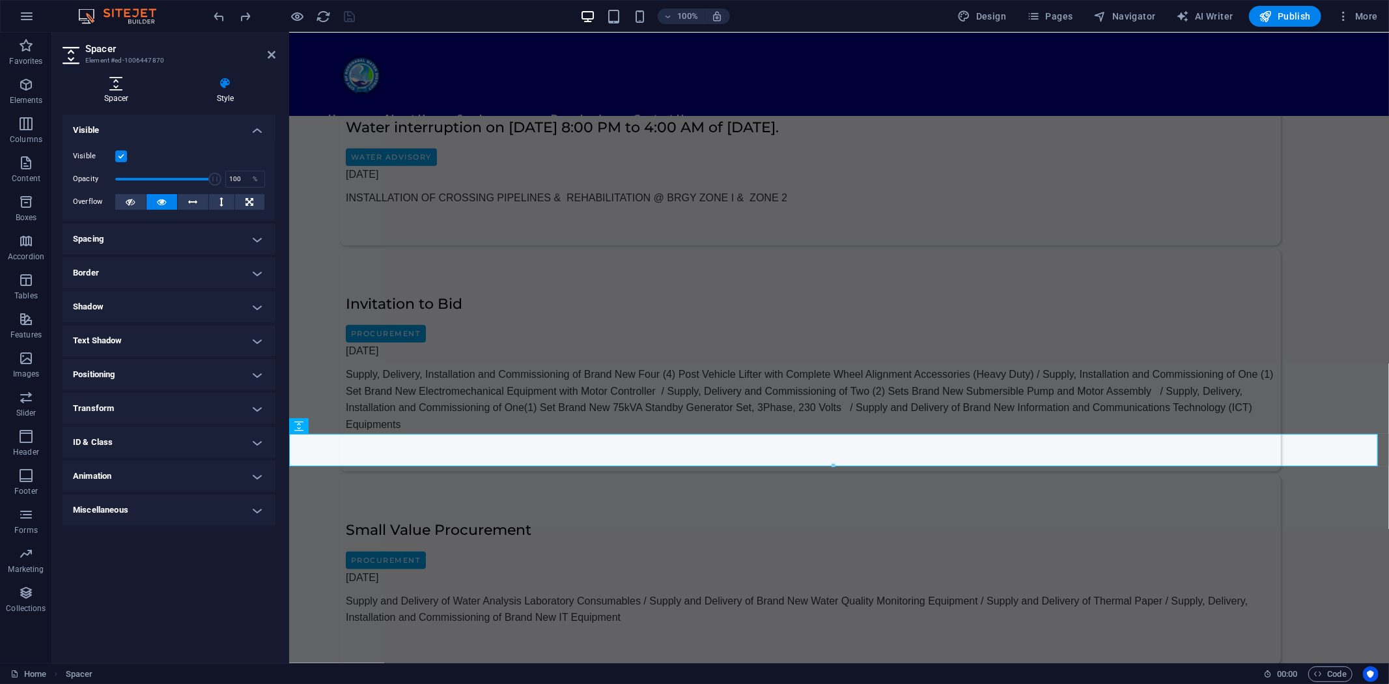
click at [119, 85] on icon at bounding box center [116, 83] width 107 height 13
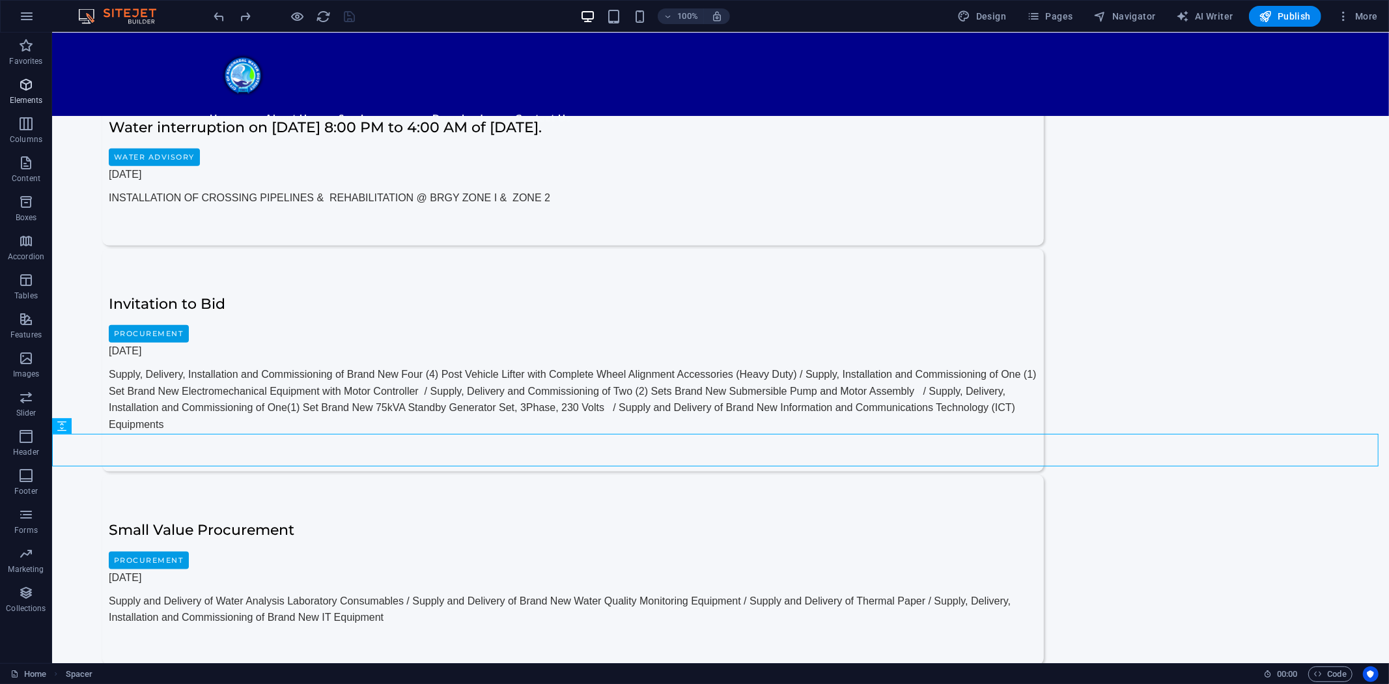
click at [29, 86] on icon "button" at bounding box center [26, 85] width 16 height 16
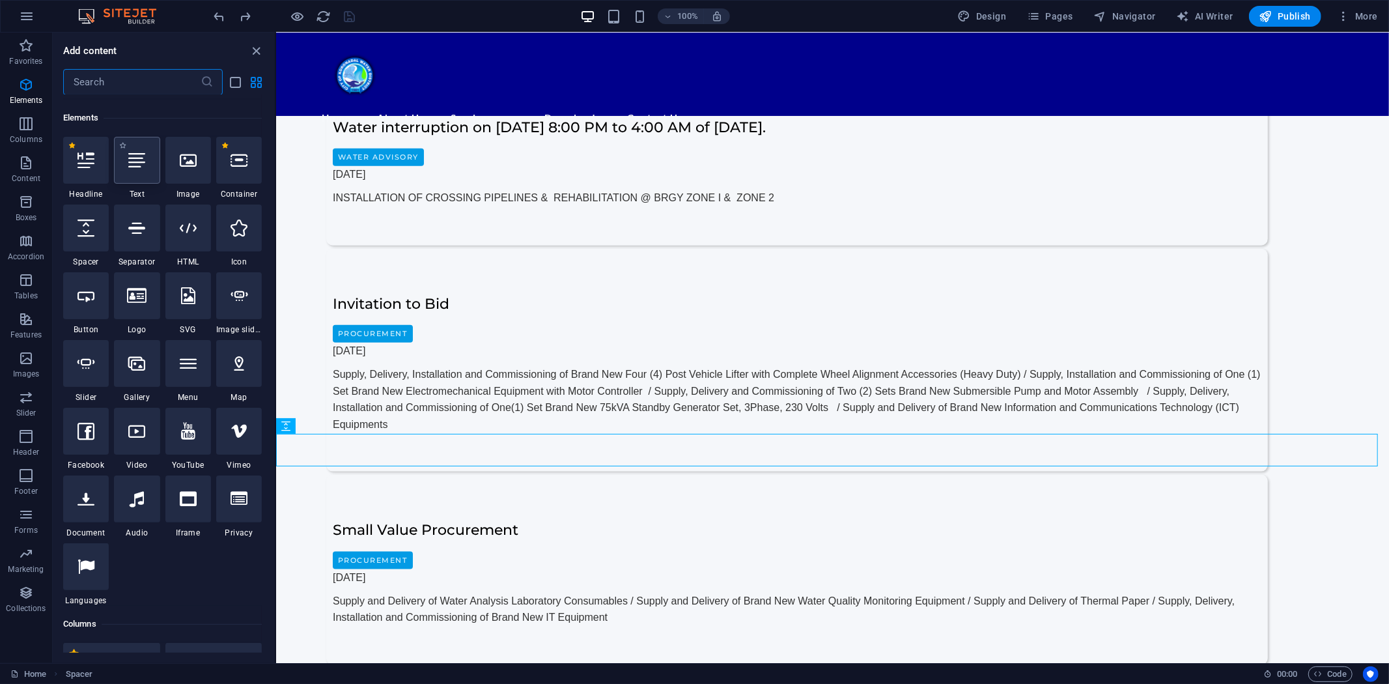
scroll to position [139, 0]
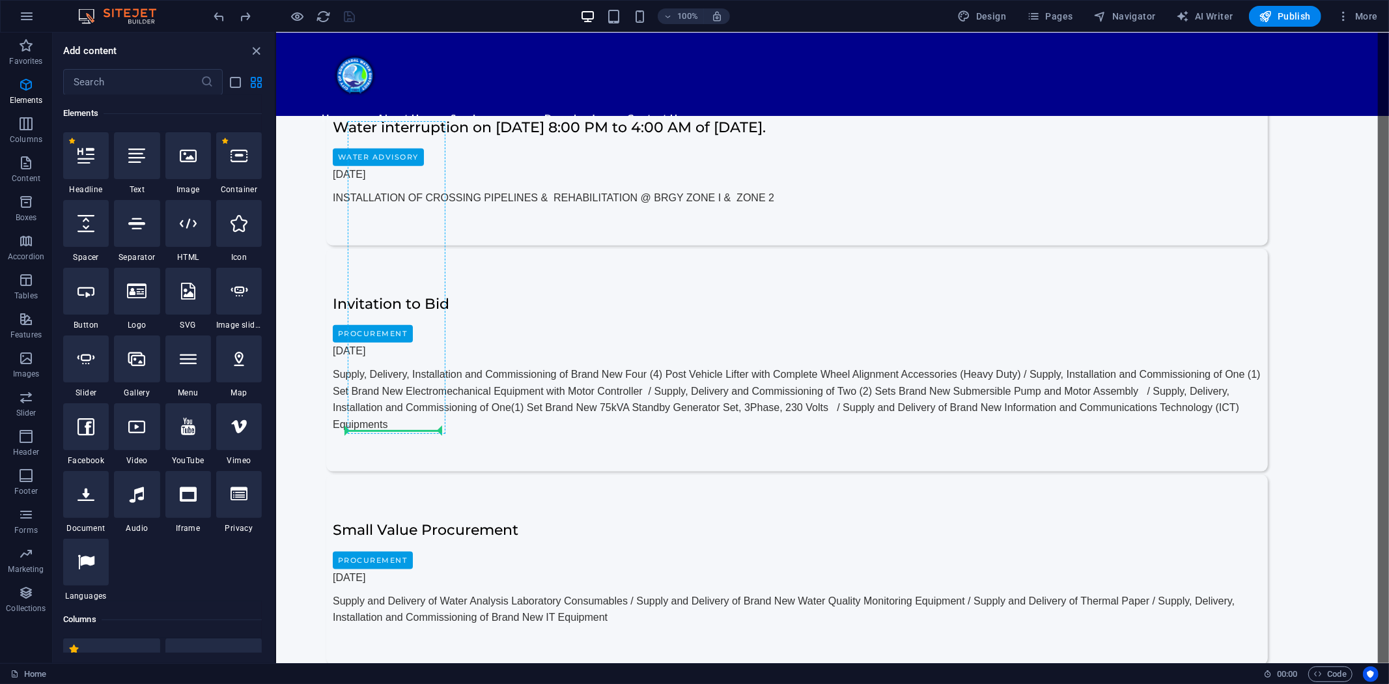
select select "px"
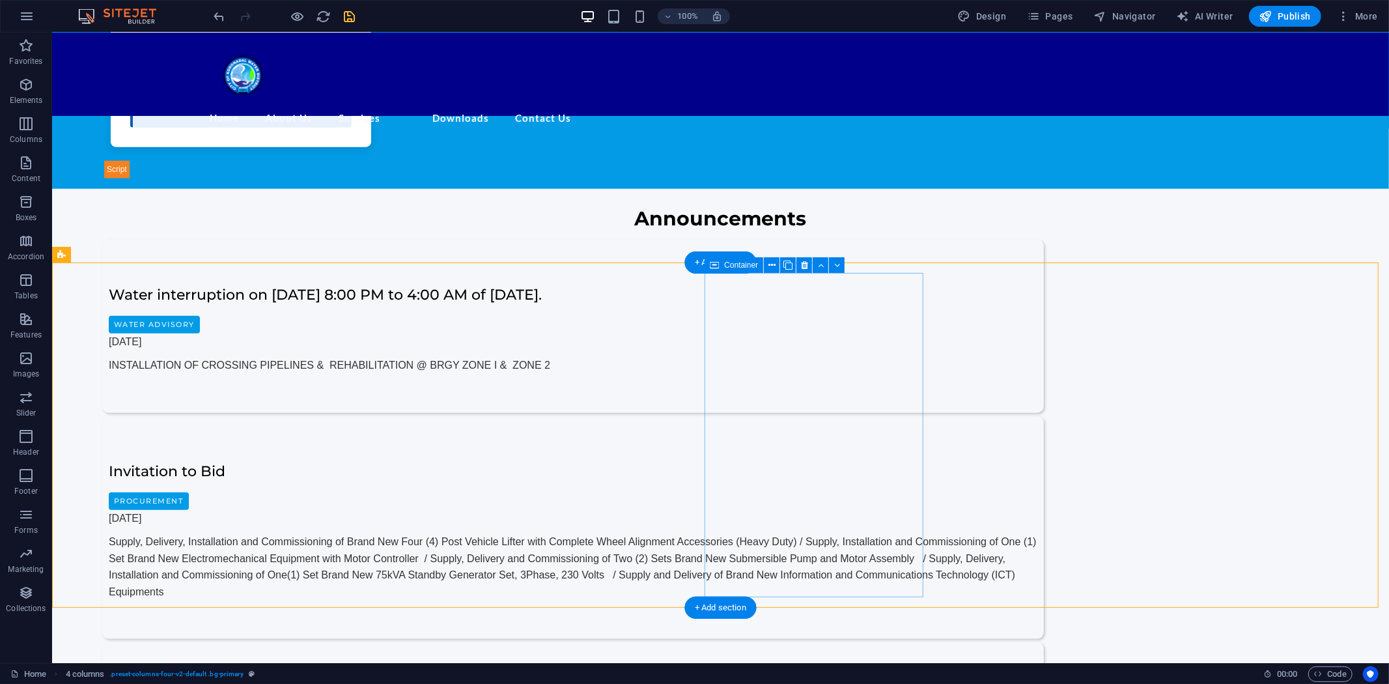
scroll to position [1013, 0]
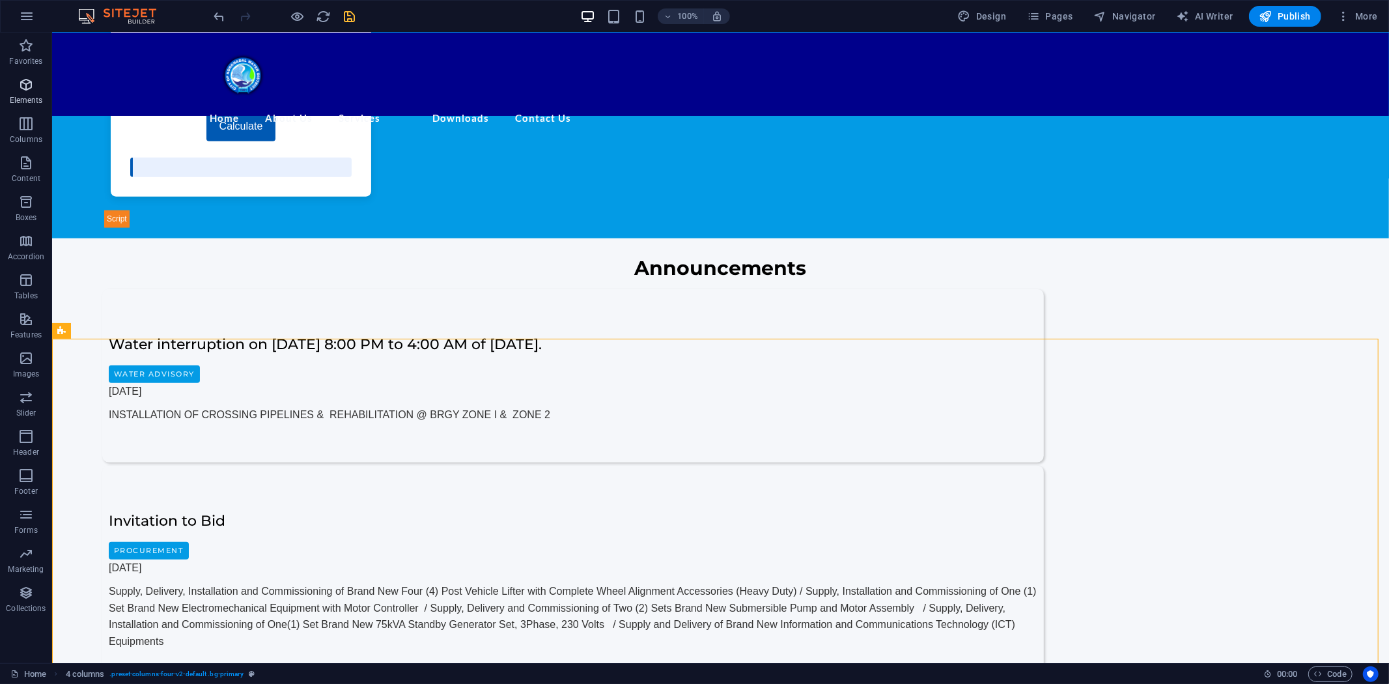
click at [29, 86] on icon "button" at bounding box center [26, 85] width 16 height 16
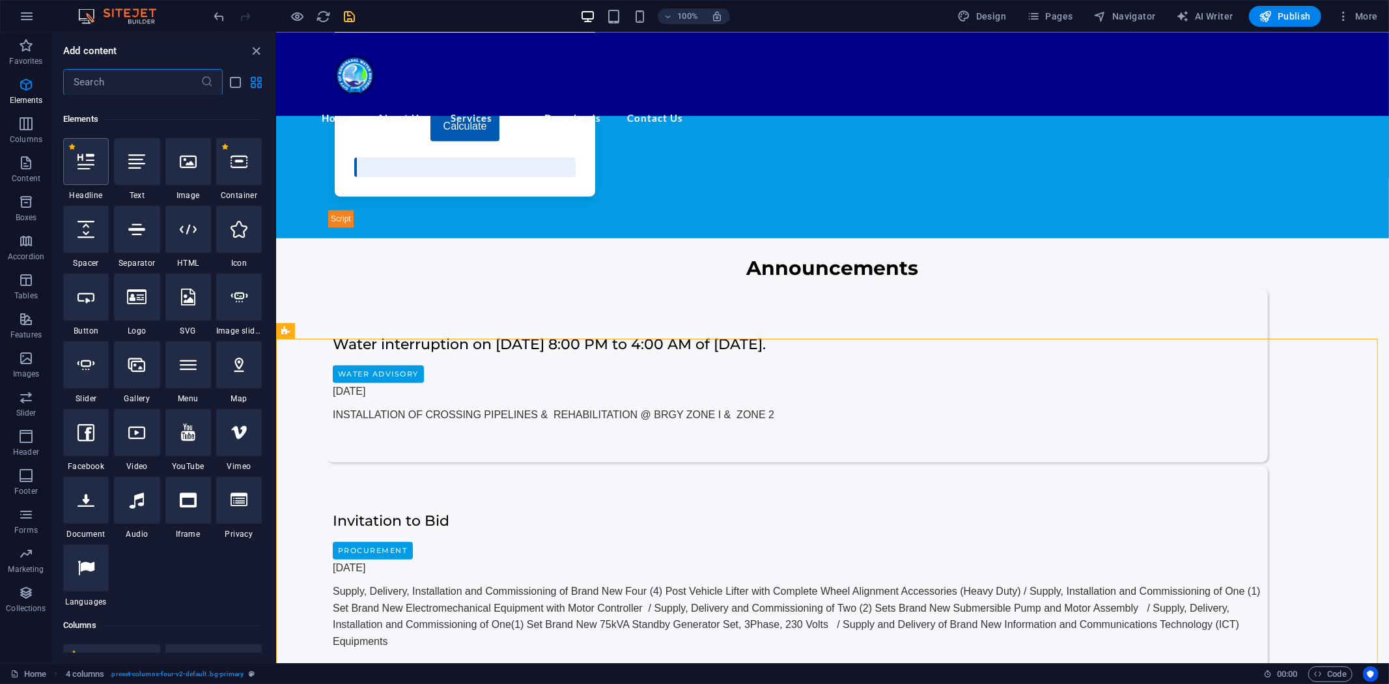
scroll to position [139, 0]
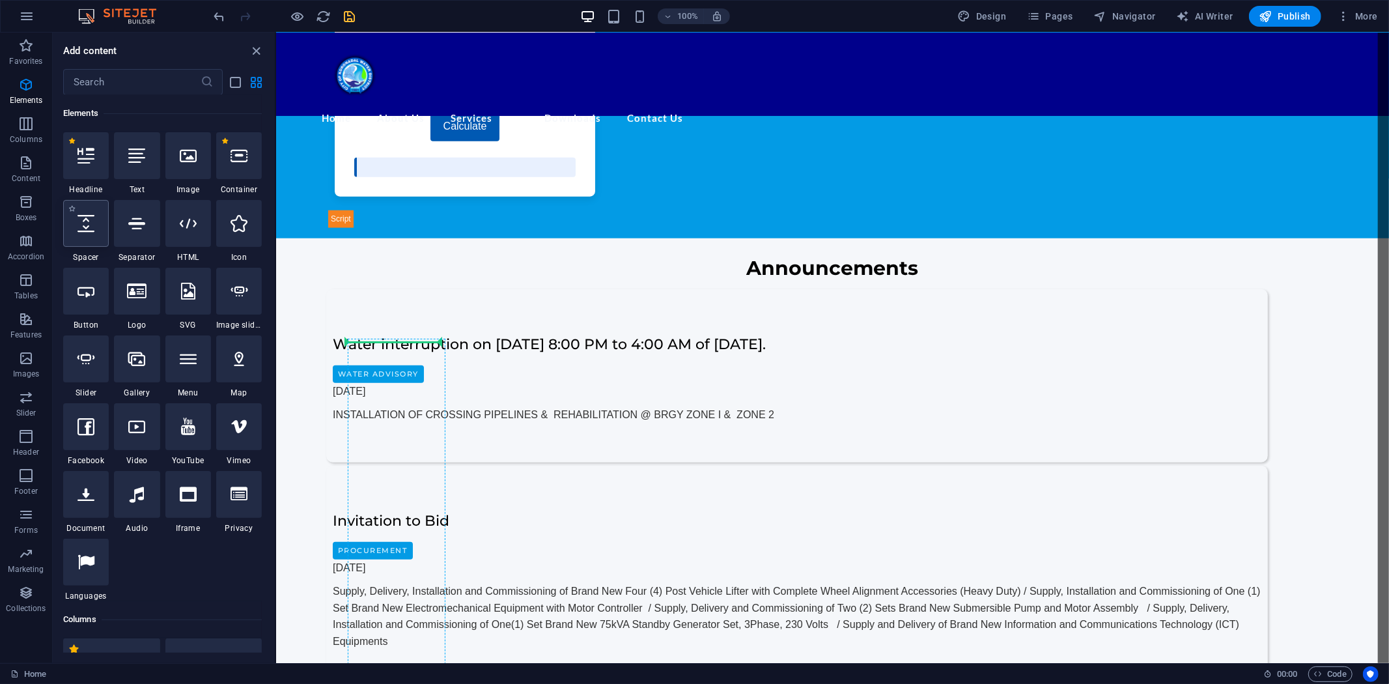
select select "px"
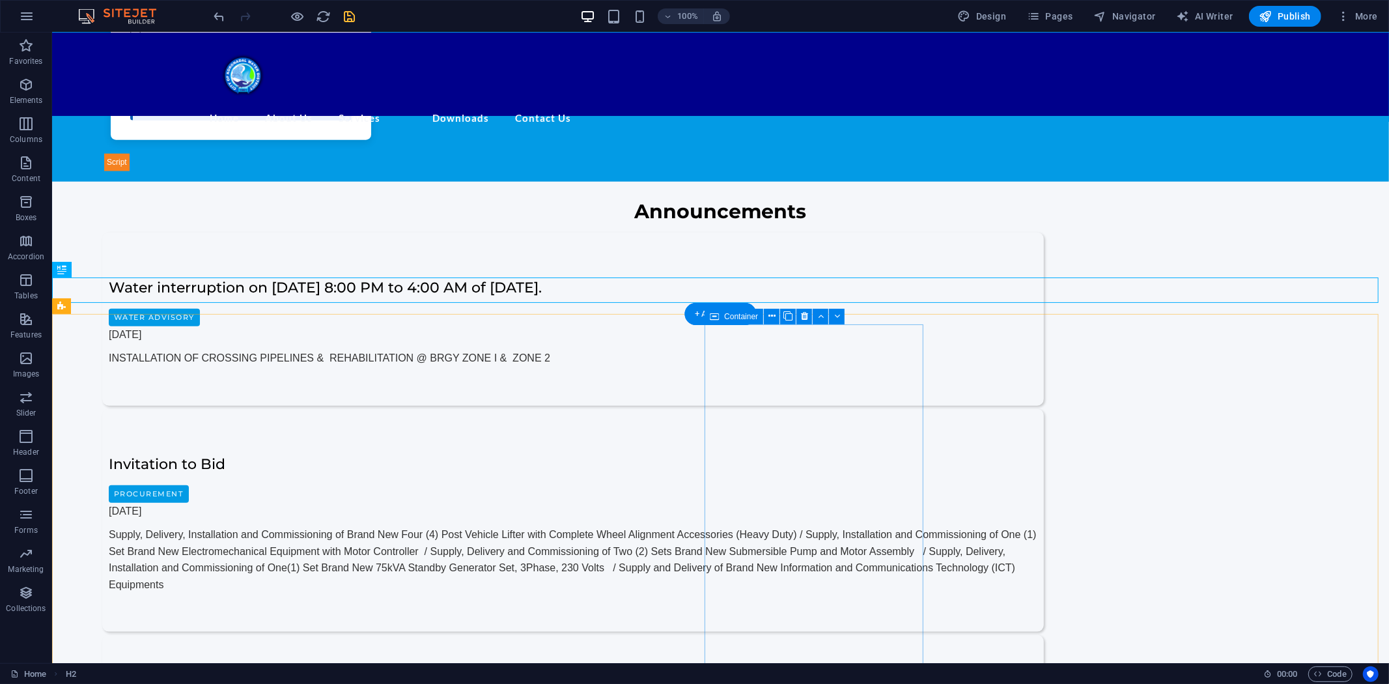
scroll to position [1158, 0]
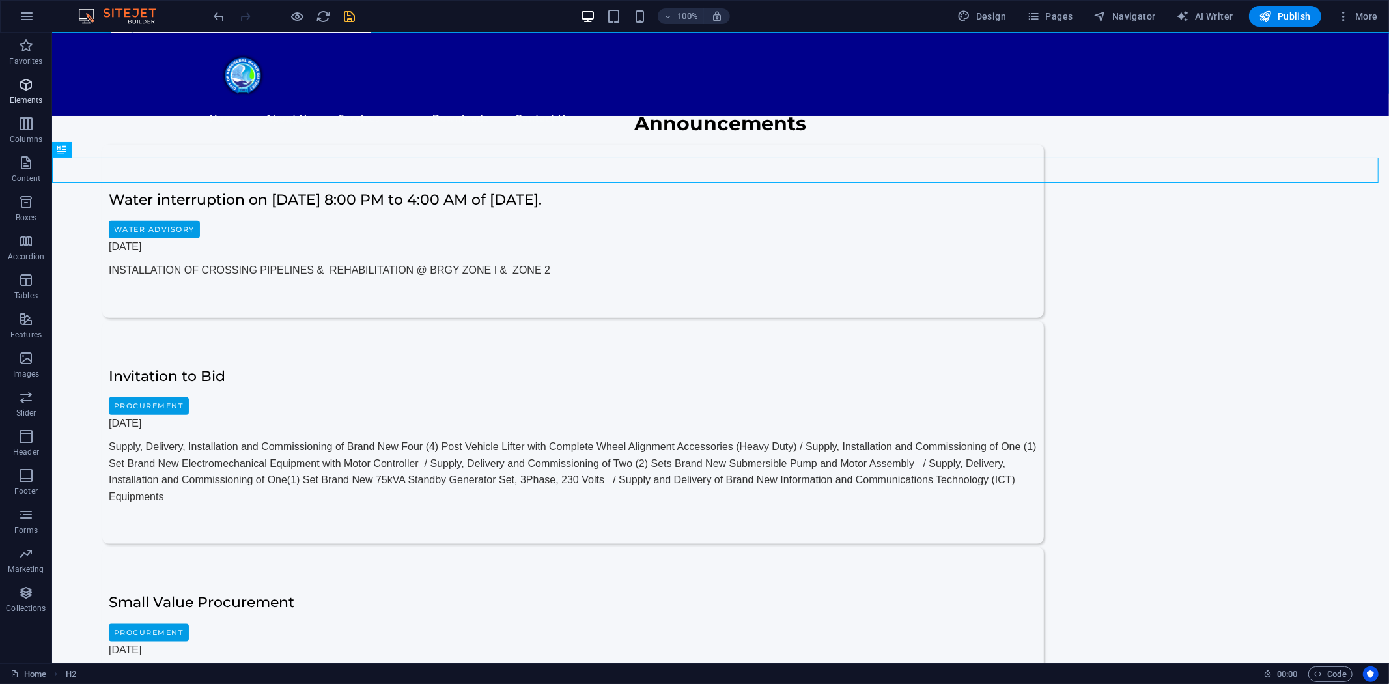
click at [18, 89] on icon "button" at bounding box center [26, 85] width 16 height 16
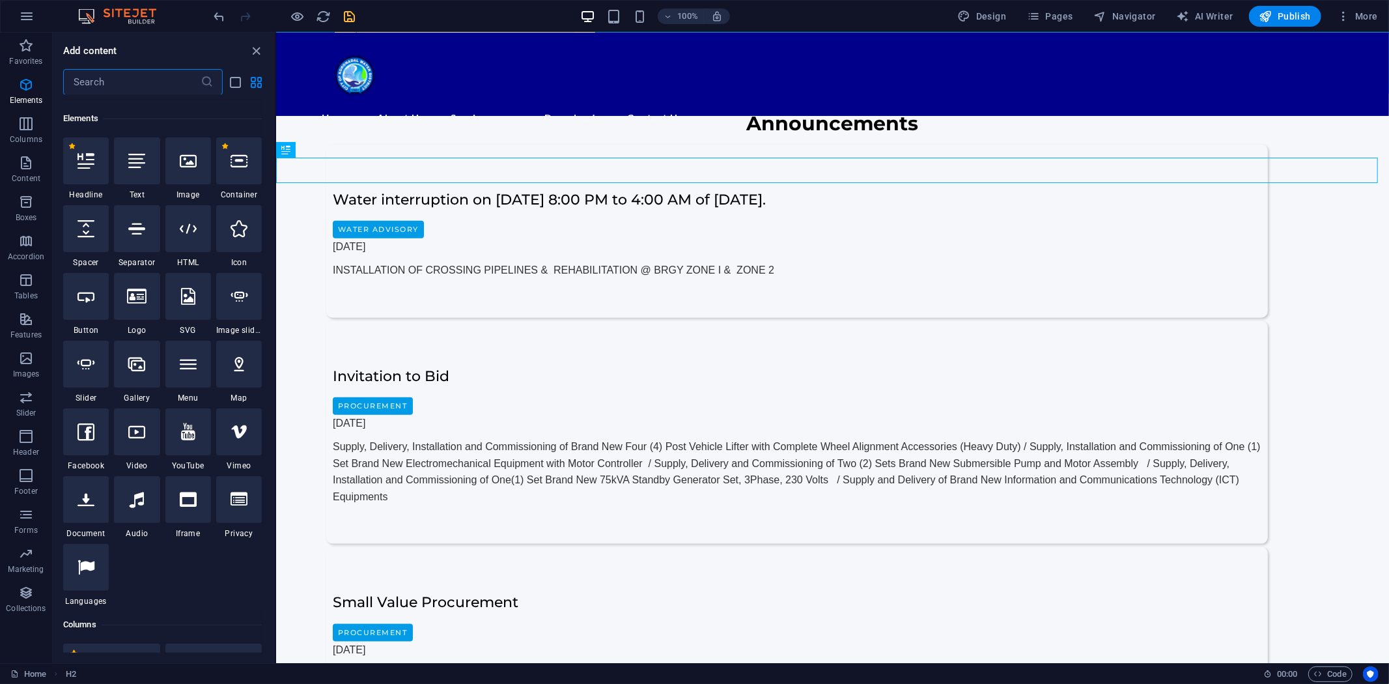
scroll to position [139, 0]
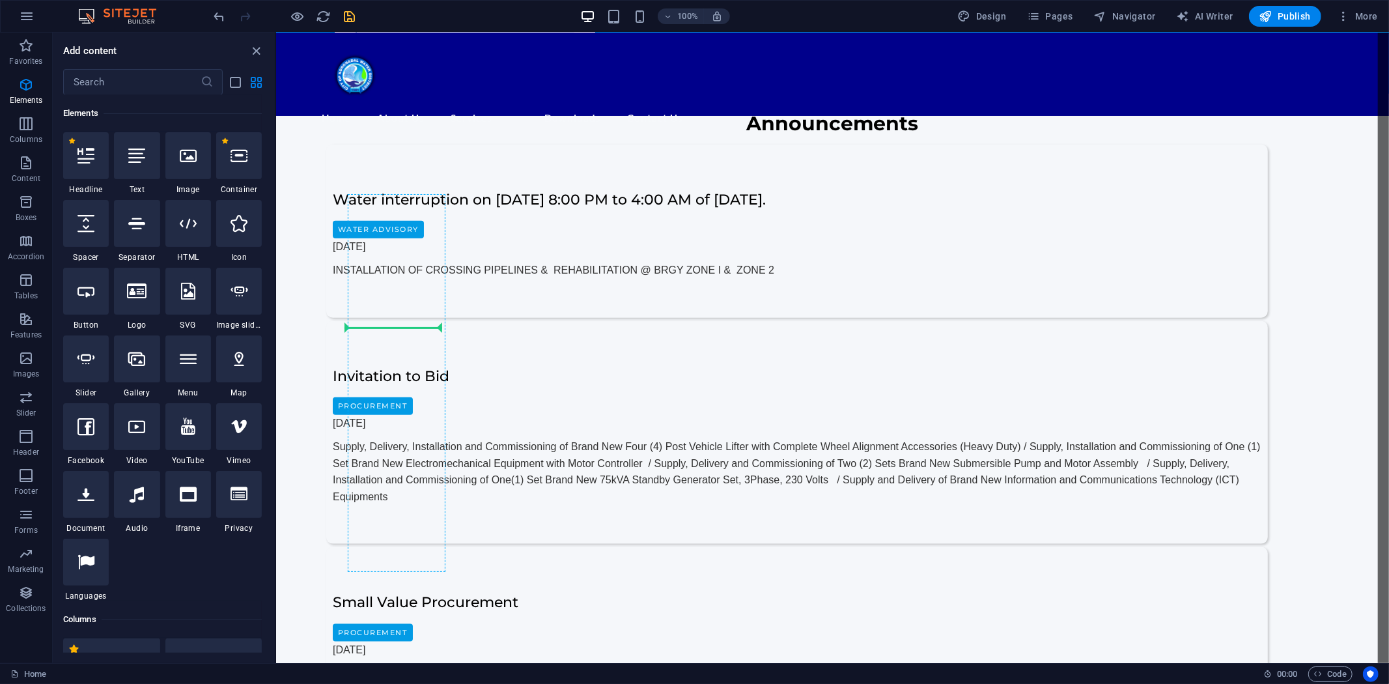
select select "px"
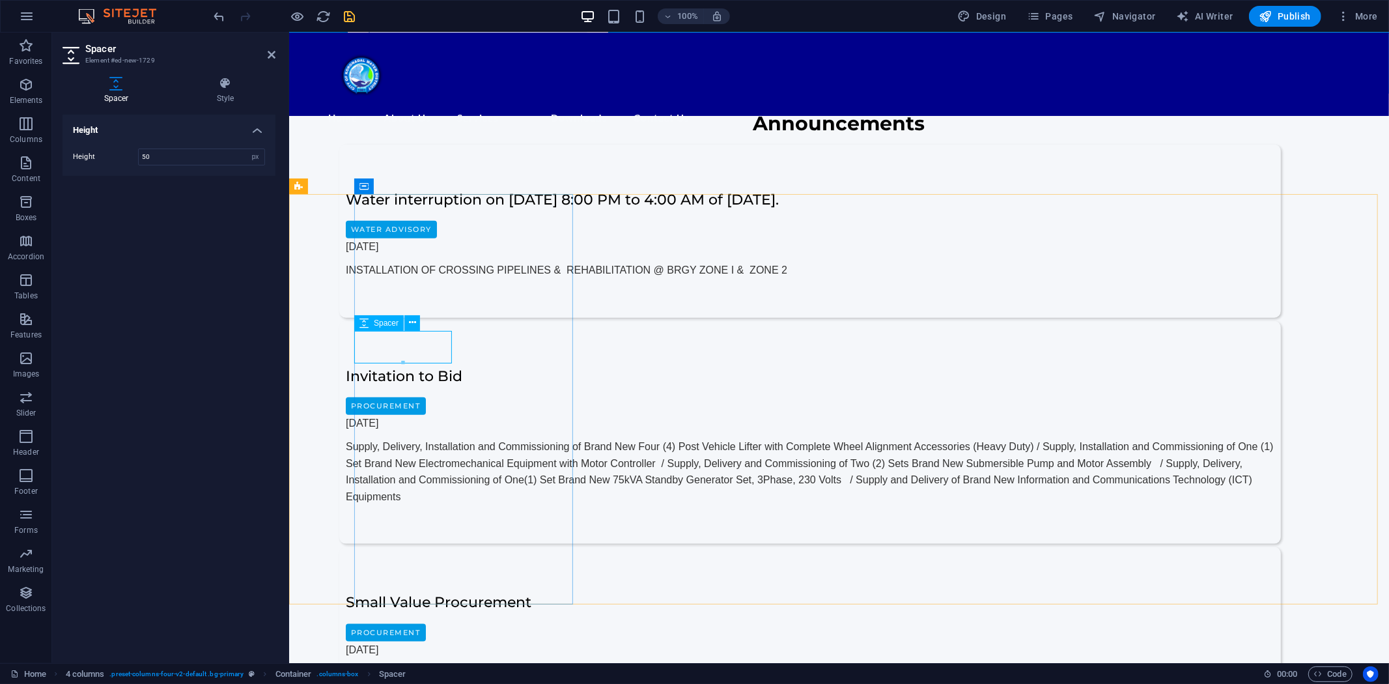
drag, startPoint x: 692, startPoint y: 392, endPoint x: 407, endPoint y: 340, distance: 290.0
click at [407, 348] on div at bounding box center [403, 350] width 96 height 5
type input "27"
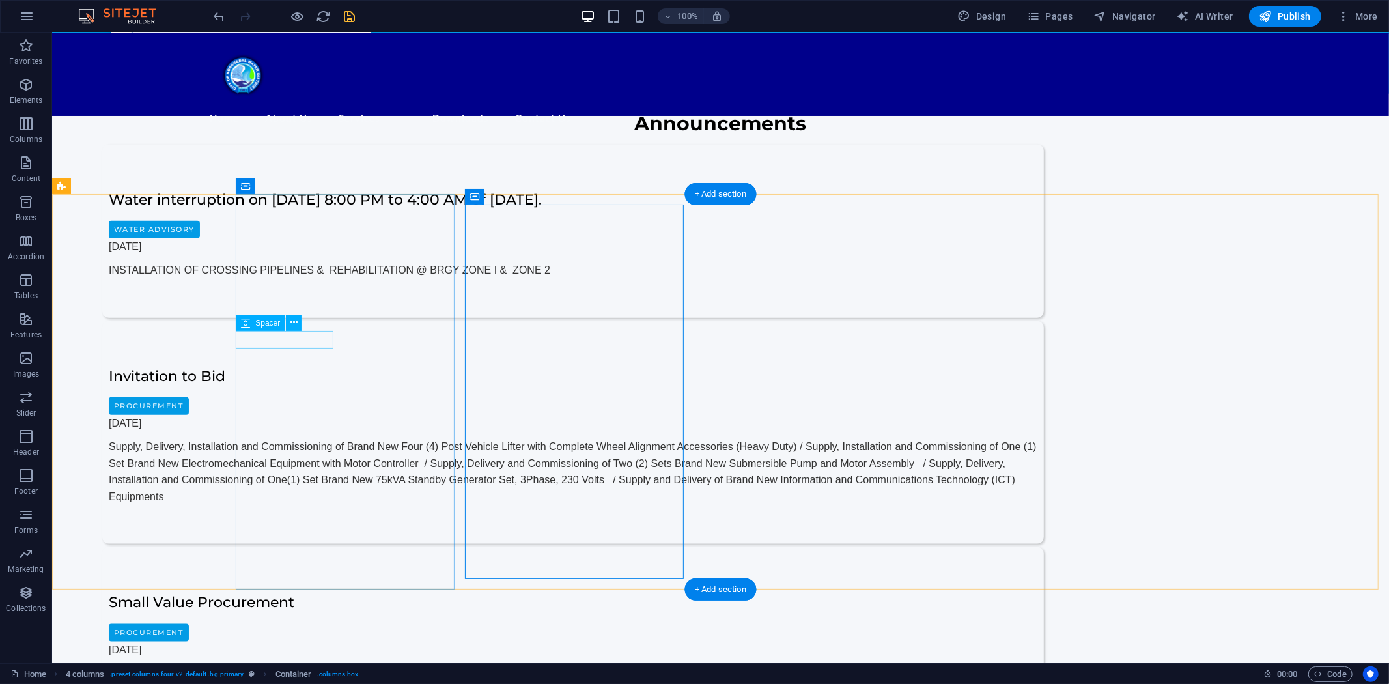
select select "px"
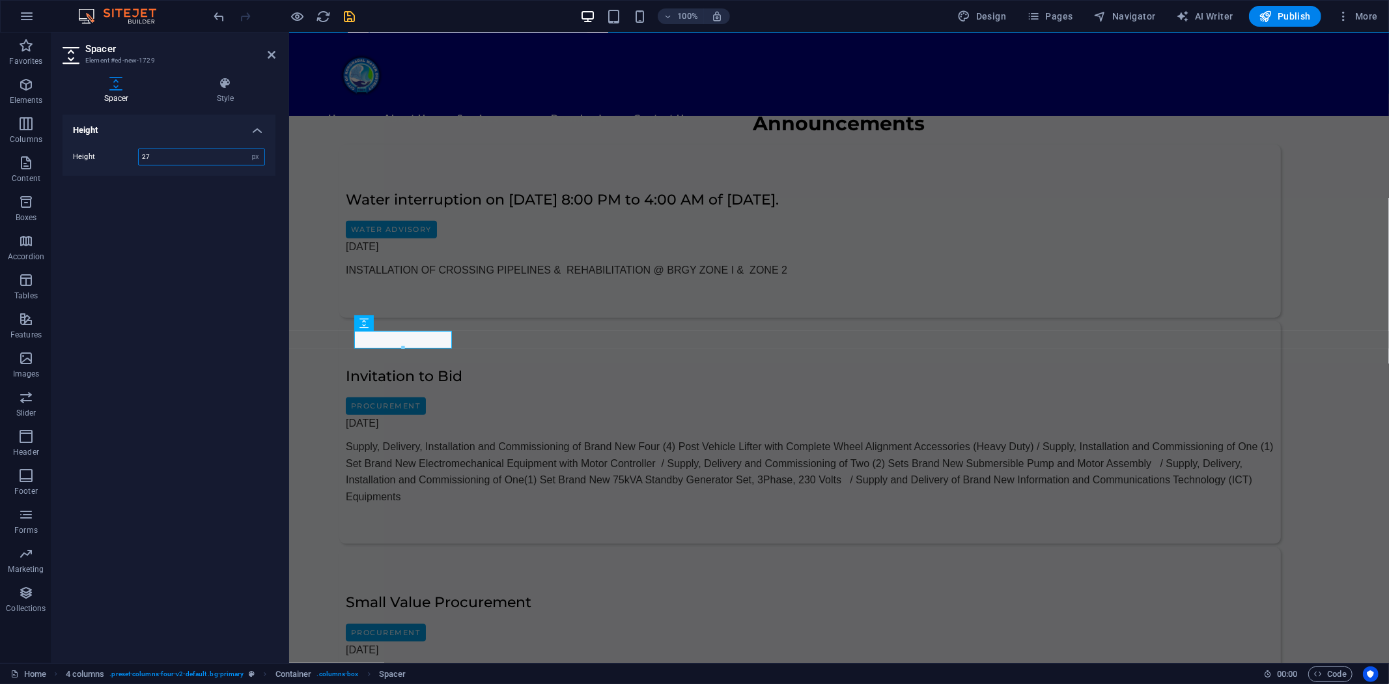
drag, startPoint x: 163, startPoint y: 154, endPoint x: 126, endPoint y: 159, distance: 36.8
click at [126, 158] on div "Height 27 px rem vh vw" at bounding box center [169, 157] width 192 height 17
type input "20"
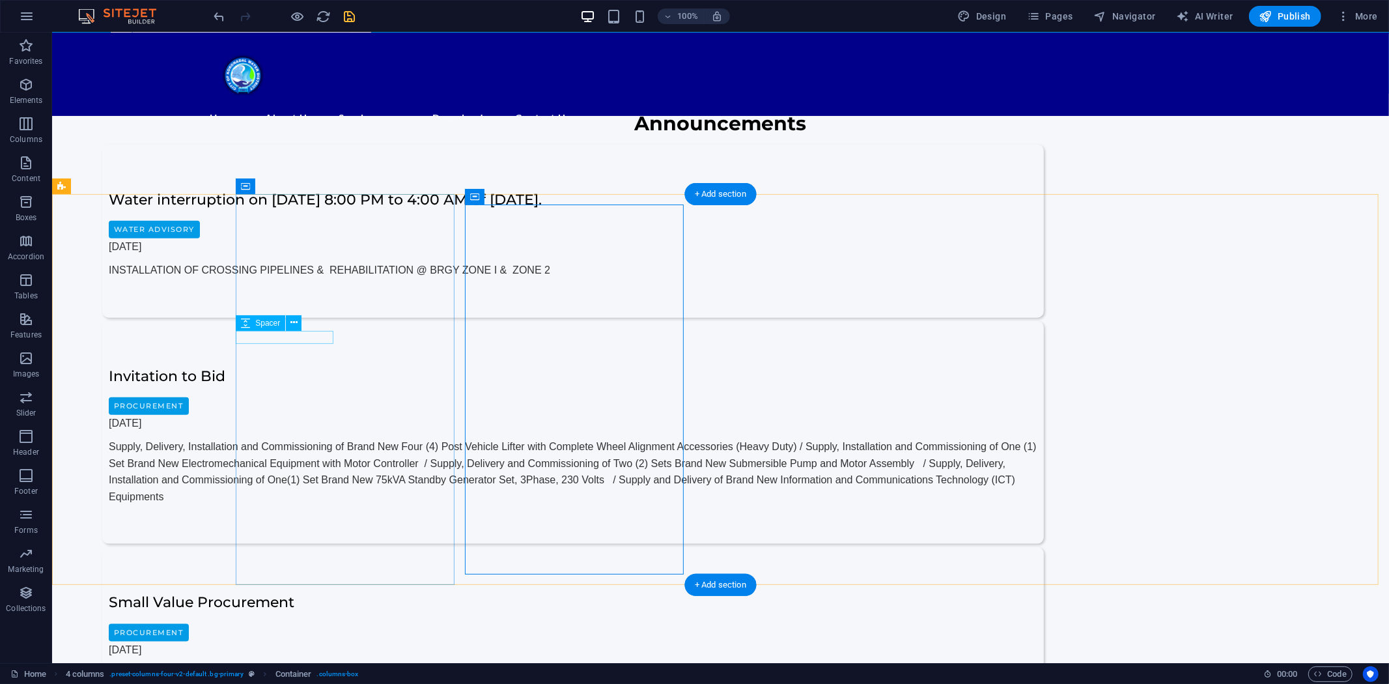
click at [293, 328] on icon at bounding box center [294, 323] width 7 height 14
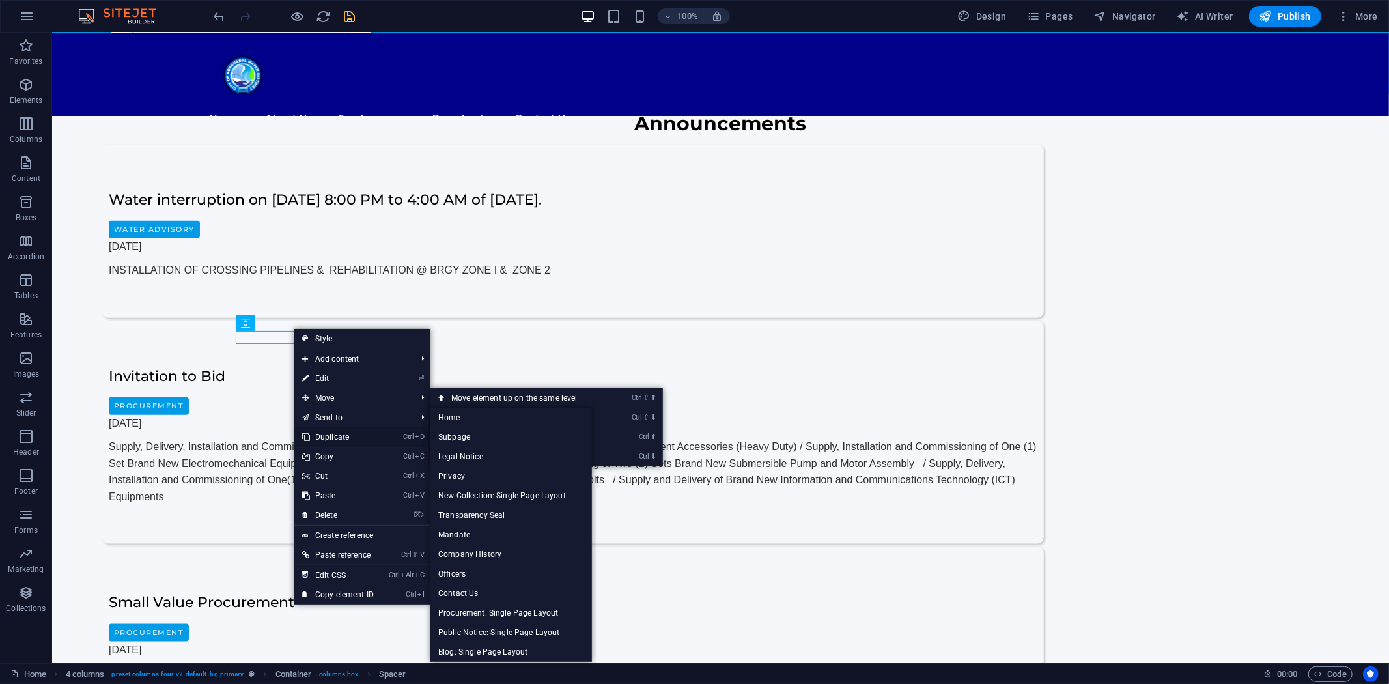
click at [335, 434] on link "Ctrl D Duplicate" at bounding box center [337, 437] width 87 height 20
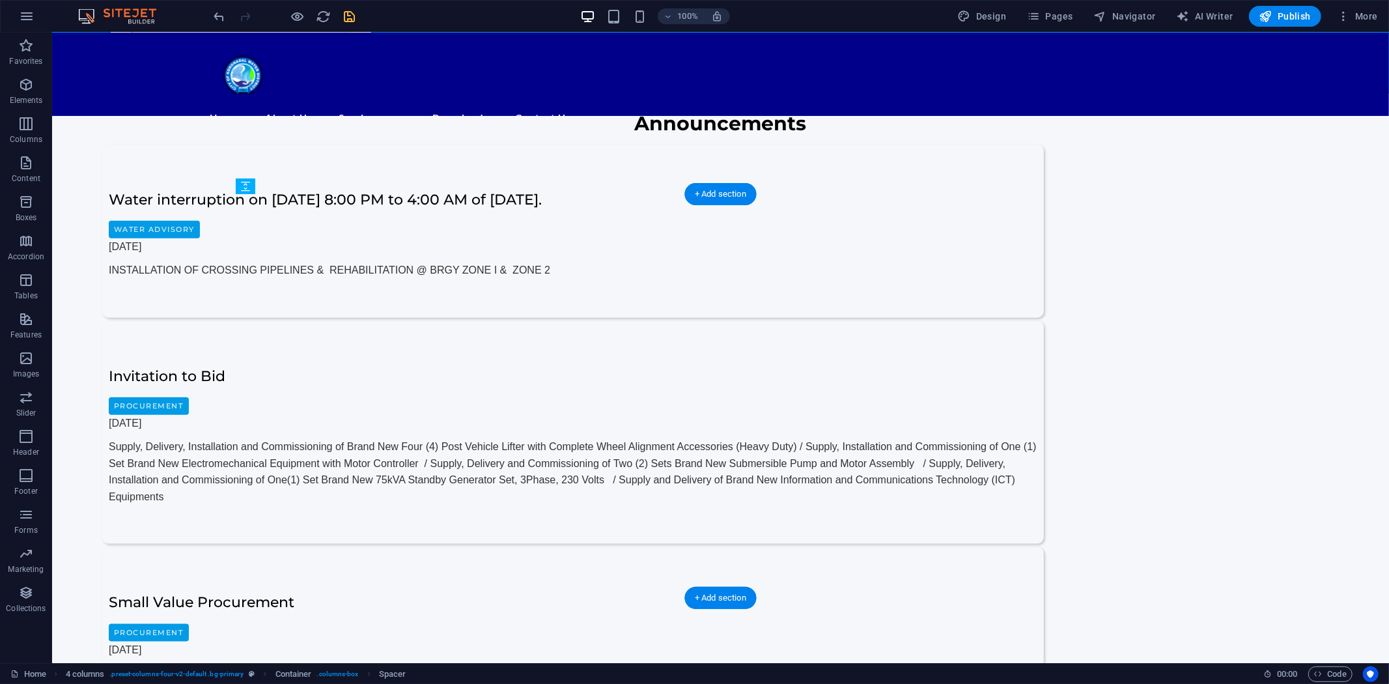
drag, startPoint x: 298, startPoint y: 352, endPoint x: 291, endPoint y: 458, distance: 106.4
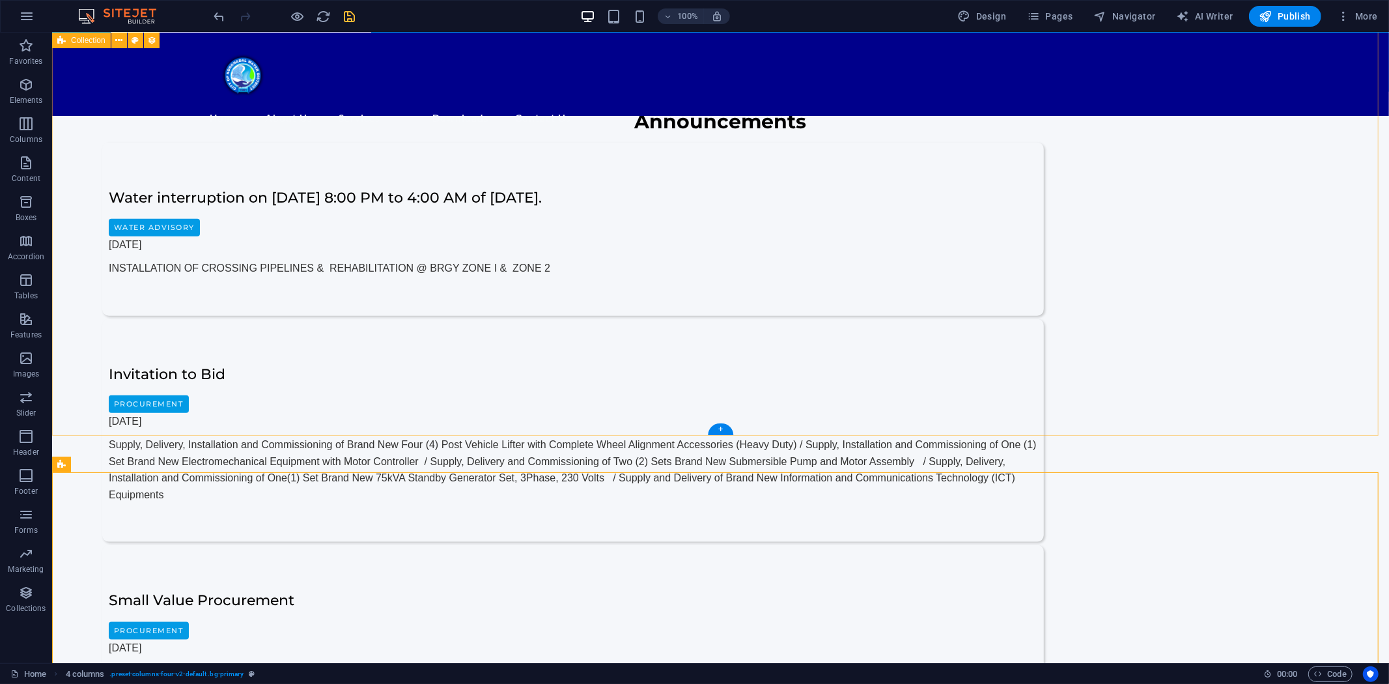
scroll to position [1230, 0]
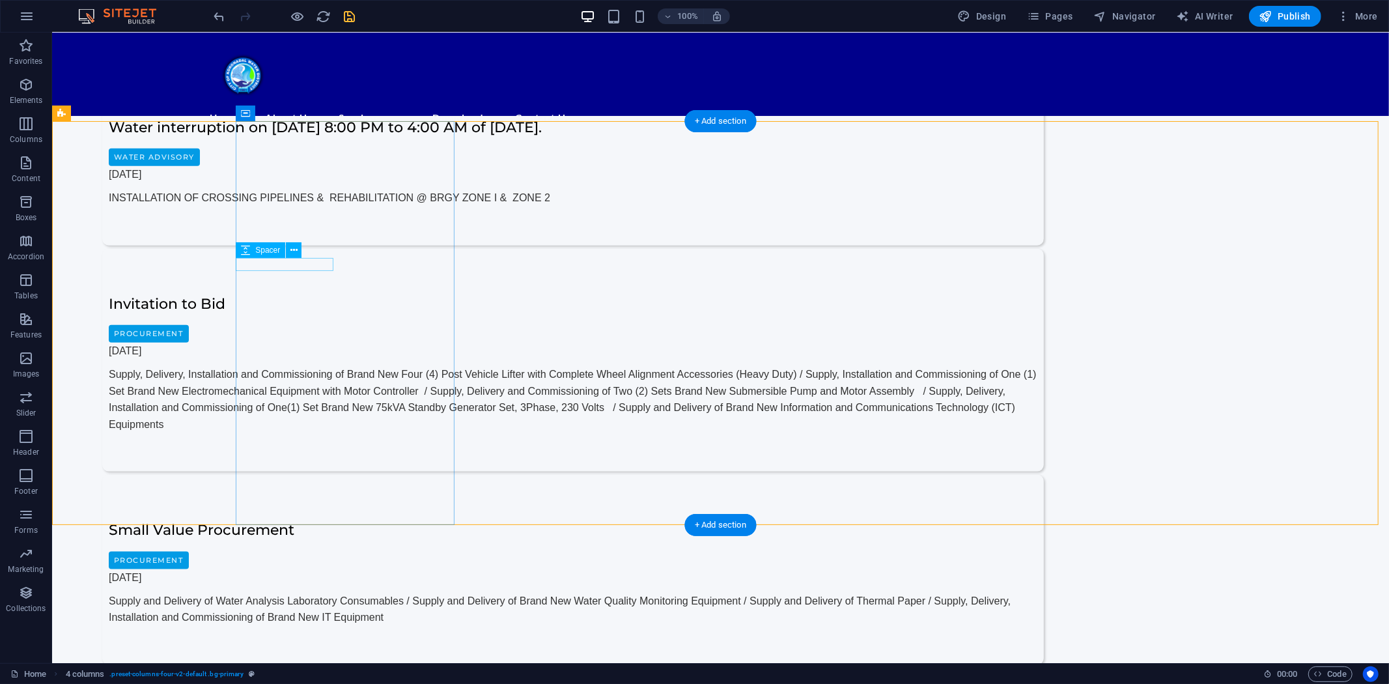
select select "px"
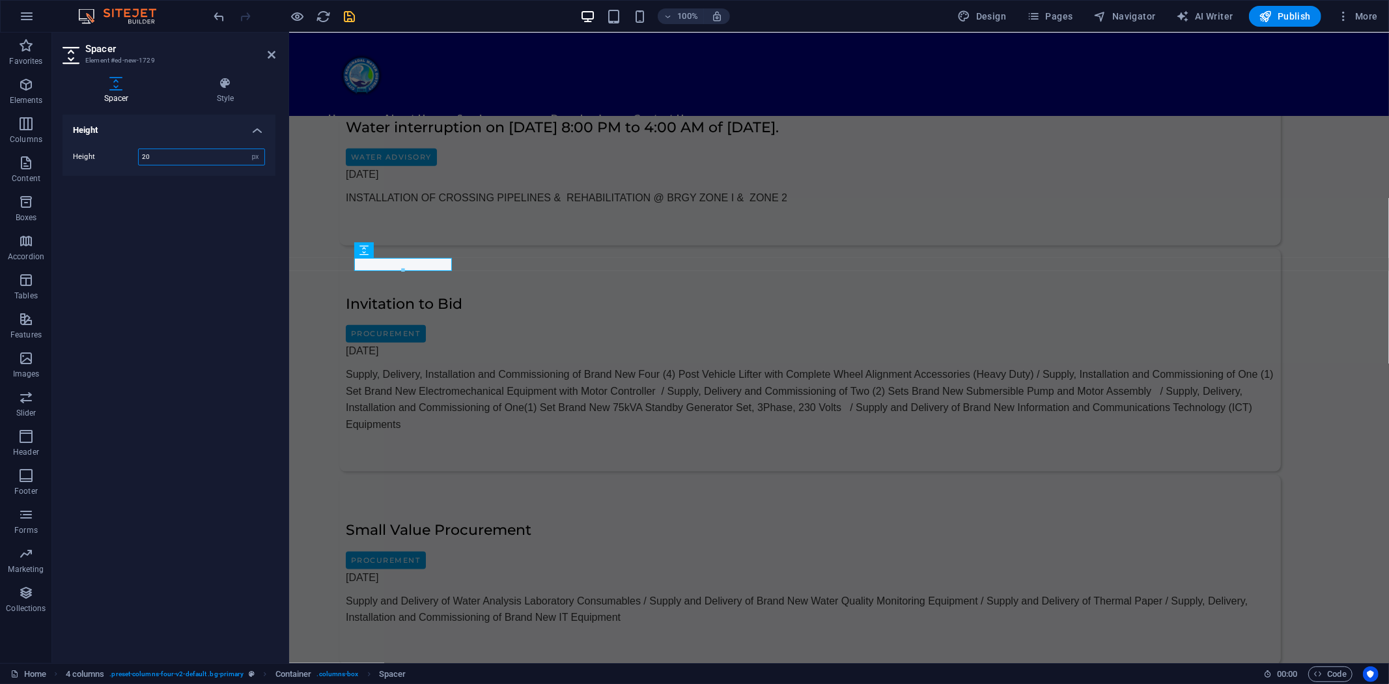
drag, startPoint x: 168, startPoint y: 160, endPoint x: 145, endPoint y: 226, distance: 69.6
click at [115, 161] on div "Height 20 px rem vh vw" at bounding box center [169, 157] width 192 height 17
type input "15"
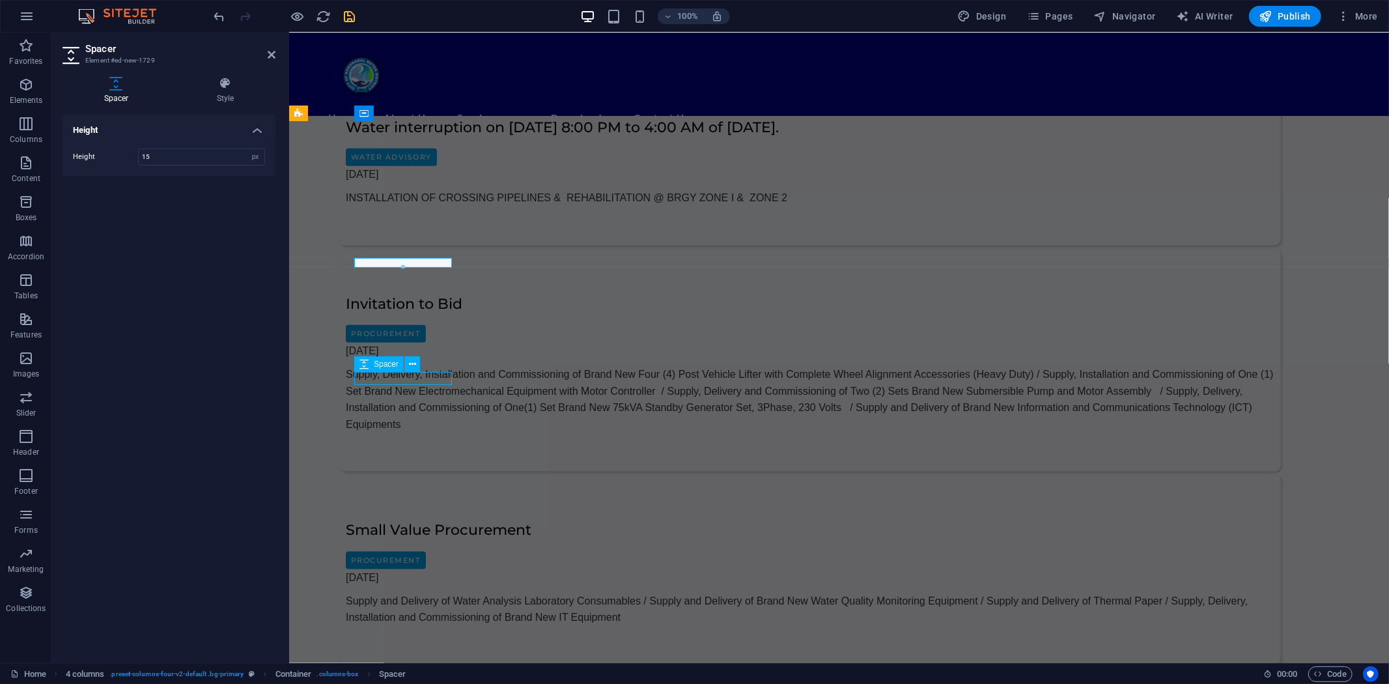
select select "px"
type input "15"
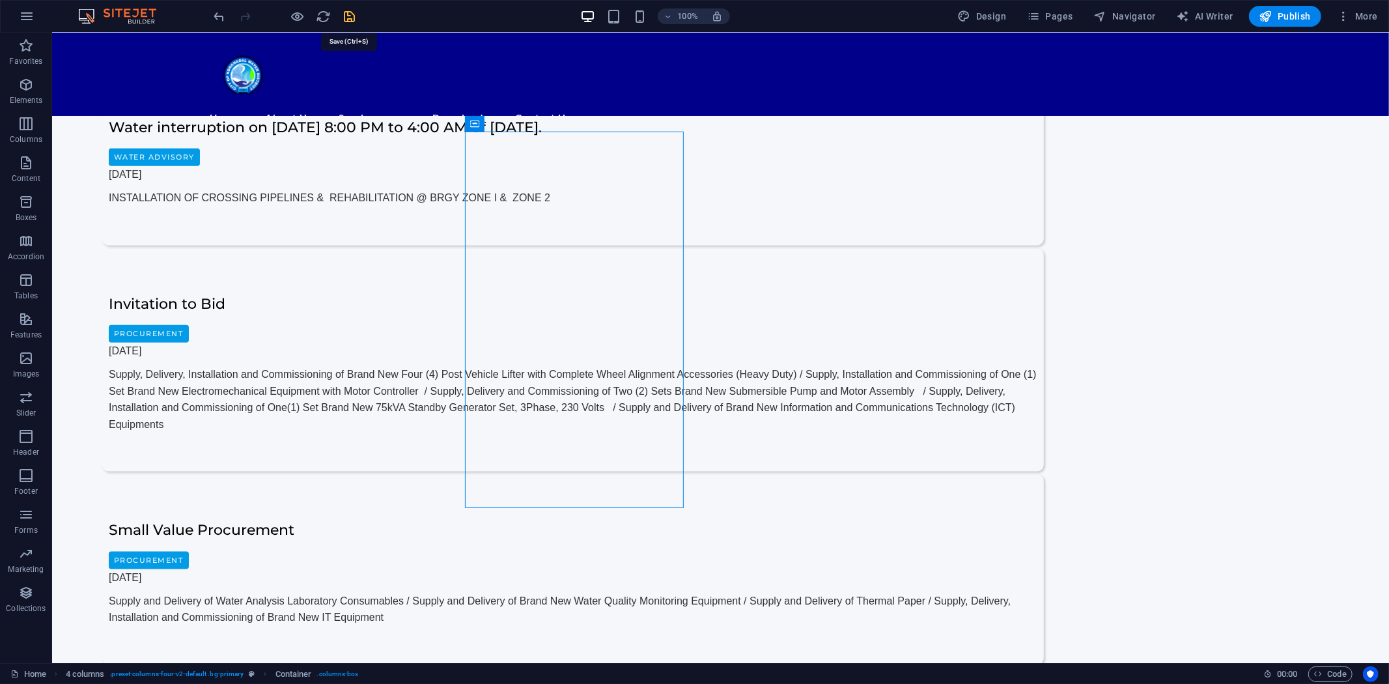
click at [347, 9] on icon "save" at bounding box center [350, 16] width 15 height 15
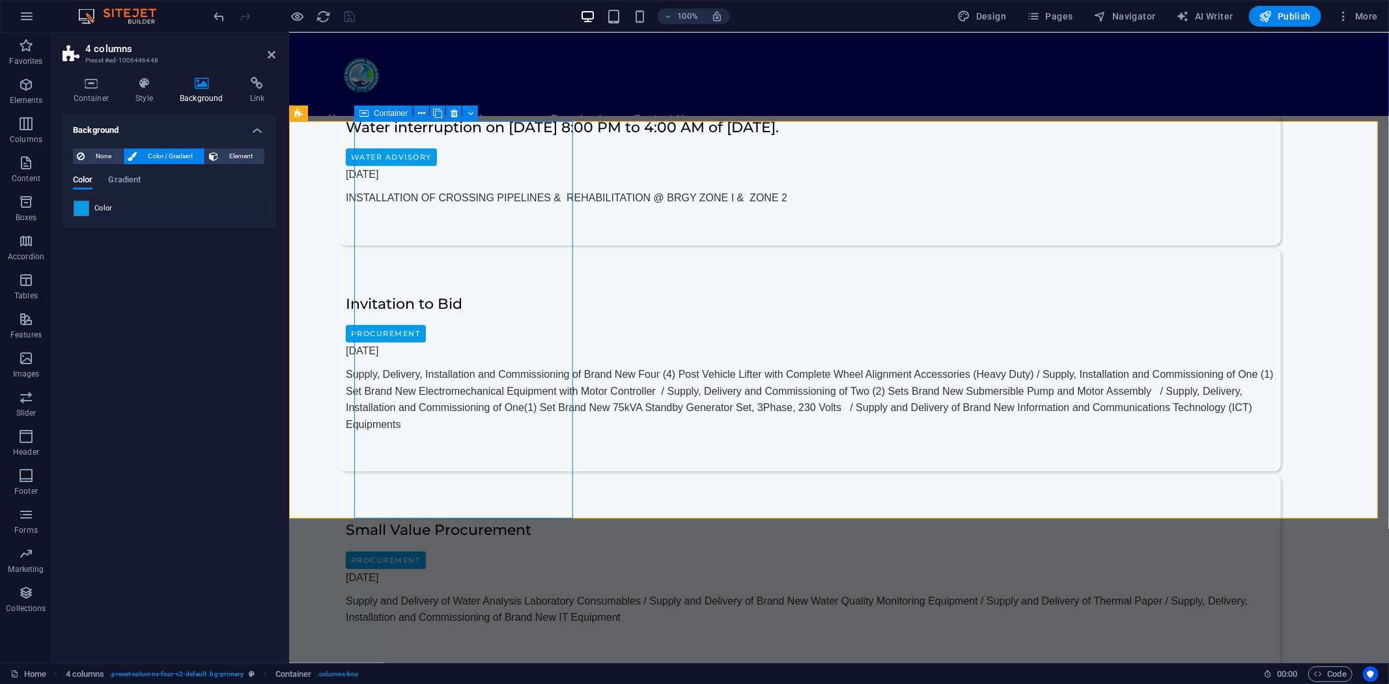
click at [365, 113] on icon at bounding box center [364, 114] width 9 height 16
select select "px"
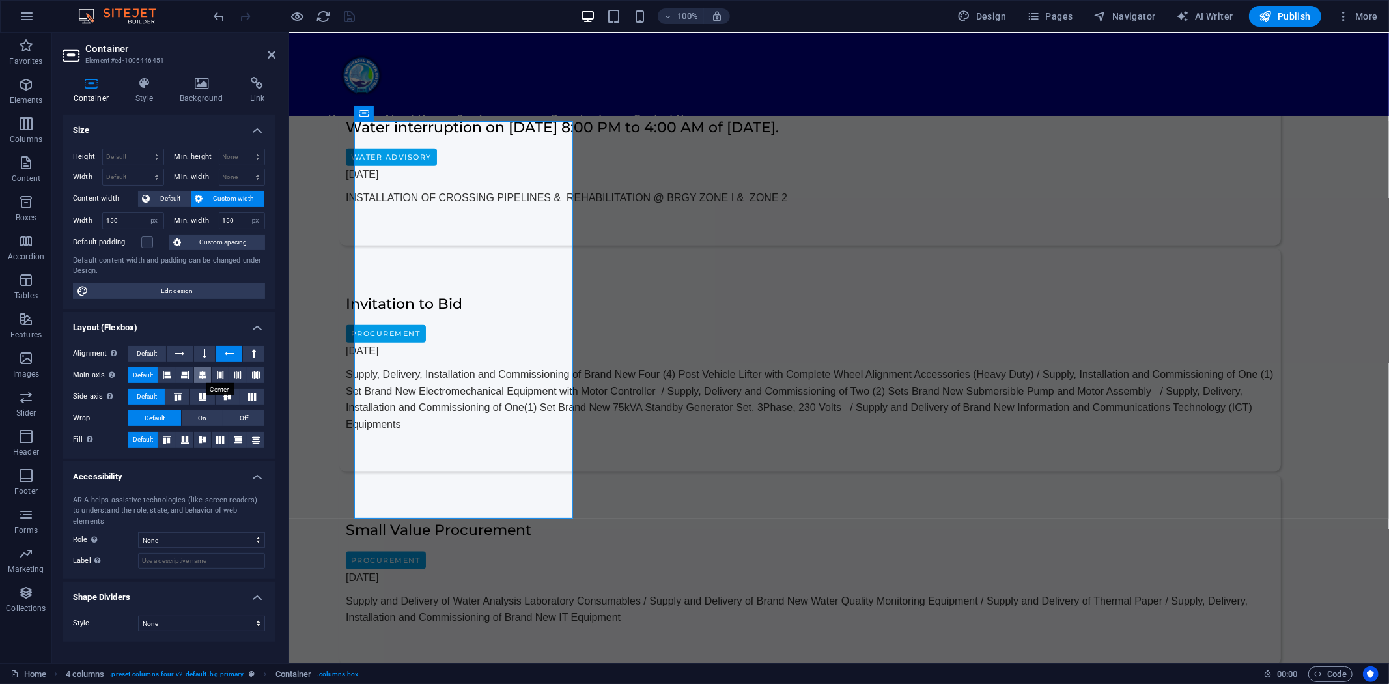
click at [199, 376] on icon at bounding box center [203, 375] width 8 height 16
click at [183, 374] on icon at bounding box center [185, 375] width 8 height 16
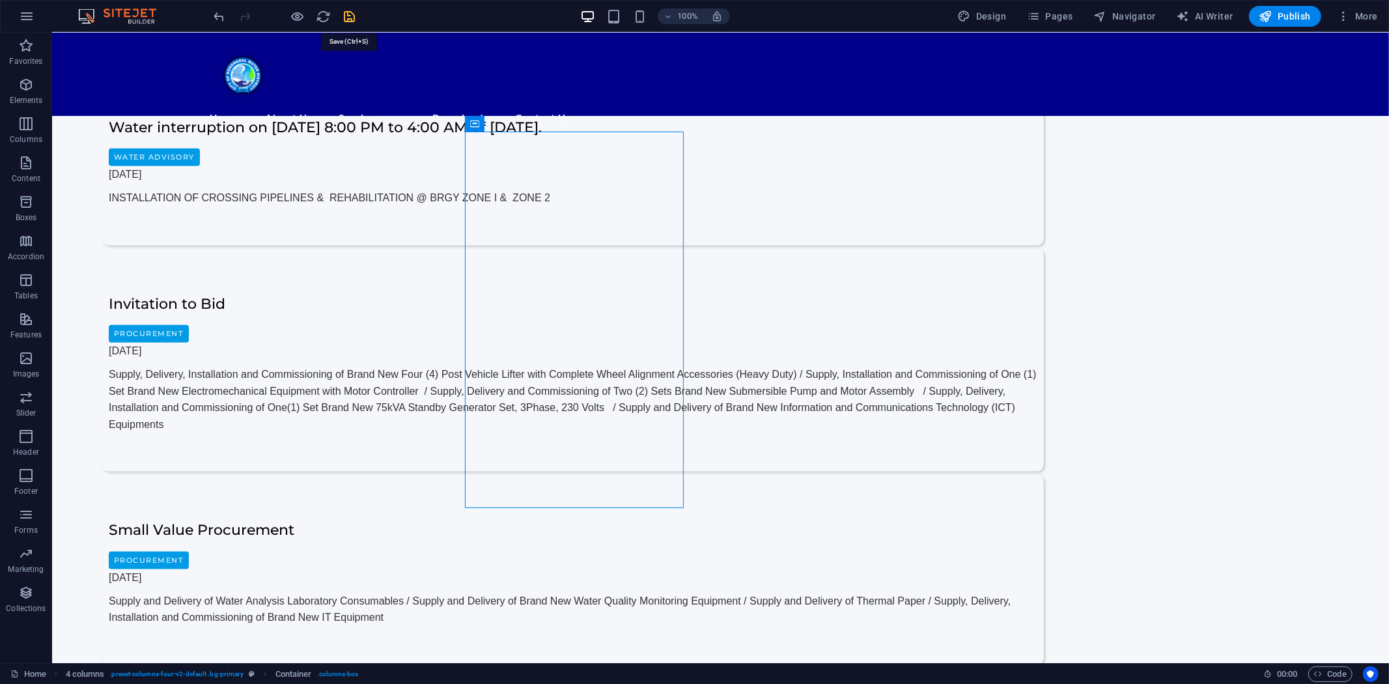
click at [352, 13] on icon "save" at bounding box center [350, 16] width 15 height 15
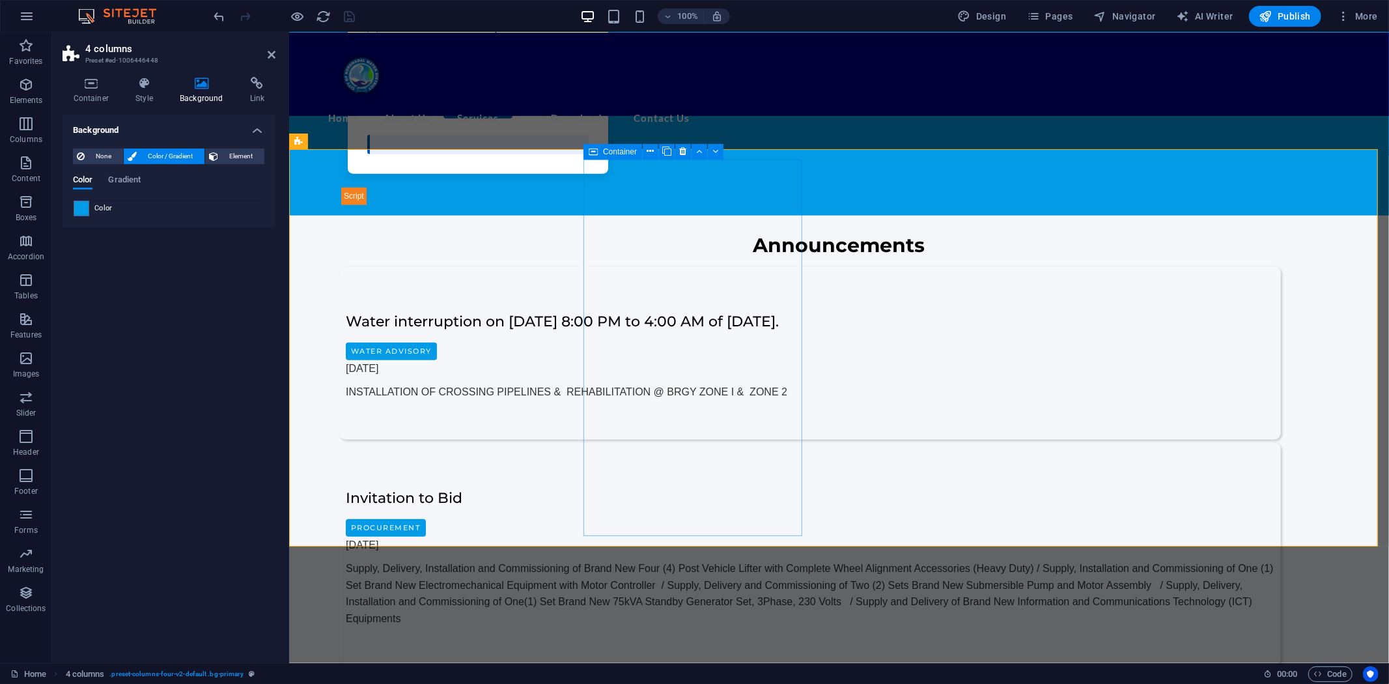
scroll to position [1013, 0]
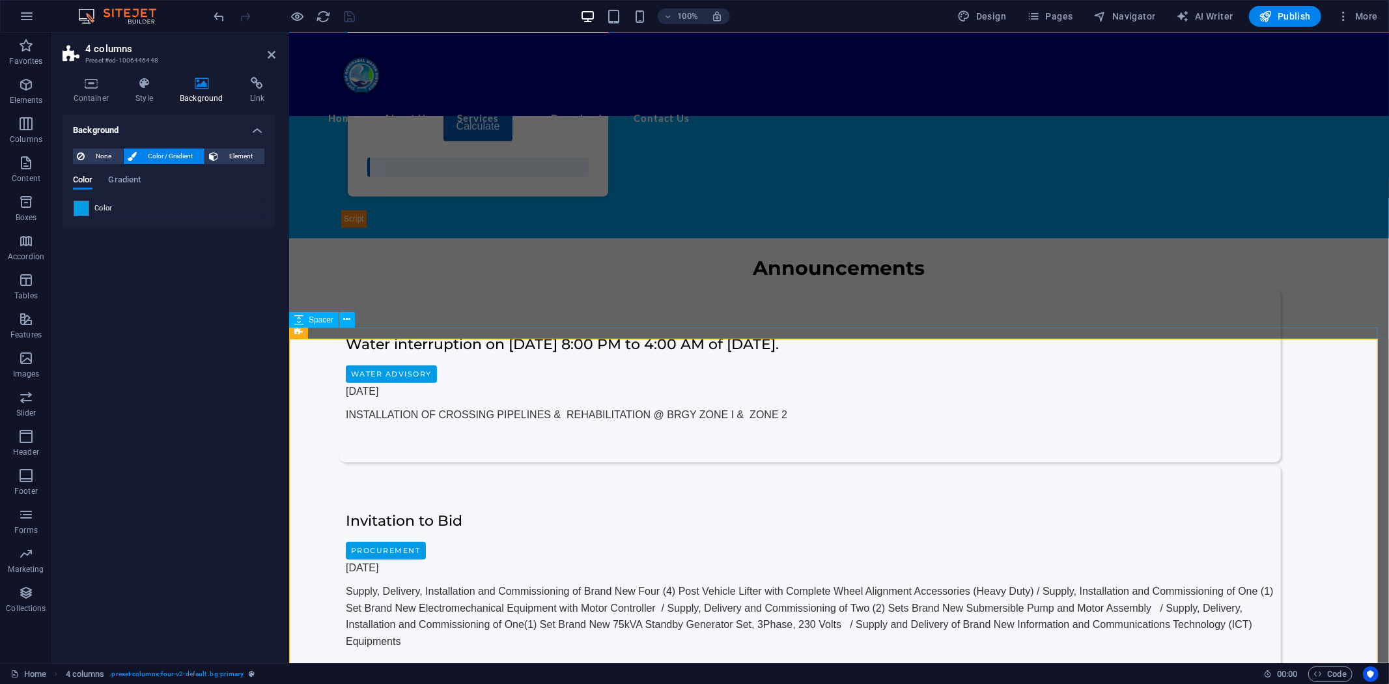
select select "px"
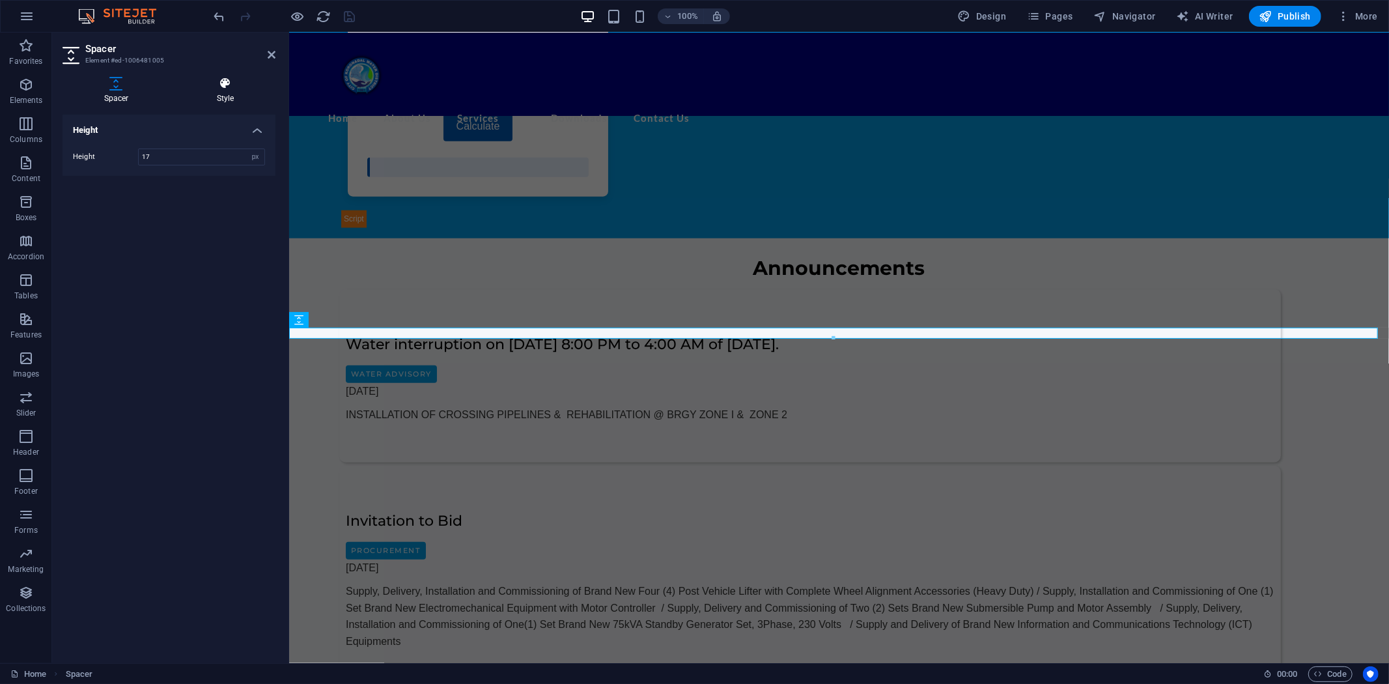
click at [229, 83] on icon at bounding box center [225, 83] width 100 height 13
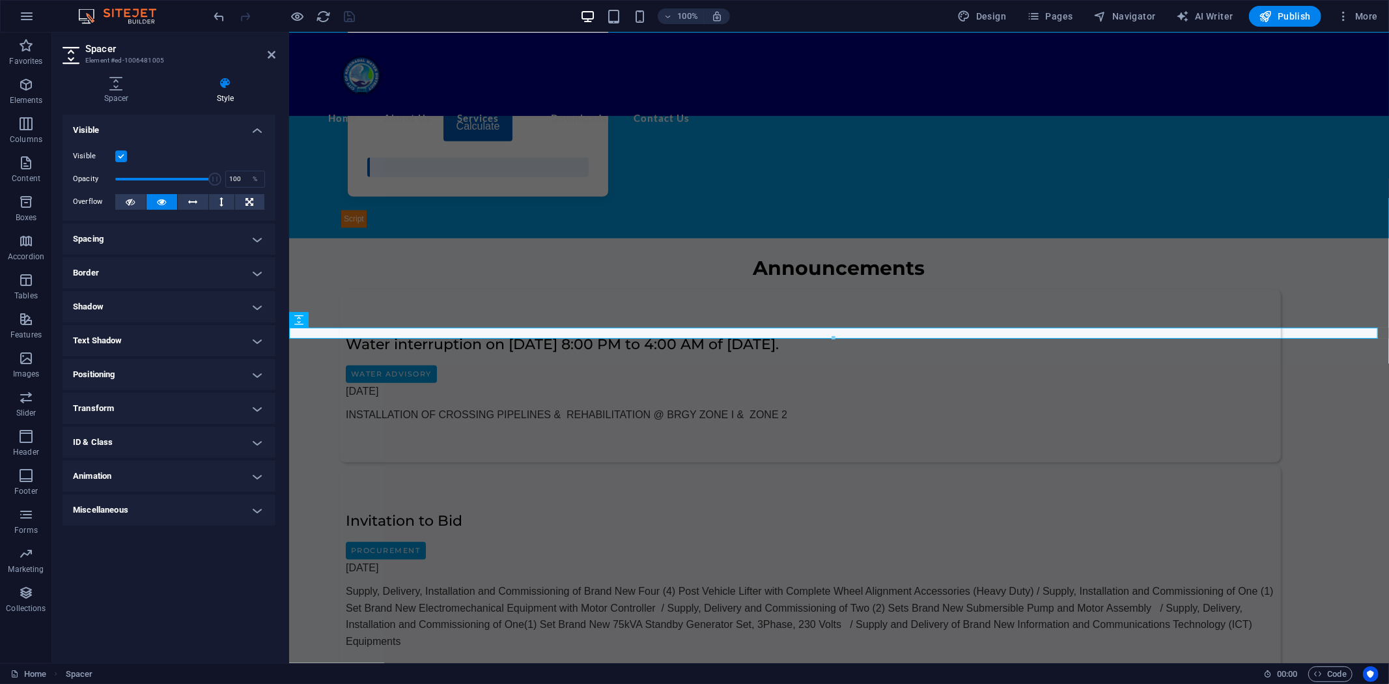
click at [120, 156] on label at bounding box center [121, 156] width 12 height 12
click at [0, 0] on input "Visible" at bounding box center [0, 0] width 0 height 0
click at [120, 156] on label at bounding box center [121, 156] width 12 height 12
click at [0, 0] on input "Visible" at bounding box center [0, 0] width 0 height 0
click at [275, 50] on icon at bounding box center [272, 55] width 8 height 10
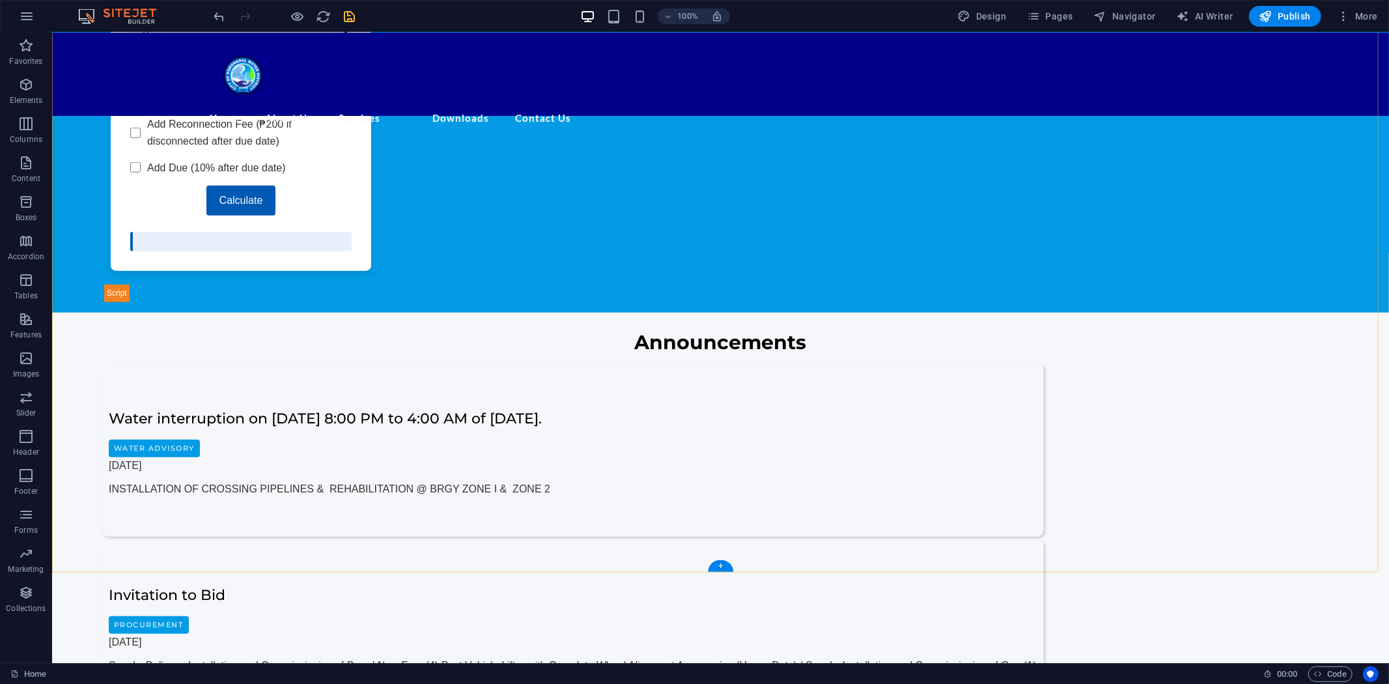
scroll to position [941, 0]
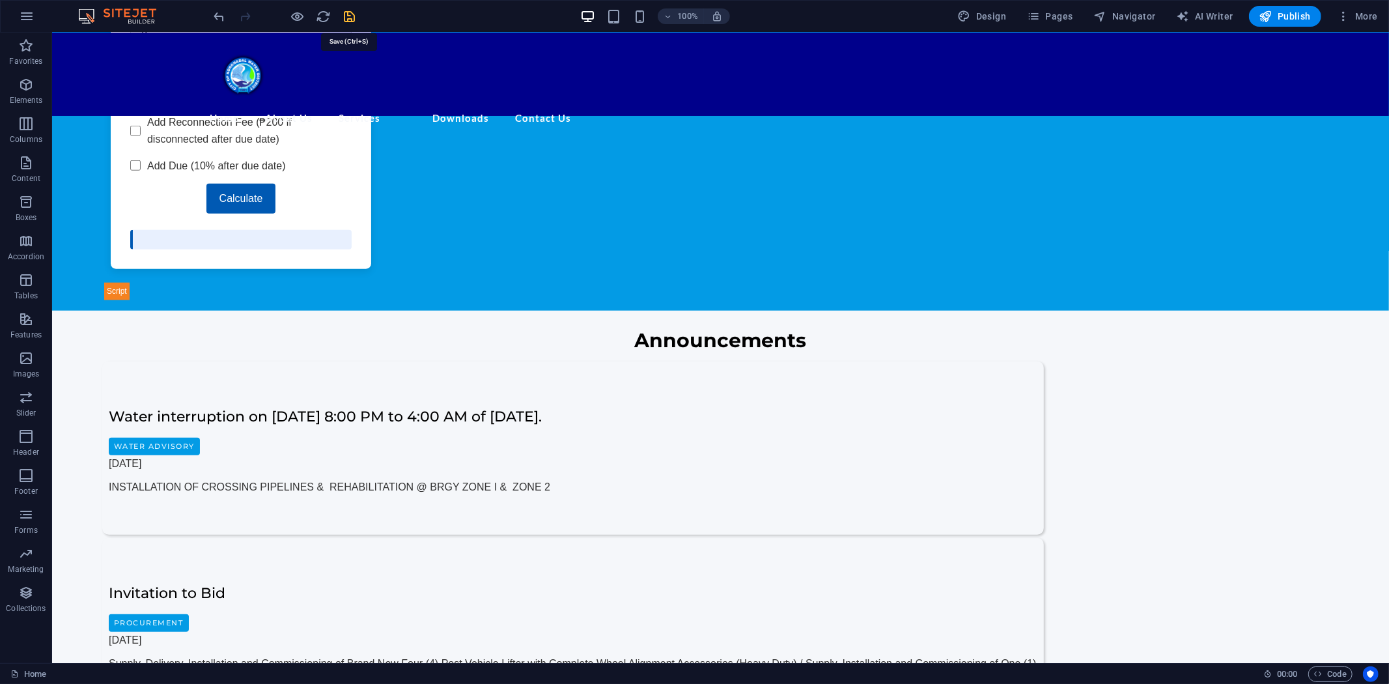
click at [352, 13] on icon "save" at bounding box center [350, 16] width 15 height 15
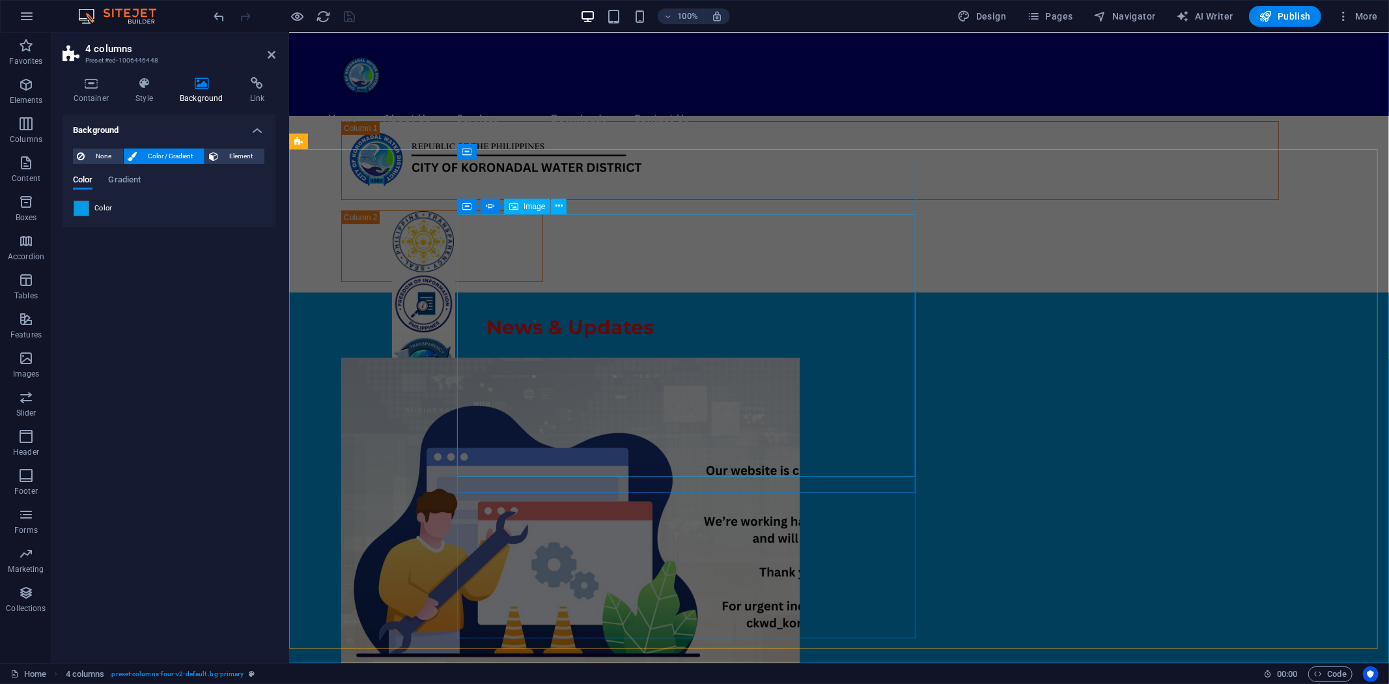
scroll to position [0, 0]
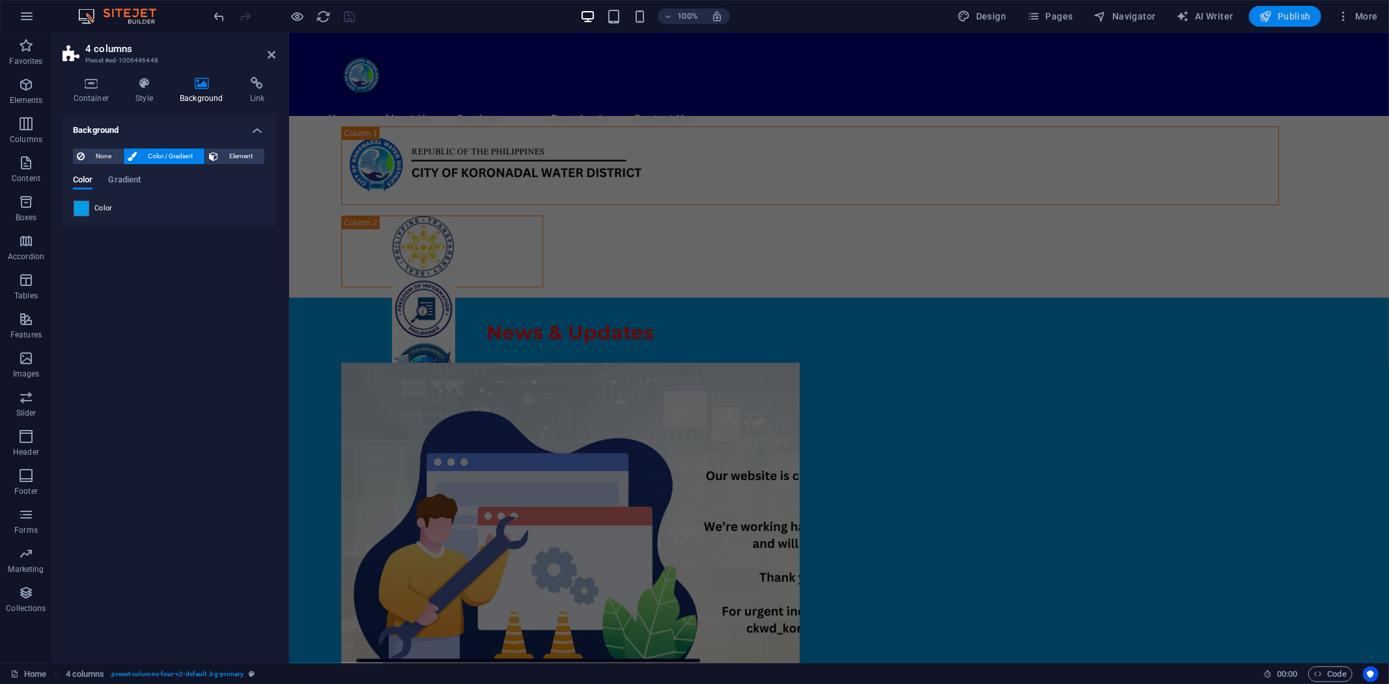
click at [1286, 16] on span "Publish" at bounding box center [1285, 16] width 51 height 13
